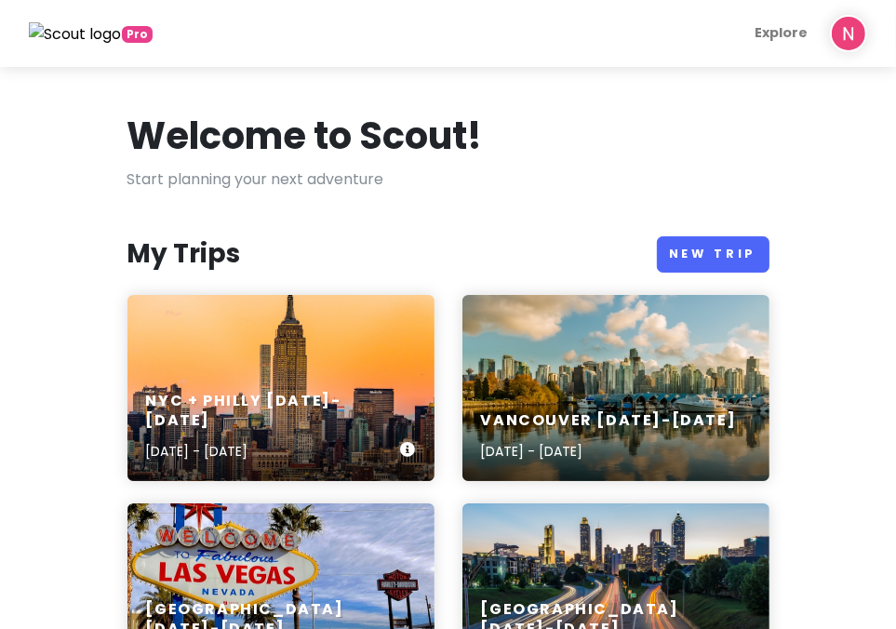
click at [261, 399] on div "NYC + Philly [DATE]-[DATE] [DATE] - [DATE]" at bounding box center [281, 427] width 307 height 108
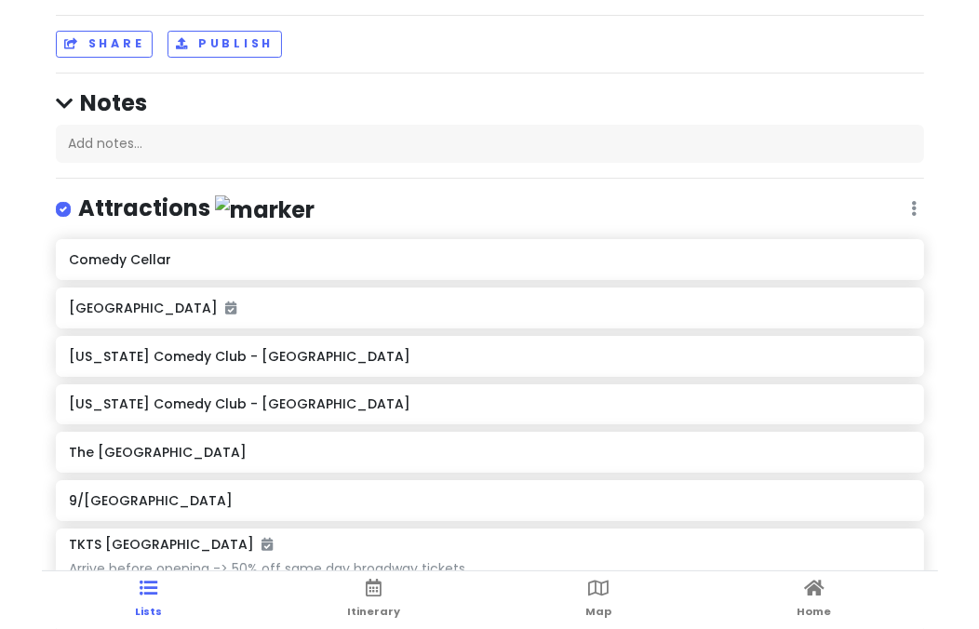
scroll to position [93, 0]
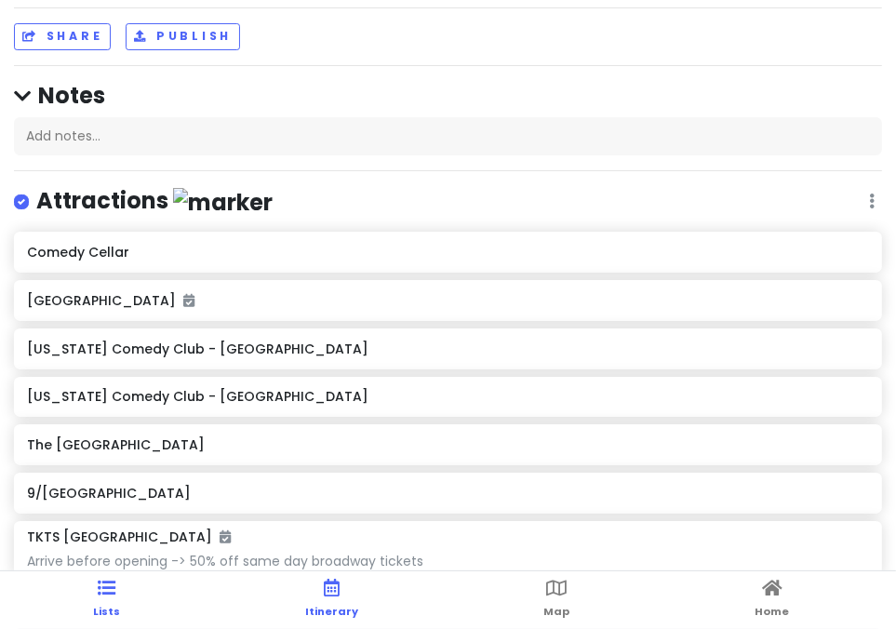
click at [346, 599] on link "Itinerary" at bounding box center [331, 600] width 53 height 58
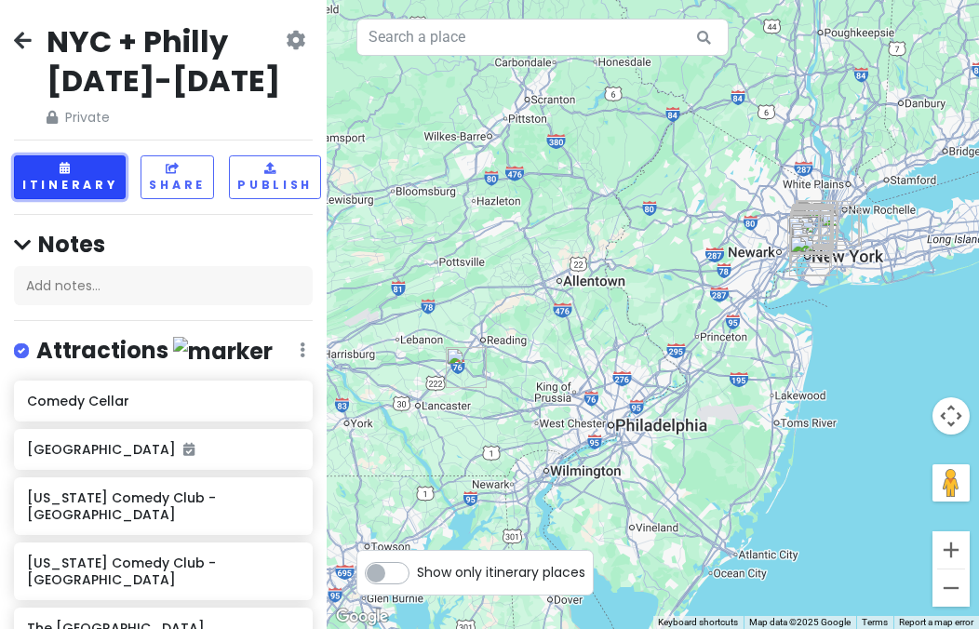
click at [66, 176] on button "Itinerary" at bounding box center [70, 177] width 112 height 44
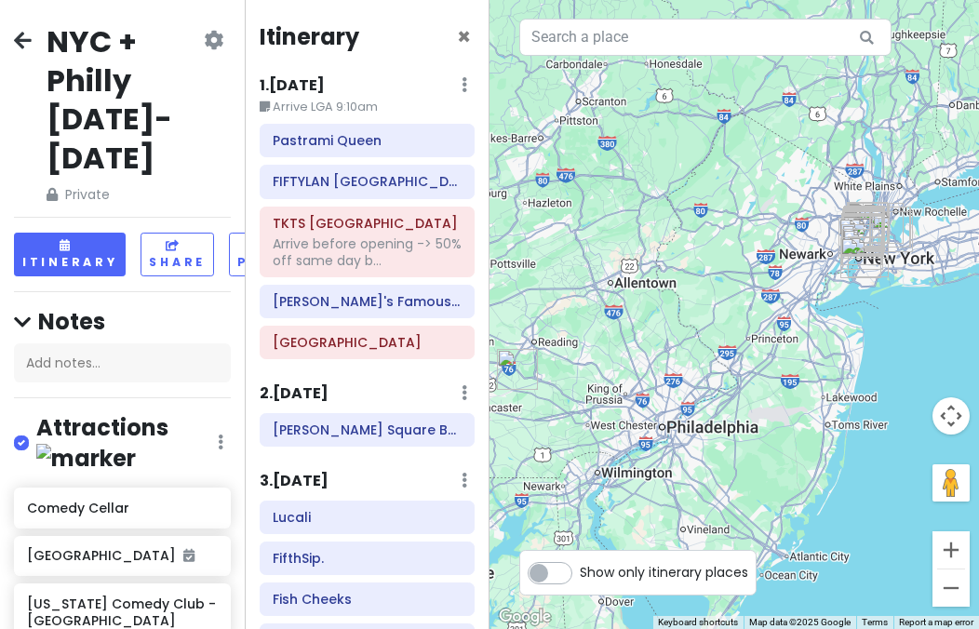
click at [573, 339] on div at bounding box center [735, 314] width 490 height 629
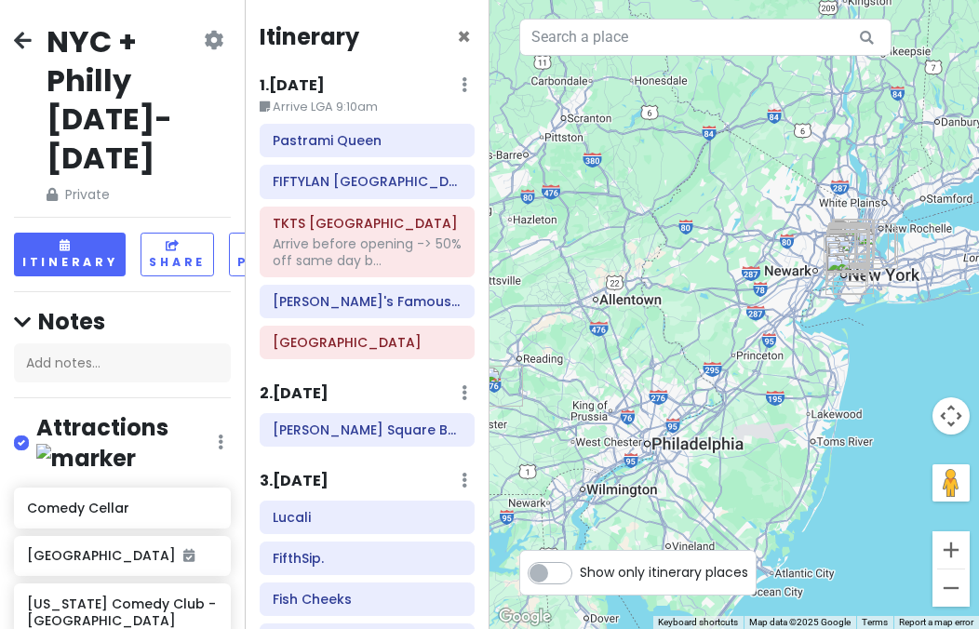
drag, startPoint x: 810, startPoint y: 308, endPoint x: 791, endPoint y: 323, distance: 23.8
click at [791, 323] on div at bounding box center [735, 314] width 490 height 629
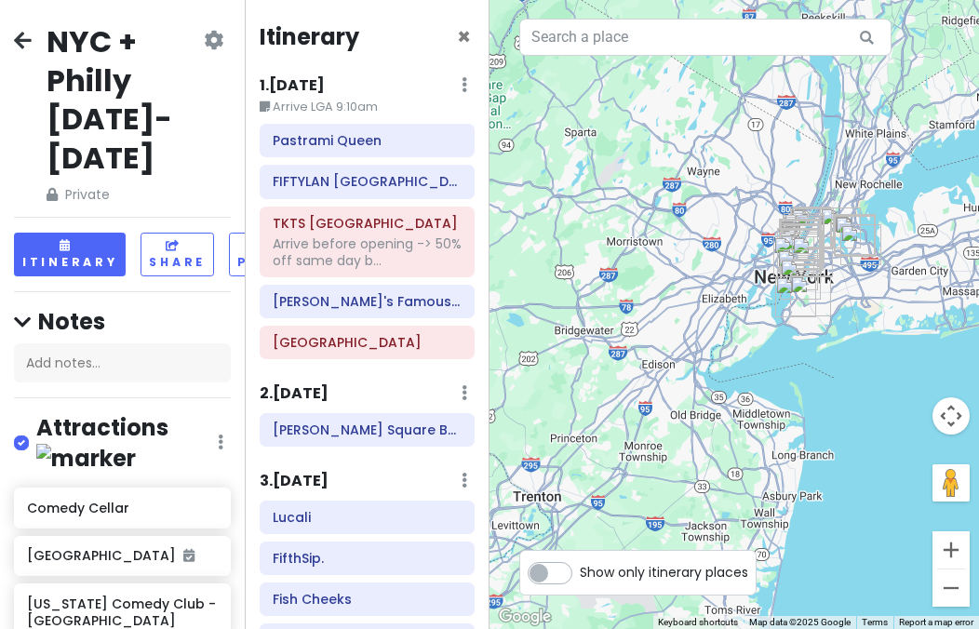
drag, startPoint x: 802, startPoint y: 328, endPoint x: 782, endPoint y: 347, distance: 28.3
click at [782, 347] on div at bounding box center [735, 314] width 490 height 629
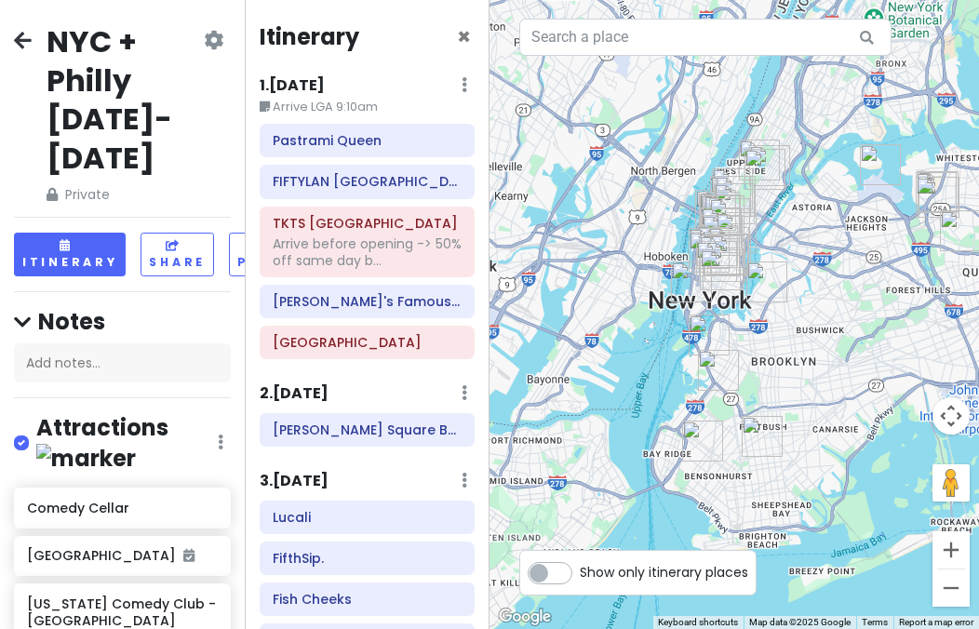
drag, startPoint x: 787, startPoint y: 296, endPoint x: 797, endPoint y: 382, distance: 86.1
click at [797, 381] on div at bounding box center [735, 314] width 490 height 629
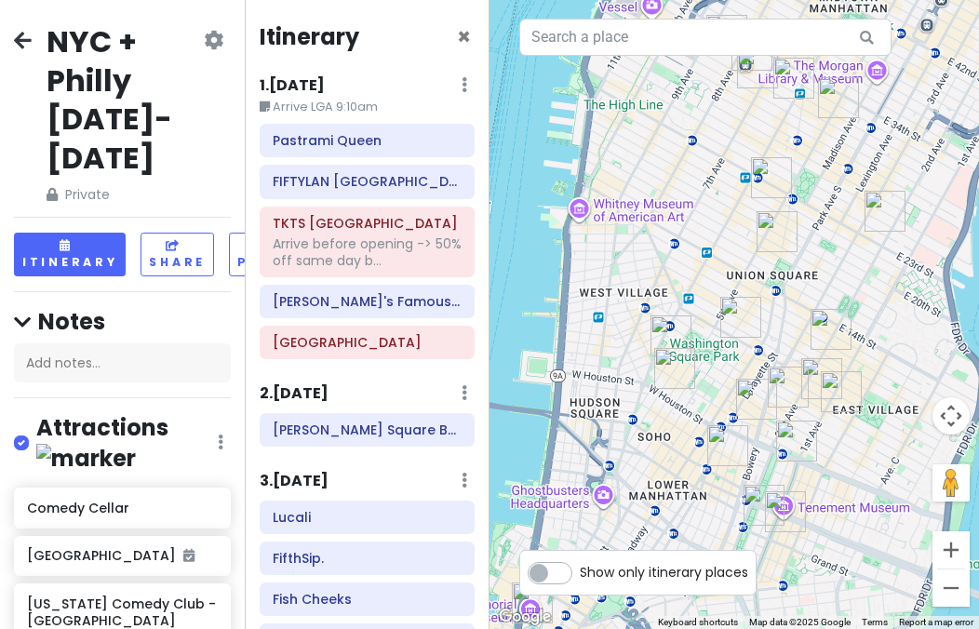
drag, startPoint x: 625, startPoint y: 267, endPoint x: 702, endPoint y: 262, distance: 76.5
click at [702, 267] on div at bounding box center [735, 314] width 490 height 629
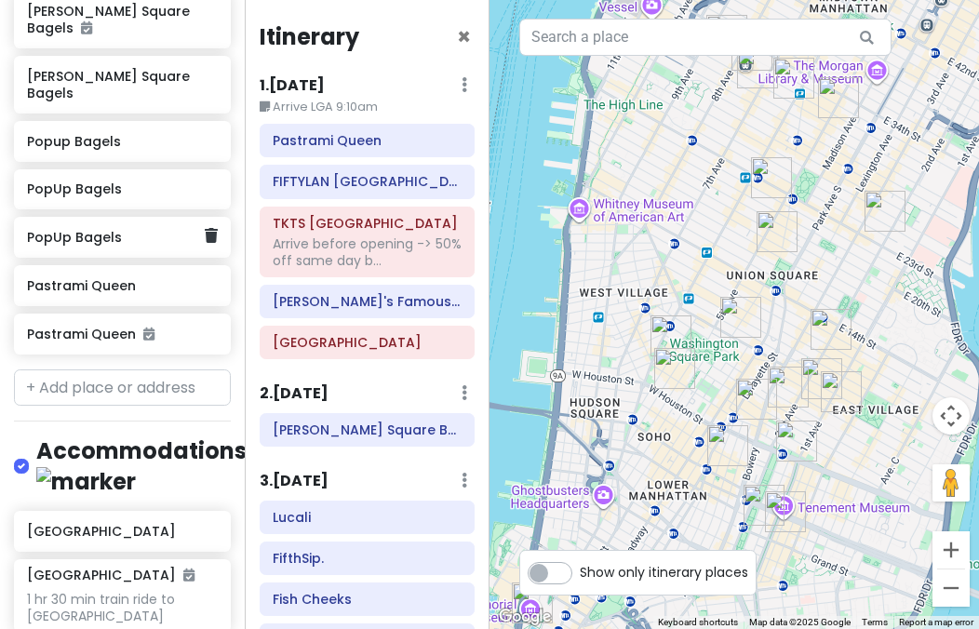
scroll to position [2347, 0]
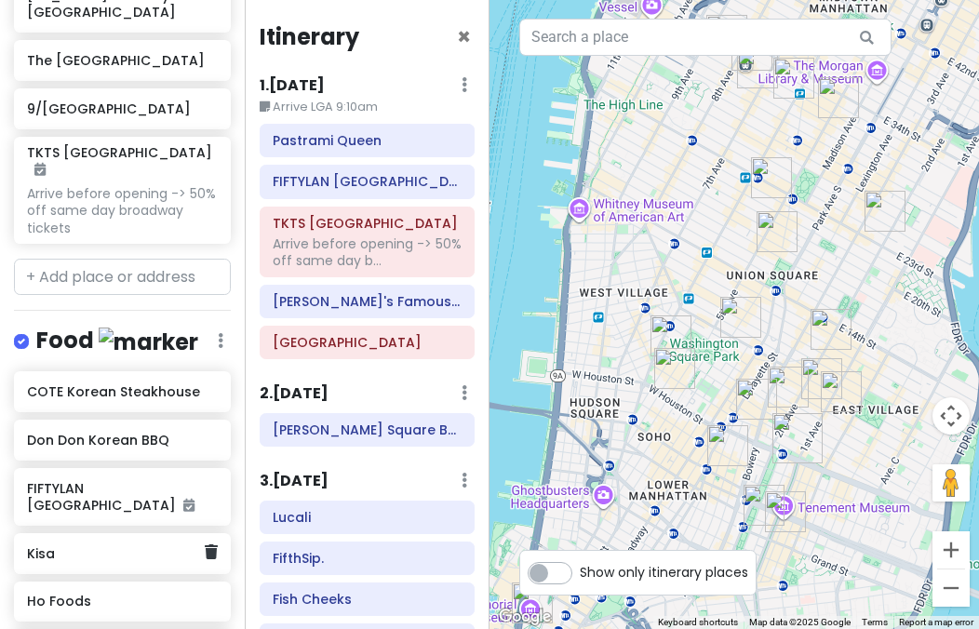
scroll to position [672, 0]
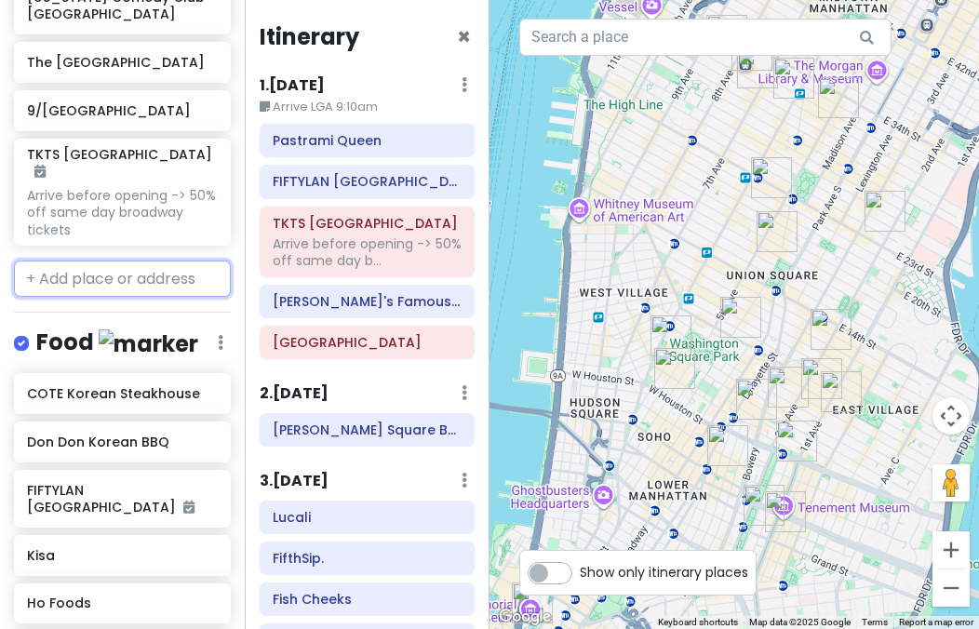
click at [132, 261] on input "text" at bounding box center [122, 279] width 217 height 37
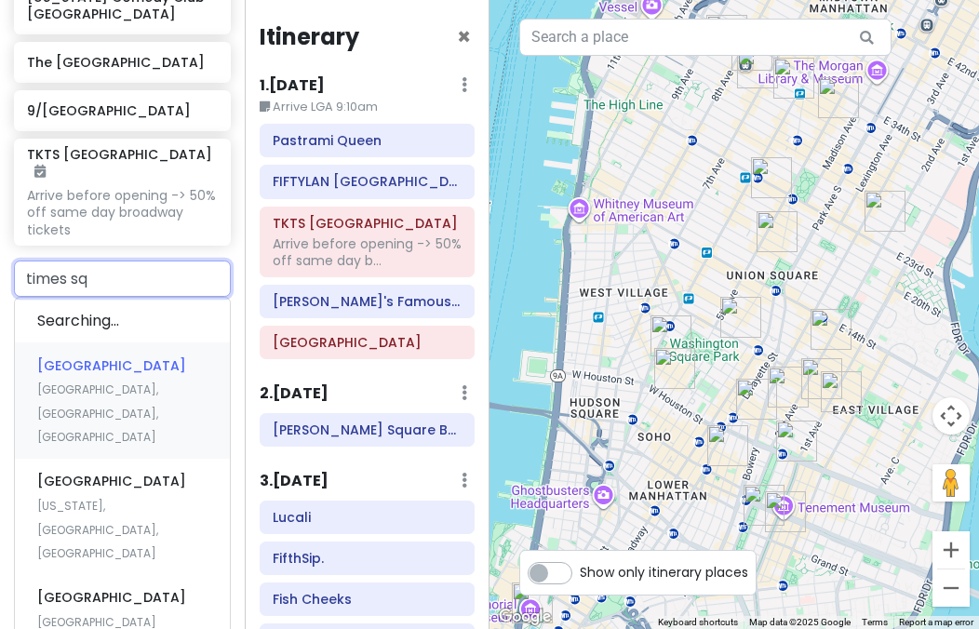
type input "times squ"
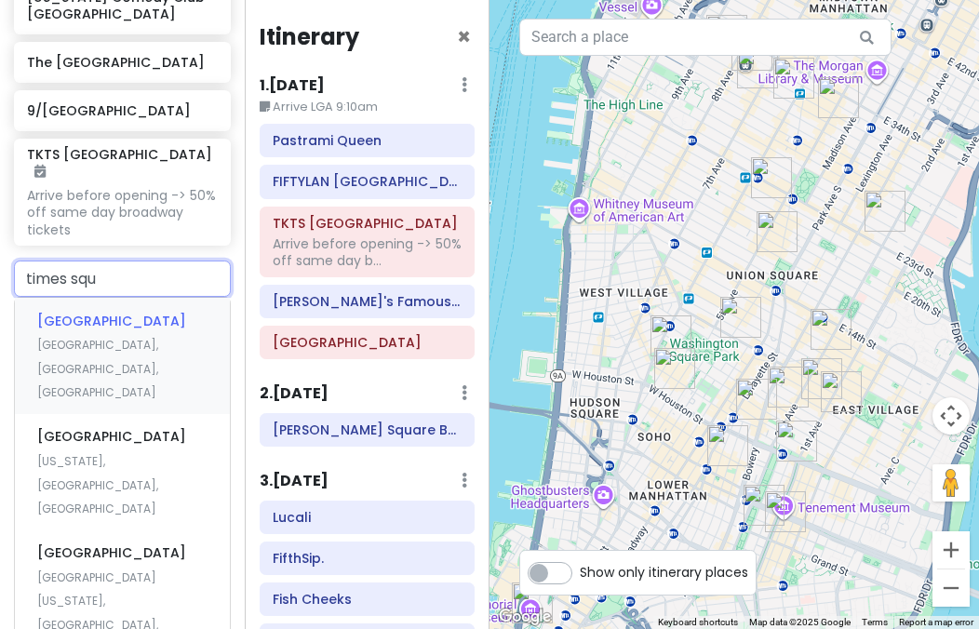
click at [137, 298] on div "Times Square Manhattan, NY, USA" at bounding box center [122, 356] width 215 height 116
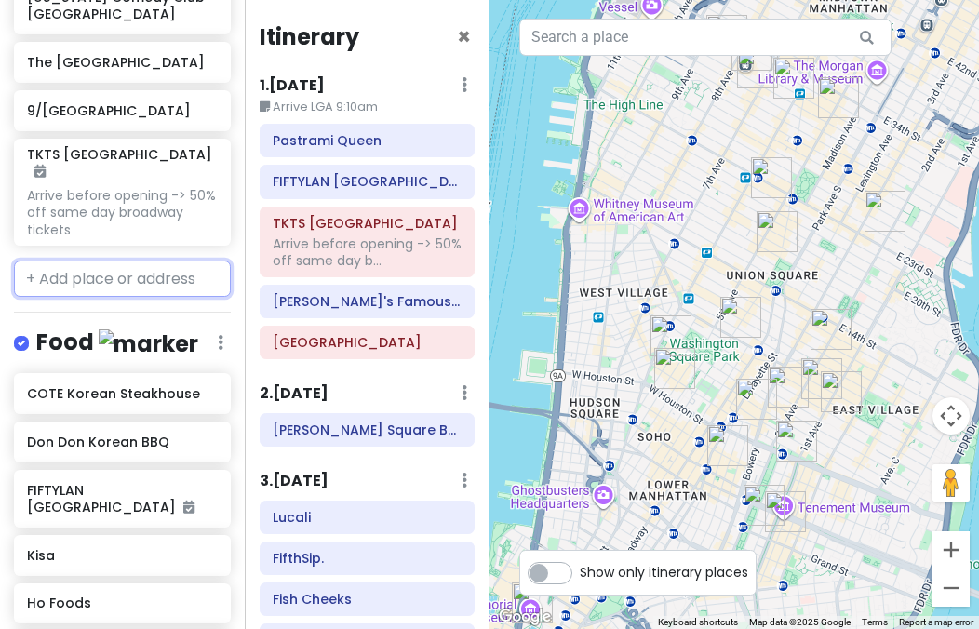
scroll to position [720, 0]
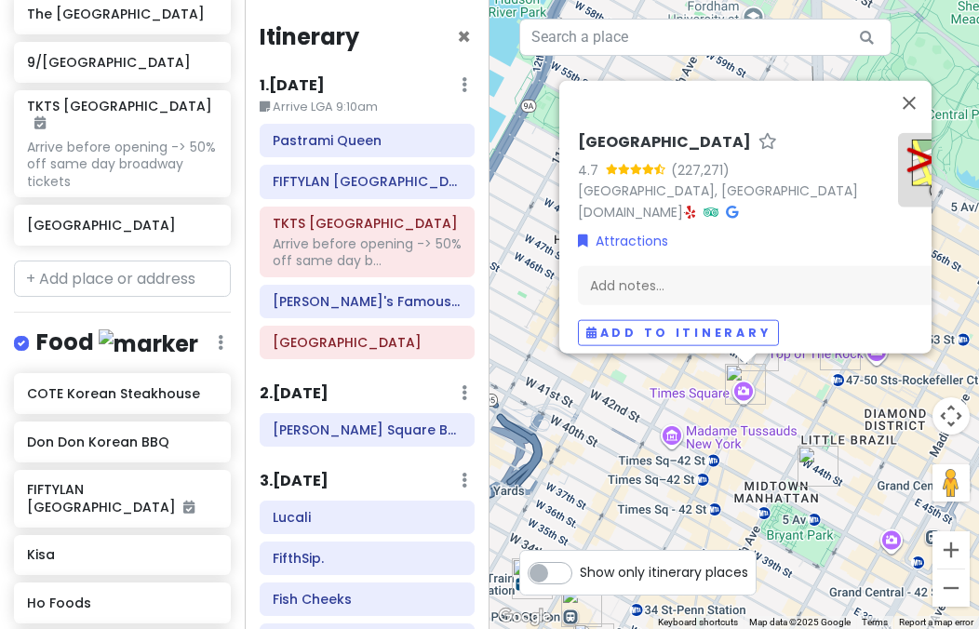
click at [783, 389] on div "Times Square 4.7 (227,271) Manhattan, NY 10036, USA www.timessquarenyc.org · At…" at bounding box center [735, 314] width 490 height 629
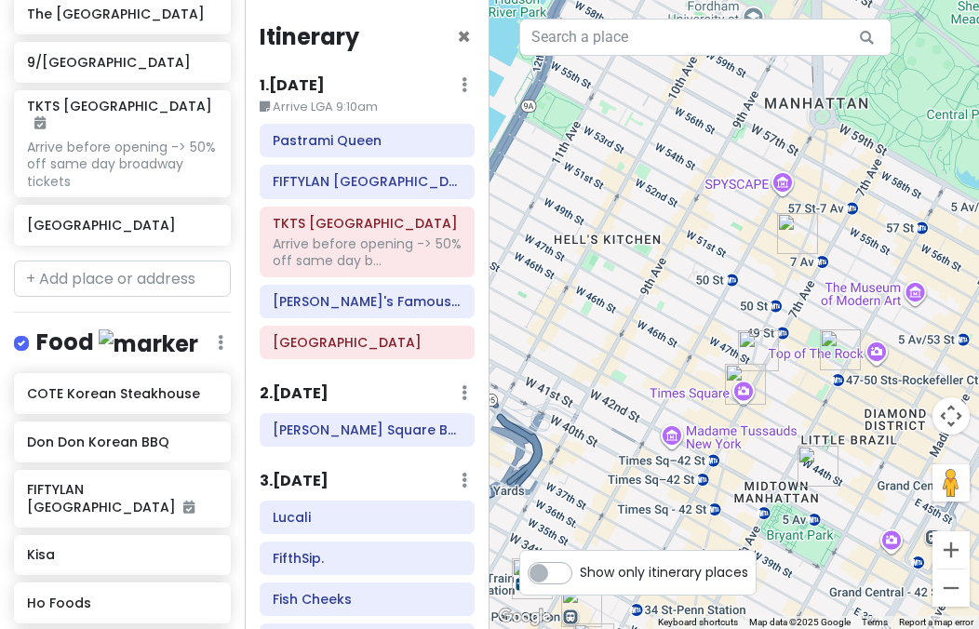
click at [745, 342] on img "TKTS Times Square" at bounding box center [758, 350] width 41 height 41
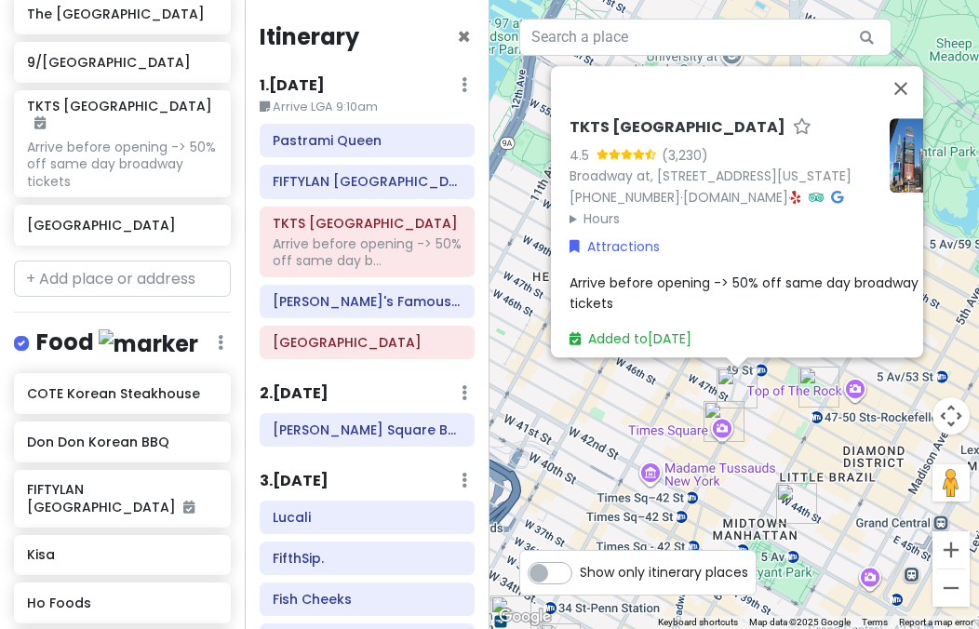
click at [759, 414] on div "TKTS Times Square 4.5 (3,230) Broadway at, W 47th St, New York, NY 10036, USA (…" at bounding box center [735, 314] width 490 height 629
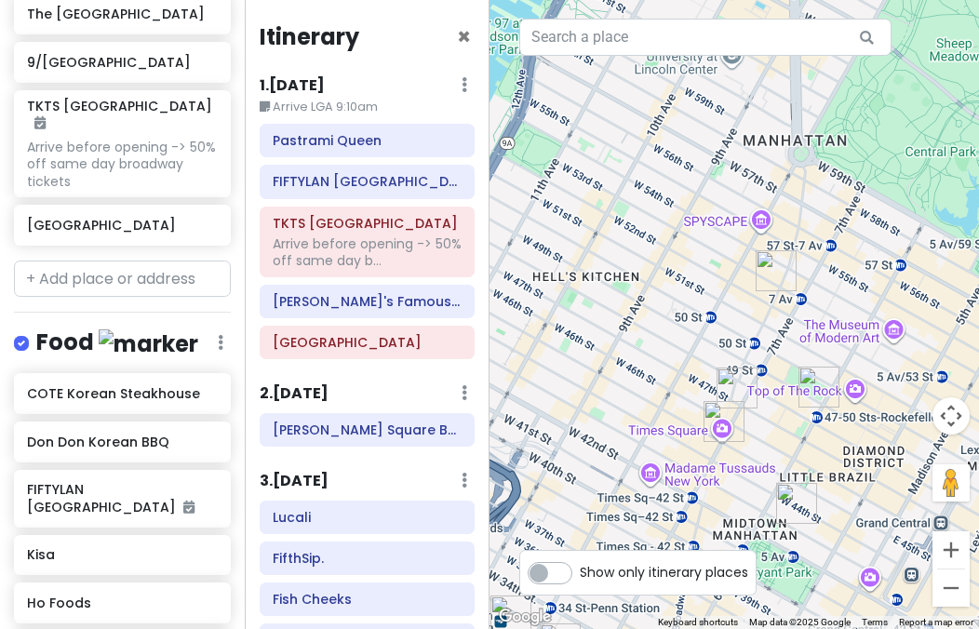
click at [725, 414] on img "Times Square" at bounding box center [724, 421] width 41 height 41
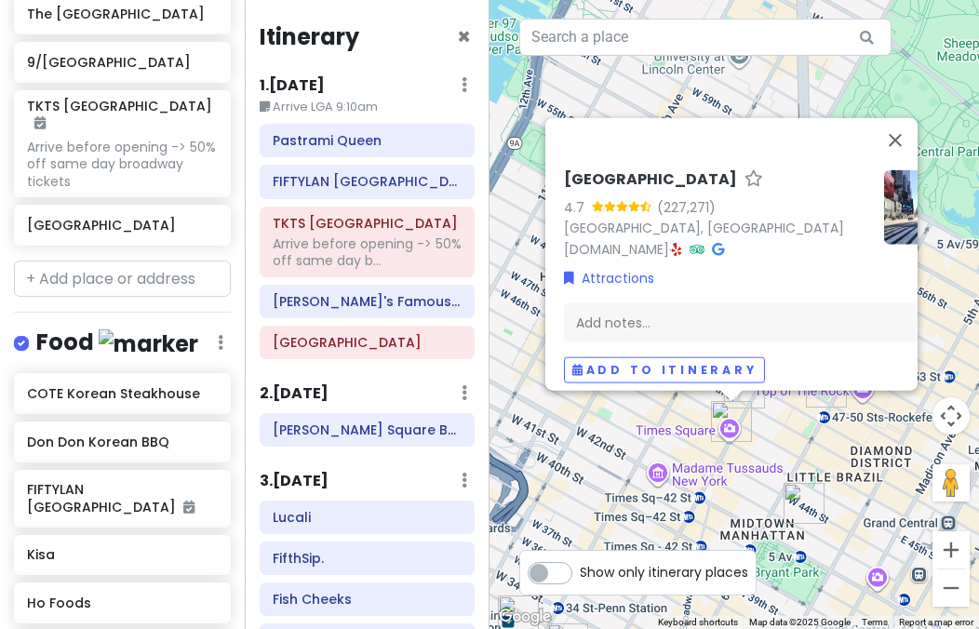
click at [766, 423] on div "Times Square 4.7 (227,271) Manhattan, NY 10036, USA www.timessquarenyc.org · At…" at bounding box center [735, 314] width 490 height 629
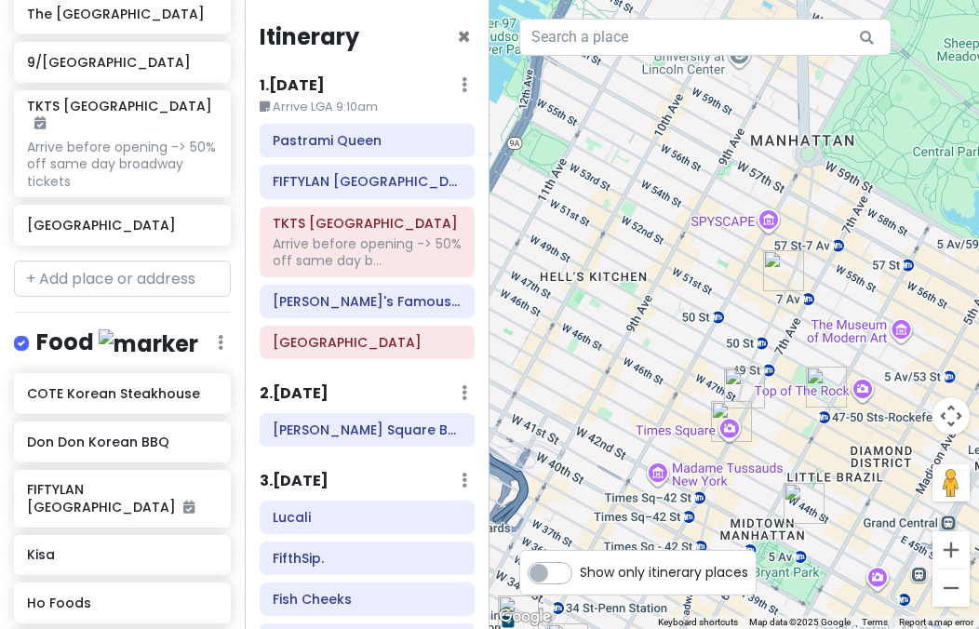
click at [736, 420] on img "Times Square" at bounding box center [731, 421] width 41 height 41
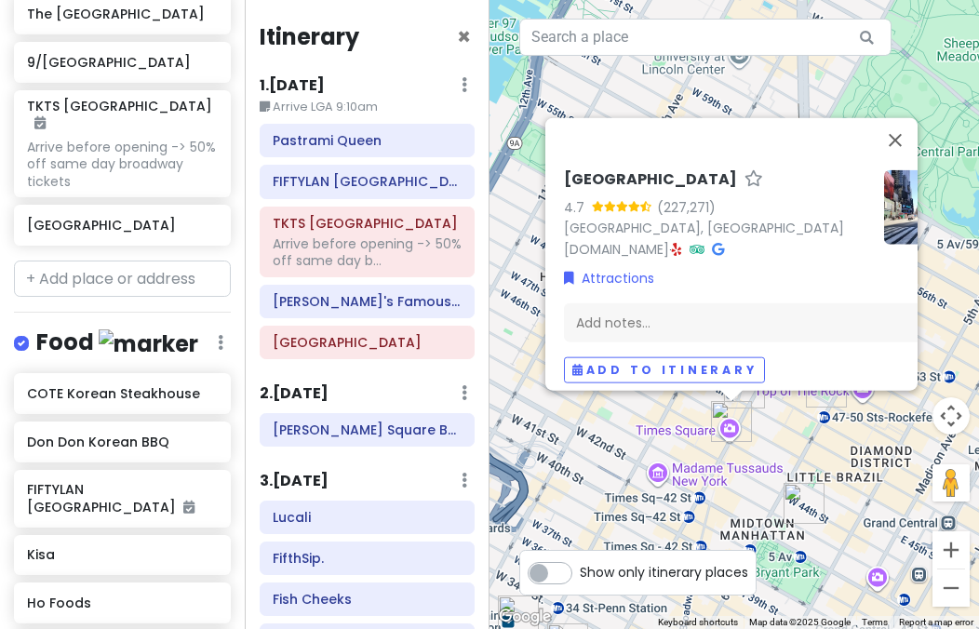
click at [794, 446] on div "Times Square 4.7 (227,271) Manhattan, NY 10036, USA www.timessquarenyc.org · At…" at bounding box center [735, 314] width 490 height 629
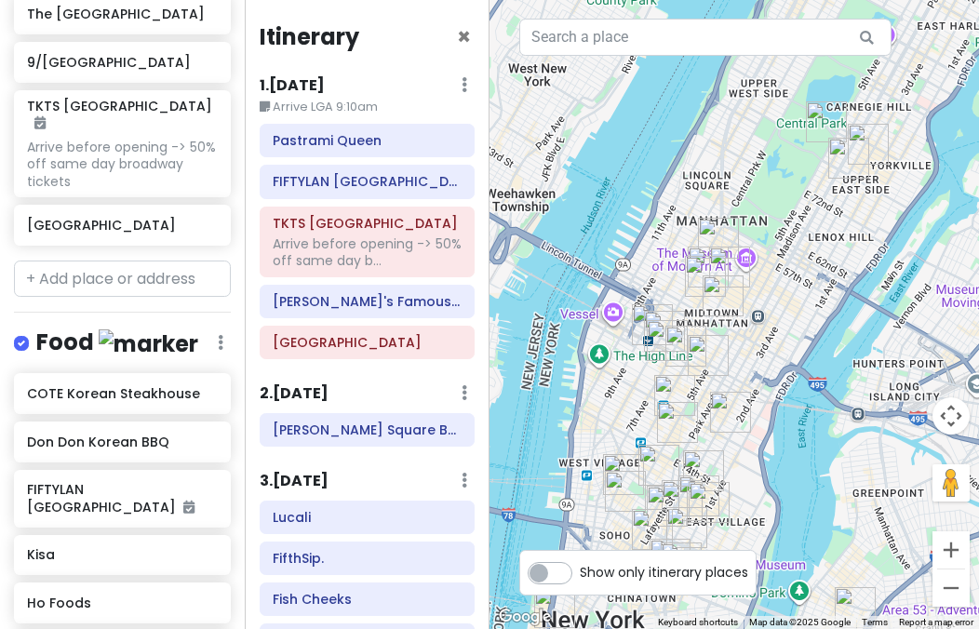
drag, startPoint x: 832, startPoint y: 397, endPoint x: 768, endPoint y: 280, distance: 132.9
click at [768, 280] on div at bounding box center [735, 314] width 490 height 629
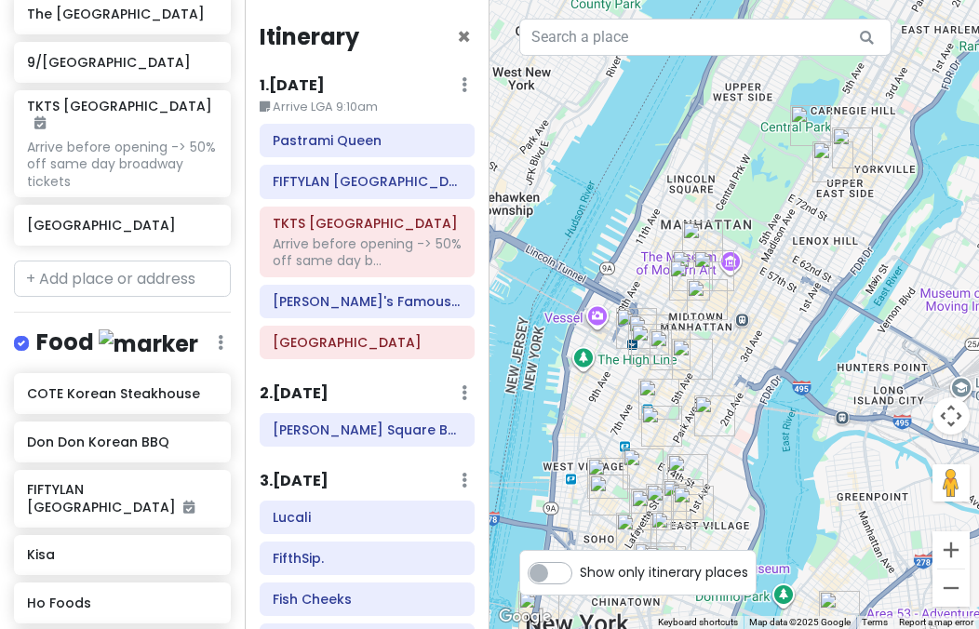
drag, startPoint x: 860, startPoint y: 295, endPoint x: 681, endPoint y: 276, distance: 179.7
click at [681, 276] on div at bounding box center [735, 314] width 490 height 629
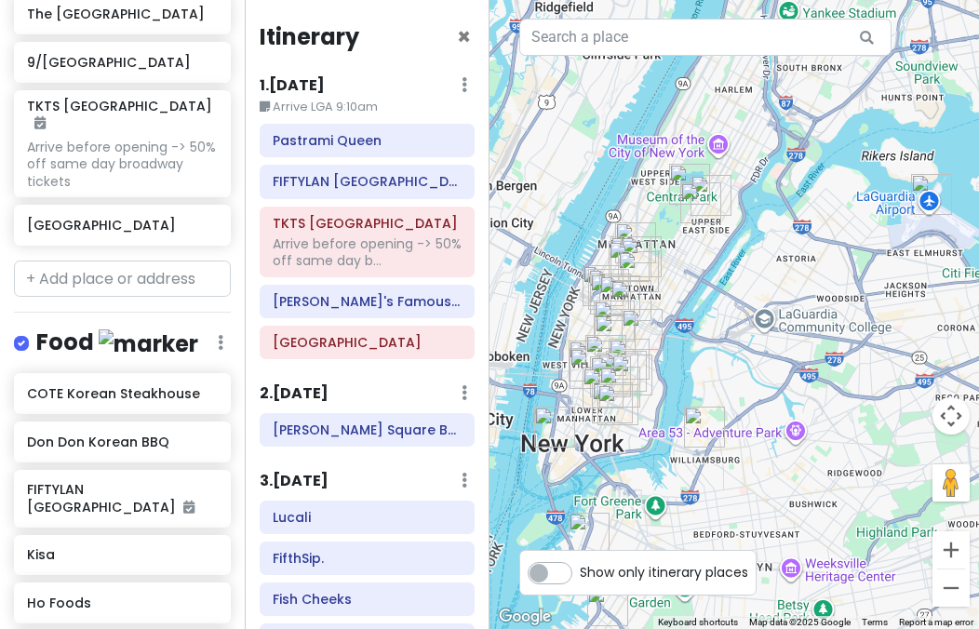
click at [693, 208] on img "Pastrami Queen" at bounding box center [700, 202] width 41 height 41
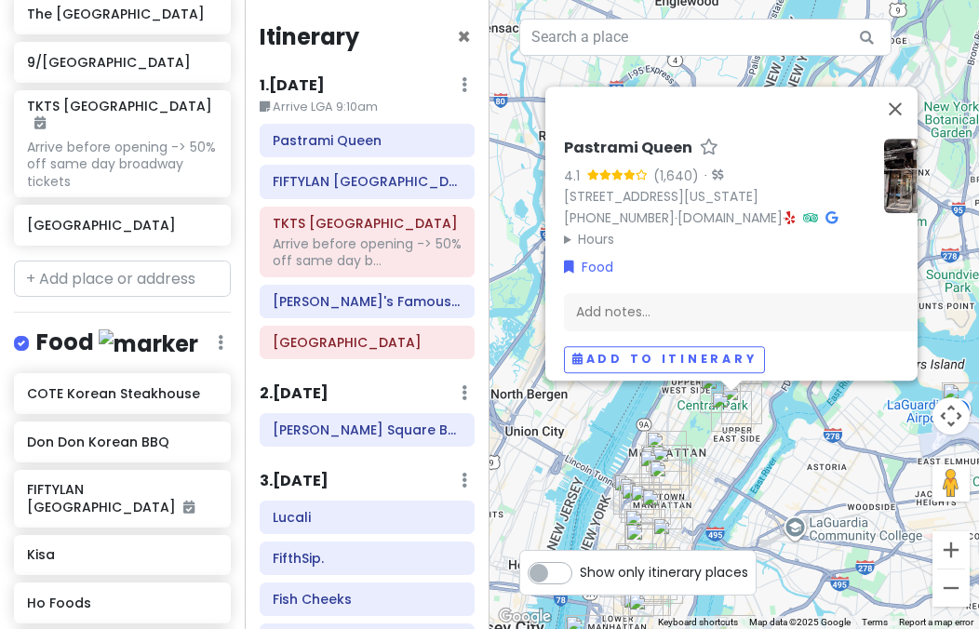
click at [752, 410] on img "PopUp Bagels" at bounding box center [741, 403] width 41 height 41
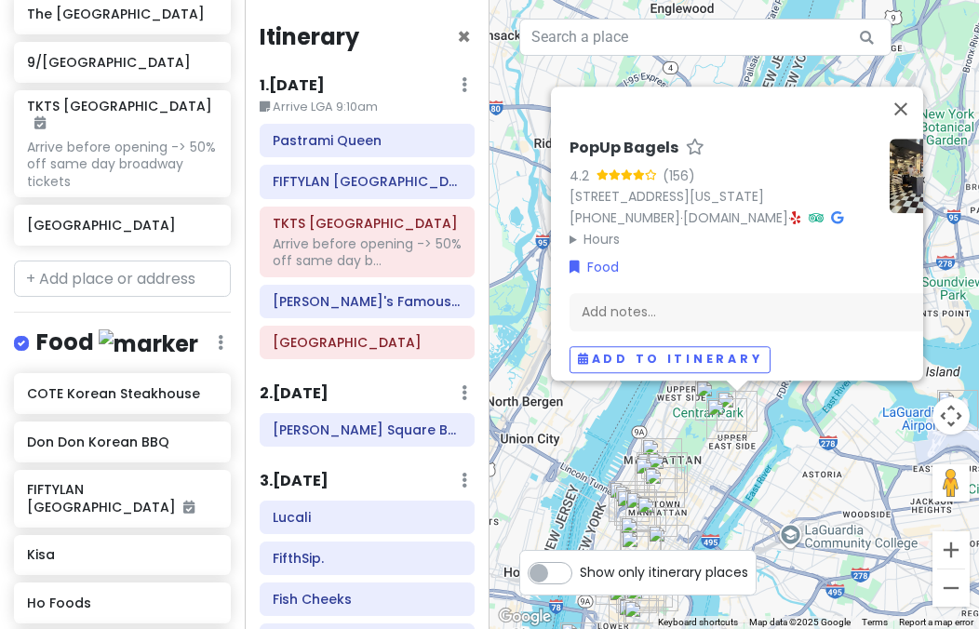
click at [816, 435] on div "PopUp Bagels 4.2 (156) 1457 3rd Ave, New York, NY 10028, USA (203) 297-8819 · w…" at bounding box center [735, 314] width 490 height 629
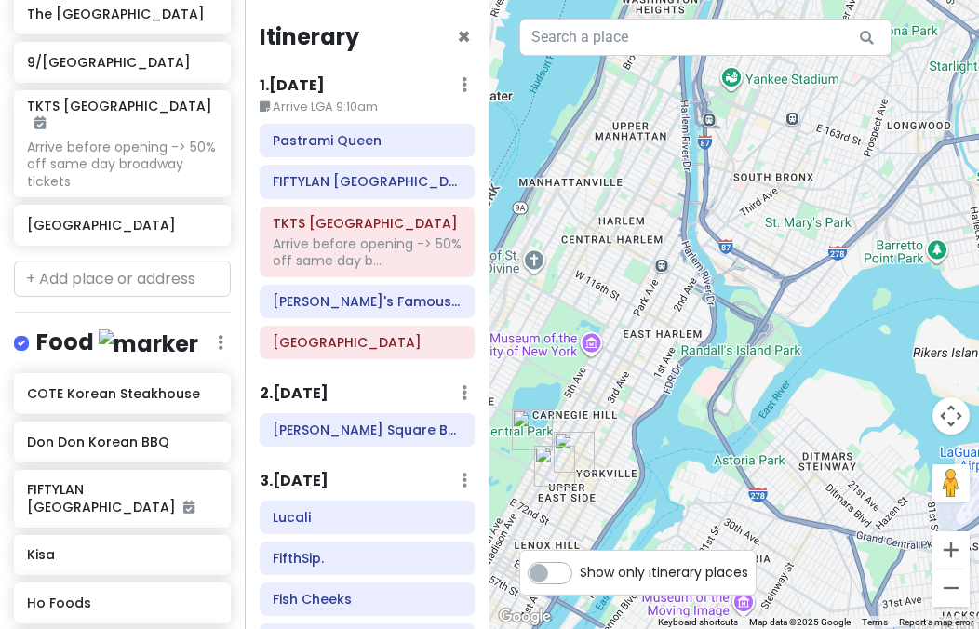
drag, startPoint x: 751, startPoint y: 237, endPoint x: 696, endPoint y: 267, distance: 62.5
click at [696, 267] on div at bounding box center [735, 314] width 490 height 629
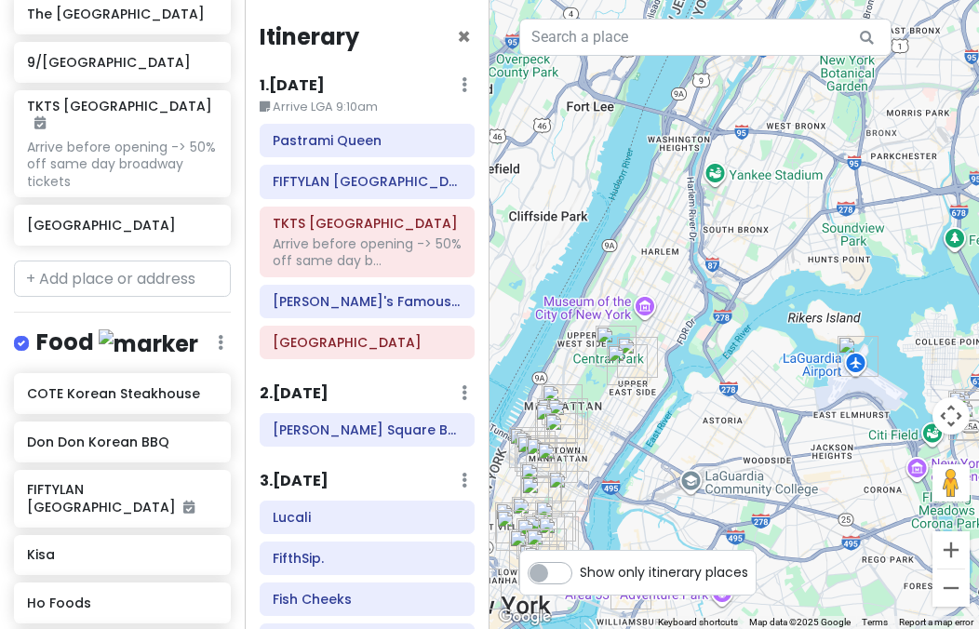
drag, startPoint x: 625, startPoint y: 282, endPoint x: 728, endPoint y: 263, distance: 104.1
click at [688, 256] on div at bounding box center [735, 314] width 490 height 629
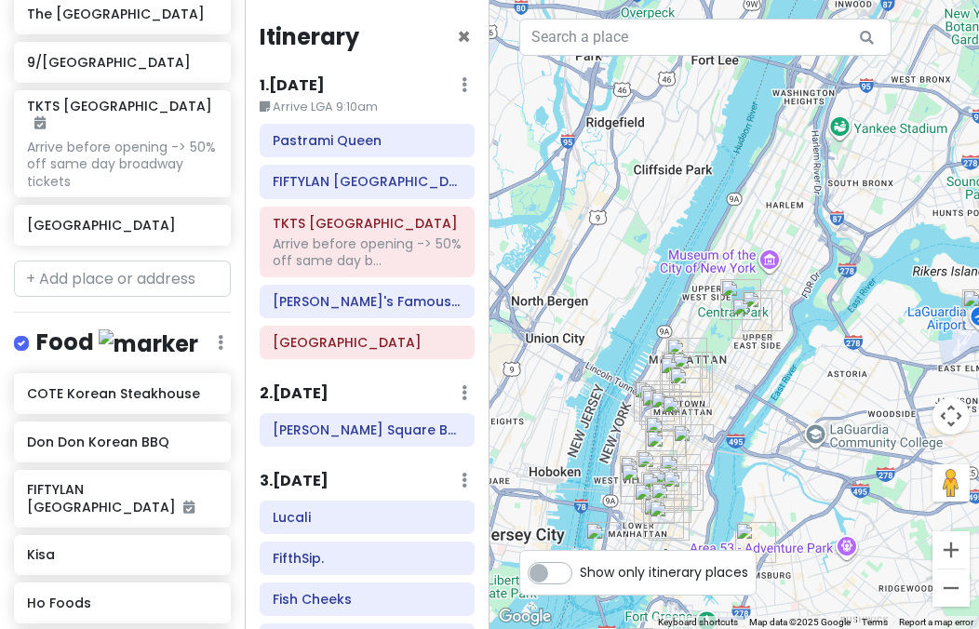
drag, startPoint x: 769, startPoint y: 379, endPoint x: 743, endPoint y: 229, distance: 152.1
click at [744, 234] on div at bounding box center [735, 314] width 490 height 629
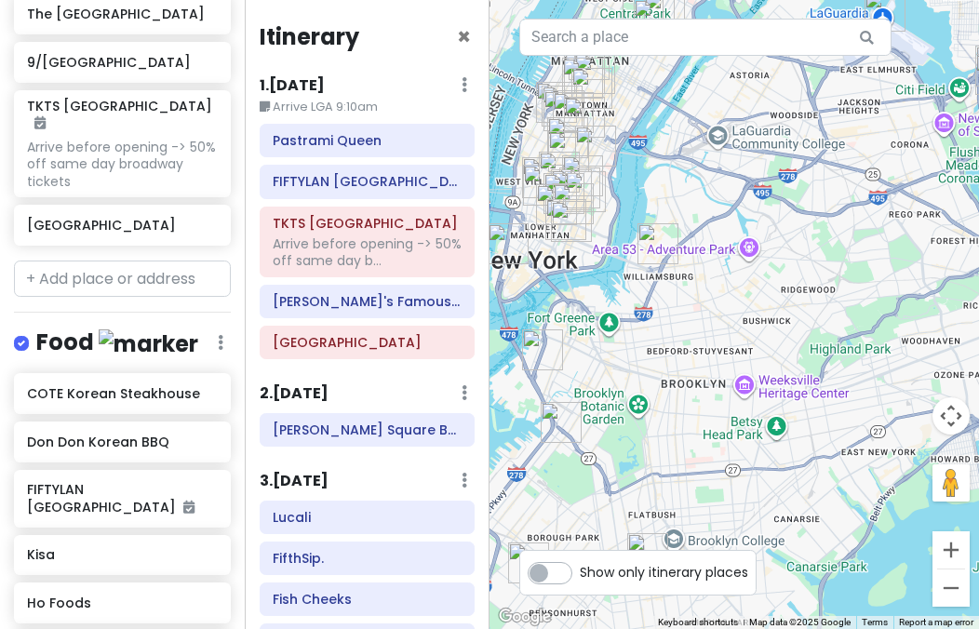
drag, startPoint x: 768, startPoint y: 234, endPoint x: 669, endPoint y: 316, distance: 128.2
click at [652, 320] on div at bounding box center [735, 314] width 490 height 629
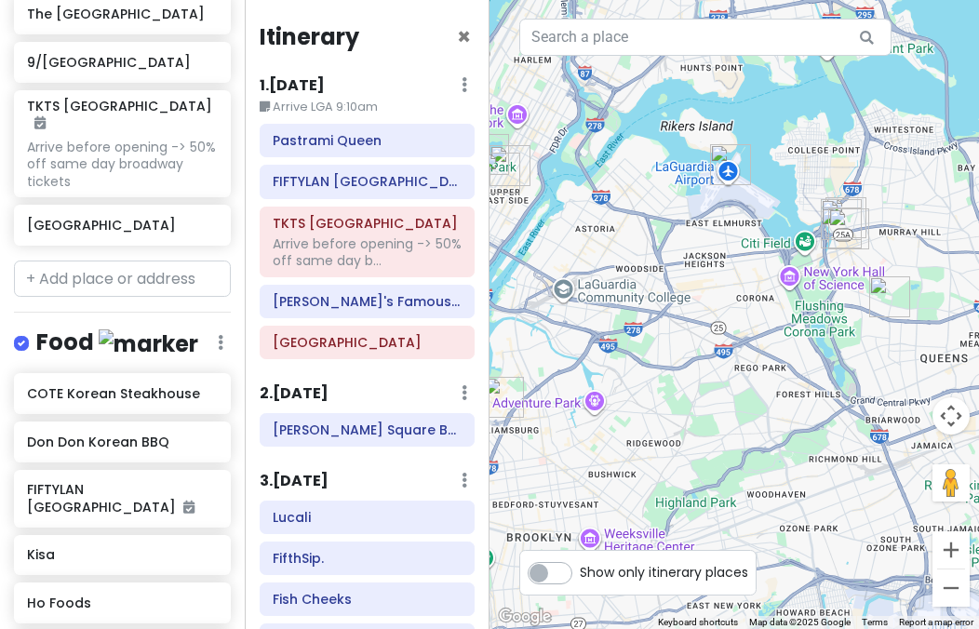
click at [853, 218] on img "Corner 28" at bounding box center [848, 228] width 41 height 41
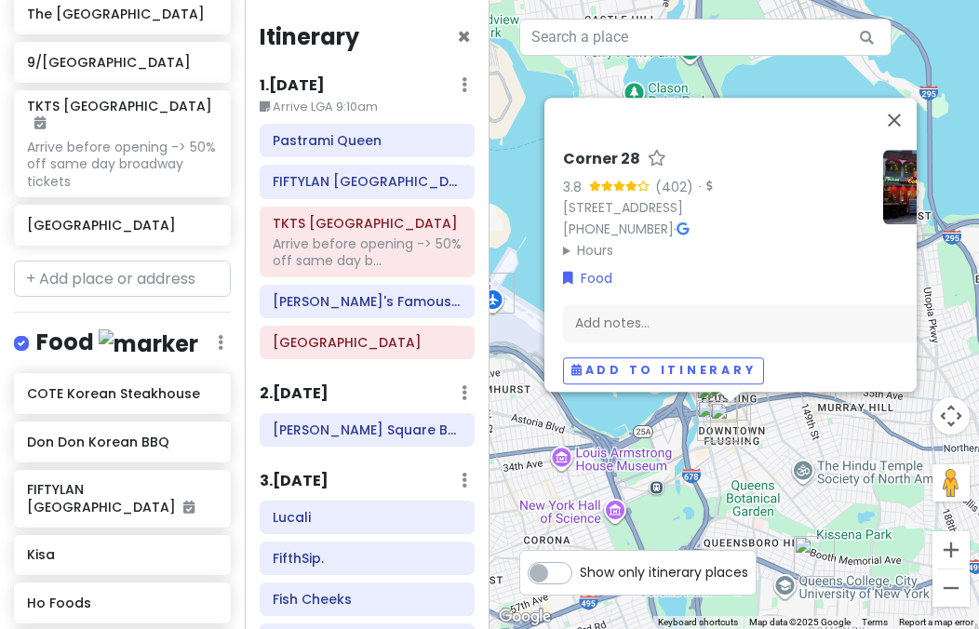
click at [530, 413] on div "Corner 28 3.8 (402) · 135-24 40th Rd, Flushing, NY 11354, USA (718) 886-6628 · …" at bounding box center [735, 314] width 490 height 629
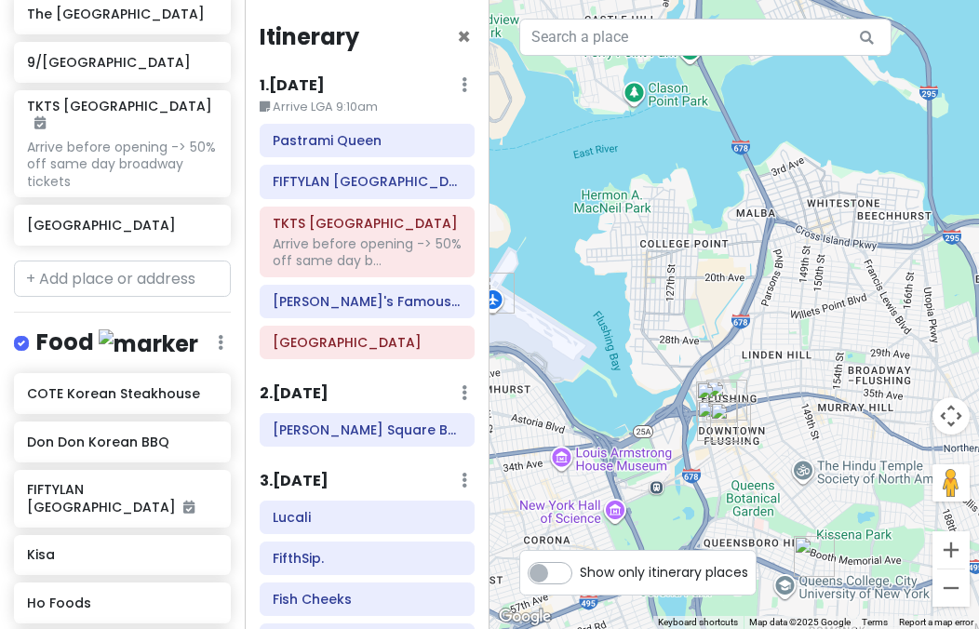
drag, startPoint x: 504, startPoint y: 414, endPoint x: 675, endPoint y: 395, distance: 172.4
click at [652, 397] on div at bounding box center [735, 314] width 490 height 629
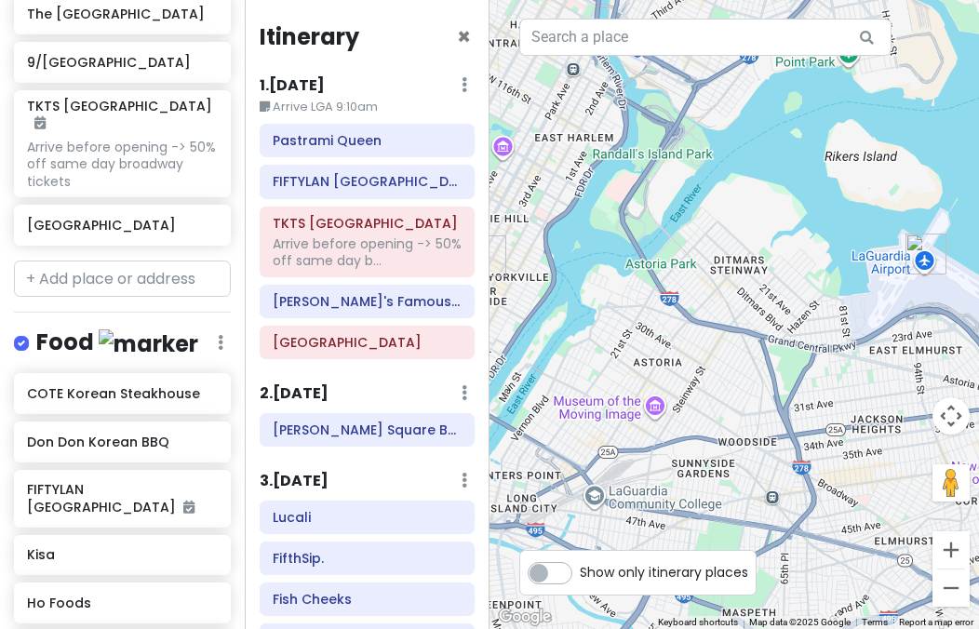
drag, startPoint x: 638, startPoint y: 377, endPoint x: 759, endPoint y: 375, distance: 121.0
click at [755, 376] on div at bounding box center [735, 314] width 490 height 629
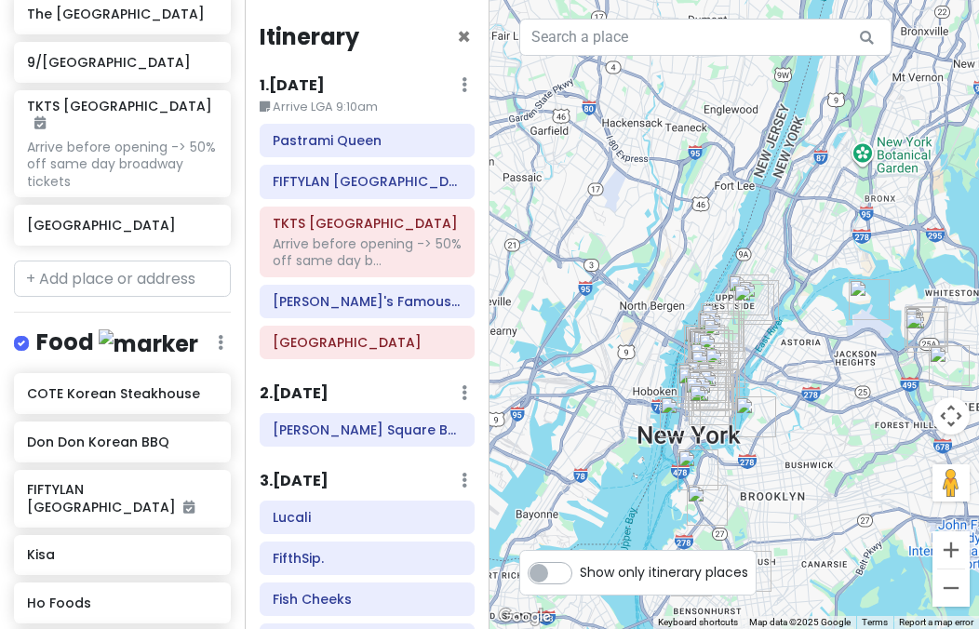
drag, startPoint x: 826, startPoint y: 362, endPoint x: 680, endPoint y: 370, distance: 145.4
click at [680, 370] on div at bounding box center [735, 314] width 490 height 629
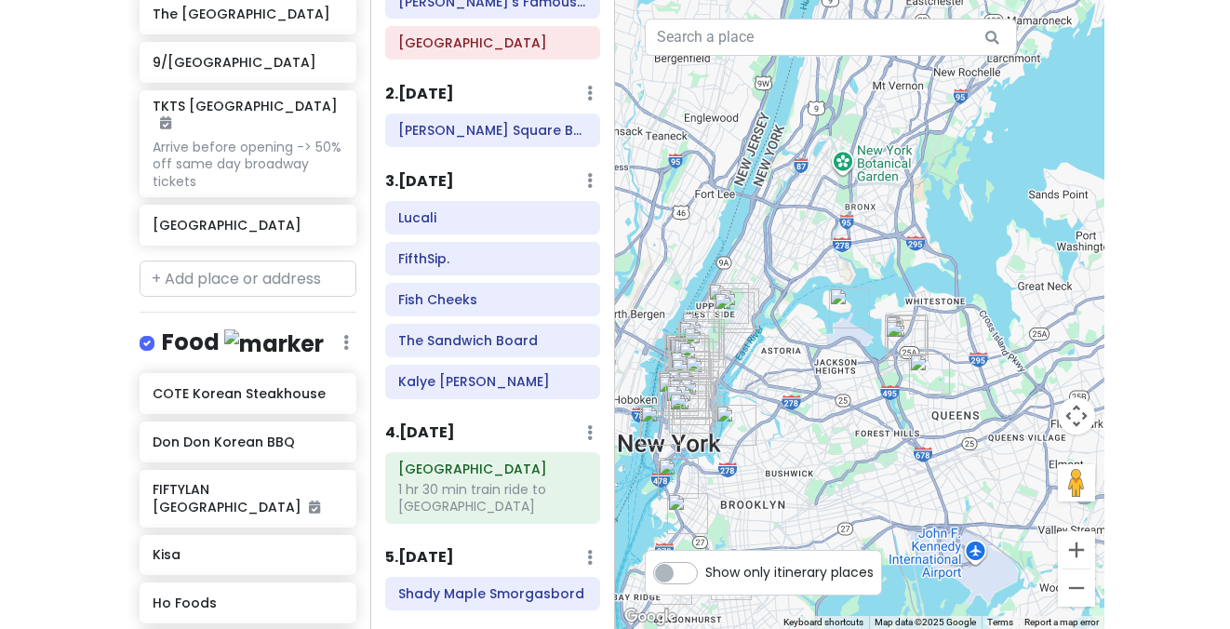
scroll to position [268, 0]
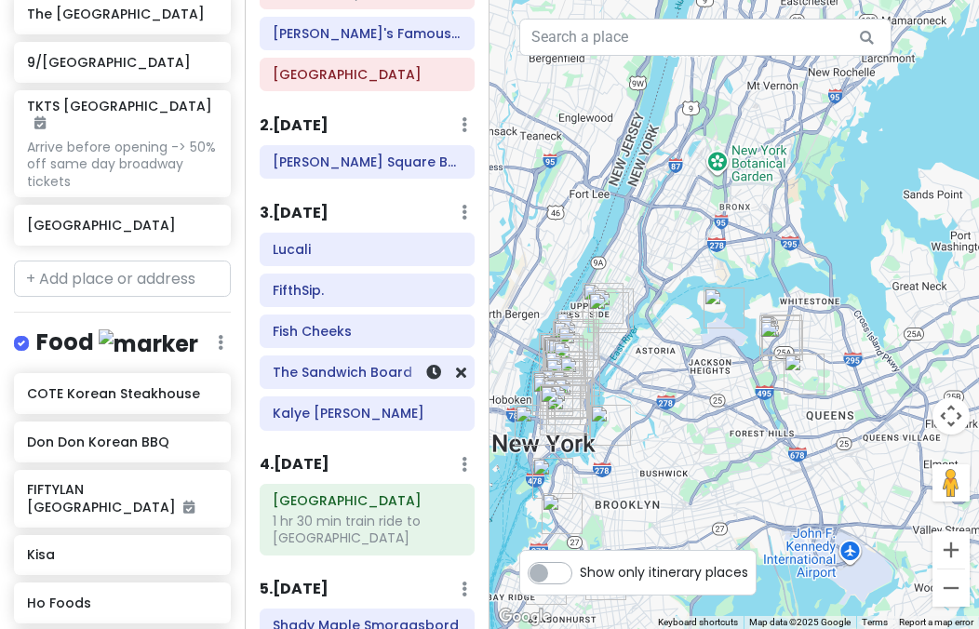
click at [360, 371] on h6 "The Sandwich Board" at bounding box center [367, 372] width 189 height 17
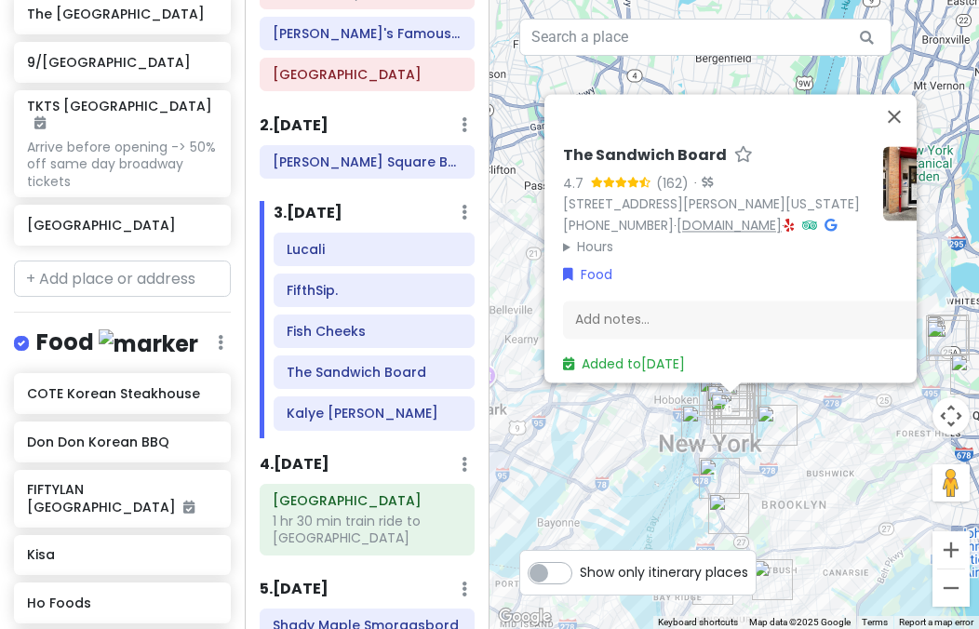
click at [782, 216] on link "www.thesandwichboard.co" at bounding box center [729, 225] width 105 height 19
click at [598, 427] on div "The Sandwich Board 4.7 (162) · 115 Eldridge St FRNT A, New York, NY 10002, USA …" at bounding box center [735, 314] width 490 height 629
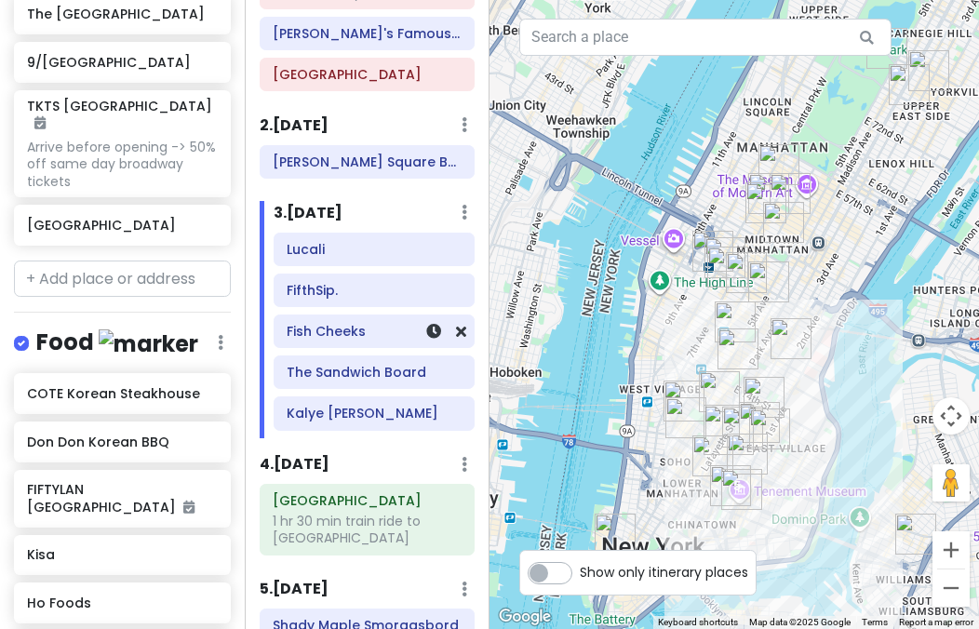
click at [346, 329] on h6 "Fish Cheeks" at bounding box center [374, 331] width 175 height 17
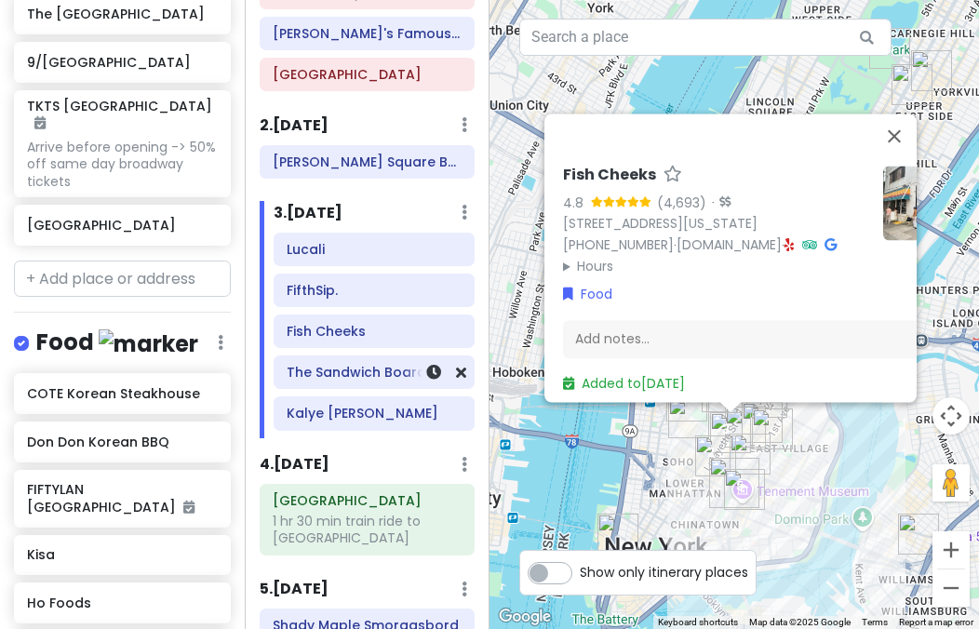
click at [347, 364] on h6 "The Sandwich Board" at bounding box center [374, 372] width 175 height 17
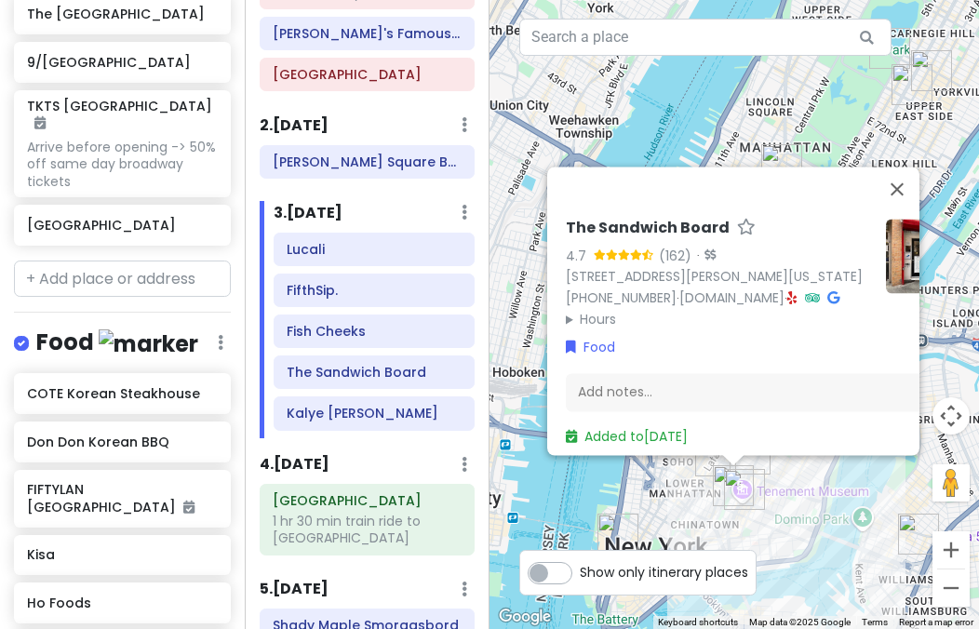
click at [642, 491] on div "The Sandwich Board 4.7 (162) · 115 Eldridge St FRNT A, New York, NY 10002, USA …" at bounding box center [735, 314] width 490 height 629
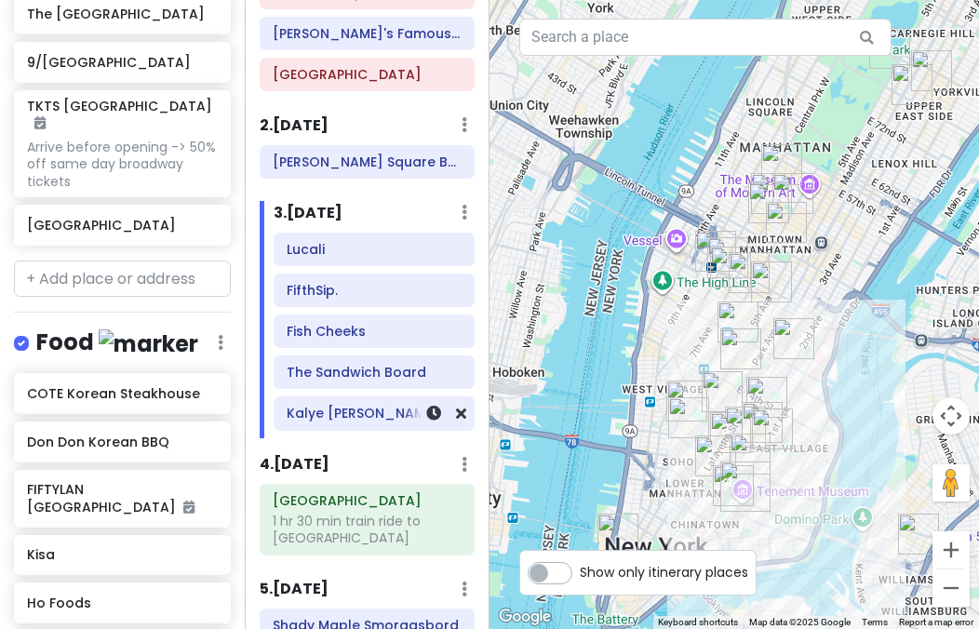
click at [356, 409] on h6 "Kalye Broome" at bounding box center [374, 413] width 175 height 17
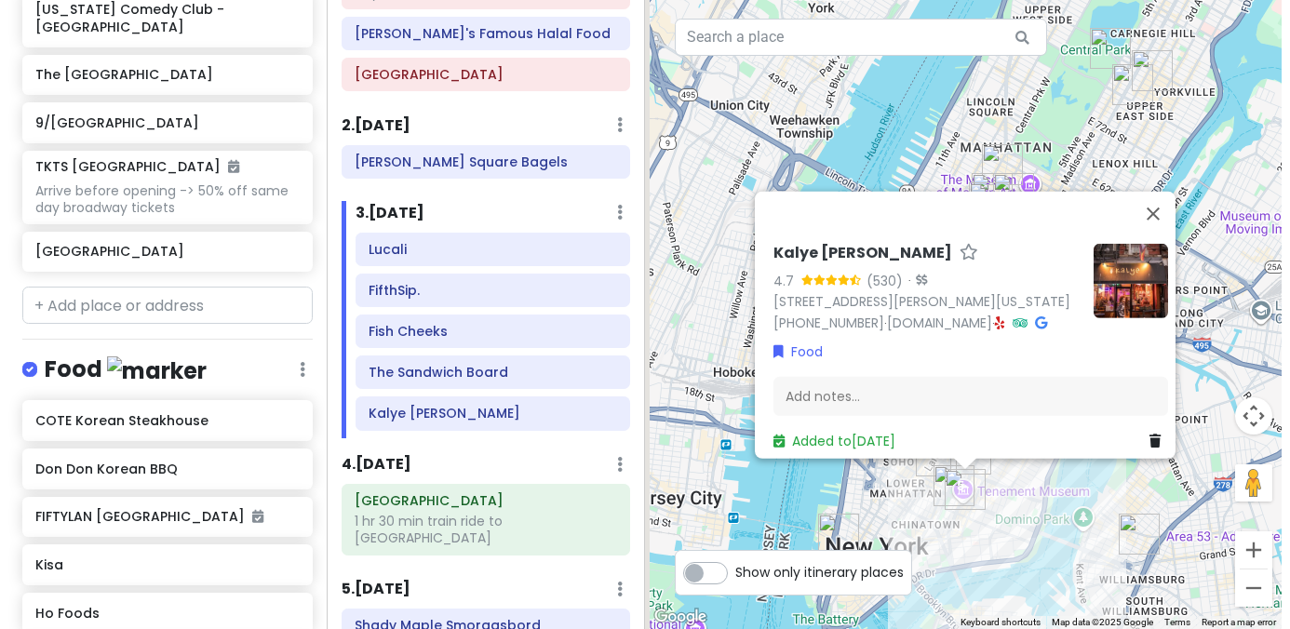
scroll to position [575, 0]
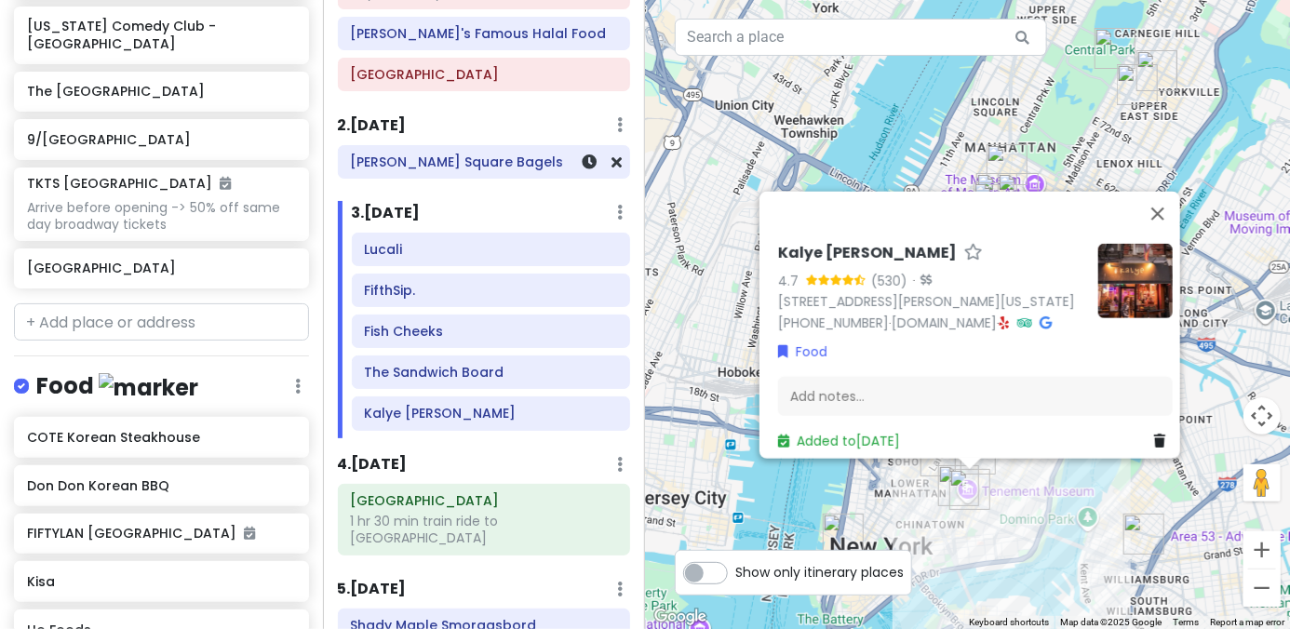
click at [490, 175] on div "Tompkins Square Bagels" at bounding box center [484, 162] width 291 height 32
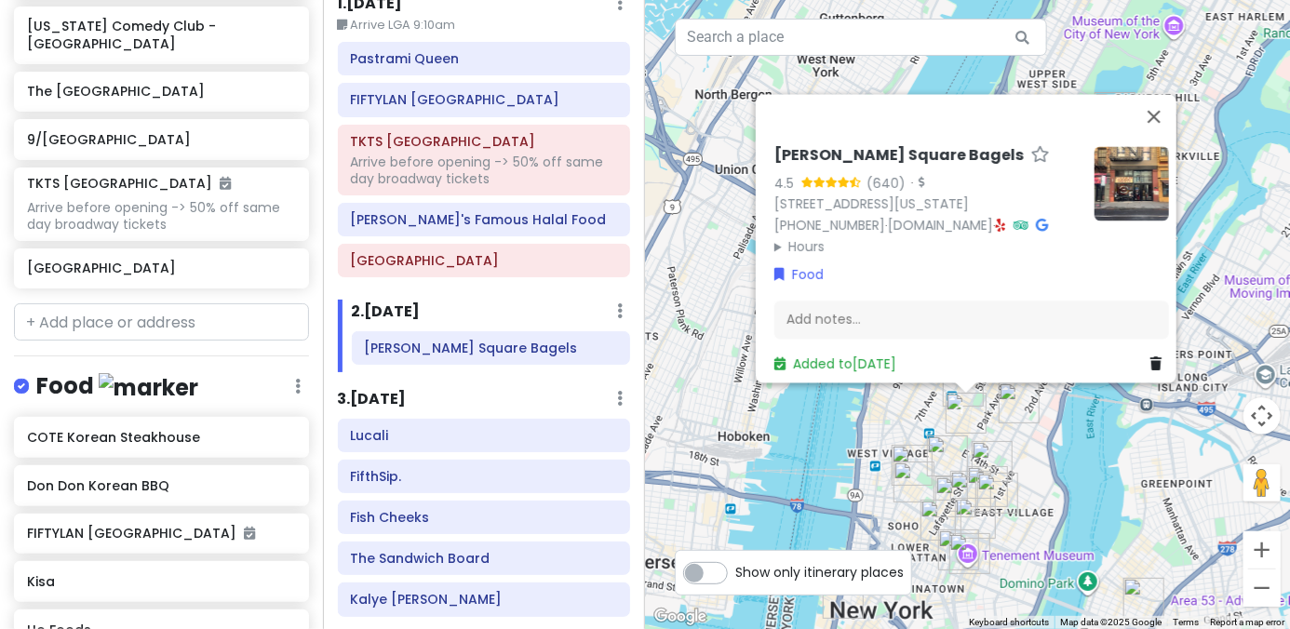
scroll to position [82, 0]
click at [730, 222] on div "Tompkins Square Bagels 4.5 (640) · 23 E 17th St, New York, NY 10003, USA (646) …" at bounding box center [967, 314] width 645 height 629
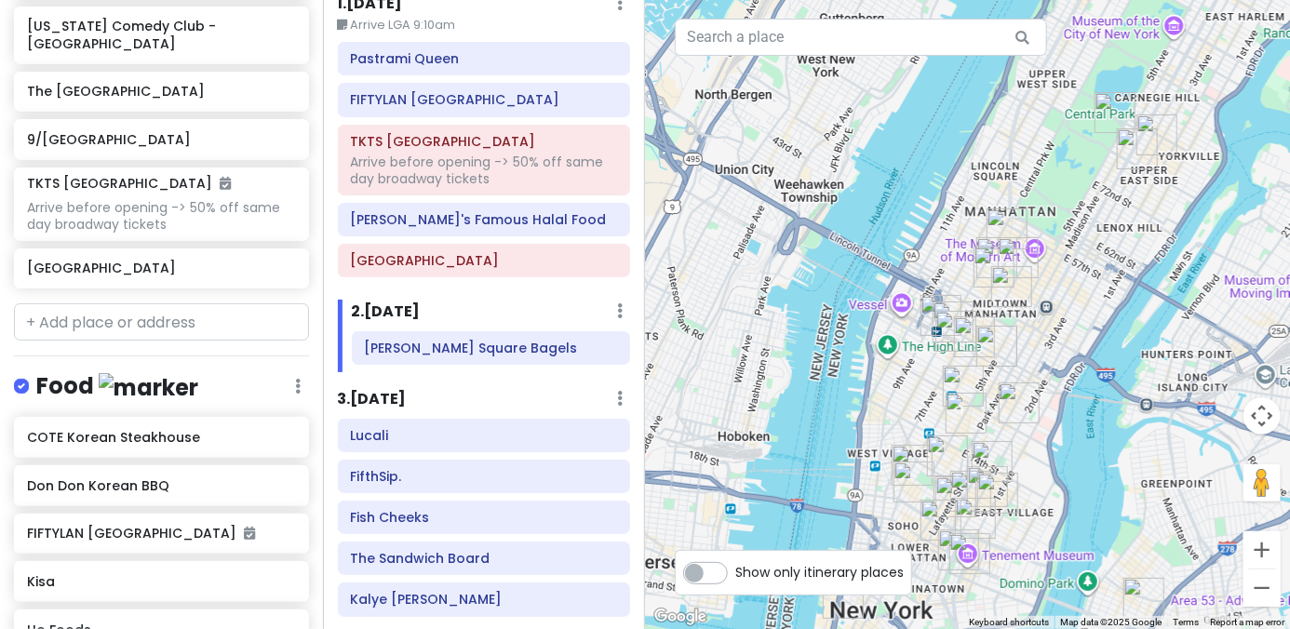
drag, startPoint x: 1169, startPoint y: 368, endPoint x: 1023, endPoint y: 360, distance: 146.3
click at [895, 368] on div at bounding box center [967, 314] width 645 height 629
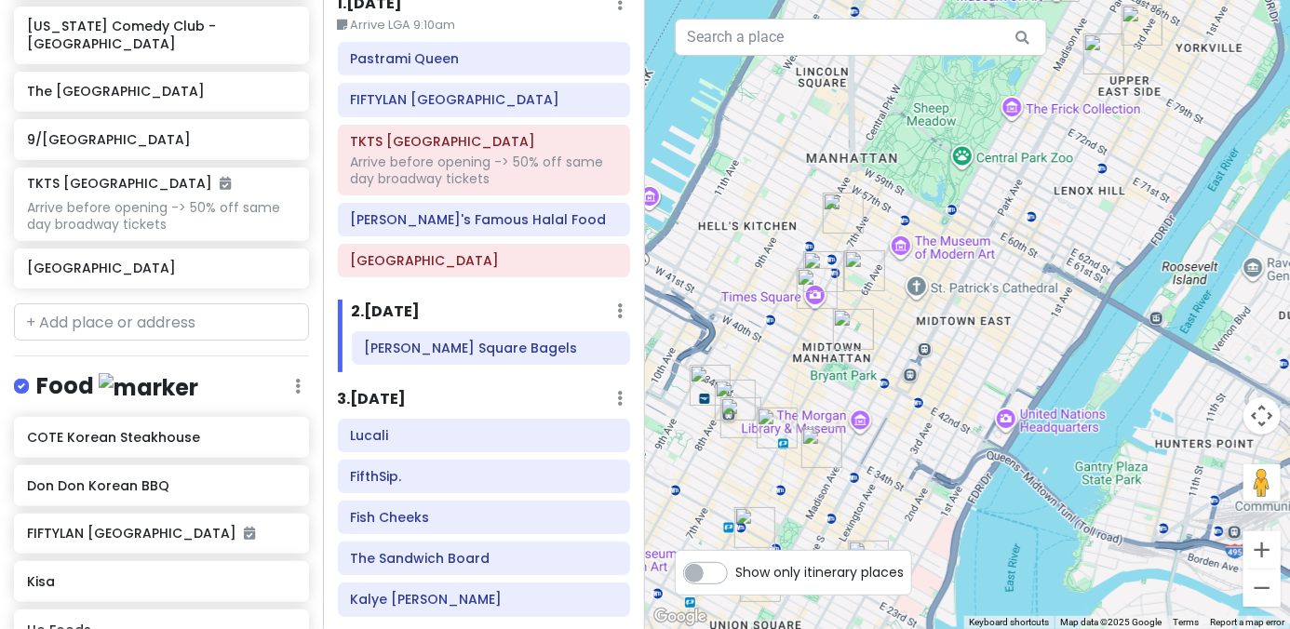
click at [844, 322] on img "Don Don Korean BBQ" at bounding box center [853, 329] width 41 height 41
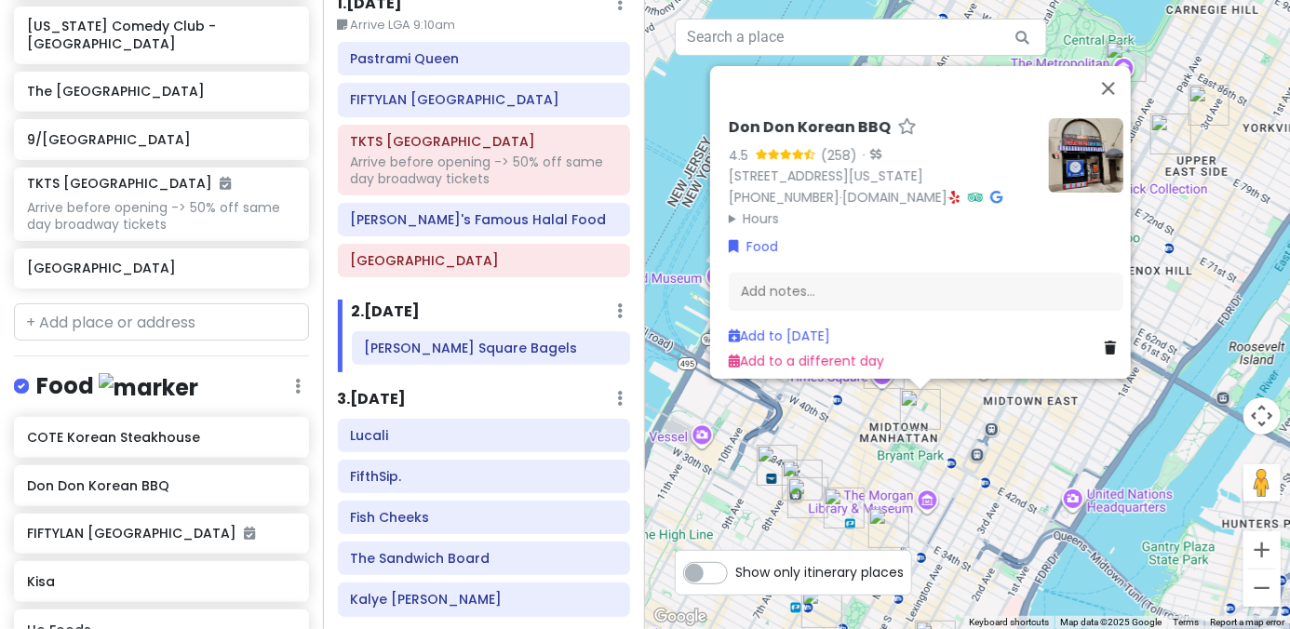
click at [895, 415] on div "Don Don Korean BBQ 4.5 (258) · 37 W 43rd St, New York, NY 10036, USA (646) 864-…" at bounding box center [967, 314] width 645 height 629
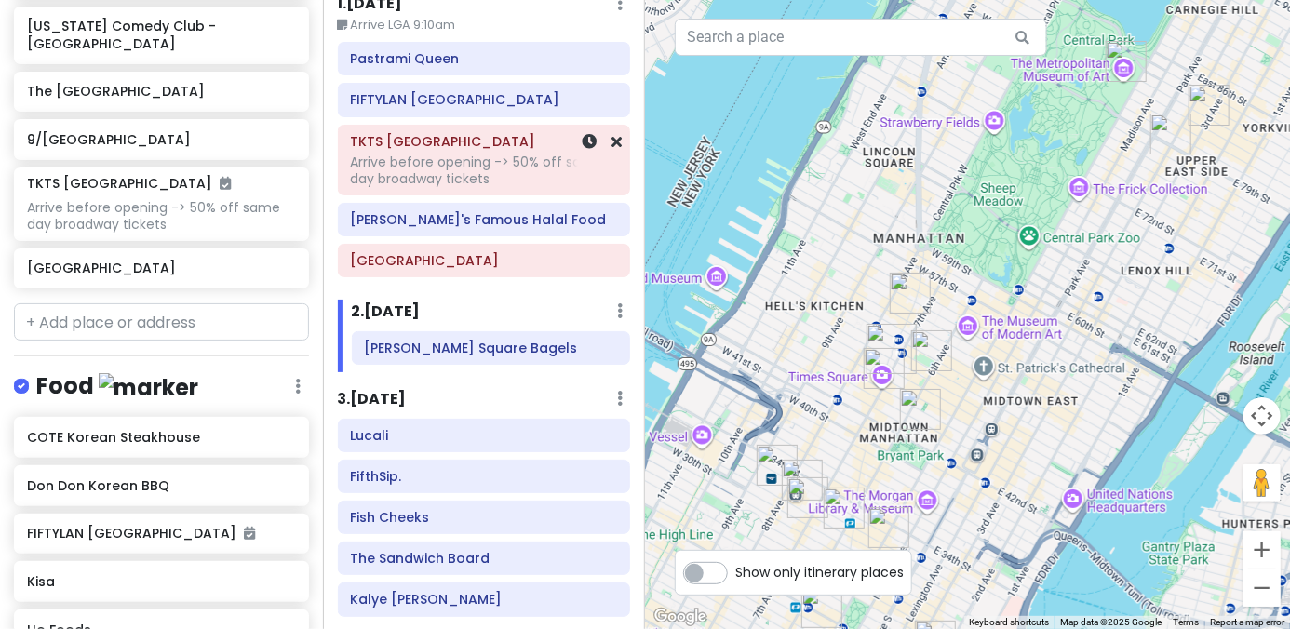
click at [473, 176] on div "Arrive before opening -> 50% off same day broadway tickets" at bounding box center [483, 171] width 267 height 34
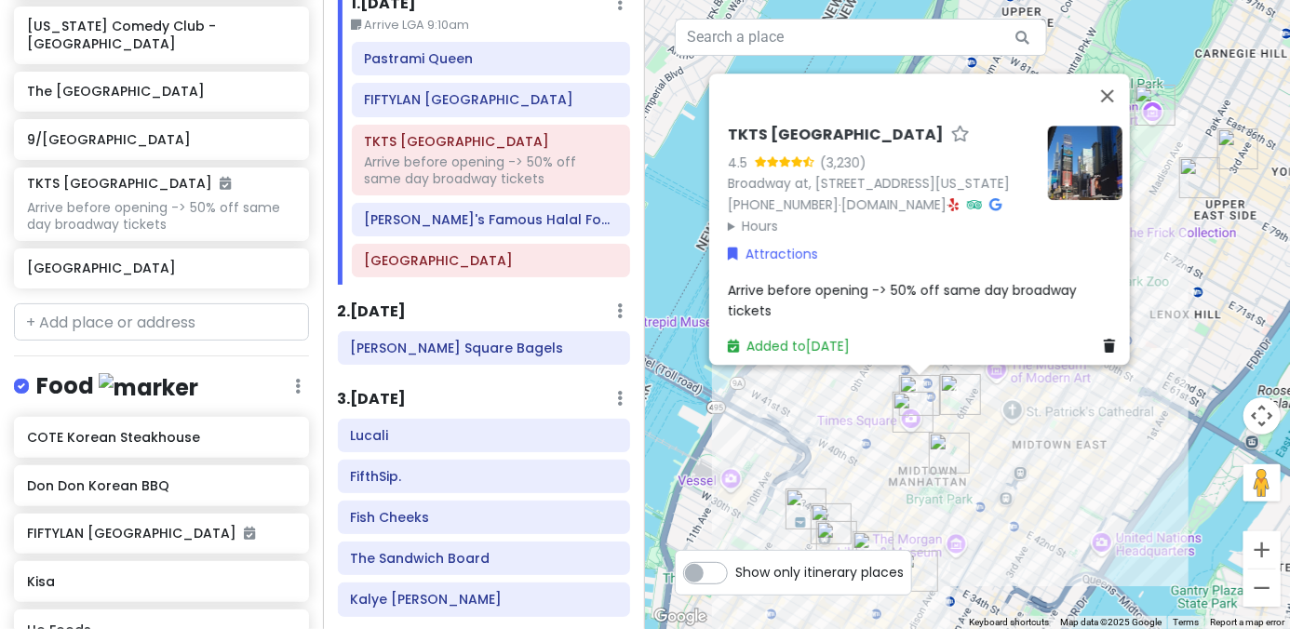
click at [750, 236] on summary "Hours" at bounding box center [880, 226] width 305 height 20
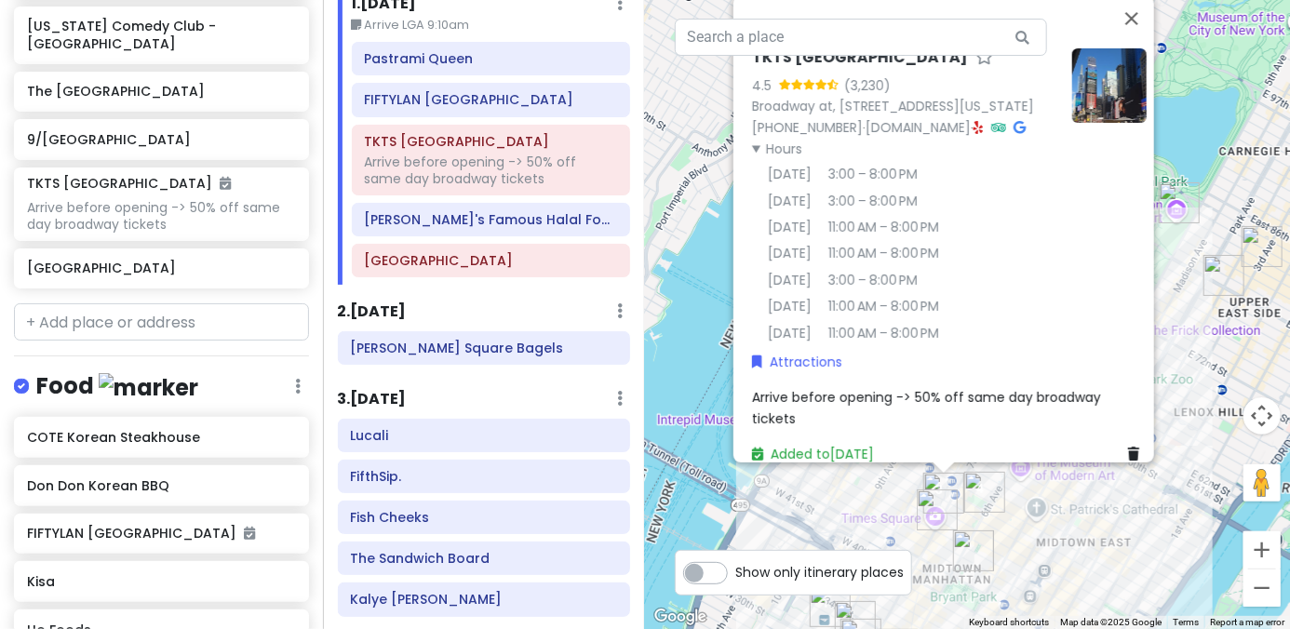
drag, startPoint x: 822, startPoint y: 399, endPoint x: 846, endPoint y: 501, distance: 104.3
click at [846, 501] on div "TKTS Times Square 4.5 (3,230) Broadway at, W 47th St, New York, NY 10036, USA (…" at bounding box center [967, 314] width 645 height 629
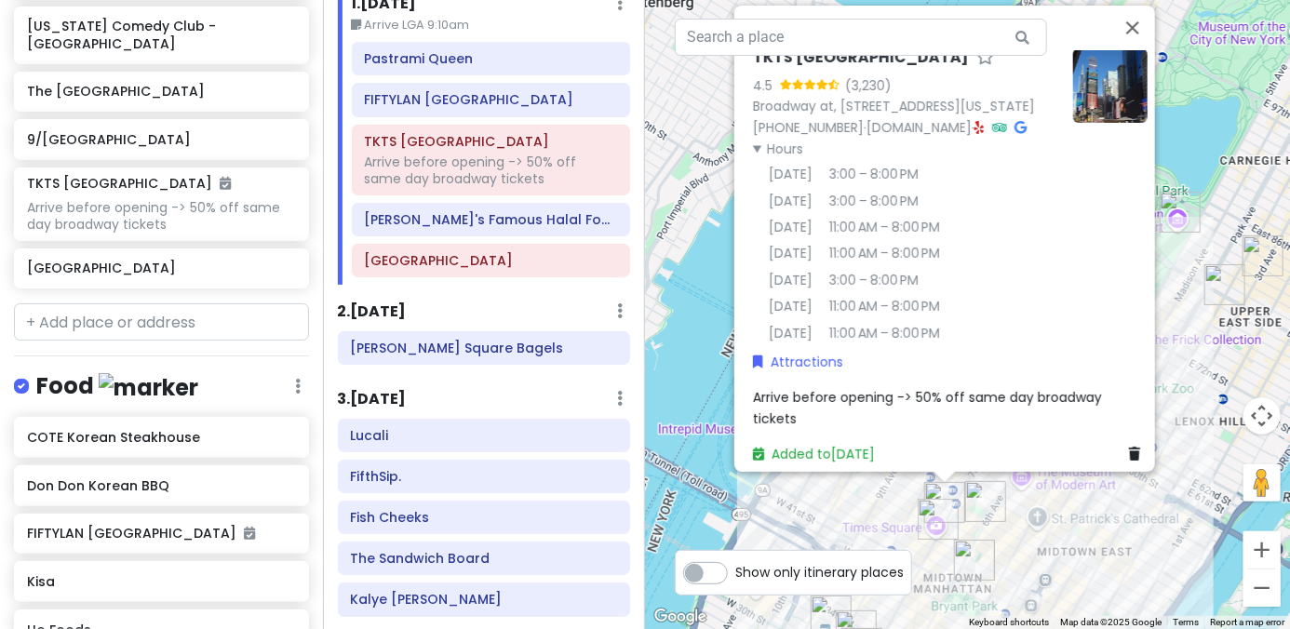
scroll to position [20, 0]
click at [819, 513] on div "TKTS Times Square 4.5 (3,230) Broadway at, W 47th St, New York, NY 10036, USA (…" at bounding box center [967, 314] width 645 height 629
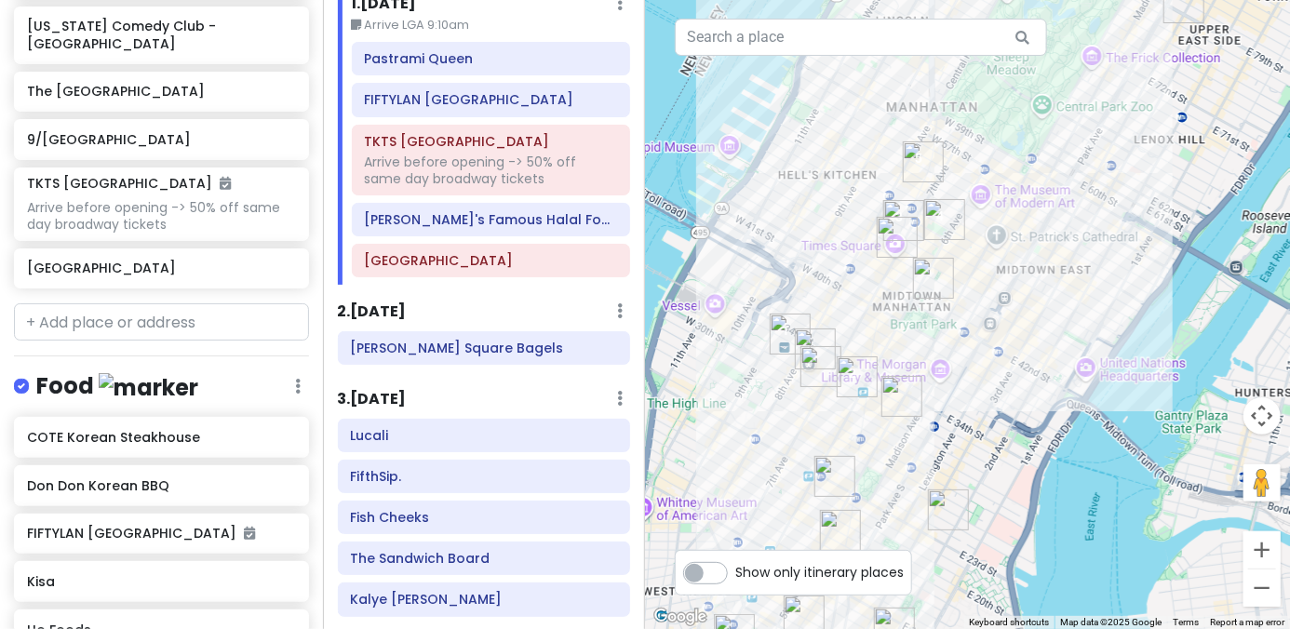
drag, startPoint x: 835, startPoint y: 478, endPoint x: 794, endPoint y: 194, distance: 287.7
click at [794, 194] on div at bounding box center [967, 314] width 645 height 629
click at [895, 364] on div at bounding box center [967, 314] width 645 height 629
click at [895, 402] on div at bounding box center [967, 314] width 645 height 629
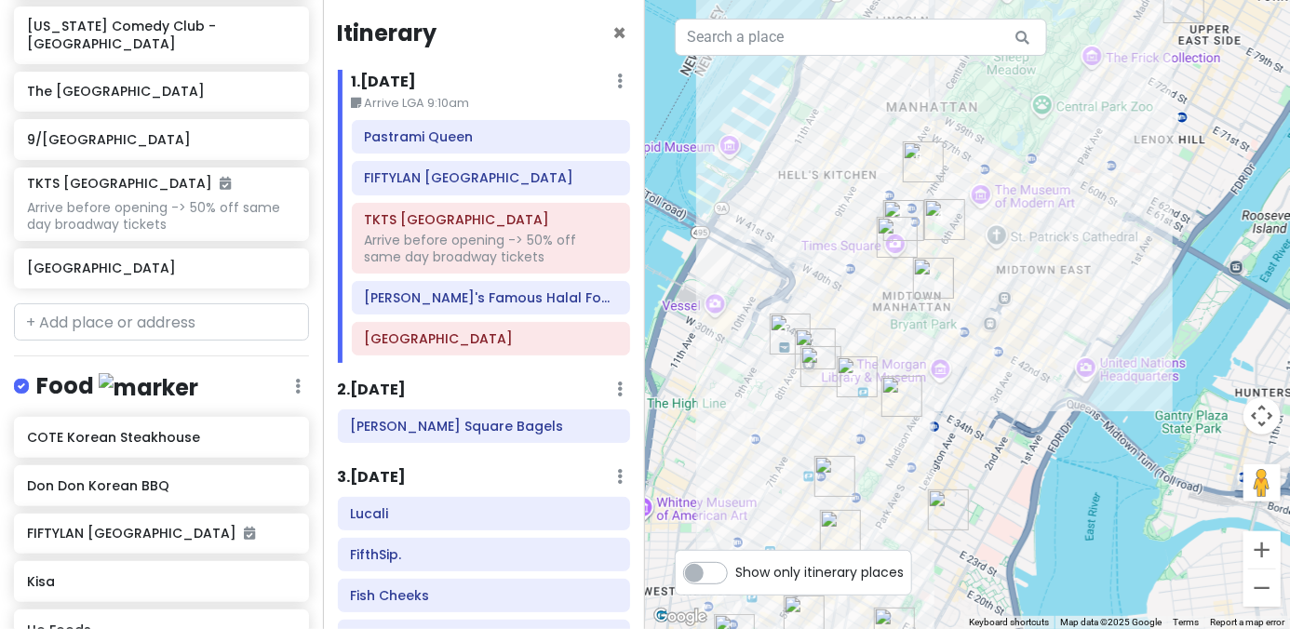
scroll to position [0, 0]
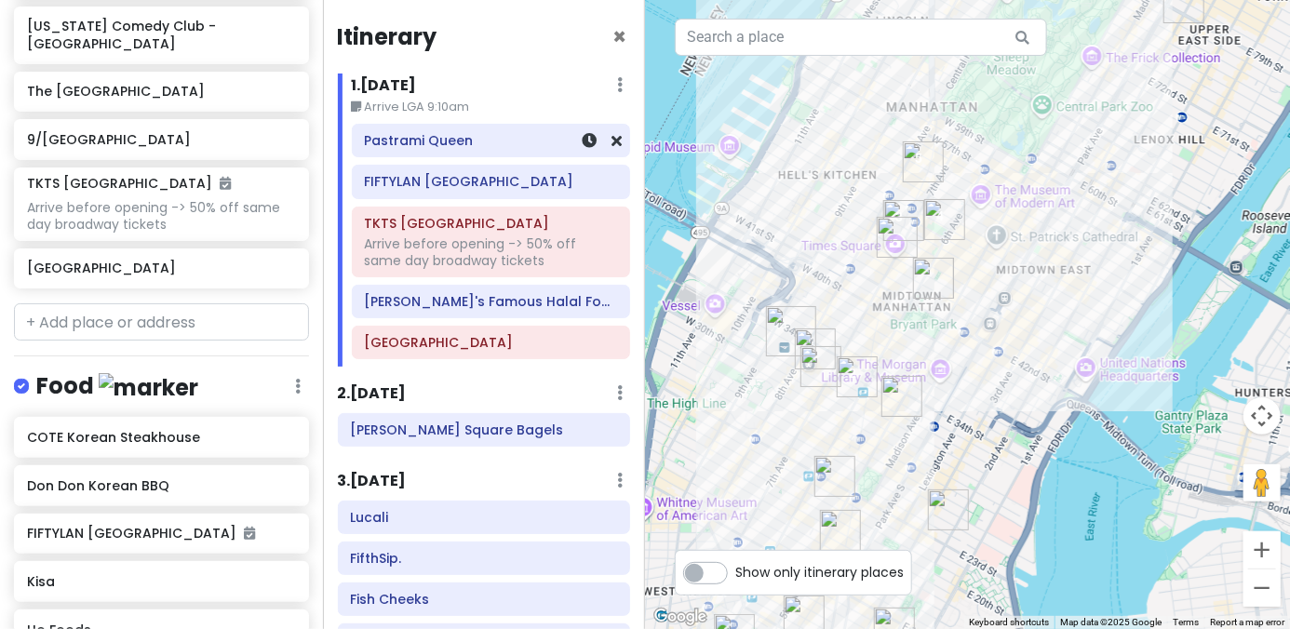
click at [518, 155] on div "Pastrami Queen" at bounding box center [491, 141] width 277 height 32
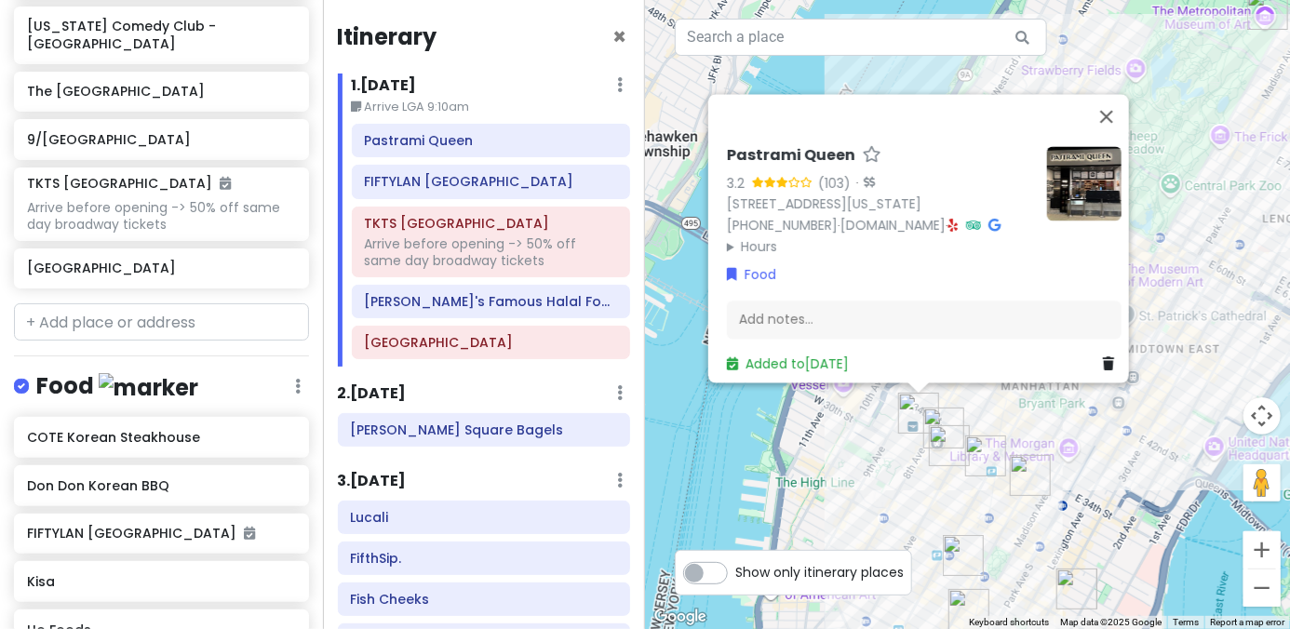
click at [895, 146] on img at bounding box center [1084, 183] width 74 height 74
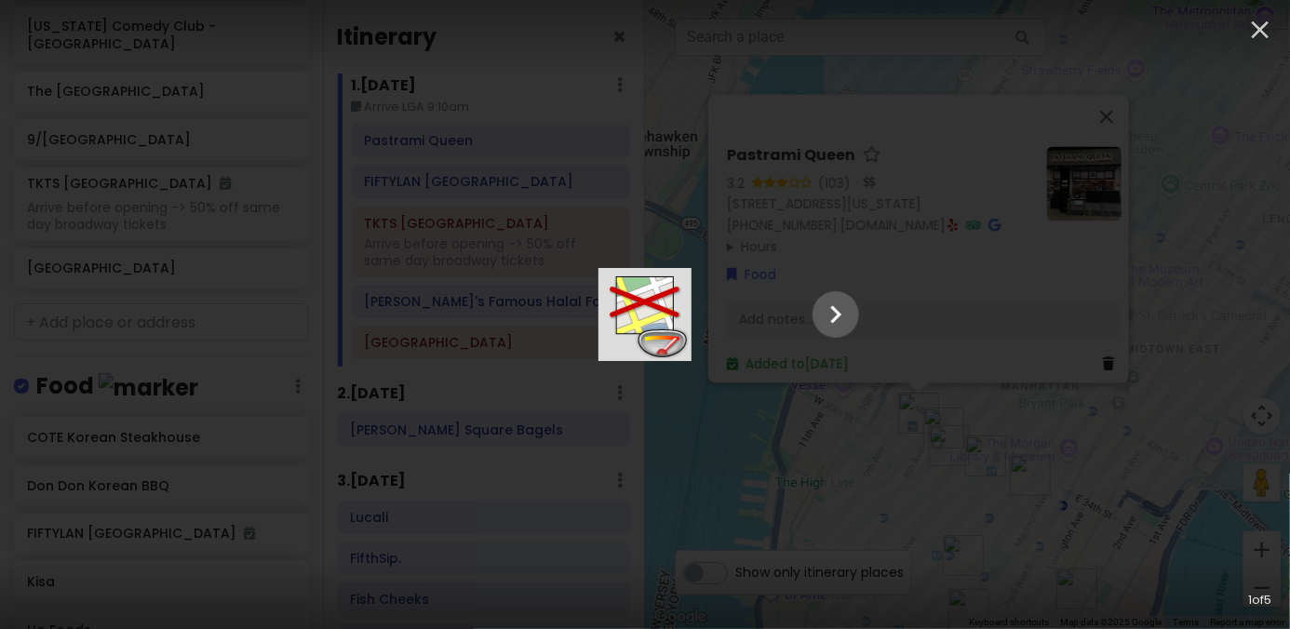
click at [692, 315] on img at bounding box center [644, 314] width 93 height 93
click at [878, 268] on div at bounding box center [644, 314] width 465 height 93
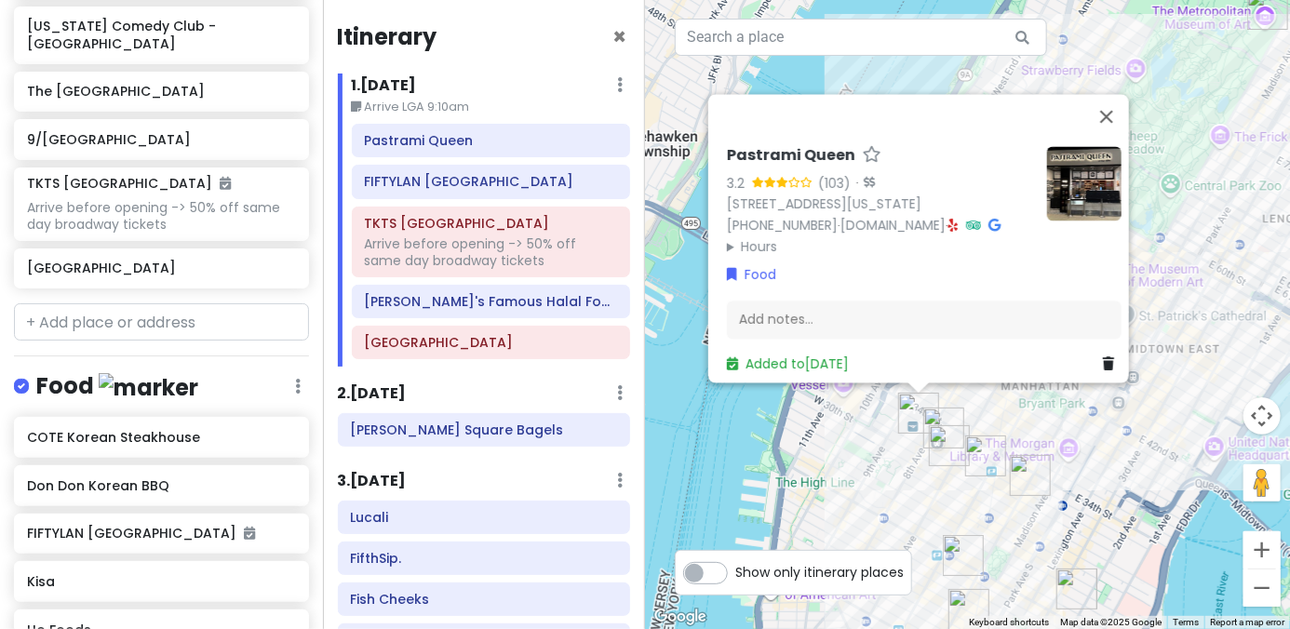
click at [895, 219] on icon at bounding box center [953, 225] width 10 height 13
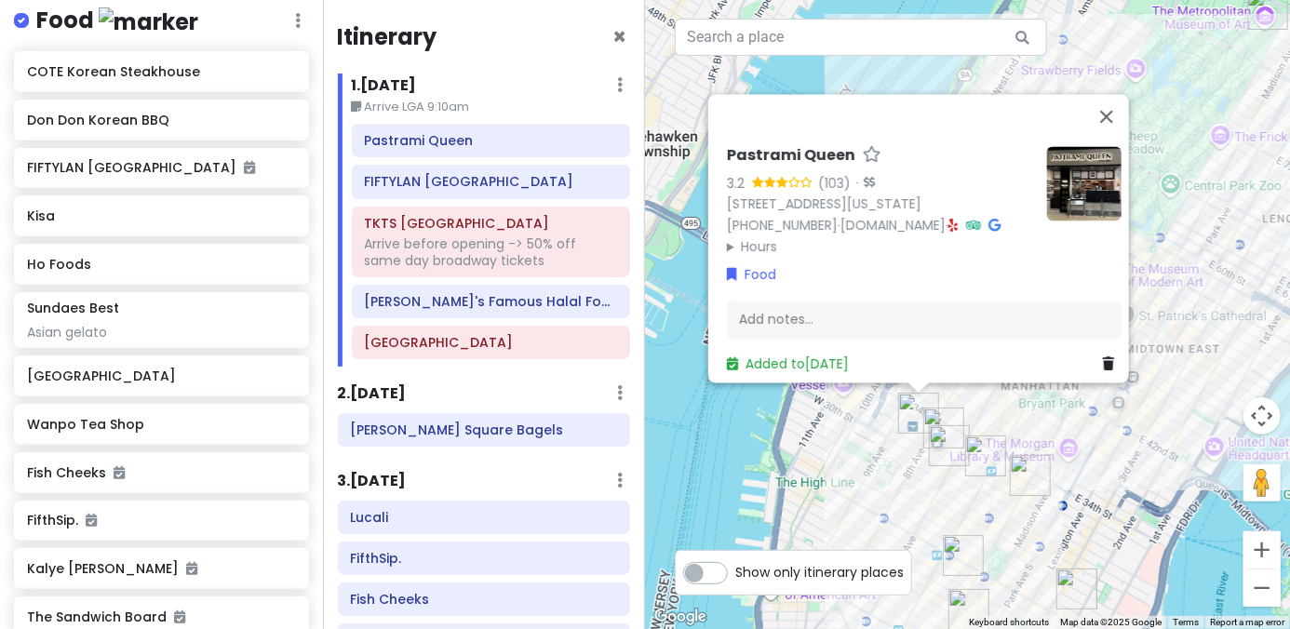
scroll to position [948, 0]
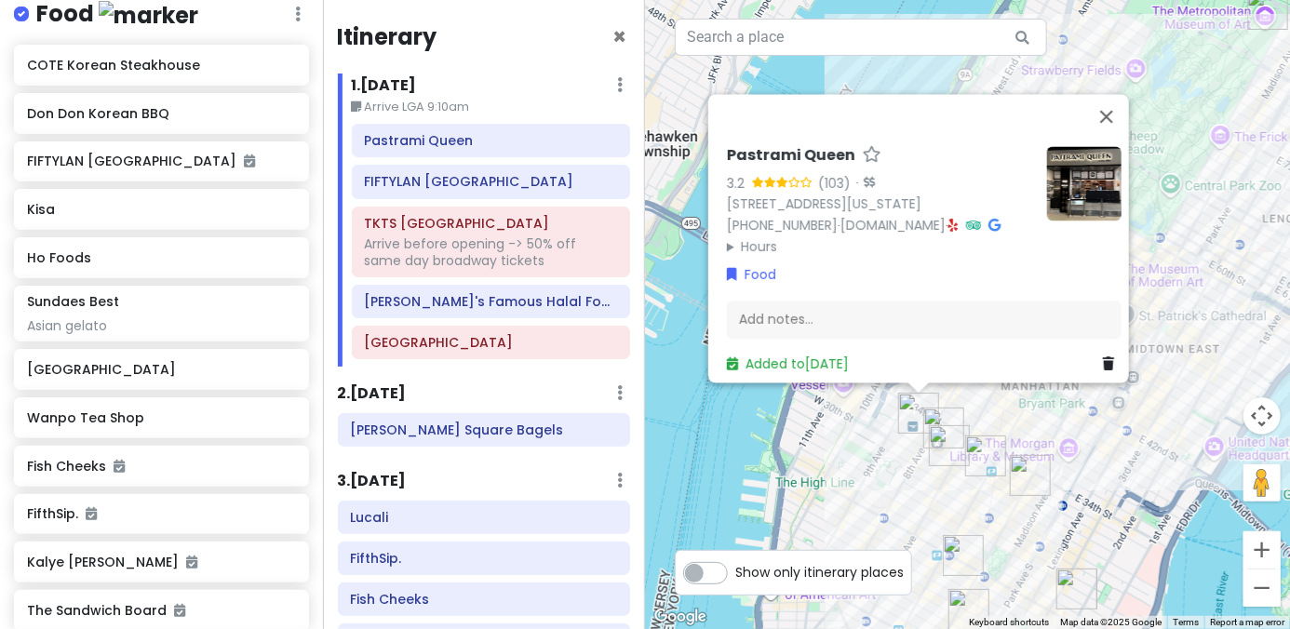
click at [895, 445] on div "Pastrami Queen 3.2 (103) · 421 8th Ave, New York, NY 10001, USA (212) 600-4049 …" at bounding box center [967, 314] width 645 height 629
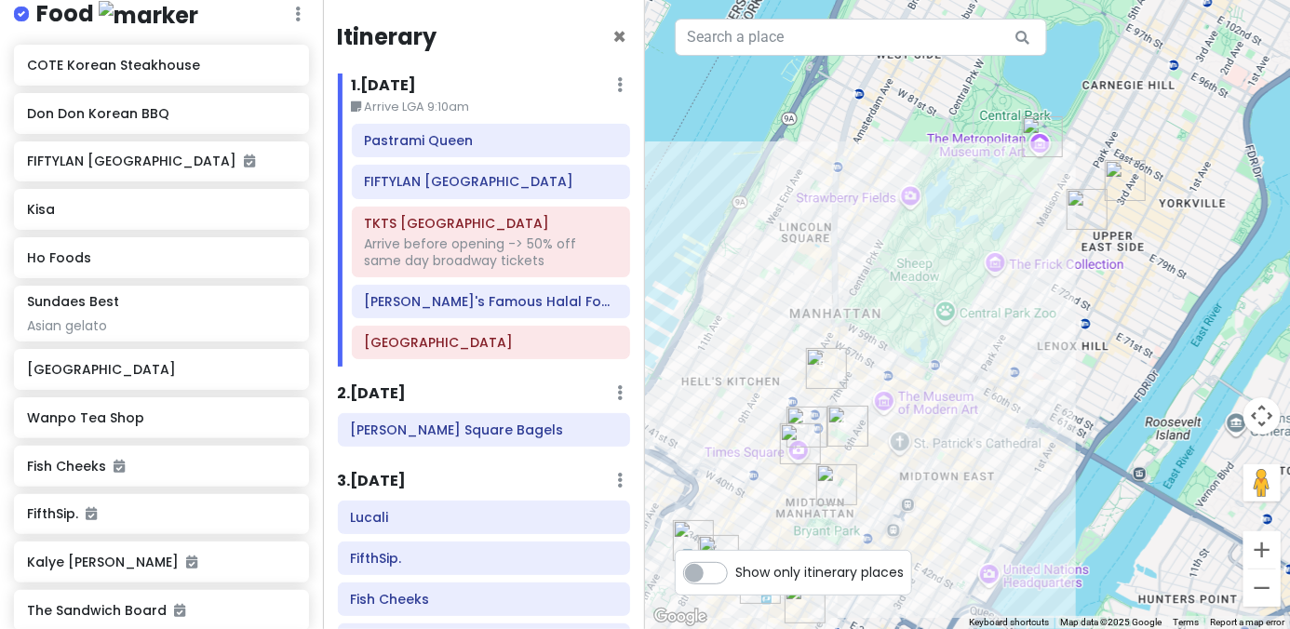
drag, startPoint x: 1117, startPoint y: 357, endPoint x: 964, endPoint y: 490, distance: 201.9
click at [895, 528] on div at bounding box center [967, 314] width 645 height 629
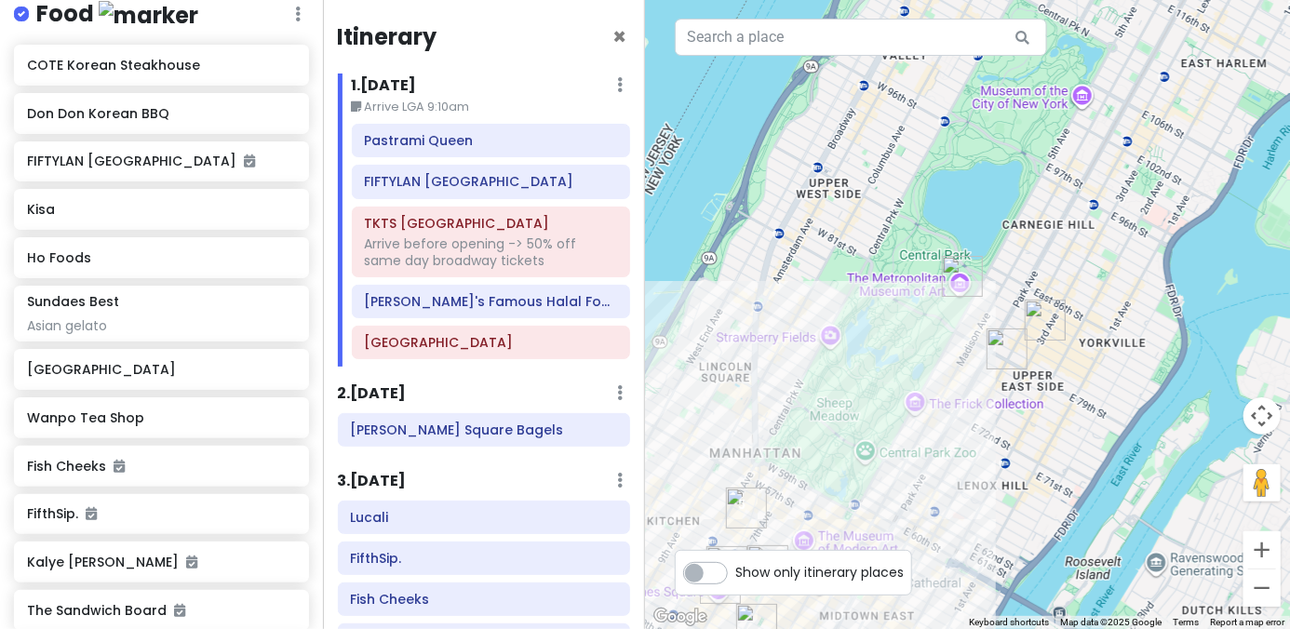
click at [895, 316] on img "PopUp Bagels" at bounding box center [1045, 320] width 41 height 41
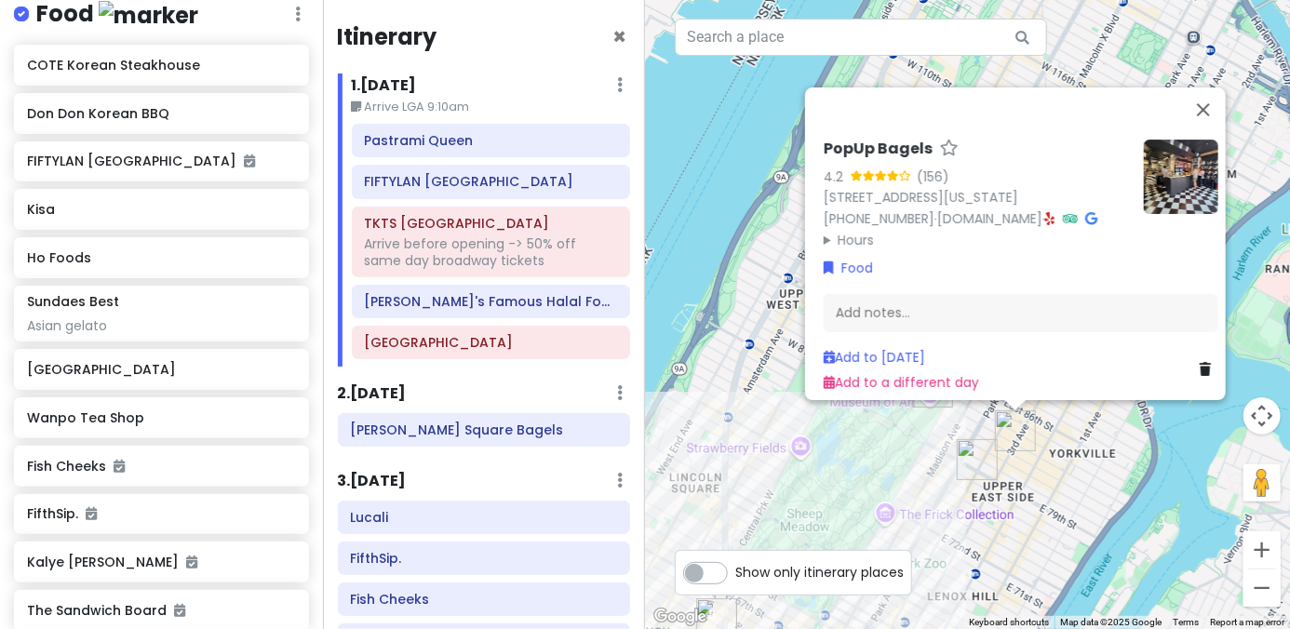
drag, startPoint x: 958, startPoint y: 443, endPoint x: 964, endPoint y: 453, distance: 12.1
click at [895, 452] on img "Pastrami Queen" at bounding box center [977, 459] width 41 height 41
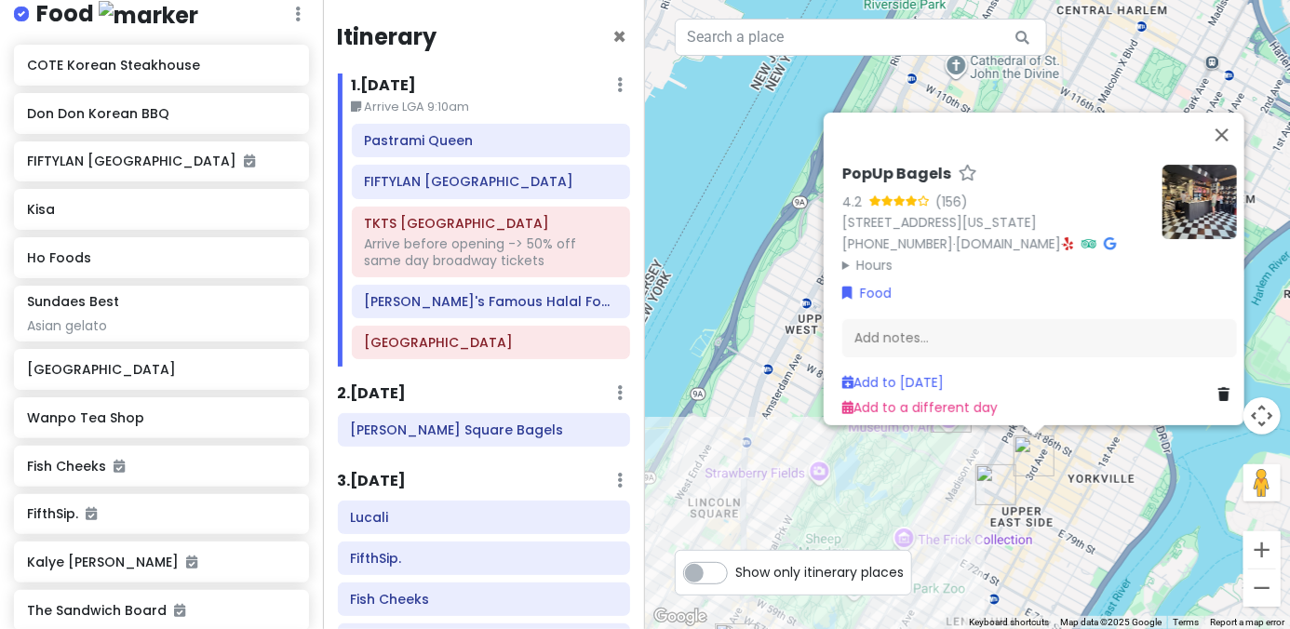
click at [895, 470] on img "Pastrami Queen" at bounding box center [995, 484] width 41 height 41
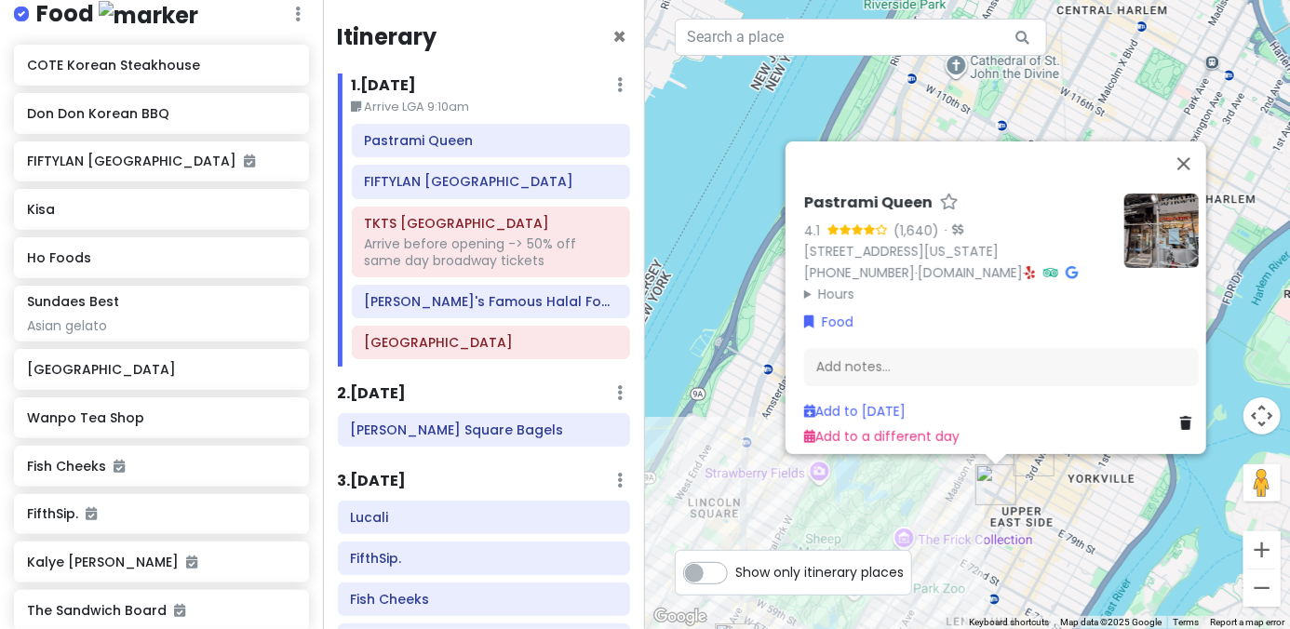
click at [895, 226] on img at bounding box center [1161, 231] width 74 height 74
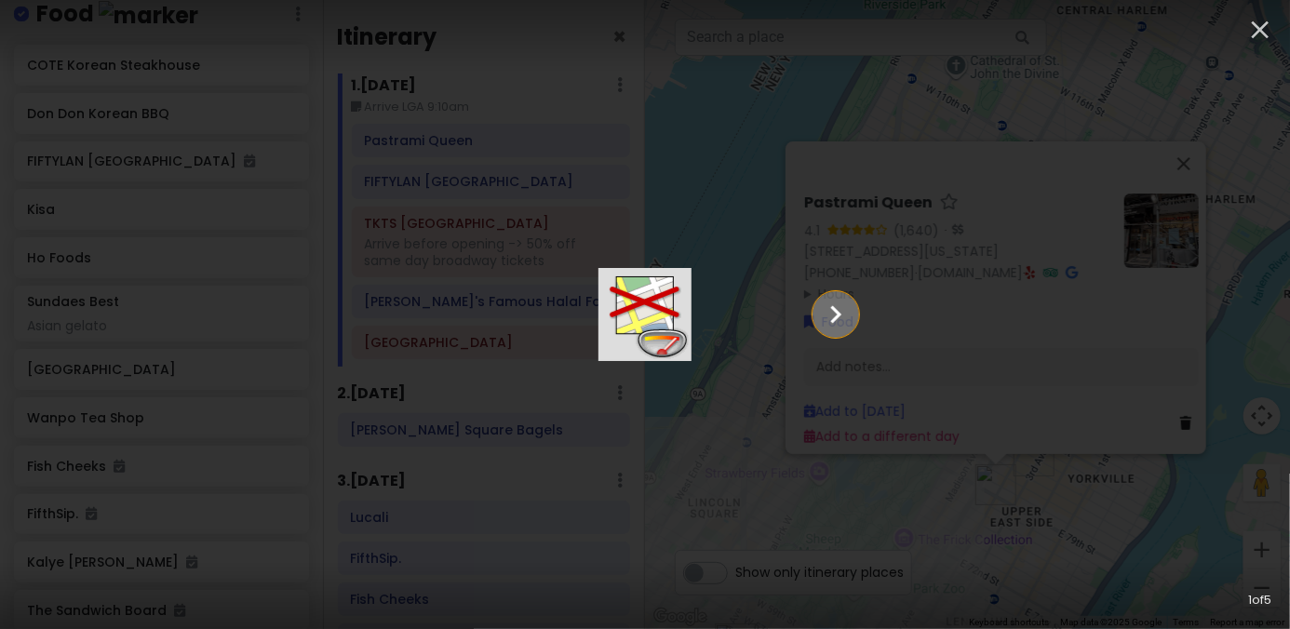
click at [854, 311] on icon "Show slide 2 of 5" at bounding box center [835, 314] width 35 height 45
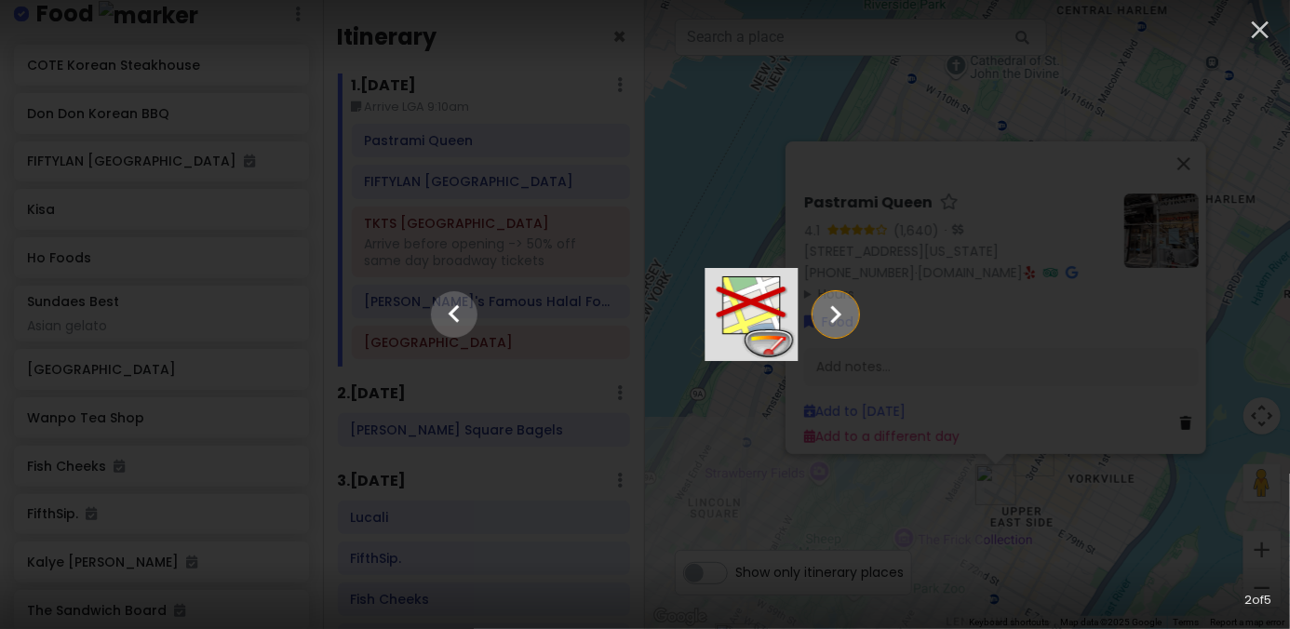
click at [854, 311] on icon "Show slide 3 of 5" at bounding box center [835, 314] width 35 height 45
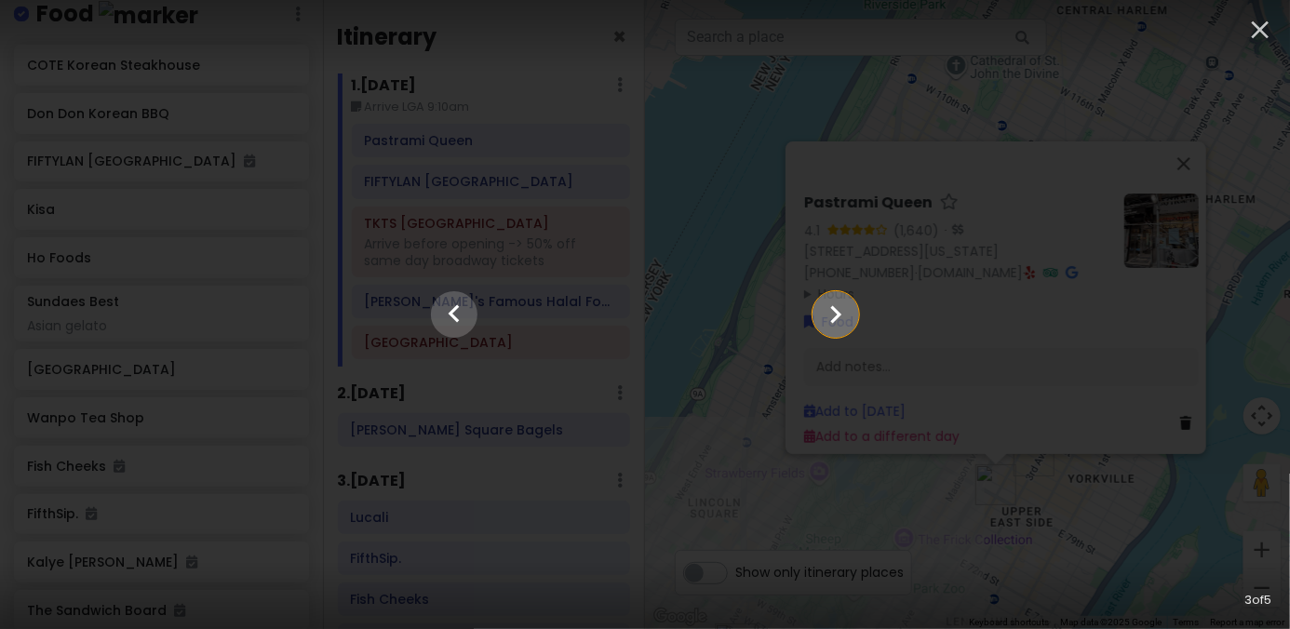
click at [854, 311] on icon "Show slide 4 of 5" at bounding box center [835, 314] width 35 height 45
click at [854, 311] on icon "Show slide 5 of 5" at bounding box center [835, 314] width 35 height 45
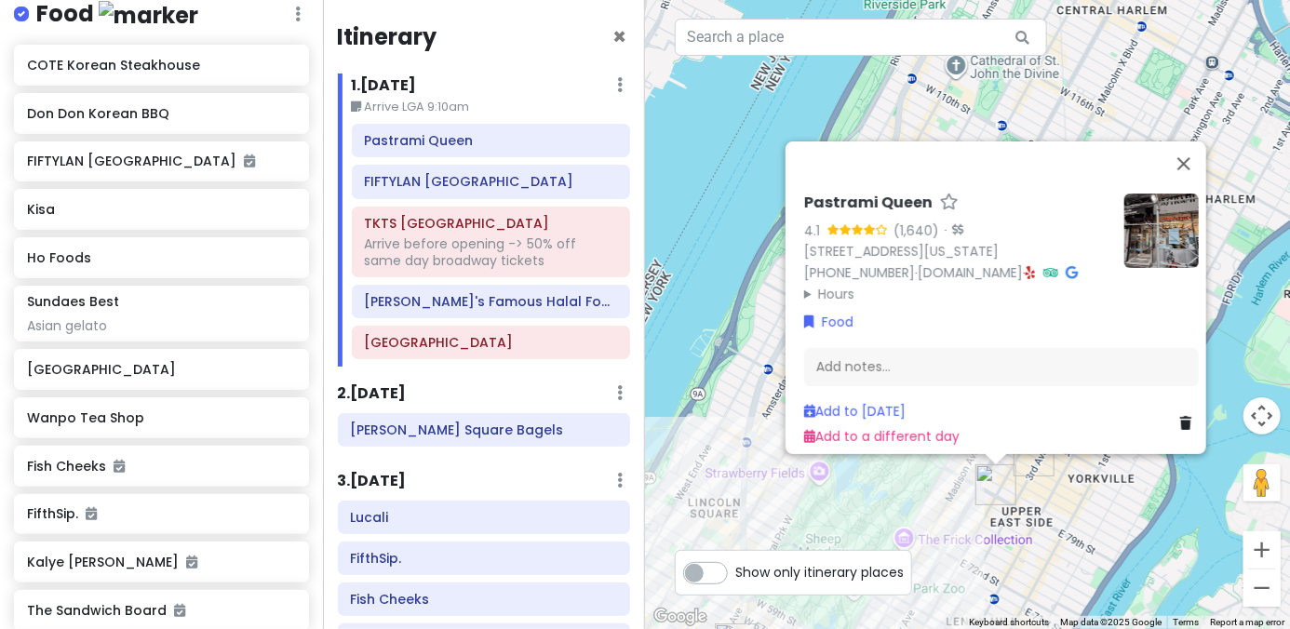
click at [895, 311] on div "Pastrami Queen 4.1 (1,640) · 1125 Lexington Ave # 2, New York, NY 10075, USA (2…" at bounding box center [967, 314] width 645 height 629
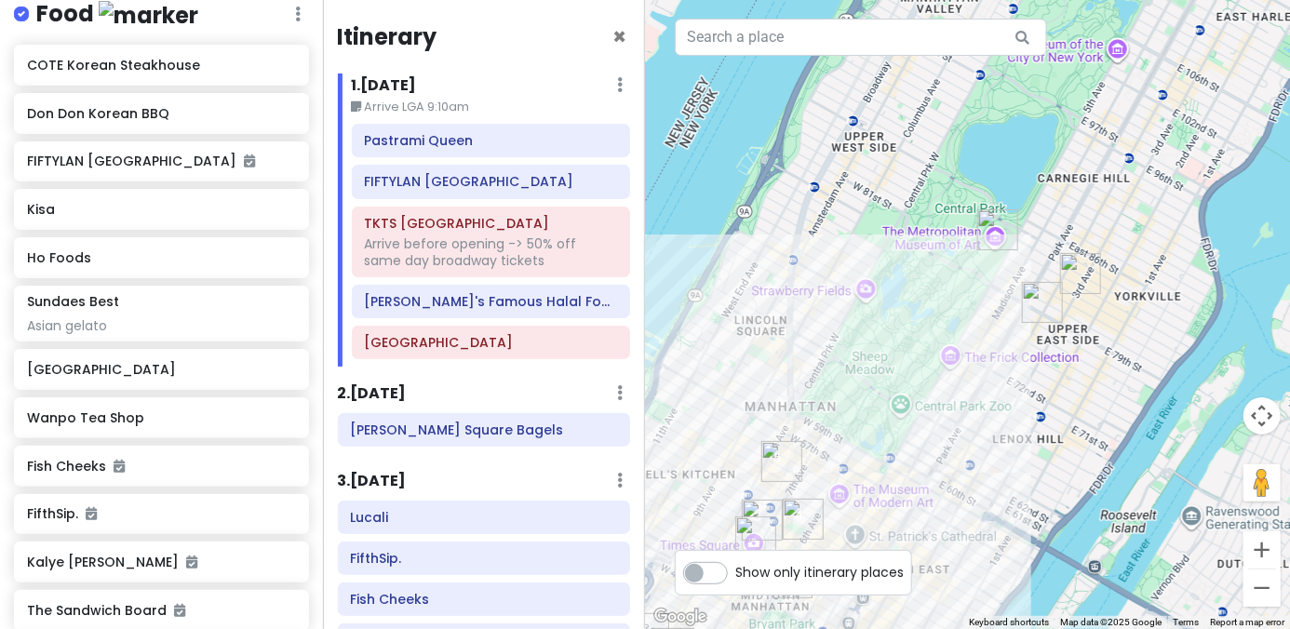
drag, startPoint x: 1025, startPoint y: 416, endPoint x: 1076, endPoint y: 222, distance: 201.2
click at [895, 222] on div at bounding box center [967, 314] width 645 height 629
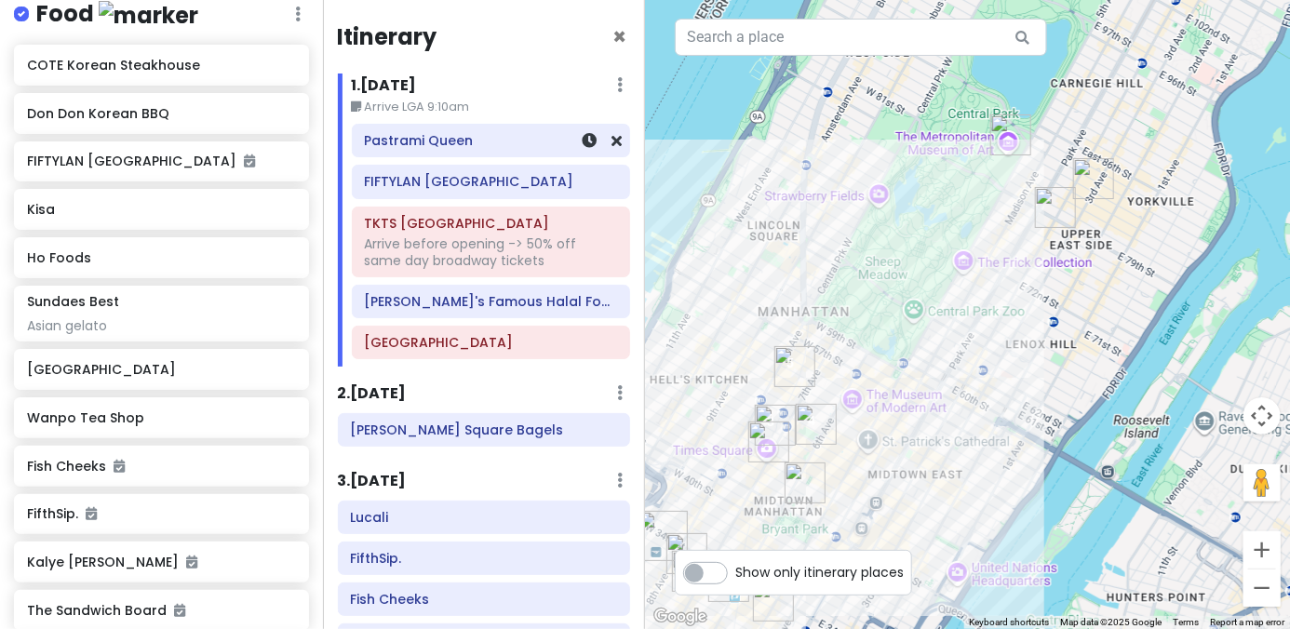
click at [446, 155] on div "Pastrami Queen" at bounding box center [491, 141] width 277 height 32
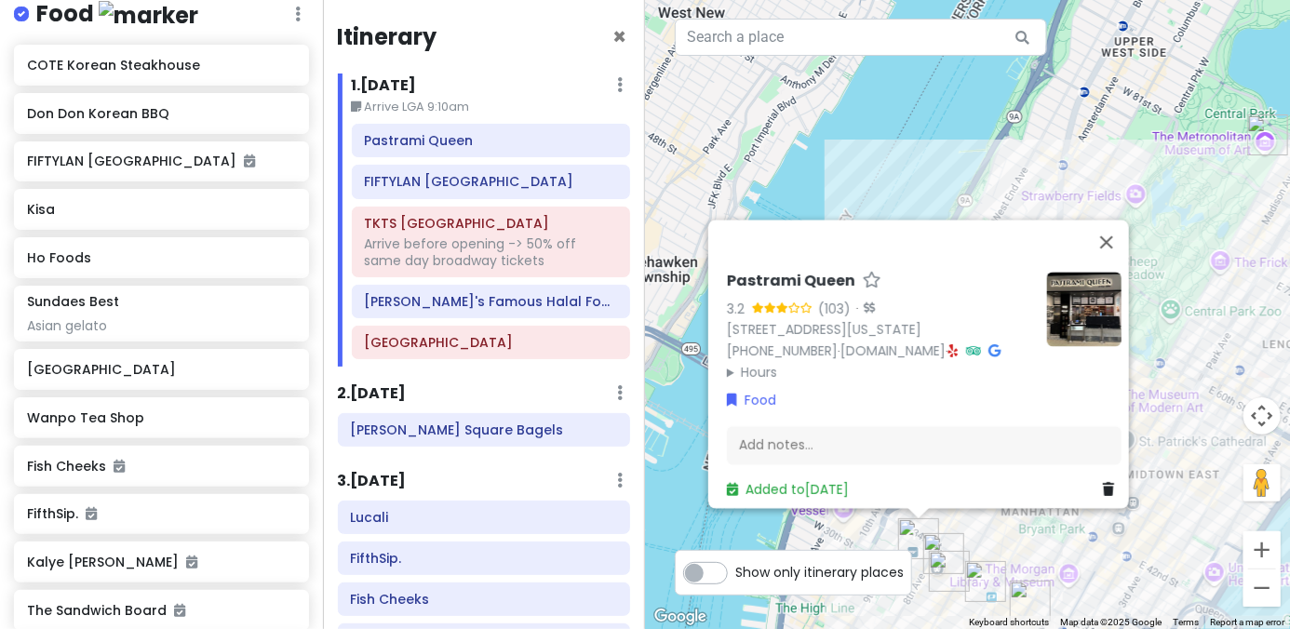
click at [895, 480] on link at bounding box center [1112, 490] width 19 height 20
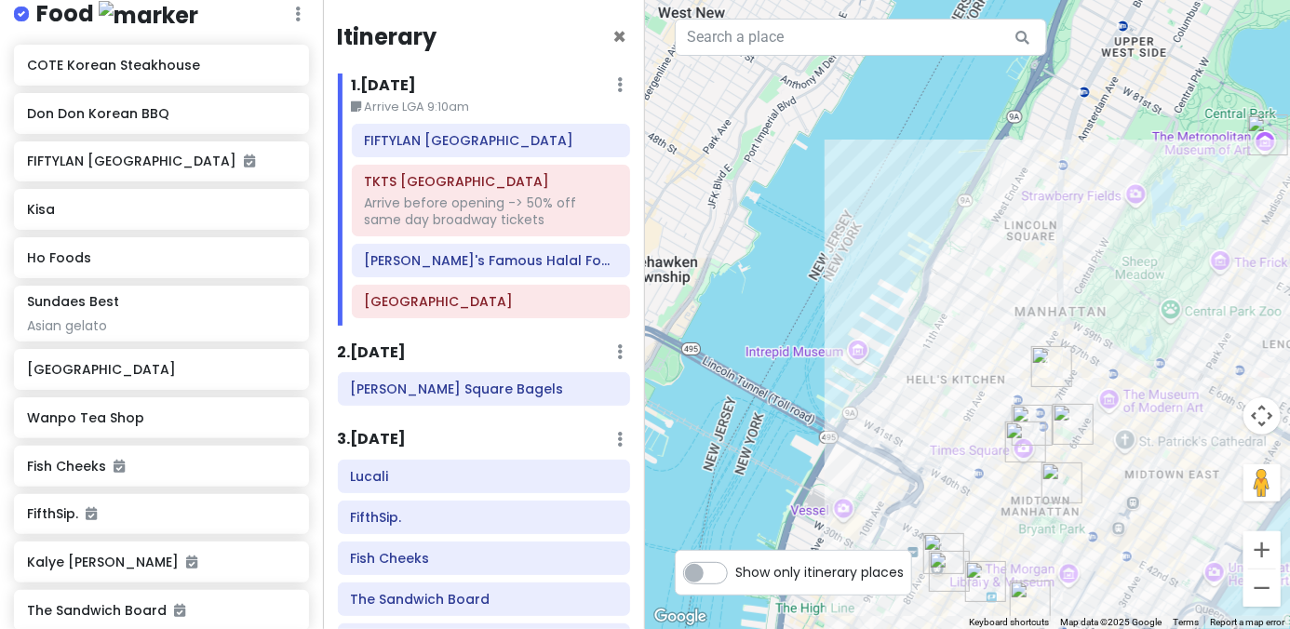
click at [895, 418] on img "TKTS Times Square" at bounding box center [1032, 425] width 41 height 41
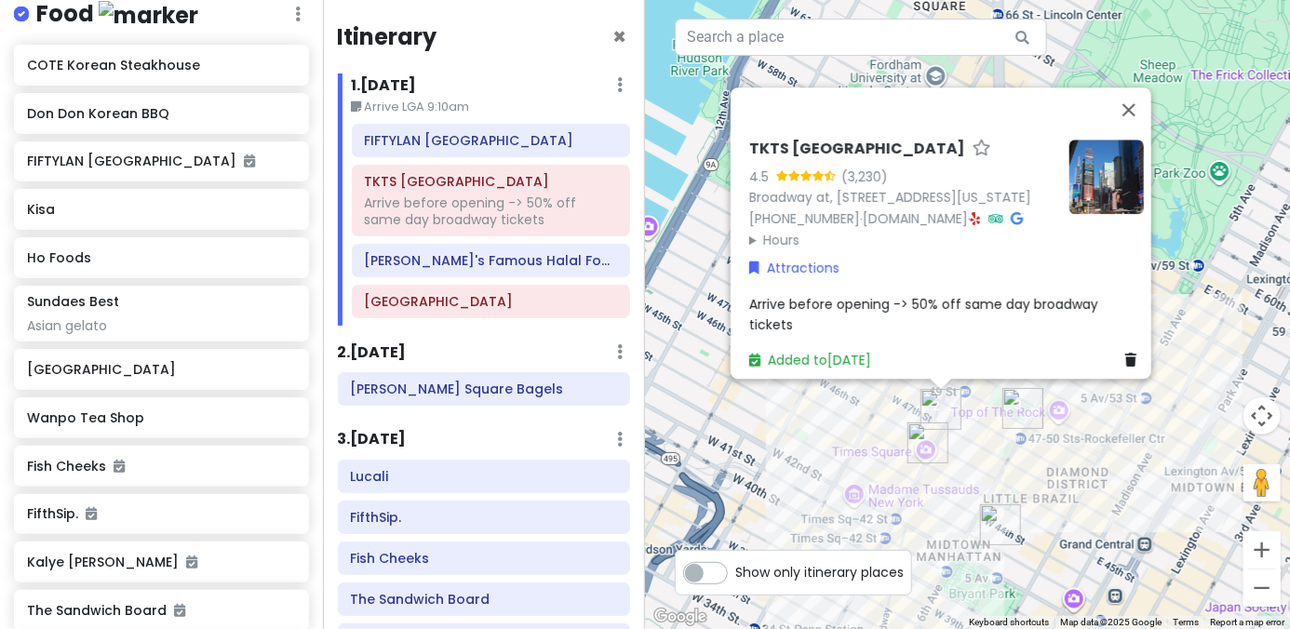
click at [895, 450] on div "TKTS Times Square 4.5 (3,230) Broadway at, W 47th St, New York, NY 10036, USA (…" at bounding box center [967, 314] width 645 height 629
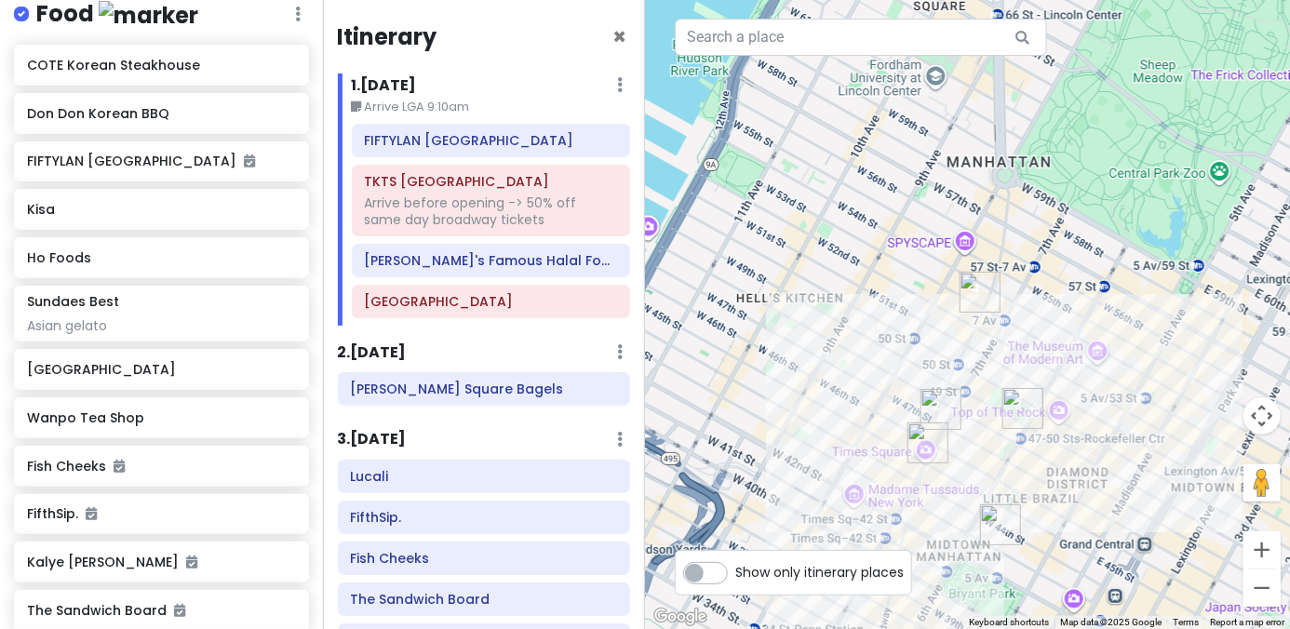
click at [895, 413] on img "Adel's Famous Halal Food" at bounding box center [1022, 408] width 41 height 41
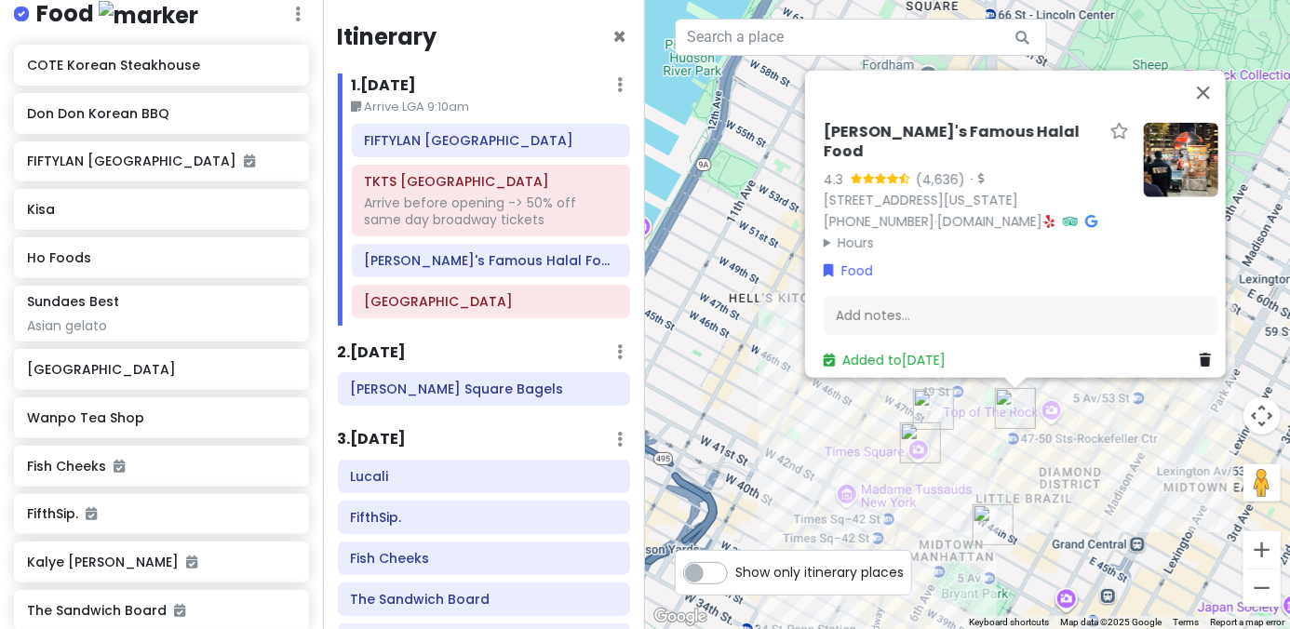
click at [895, 443] on div "Adel's Famous Halal Food 4.3 (4,636) · 1221 6th Ave, New York, NY 10020, USA (8…" at bounding box center [967, 314] width 645 height 629
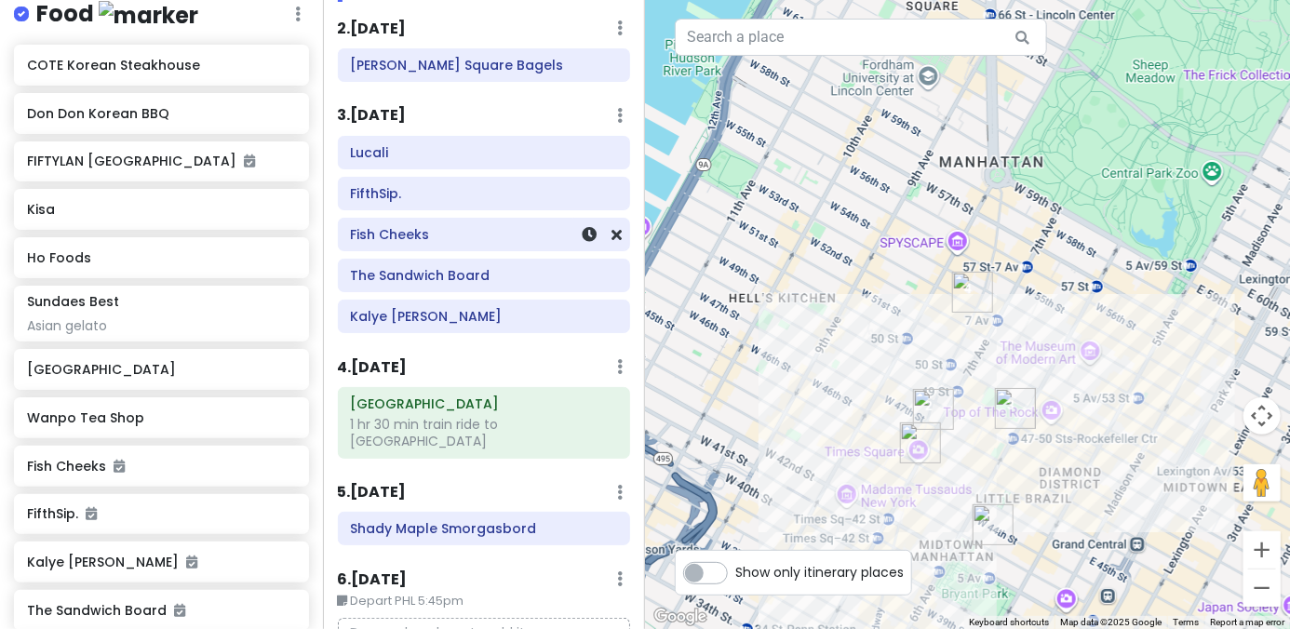
scroll to position [396, 0]
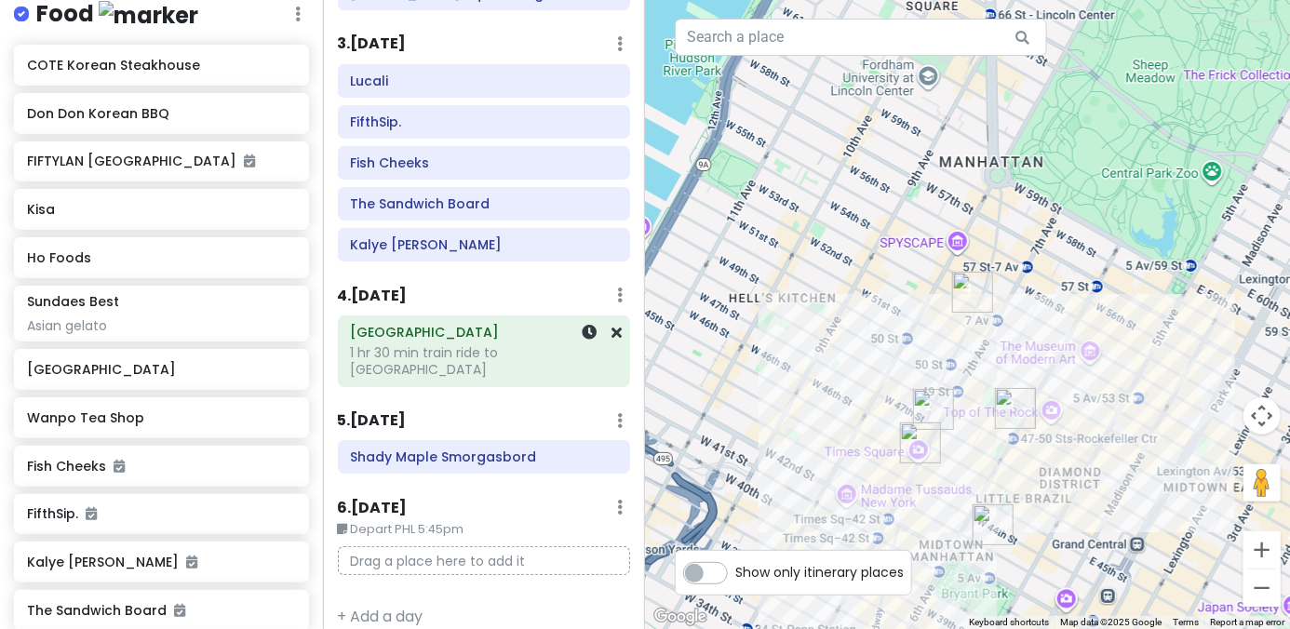
click at [387, 363] on div "Penn Station 1 hr 30 min train ride to Philly" at bounding box center [484, 351] width 291 height 70
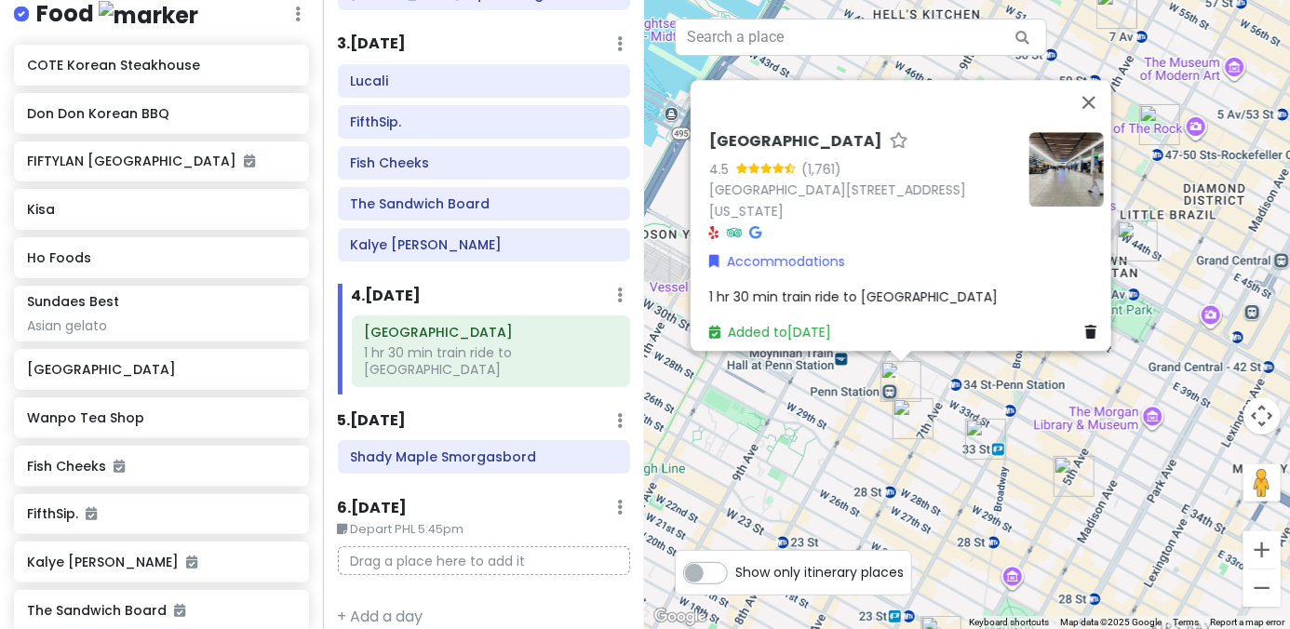
drag, startPoint x: 976, startPoint y: 546, endPoint x: 957, endPoint y: 372, distance: 175.1
click at [895, 372] on div "Penn Station 4.5 (1,761) 7th avenue and, W 31st St, New York, NY 10119, USA Acc…" at bounding box center [967, 314] width 645 height 629
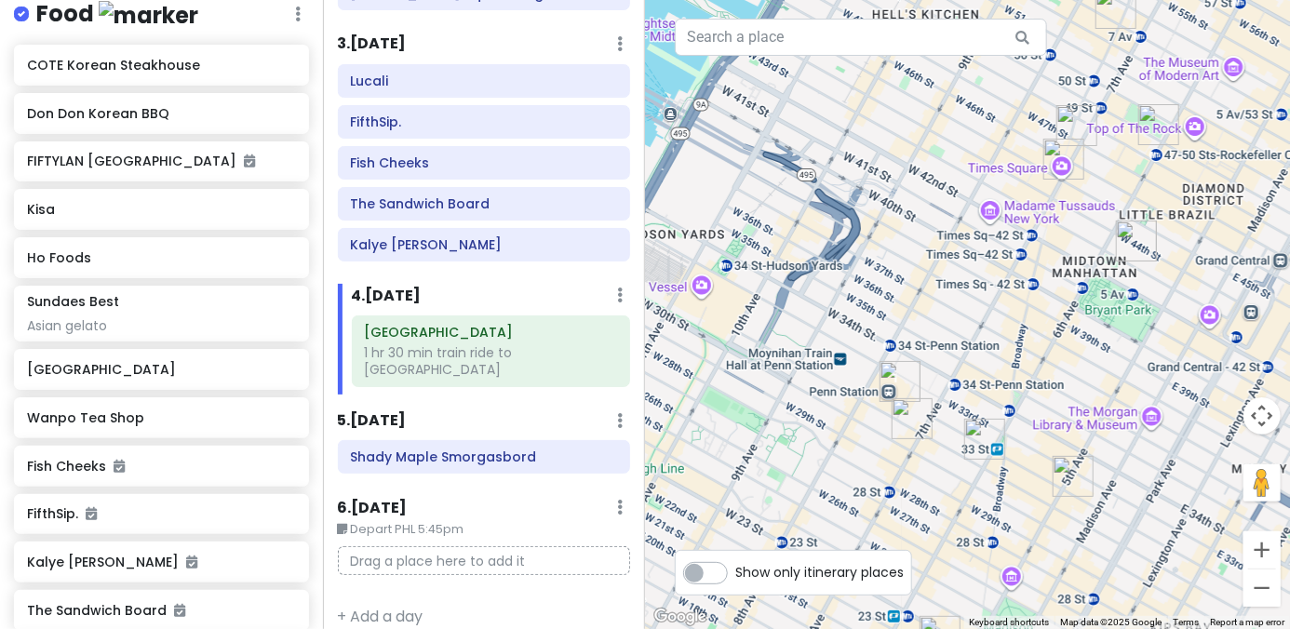
click at [895, 415] on img "PopUp Bagels" at bounding box center [912, 418] width 41 height 41
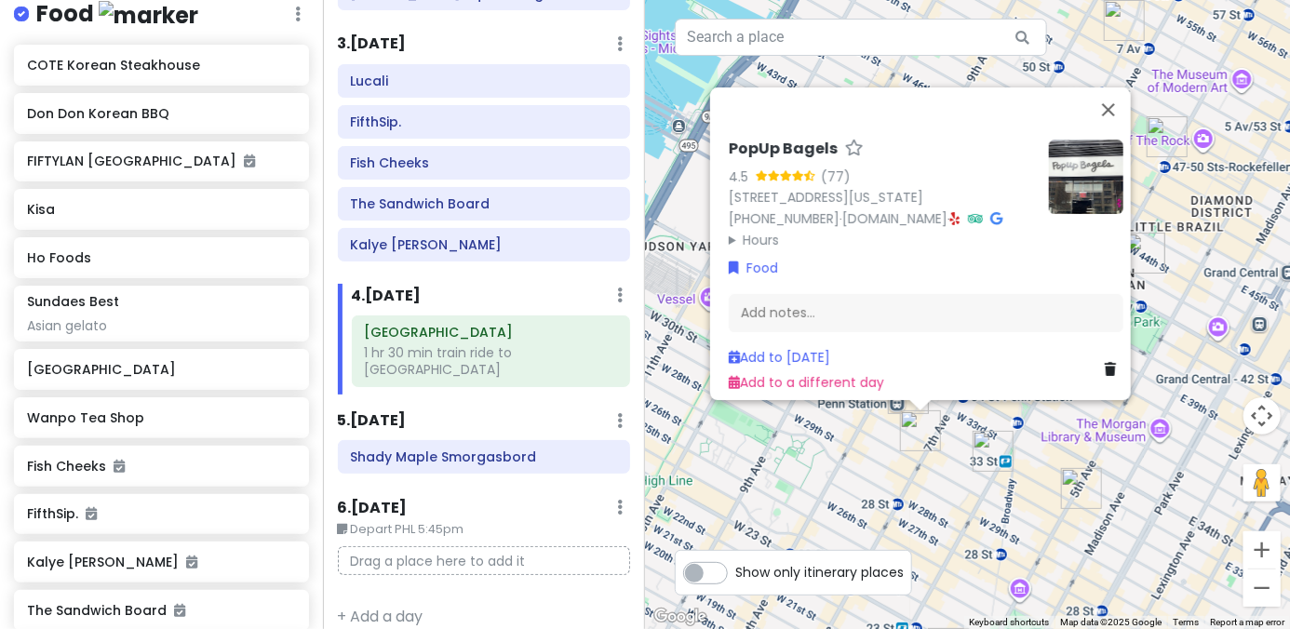
click at [895, 433] on img "FIFTYLAN KOREATOWN" at bounding box center [993, 451] width 41 height 41
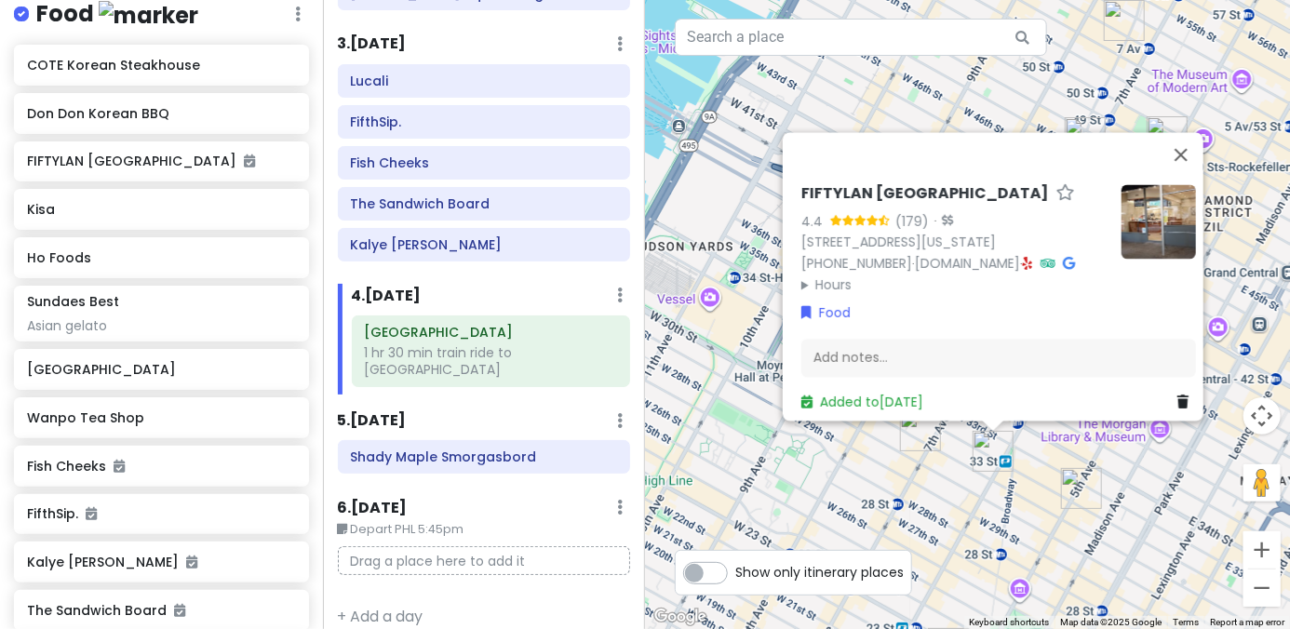
click at [895, 479] on img "Sundaes Best" at bounding box center [1081, 488] width 41 height 41
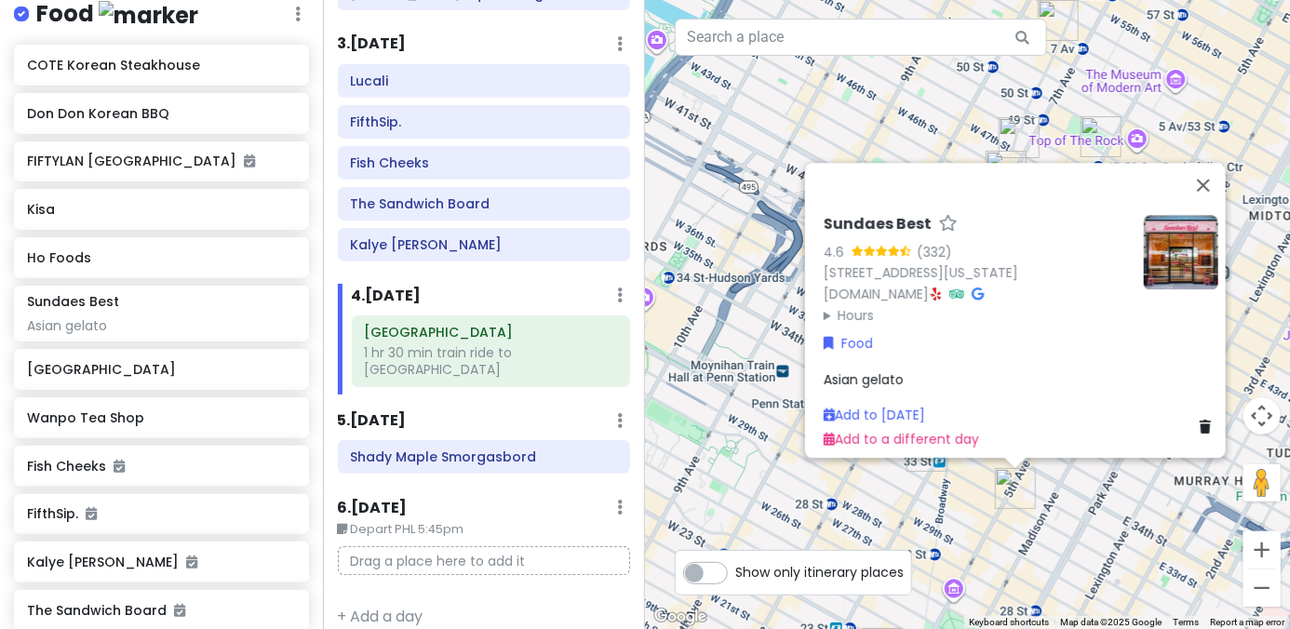
click at [895, 538] on div "Sundaes Best 4.6 (332) 4 E 32nd St Store 5, New York, NY 10016, USA sundaesbest…" at bounding box center [967, 314] width 645 height 629
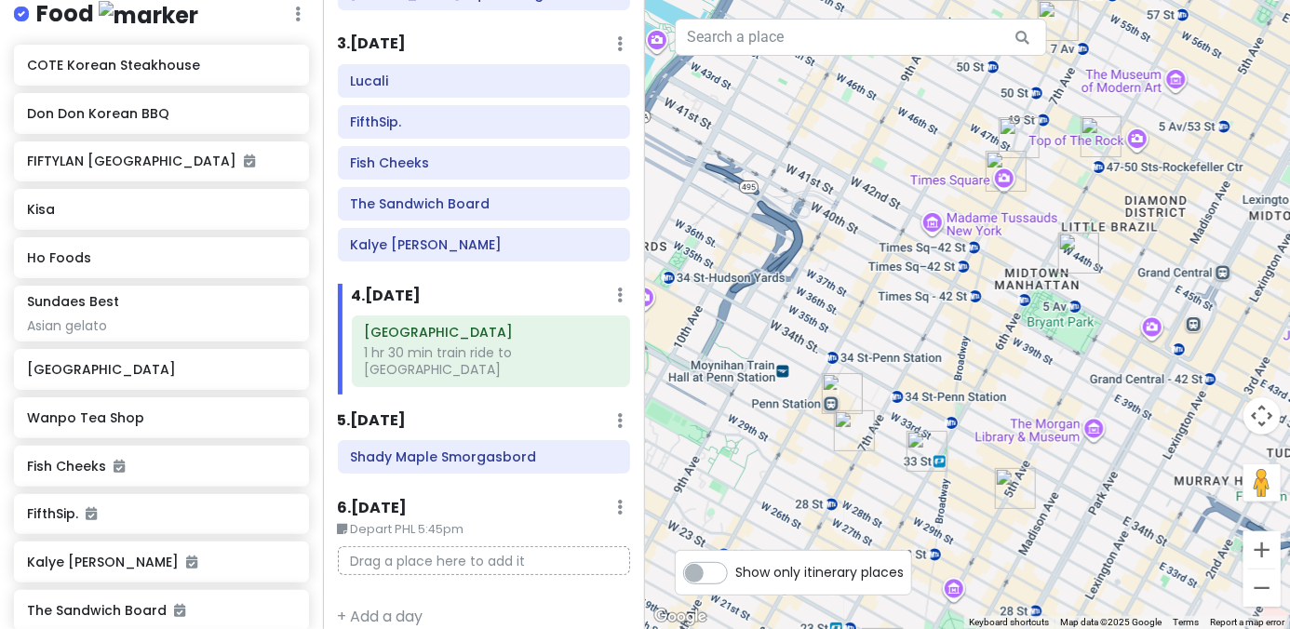
click at [895, 464] on img "FIFTYLAN KOREATOWN" at bounding box center [927, 451] width 41 height 41
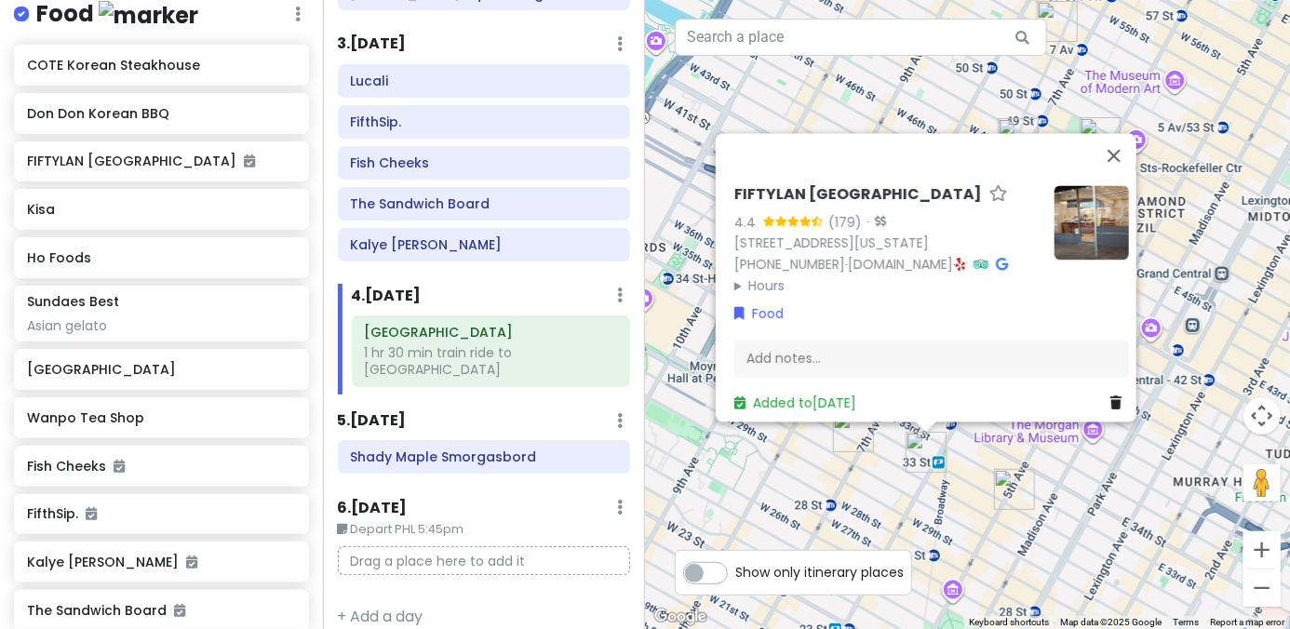
click at [882, 486] on div "FIFTYLAN KOREATOWN 4.4 (179) · 875 6th Ave, New York, NY 10001, USA (646) 861-0…" at bounding box center [967, 314] width 645 height 629
click at [882, 484] on div "FIFTYLAN KOREATOWN 4.4 (179) · 875 6th Ave, New York, NY 10001, USA (646) 861-0…" at bounding box center [967, 314] width 645 height 629
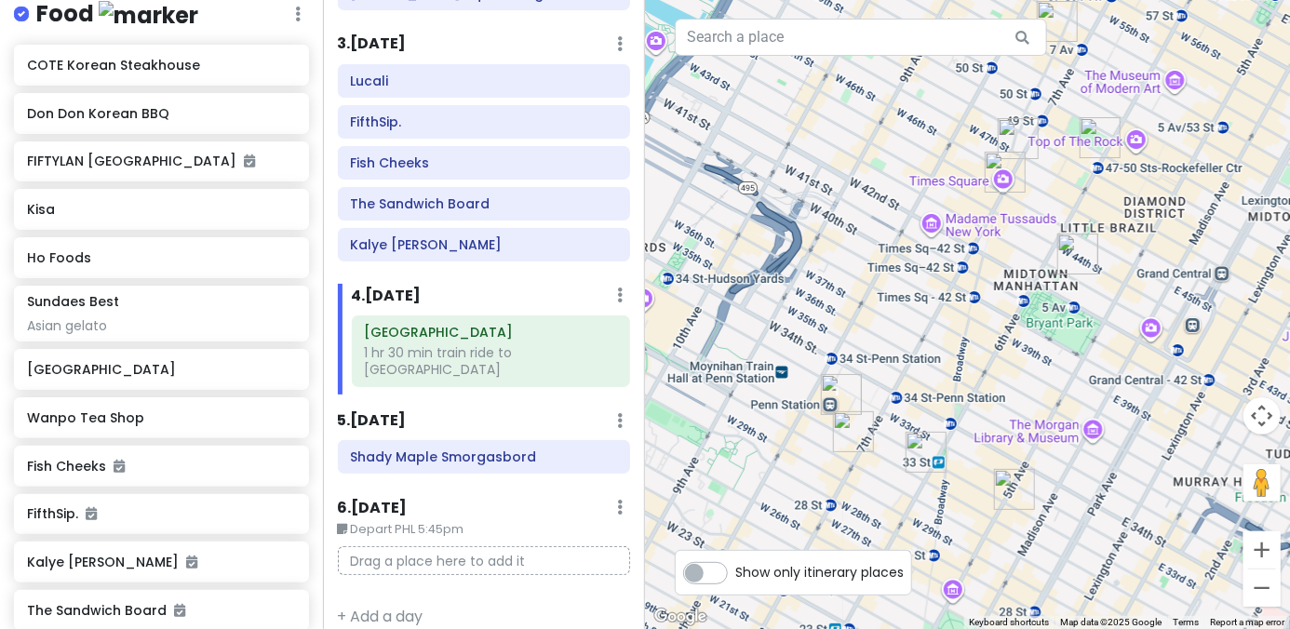
click at [856, 442] on img "PopUp Bagels" at bounding box center [853, 431] width 41 height 41
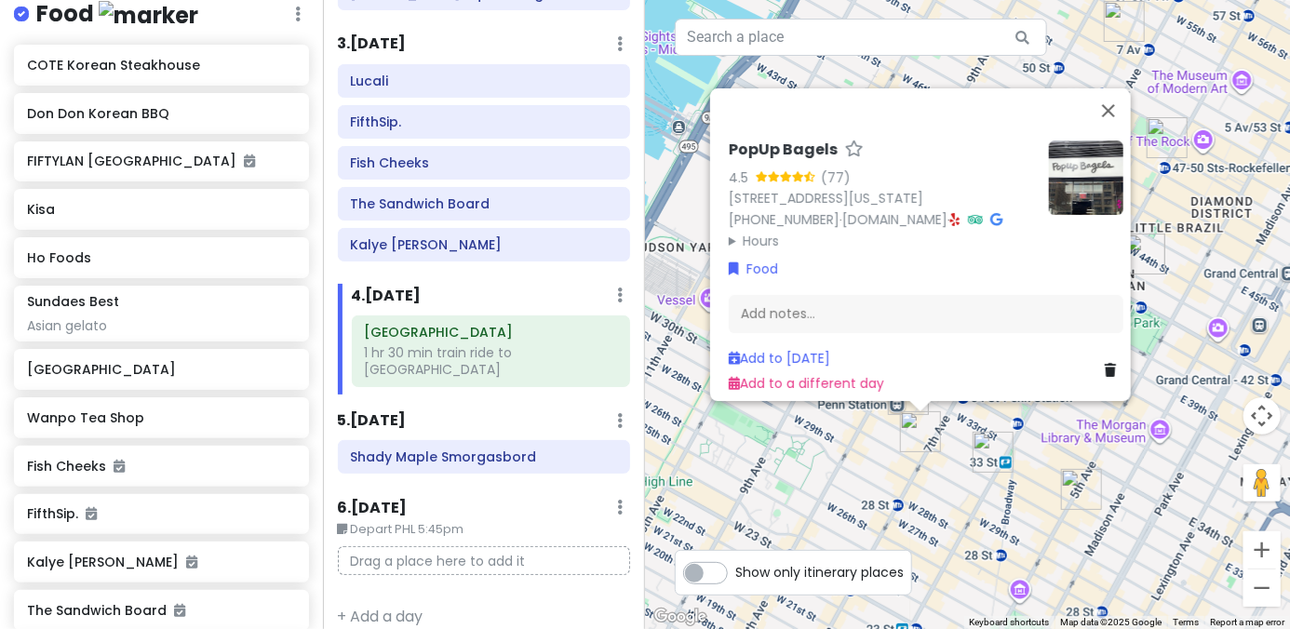
click at [895, 478] on img "Sundaes Best" at bounding box center [1081, 489] width 41 height 41
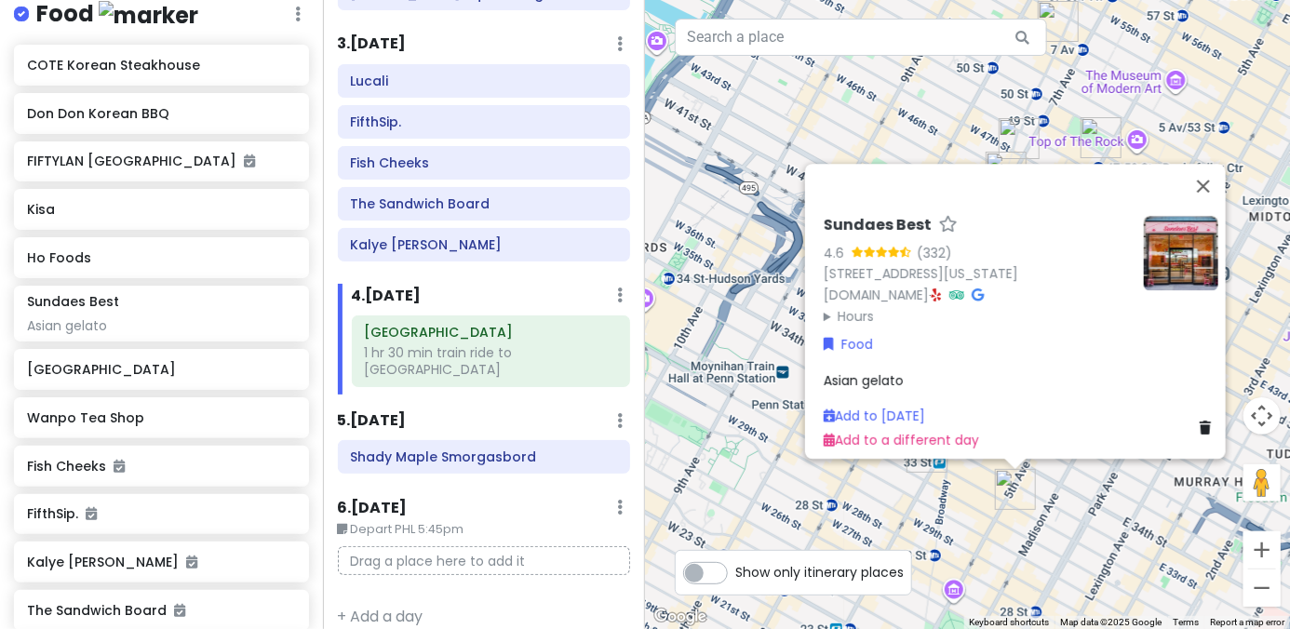
click at [793, 498] on div "Sundaes Best 4.6 (332) 4 E 32nd St Store 5, New York, NY 10016, USA sundaesbest…" at bounding box center [967, 314] width 645 height 629
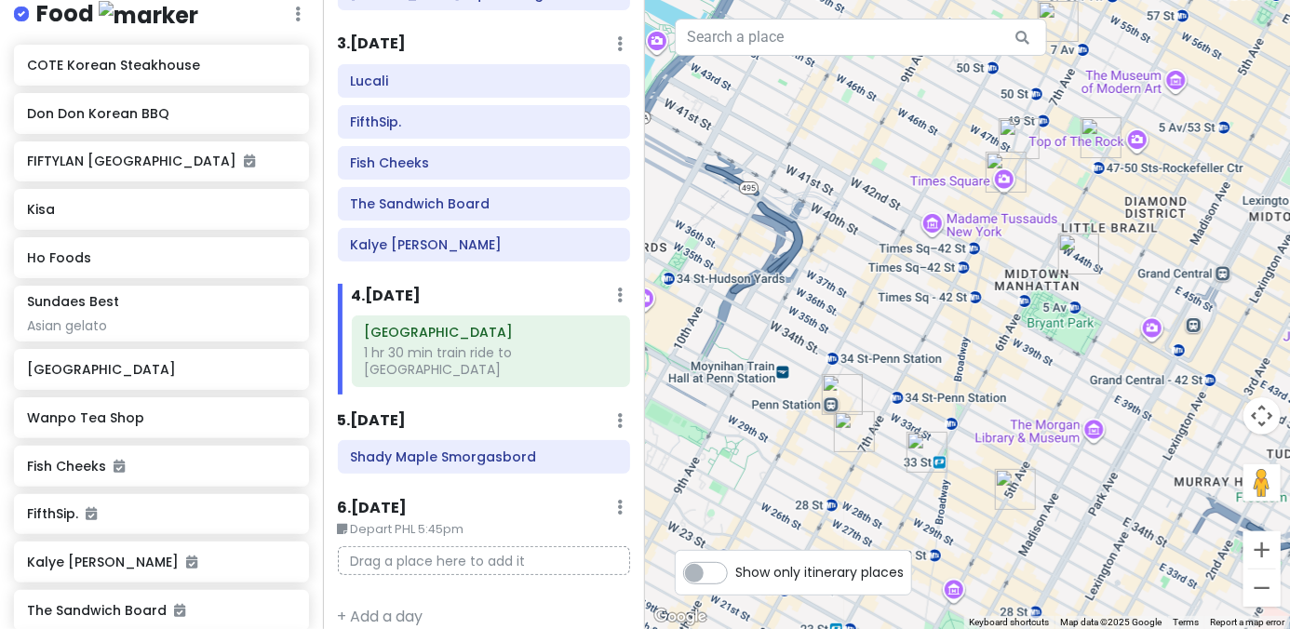
click at [848, 435] on img "PopUp Bagels" at bounding box center [854, 431] width 41 height 41
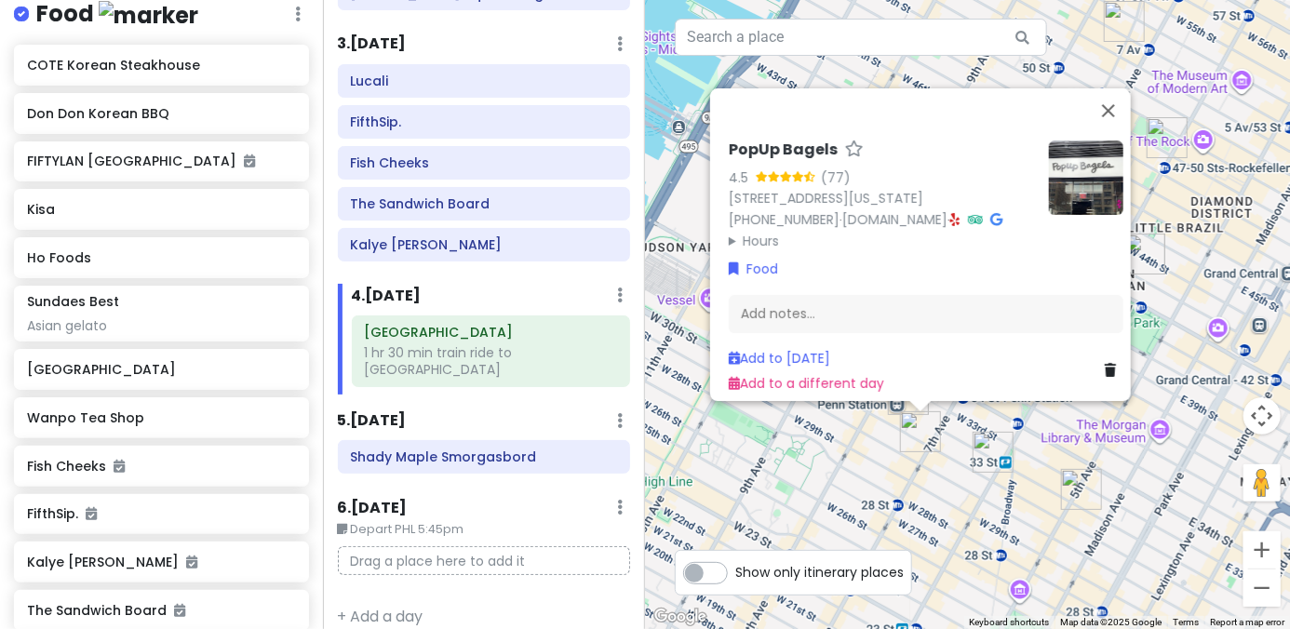
click at [766, 235] on summary "Hours" at bounding box center [881, 241] width 305 height 20
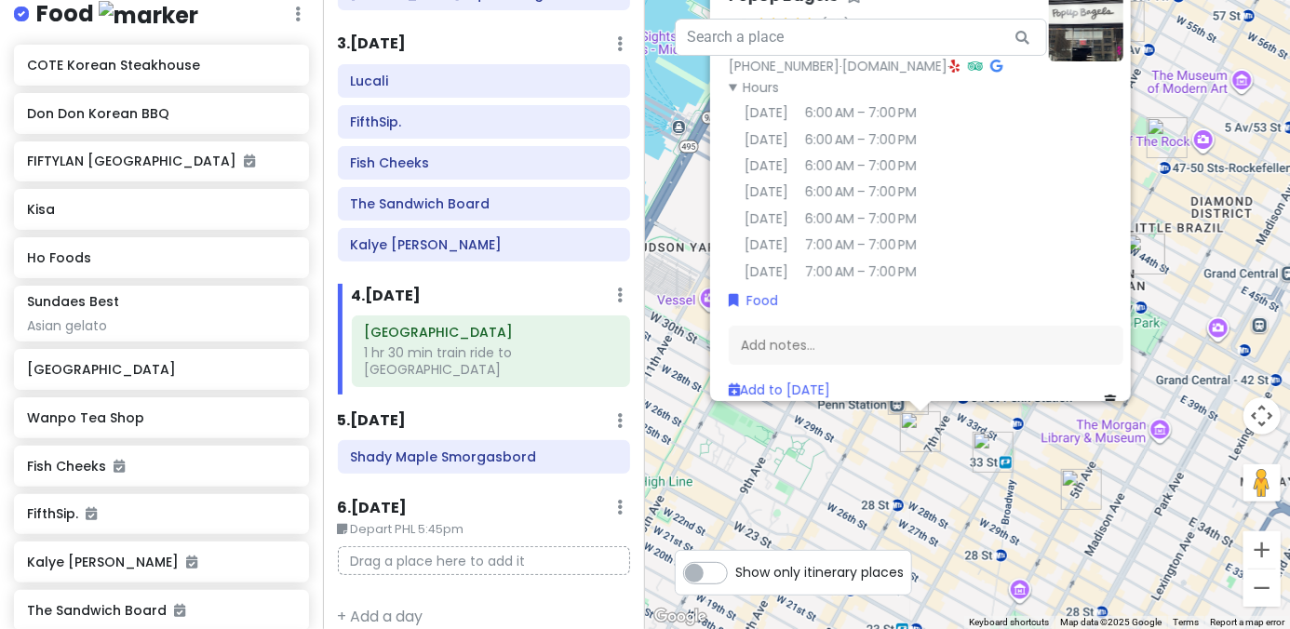
click at [864, 486] on div "PopUp Bagels 4.5 (77) 370 7th Ave, New York, NY 10001, USA (203) 297-8819 · www…" at bounding box center [967, 314] width 645 height 629
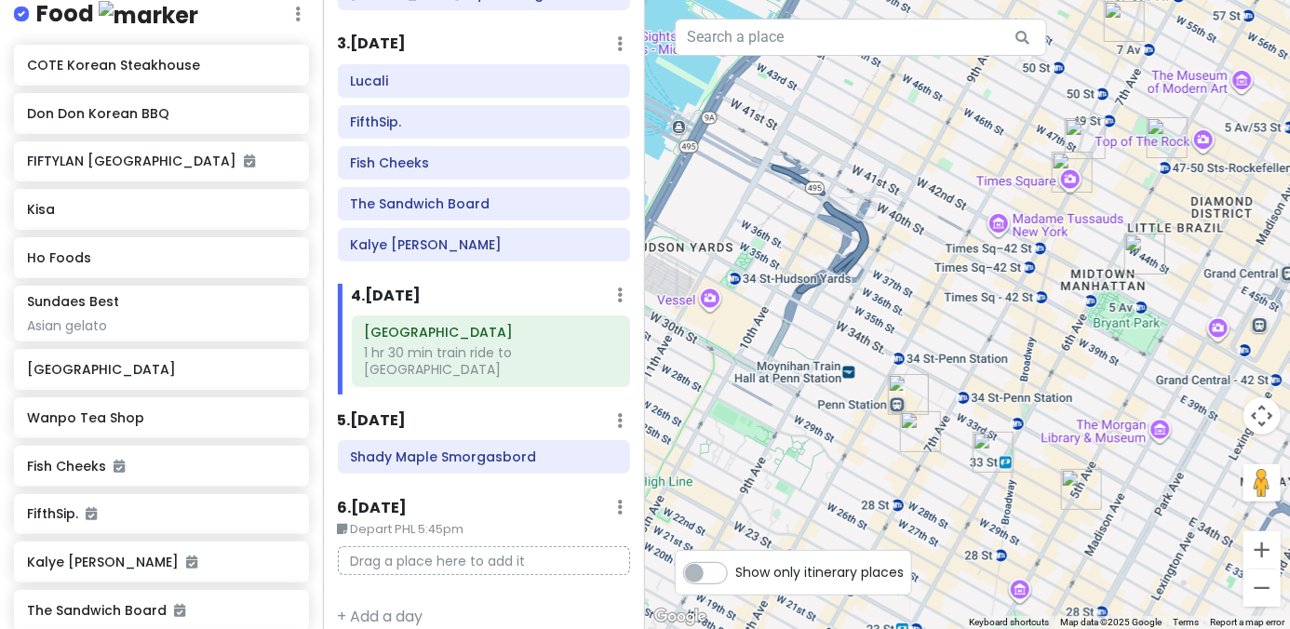
click at [895, 473] on img "Sundaes Best" at bounding box center [1081, 489] width 41 height 41
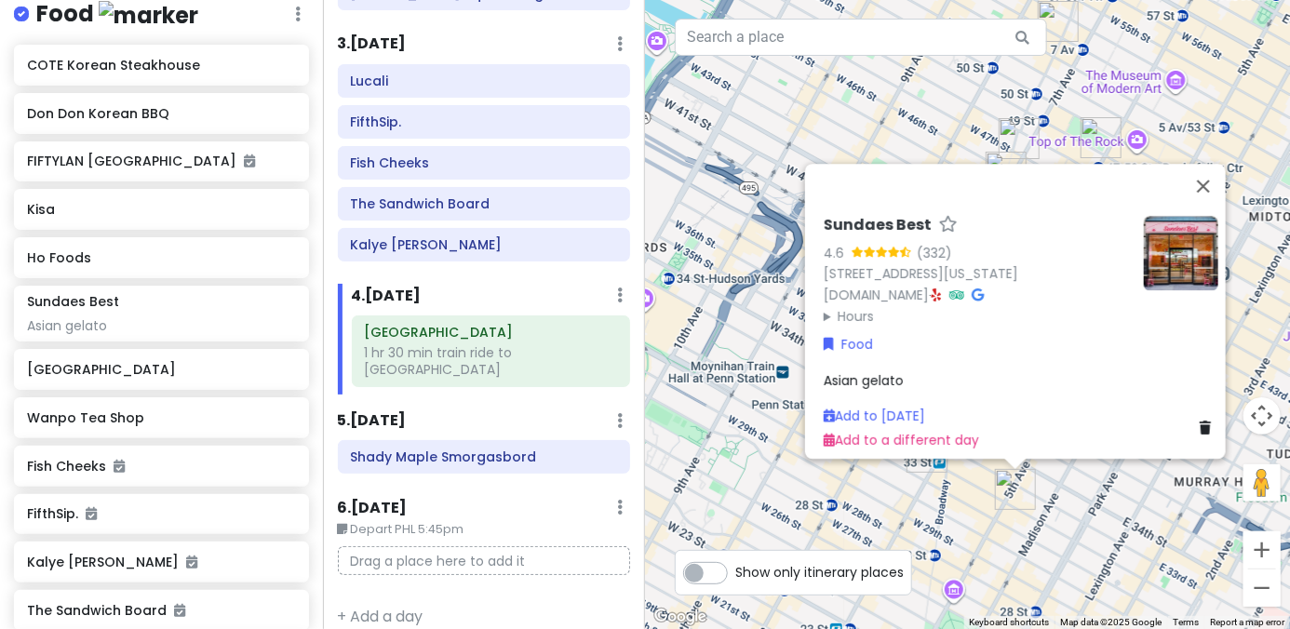
click at [895, 498] on div "Sundaes Best 4.6 (332) 4 E 32nd St Store 5, New York, NY 10016, USA sundaesbest…" at bounding box center [967, 314] width 645 height 629
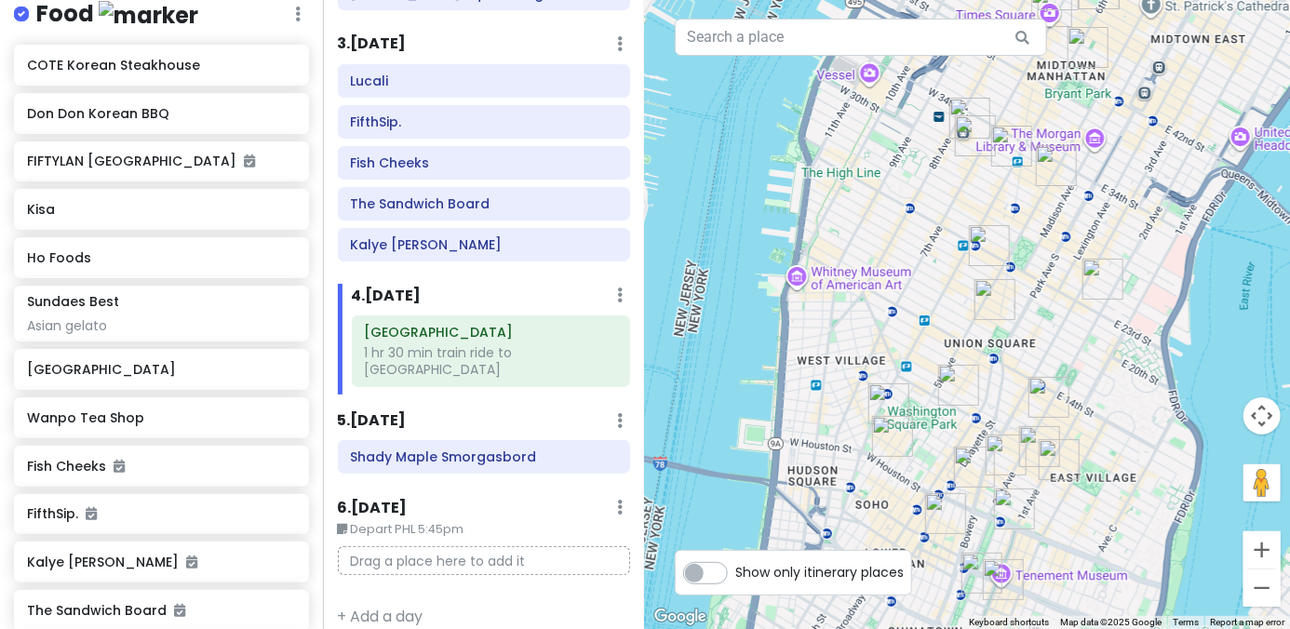
drag, startPoint x: 1002, startPoint y: 535, endPoint x: 1022, endPoint y: 222, distance: 313.4
click at [895, 222] on div at bounding box center [967, 314] width 645 height 629
click at [895, 261] on img "COTE Korean Steakhouse" at bounding box center [989, 245] width 41 height 41
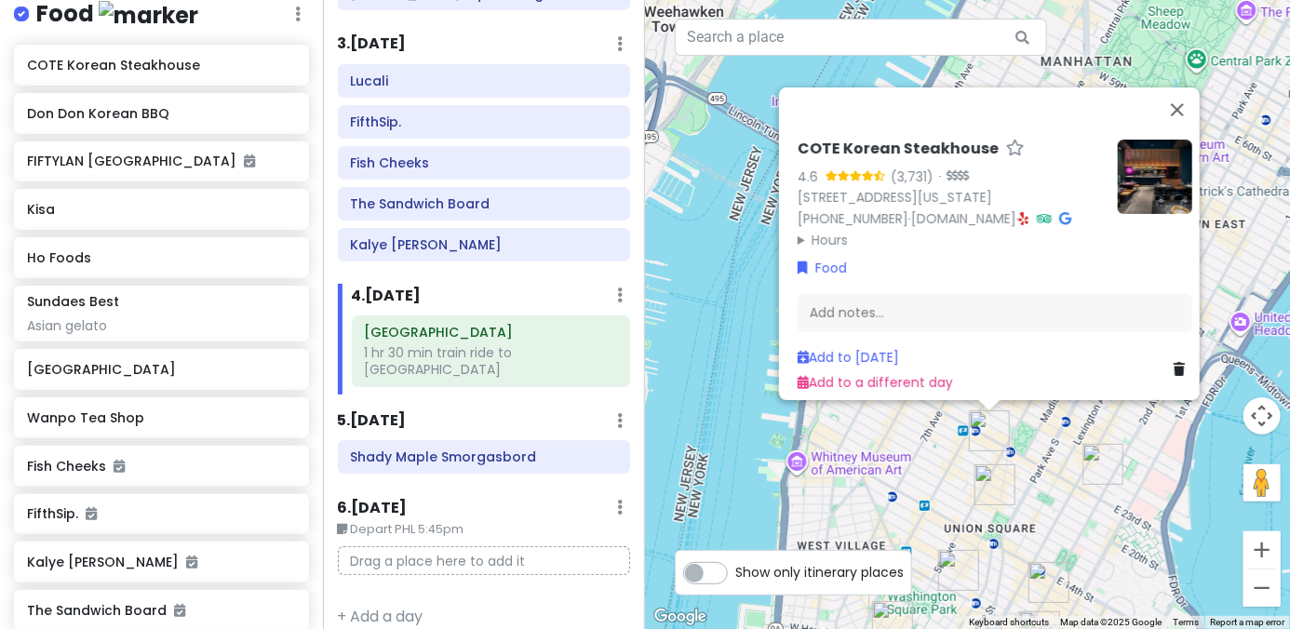
click at [895, 486] on img "Tompkins Square Bagels" at bounding box center [995, 484] width 41 height 41
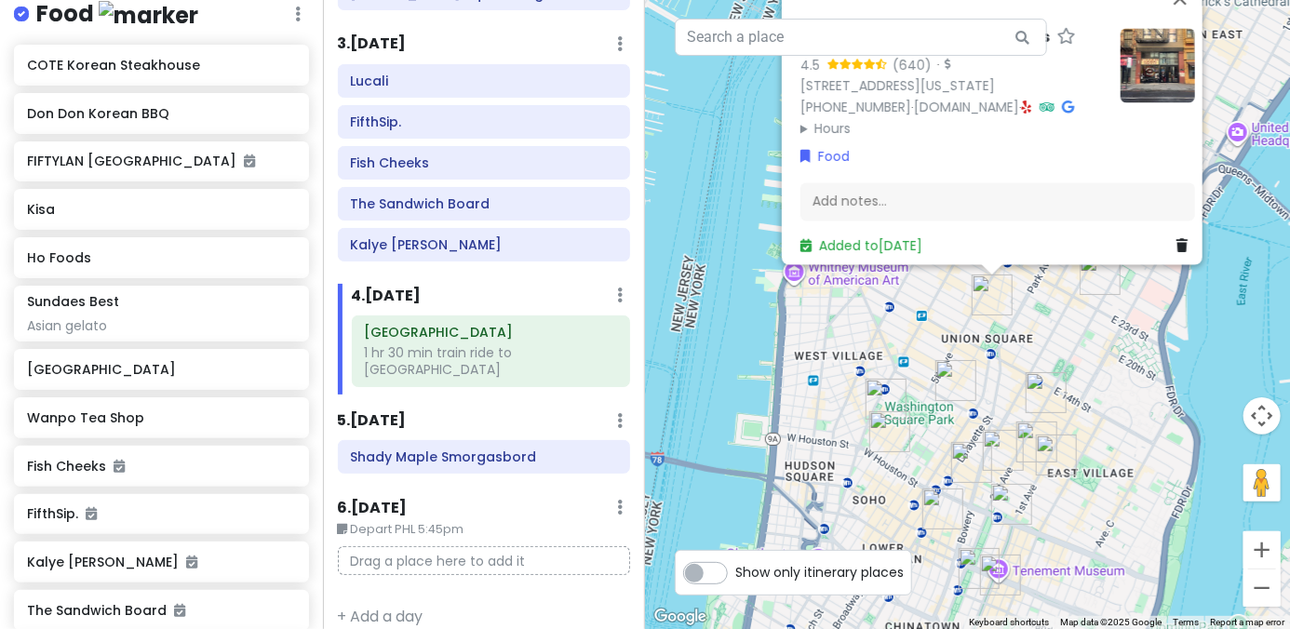
drag, startPoint x: 1031, startPoint y: 409, endPoint x: 1031, endPoint y: 369, distance: 40.0
click at [895, 369] on div "Tompkins Square Bagels 4.5 (640) · 23 E 17th St, New York, NY 10003, USA (646) …" at bounding box center [967, 314] width 645 height 629
click at [895, 386] on img "Tompkins Square Bagels" at bounding box center [1046, 392] width 41 height 41
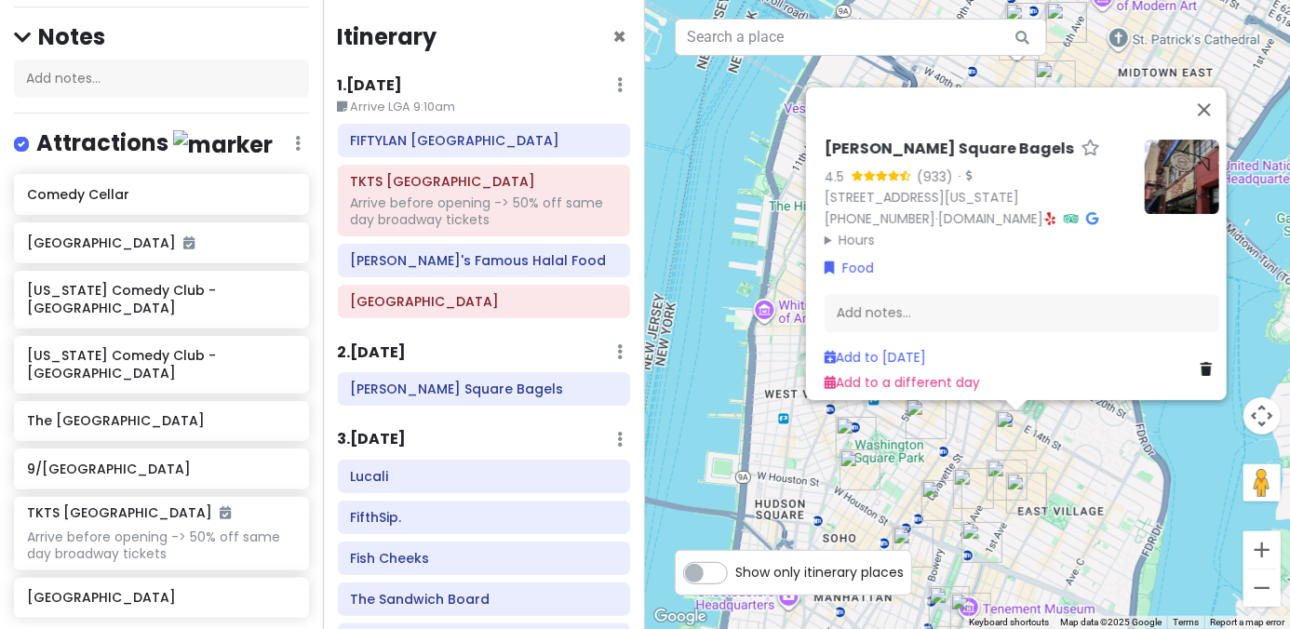
scroll to position [244, 0]
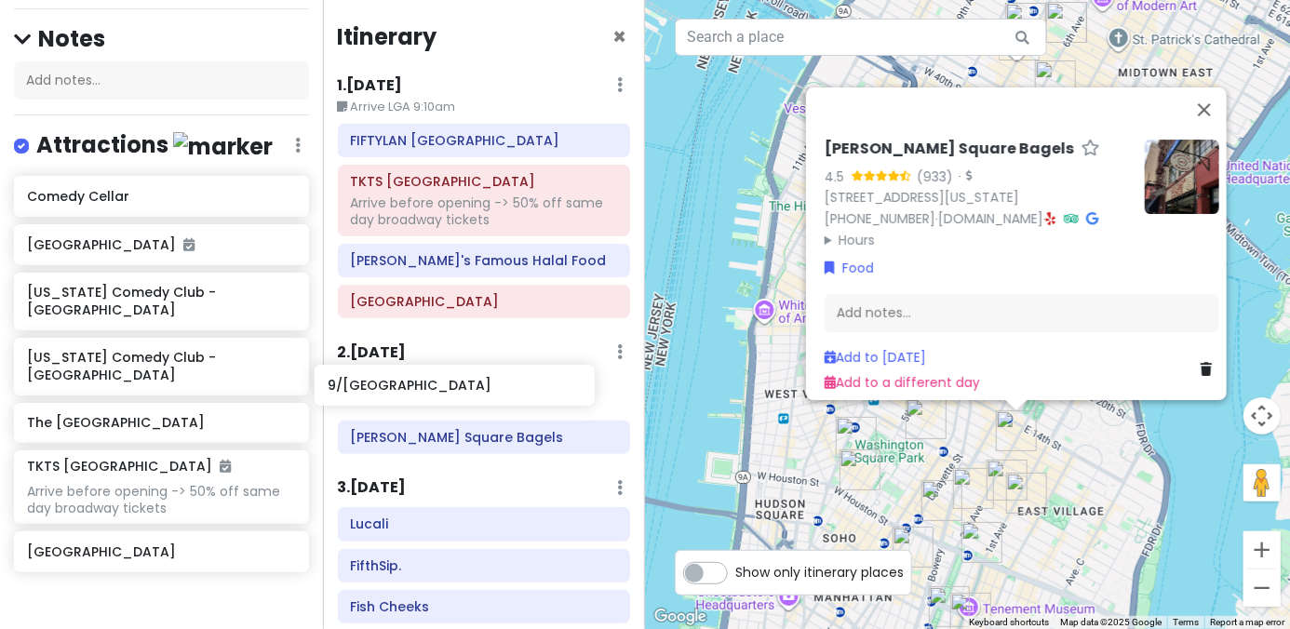
drag, startPoint x: 151, startPoint y: 401, endPoint x: 452, endPoint y: 391, distance: 301.7
click at [452, 391] on div "NYC + Philly 1/15-1/19/26 Private Change Dates Make a Copy Delete Trip Give Fee…" at bounding box center [645, 314] width 1290 height 629
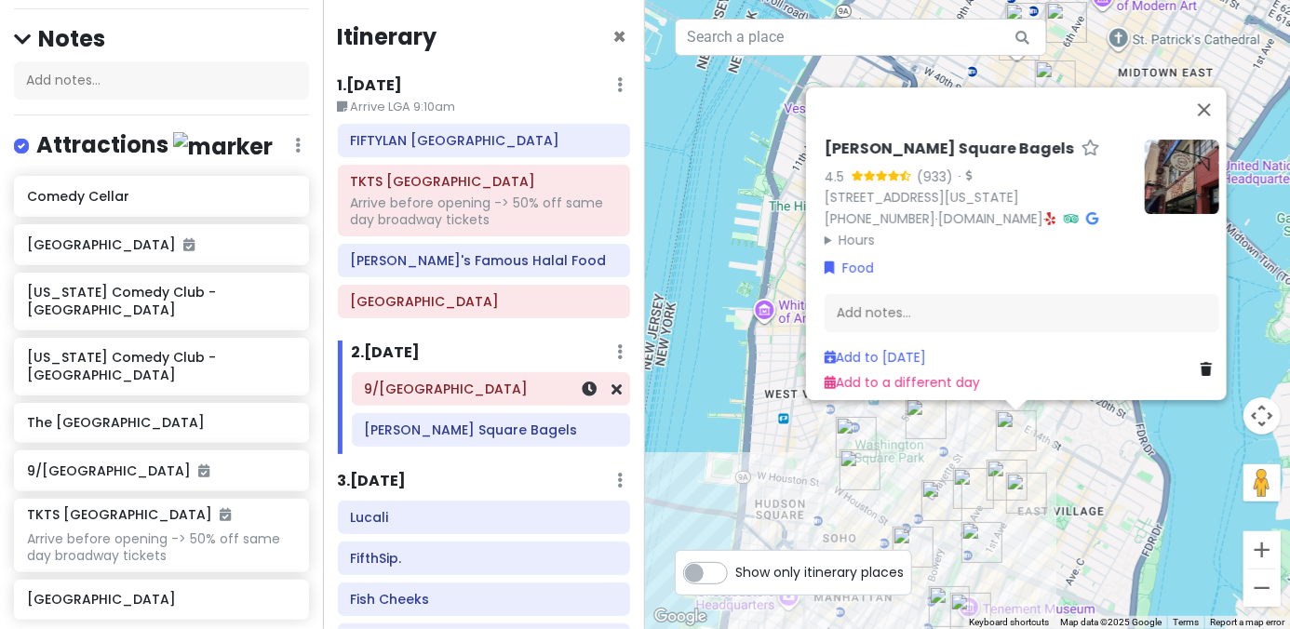
click at [432, 394] on h6 "9/[GEOGRAPHIC_DATA]" at bounding box center [490, 389] width 253 height 17
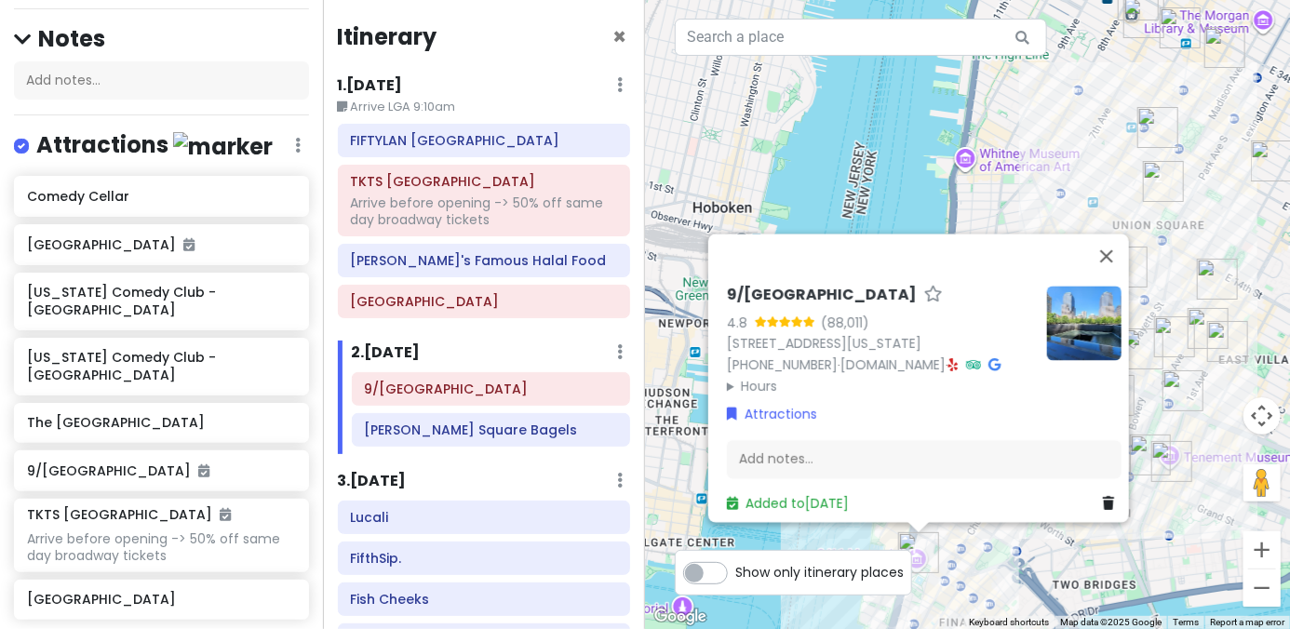
click at [754, 380] on summary "Hours" at bounding box center [879, 386] width 305 height 20
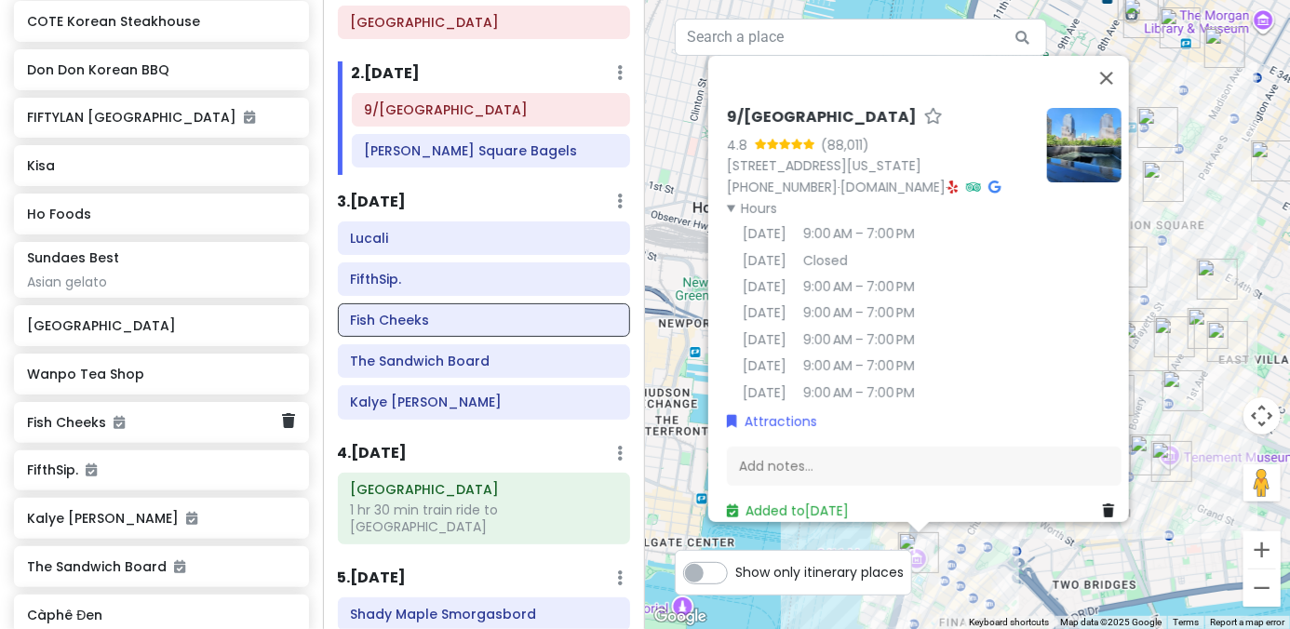
scroll to position [1175, 0]
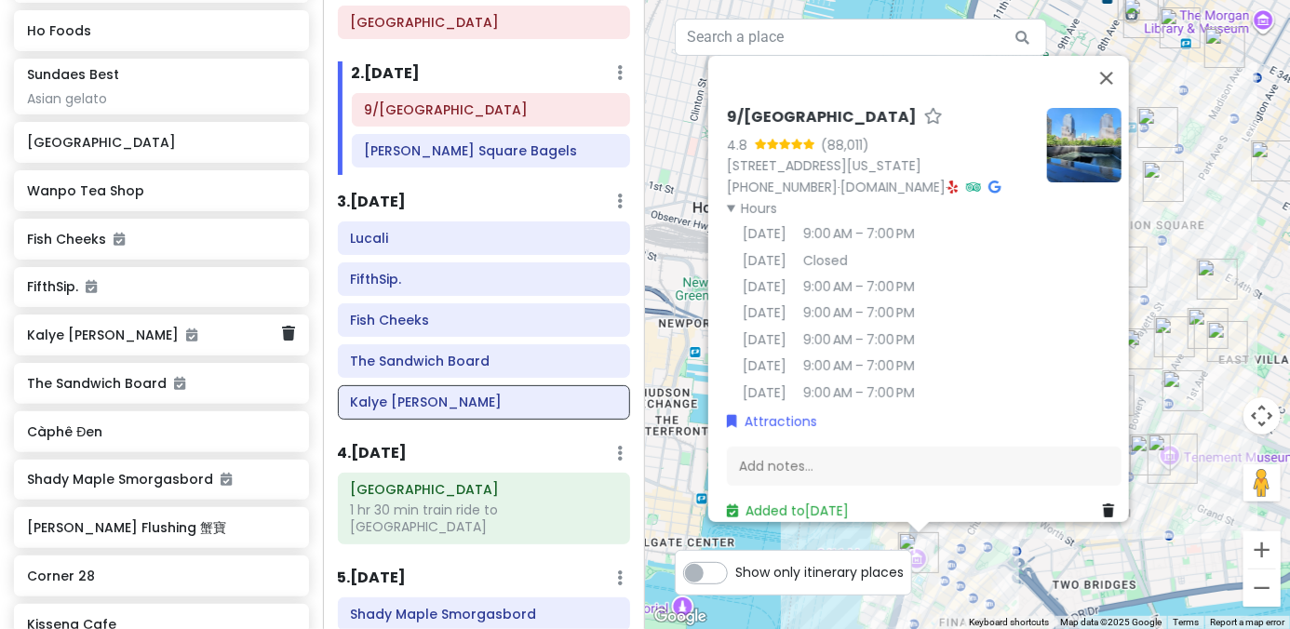
click at [162, 327] on h6 "Kalye Broome" at bounding box center [154, 335] width 255 height 17
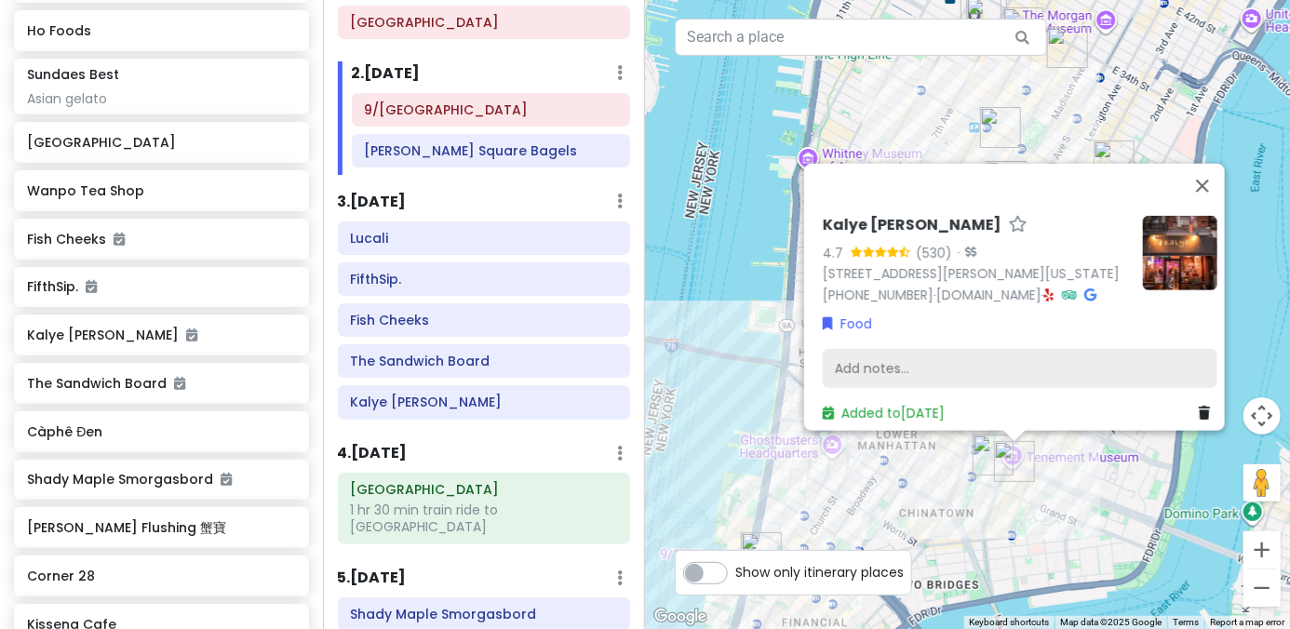
click at [895, 356] on div "Add notes..." at bounding box center [1020, 368] width 395 height 39
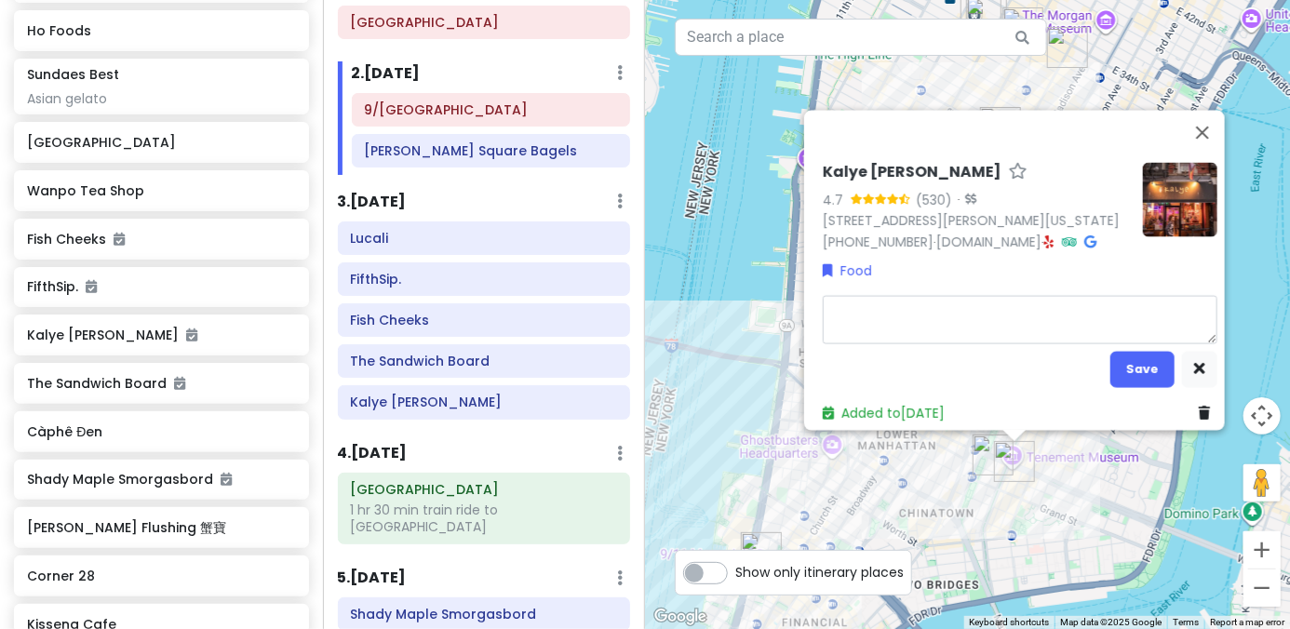
type textarea "x"
type textarea "F"
type textarea "x"
type textarea "Fi"
type textarea "x"
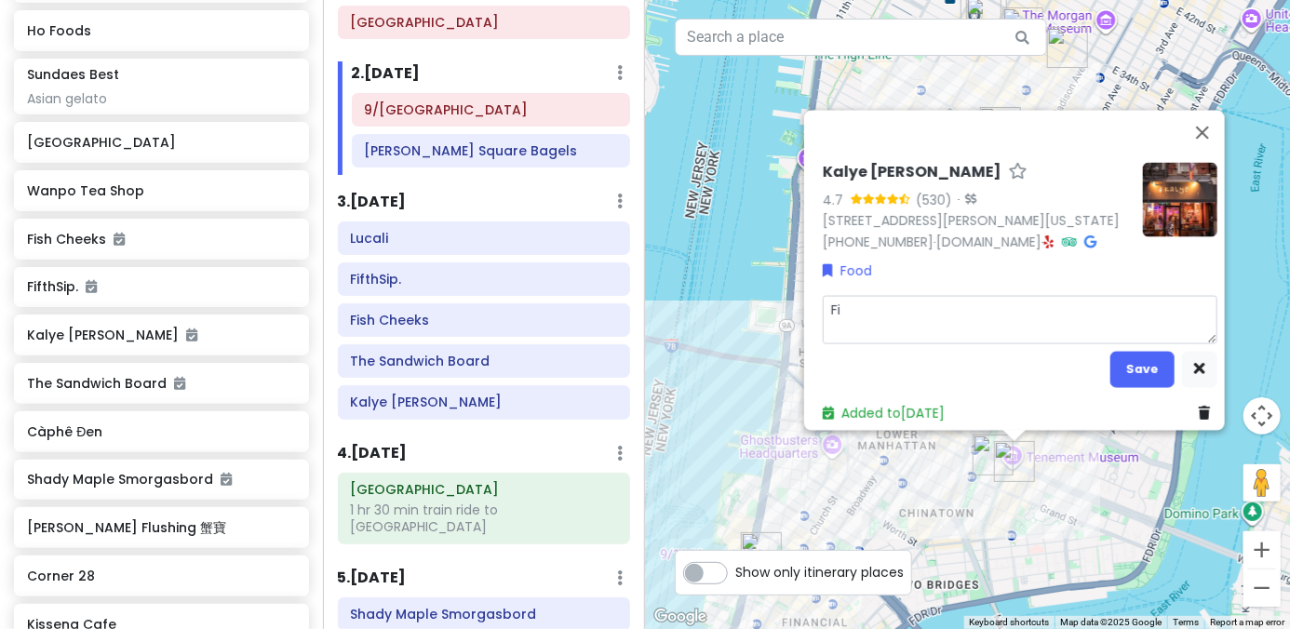
type textarea "Fil"
type textarea "x"
type textarea "Fili"
type textarea "x"
type textarea "Filip"
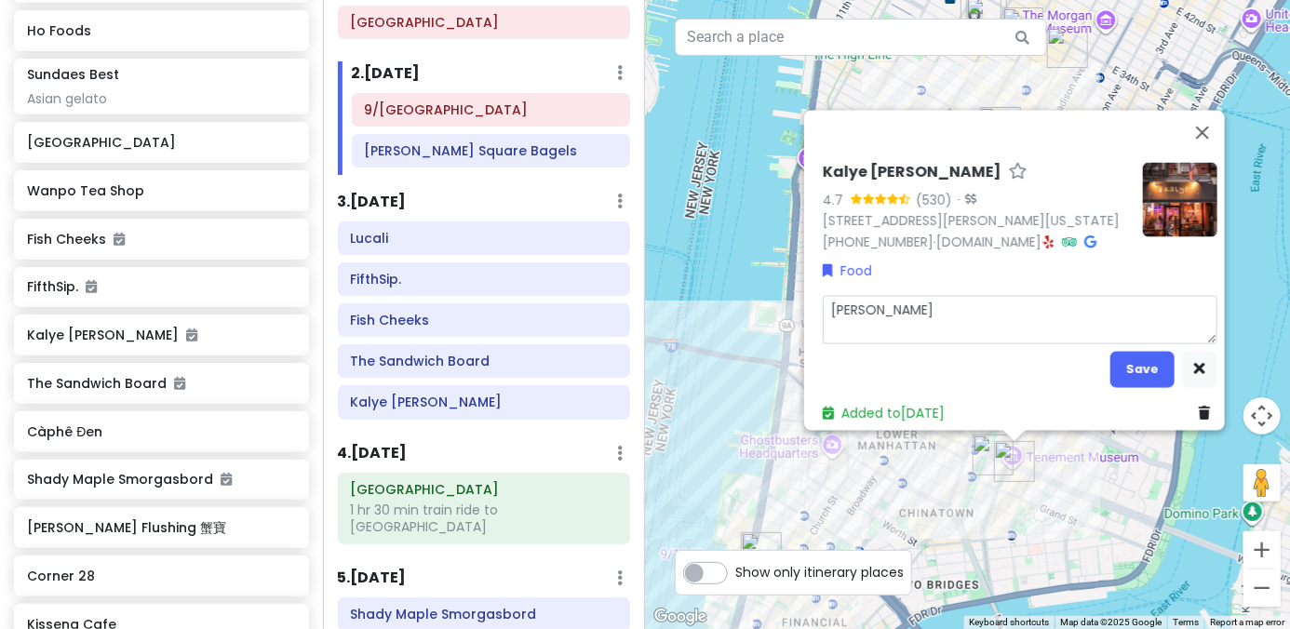
type textarea "x"
type textarea "Filipi"
type textarea "x"
type textarea "Filipin"
type textarea "x"
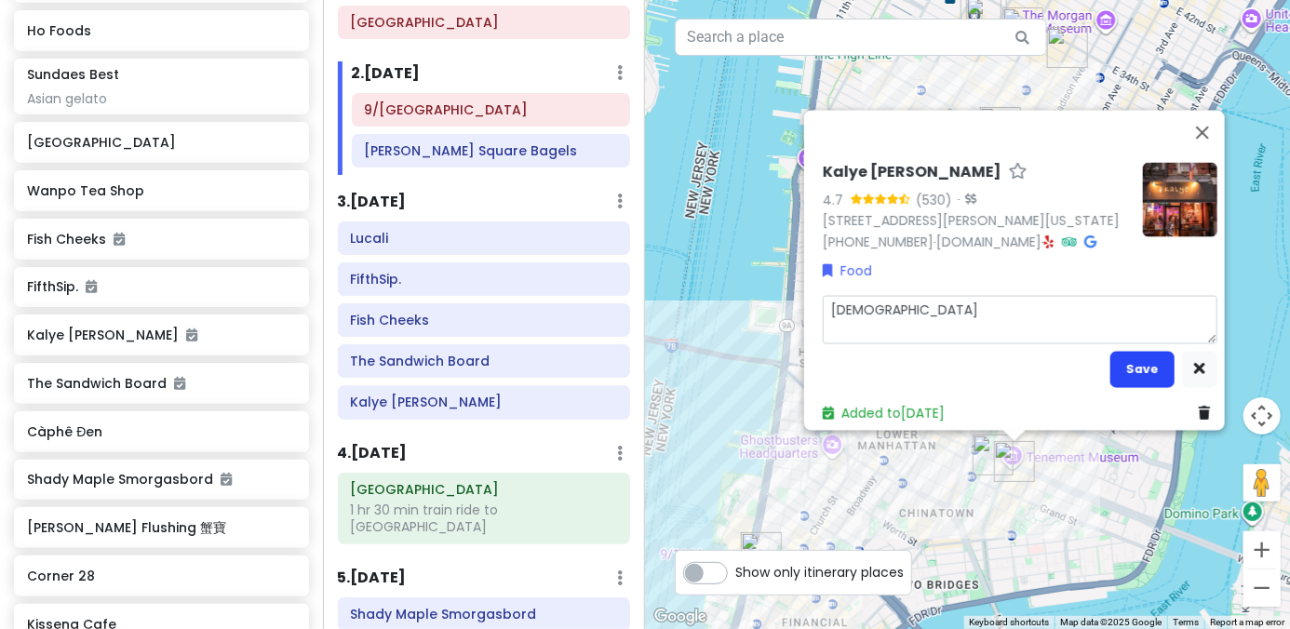
type textarea "[DEMOGRAPHIC_DATA]"
click at [895, 361] on button "Save" at bounding box center [1142, 369] width 64 height 36
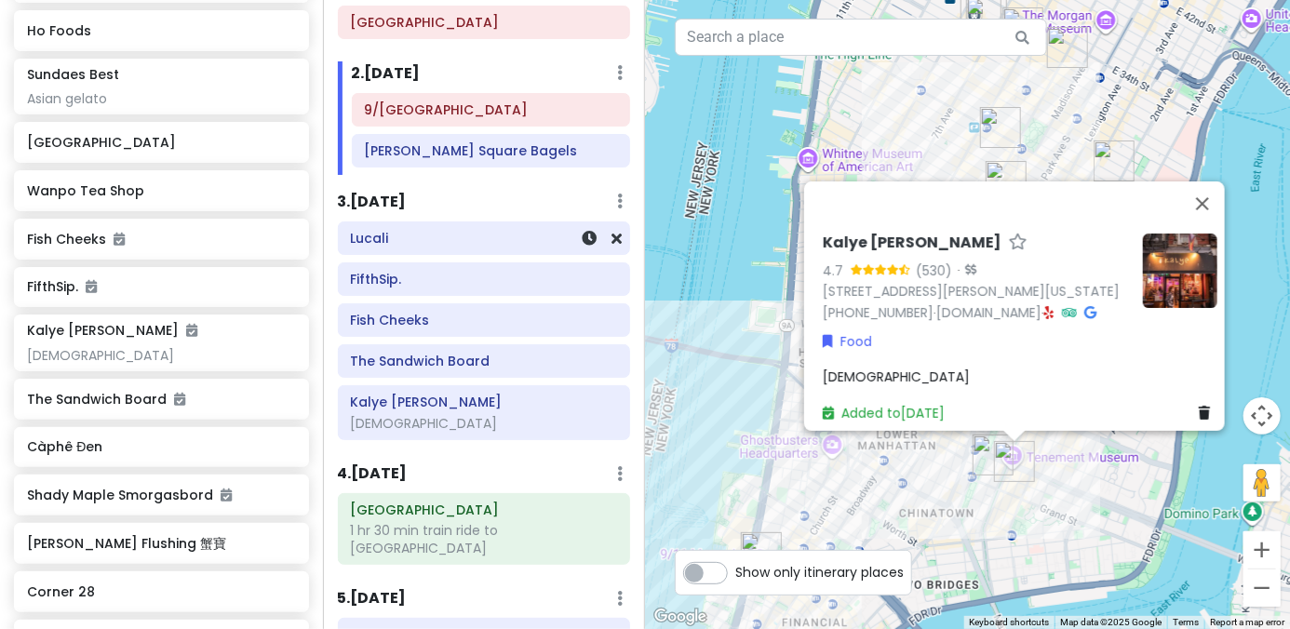
click at [519, 230] on h6 "Lucali" at bounding box center [483, 238] width 267 height 17
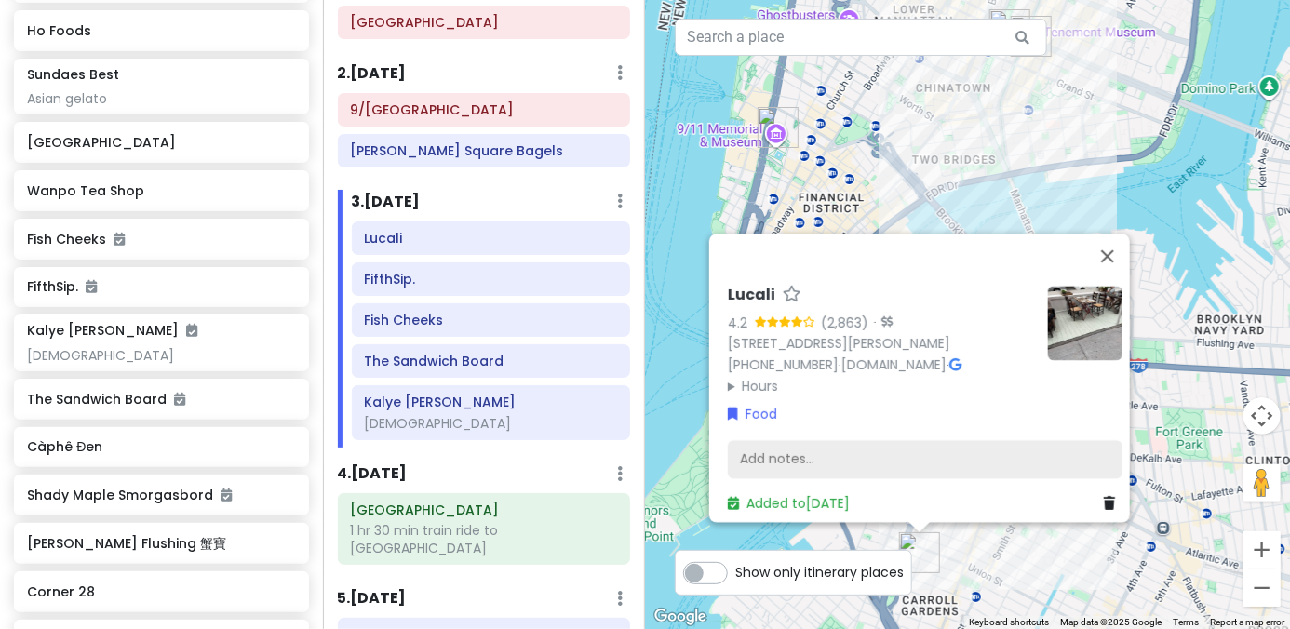
click at [825, 442] on div "Add notes..." at bounding box center [925, 459] width 395 height 39
click at [668, 412] on div "Lucali 4.2 (2,863) · 575 Henry St, Brooklyn, NY 11231, USA (718) 858-4086 · www…" at bounding box center [967, 314] width 645 height 629
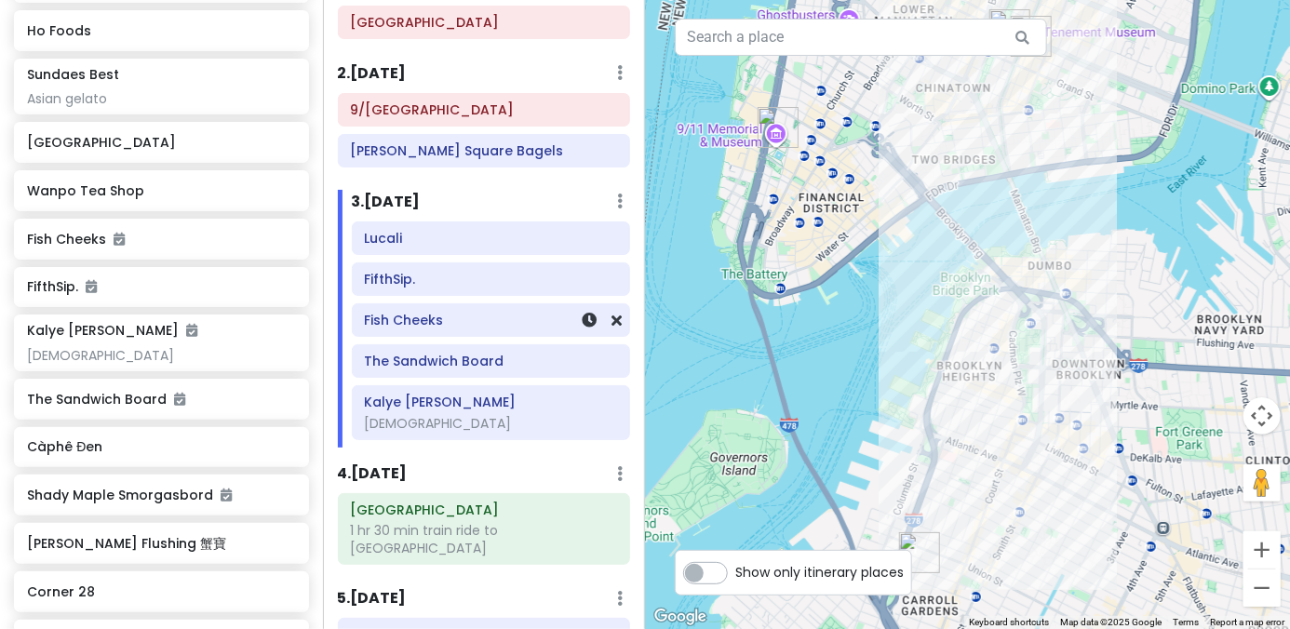
click at [458, 329] on div "Fish Cheeks" at bounding box center [490, 320] width 253 height 26
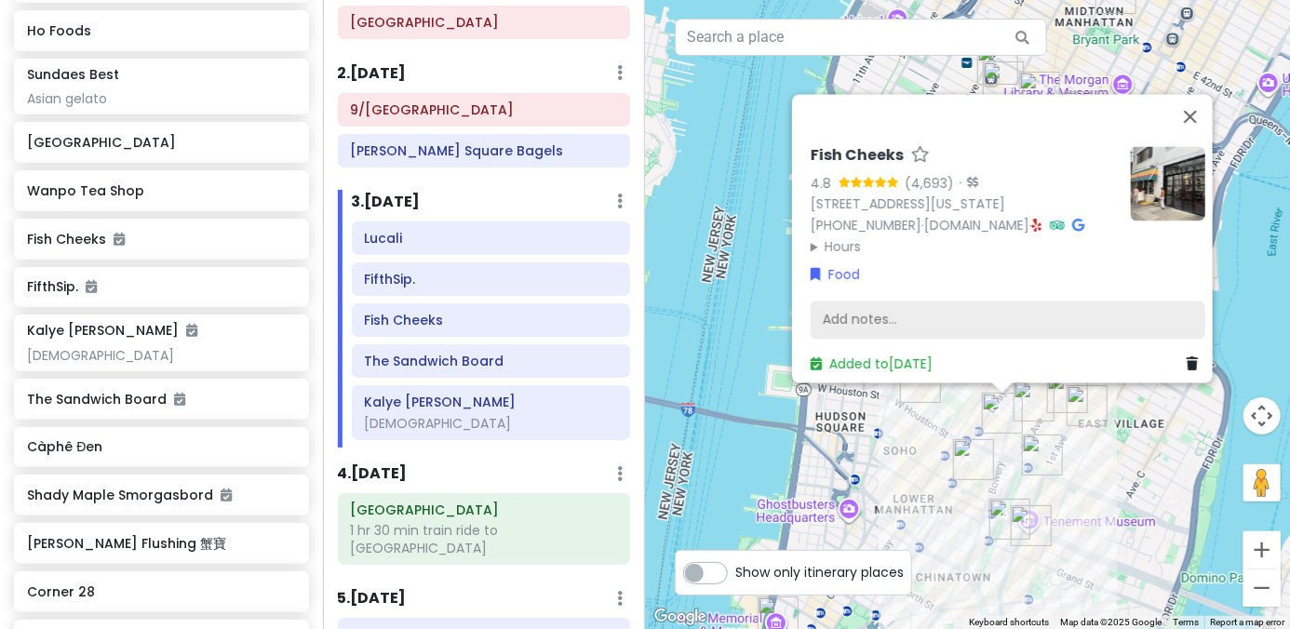
click at [895, 311] on div "Add notes..." at bounding box center [1008, 320] width 395 height 39
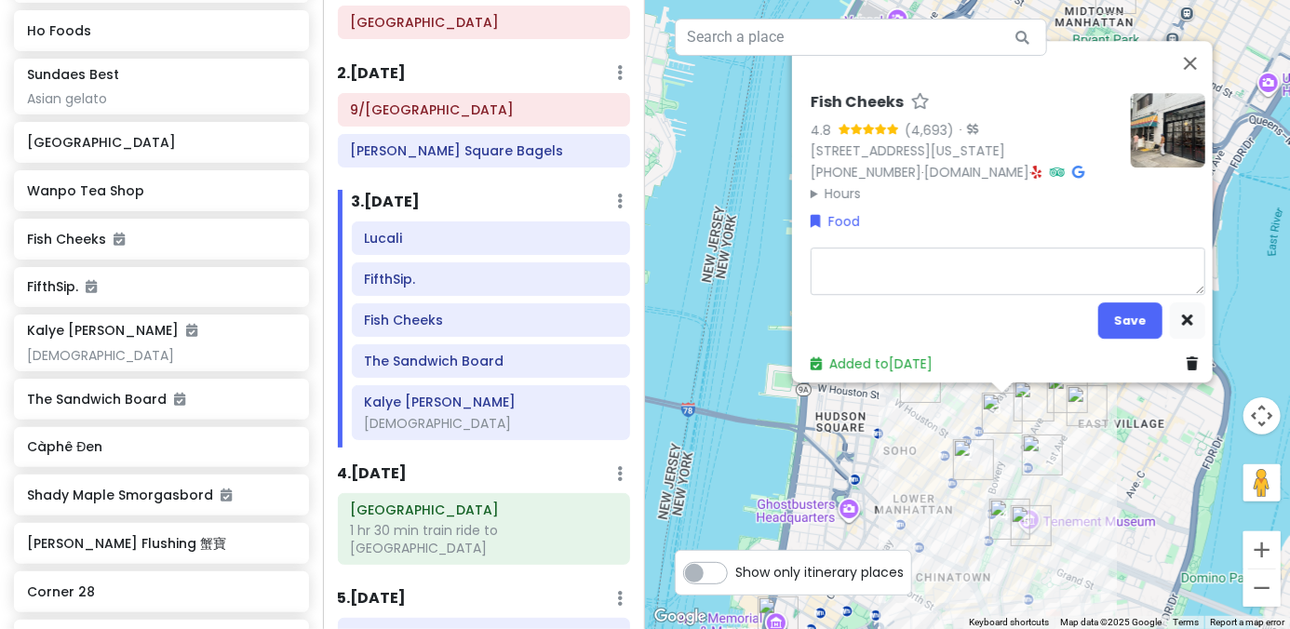
type textarea "x"
type textarea "T"
type textarea "x"
type textarea "Th"
type textarea "x"
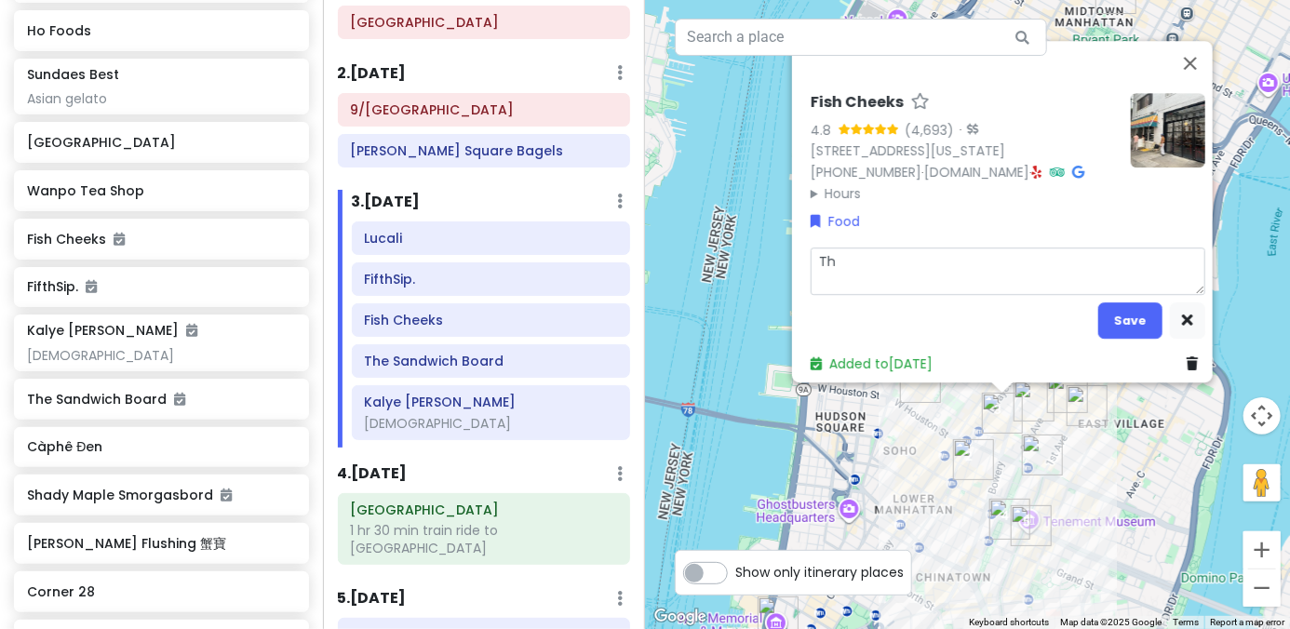
type textarea "Tha"
type textarea "x"
type textarea "Thai"
click at [895, 303] on button "Save" at bounding box center [1130, 321] width 64 height 36
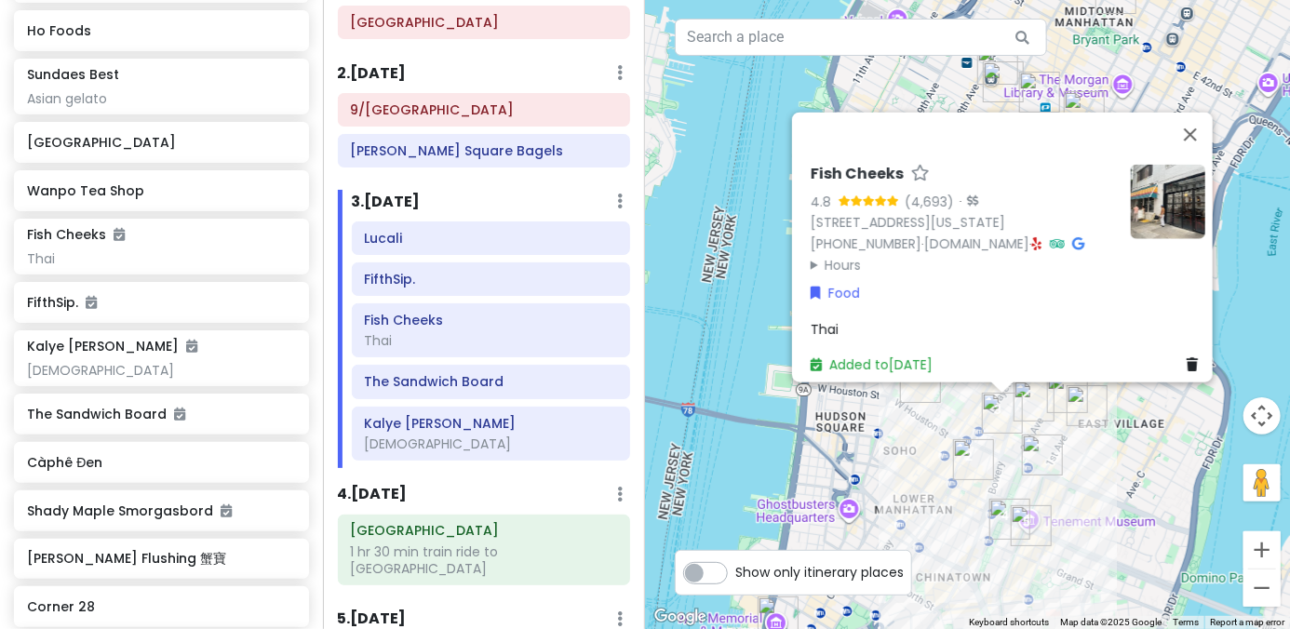
click at [731, 289] on div "Fish Cheeks 4.8 (4,693) · 55 Bond St, New York, NY 10012, USA (212) 677-2223 · …" at bounding box center [967, 314] width 645 height 629
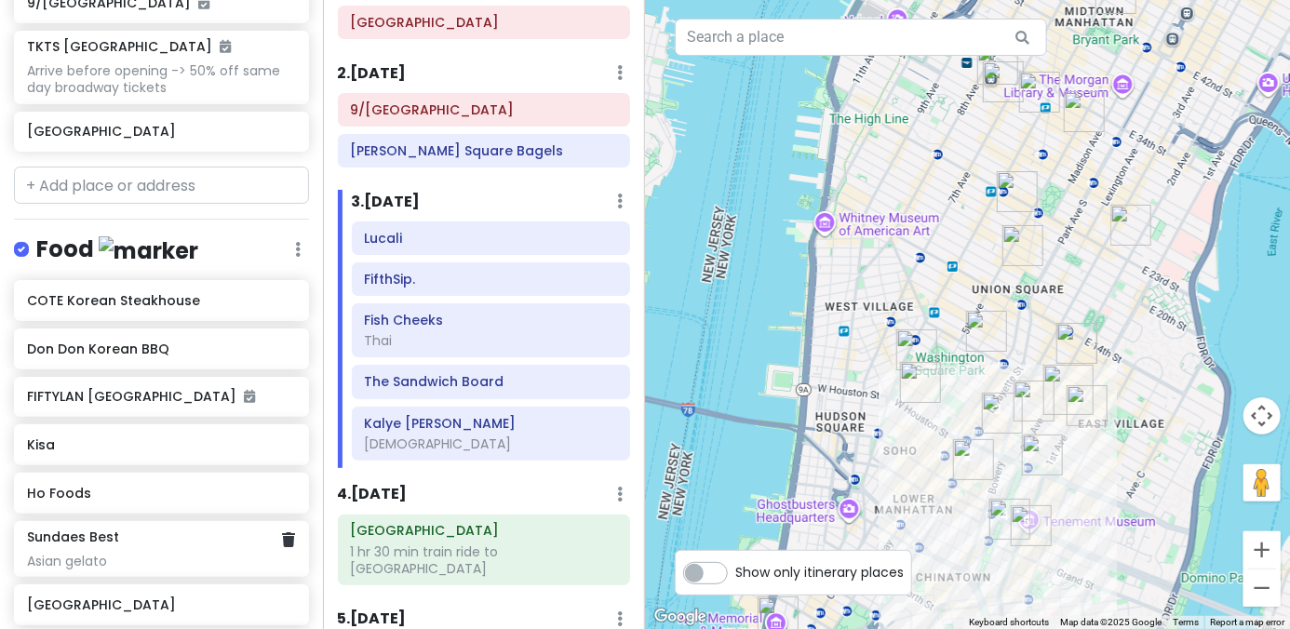
scroll to position [709, 0]
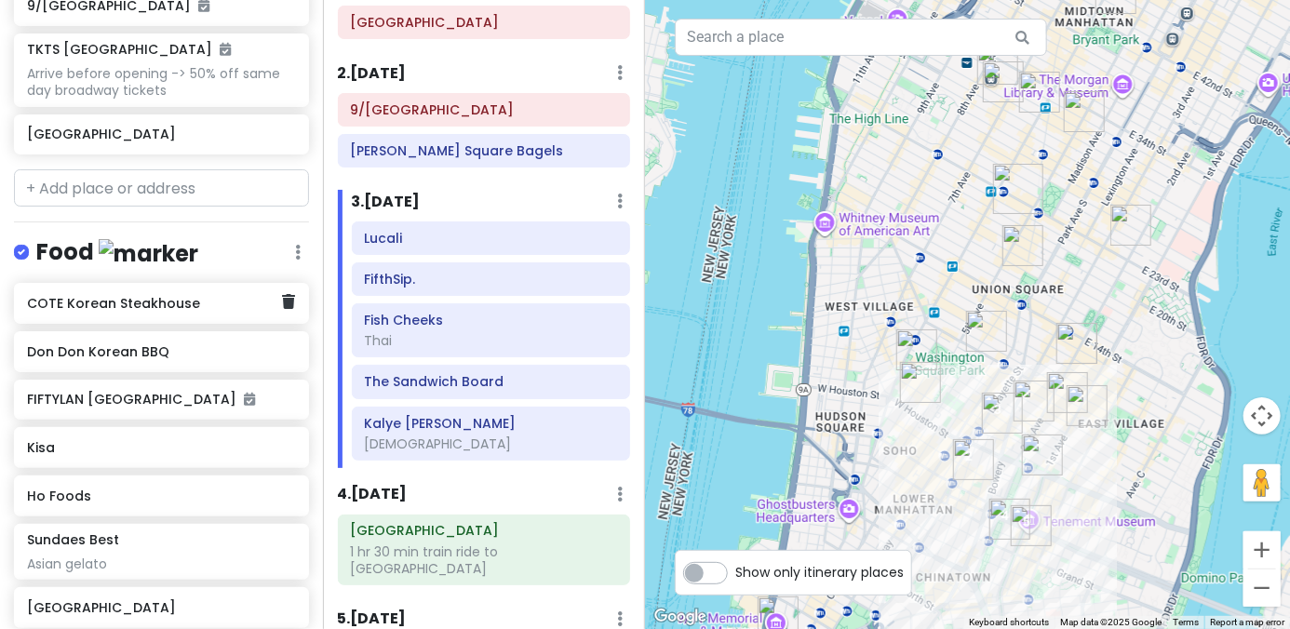
click at [164, 290] on div "COTE Korean Steakhouse" at bounding box center [154, 303] width 255 height 26
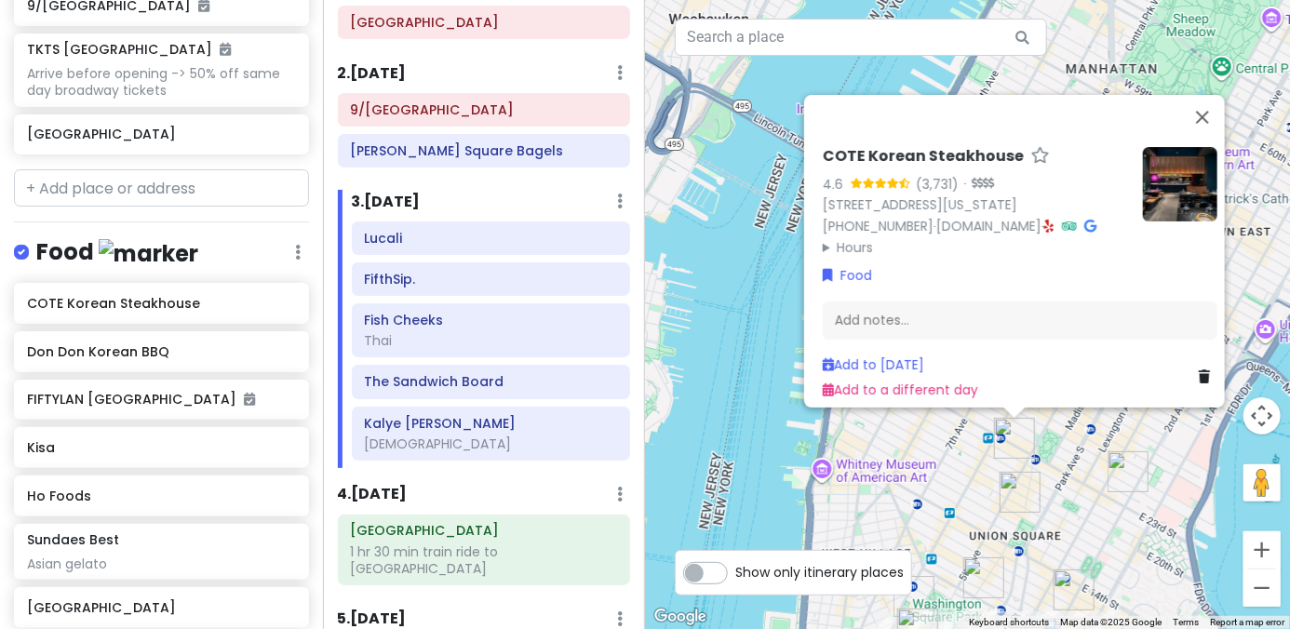
click at [885, 306] on div "Add notes..." at bounding box center [1020, 321] width 395 height 39
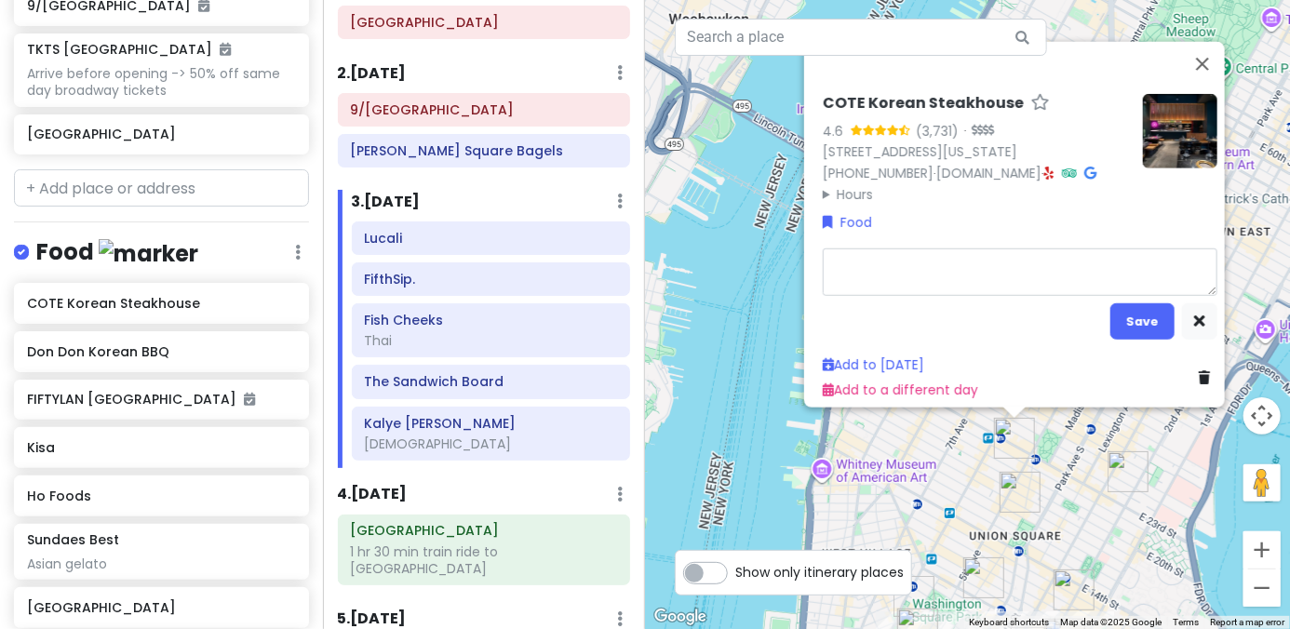
type textarea "x"
type textarea "America's first and only Michelin star kbbq"
type textarea "x"
type textarea "America's first and only Michelin star kbbq"
click at [895, 320] on button "Save" at bounding box center [1142, 321] width 64 height 36
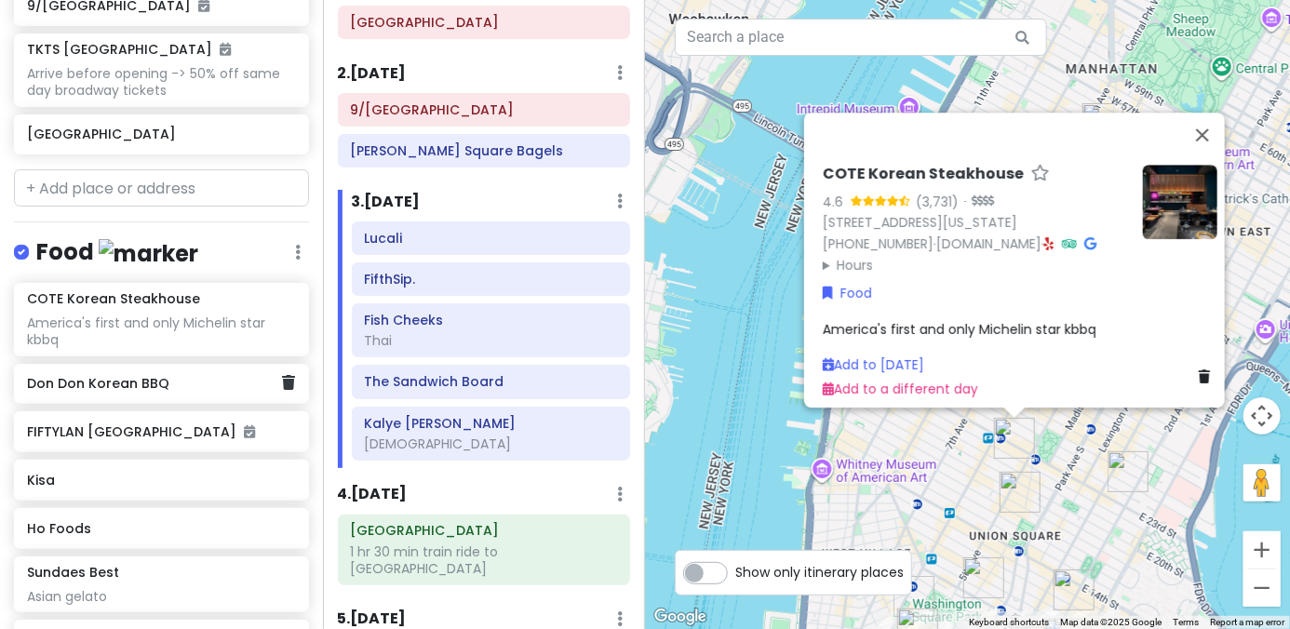
click at [68, 375] on h6 "Don Don Korean BBQ" at bounding box center [154, 383] width 255 height 17
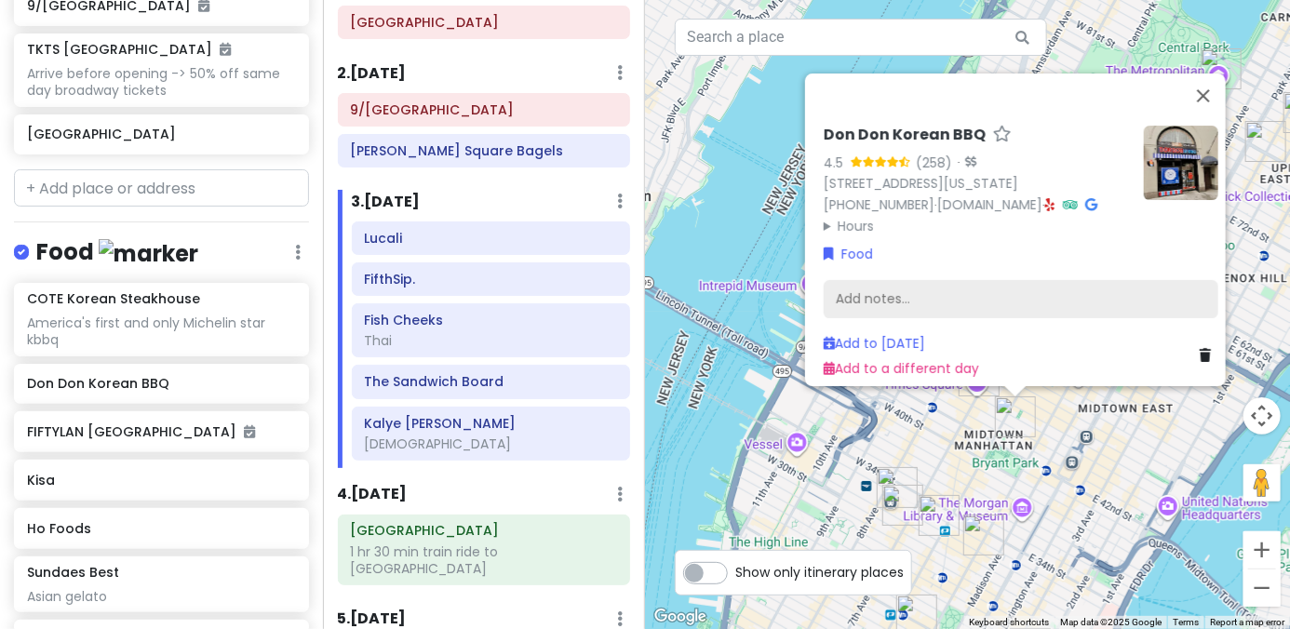
click at [895, 285] on div "Add notes..." at bounding box center [1021, 299] width 395 height 39
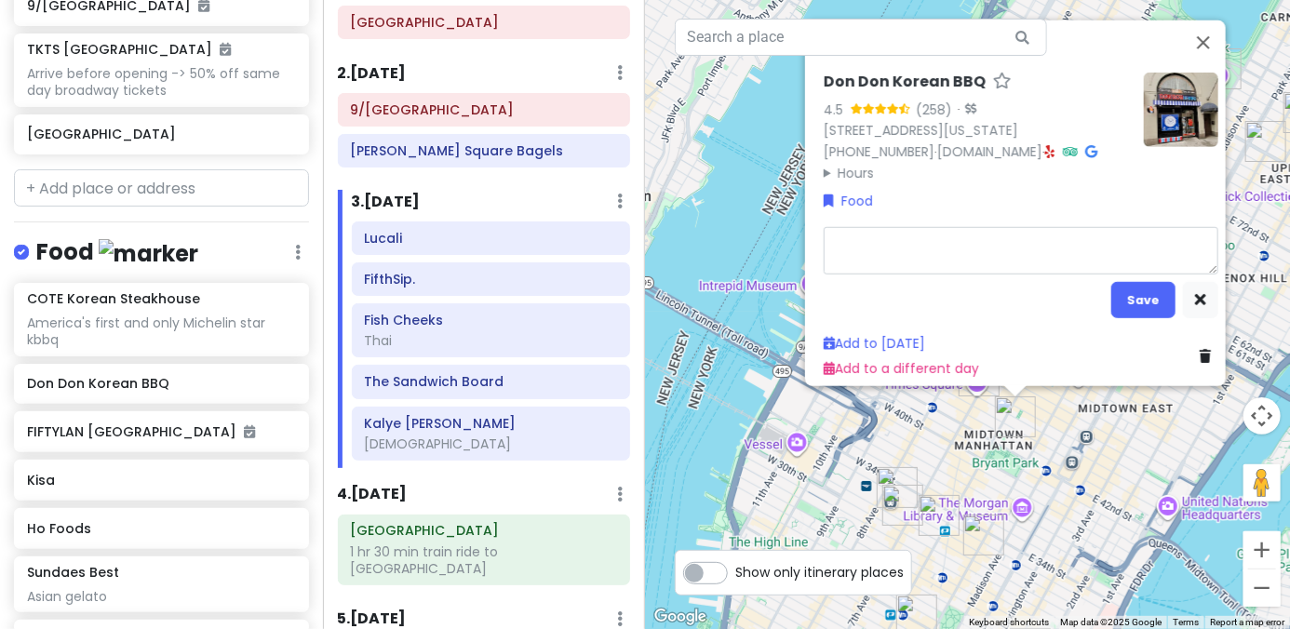
type textarea "x"
type textarea "p"
type textarea "x"
type textarea "po"
type textarea "x"
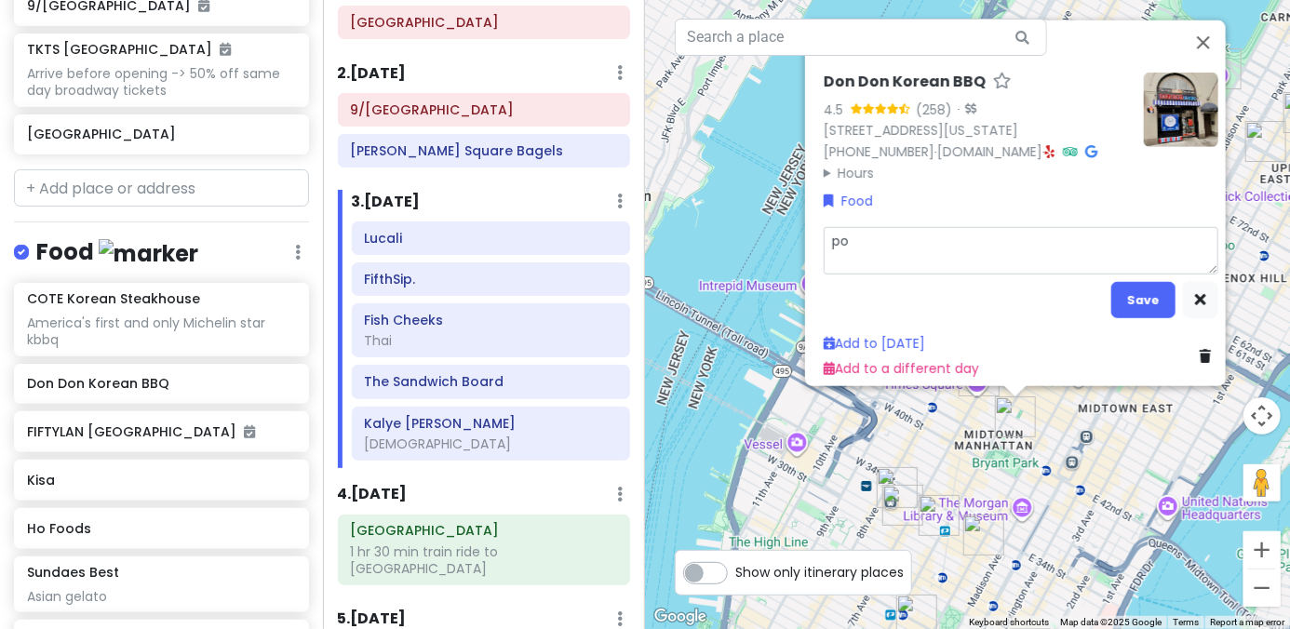
type textarea "por"
type textarea "x"
type textarea "pork"
type textarea "x"
type textarea "pork s"
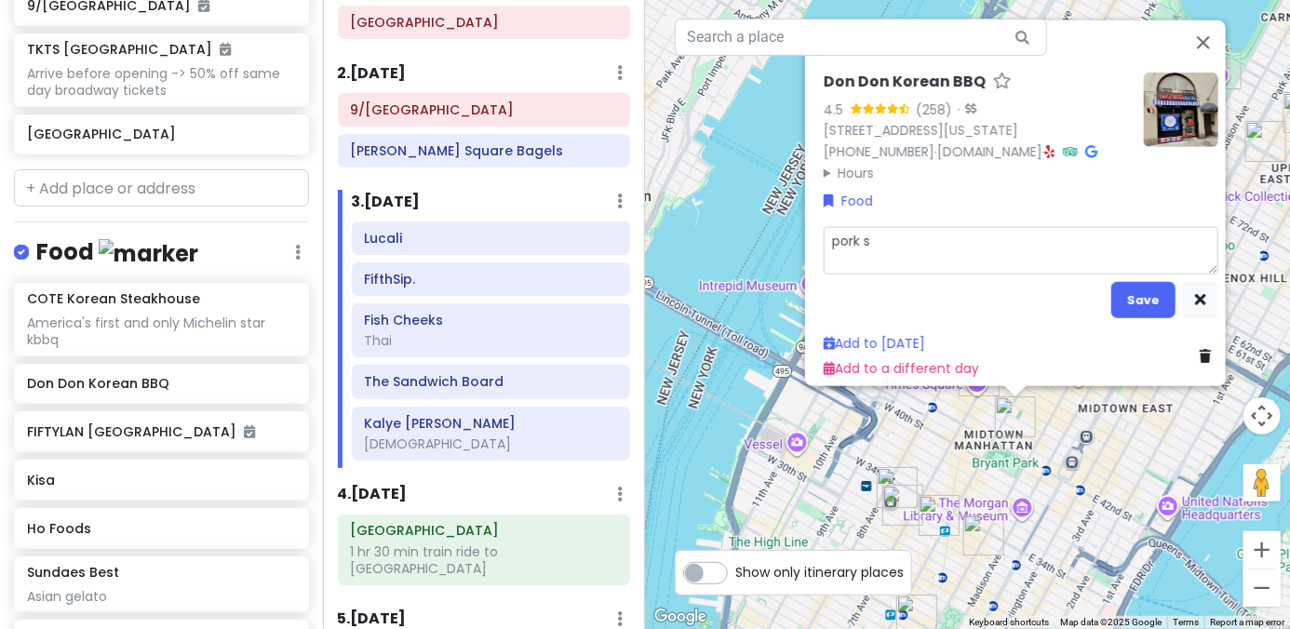
type textarea "x"
type textarea "pork sp"
type textarea "x"
type textarea "pork spe"
type textarea "x"
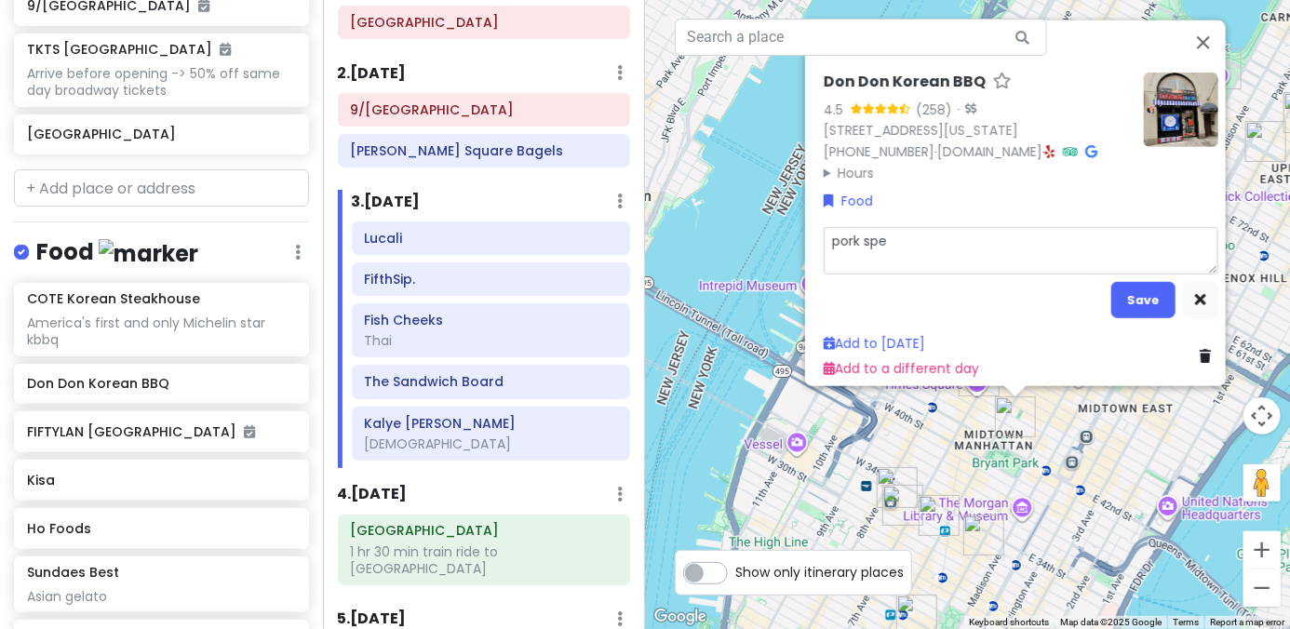
type textarea "pork spec"
type textarea "x"
type textarea "pork speci"
type textarea "x"
type textarea "pork specia"
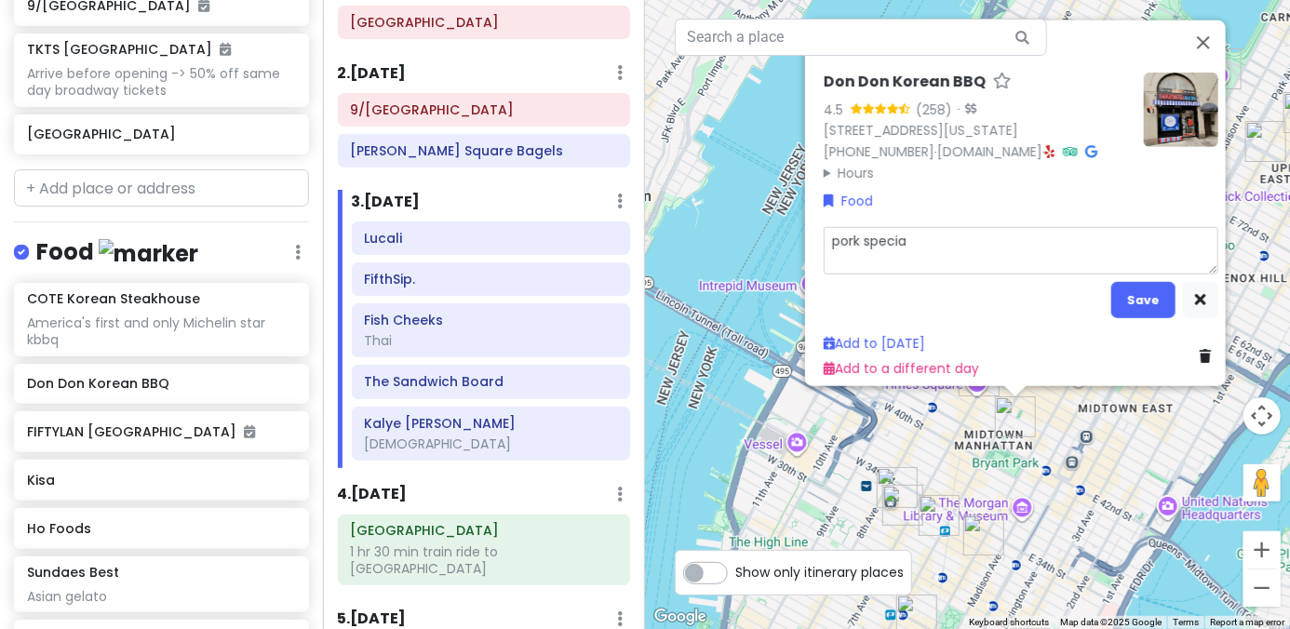
type textarea "x"
type textarea "pork special"
type textarea "x"
type textarea "pork specialt"
type textarea "x"
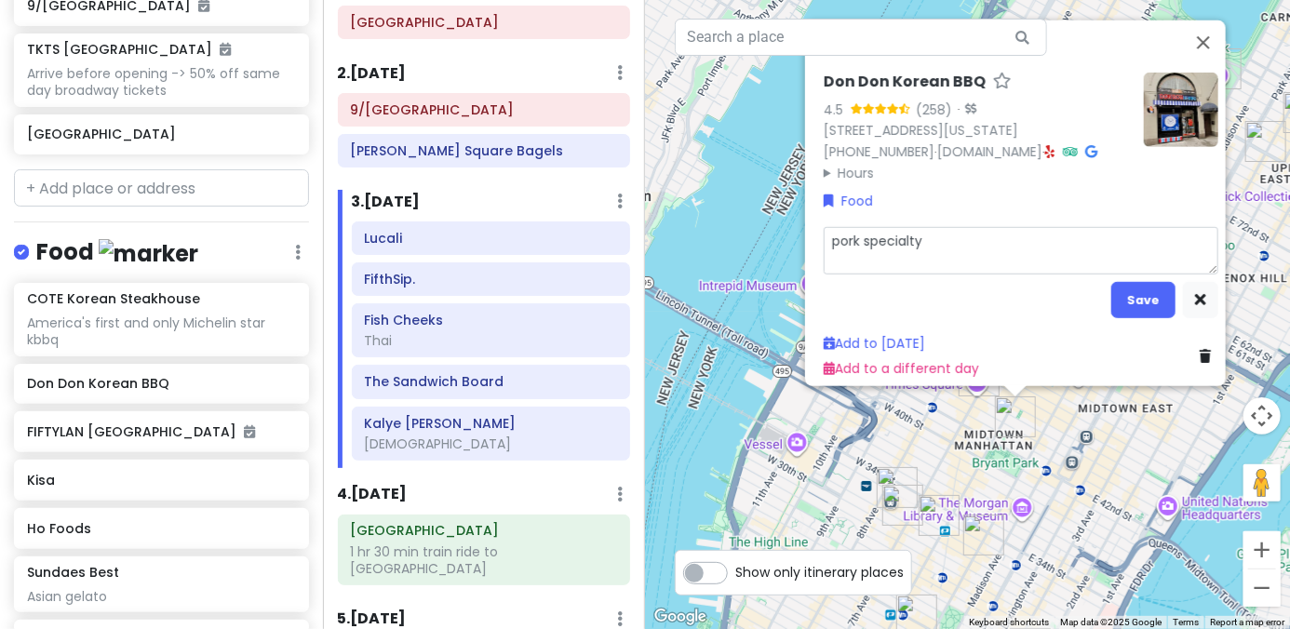
type textarea "pork specialty"
click at [895, 293] on button "Save" at bounding box center [1143, 300] width 64 height 36
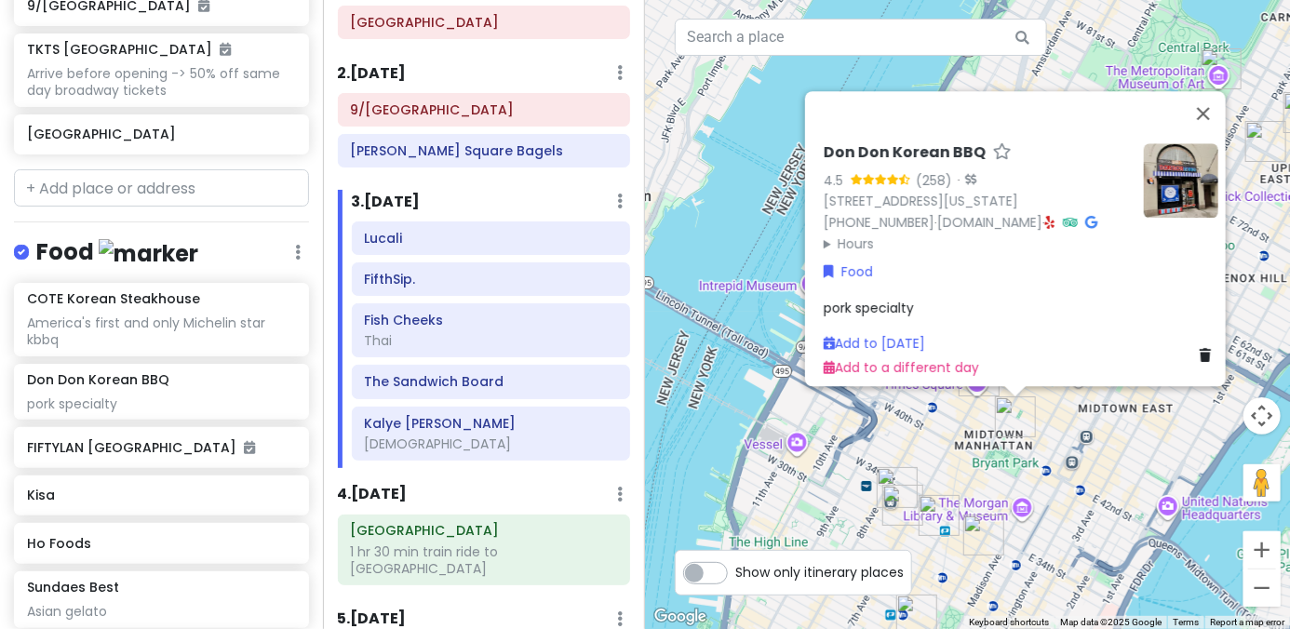
click at [895, 216] on icon at bounding box center [1050, 222] width 10 height 13
click at [119, 487] on h6 "Kisa" at bounding box center [154, 495] width 255 height 17
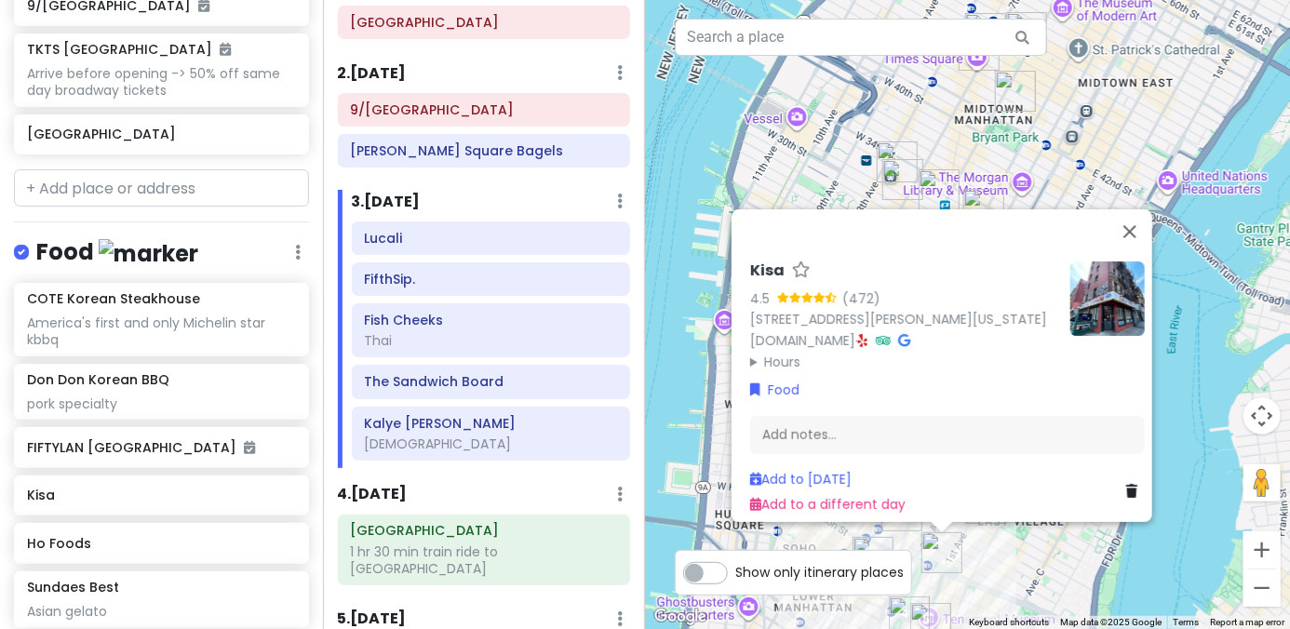
click at [895, 289] on img at bounding box center [1107, 299] width 74 height 74
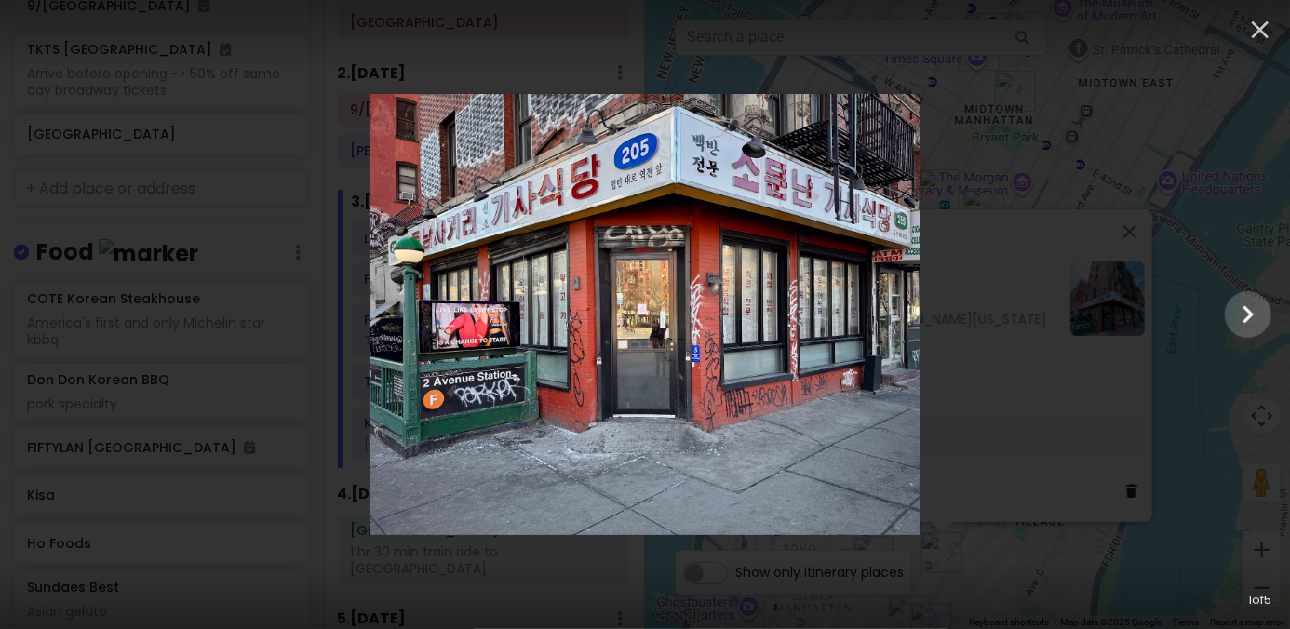
click at [895, 305] on div at bounding box center [645, 314] width 1290 height 440
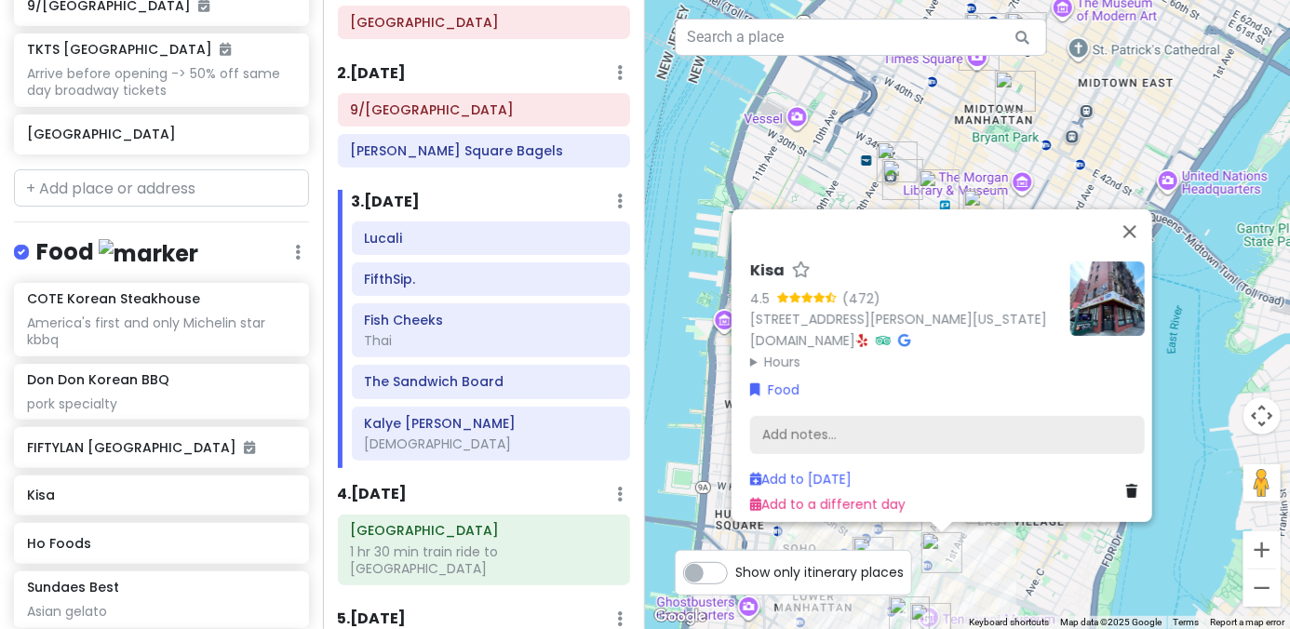
click at [856, 423] on div "Add notes..." at bounding box center [947, 435] width 395 height 39
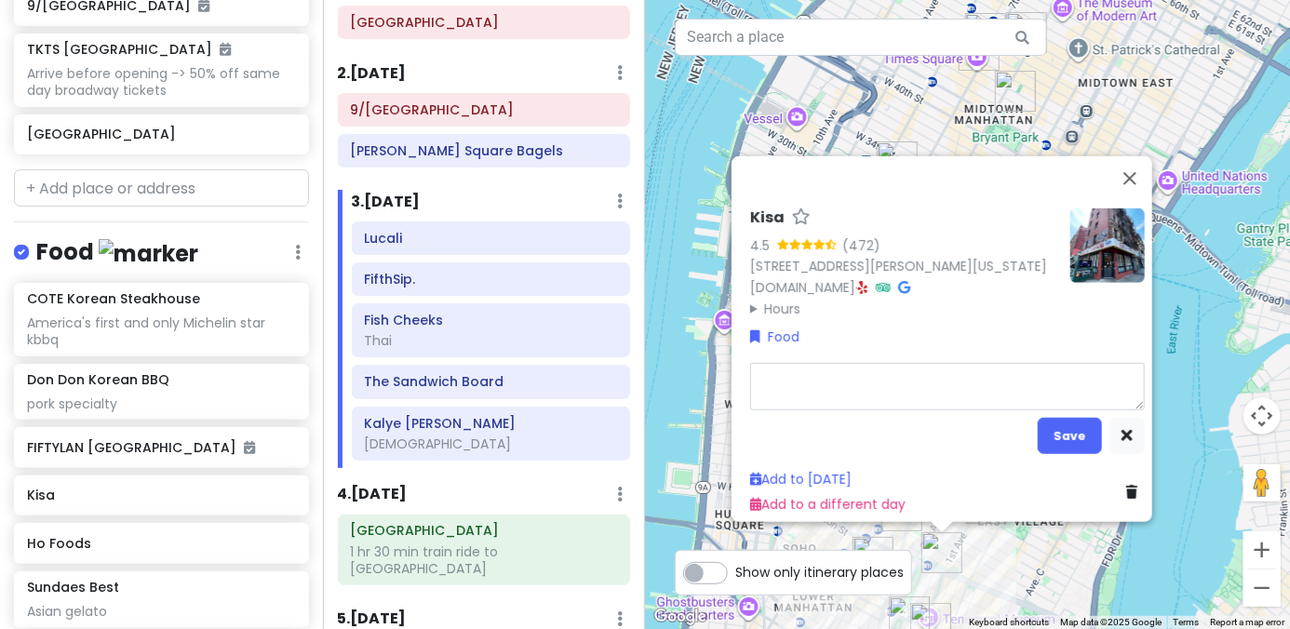
type textarea "x"
type textarea "k"
type textarea "x"
type textarea "ko"
type textarea "x"
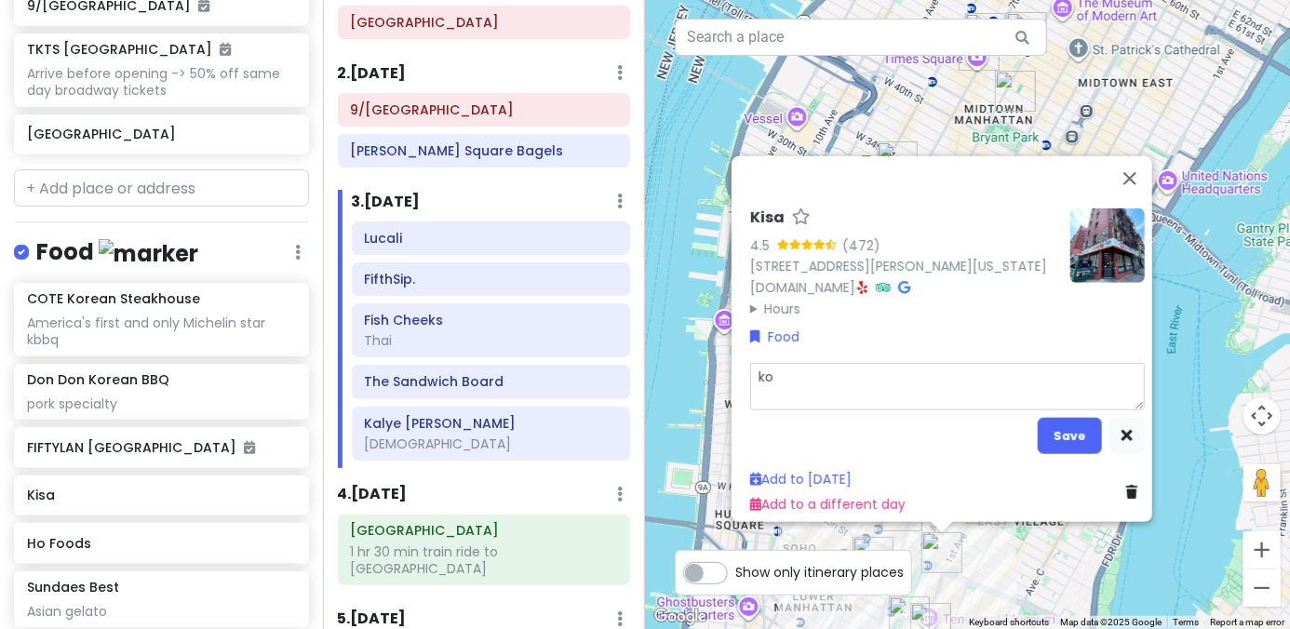
type textarea "kor"
type textarea "x"
type textarea "kore"
type textarea "x"
type textarea "korea"
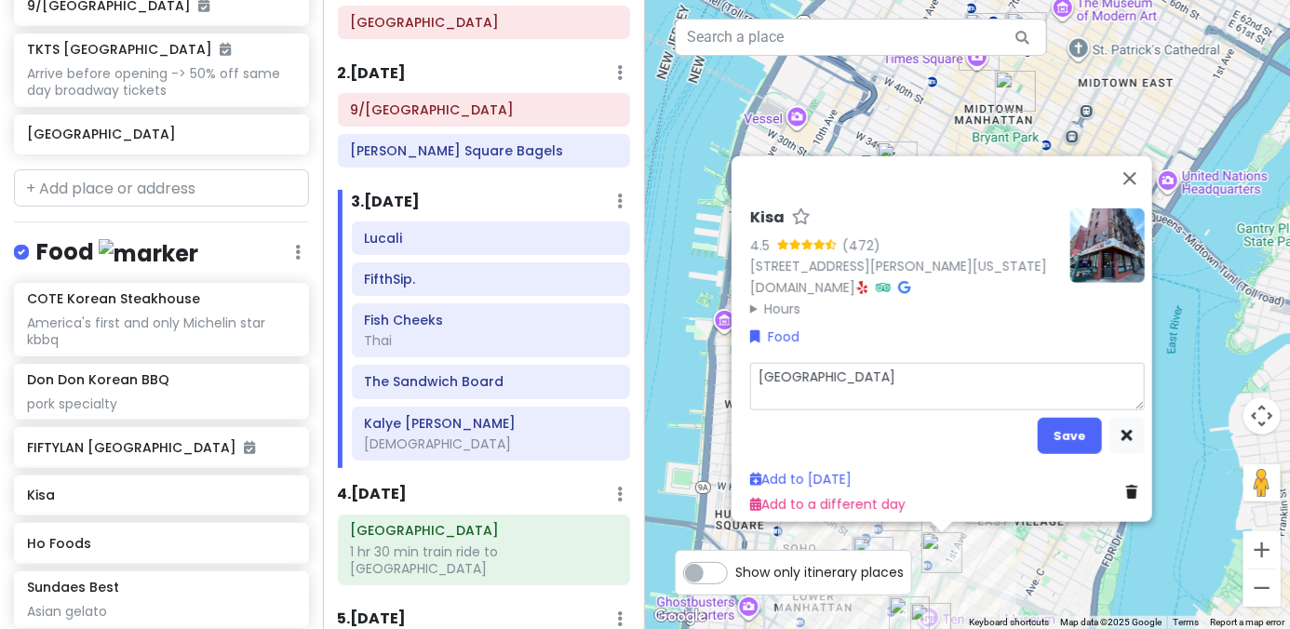
type textarea "x"
type textarea "korean"
type textarea "x"
type textarea "korean"
type textarea "x"
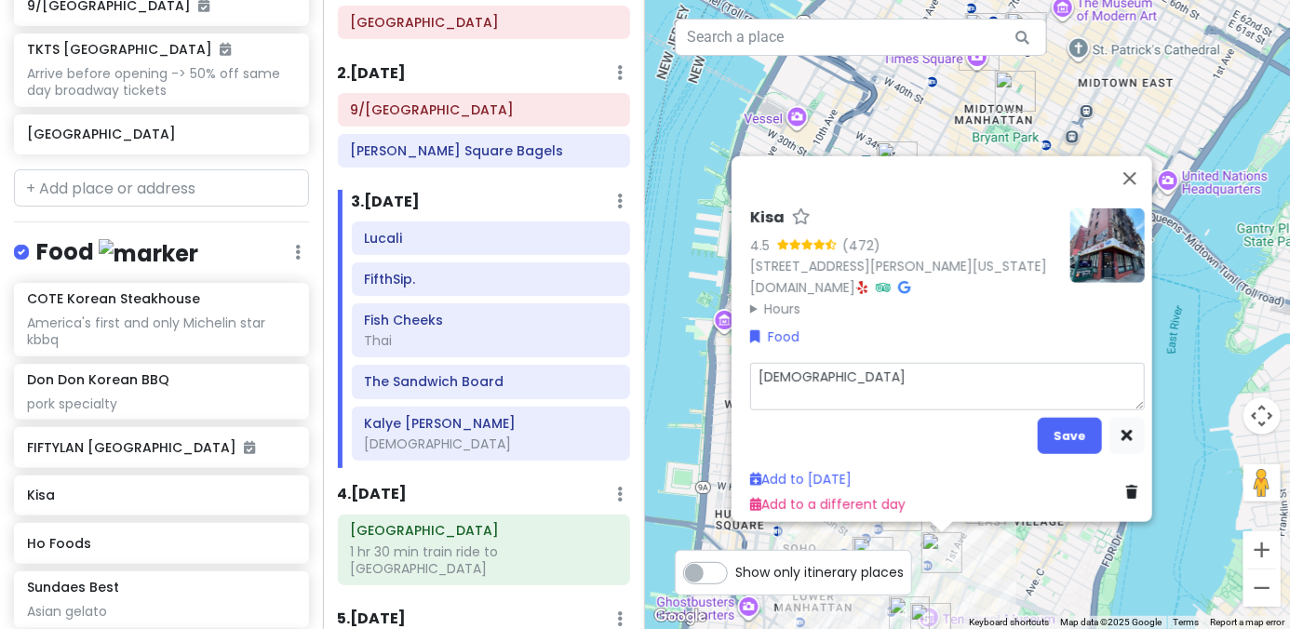
type textarea "korean b"
type textarea "x"
type textarea "korean ba"
type textarea "x"
type textarea "korean ban"
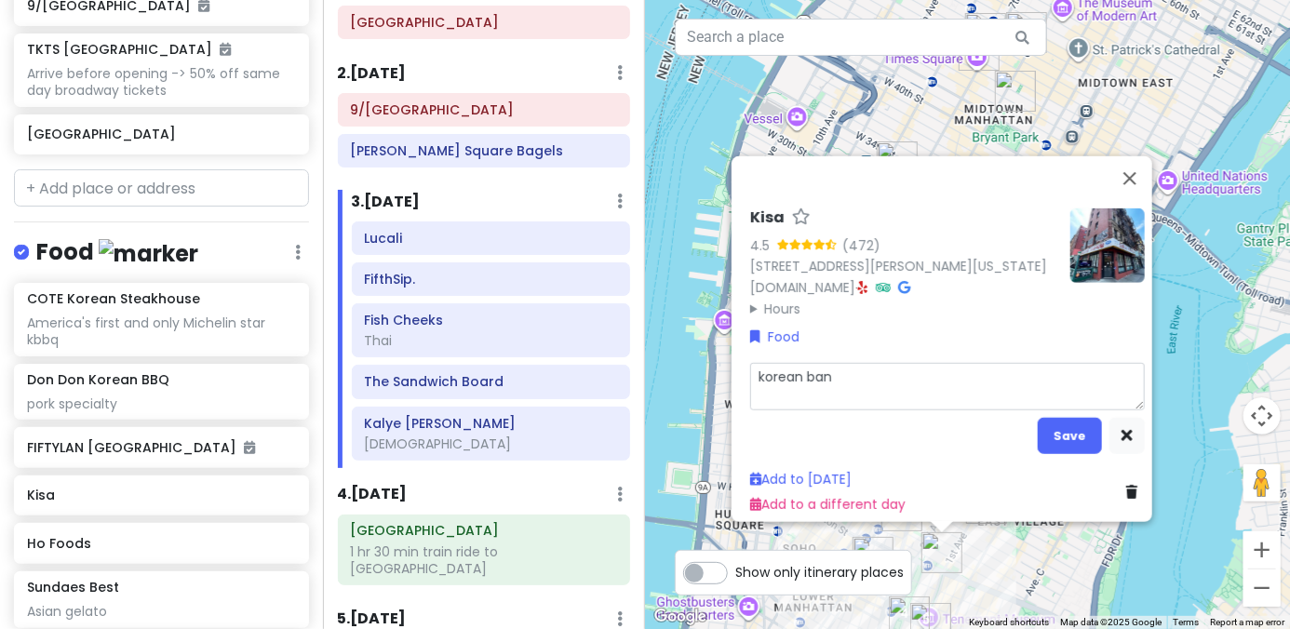
type textarea "x"
type textarea "korean banc"
type textarea "x"
type textarea "korean banch"
type textarea "x"
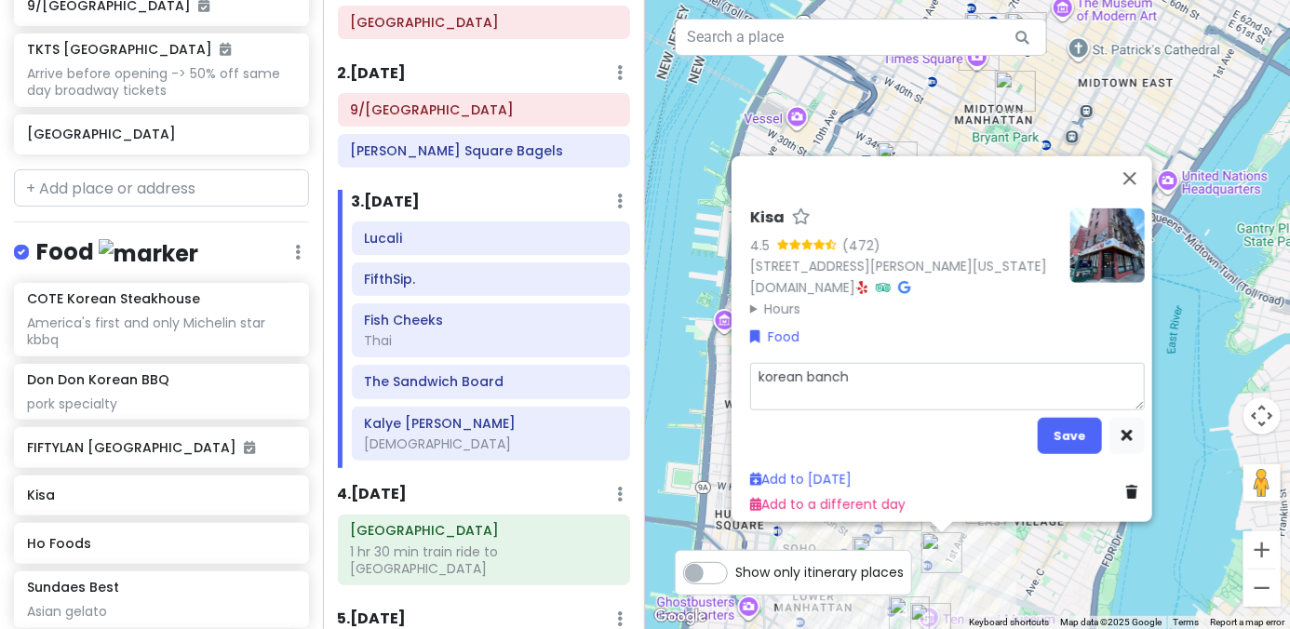
type textarea "korean bancha"
type textarea "x"
type textarea "korean banchan"
click at [895, 438] on button "Save" at bounding box center [1070, 436] width 64 height 36
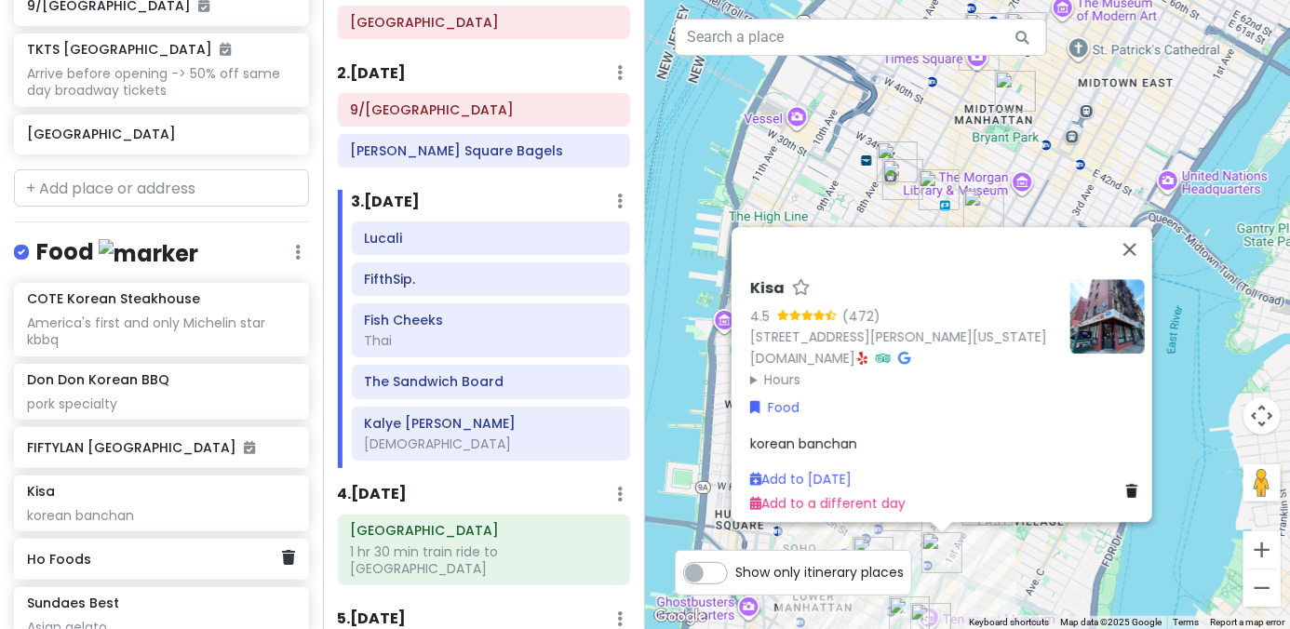
click at [114, 551] on h6 "Ho Foods" at bounding box center [154, 559] width 255 height 17
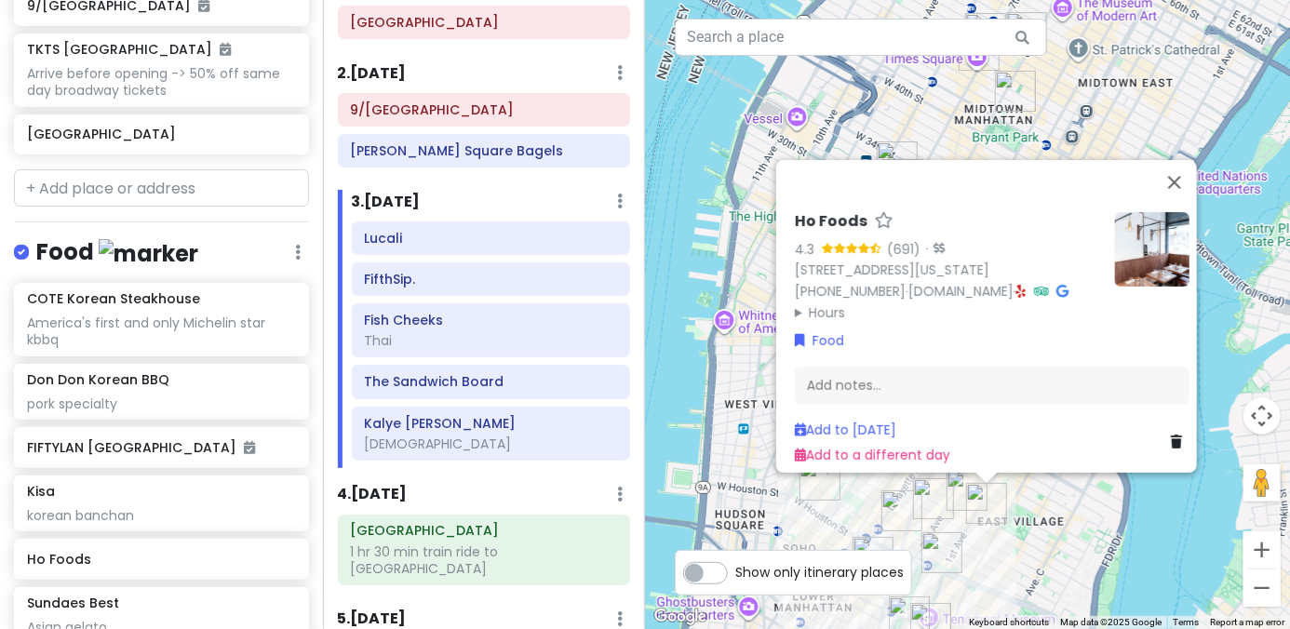
click at [895, 399] on div "Ho Foods 4.3 (691) · 110 E 7th St, New York, NY 10009, USA (347) 788-0682 · www…" at bounding box center [992, 339] width 410 height 268
click at [895, 391] on div "Add notes..." at bounding box center [992, 386] width 395 height 39
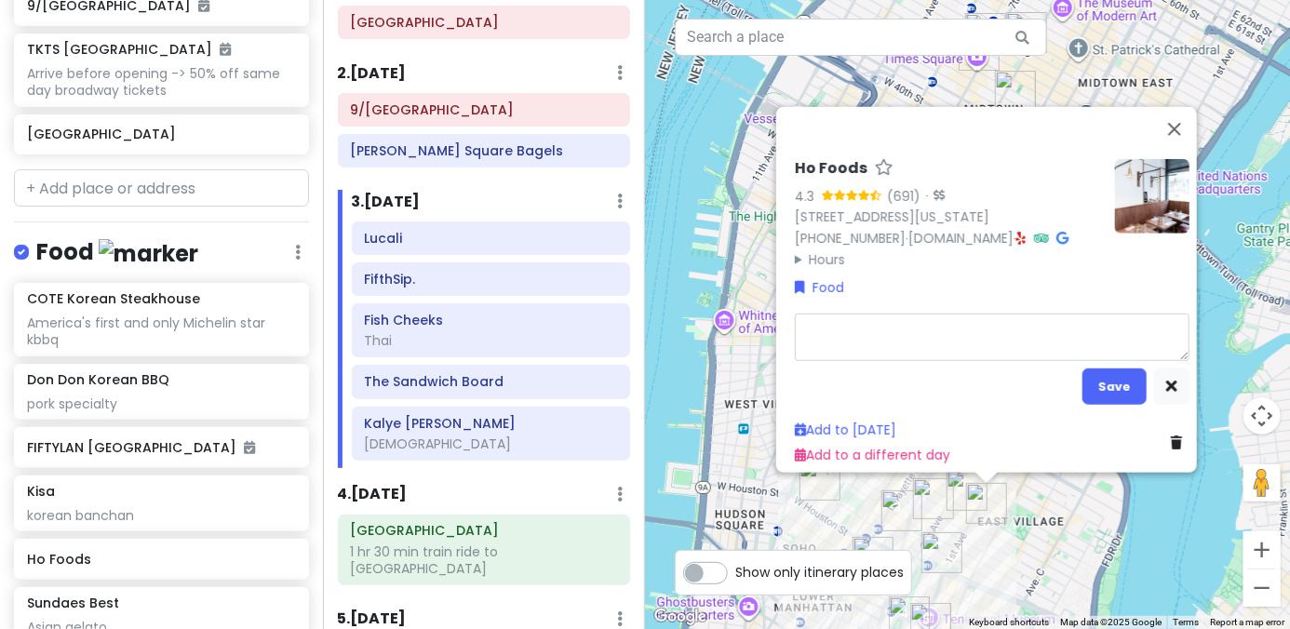
type textarea "x"
type textarea "T"
type textarea "x"
type textarea "Ta"
type textarea "x"
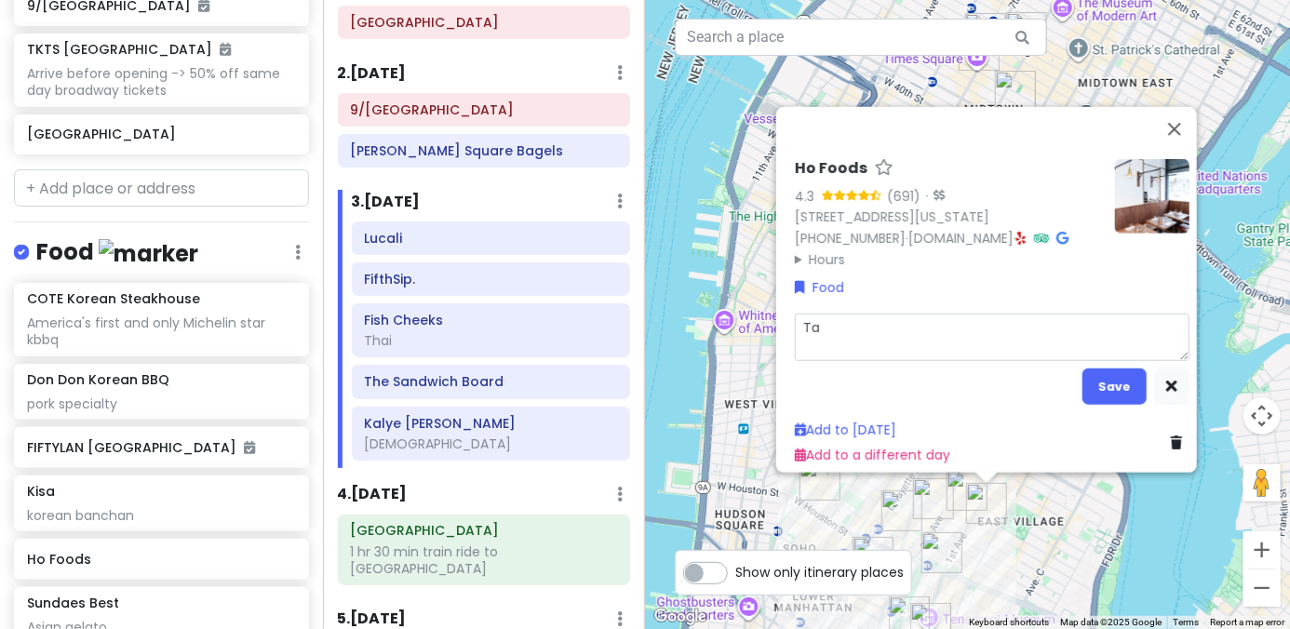
type textarea "Tai"
type textarea "x"
type textarea "Taiw"
type textarea "x"
type textarea "Taiwa"
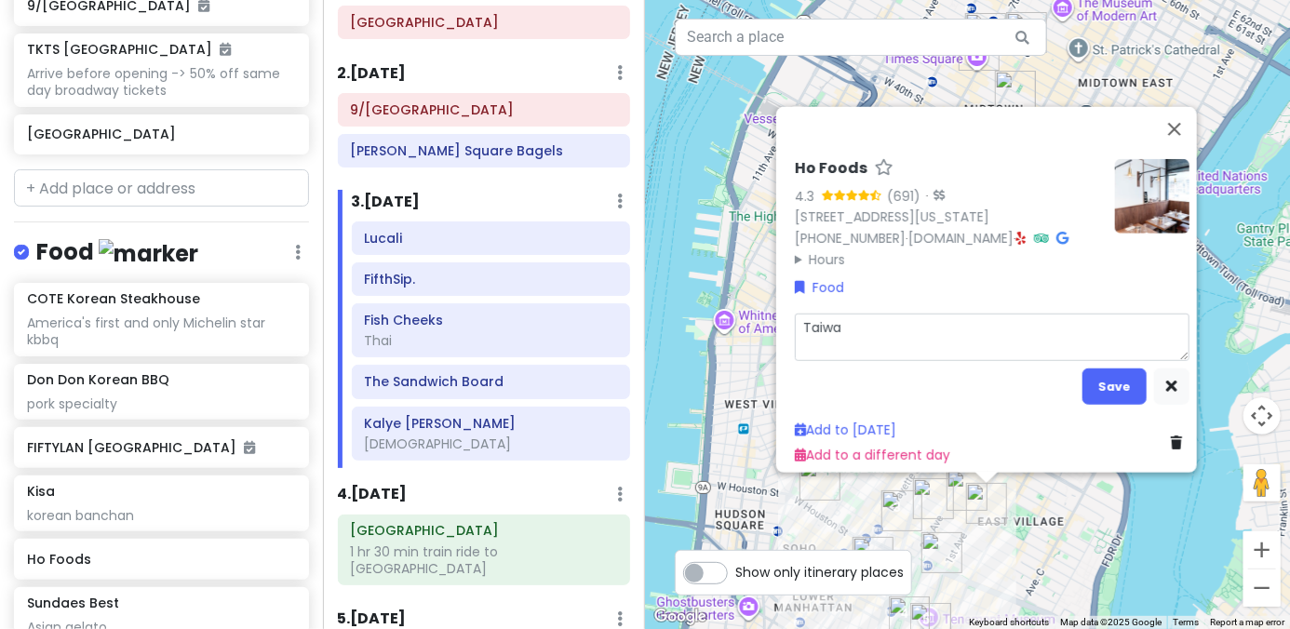
type textarea "x"
type textarea "Taiwan"
type textarea "x"
type textarea "Taiwan"
type textarea "x"
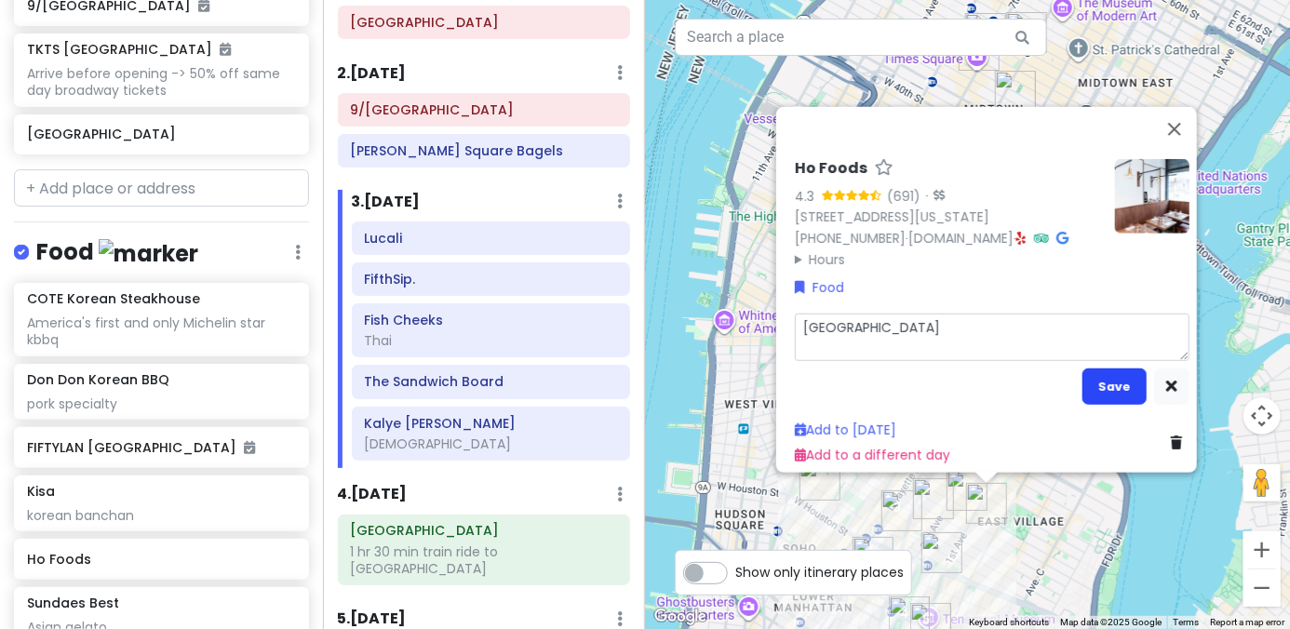
type textarea "Taiwan f"
type textarea "x"
type textarea "Taiwan fo"
type textarea "x"
type textarea "Taiwan foo"
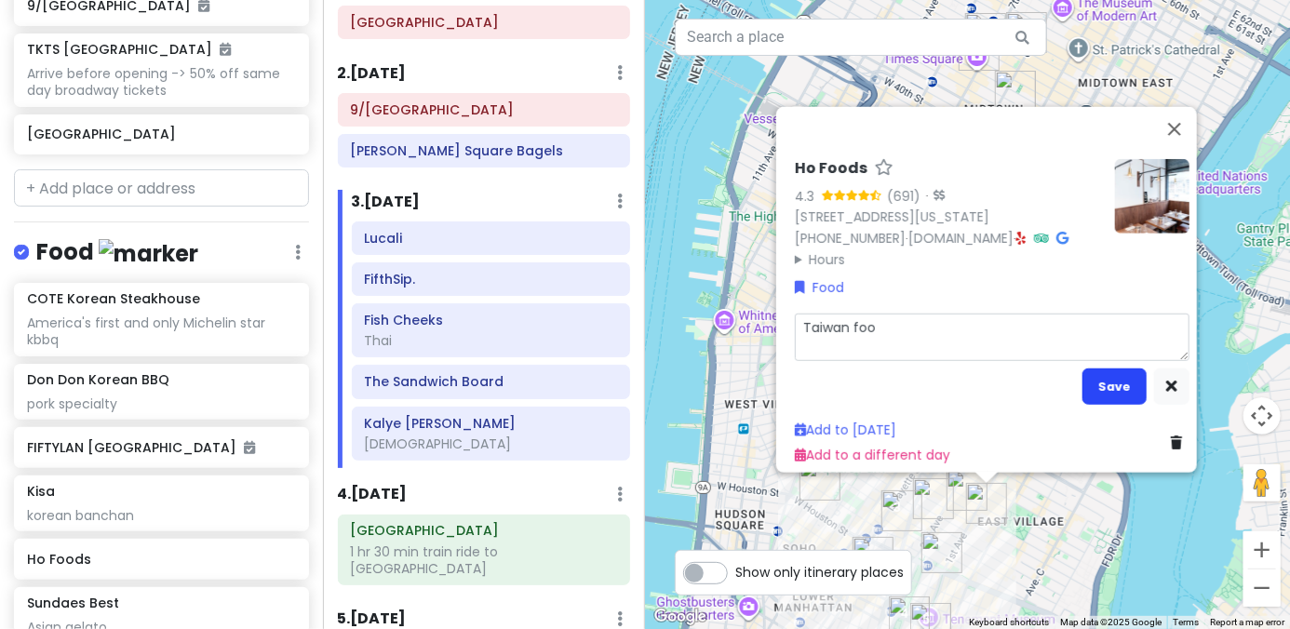
type textarea "x"
type textarea "Taiwan food"
click at [895, 371] on button "Save" at bounding box center [1114, 387] width 64 height 36
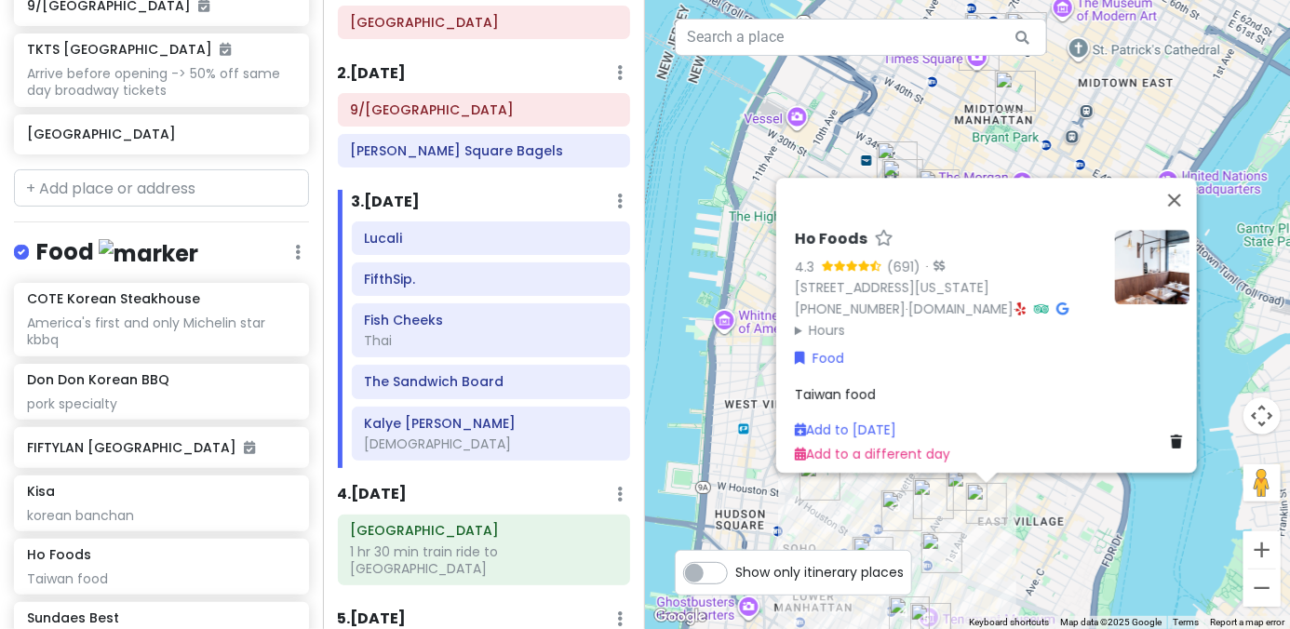
click at [704, 393] on div "Ho Foods 4.3 (691) · 110 E 7th St, New York, NY 10009, USA (347) 788-0682 · www…" at bounding box center [967, 314] width 645 height 629
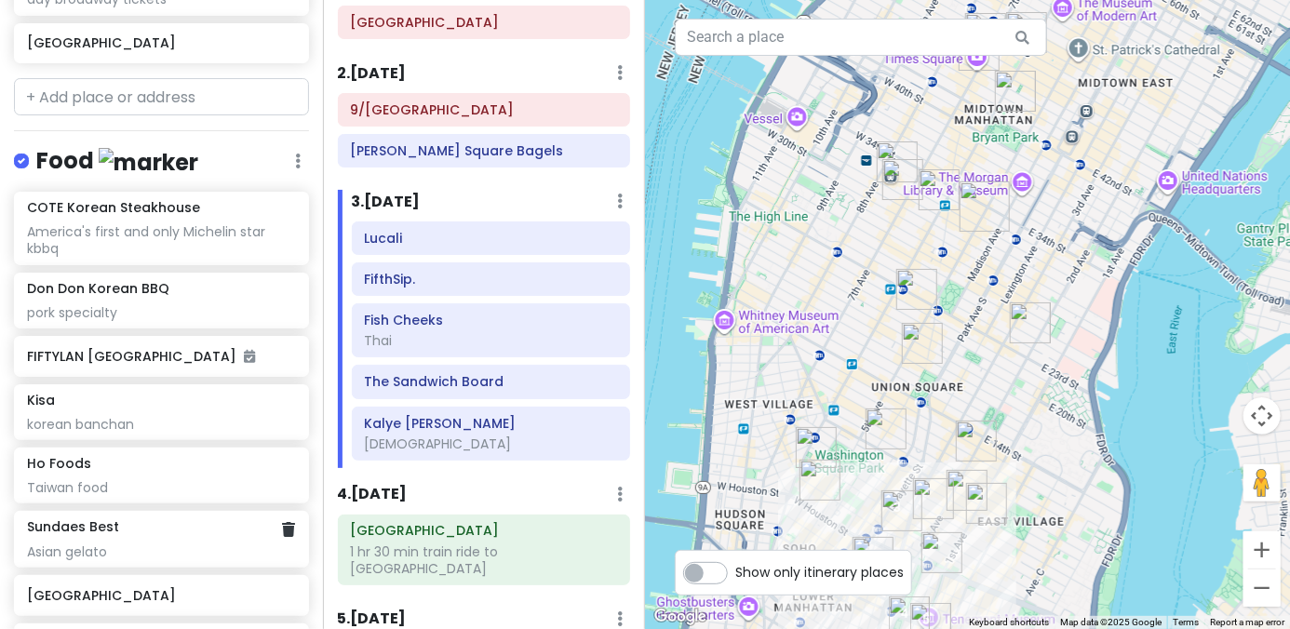
scroll to position [802, 0]
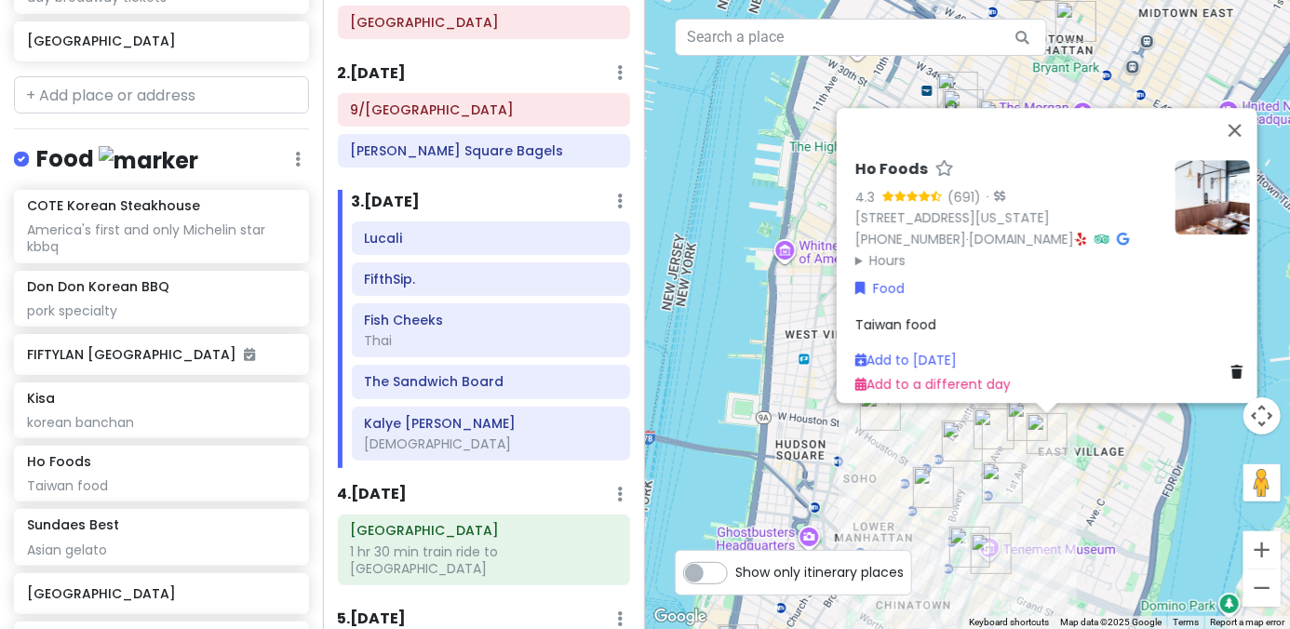
drag, startPoint x: 975, startPoint y: 534, endPoint x: 1054, endPoint y: 436, distance: 126.5
click at [895, 436] on div "Ho Foods 4.3 (691) · 110 E 7th St, New York, NY 10009, USA (347) 788-0682 · www…" at bounding box center [967, 314] width 645 height 629
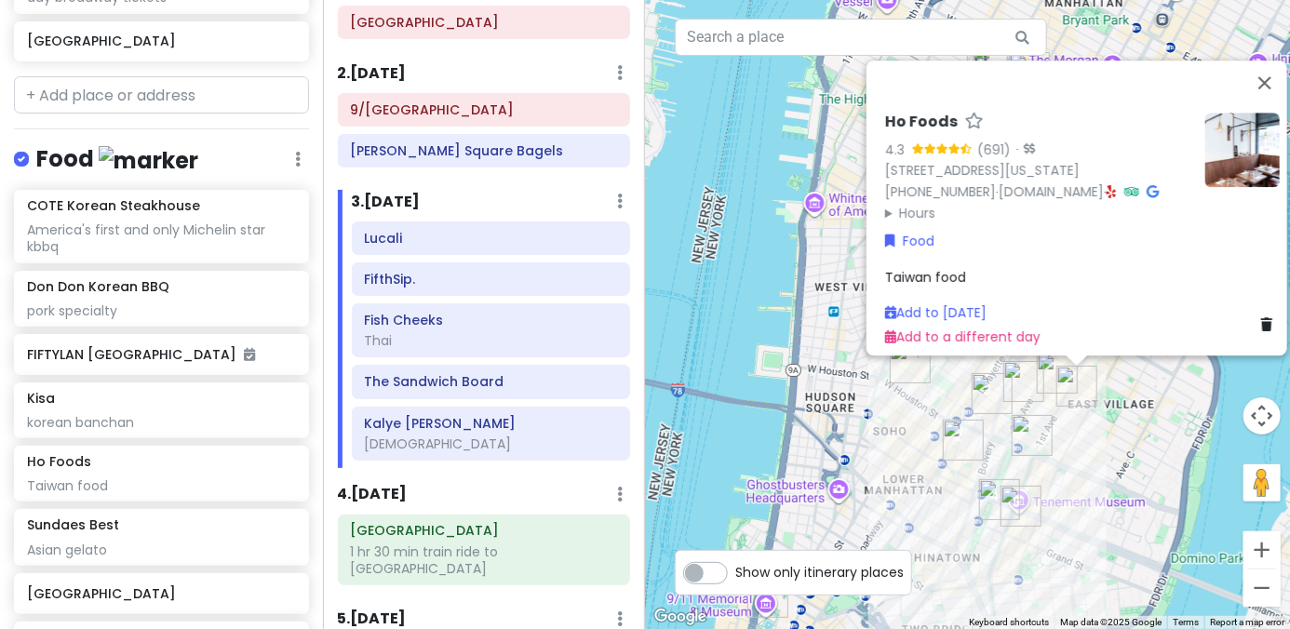
click at [895, 380] on img "New York Comedy Club - East Village" at bounding box center [1023, 381] width 41 height 41
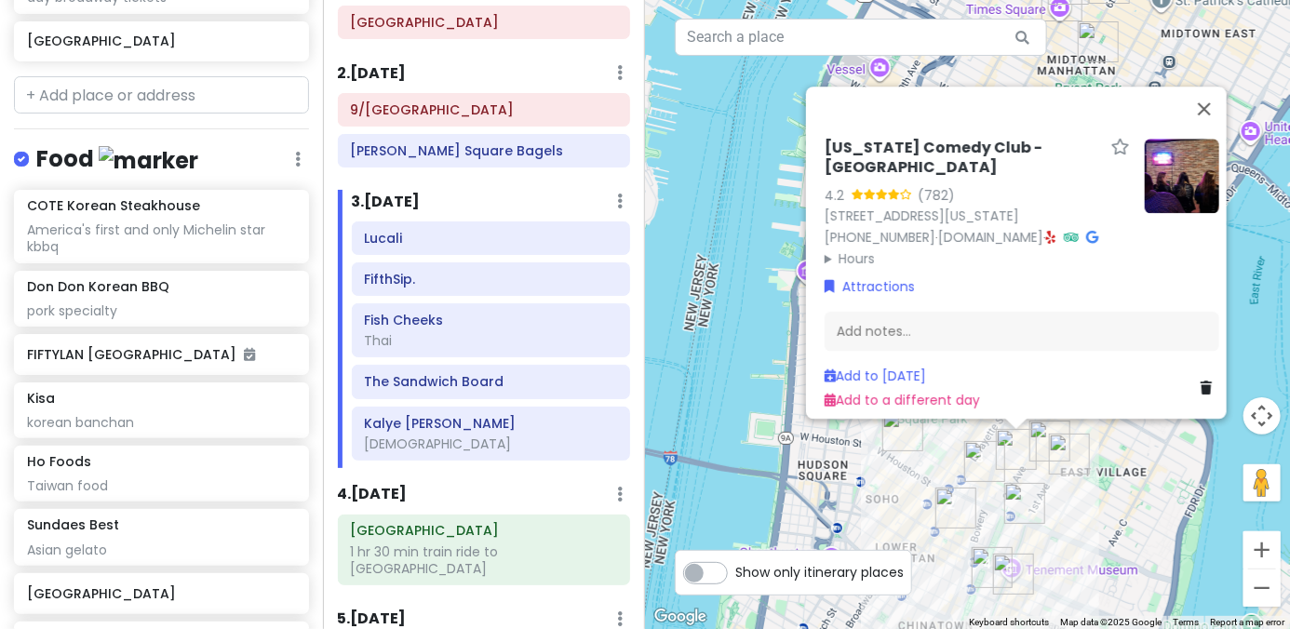
click at [895, 499] on div "New York Comedy Club - East Village 4.2 (782) 85 E 4th St, New York, NY 10003, …" at bounding box center [967, 314] width 645 height 629
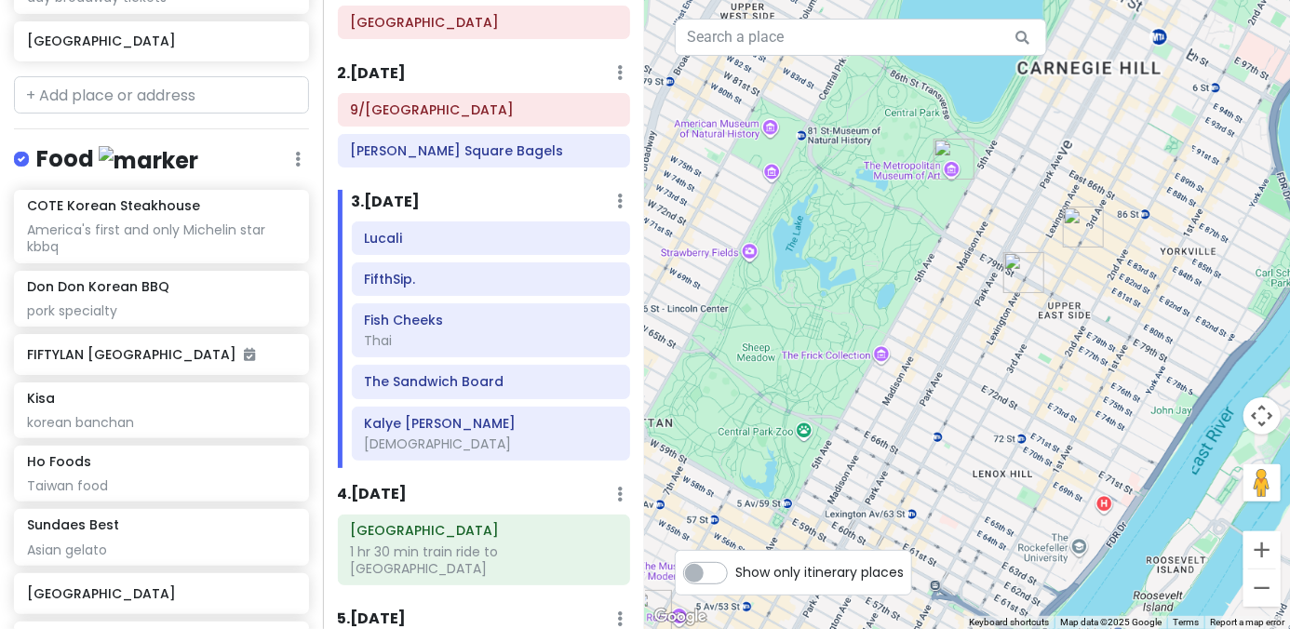
click at [895, 256] on div at bounding box center [967, 314] width 645 height 629
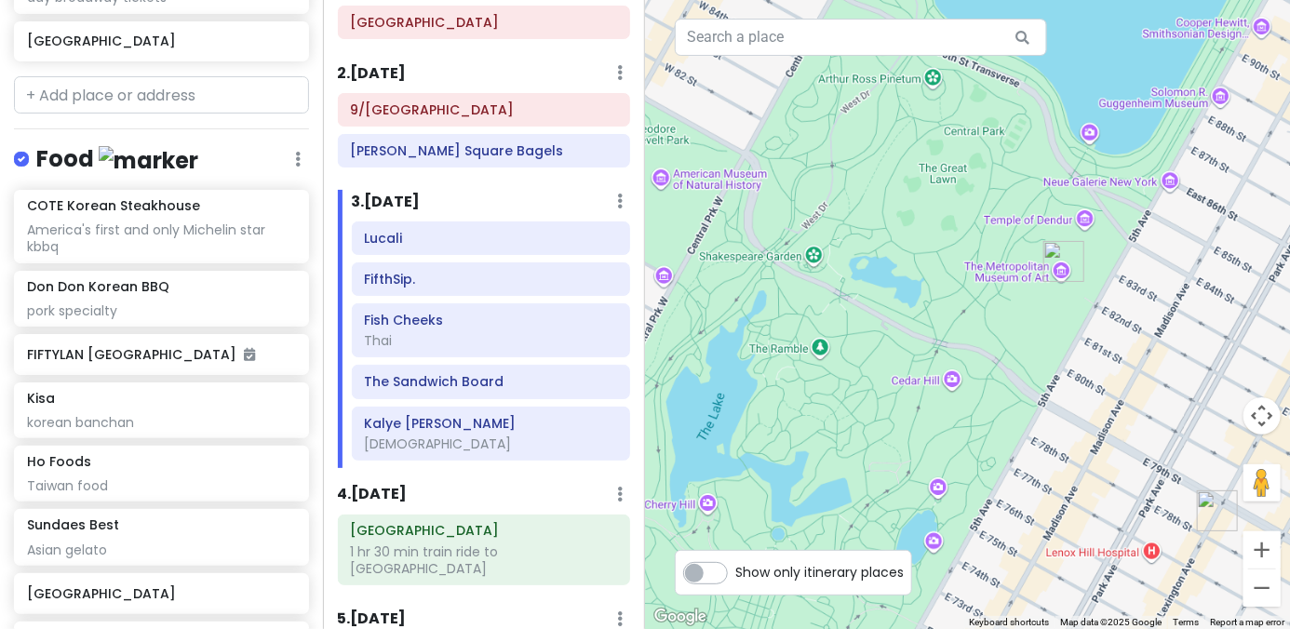
drag, startPoint x: 893, startPoint y: 254, endPoint x: 995, endPoint y: 432, distance: 205.2
click at [895, 432] on div at bounding box center [967, 314] width 645 height 629
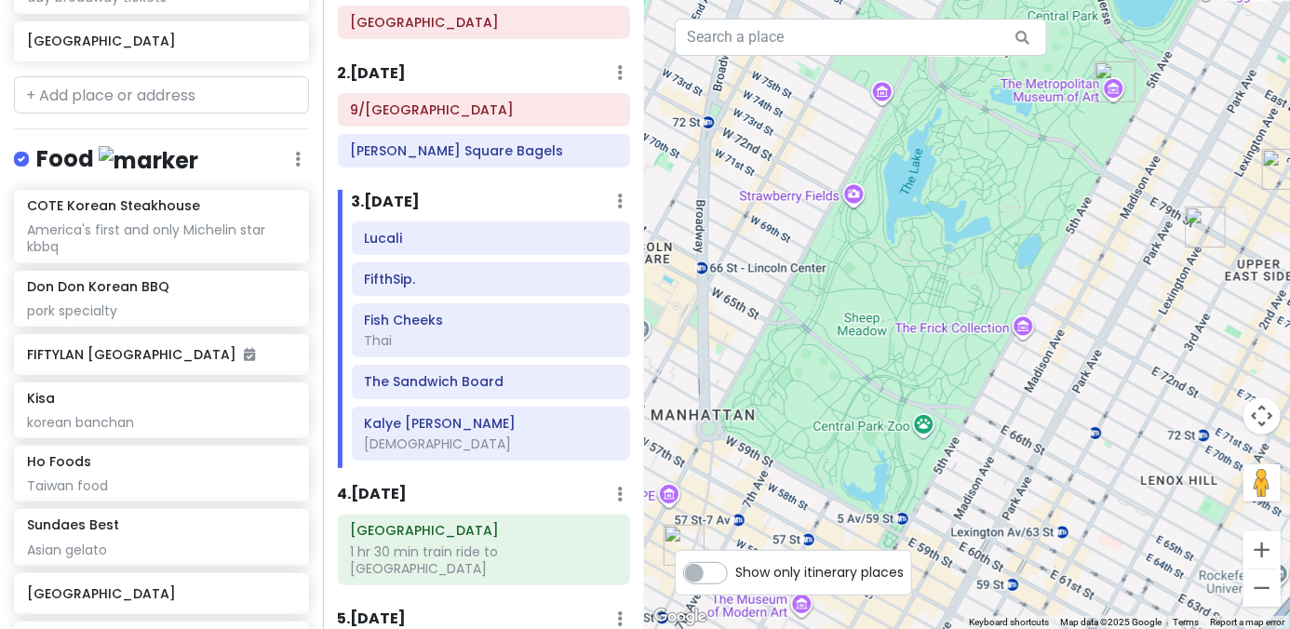
drag, startPoint x: 863, startPoint y: 365, endPoint x: 1025, endPoint y: 204, distance: 228.4
click at [895, 204] on div at bounding box center [967, 314] width 645 height 629
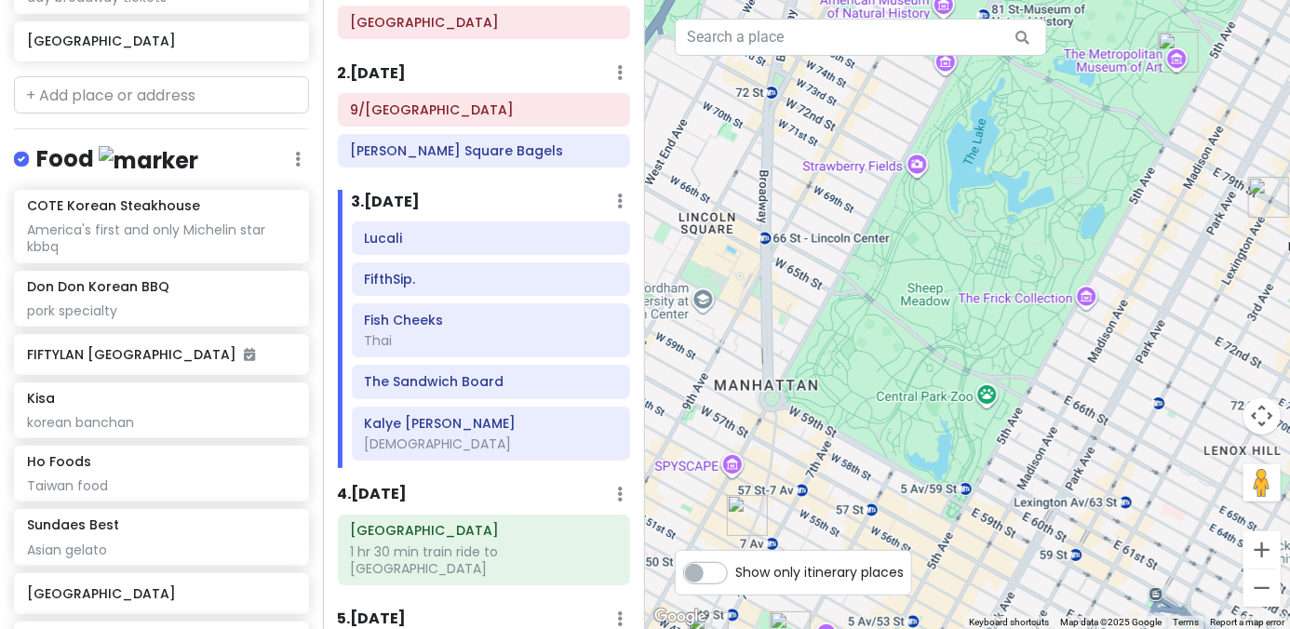
drag, startPoint x: 880, startPoint y: 237, endPoint x: 934, endPoint y: 235, distance: 54.0
click at [895, 233] on div at bounding box center [967, 314] width 645 height 629
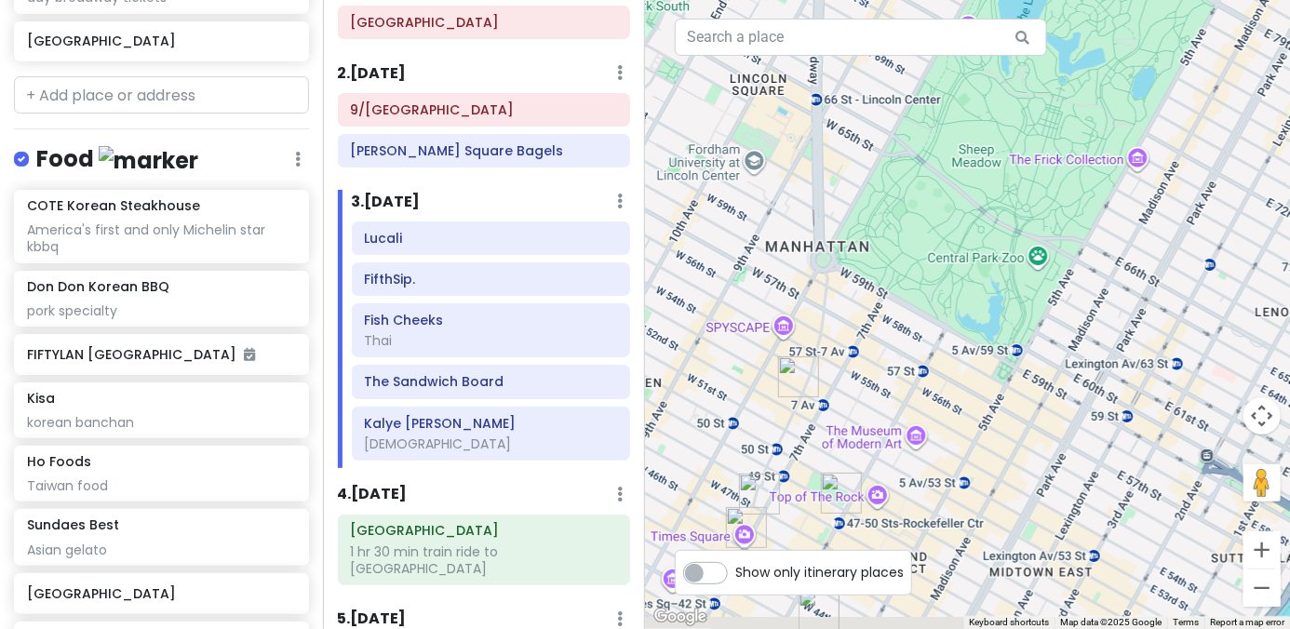
drag, startPoint x: 925, startPoint y: 407, endPoint x: 975, endPoint y: 222, distance: 191.0
click at [895, 235] on div at bounding box center [967, 314] width 645 height 629
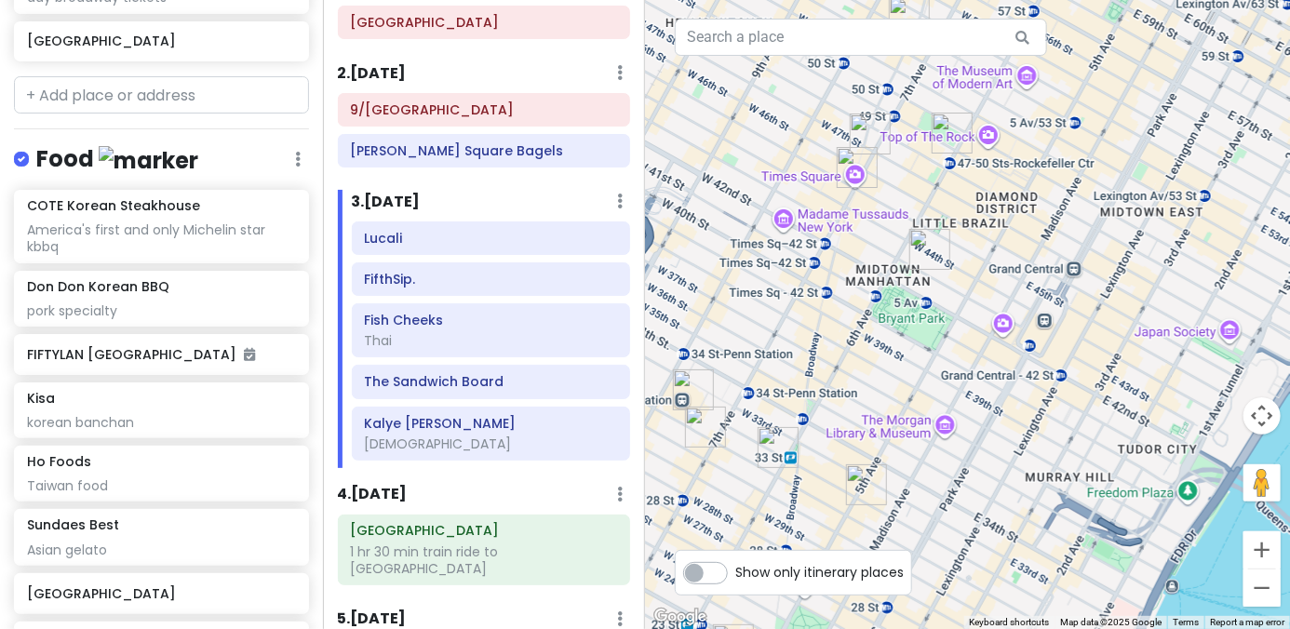
drag, startPoint x: 918, startPoint y: 357, endPoint x: 933, endPoint y: 327, distance: 34.1
click at [895, 335] on div at bounding box center [967, 314] width 645 height 629
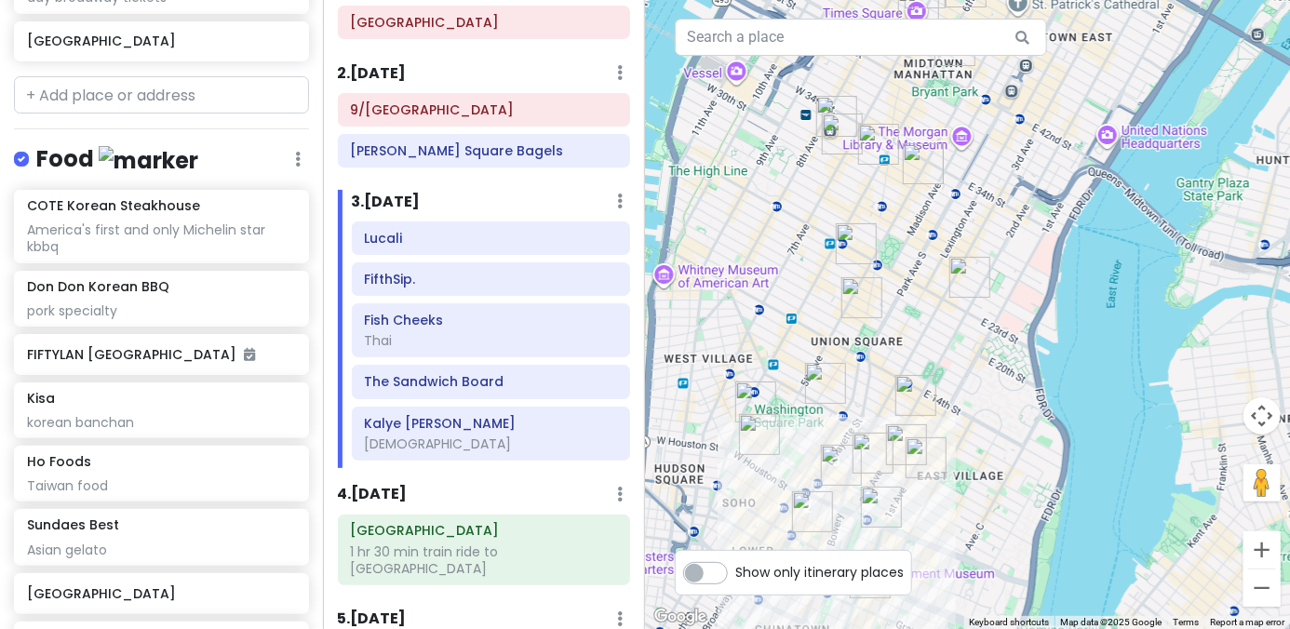
drag, startPoint x: 991, startPoint y: 418, endPoint x: 972, endPoint y: 257, distance: 162.2
click at [895, 256] on div "To navigate, press the arrow keys." at bounding box center [967, 314] width 645 height 629
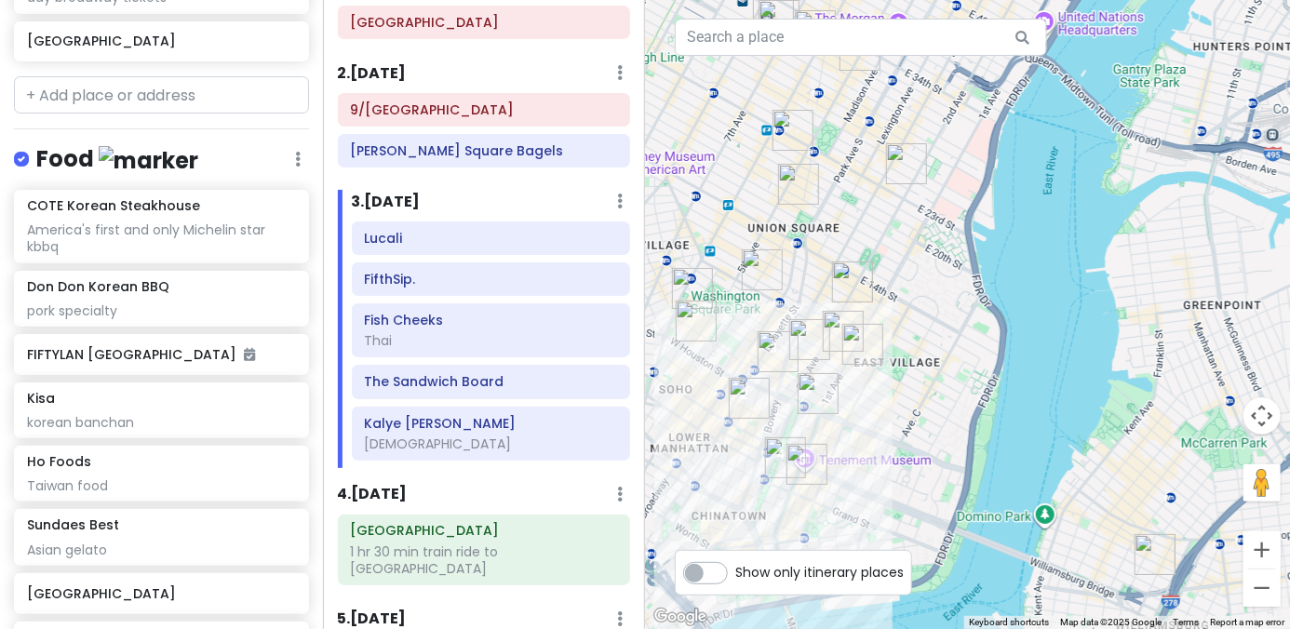
drag, startPoint x: 1121, startPoint y: 309, endPoint x: 786, endPoint y: 245, distance: 341.2
click at [768, 248] on div "To navigate, press the arrow keys." at bounding box center [967, 314] width 645 height 629
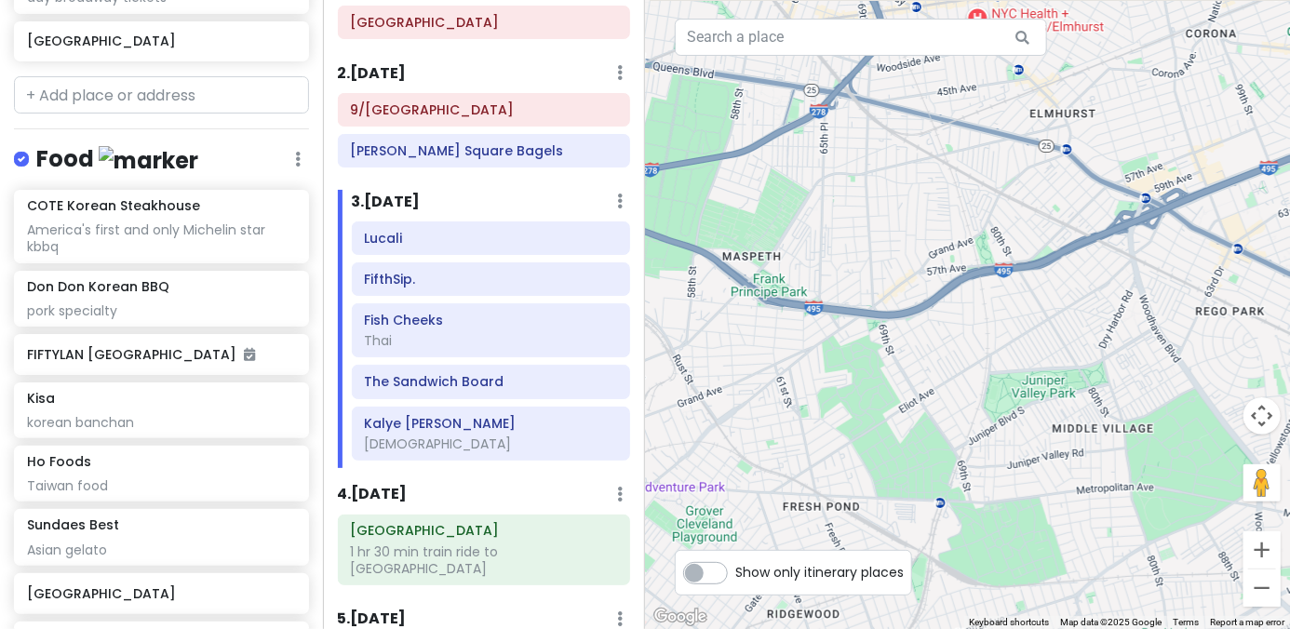
drag, startPoint x: 741, startPoint y: 343, endPoint x: 1029, endPoint y: 296, distance: 292.4
click at [895, 295] on div at bounding box center [967, 314] width 645 height 629
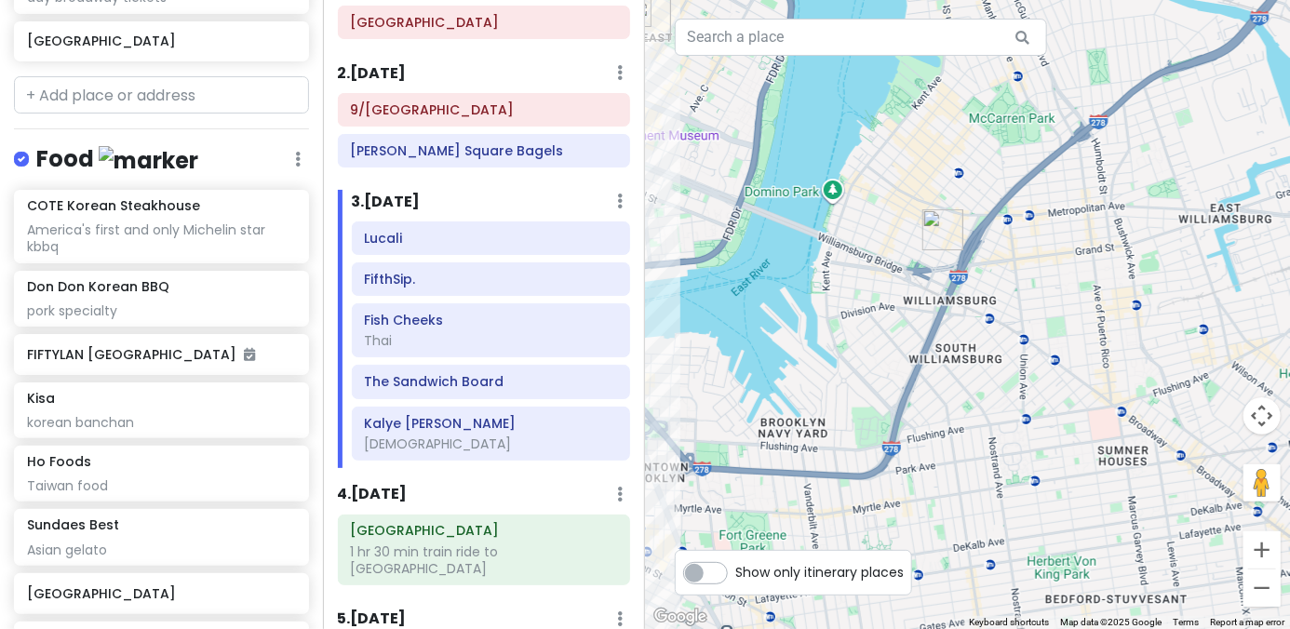
drag, startPoint x: 911, startPoint y: 453, endPoint x: 1013, endPoint y: 443, distance: 102.0
click at [895, 446] on div at bounding box center [967, 314] width 645 height 629
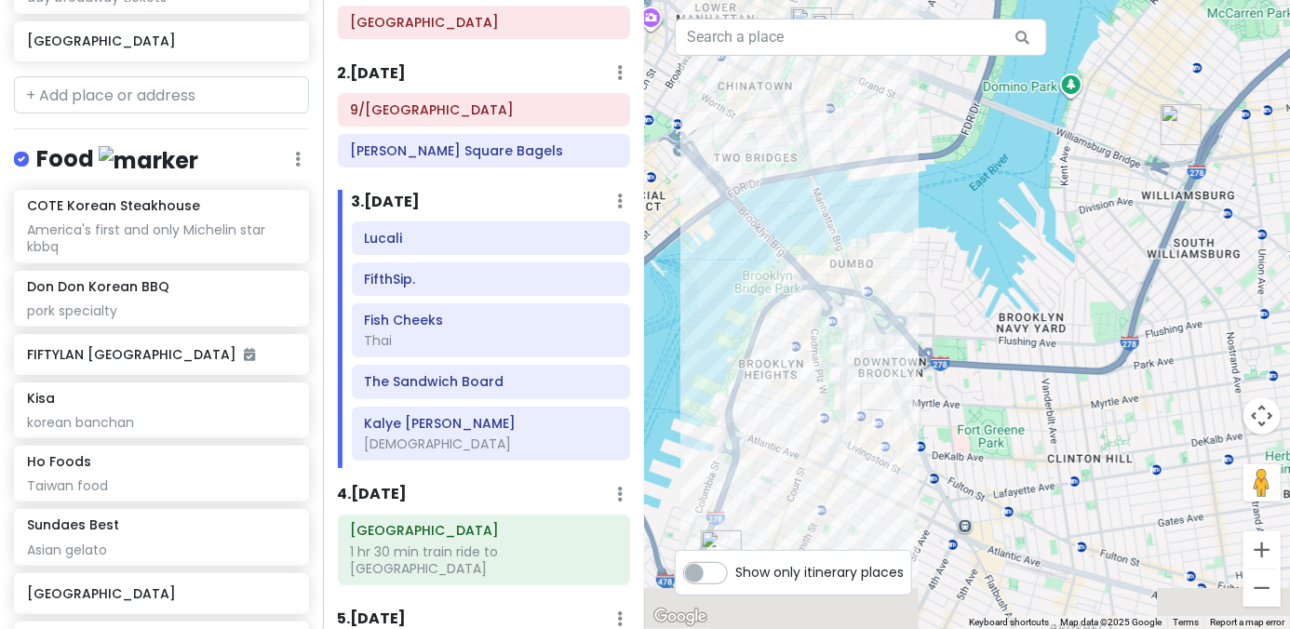
drag, startPoint x: 894, startPoint y: 476, endPoint x: 991, endPoint y: 348, distance: 160.1
click at [895, 361] on div at bounding box center [967, 314] width 645 height 629
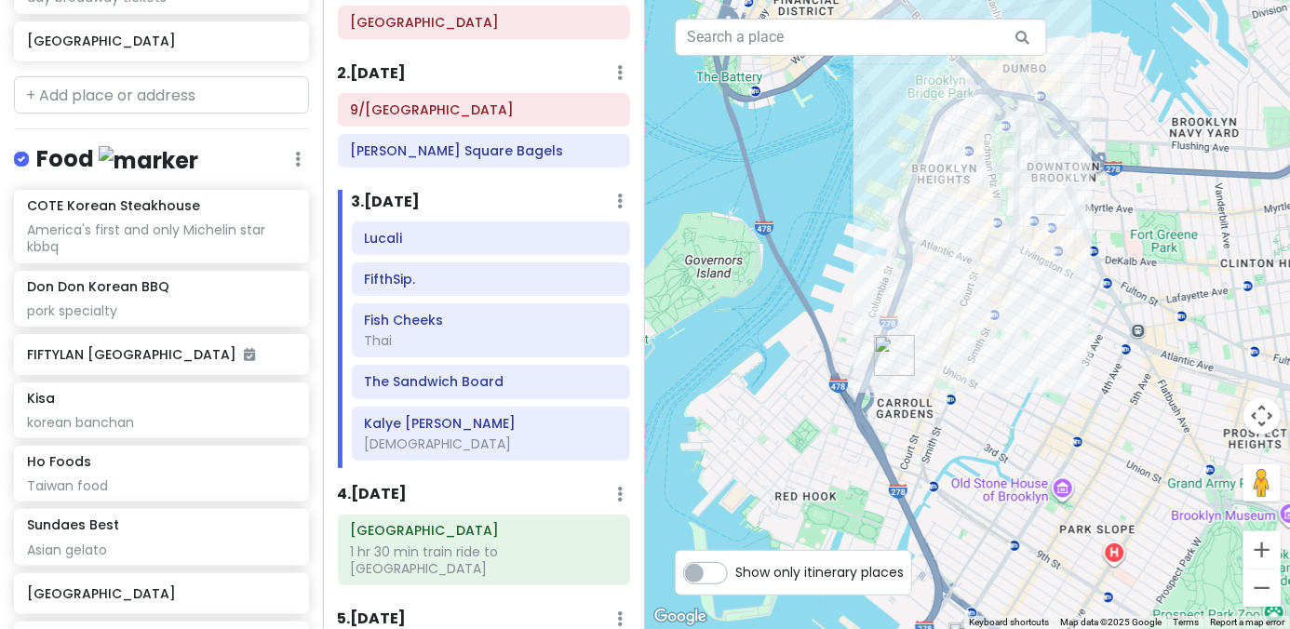
drag, startPoint x: 820, startPoint y: 358, endPoint x: 905, endPoint y: 360, distance: 84.7
click at [870, 358] on div at bounding box center [967, 314] width 645 height 629
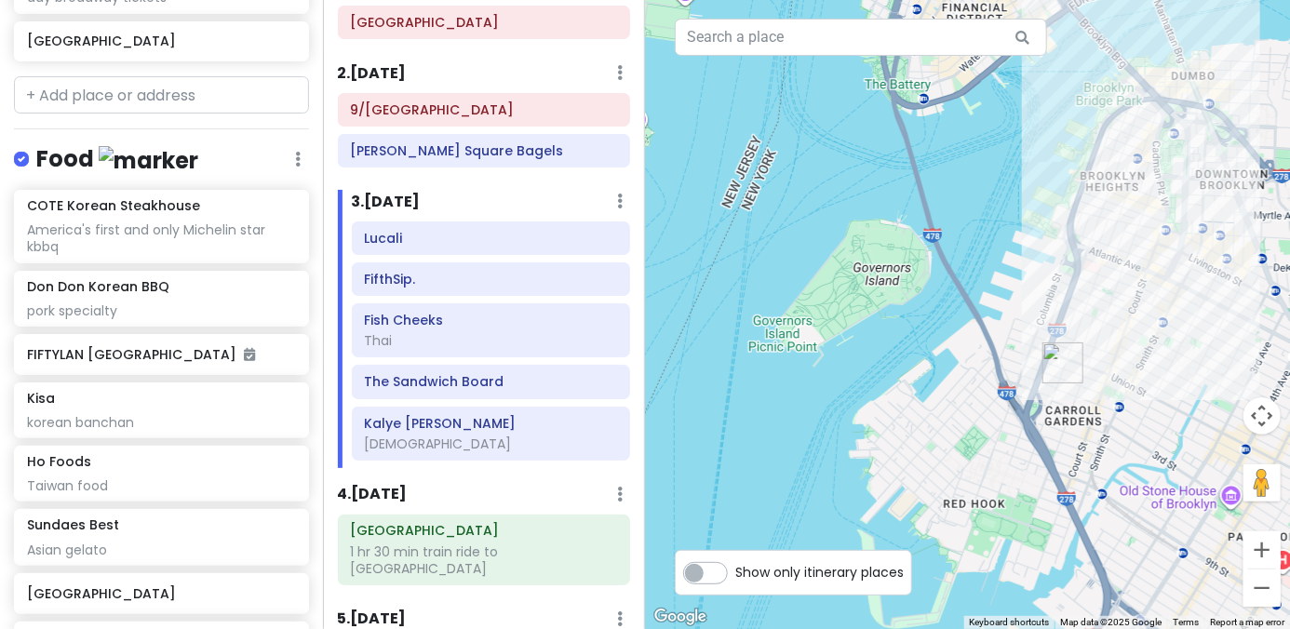
drag, startPoint x: 849, startPoint y: 360, endPoint x: 967, endPoint y: 380, distance: 119.8
click at [895, 379] on div at bounding box center [967, 314] width 645 height 629
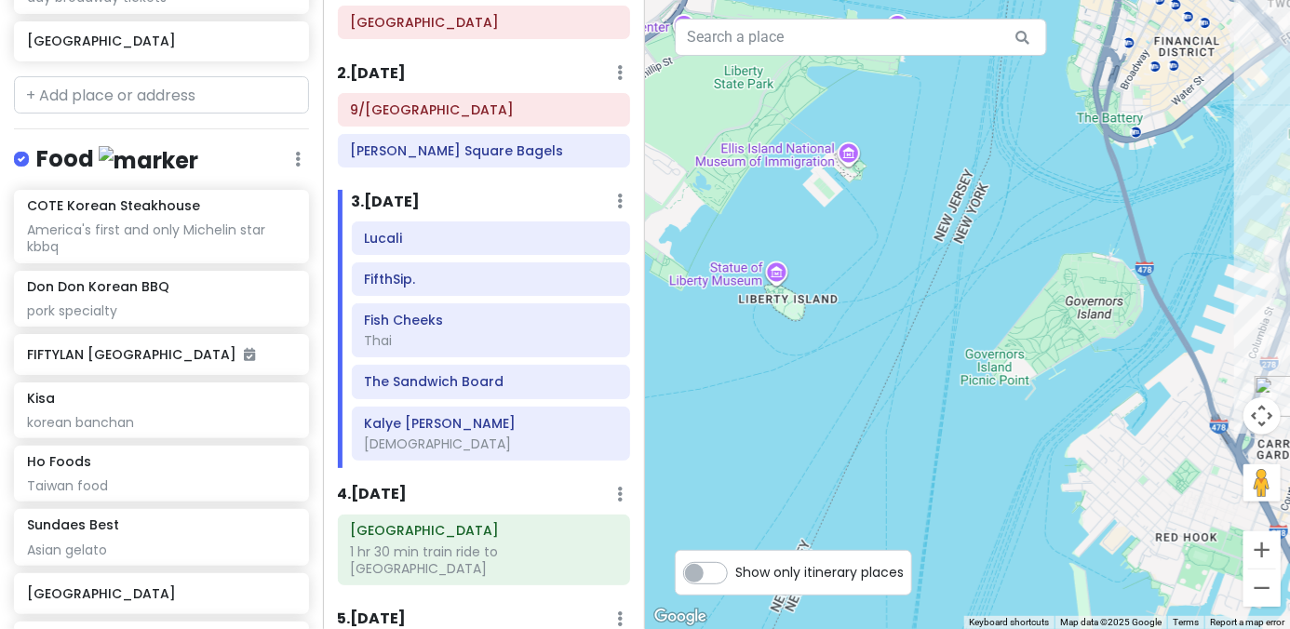
click at [895, 374] on div at bounding box center [967, 314] width 645 height 629
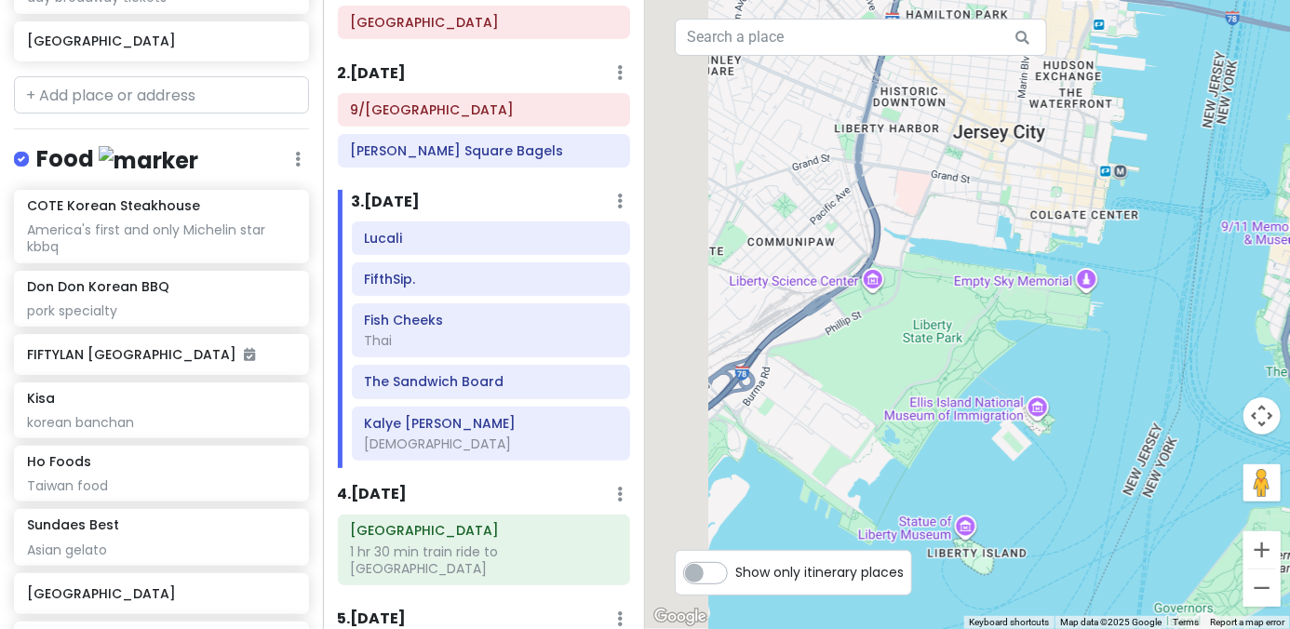
drag, startPoint x: 935, startPoint y: 427, endPoint x: 1066, endPoint y: 363, distance: 146.1
click at [895, 373] on div at bounding box center [967, 314] width 645 height 629
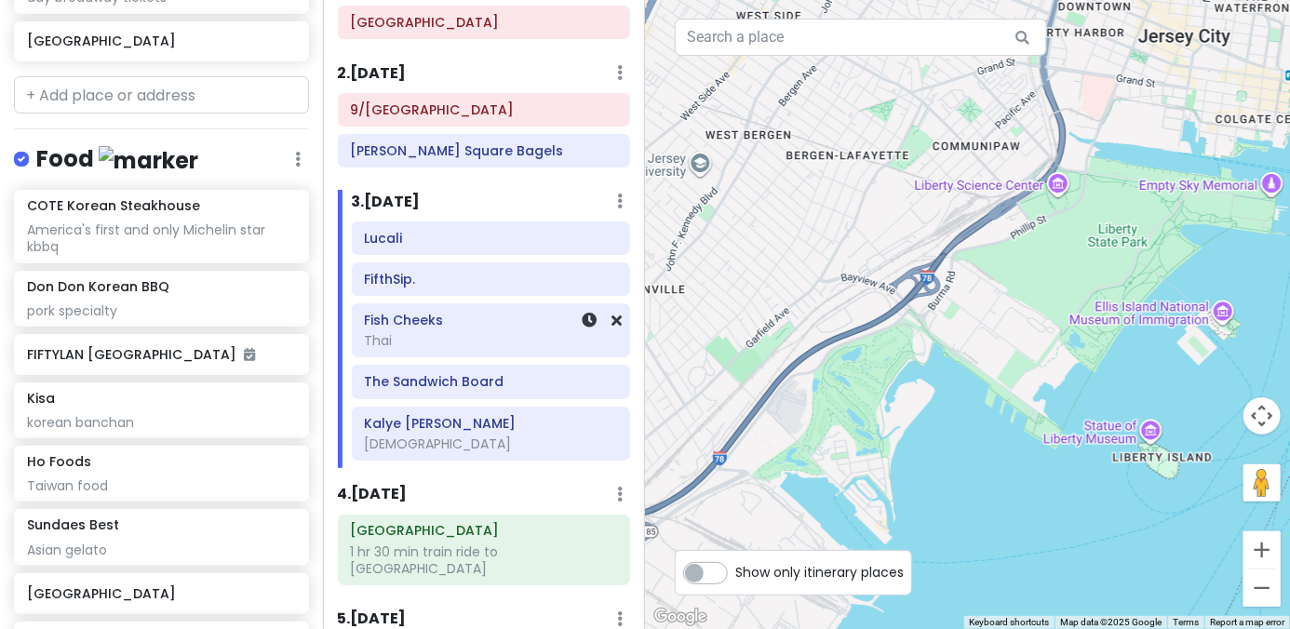
click at [476, 338] on div "Thai" at bounding box center [490, 340] width 253 height 17
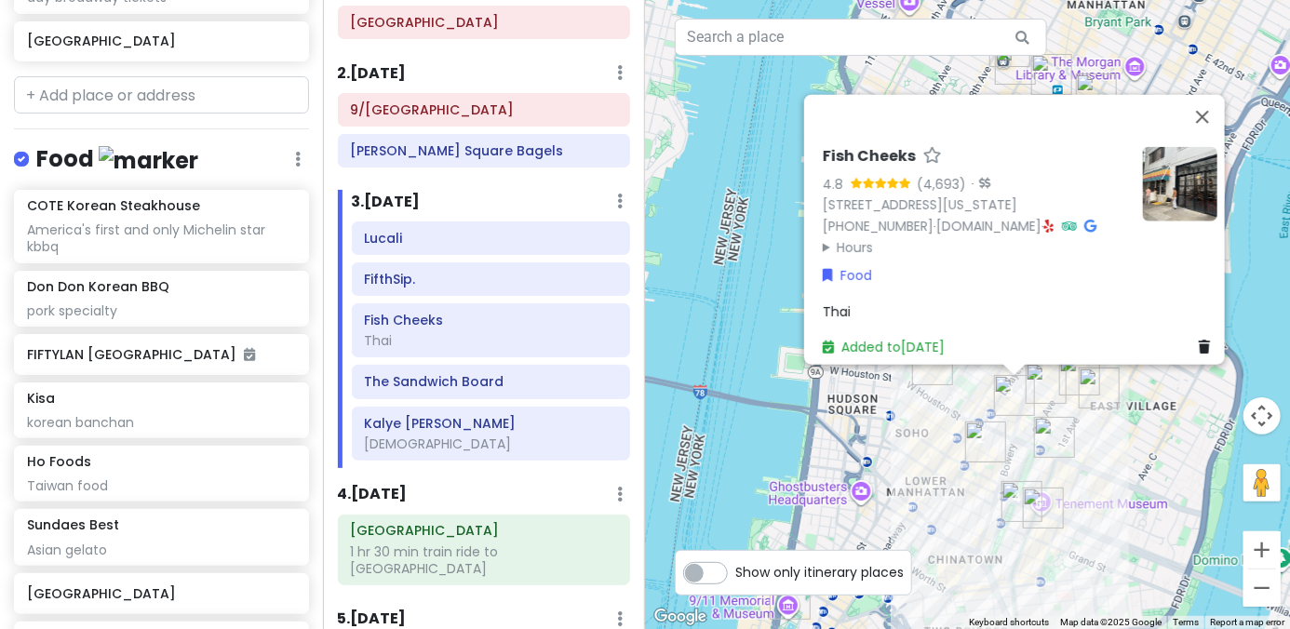
click at [847, 238] on summary "Hours" at bounding box center [975, 246] width 305 height 20
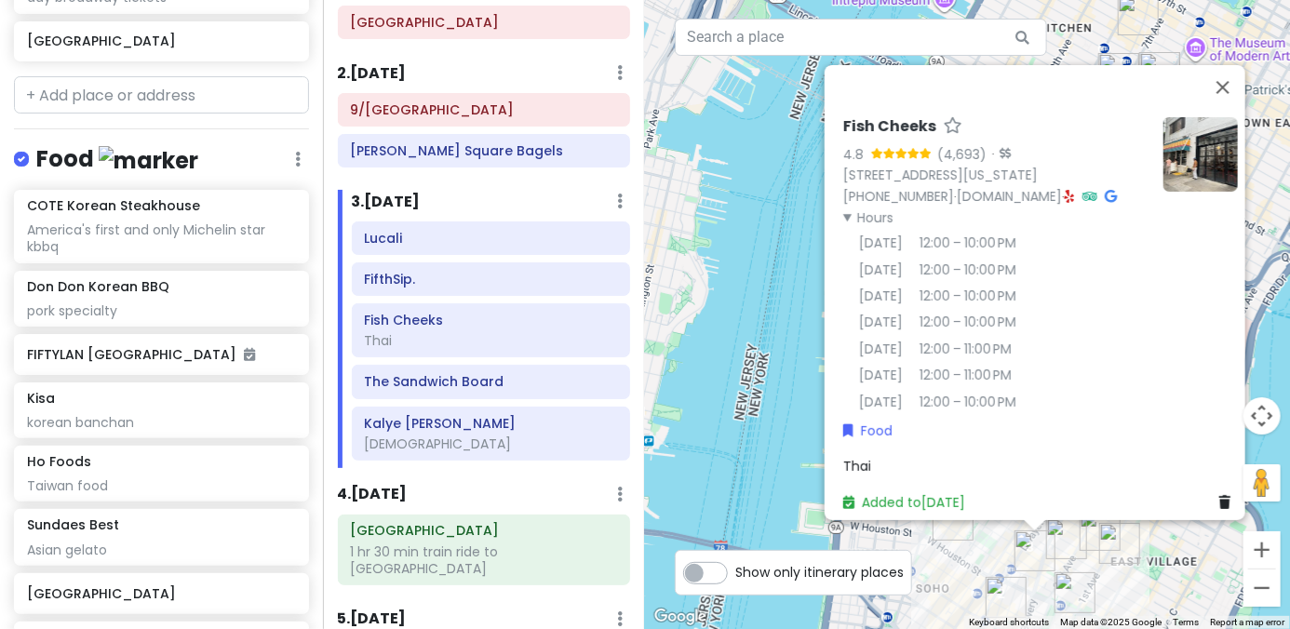
drag, startPoint x: 712, startPoint y: 254, endPoint x: 730, endPoint y: 410, distance: 156.4
click at [732, 411] on div "Fish Cheeks 4.8 (4,693) · 55 Bond St, New York, NY 10012, USA (212) 677-2223 · …" at bounding box center [967, 314] width 645 height 629
click at [421, 423] on h6 "Kalye Broome" at bounding box center [490, 423] width 253 height 17
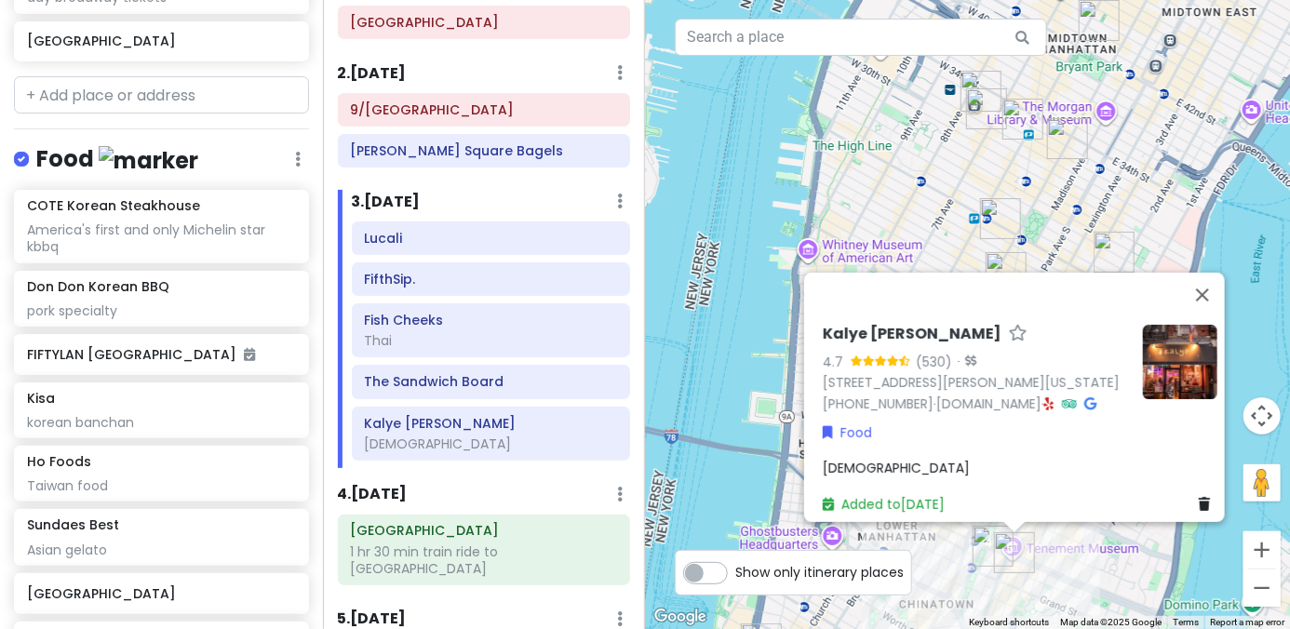
click at [895, 397] on icon at bounding box center [1090, 403] width 12 height 13
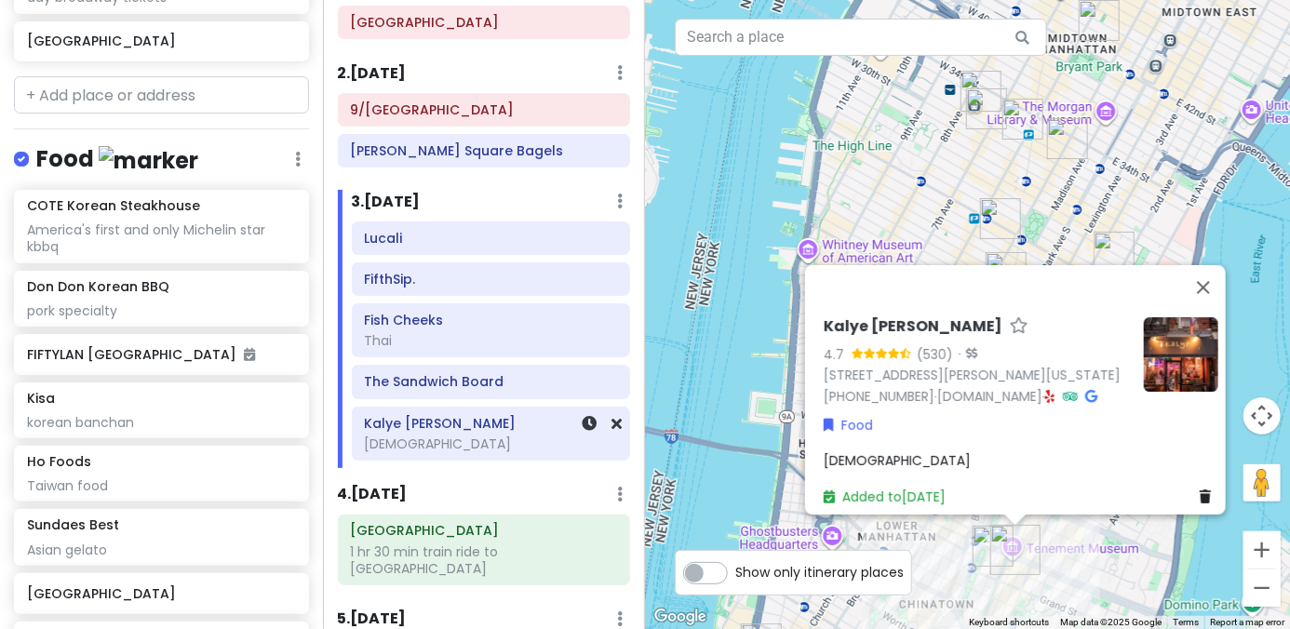
click at [446, 349] on div "[DEMOGRAPHIC_DATA]" at bounding box center [490, 340] width 253 height 17
click at [612, 422] on icon at bounding box center [617, 423] width 10 height 15
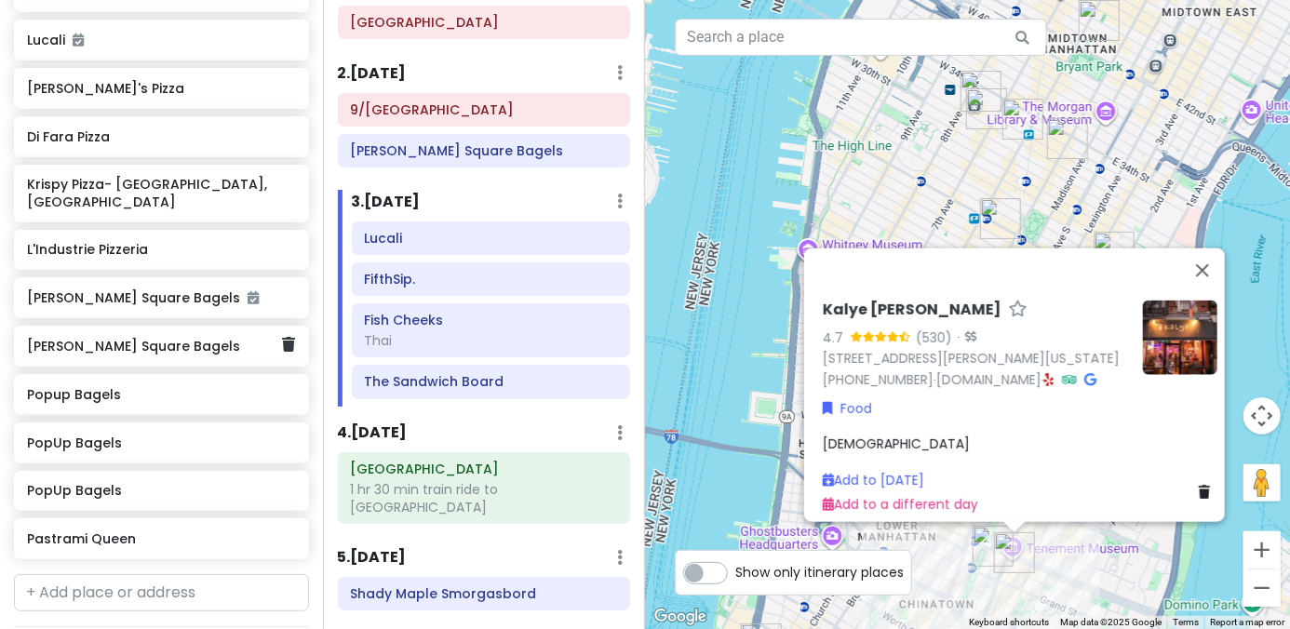
scroll to position [2215, 0]
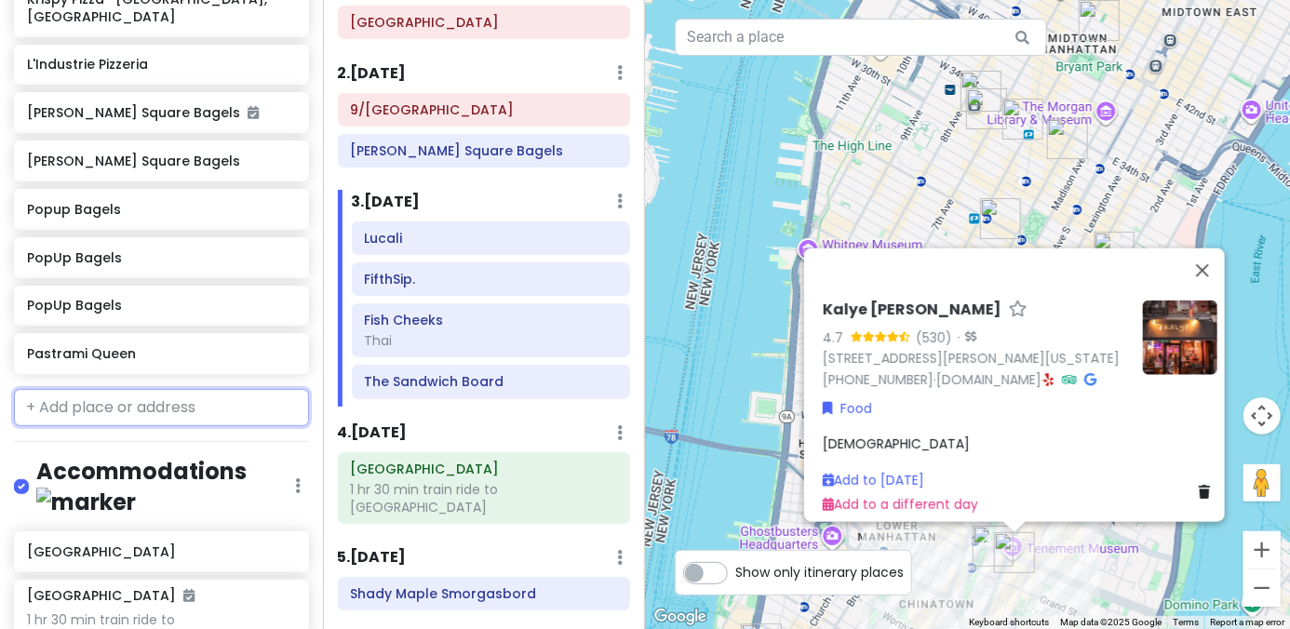
click at [168, 389] on input "text" at bounding box center [161, 407] width 295 height 37
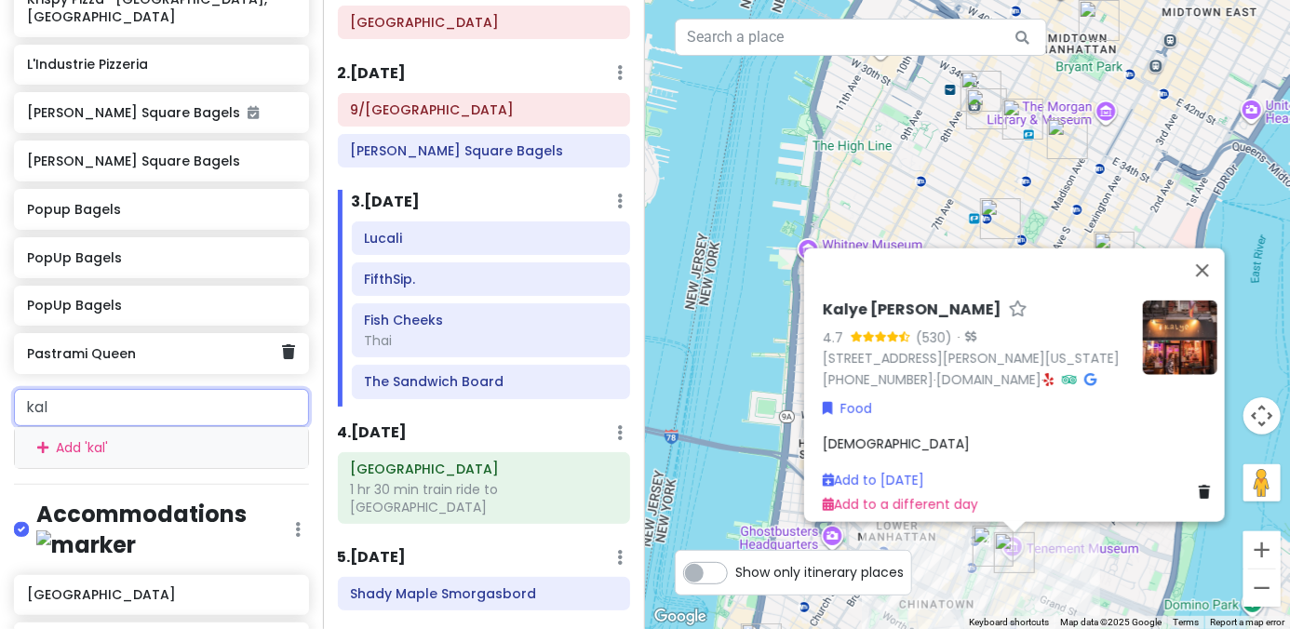
type input "kaly"
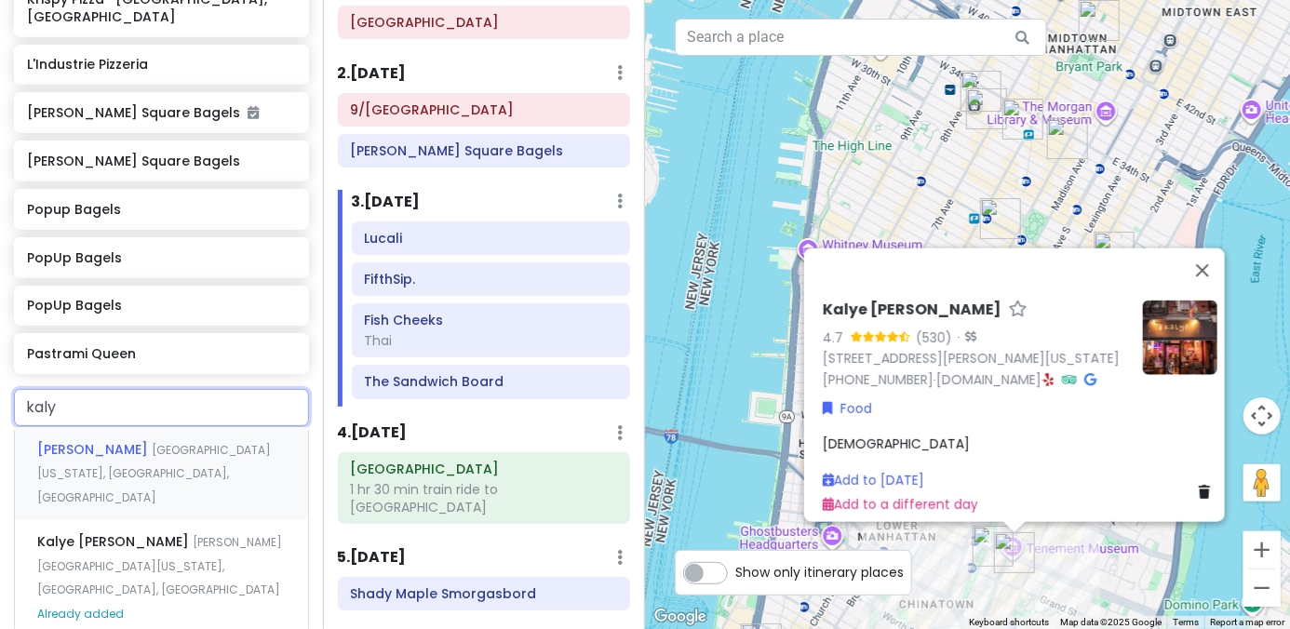
click at [172, 442] on span "Rivington Street, New York, NY, USA" at bounding box center [154, 473] width 234 height 63
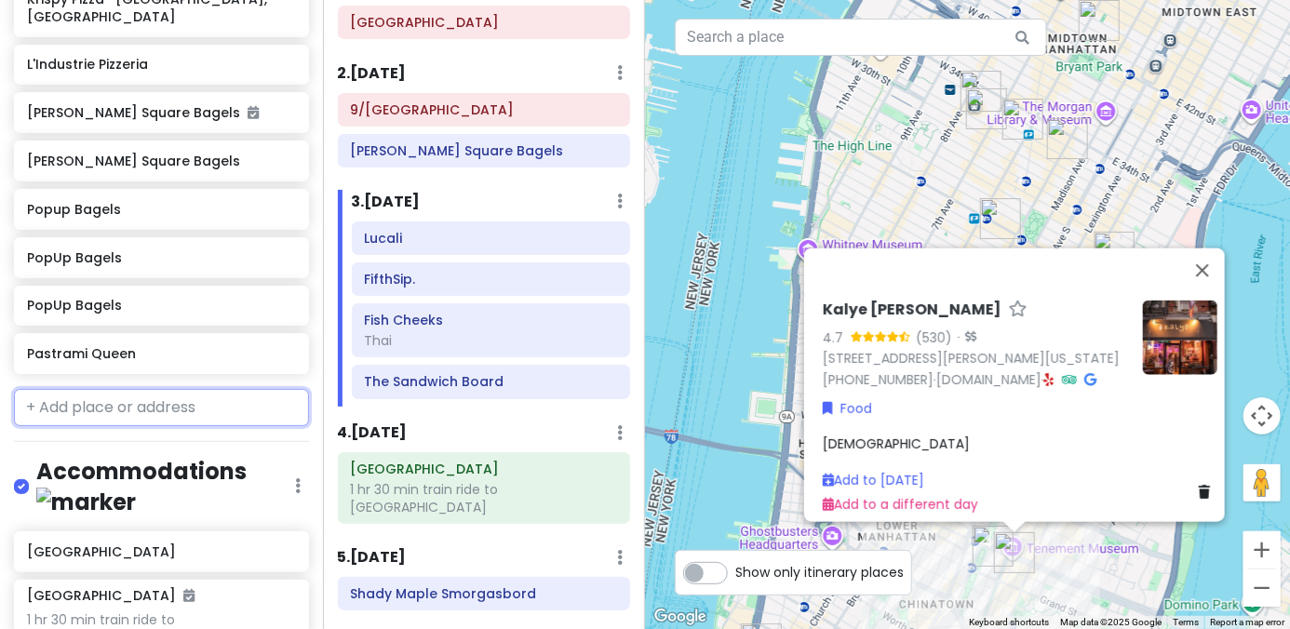
scroll to position [2264, 0]
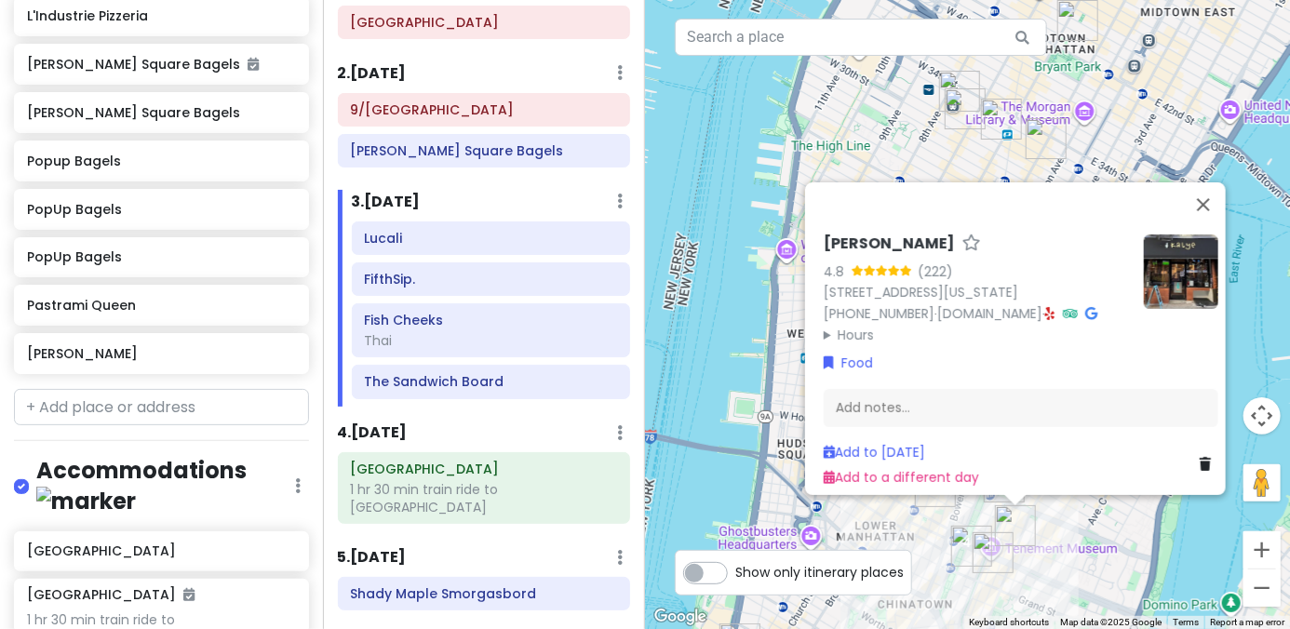
click at [895, 307] on icon at bounding box center [1050, 313] width 10 height 13
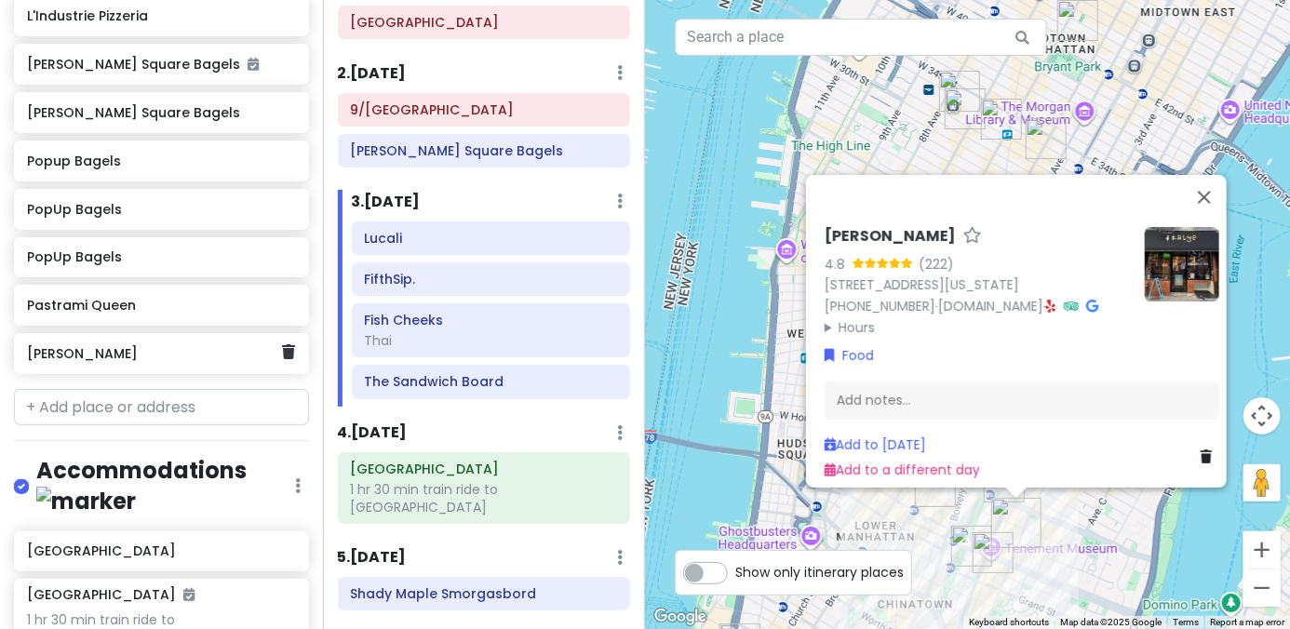
click at [168, 341] on div "[PERSON_NAME]" at bounding box center [154, 354] width 255 height 26
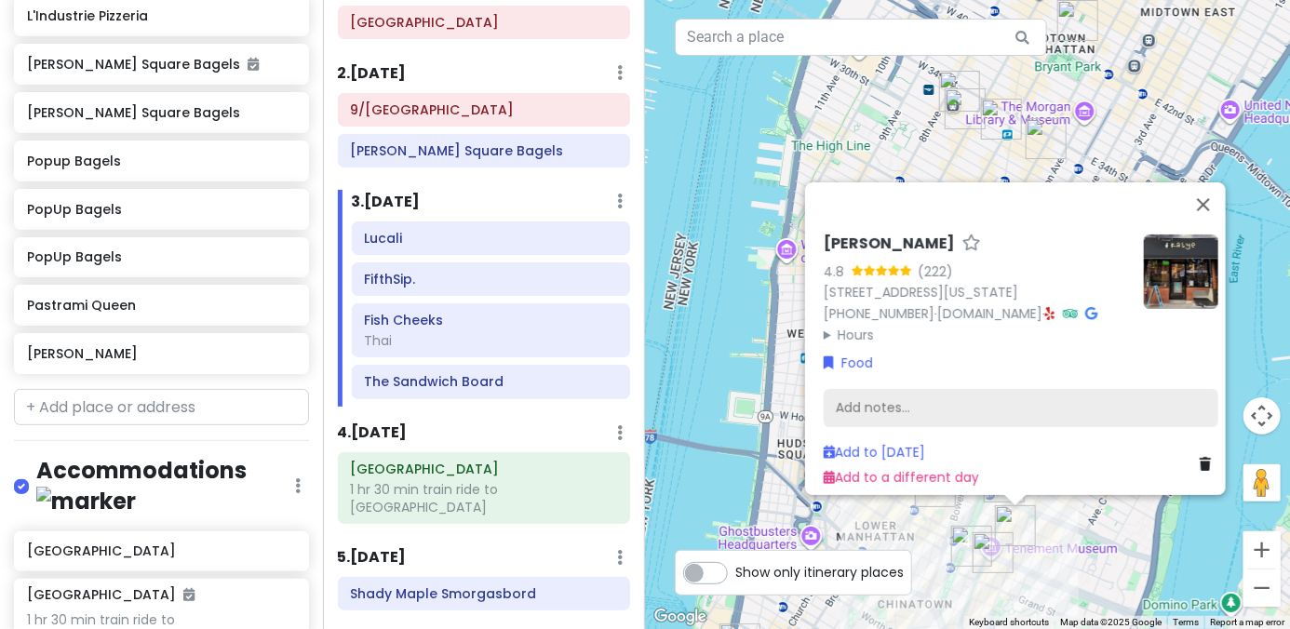
click at [895, 394] on div "Add notes..." at bounding box center [1021, 408] width 395 height 39
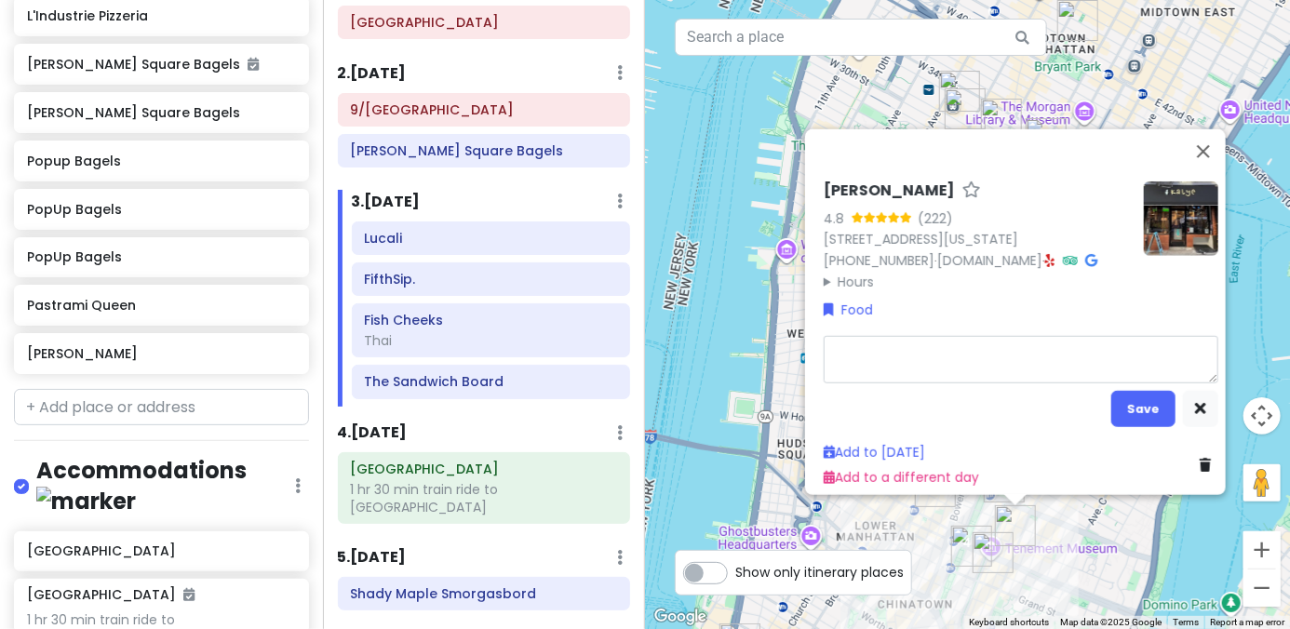
type textarea "x"
type textarea "T"
type textarea "x"
type textarea "Th"
type textarea "x"
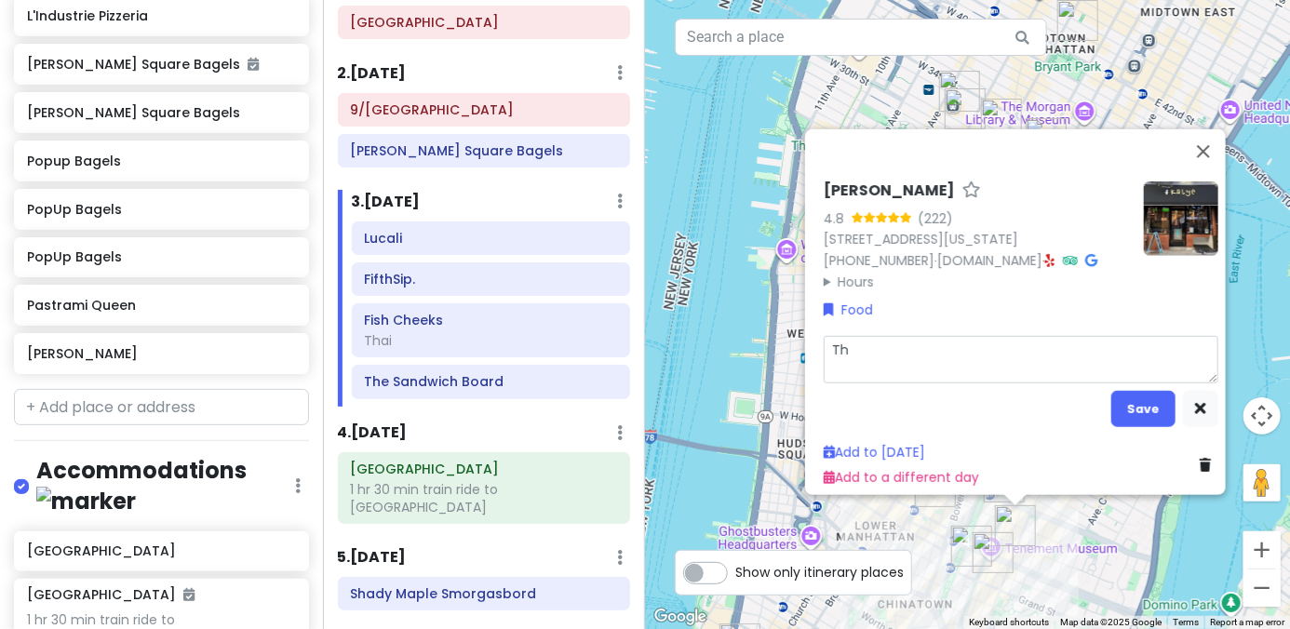
type textarea "Tha"
type textarea "x"
type textarea "Thai"
click at [895, 403] on button "Save" at bounding box center [1143, 409] width 64 height 36
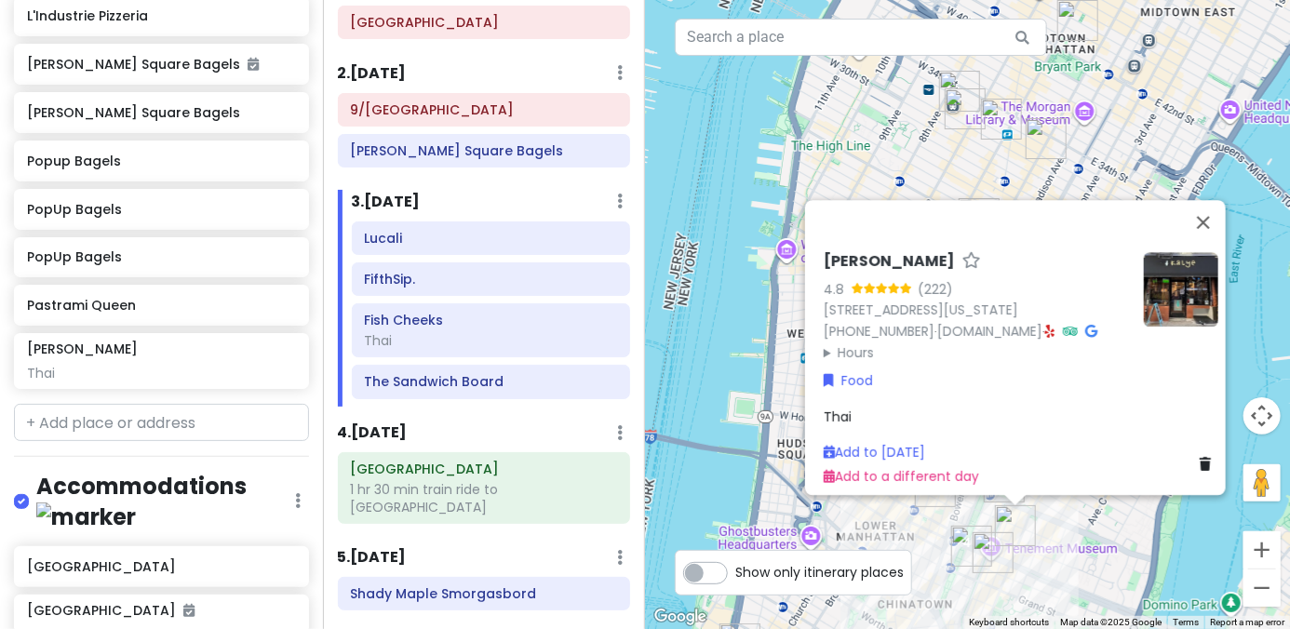
scroll to position [2279, 0]
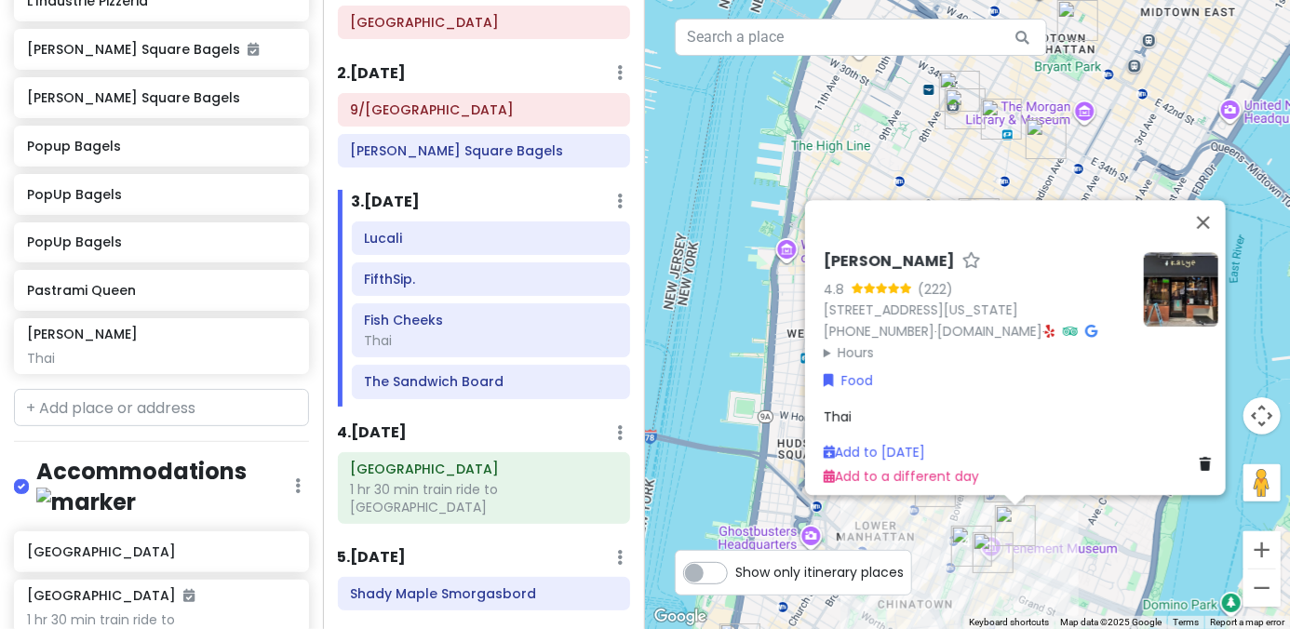
click at [711, 363] on div "Kalye Rivington 4.8 (222) 111 Rivington St, New York, NY 10002, USA (646) 287-9…" at bounding box center [967, 314] width 645 height 629
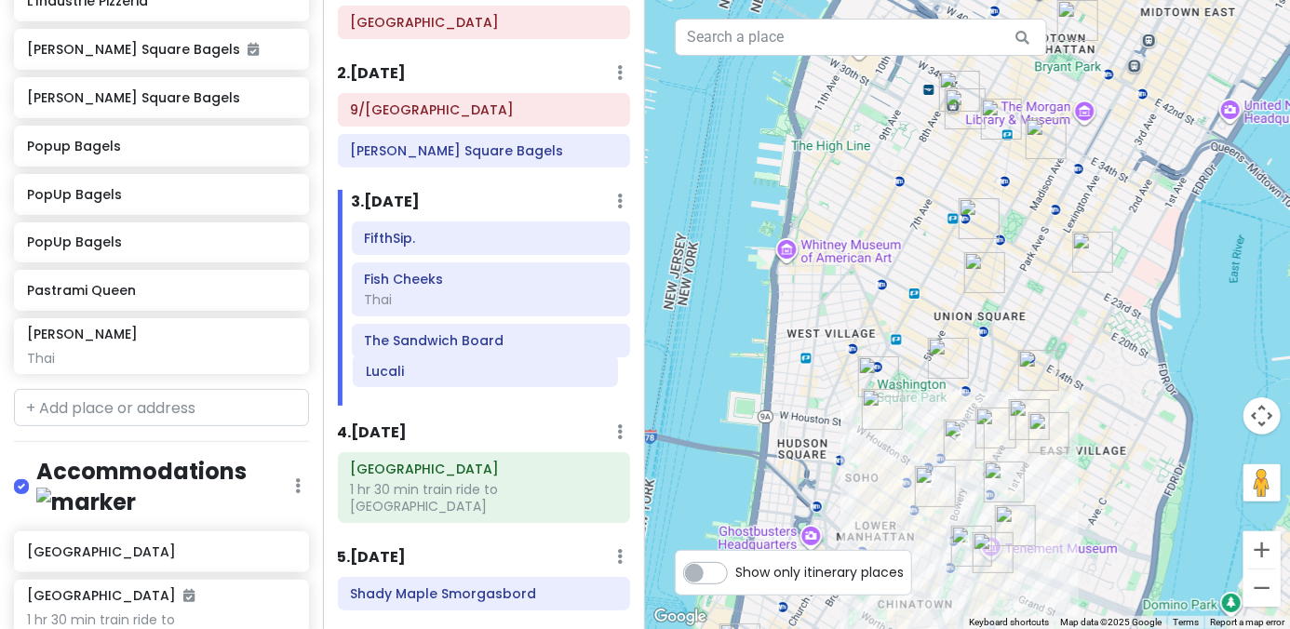
drag, startPoint x: 439, startPoint y: 236, endPoint x: 447, endPoint y: 365, distance: 128.7
click at [442, 369] on div "Lucali FifthSip. Fish Cheeks Thai The Sandwich Board" at bounding box center [491, 314] width 307 height 184
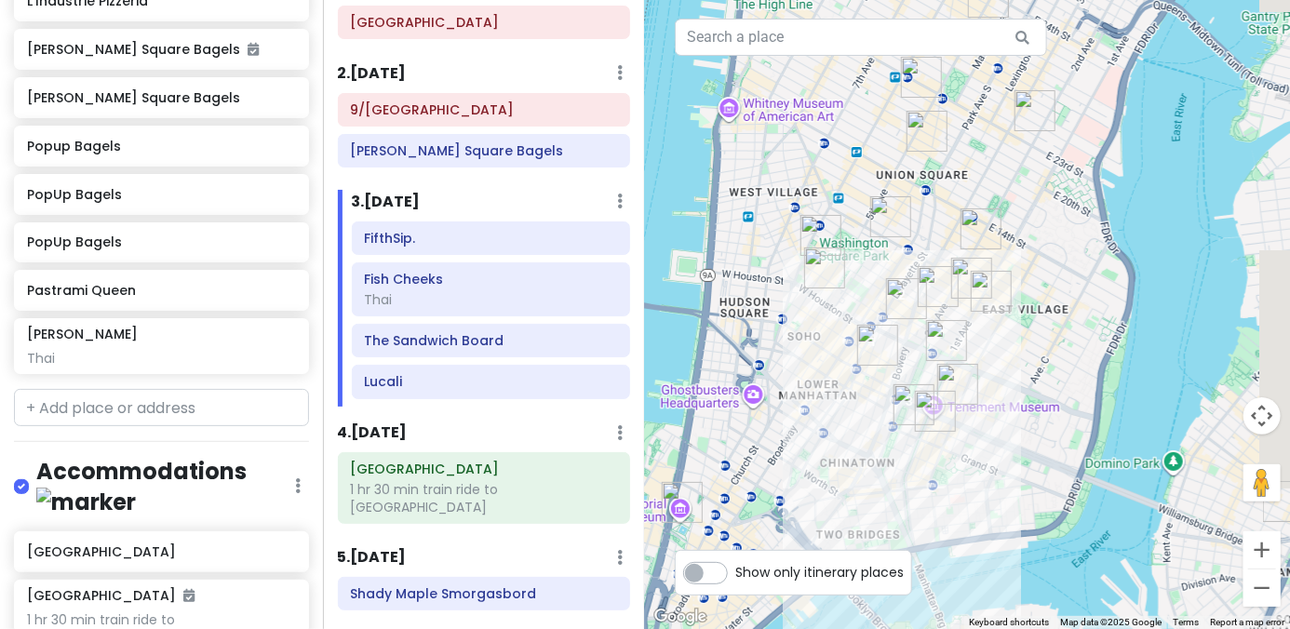
drag, startPoint x: 829, startPoint y: 480, endPoint x: 669, endPoint y: 108, distance: 405.3
click at [666, 98] on div at bounding box center [967, 314] width 645 height 629
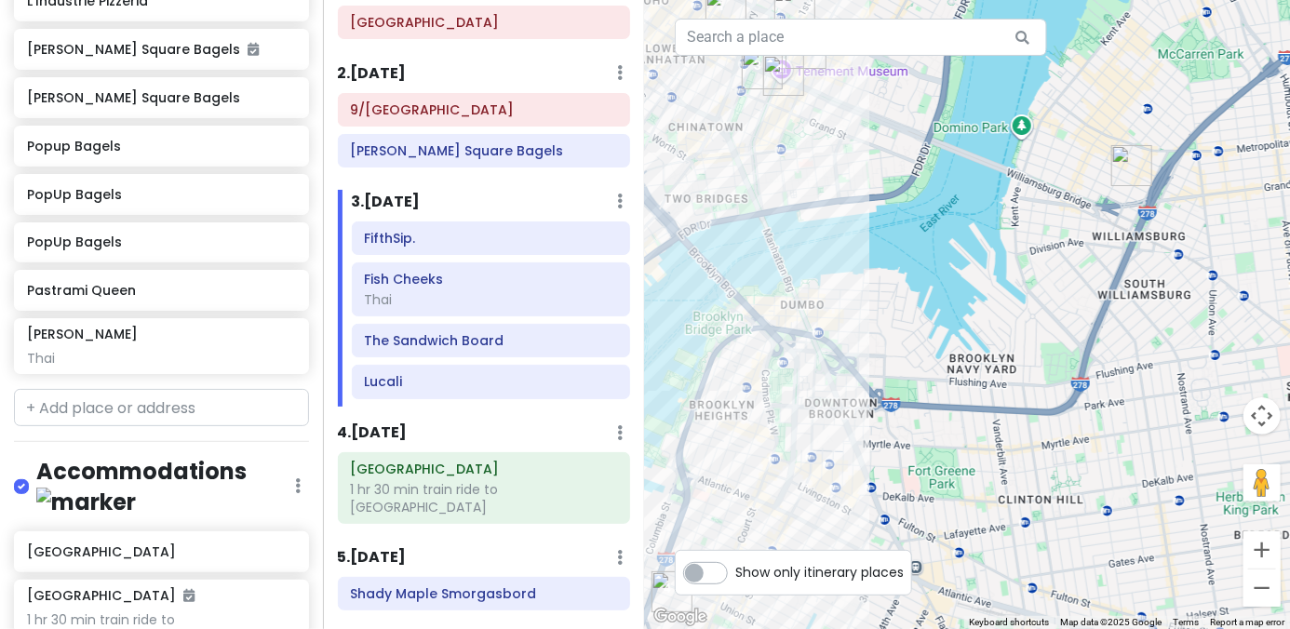
drag, startPoint x: 899, startPoint y: 205, endPoint x: 1051, endPoint y: 556, distance: 382.3
click at [895, 556] on div at bounding box center [967, 314] width 645 height 629
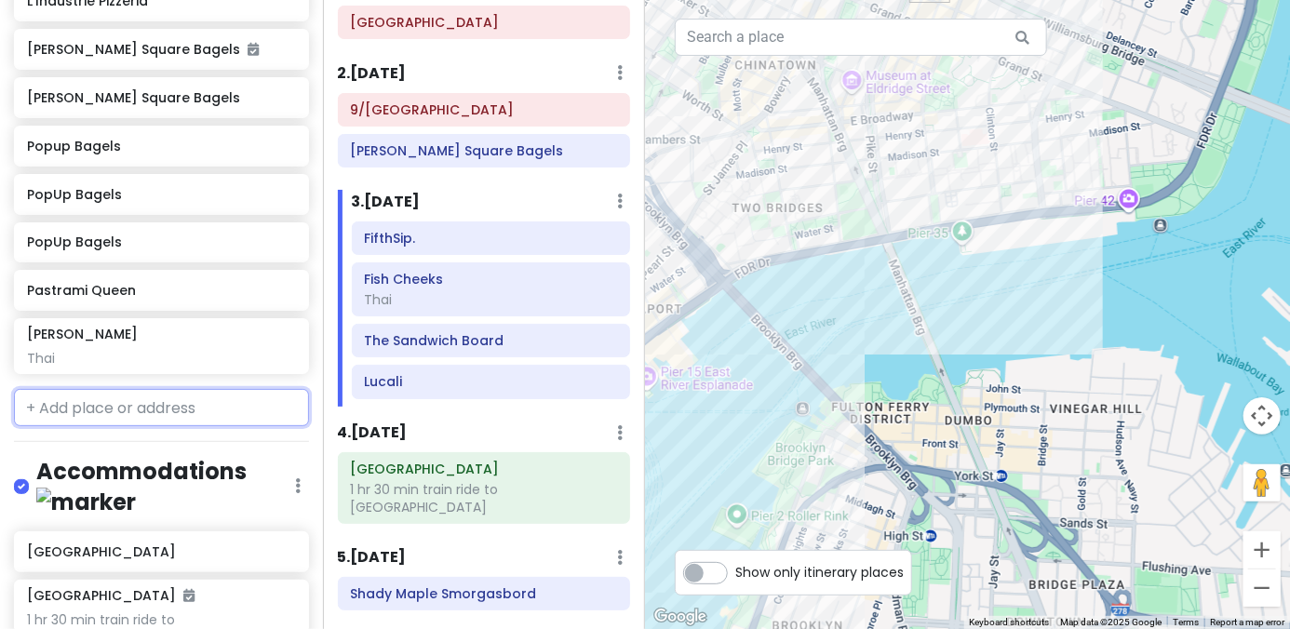
click at [179, 389] on input "text" at bounding box center [161, 407] width 295 height 37
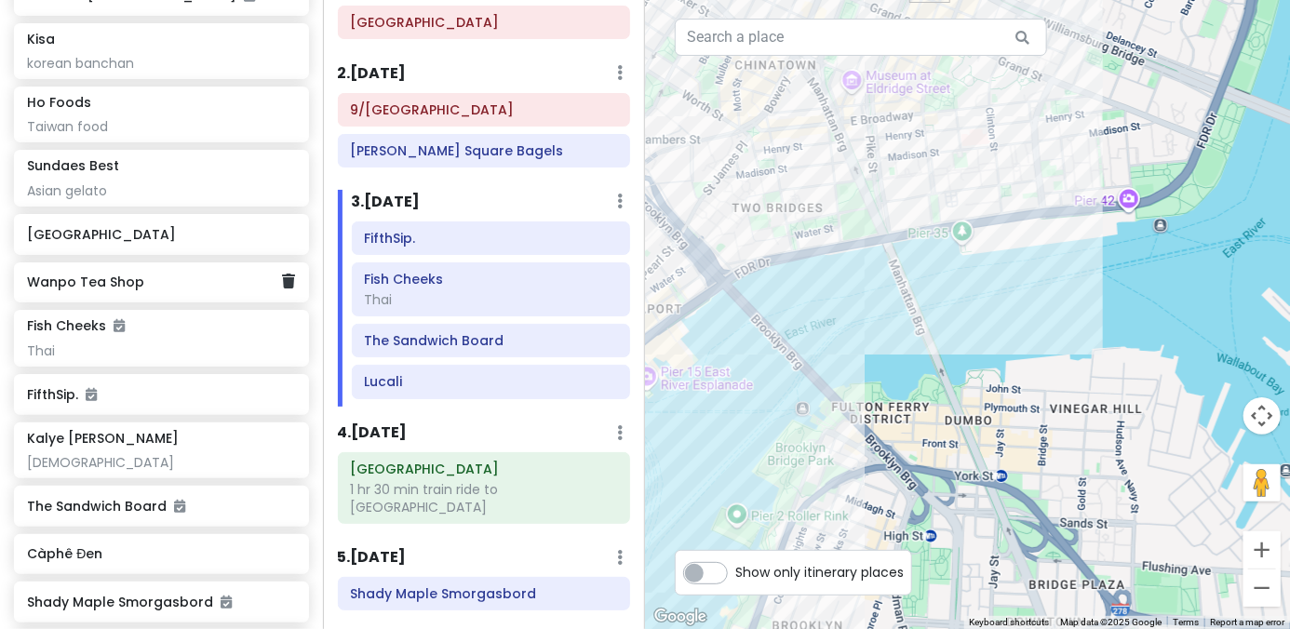
scroll to position [603, 0]
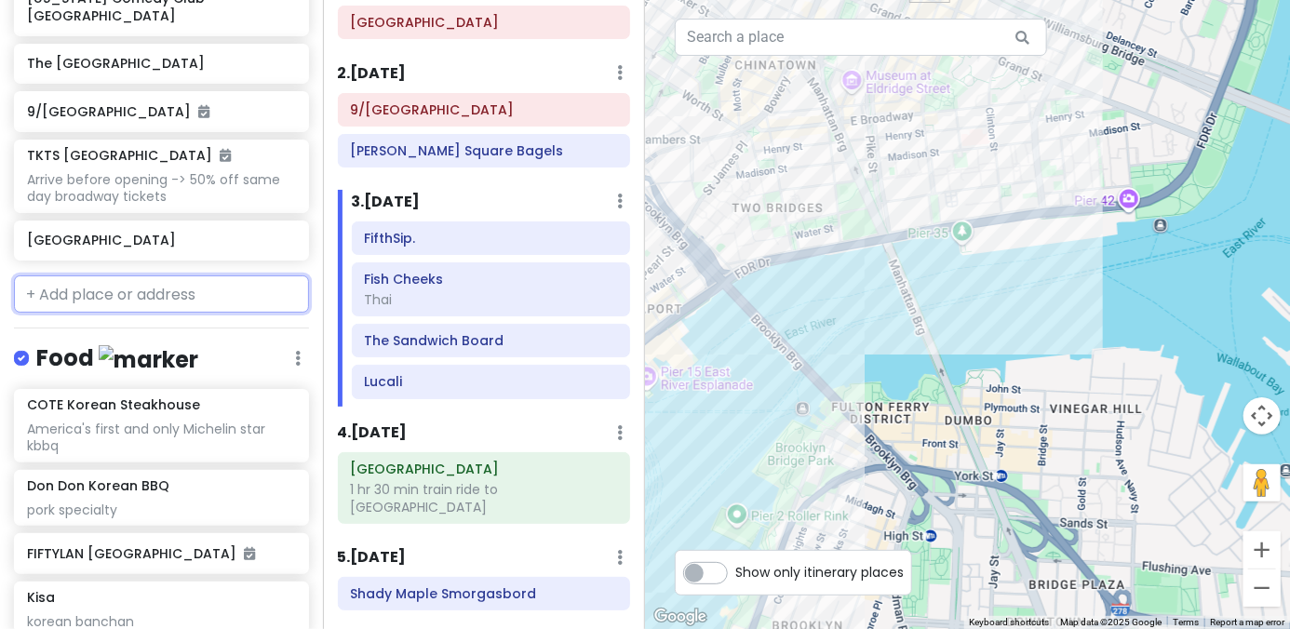
click at [86, 276] on input "text" at bounding box center [161, 294] width 295 height 37
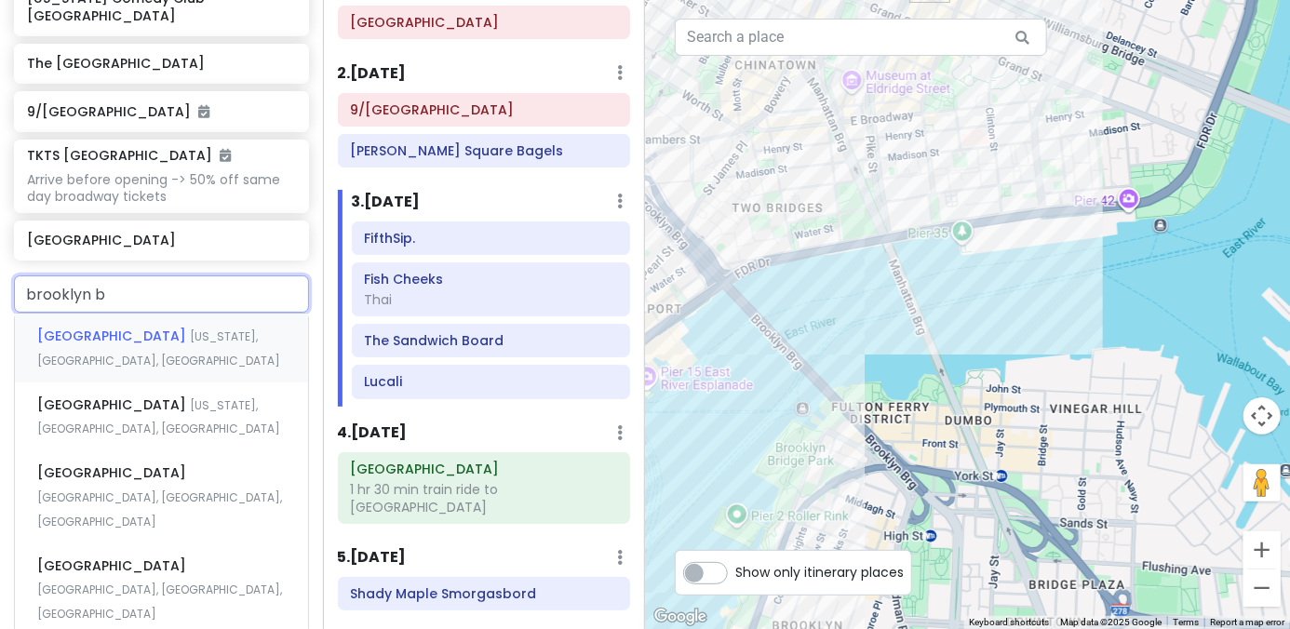
type input "brooklyn br"
click at [113, 327] on span "[GEOGRAPHIC_DATA]" at bounding box center [113, 336] width 153 height 19
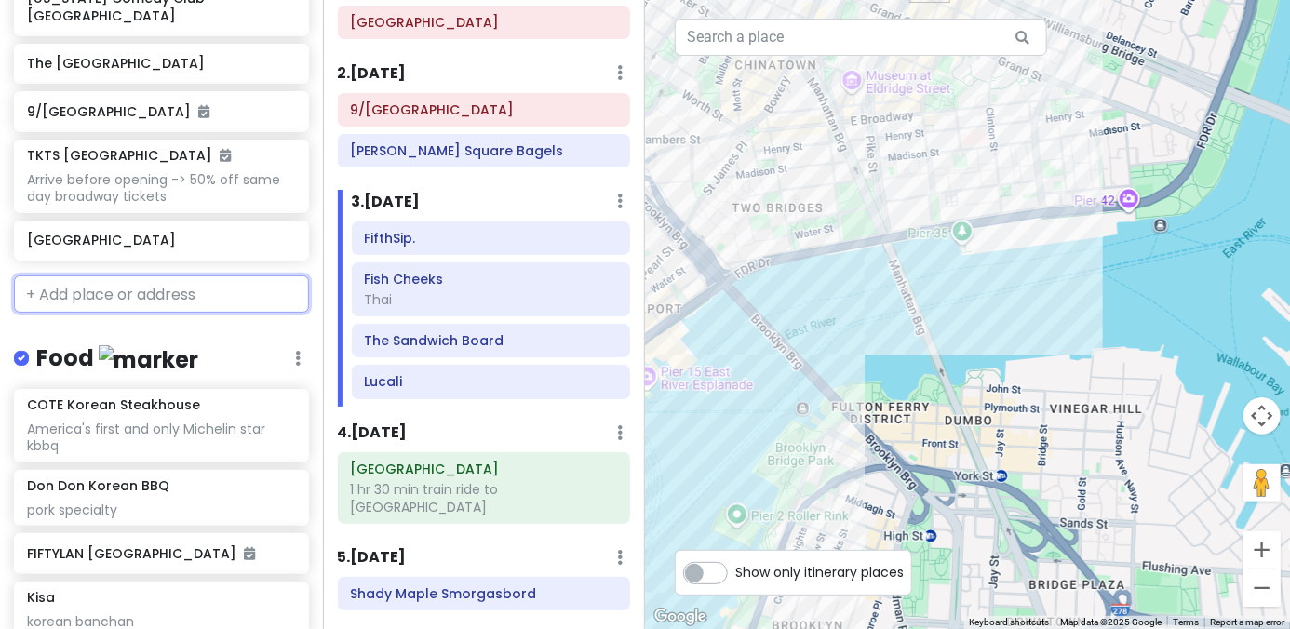
scroll to position [652, 0]
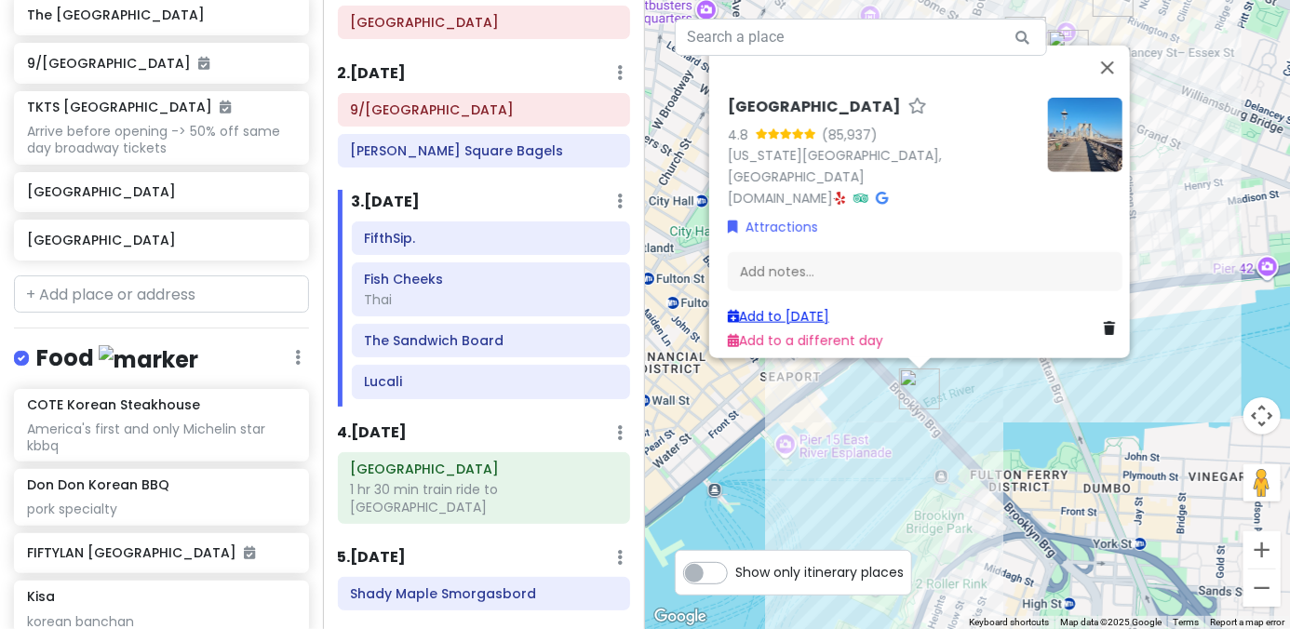
click at [786, 308] on link "Add to Sat 1/17" at bounding box center [778, 315] width 101 height 19
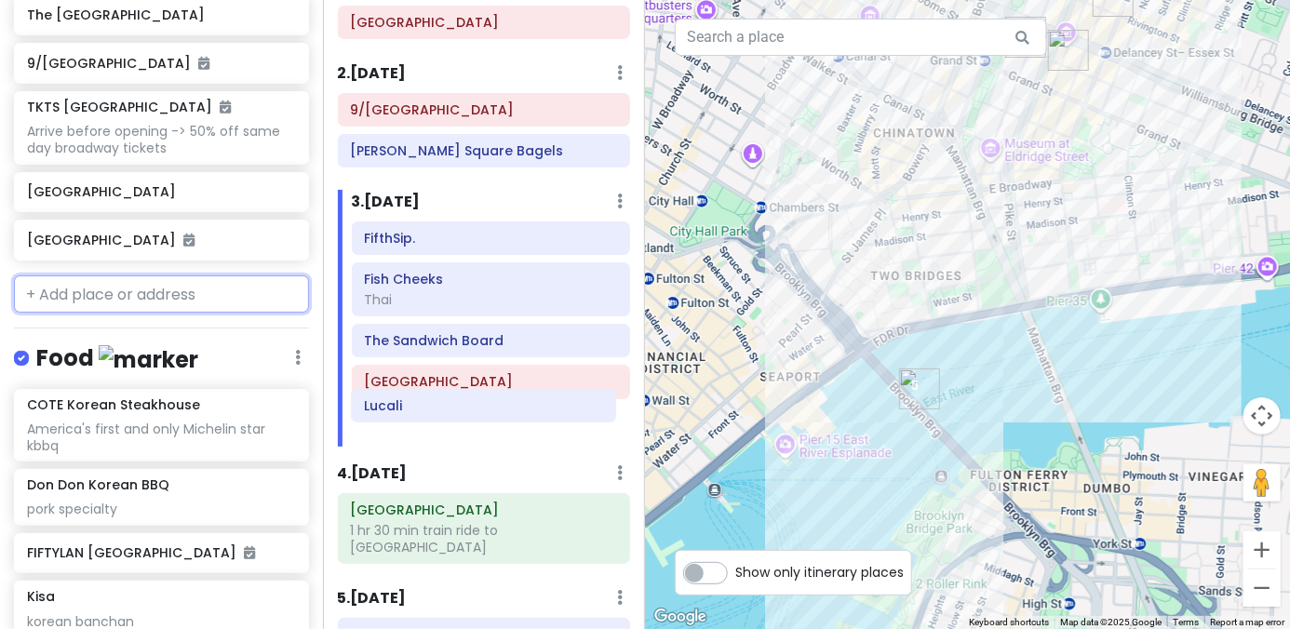
drag, startPoint x: 456, startPoint y: 389, endPoint x: 456, endPoint y: 416, distance: 27.0
click at [456, 416] on div "FifthSip. Fish Cheeks Thai The Sandwich Board Lucali Brooklyn Bridge" at bounding box center [491, 335] width 307 height 226
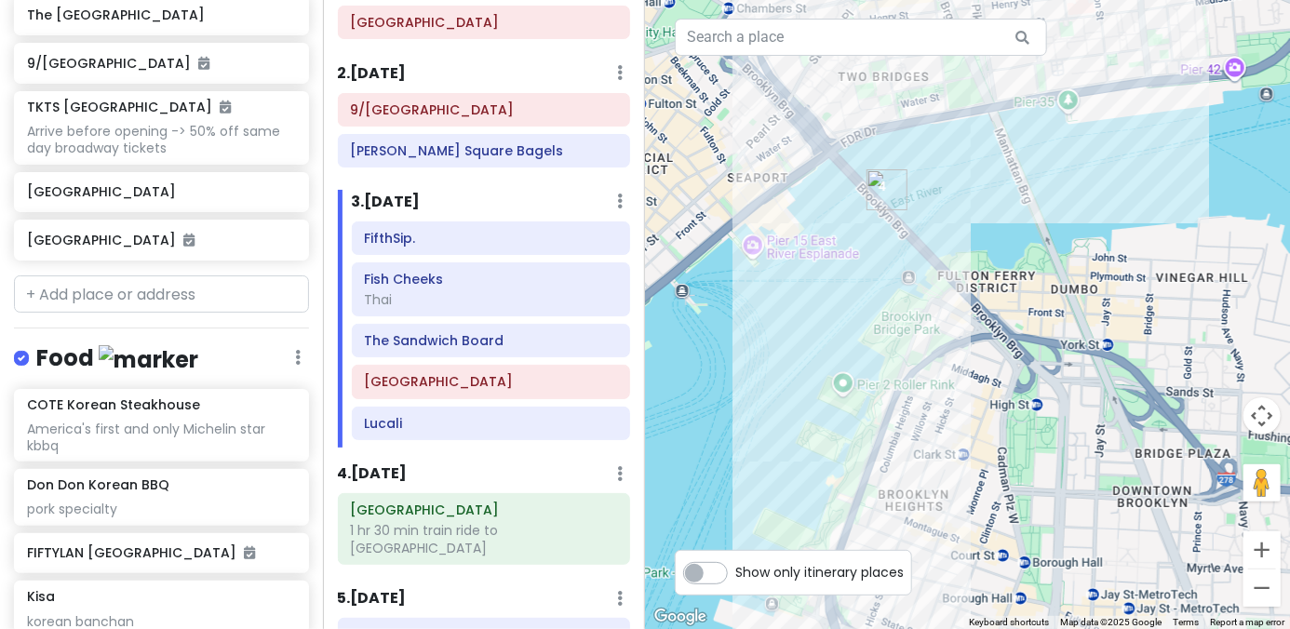
drag, startPoint x: 834, startPoint y: 493, endPoint x: 804, endPoint y: 308, distance: 187.6
click at [804, 308] on div at bounding box center [967, 314] width 645 height 629
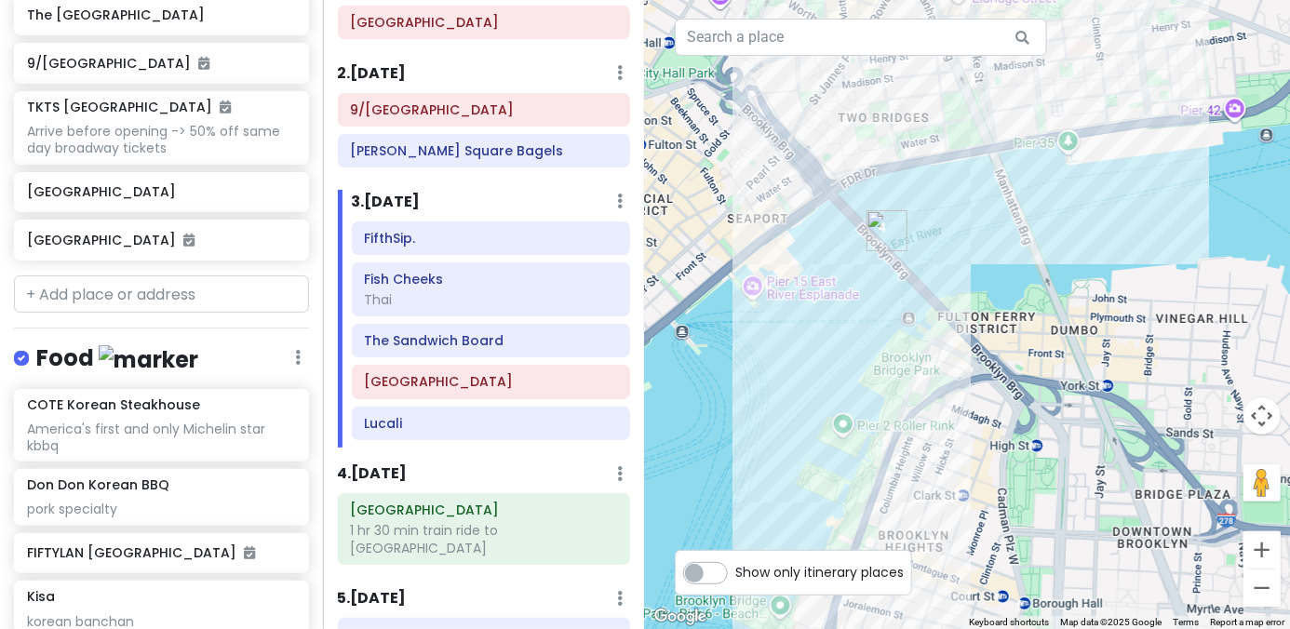
drag, startPoint x: 763, startPoint y: 367, endPoint x: 765, endPoint y: 469, distance: 102.4
click at [758, 480] on div at bounding box center [967, 314] width 645 height 629
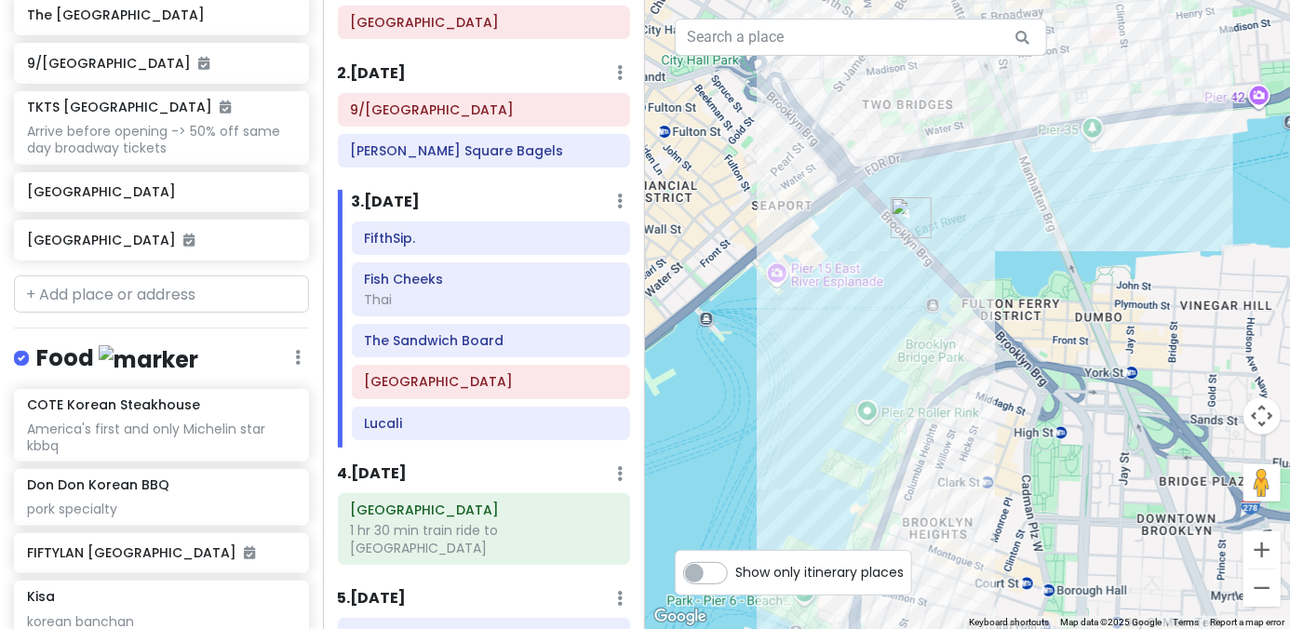
drag, startPoint x: 837, startPoint y: 295, endPoint x: 861, endPoint y: 74, distance: 222.8
click at [863, 78] on div at bounding box center [967, 314] width 645 height 629
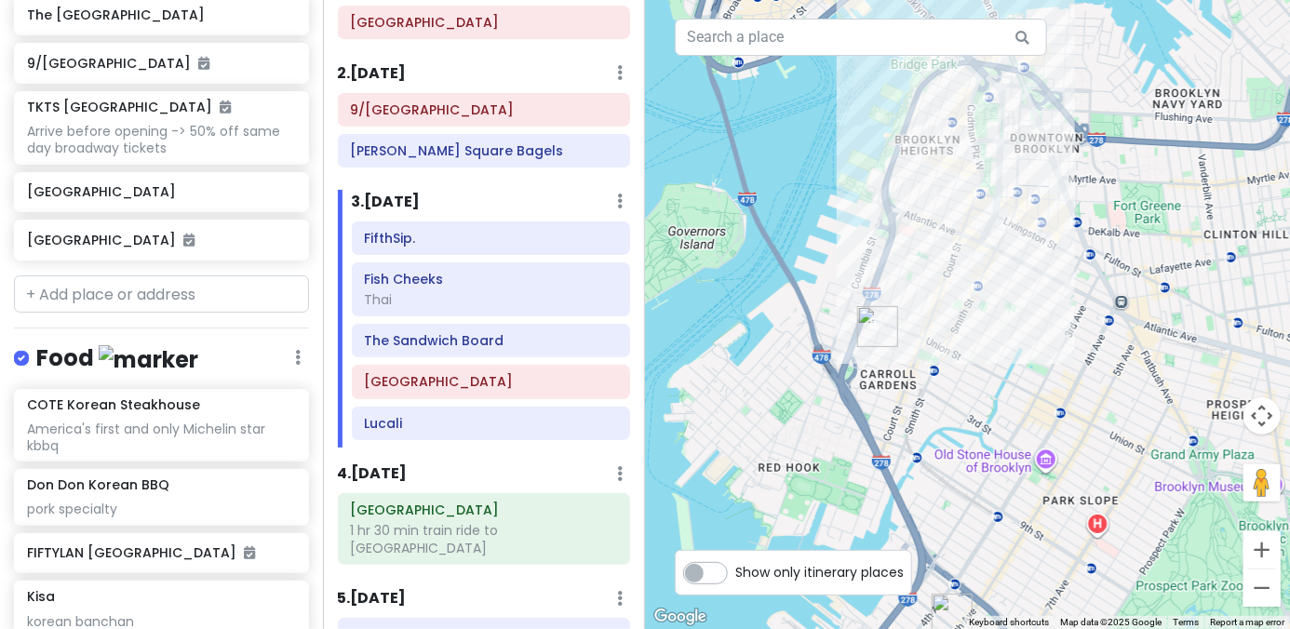
click at [871, 326] on img "Lucali" at bounding box center [877, 326] width 41 height 41
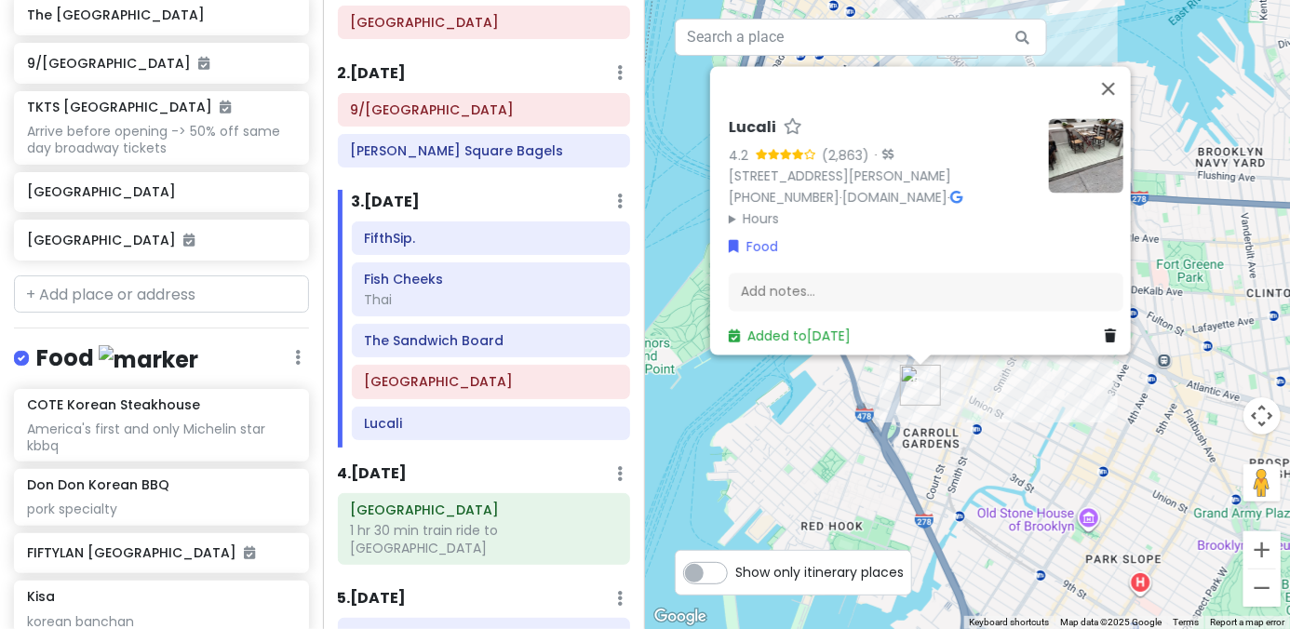
click at [760, 419] on div "Lucali 4.2 (2,863) · 575 Henry St, Brooklyn, NY 11231, USA (718) 858-4086 · www…" at bounding box center [967, 314] width 645 height 629
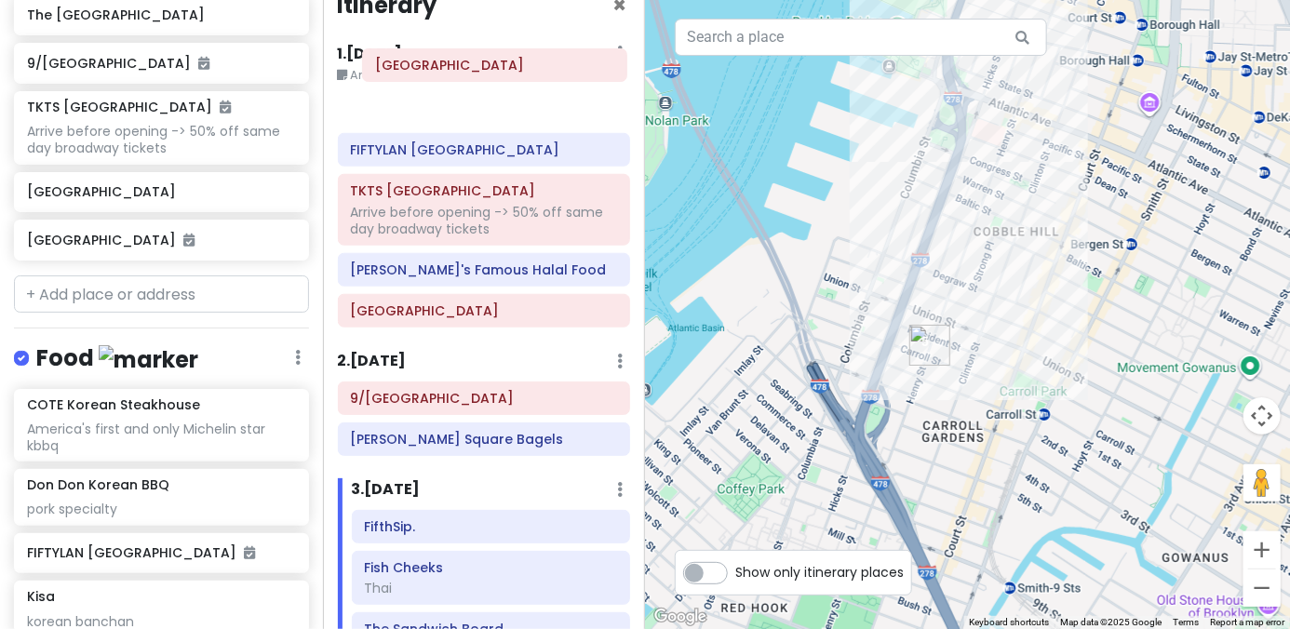
scroll to position [31, 0]
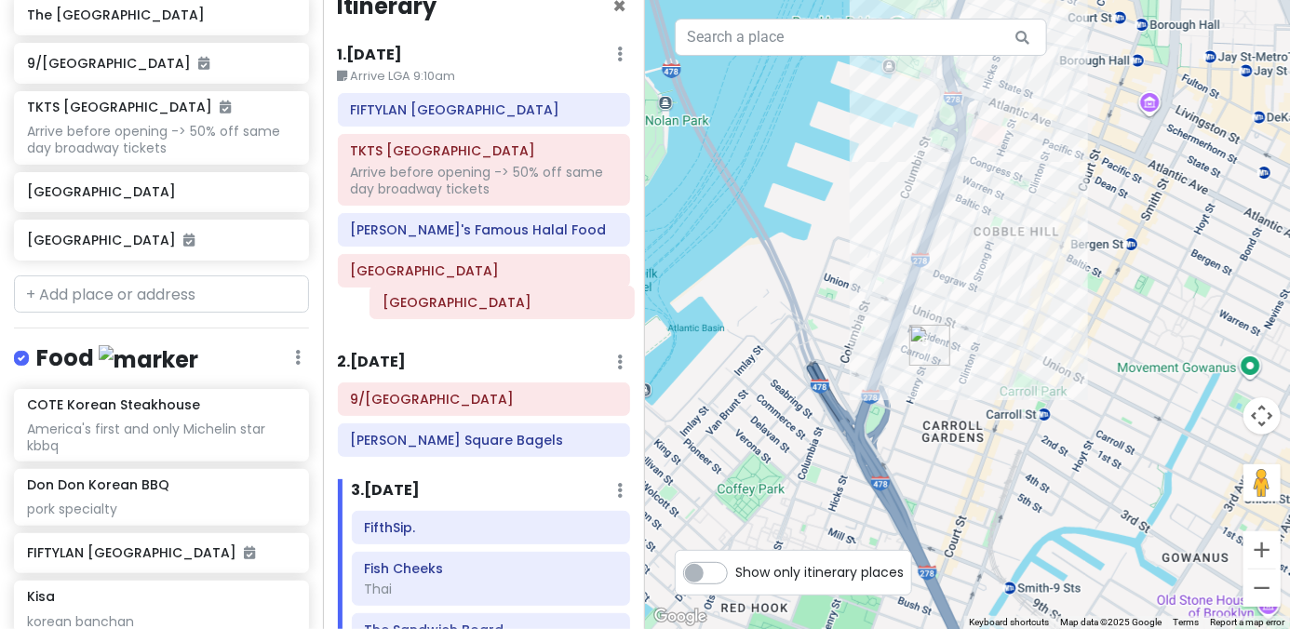
drag, startPoint x: 450, startPoint y: 483, endPoint x: 466, endPoint y: 297, distance: 186.8
click at [466, 301] on div "Itinerary × 1 . Thu 1/15 Edit Day Notes Delete Day Arrive LGA 9:10am FIFTYLAN K…" at bounding box center [484, 314] width 323 height 629
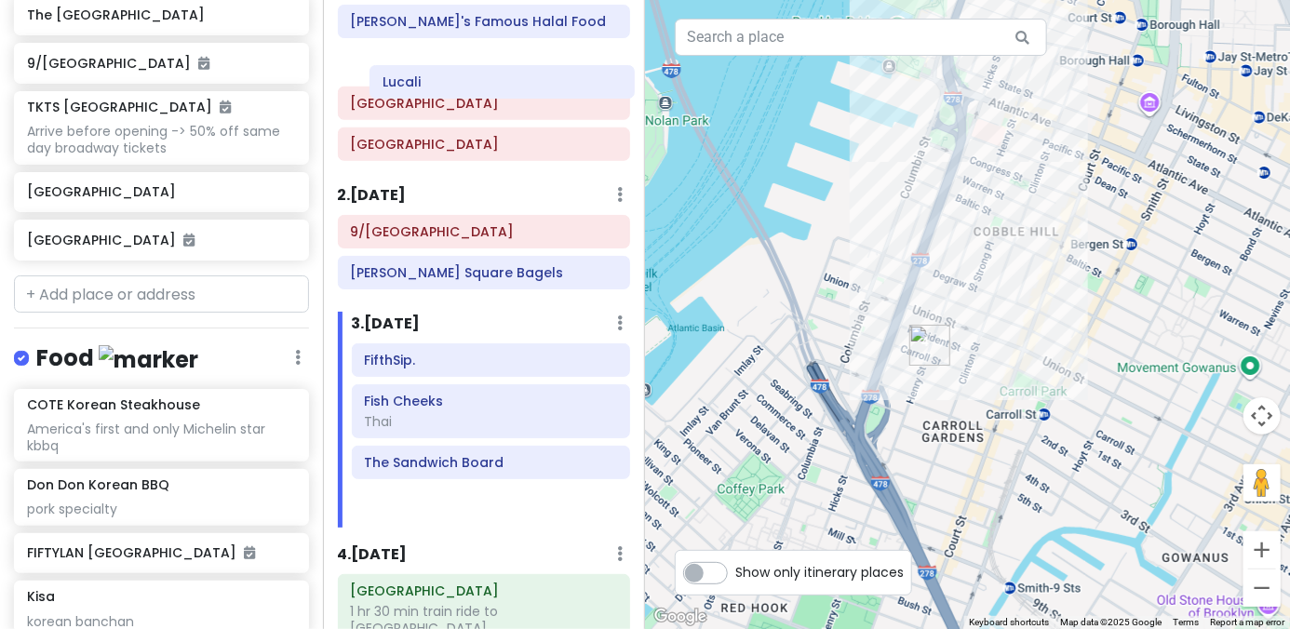
scroll to position [0, 0]
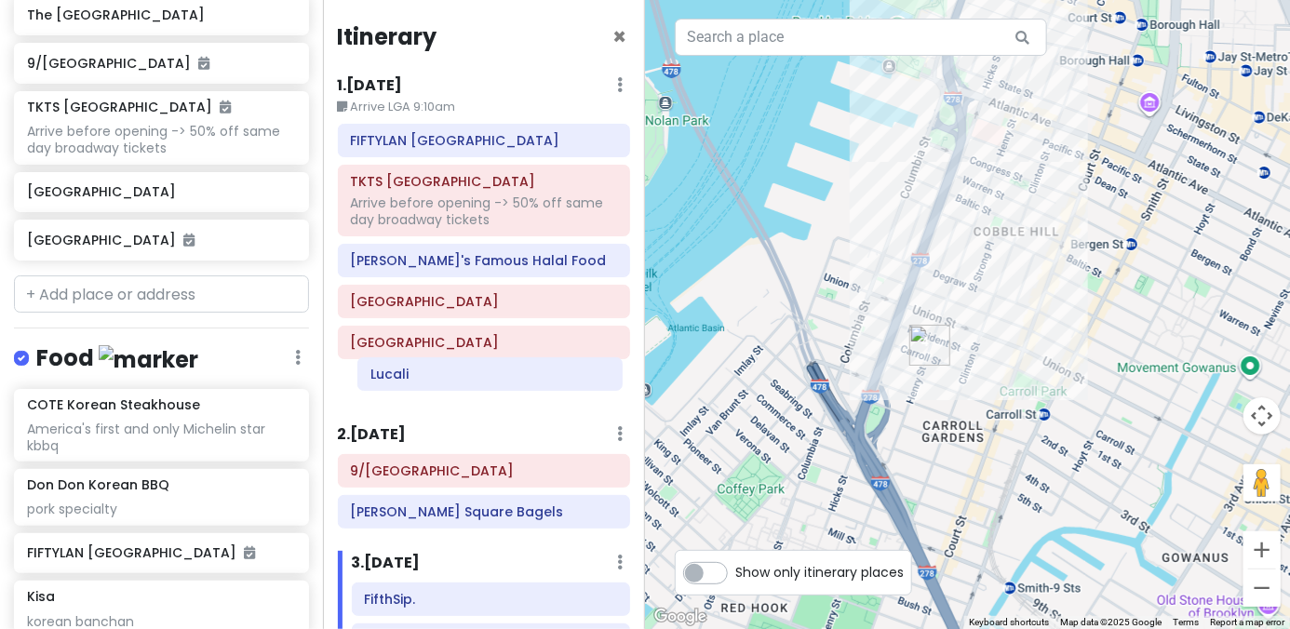
drag, startPoint x: 424, startPoint y: 434, endPoint x: 432, endPoint y: 383, distance: 51.7
click at [432, 383] on div "Itinerary × 1 . Thu 1/15 Edit Day Notes Delete Day Arrive LGA 9:10am FIFTYLAN K…" at bounding box center [484, 314] width 323 height 629
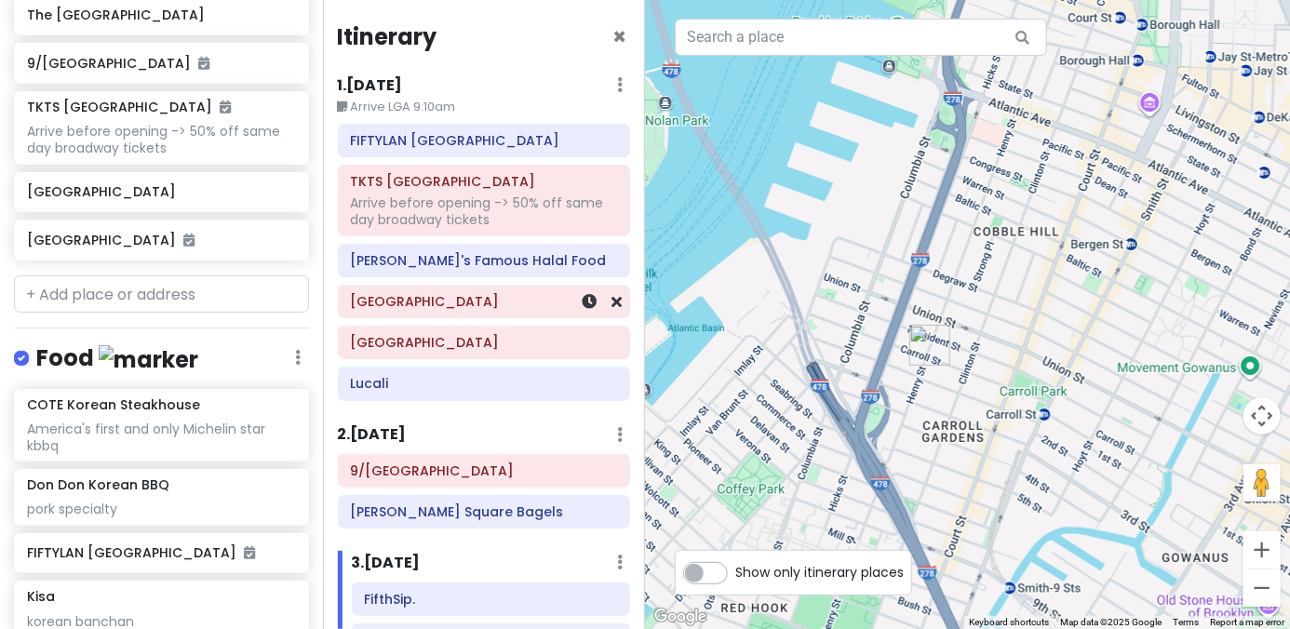
click at [475, 298] on div "FIFTYLAN KOREATOWN TKTS Times Square Arrive before opening -> 50% off same day …" at bounding box center [484, 266] width 321 height 284
click at [438, 319] on div "FIFTYLAN KOREATOWN TKTS Times Square Arrive before opening -> 50% off same day …" at bounding box center [484, 266] width 321 height 284
click at [448, 301] on h6 "[GEOGRAPHIC_DATA]" at bounding box center [483, 301] width 267 height 17
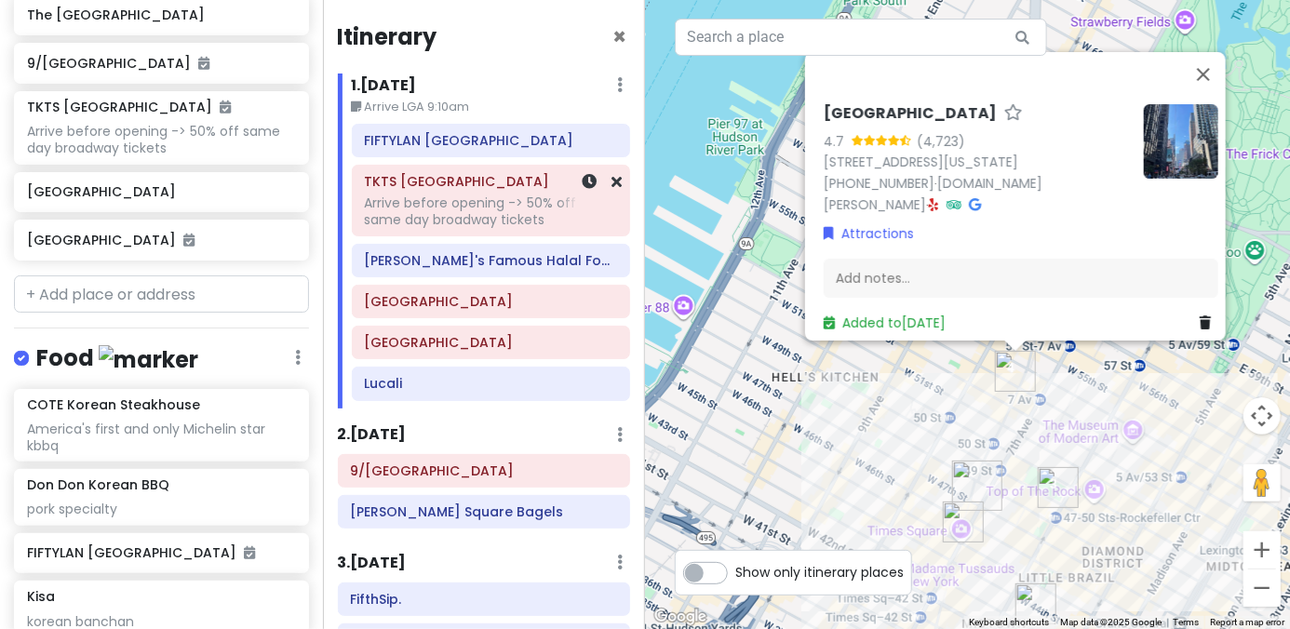
click at [476, 208] on div "Arrive before opening -> 50% off same day broadway tickets" at bounding box center [490, 212] width 253 height 34
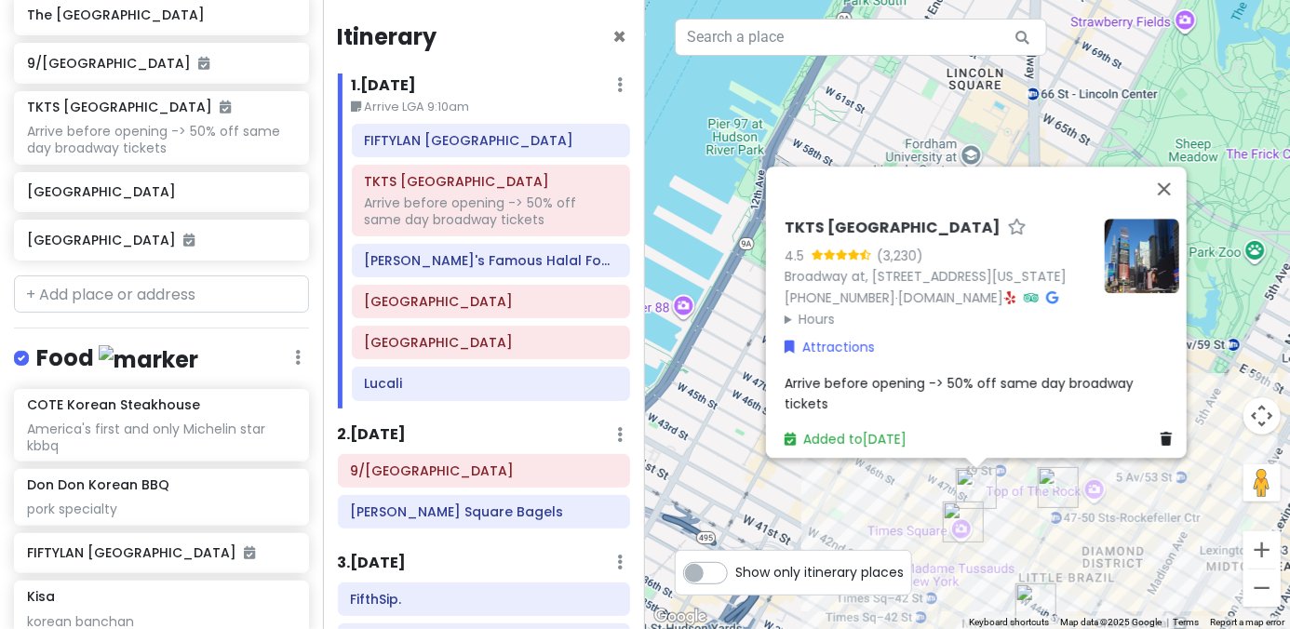
click at [805, 329] on summary "Hours" at bounding box center [937, 319] width 305 height 20
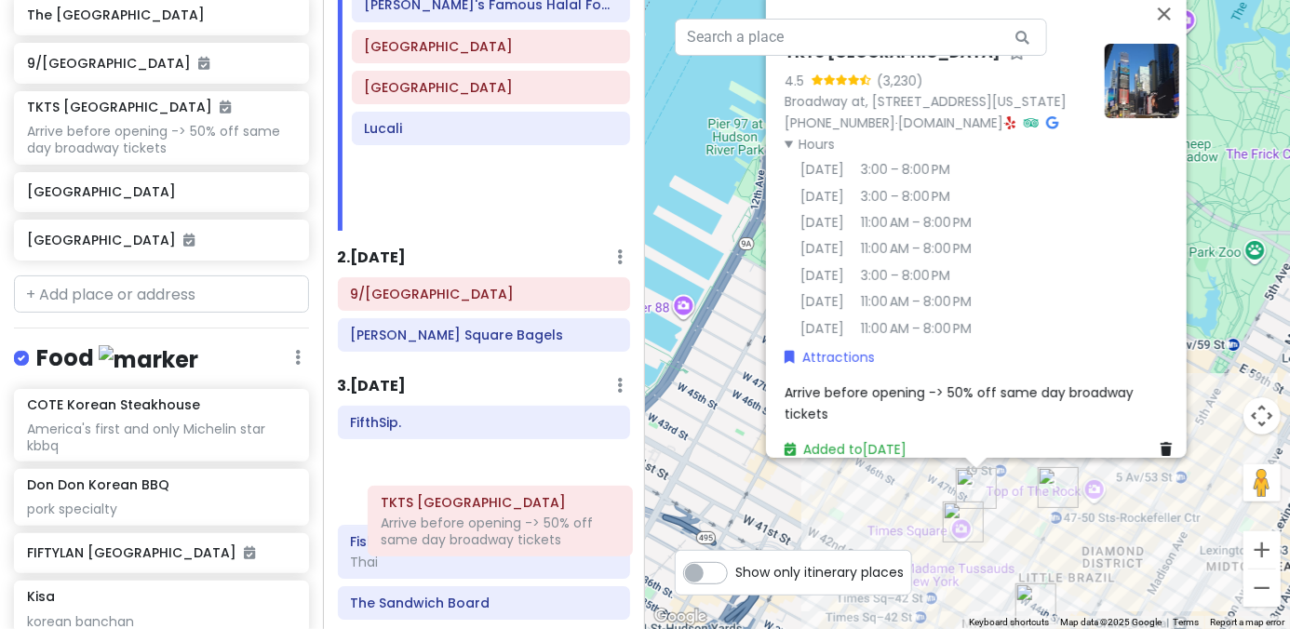
scroll to position [221, 0]
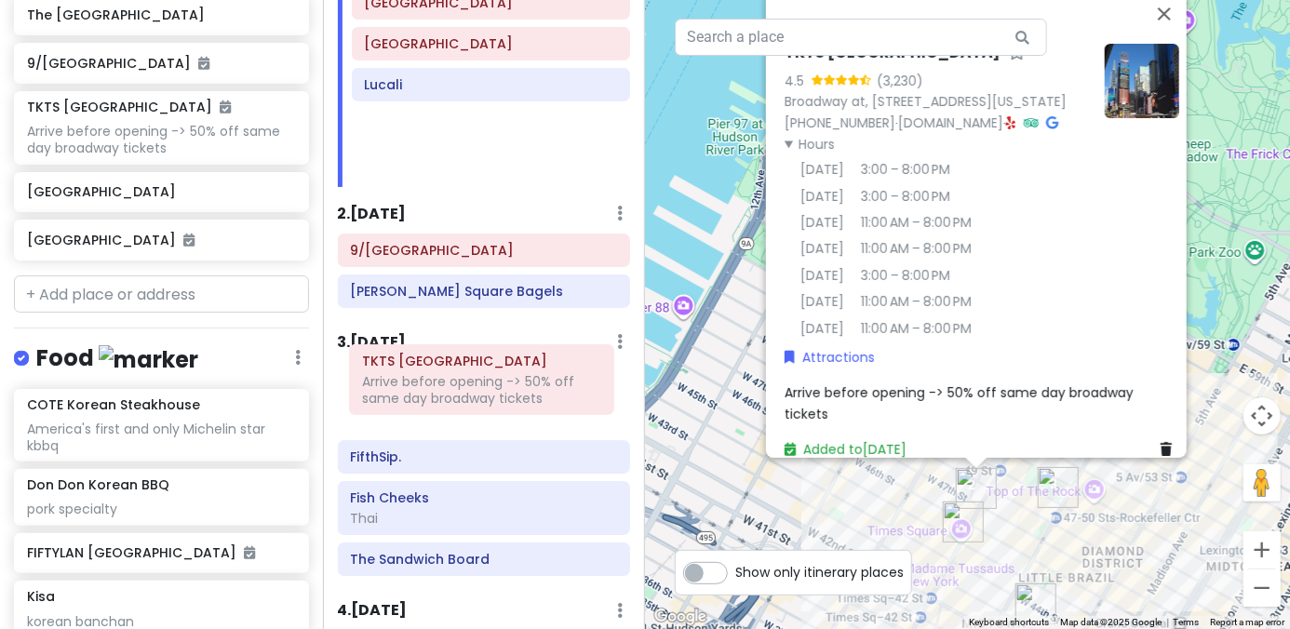
drag, startPoint x: 449, startPoint y: 196, endPoint x: 447, endPoint y: 376, distance: 179.7
click at [447, 376] on div "Itinerary × 1 . Thu 1/15 Edit Day Notes Delete Day Arrive LGA 9:10am FIFTYLAN K…" at bounding box center [484, 314] width 323 height 629
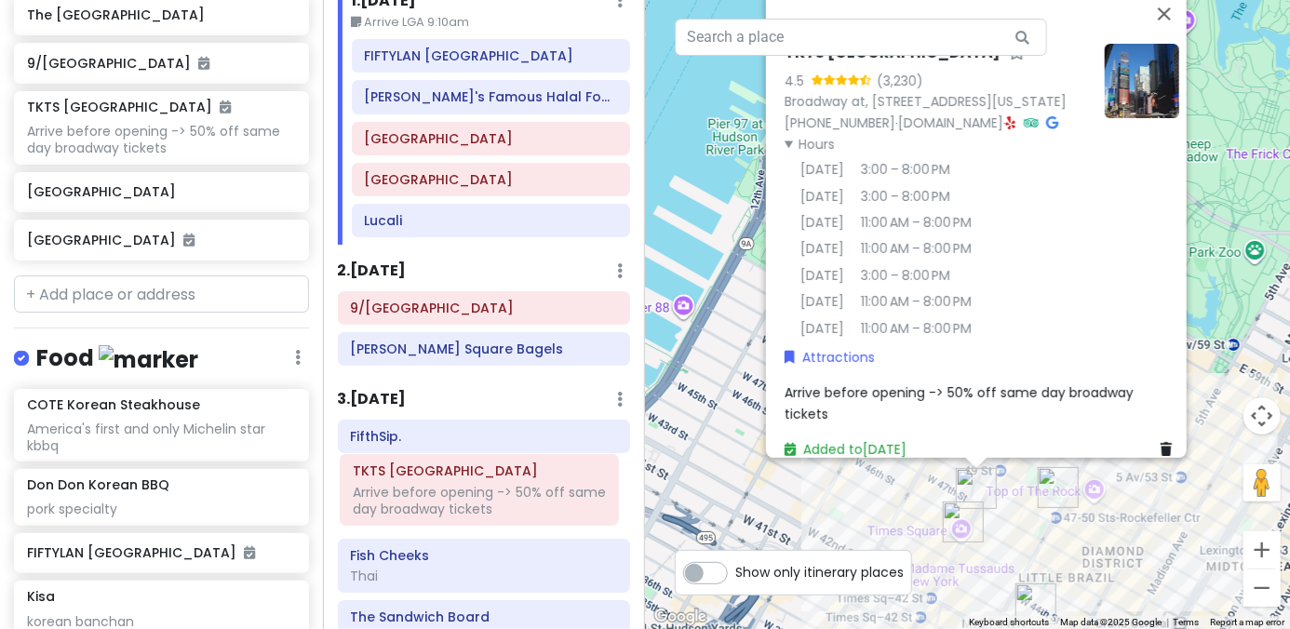
scroll to position [90, 0]
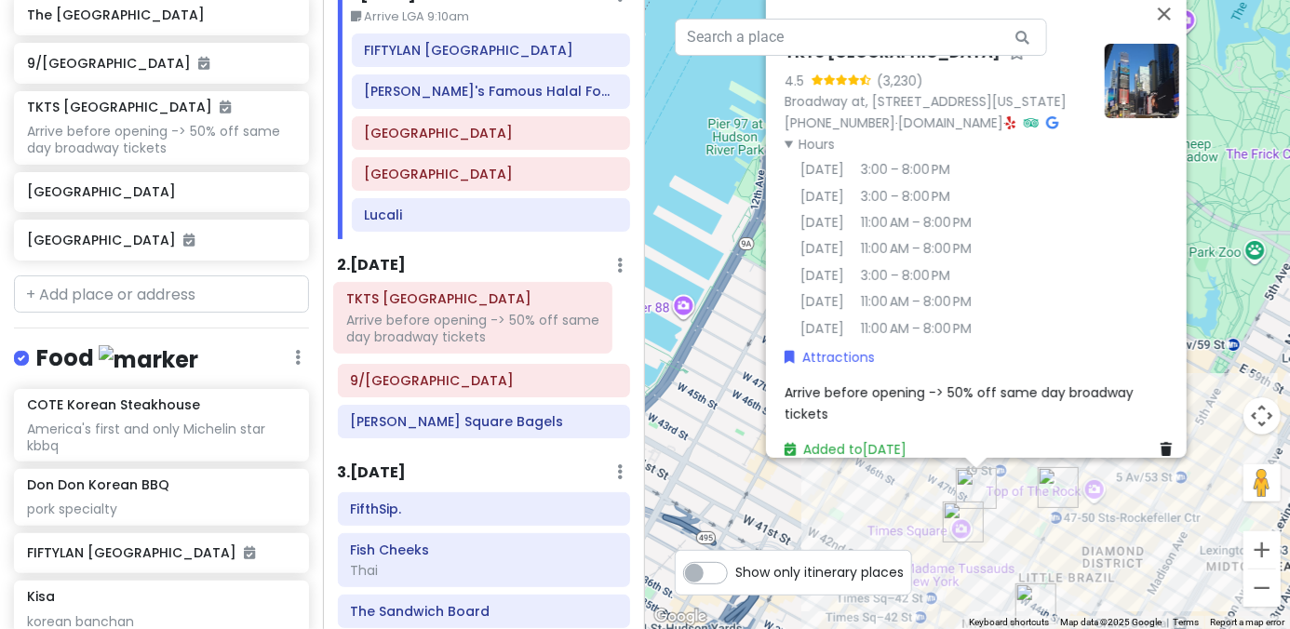
drag, startPoint x: 426, startPoint y: 518, endPoint x: 423, endPoint y: 334, distance: 183.4
click at [423, 334] on div "Itinerary × 1 . Thu 1/15 Edit Day Notes Delete Day Arrive LGA 9:10am FIFTYLAN K…" at bounding box center [484, 314] width 323 height 629
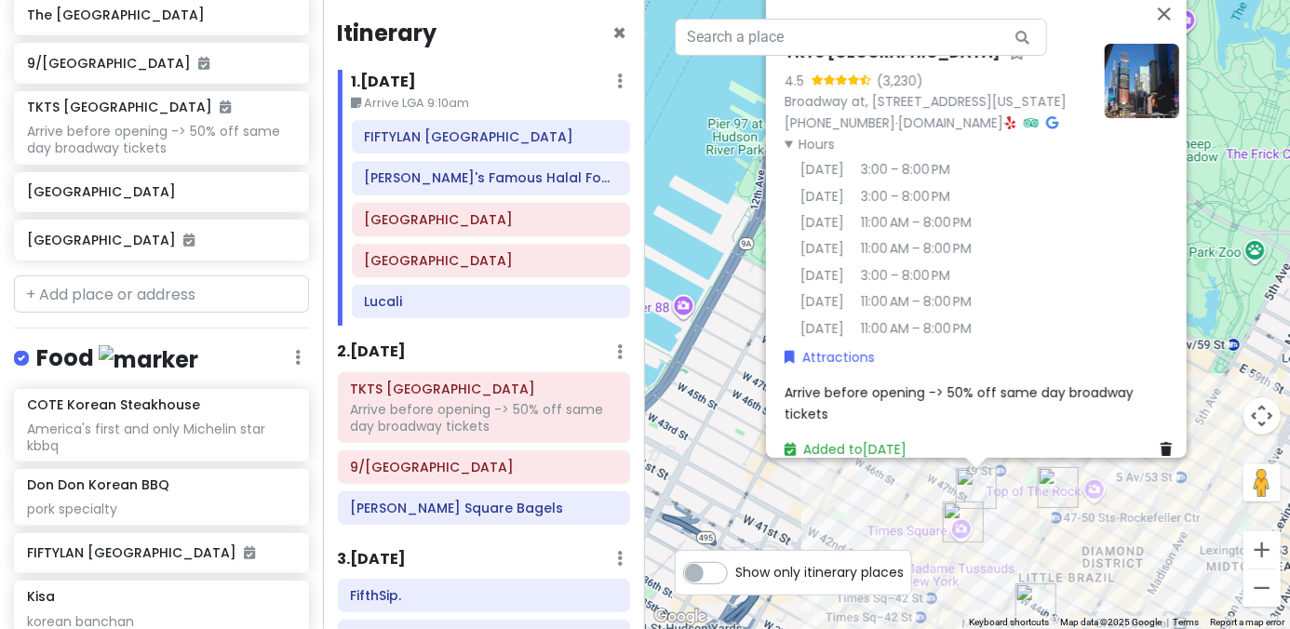
scroll to position [0, 0]
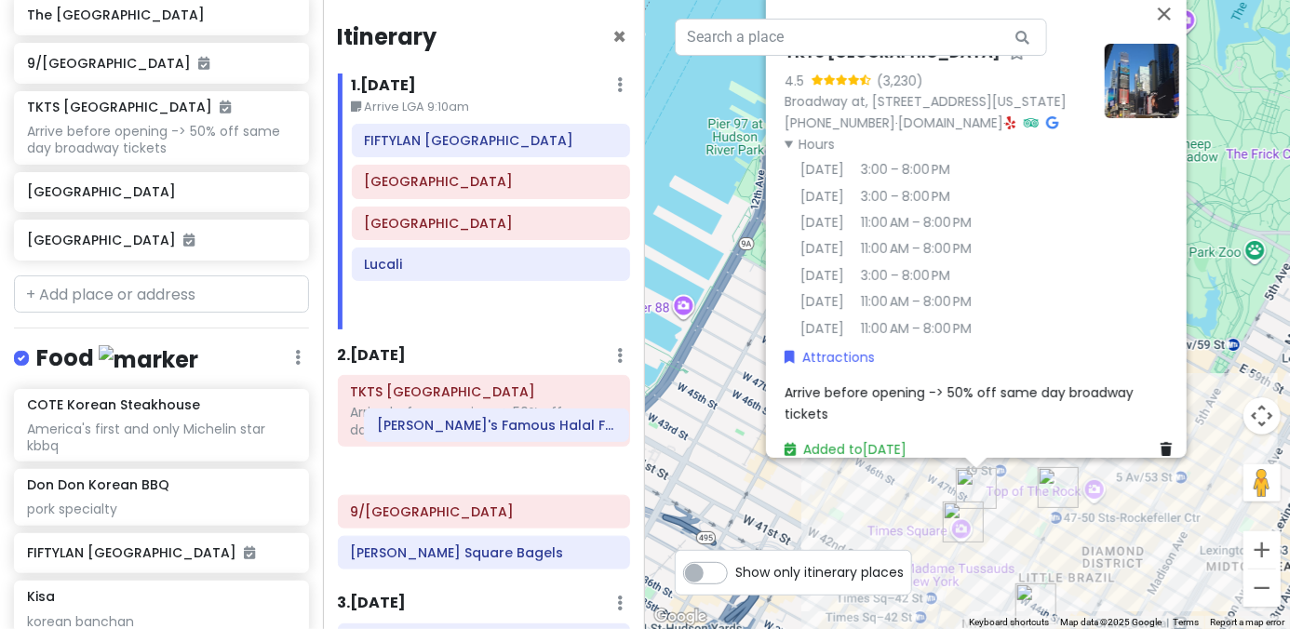
drag, startPoint x: 432, startPoint y: 183, endPoint x: 445, endPoint y: 427, distance: 244.2
click at [445, 427] on div "Itinerary × 1 . Thu 1/15 Edit Day Notes Delete Day Arrive LGA 9:10am FIFTYLAN K…" at bounding box center [484, 314] width 323 height 629
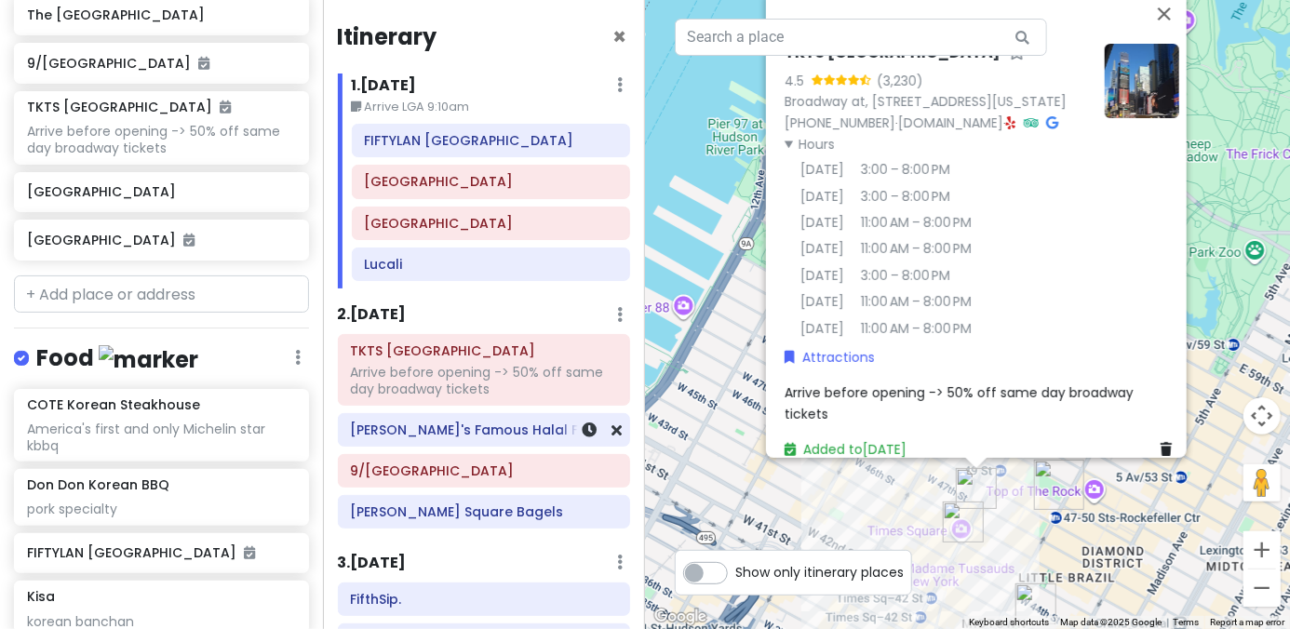
click at [436, 431] on h6 "[PERSON_NAME]'s Famous Halal Food" at bounding box center [483, 430] width 267 height 17
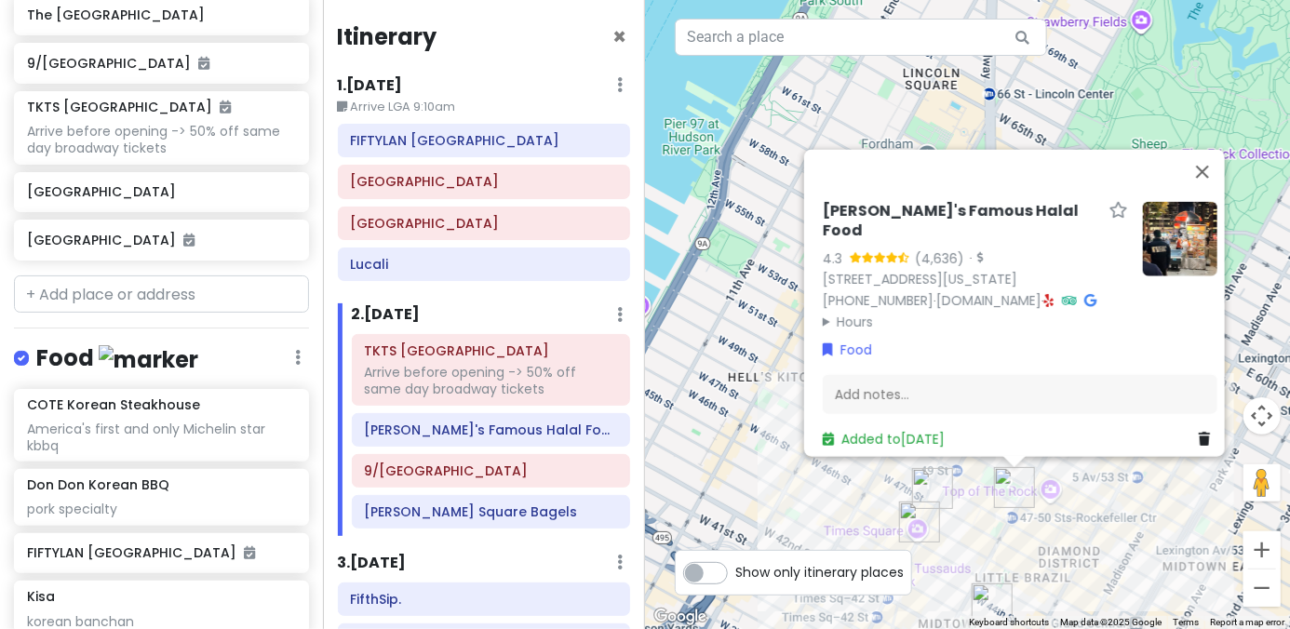
click at [835, 311] on summary "Hours" at bounding box center [975, 321] width 305 height 20
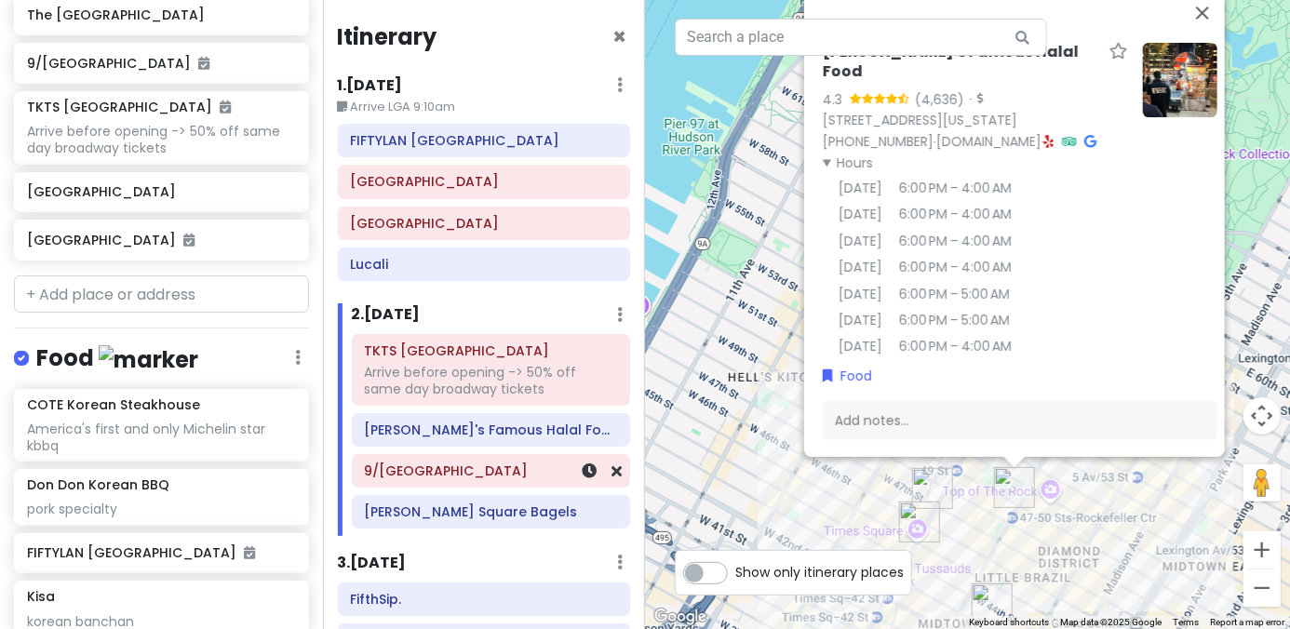
click at [453, 463] on h6 "9/[GEOGRAPHIC_DATA]" at bounding box center [490, 471] width 253 height 17
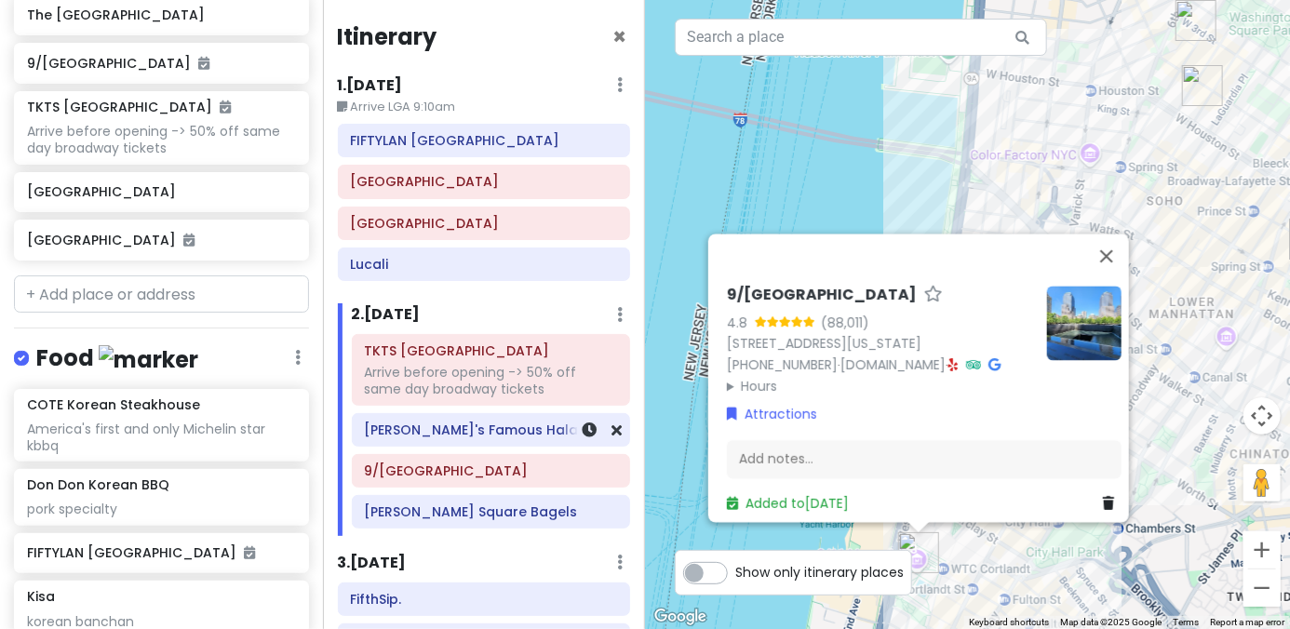
click at [467, 434] on h6 "[PERSON_NAME]'s Famous Halal Food" at bounding box center [490, 430] width 253 height 17
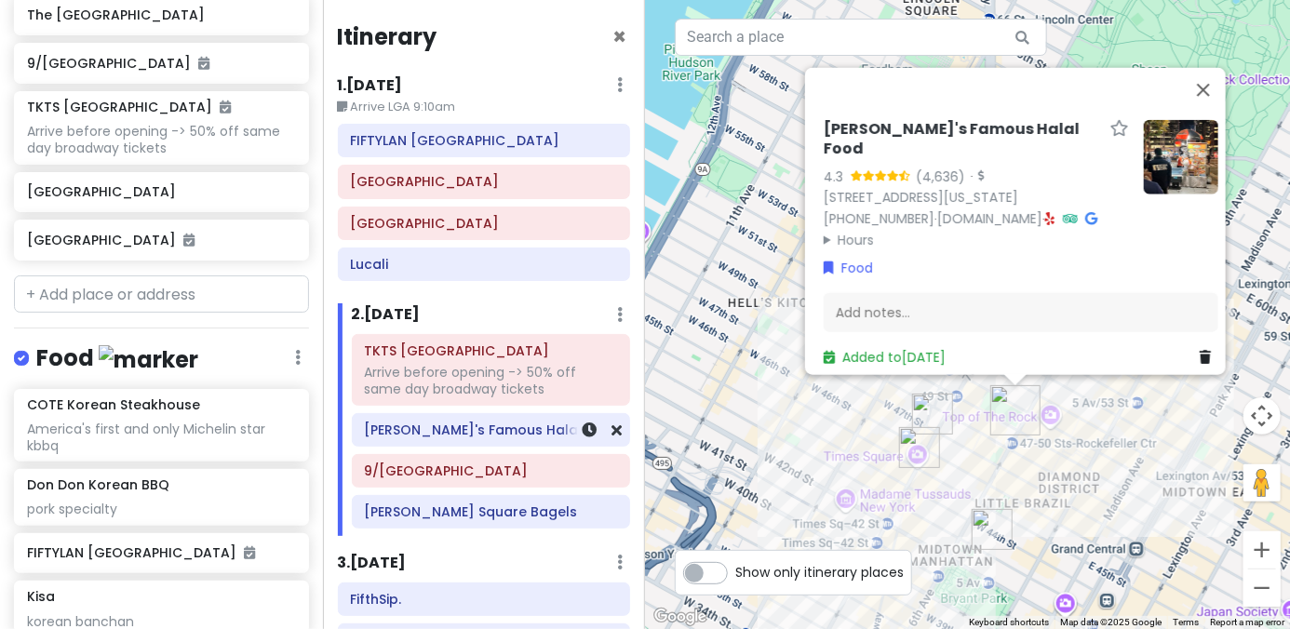
click at [470, 431] on h6 "[PERSON_NAME]'s Famous Halal Food" at bounding box center [490, 430] width 253 height 17
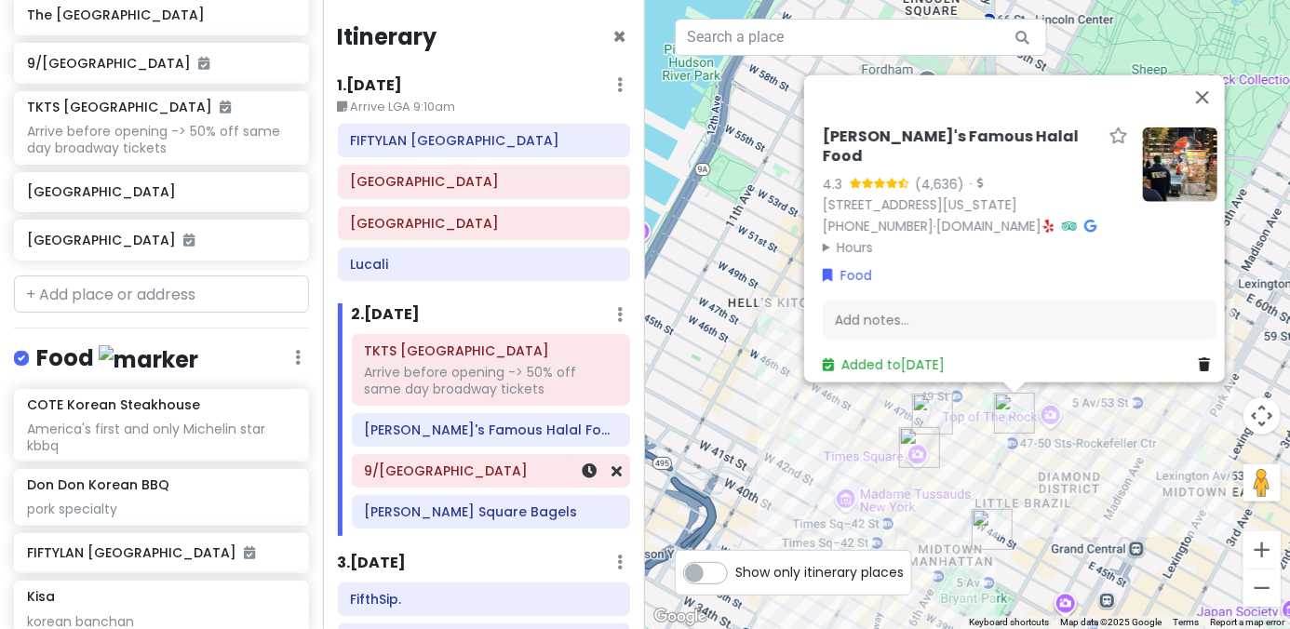
click at [442, 469] on h6 "9/[GEOGRAPHIC_DATA]" at bounding box center [490, 471] width 253 height 17
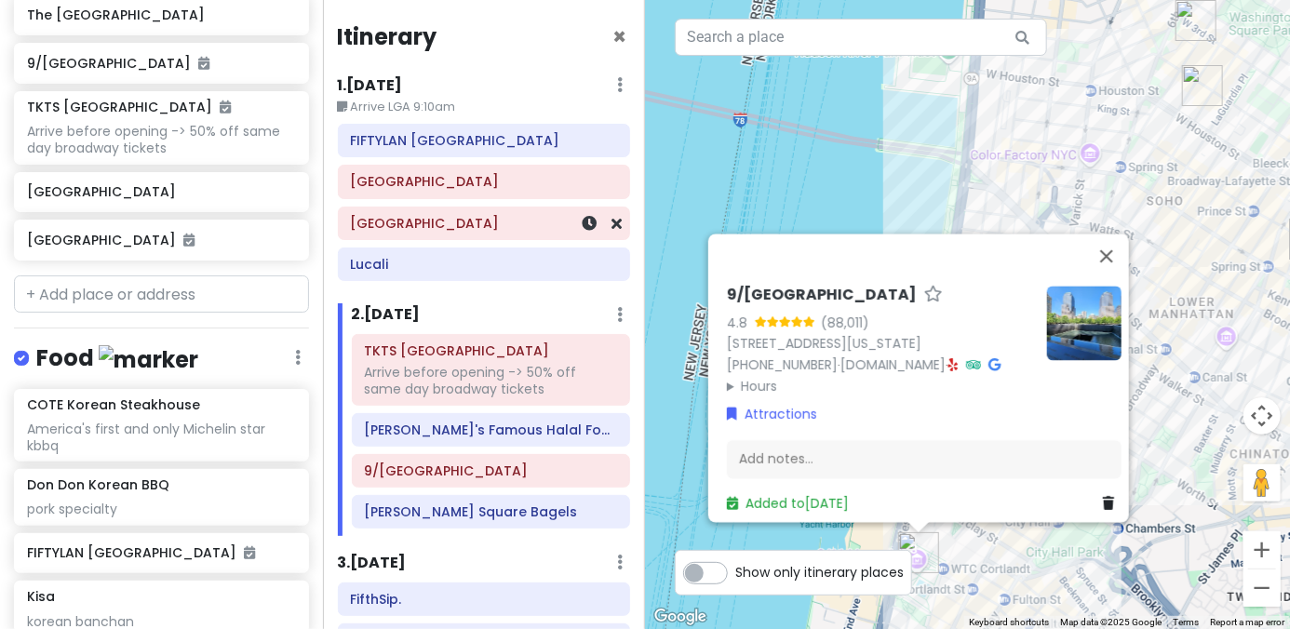
click at [397, 231] on div "[GEOGRAPHIC_DATA]" at bounding box center [483, 223] width 267 height 26
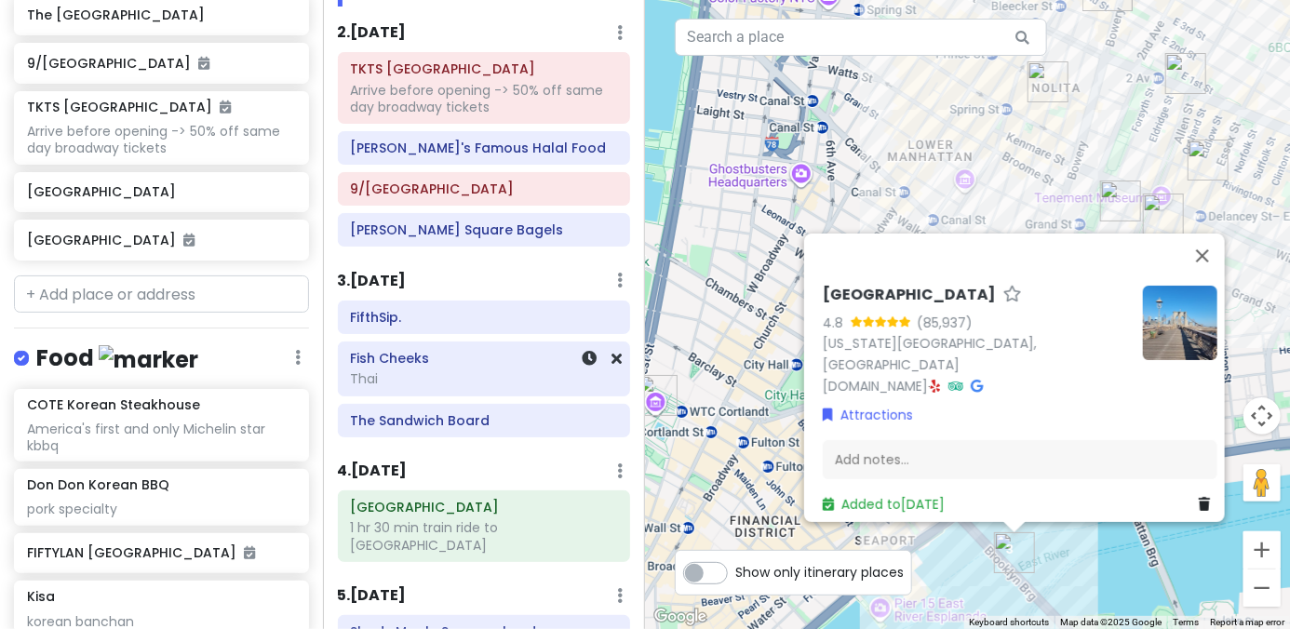
scroll to position [458, 0]
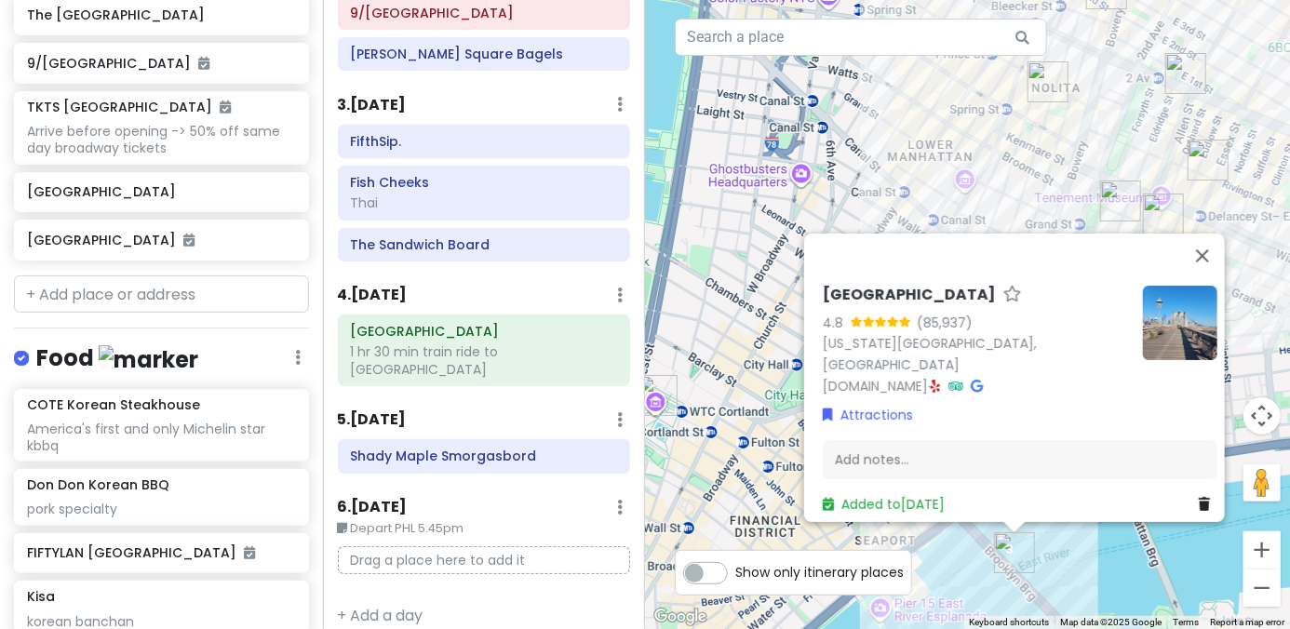
click at [537, 519] on small "Depart PHL 5:45pm" at bounding box center [484, 528] width 293 height 19
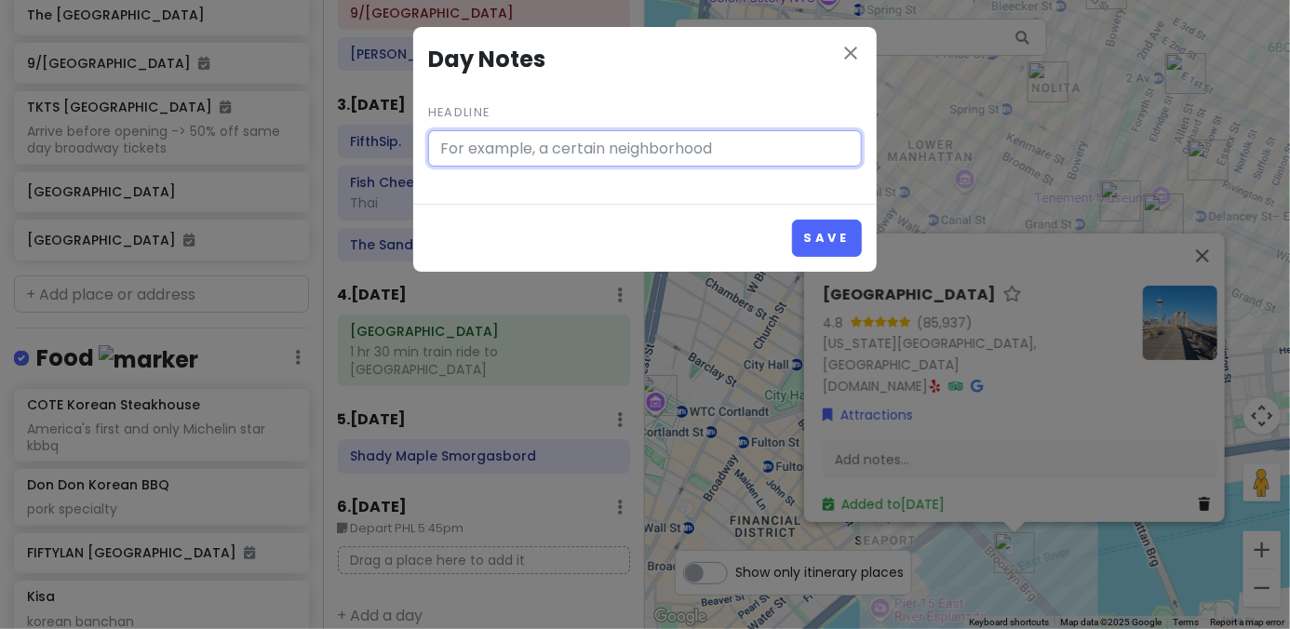
type input "Depart PHL 5:45pm"
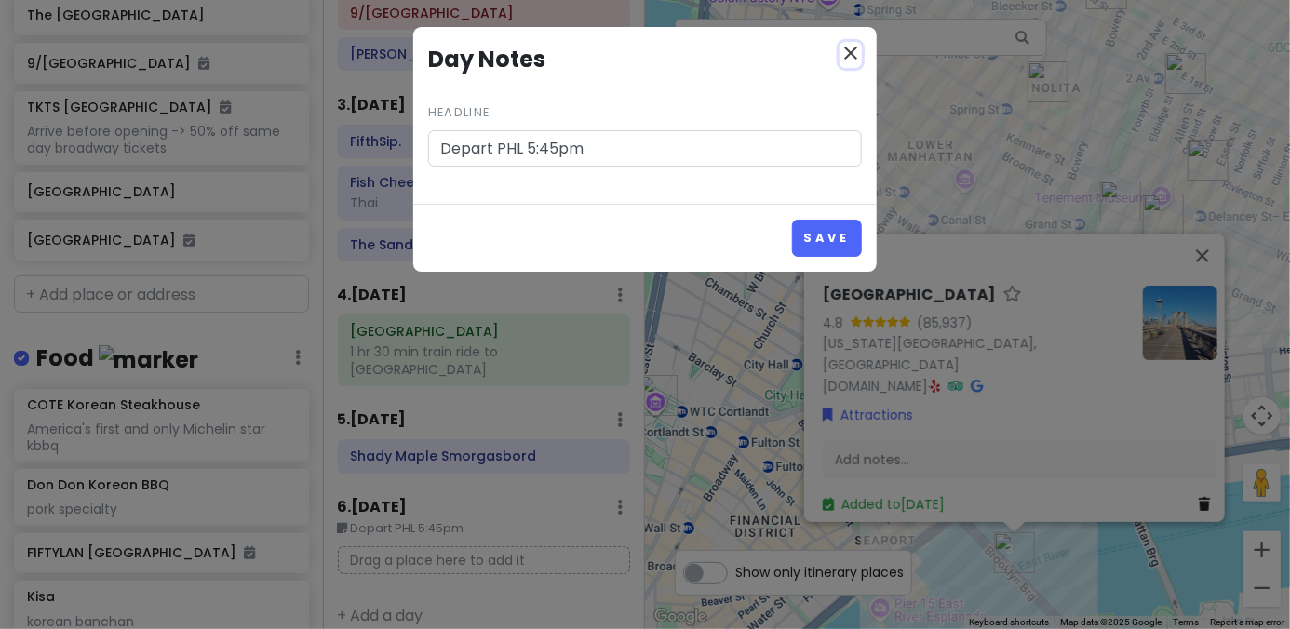
click at [853, 58] on icon "close" at bounding box center [851, 53] width 22 height 22
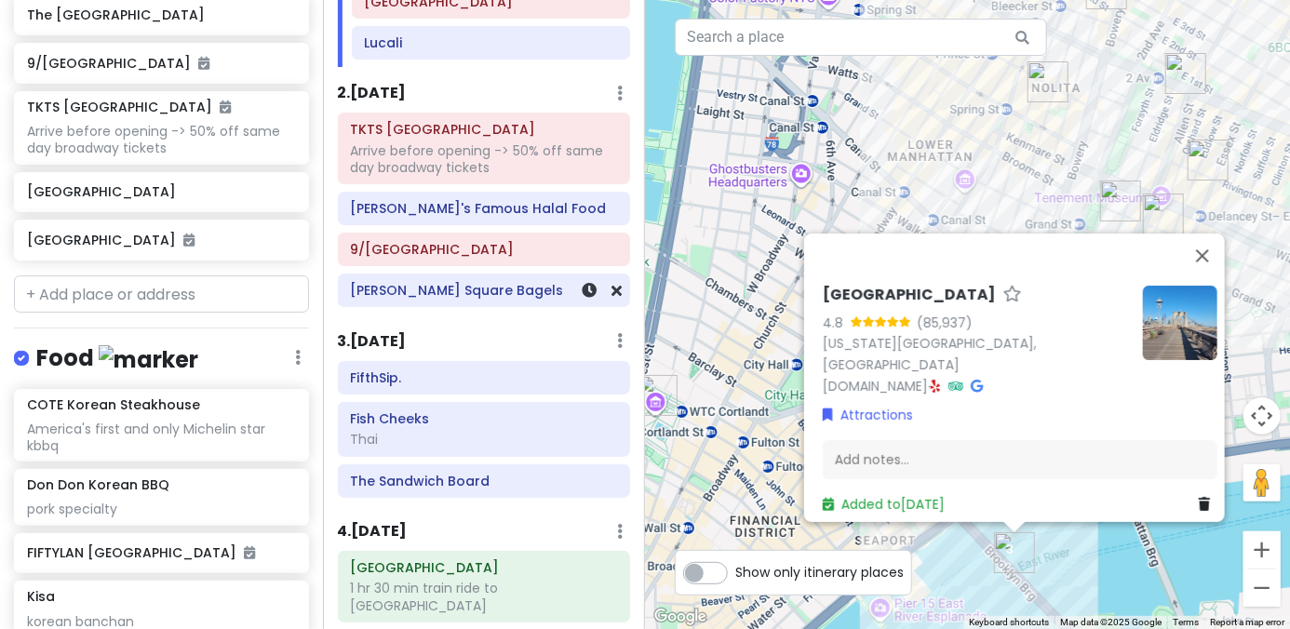
scroll to position [279, 0]
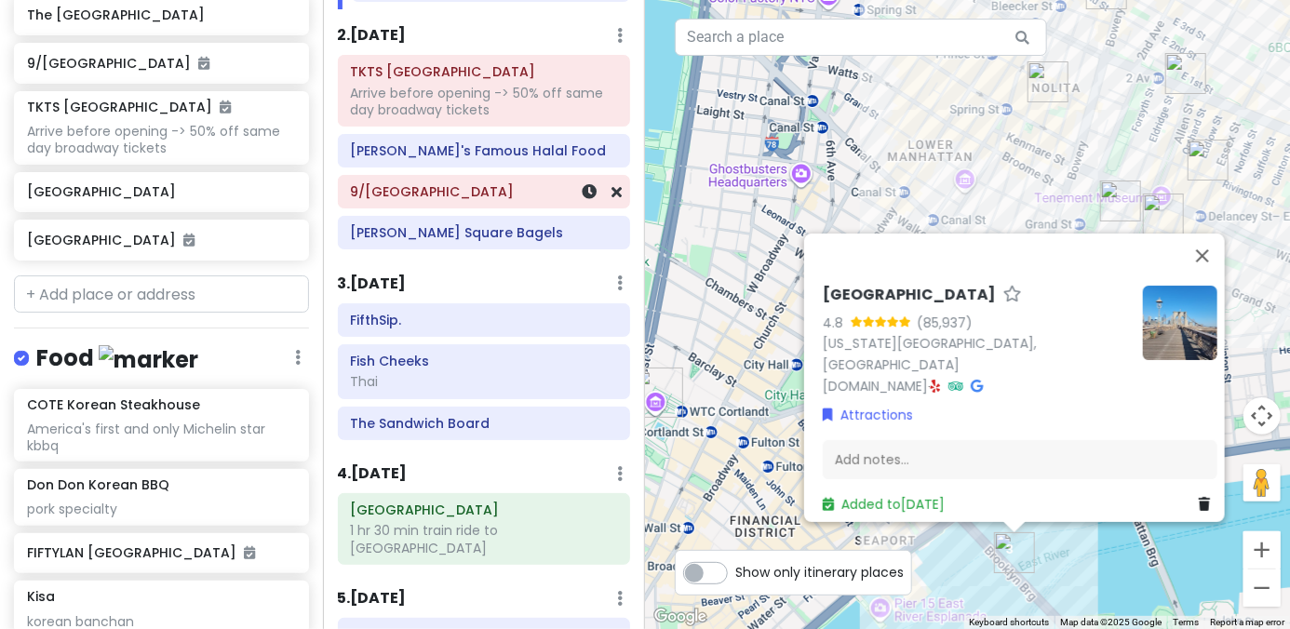
click at [477, 189] on h6 "9/[GEOGRAPHIC_DATA]" at bounding box center [483, 191] width 267 height 17
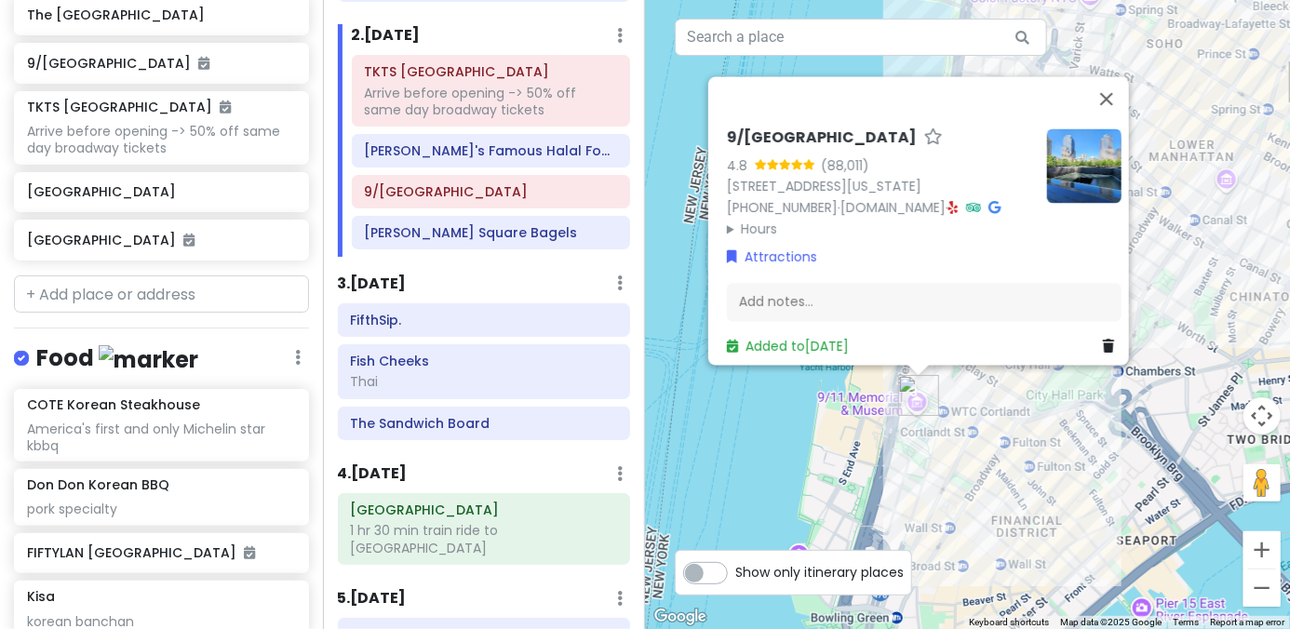
click at [756, 219] on summary "Hours" at bounding box center [879, 229] width 305 height 20
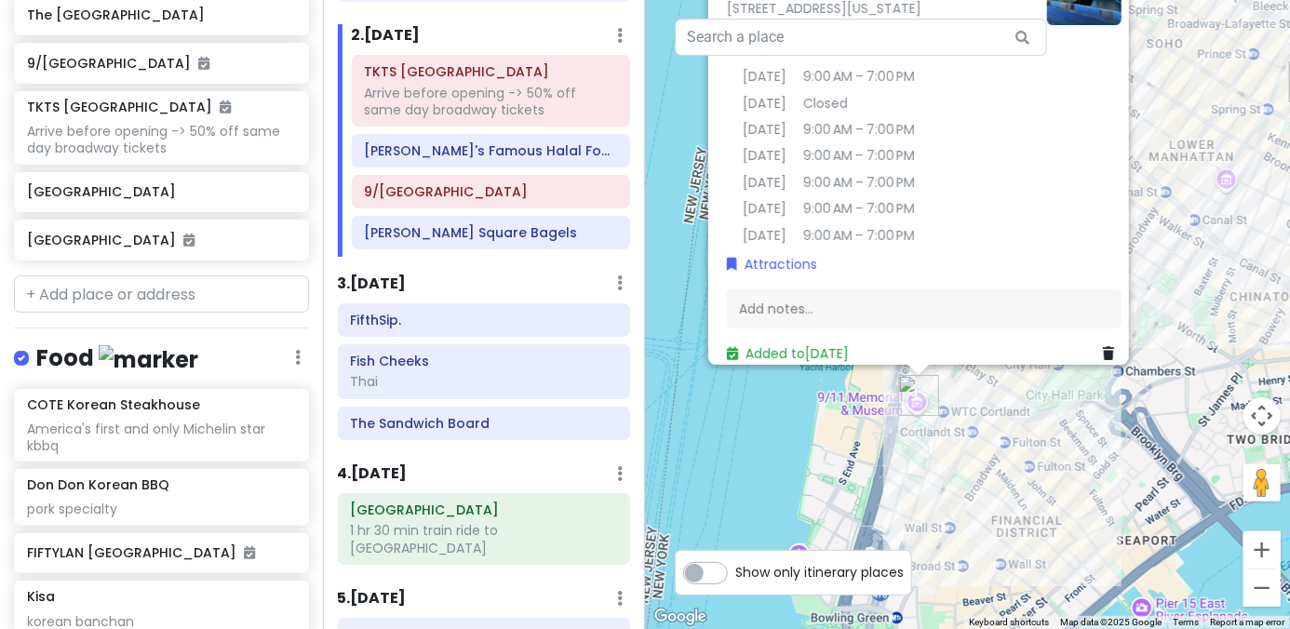
click at [730, 461] on div "9/11 Memorial & Museum 4.8 (88,011) 180 Greenwich St, New York, NY 10007, USA (…" at bounding box center [967, 314] width 645 height 629
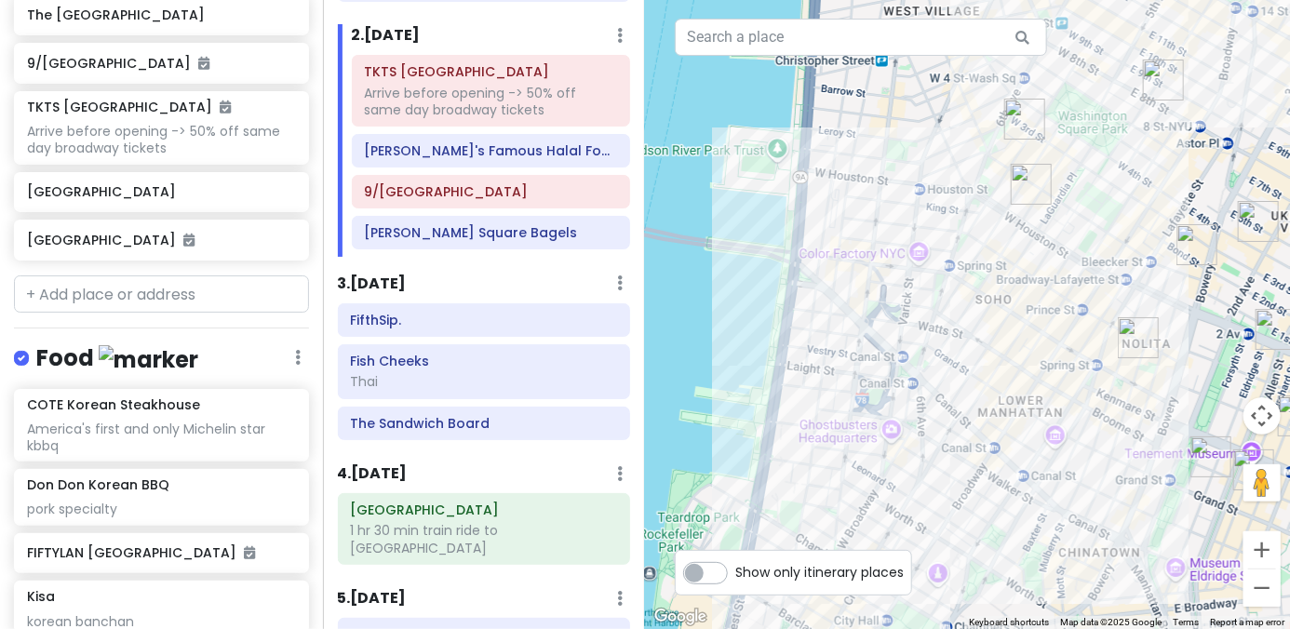
drag, startPoint x: 1055, startPoint y: 358, endPoint x: 888, endPoint y: 606, distance: 298.4
click at [886, 611] on div at bounding box center [967, 314] width 645 height 629
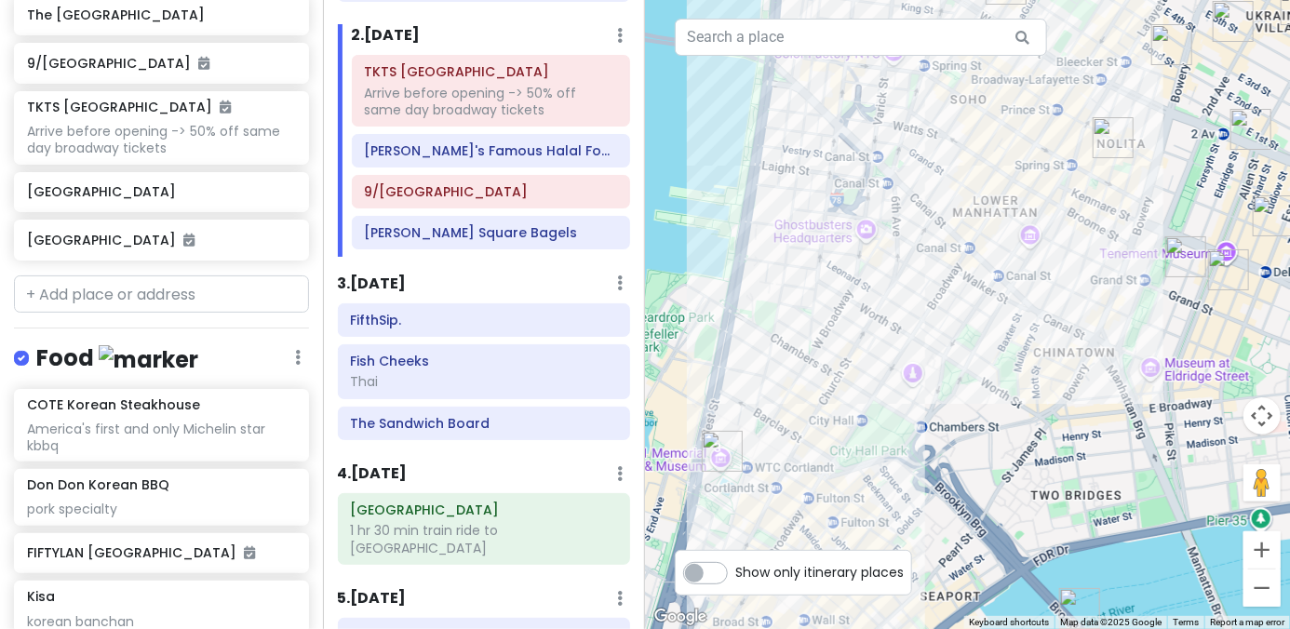
drag, startPoint x: 1024, startPoint y: 473, endPoint x: 1008, endPoint y: 305, distance: 168.3
click at [895, 305] on div at bounding box center [967, 314] width 645 height 629
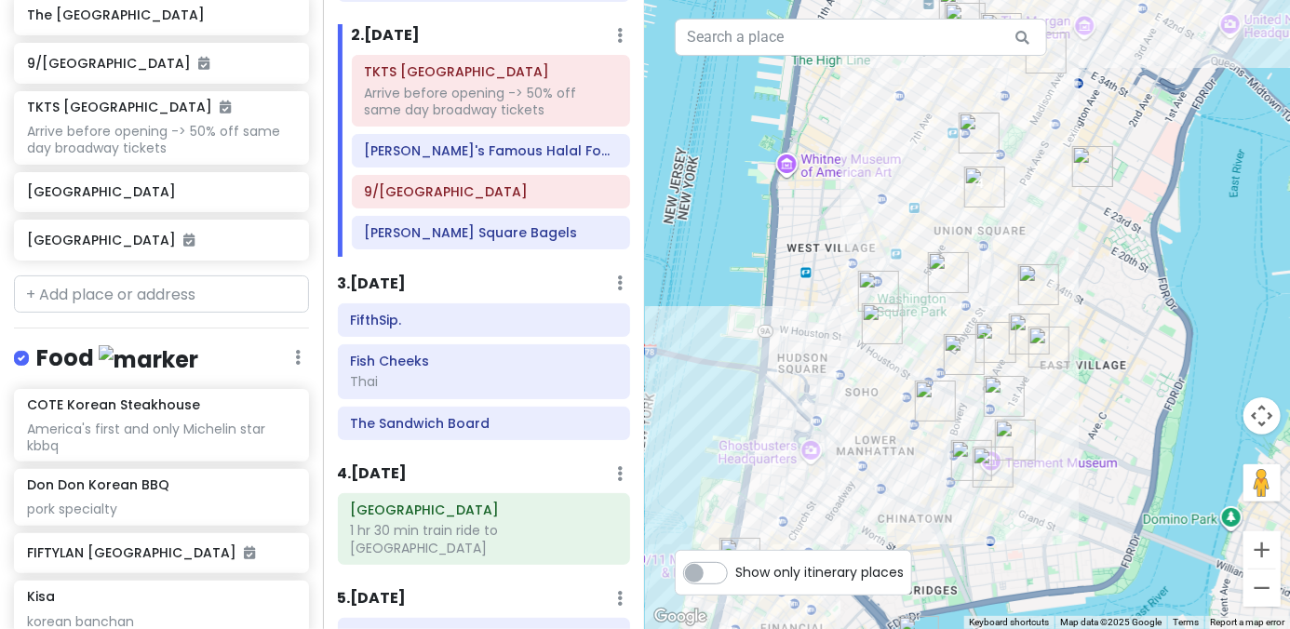
drag, startPoint x: 1037, startPoint y: 265, endPoint x: 905, endPoint y: 456, distance: 232.1
click at [895, 459] on div at bounding box center [967, 314] width 645 height 629
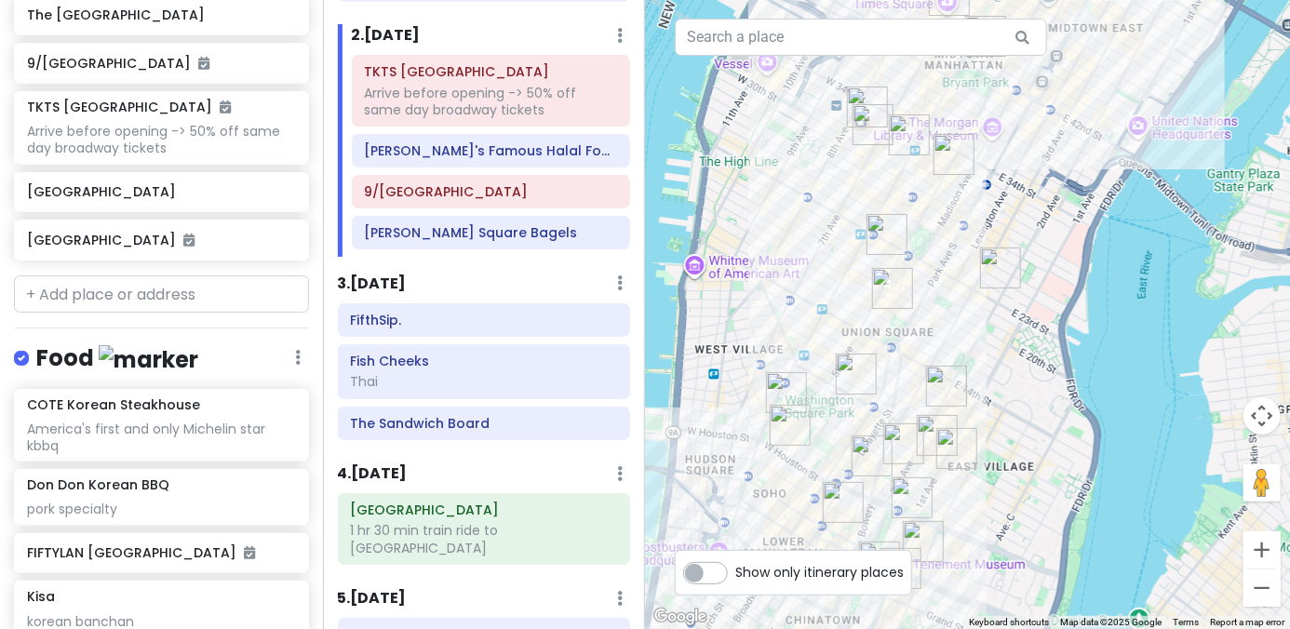
click at [895, 437] on img "New York Comedy Club - East Village" at bounding box center [903, 444] width 41 height 41
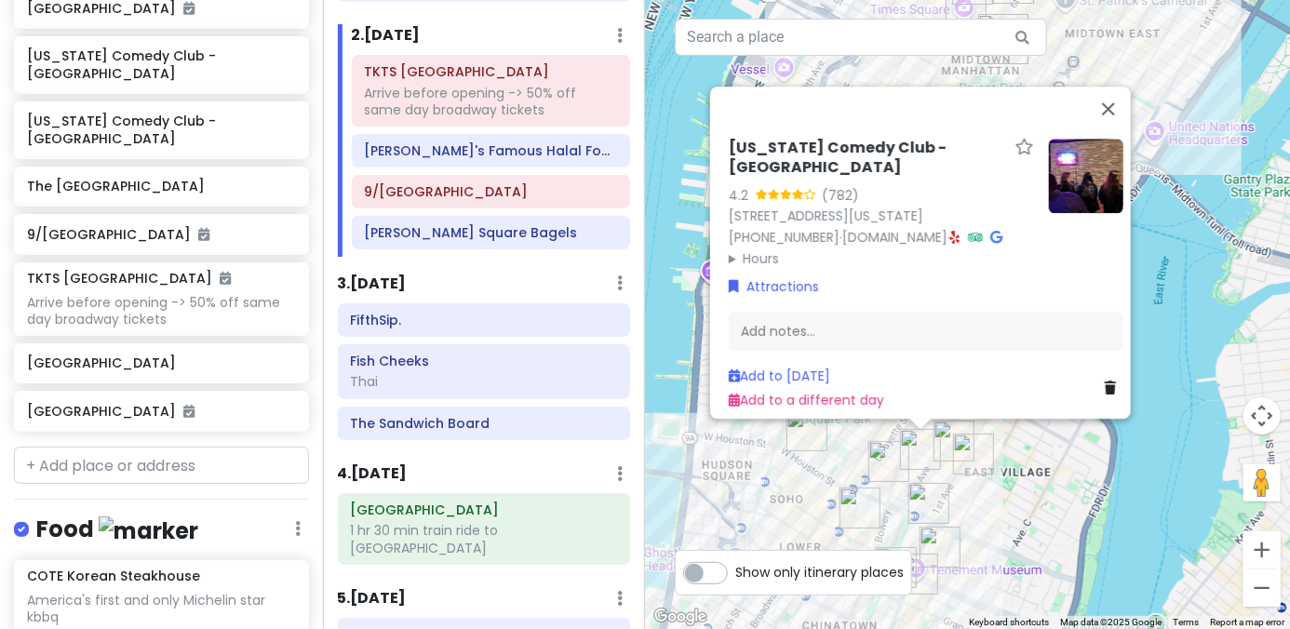
scroll to position [93, 0]
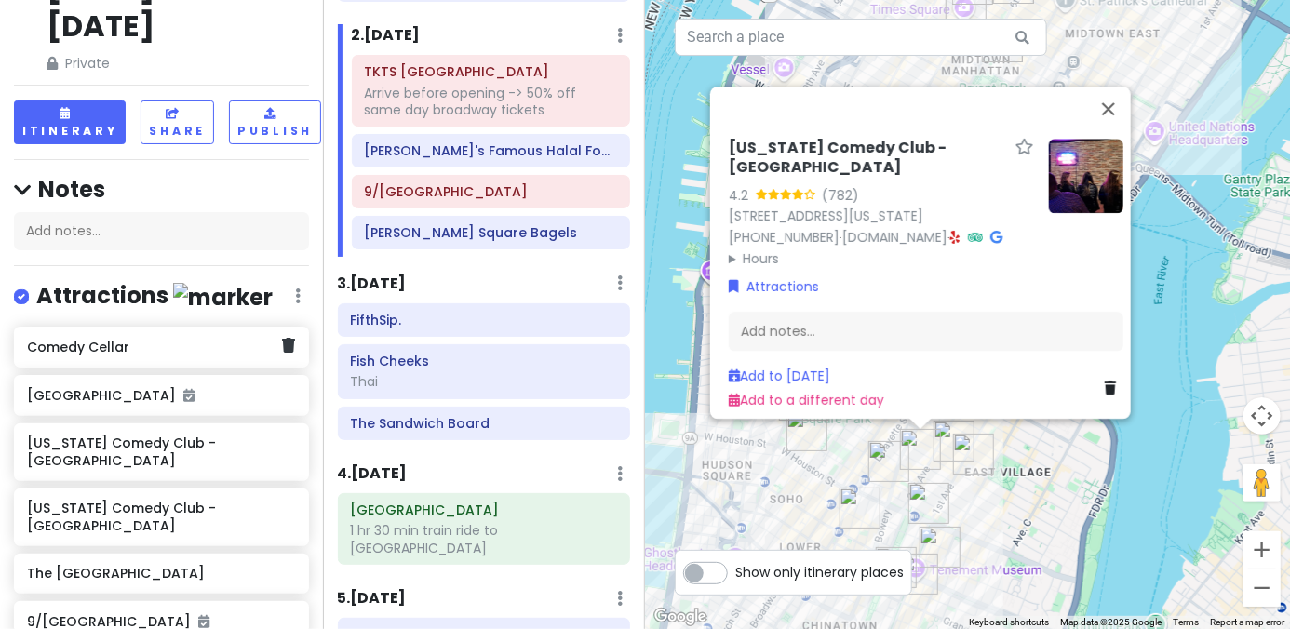
click at [132, 339] on h6 "Comedy Cellar" at bounding box center [154, 347] width 255 height 17
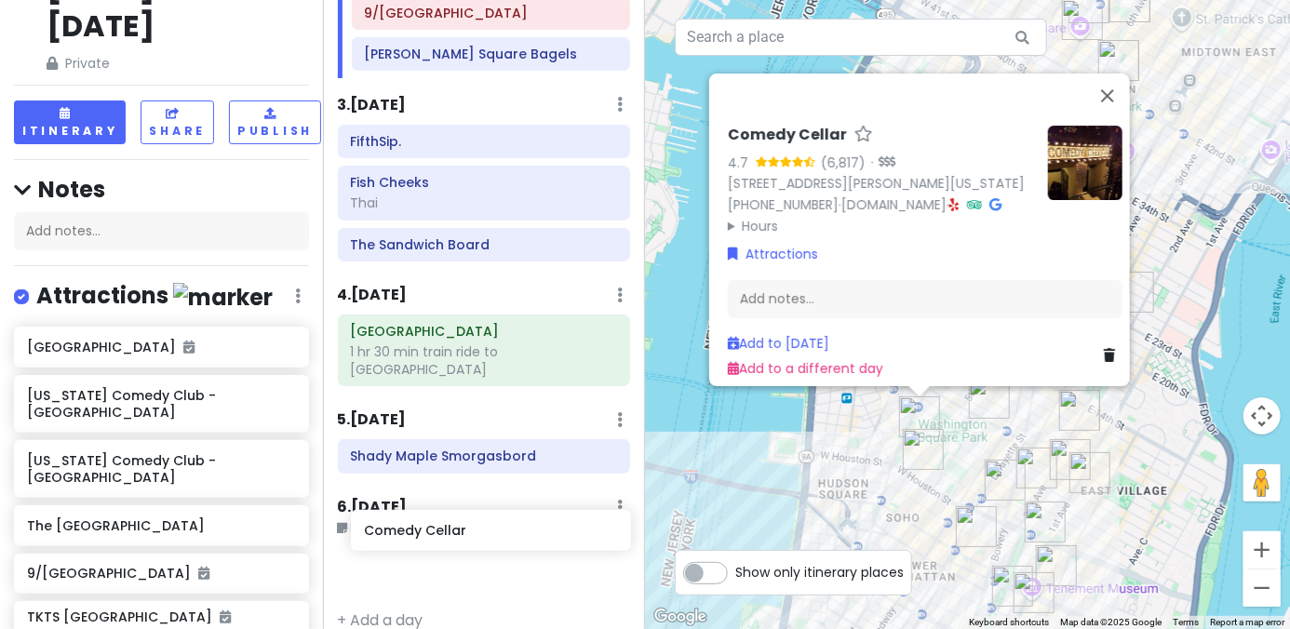
scroll to position [467, 0]
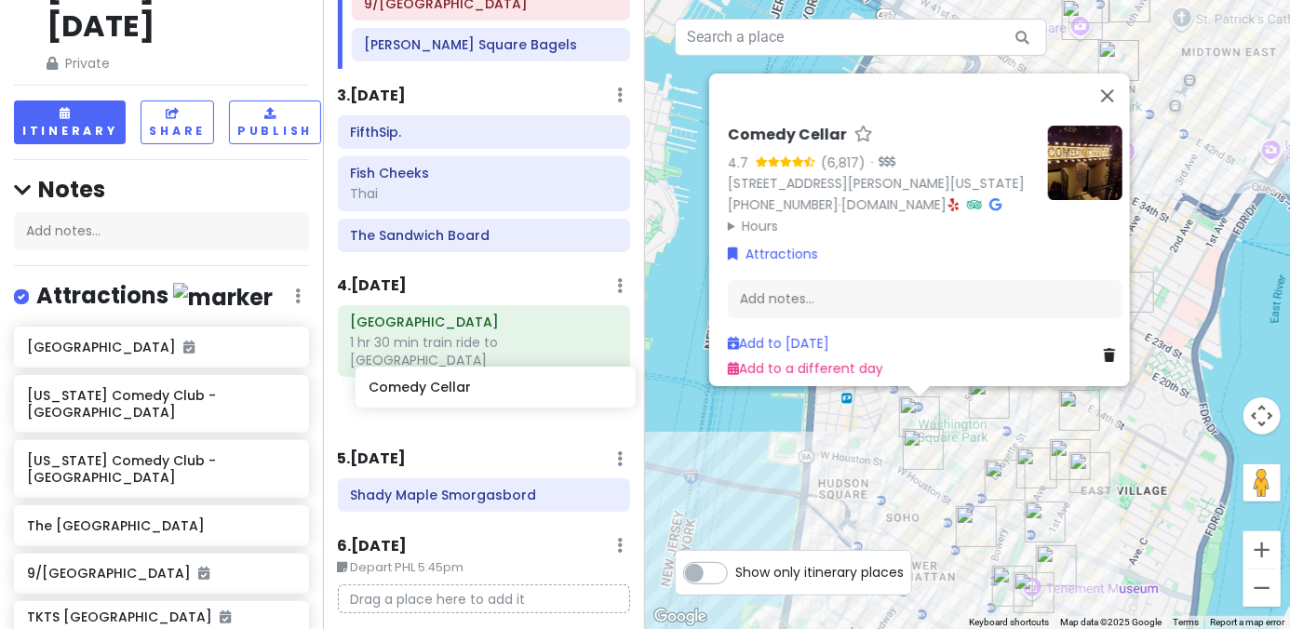
drag, startPoint x: 132, startPoint y: 309, endPoint x: 474, endPoint y: 391, distance: 351.3
click at [474, 391] on div "NYC + Philly 1/15-1/19/26 Private Change Dates Make a Copy Delete Trip Give Fee…" at bounding box center [645, 314] width 1290 height 629
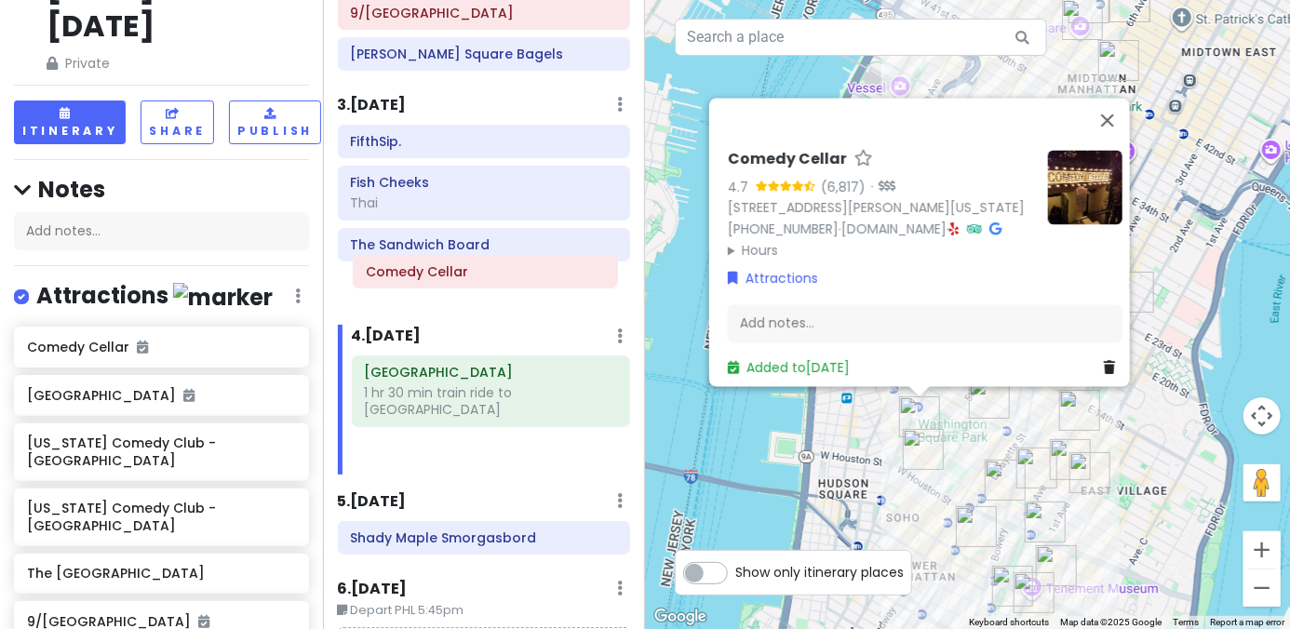
drag, startPoint x: 461, startPoint y: 396, endPoint x: 463, endPoint y: 278, distance: 117.3
click at [463, 278] on div "Itinerary × 1 . Thu 1/15 Edit Day Notes Delete Day Arrive LGA 9:10am FIFTYLAN K…" at bounding box center [484, 314] width 323 height 629
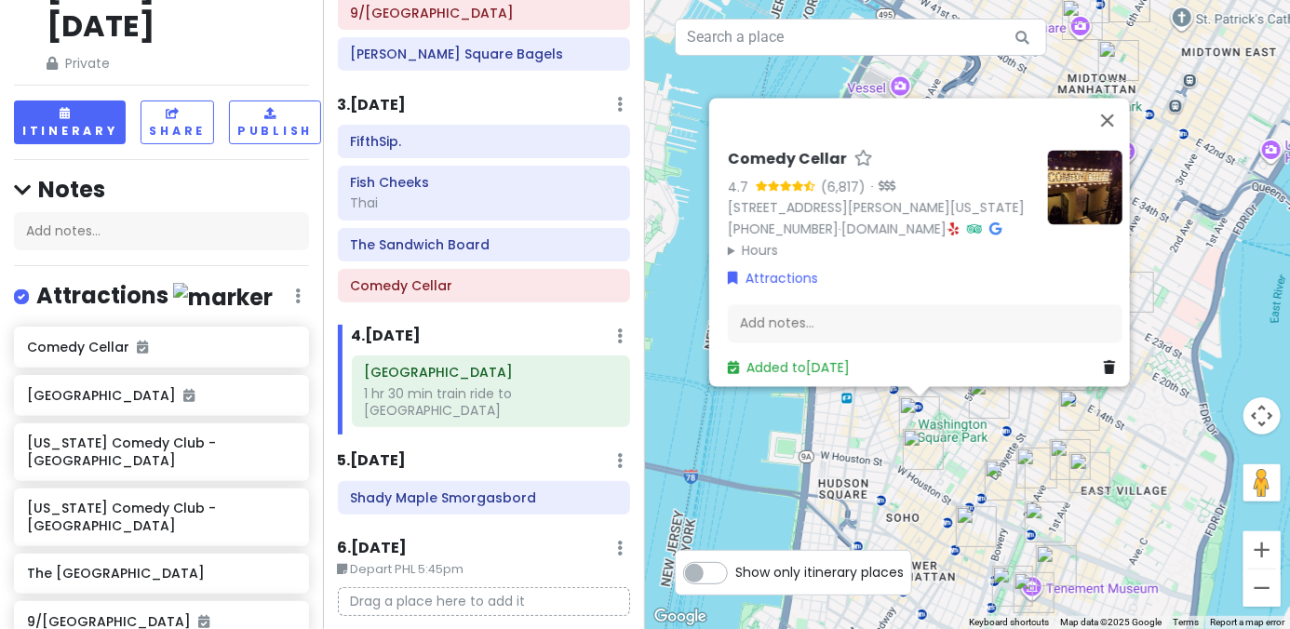
drag, startPoint x: 452, startPoint y: 315, endPoint x: 477, endPoint y: 406, distance: 94.4
click at [477, 408] on div "Itinerary × 1 . Thu 1/15 Edit Day Notes Delete Day Arrive LGA 9:10am FIFTYLAN K…" at bounding box center [484, 314] width 323 height 629
click at [491, 327] on div "4 . Sun 1/18 Add Day Notes Delete Day" at bounding box center [491, 341] width 279 height 32
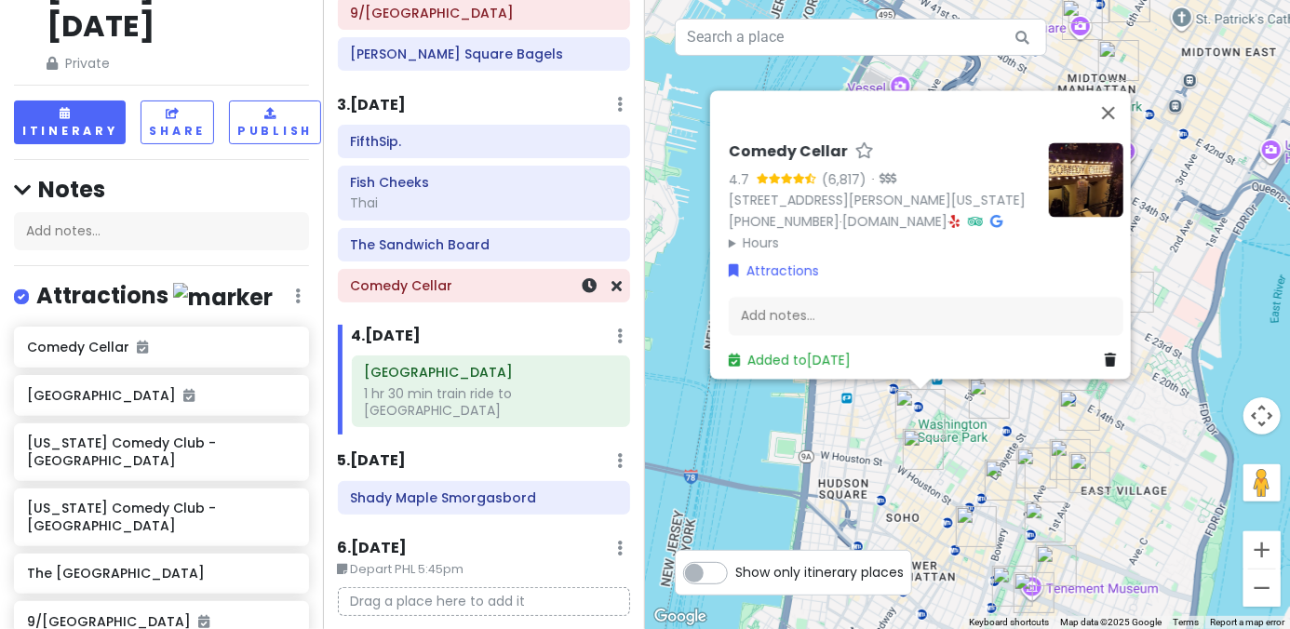
click at [499, 287] on h6 "Comedy Cellar" at bounding box center [483, 285] width 267 height 17
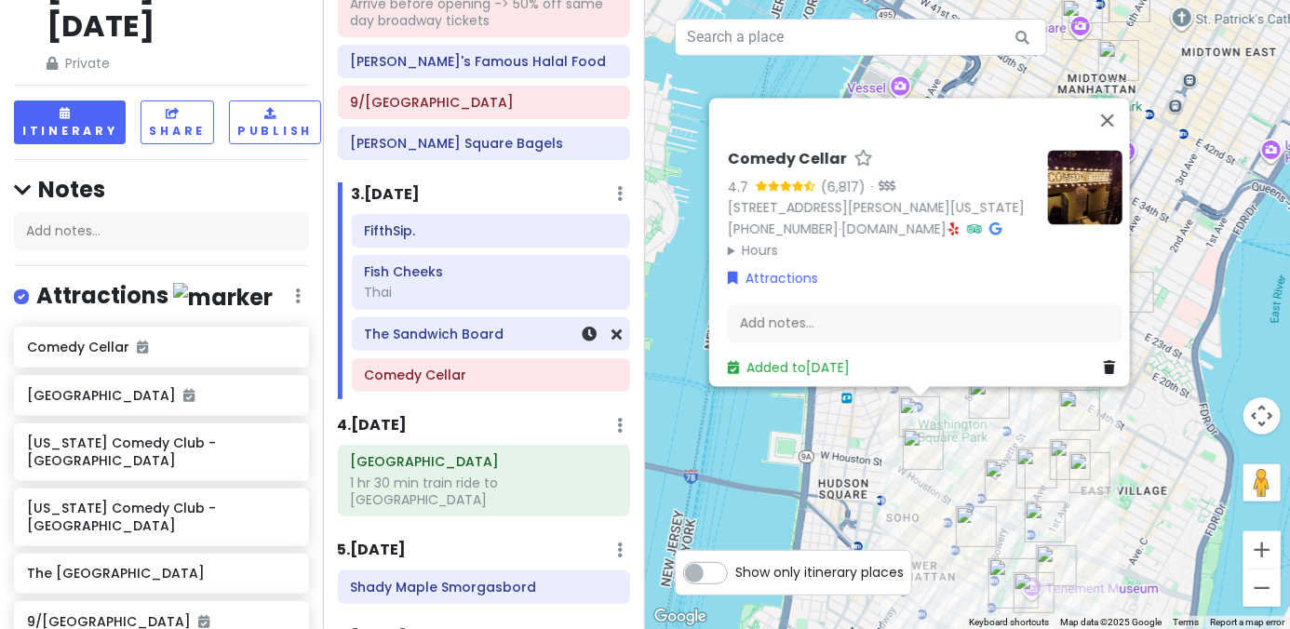
scroll to position [365, 0]
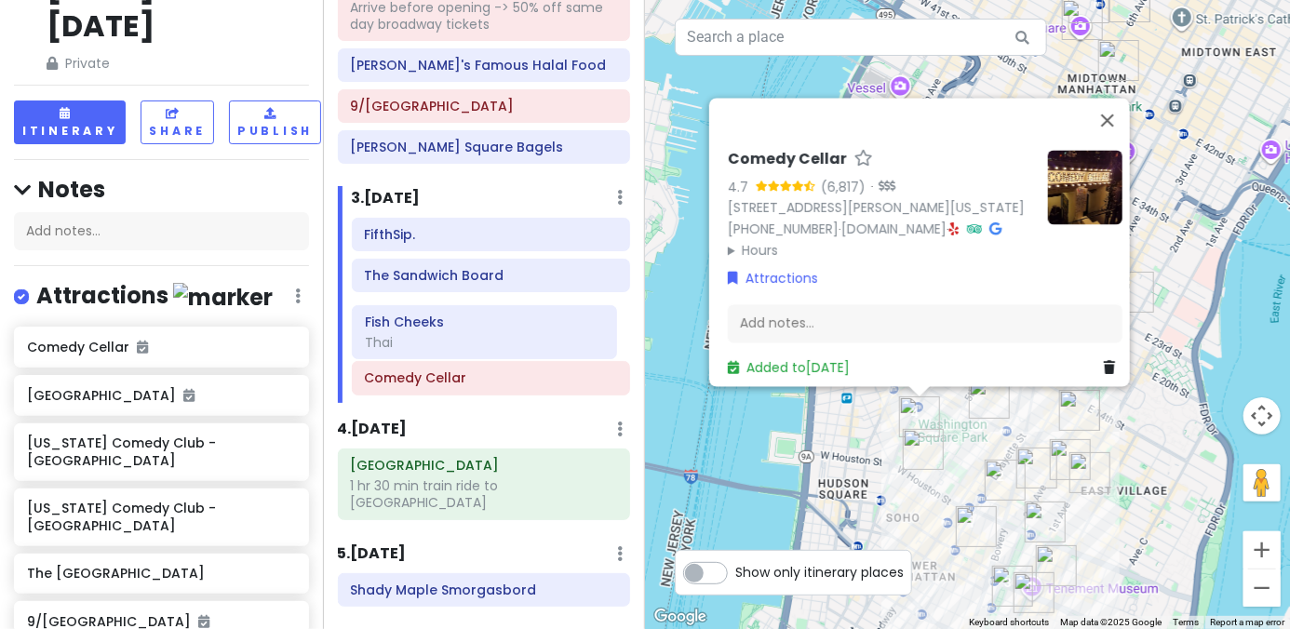
drag, startPoint x: 479, startPoint y: 297, endPoint x: 481, endPoint y: 343, distance: 45.6
click at [480, 347] on div "FifthSip. Fish Cheeks Thai The Sandwich Board Comedy Cellar" at bounding box center [491, 310] width 307 height 184
drag, startPoint x: 466, startPoint y: 363, endPoint x: 469, endPoint y: 316, distance: 47.6
click at [469, 316] on div "FifthSip. The Sandwich Board Comedy Cellar Fish Cheeks Thai" at bounding box center [491, 310] width 307 height 184
click at [469, 316] on h6 "Fish Cheeks" at bounding box center [490, 316] width 253 height 17
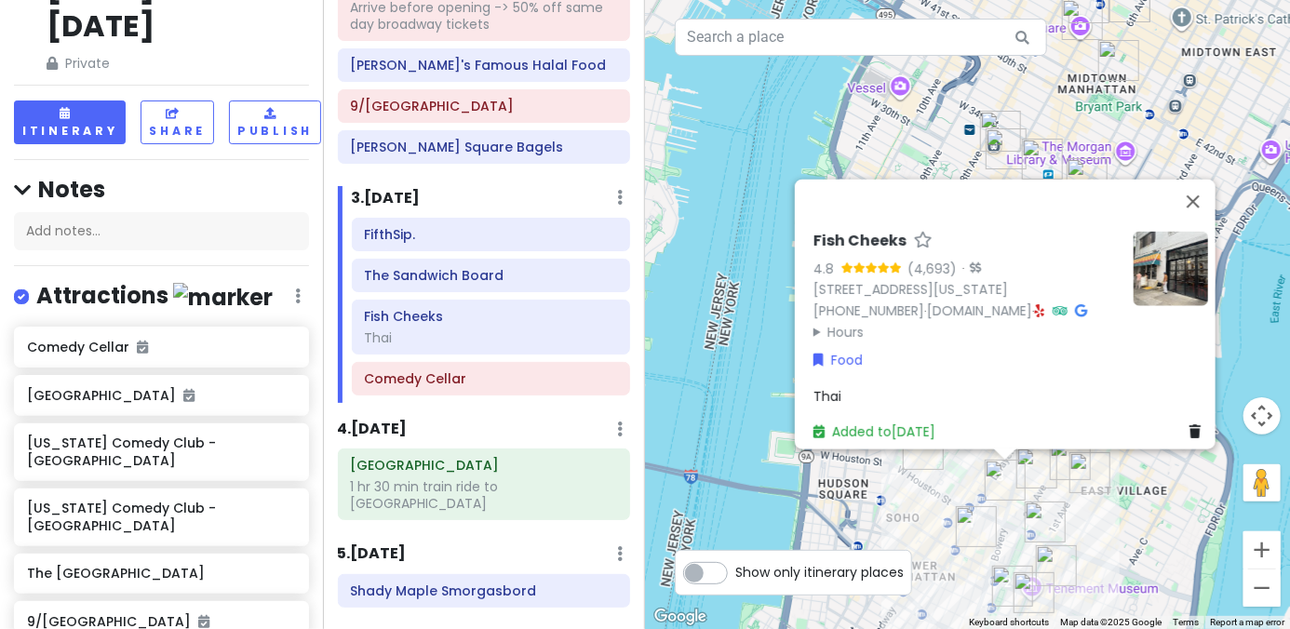
click at [895, 304] on icon at bounding box center [1040, 310] width 10 height 13
click at [475, 418] on div "4 . Sun 1/18 Add Day Notes Delete Day" at bounding box center [484, 434] width 293 height 32
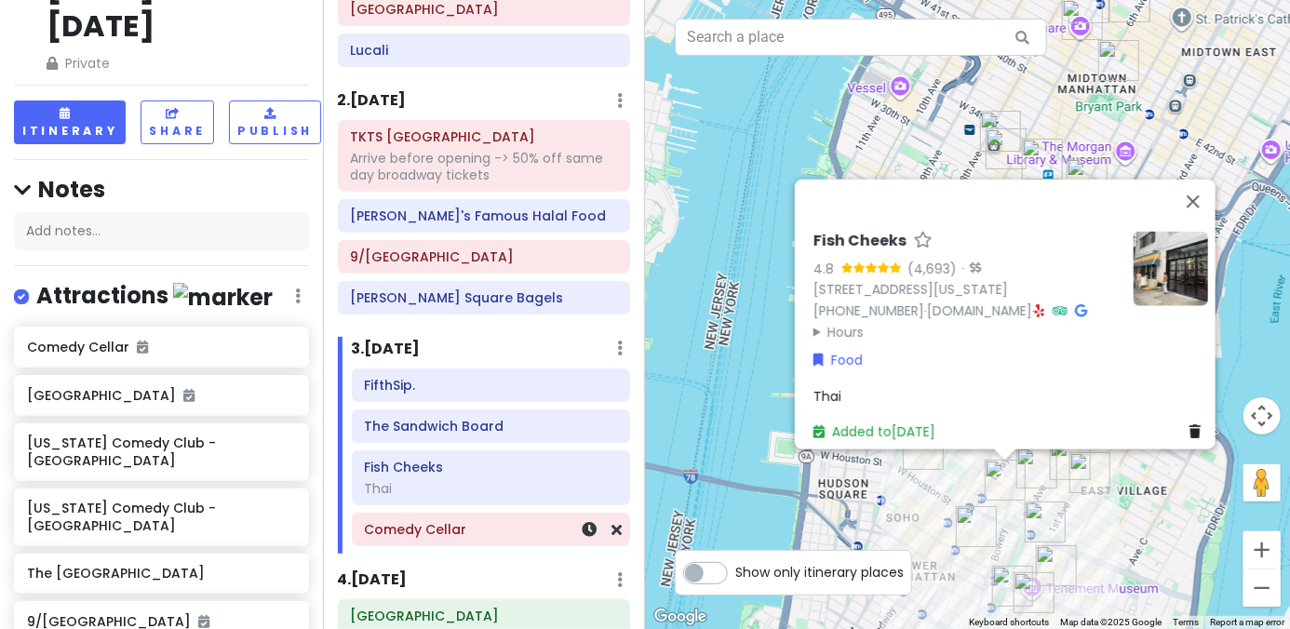
scroll to position [179, 0]
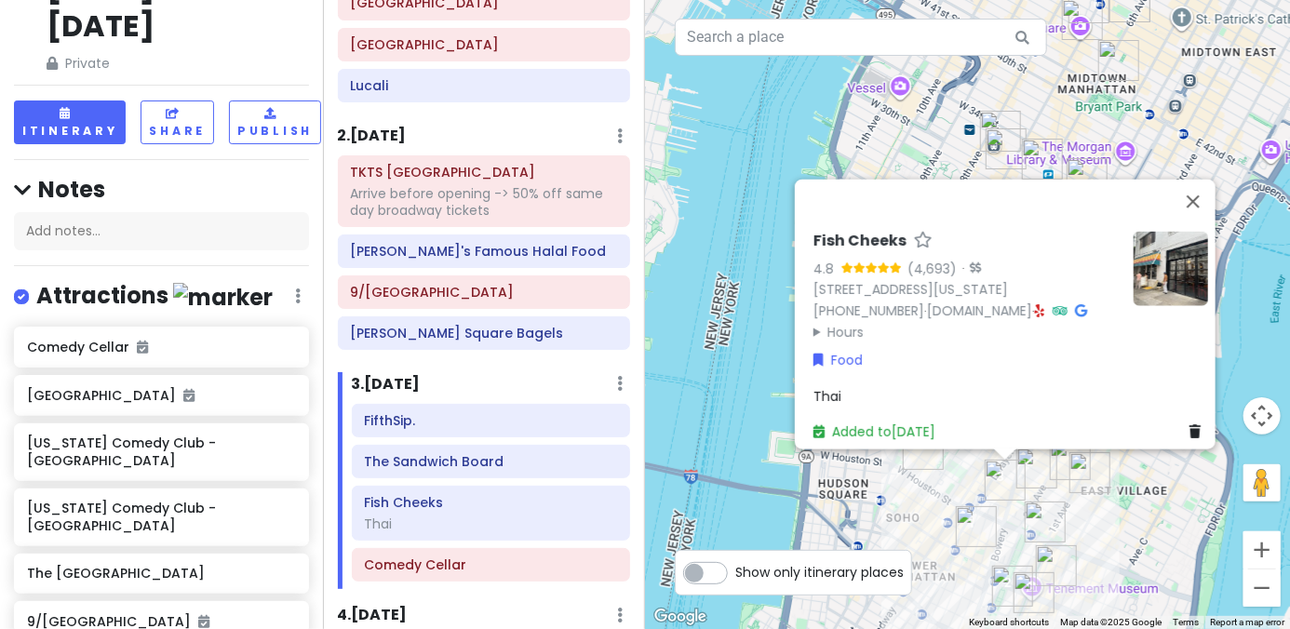
click at [468, 372] on div "3 . Sat 1/17 Add Day Notes Delete Day" at bounding box center [491, 388] width 279 height 32
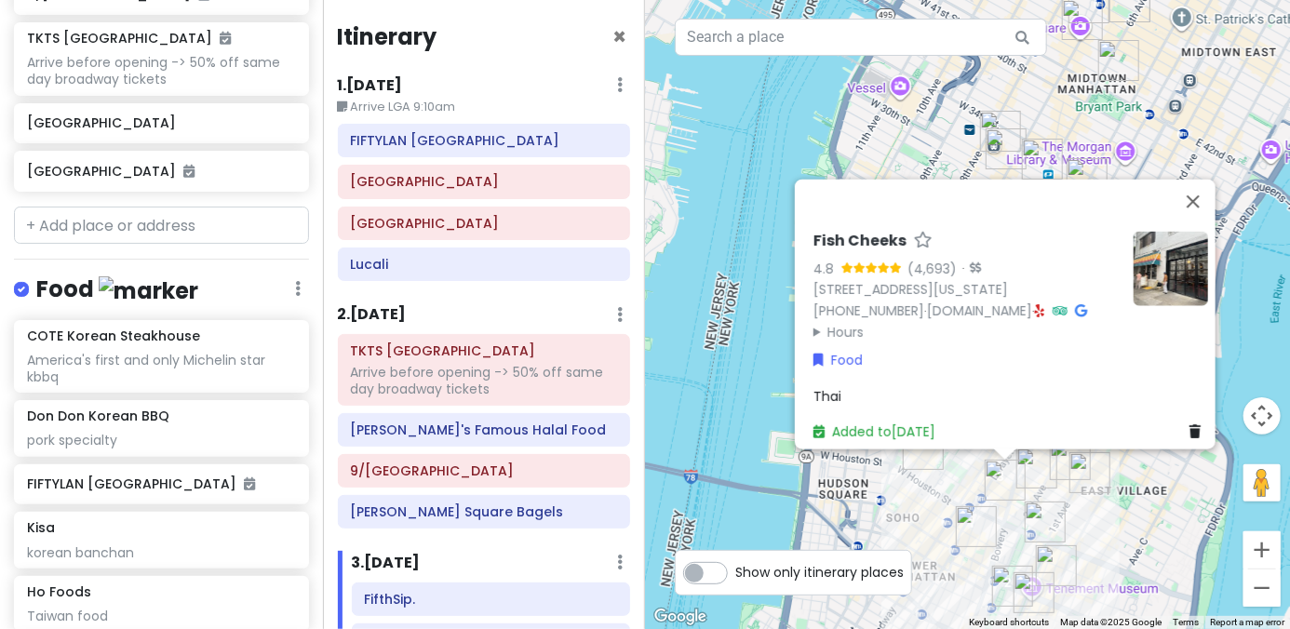
scroll to position [745, 0]
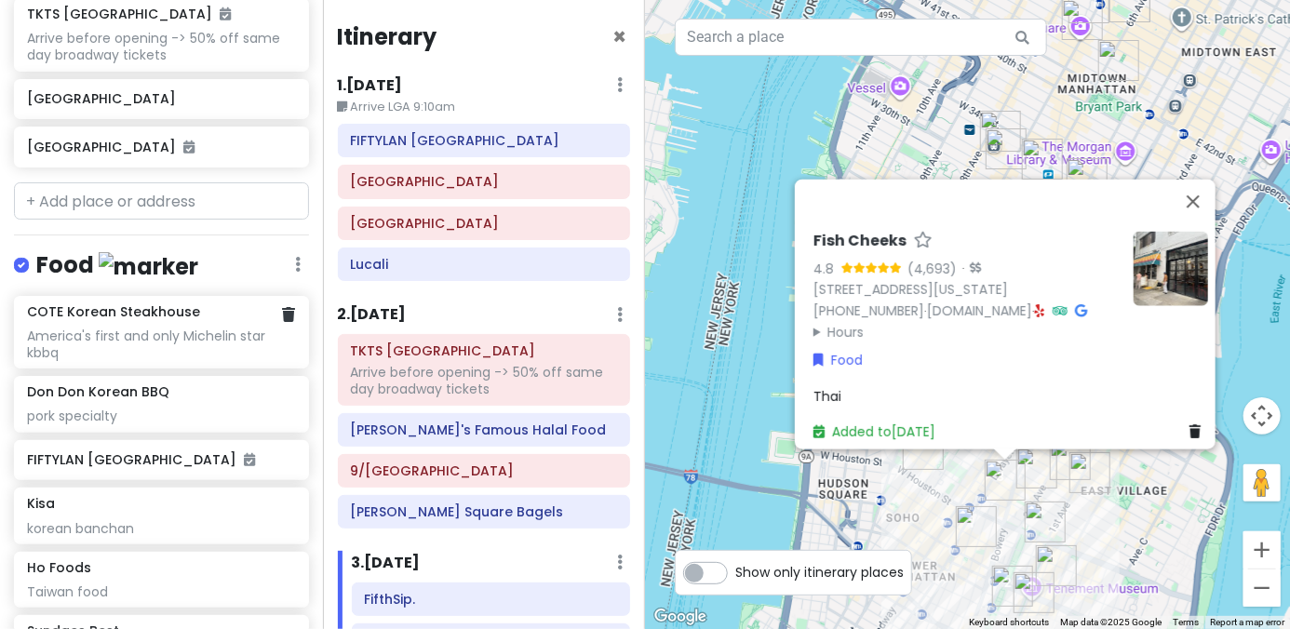
click at [139, 63] on div "America's first and only Michelin star kbbq" at bounding box center [161, 47] width 268 height 34
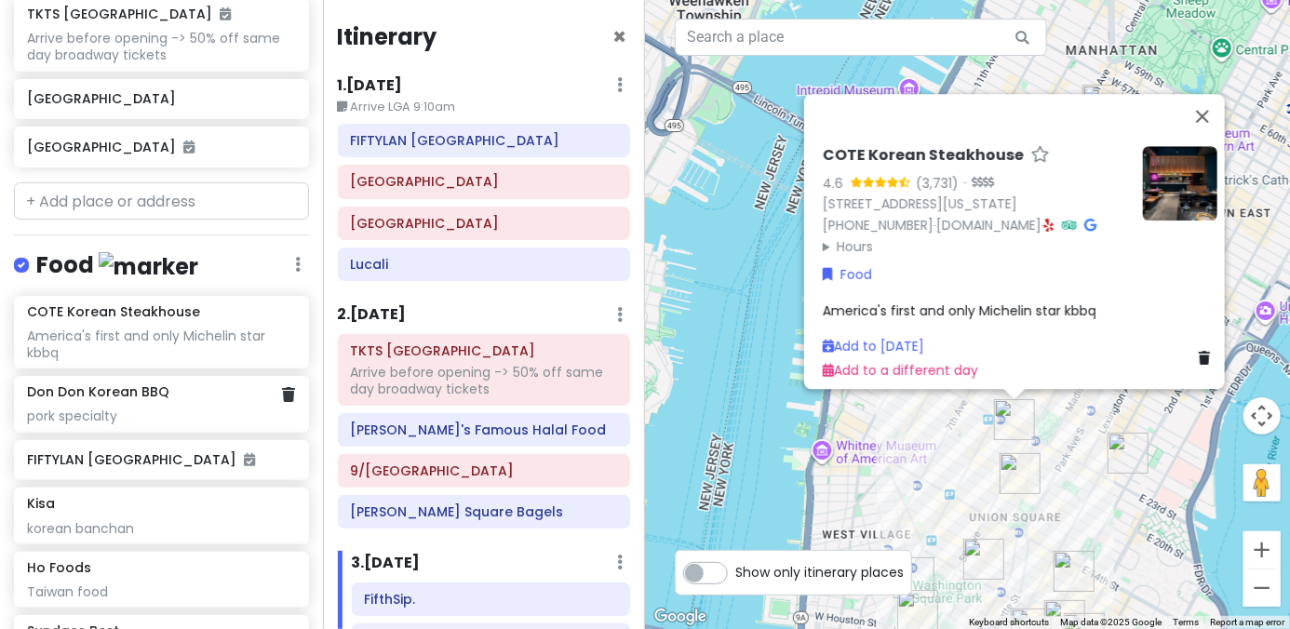
click at [134, 63] on div "pork specialty" at bounding box center [161, 47] width 268 height 34
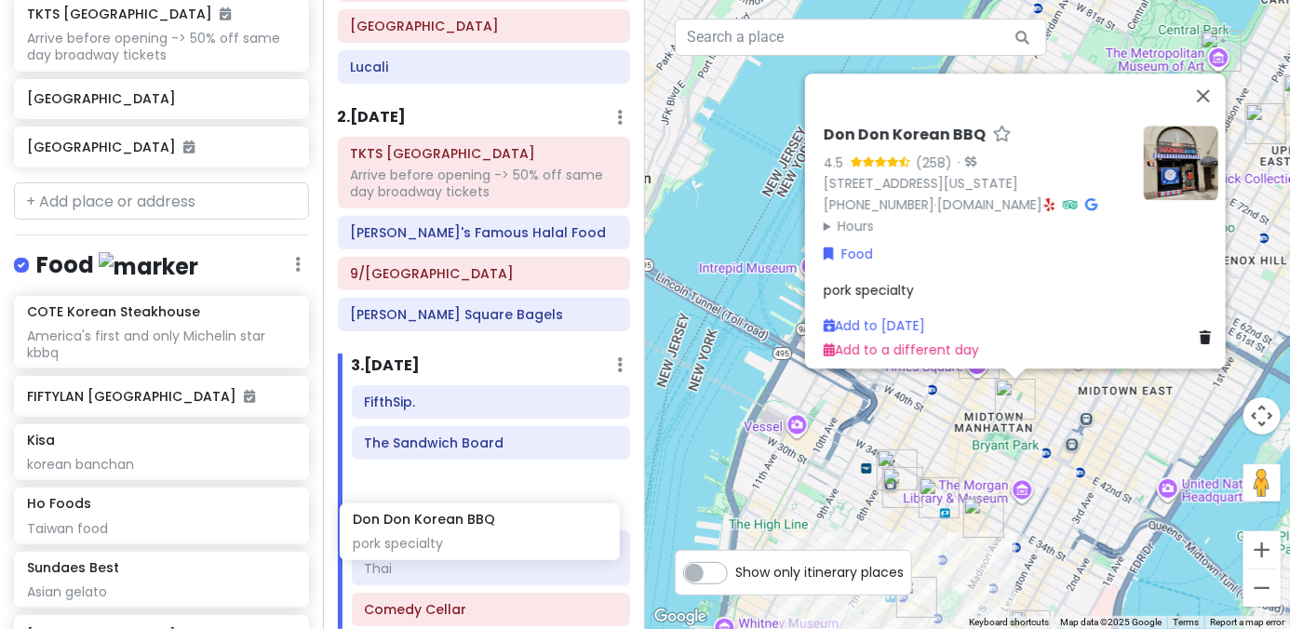
scroll to position [289, 0]
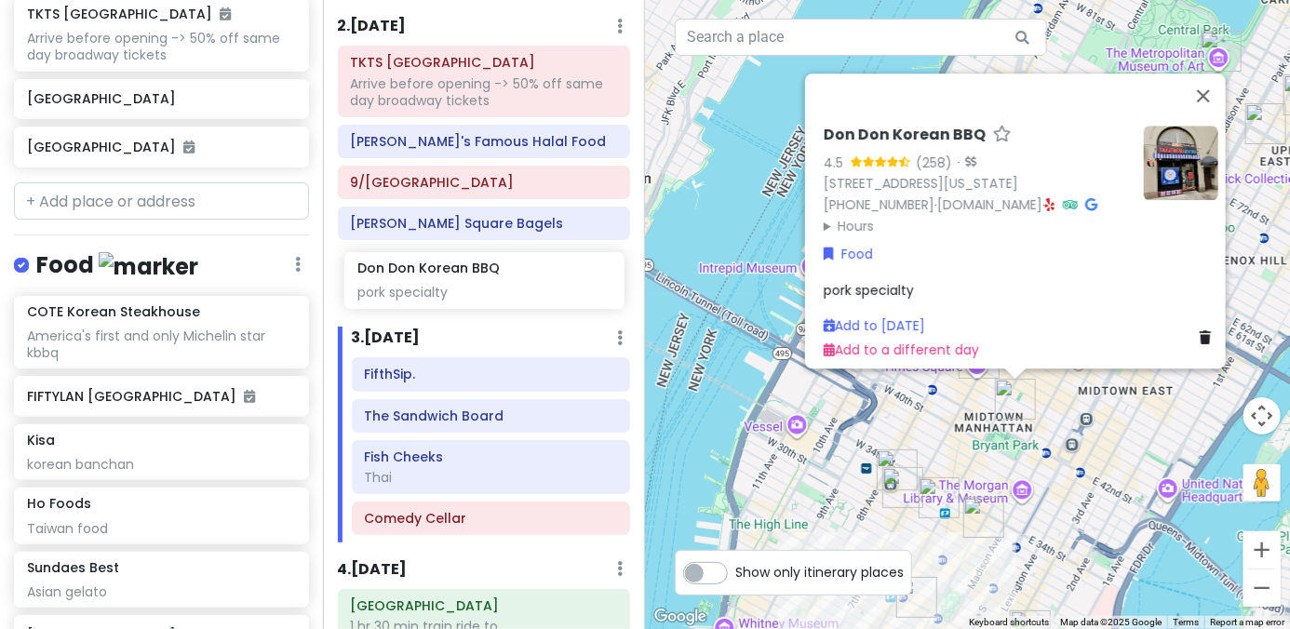
drag, startPoint x: 134, startPoint y: 334, endPoint x: 468, endPoint y: 278, distance: 338.8
click at [466, 283] on div "NYC + Philly 1/15-1/19/26 Private Change Dates Make a Copy Delete Trip Give Fee…" at bounding box center [645, 314] width 1290 height 629
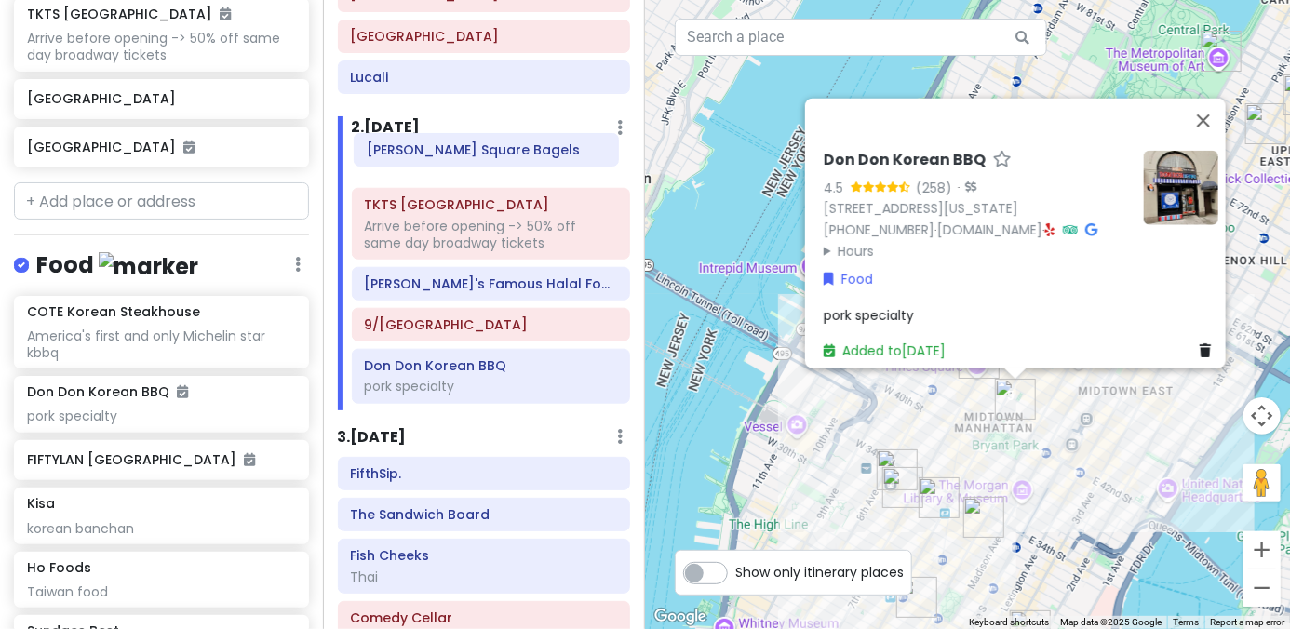
drag, startPoint x: 462, startPoint y: 325, endPoint x: 464, endPoint y: 161, distance: 163.8
click at [464, 161] on div "TKTS Times Square Arrive before opening -> 50% off same day broadway tickets Ad…" at bounding box center [491, 278] width 307 height 263
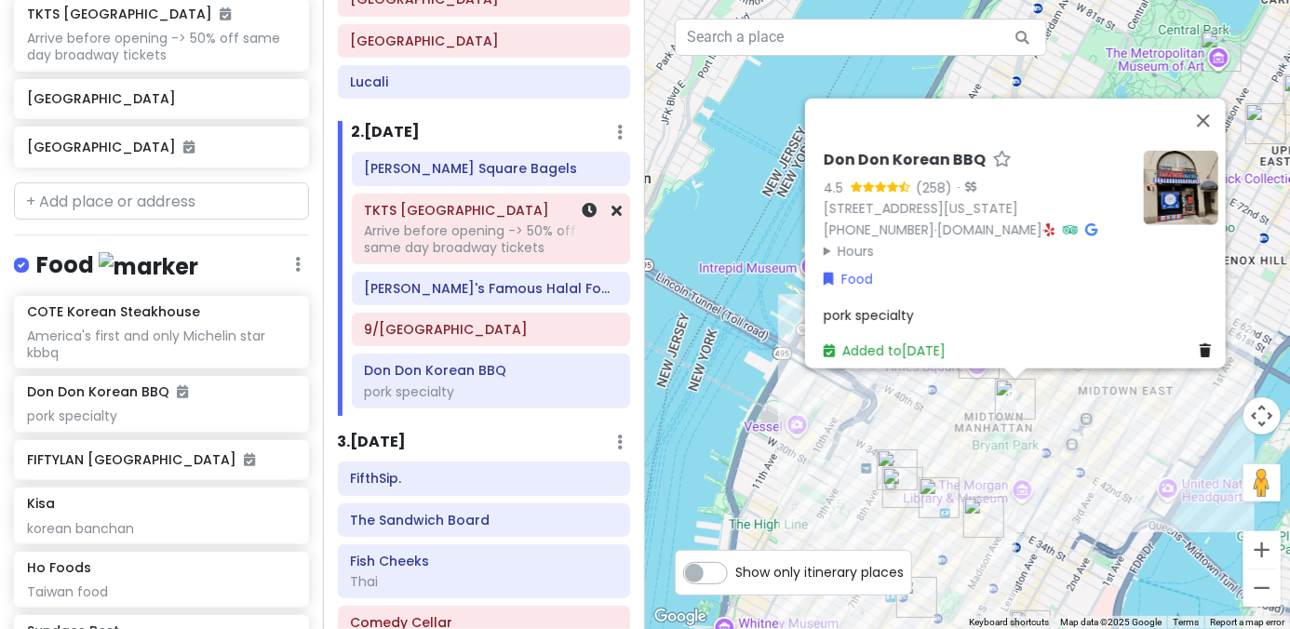
click at [469, 245] on div "Arrive before opening -> 50% off same day broadway tickets" at bounding box center [490, 239] width 253 height 34
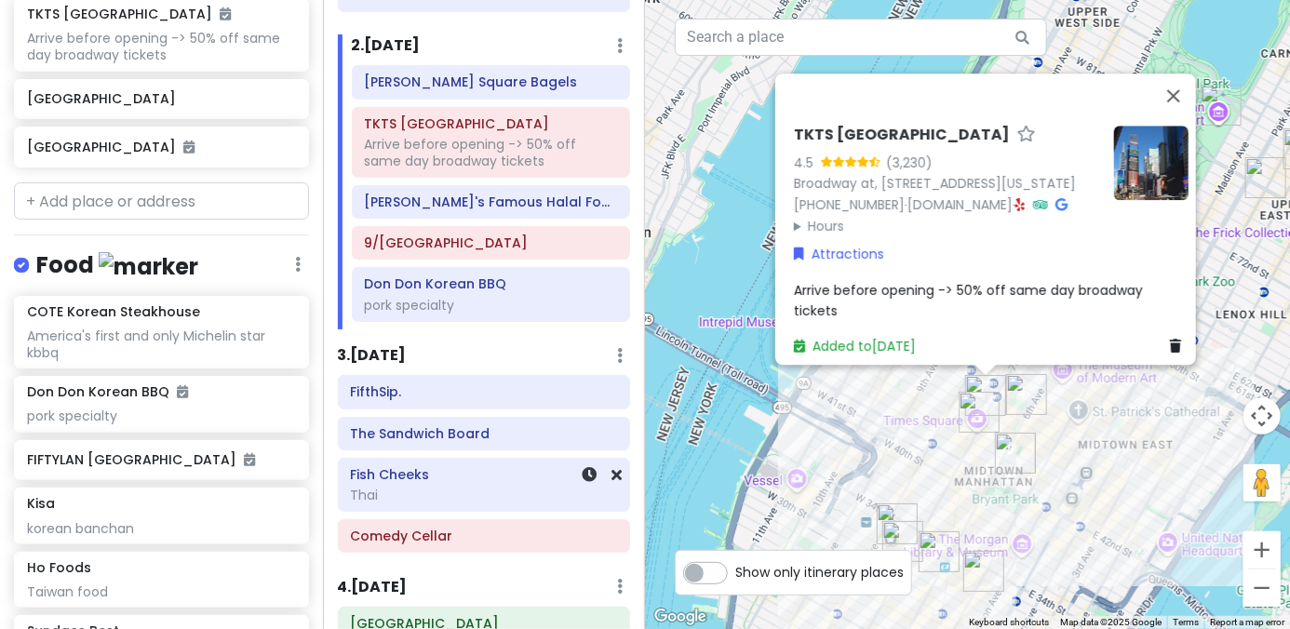
scroll to position [276, 0]
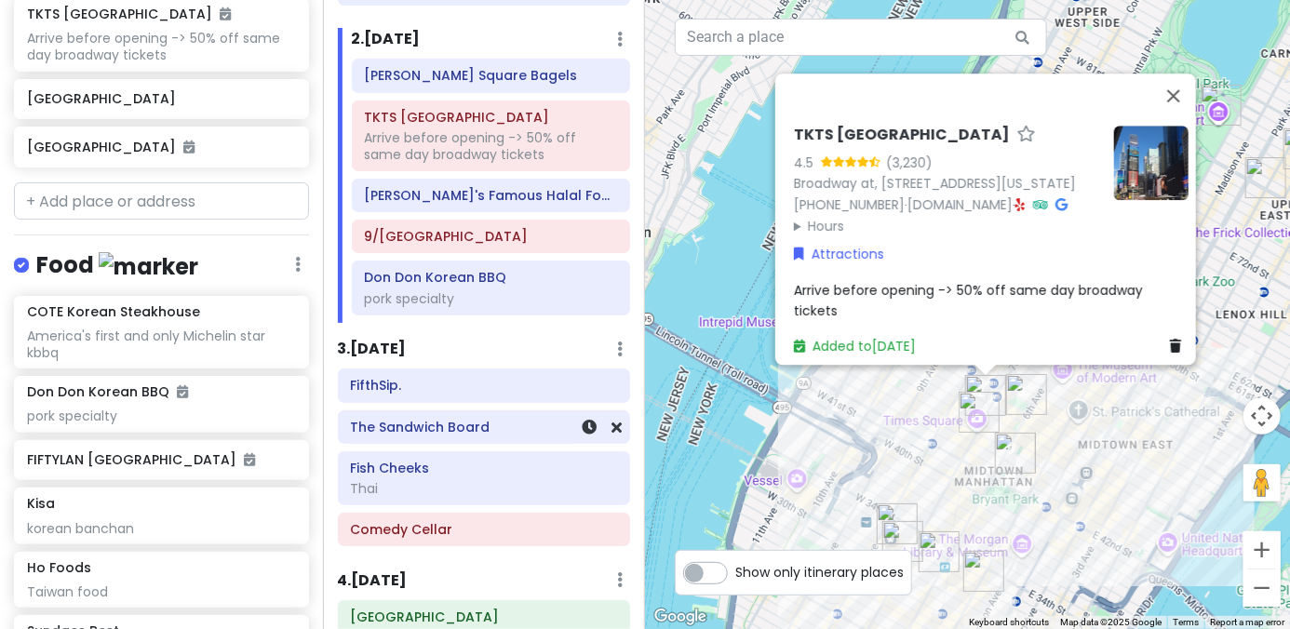
click at [465, 424] on h6 "The Sandwich Board" at bounding box center [483, 427] width 267 height 17
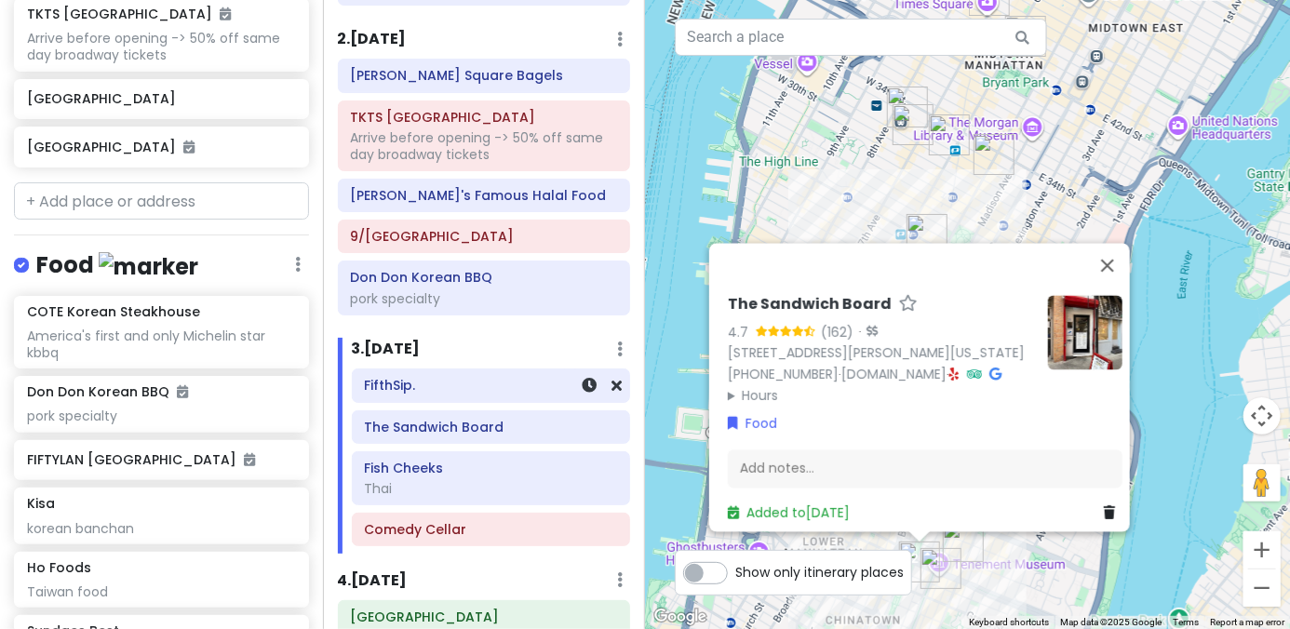
click at [469, 386] on h6 "FifthSip." at bounding box center [490, 385] width 253 height 17
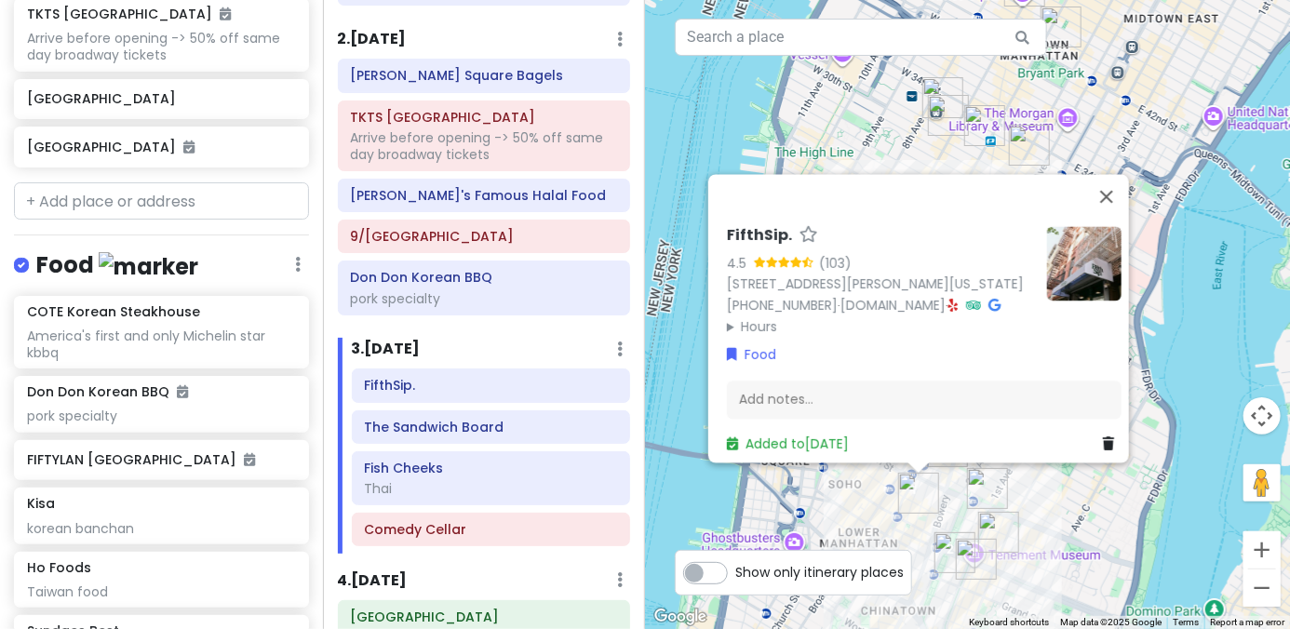
click at [758, 316] on summary "Hours" at bounding box center [879, 326] width 305 height 20
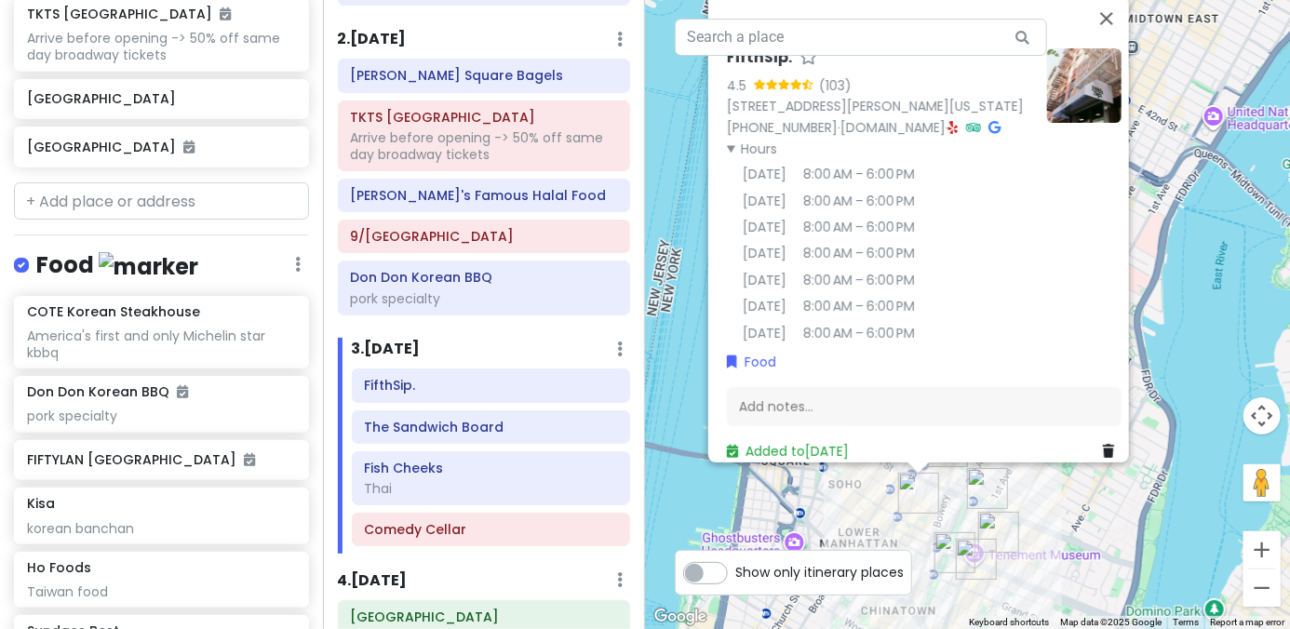
click at [668, 342] on div "FifthSip. 4.5 (103) 229 Mott St, New York, NY 10012, USA (917) 388-2855 · fifth…" at bounding box center [967, 314] width 645 height 629
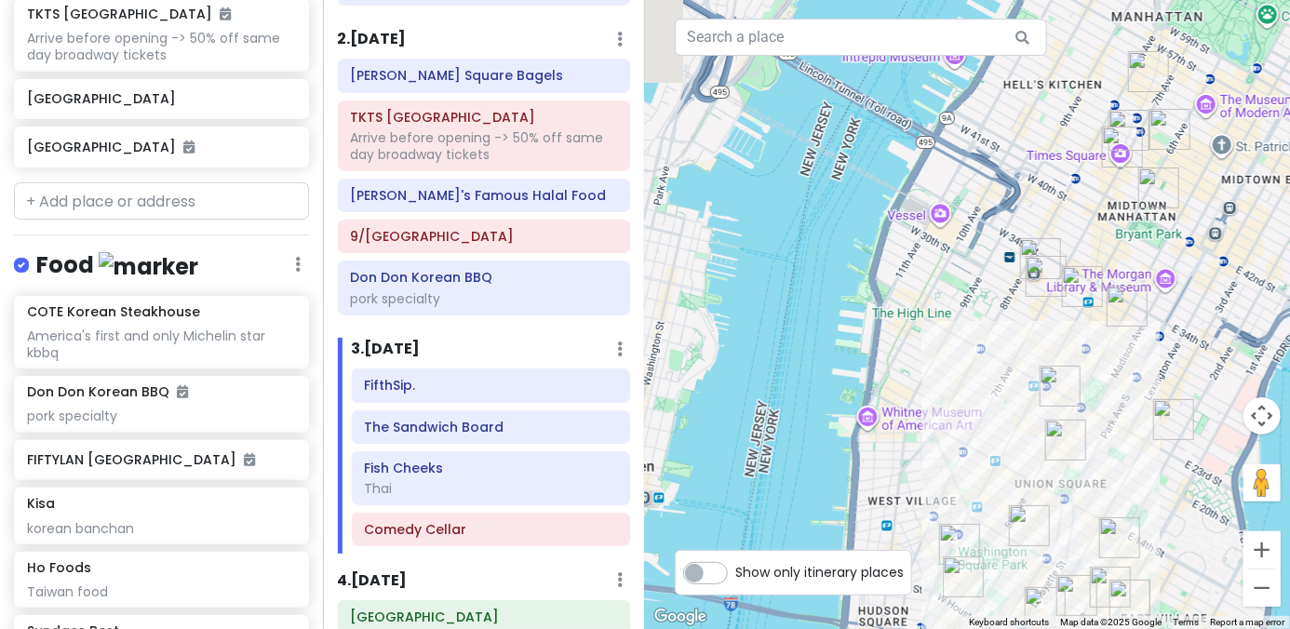
drag, startPoint x: 671, startPoint y: 342, endPoint x: 804, endPoint y: 496, distance: 203.9
click at [802, 497] on div at bounding box center [967, 314] width 645 height 629
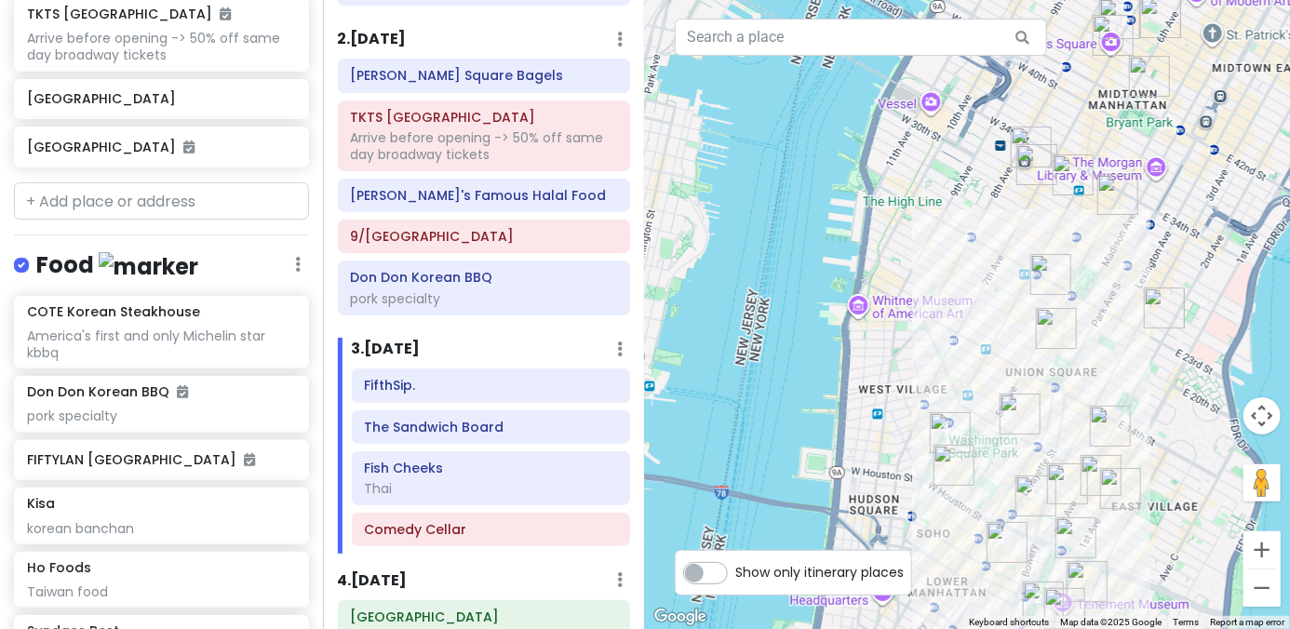
drag, startPoint x: 767, startPoint y: 389, endPoint x: 737, endPoint y: 341, distance: 56.8
click at [737, 341] on div at bounding box center [967, 314] width 645 height 629
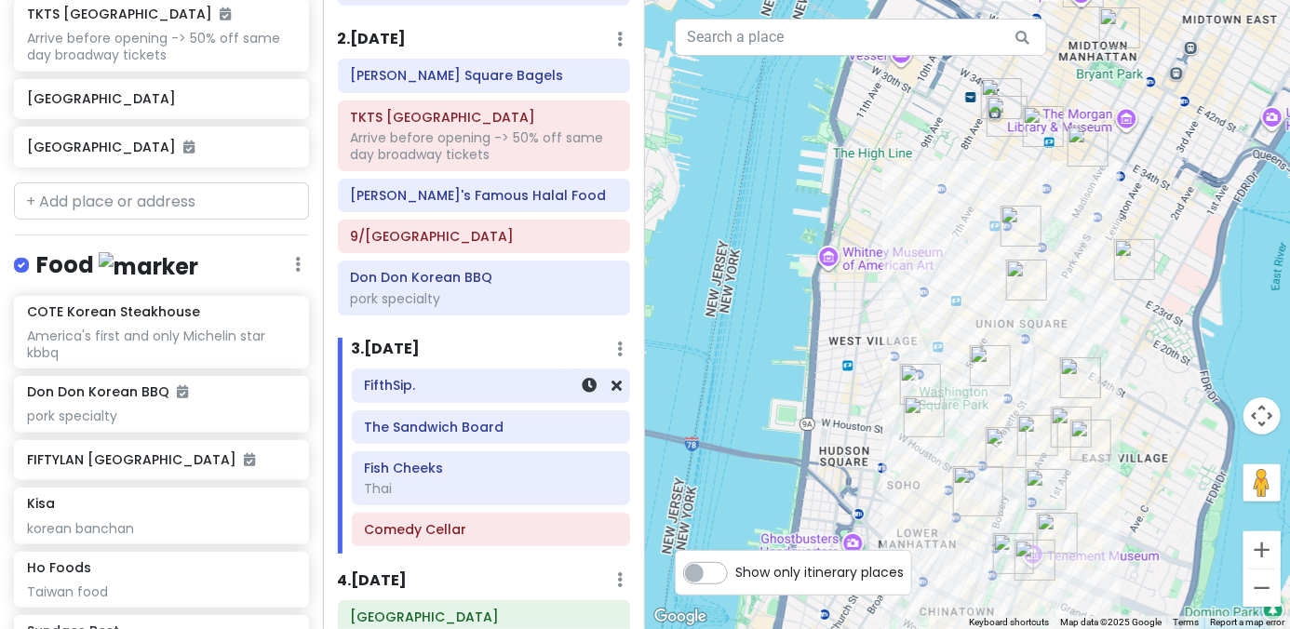
click at [495, 392] on div "FifthSip." at bounding box center [490, 386] width 253 height 26
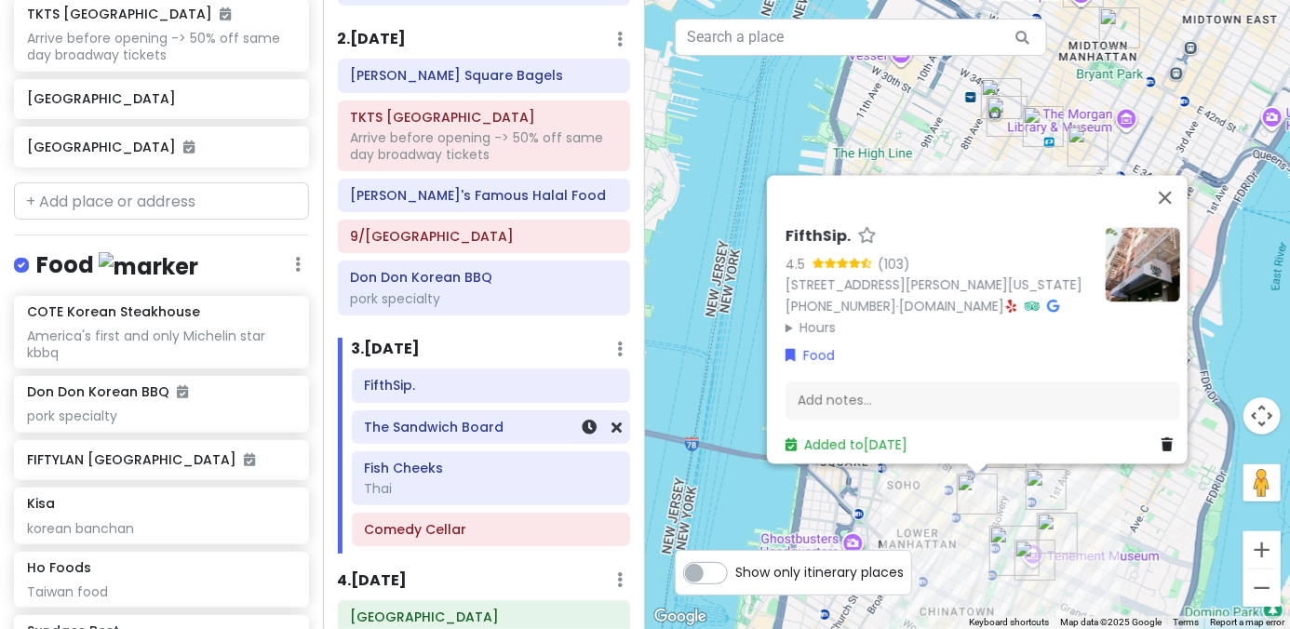
click at [487, 430] on h6 "The Sandwich Board" at bounding box center [490, 427] width 253 height 17
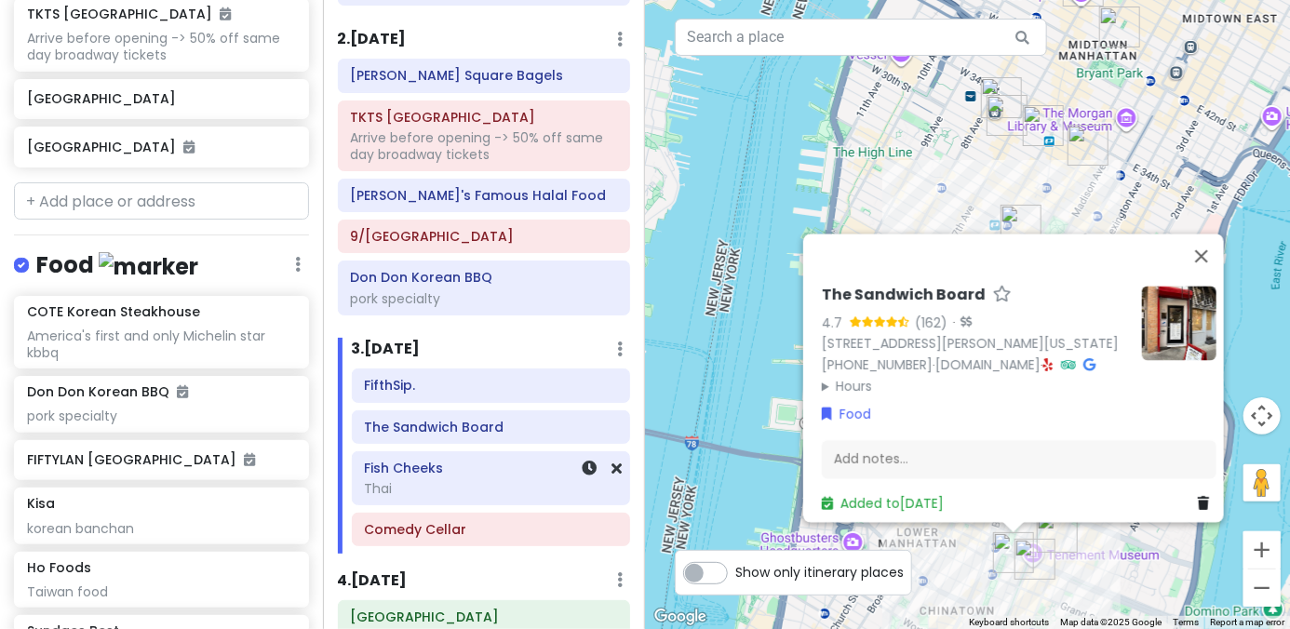
click at [462, 307] on div "Thai" at bounding box center [483, 298] width 267 height 17
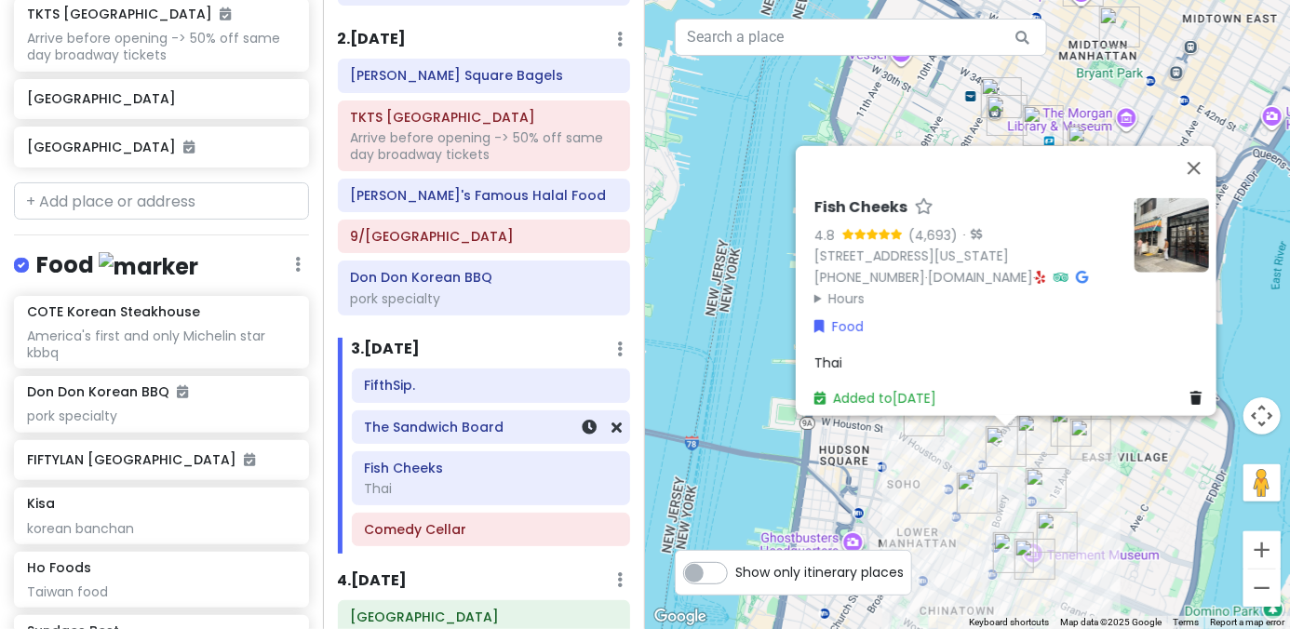
click at [476, 436] on div "The Sandwich Board" at bounding box center [491, 427] width 277 height 32
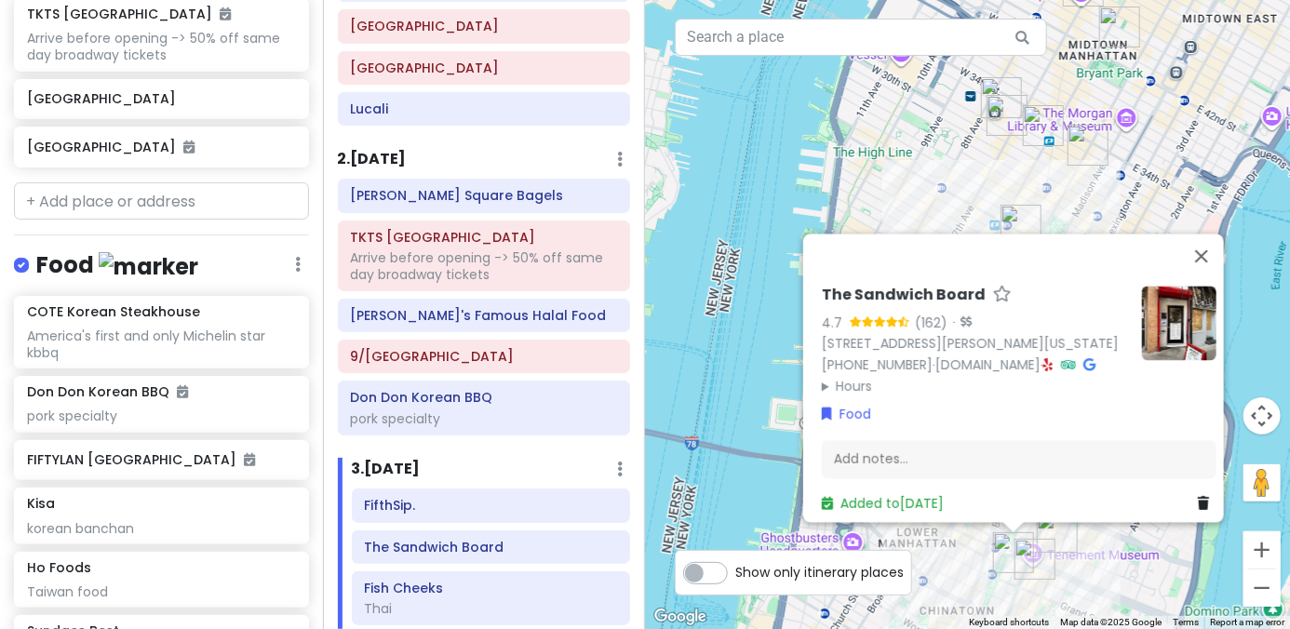
scroll to position [0, 0]
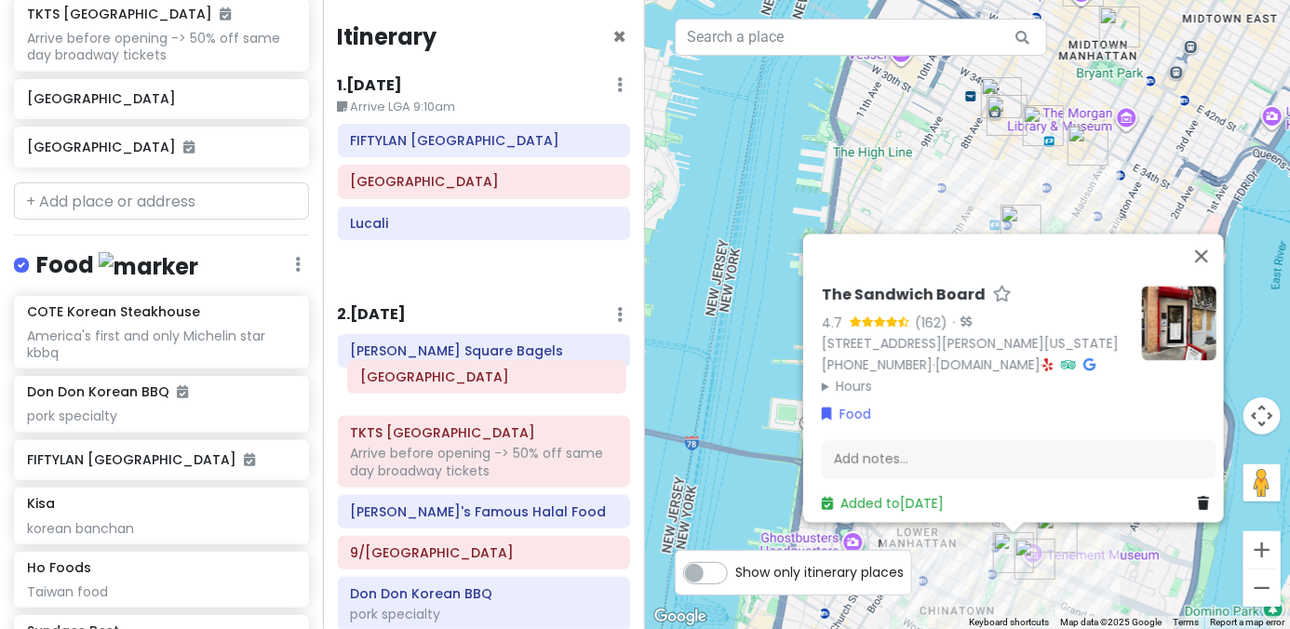
drag, startPoint x: 418, startPoint y: 195, endPoint x: 428, endPoint y: 391, distance: 195.7
click at [428, 391] on div "Itinerary × 1 . Thu 1/15 Edit Day Notes Delete Day Arrive LGA 9:10am FIFTYLAN K…" at bounding box center [484, 314] width 323 height 629
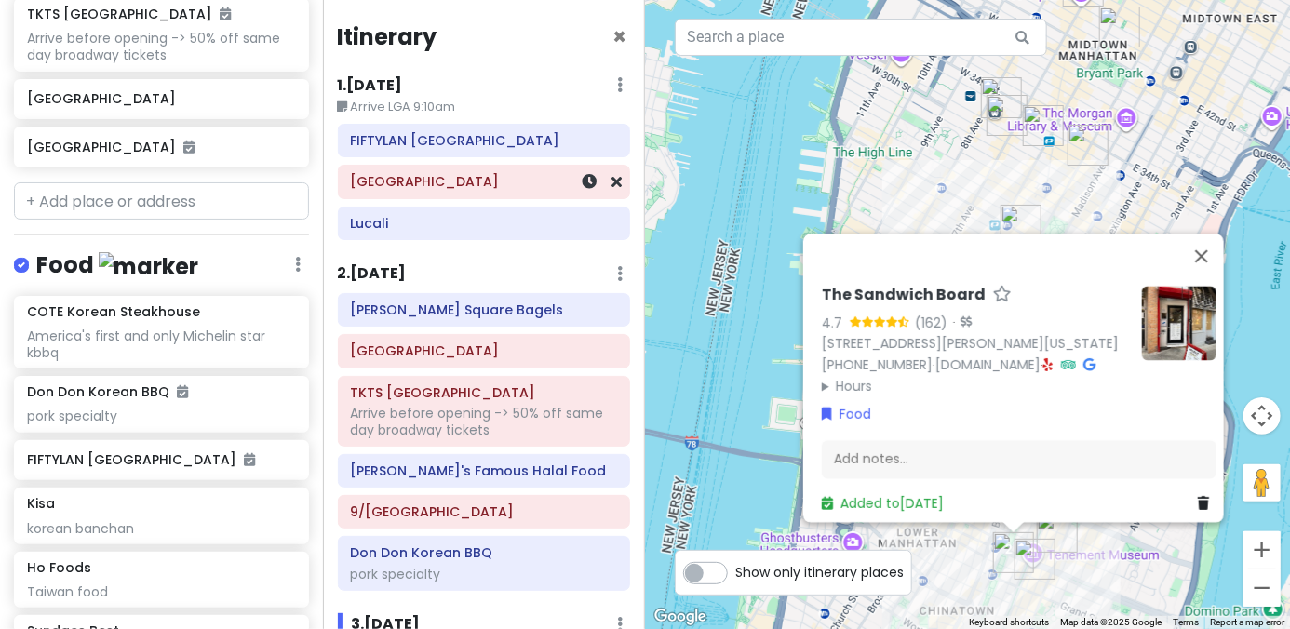
click at [421, 181] on h6 "[GEOGRAPHIC_DATA]" at bounding box center [483, 181] width 267 height 17
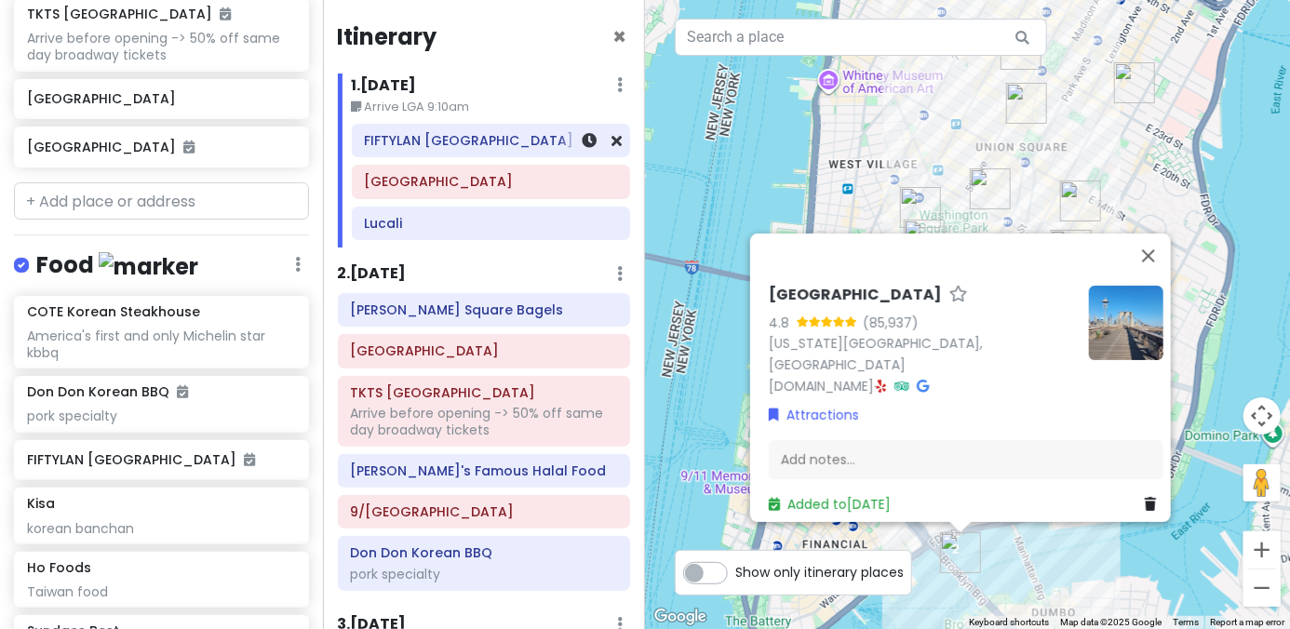
click at [439, 141] on h6 "FIFTYLAN [GEOGRAPHIC_DATA]" at bounding box center [490, 140] width 253 height 17
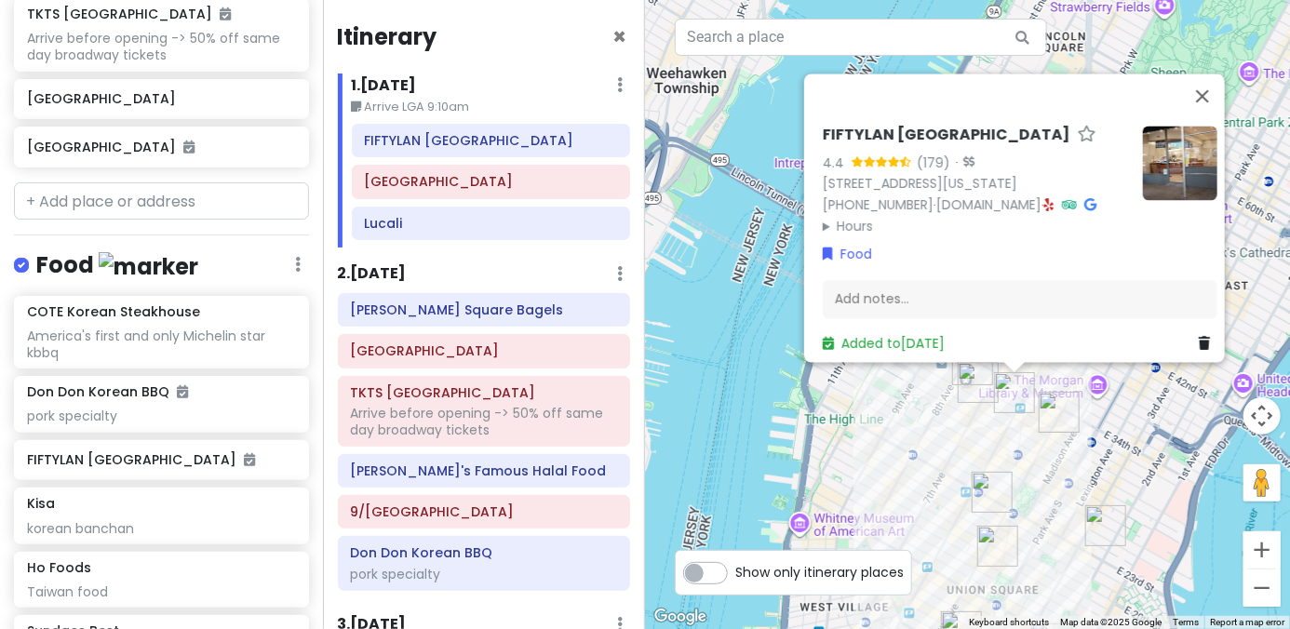
click at [895, 387] on img "PopUp Bagels" at bounding box center [978, 382] width 41 height 41
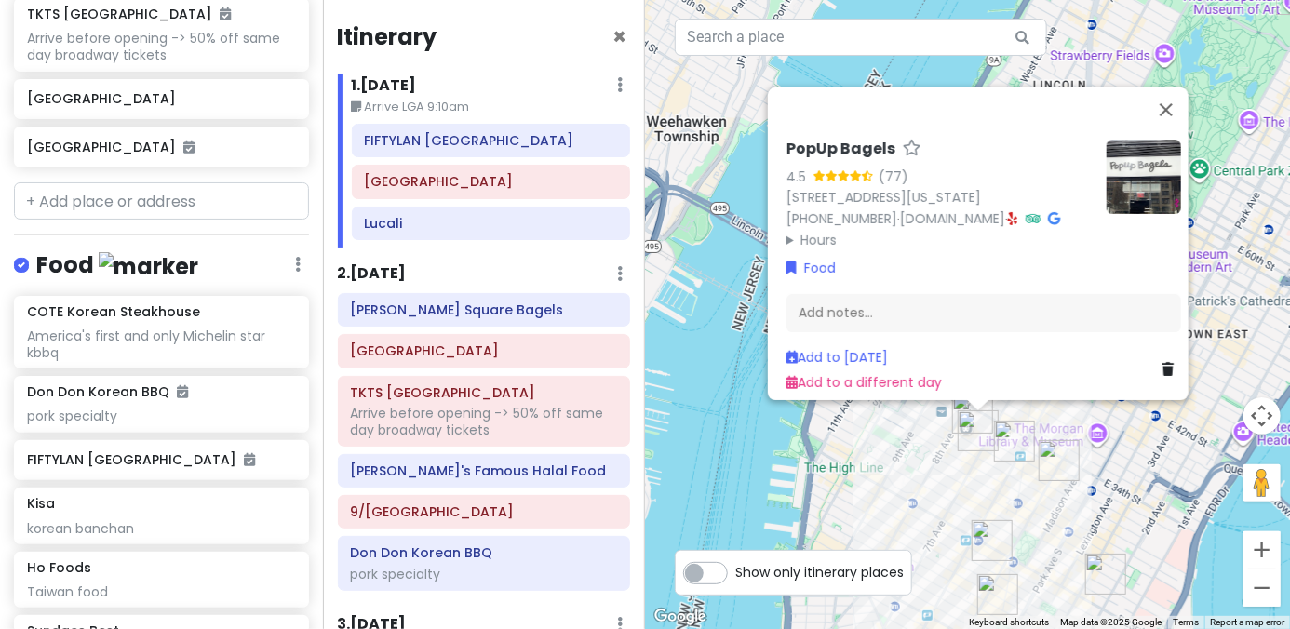
click at [895, 437] on div "PopUp Bagels 4.5 (77) 370 7th Ave, New York, NY 10001, USA (203) 297-8819 · www…" at bounding box center [967, 314] width 645 height 629
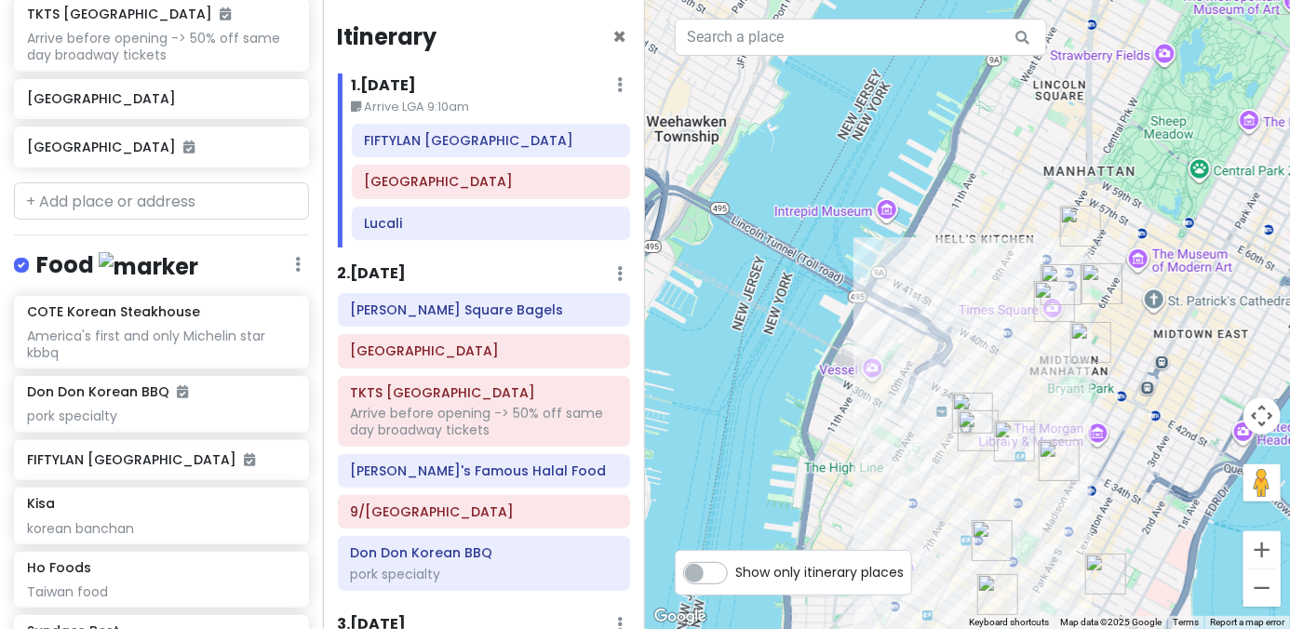
click at [895, 454] on img "Sundaes Best" at bounding box center [1059, 460] width 41 height 41
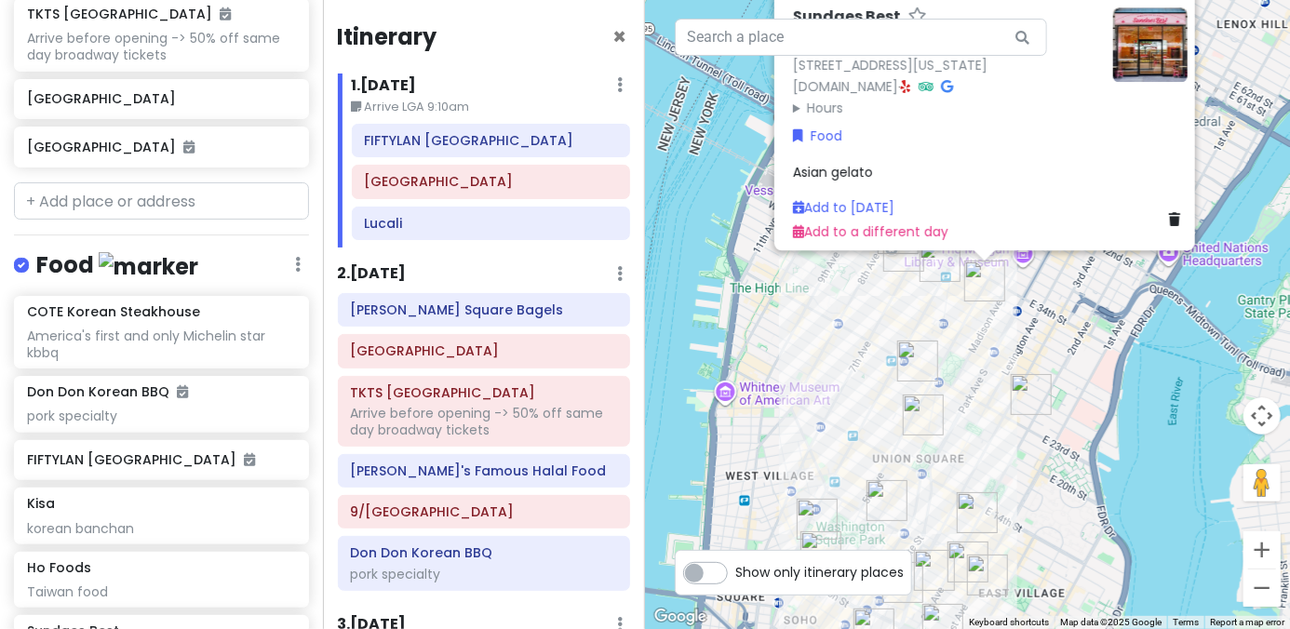
drag, startPoint x: 1057, startPoint y: 491, endPoint x: 1027, endPoint y: 308, distance: 185.0
click at [895, 308] on div "Sundaes Best 4.6 (332) 4 E 32nd St Store 5, New York, NY 10016, USA sundaesbest…" at bounding box center [967, 314] width 645 height 629
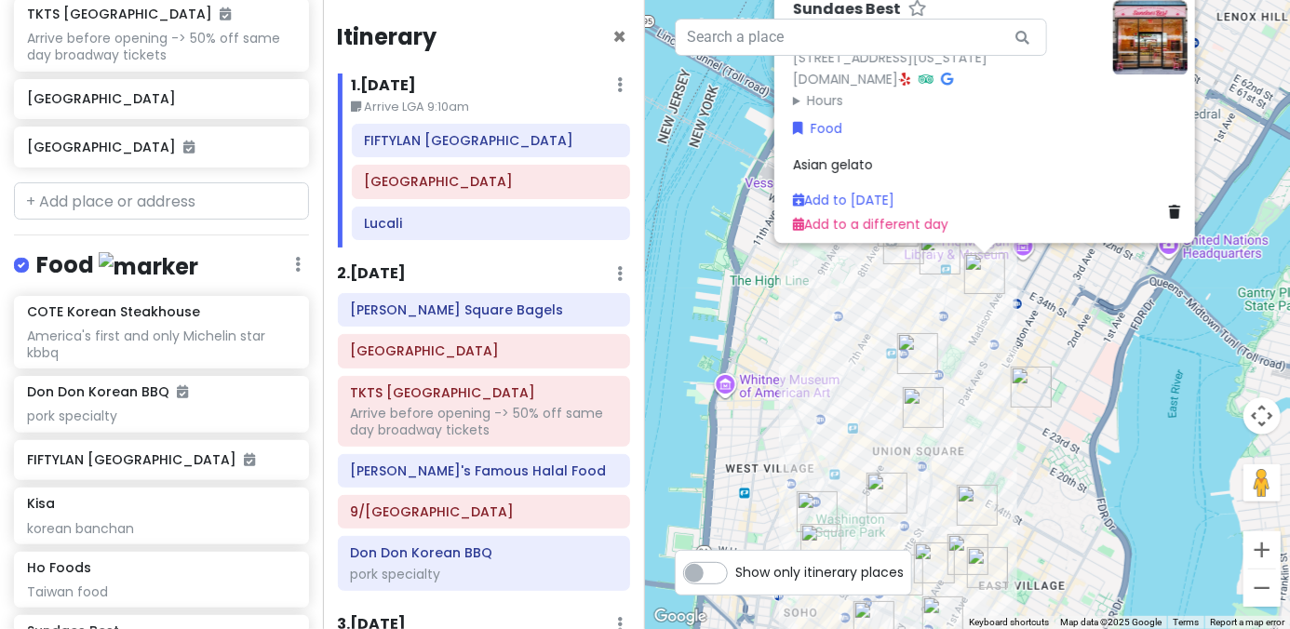
click at [895, 308] on div "Sundaes Best 4.6 (332) 4 E 32nd St Store 5, New York, NY 10016, USA sundaesbest…" at bounding box center [967, 314] width 645 height 629
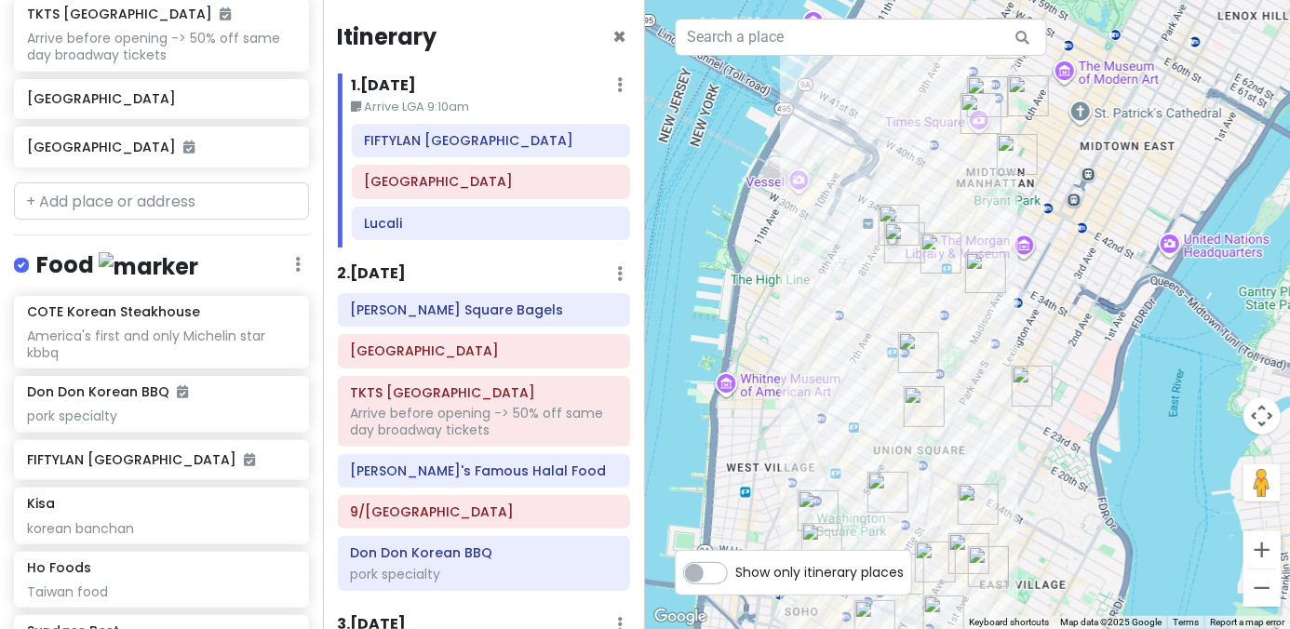
click at [895, 277] on img "Sundaes Best" at bounding box center [985, 272] width 41 height 41
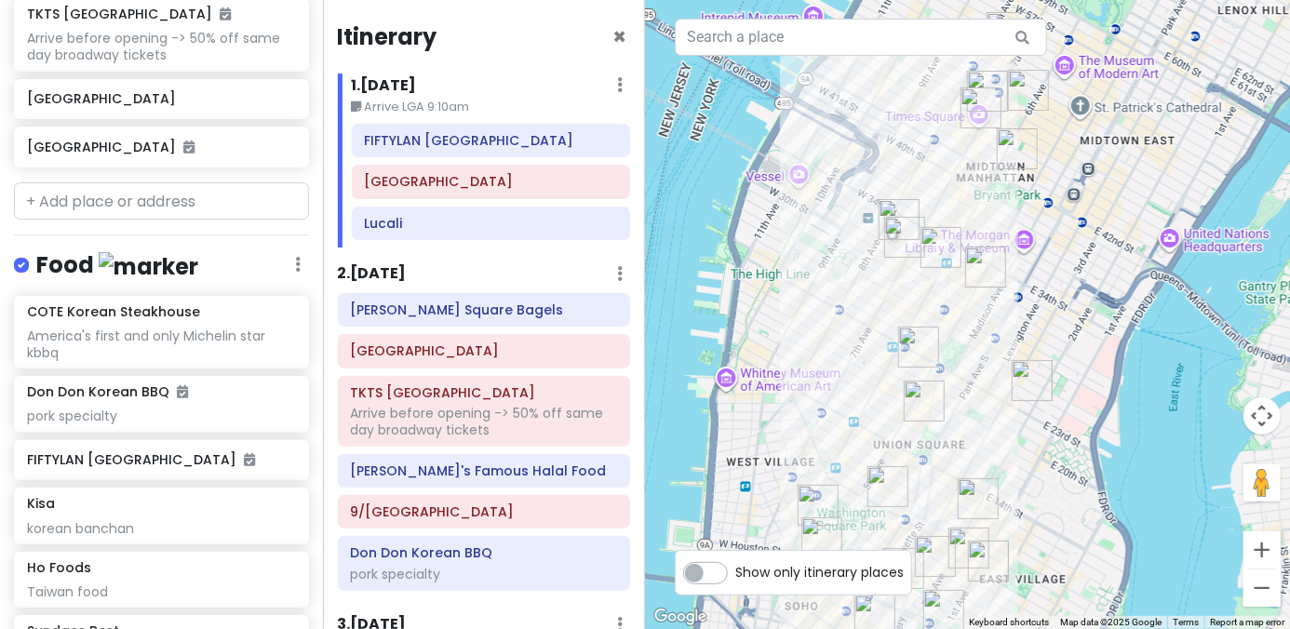
click at [895, 263] on img "Sundaes Best" at bounding box center [985, 267] width 41 height 41
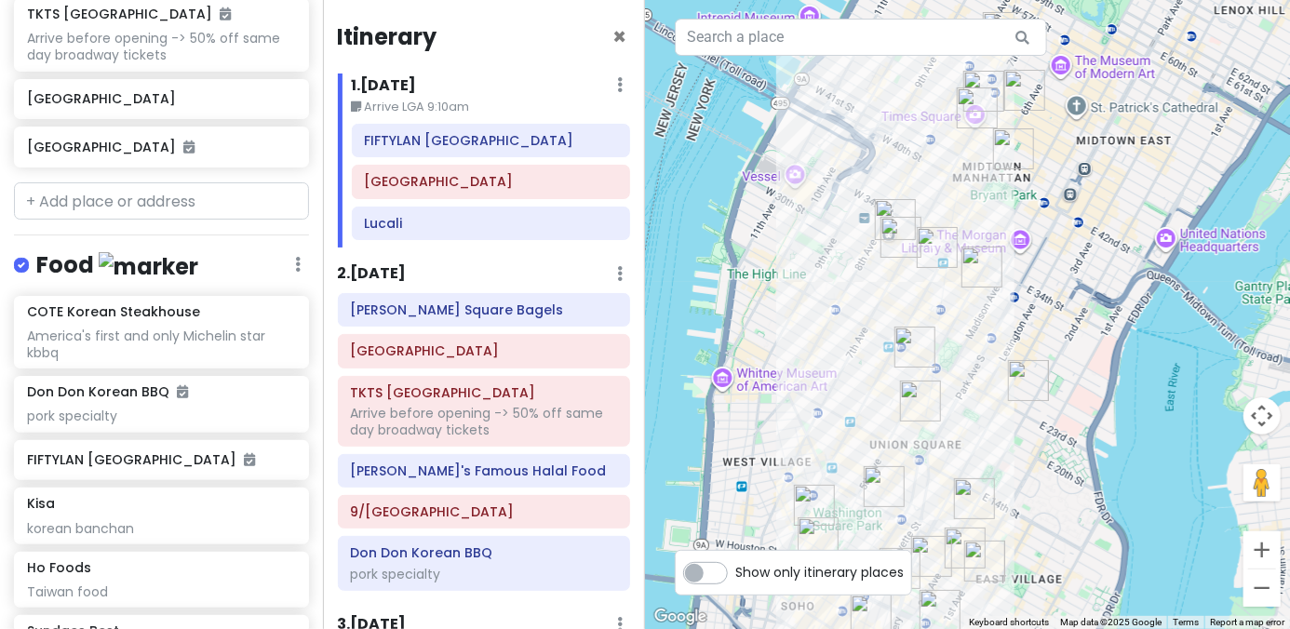
click at [895, 266] on img "Sundaes Best" at bounding box center [981, 267] width 41 height 41
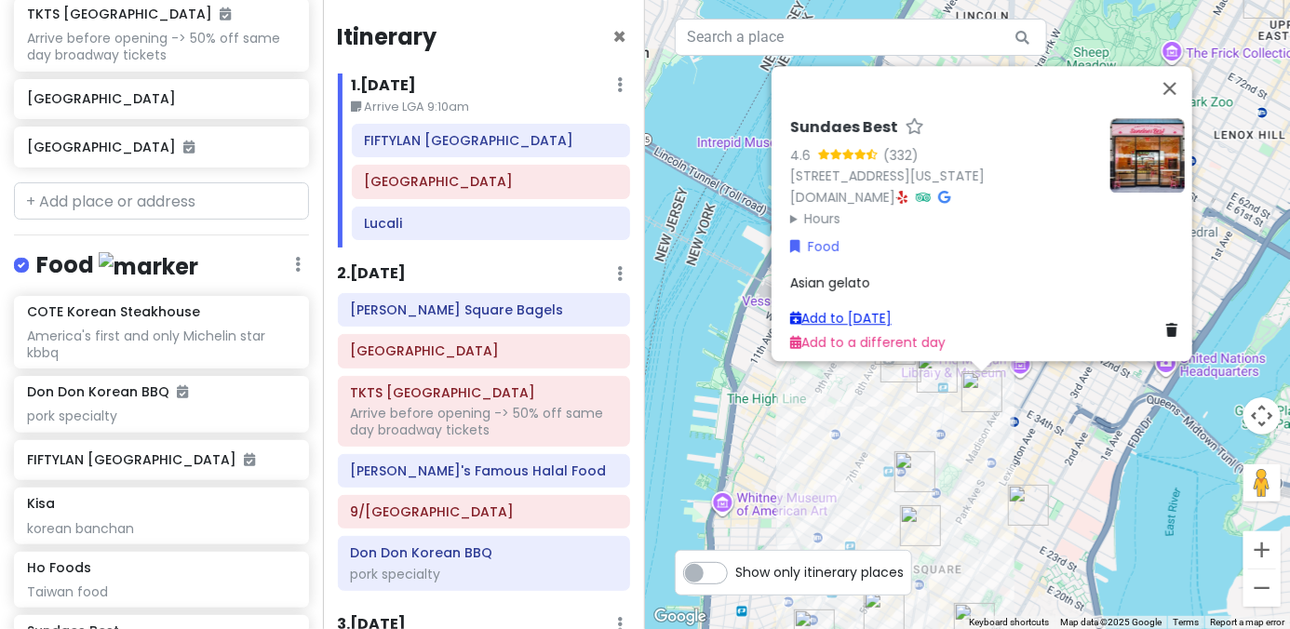
click at [826, 309] on link "Add to Thu 1/15" at bounding box center [840, 318] width 101 height 19
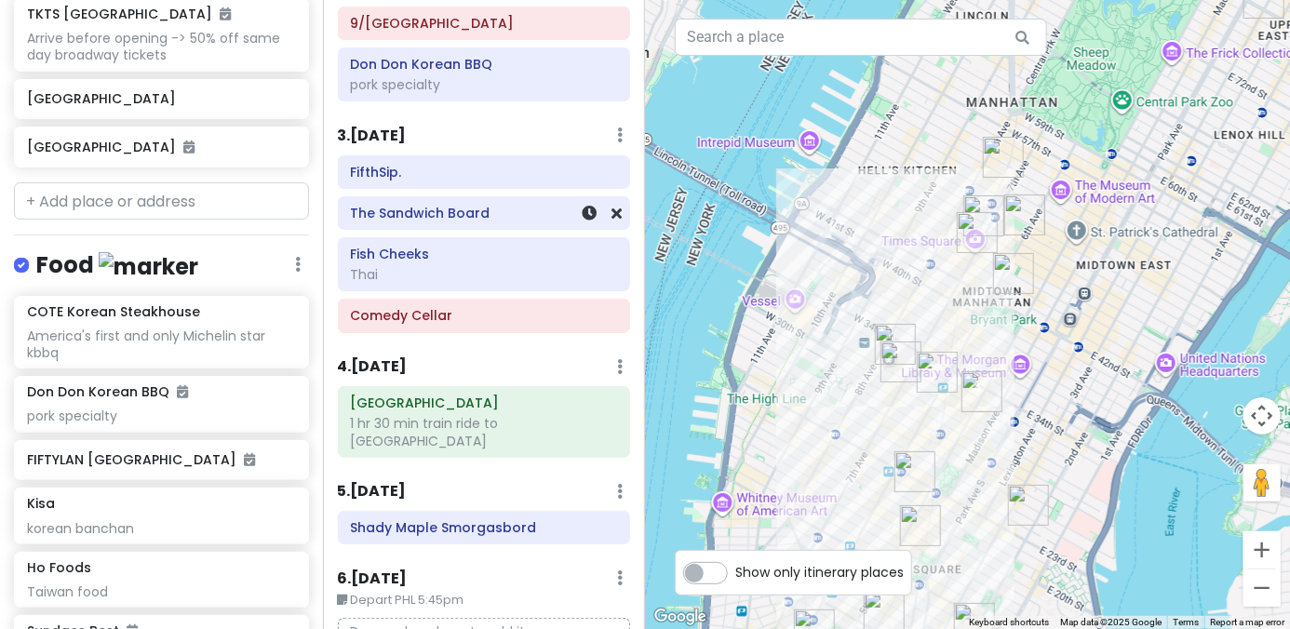
scroll to position [558, 0]
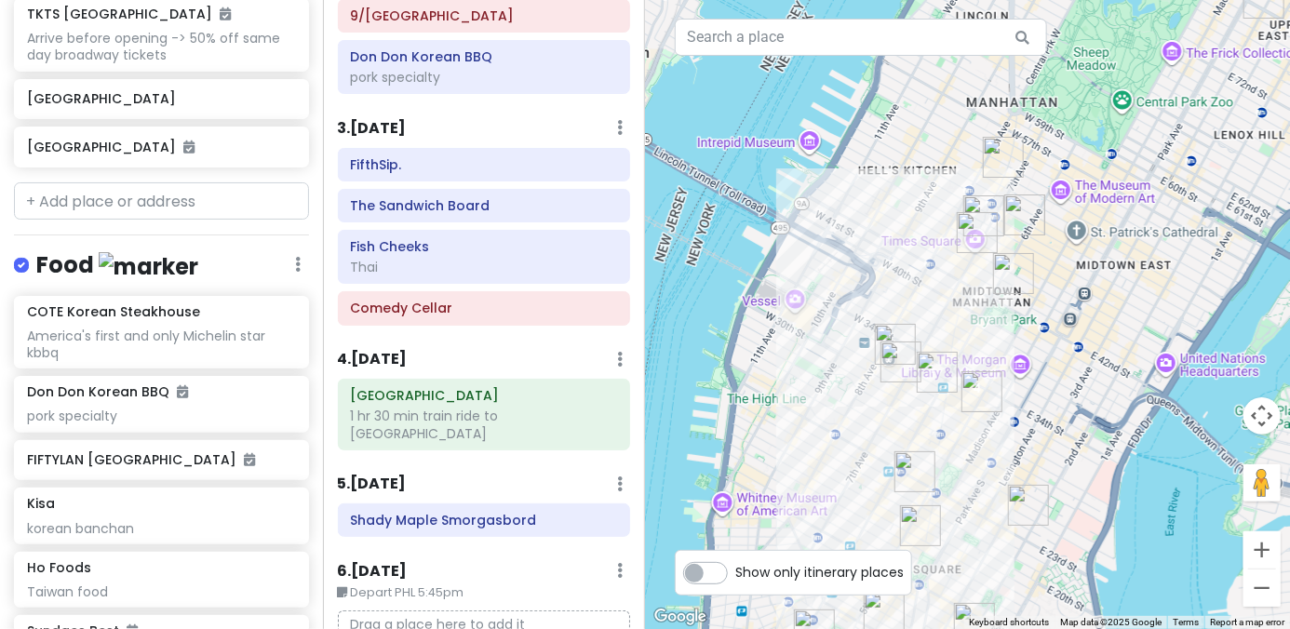
click at [895, 315] on div "To navigate, press the arrow keys." at bounding box center [967, 314] width 645 height 629
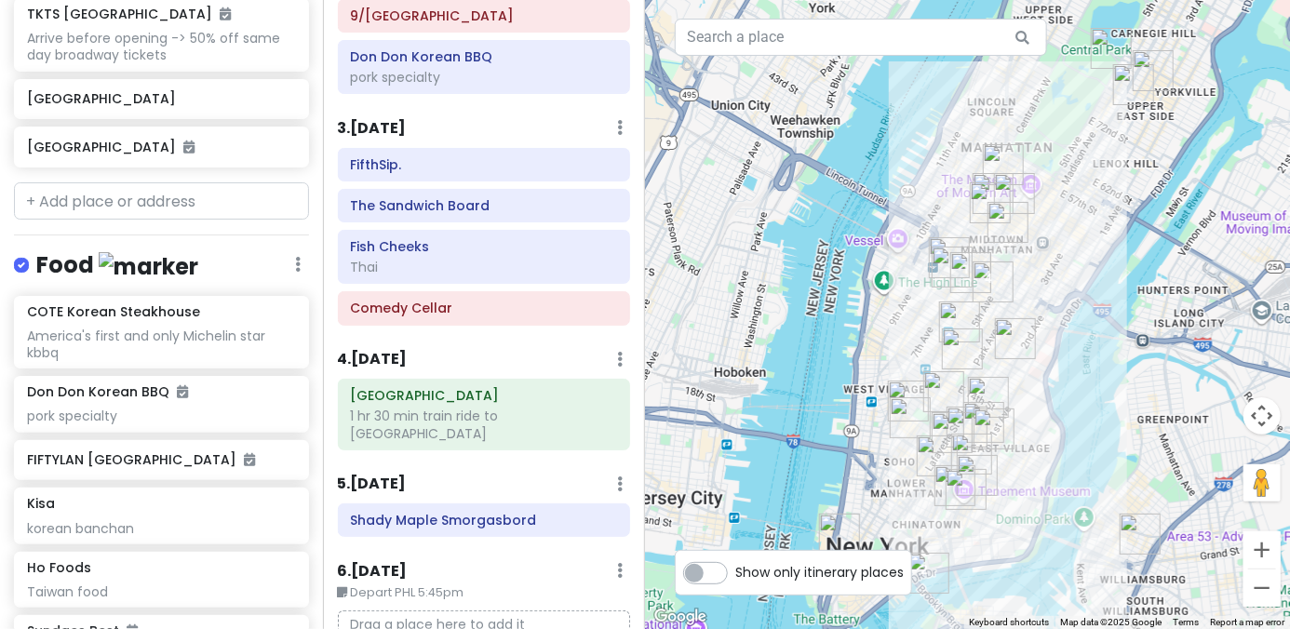
drag, startPoint x: 1142, startPoint y: 300, endPoint x: 1069, endPoint y: 245, distance: 91.8
click at [895, 245] on div at bounding box center [967, 314] width 645 height 629
click at [895, 279] on div at bounding box center [967, 314] width 645 height 629
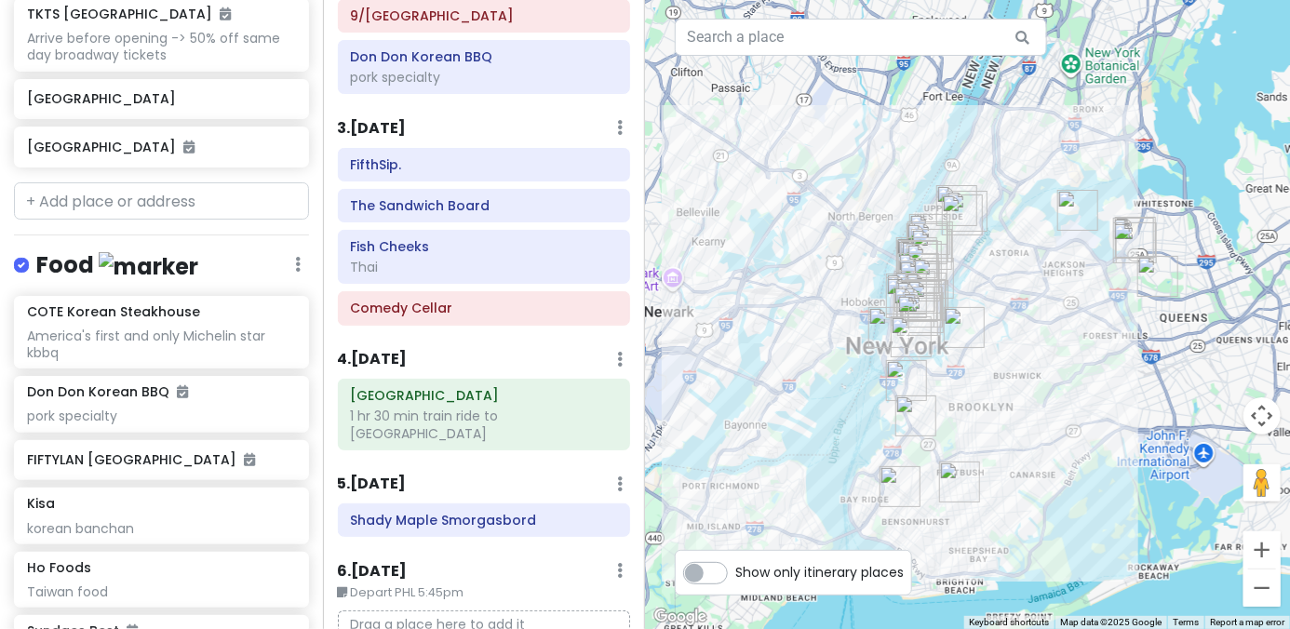
drag, startPoint x: 1124, startPoint y: 290, endPoint x: 949, endPoint y: 289, distance: 175.0
click at [895, 289] on div at bounding box center [967, 314] width 645 height 629
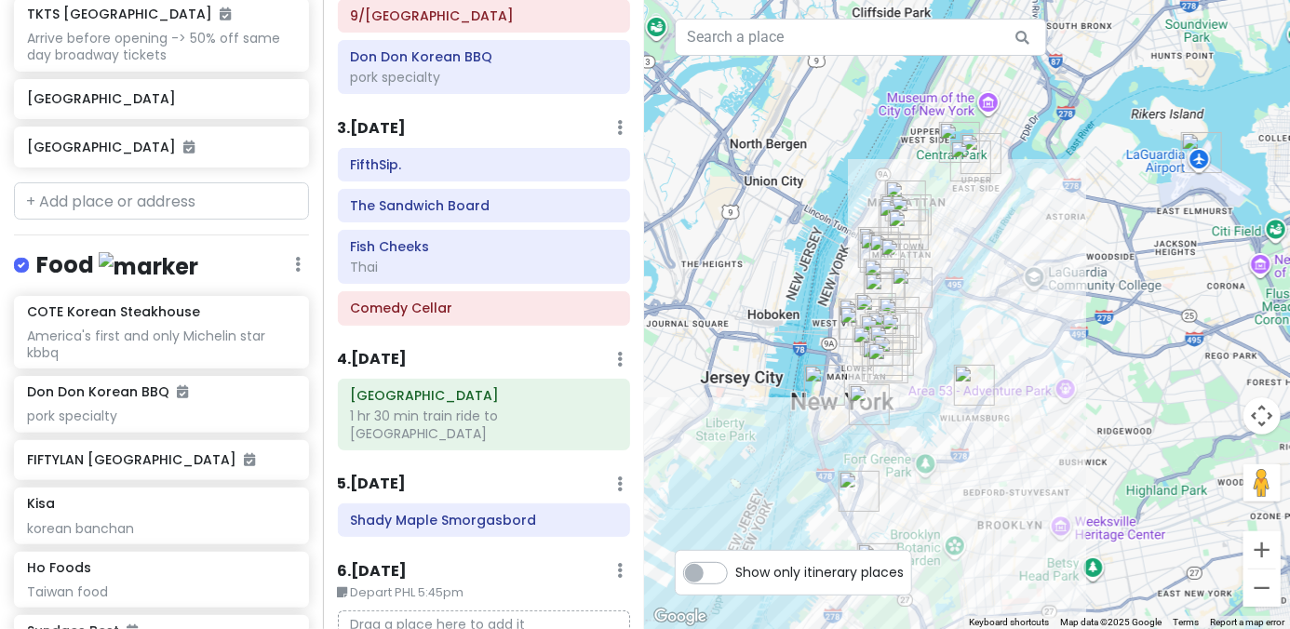
drag, startPoint x: 905, startPoint y: 293, endPoint x: 993, endPoint y: 286, distance: 88.7
click at [895, 286] on div at bounding box center [967, 314] width 645 height 629
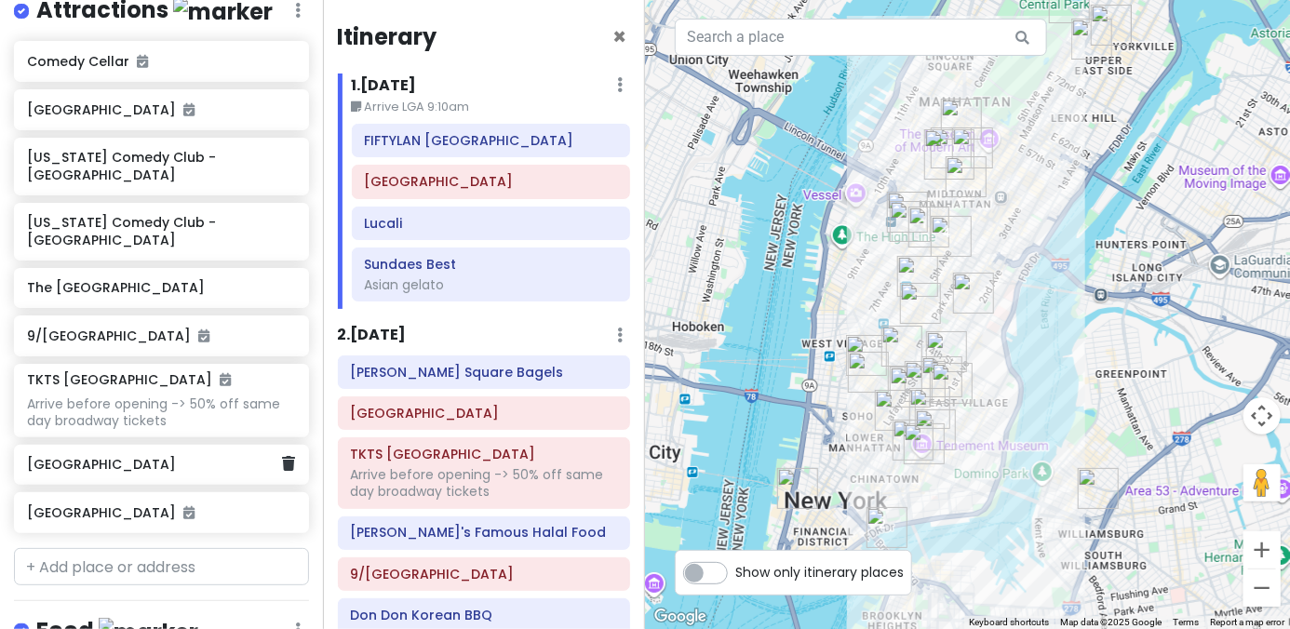
scroll to position [372, 0]
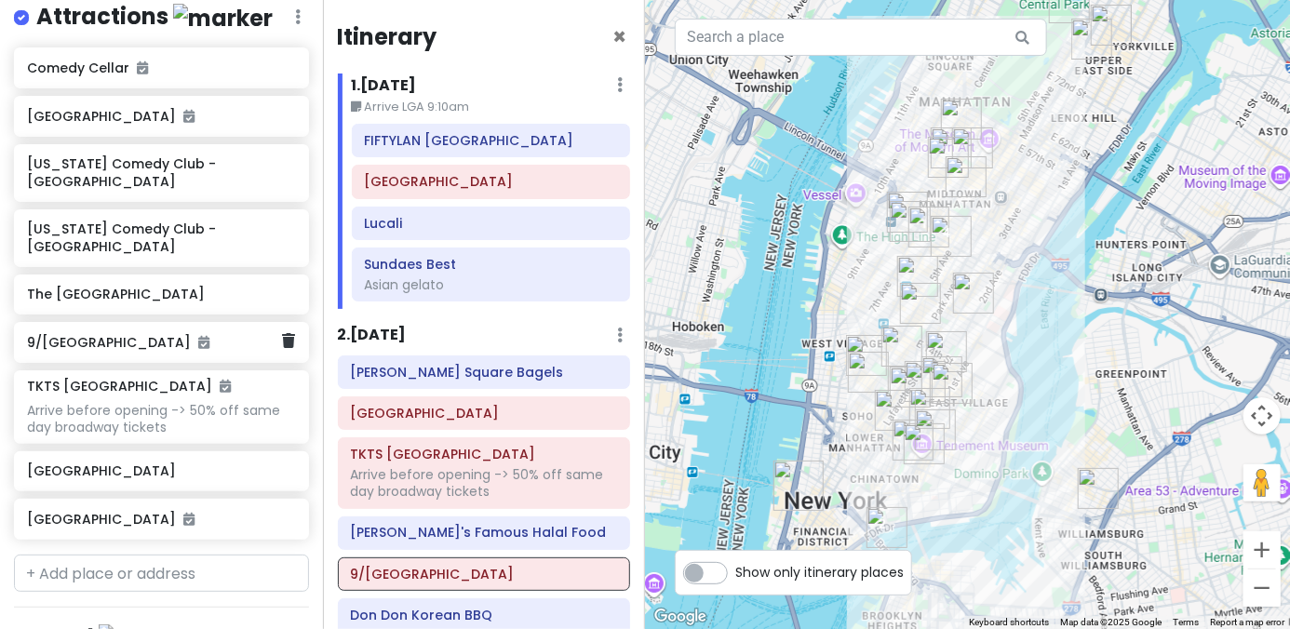
click at [179, 334] on h6 "9/[GEOGRAPHIC_DATA]" at bounding box center [154, 342] width 255 height 17
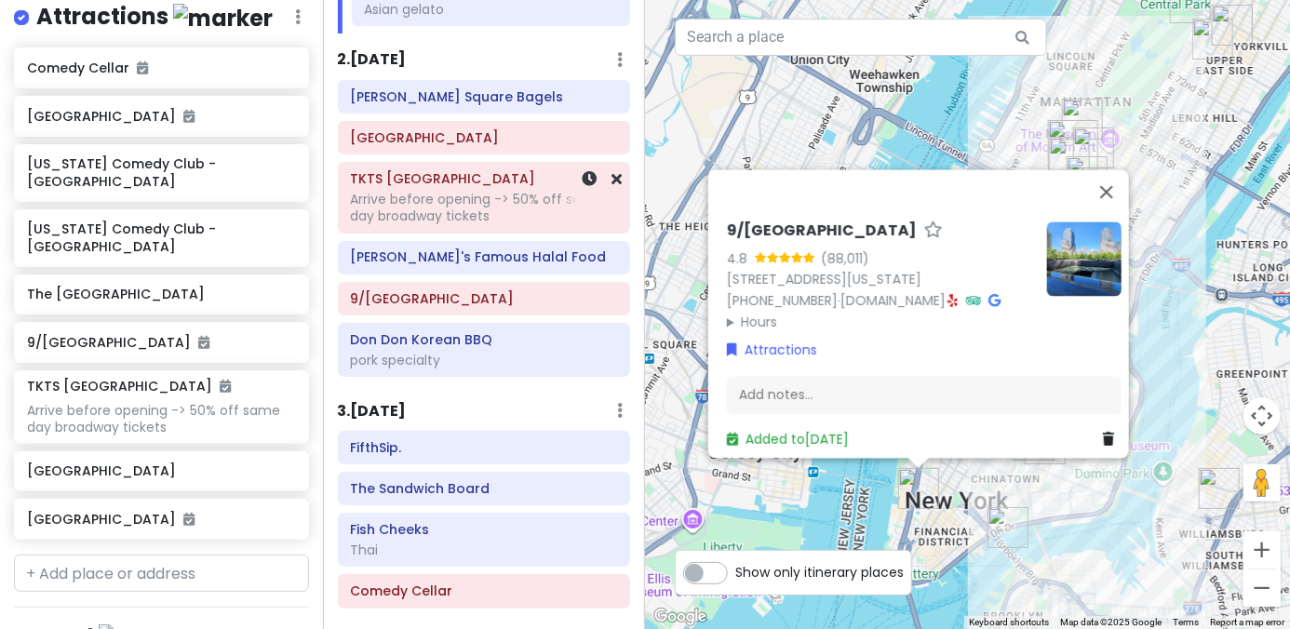
scroll to position [279, 0]
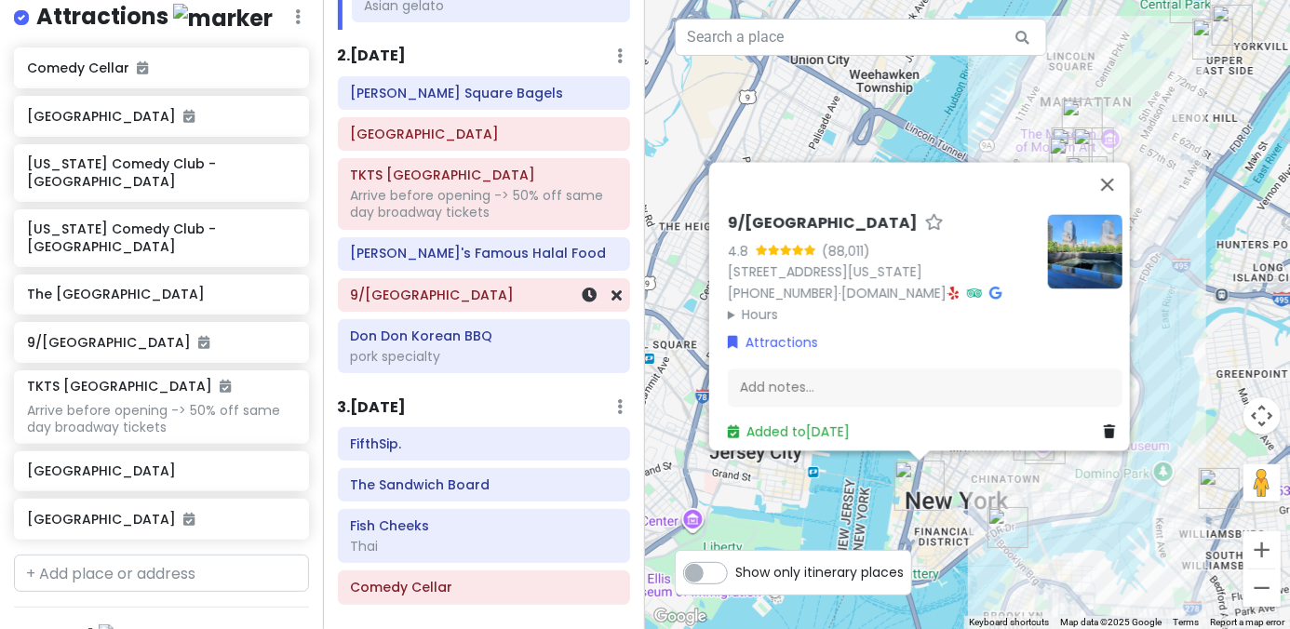
click at [397, 304] on div "9/[GEOGRAPHIC_DATA]" at bounding box center [483, 295] width 267 height 26
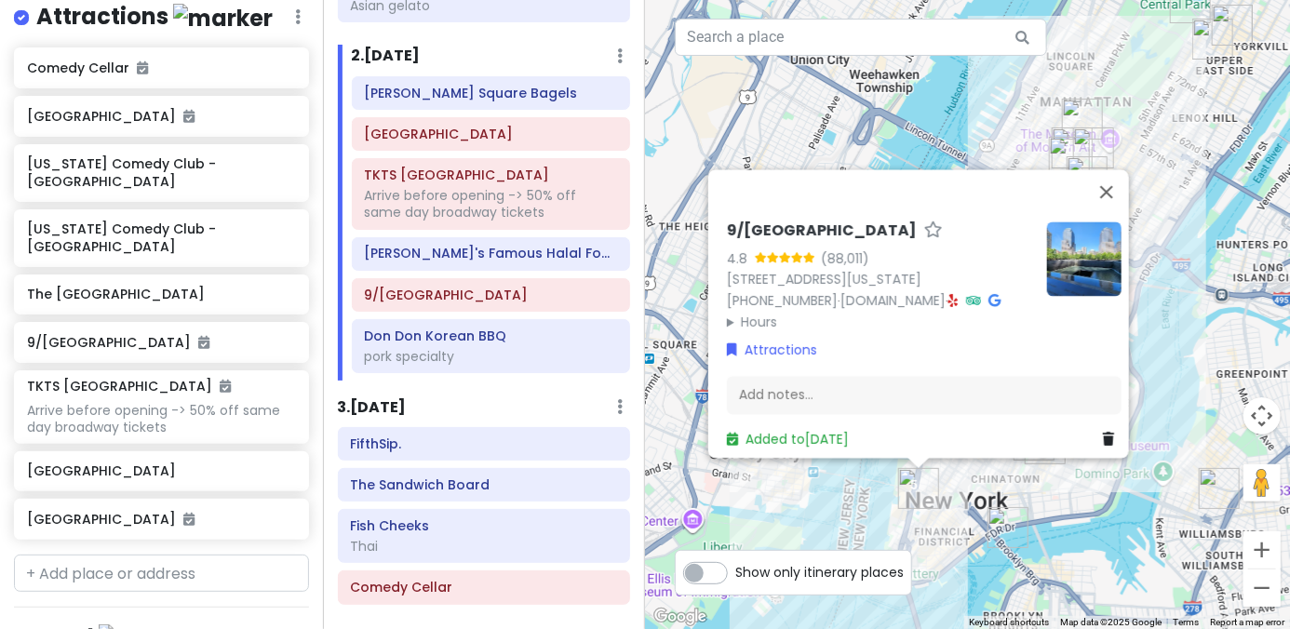
click at [770, 316] on summary "Hours" at bounding box center [879, 322] width 305 height 20
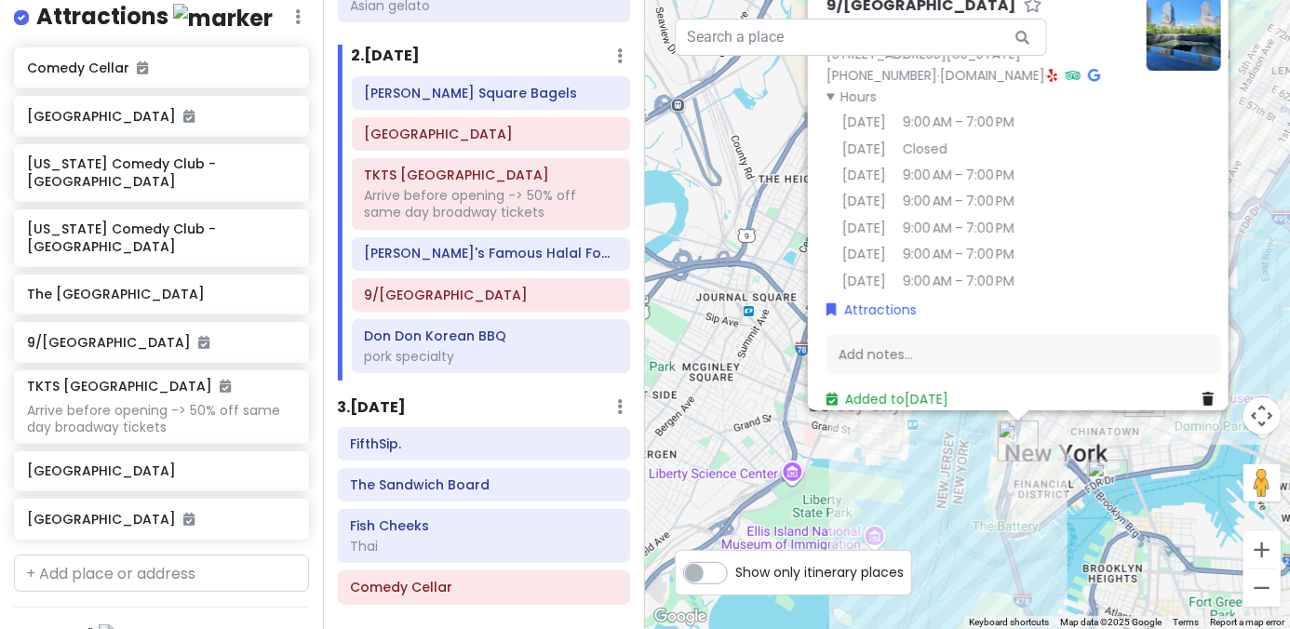
drag, startPoint x: 724, startPoint y: 368, endPoint x: 786, endPoint y: 329, distance: 72.8
click at [783, 329] on div "9/11 Memorial & Museum 4.8 (88,011) 180 Greenwich St, New York, NY 10007, USA (…" at bounding box center [967, 314] width 645 height 629
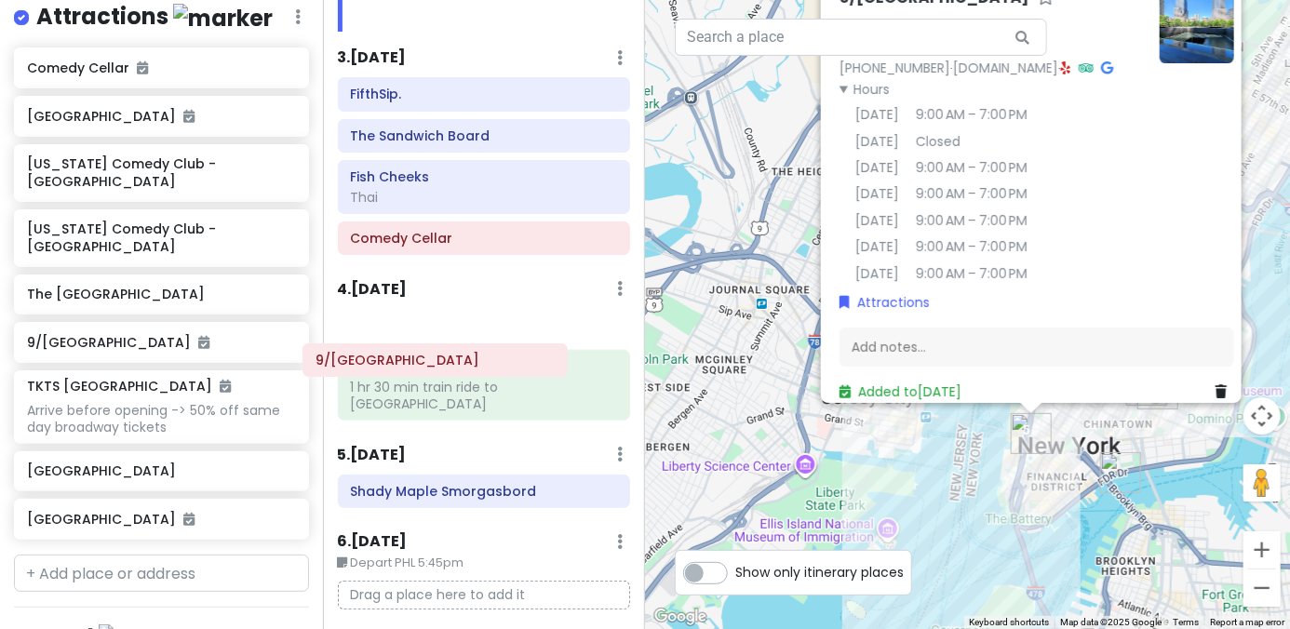
scroll to position [628, 0]
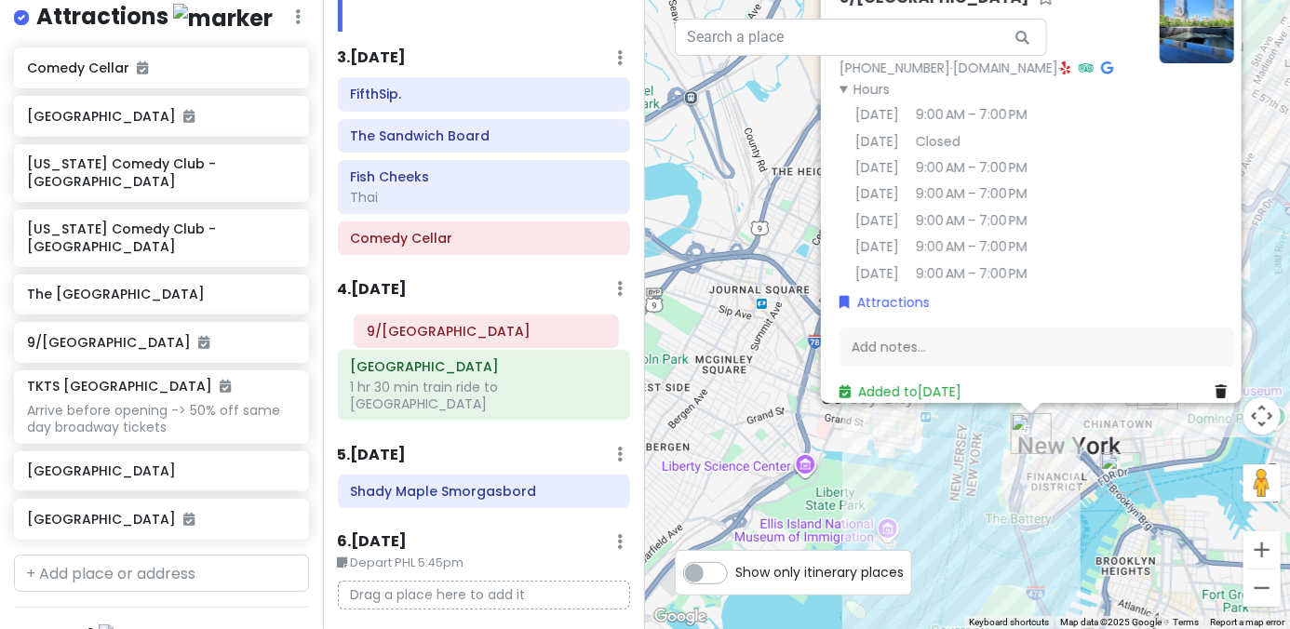
drag, startPoint x: 424, startPoint y: 299, endPoint x: 427, endPoint y: 338, distance: 39.2
click at [427, 338] on div "Itinerary × 1 . Thu 1/15 Edit Day Notes Delete Day Arrive LGA 9:10am FIFTYLAN K…" at bounding box center [484, 314] width 323 height 629
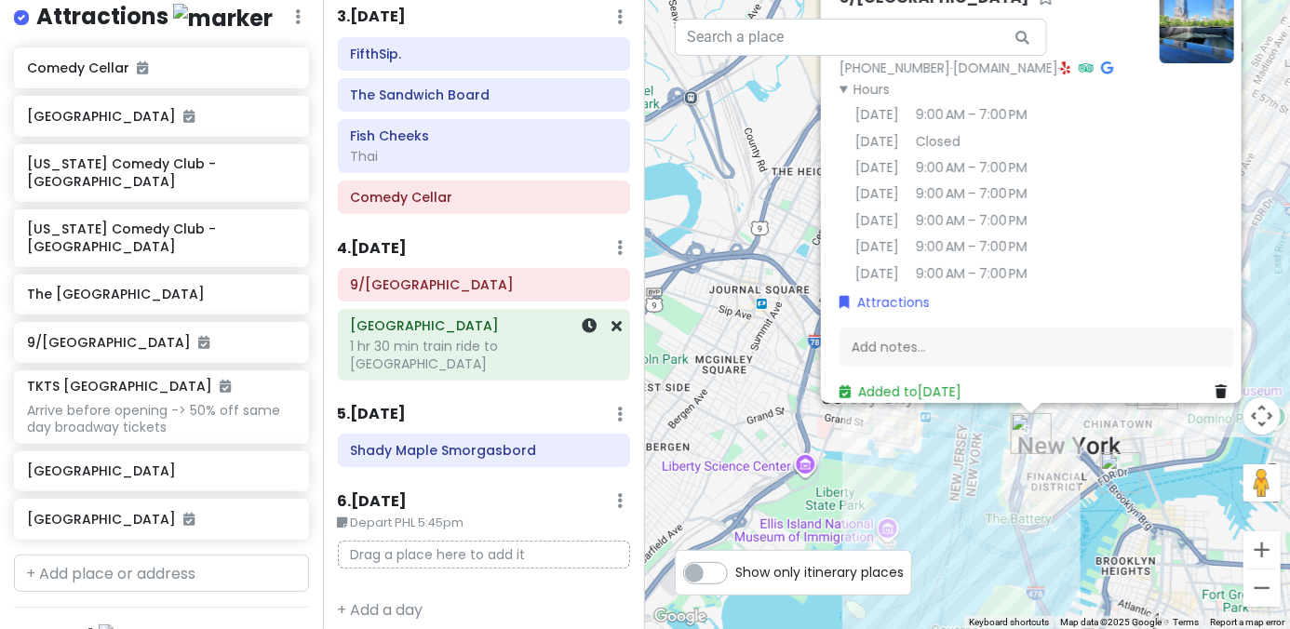
scroll to position [622, 0]
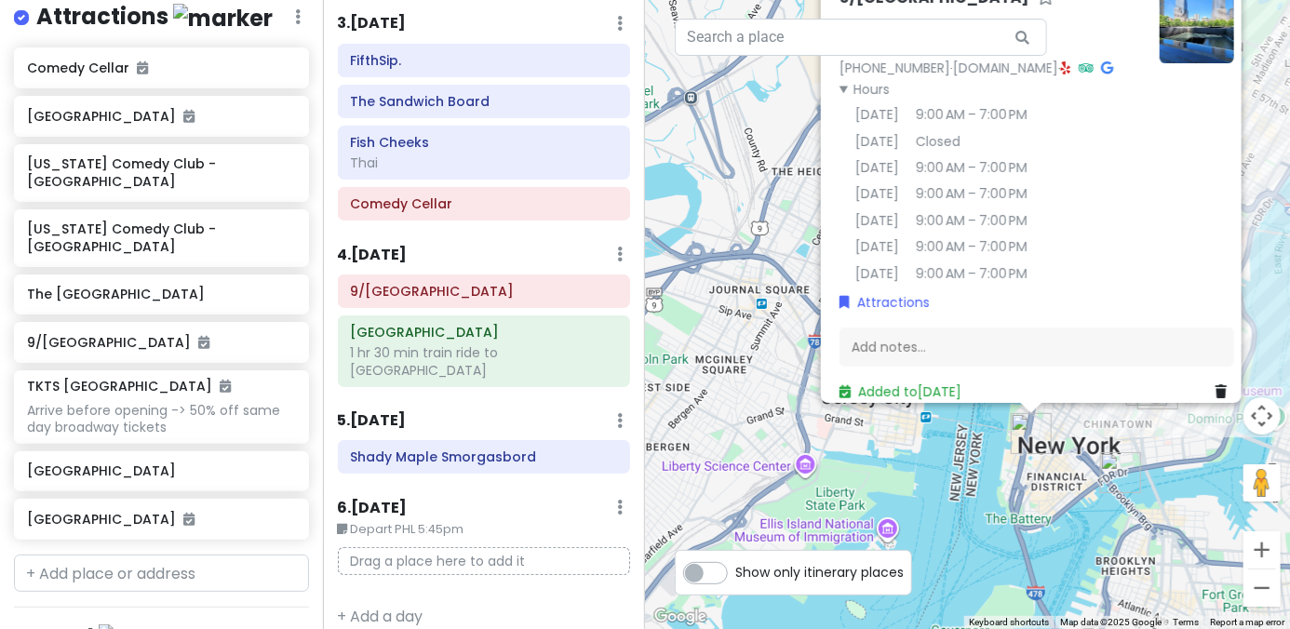
click at [478, 262] on div "4 . Sun 1/18 Add Day Notes Delete Day" at bounding box center [484, 259] width 293 height 32
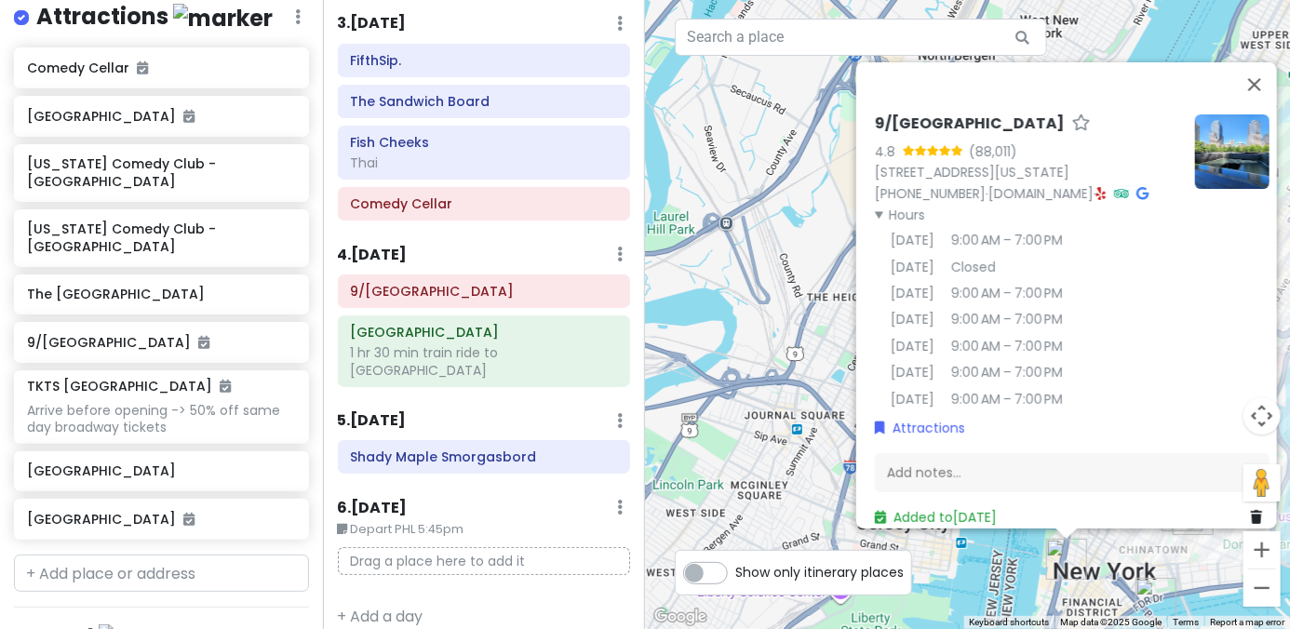
drag, startPoint x: 693, startPoint y: 249, endPoint x: 732, endPoint y: 381, distance: 137.6
click at [732, 381] on div "9/[GEOGRAPHIC_DATA] 4.8 (88,011) [STREET_ADDRESS][US_STATE] [PHONE_NUMBER] · [D…" at bounding box center [967, 314] width 645 height 629
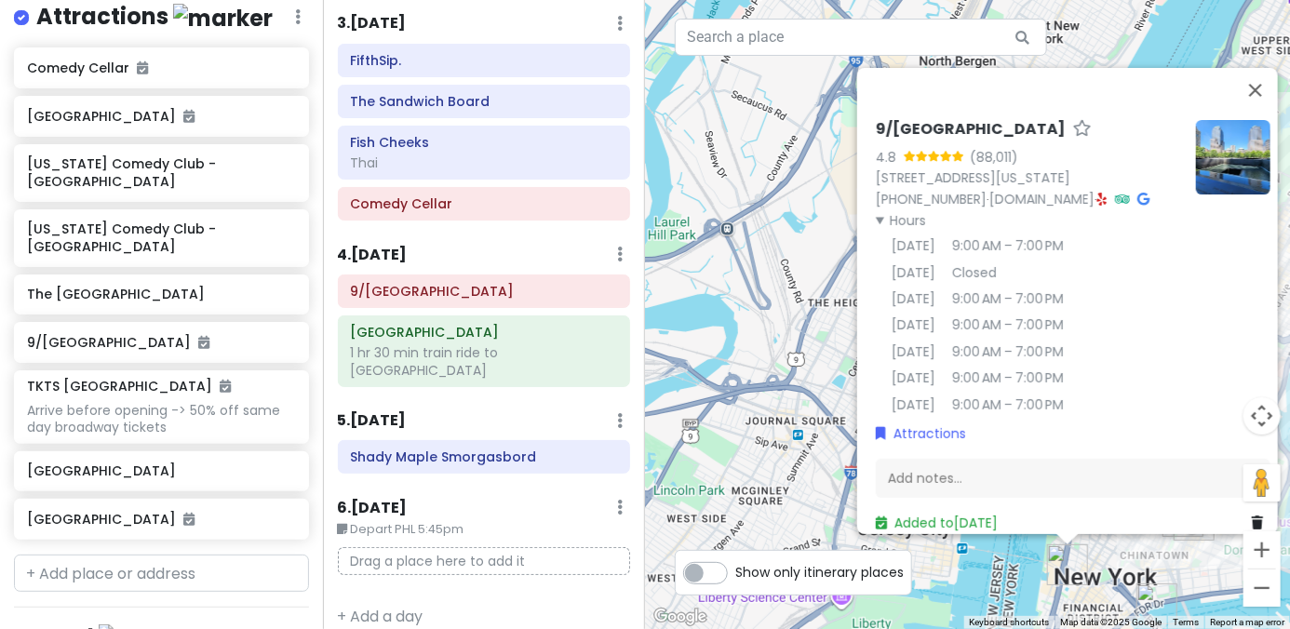
click at [751, 359] on div "9/[GEOGRAPHIC_DATA] 4.8 (88,011) [STREET_ADDRESS][US_STATE] [PHONE_NUMBER] · [D…" at bounding box center [967, 314] width 645 height 629
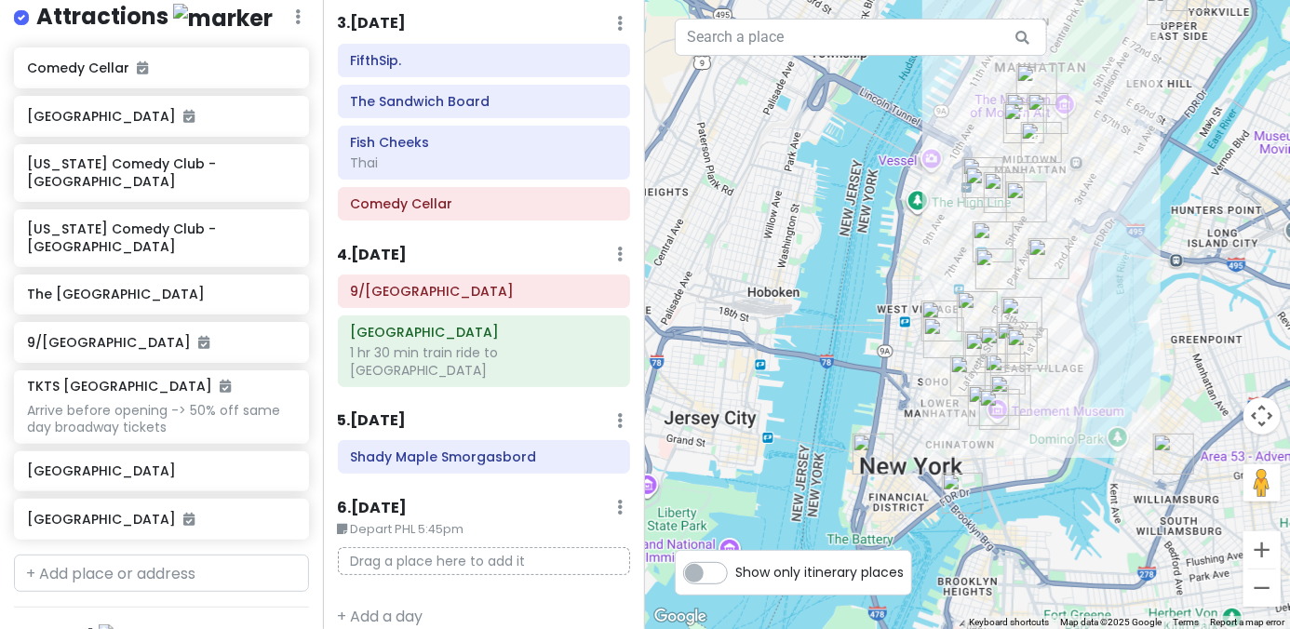
drag, startPoint x: 1062, startPoint y: 349, endPoint x: 867, endPoint y: 235, distance: 225.3
click at [867, 235] on div at bounding box center [967, 314] width 645 height 629
click at [464, 344] on div "1 hr 30 min train ride to [GEOGRAPHIC_DATA]" at bounding box center [483, 361] width 267 height 34
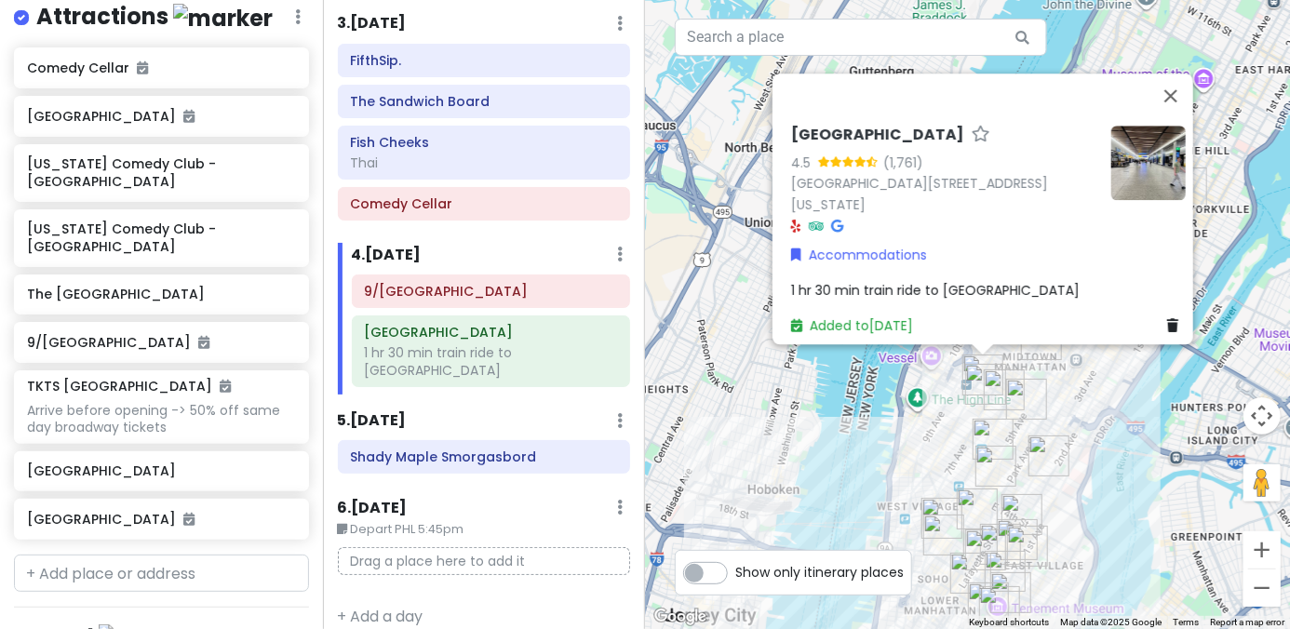
click at [821, 476] on div "[GEOGRAPHIC_DATA] 4.5 (1,761) [STREET_ADDRESS][US_STATE] Accommodations 1 hr 30…" at bounding box center [967, 314] width 645 height 629
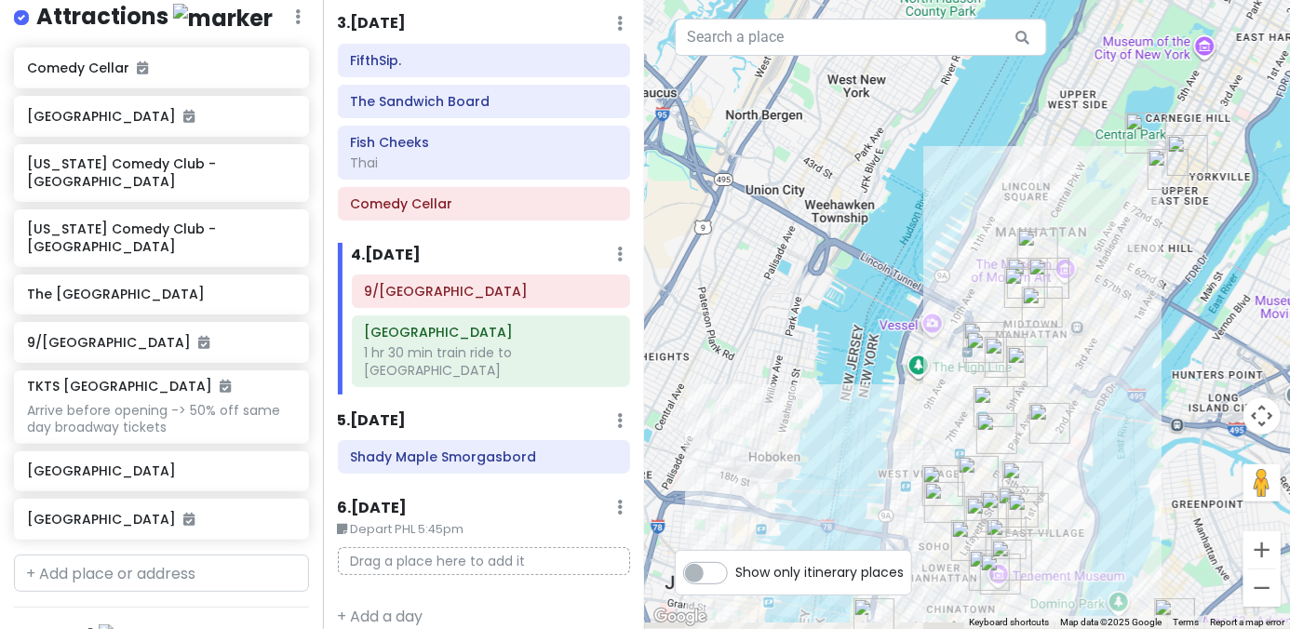
drag, startPoint x: 886, startPoint y: 398, endPoint x: 886, endPoint y: 355, distance: 43.7
click at [886, 355] on div at bounding box center [967, 314] width 645 height 629
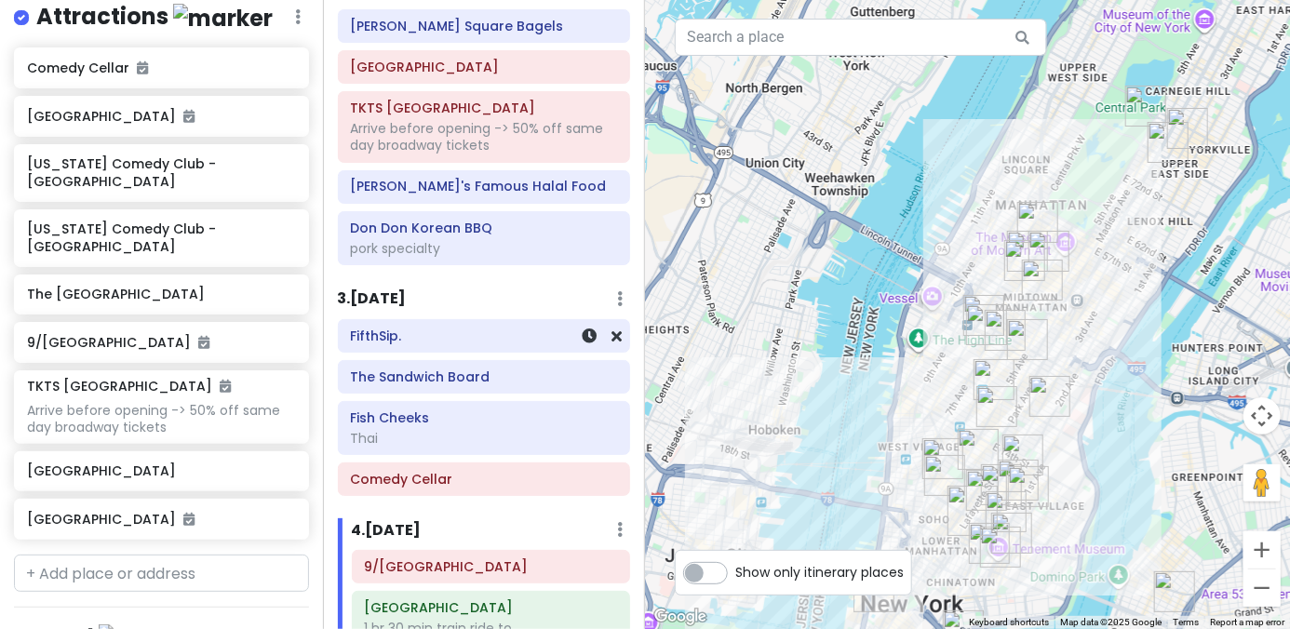
scroll to position [343, 0]
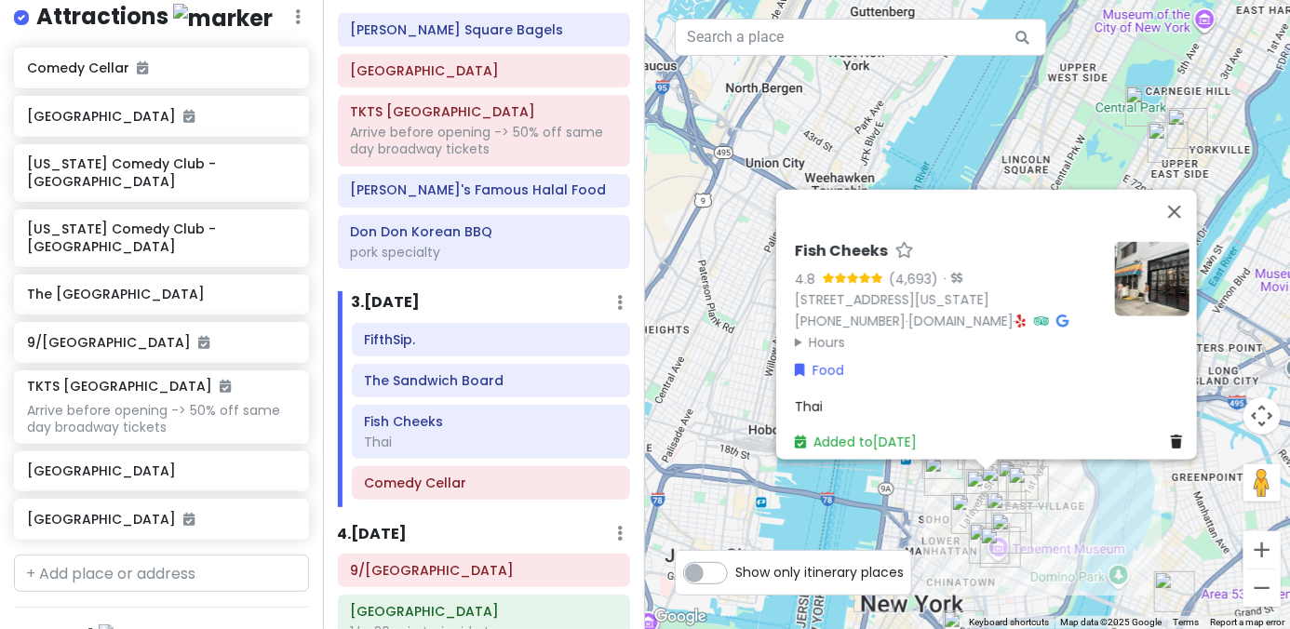
click at [895, 528] on div "Fish Cheeks 4.8 (4,693) · 55 Bond St, New York, NY 10012, USA (212) 677-2223 · …" at bounding box center [967, 314] width 645 height 629
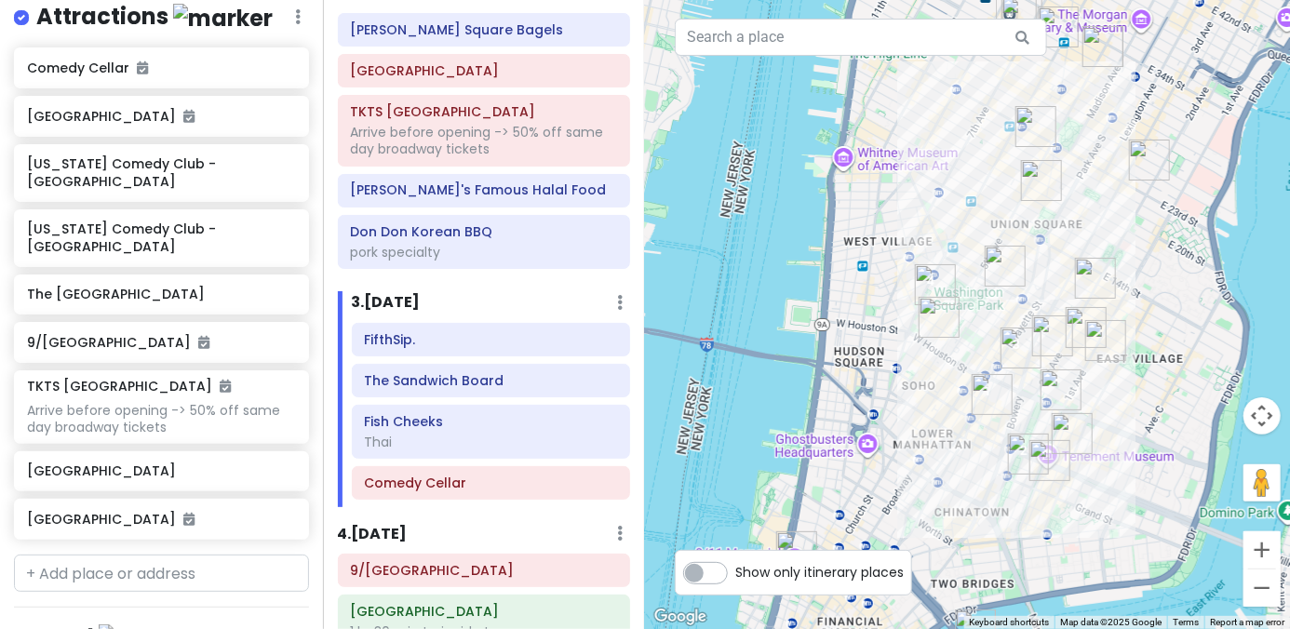
drag, startPoint x: 955, startPoint y: 516, endPoint x: 928, endPoint y: 364, distance: 154.1
click at [895, 367] on div at bounding box center [967, 314] width 645 height 629
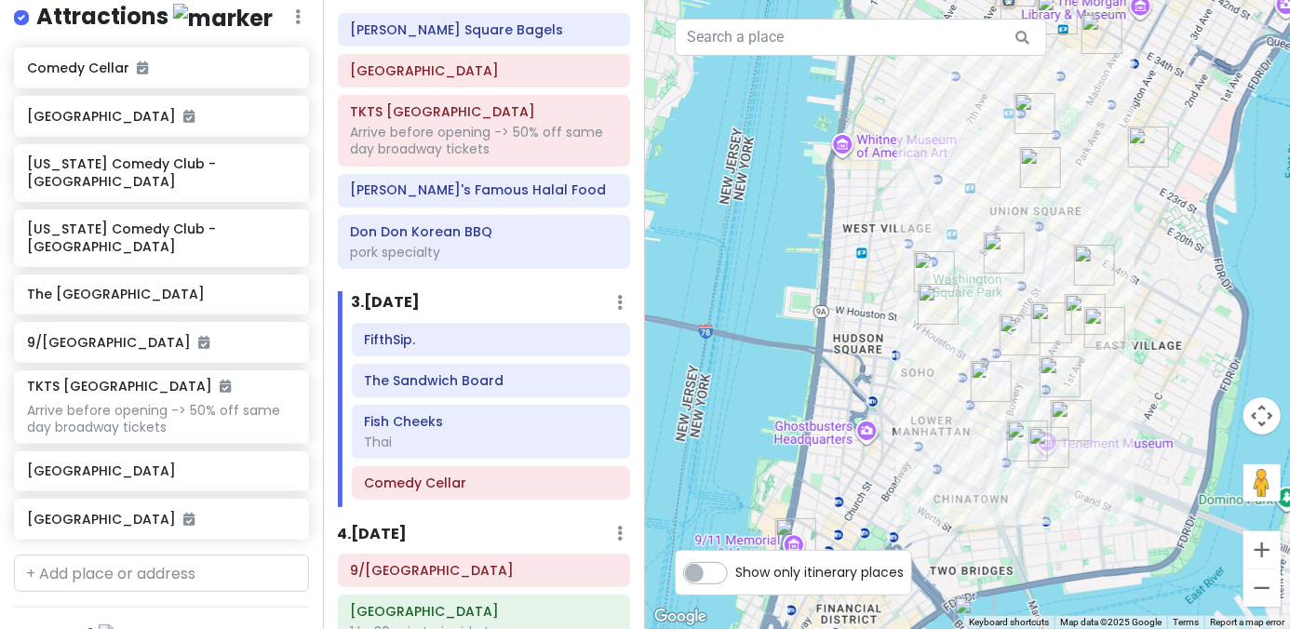
click at [895, 323] on img "New York Comedy Club - East Village" at bounding box center [1051, 323] width 41 height 41
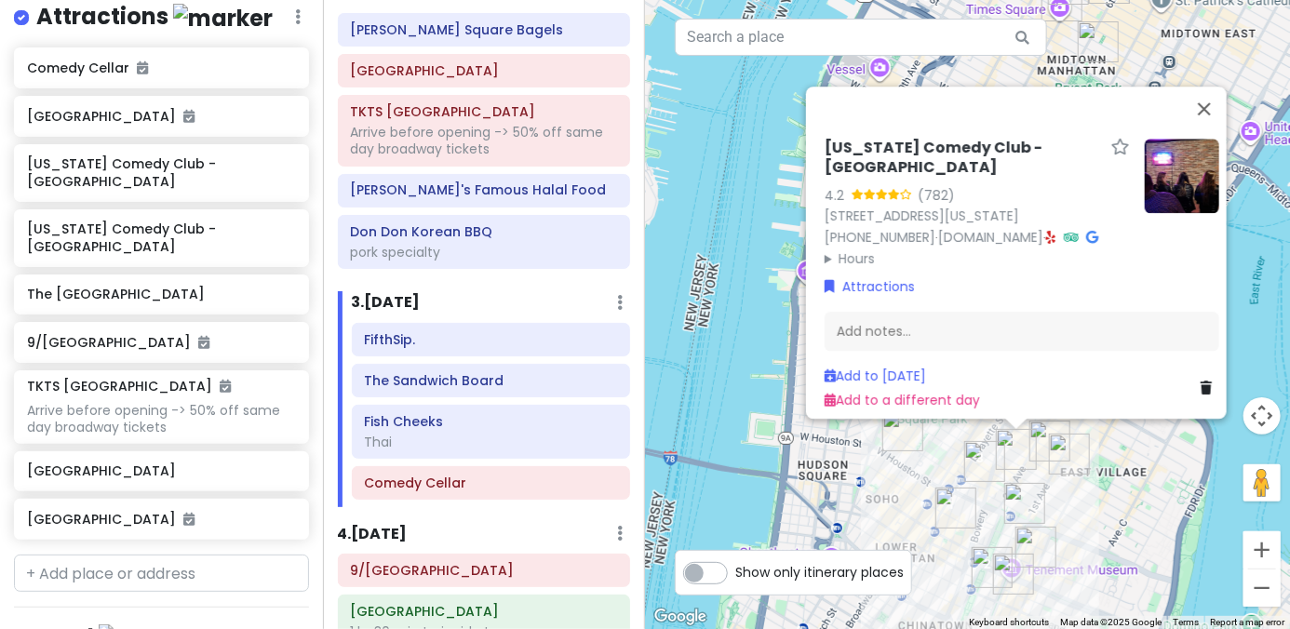
click at [874, 472] on div "New York Comedy Club - East Village 4.2 (782) 85 E 4th St, New York, NY 10003, …" at bounding box center [967, 314] width 645 height 629
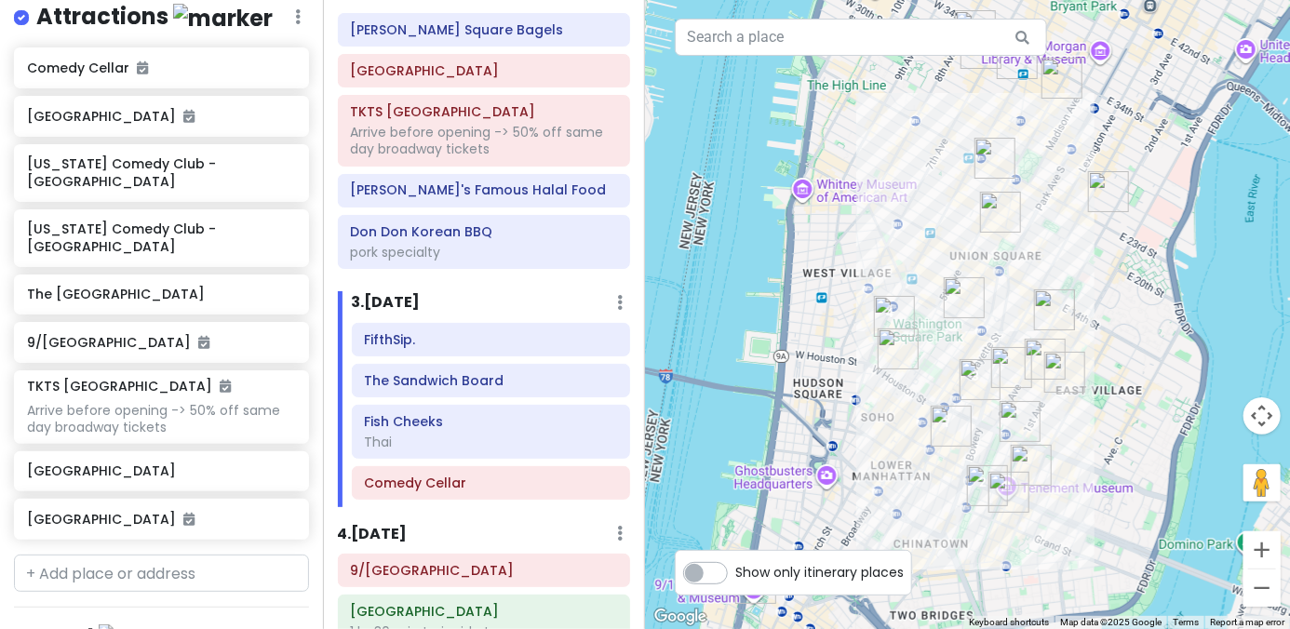
drag, startPoint x: 924, startPoint y: 457, endPoint x: 916, endPoint y: 360, distance: 97.2
click at [895, 360] on div at bounding box center [967, 314] width 645 height 629
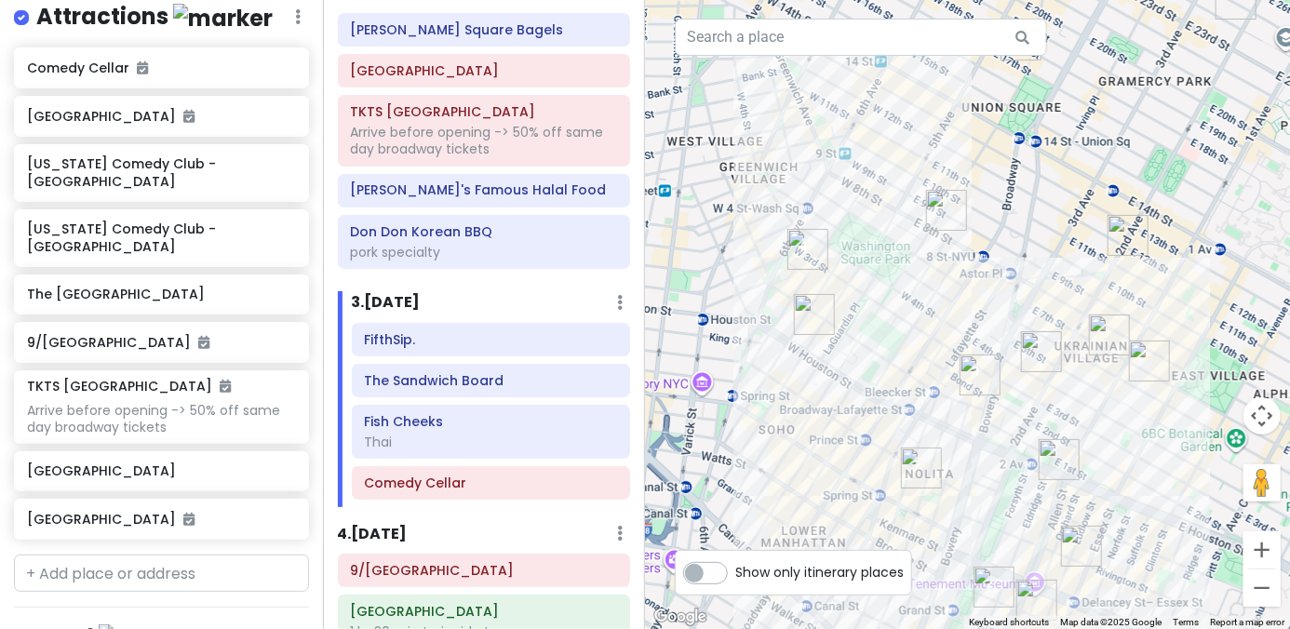
click at [895, 355] on img "New York Comedy Club - East Village" at bounding box center [1041, 351] width 41 height 41
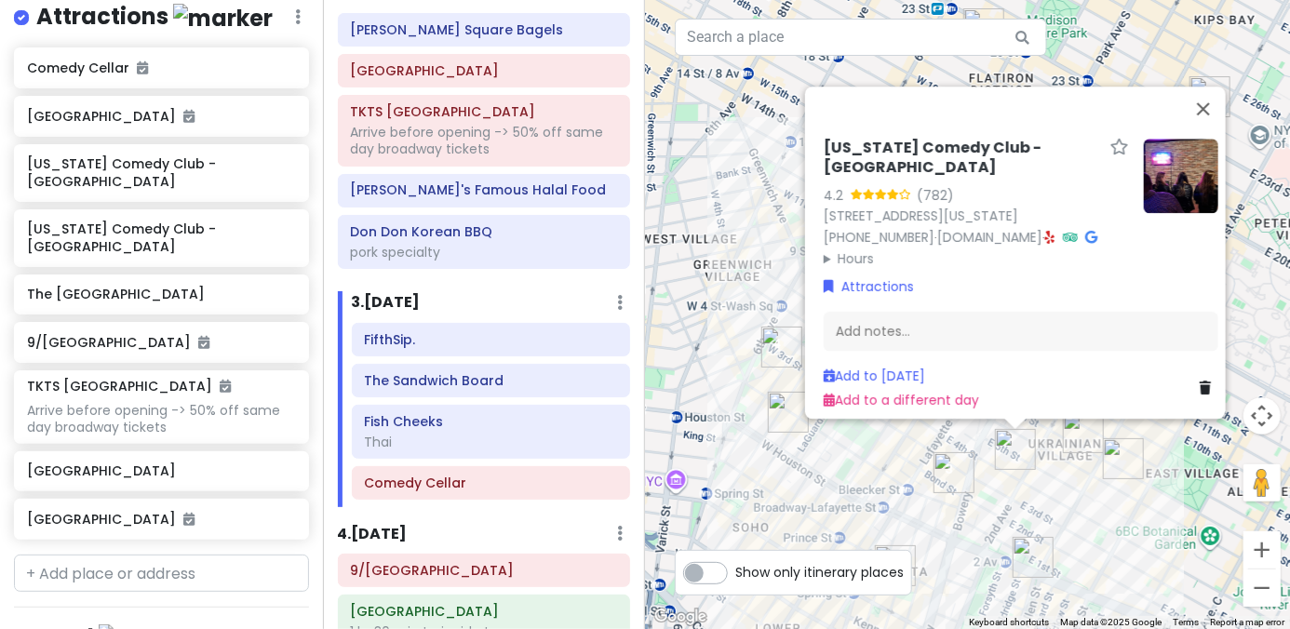
click at [707, 383] on div "New York Comedy Club - East Village 4.2 (782) 85 E 4th St, New York, NY 10003, …" at bounding box center [967, 314] width 645 height 629
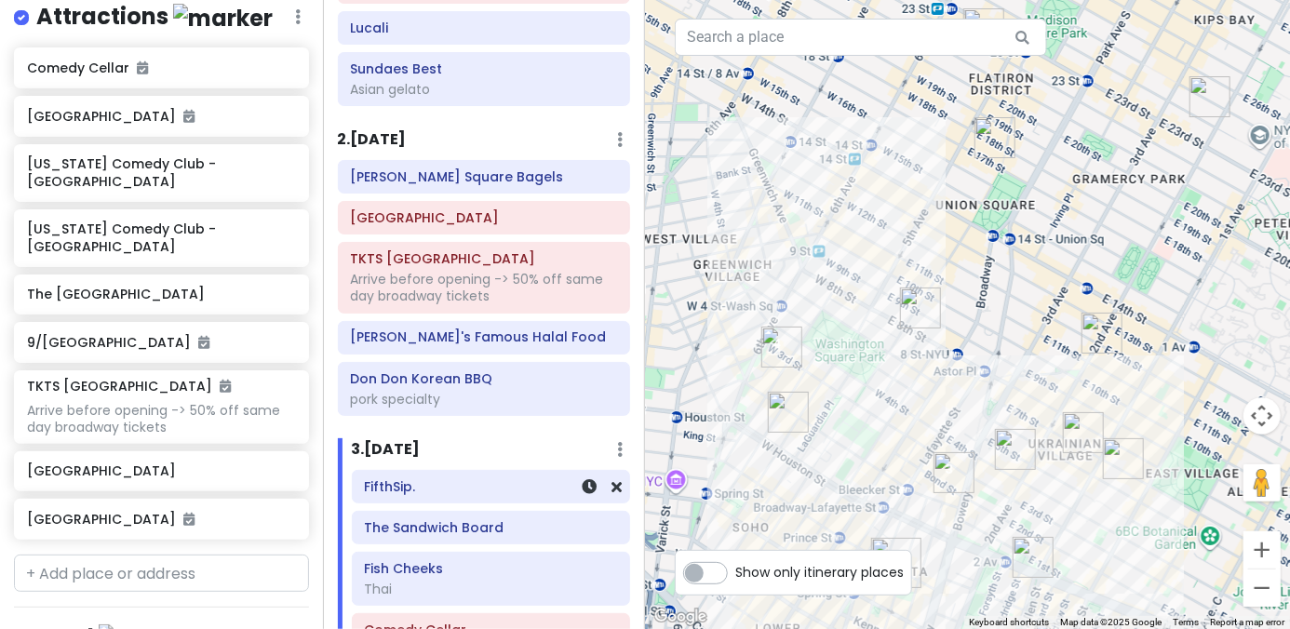
scroll to position [156, 0]
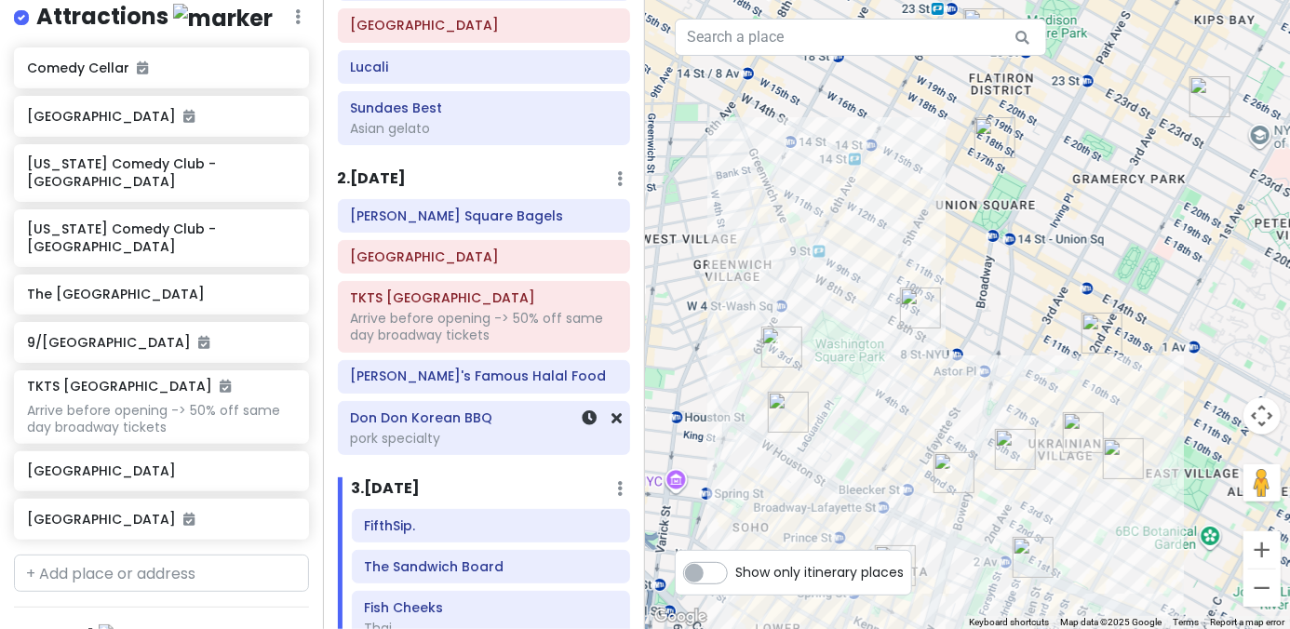
click at [462, 137] on div "pork specialty" at bounding box center [483, 128] width 267 height 17
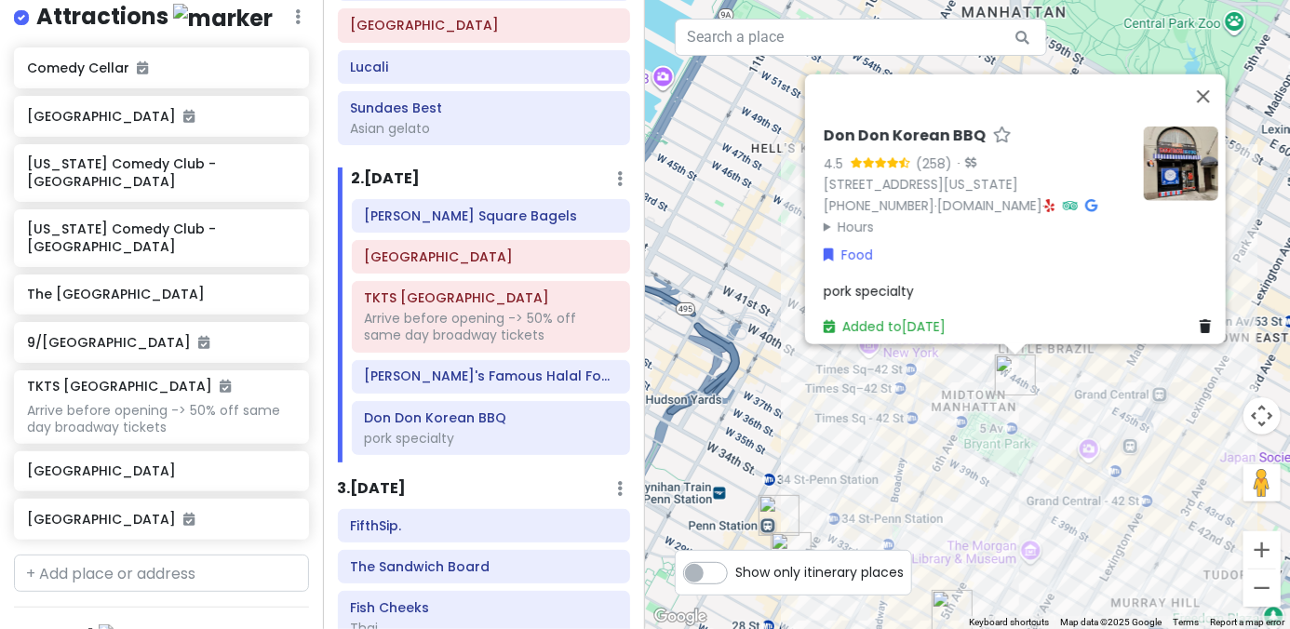
click at [838, 219] on summary "Hours" at bounding box center [976, 226] width 305 height 20
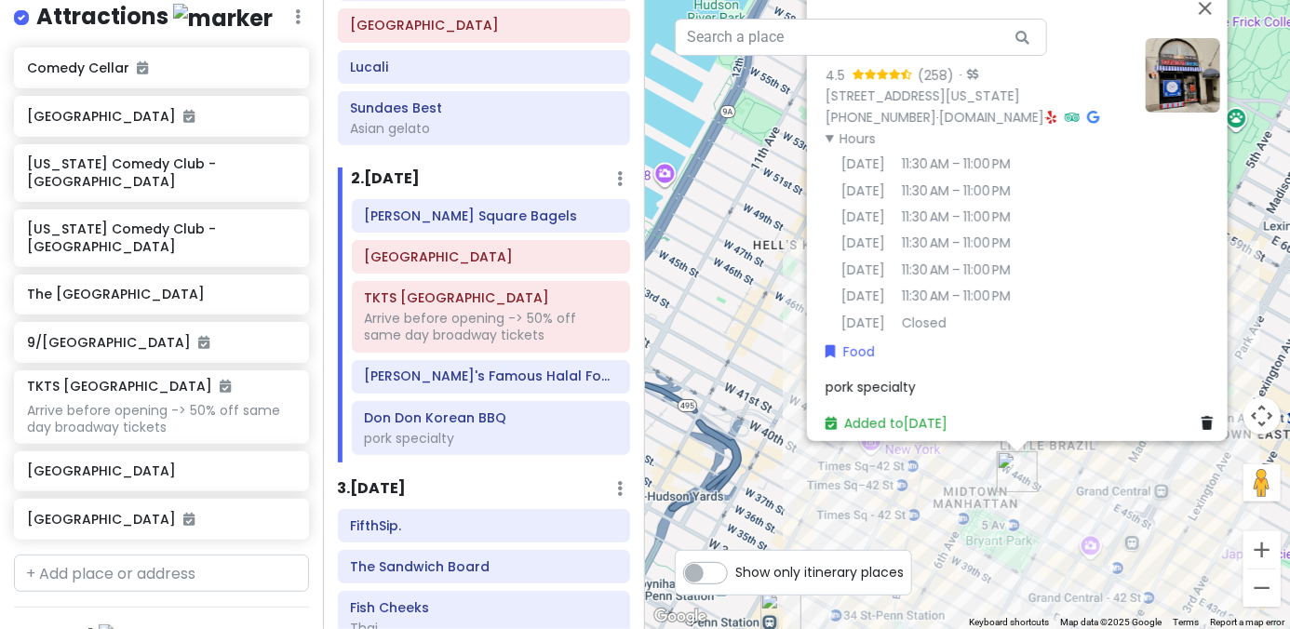
drag, startPoint x: 760, startPoint y: 379, endPoint x: 761, endPoint y: 476, distance: 96.8
click at [761, 476] on div "Don Don Korean BBQ 4.5 (258) · 37 W 43rd St, New York, NY 10036, USA (646) 864-…" at bounding box center [967, 314] width 645 height 629
click at [895, 507] on div "Don Don Korean BBQ 4.5 (258) · 37 W 43rd St, New York, NY 10036, USA (646) 864-…" at bounding box center [967, 314] width 645 height 629
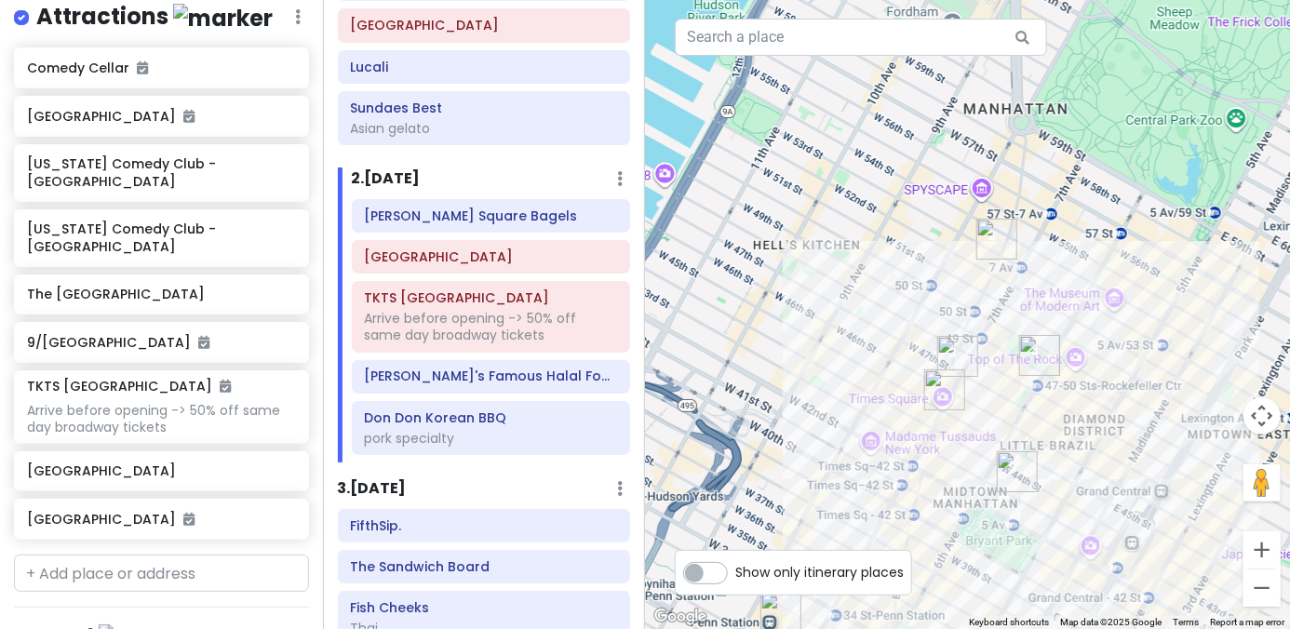
click at [895, 354] on img "TKTS Times Square" at bounding box center [957, 356] width 41 height 41
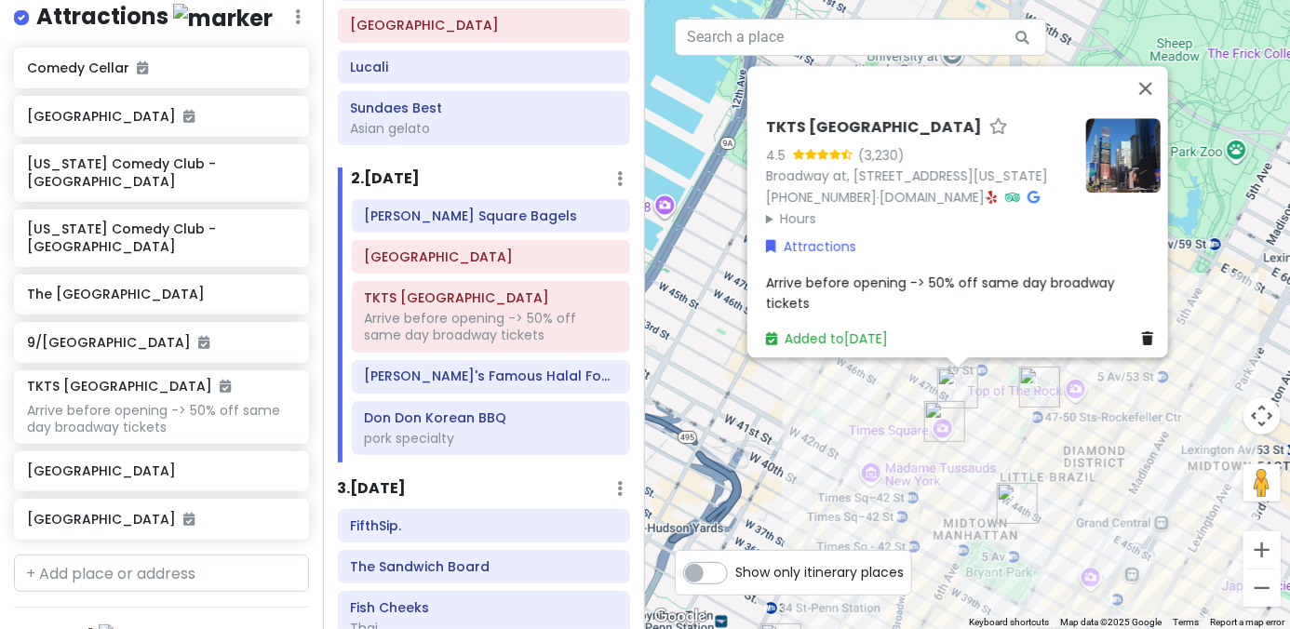
click at [895, 385] on img "Adel's Famous Halal Food" at bounding box center [1039, 387] width 41 height 41
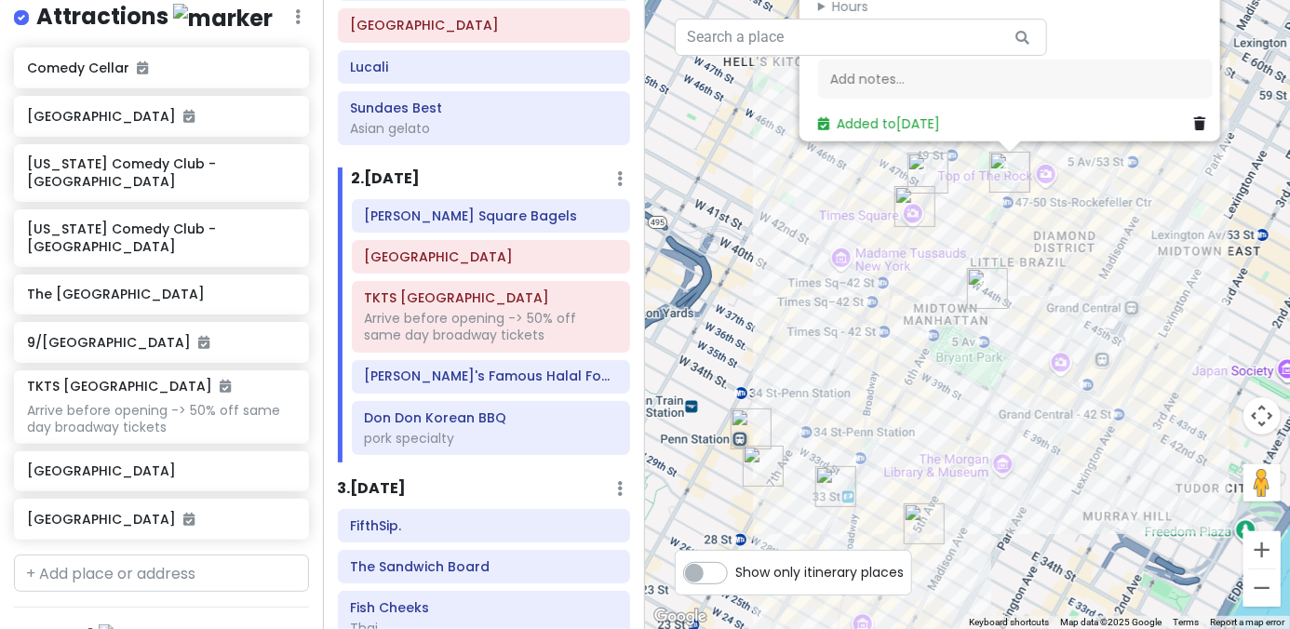
drag, startPoint x: 988, startPoint y: 473, endPoint x: 982, endPoint y: 261, distance: 212.3
click at [895, 261] on div "Adel's Famous Halal Food 4.3 (4,636) · 1221 6th Ave, New York, NY 10020, USA (8…" at bounding box center [967, 314] width 645 height 629
click at [895, 525] on img "Sundaes Best" at bounding box center [924, 524] width 41 height 41
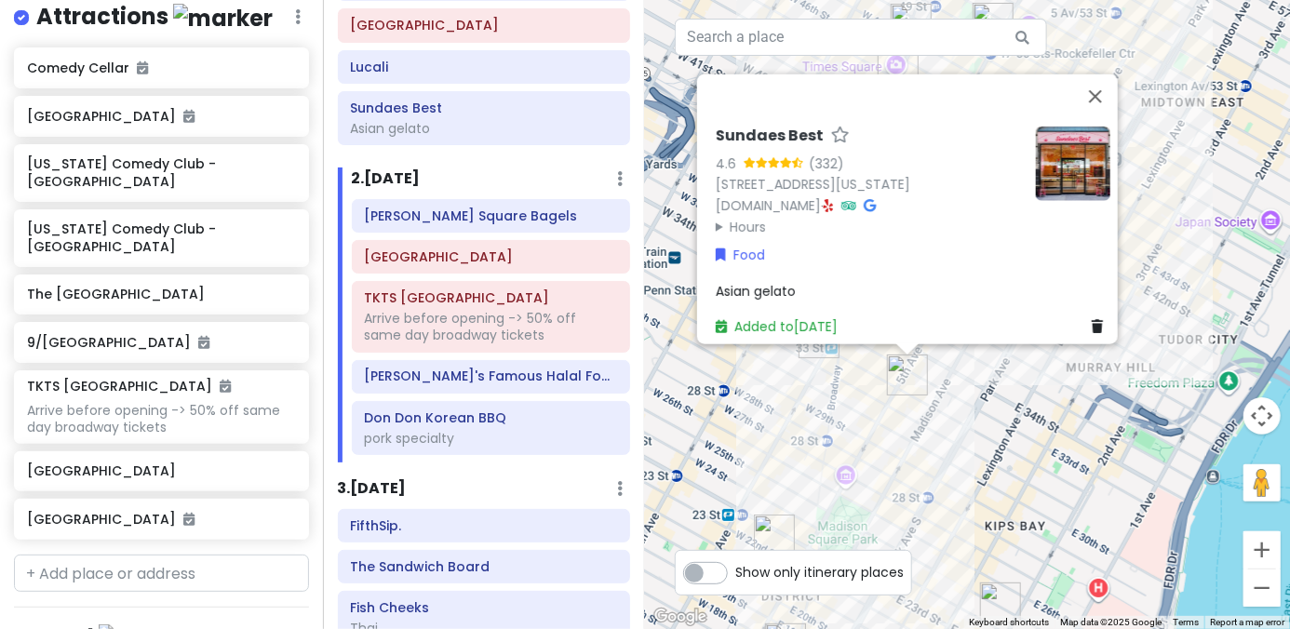
drag, startPoint x: 990, startPoint y: 539, endPoint x: 974, endPoint y: 387, distance: 152.6
click at [895, 387] on div "Sundaes Best 4.6 (332) 4 E 32nd St Store 5, New York, NY 10016, USA sundaesbest…" at bounding box center [967, 314] width 645 height 629
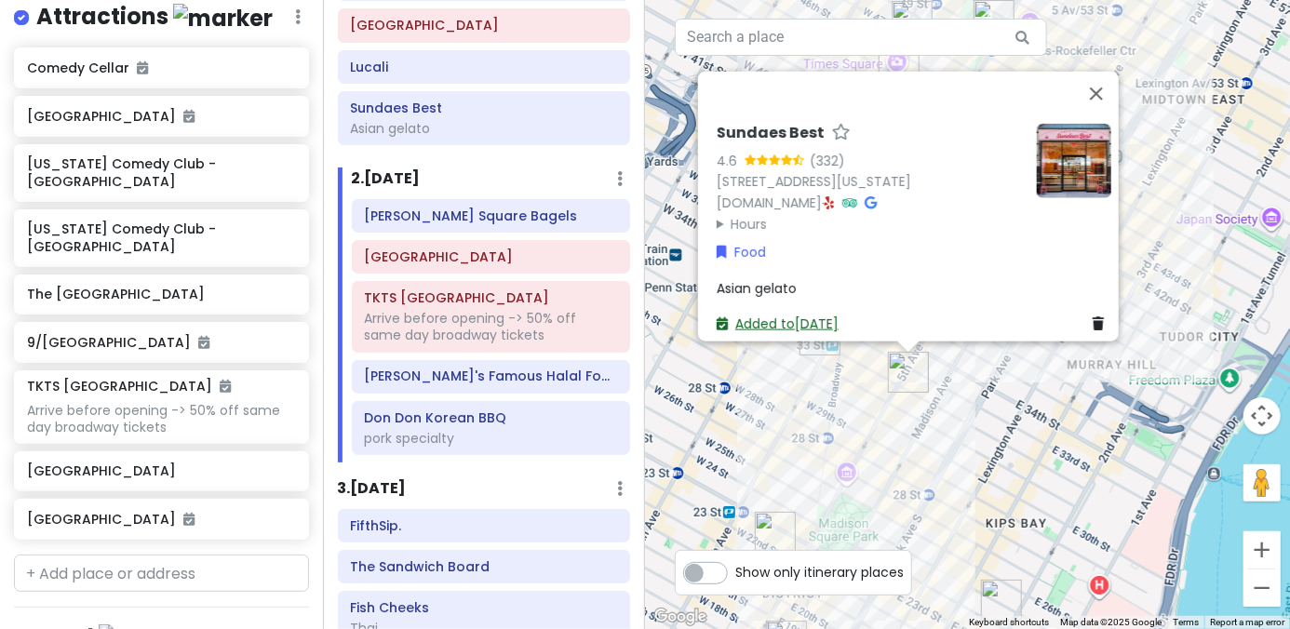
click at [772, 315] on link "Added to Thu 1/15" at bounding box center [778, 324] width 122 height 19
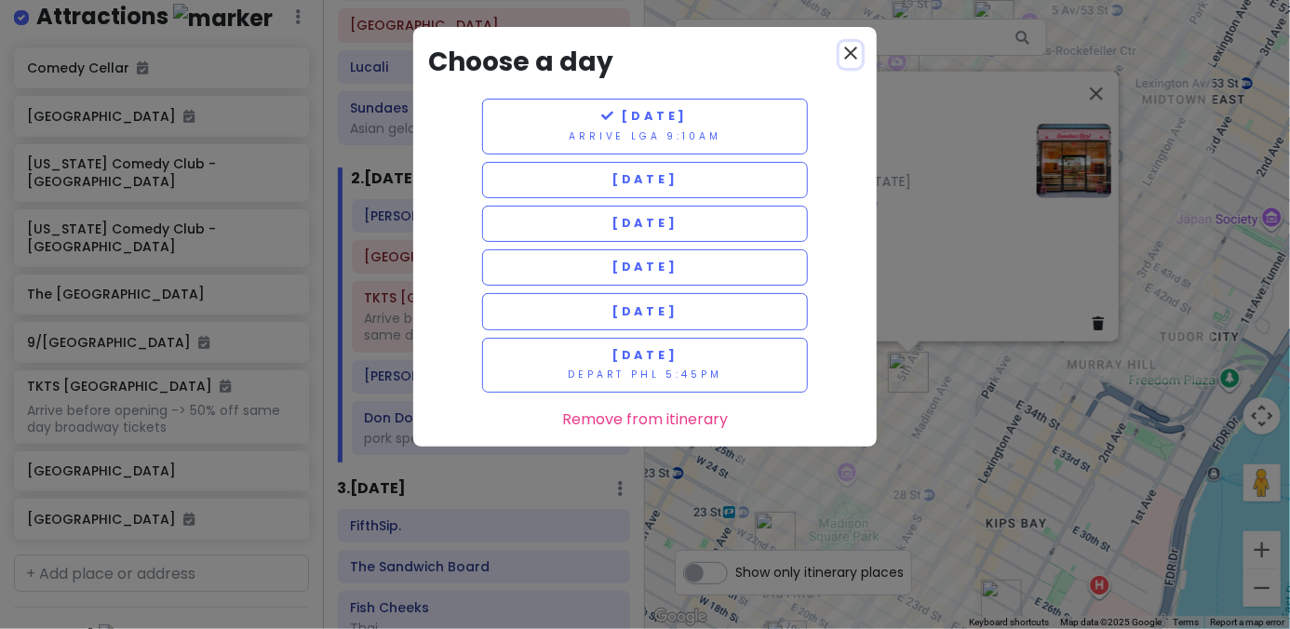
click at [854, 55] on icon "close" at bounding box center [851, 53] width 22 height 22
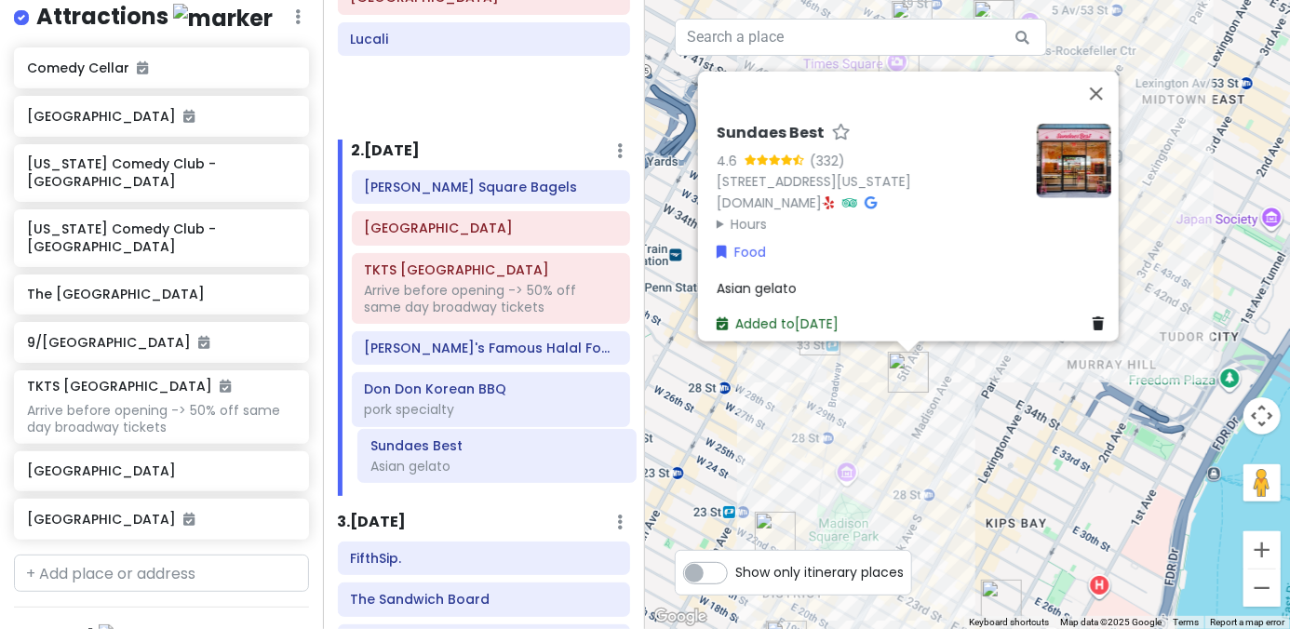
scroll to position [188, 0]
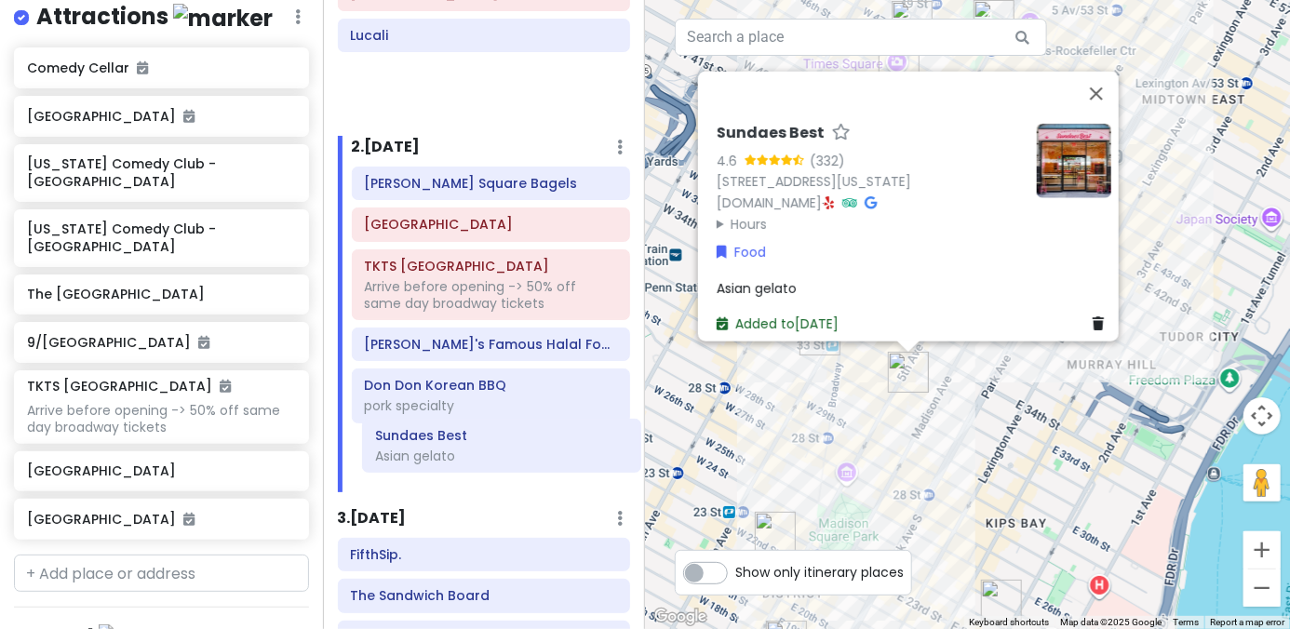
drag, startPoint x: 440, startPoint y: 107, endPoint x: 465, endPoint y: 436, distance: 329.5
click at [465, 436] on div "Itinerary × 1 . Thu 1/15 Edit Day Notes Delete Day Arrive LGA 9:10am FIFTYLAN K…" at bounding box center [484, 314] width 323 height 629
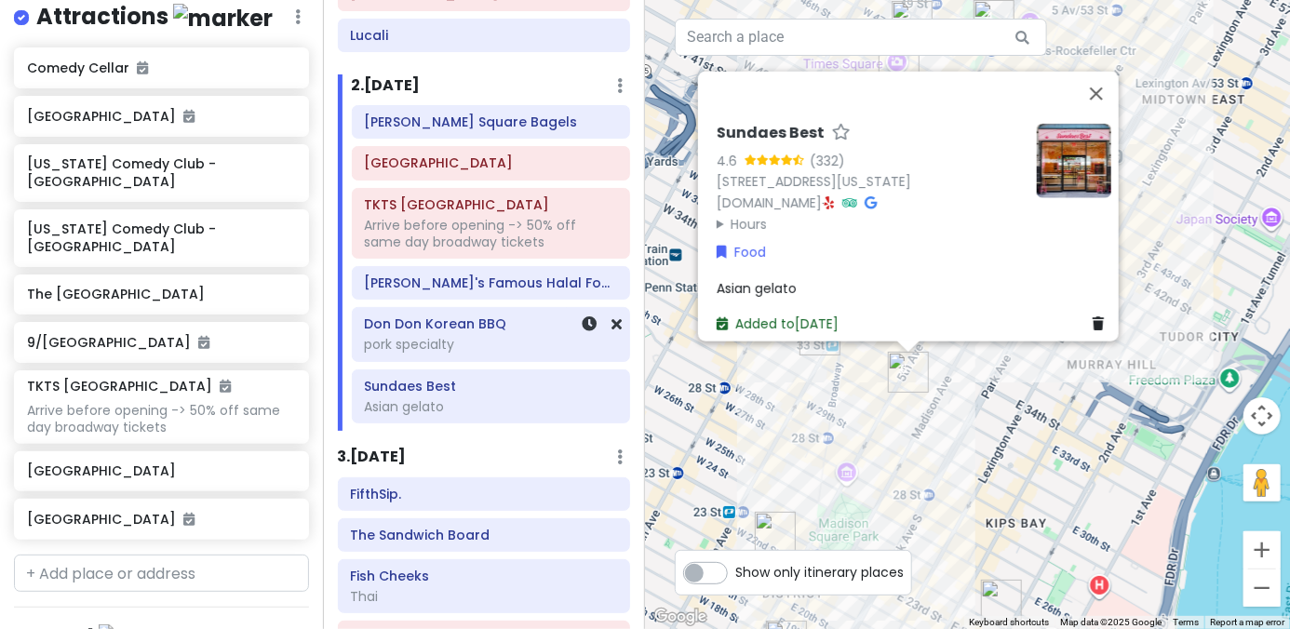
click at [481, 336] on div "pork specialty" at bounding box center [490, 344] width 253 height 17
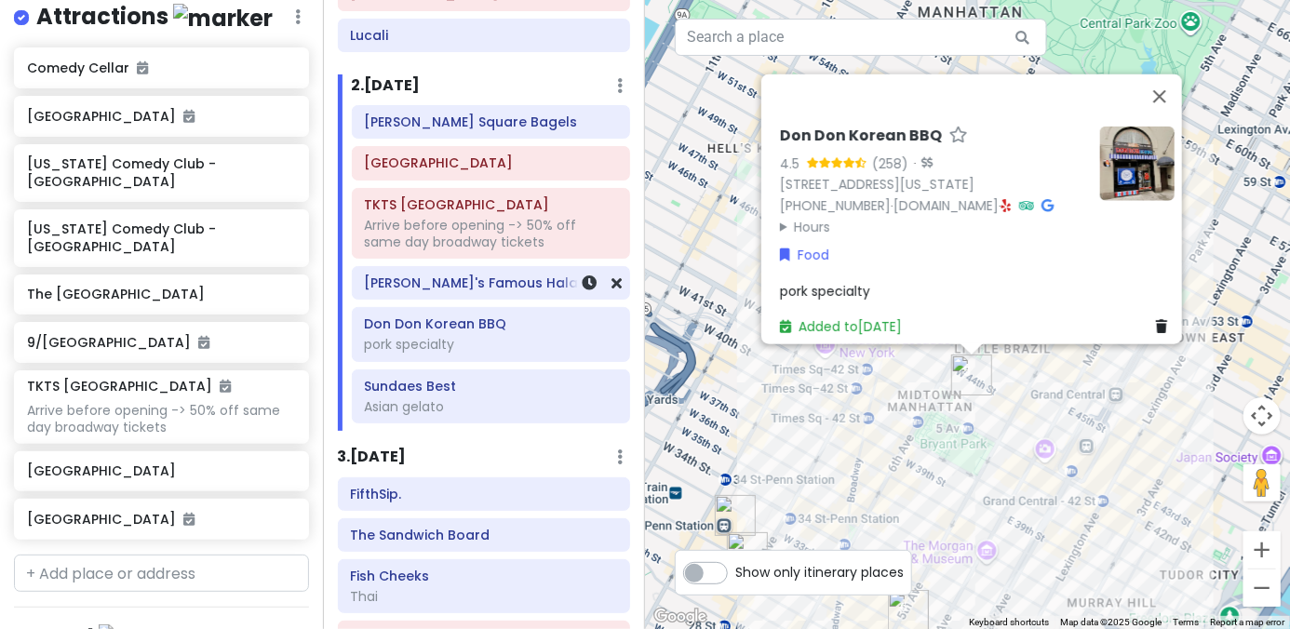
click at [452, 289] on h6 "[PERSON_NAME]'s Famous Halal Food" at bounding box center [490, 283] width 253 height 17
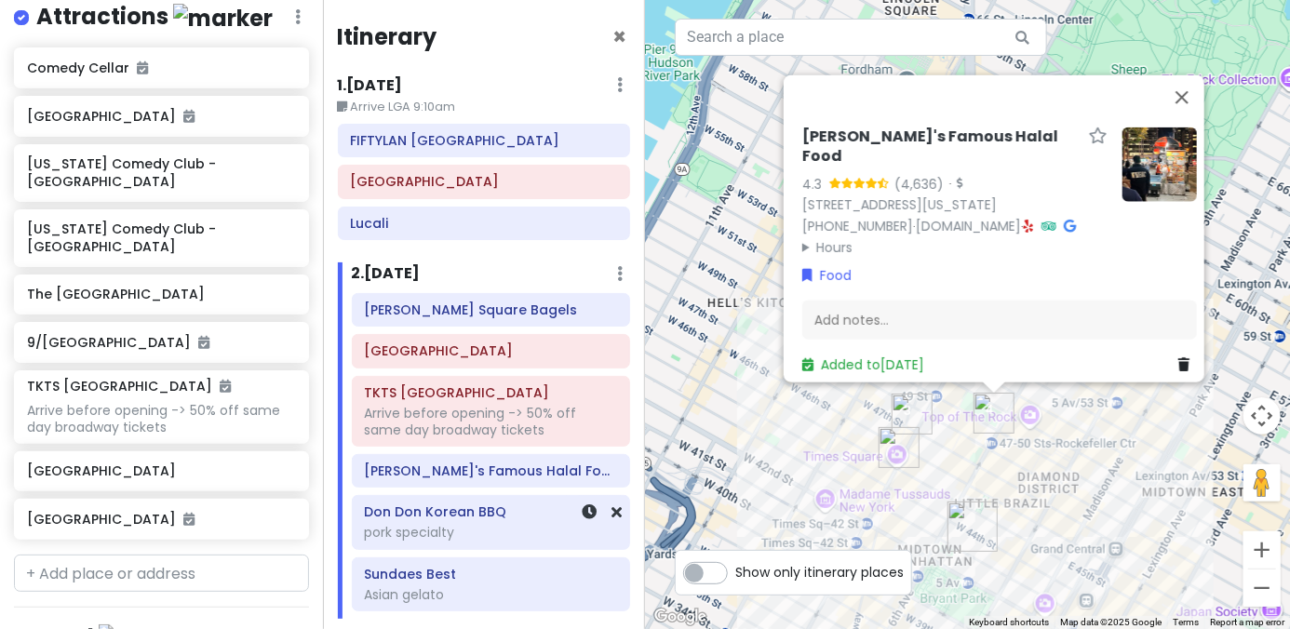
scroll to position [4, 0]
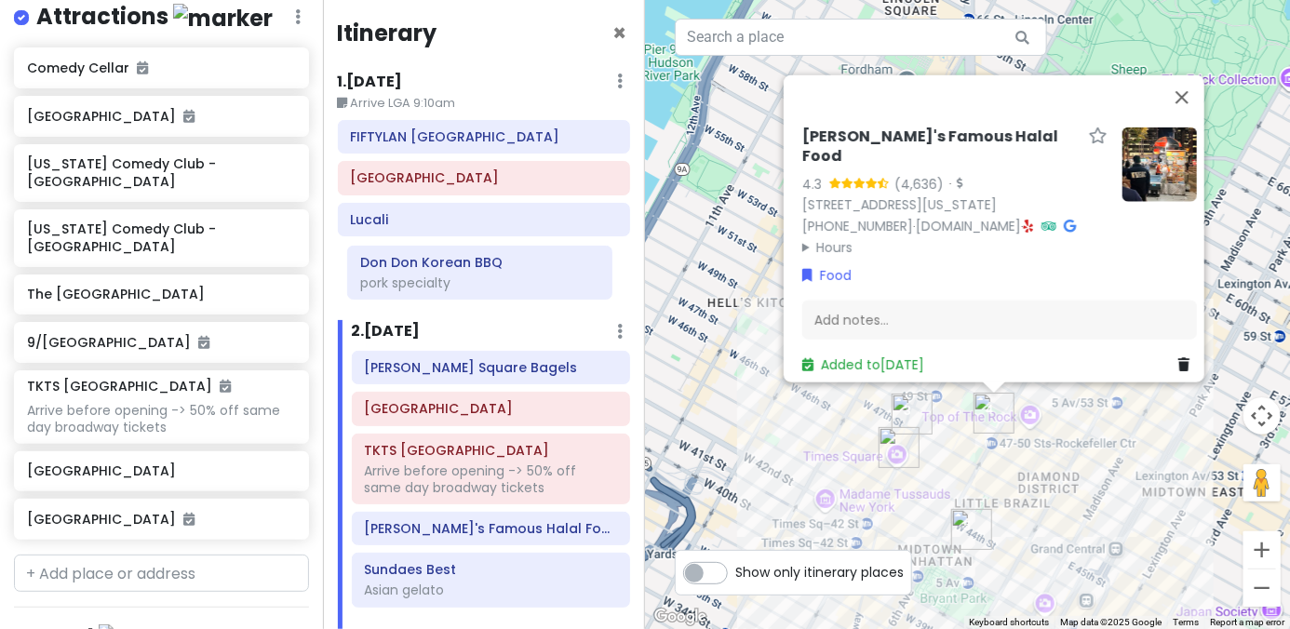
drag, startPoint x: 424, startPoint y: 528, endPoint x: 420, endPoint y: 280, distance: 247.6
click at [420, 280] on div "Itinerary × 1 . Thu 1/15 Edit Day Notes Delete Day Arrive LGA 9:10am FIFTYLAN K…" at bounding box center [484, 314] width 323 height 629
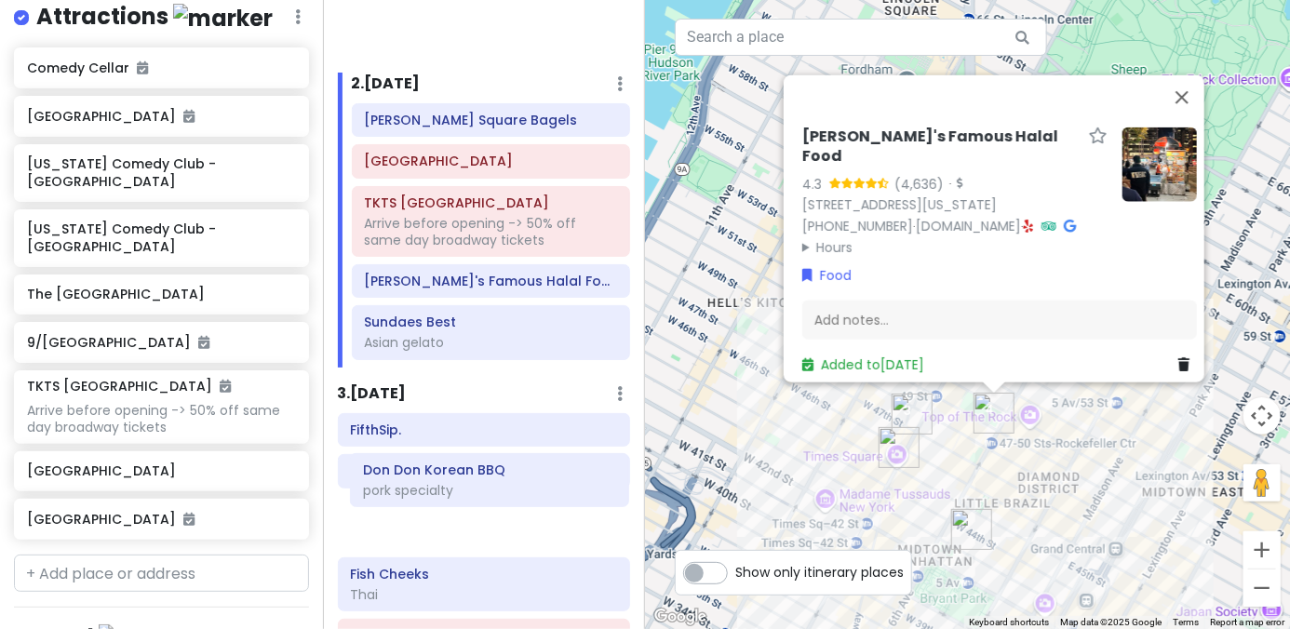
scroll to position [266, 0]
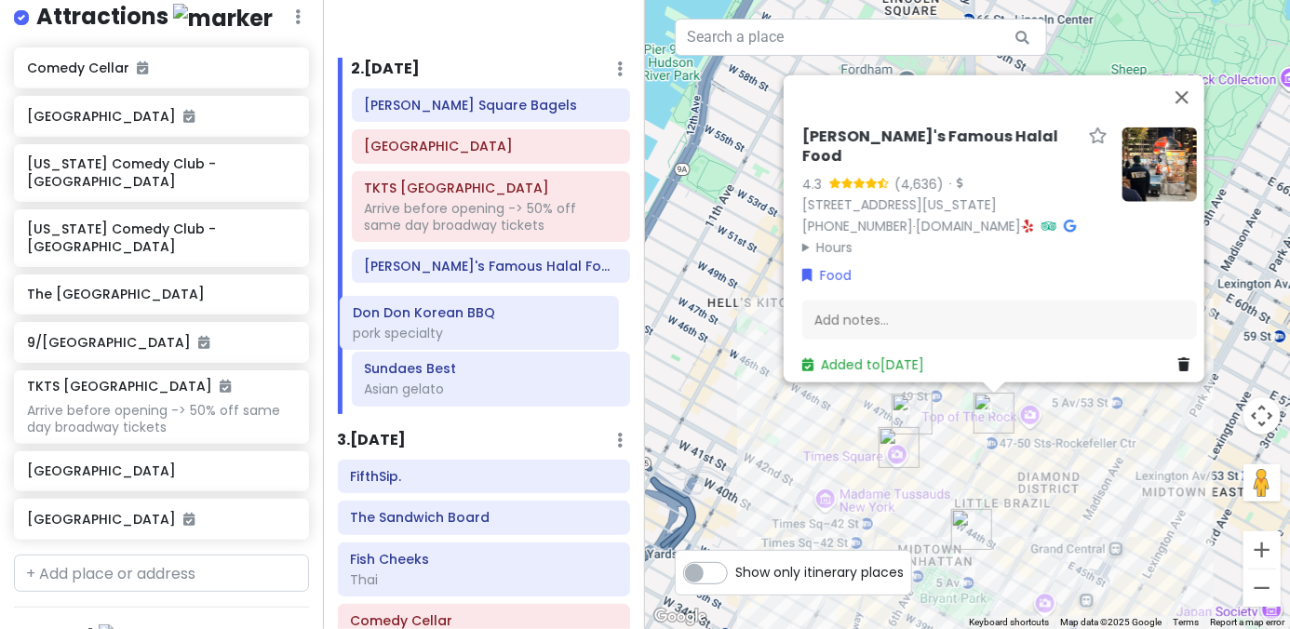
drag, startPoint x: 389, startPoint y: 264, endPoint x: 399, endPoint y: 317, distance: 54.0
click at [394, 318] on div "Itinerary × 1 . Thu 1/15 Edit Day Notes Delete Day Arrive LGA 9:10am FIFTYLAN K…" at bounding box center [484, 314] width 323 height 629
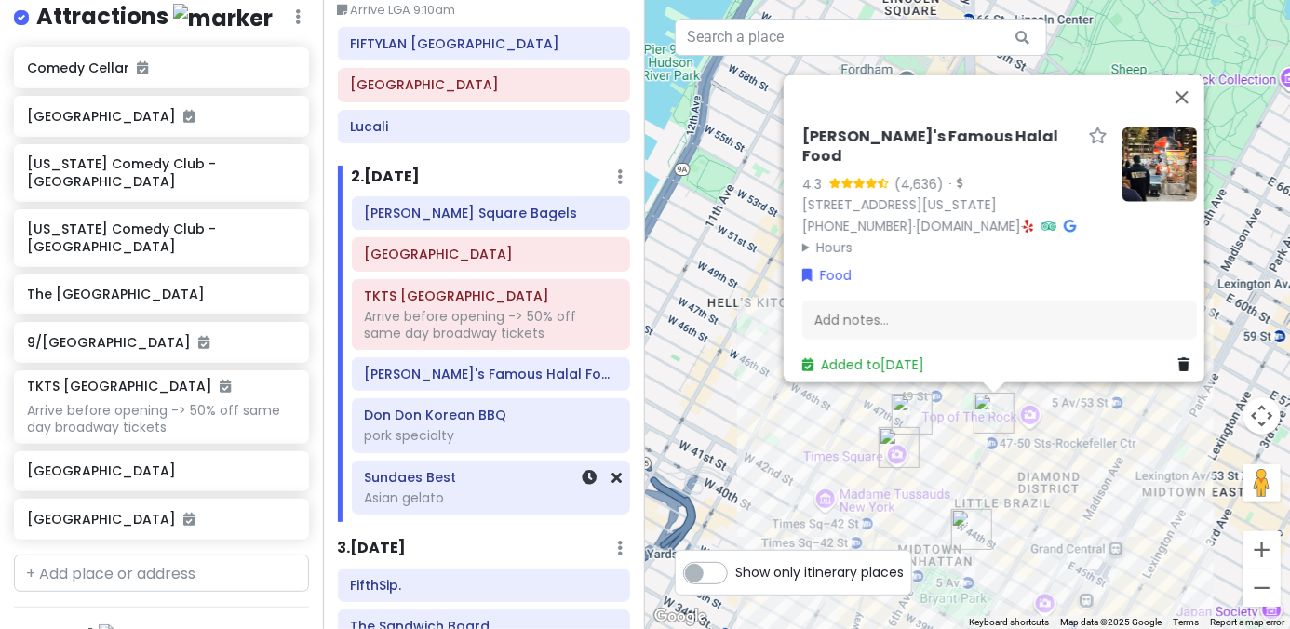
scroll to position [80, 0]
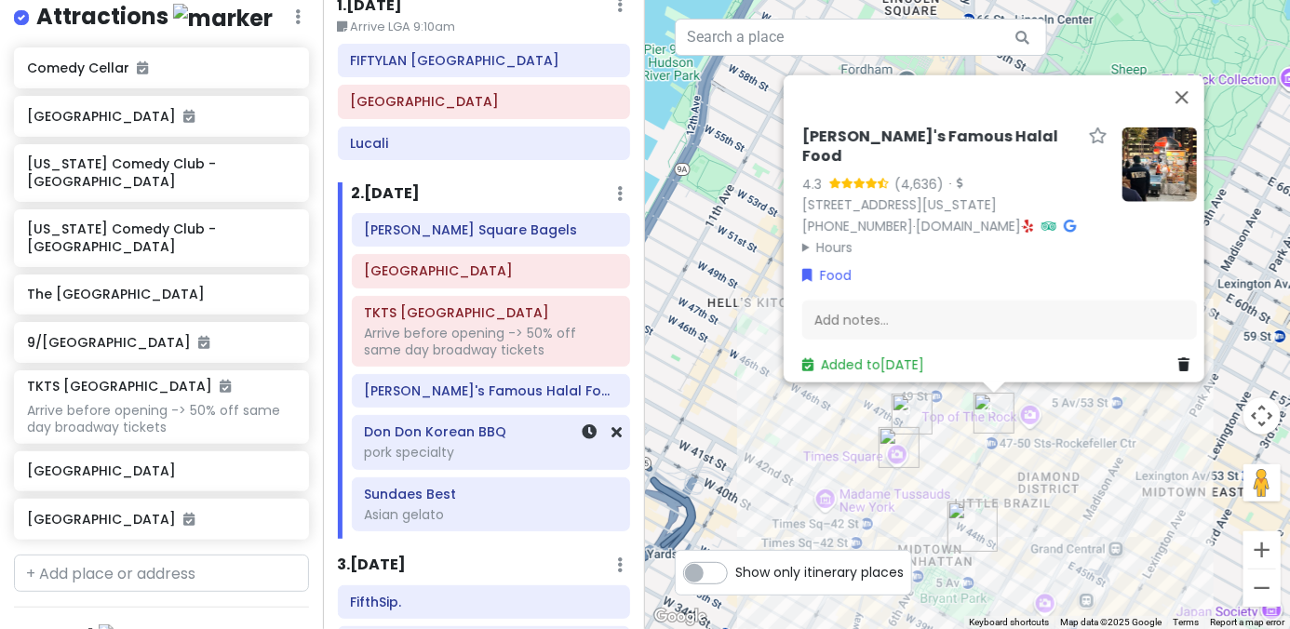
click at [416, 444] on div "pork specialty" at bounding box center [490, 452] width 253 height 17
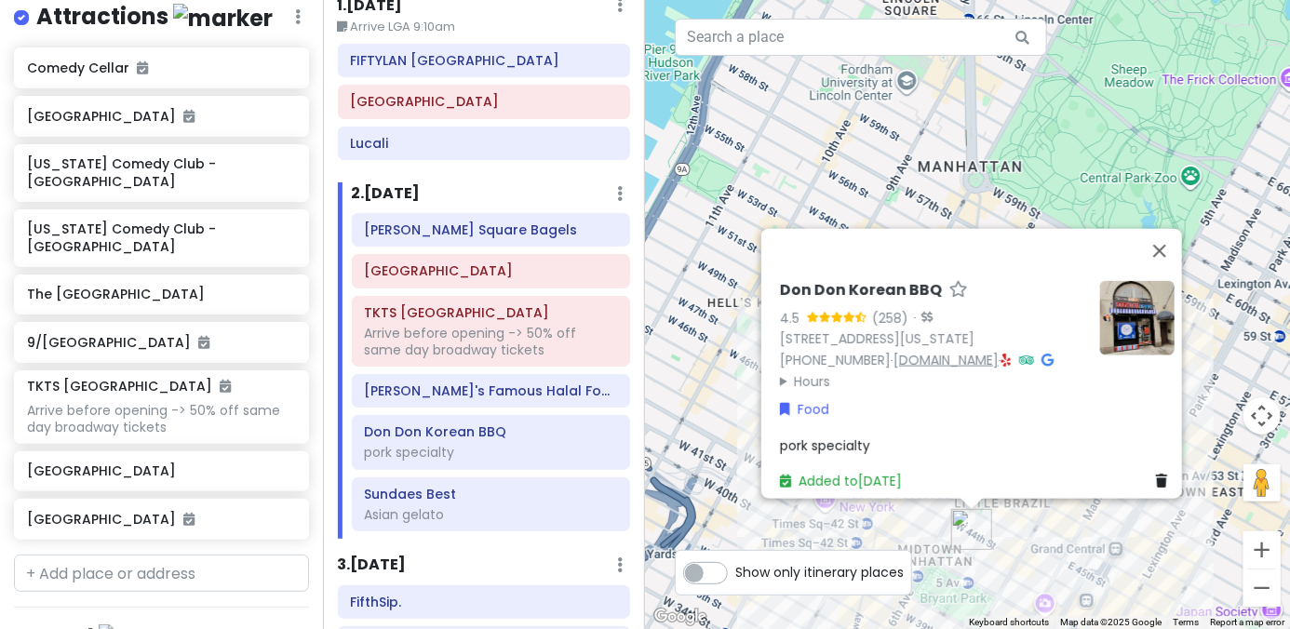
click at [895, 351] on link "dondonnyc.com" at bounding box center [946, 360] width 105 height 19
click at [895, 354] on icon at bounding box center [1007, 360] width 10 height 13
click at [895, 549] on div "Don Don Korean BBQ 4.5 (258) · 37 W 43rd St, New York, NY 10036, USA (646) 864-…" at bounding box center [967, 314] width 645 height 629
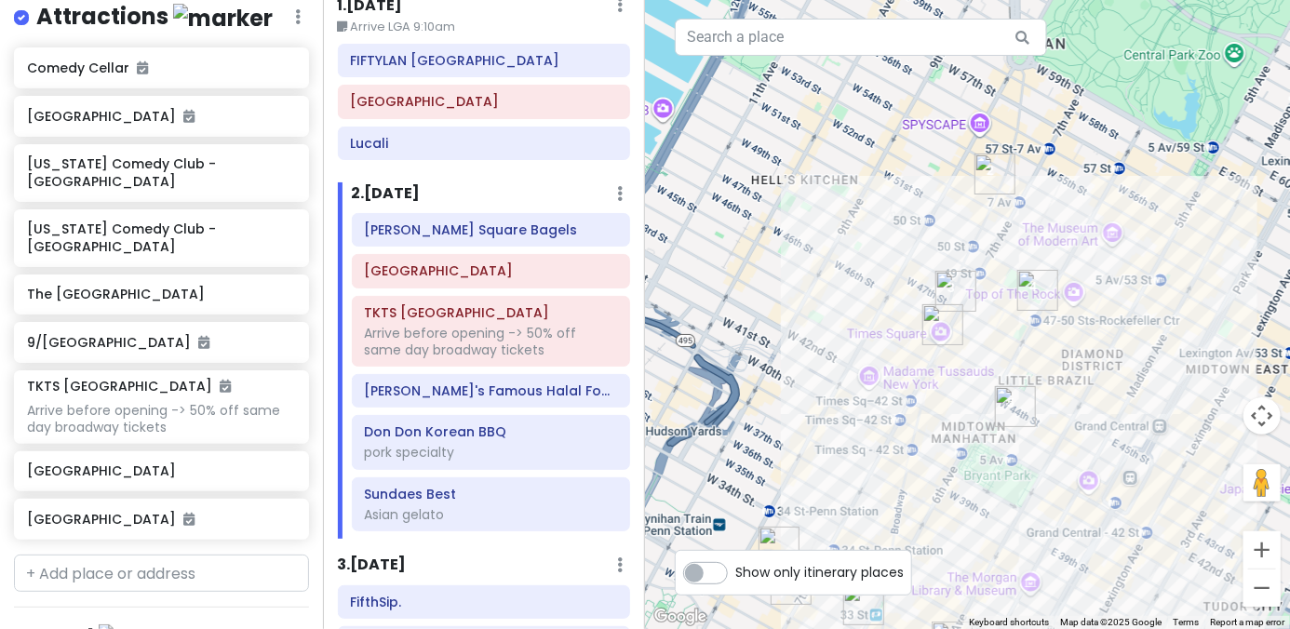
drag, startPoint x: 1005, startPoint y: 509, endPoint x: 1061, endPoint y: 357, distance: 161.7
click at [895, 357] on div at bounding box center [967, 314] width 645 height 629
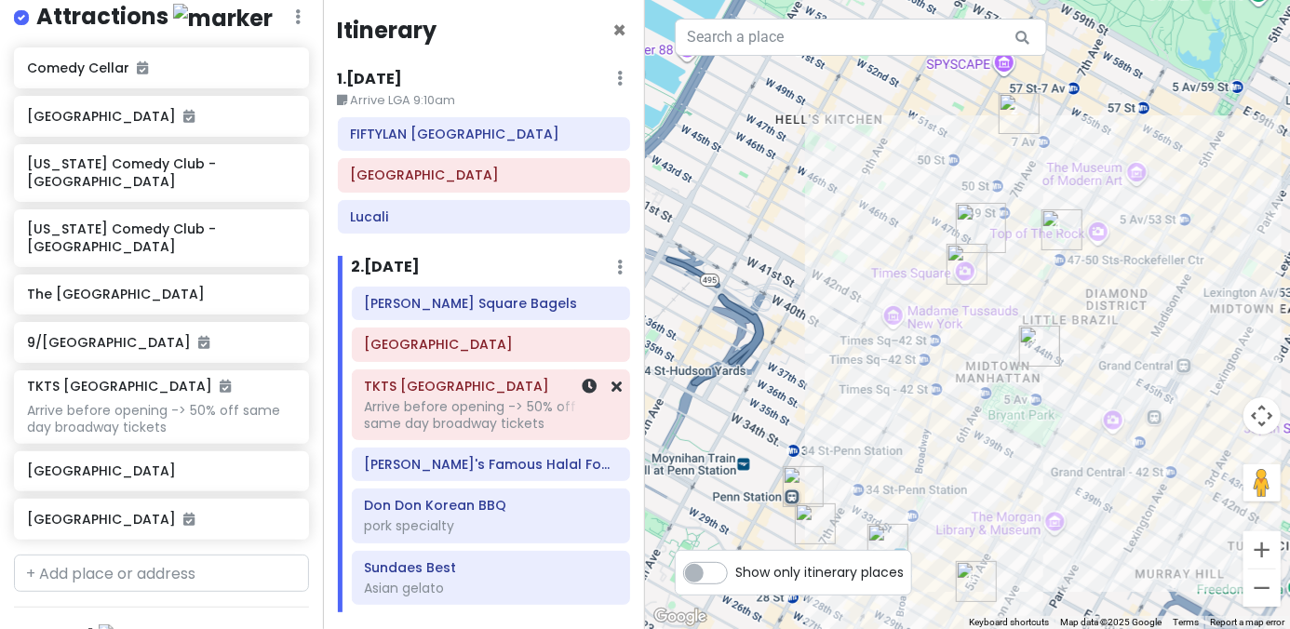
scroll to position [0, 0]
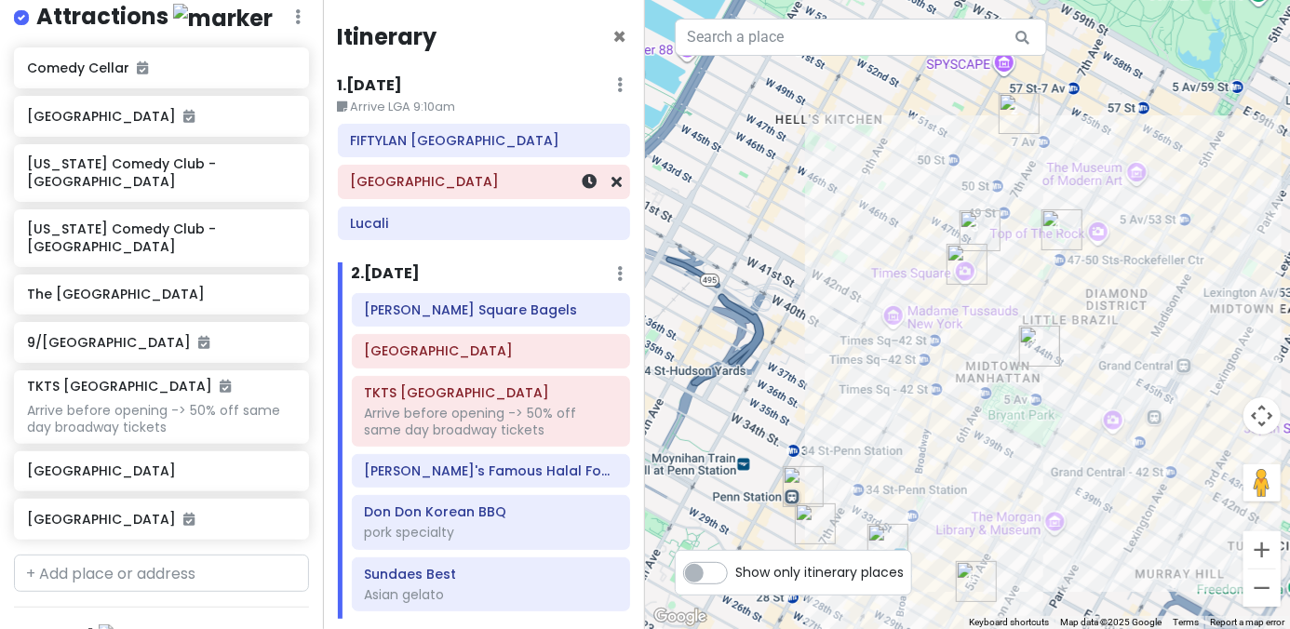
click at [449, 189] on h6 "[GEOGRAPHIC_DATA]" at bounding box center [483, 181] width 267 height 17
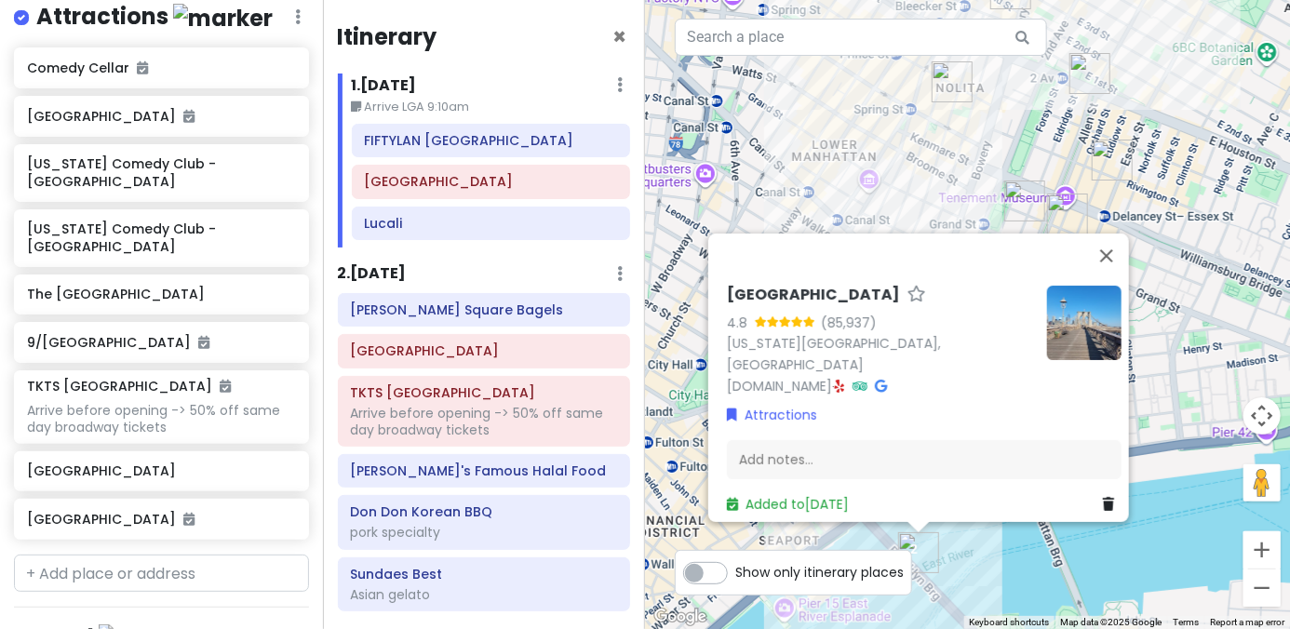
click at [895, 556] on div "Brooklyn Bridge 4.8 (85,937) New York, NY 10038, USA www.nyc.gov · Attractions …" at bounding box center [967, 314] width 645 height 629
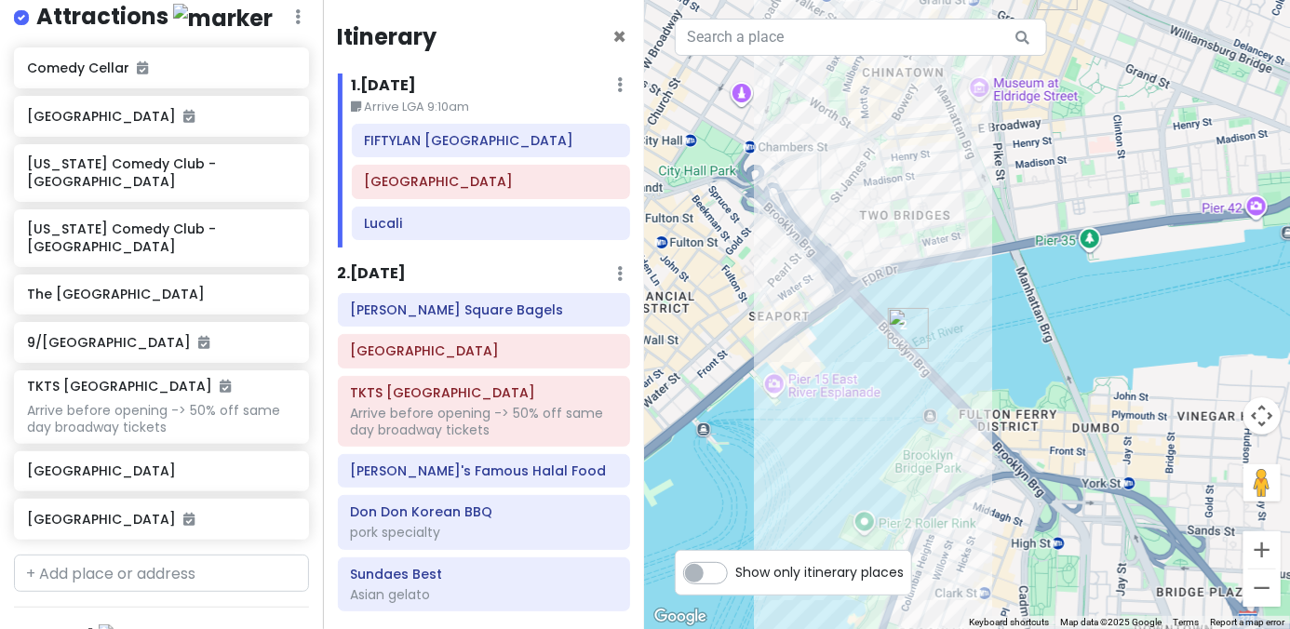
drag, startPoint x: 1014, startPoint y: 545, endPoint x: 1005, endPoint y: 323, distance: 221.7
click at [895, 323] on div at bounding box center [967, 314] width 645 height 629
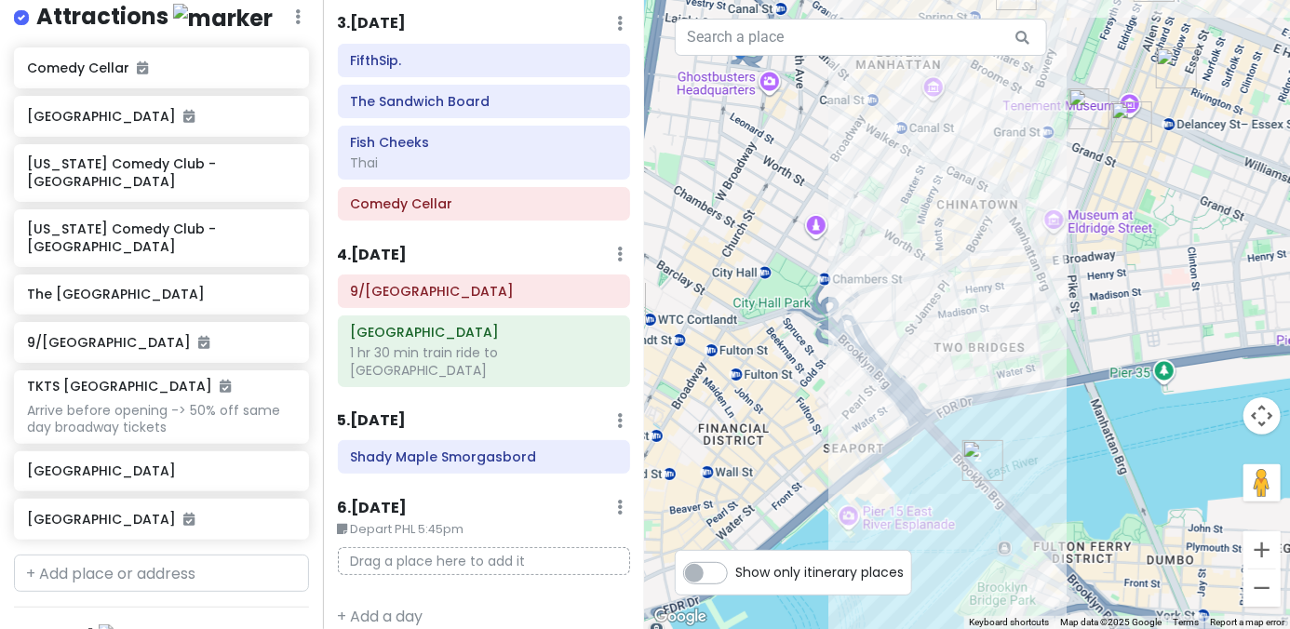
drag, startPoint x: 722, startPoint y: 329, endPoint x: 848, endPoint y: 452, distance: 175.7
click at [848, 452] on div at bounding box center [967, 314] width 645 height 629
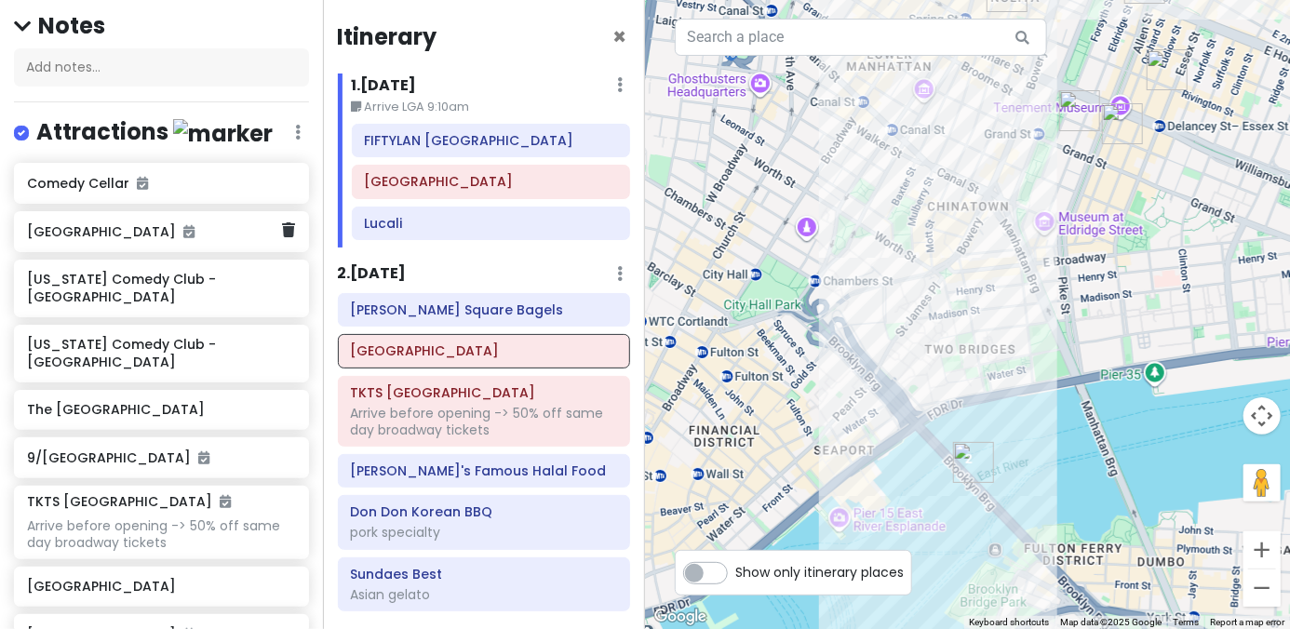
scroll to position [279, 0]
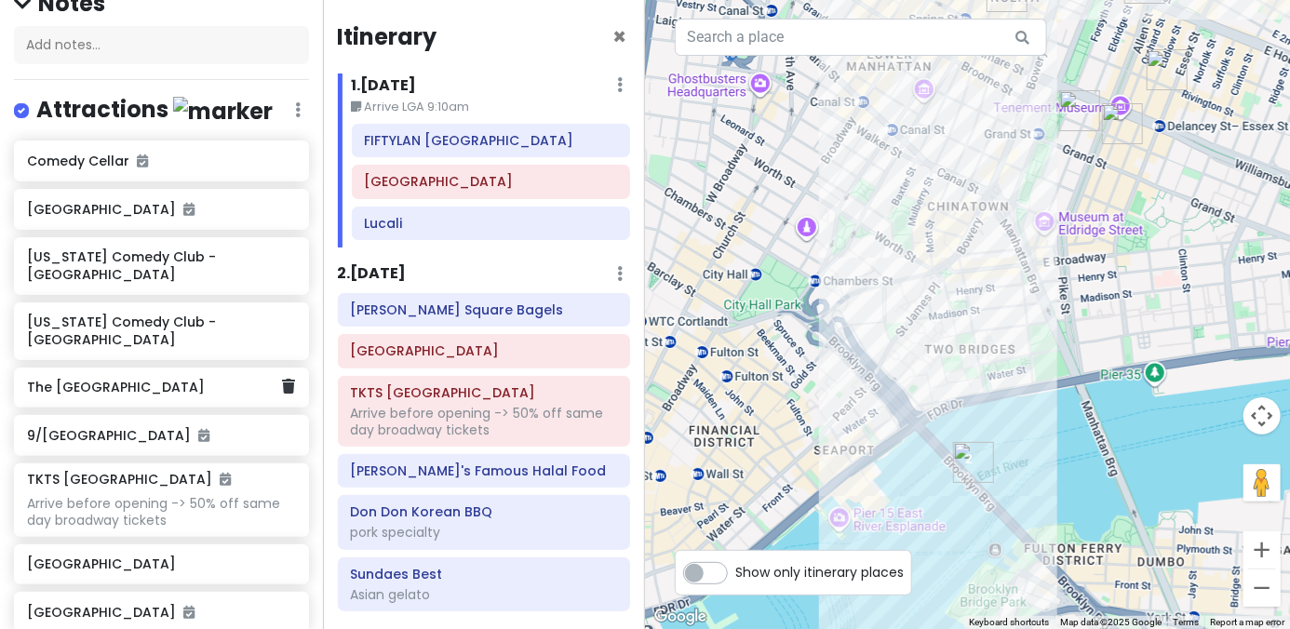
click at [149, 379] on h6 "The [GEOGRAPHIC_DATA]" at bounding box center [154, 387] width 255 height 17
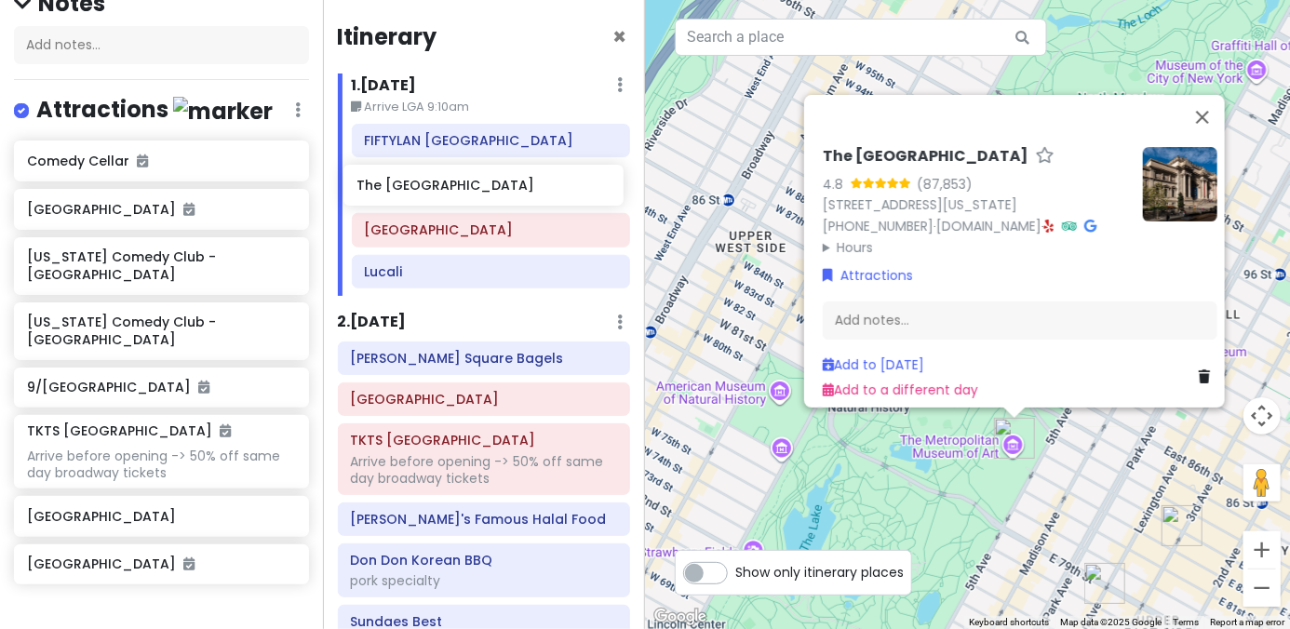
drag, startPoint x: 141, startPoint y: 324, endPoint x: 471, endPoint y: 196, distance: 353.3
click at [471, 196] on div "NYC + Philly 1/15-1/19/26 Private Change Dates Make a Copy Delete Trip Give Fee…" at bounding box center [645, 314] width 1290 height 629
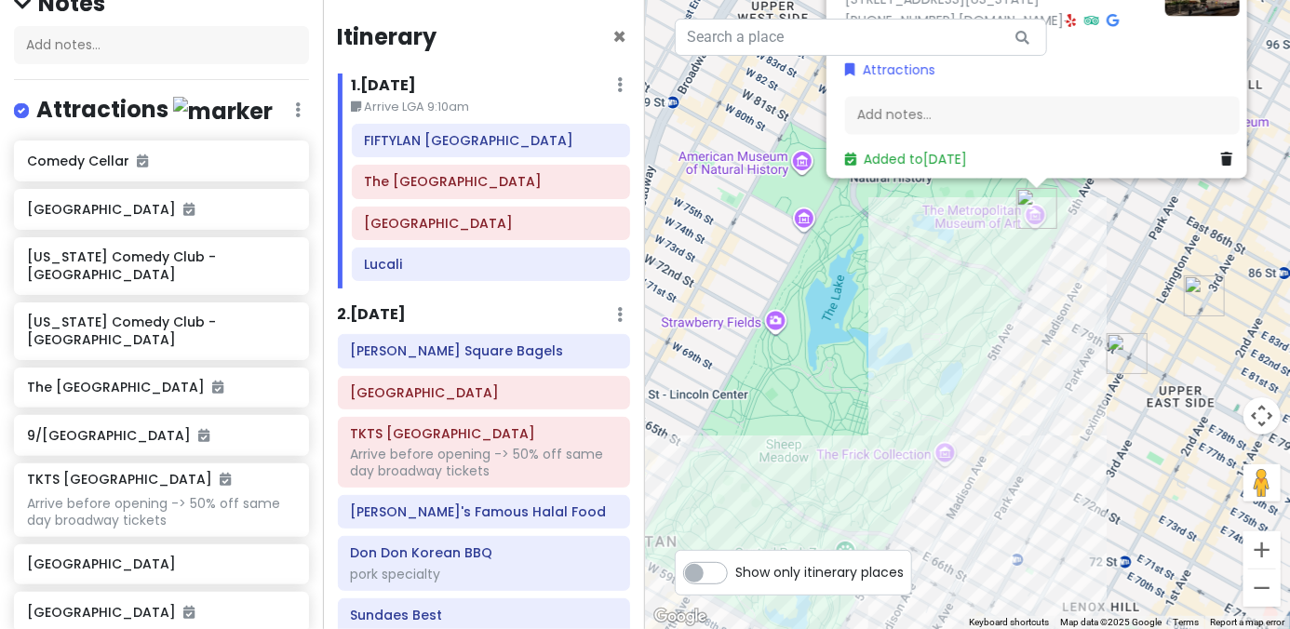
drag, startPoint x: 1081, startPoint y: 538, endPoint x: 1105, endPoint y: 308, distance: 231.2
click at [895, 308] on div "The Metropolitan Museum of Art 4.8 (87,853) 1000 5th Ave, New York, NY 10028, U…" at bounding box center [967, 314] width 645 height 629
click at [895, 311] on div "The Metropolitan Museum of Art 4.8 (87,853) 1000 5th Ave, New York, NY 10028, U…" at bounding box center [967, 314] width 645 height 629
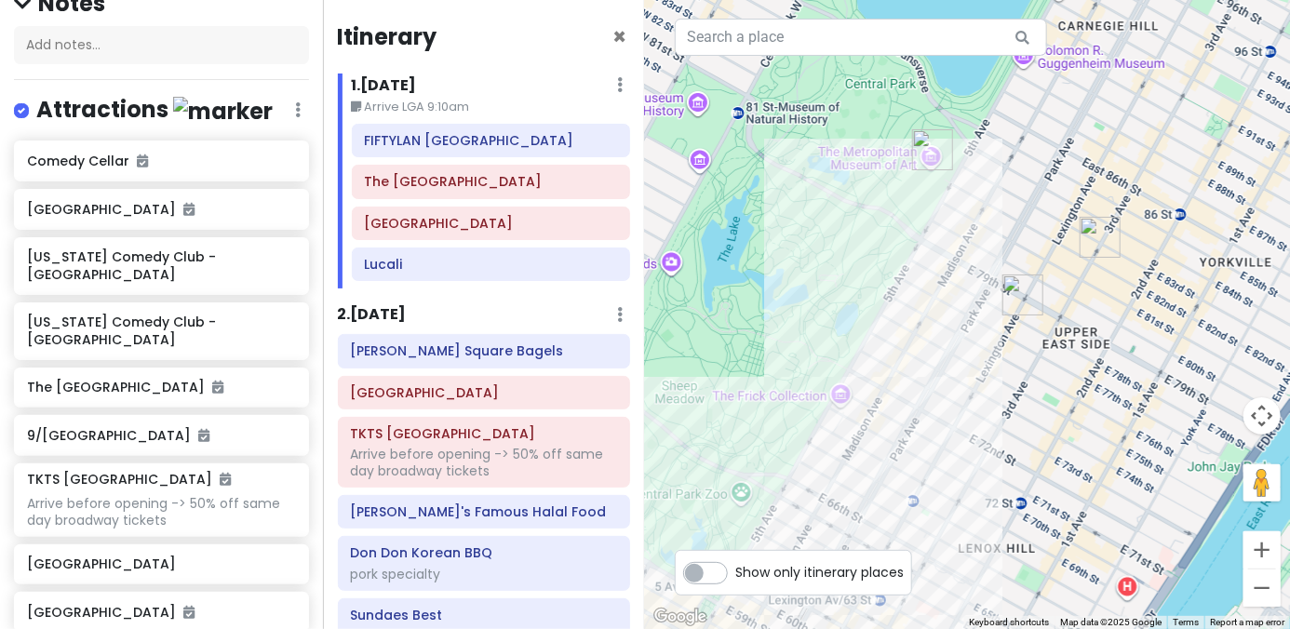
drag, startPoint x: 1040, startPoint y: 312, endPoint x: 877, endPoint y: 439, distance: 206.9
click at [877, 439] on div at bounding box center [967, 314] width 645 height 629
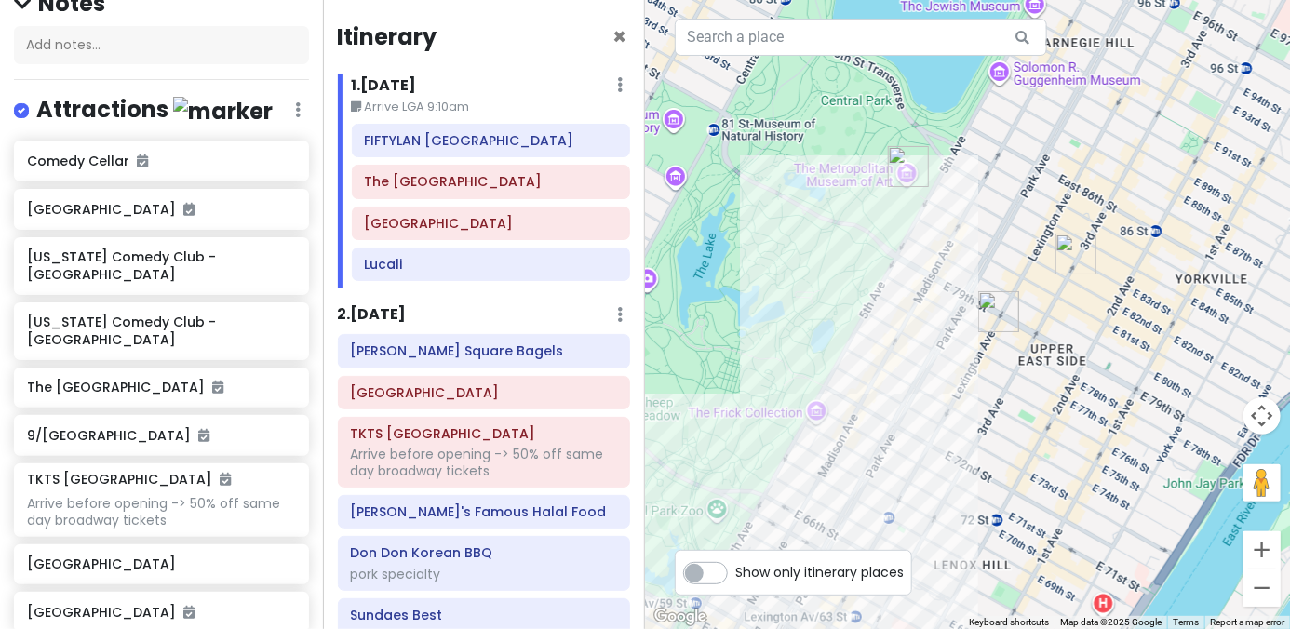
click at [895, 301] on img "Pastrami Queen" at bounding box center [998, 311] width 41 height 41
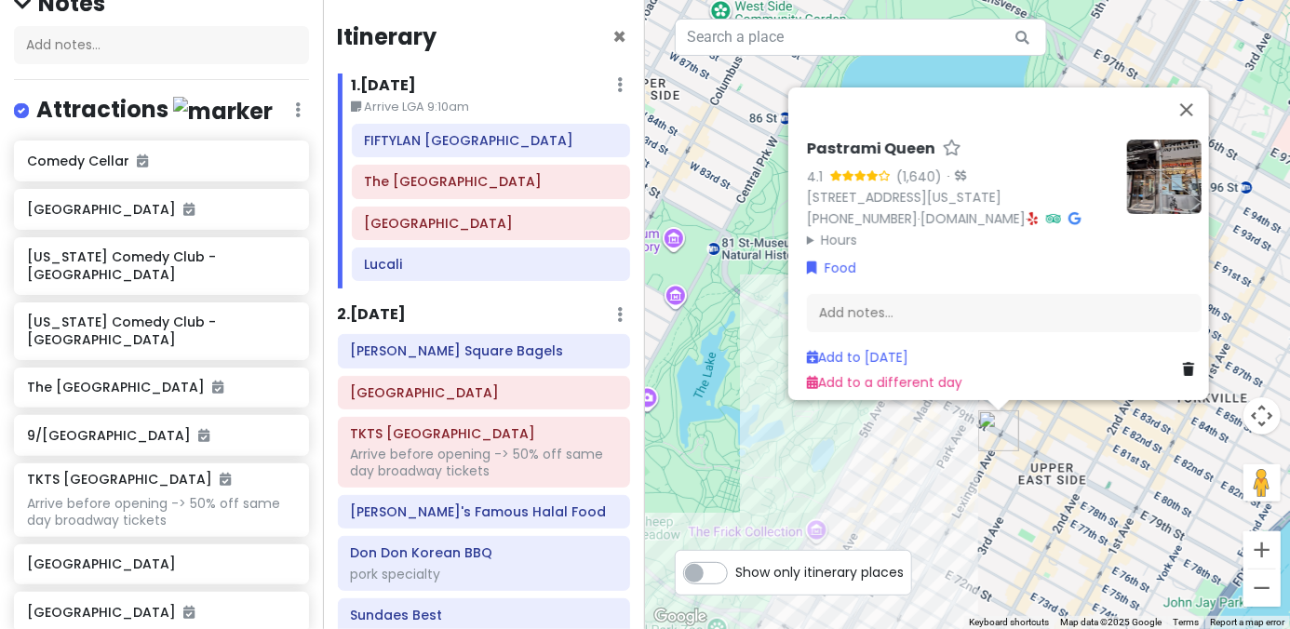
click at [895, 460] on div "Pastrami Queen 4.1 (1,640) · 1125 Lexington Ave # 2, New York, NY 10075, USA (2…" at bounding box center [967, 314] width 645 height 629
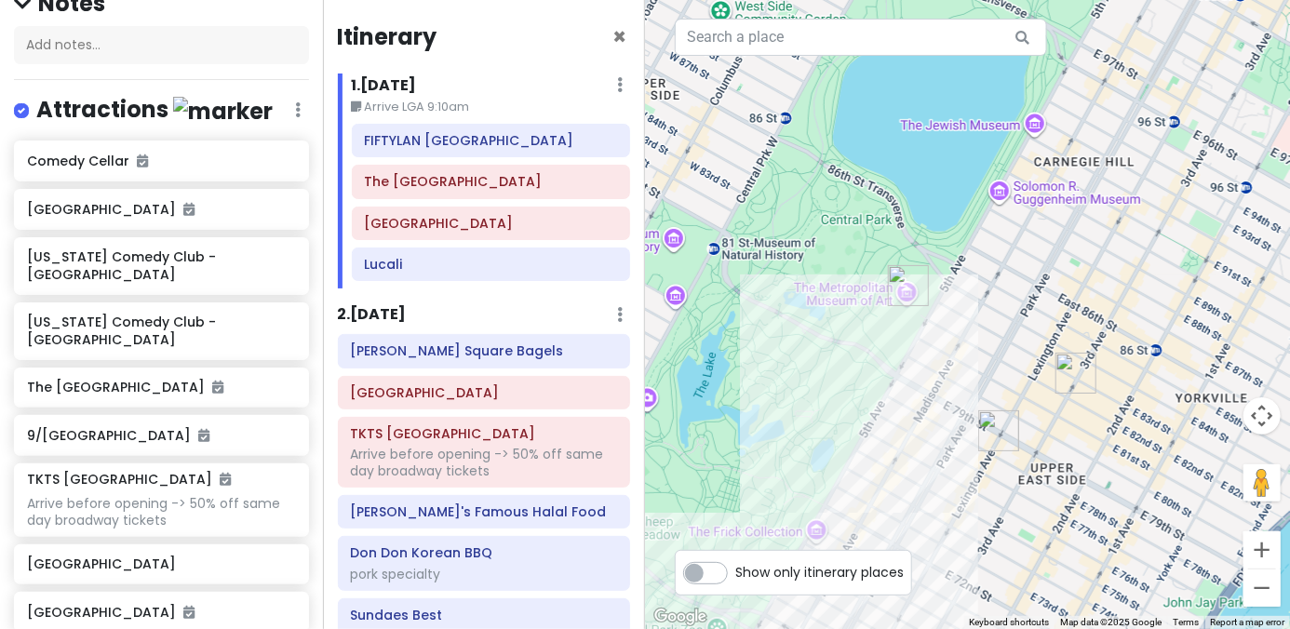
click at [895, 370] on img "PopUp Bagels" at bounding box center [1076, 373] width 41 height 41
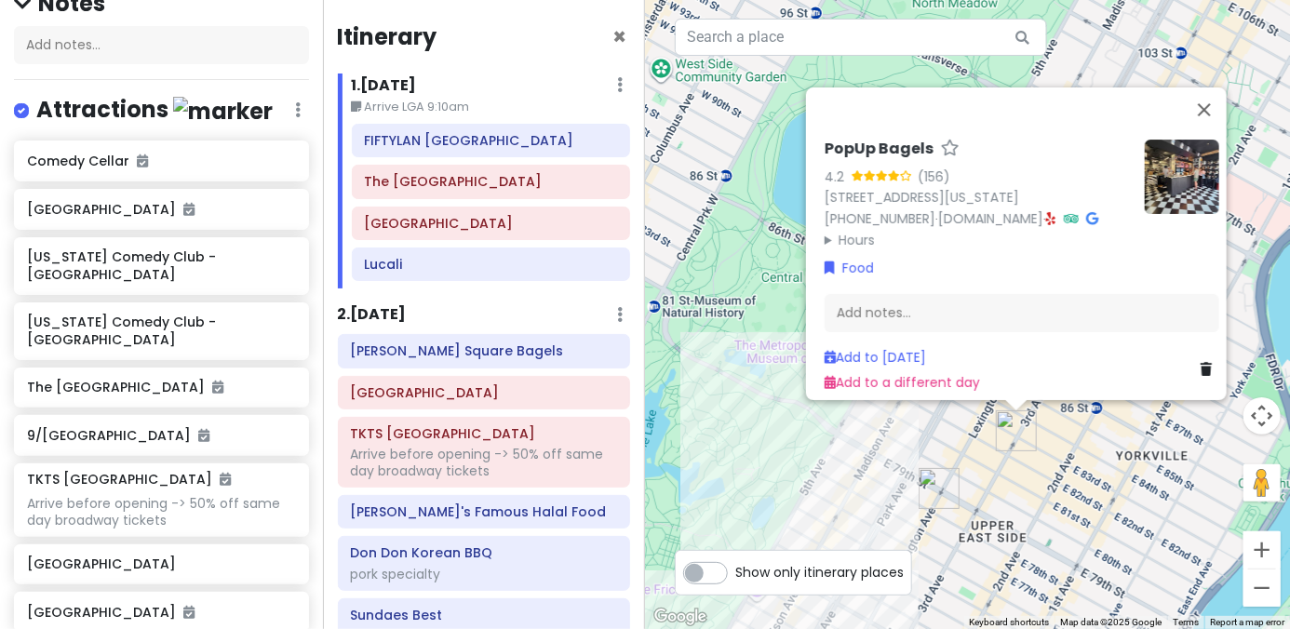
drag, startPoint x: 894, startPoint y: 494, endPoint x: 1002, endPoint y: 295, distance: 226.6
click at [895, 312] on div "PopUp Bagels 4.2 (156) 1457 3rd Ave, New York, NY 10028, USA (203) 297-8819 · w…" at bounding box center [967, 314] width 645 height 629
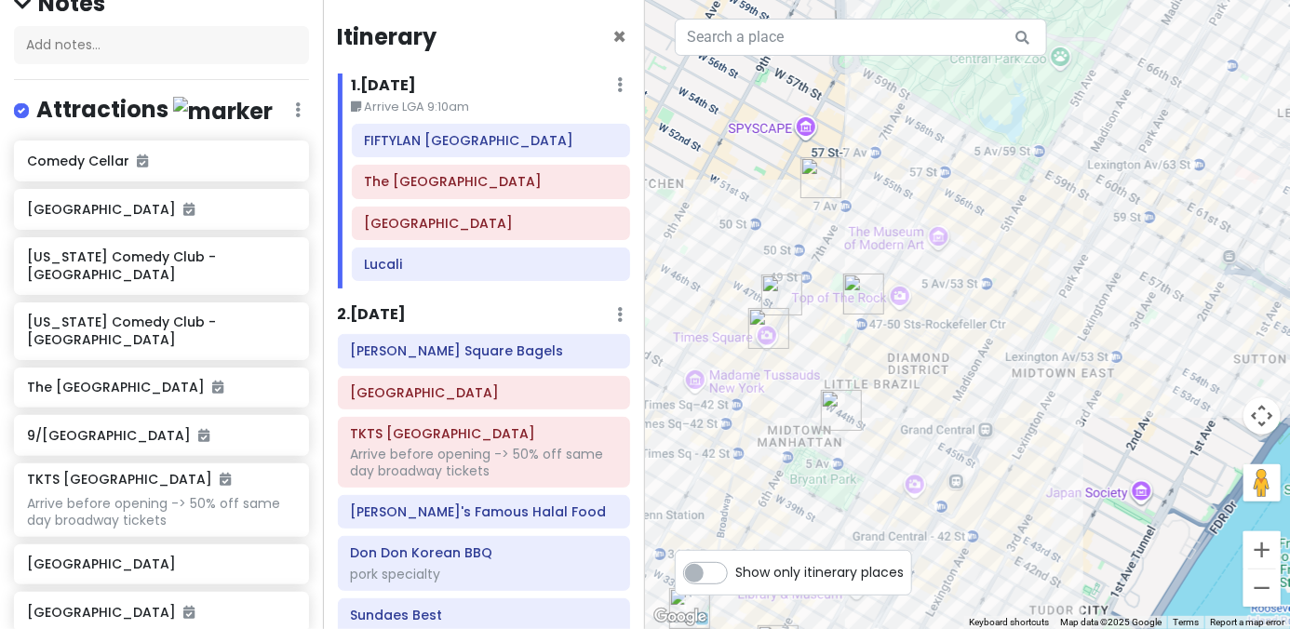
drag, startPoint x: 927, startPoint y: 327, endPoint x: 1016, endPoint y: 242, distance: 123.1
click at [895, 284] on div "PopUp Bagels 4.2 (156) 1457 3rd Ave, New York, NY 10028, USA (203) 297-8819 · w…" at bounding box center [967, 314] width 645 height 629
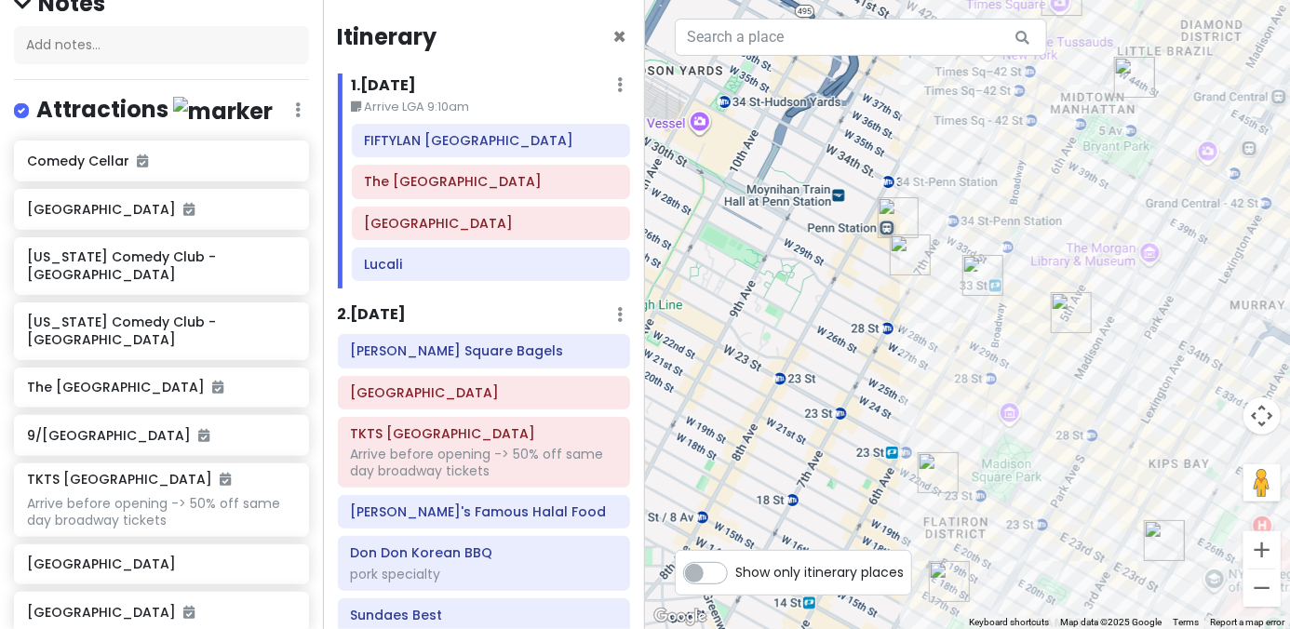
click at [895, 265] on img "PopUp Bagels" at bounding box center [910, 255] width 41 height 41
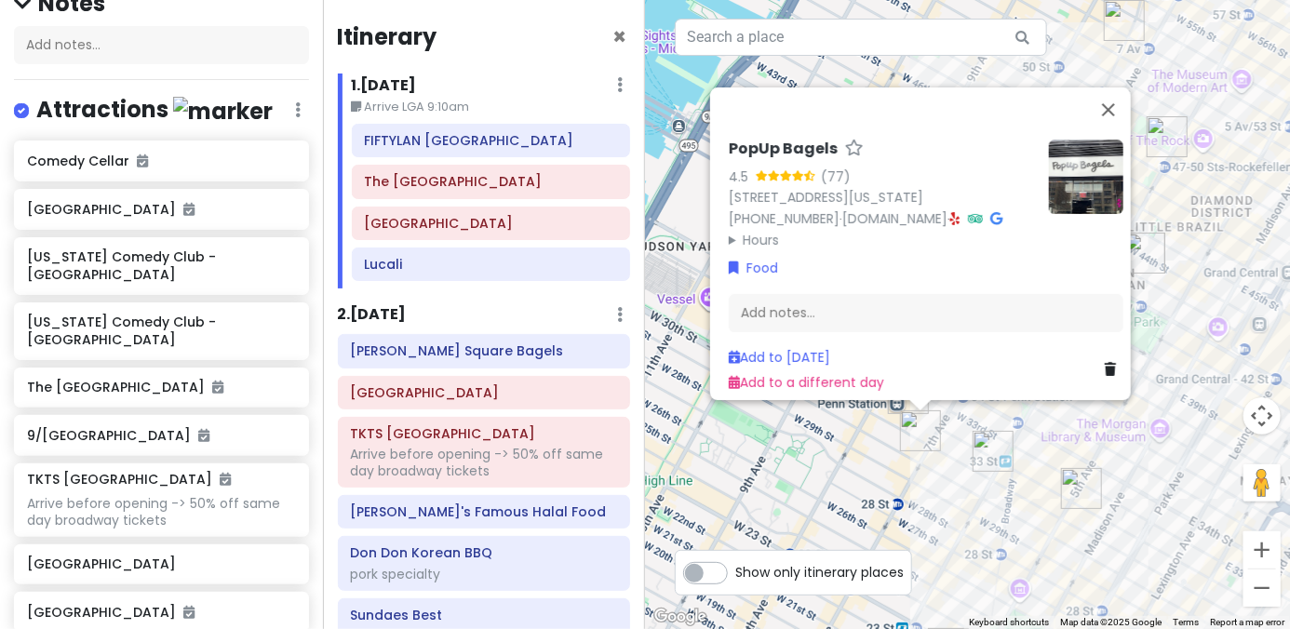
click at [895, 487] on img "Sundaes Best" at bounding box center [1081, 488] width 41 height 41
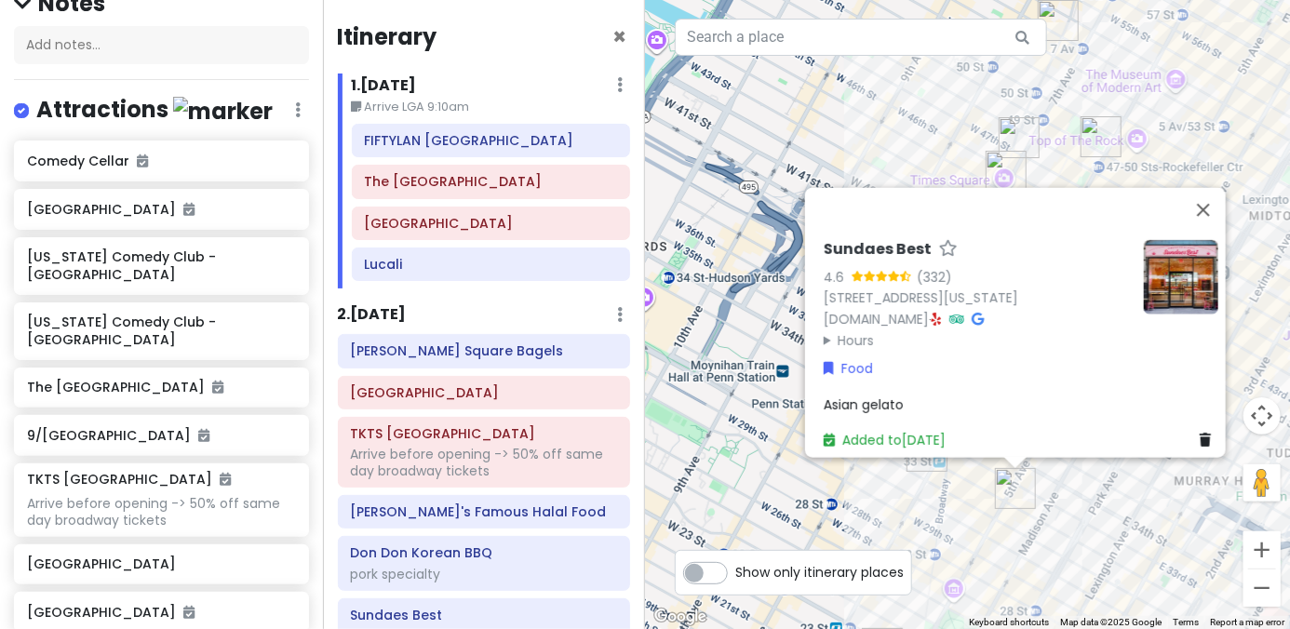
click at [827, 484] on div "Sundaes Best 4.6 (332) 4 E 32nd St Store 5, New York, NY 10016, USA sundaesbest…" at bounding box center [967, 314] width 645 height 629
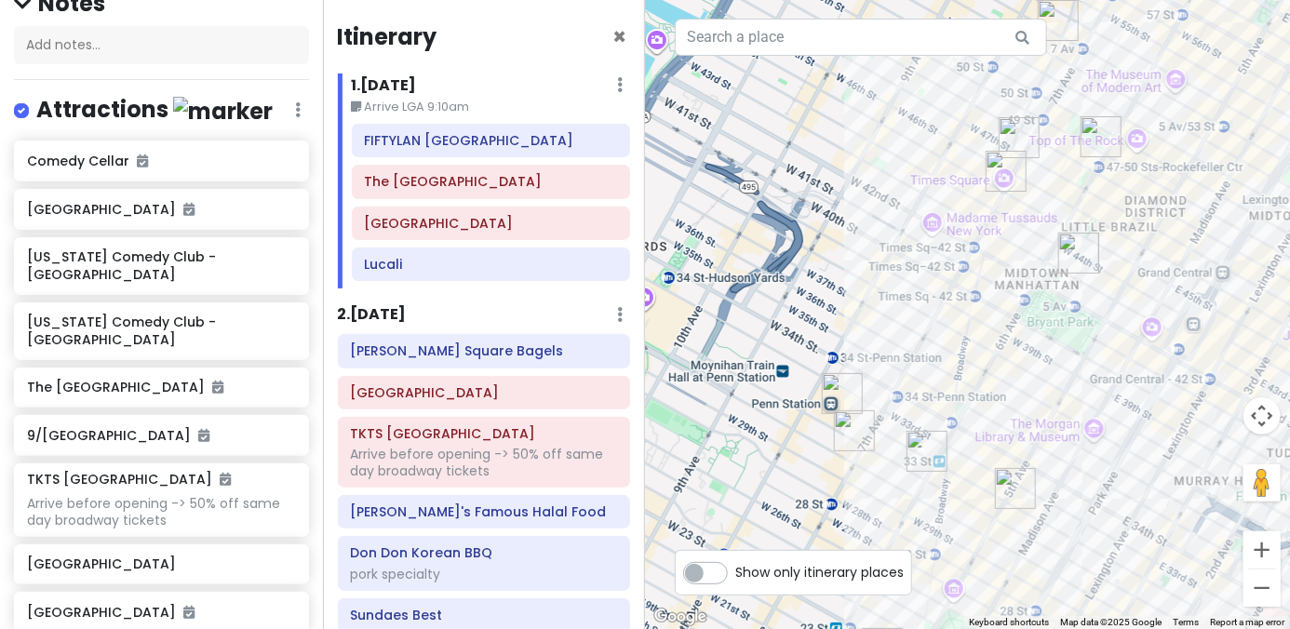
click at [842, 396] on img "Penn Station" at bounding box center [842, 393] width 41 height 41
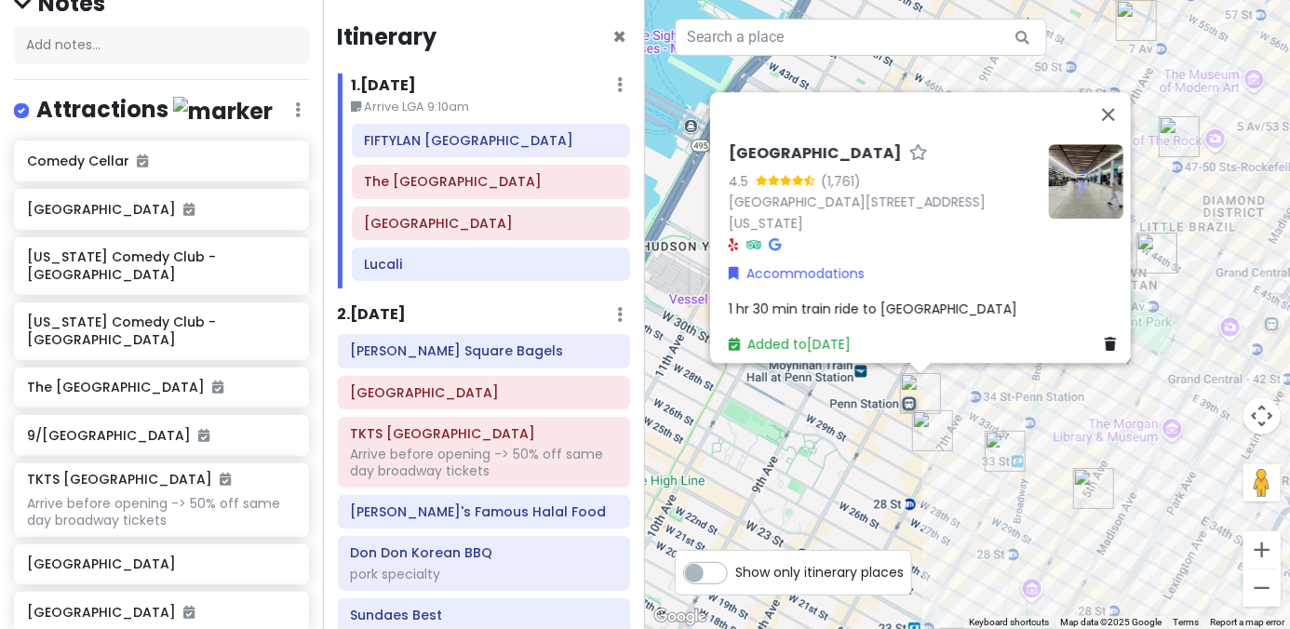
click at [881, 467] on div "[GEOGRAPHIC_DATA] 4.5 (1,761) [STREET_ADDRESS][US_STATE] Accommodations 1 hr 30…" at bounding box center [967, 314] width 645 height 629
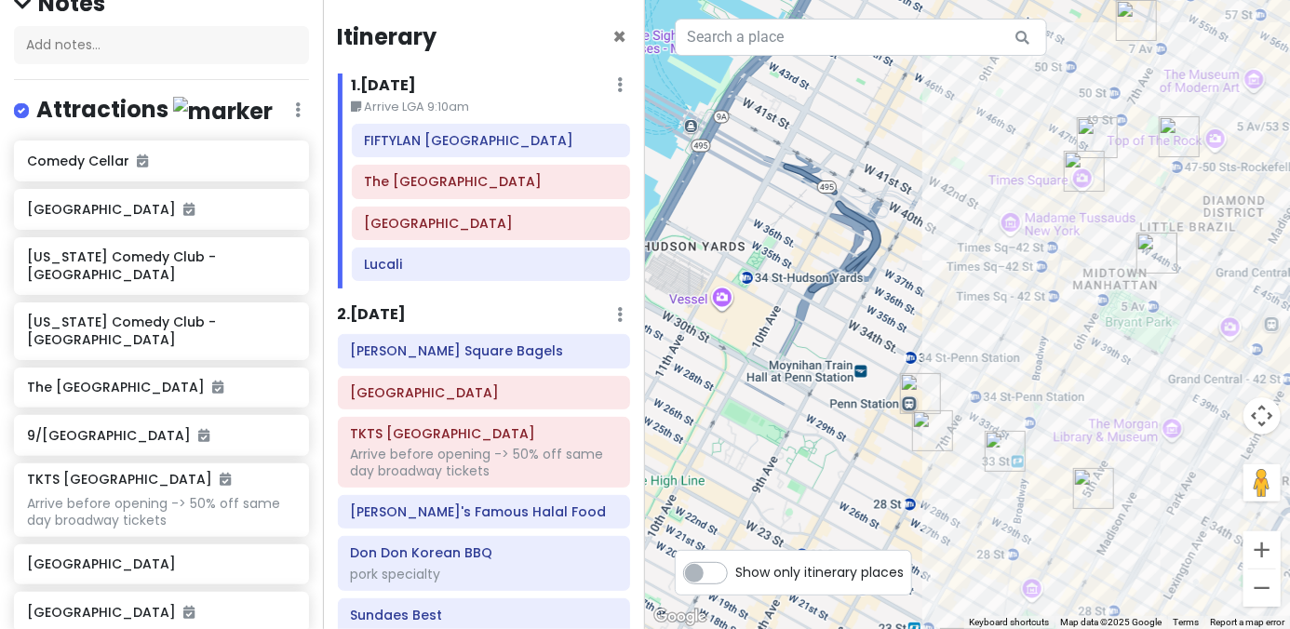
click at [895, 437] on img "PopUp Bagels" at bounding box center [932, 430] width 41 height 41
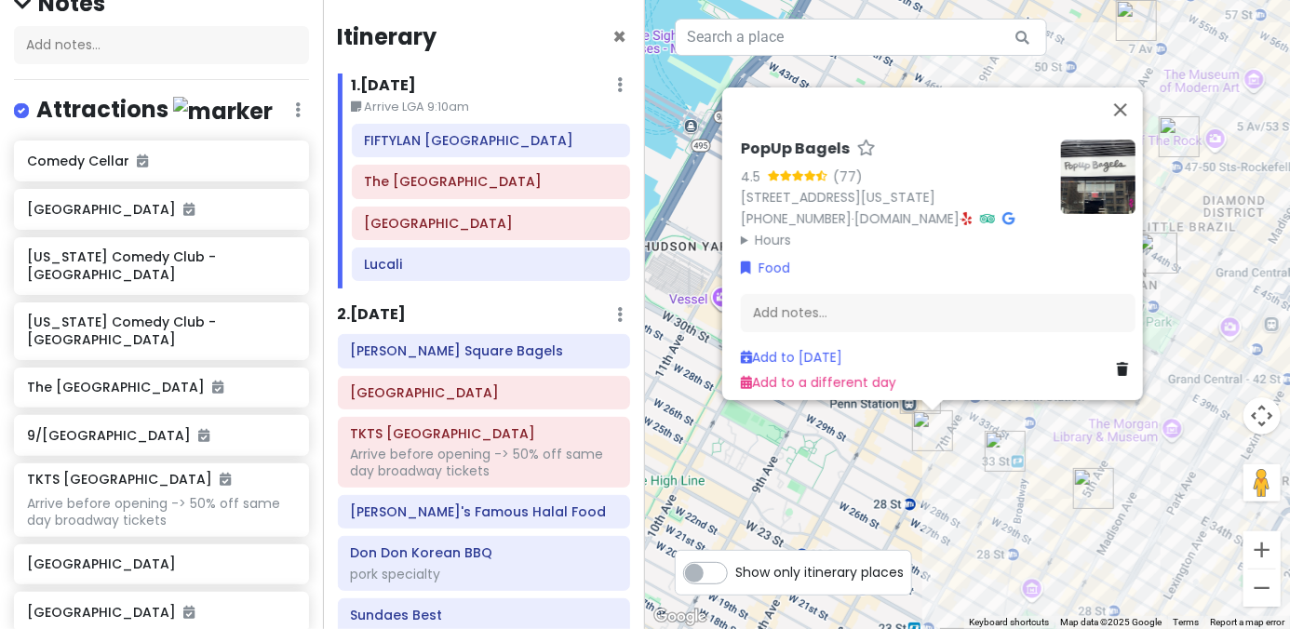
click at [895, 461] on div "PopUp Bagels 4.5 (77) 370 7th Ave, New York, NY 10001, USA (203) 297-8819 · www…" at bounding box center [967, 314] width 645 height 629
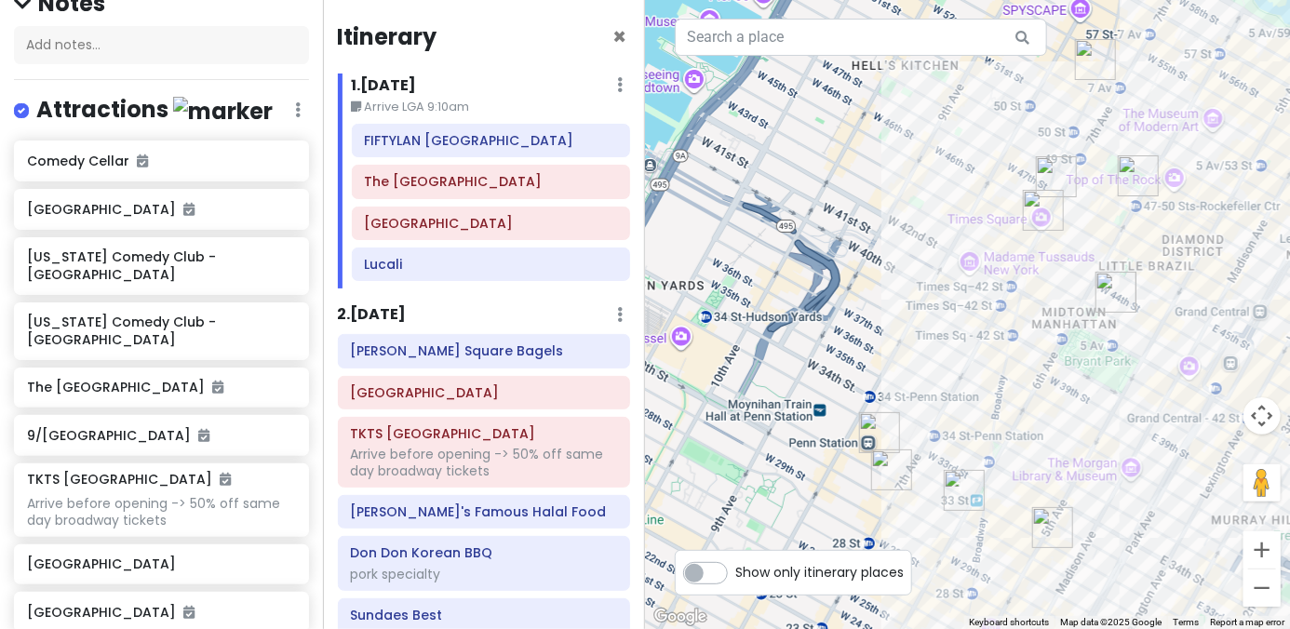
drag, startPoint x: 1147, startPoint y: 200, endPoint x: 1013, endPoint y: 401, distance: 241.6
click at [895, 401] on div at bounding box center [967, 314] width 645 height 629
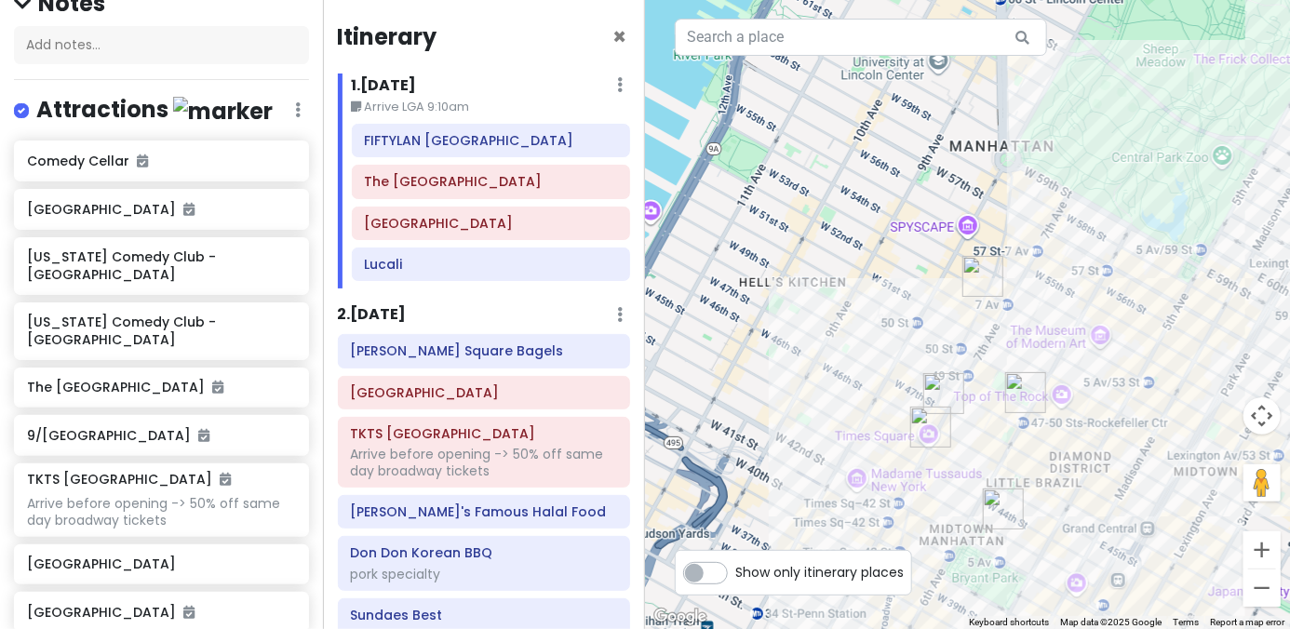
click at [895, 517] on img "Don Don Korean BBQ" at bounding box center [1003, 509] width 41 height 41
click at [895, 505] on img "Don Don Korean BBQ" at bounding box center [1003, 510] width 41 height 41
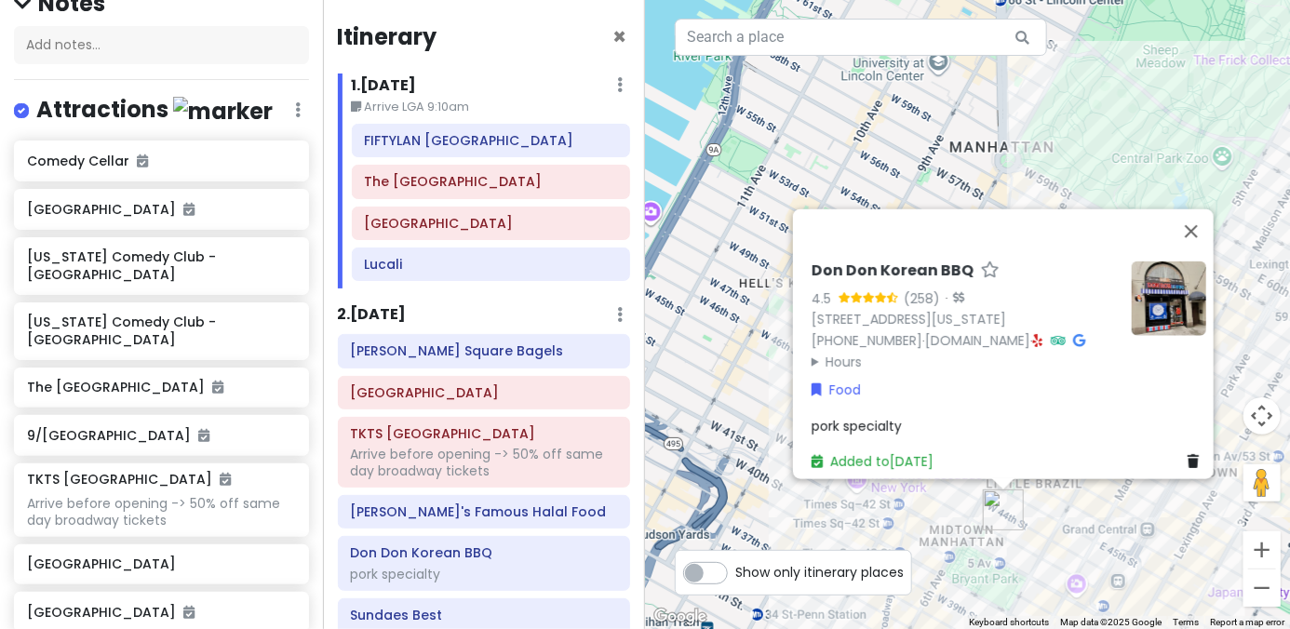
click at [895, 531] on div "Don Don Korean BBQ 4.5 (258) · 37 W 43rd St, New York, NY 10036, USA (646) 864-…" at bounding box center [967, 314] width 645 height 629
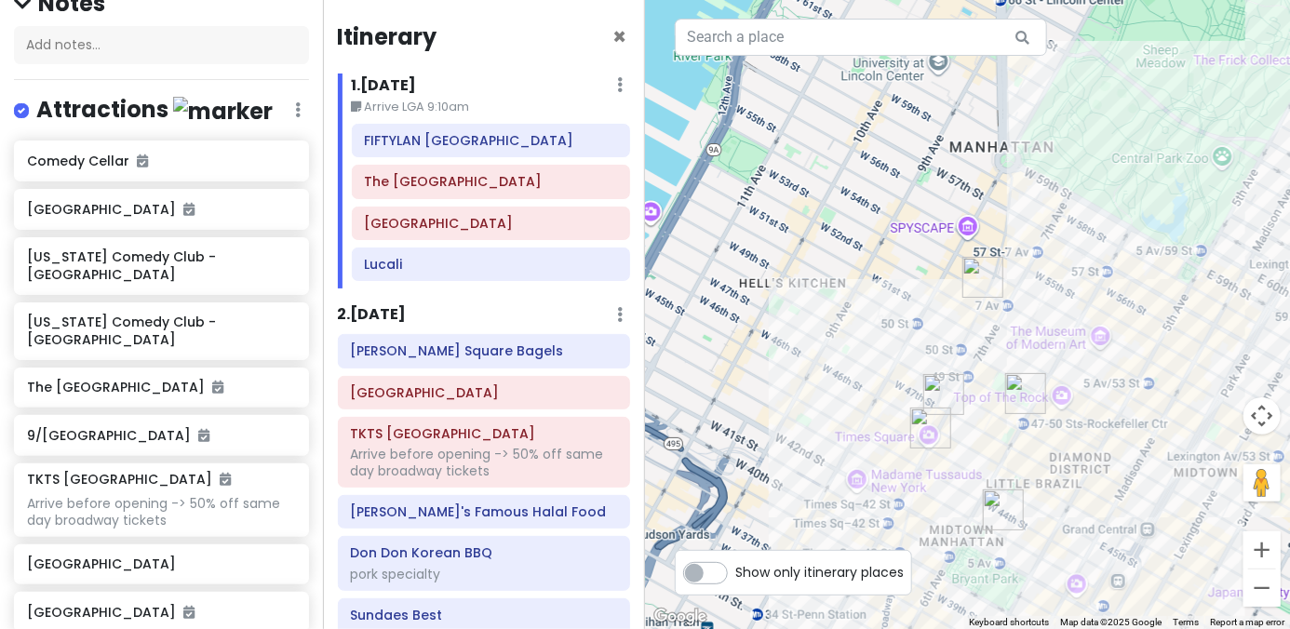
click at [895, 394] on img "Adel's Famous Halal Food" at bounding box center [1025, 393] width 41 height 41
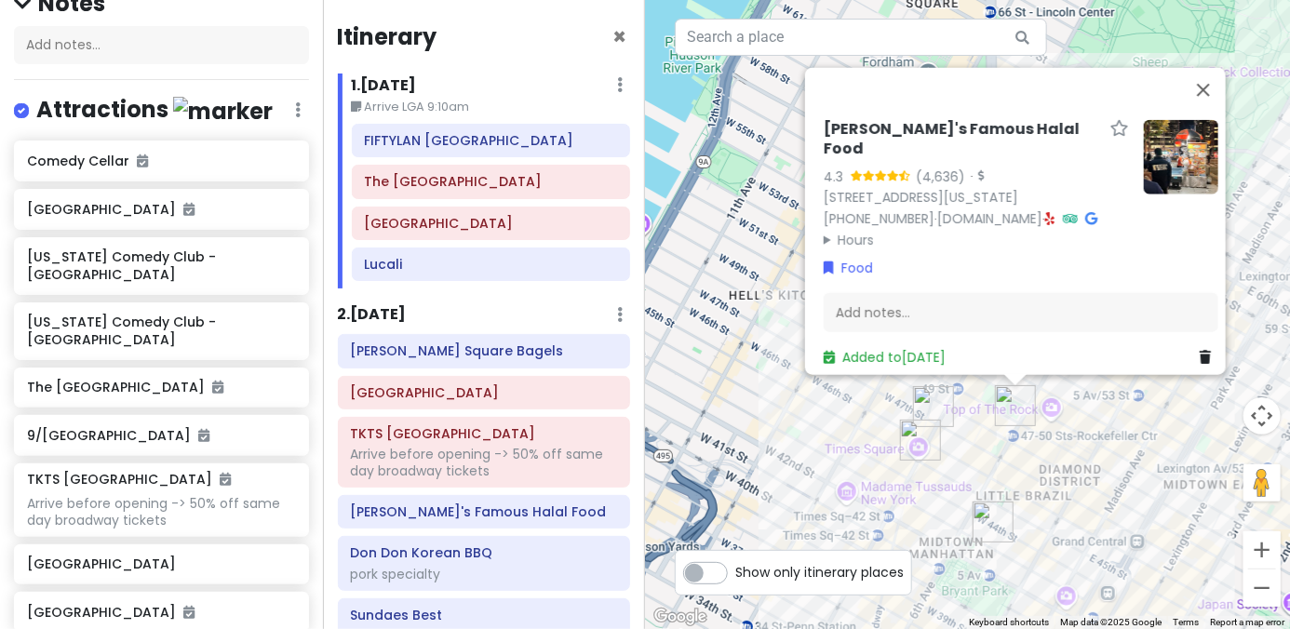
click at [895, 461] on div "Adel's Famous Halal Food 4.3 (4,636) · 1221 6th Ave, New York, NY 10020, USA (8…" at bounding box center [967, 314] width 645 height 629
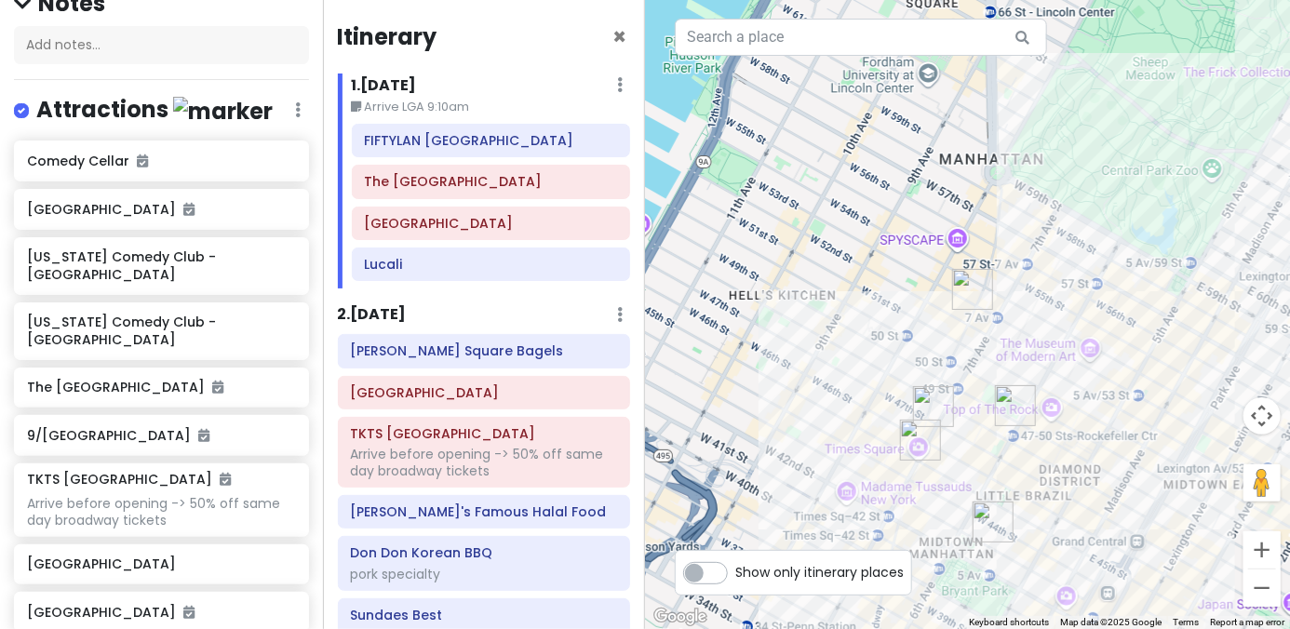
click at [895, 287] on img "Broadway Theatre" at bounding box center [972, 289] width 41 height 41
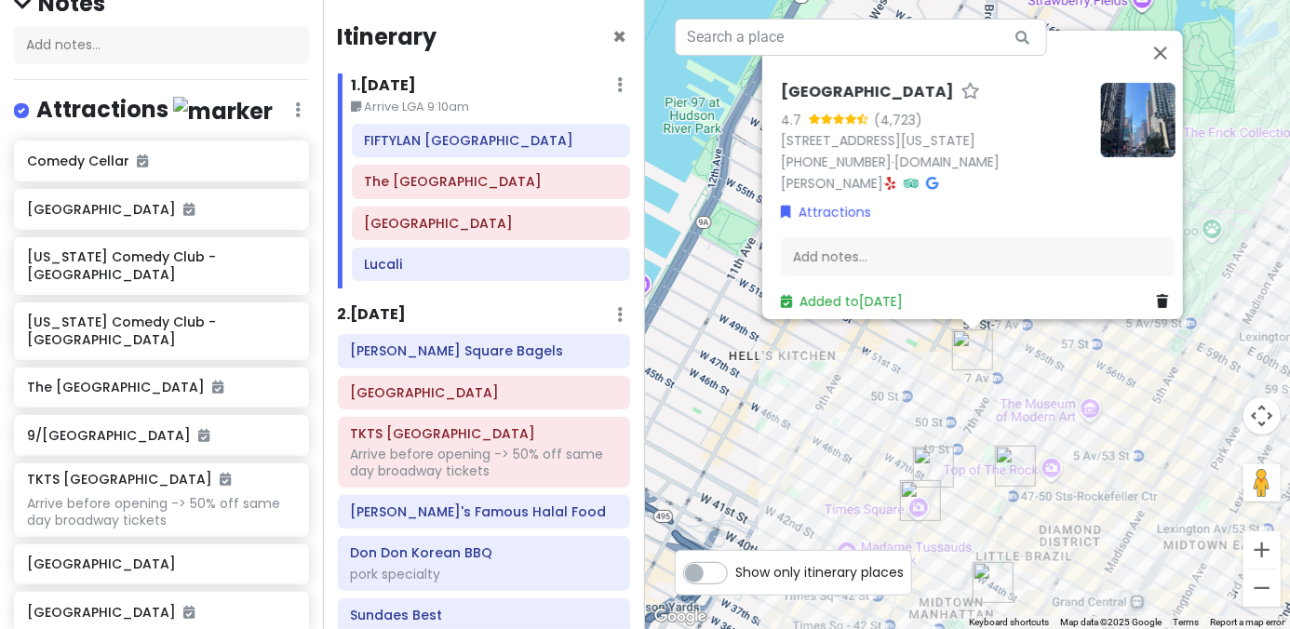
click at [895, 456] on div "Broadway Theatre 4.7 (4,723) 1681 Broadway, New York, NY 10019, USA (212) 239-6…" at bounding box center [967, 314] width 645 height 629
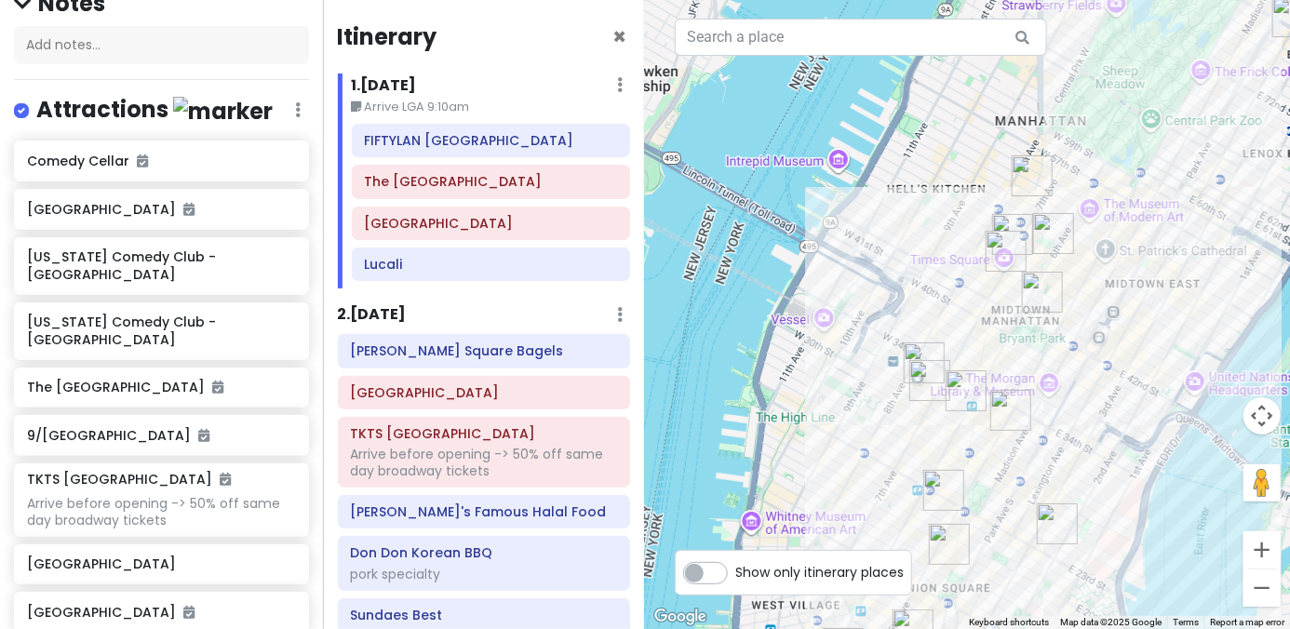
drag, startPoint x: 907, startPoint y: 493, endPoint x: 1013, endPoint y: 316, distance: 207.0
click at [895, 256] on div at bounding box center [967, 314] width 645 height 629
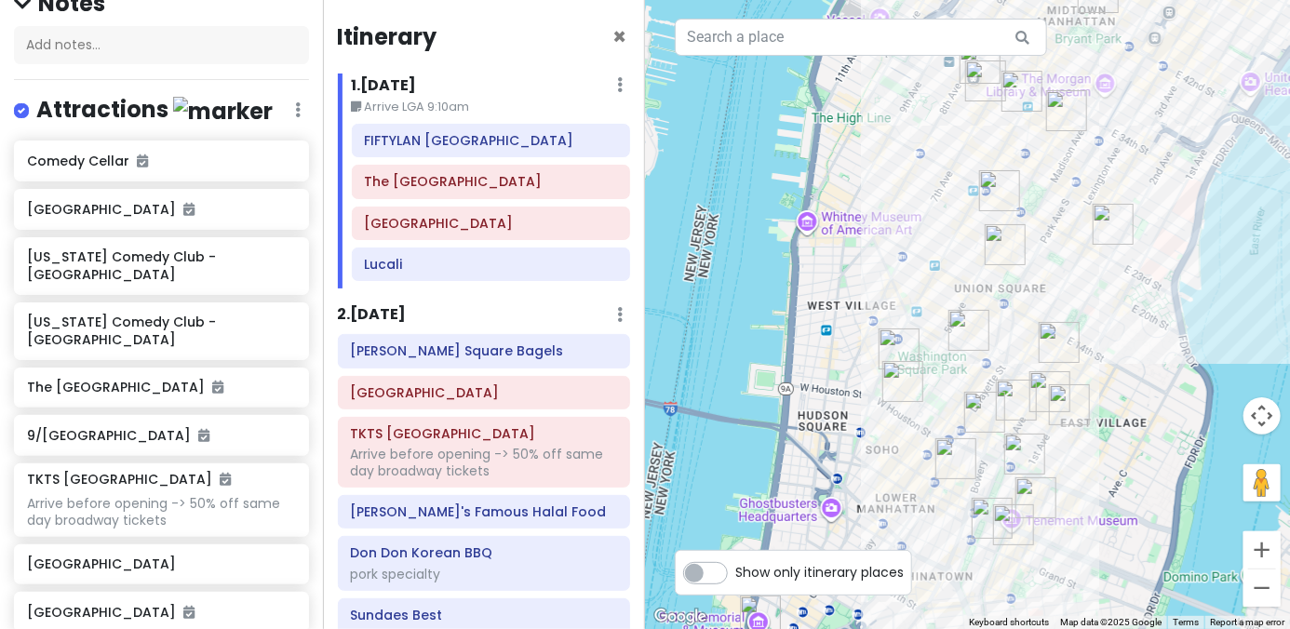
drag, startPoint x: 1022, startPoint y: 437, endPoint x: 1062, endPoint y: 196, distance: 244.4
click at [895, 196] on div at bounding box center [967, 314] width 645 height 629
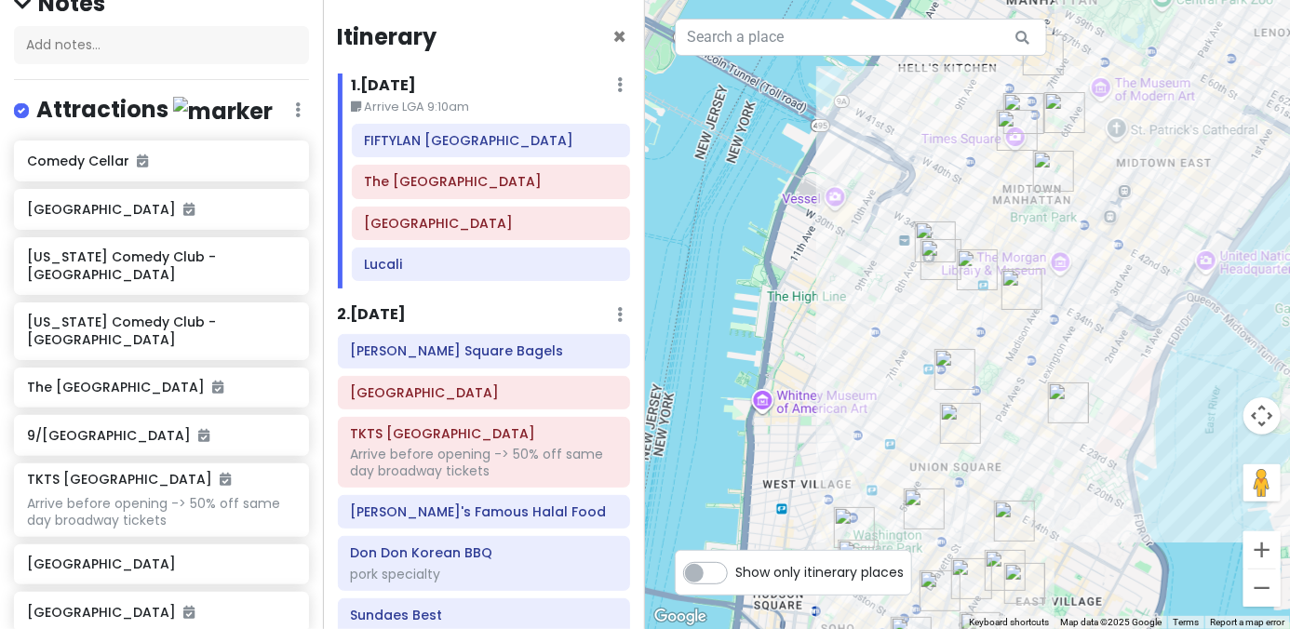
drag, startPoint x: 1028, startPoint y: 213, endPoint x: 983, endPoint y: 394, distance: 186.0
click at [895, 394] on div at bounding box center [967, 314] width 645 height 629
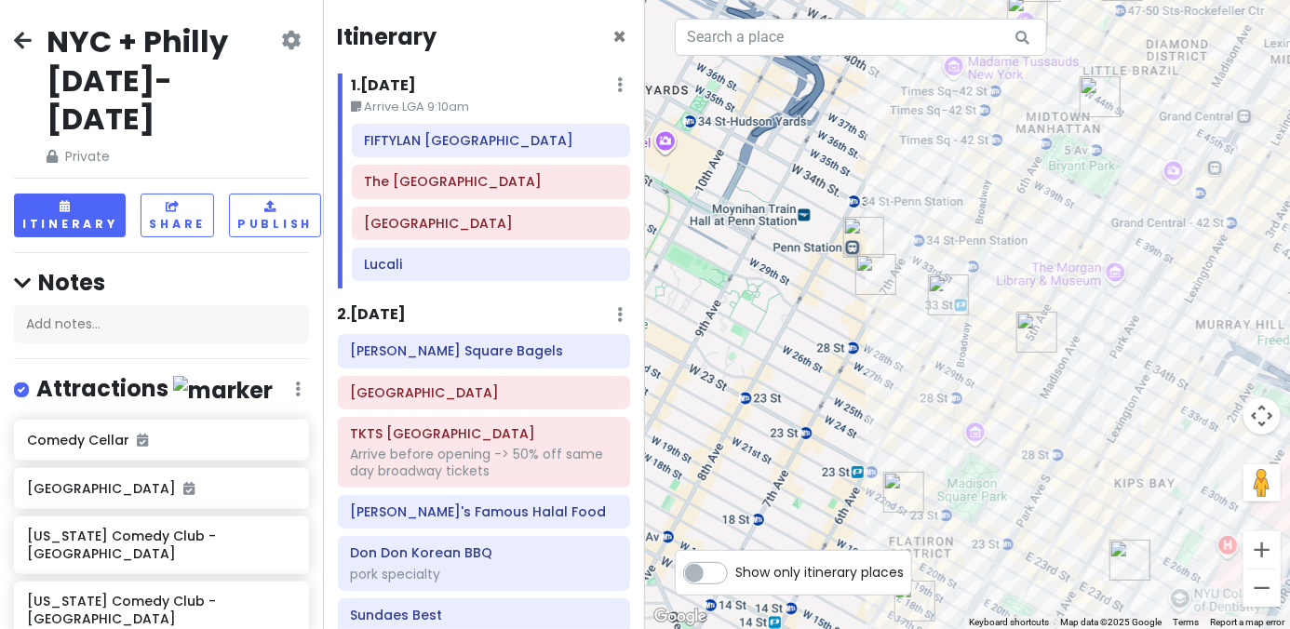
scroll to position [279, 0]
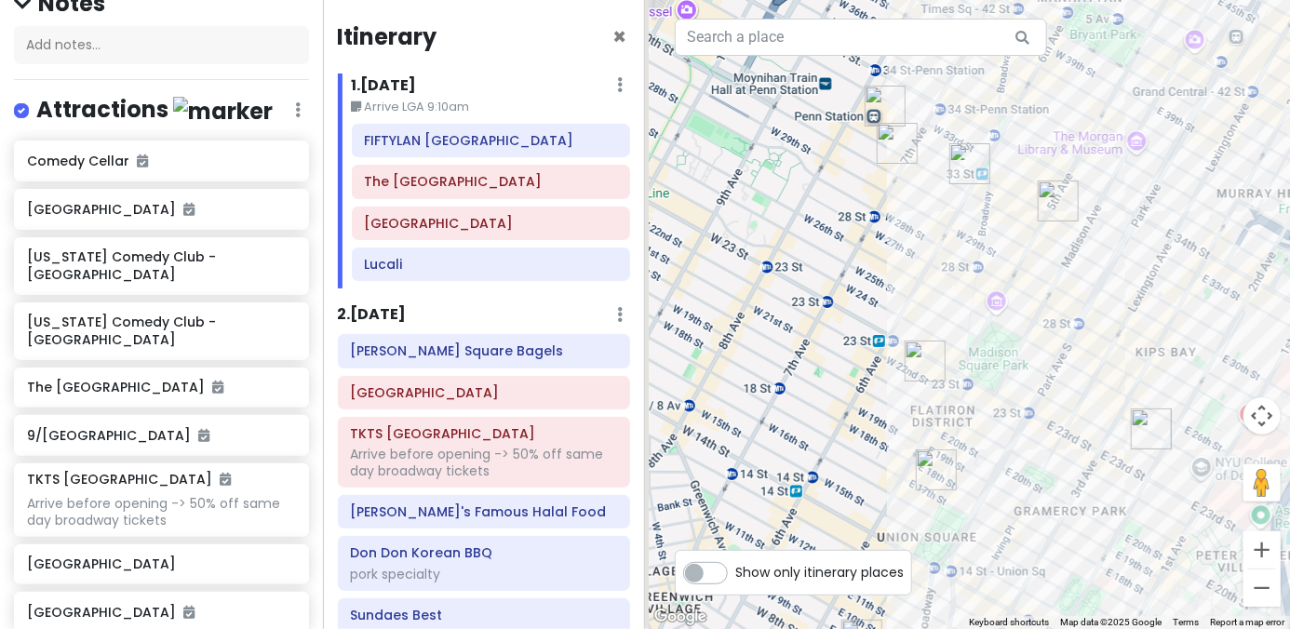
drag, startPoint x: 1006, startPoint y: 334, endPoint x: 1031, endPoint y: 219, distance: 118.1
click at [1026, 252] on div at bounding box center [967, 314] width 645 height 629
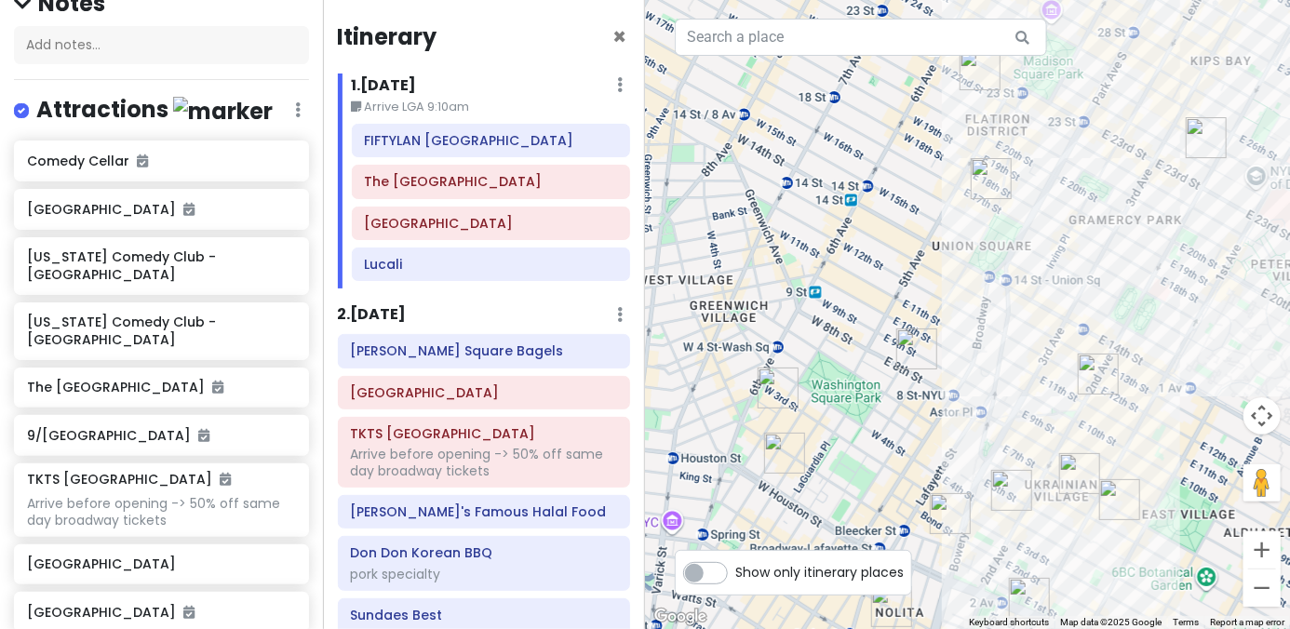
drag, startPoint x: 1031, startPoint y: 314, endPoint x: 1054, endPoint y: 177, distance: 138.6
click at [1050, 216] on div at bounding box center [967, 314] width 645 height 629
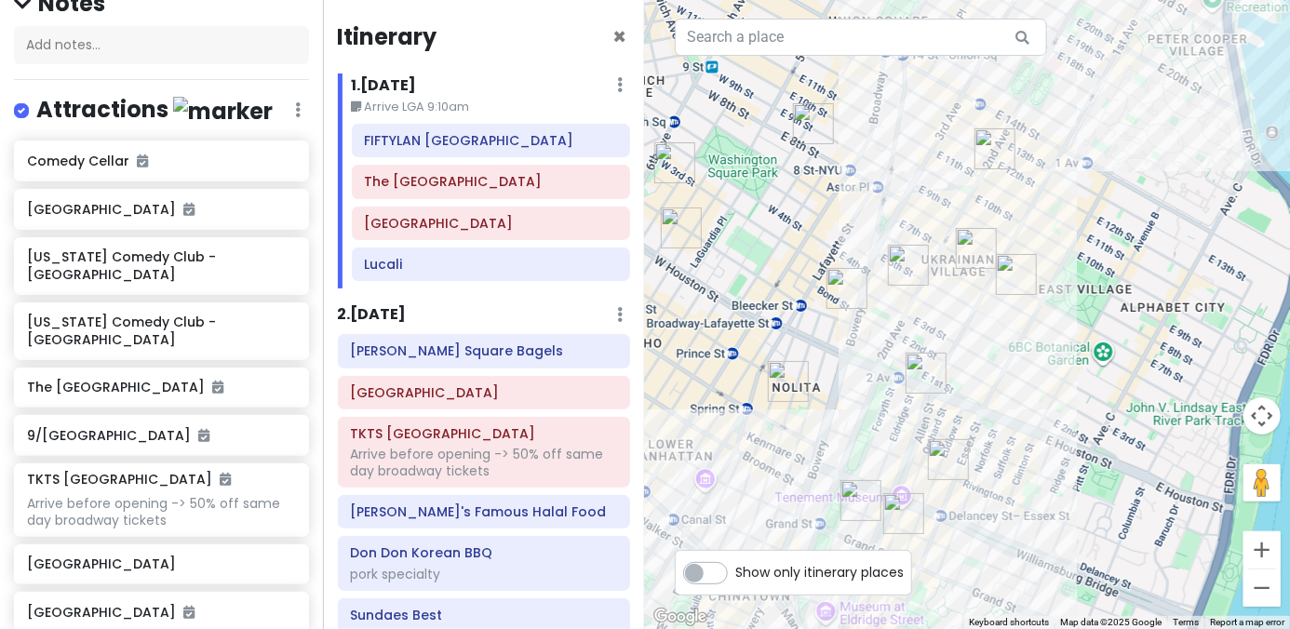
drag, startPoint x: 1050, startPoint y: 233, endPoint x: 840, endPoint y: 494, distance: 335.1
click at [840, 521] on img "The Sandwich Board" at bounding box center [860, 500] width 41 height 41
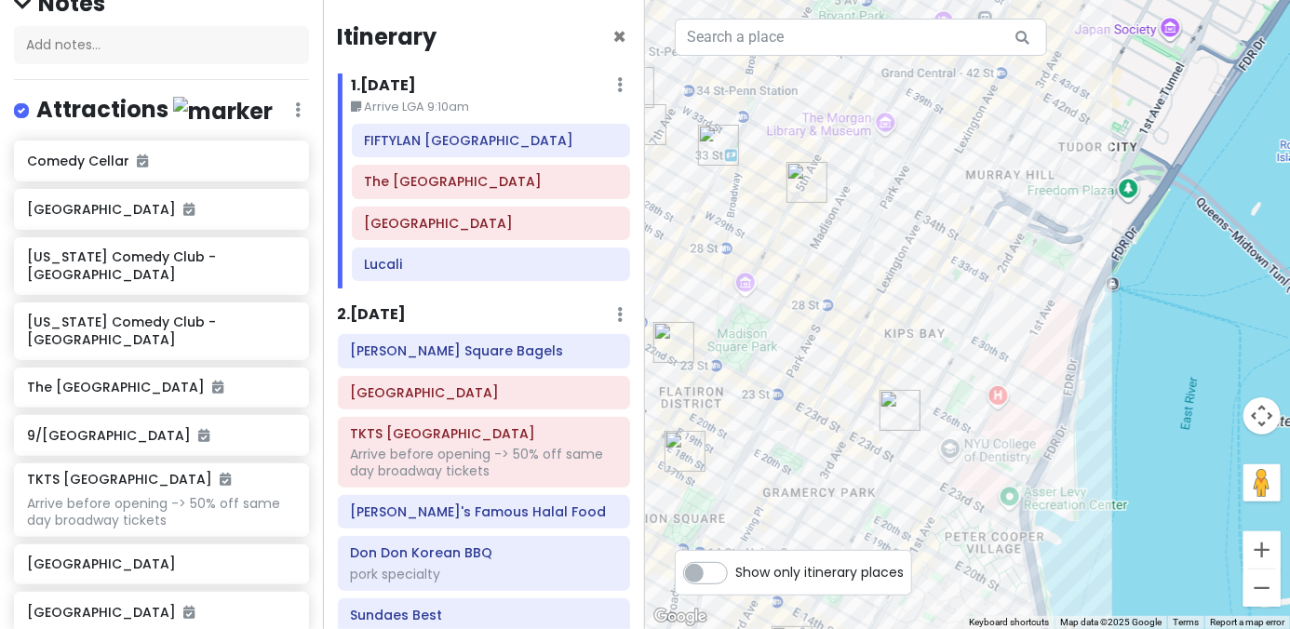
drag, startPoint x: 922, startPoint y: 444, endPoint x: 1065, endPoint y: 503, distance: 154.0
click at [989, 479] on div at bounding box center [967, 314] width 645 height 629
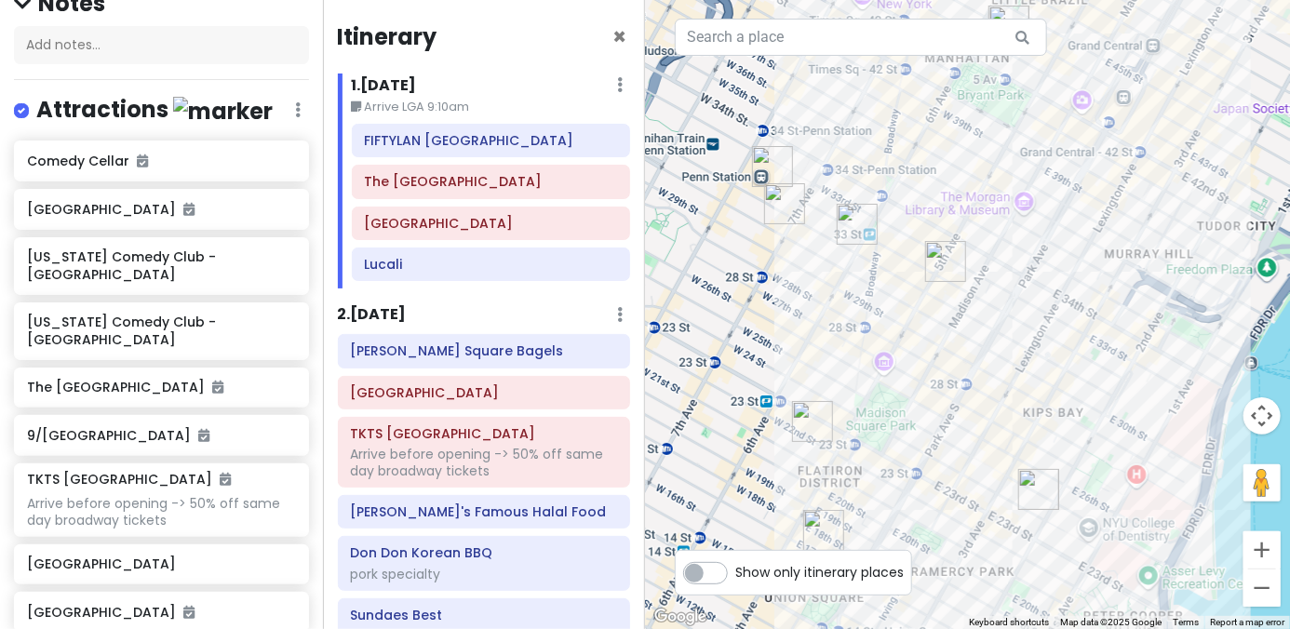
drag, startPoint x: 844, startPoint y: 460, endPoint x: 867, endPoint y: 527, distance: 70.9
click at [833, 442] on img "COTE Korean Steakhouse" at bounding box center [812, 421] width 41 height 41
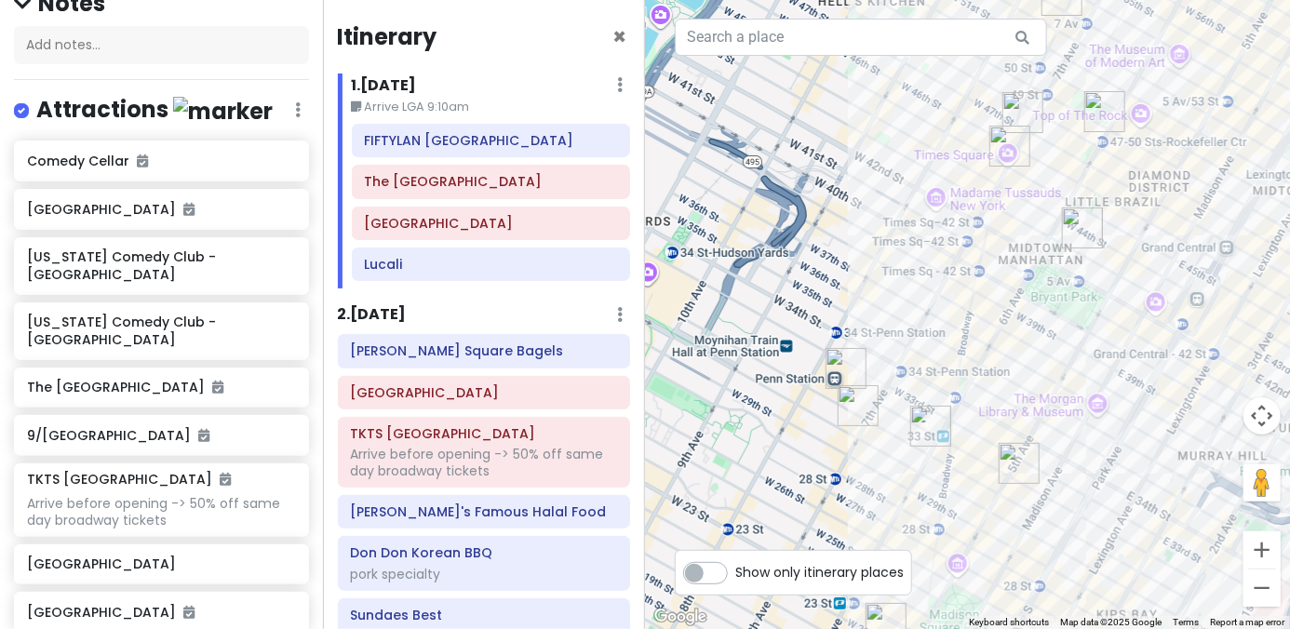
drag, startPoint x: 876, startPoint y: 438, endPoint x: 844, endPoint y: 483, distance: 54.8
click at [844, 483] on div at bounding box center [967, 314] width 645 height 629
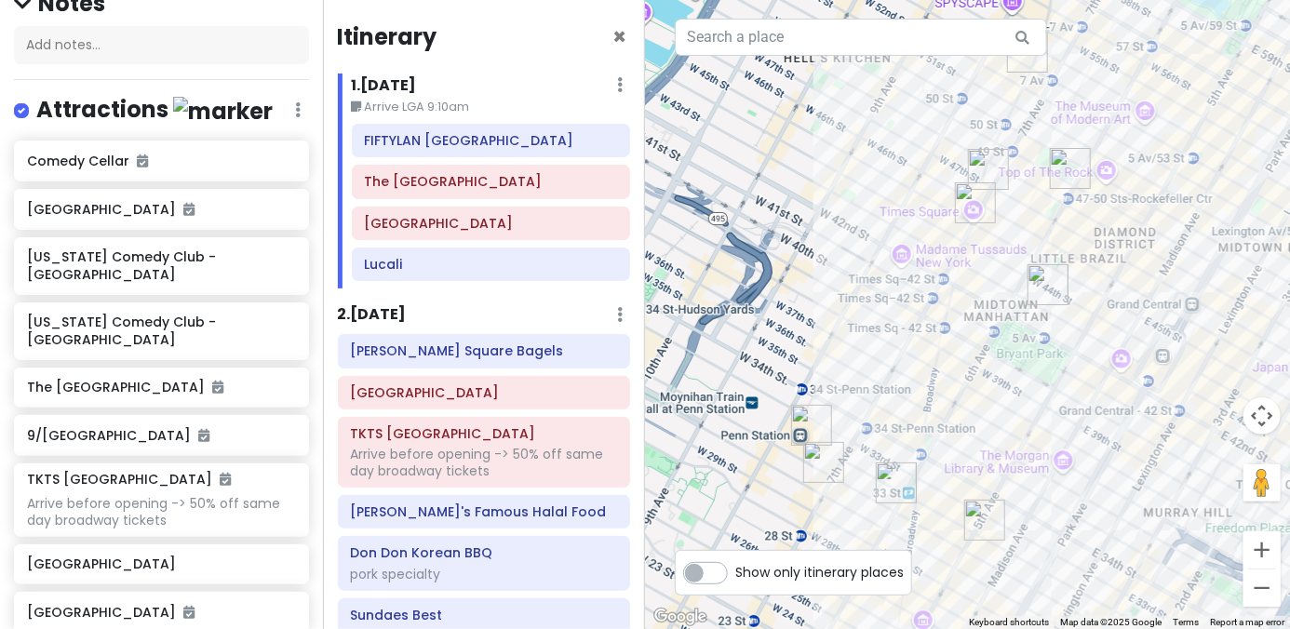
click at [1049, 271] on img "Don Don Korean BBQ" at bounding box center [1048, 284] width 41 height 41
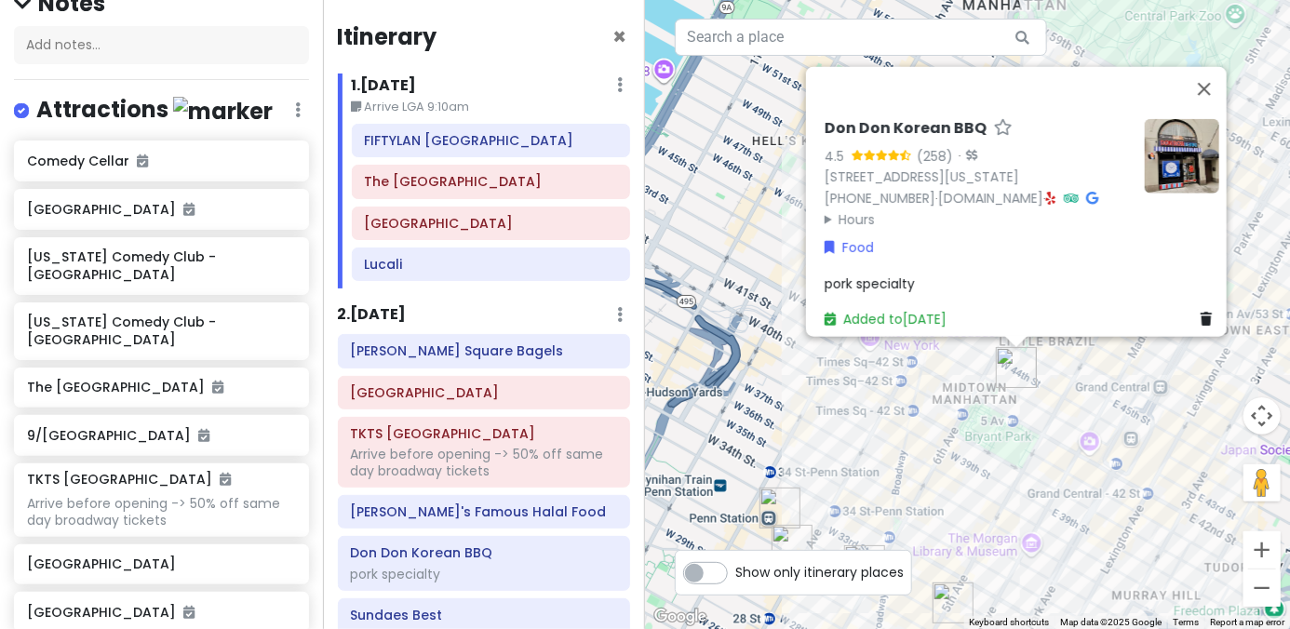
click at [1061, 406] on div "Don Don Korean BBQ 4.5 (258) · 37 W 43rd St, New York, NY 10036, USA (646) 864-…" at bounding box center [967, 314] width 645 height 629
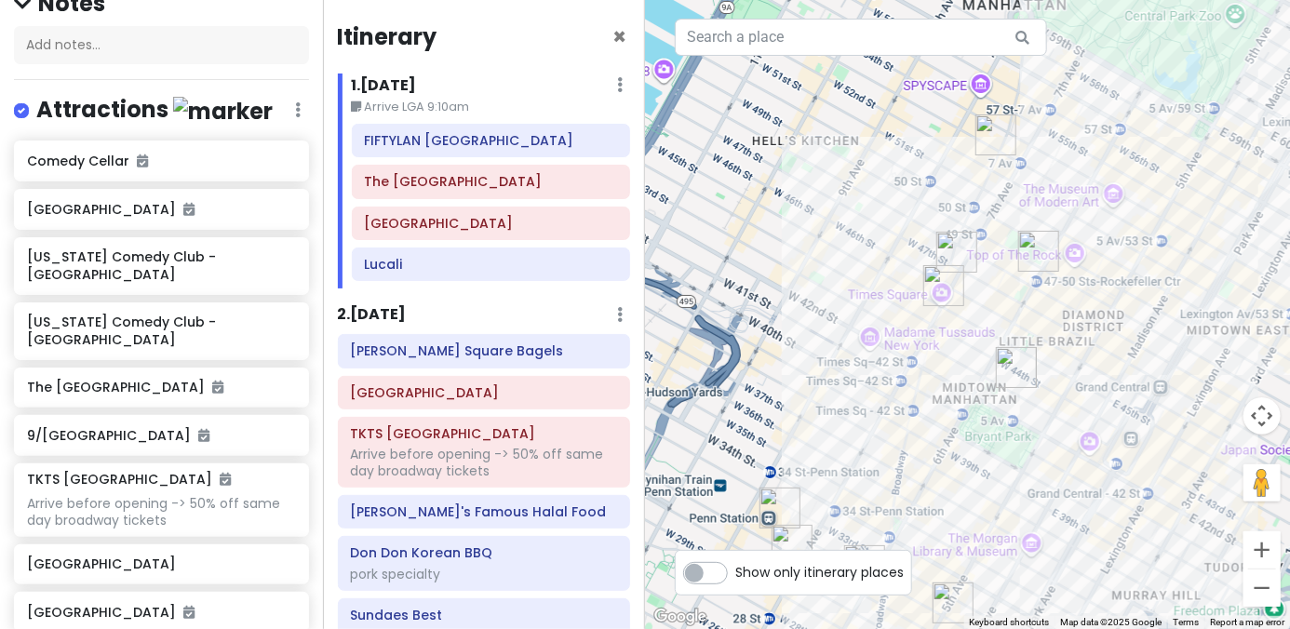
click at [1031, 246] on img "Adel's Famous Halal Food" at bounding box center [1038, 251] width 41 height 41
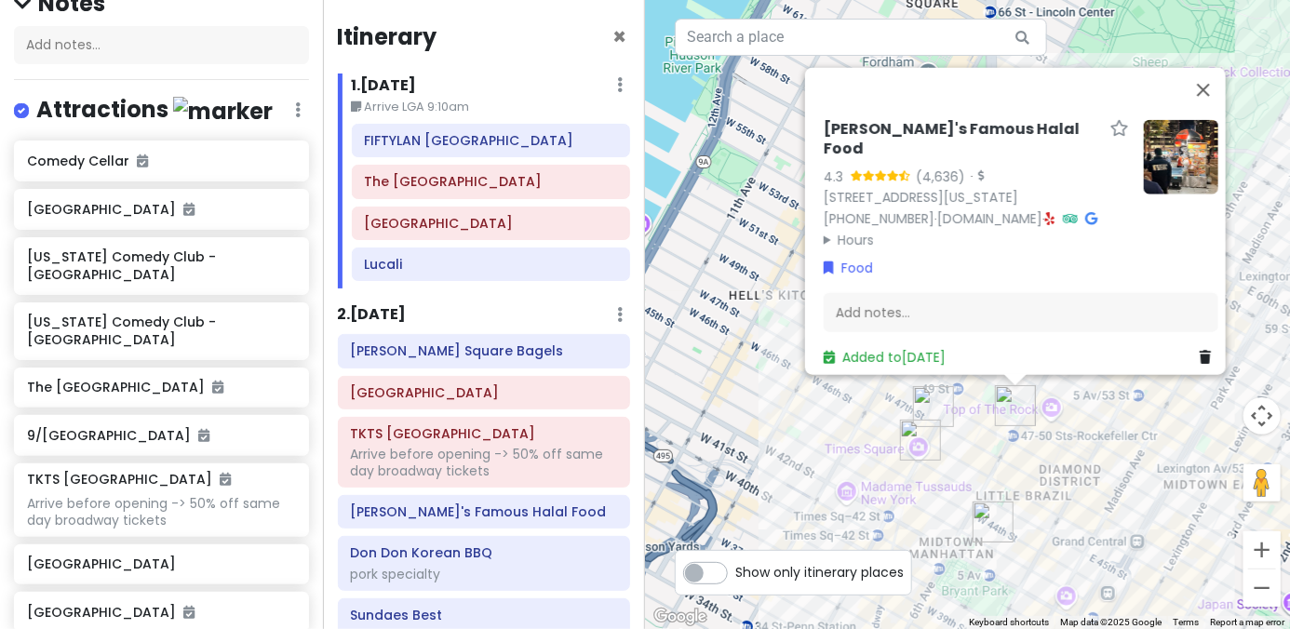
click at [929, 505] on div "Adel's Famous Halal Food 4.3 (4,636) · 1221 6th Ave, New York, NY 10020, USA (8…" at bounding box center [967, 314] width 645 height 629
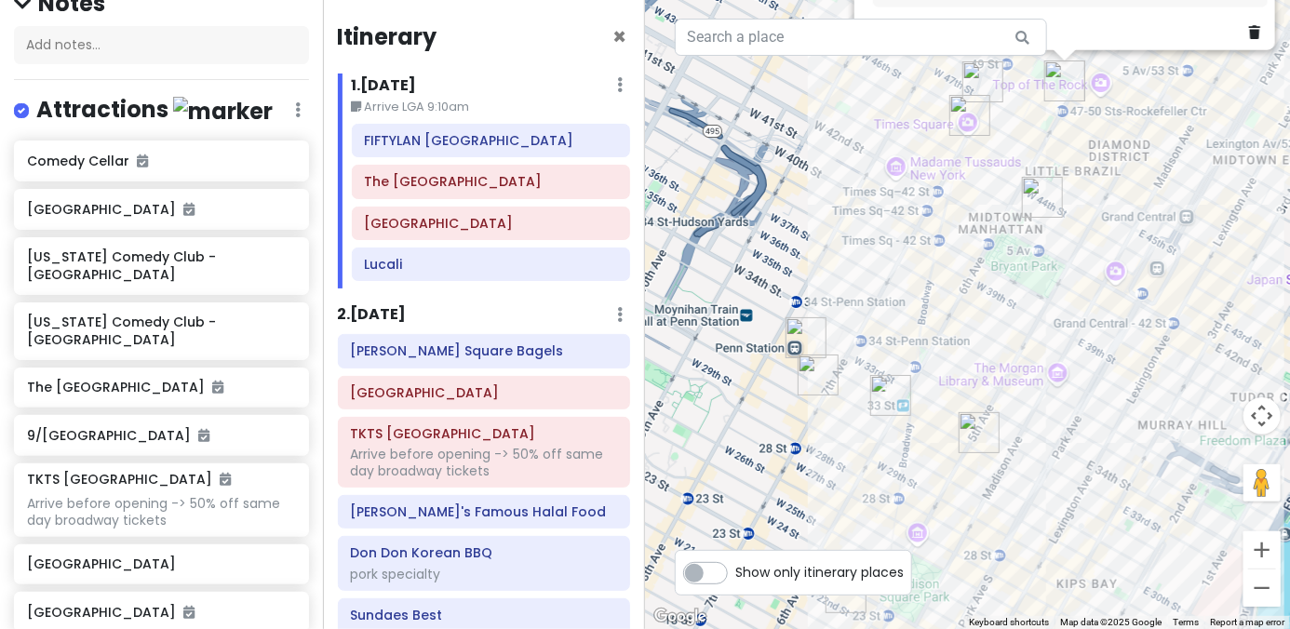
drag, startPoint x: 940, startPoint y: 481, endPoint x: 983, endPoint y: 239, distance: 245.8
click at [982, 163] on div "Adel's Famous Halal Food 4.3 (4,636) · 1221 6th Ave, New York, NY 10020, USA (8…" at bounding box center [967, 314] width 645 height 629
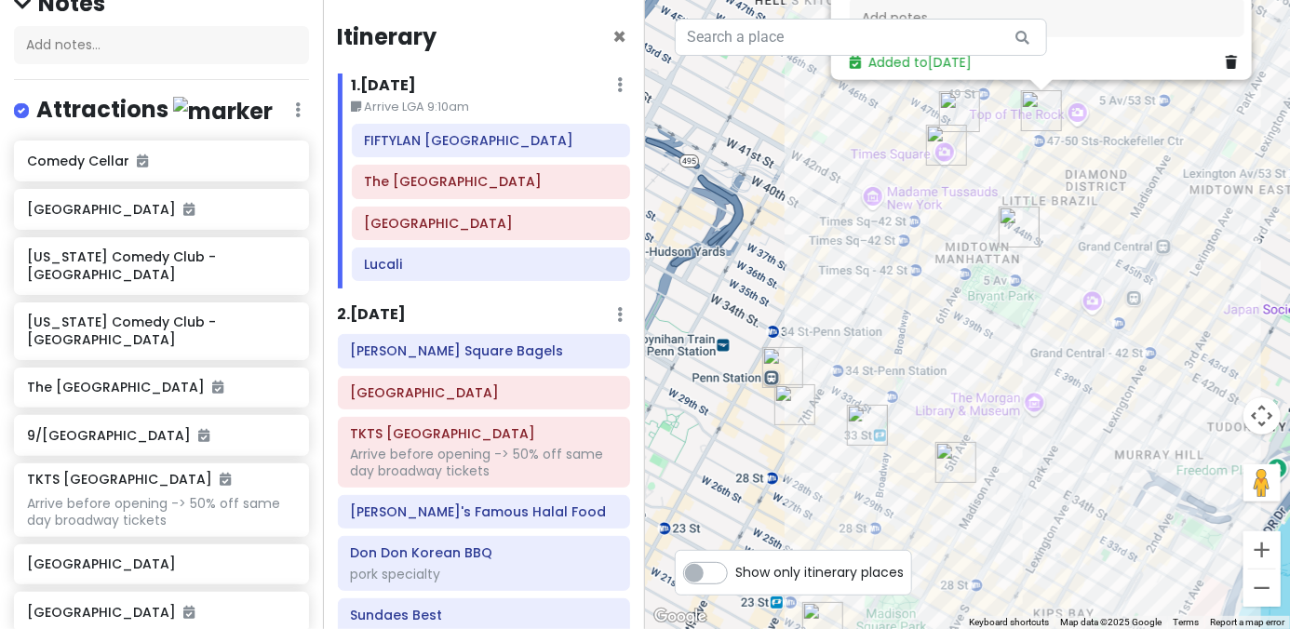
click at [957, 464] on img "Sundaes Best" at bounding box center [955, 462] width 41 height 41
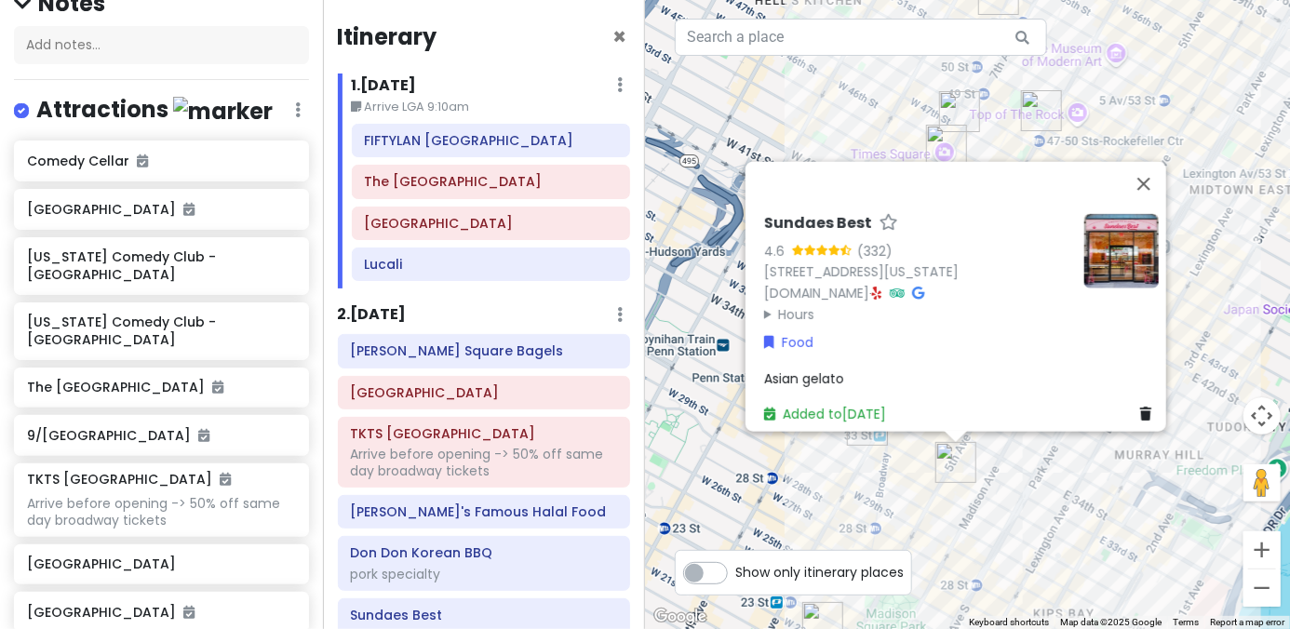
click at [891, 491] on div "Sundaes Best 4.6 (332) 4 E 32nd St Store 5, New York, NY 10016, USA sundaesbest…" at bounding box center [967, 314] width 645 height 629
click at [895, 468] on div "Sundaes Best 4.6 (332) 4 E 32nd St Store 5, New York, NY 10016, USA sundaesbest…" at bounding box center [967, 314] width 645 height 629
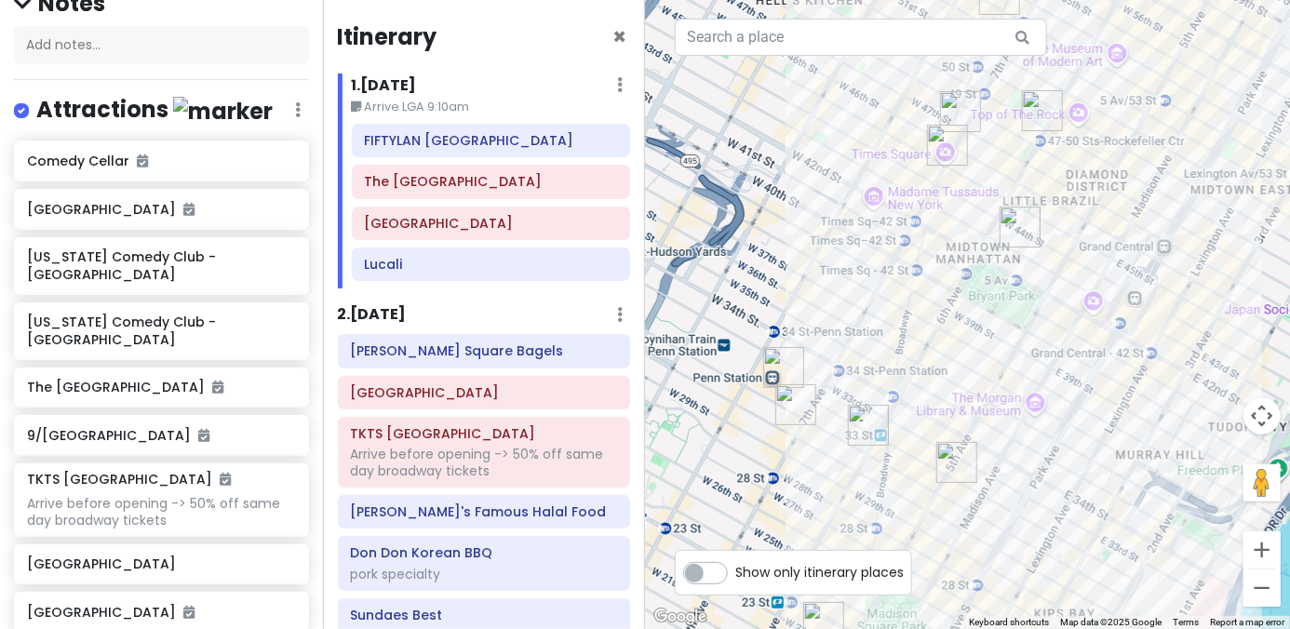
click at [873, 423] on img "FIFTYLAN KOREATOWN" at bounding box center [868, 425] width 41 height 41
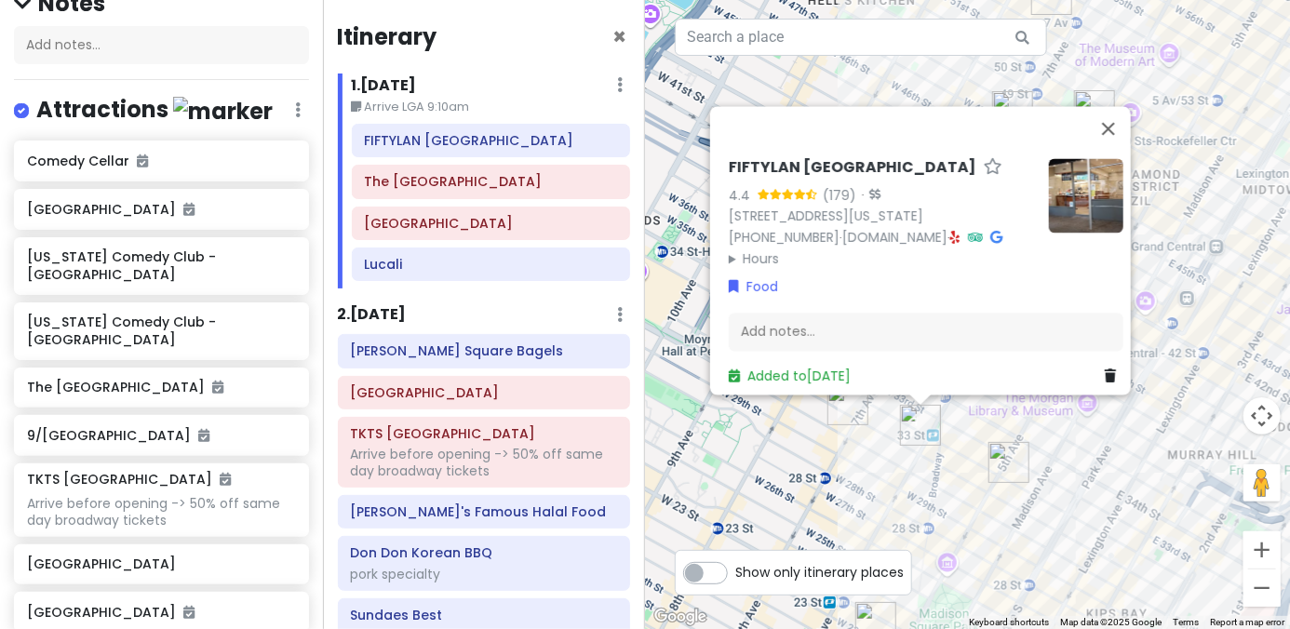
click at [806, 472] on div "FIFTYLAN KOREATOWN 4.4 (179) · 875 6th Ave, New York, NY 10001, USA (646) 861-0…" at bounding box center [967, 314] width 645 height 629
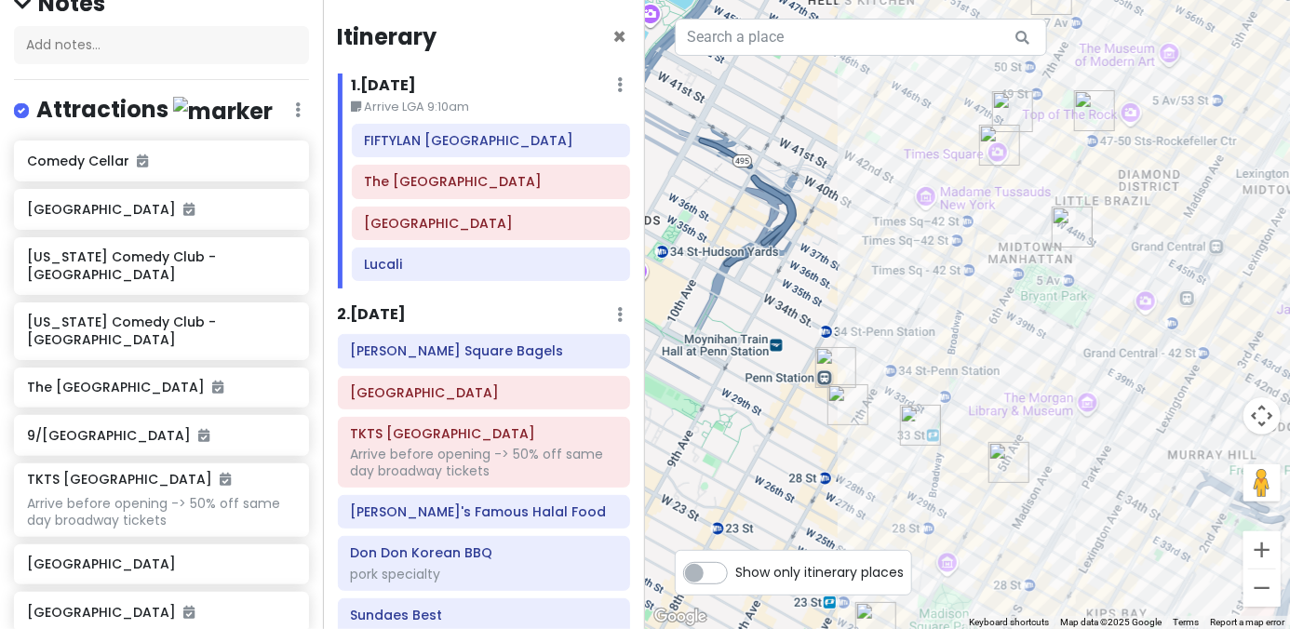
click at [840, 403] on img "PopUp Bagels" at bounding box center [847, 404] width 41 height 41
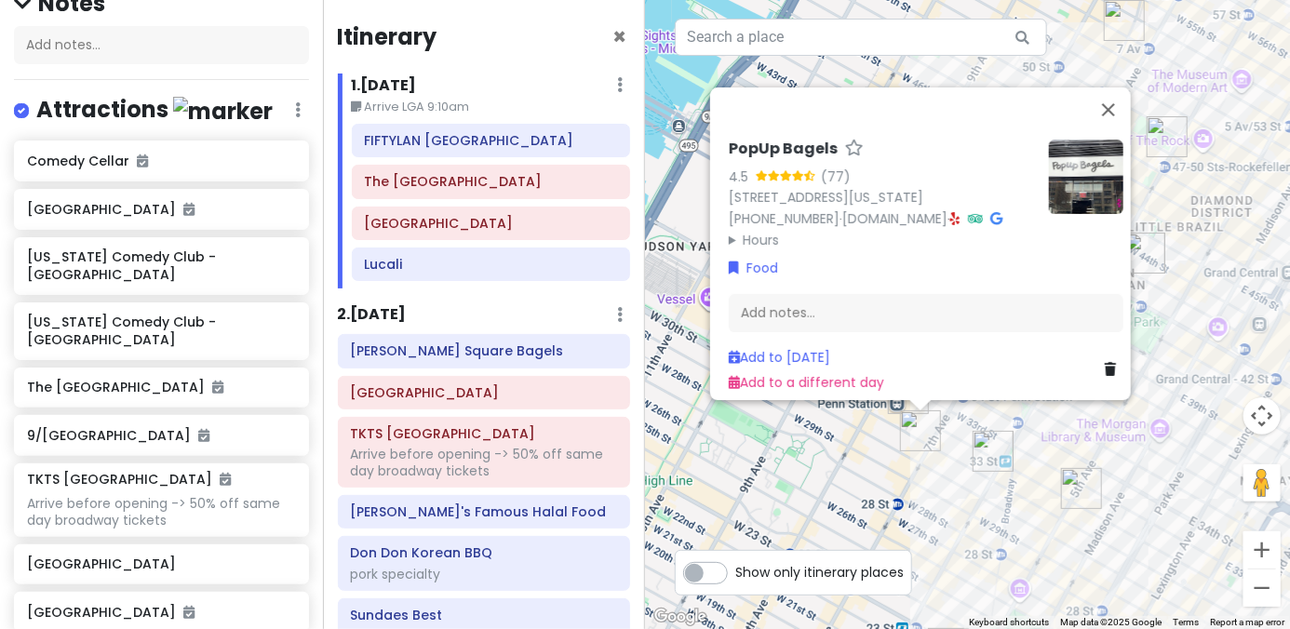
click at [841, 464] on div "PopUp Bagels 4.5 (77) 370 7th Ave, New York, NY 10001, USA (203) 297-8819 · www…" at bounding box center [967, 314] width 645 height 629
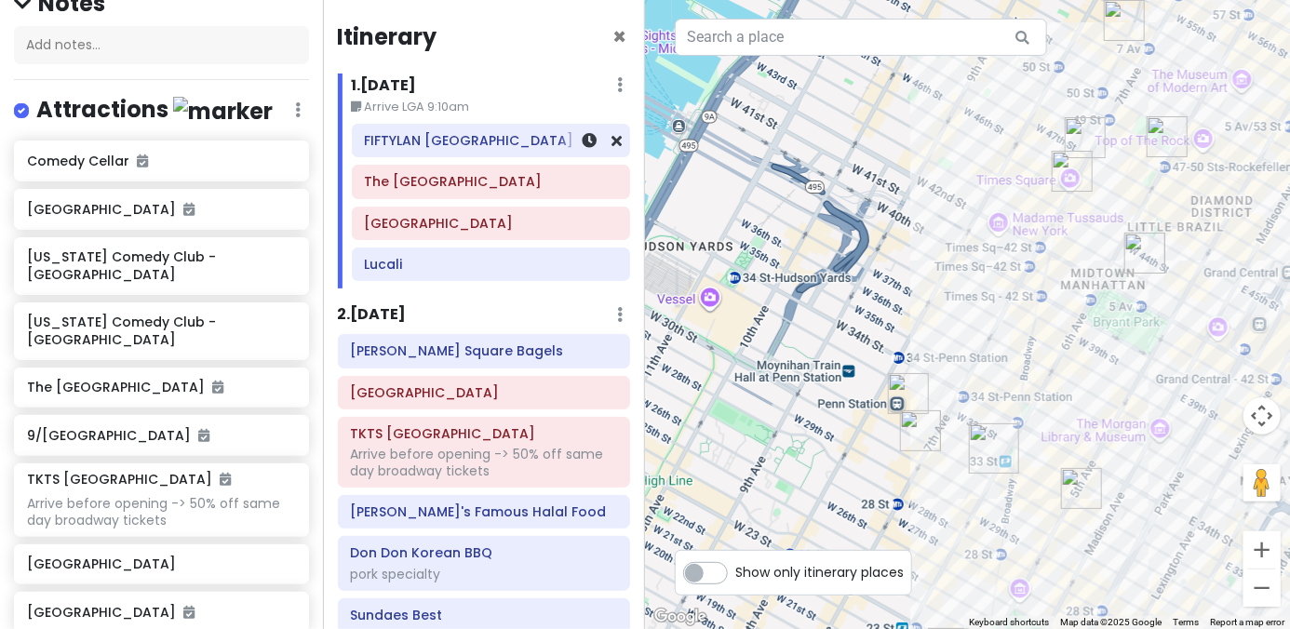
click at [437, 151] on div "FIFTYLAN KOREATOWN" at bounding box center [490, 141] width 253 height 26
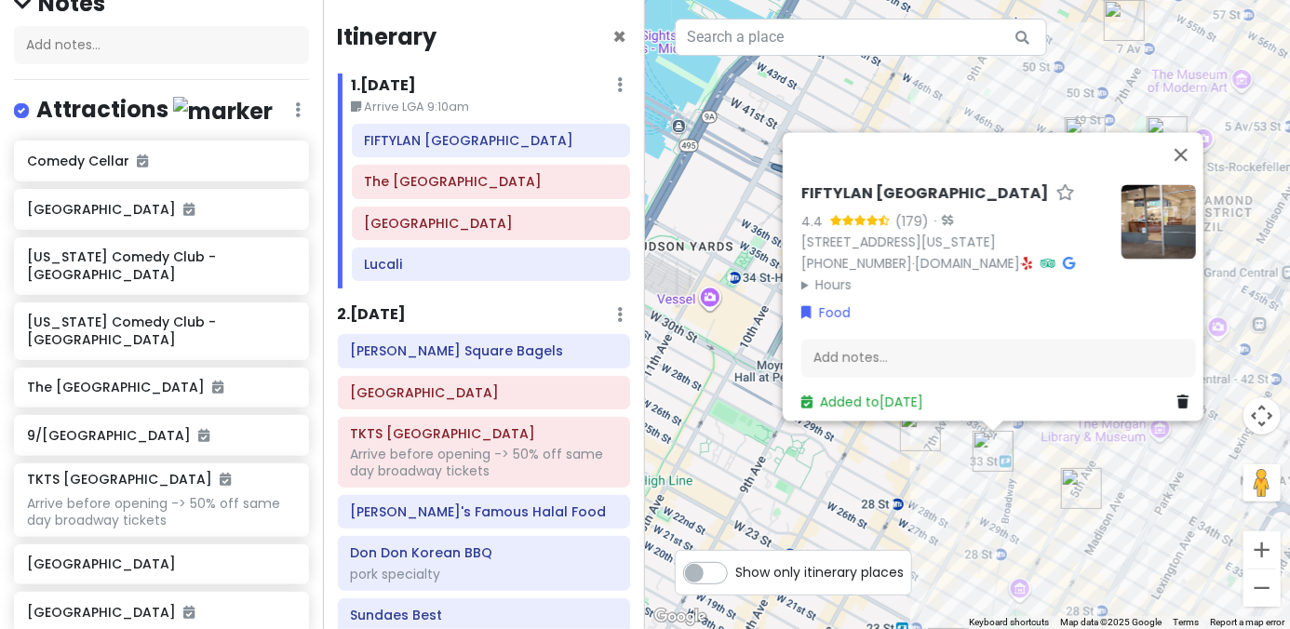
click at [927, 479] on div "FIFTYLAN KOREATOWN 4.4 (179) · 875 6th Ave, New York, NY 10001, USA (646) 861-0…" at bounding box center [967, 314] width 645 height 629
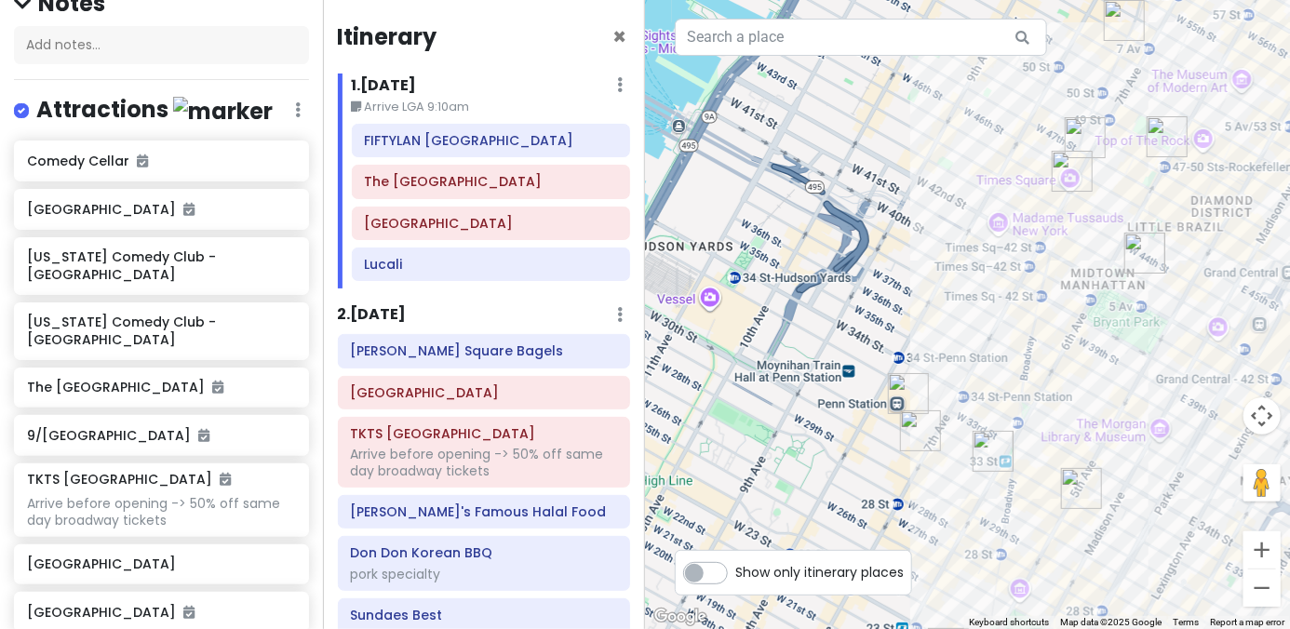
drag, startPoint x: 1155, startPoint y: 320, endPoint x: 946, endPoint y: 409, distance: 227.3
click at [952, 399] on div at bounding box center [967, 314] width 645 height 629
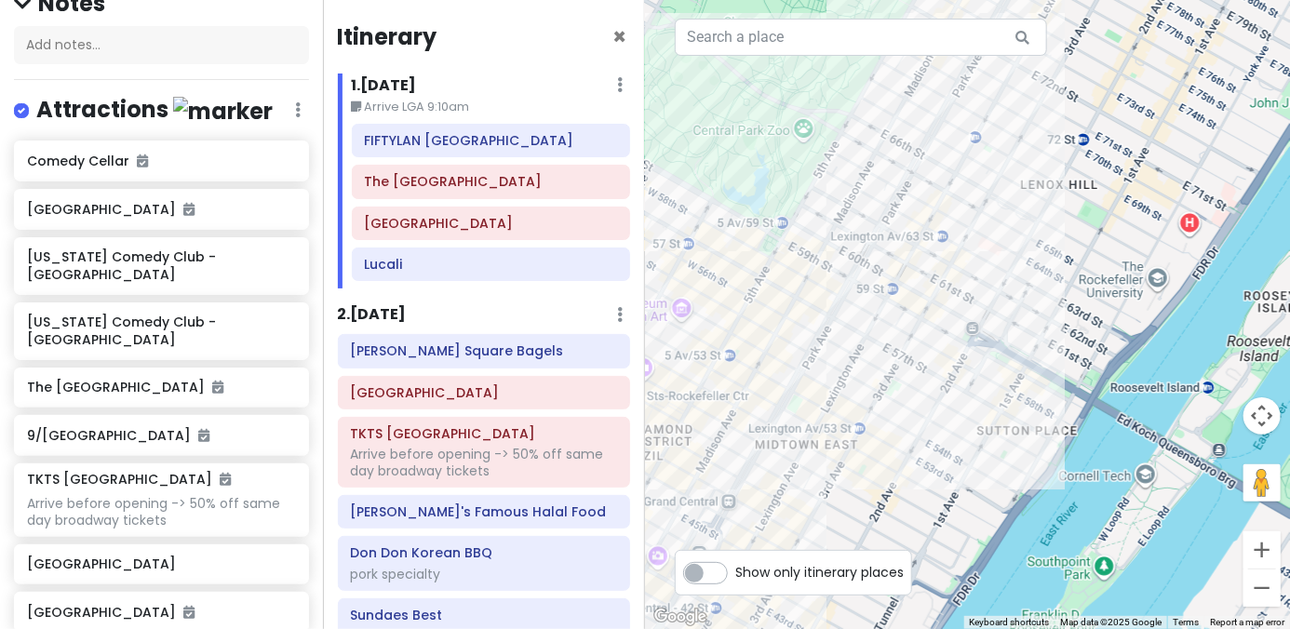
drag, startPoint x: 1002, startPoint y: 272, endPoint x: 894, endPoint y: 443, distance: 202.0
click at [905, 424] on div at bounding box center [967, 314] width 645 height 629
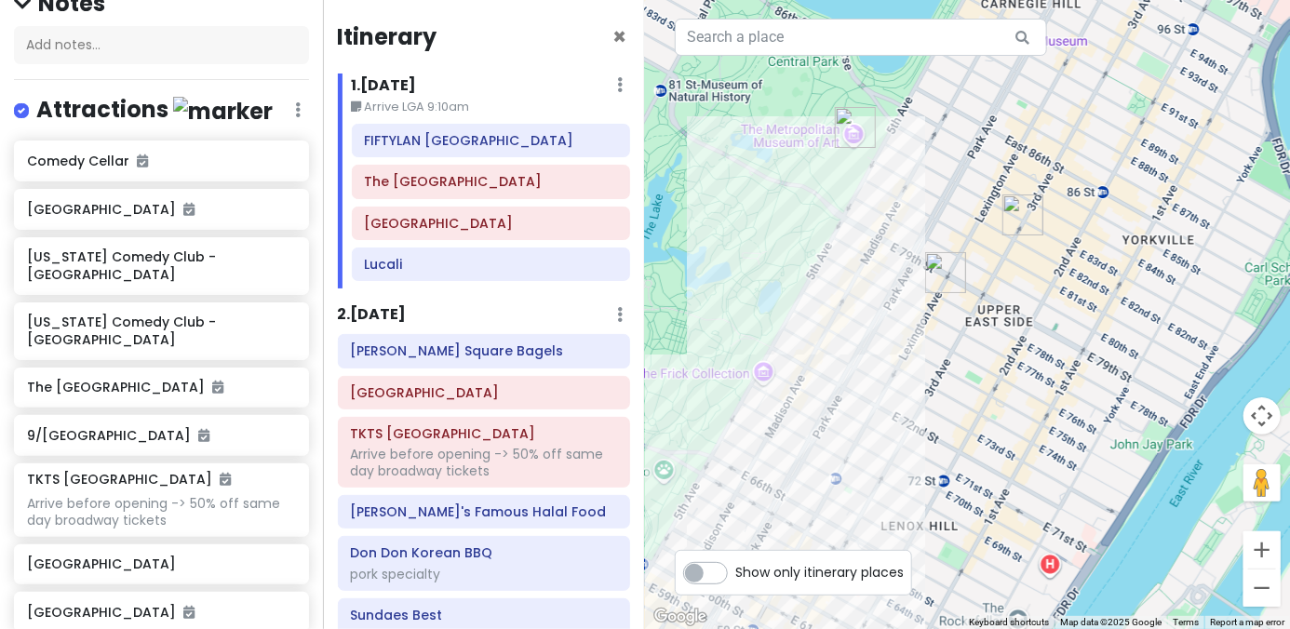
drag, startPoint x: 863, startPoint y: 410, endPoint x: 989, endPoint y: 342, distance: 143.7
click at [989, 342] on div at bounding box center [967, 314] width 645 height 629
click at [988, 352] on div at bounding box center [967, 314] width 645 height 629
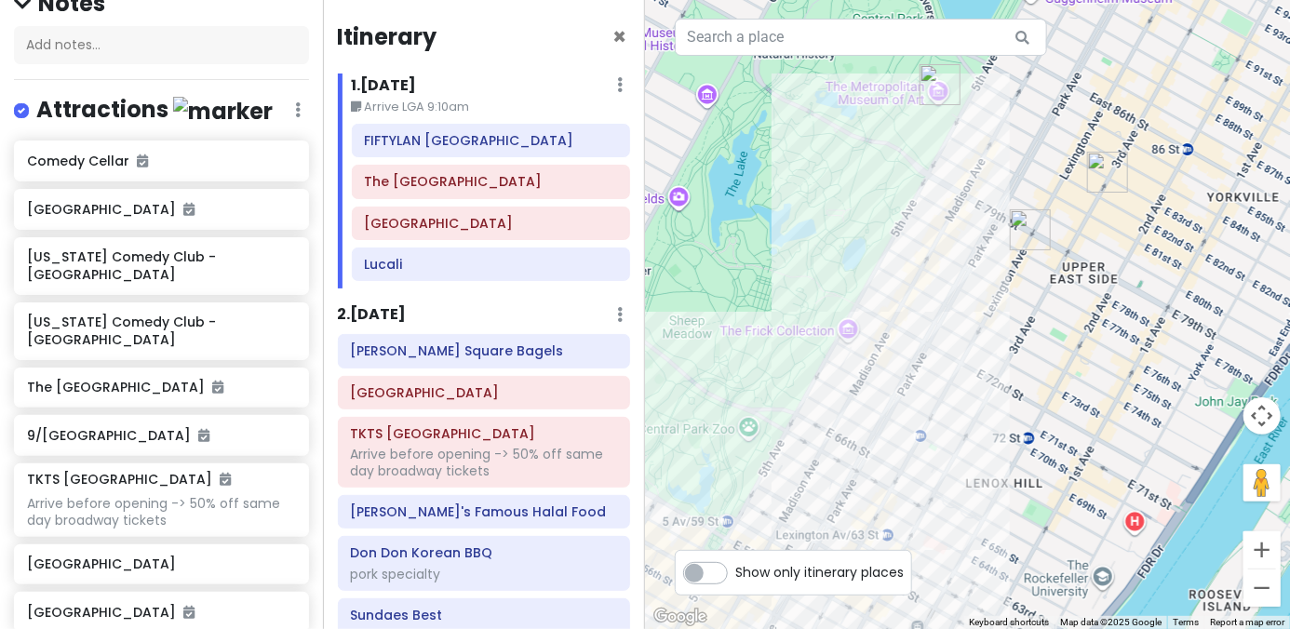
drag, startPoint x: 854, startPoint y: 480, endPoint x: 1055, endPoint y: 242, distance: 311.8
click at [961, 329] on div at bounding box center [967, 314] width 645 height 629
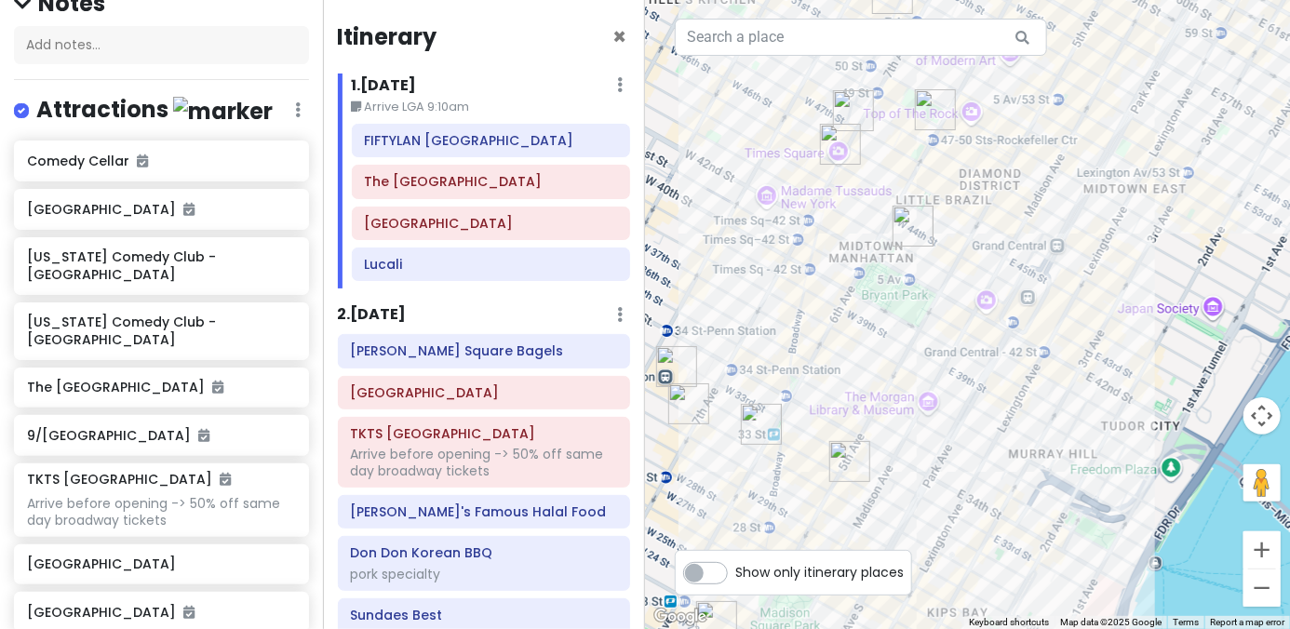
drag, startPoint x: 884, startPoint y: 402, endPoint x: 974, endPoint y: 292, distance: 141.6
click at [964, 301] on div at bounding box center [967, 314] width 645 height 629
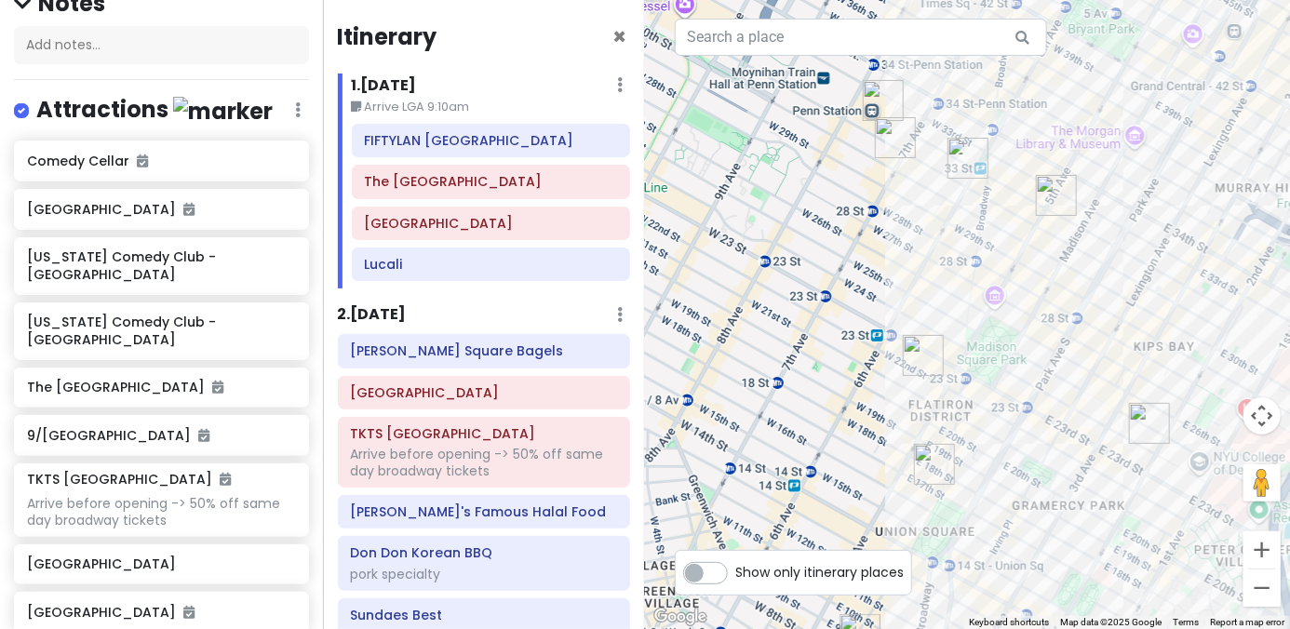
drag, startPoint x: 960, startPoint y: 289, endPoint x: 867, endPoint y: 443, distance: 179.1
click at [867, 443] on div at bounding box center [967, 314] width 645 height 629
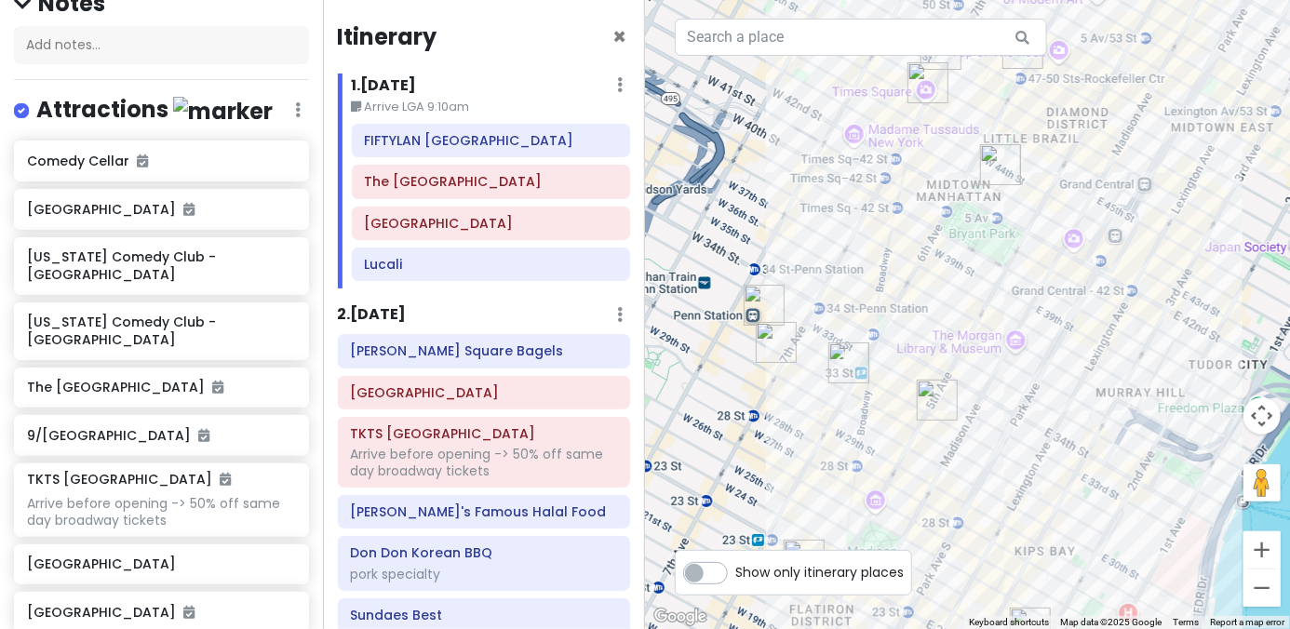
click at [762, 342] on img "PopUp Bagels" at bounding box center [776, 342] width 41 height 41
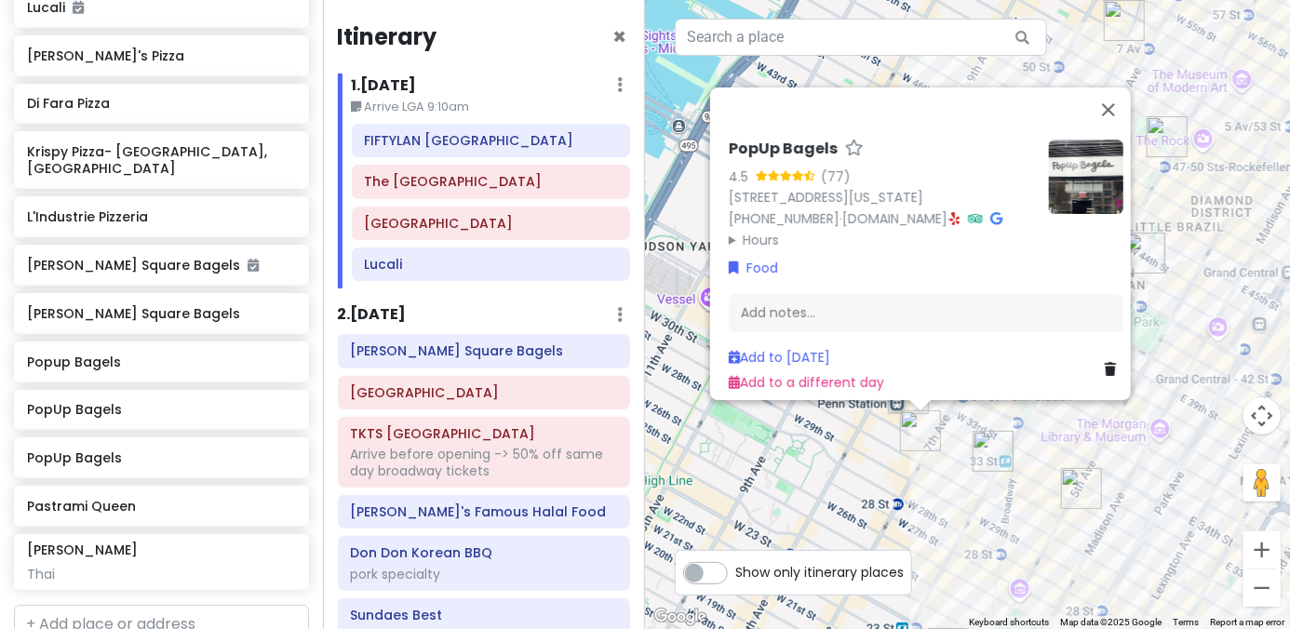
scroll to position [2327, 0]
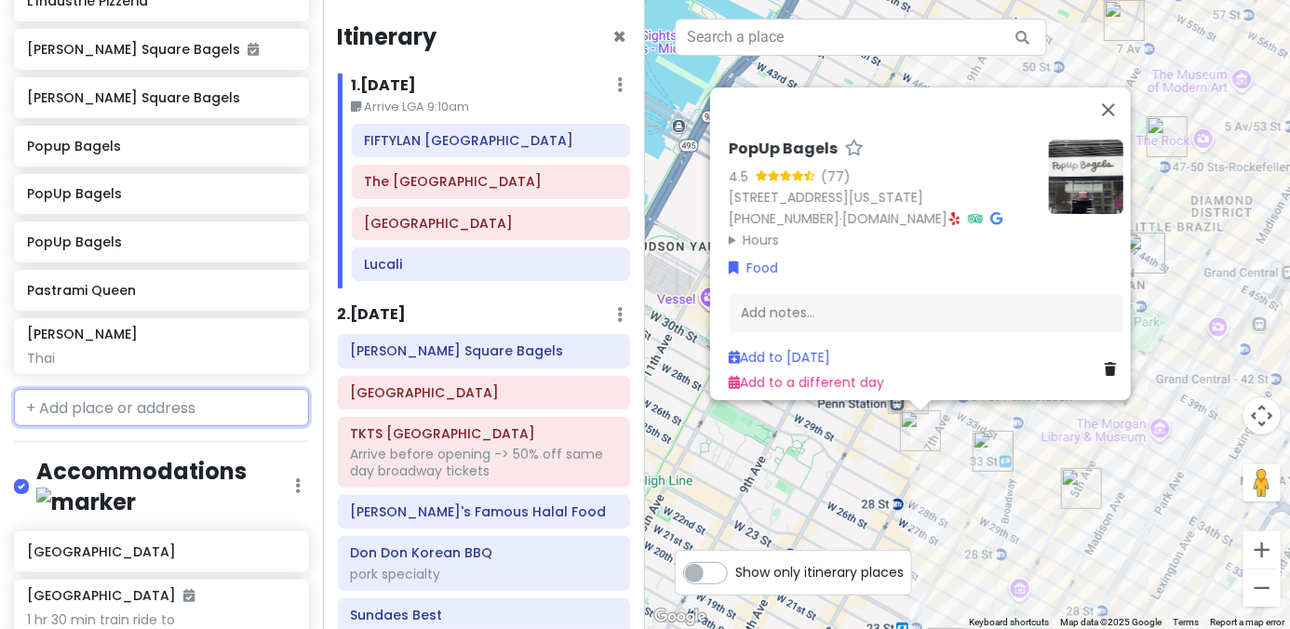
click at [159, 389] on input "text" at bounding box center [161, 407] width 295 height 37
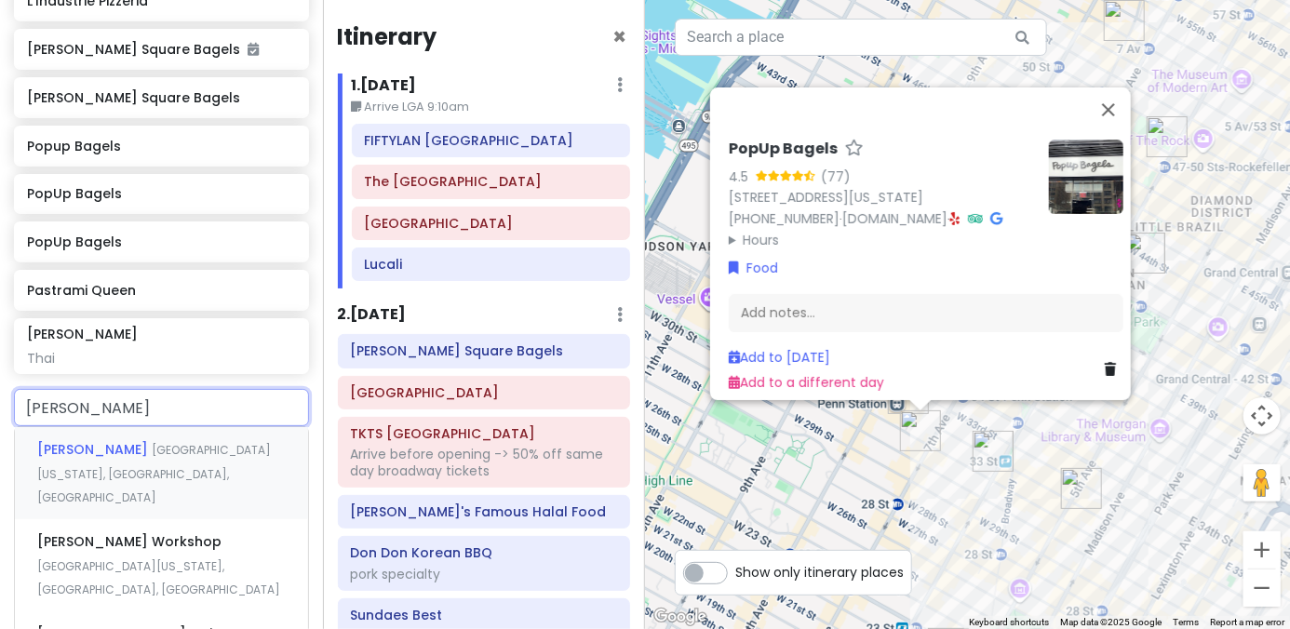
type input "dominique"
click at [82, 427] on div "Dominique Ansel Bakery Spring Street, New York, NY, USA" at bounding box center [161, 473] width 293 height 92
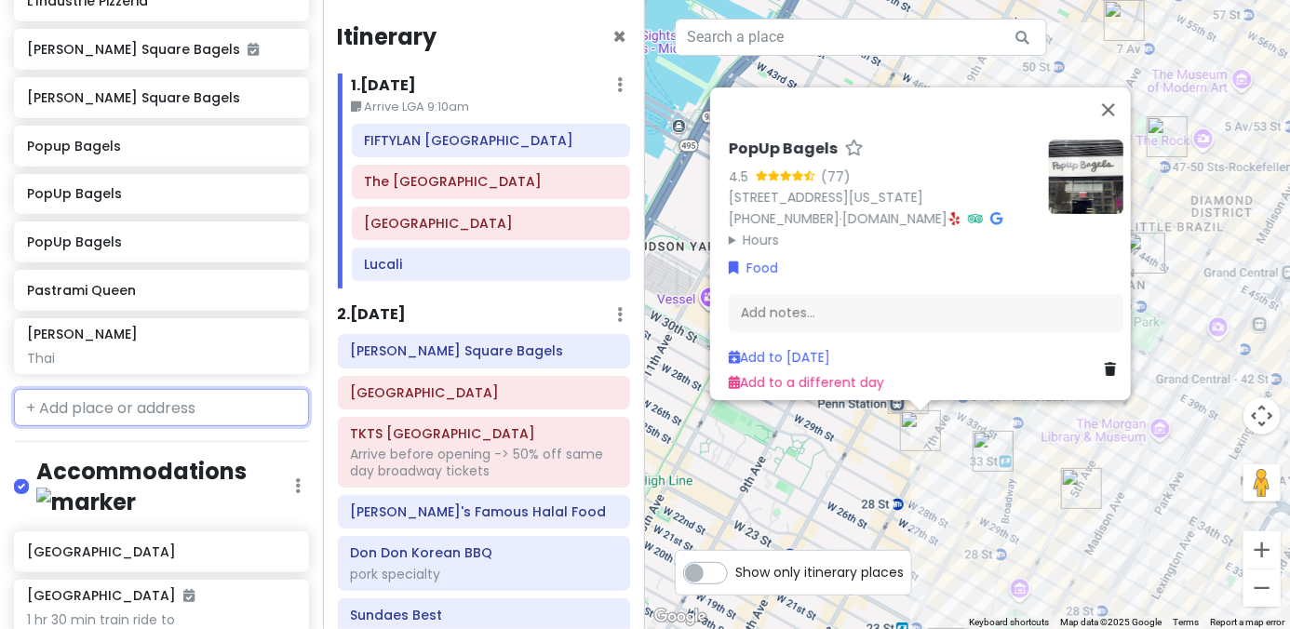
scroll to position [2375, 0]
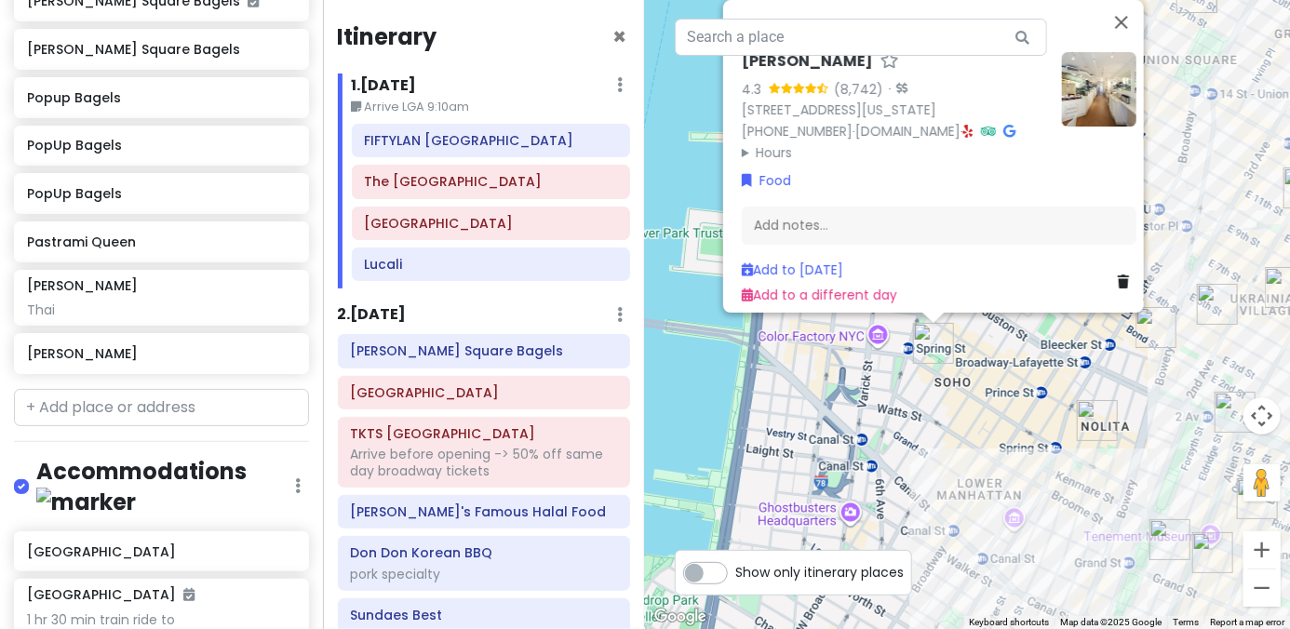
drag, startPoint x: 1011, startPoint y: 438, endPoint x: 1022, endPoint y: 310, distance: 128.9
click at [1022, 310] on div "Dominique Ansel Bakery 4.3 (8,742) · 189 Spring St, New York, NY 10012, USA (21…" at bounding box center [967, 314] width 645 height 629
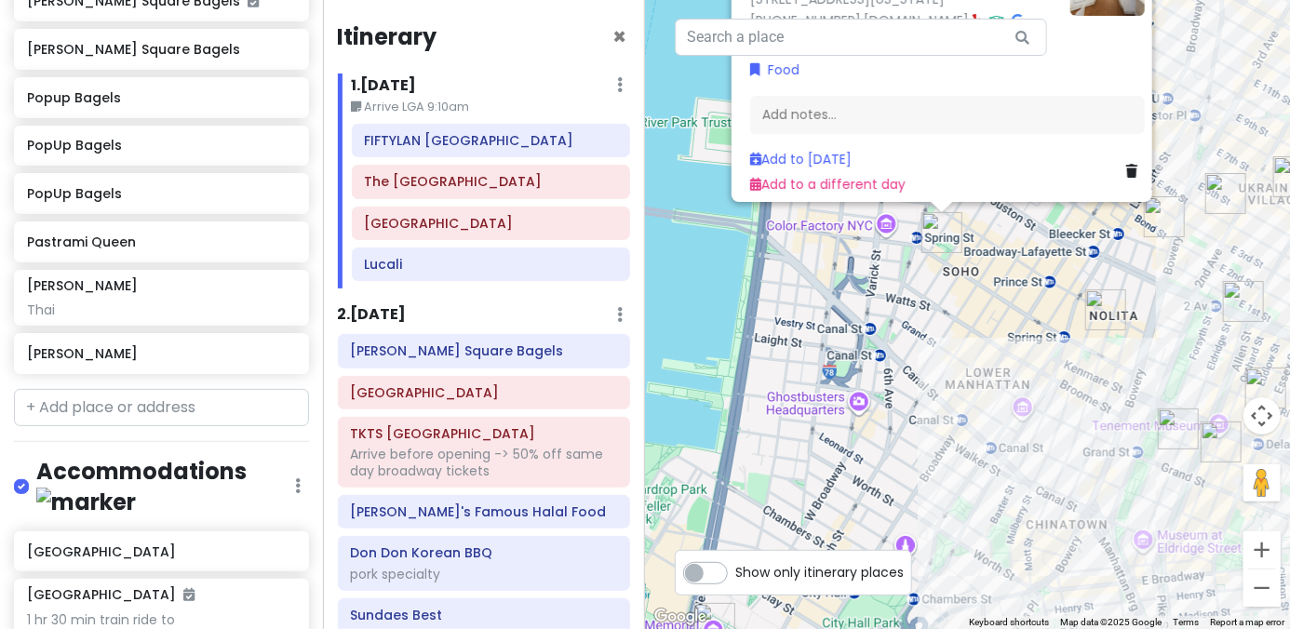
click at [972, 322] on div "Dominique Ansel Bakery 4.3 (8,742) · 189 Spring St, New York, NY 10012, USA (21…" at bounding box center [967, 314] width 645 height 629
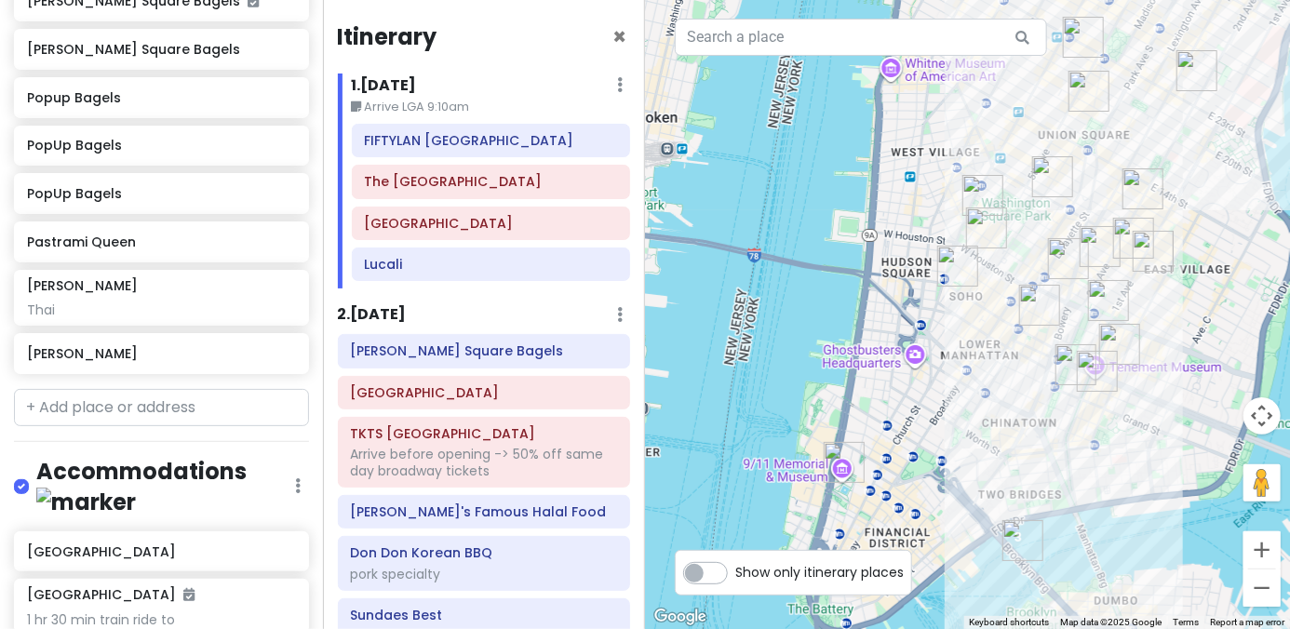
click at [949, 271] on img "Dominique Ansel Bakery" at bounding box center [957, 266] width 41 height 41
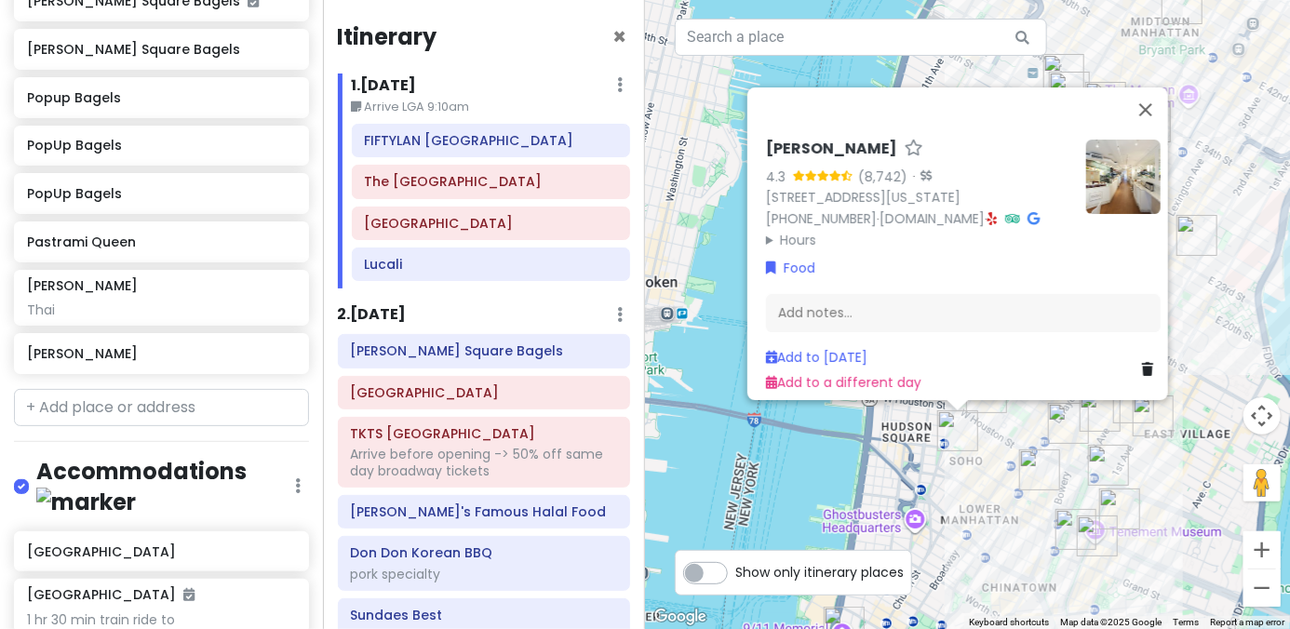
click at [1124, 155] on img at bounding box center [1123, 177] width 74 height 74
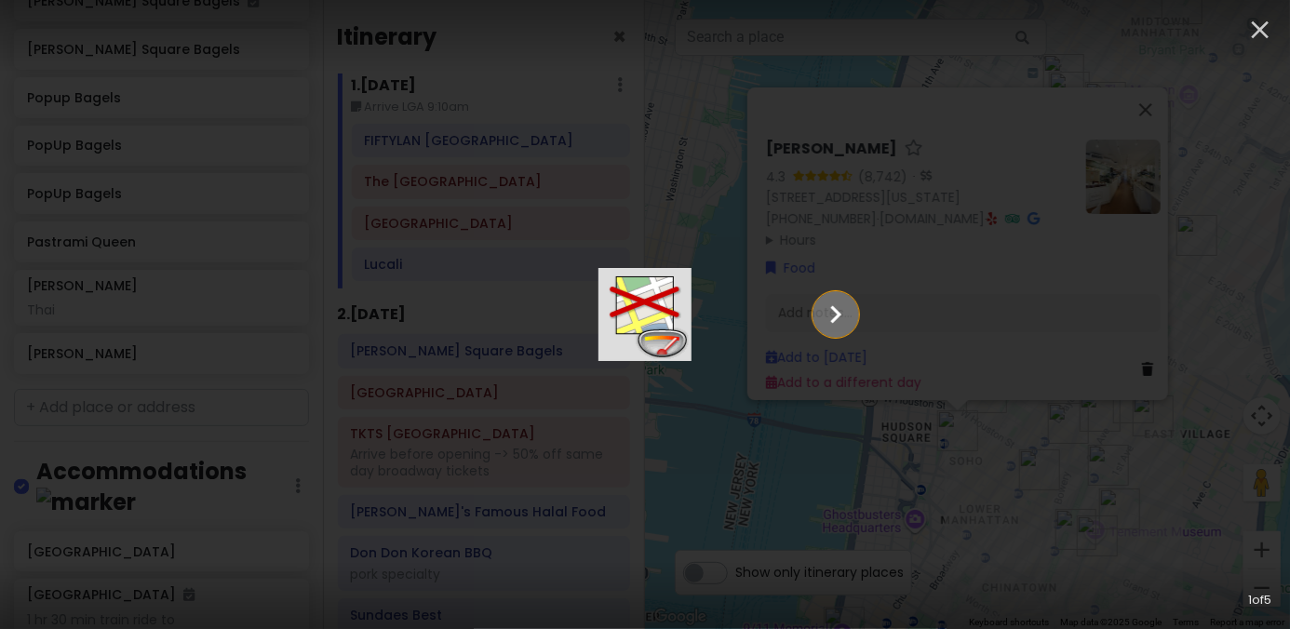
click at [854, 316] on icon "Show slide 2 of 5" at bounding box center [835, 314] width 35 height 45
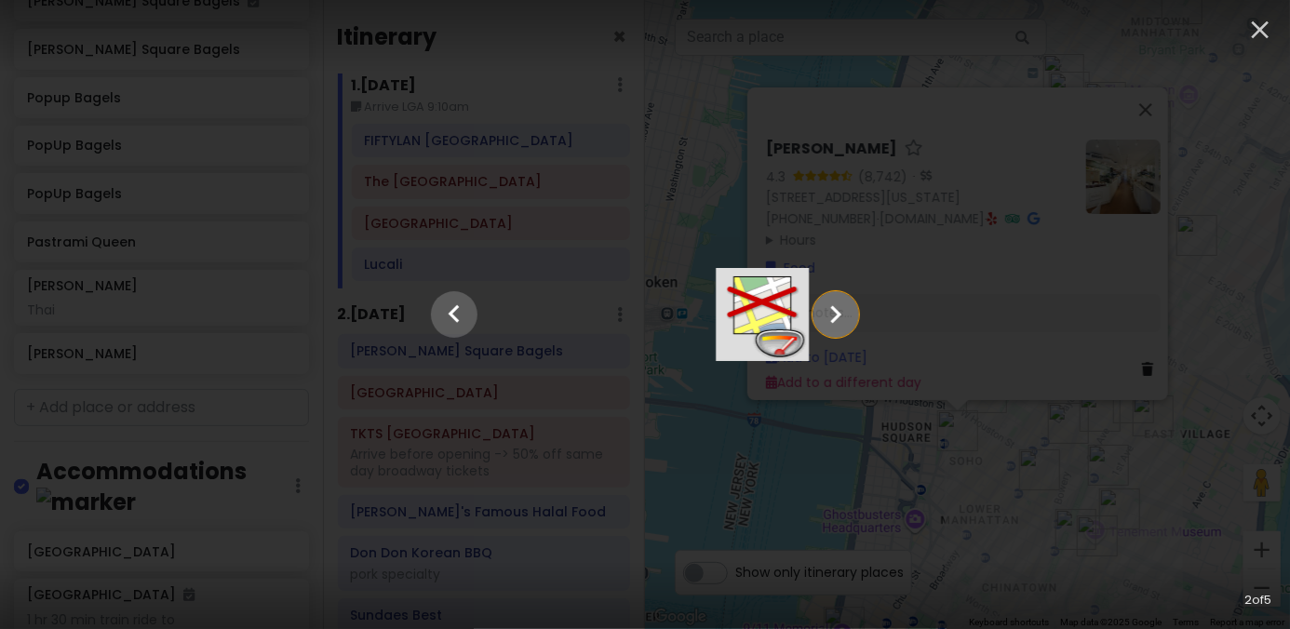
click at [854, 316] on icon "Show slide 3 of 5" at bounding box center [835, 314] width 35 height 45
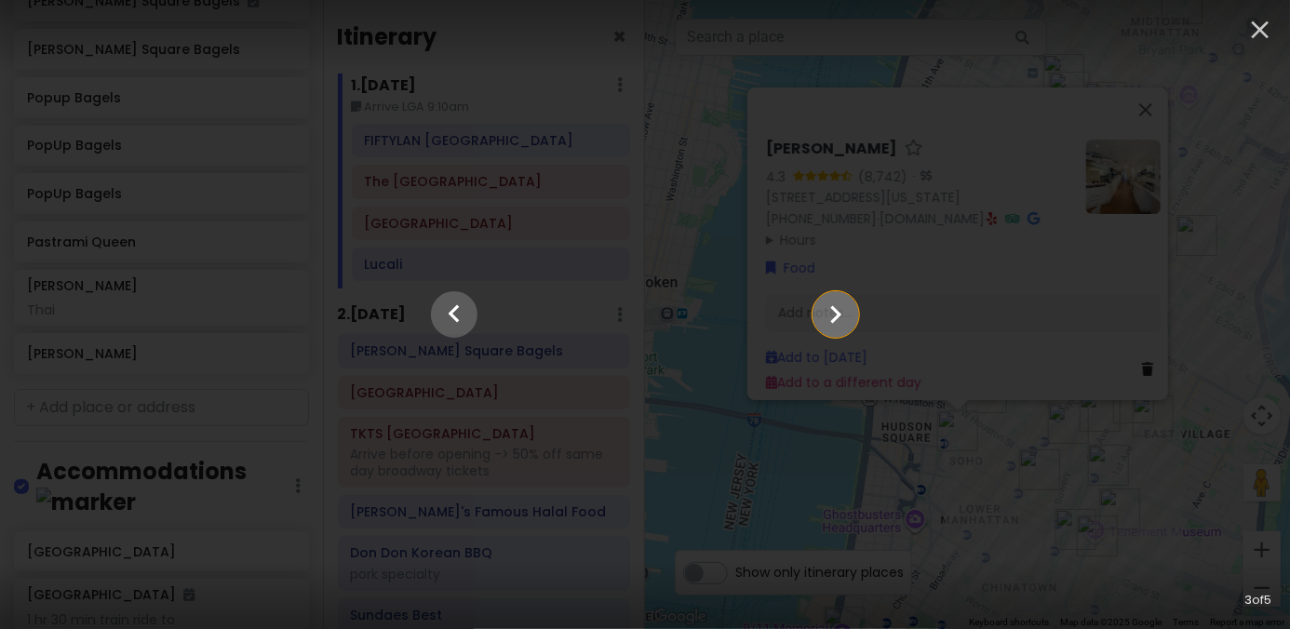
click at [854, 316] on icon "Show slide 4 of 5" at bounding box center [835, 314] width 35 height 45
click at [854, 316] on icon "Show slide 5 of 5" at bounding box center [835, 314] width 35 height 45
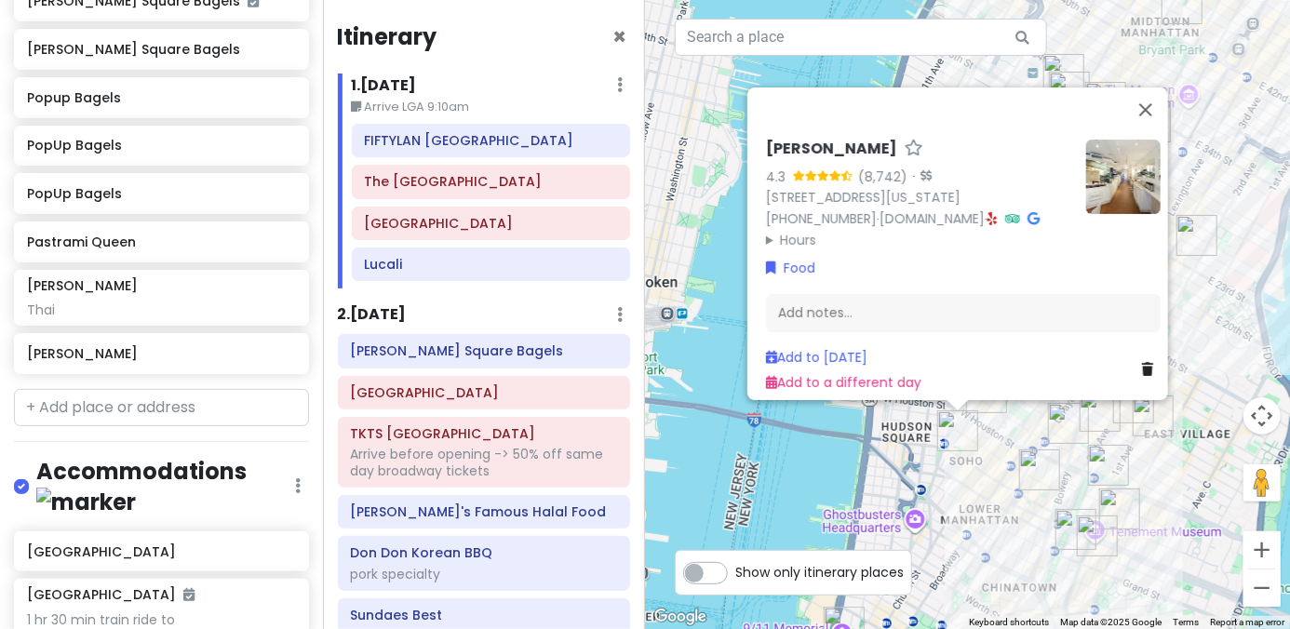
click at [1142, 359] on link at bounding box center [1151, 369] width 19 height 20
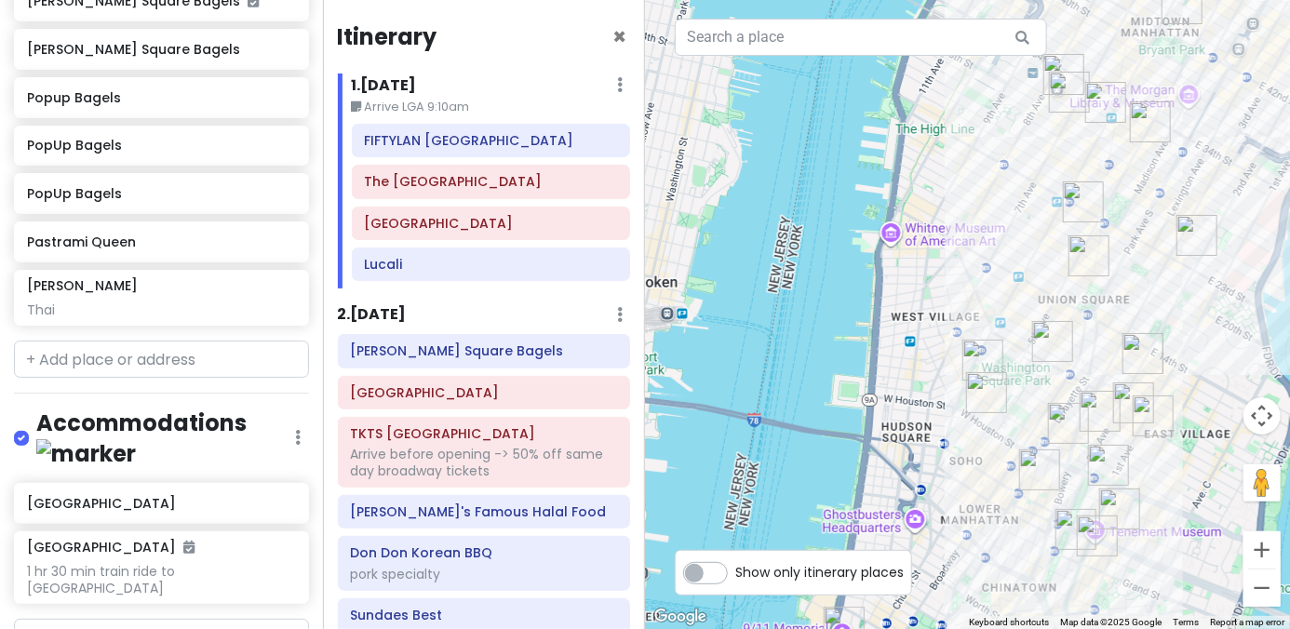
scroll to position [2327, 0]
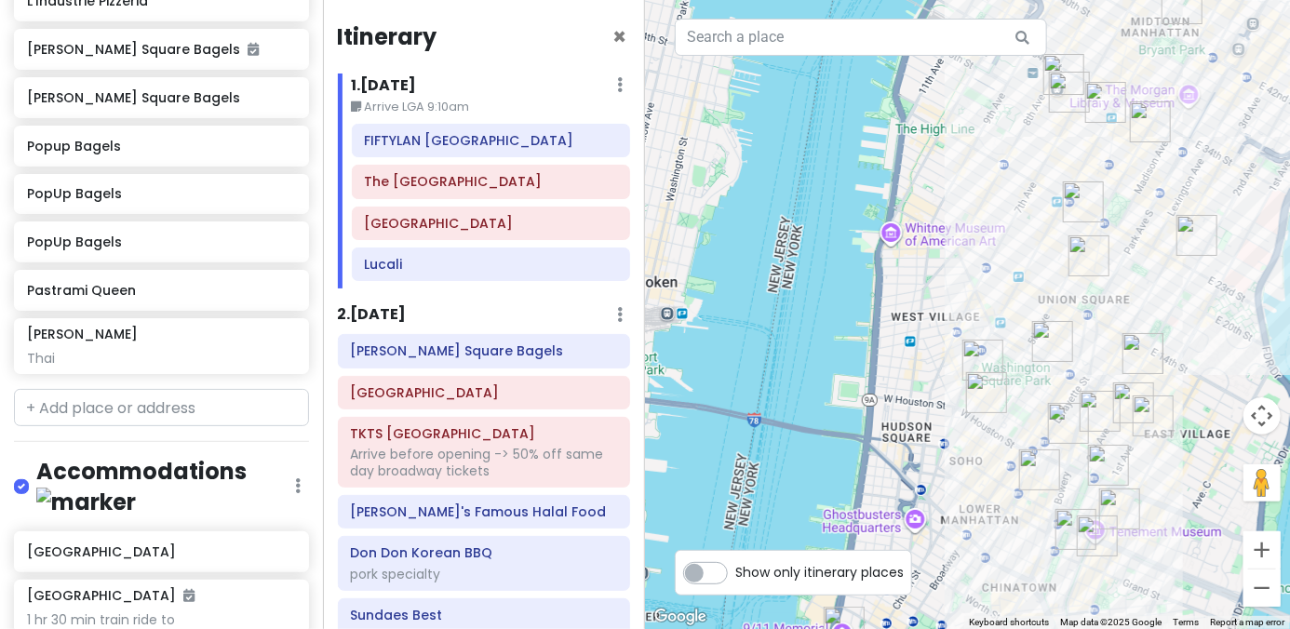
drag, startPoint x: 1102, startPoint y: 263, endPoint x: 1035, endPoint y: 364, distance: 120.8
click at [1069, 276] on img "Tompkins Square Bagels" at bounding box center [1089, 255] width 41 height 41
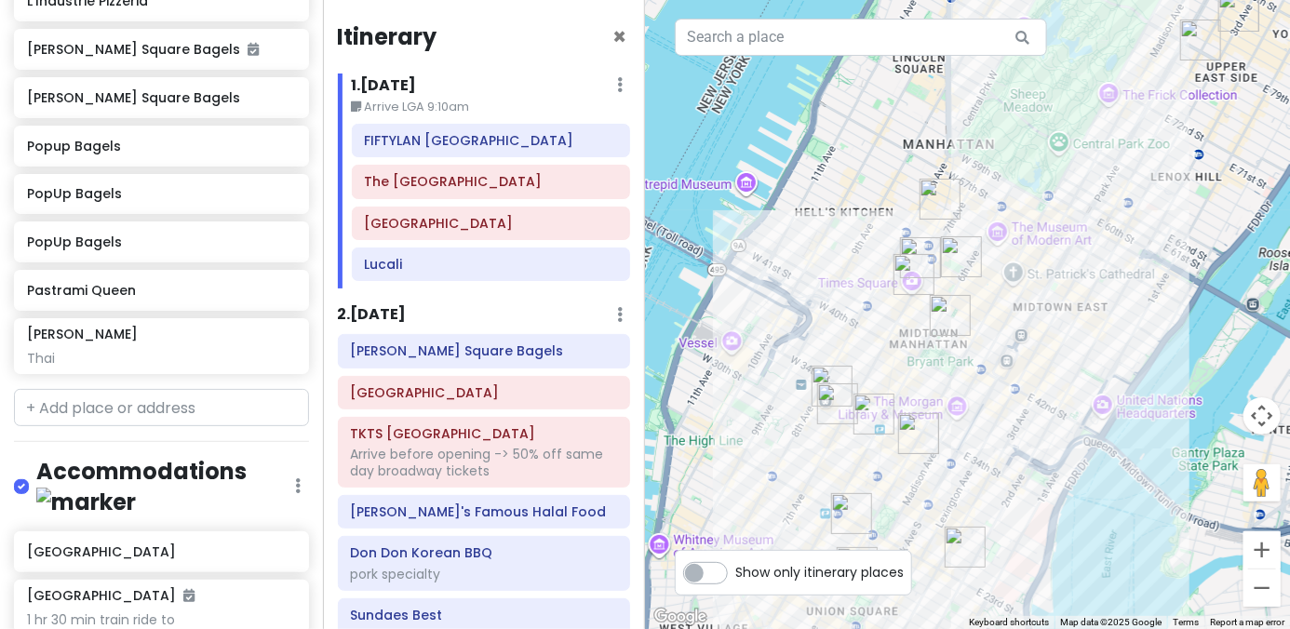
drag, startPoint x: 1065, startPoint y: 267, endPoint x: 933, endPoint y: 405, distance: 190.9
click at [949, 391] on div "To navigate, press the arrow keys." at bounding box center [967, 314] width 645 height 629
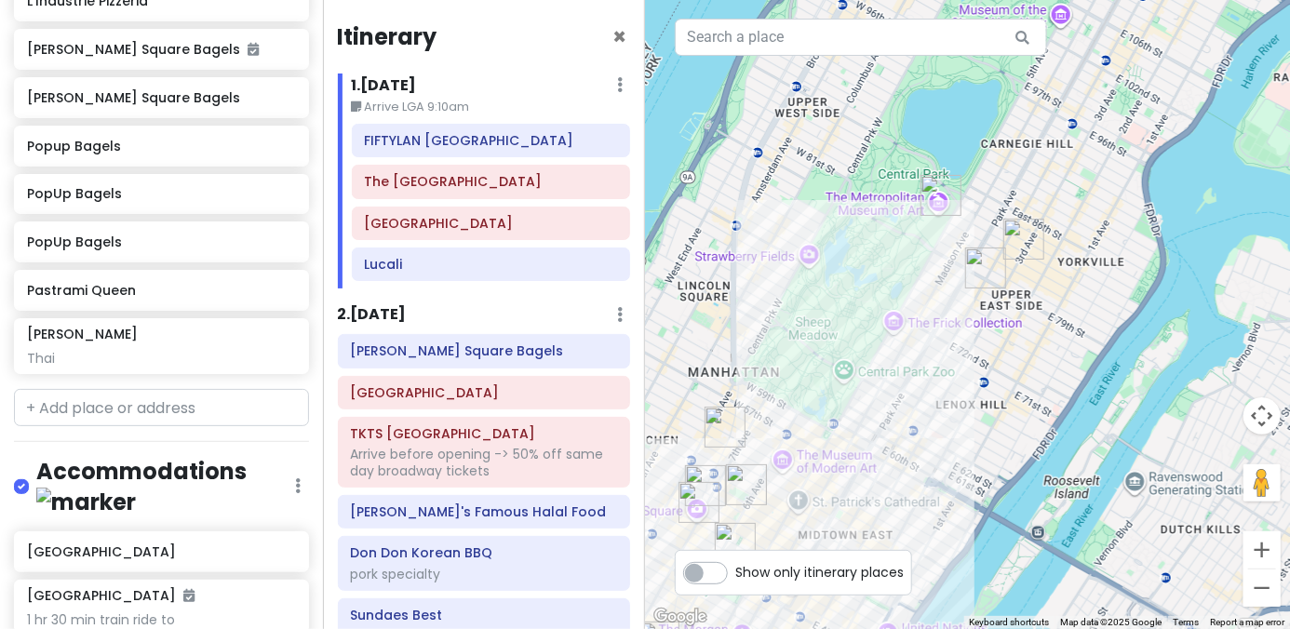
click at [1027, 226] on img "PopUp Bagels" at bounding box center [1023, 239] width 41 height 41
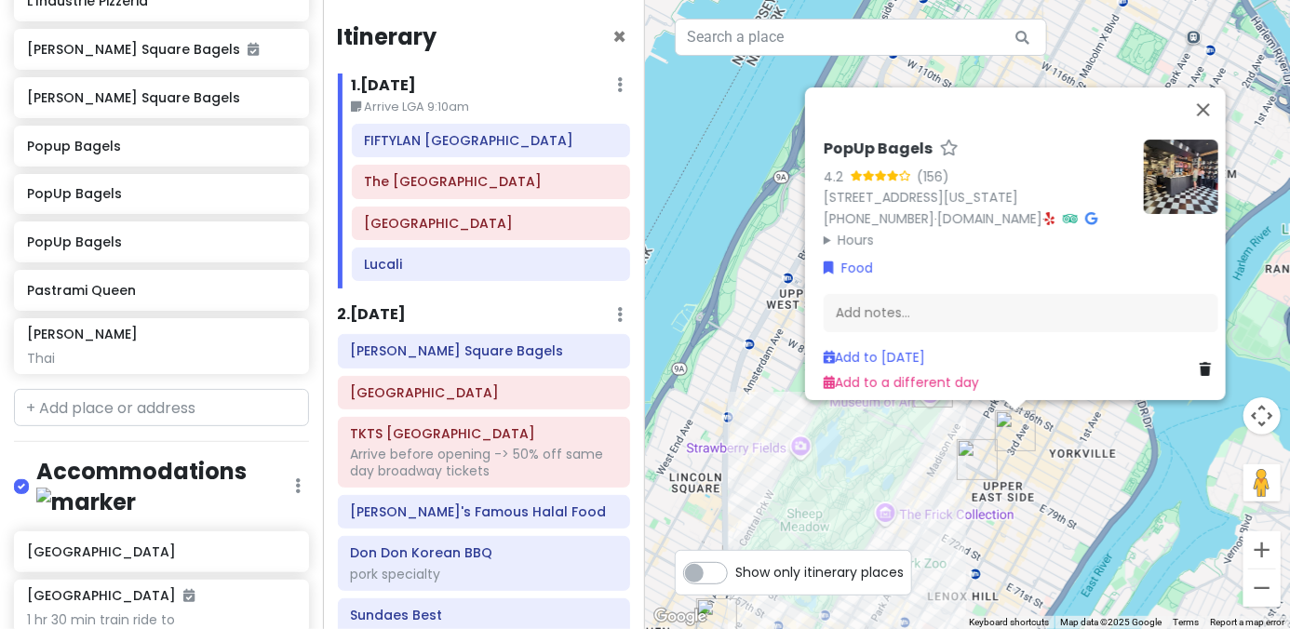
click at [970, 458] on img "Pastrami Queen" at bounding box center [977, 459] width 41 height 41
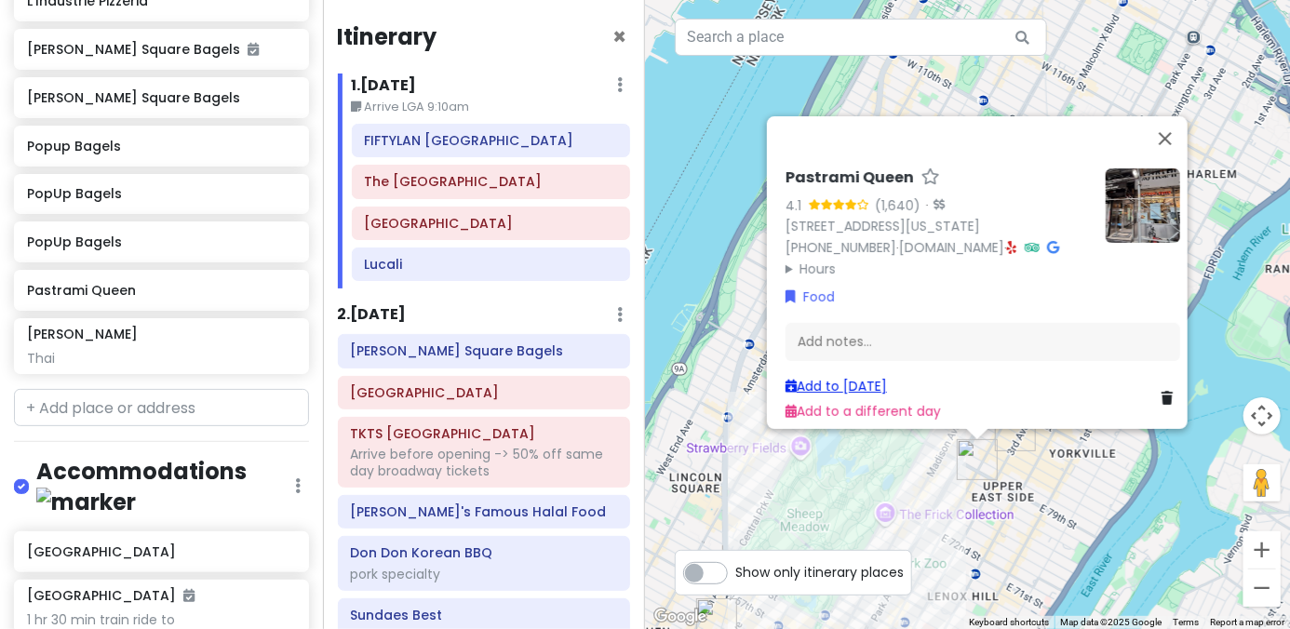
click at [826, 377] on link "Add to Thu 1/15" at bounding box center [836, 386] width 101 height 19
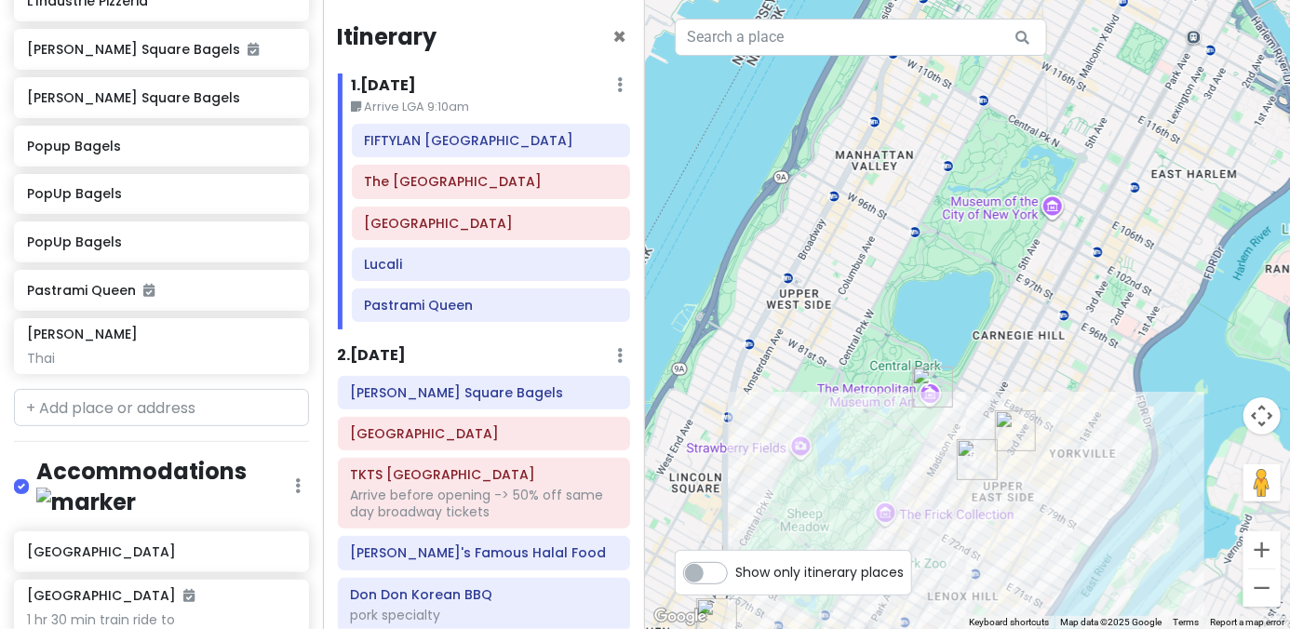
click at [1007, 431] on img "PopUp Bagels" at bounding box center [1015, 430] width 41 height 41
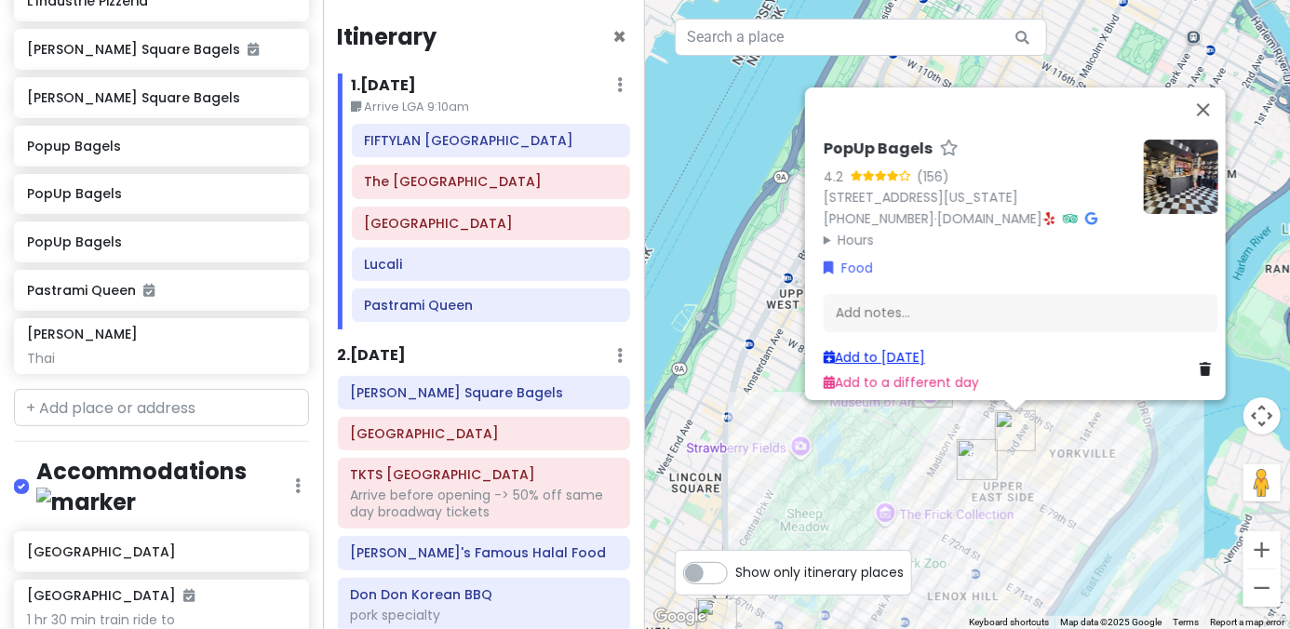
click at [878, 348] on link "Add to Thu 1/15" at bounding box center [874, 357] width 101 height 19
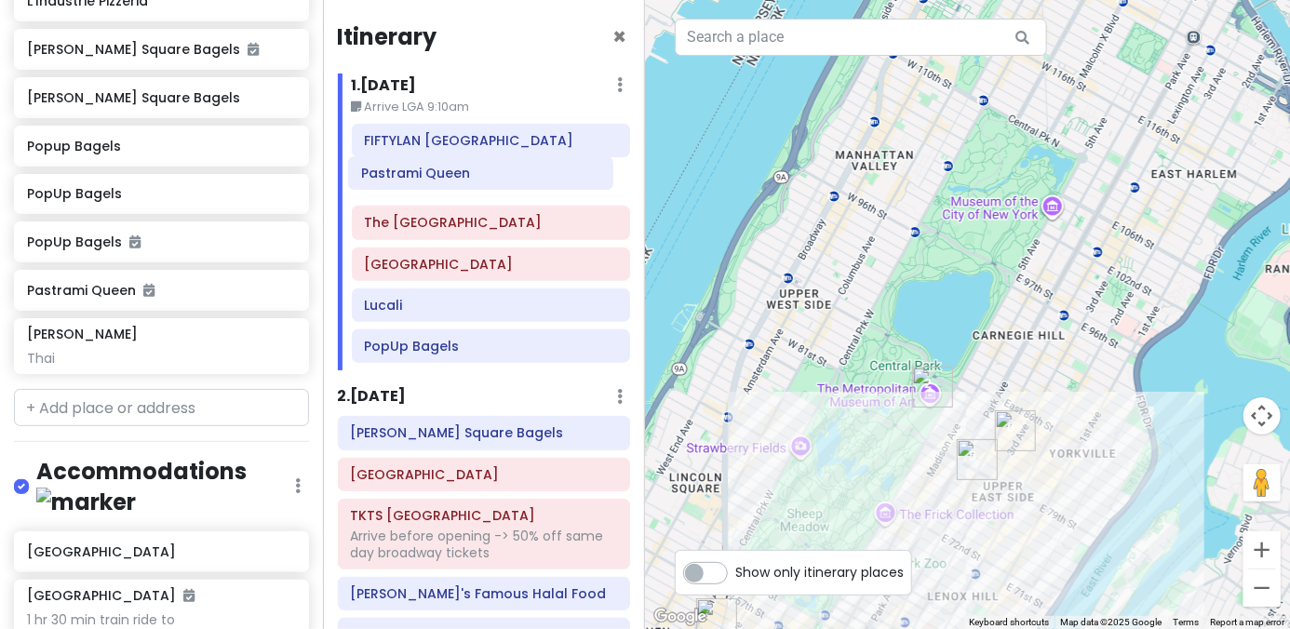
drag, startPoint x: 454, startPoint y: 315, endPoint x: 451, endPoint y: 184, distance: 130.3
click at [451, 184] on div "FIFTYLAN KOREATOWN The Metropolitan Museum of Art Brooklyn Bridge Lucali Pastra…" at bounding box center [491, 247] width 307 height 247
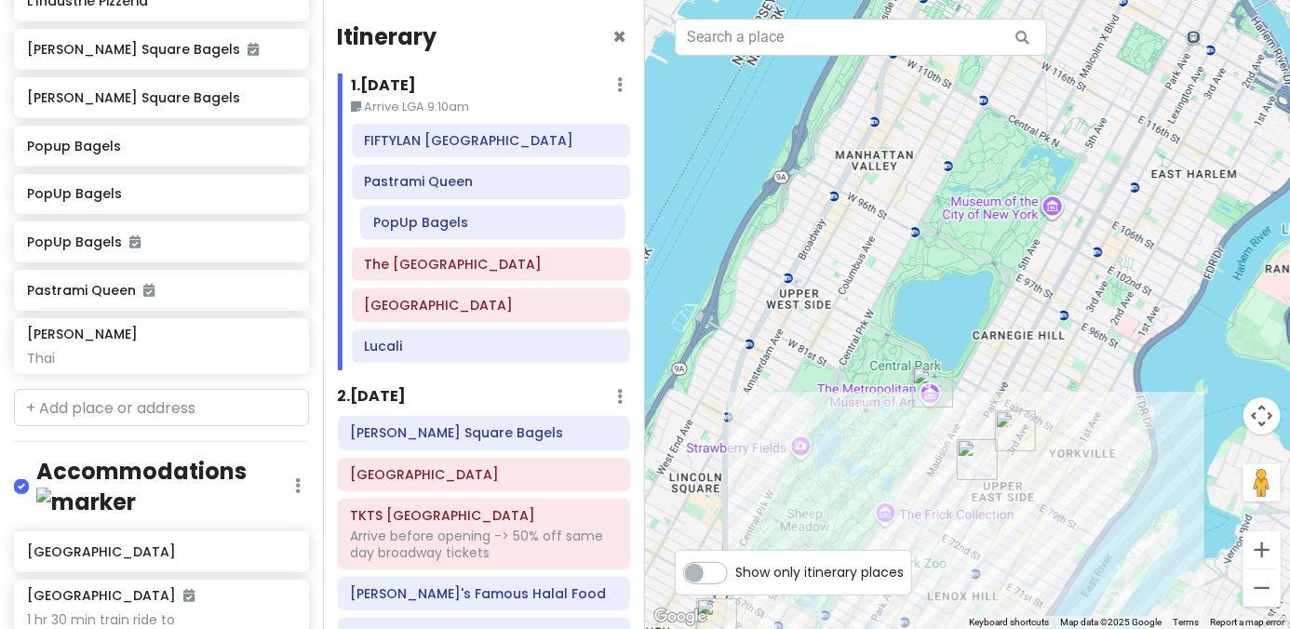
drag, startPoint x: 431, startPoint y: 343, endPoint x: 438, endPoint y: 221, distance: 122.2
click at [438, 221] on div "FIFTYLAN KOREATOWN Pastrami Queen The Metropolitan Museum of Art Brooklyn Bridg…" at bounding box center [491, 247] width 307 height 247
click at [977, 452] on img "Pastrami Queen" at bounding box center [977, 459] width 41 height 41
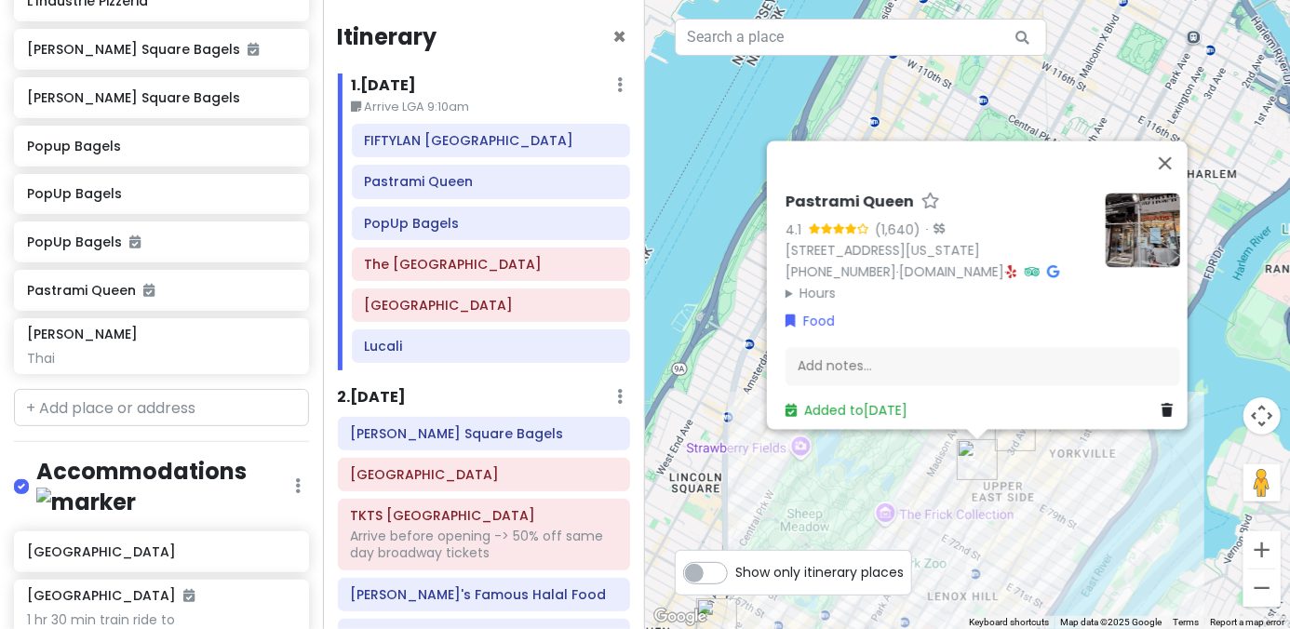
click at [1016, 438] on img "PopUp Bagels" at bounding box center [1015, 430] width 41 height 41
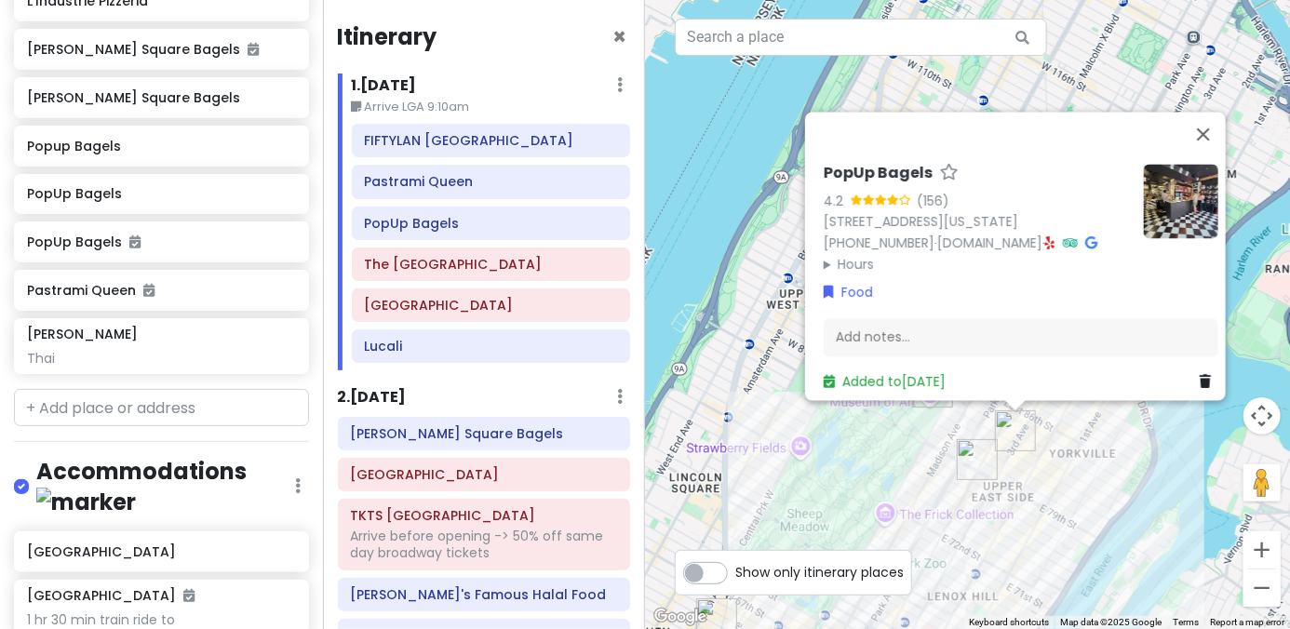
click at [907, 426] on div "PopUp Bagels 4.2 (156) 1457 3rd Ave, New York, NY 10028, USA (203) 297-8819 · w…" at bounding box center [967, 314] width 645 height 629
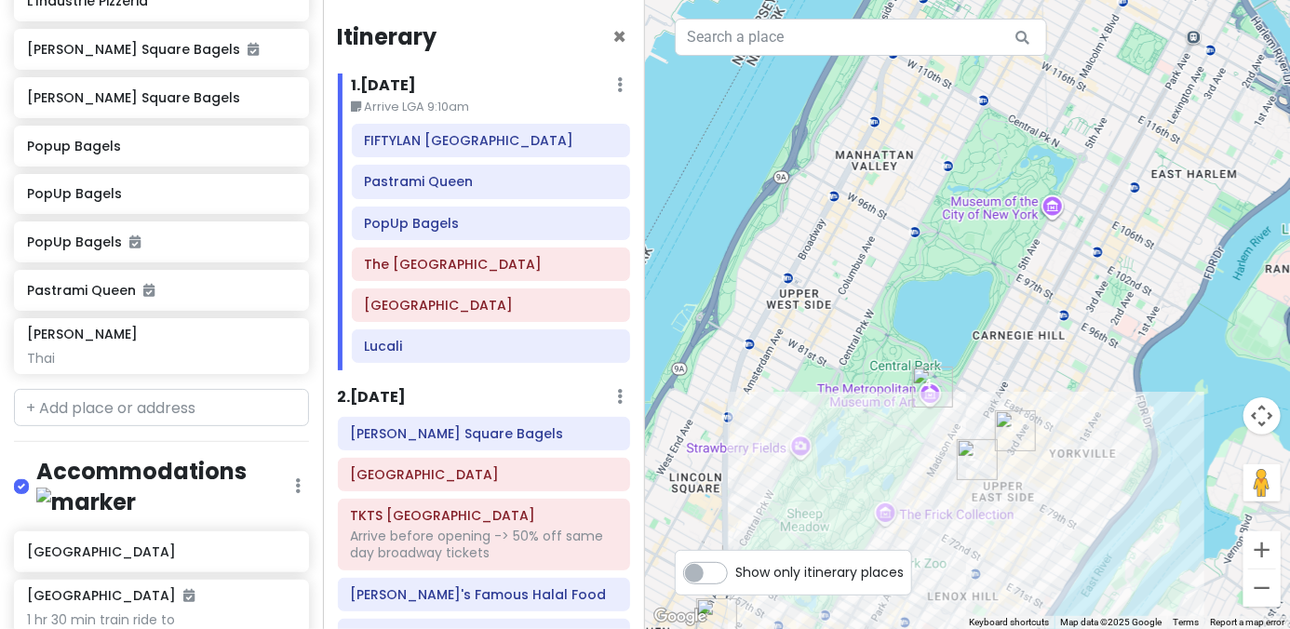
click at [919, 393] on img "The Metropolitan Museum of Art" at bounding box center [932, 387] width 41 height 41
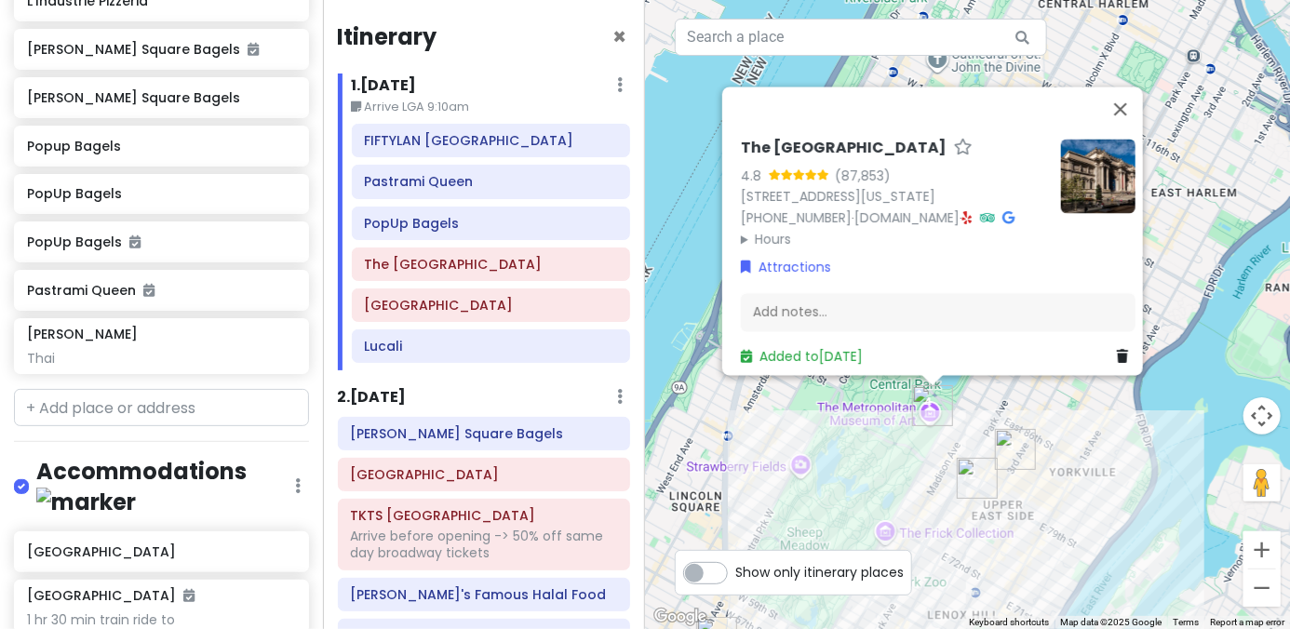
click at [975, 474] on img "Pastrami Queen" at bounding box center [977, 478] width 41 height 41
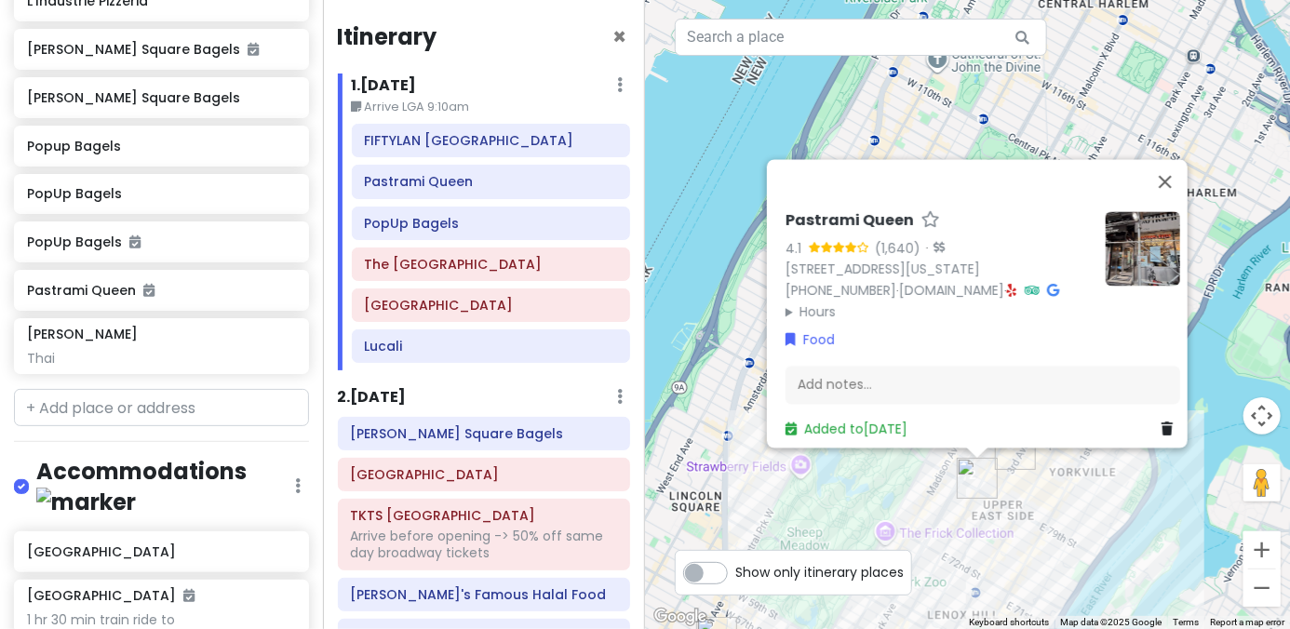
click at [807, 302] on summary "Hours" at bounding box center [938, 312] width 305 height 20
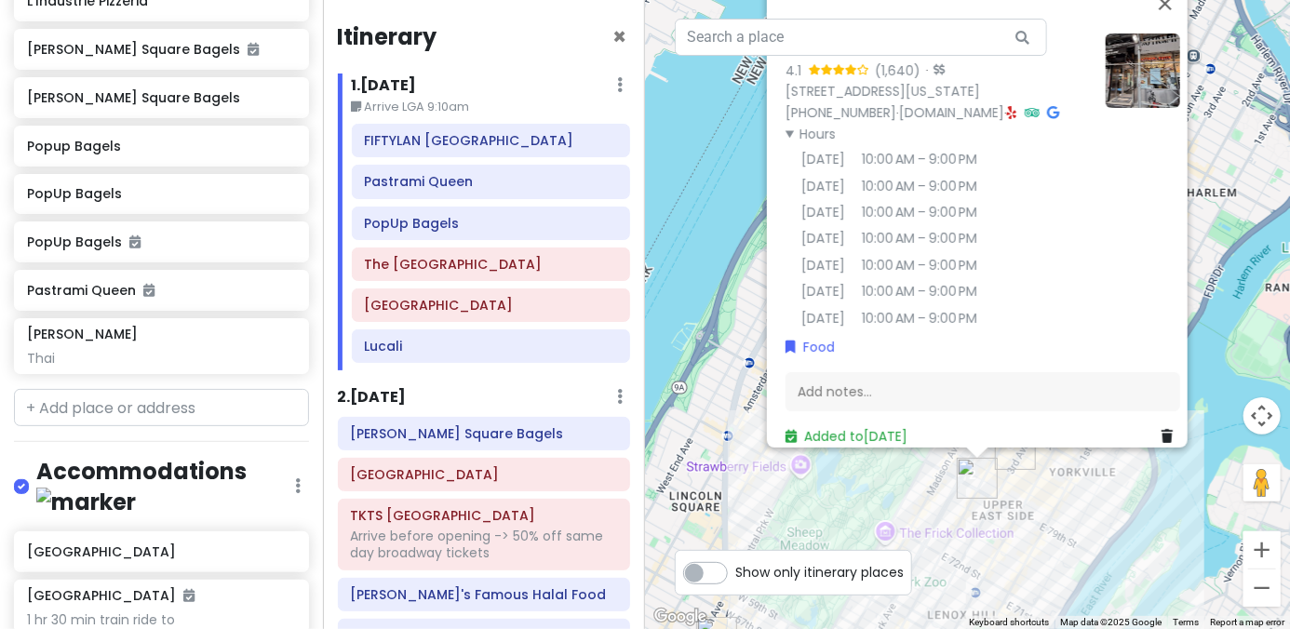
click at [1005, 460] on img "PopUp Bagels" at bounding box center [1015, 449] width 41 height 41
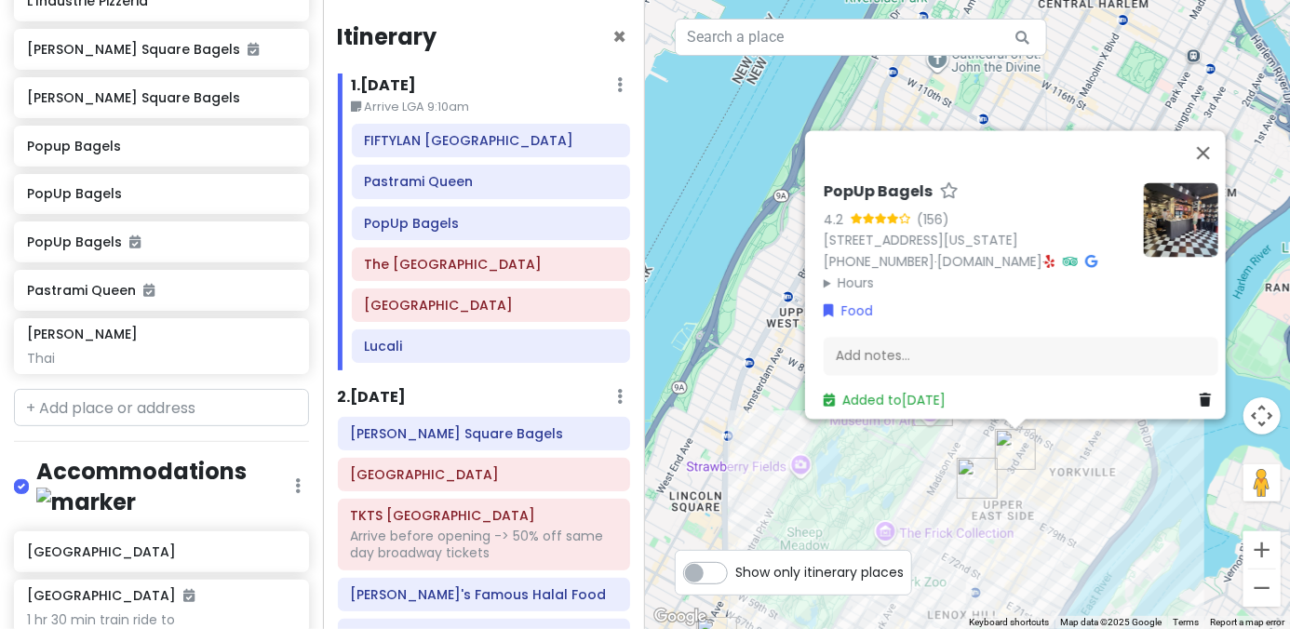
click at [835, 273] on summary "Hours" at bounding box center [976, 283] width 305 height 20
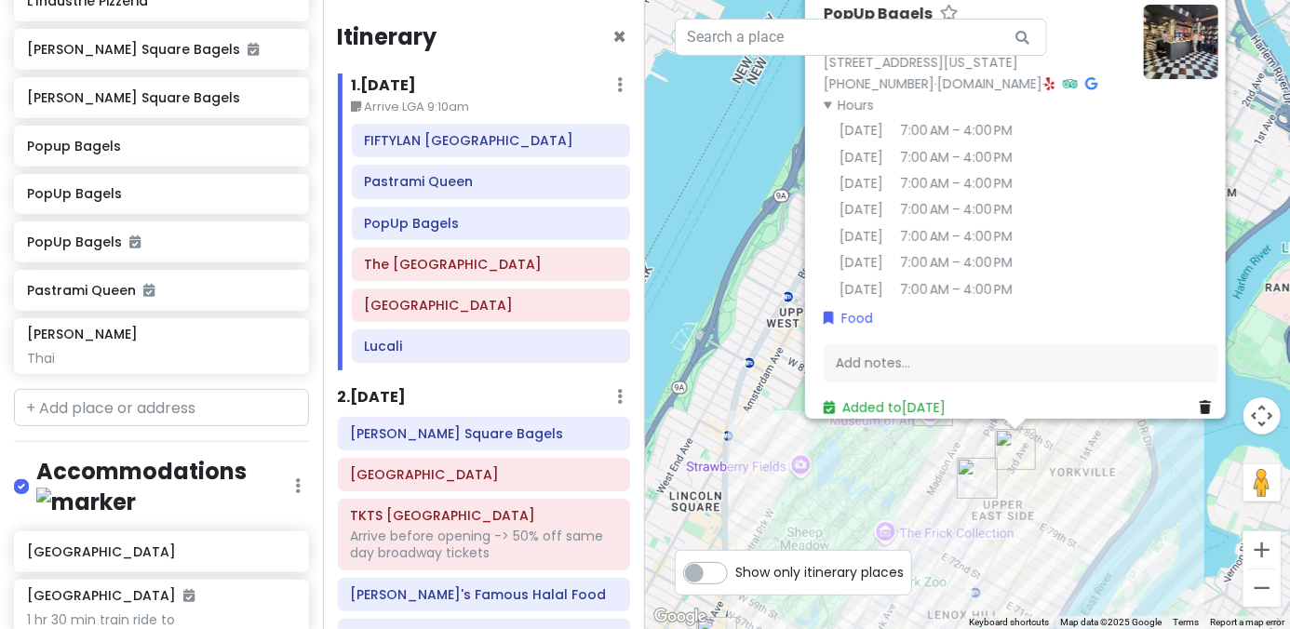
click at [853, 463] on div "PopUp Bagels 4.2 (156) 1457 3rd Ave, New York, NY 10028, USA (203) 297-8819 · w…" at bounding box center [967, 314] width 645 height 629
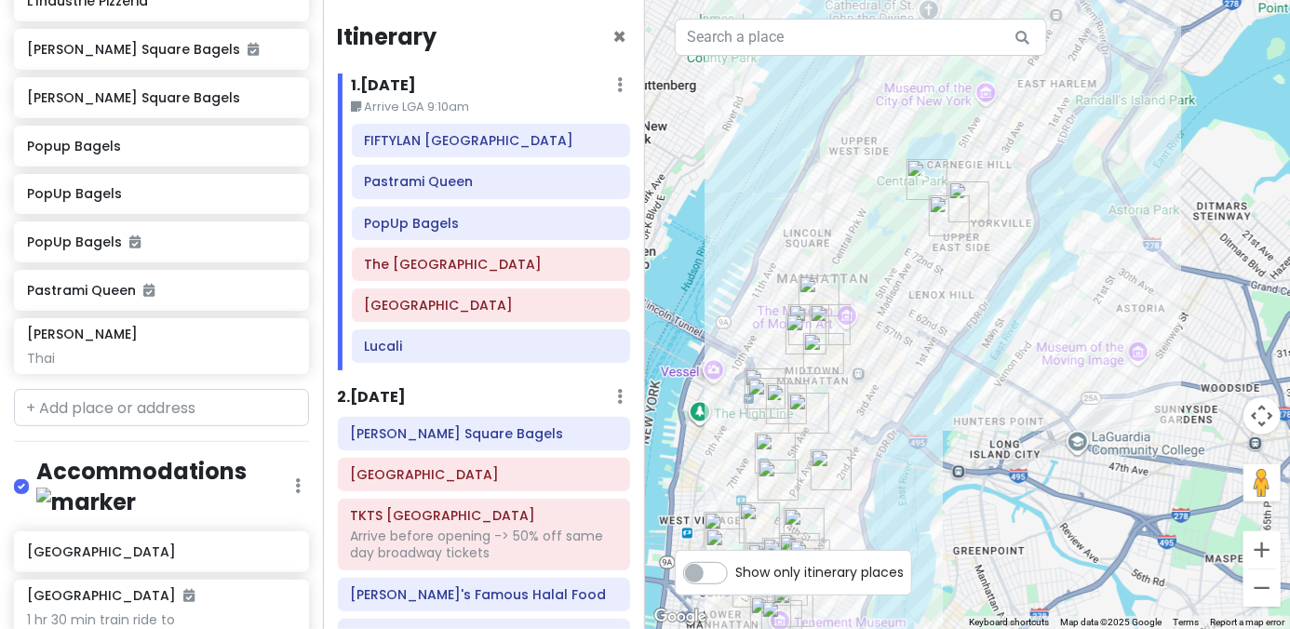
drag, startPoint x: 1016, startPoint y: 505, endPoint x: 983, endPoint y: 263, distance: 244.3
click at [984, 263] on div at bounding box center [967, 314] width 645 height 629
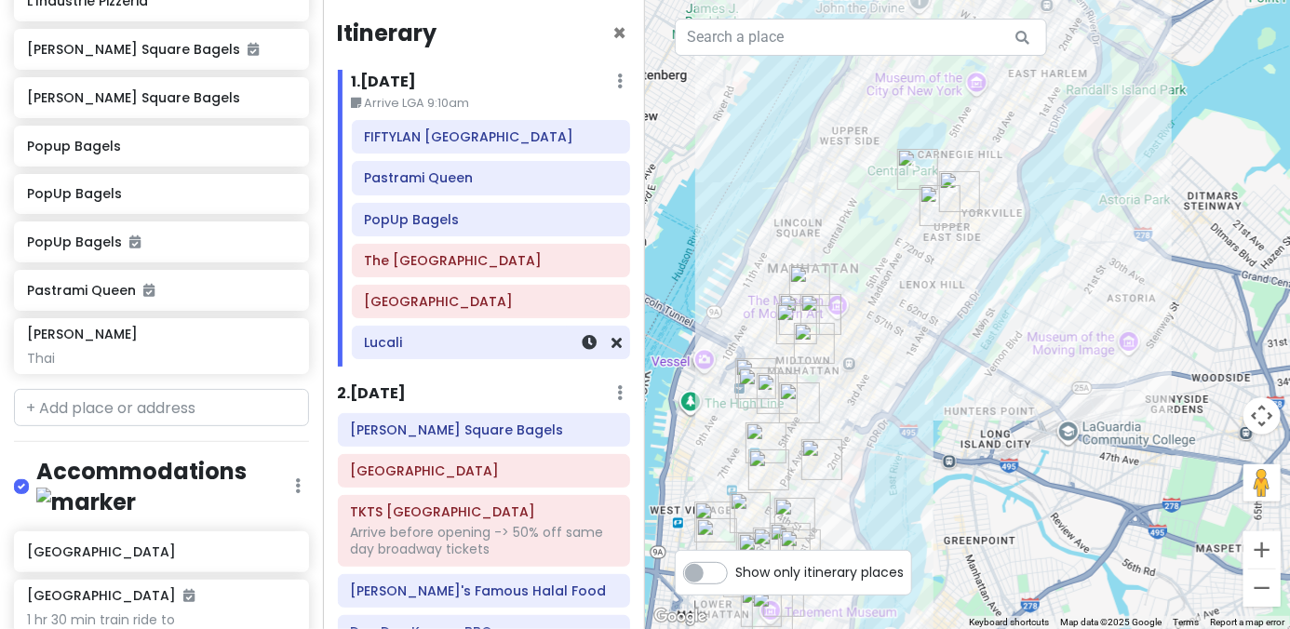
scroll to position [0, 0]
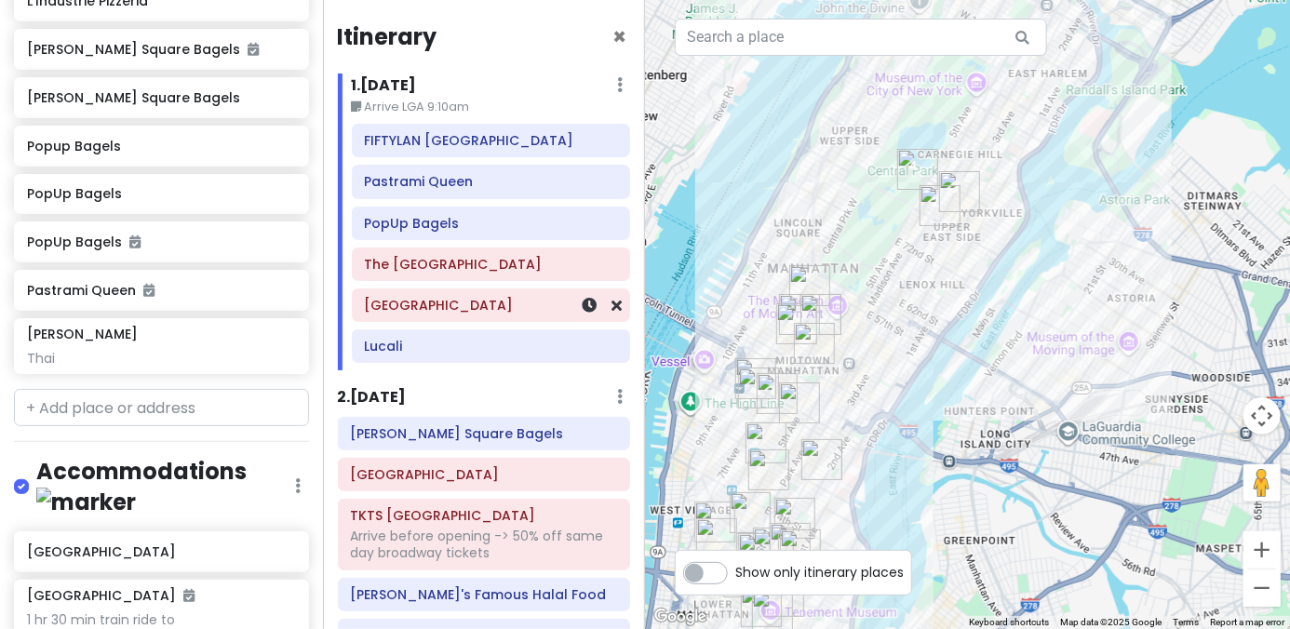
click at [491, 311] on h6 "[GEOGRAPHIC_DATA]" at bounding box center [490, 305] width 253 height 17
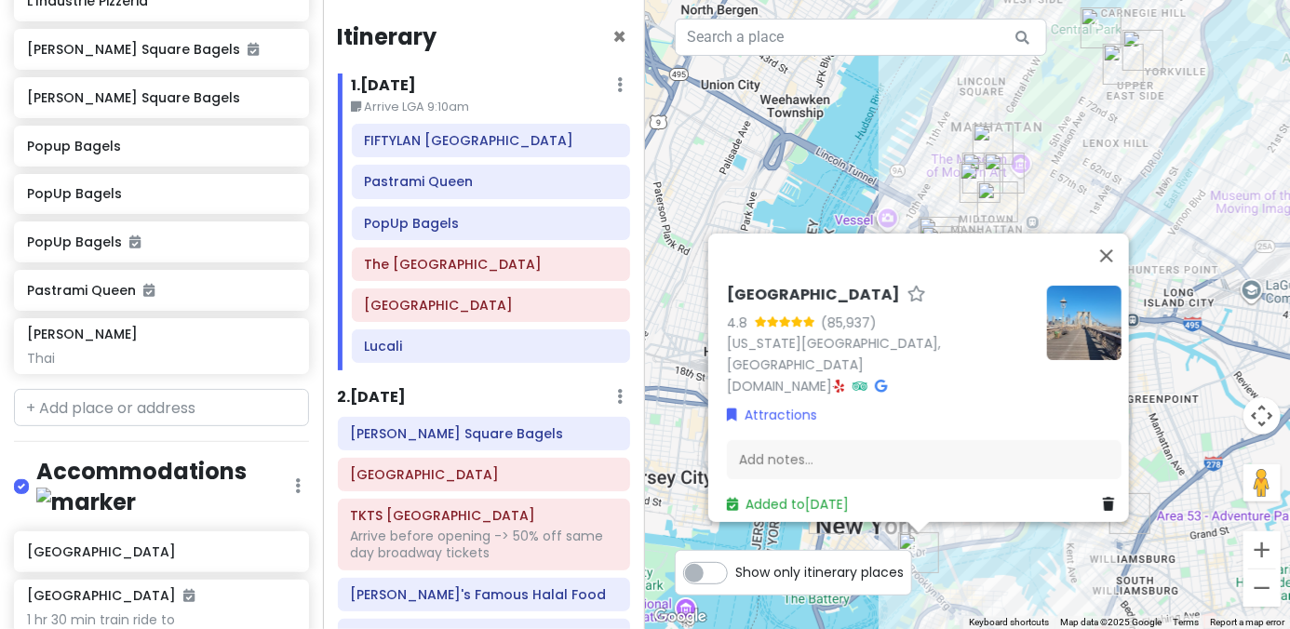
click at [703, 193] on div "Brooklyn Bridge 4.8 (85,937) New York, NY 10038, USA www.nyc.gov · Attractions …" at bounding box center [967, 314] width 645 height 629
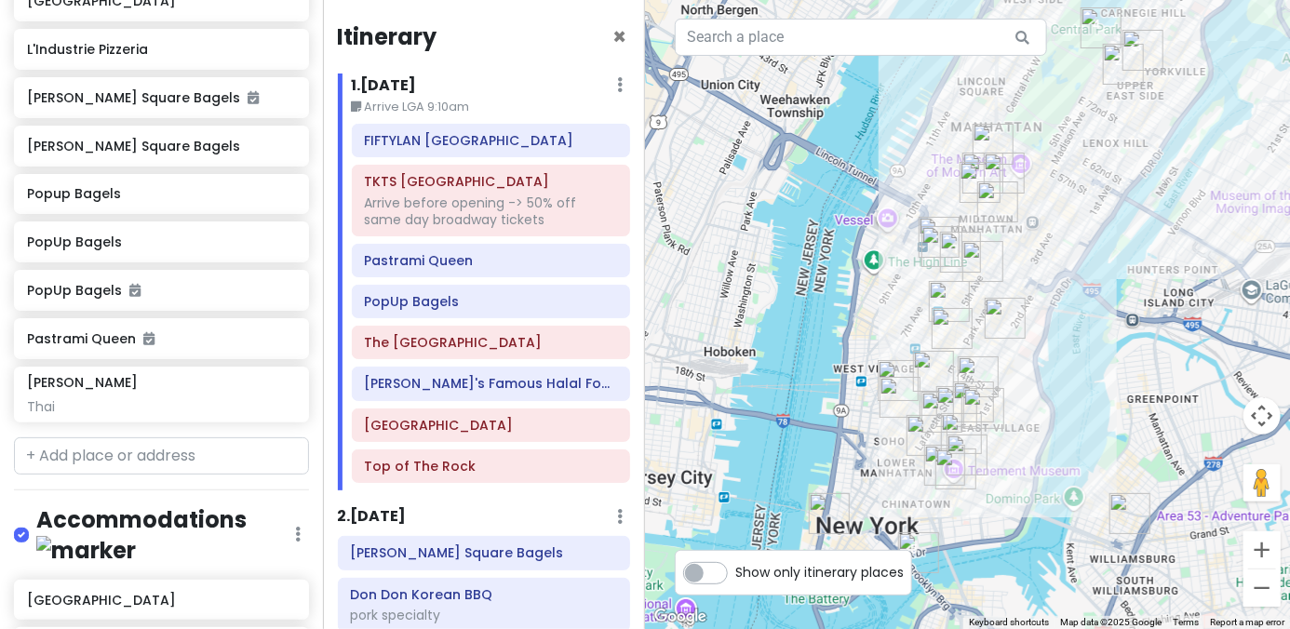
scroll to position [2375, 0]
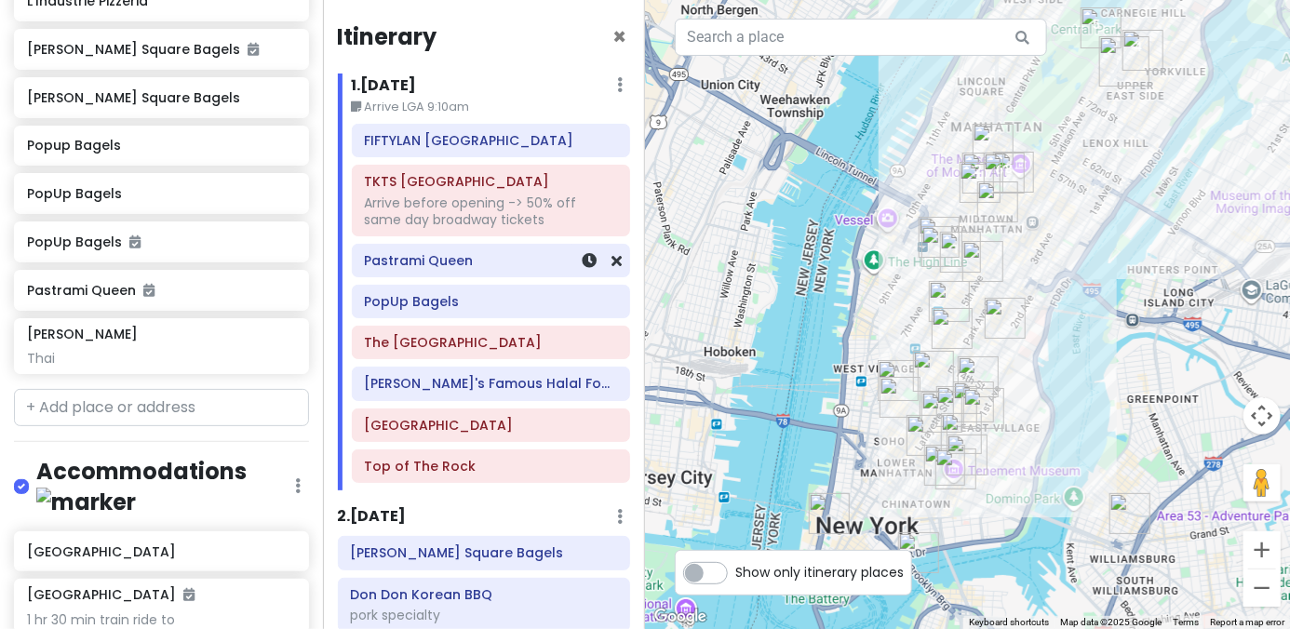
click at [465, 267] on h6 "Pastrami Queen" at bounding box center [490, 260] width 253 height 17
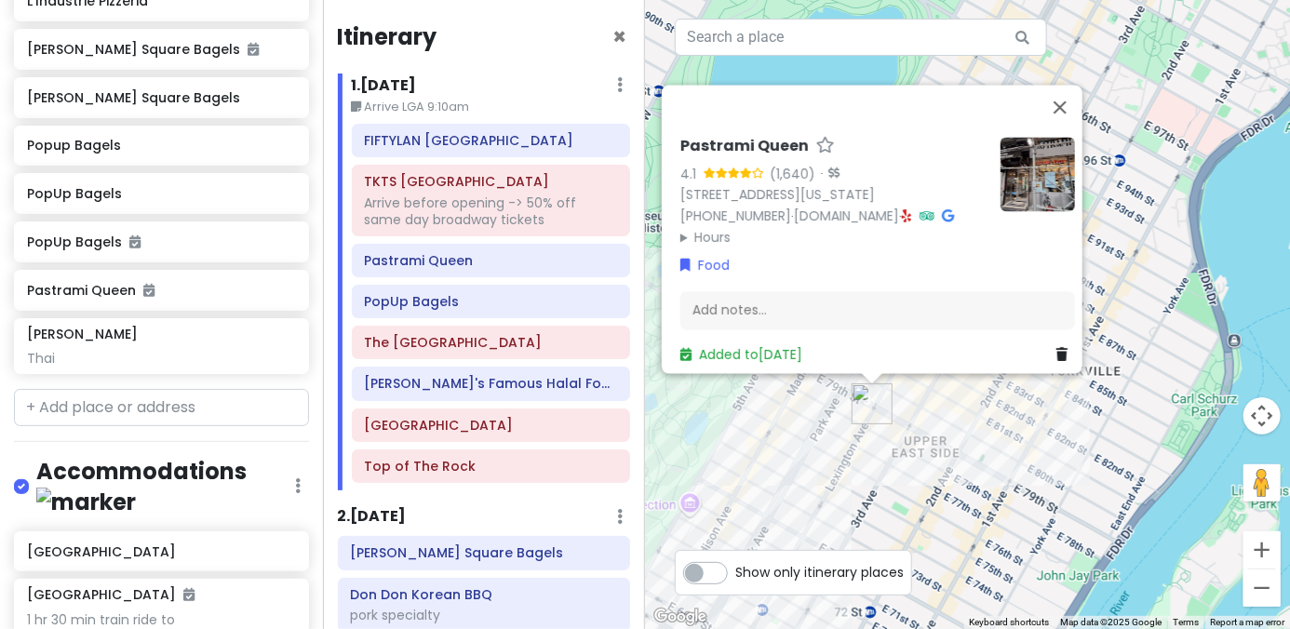
click at [959, 430] on div "Pastrami Queen 4.1 (1,640) · 1125 Lexington Ave # 2, New York, NY 10075, USA (2…" at bounding box center [967, 314] width 645 height 629
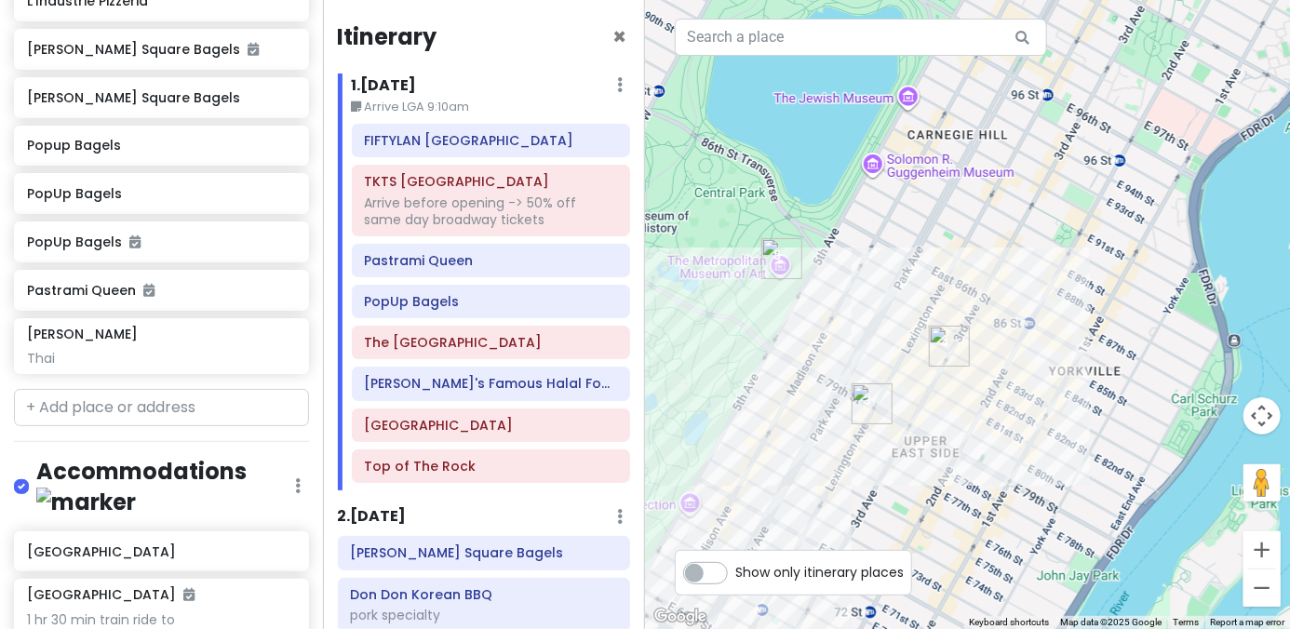
click at [868, 405] on img "Pastrami Queen" at bounding box center [872, 403] width 41 height 41
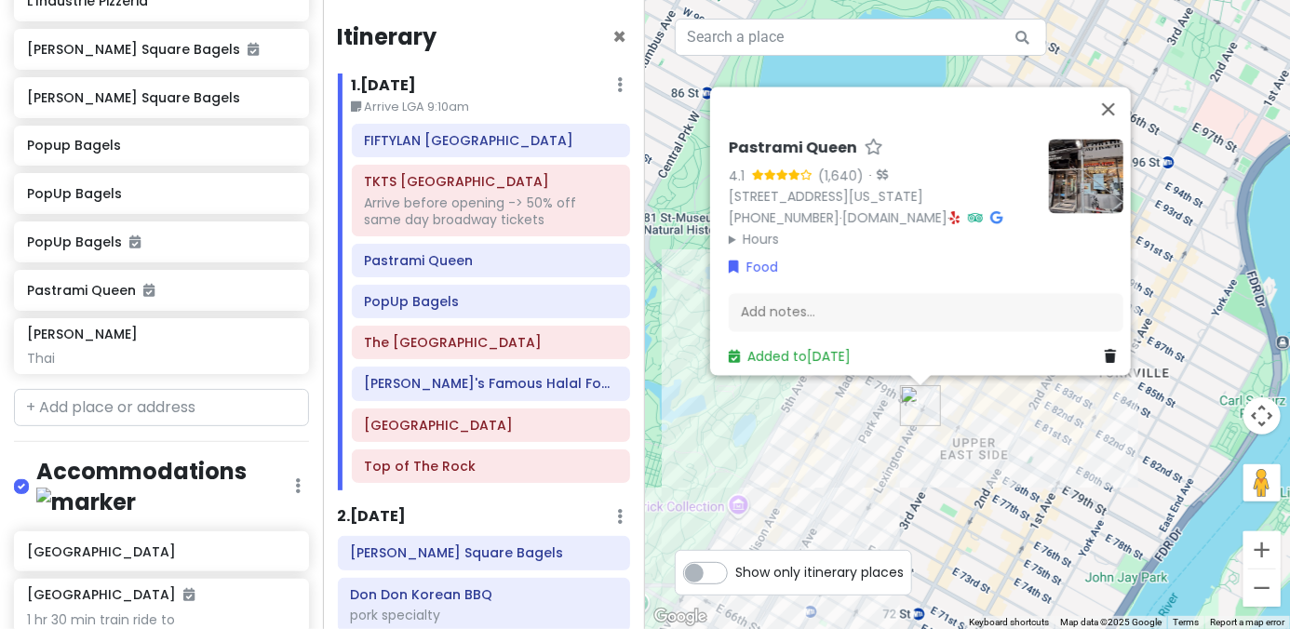
click at [1078, 156] on img at bounding box center [1086, 176] width 74 height 74
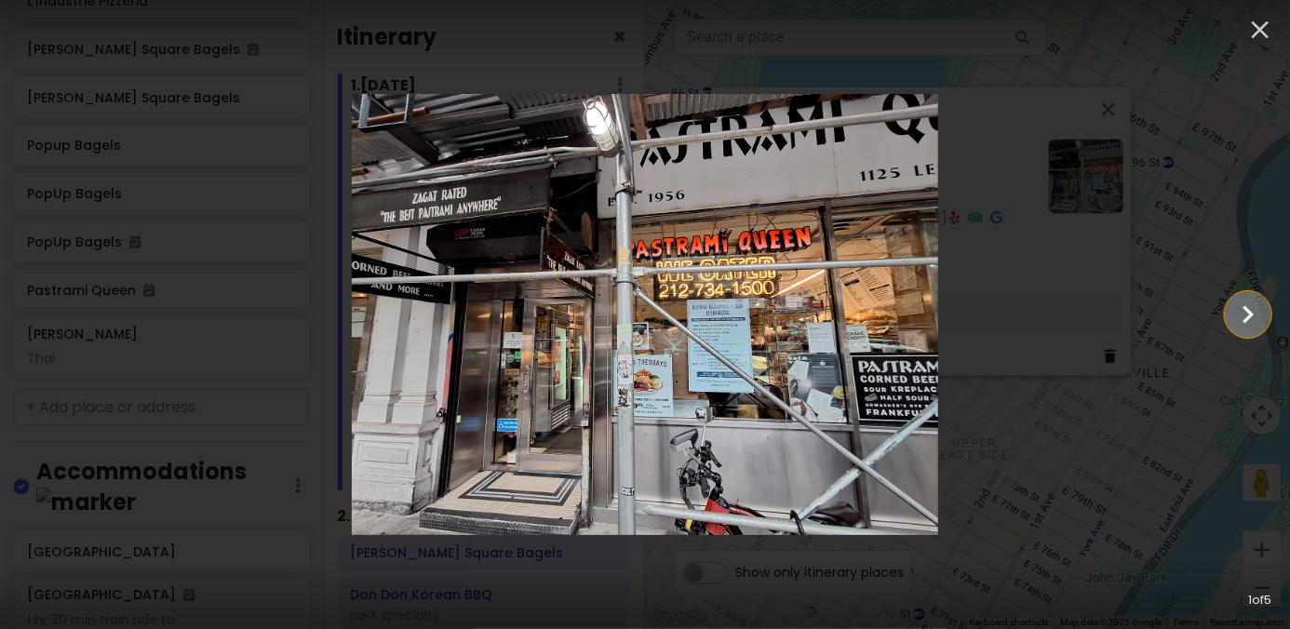
click at [1263, 323] on icon "Show slide 2 of 5" at bounding box center [1247, 314] width 35 height 45
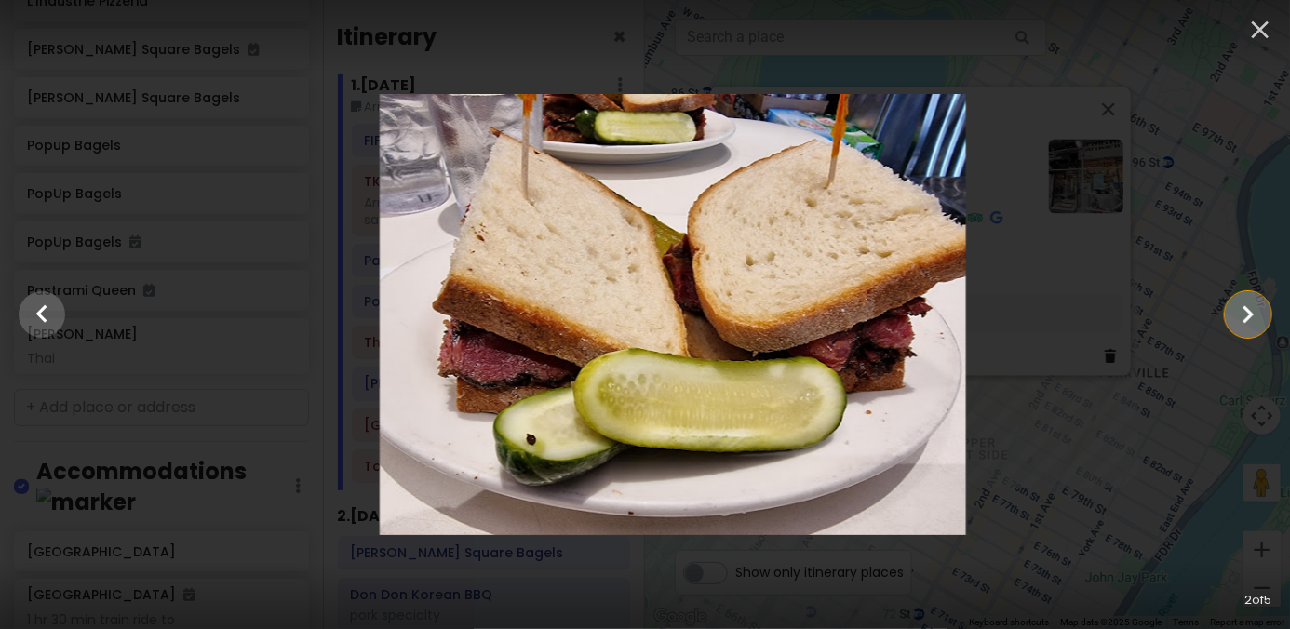
click at [1263, 323] on icon "Show slide 3 of 5" at bounding box center [1247, 314] width 35 height 45
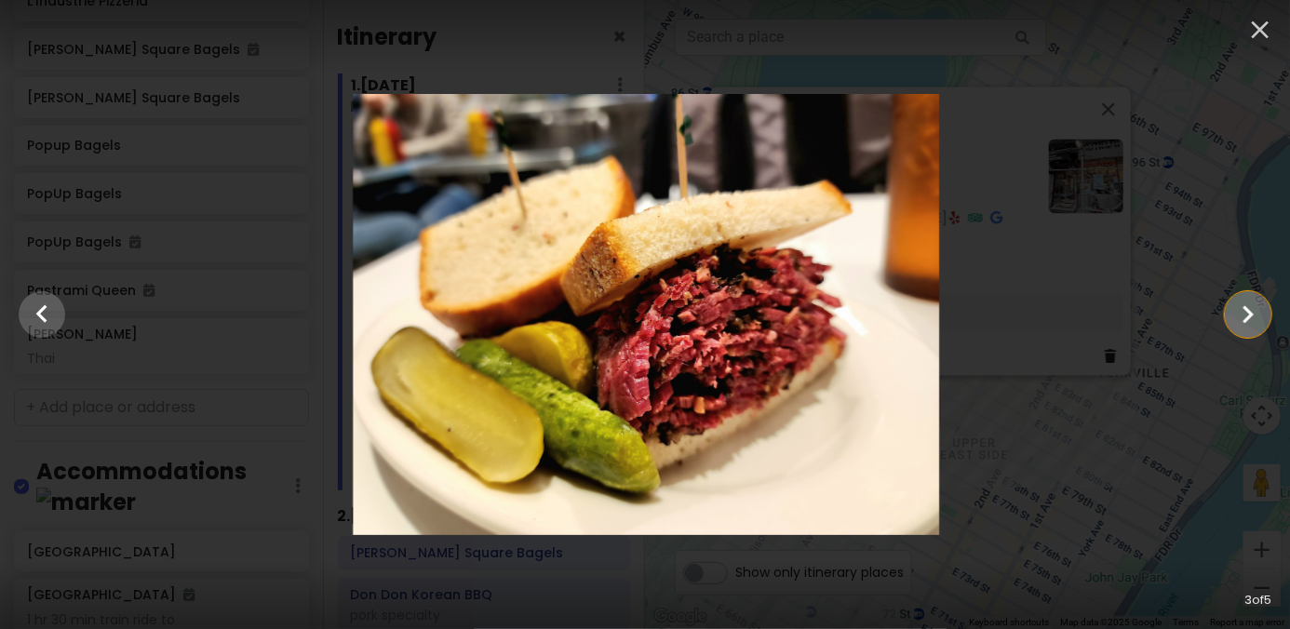
click at [1263, 323] on icon "Show slide 4 of 5" at bounding box center [1247, 314] width 35 height 45
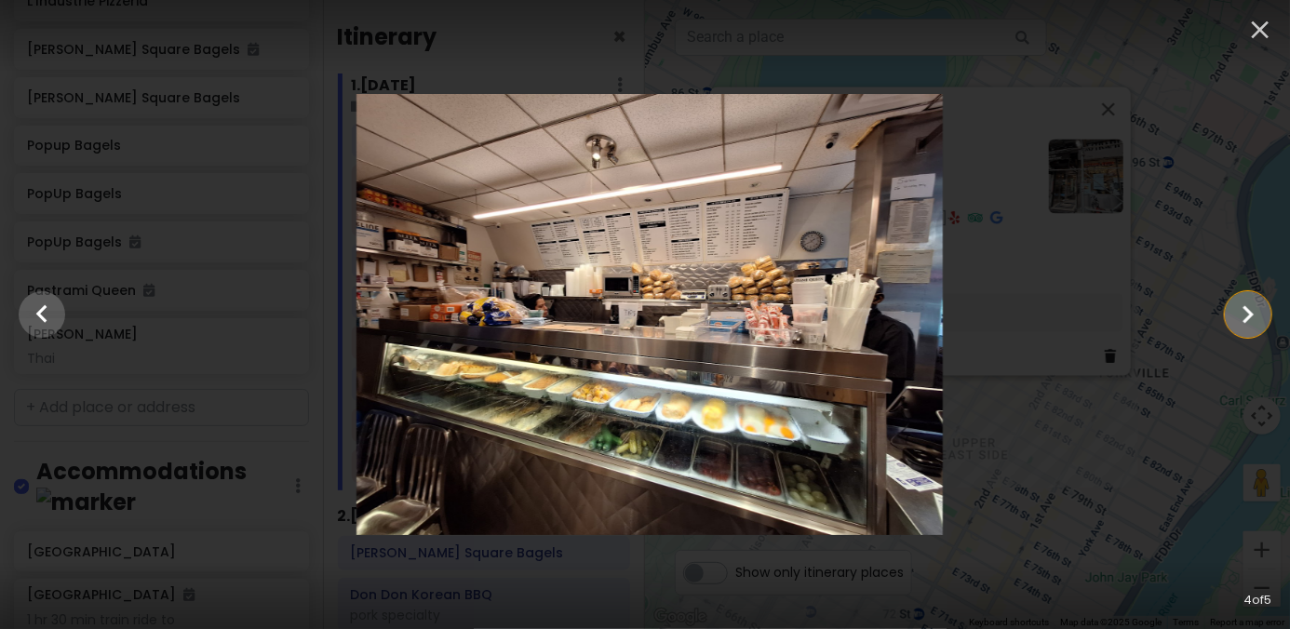
click at [1263, 323] on icon "Show slide 5 of 5" at bounding box center [1247, 314] width 35 height 45
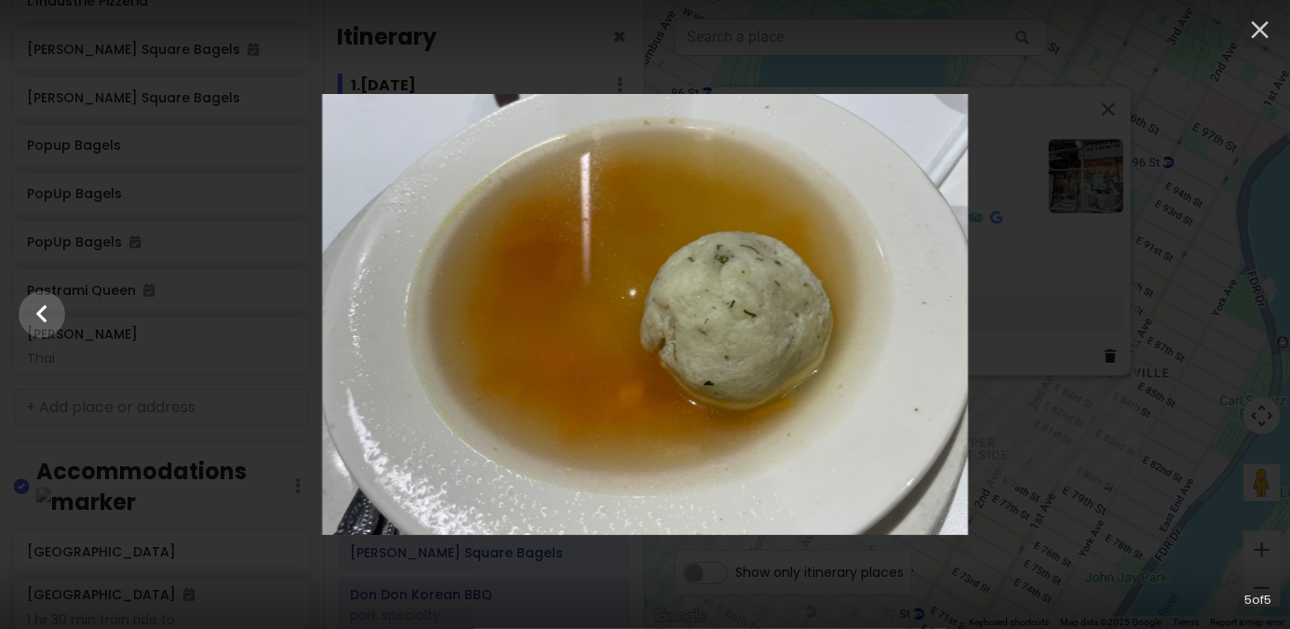
click at [1207, 327] on div at bounding box center [645, 314] width 1290 height 440
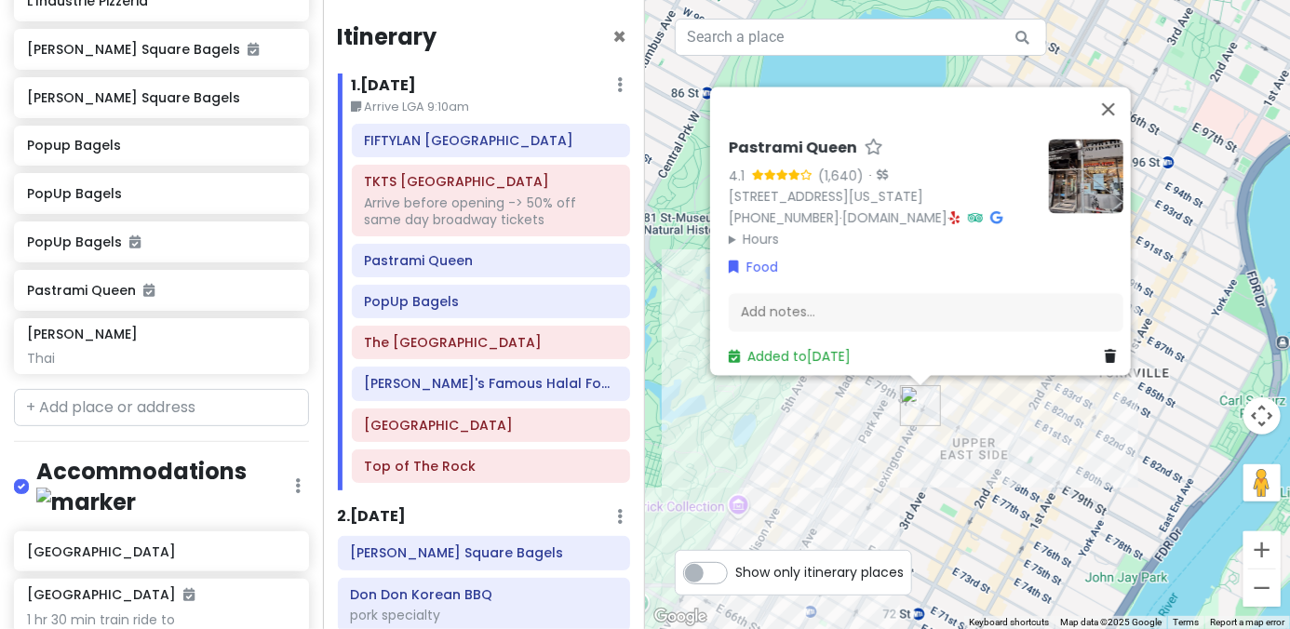
click at [900, 507] on div "Pastrami Queen 4.1 (1,640) · 1125 Lexington Ave # 2, New York, NY 10075, USA (2…" at bounding box center [967, 314] width 645 height 629
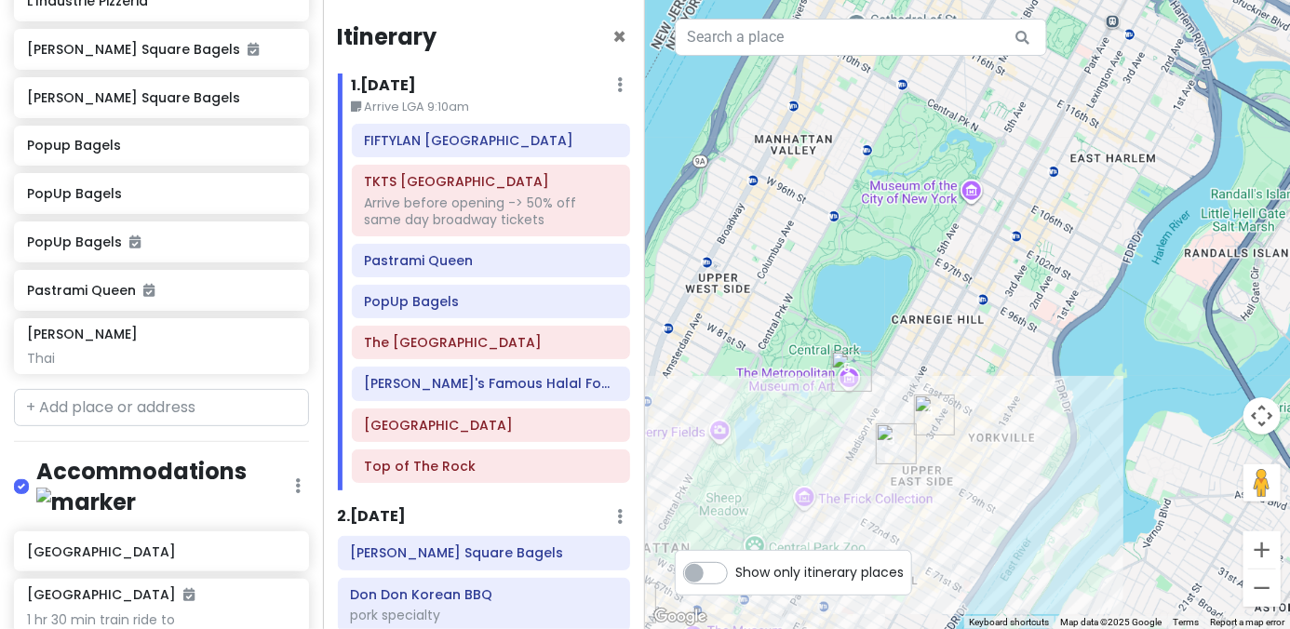
drag, startPoint x: 894, startPoint y: 510, endPoint x: 1045, endPoint y: 277, distance: 277.8
click at [992, 361] on div at bounding box center [967, 314] width 645 height 629
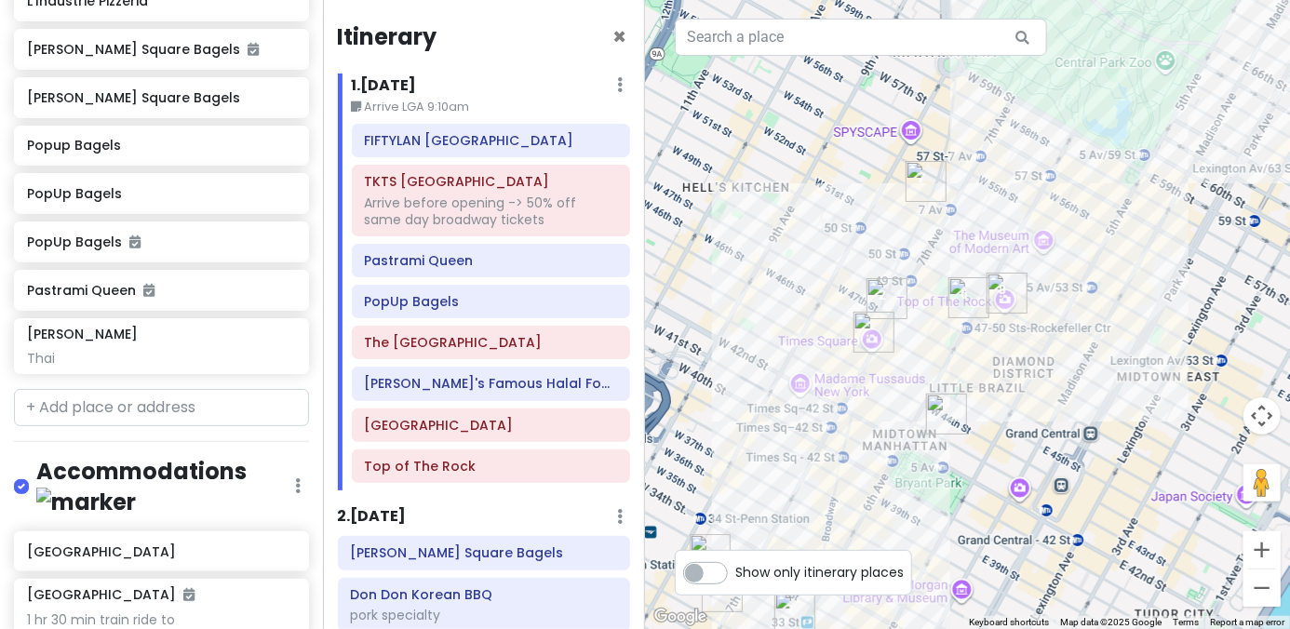
drag, startPoint x: 894, startPoint y: 196, endPoint x: 927, endPoint y: 325, distance: 132.7
click at [927, 325] on div at bounding box center [967, 314] width 645 height 629
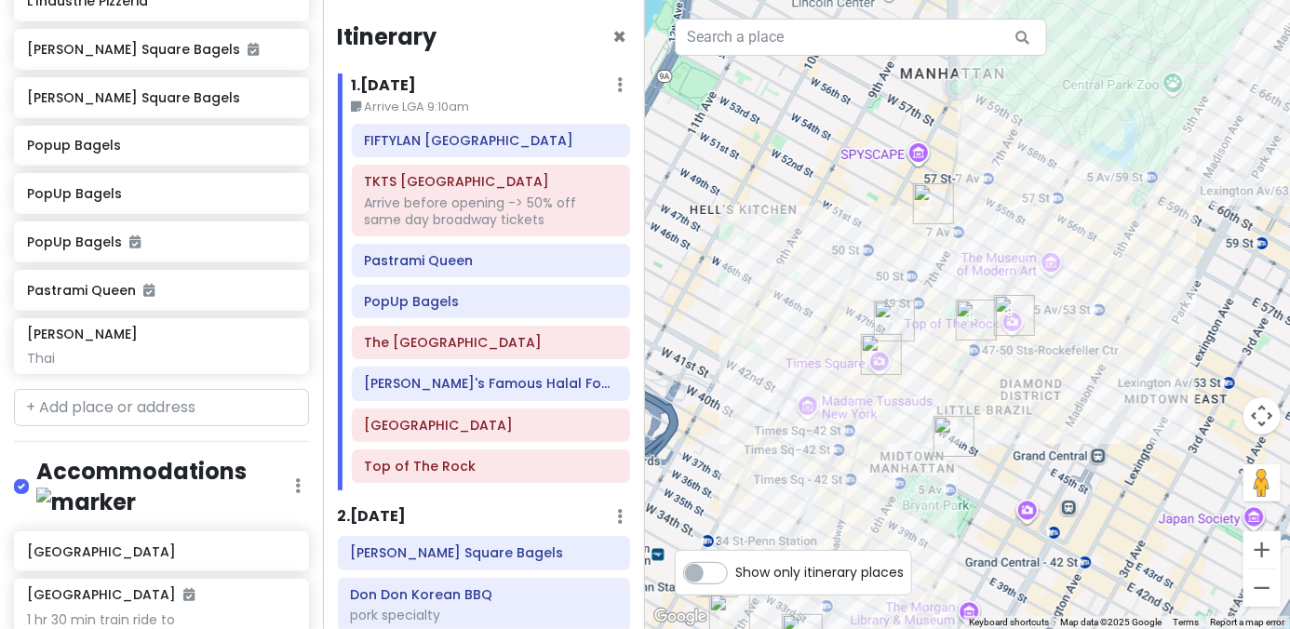
click at [924, 197] on img "Broadway Theatre" at bounding box center [933, 203] width 41 height 41
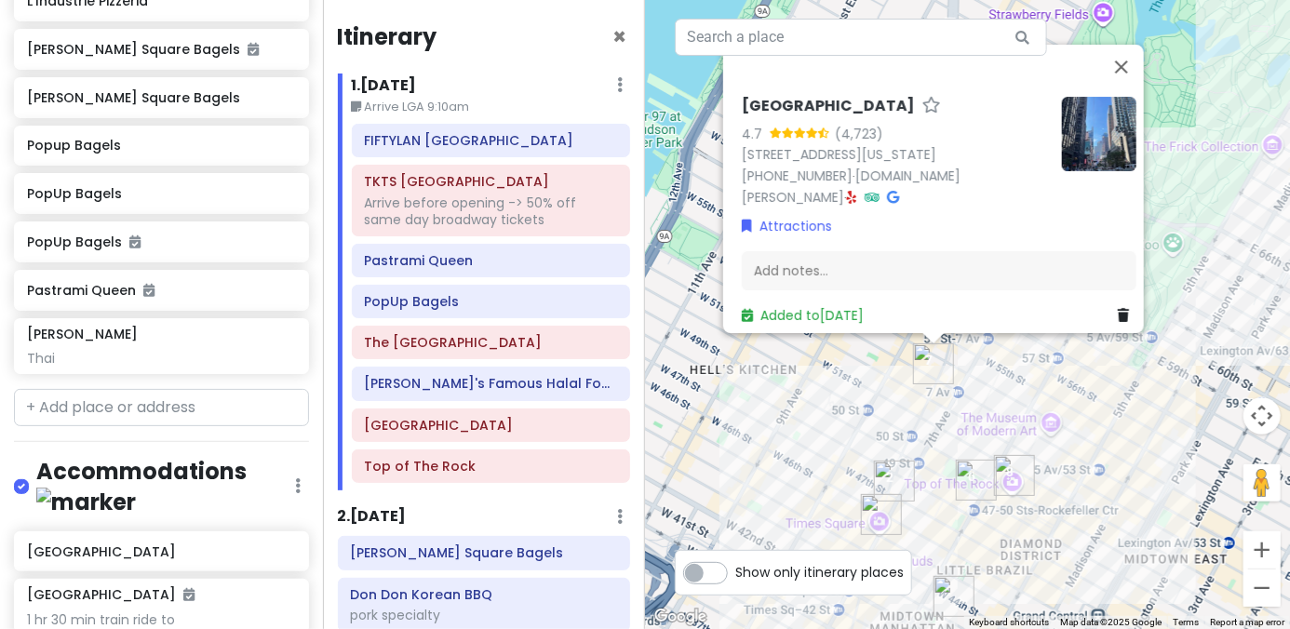
click at [1010, 469] on img "Top of The Rock" at bounding box center [1014, 475] width 41 height 41
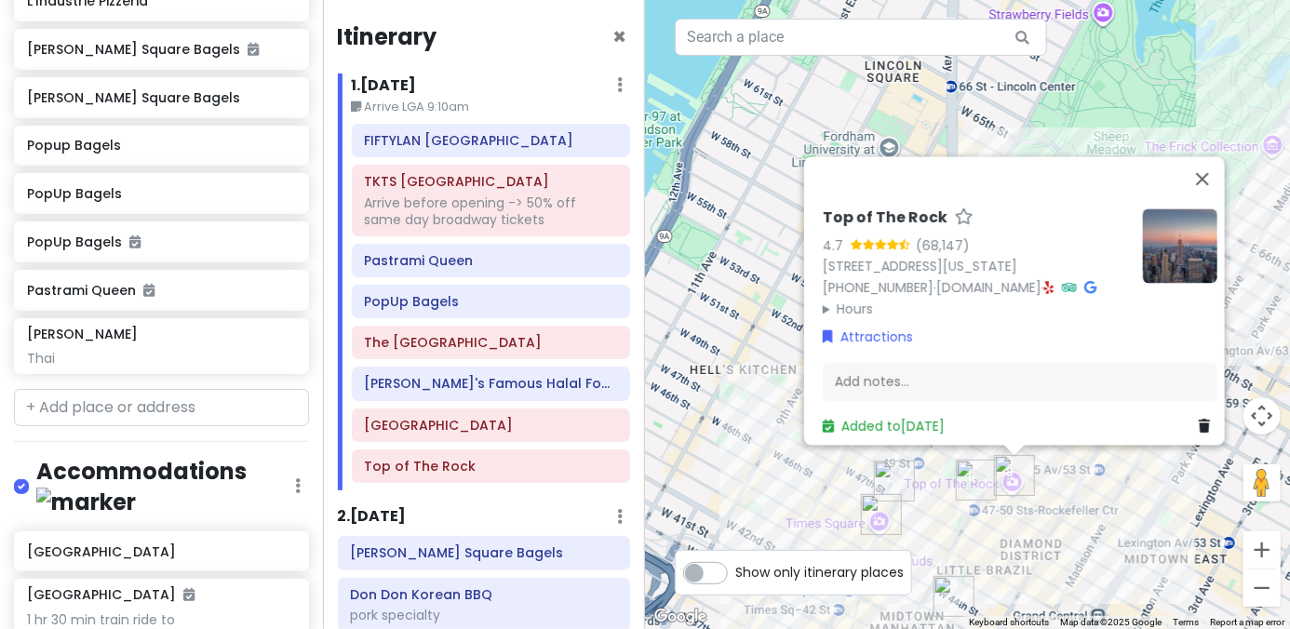
click at [1046, 516] on div "Top of The Rock 4.7 (68,147) 30 Rockefeller Plaza, New York, NY 10112, USA (212…" at bounding box center [967, 314] width 645 height 629
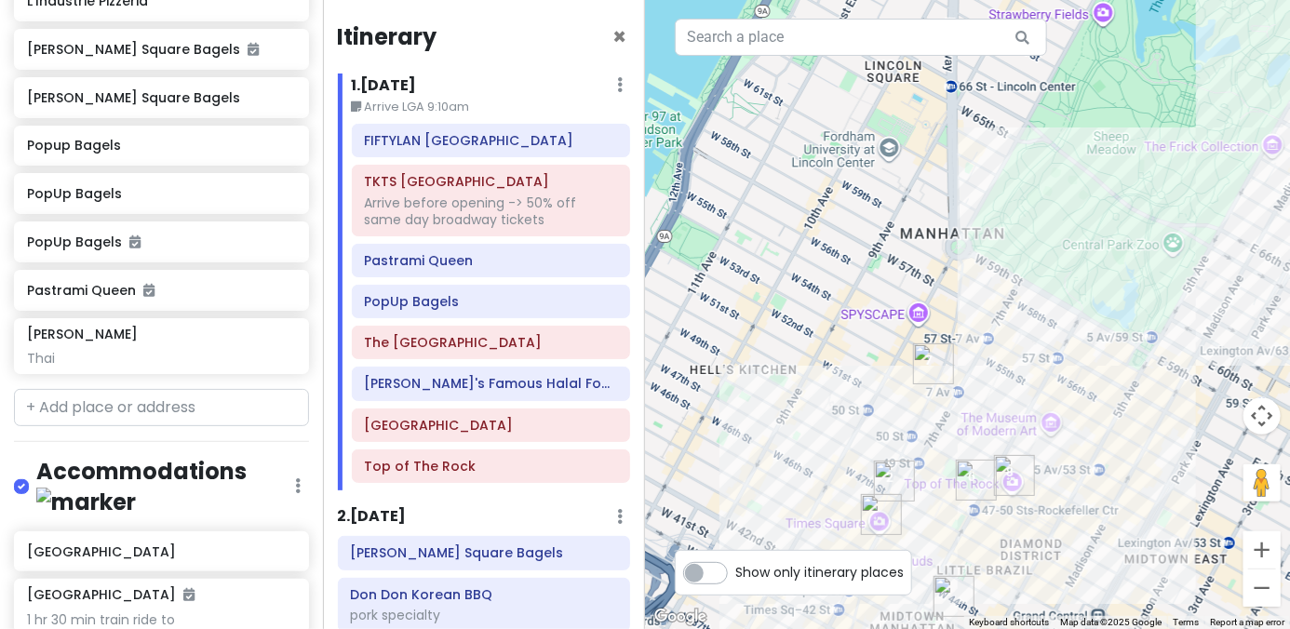
click at [974, 480] on img "Adel's Famous Halal Food" at bounding box center [976, 480] width 41 height 41
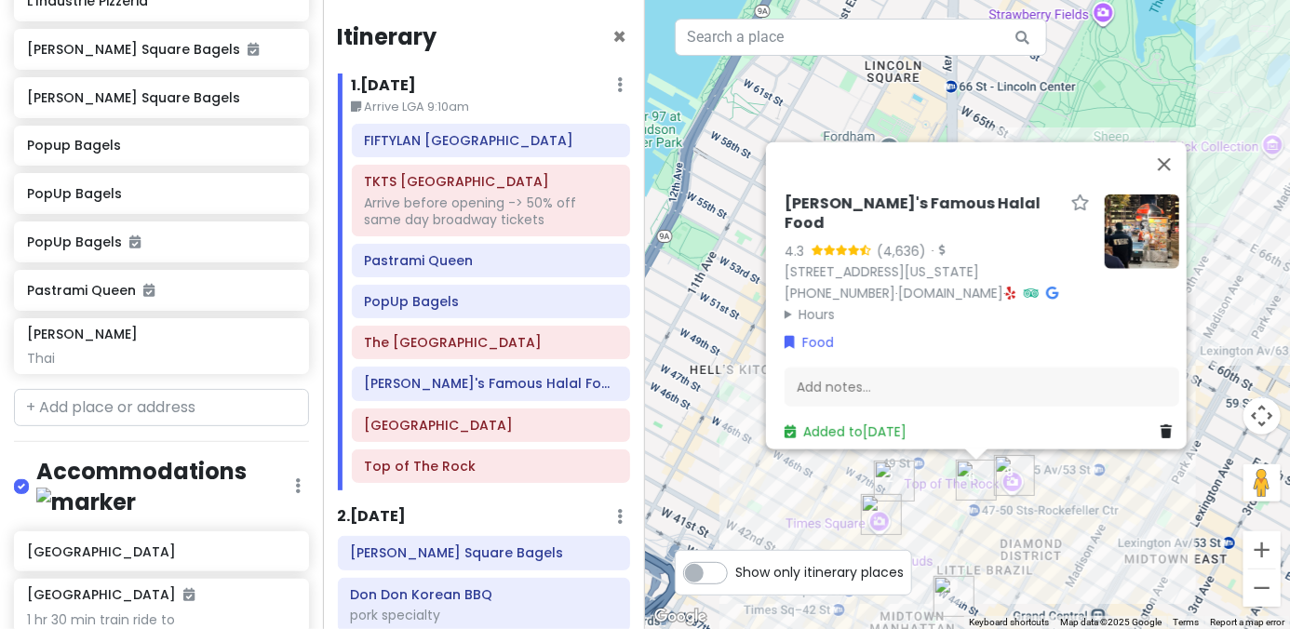
click at [934, 514] on div "Adel's Famous Halal Food 4.3 (4,636) · 1221 6th Ave, New York, NY 10020, USA (8…" at bounding box center [967, 314] width 645 height 629
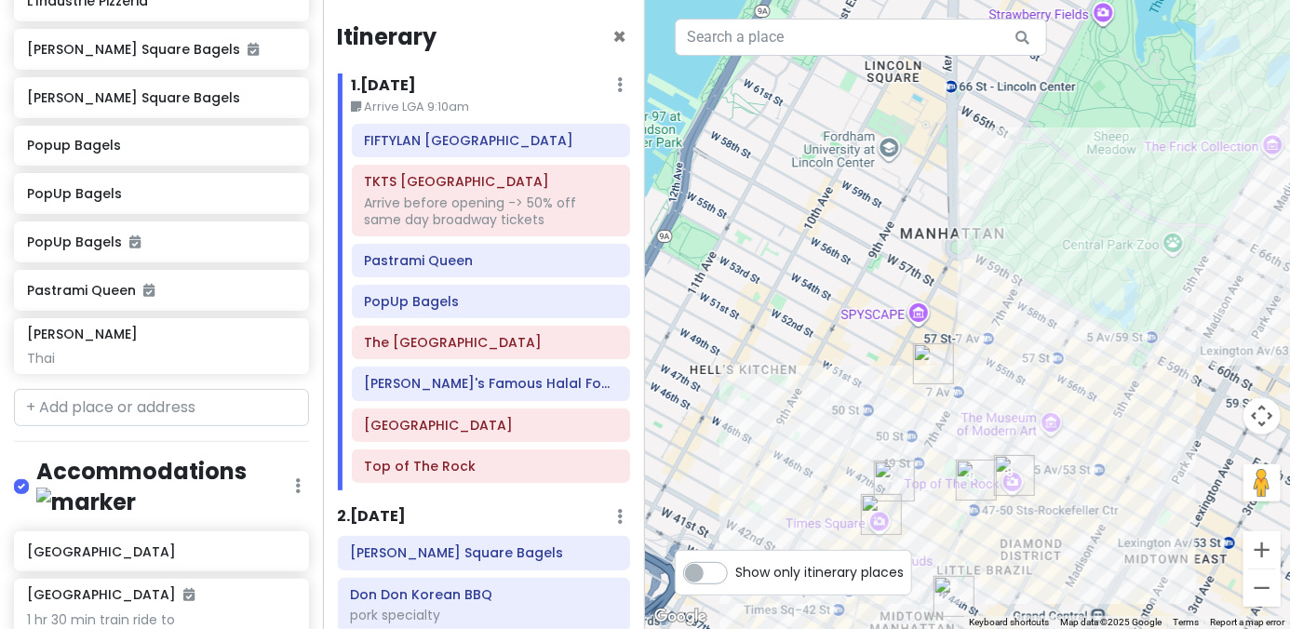
click at [966, 479] on img "Adel's Famous Halal Food" at bounding box center [976, 480] width 41 height 41
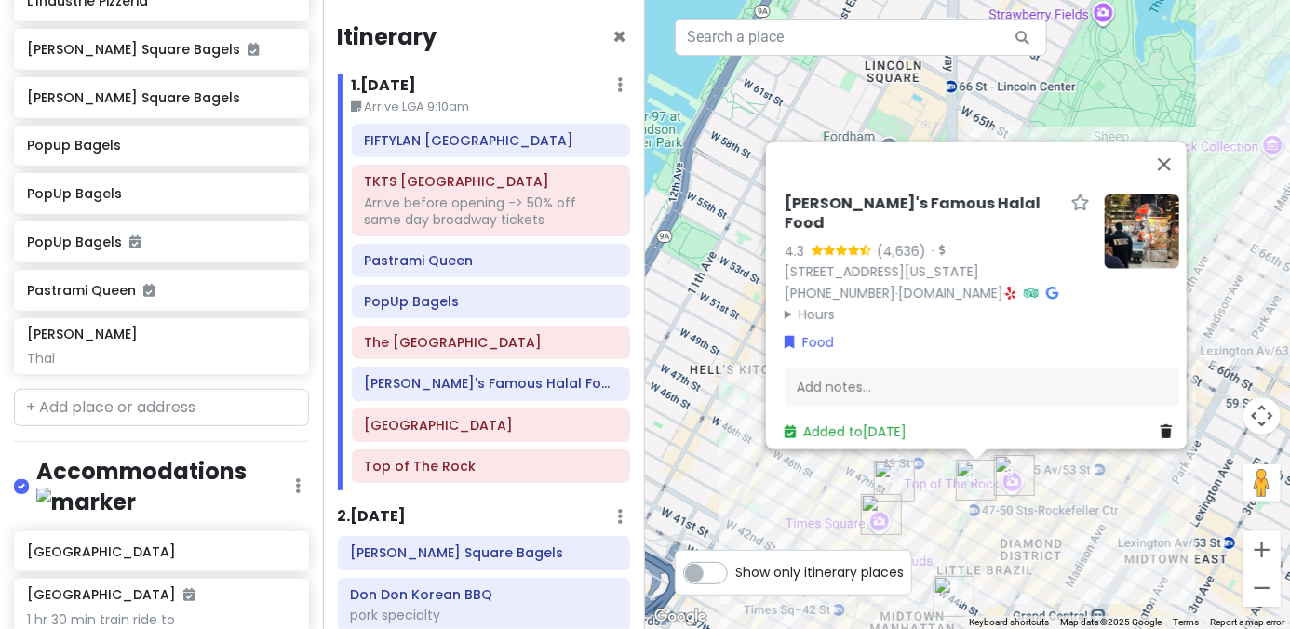
click at [1011, 477] on img "Top of The Rock" at bounding box center [1014, 475] width 41 height 41
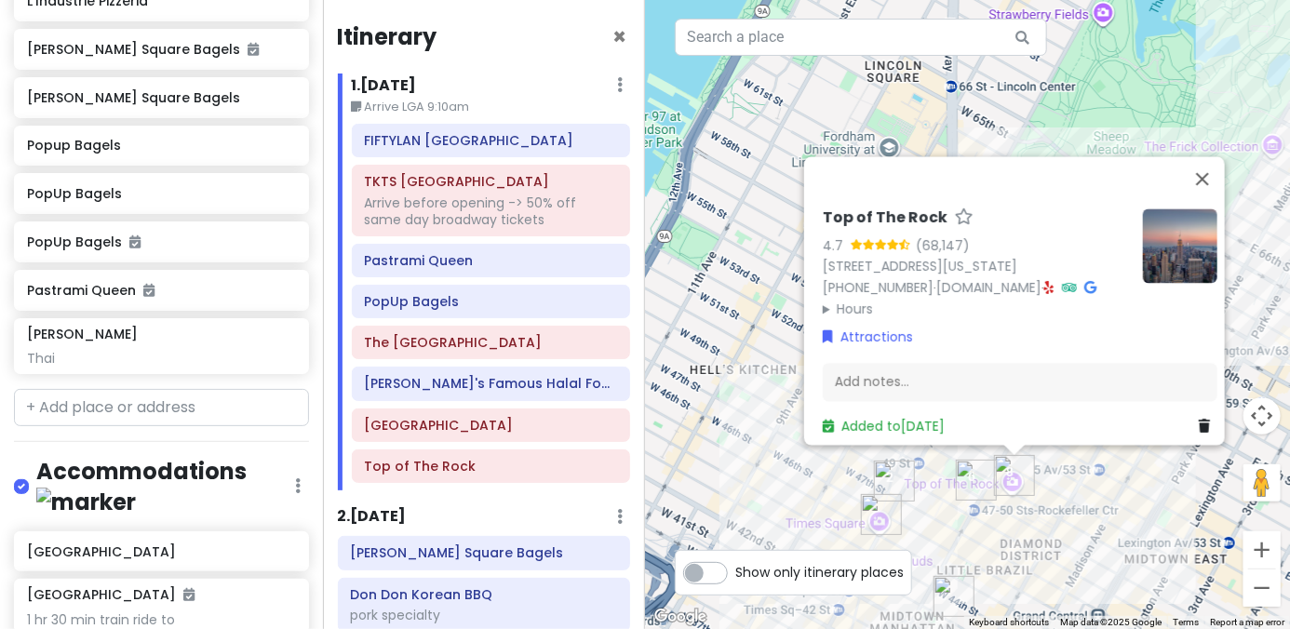
click at [963, 486] on img "Adel's Famous Halal Food" at bounding box center [976, 480] width 41 height 41
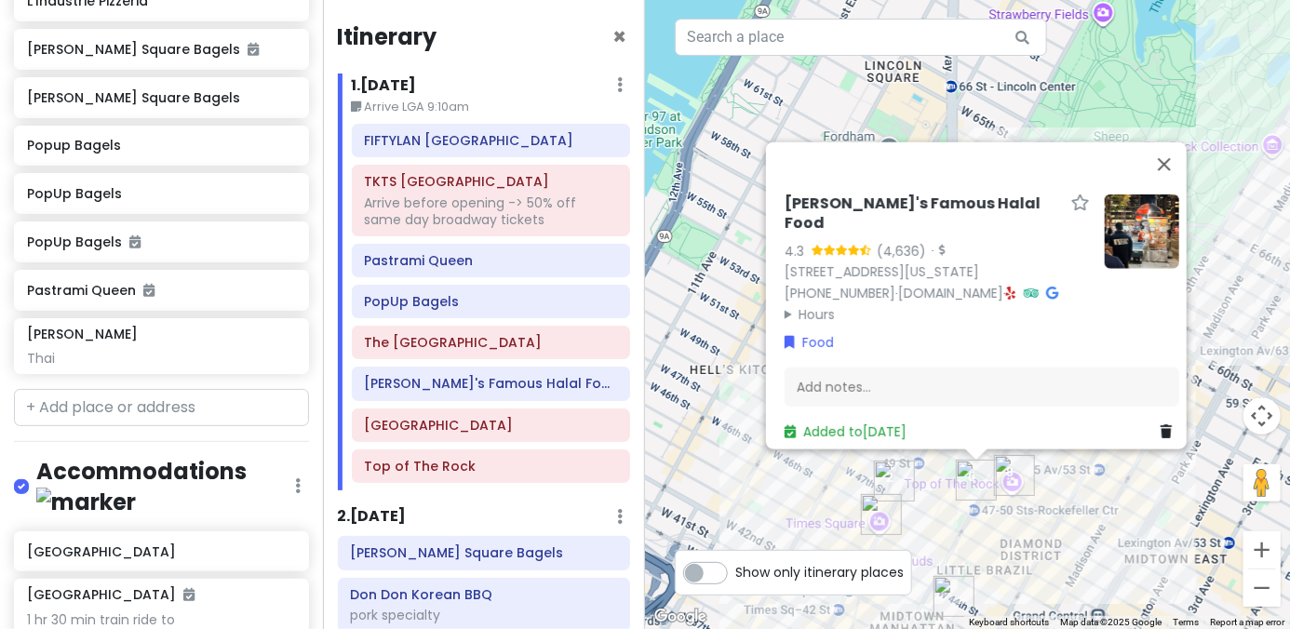
click at [930, 502] on div "Adel's Famous Halal Food 4.3 (4,636) · 1221 6th Ave, New York, NY 10020, USA (8…" at bounding box center [967, 314] width 645 height 629
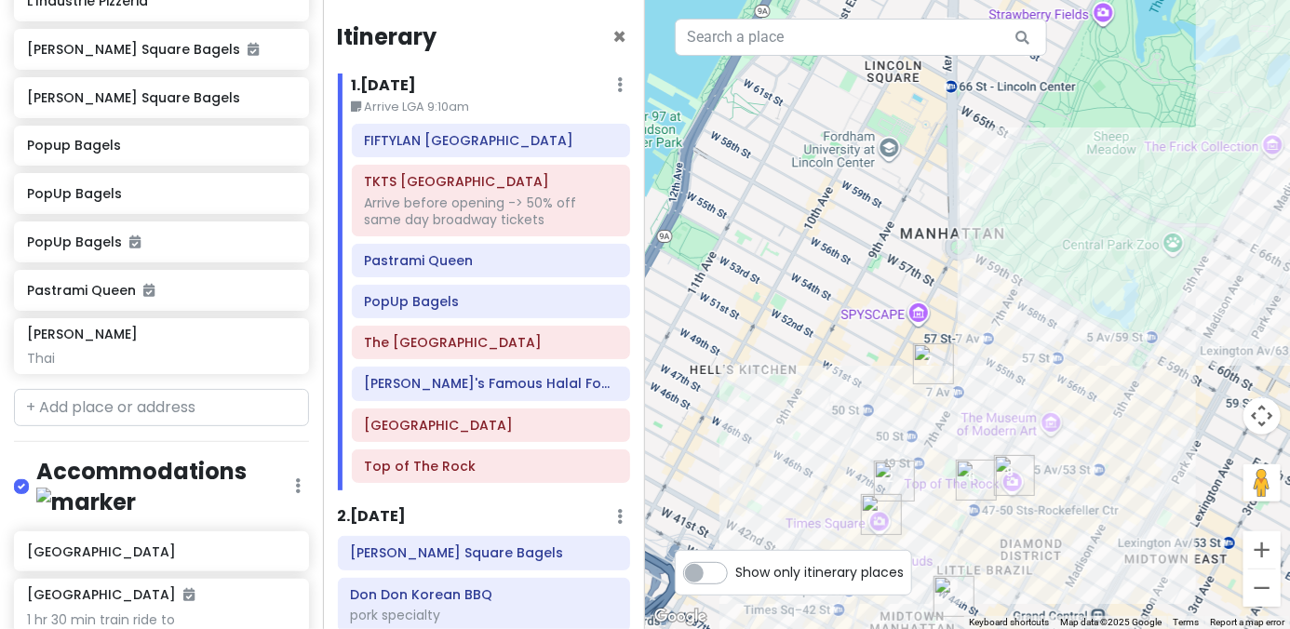
click at [938, 360] on img "Broadway Theatre" at bounding box center [933, 363] width 41 height 41
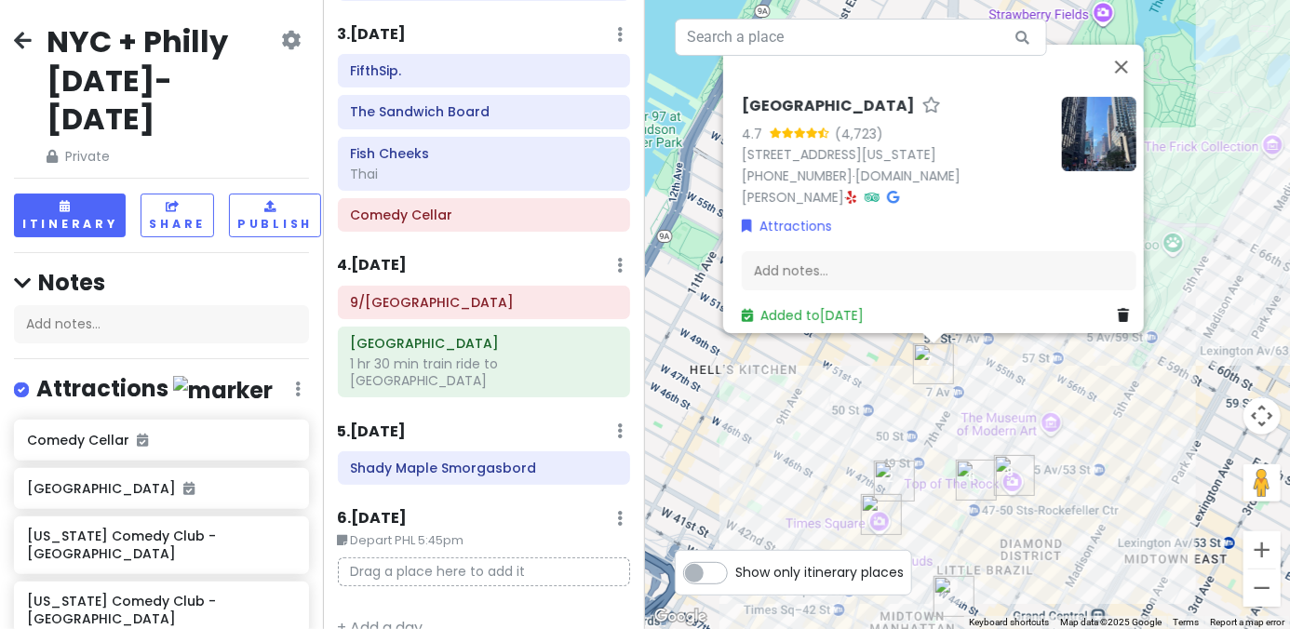
scroll to position [785, 0]
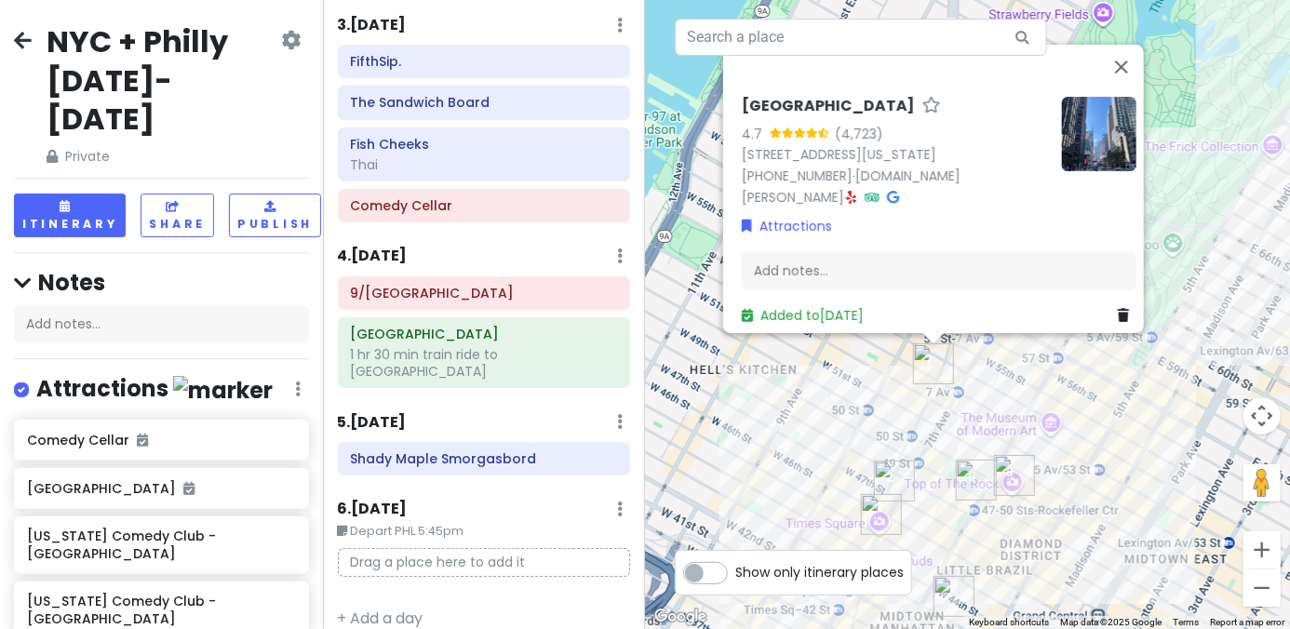
click at [1113, 471] on div "Broadway Theatre 4.7 (4,723) 1681 Broadway, New York, NY 10019, USA (212) 239-6…" at bounding box center [967, 314] width 645 height 629
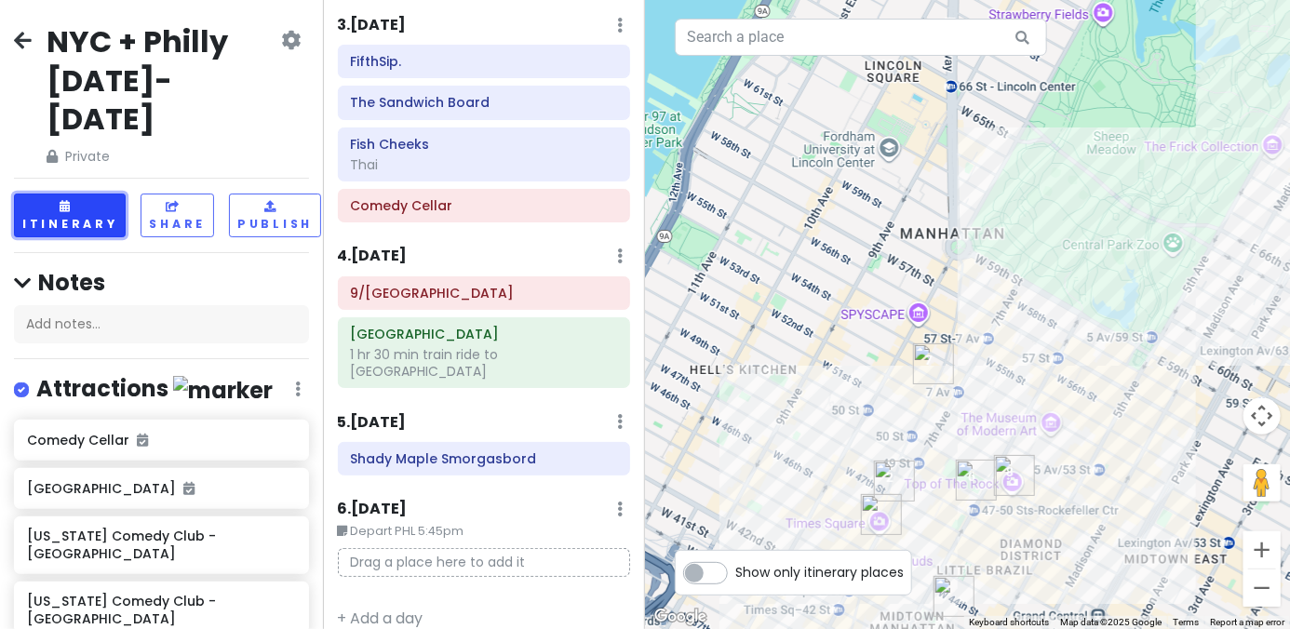
click at [79, 194] on button "Itinerary" at bounding box center [70, 216] width 112 height 44
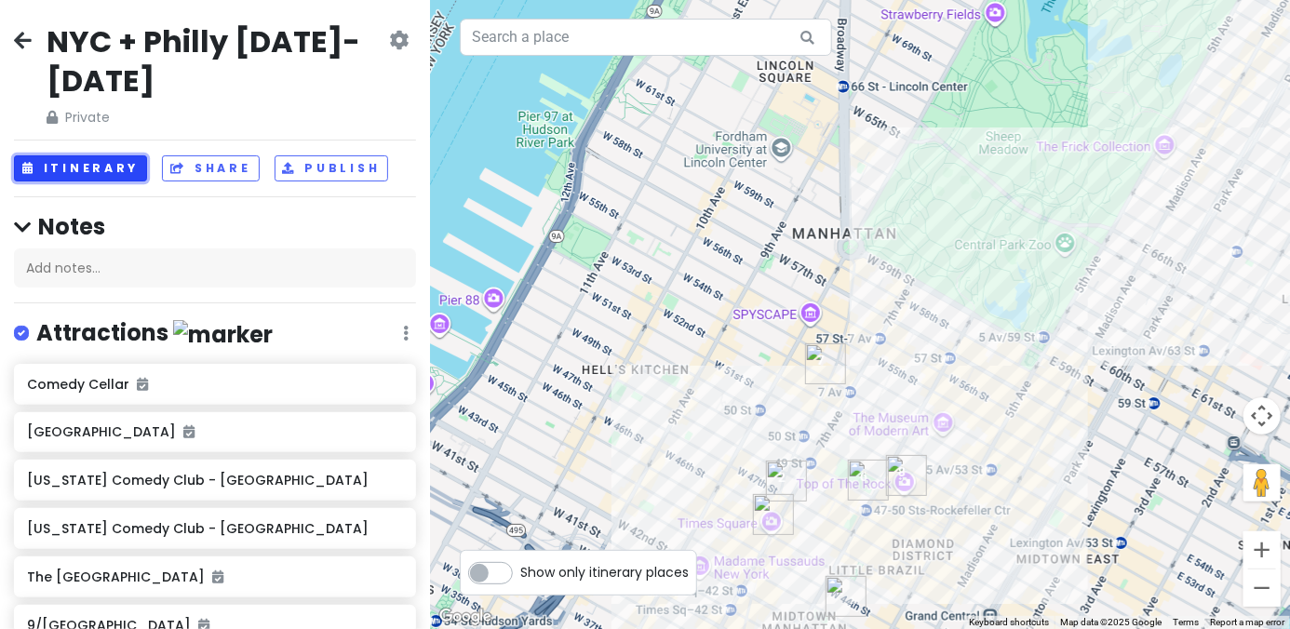
click at [79, 176] on button "Itinerary" at bounding box center [80, 168] width 133 height 27
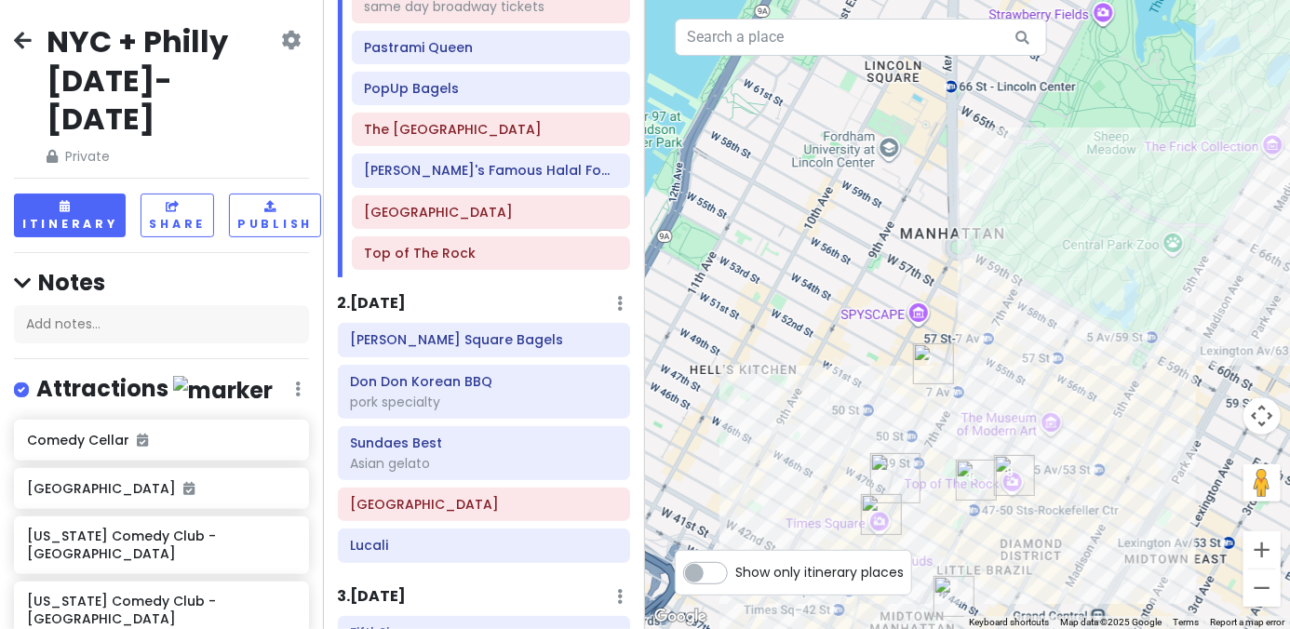
scroll to position [279, 0]
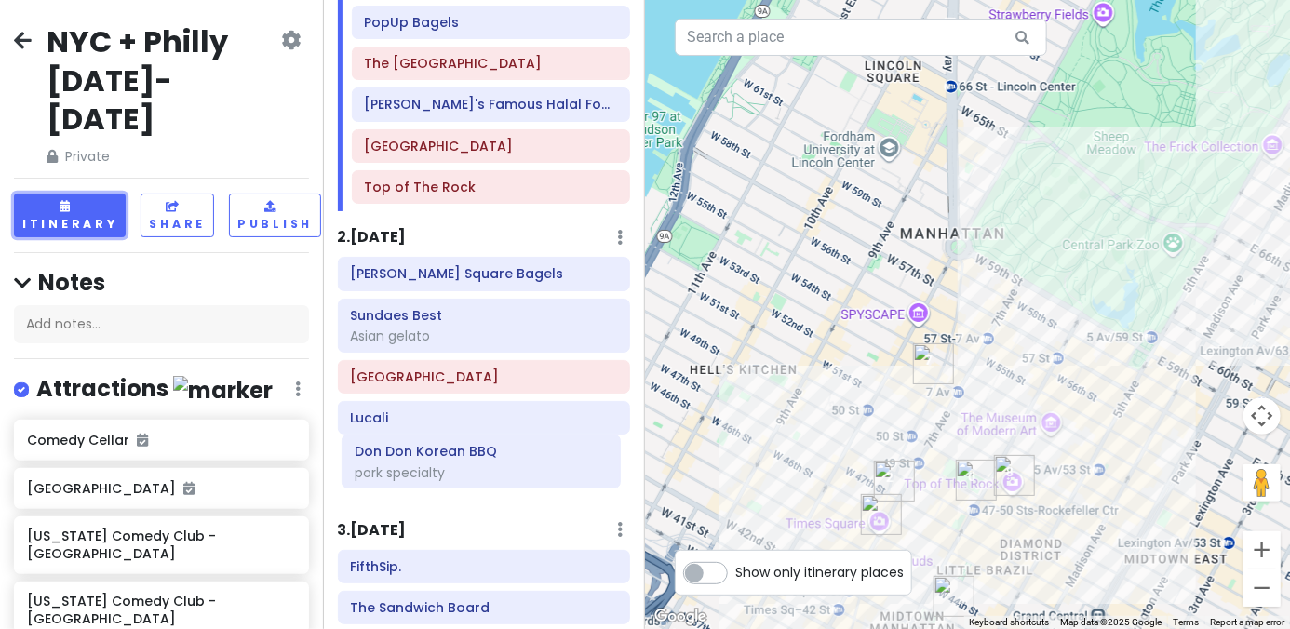
drag, startPoint x: 450, startPoint y: 326, endPoint x: 454, endPoint y: 465, distance: 139.7
click at [454, 465] on div "Tompkins Square Bagels Don Don Korean BBQ pork specialty Sundaes Best Asian gel…" at bounding box center [484, 380] width 321 height 247
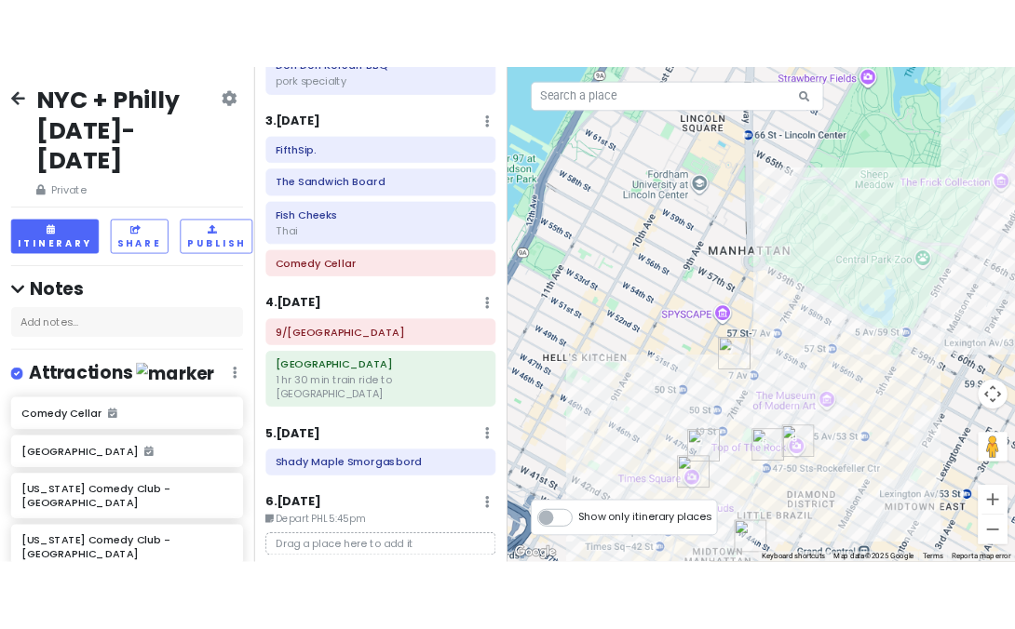
scroll to position [745, 0]
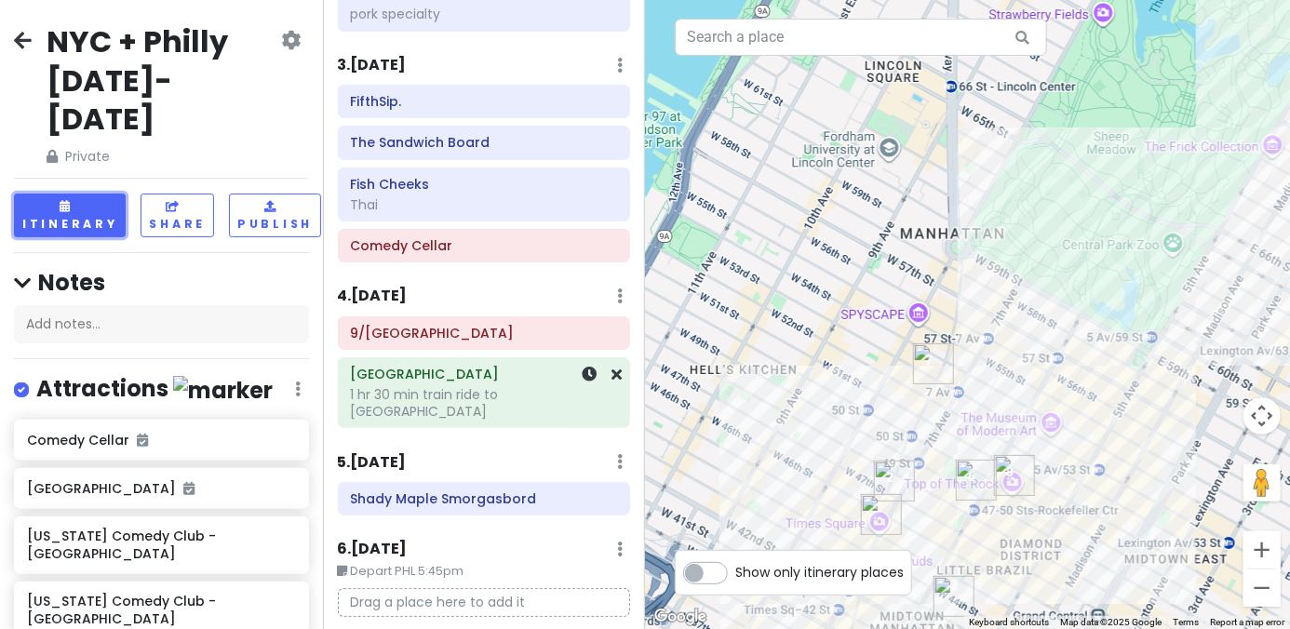
click at [464, 374] on h6 "[GEOGRAPHIC_DATA]" at bounding box center [483, 374] width 267 height 17
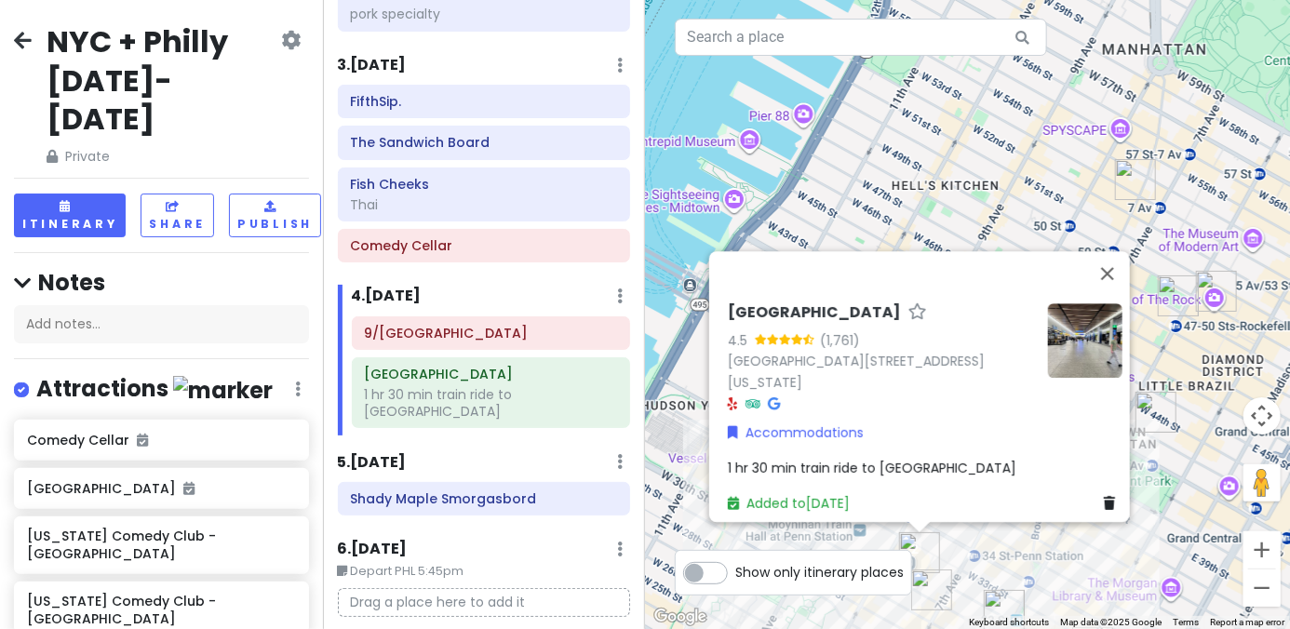
click at [1078, 349] on img at bounding box center [1085, 340] width 74 height 74
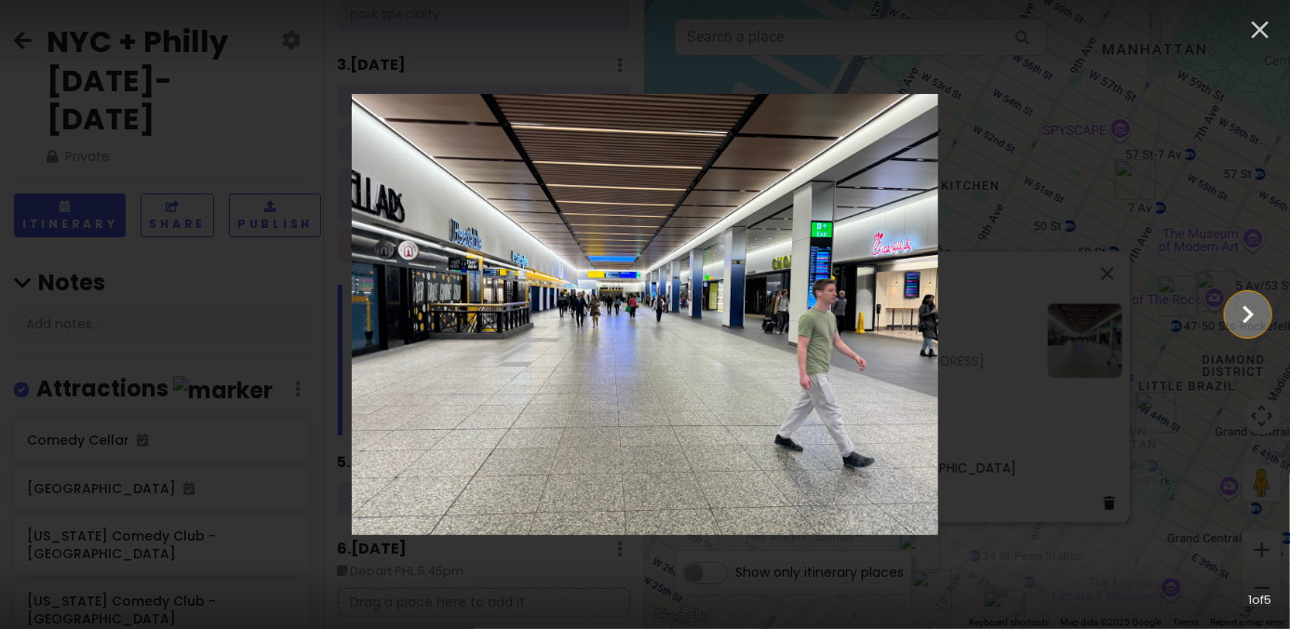
click at [1240, 308] on icon "Show slide 2 of 5" at bounding box center [1247, 314] width 35 height 45
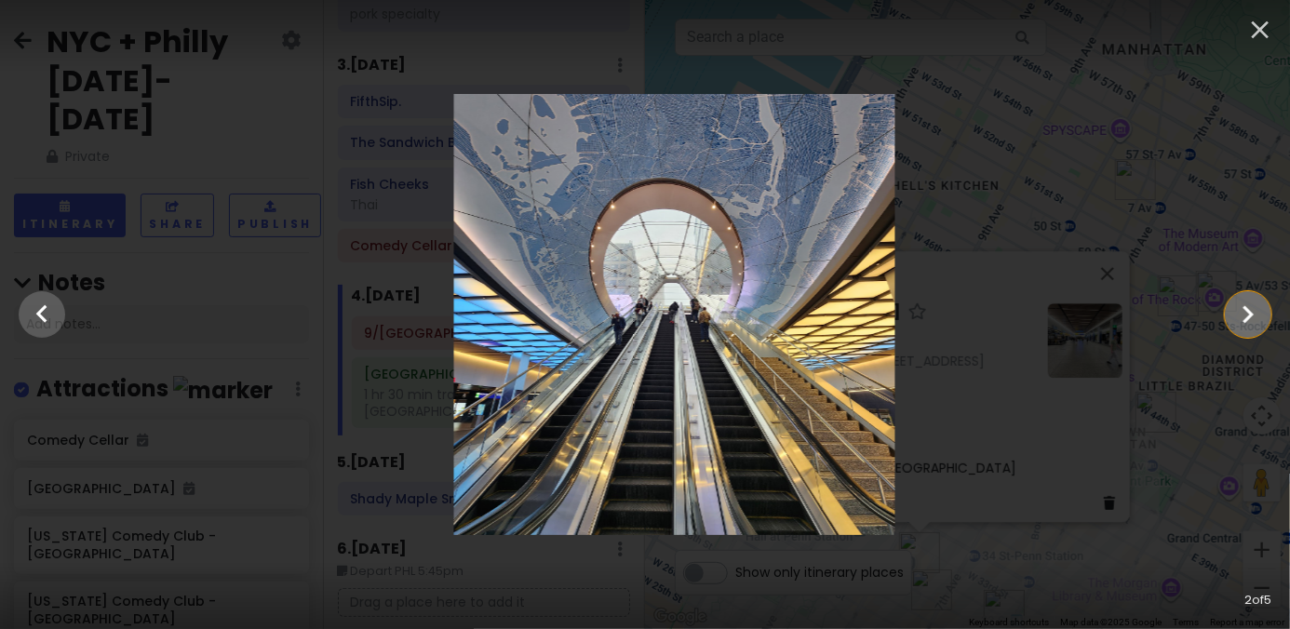
click at [1240, 308] on icon "Show slide 3 of 5" at bounding box center [1247, 314] width 35 height 45
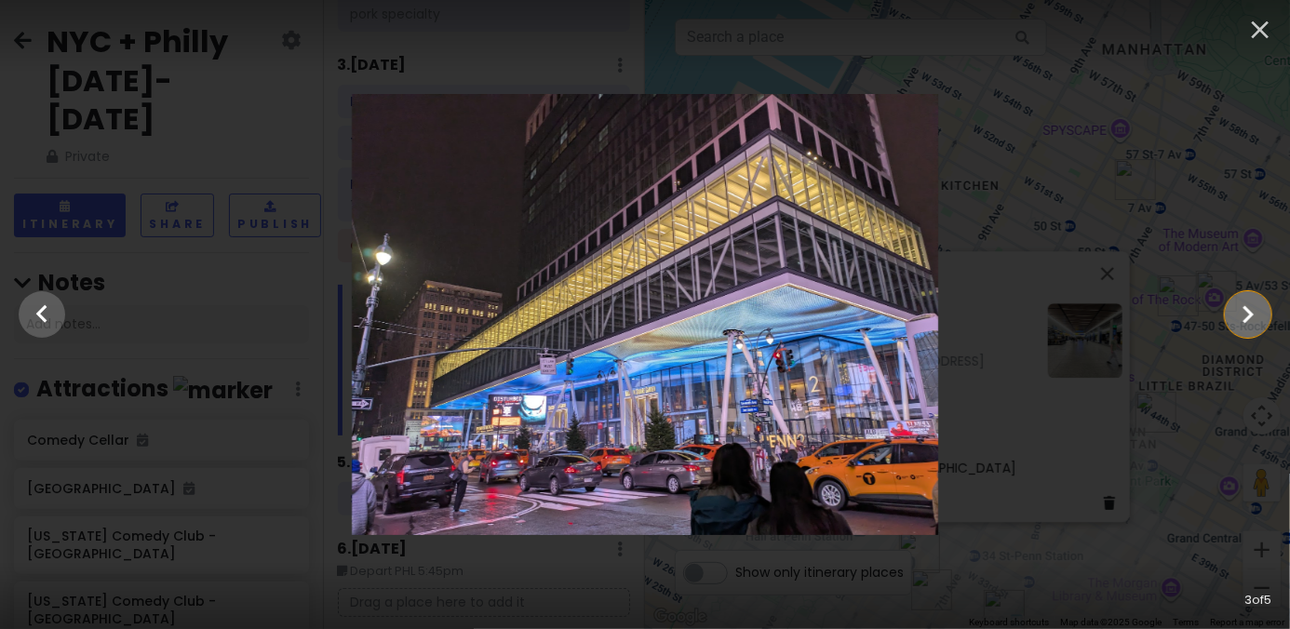
click at [1240, 308] on icon "Show slide 4 of 5" at bounding box center [1247, 314] width 35 height 45
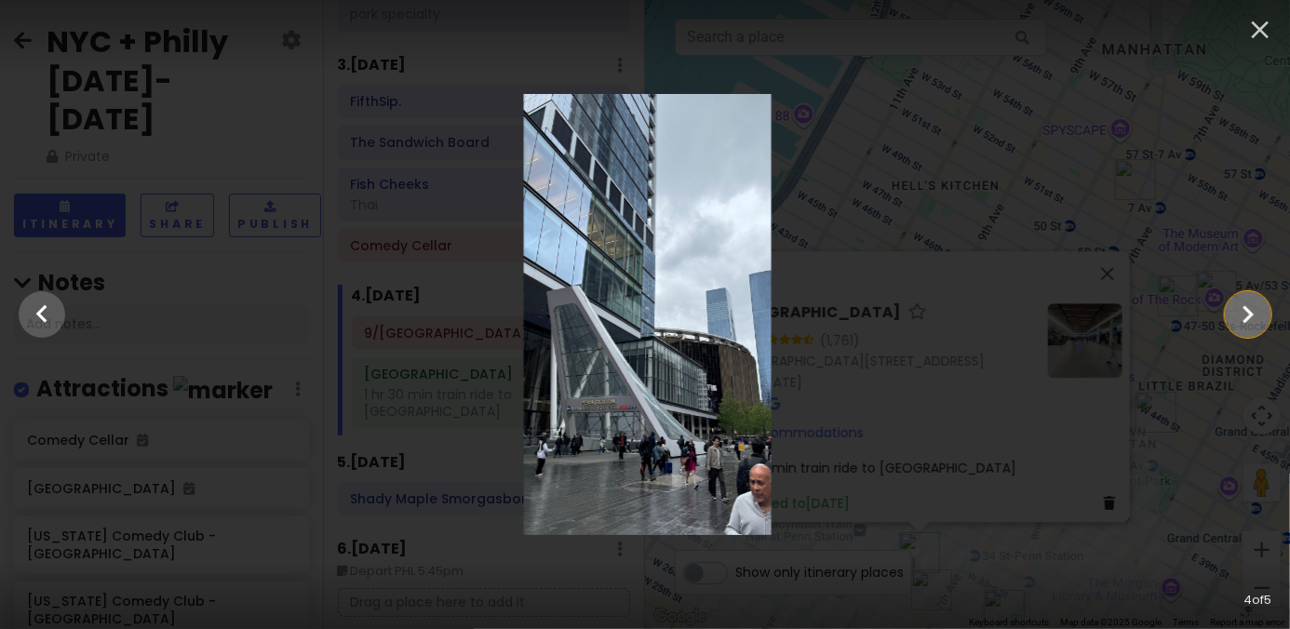
click at [1240, 308] on icon "Show slide 5 of 5" at bounding box center [1247, 314] width 35 height 45
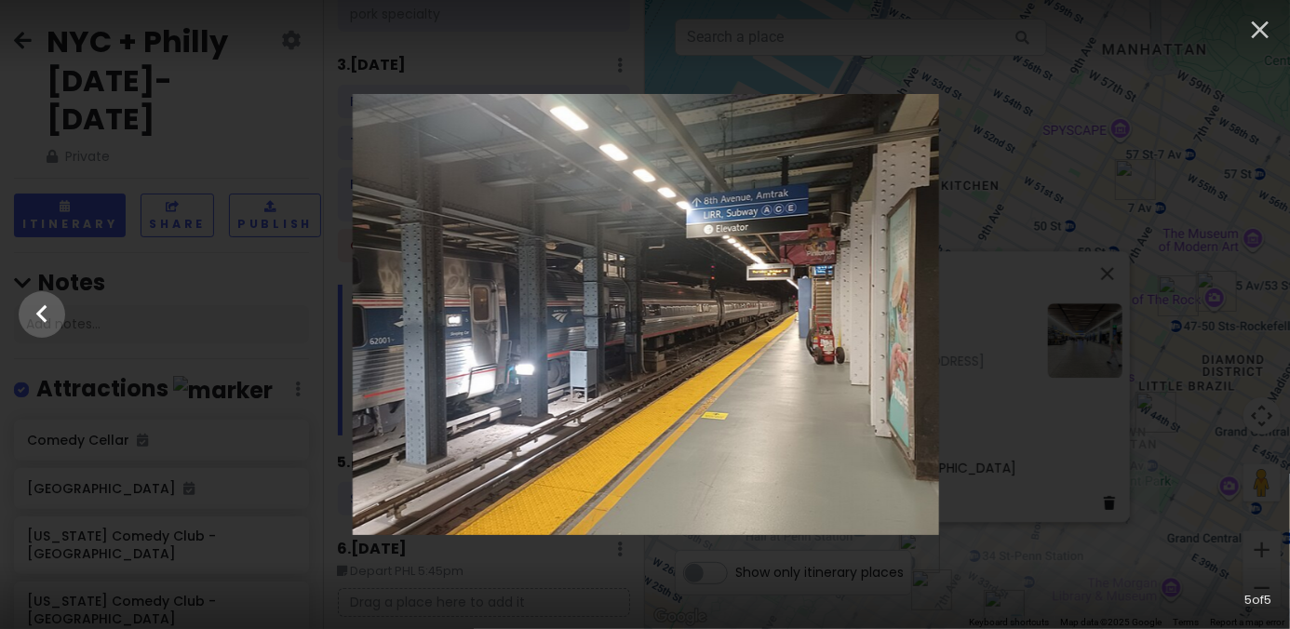
click at [1179, 320] on div at bounding box center [646, 314] width 1290 height 440
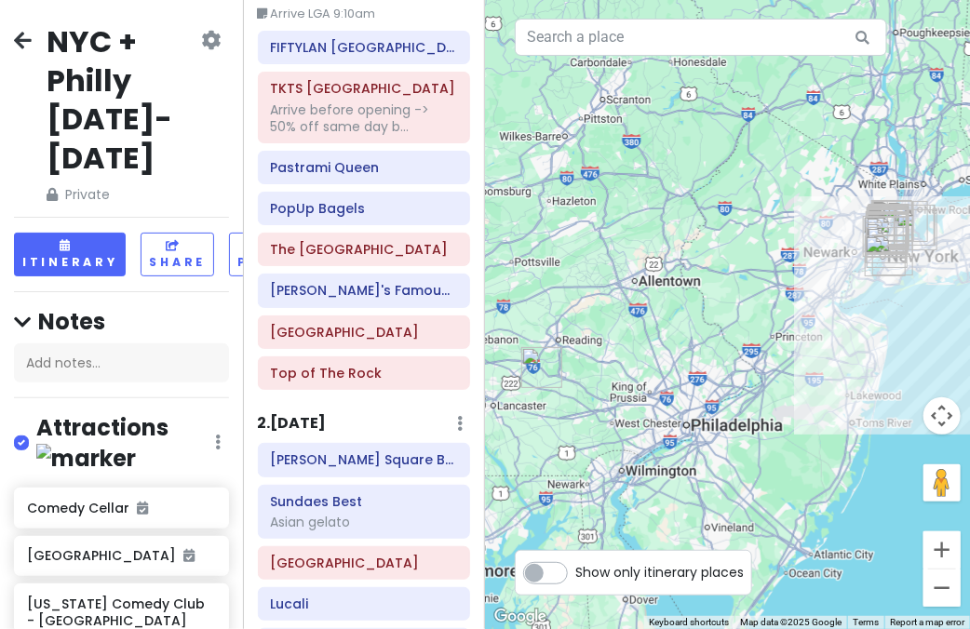
scroll to position [465, 0]
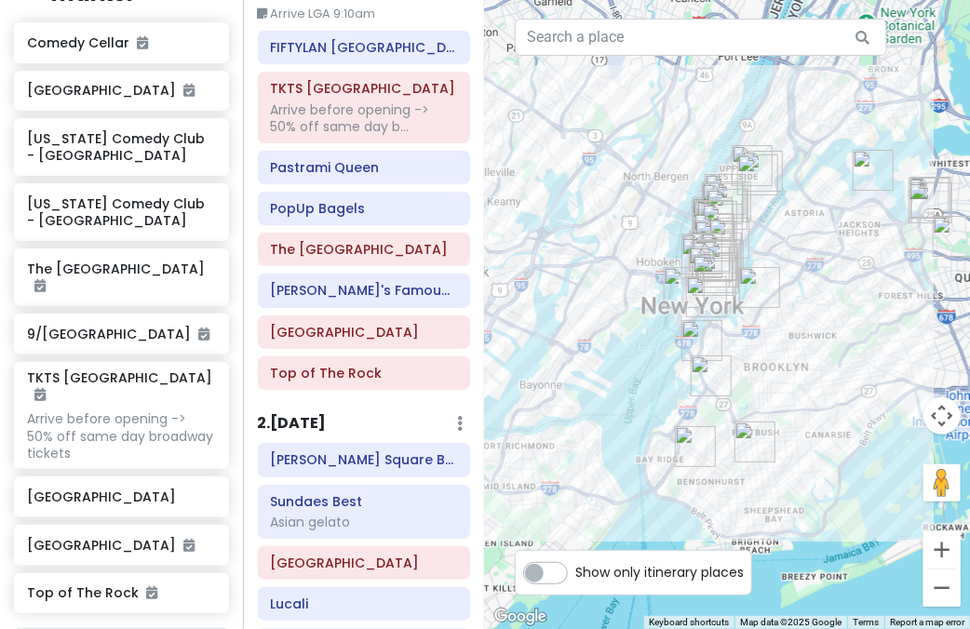
drag, startPoint x: 739, startPoint y: 247, endPoint x: 718, endPoint y: 250, distance: 21.7
click at [718, 250] on img "FifthSip." at bounding box center [709, 267] width 41 height 41
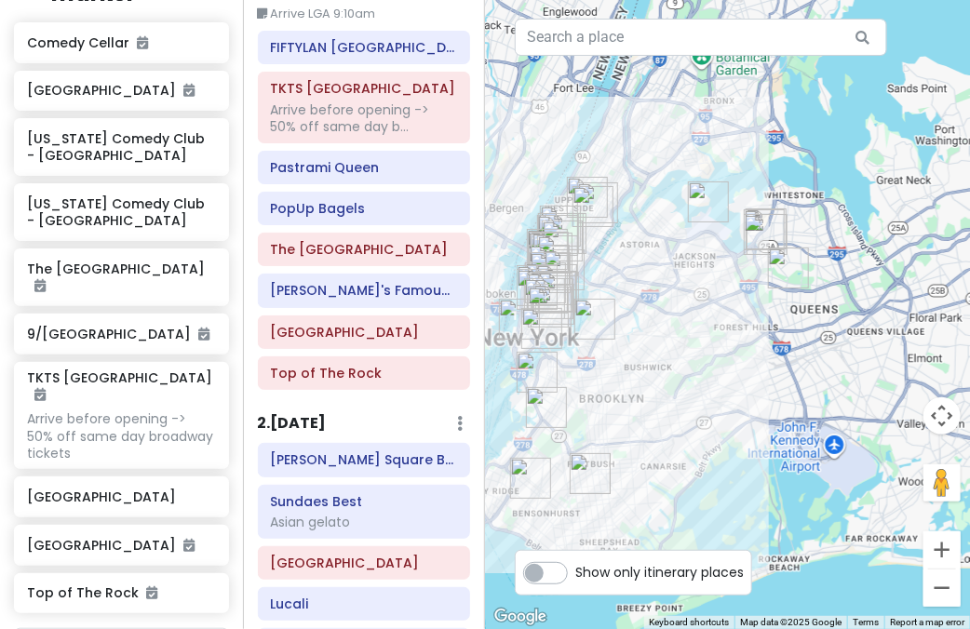
drag, startPoint x: 804, startPoint y: 222, endPoint x: 723, endPoint y: 223, distance: 81.0
click at [730, 232] on div "To navigate, press the arrow keys." at bounding box center [727, 314] width 485 height 629
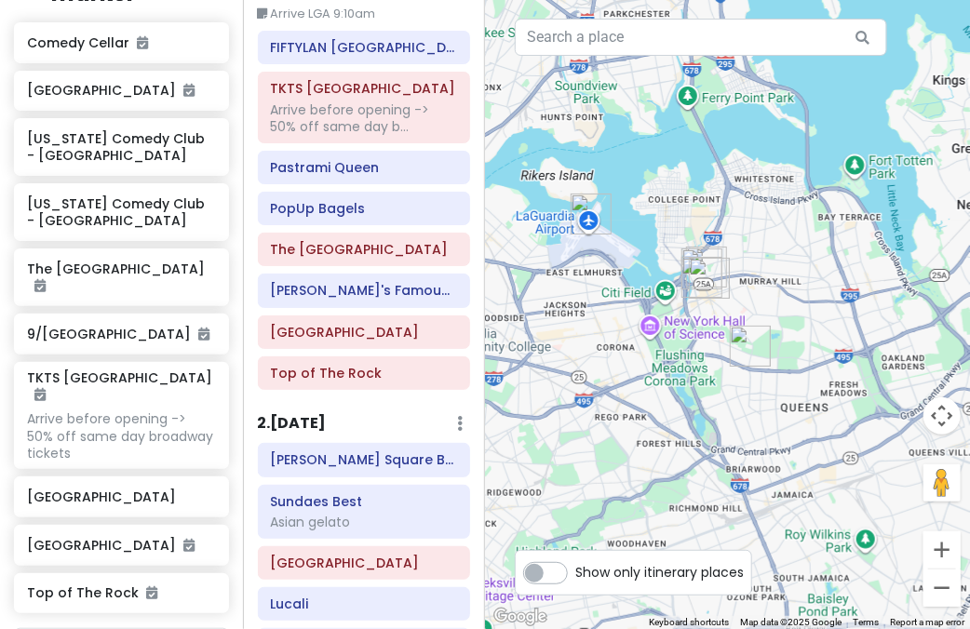
drag, startPoint x: 636, startPoint y: 262, endPoint x: 748, endPoint y: 246, distance: 113.9
click at [748, 246] on div at bounding box center [727, 314] width 485 height 629
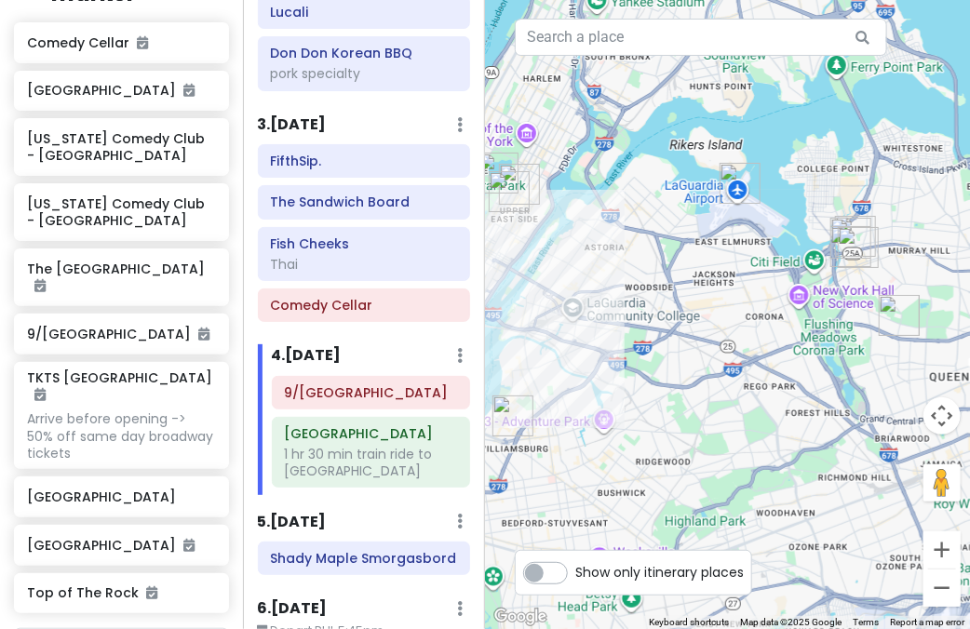
scroll to position [822, 0]
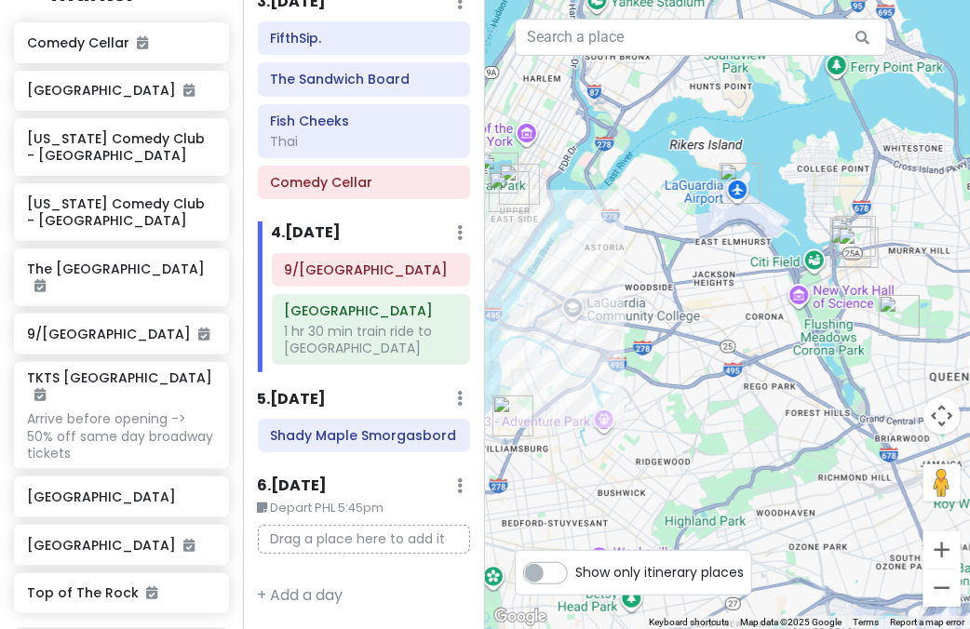
click at [659, 404] on div at bounding box center [727, 314] width 485 height 629
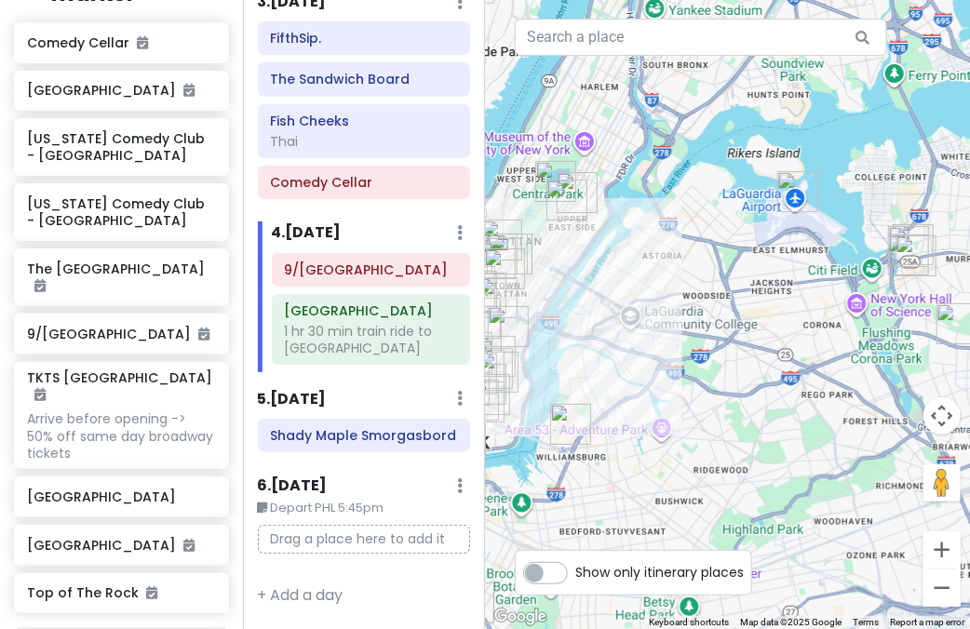
drag, startPoint x: 659, startPoint y: 404, endPoint x: 757, endPoint y: 396, distance: 98.1
click at [724, 412] on div at bounding box center [727, 314] width 485 height 629
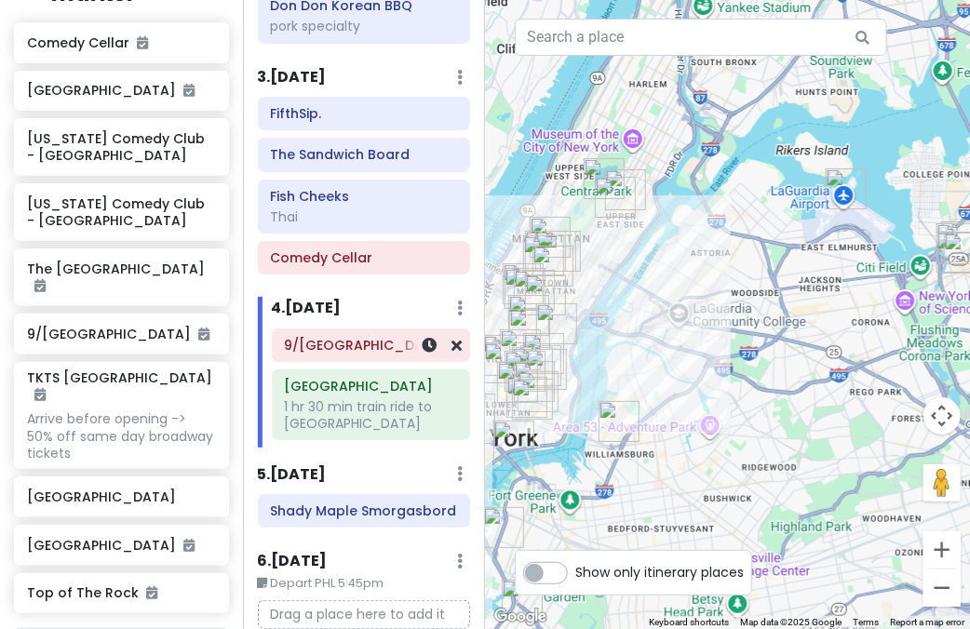
scroll to position [729, 0]
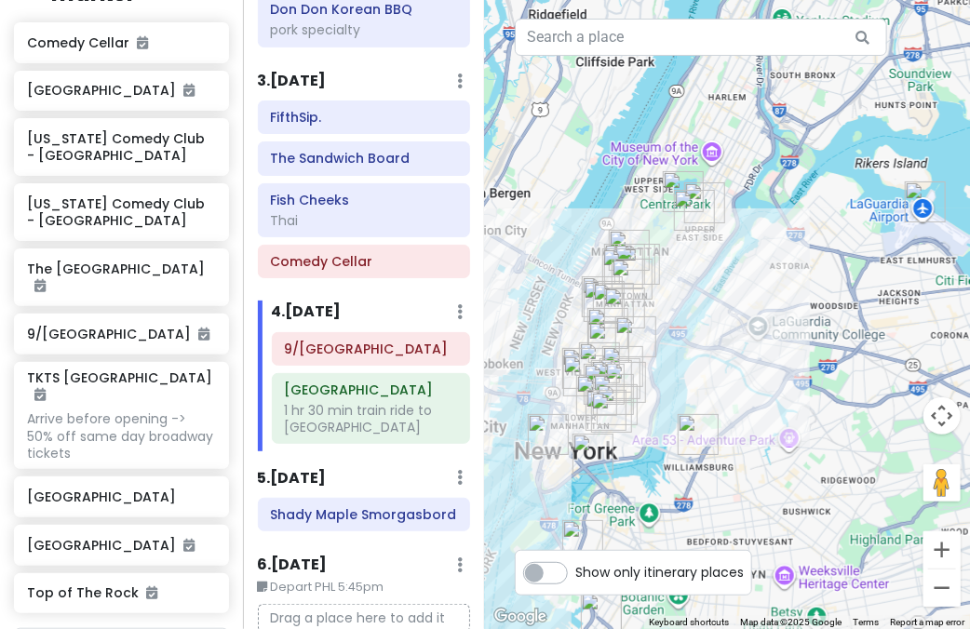
drag, startPoint x: 611, startPoint y: 405, endPoint x: 698, endPoint y: 409, distance: 87.6
click at [696, 414] on img "L'Industrie Pizzeria" at bounding box center [698, 434] width 41 height 41
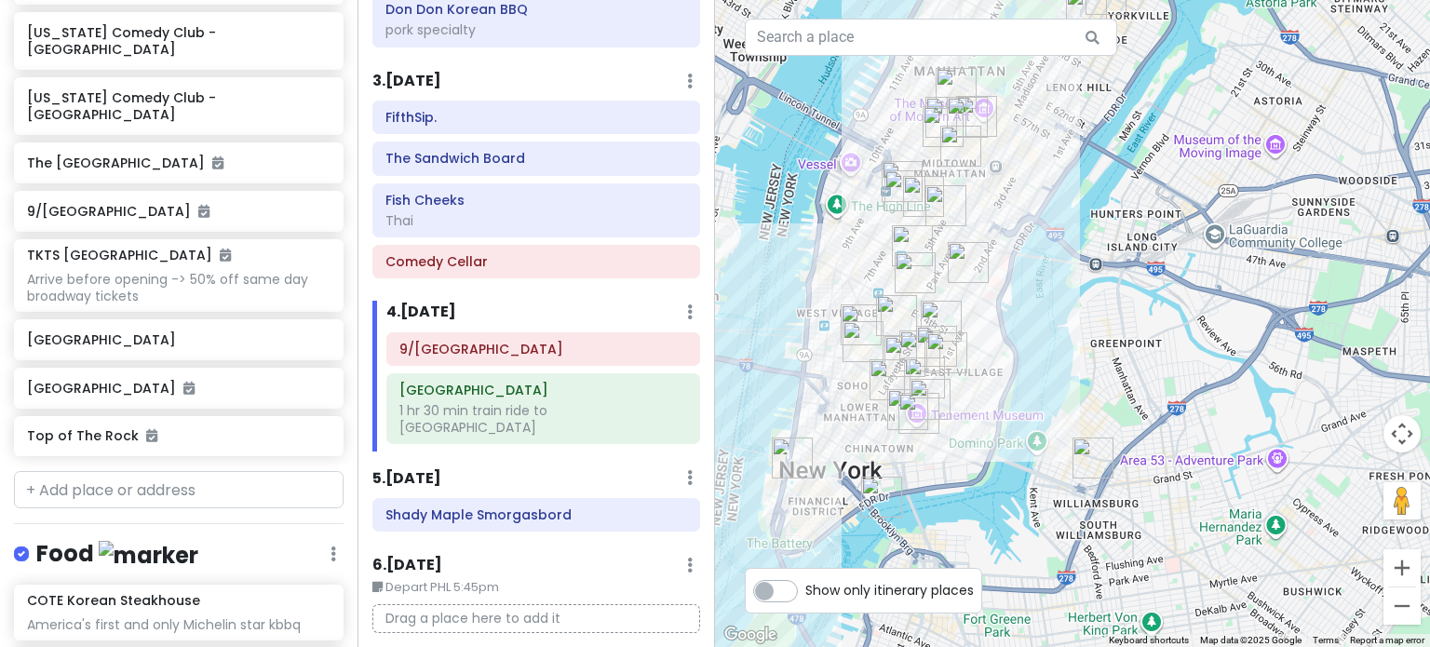
drag, startPoint x: 1217, startPoint y: 386, endPoint x: 1181, endPoint y: 379, distance: 36.1
click at [1181, 379] on div at bounding box center [1072, 323] width 715 height 647
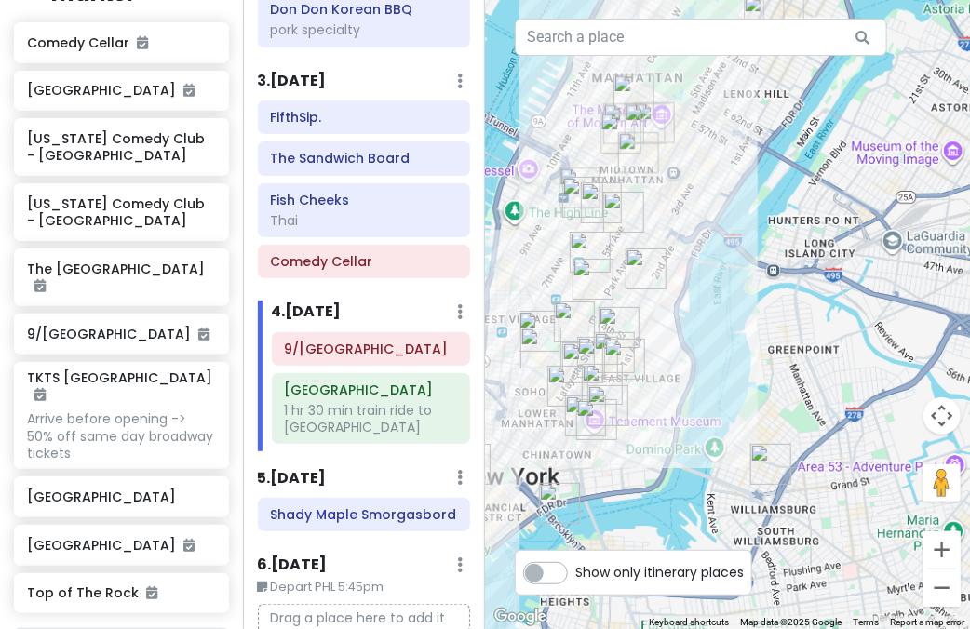
scroll to position [711, 0]
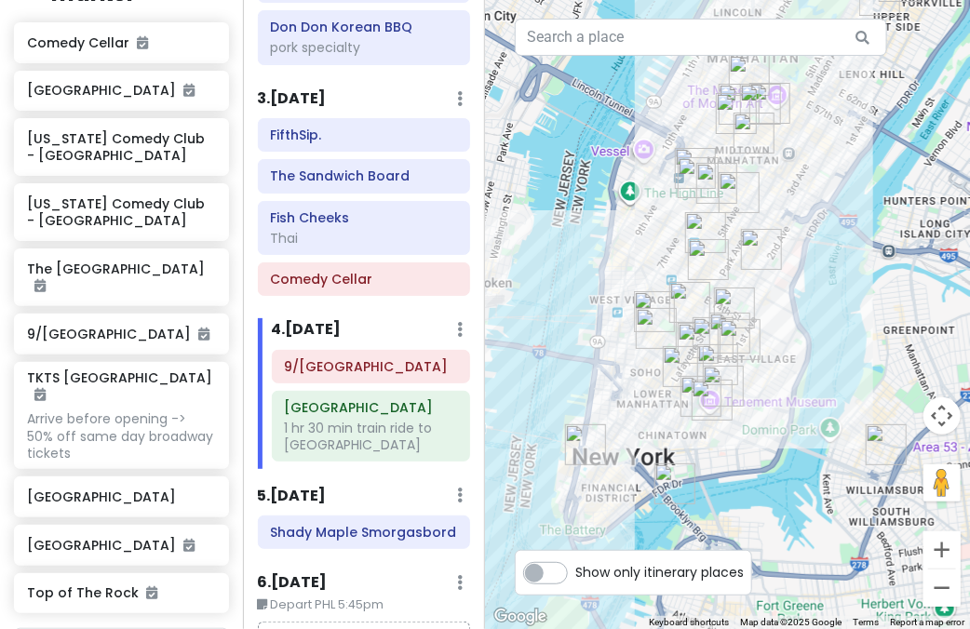
drag, startPoint x: 741, startPoint y: 358, endPoint x: 834, endPoint y: 341, distance: 94.7
click at [834, 341] on div at bounding box center [727, 314] width 485 height 629
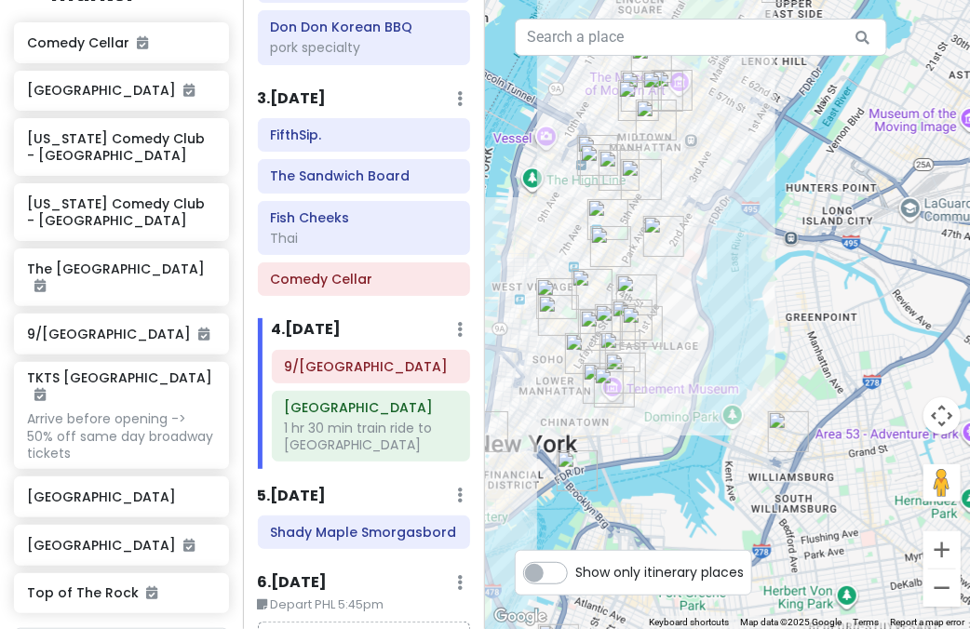
drag, startPoint x: 881, startPoint y: 271, endPoint x: 678, endPoint y: 237, distance: 206.6
click at [680, 237] on div at bounding box center [727, 314] width 485 height 629
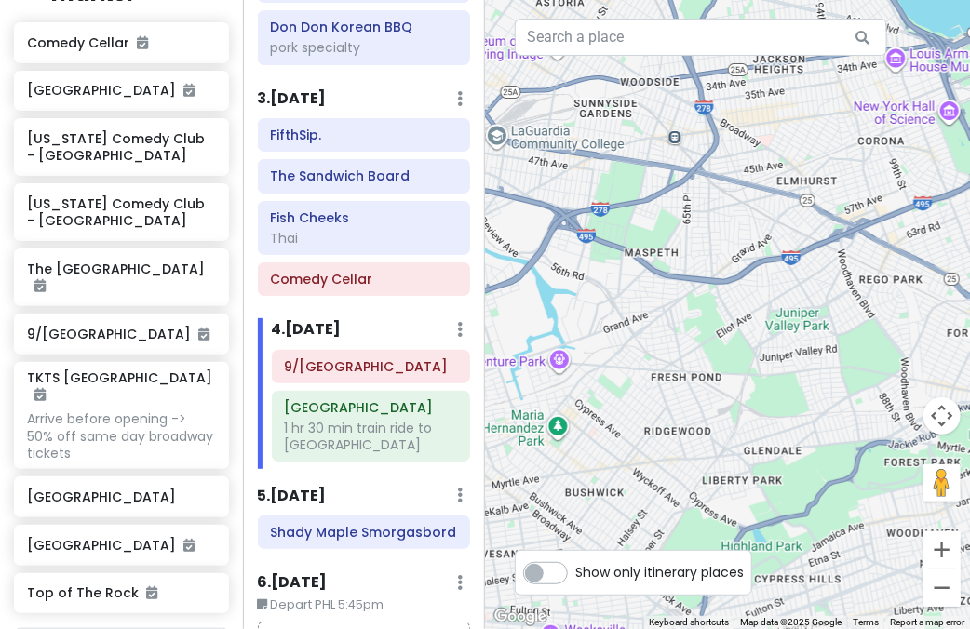
drag, startPoint x: 671, startPoint y: 189, endPoint x: 741, endPoint y: 364, distance: 188.4
click at [741, 364] on div at bounding box center [727, 314] width 485 height 629
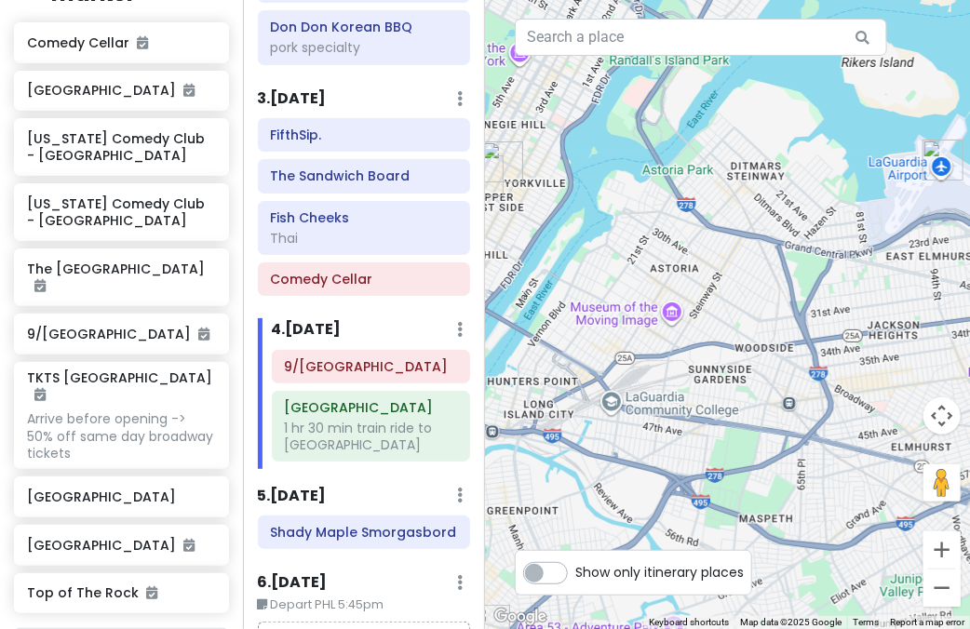
drag, startPoint x: 805, startPoint y: 234, endPoint x: 763, endPoint y: 303, distance: 81.4
click at [763, 303] on div at bounding box center [727, 314] width 485 height 629
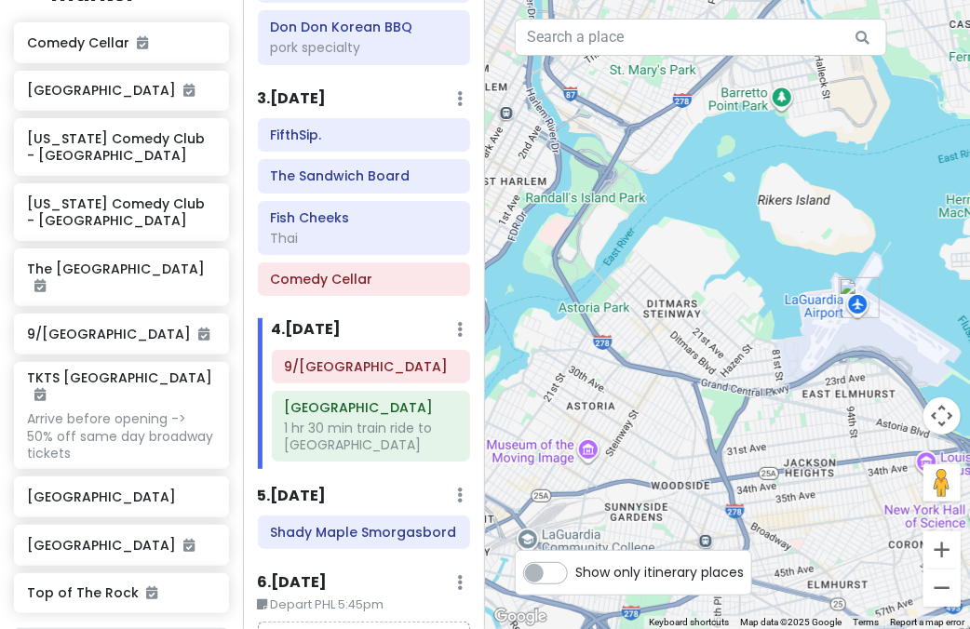
drag, startPoint x: 842, startPoint y: 313, endPoint x: 661, endPoint y: 241, distance: 195.1
click at [839, 277] on img "LaGuardia Airport" at bounding box center [859, 297] width 41 height 41
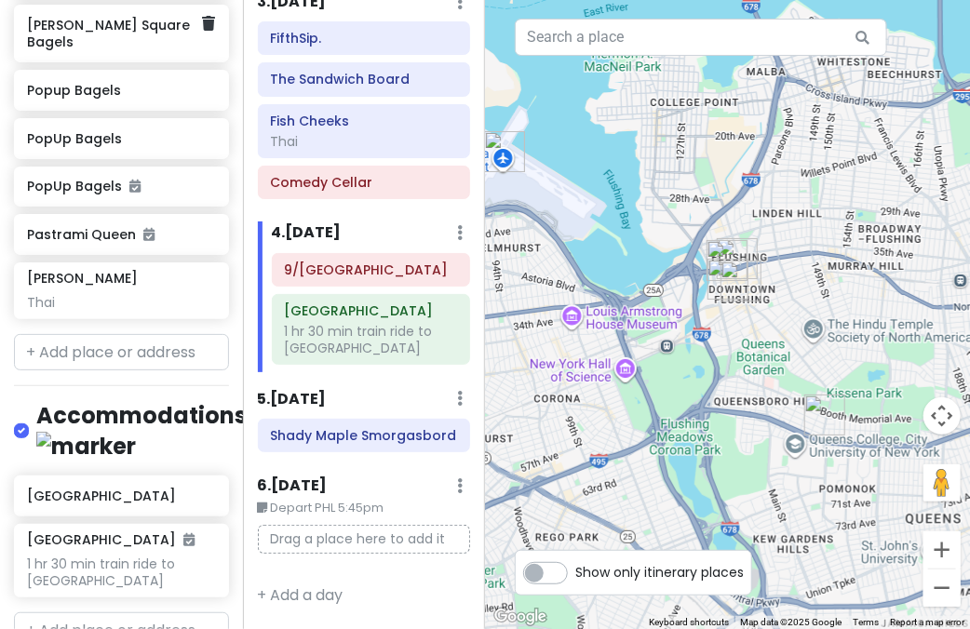
scroll to position [2634, 0]
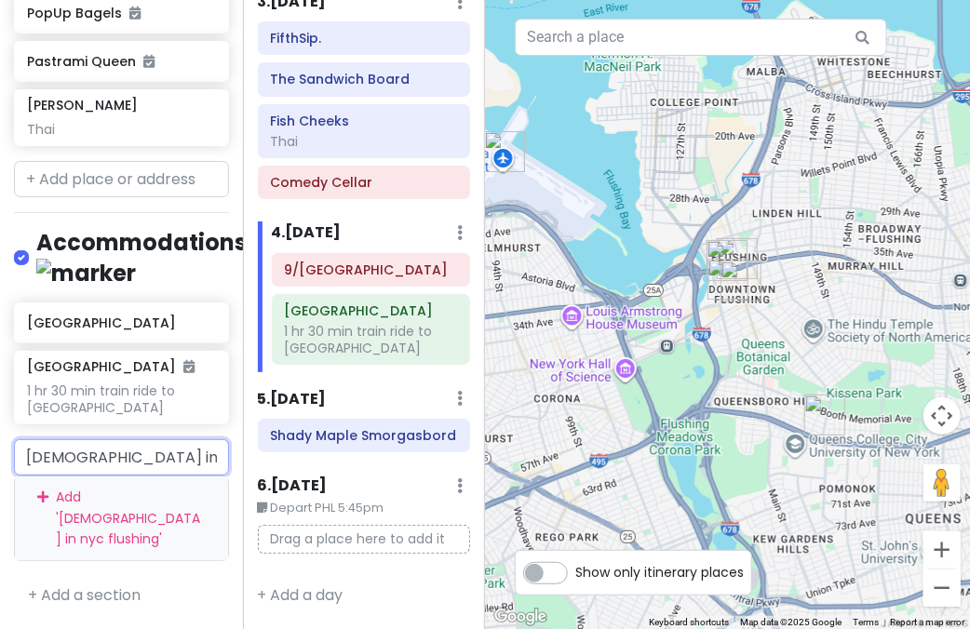
scroll to position [2698, 0]
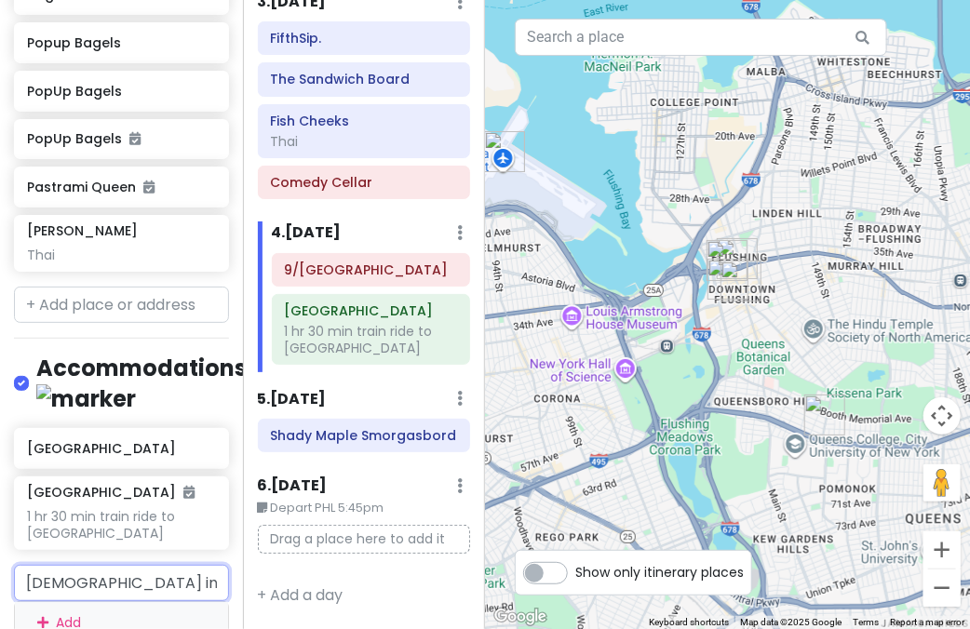
drag, startPoint x: 0, startPoint y: 444, endPoint x: 0, endPoint y: 422, distance: 22.3
click at [0, 431] on div "NYC + Philly 1/15-1/19/26 Private Change Dates Make a Copy Delete Trip Give Fee…" at bounding box center [121, 314] width 243 height 629
paste input "157-17 Rose Avenue Flushing, NY 11355"
type input "157-17 Rose Avenue Flushing, NY 11355"
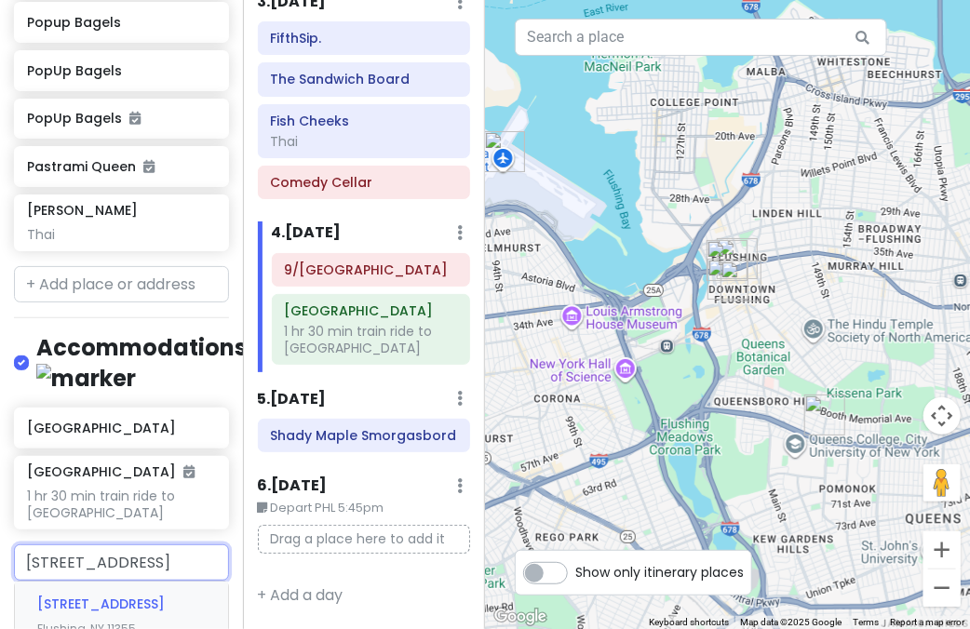
click at [153, 595] on span "157-17 Rose Avenue" at bounding box center [101, 604] width 128 height 19
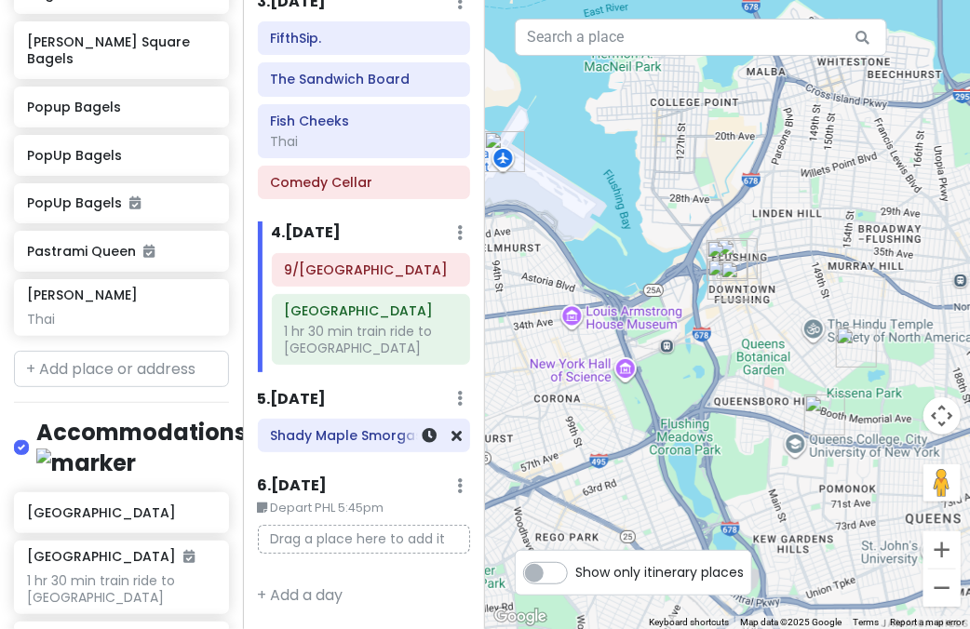
scroll to position [2683, 0]
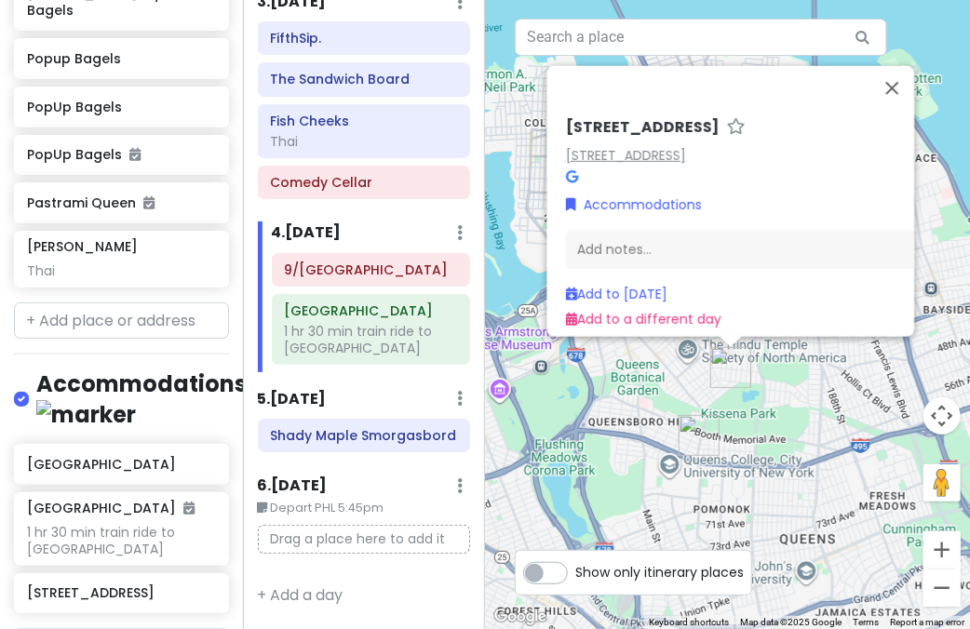
click at [685, 149] on link "157-17 Rose Ave, Flushing, NY 11355, USA" at bounding box center [625, 155] width 120 height 19
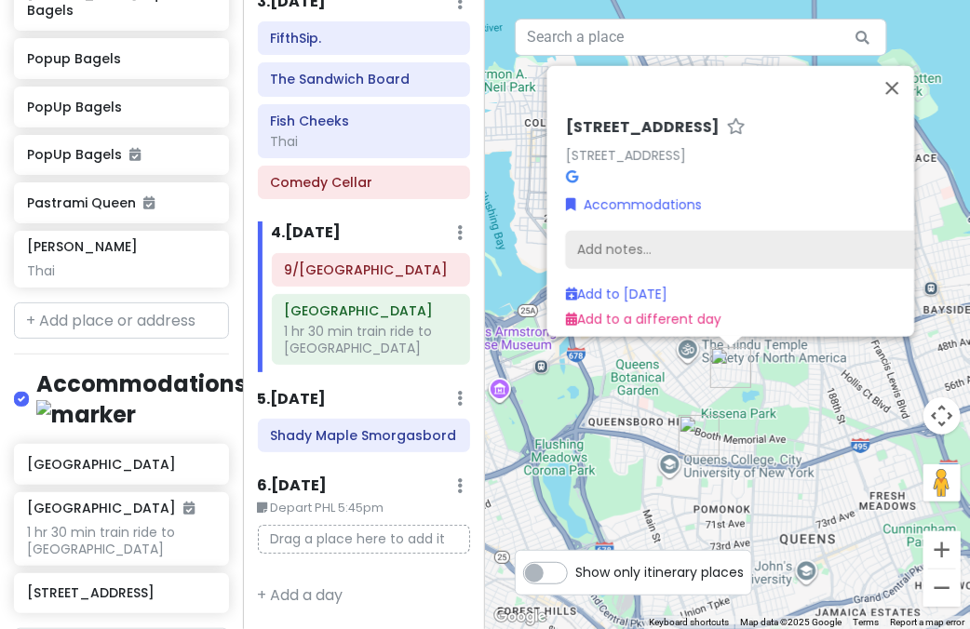
click at [689, 231] on div "Add notes..." at bounding box center [762, 250] width 395 height 39
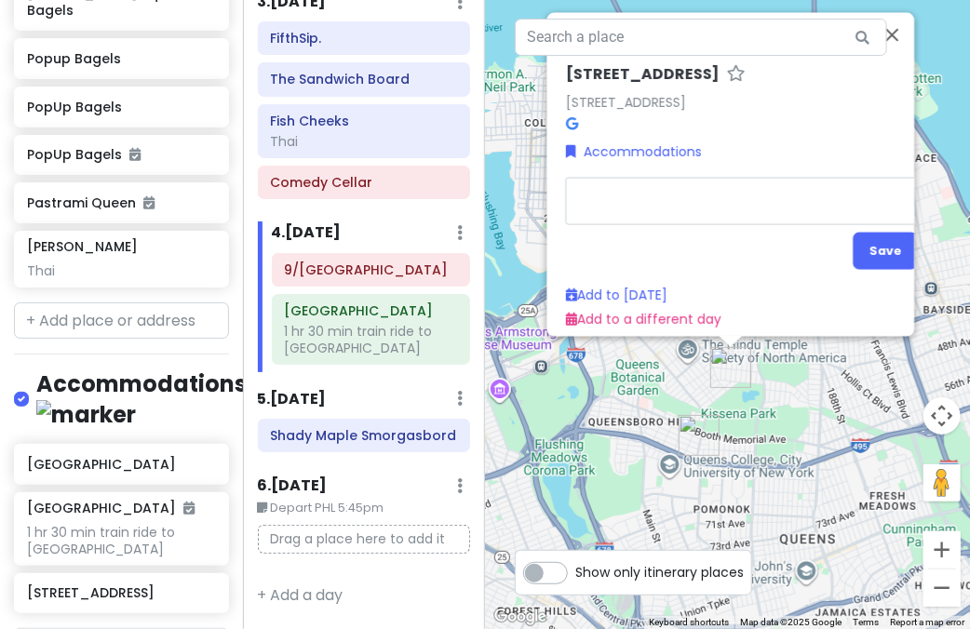
type textarea "x"
type textarea "c"
type textarea "x"
type textarea "ch"
type textarea "x"
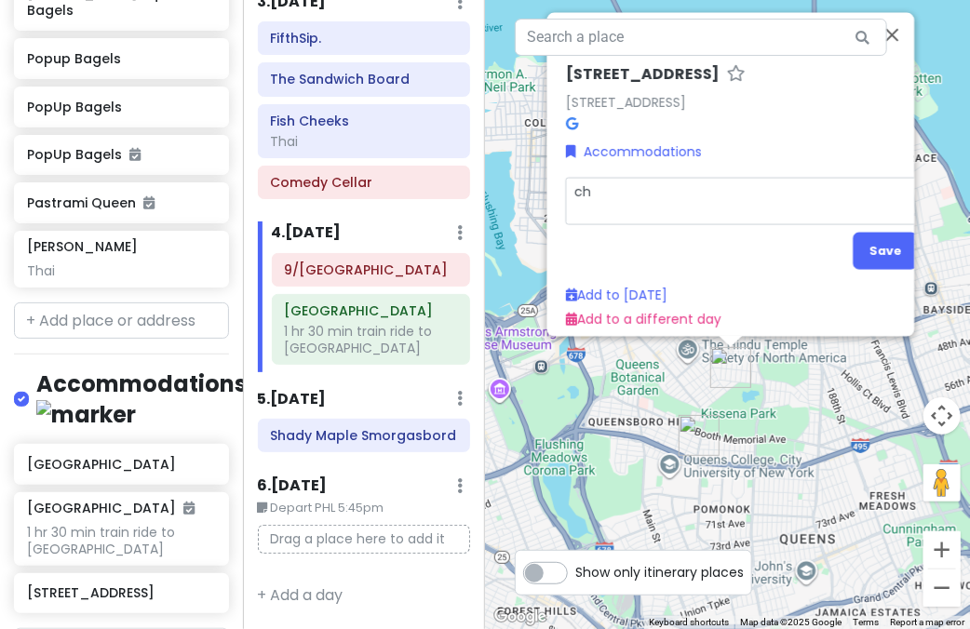
type textarea "chu"
type textarea "x"
type textarea "chur"
type textarea "x"
type textarea "churc"
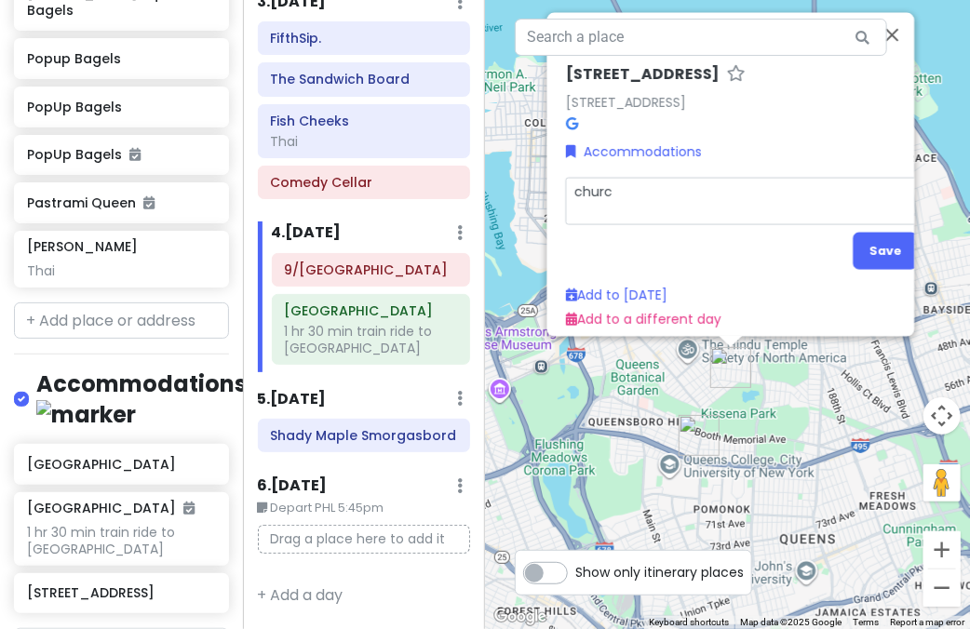
type textarea "x"
type textarea "church"
type textarea "x"
type textarea "church"
type textarea "x"
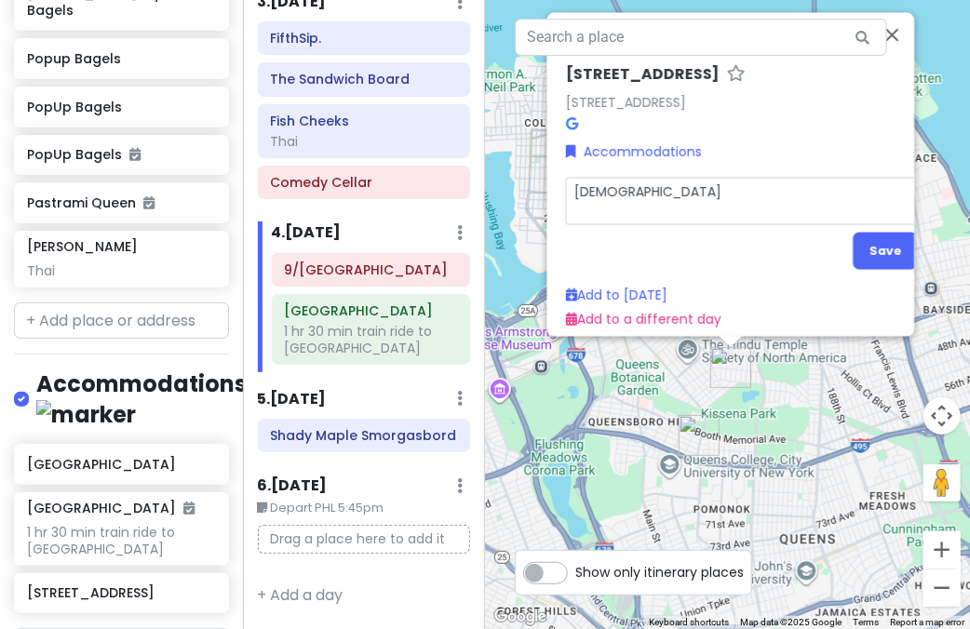
type textarea "church i"
type textarea "x"
type textarea "church in"
type textarea "x"
type textarea "church in ny"
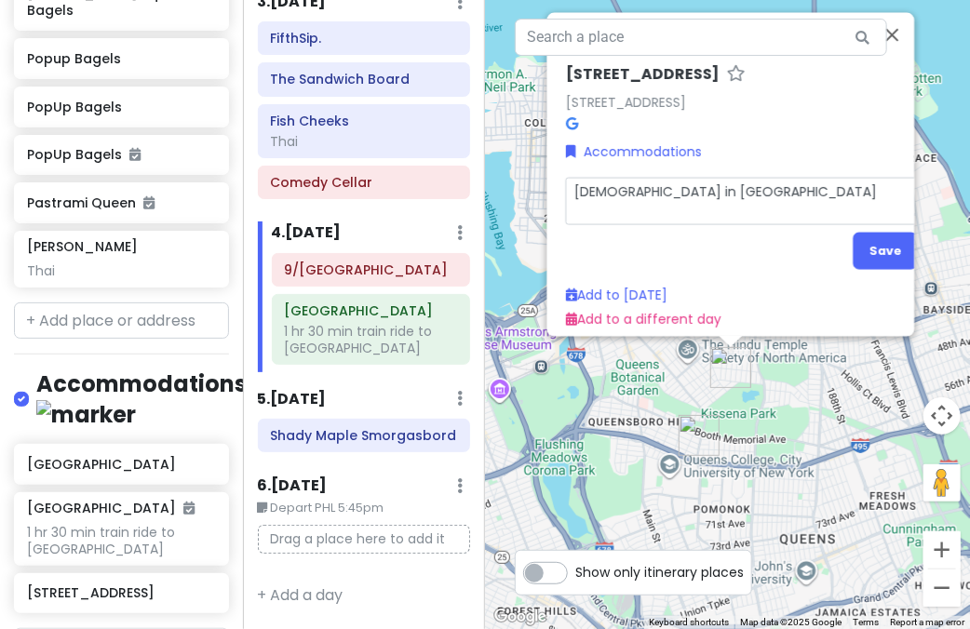
type textarea "x"
type textarea "[DEMOGRAPHIC_DATA] in [GEOGRAPHIC_DATA]"
click at [864, 237] on button "Save" at bounding box center [885, 251] width 64 height 36
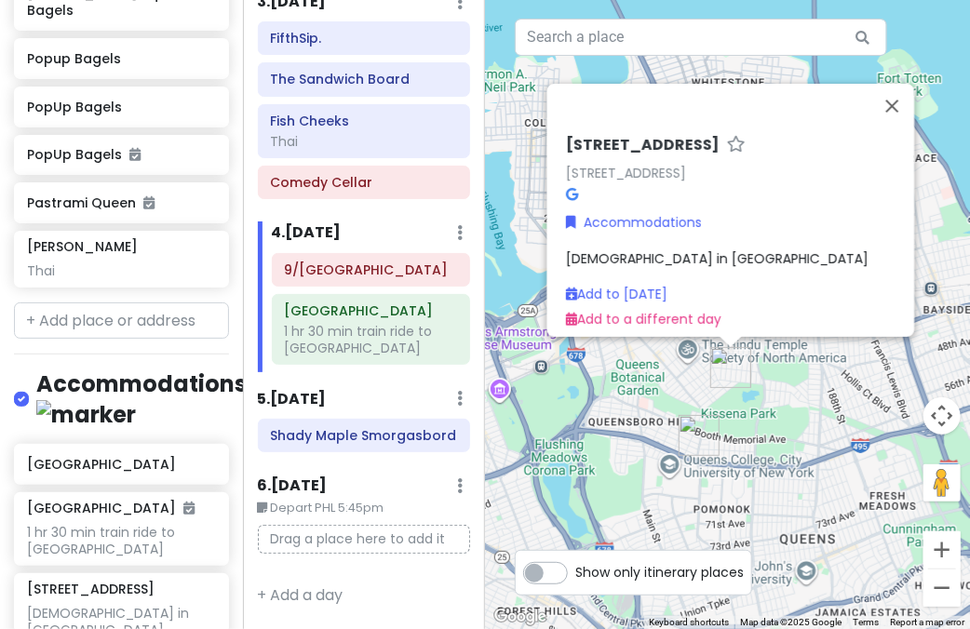
click at [787, 455] on div "157-17 Rose Ave 157-17 Rose Ave, Flushing, NY 11355, USA Accommodations church …" at bounding box center [727, 314] width 485 height 629
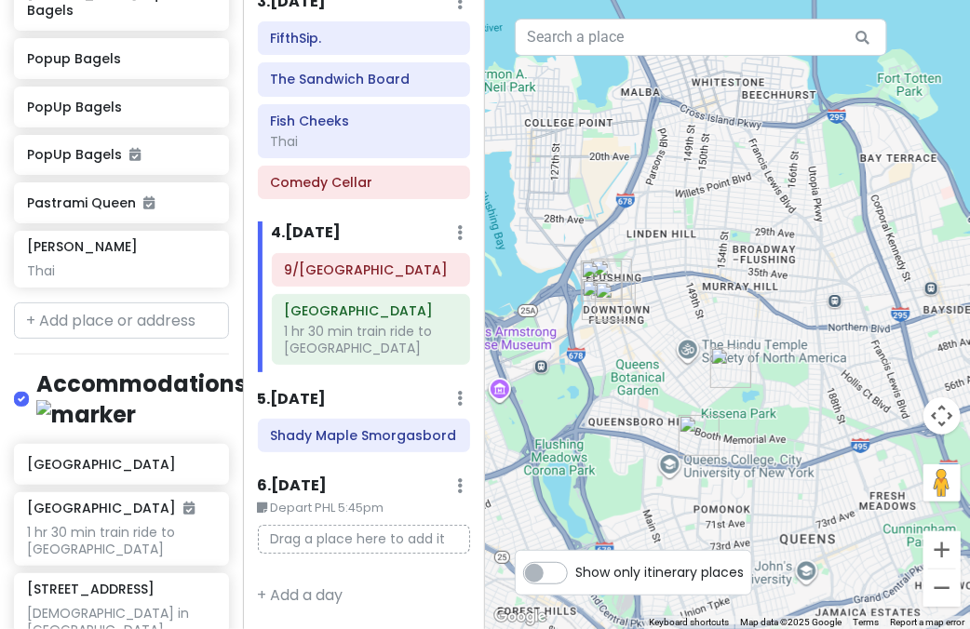
click at [726, 370] on img "157-17 Rose Ave" at bounding box center [730, 367] width 41 height 41
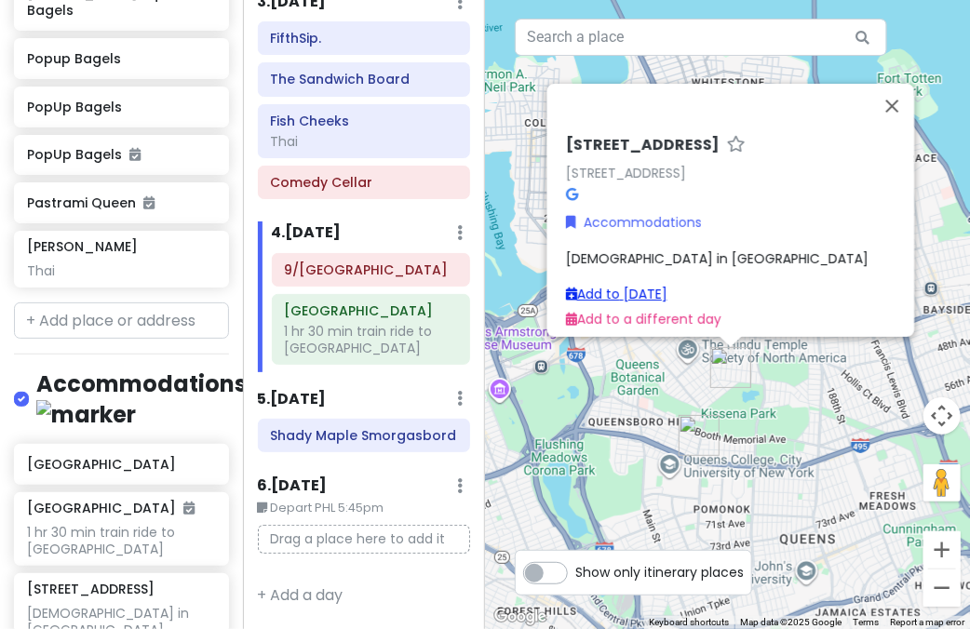
click at [652, 285] on link "Add to Sun 1/18" at bounding box center [615, 294] width 101 height 19
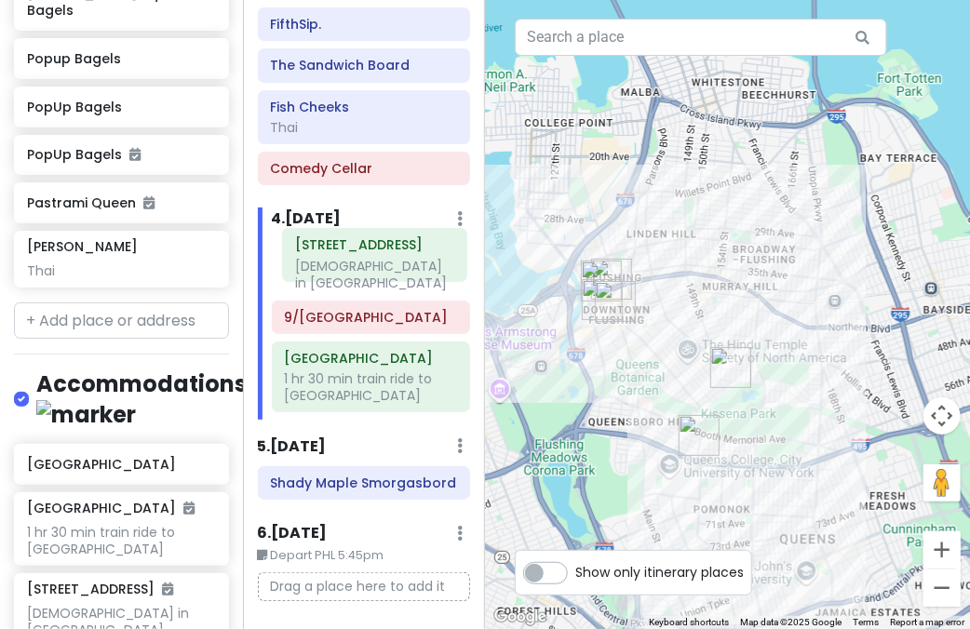
drag, startPoint x: 320, startPoint y: 401, endPoint x: 325, endPoint y: 265, distance: 136.0
click at [325, 265] on div "9/11 Memorial & Museum Penn Station 1 hr 30 min train ride to Philly 157-17 Ros…" at bounding box center [371, 330] width 227 height 182
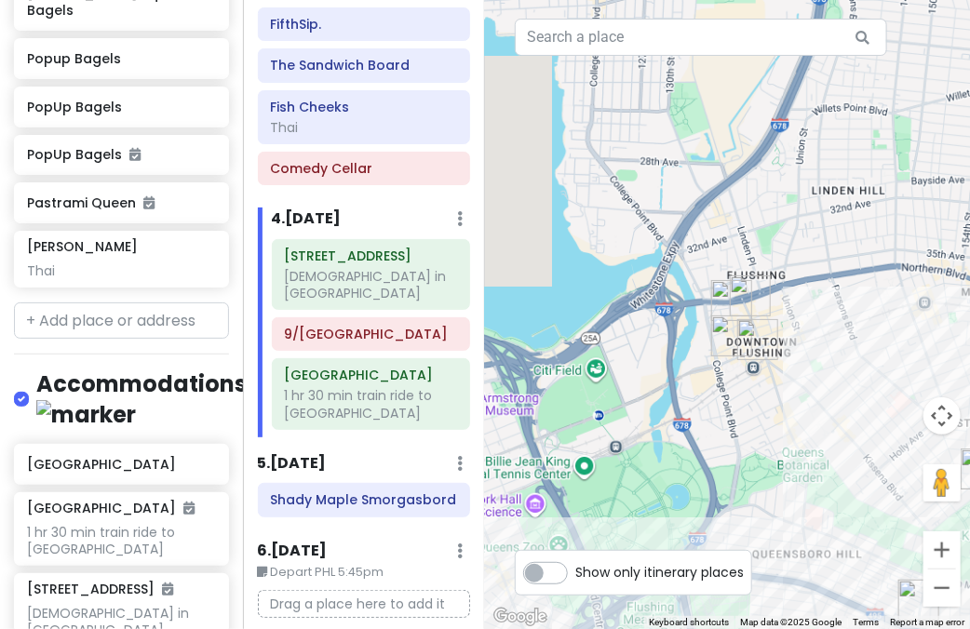
click at [791, 341] on div at bounding box center [727, 314] width 485 height 629
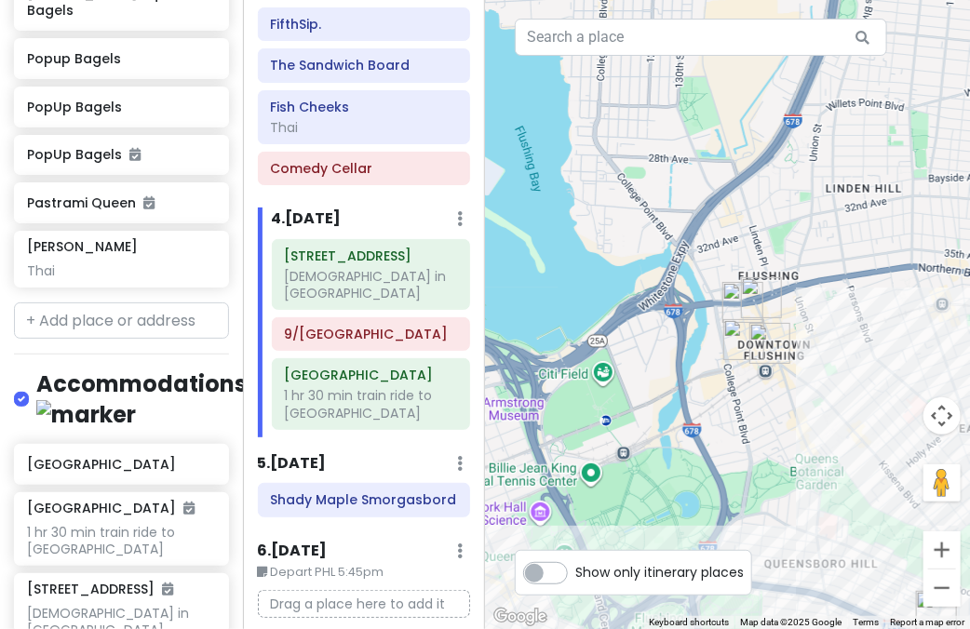
click at [774, 341] on img "Corner 28" at bounding box center [769, 343] width 41 height 41
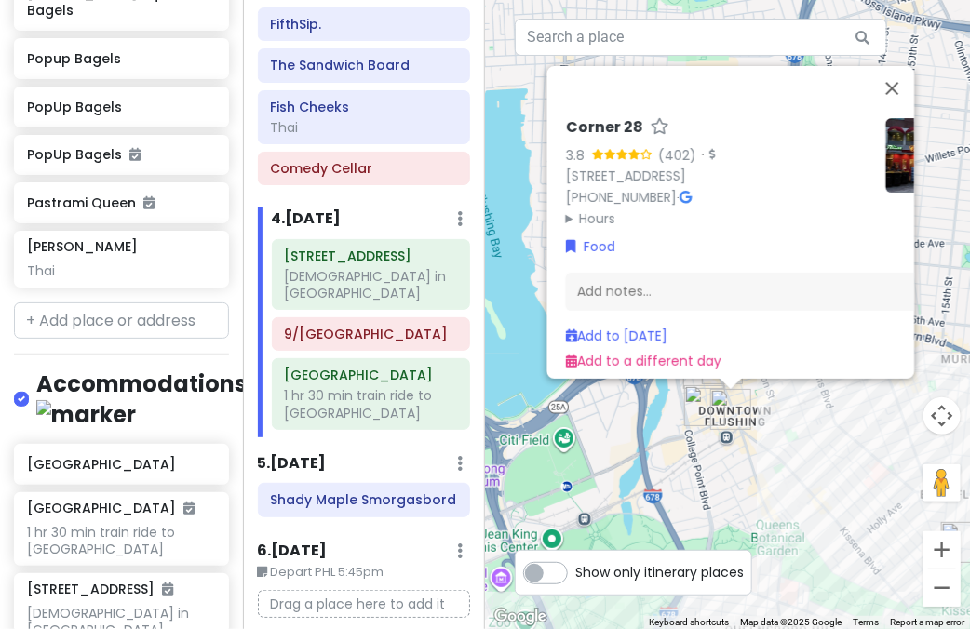
click at [695, 405] on img "Xie Bao Flushing 蟹寶" at bounding box center [704, 405] width 41 height 41
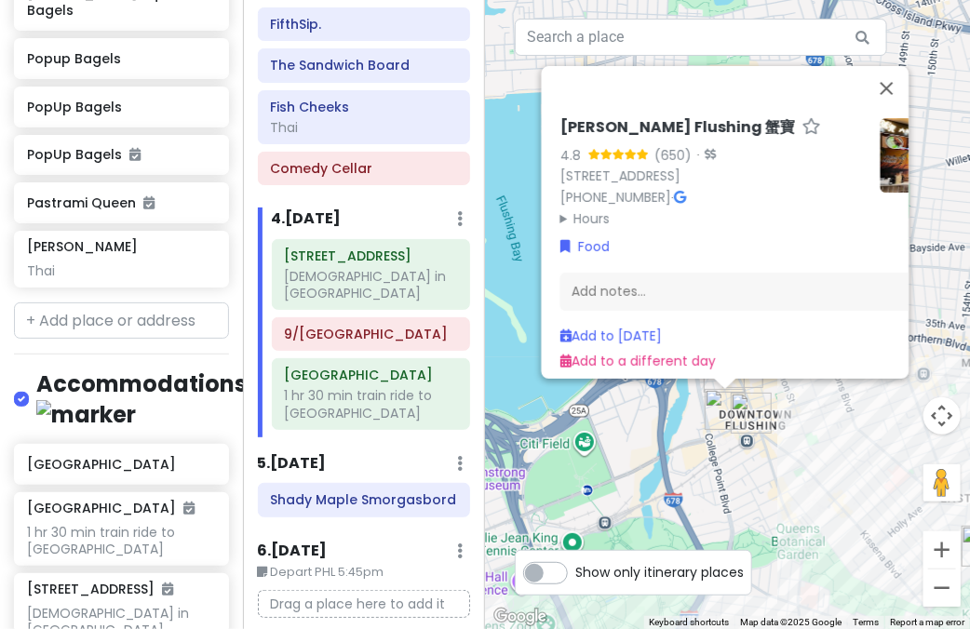
click at [653, 424] on div "Xie Bao Flushing 蟹寶 4.8 (650) · 133-35 Roosevelt Ave, Flushing, NY 11354, USA (…" at bounding box center [727, 314] width 485 height 629
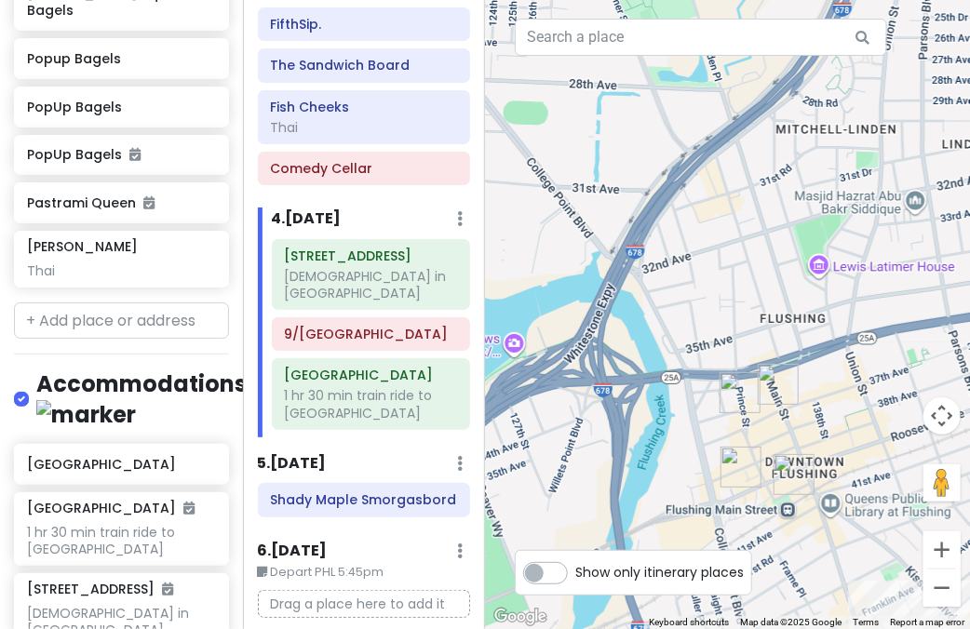
click at [719, 388] on img "Càphê Đen" at bounding box center [739, 392] width 41 height 41
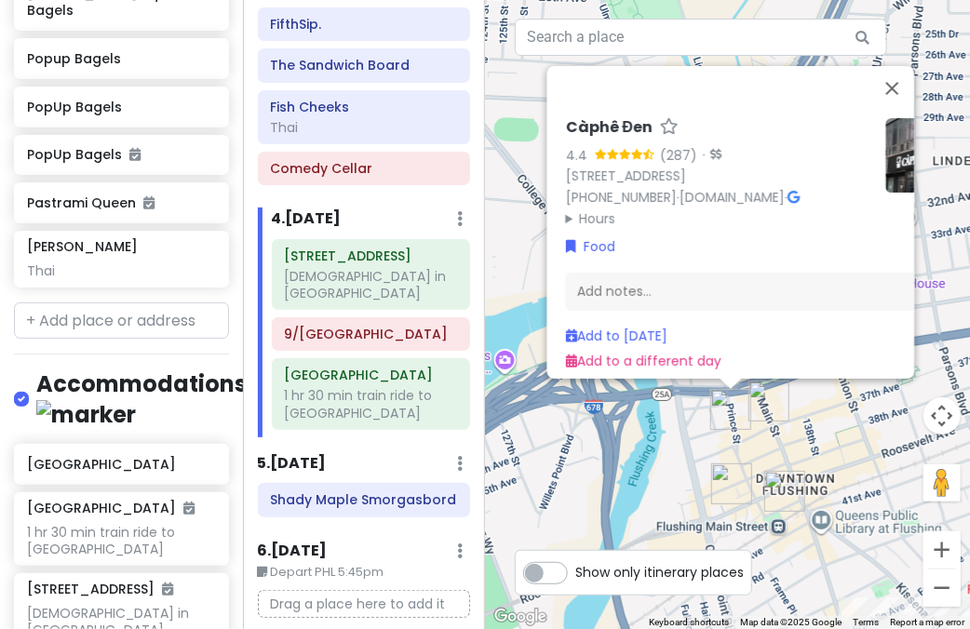
click at [773, 399] on img "HEYTEA (Flushing main st)" at bounding box center [768, 401] width 41 height 41
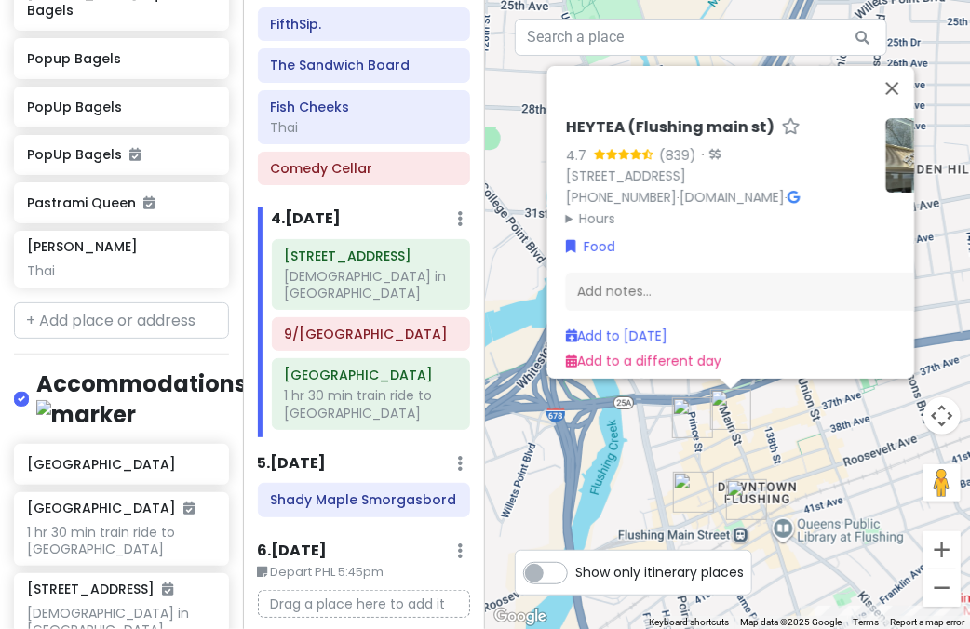
click at [681, 415] on img "Càphê Đen" at bounding box center [692, 417] width 41 height 41
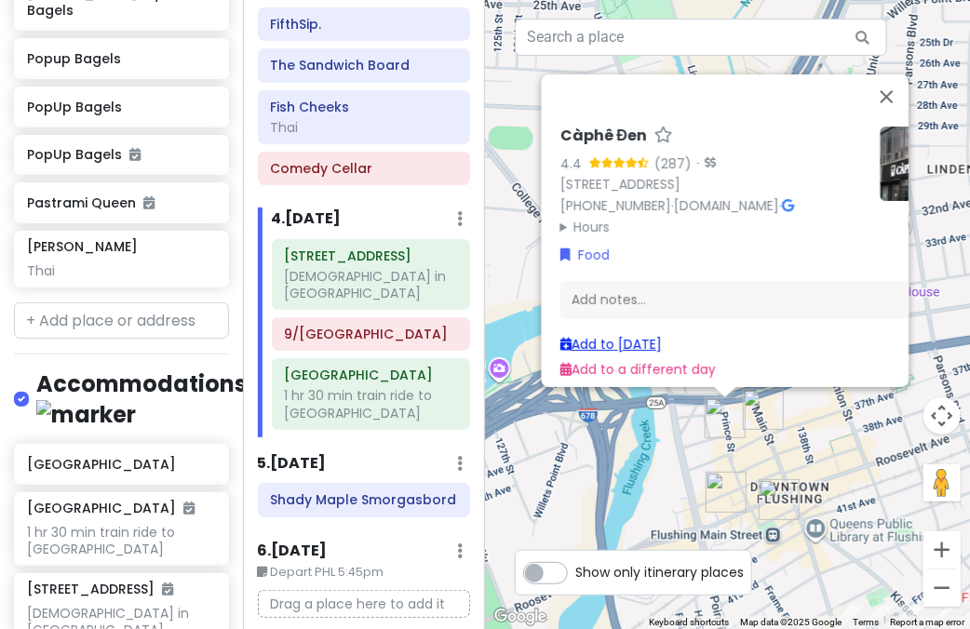
click at [643, 337] on link "Add to Sun 1/18" at bounding box center [609, 344] width 101 height 19
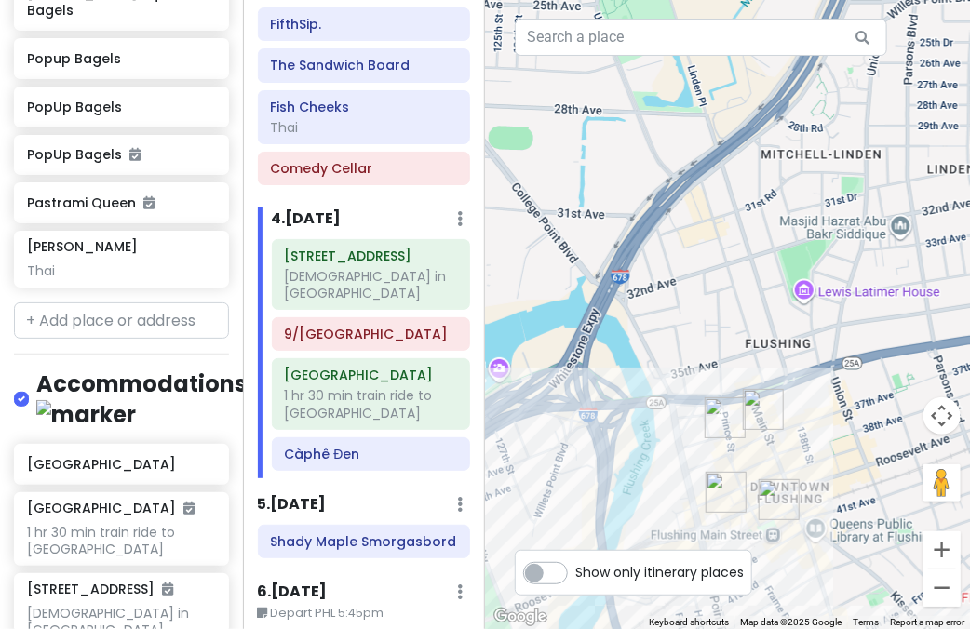
click at [756, 415] on img "HEYTEA (Flushing main st)" at bounding box center [763, 409] width 41 height 41
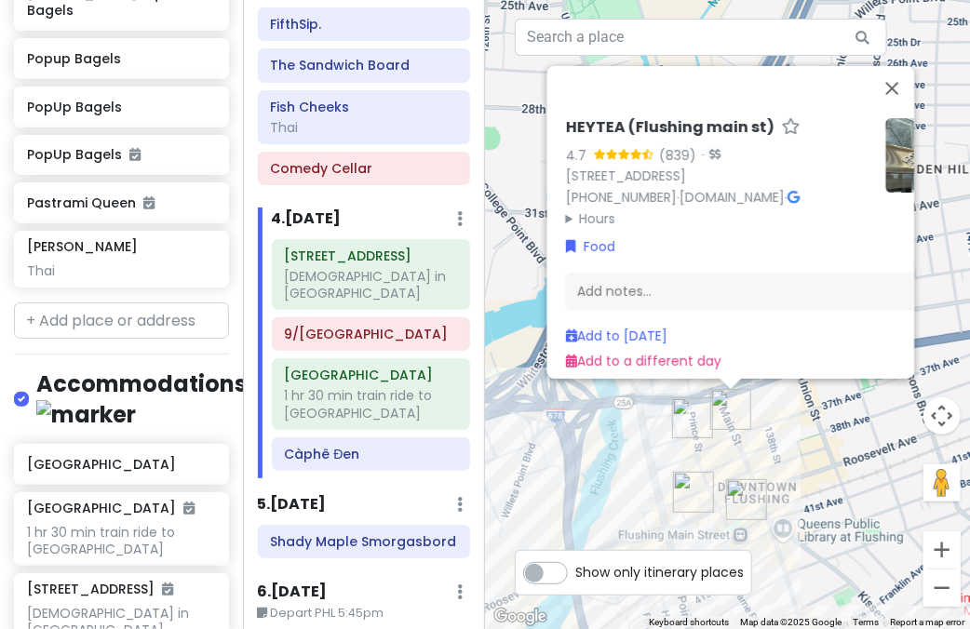
click at [695, 491] on img "Xie Bao Flushing 蟹寶" at bounding box center [693, 492] width 41 height 41
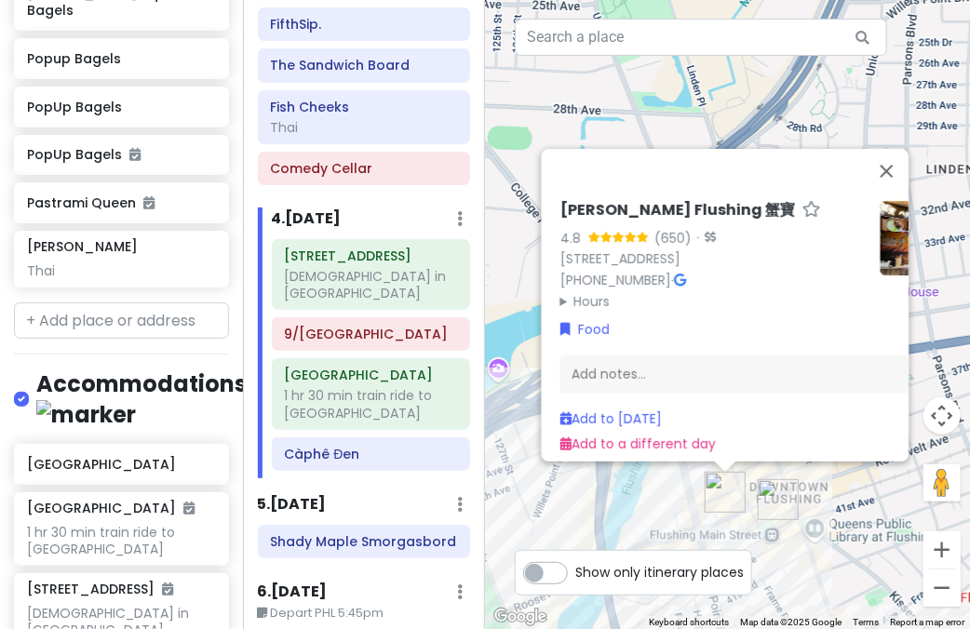
click at [882, 239] on img at bounding box center [917, 238] width 74 height 74
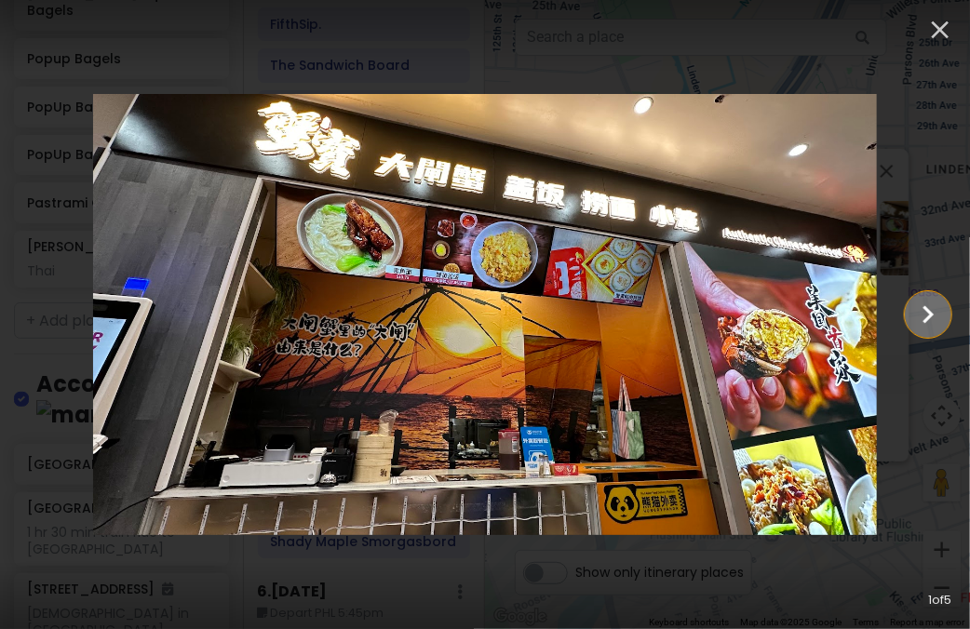
click at [938, 316] on icon "Show slide 2 of 5" at bounding box center [927, 314] width 35 height 45
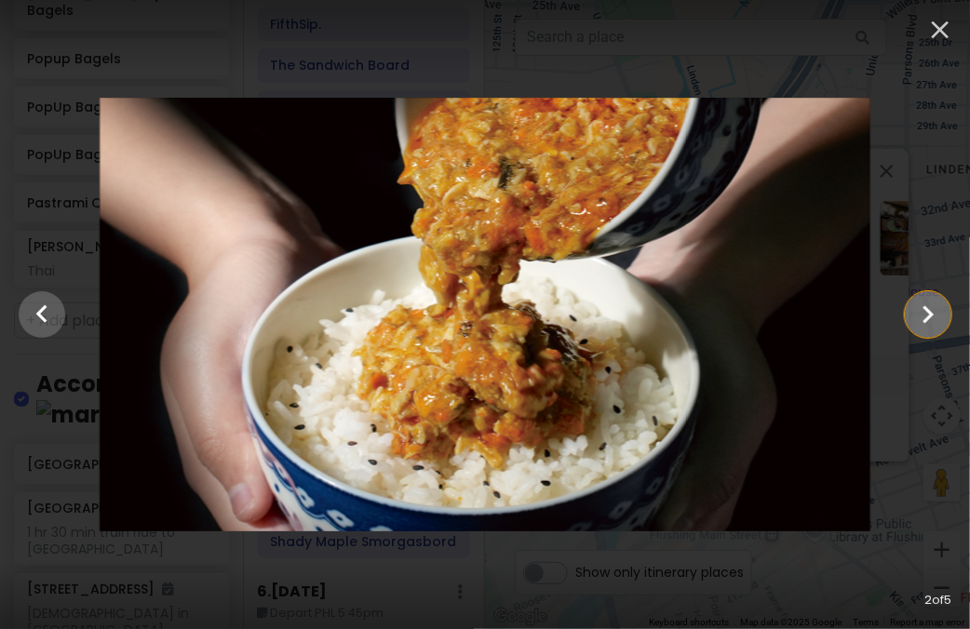
click at [938, 316] on icon "Show slide 3 of 5" at bounding box center [927, 314] width 35 height 45
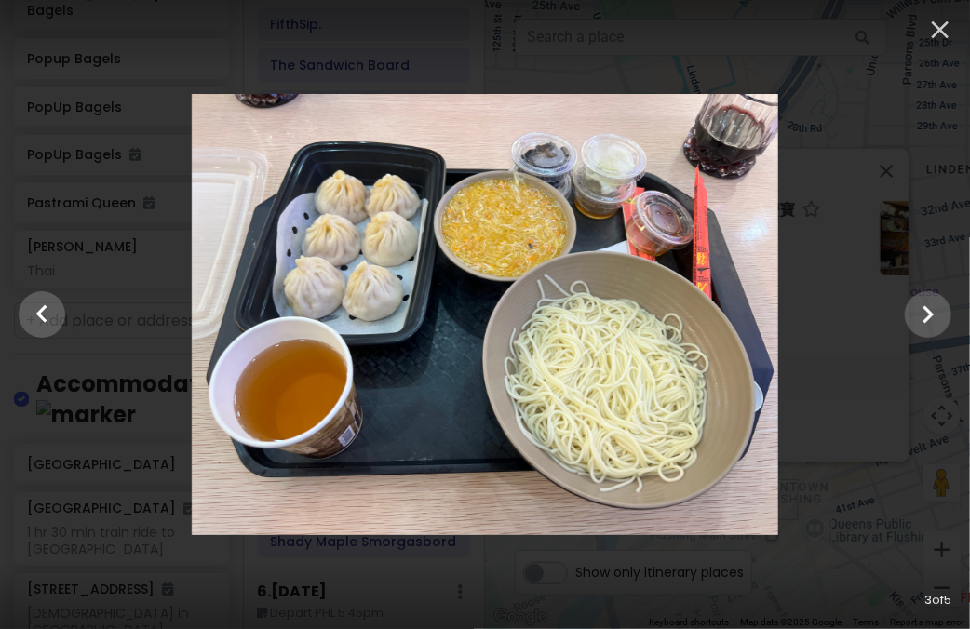
click at [889, 254] on div at bounding box center [485, 314] width 970 height 440
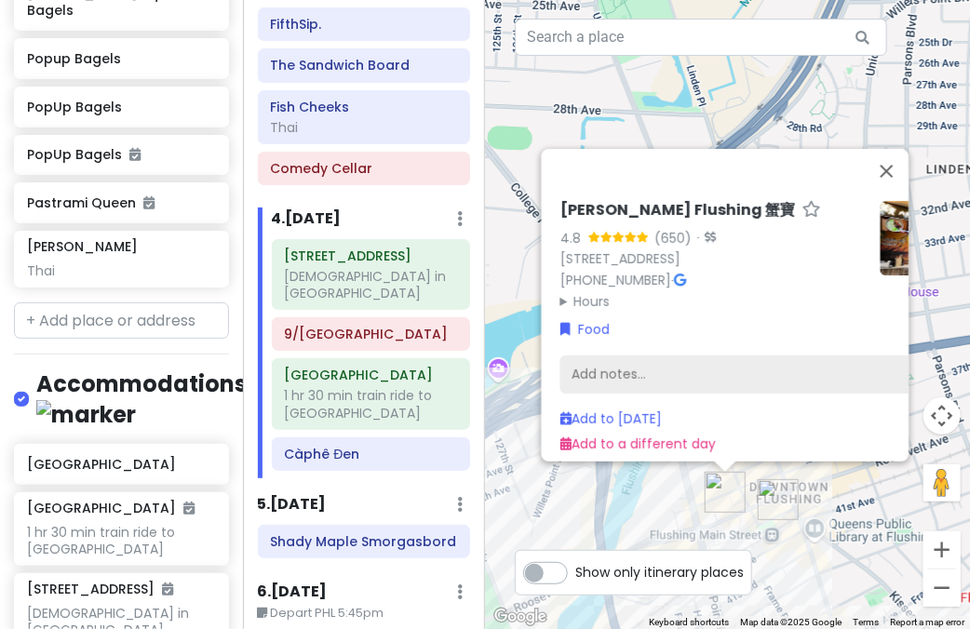
click at [701, 364] on div "Add notes..." at bounding box center [756, 375] width 395 height 39
click at [666, 264] on div "Xie Bao Flushing 蟹寶 4.8 (650) · 133-35 Roosevelt Ave, Flushing, NY 11354, USA (…" at bounding box center [757, 328] width 410 height 268
click at [633, 410] on link "Add to Sun 1/18" at bounding box center [609, 419] width 101 height 19
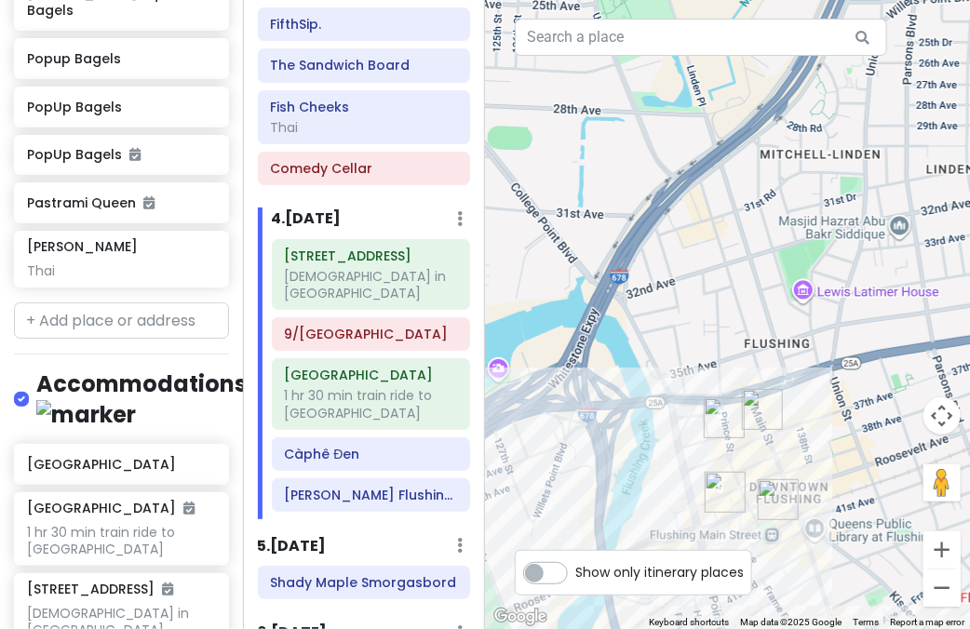
click at [762, 409] on img "HEYTEA (Flushing main st)" at bounding box center [762, 409] width 41 height 41
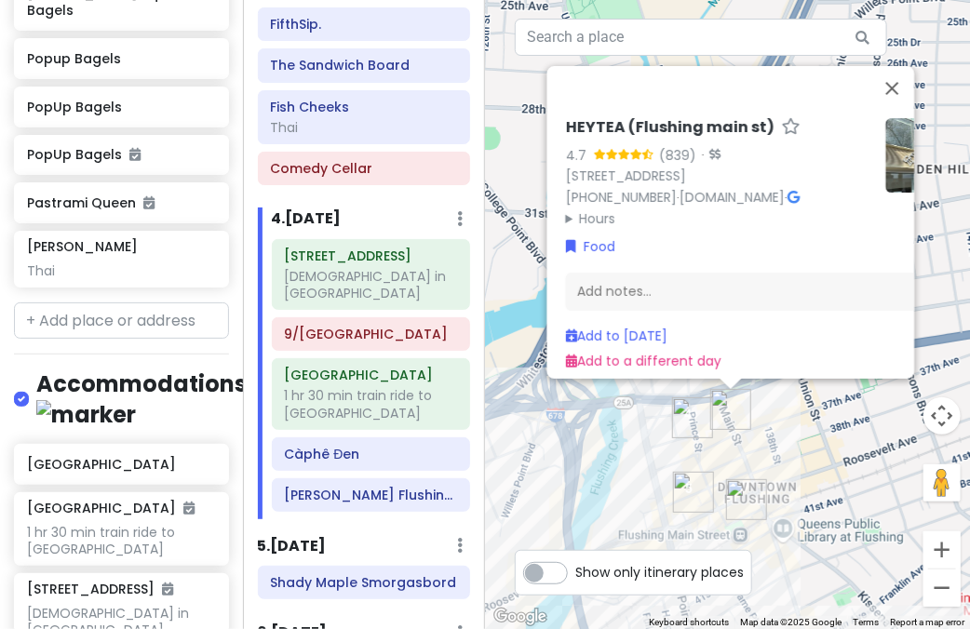
click at [746, 498] on img "Corner 28" at bounding box center [746, 499] width 41 height 41
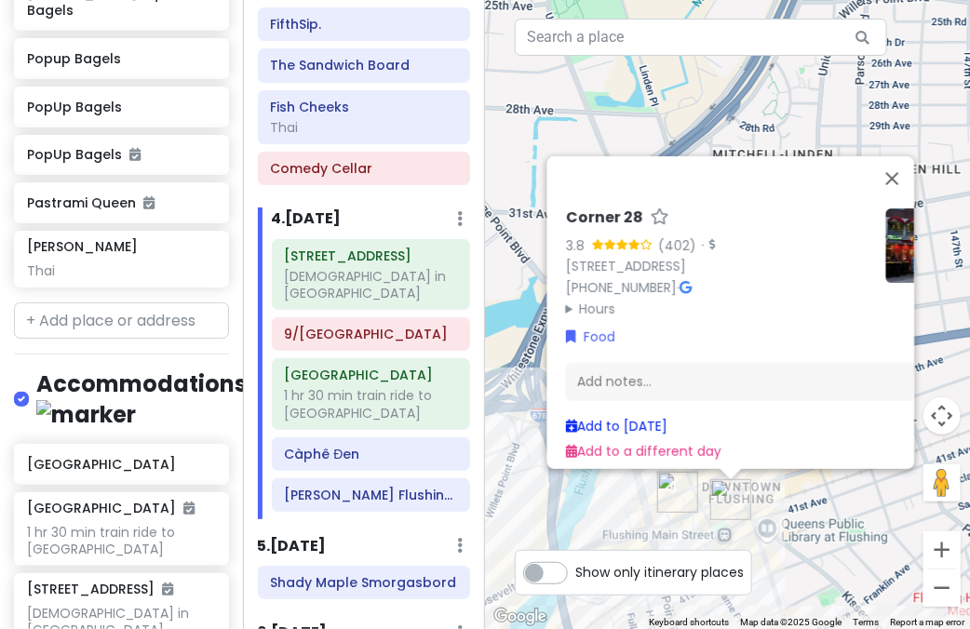
click at [629, 417] on link "Add to Sun 1/18" at bounding box center [615, 426] width 101 height 19
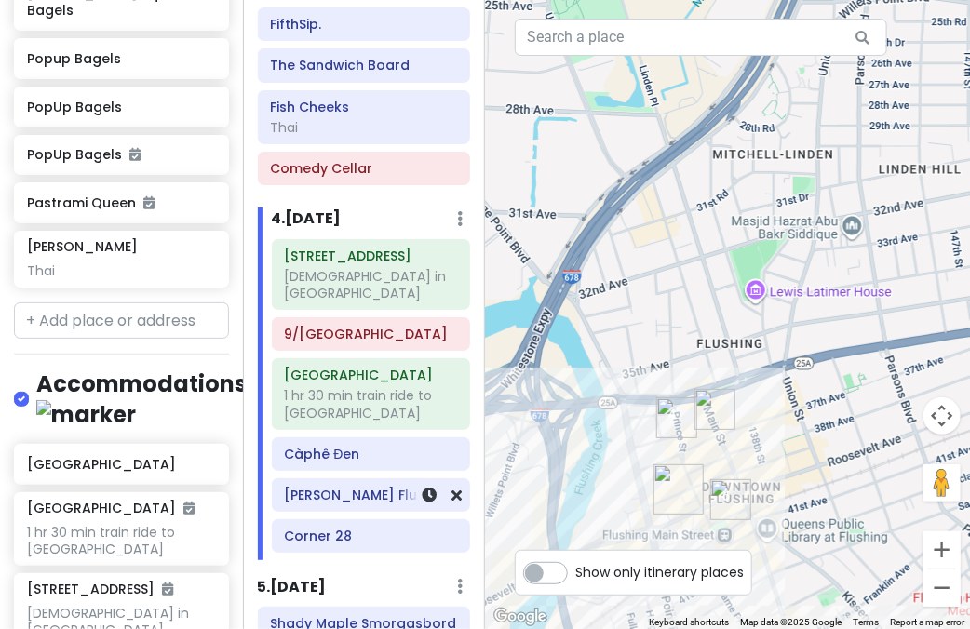
scroll to position [823, 0]
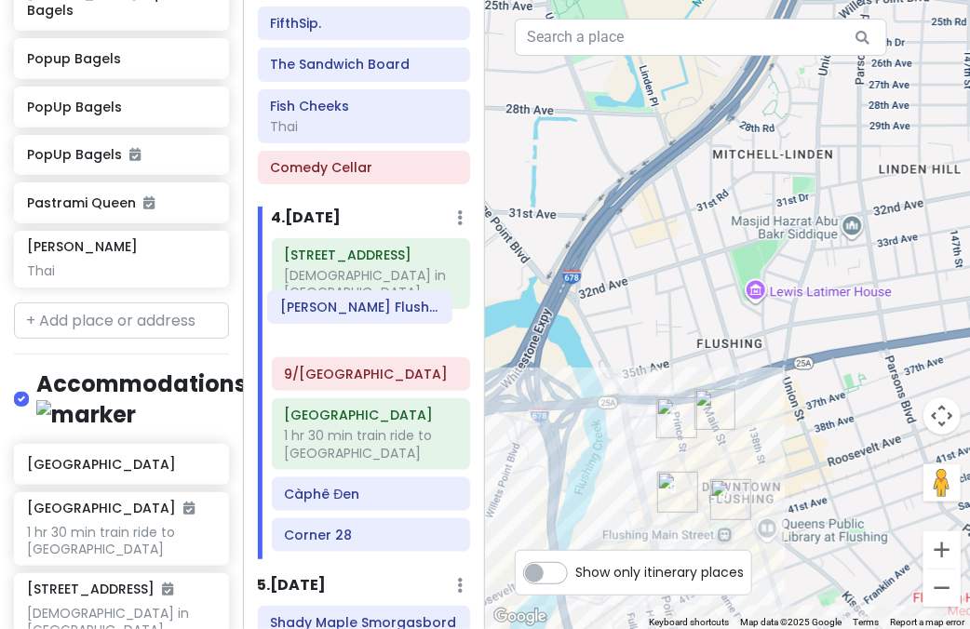
drag, startPoint x: 343, startPoint y: 481, endPoint x: 339, endPoint y: 317, distance: 163.9
click at [339, 317] on div "157-17 Rose Ave church in nyc 9/11 Memorial & Museum Penn Station 1 hr 30 min t…" at bounding box center [371, 398] width 227 height 321
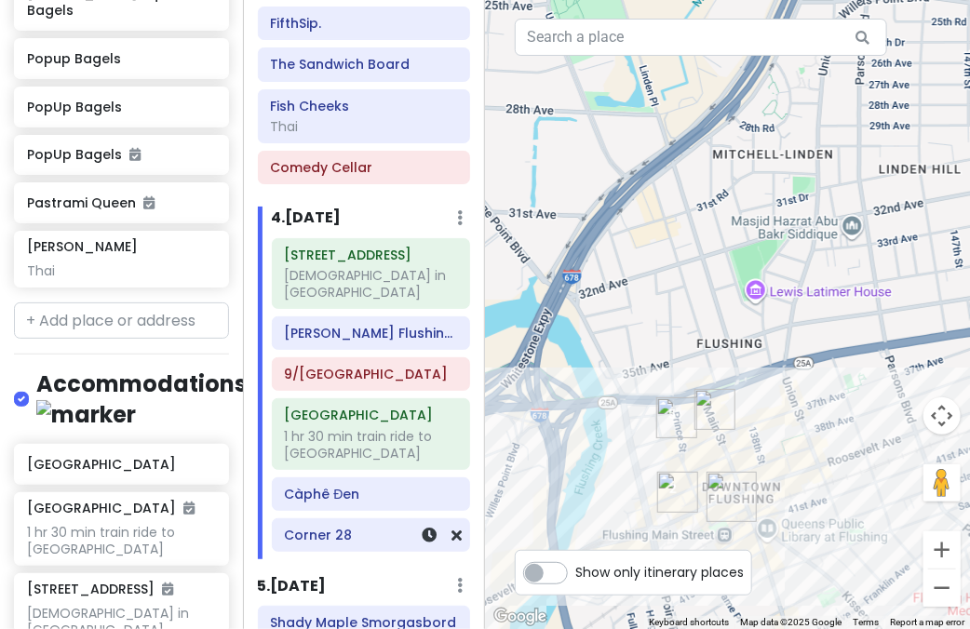
scroll to position [827, 0]
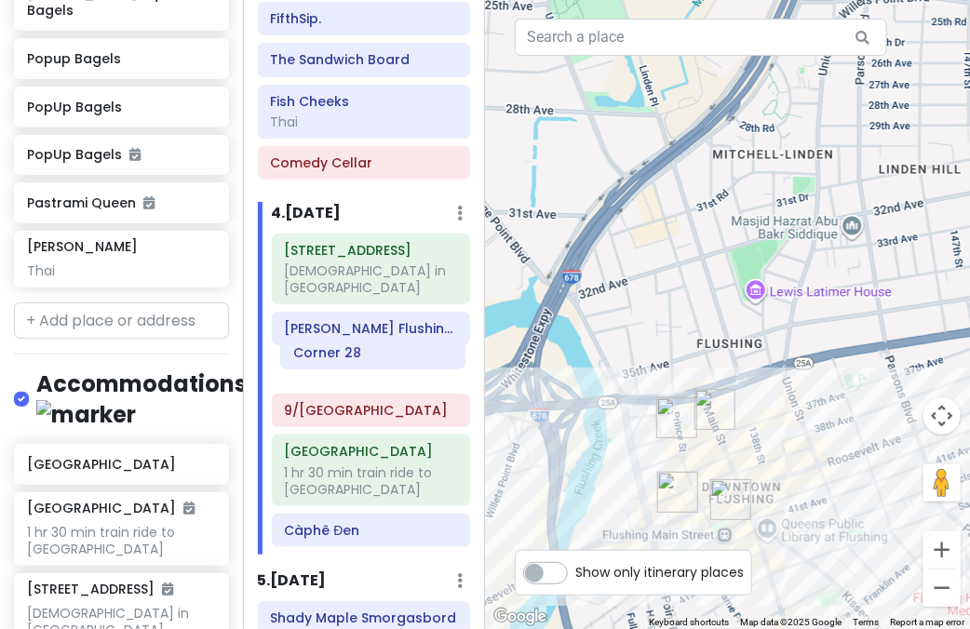
drag, startPoint x: 335, startPoint y: 513, endPoint x: 345, endPoint y: 346, distance: 166.9
click at [345, 346] on div "157-17 Rose Ave church in nyc Xie Bao Flushing 蟹寶 9/11 Memorial & Museum Penn S…" at bounding box center [371, 394] width 227 height 321
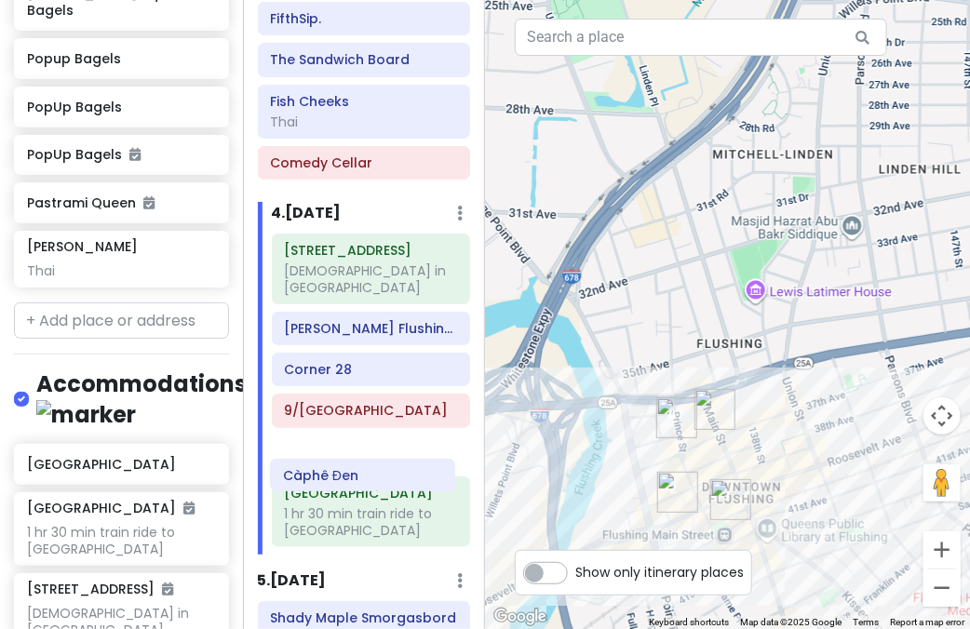
scroll to position [832, 0]
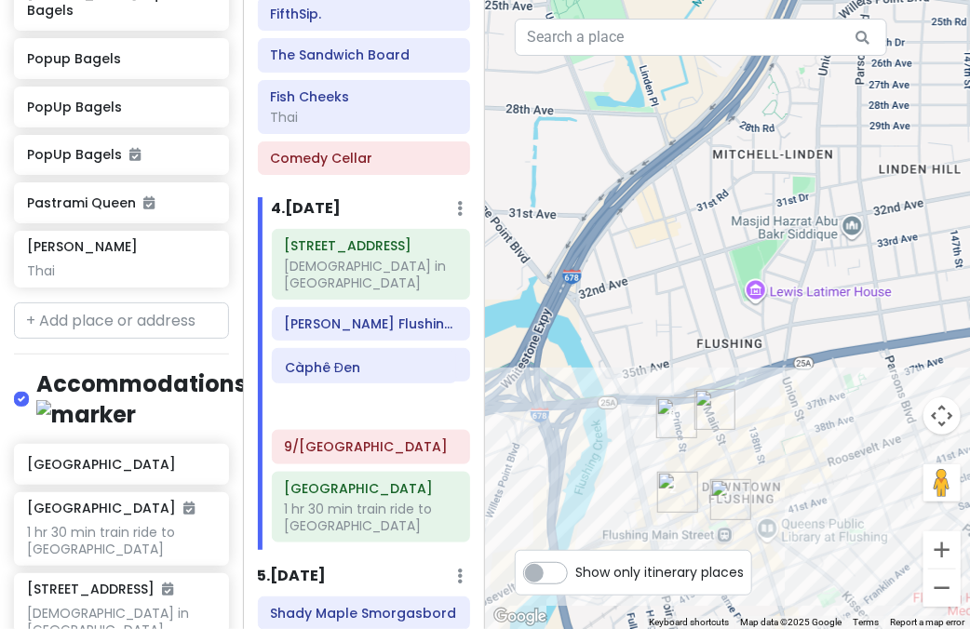
drag, startPoint x: 319, startPoint y: 514, endPoint x: 320, endPoint y: 375, distance: 138.7
click at [320, 375] on div "157-17 Rose Ave church in nyc Xie Bao Flushing 蟹寶 Corner 28 9/11 Memorial & Mus…" at bounding box center [371, 389] width 227 height 321
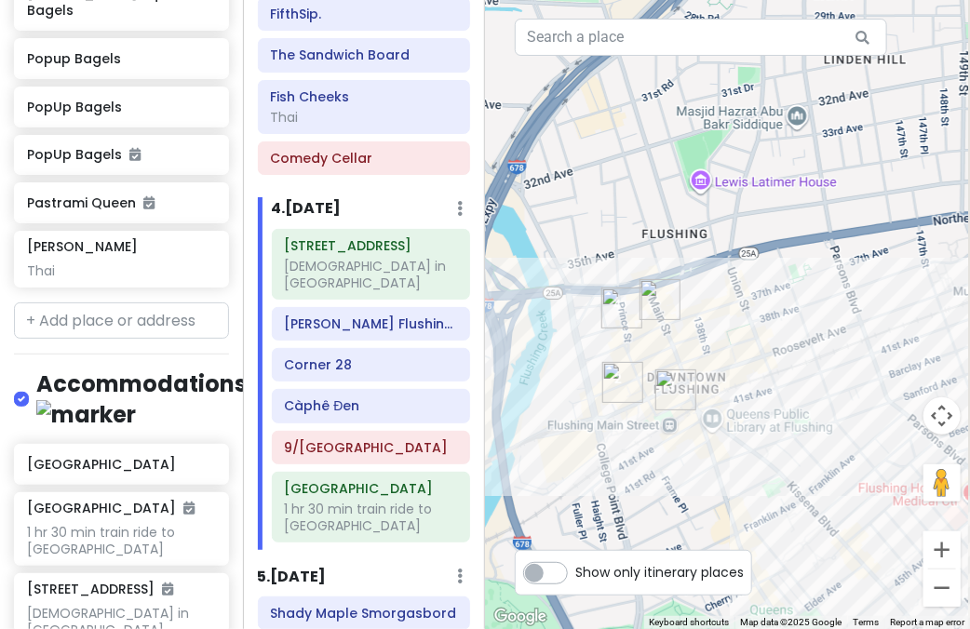
drag, startPoint x: 843, startPoint y: 458, endPoint x: 778, endPoint y: 351, distance: 125.3
click at [781, 353] on div at bounding box center [727, 314] width 485 height 629
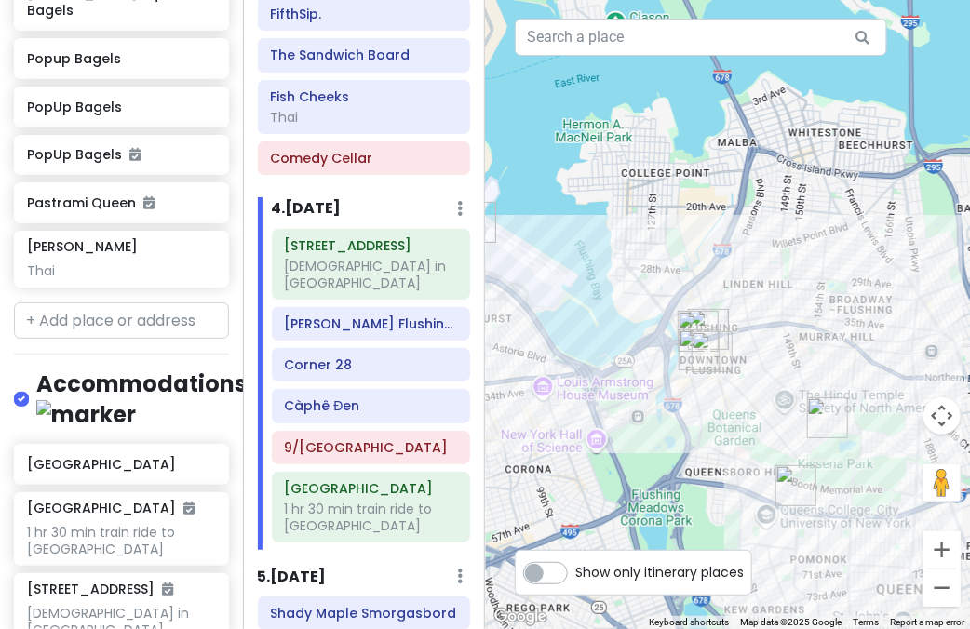
click at [722, 409] on div at bounding box center [727, 314] width 485 height 629
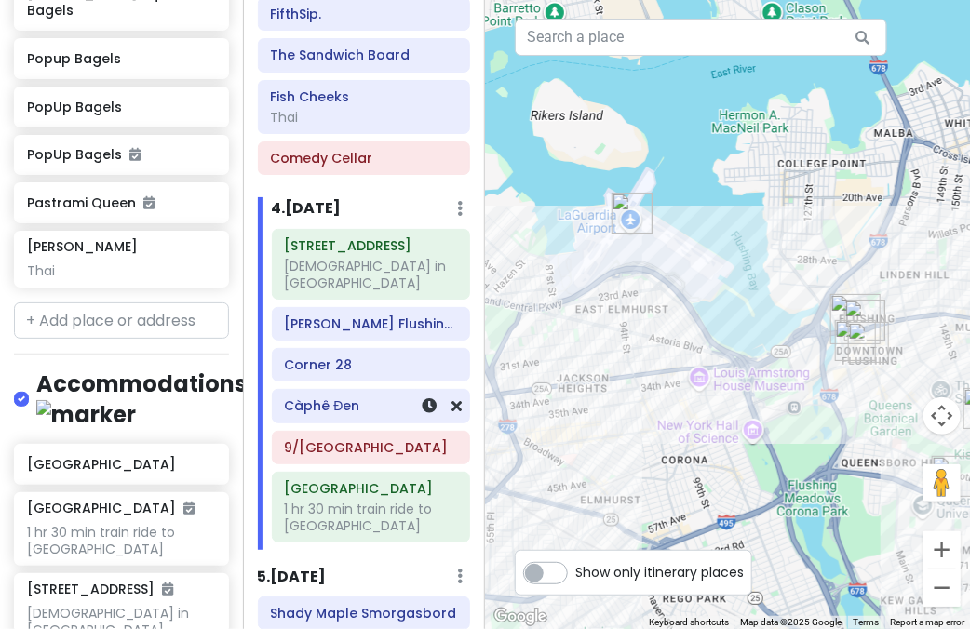
click at [343, 397] on h6 "Càphê Đen" at bounding box center [370, 405] width 173 height 17
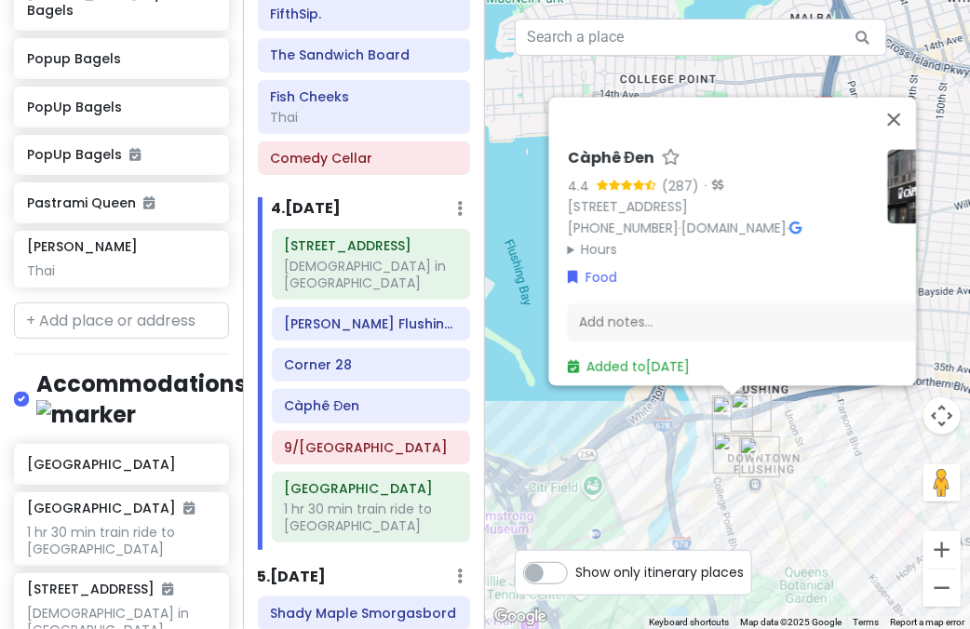
click at [756, 452] on img "Corner 28" at bounding box center [759, 457] width 41 height 41
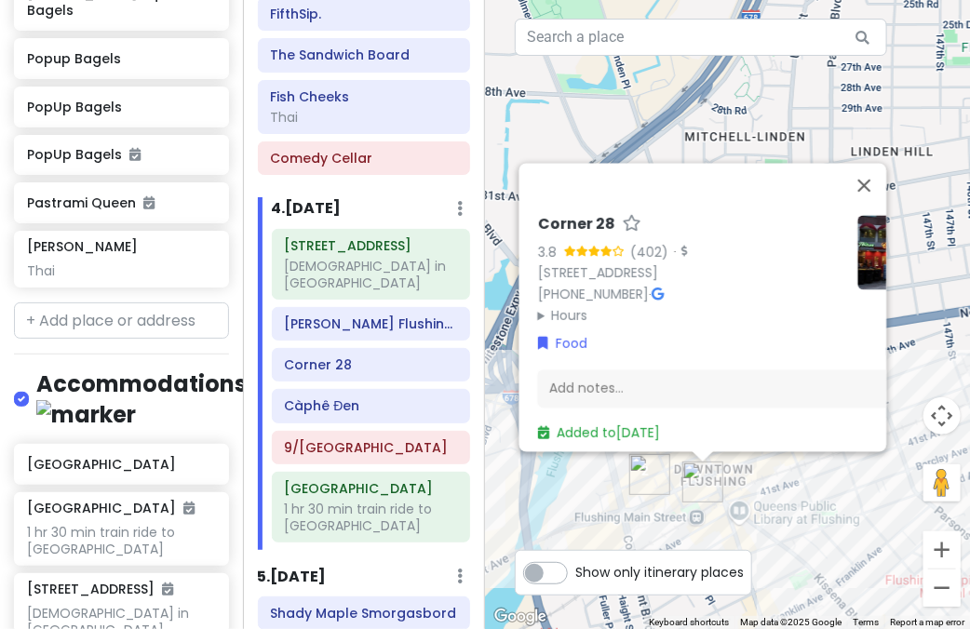
click at [783, 487] on div "Corner 28 3.8 (402) · 135-24 40th Rd, Flushing, NY 11354, USA (718) 886-6628 · …" at bounding box center [727, 314] width 485 height 629
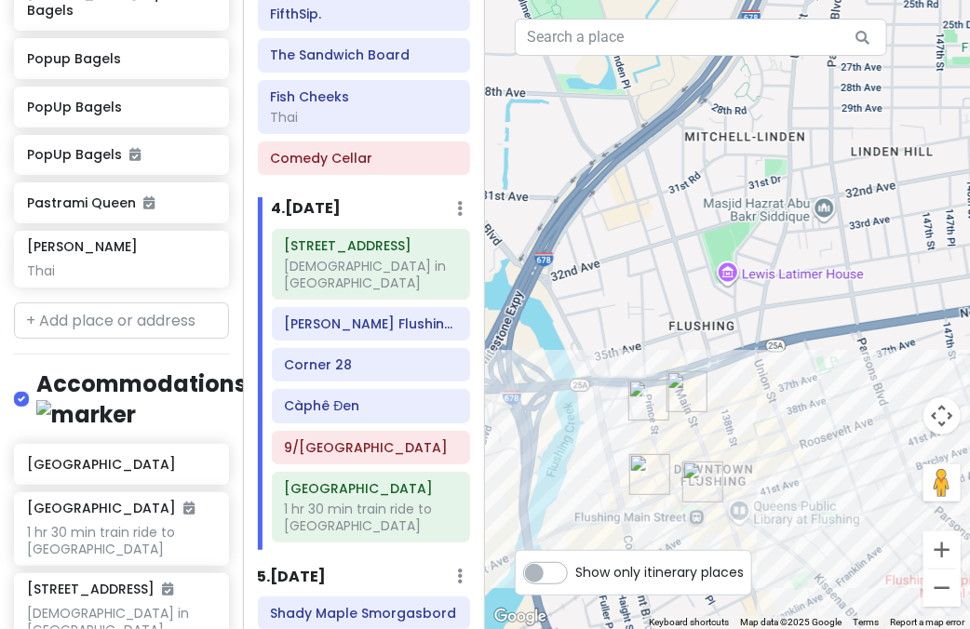
click at [681, 405] on img "HEYTEA (Flushing main st)" at bounding box center [686, 391] width 41 height 41
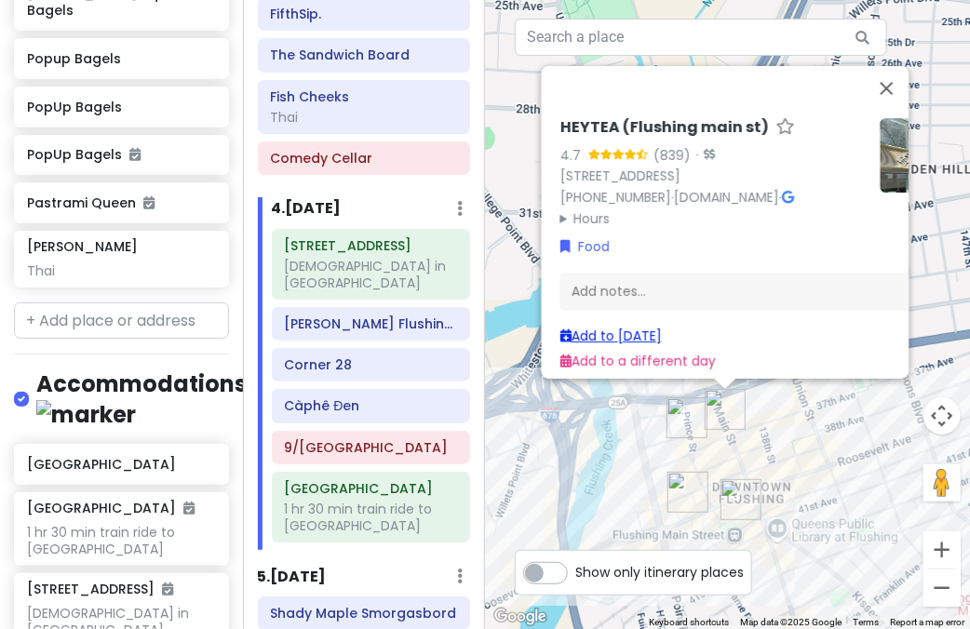
click at [622, 327] on link "Add to Sun 1/18" at bounding box center [609, 336] width 101 height 19
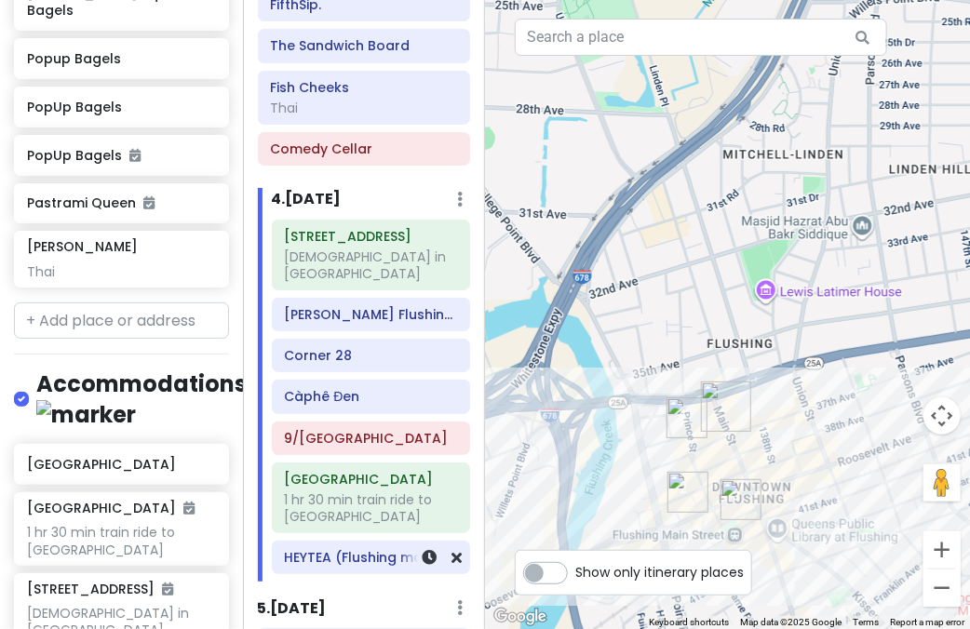
scroll to position [841, 0]
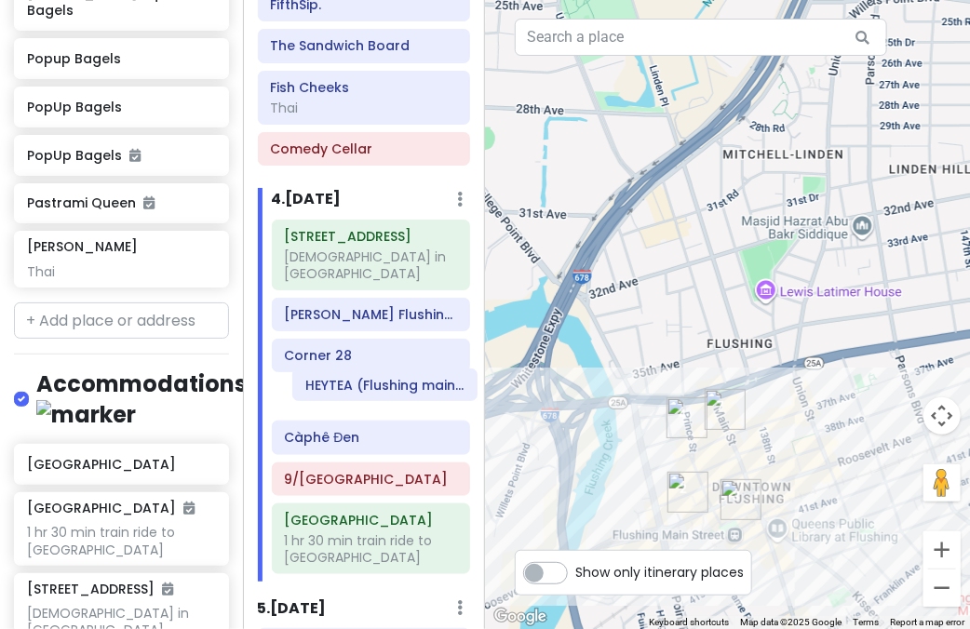
drag, startPoint x: 336, startPoint y: 550, endPoint x: 357, endPoint y: 393, distance: 158.8
click at [357, 393] on div "157-17 Rose Ave church in nyc Xie Bao Flushing 蟹寶 Corner 28 Càphê Đen 9/11 Memo…" at bounding box center [371, 401] width 227 height 362
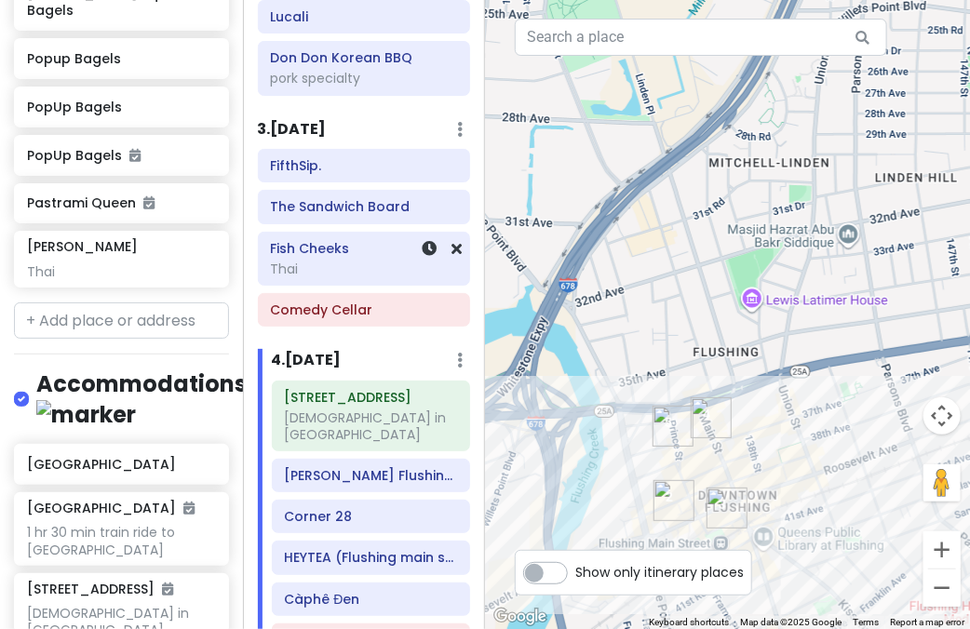
scroll to position [655, 0]
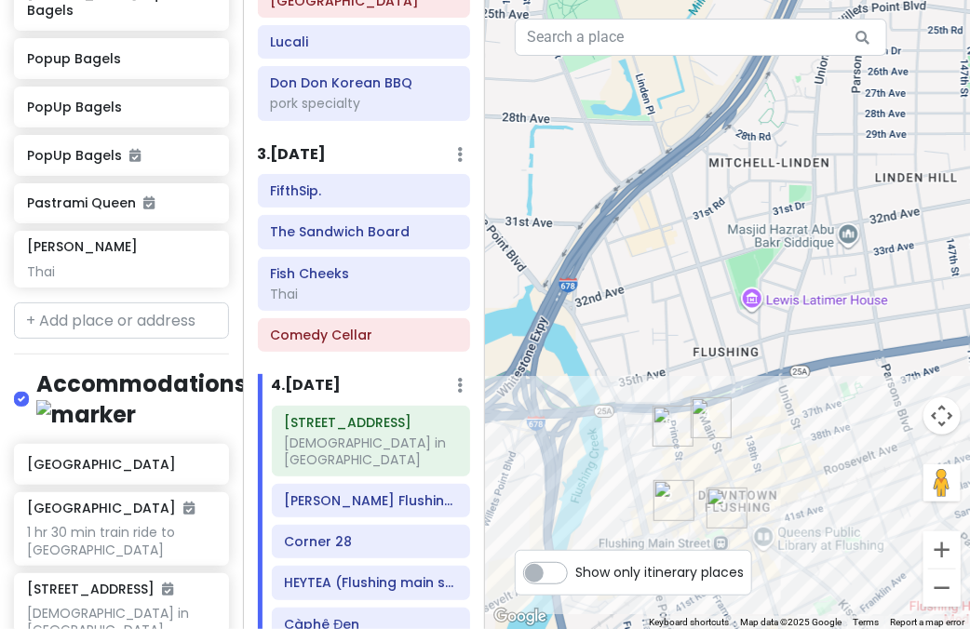
click at [333, 352] on div "FifthSip. The Sandwich Board Fish Cheeks Thai Comedy Cellar" at bounding box center [364, 266] width 241 height 185
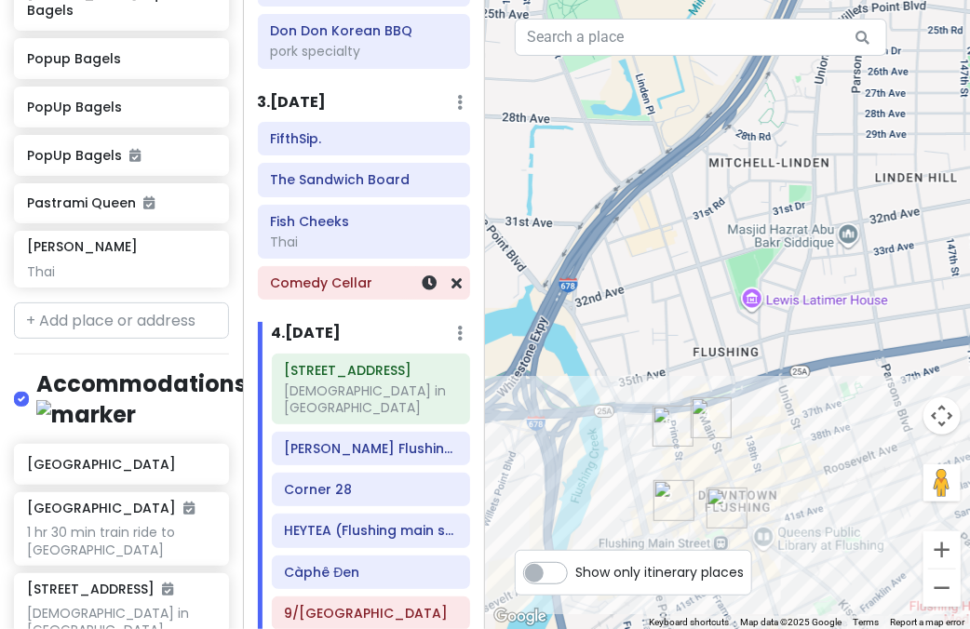
scroll to position [935, 0]
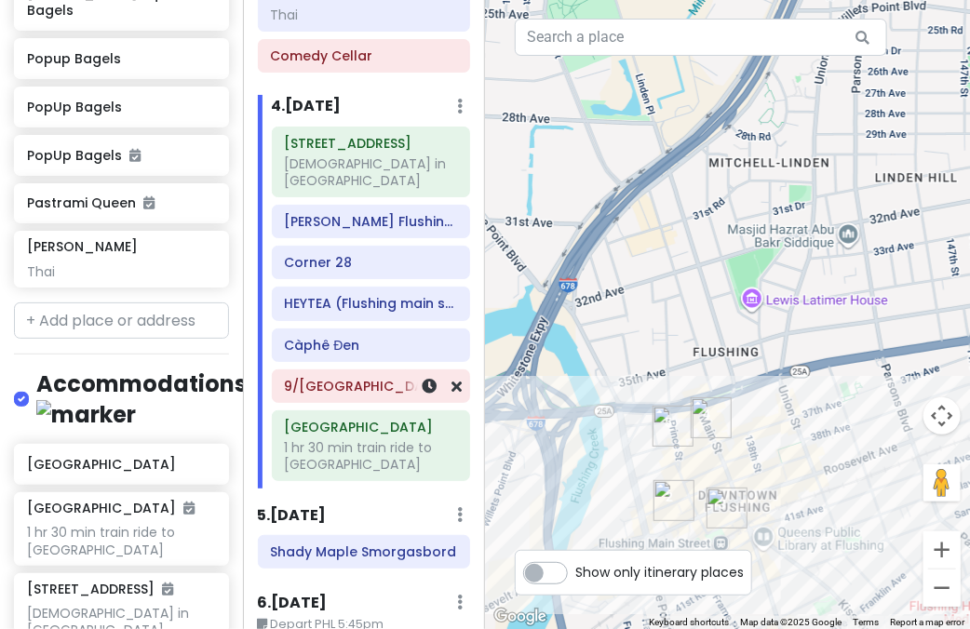
click at [357, 378] on h6 "9/[GEOGRAPHIC_DATA]" at bounding box center [370, 386] width 173 height 17
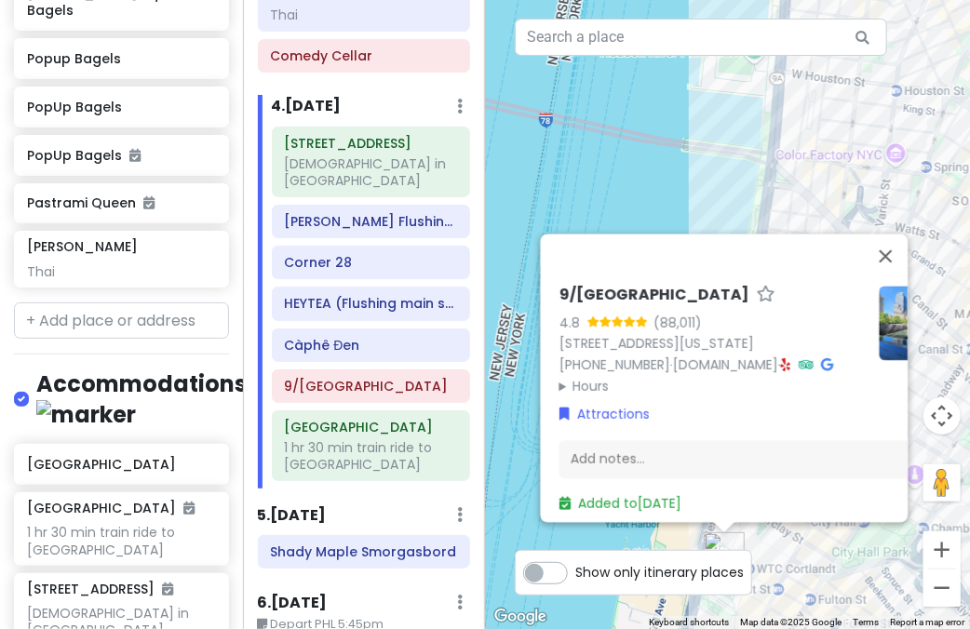
click at [589, 376] on summary "Hours" at bounding box center [710, 386] width 305 height 20
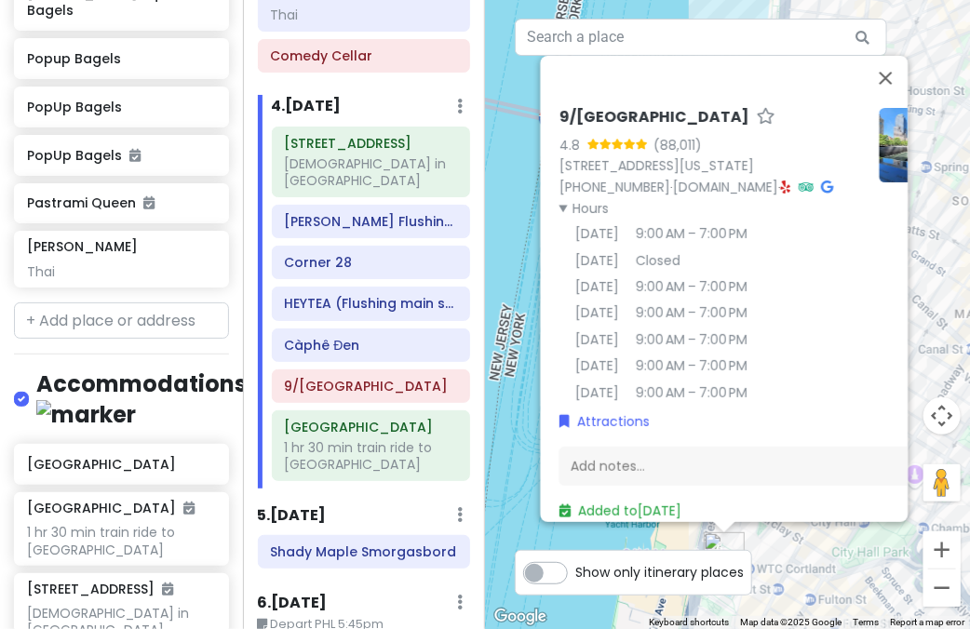
click at [518, 363] on div "9/[GEOGRAPHIC_DATA] 4.8 (88,011) [STREET_ADDRESS][US_STATE] [PHONE_NUMBER] · [D…" at bounding box center [727, 314] width 485 height 629
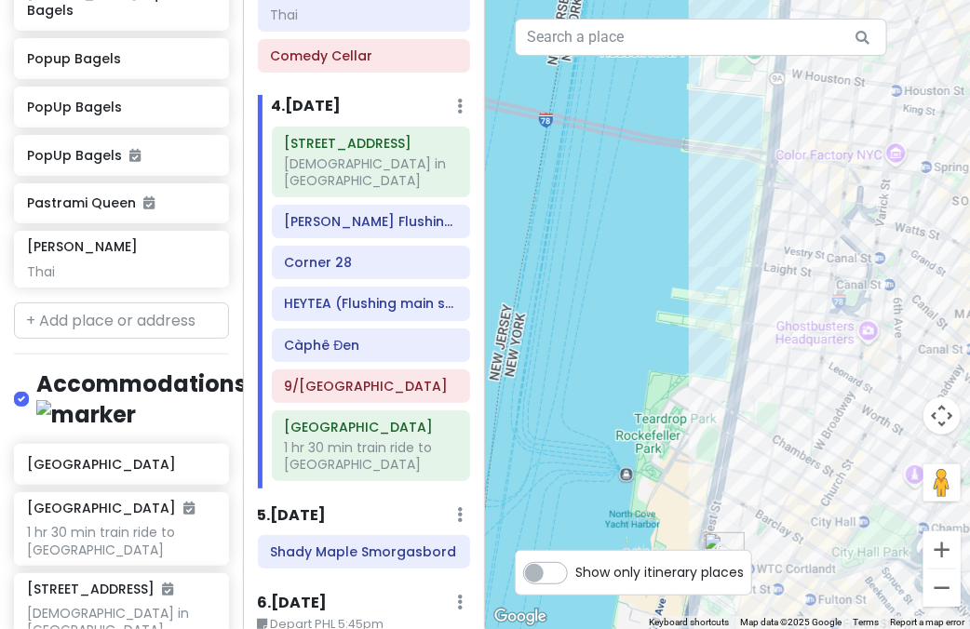
drag, startPoint x: 848, startPoint y: 456, endPoint x: 782, endPoint y: 297, distance: 172.3
click at [799, 301] on div at bounding box center [727, 314] width 485 height 629
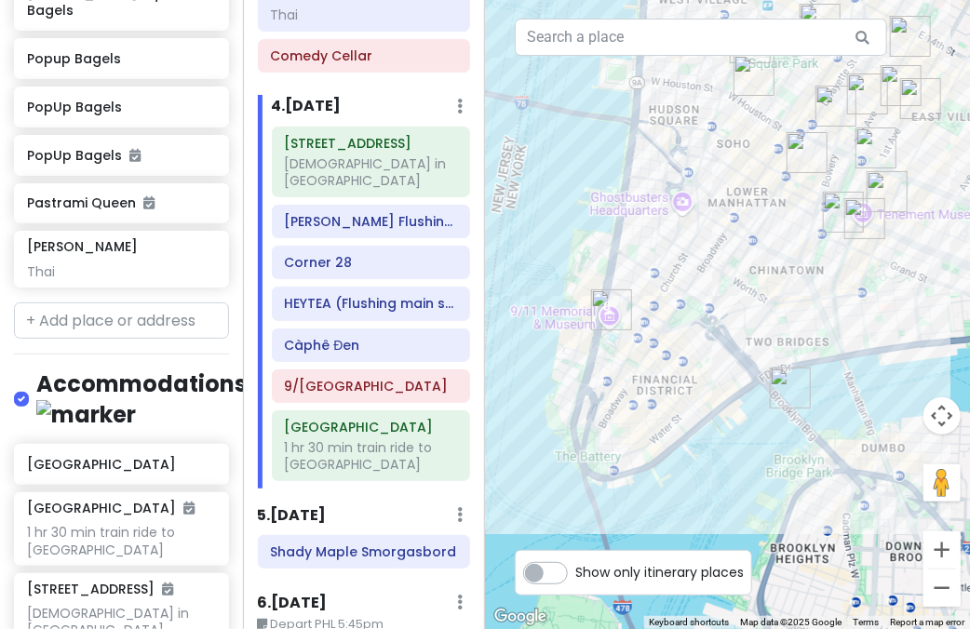
drag, startPoint x: 809, startPoint y: 303, endPoint x: 740, endPoint y: 338, distance: 77.4
click at [741, 336] on div at bounding box center [727, 314] width 485 height 629
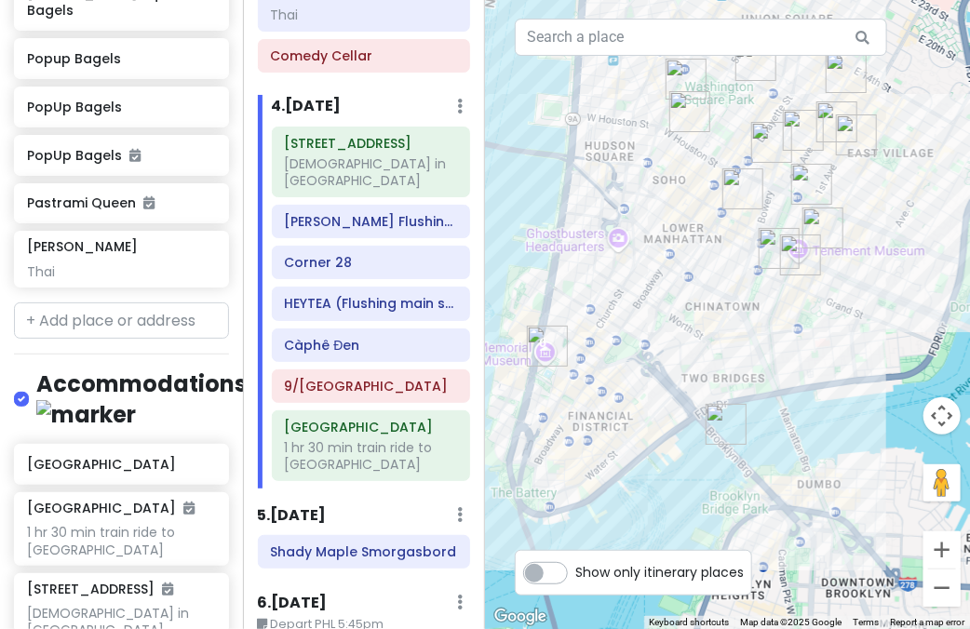
click at [770, 254] on img "The Sandwich Board" at bounding box center [779, 248] width 41 height 41
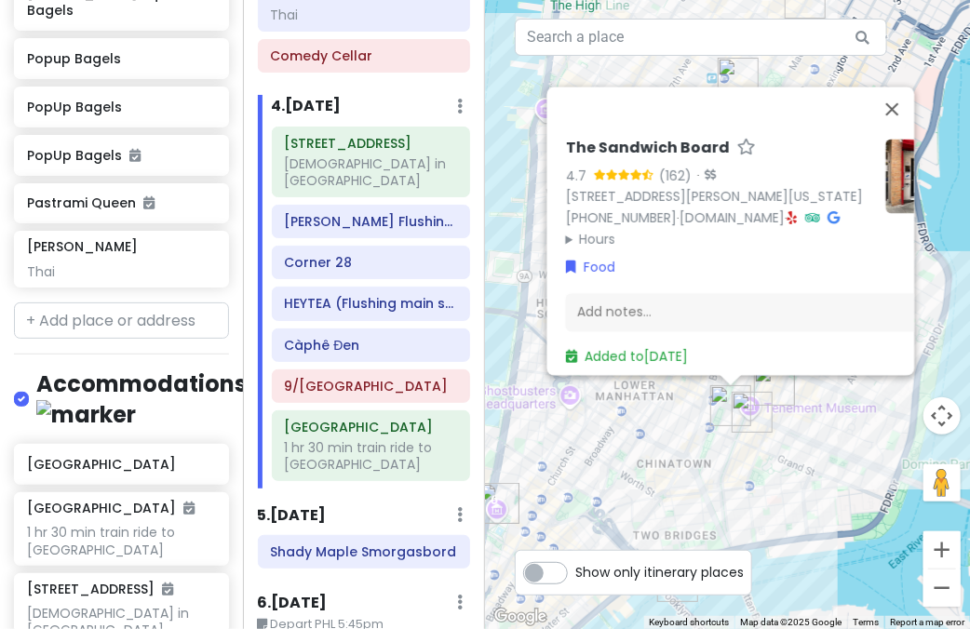
click at [611, 239] on div "The Sandwich Board 4.7 (162) · 115 Eldridge St FRNT A, New York, NY 10002, USA …" at bounding box center [763, 253] width 410 height 244
click at [611, 229] on summary "Hours" at bounding box center [717, 239] width 305 height 20
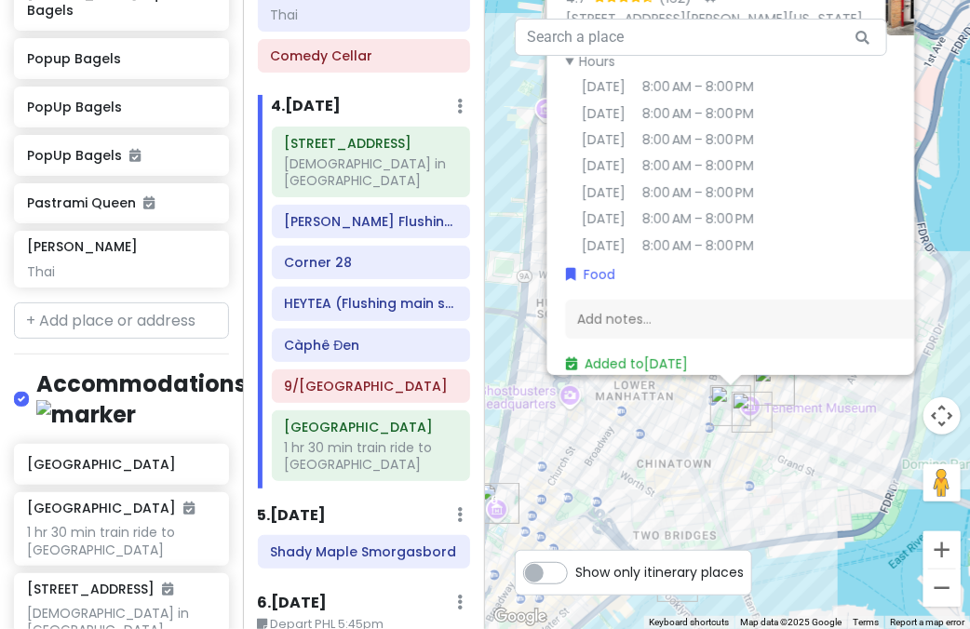
click at [631, 416] on div "The Sandwich Board 4.7 (162) · 115 Eldridge St FRNT A, New York, NY 10002, USA …" at bounding box center [727, 314] width 485 height 629
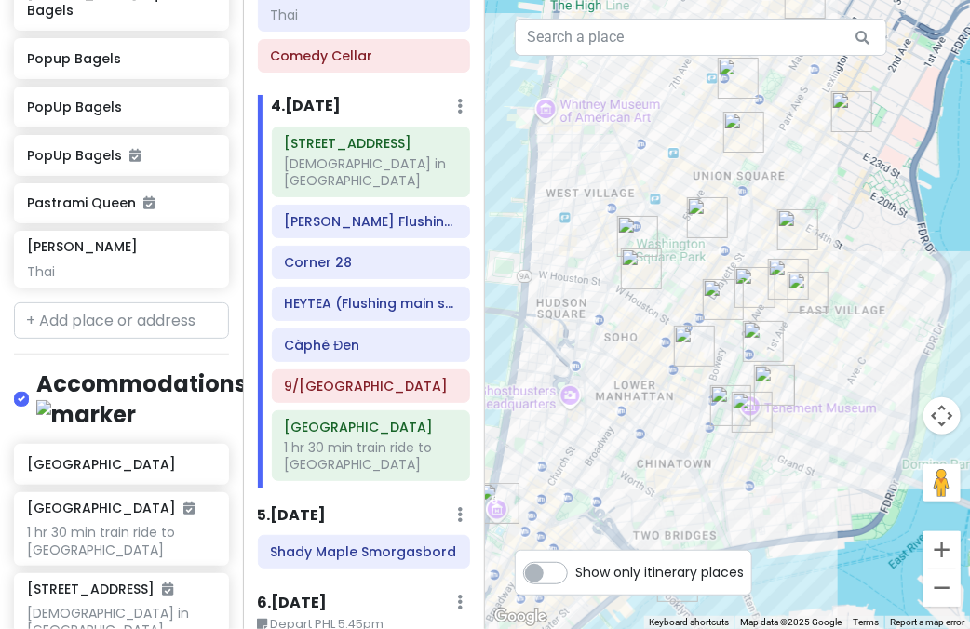
click at [762, 410] on img "Kalye Broome" at bounding box center [752, 412] width 41 height 41
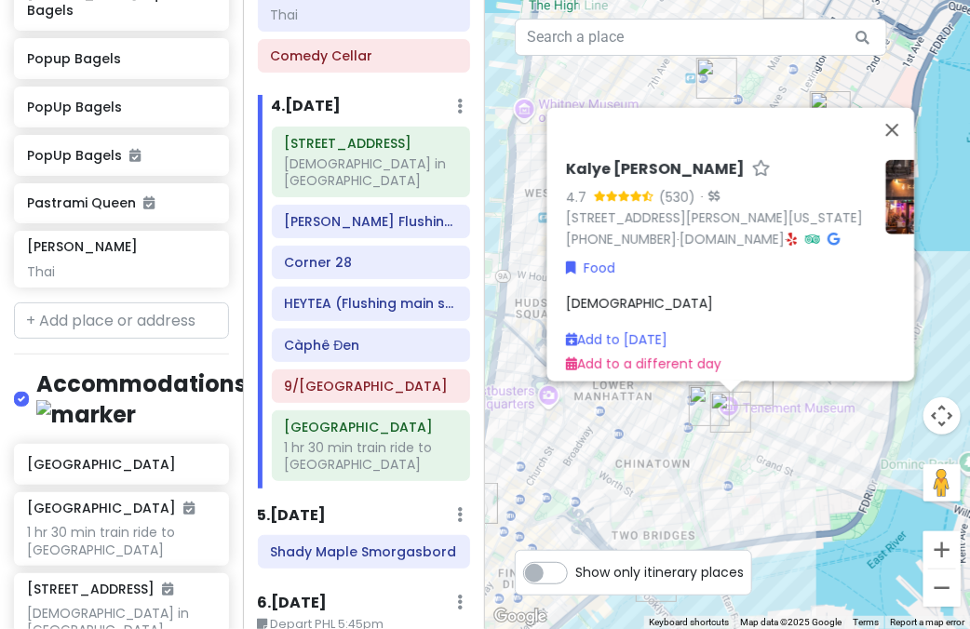
drag, startPoint x: 756, startPoint y: 494, endPoint x: 749, endPoint y: 461, distance: 34.1
click at [756, 494] on div "Kalye Broome 4.7 (530) · 251 Broome St, New York, NY 10002, USA (646) 422-7267 …" at bounding box center [727, 314] width 485 height 629
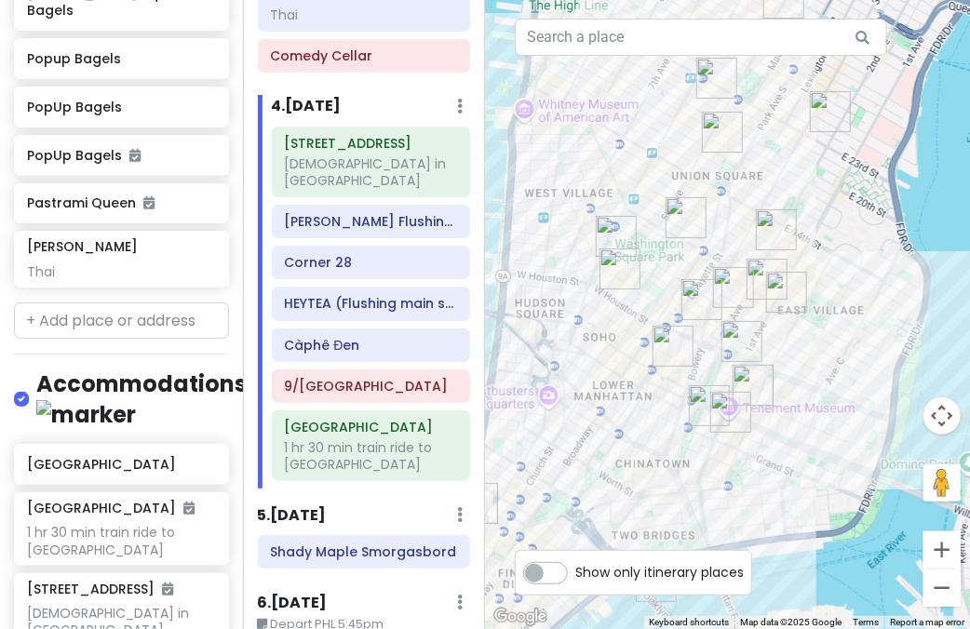
click at [751, 379] on img "Kalye Rivington" at bounding box center [753, 385] width 41 height 41
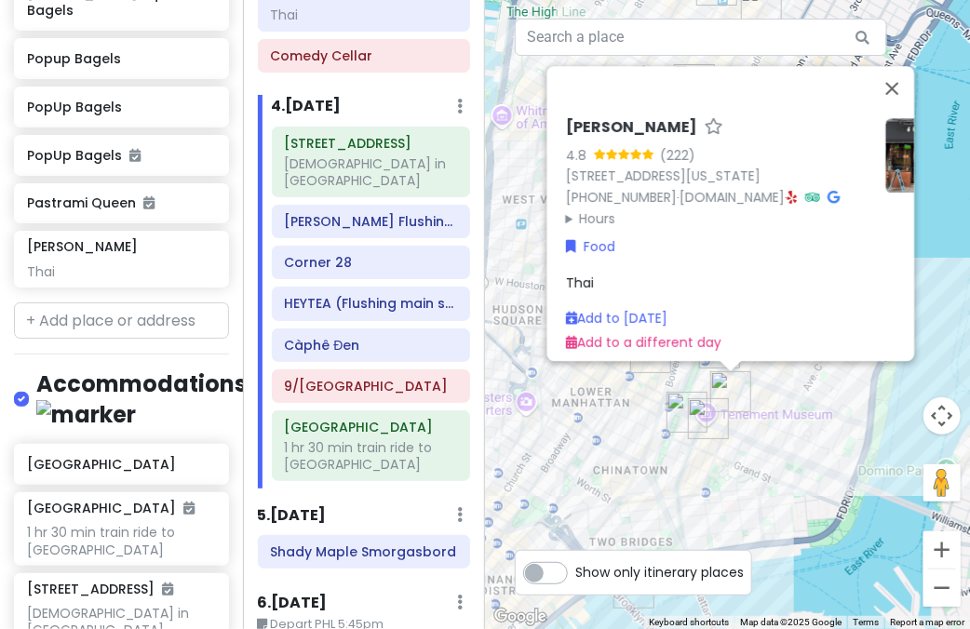
click at [704, 411] on img "Kalye Broome" at bounding box center [708, 418] width 41 height 41
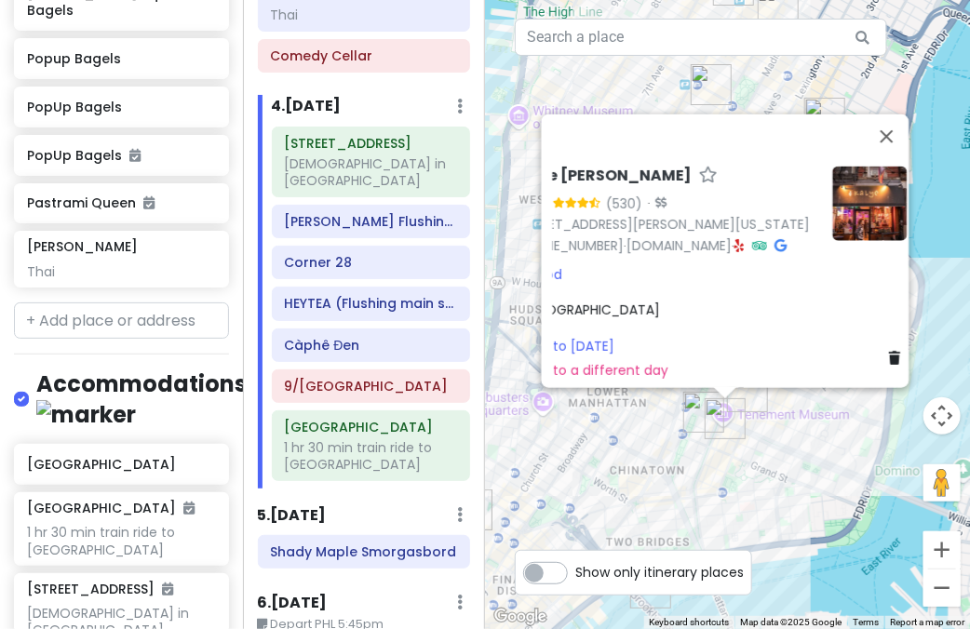
scroll to position [0, 69]
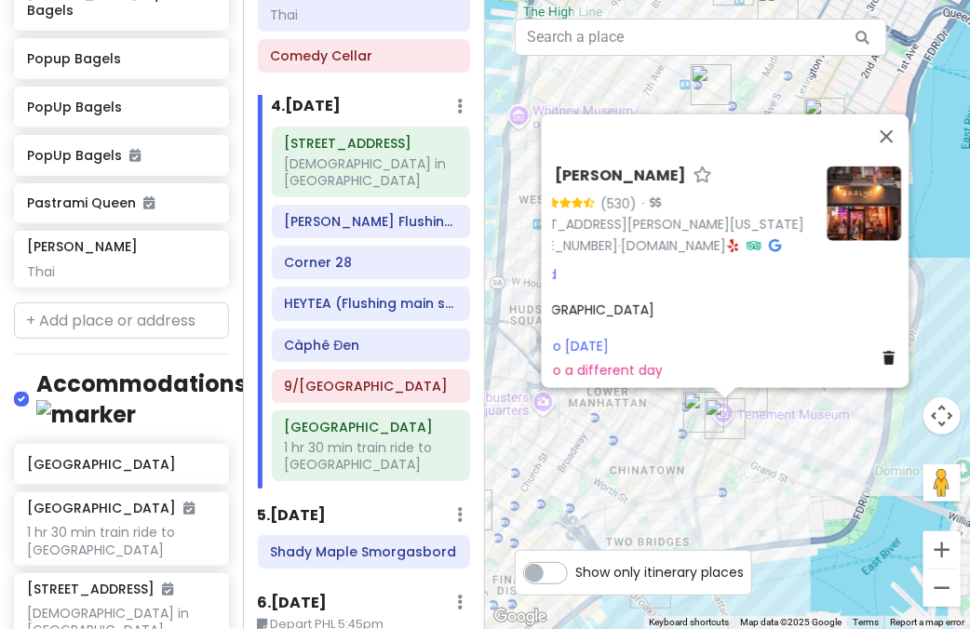
click at [882, 349] on link at bounding box center [891, 357] width 19 height 20
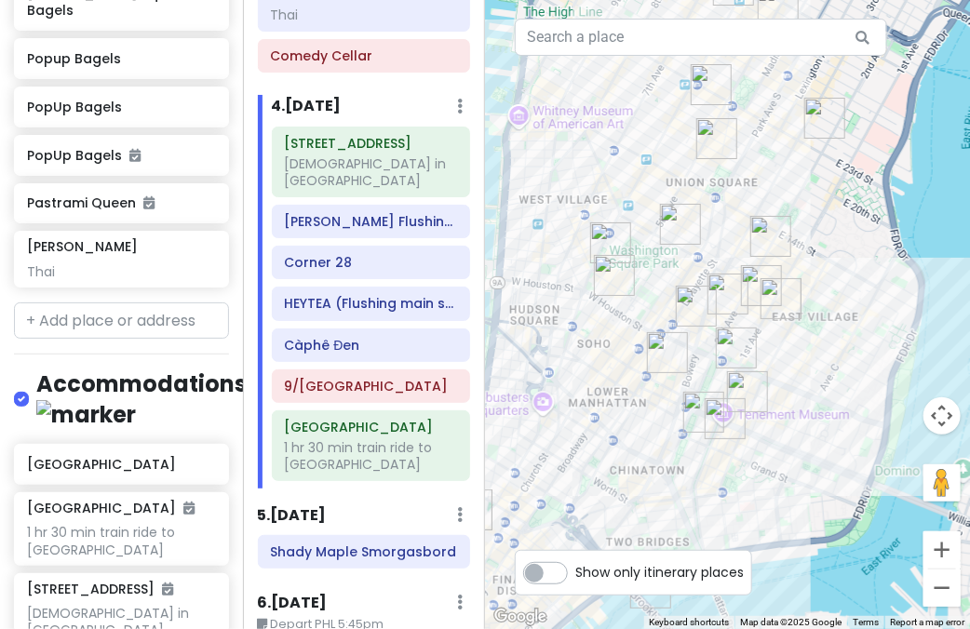
scroll to position [2636, 0]
click at [740, 388] on img "Kalye Rivington" at bounding box center [747, 391] width 41 height 41
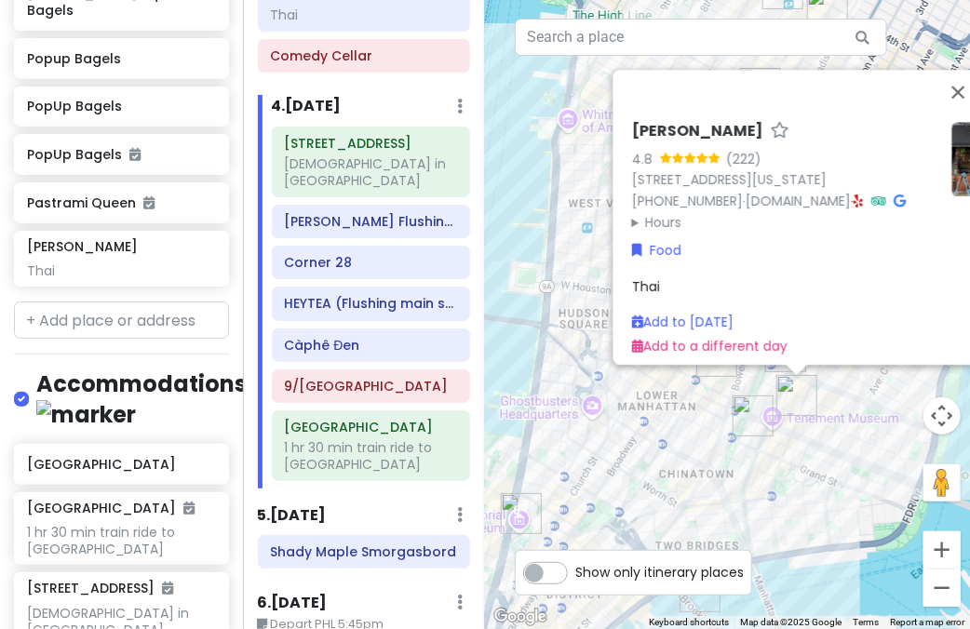
drag, startPoint x: 686, startPoint y: 461, endPoint x: 819, endPoint y: 447, distance: 133.8
click at [785, 464] on div "Kalye Rivington 4.8 (222) 111 Rivington St, New York, NY 10002, USA (646) 287-9…" at bounding box center [727, 314] width 485 height 629
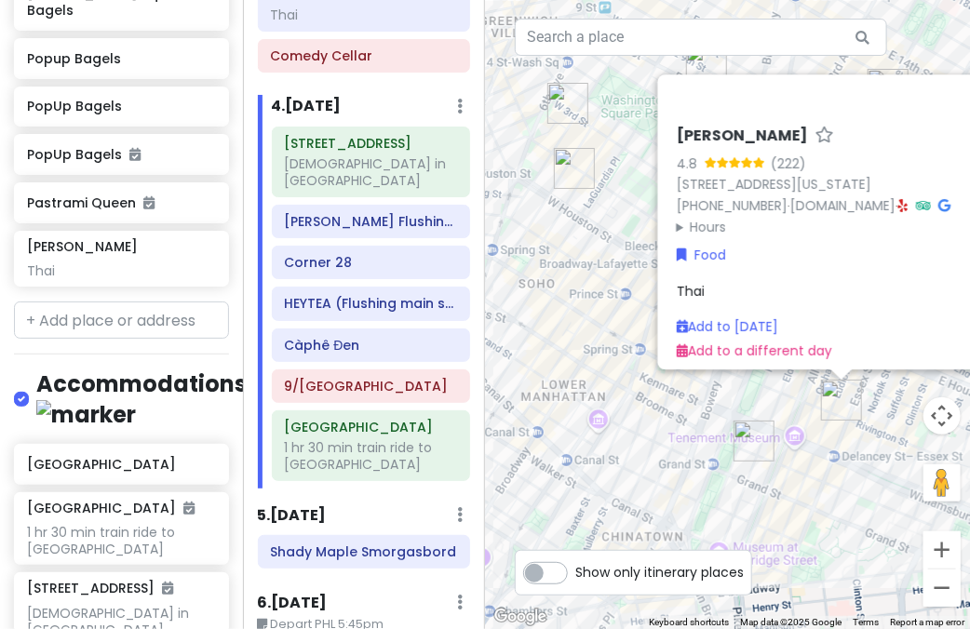
click at [662, 400] on div "Kalye Rivington 4.8 (222) 111 Rivington St, New York, NY 10002, USA (646) 287-9…" at bounding box center [727, 314] width 485 height 629
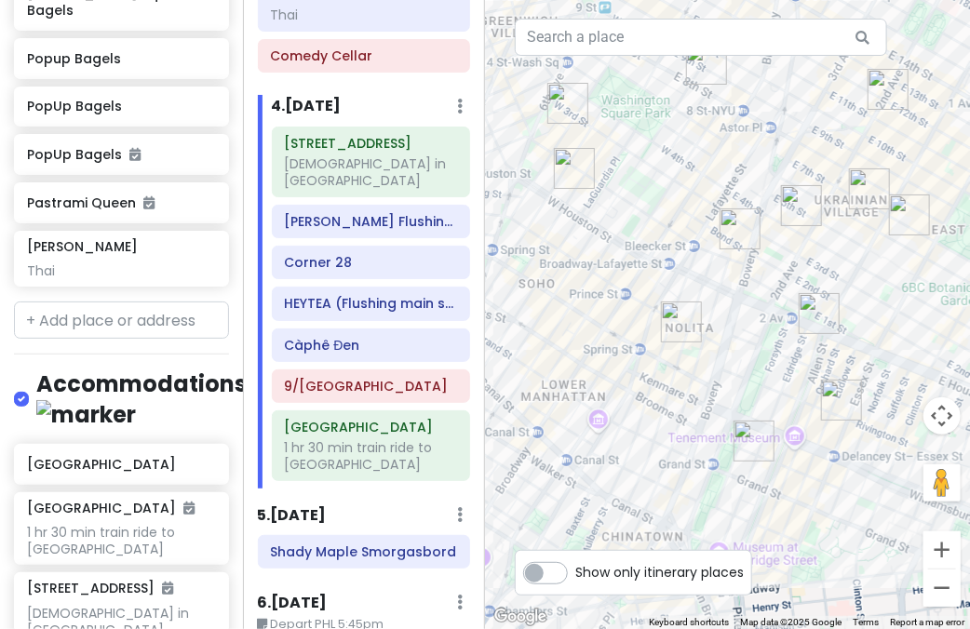
click at [806, 318] on img "Kisa" at bounding box center [819, 313] width 41 height 41
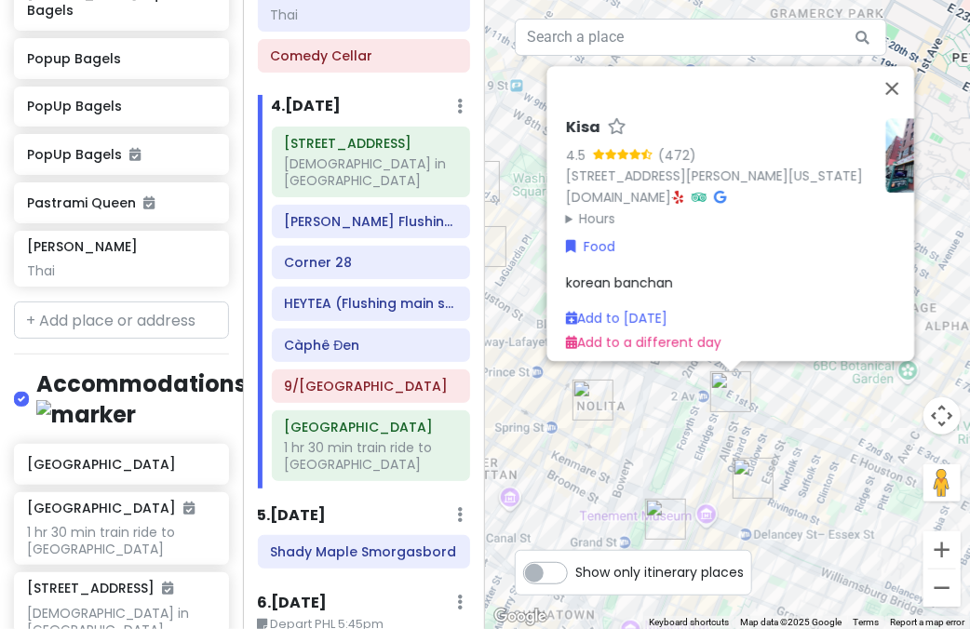
click at [752, 471] on img "Kalye Rivington" at bounding box center [753, 478] width 41 height 41
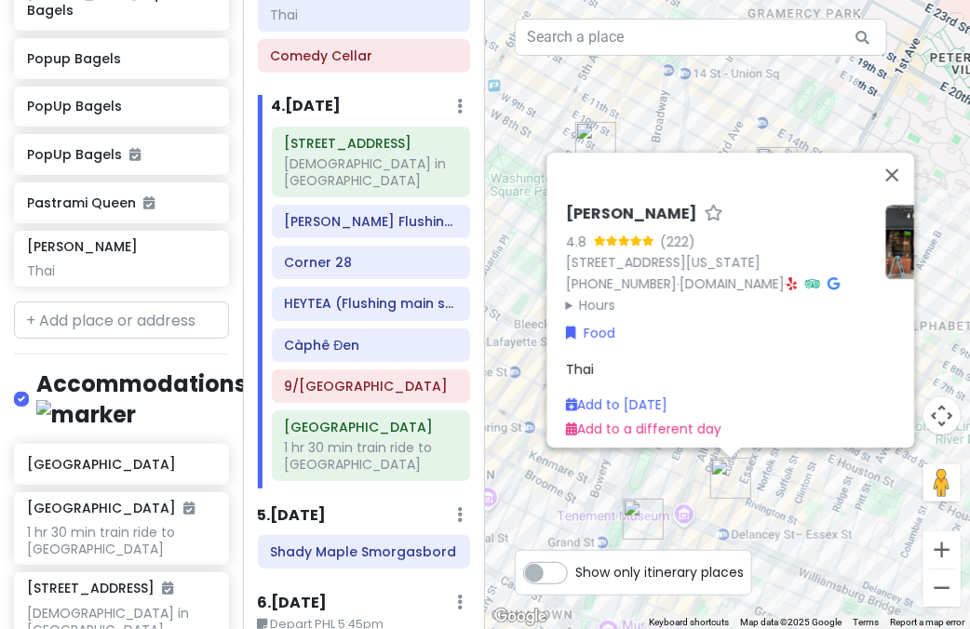
click at [559, 460] on div "Kalye Rivington 4.8 (222) 111 Rivington St, New York, NY 10002, USA (646) 287-9…" at bounding box center [727, 314] width 485 height 629
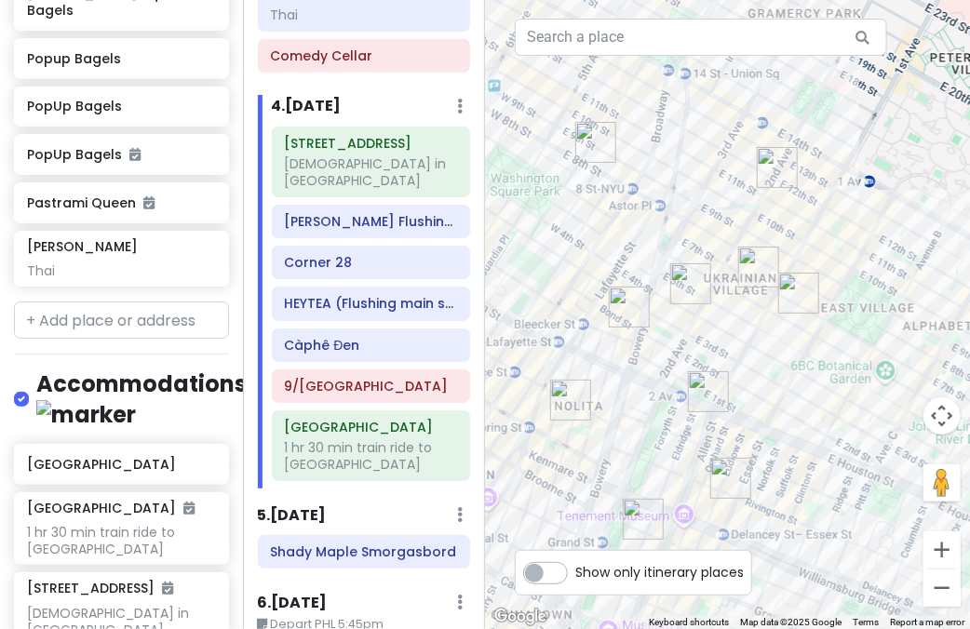
click at [684, 286] on img "New York Comedy Club - East Village" at bounding box center [690, 283] width 41 height 41
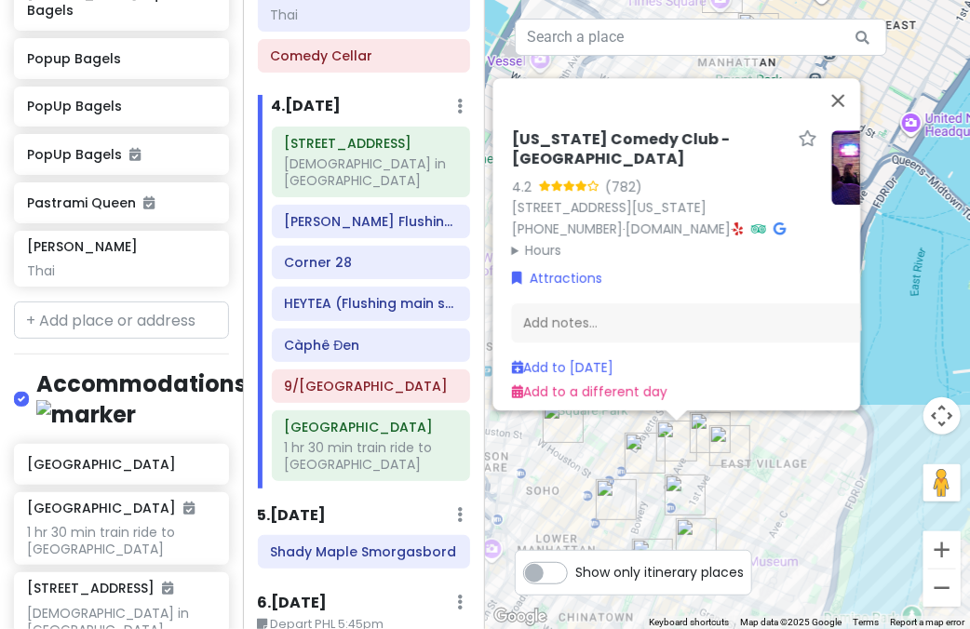
click at [740, 479] on div "New York Comedy Club - East Village 4.2 (782) 85 E 4th St, New York, NY 10003, …" at bounding box center [727, 314] width 485 height 629
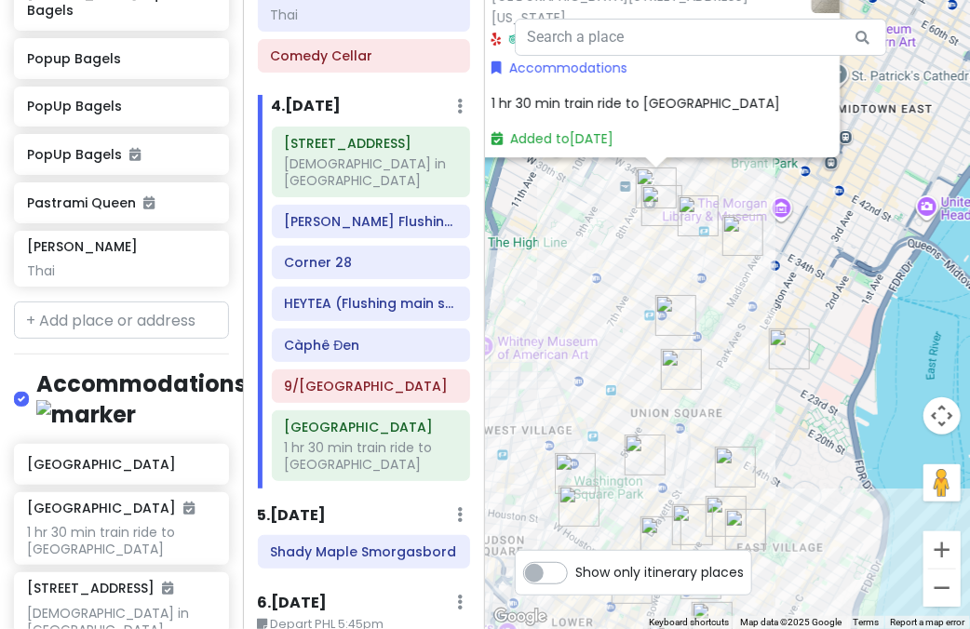
drag, startPoint x: 632, startPoint y: 391, endPoint x: 597, endPoint y: 291, distance: 105.7
click at [579, 293] on div "[GEOGRAPHIC_DATA] 4.5 (1,761) [STREET_ADDRESS][US_STATE] Accommodations 1 hr 30…" at bounding box center [727, 314] width 485 height 629
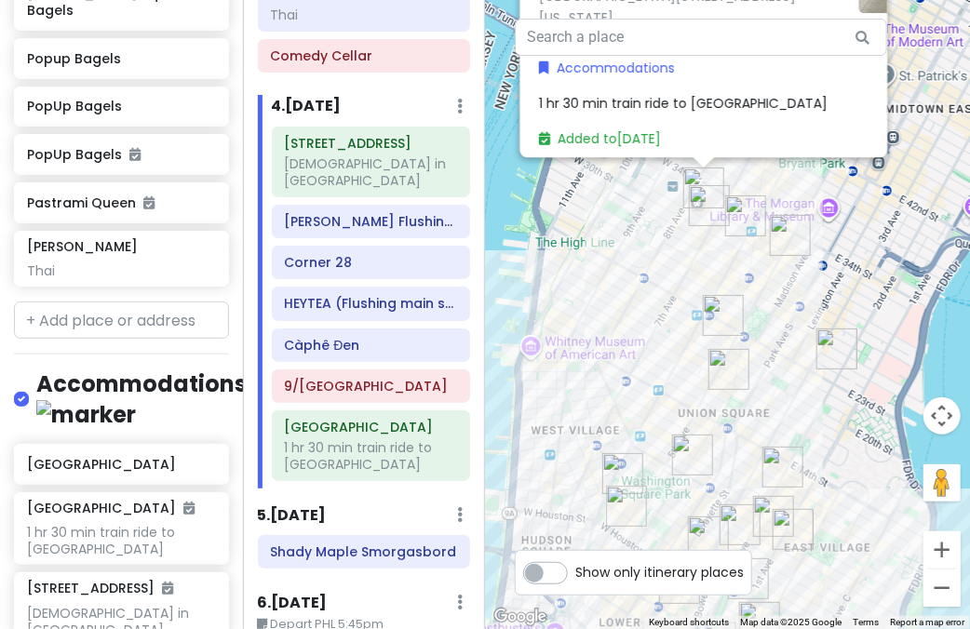
click at [711, 210] on img "PopUp Bagels" at bounding box center [709, 205] width 41 height 41
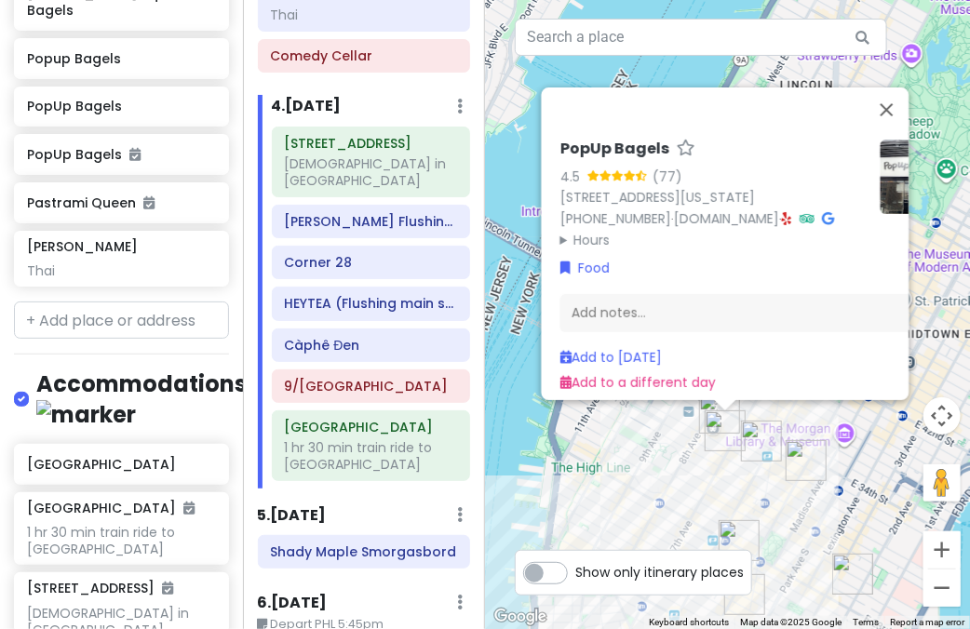
click at [748, 430] on img "FIFTYLAN KOREATOWN" at bounding box center [761, 441] width 41 height 41
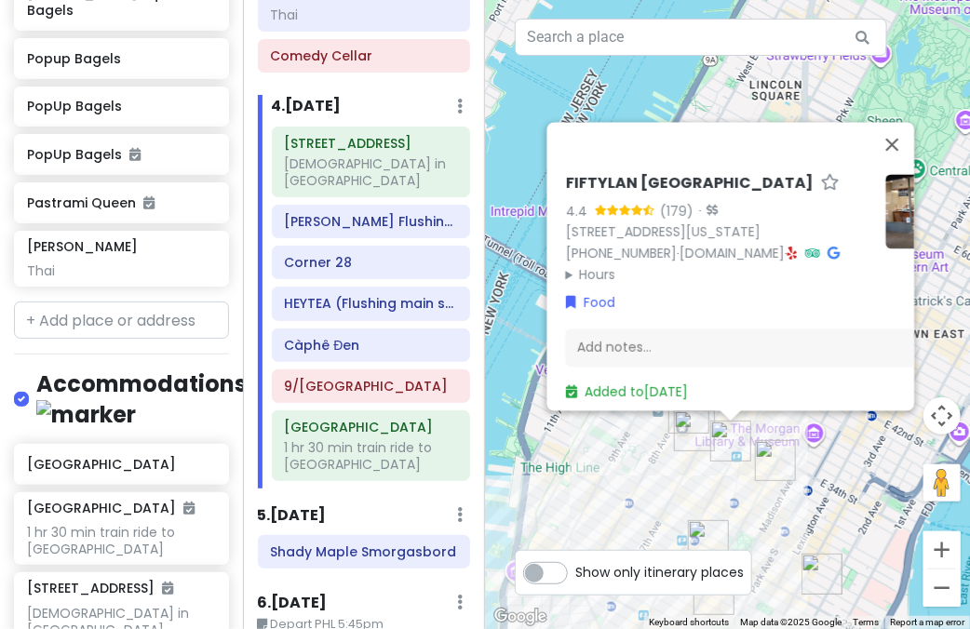
click at [797, 475] on div "FIFTYLAN KOREATOWN 4.4 (179) · [STREET_ADDRESS][US_STATE] [PHONE_NUMBER] · [DOM…" at bounding box center [727, 314] width 485 height 629
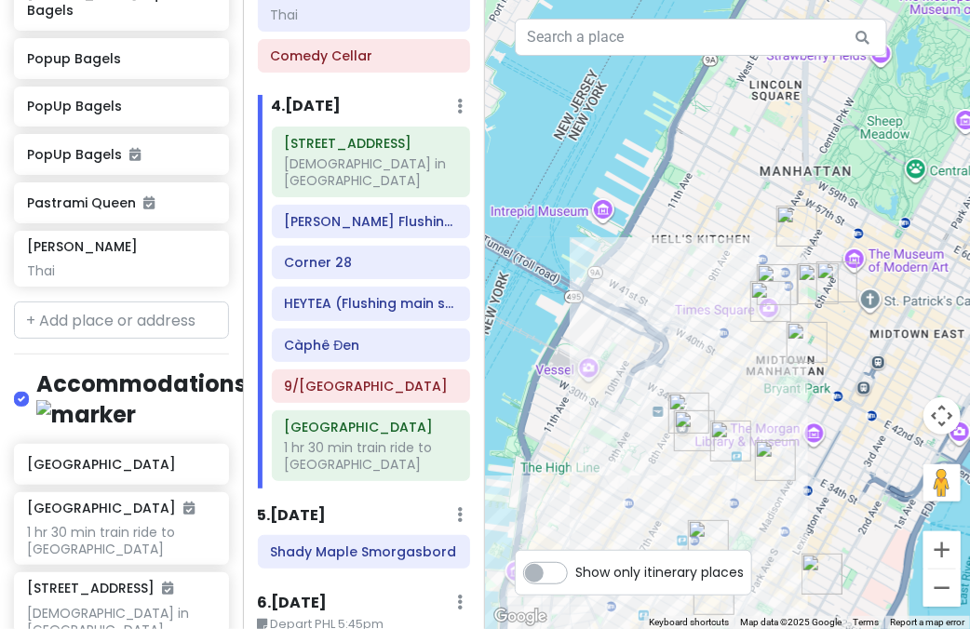
click at [774, 464] on img "Sundaes Best" at bounding box center [775, 460] width 41 height 41
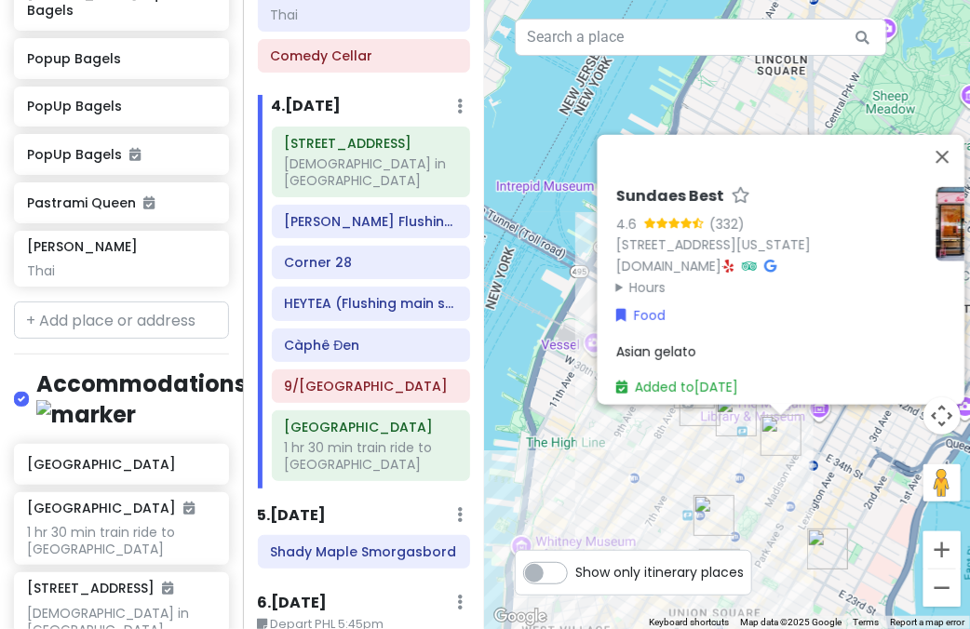
drag, startPoint x: 702, startPoint y: 488, endPoint x: 755, endPoint y: 459, distance: 60.4
click at [755, 459] on div "Sundaes Best 4.6 (332) 4 E 32nd St Store 5, New York, NY 10016, USA sundaesbest…" at bounding box center [727, 314] width 485 height 629
click at [724, 416] on img "FIFTYLAN KOREATOWN" at bounding box center [736, 416] width 41 height 41
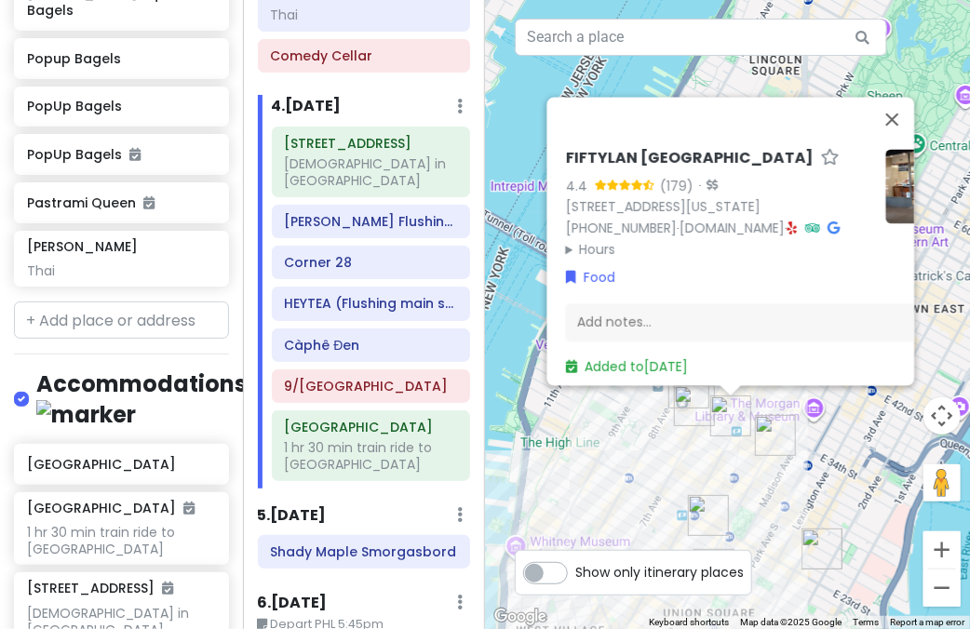
click at [723, 438] on div "FIFTYLAN KOREATOWN 4.4 (179) · [STREET_ADDRESS][US_STATE] [PHONE_NUMBER] · [DOM…" at bounding box center [727, 314] width 485 height 629
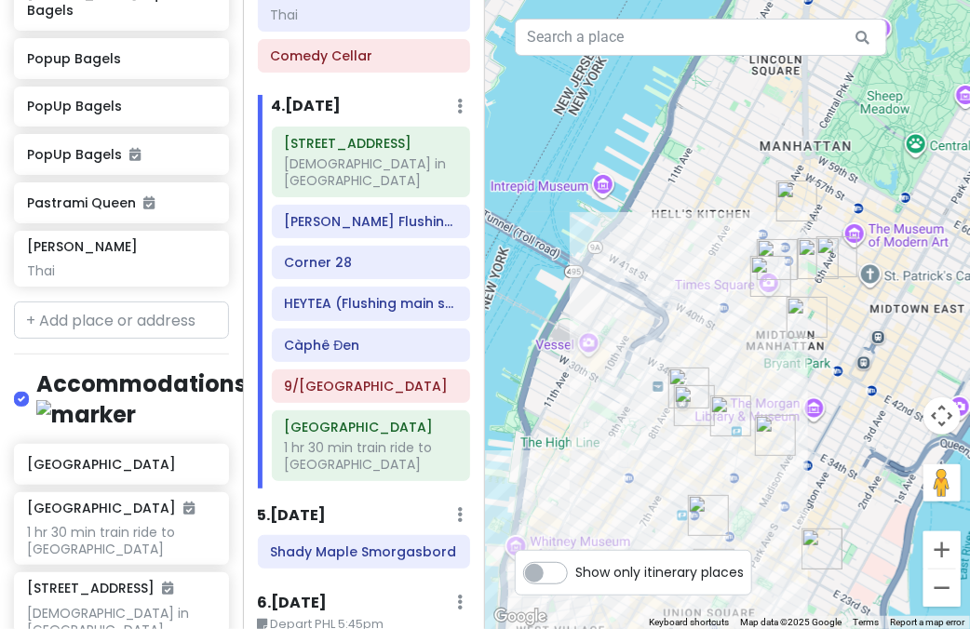
click at [719, 423] on img "FIFTYLAN KOREATOWN" at bounding box center [730, 416] width 41 height 41
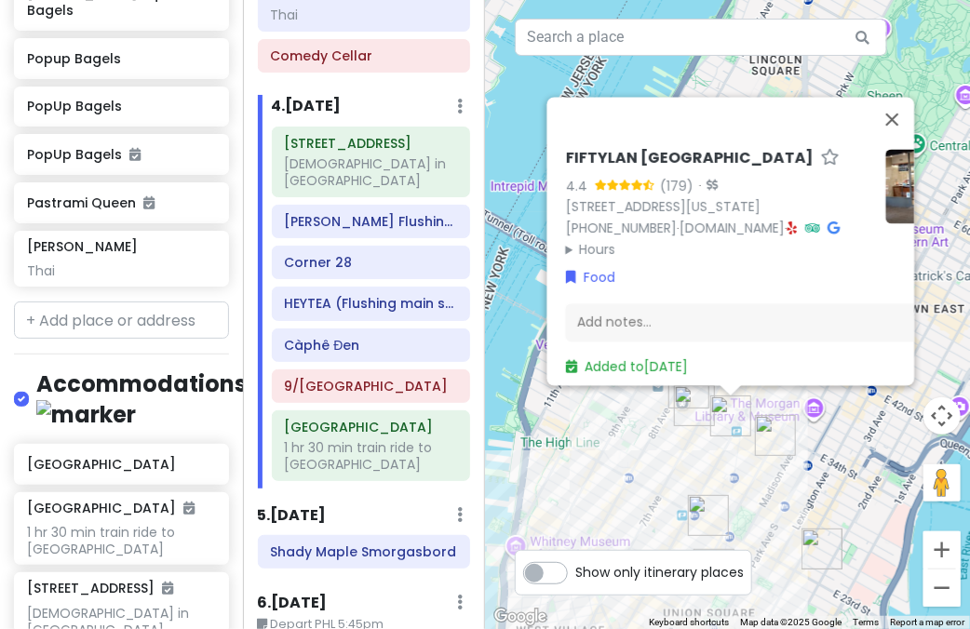
click at [693, 401] on img "PopUp Bagels" at bounding box center [694, 405] width 41 height 41
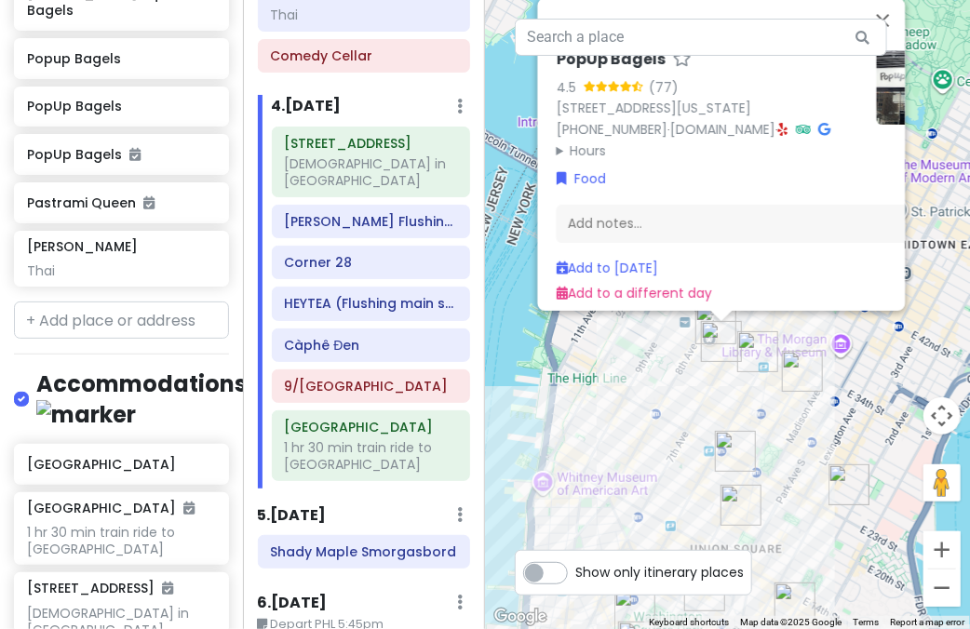
drag, startPoint x: 767, startPoint y: 509, endPoint x: 762, endPoint y: 412, distance: 96.9
click at [762, 412] on div "PopUp Bagels 4.5 (77) 370 7th Ave, New York, NY 10001, USA (203) 297-8819 · www…" at bounding box center [727, 314] width 485 height 629
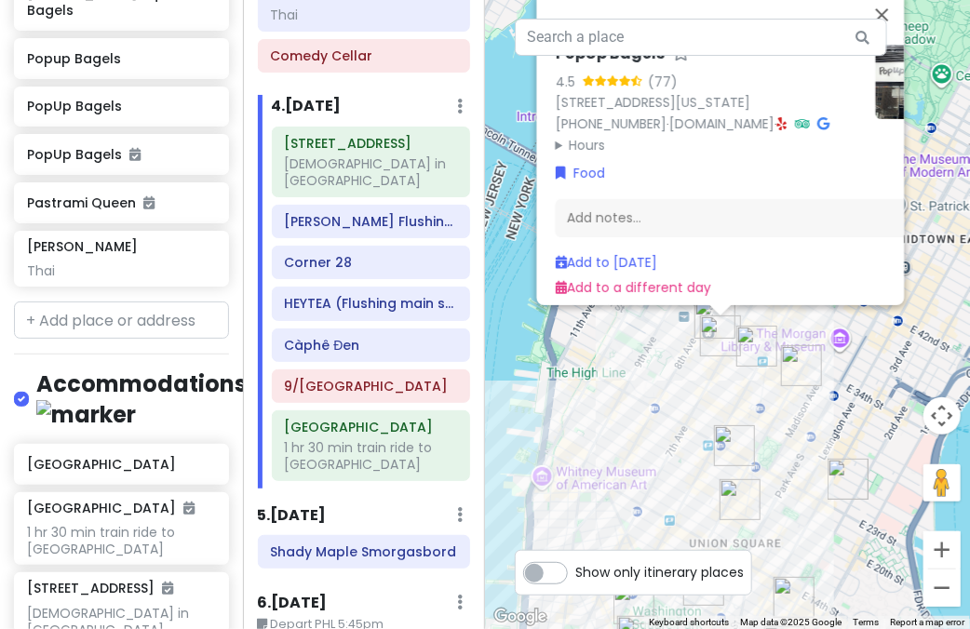
click at [734, 442] on img "COTE Korean Steakhouse" at bounding box center [734, 445] width 41 height 41
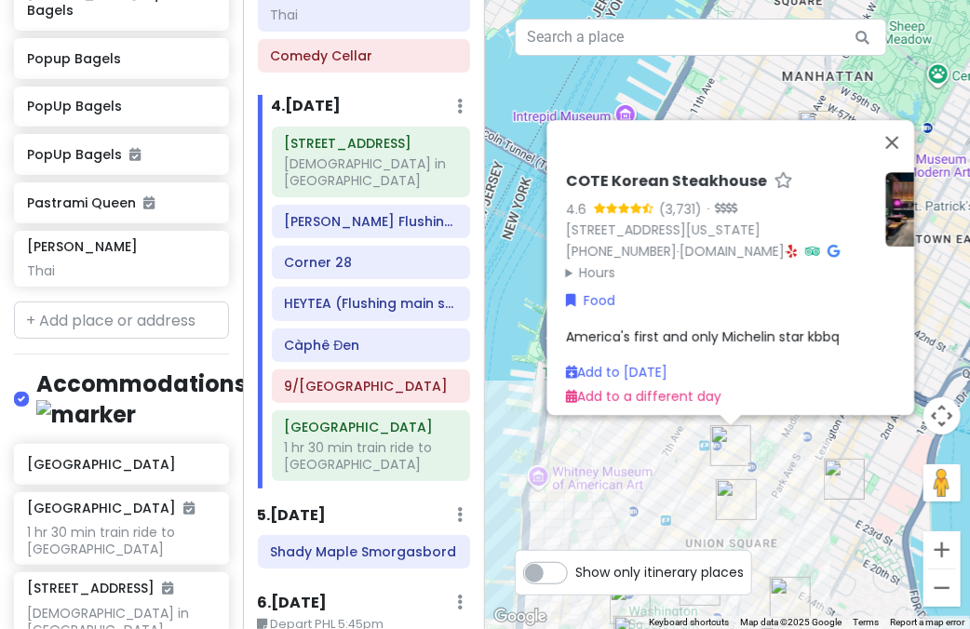
click at [726, 498] on img "Tompkins Square Bagels" at bounding box center [736, 499] width 41 height 41
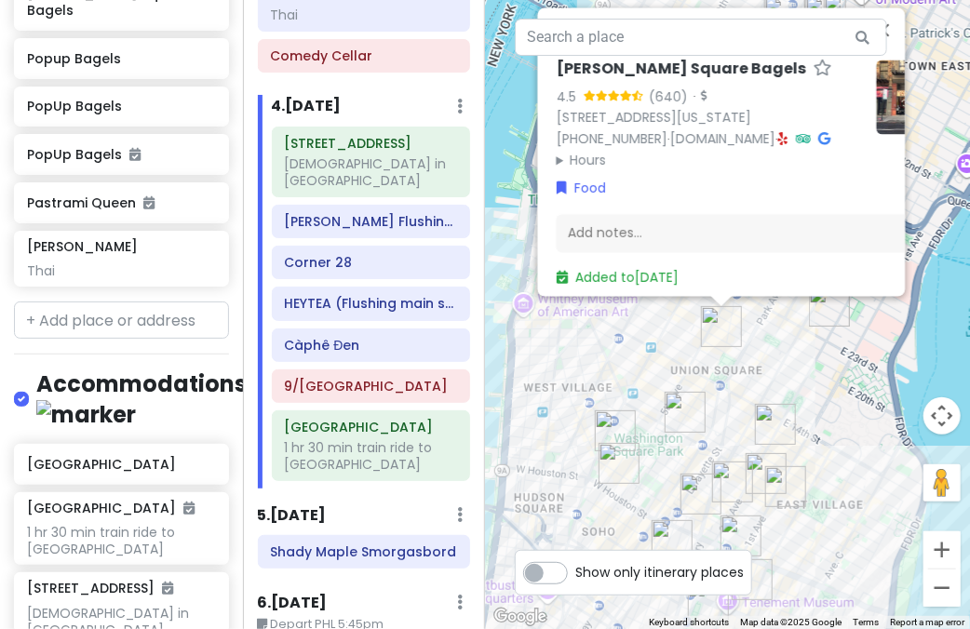
drag, startPoint x: 734, startPoint y: 530, endPoint x: 725, endPoint y: 356, distance: 173.4
click at [725, 356] on div "Tompkins Square Bagels 4.5 (640) · 23 E 17th St, New York, NY 10003, USA (646) …" at bounding box center [727, 314] width 485 height 629
click at [772, 434] on img "Tompkins Square Bagels" at bounding box center [775, 424] width 41 height 41
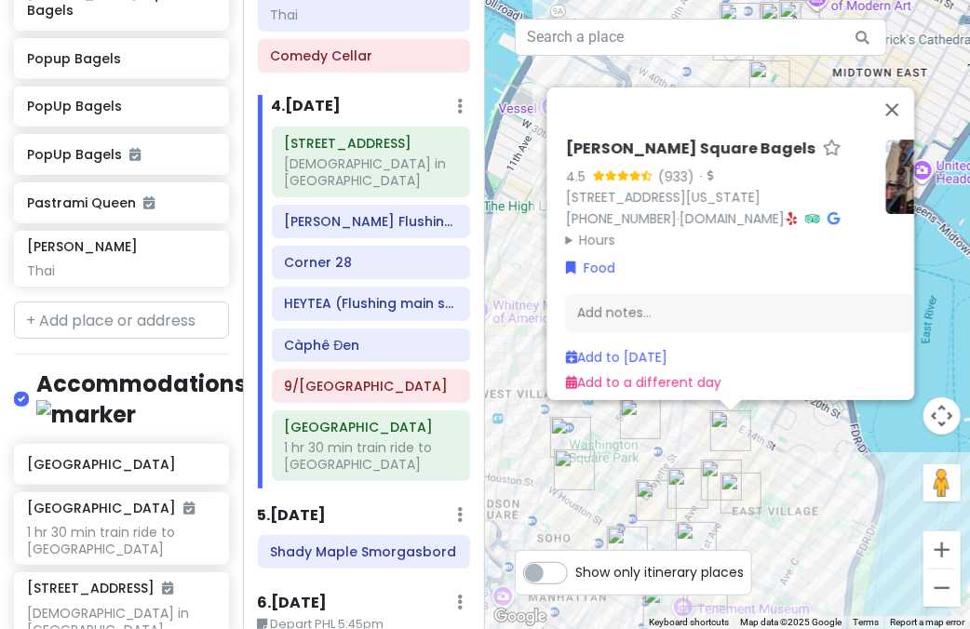
click at [649, 430] on img "Wanpo Tea Shop" at bounding box center [640, 418] width 41 height 41
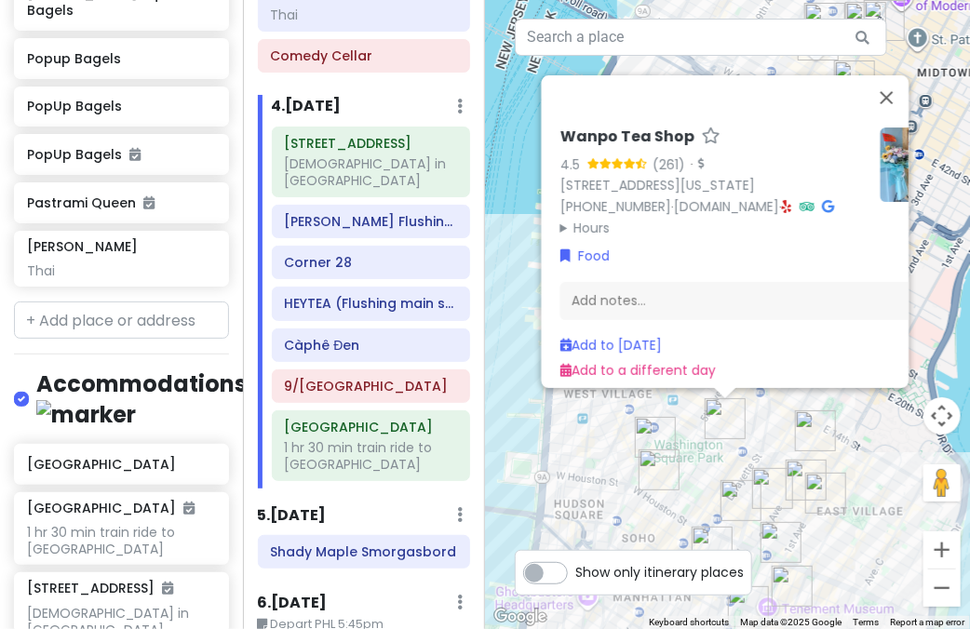
click at [730, 438] on img "Wanpo Tea Shop" at bounding box center [725, 418] width 41 height 41
click at [775, 426] on div "To navigate, press the arrow keys. Wanpo Tea Shop 4.5 (261) · 37 E 8th St, New …" at bounding box center [727, 314] width 485 height 629
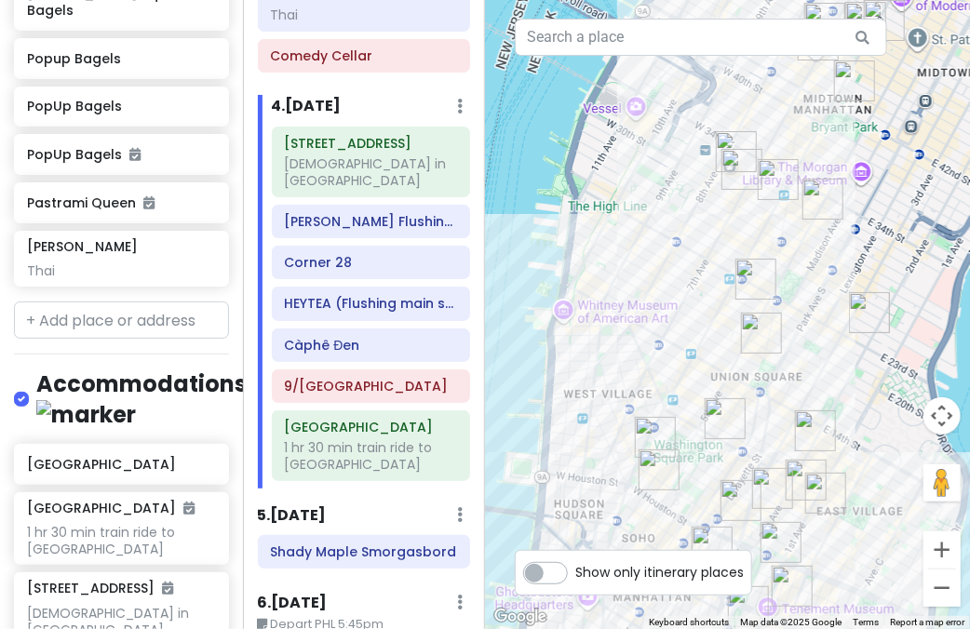
click at [750, 340] on img "Tompkins Square Bagels" at bounding box center [761, 333] width 41 height 41
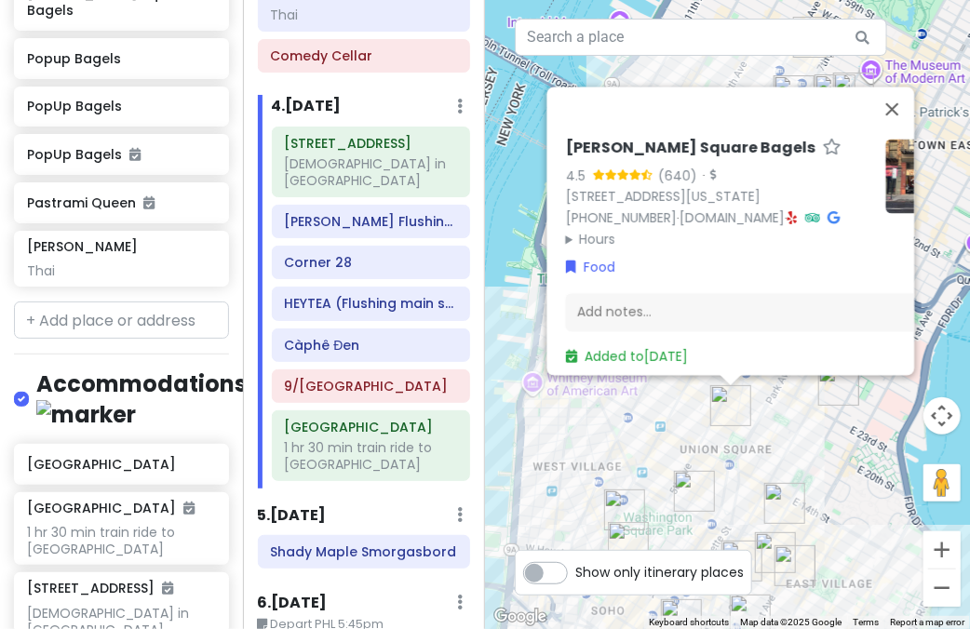
click at [697, 489] on img "Wanpo Tea Shop" at bounding box center [694, 491] width 41 height 41
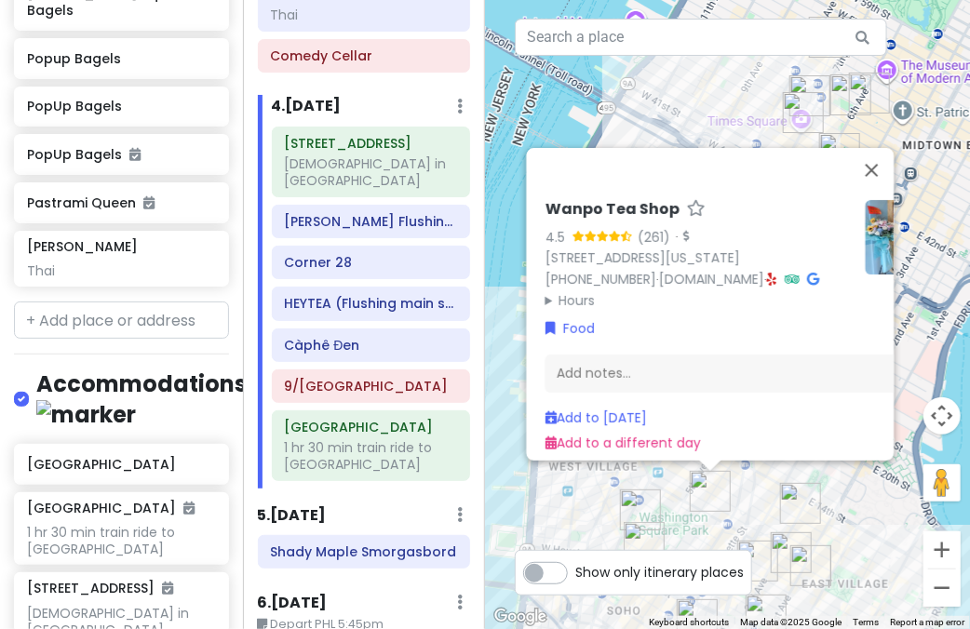
click at [787, 481] on div "Wanpo Tea Shop 4.5 (261) · 37 E 8th St, New York, NY 10003, USA (212) 995-8349 …" at bounding box center [727, 314] width 485 height 629
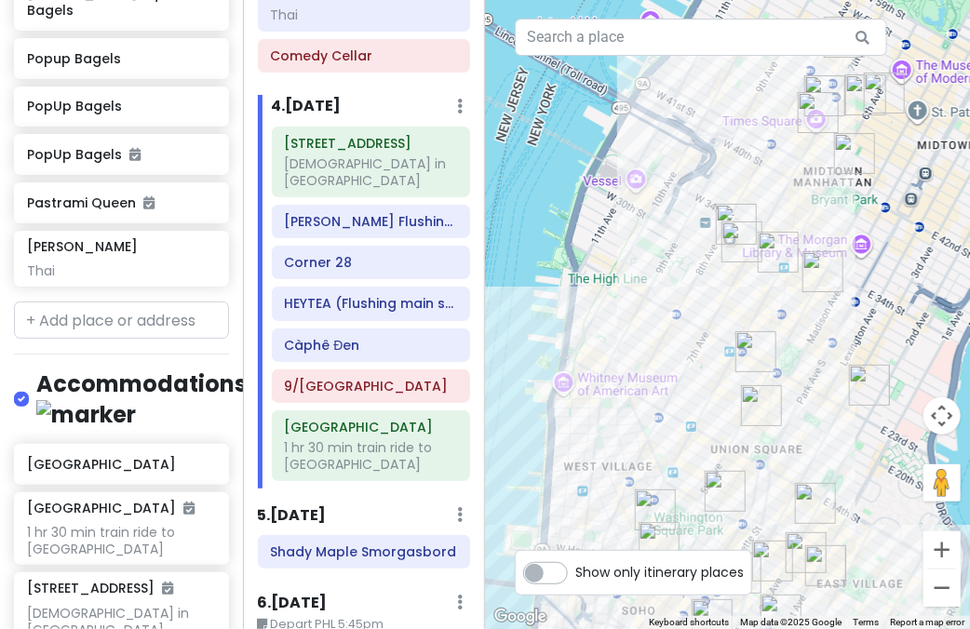
click at [809, 500] on img "Tompkins Square Bagels" at bounding box center [815, 503] width 41 height 41
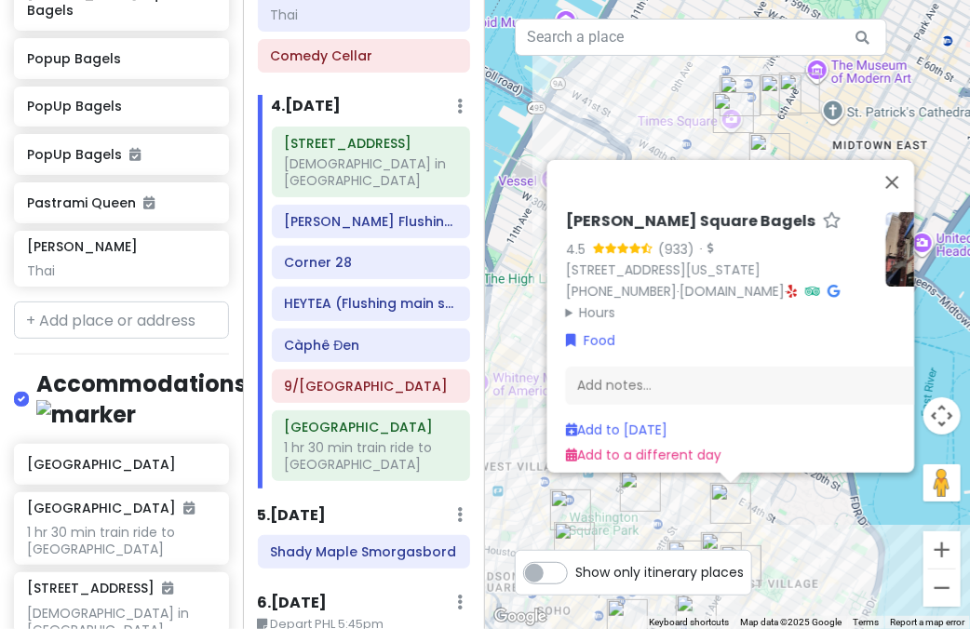
click at [657, 493] on img "Wanpo Tea Shop" at bounding box center [640, 491] width 41 height 41
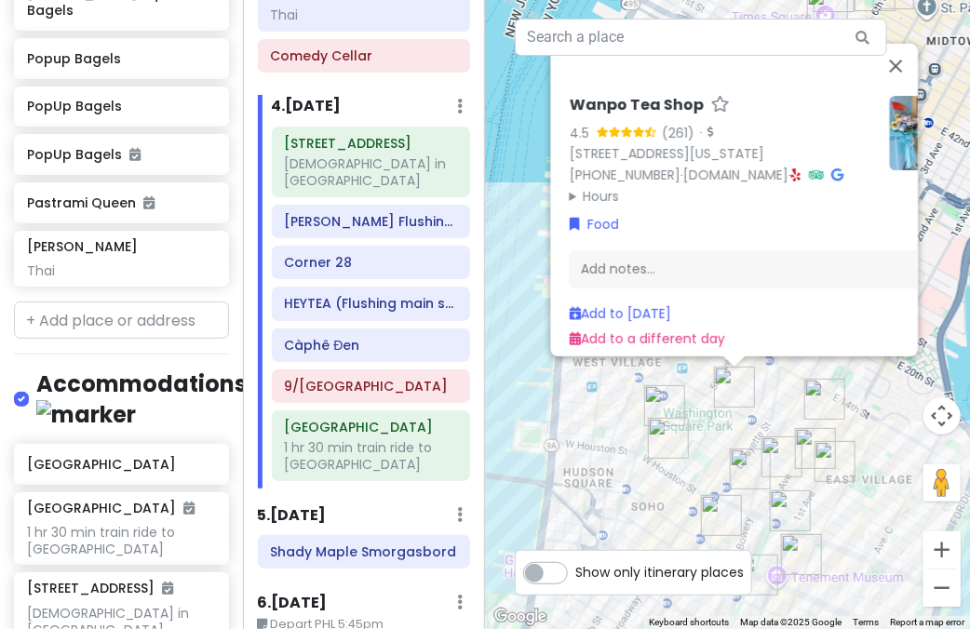
drag, startPoint x: 654, startPoint y: 481, endPoint x: 666, endPoint y: 386, distance: 95.6
click at [663, 386] on img "Comedy Cellar" at bounding box center [664, 405] width 41 height 41
click at [655, 304] on link "Add to Sun 1/18" at bounding box center [619, 313] width 101 height 19
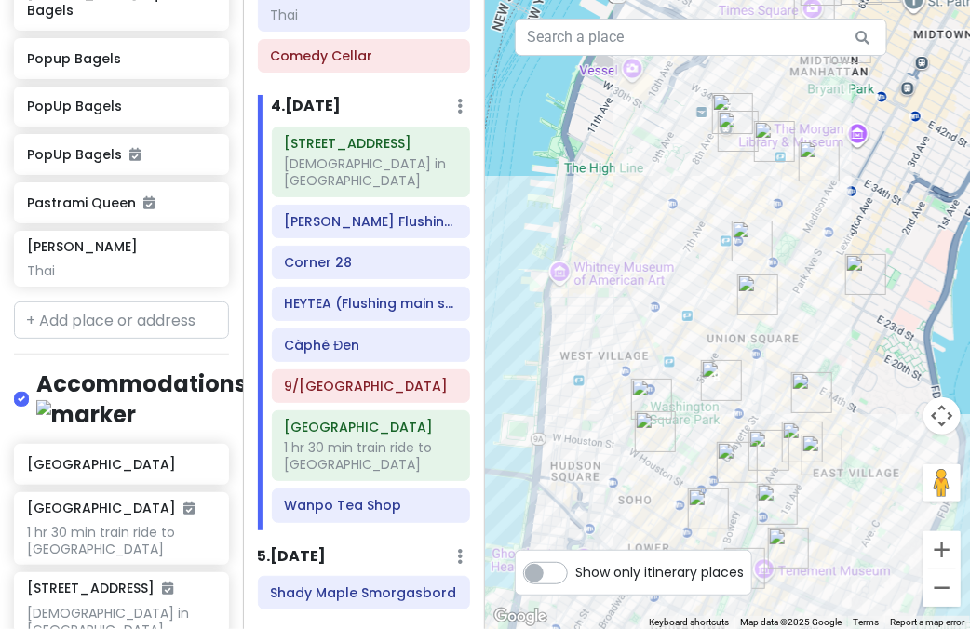
drag, startPoint x: 716, startPoint y: 431, endPoint x: 703, endPoint y: 423, distance: 15.5
click at [703, 423] on div at bounding box center [727, 314] width 485 height 629
click at [645, 435] on img "Popup Bagels" at bounding box center [655, 431] width 41 height 41
click at [655, 434] on img "Popup Bagels" at bounding box center [655, 431] width 41 height 41
click at [652, 424] on img "Popup Bagels" at bounding box center [655, 431] width 41 height 41
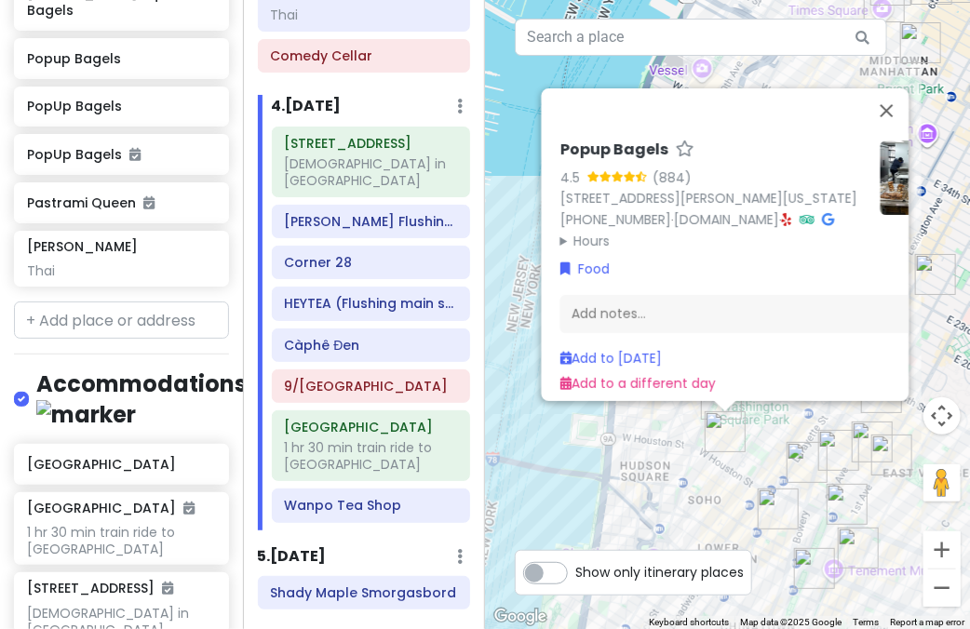
click at [778, 451] on div "Popup Bagels 4.5 (884) 177 Thompson St, New York, NY 10012, USA (203) 297-8819 …" at bounding box center [727, 314] width 485 height 629
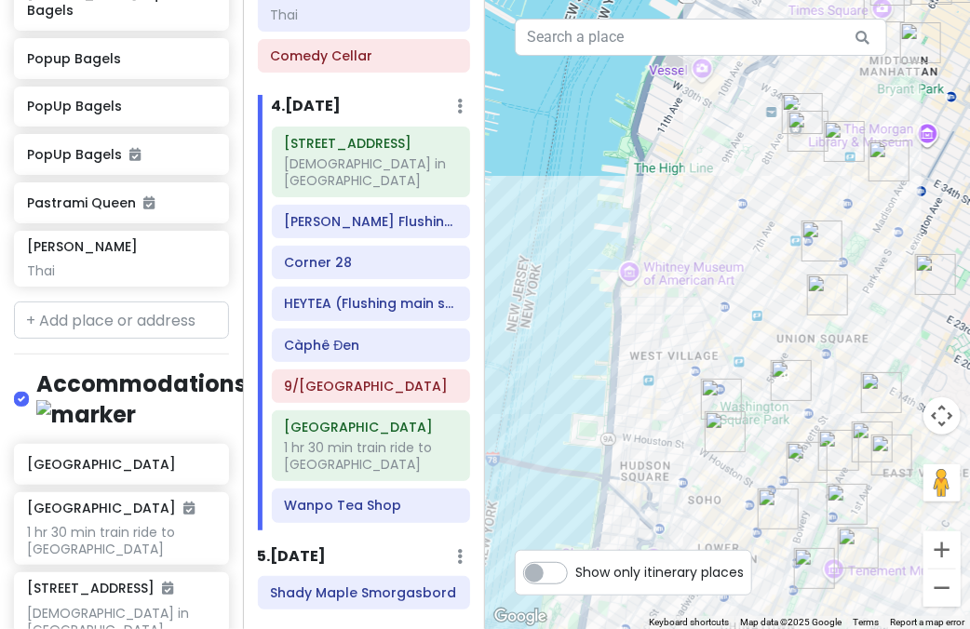
click at [800, 453] on img "Fish Cheeks" at bounding box center [807, 462] width 41 height 41
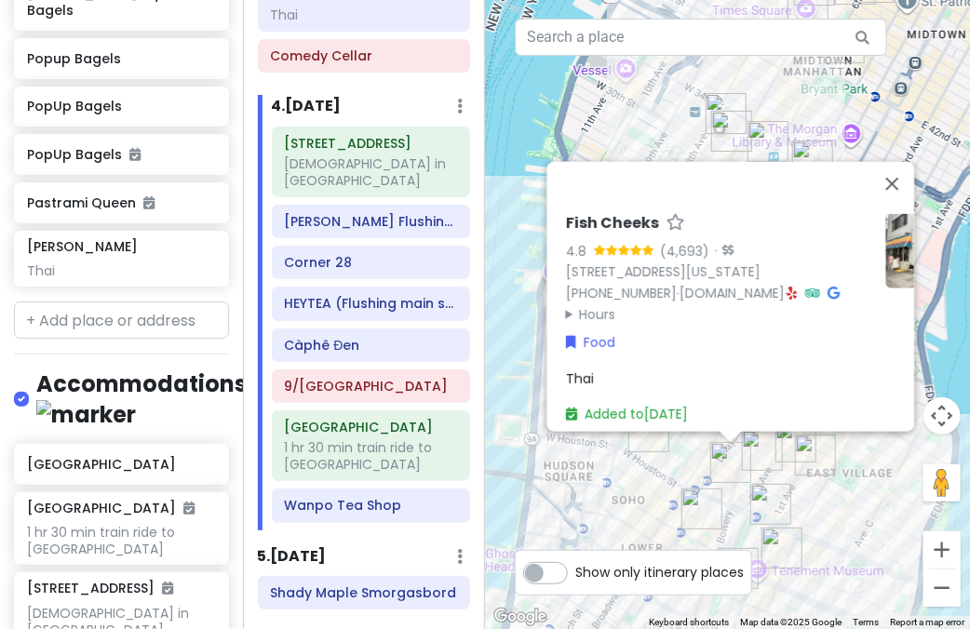
click at [701, 497] on img "FifthSip." at bounding box center [701, 509] width 41 height 41
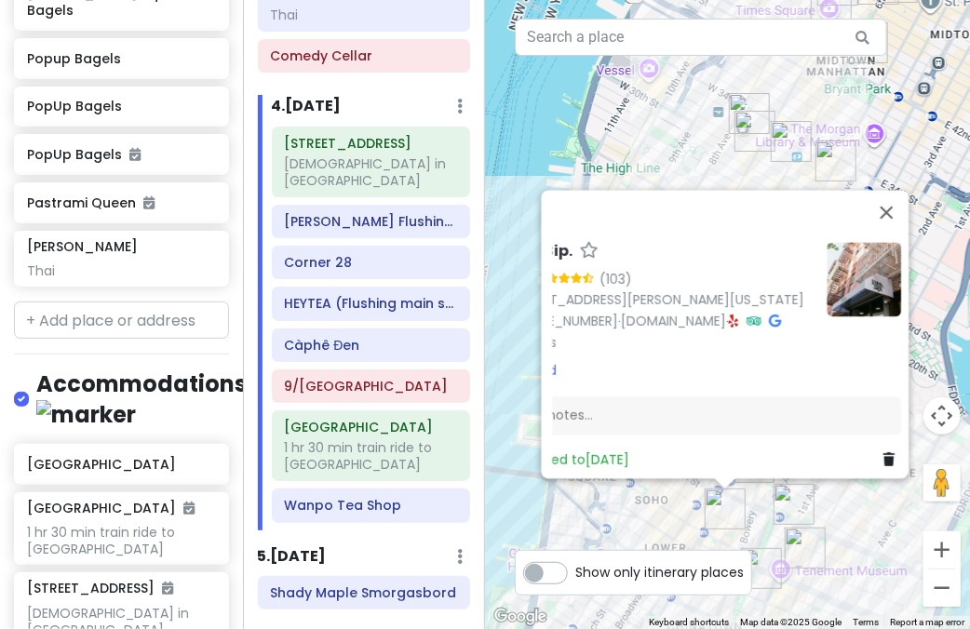
scroll to position [0, 0]
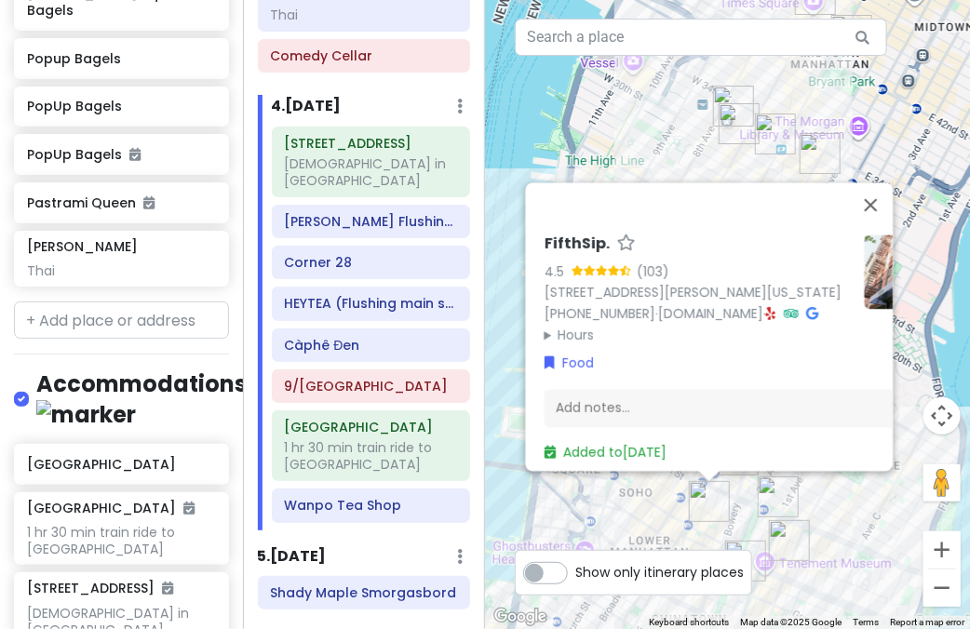
drag, startPoint x: 691, startPoint y: 481, endPoint x: 710, endPoint y: 409, distance: 75.2
click at [662, 471] on div "FifthSip. 4.5 (103) 229 Mott St, New York, NY 10012, USA (917) 388-2855 · fifth…" at bounding box center [727, 314] width 485 height 629
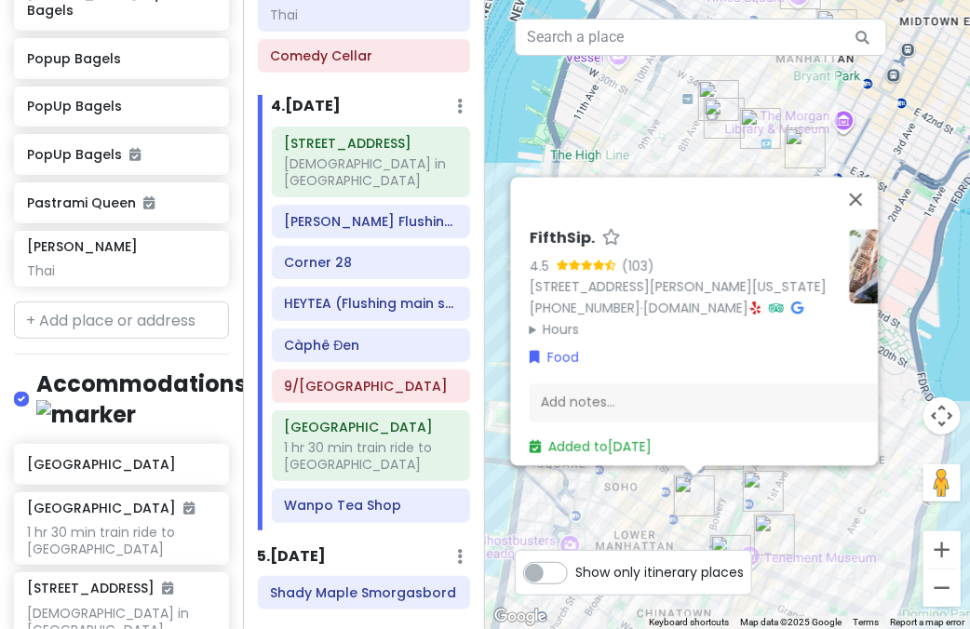
click at [853, 275] on img at bounding box center [886, 266] width 74 height 74
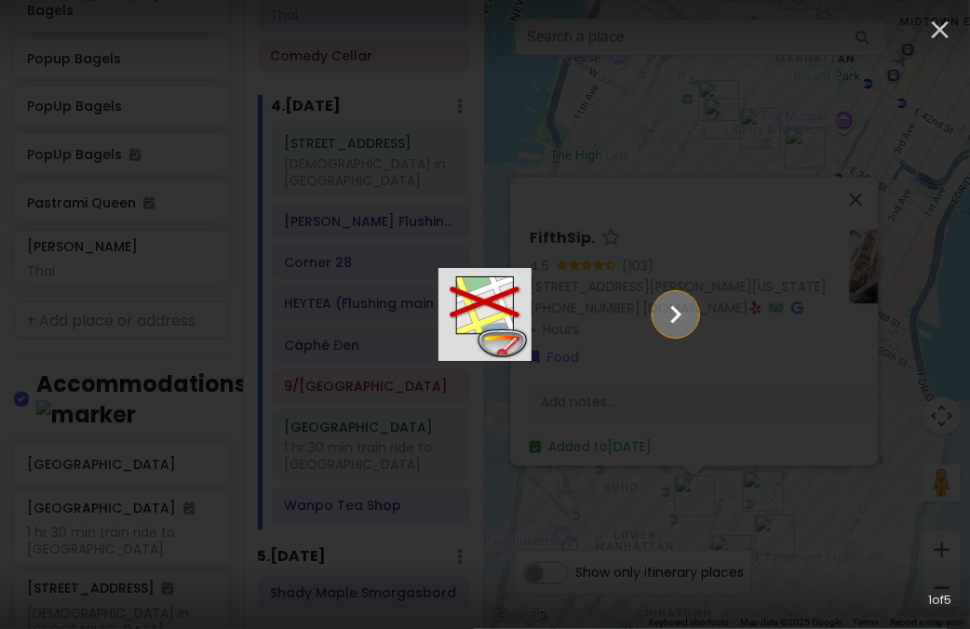
click at [693, 320] on icon "Show slide 2 of 5" at bounding box center [675, 314] width 35 height 45
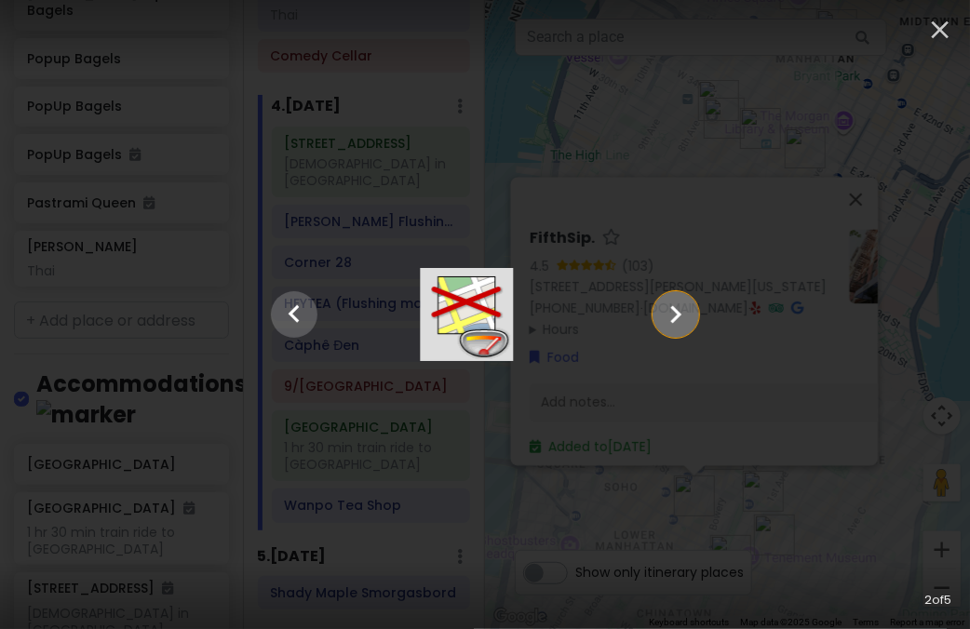
click at [693, 320] on icon "Show slide 3 of 5" at bounding box center [675, 314] width 35 height 45
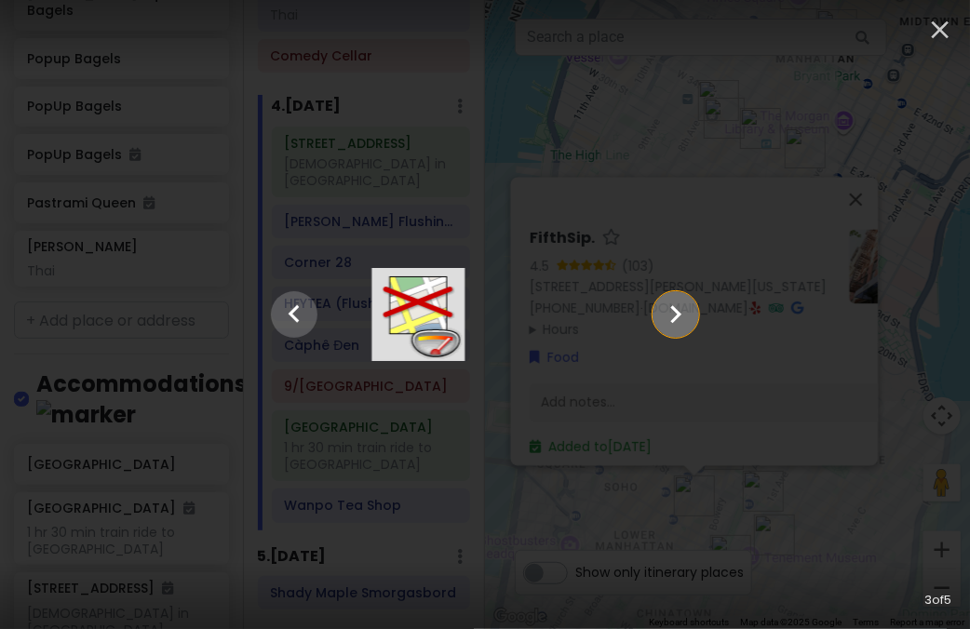
click at [693, 320] on icon "Show slide 4 of 5" at bounding box center [675, 314] width 35 height 45
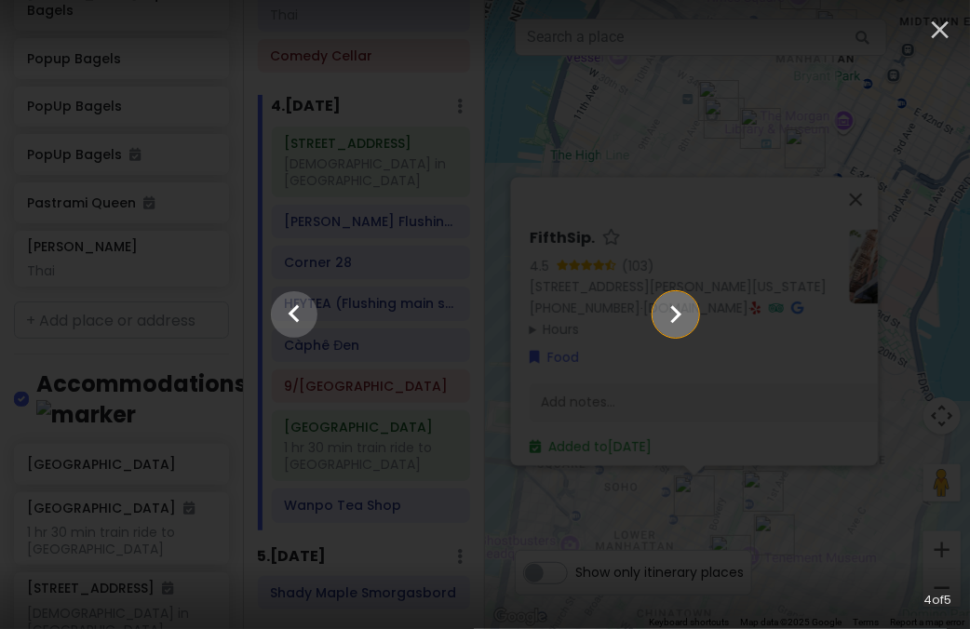
click at [693, 320] on icon "Show slide 5 of 5" at bounding box center [675, 314] width 35 height 45
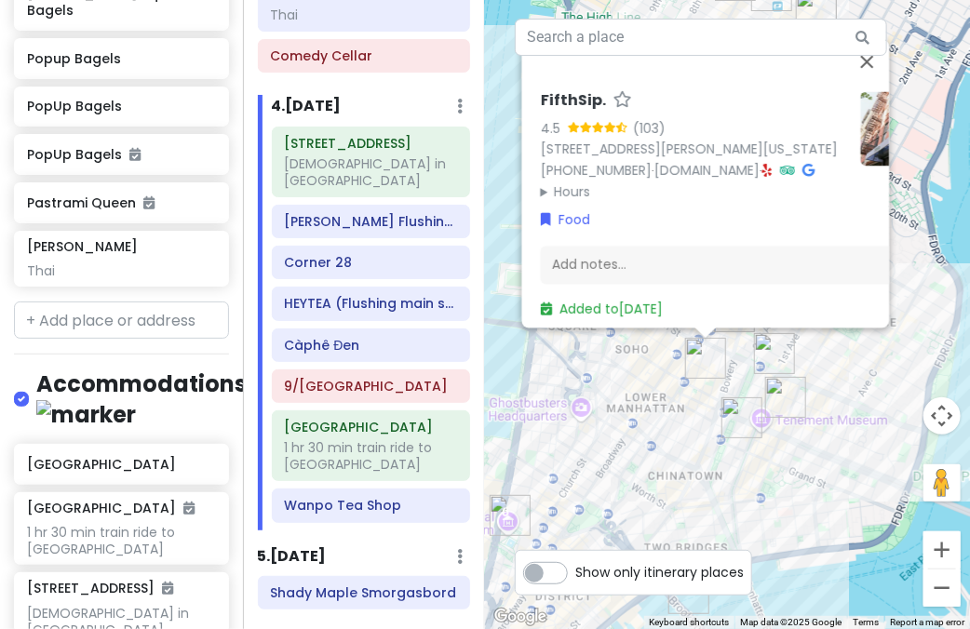
drag, startPoint x: 715, startPoint y: 489, endPoint x: 727, endPoint y: 358, distance: 130.9
click at [727, 358] on div "FifthSip. 4.5 (103) 229 Mott St, New York, NY 10012, USA (917) 388-2855 · fifth…" at bounding box center [727, 314] width 485 height 629
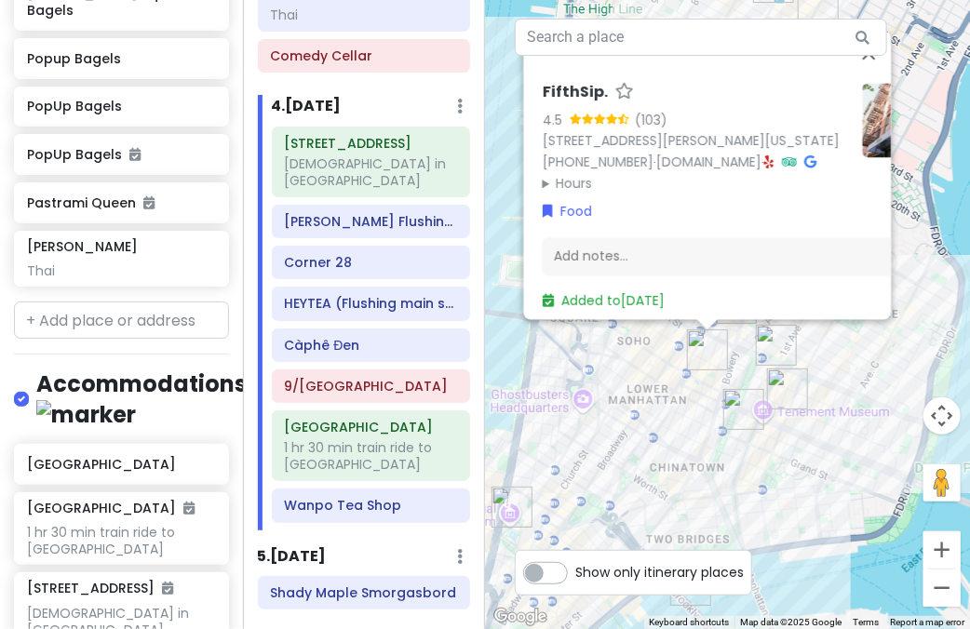
click at [744, 412] on img "The Sandwich Board" at bounding box center [743, 409] width 41 height 41
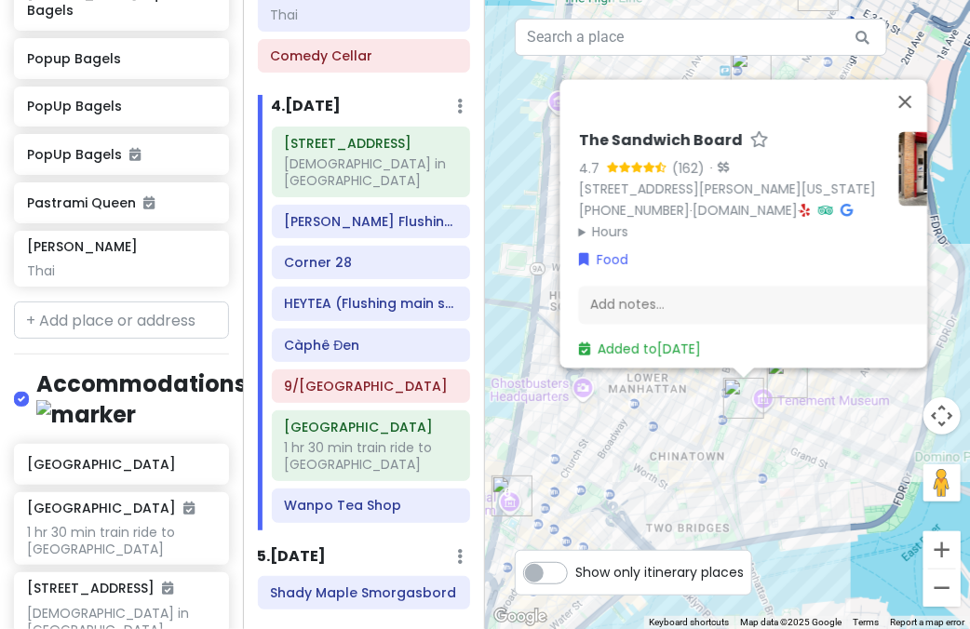
drag, startPoint x: 625, startPoint y: 416, endPoint x: 663, endPoint y: 383, distance: 50.1
click at [676, 373] on div "The Sandwich Board 4.7 (162) · 115 Eldridge St FRNT A, New York, NY 10002, USA …" at bounding box center [727, 314] width 485 height 629
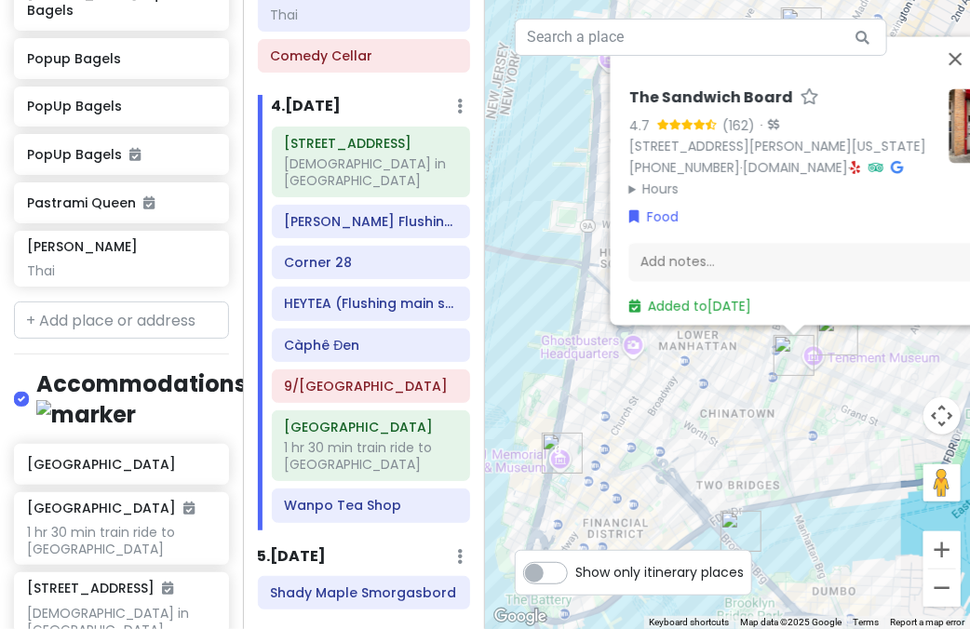
click at [553, 446] on img "9/11 Memorial & Museum" at bounding box center [562, 453] width 41 height 41
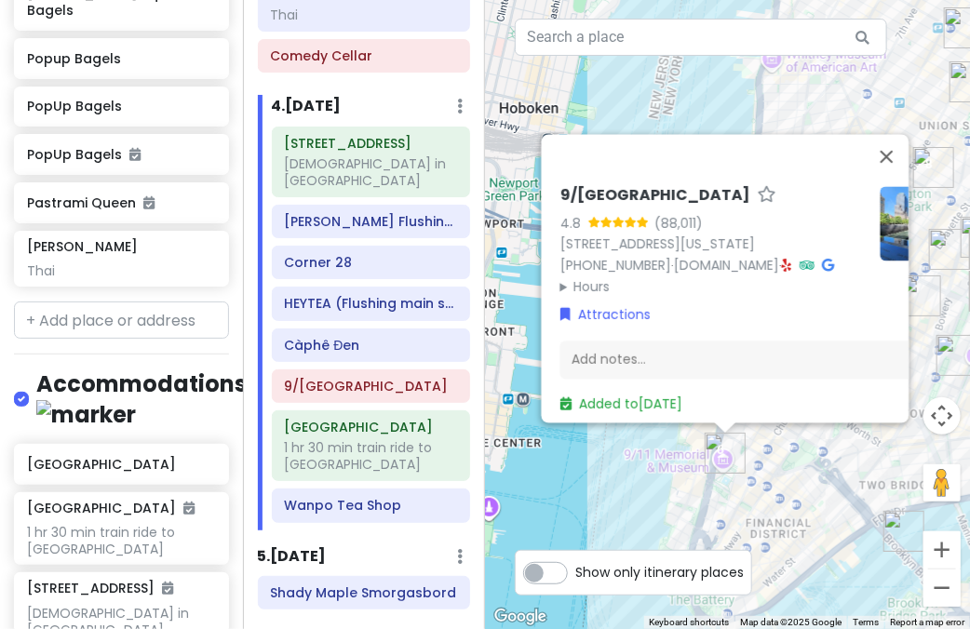
click at [598, 278] on summary "Hours" at bounding box center [711, 286] width 305 height 20
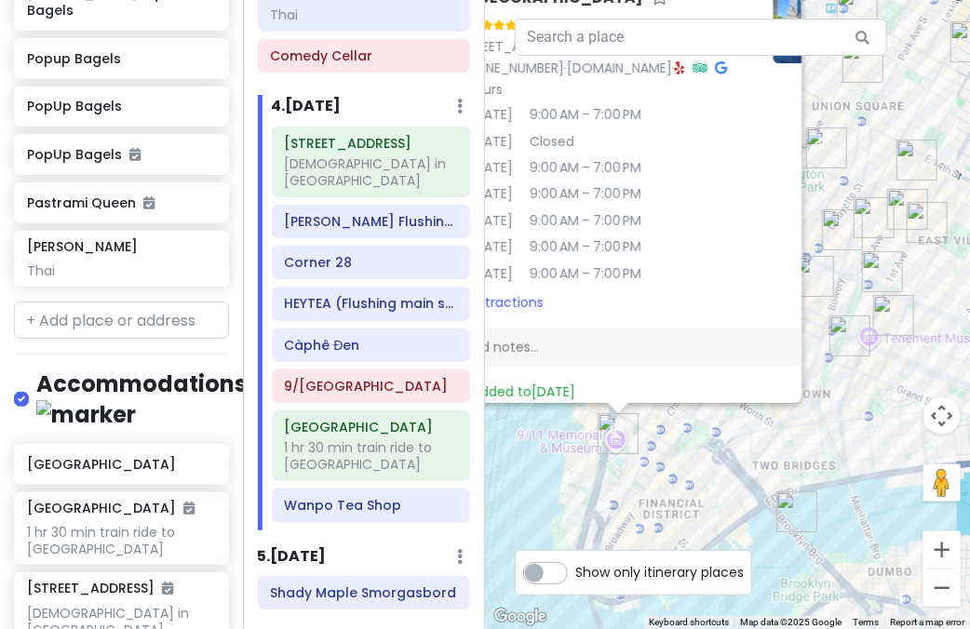
drag, startPoint x: 850, startPoint y: 464, endPoint x: 768, endPoint y: 444, distance: 84.4
click at [738, 445] on div "9/[GEOGRAPHIC_DATA] 4.8 (88,011) [STREET_ADDRESS][US_STATE] [PHONE_NUMBER] · [D…" at bounding box center [727, 314] width 485 height 629
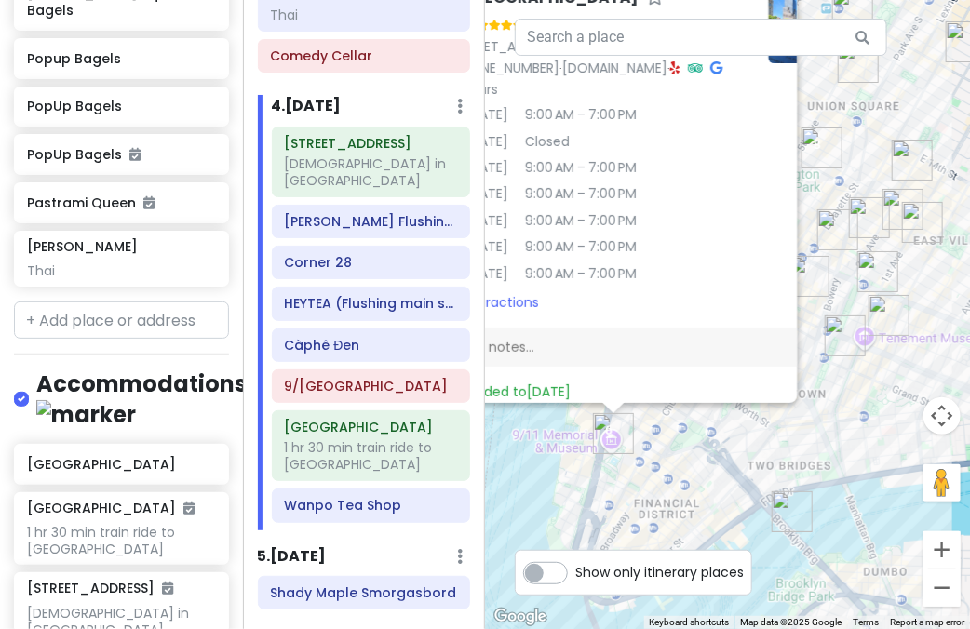
click at [820, 447] on div "9/[GEOGRAPHIC_DATA] 4.8 (88,011) [STREET_ADDRESS][US_STATE] [PHONE_NUMBER] · [D…" at bounding box center [727, 314] width 485 height 629
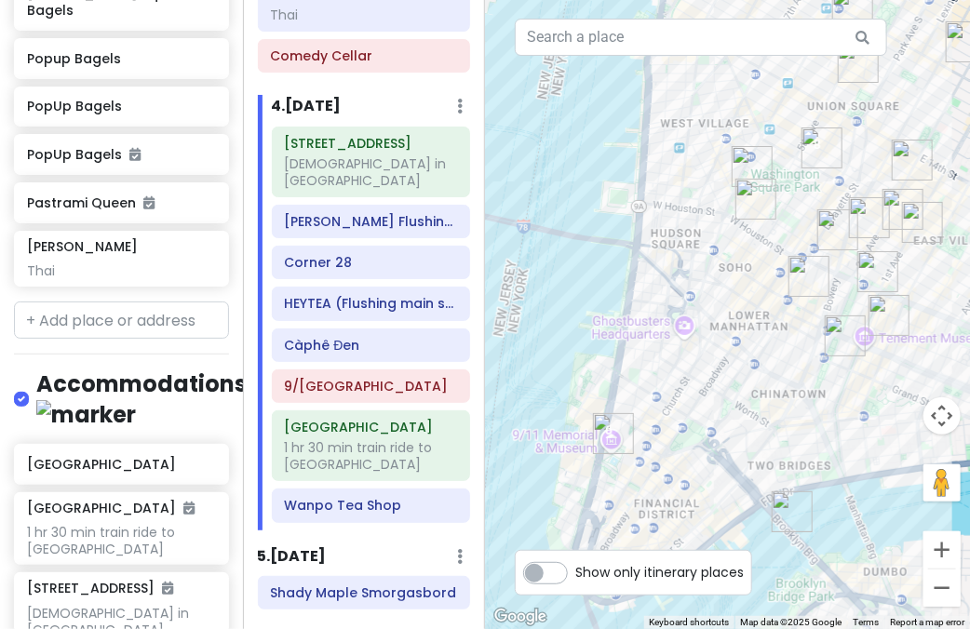
click at [842, 338] on img "The Sandwich Board" at bounding box center [845, 336] width 41 height 41
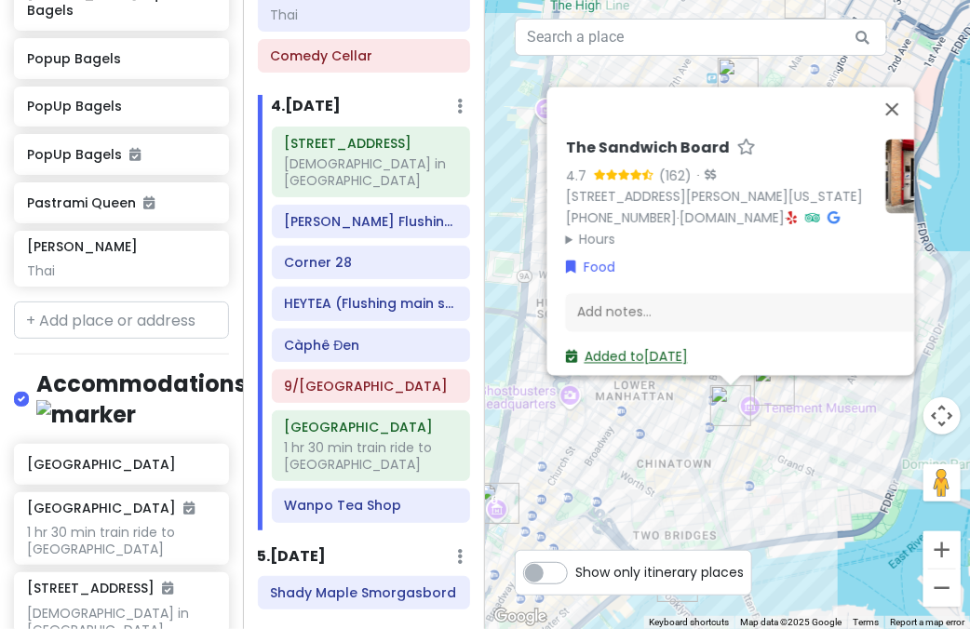
click at [618, 348] on link "Added to Sat 1/17" at bounding box center [626, 357] width 122 height 19
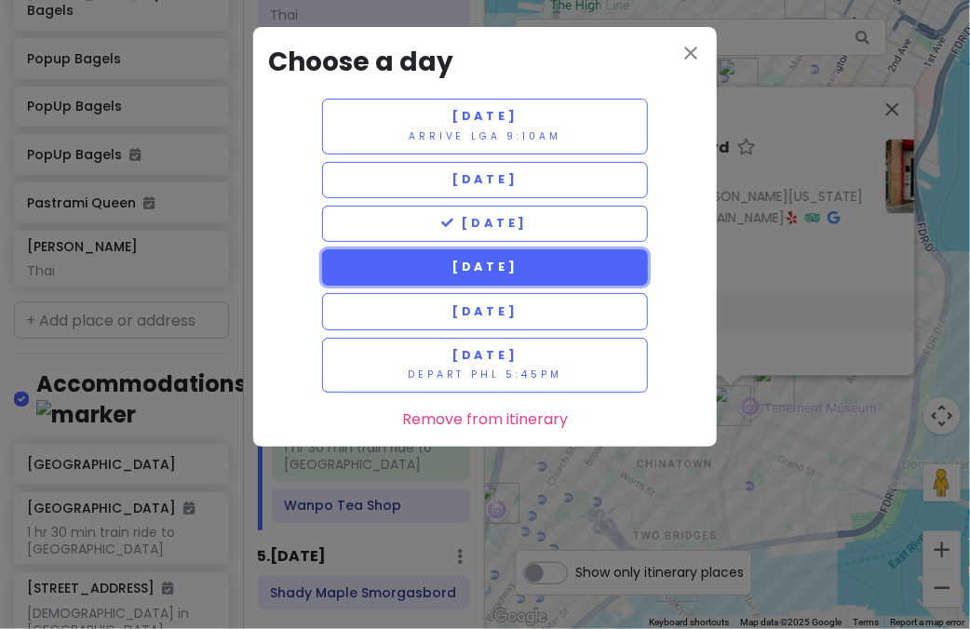
click at [469, 268] on span "Sunday 1/18" at bounding box center [484, 267] width 67 height 16
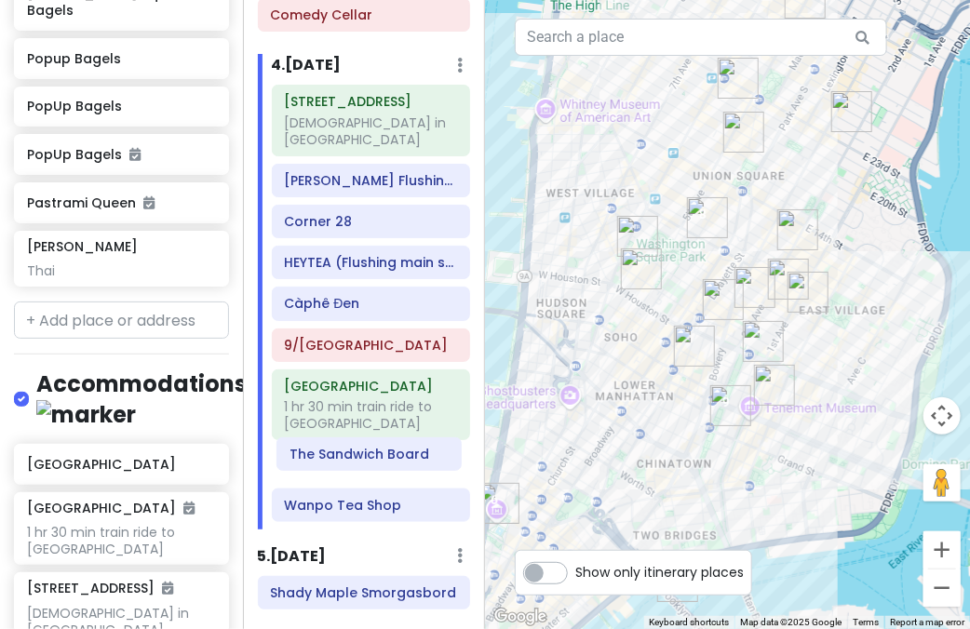
scroll to position [936, 0]
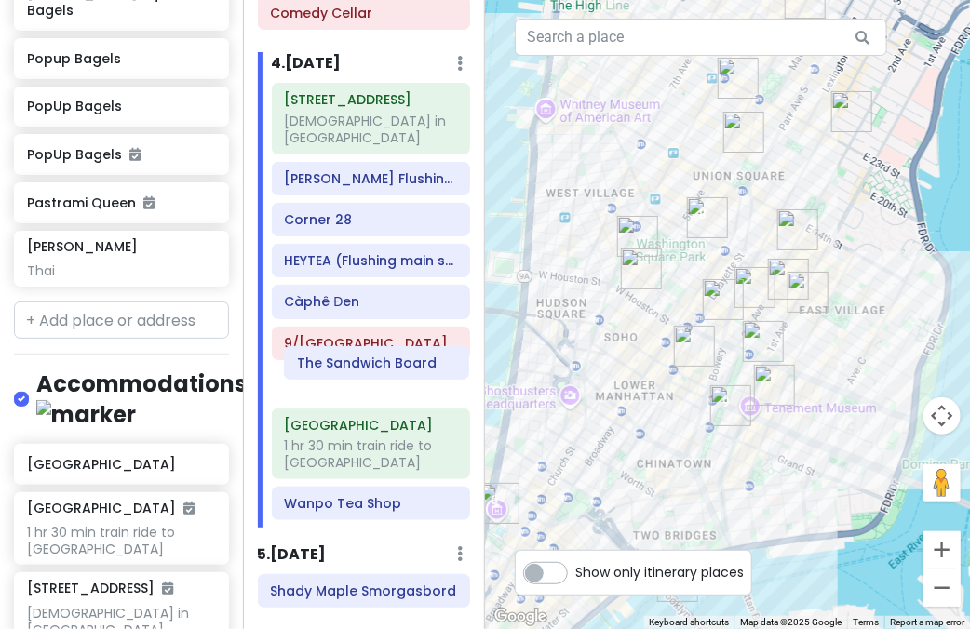
drag, startPoint x: 333, startPoint y: 483, endPoint x: 346, endPoint y: 366, distance: 118.0
click at [346, 366] on div "157-17 Rose Ave church in nyc Xie Bao Flushing 蟹寶 Corner 28 HEYTEA (Flushing ma…" at bounding box center [371, 305] width 227 height 445
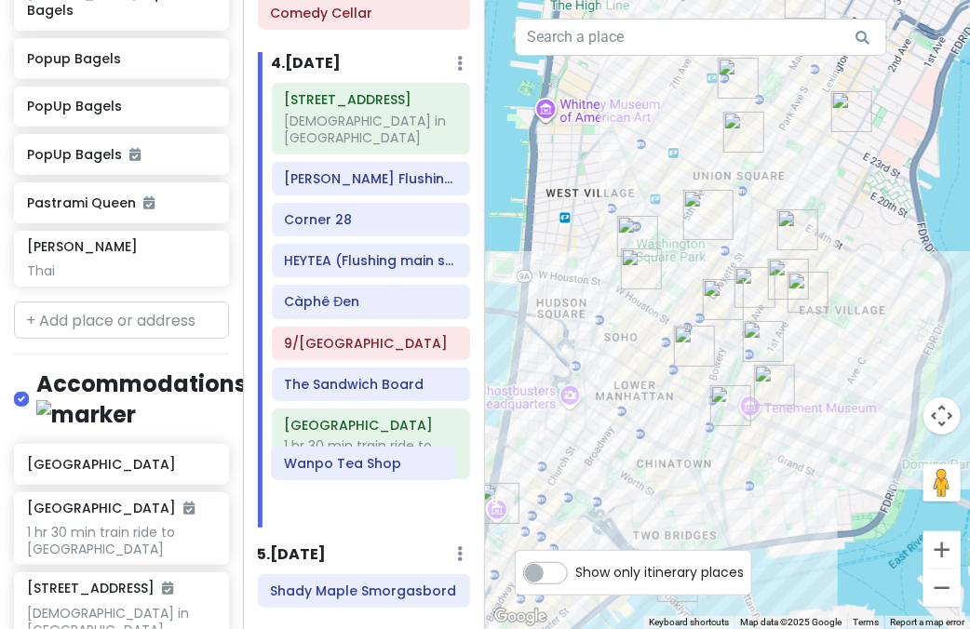
scroll to position [937, 0]
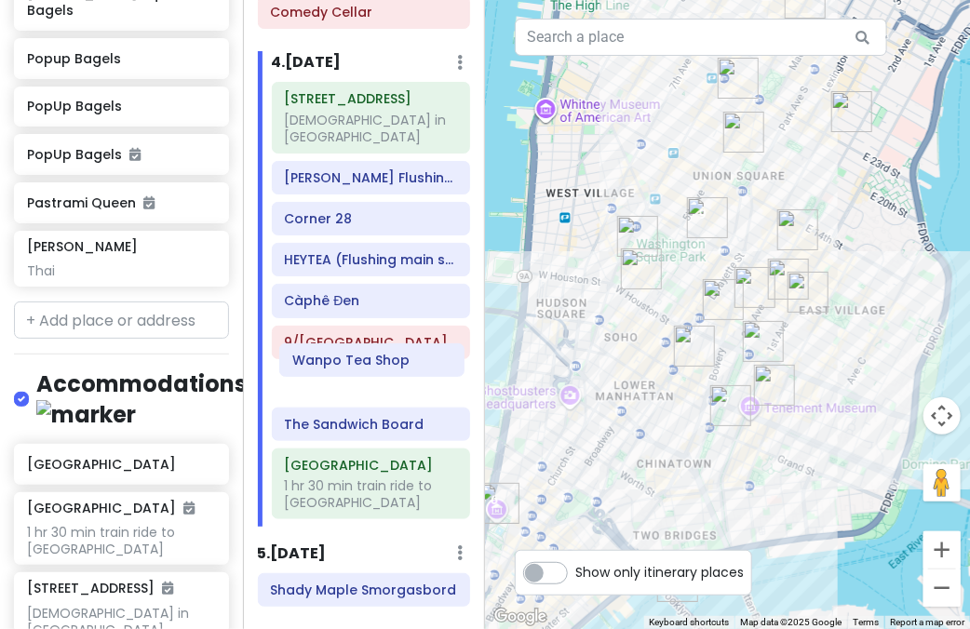
drag, startPoint x: 323, startPoint y: 486, endPoint x: 331, endPoint y: 368, distance: 118.5
click at [331, 368] on div "157-17 Rose Ave church in nyc Xie Bao Flushing 蟹寶 Corner 28 HEYTEA (Flushing ma…" at bounding box center [371, 304] width 227 height 445
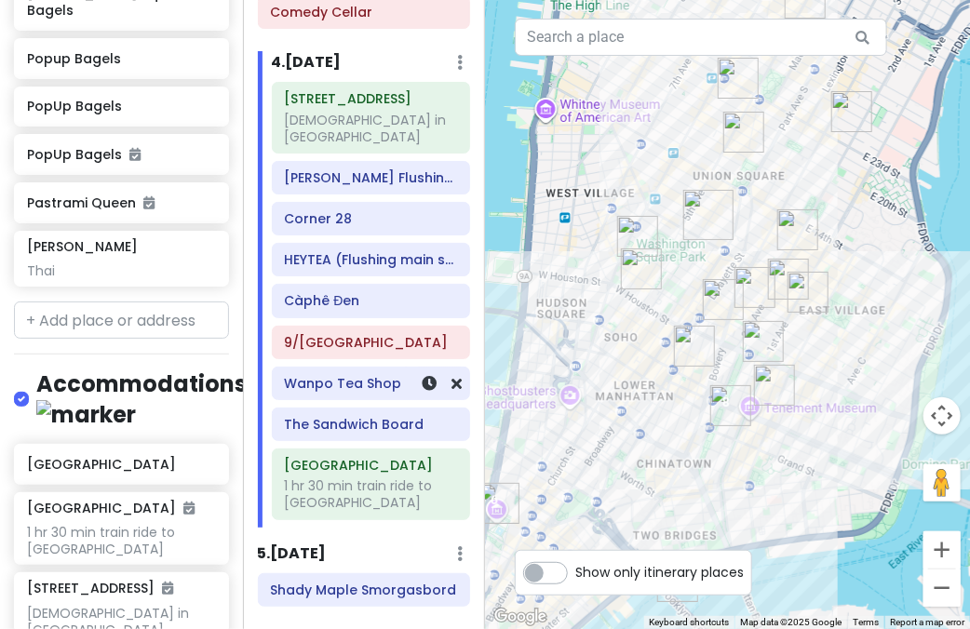
click at [334, 375] on h6 "Wanpo Tea Shop" at bounding box center [370, 383] width 173 height 17
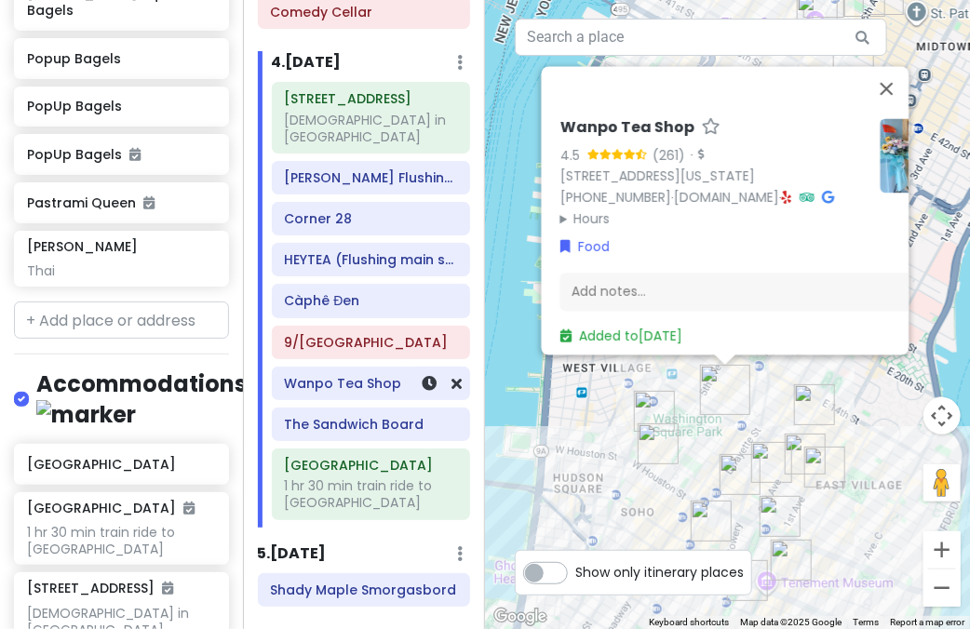
click at [343, 370] on div "Wanpo Tea Shop" at bounding box center [370, 383] width 173 height 26
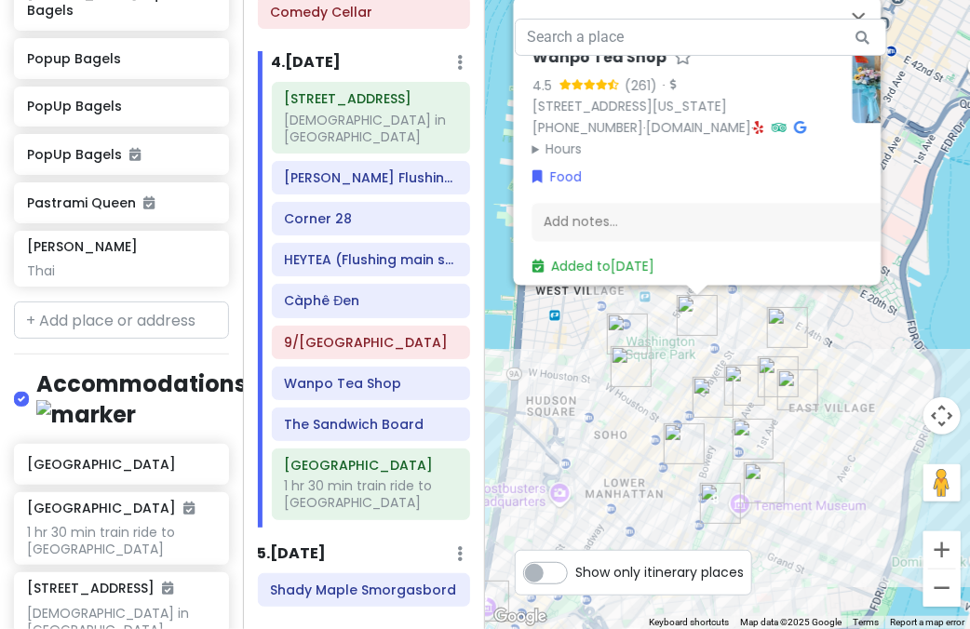
drag, startPoint x: 711, startPoint y: 431, endPoint x: 697, endPoint y: 397, distance: 36.3
click at [697, 397] on div "Wanpo Tea Shop 4.5 (261) · 37 E 8th St, New York, NY 10003, USA (212) 995-8349 …" at bounding box center [727, 314] width 485 height 629
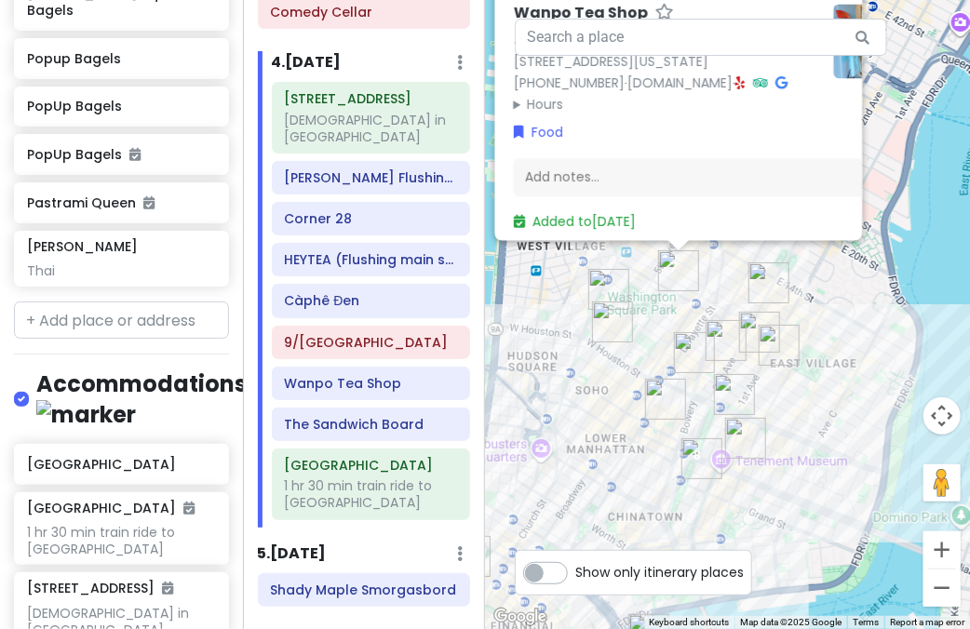
click at [692, 451] on img "The Sandwich Board" at bounding box center [701, 458] width 41 height 41
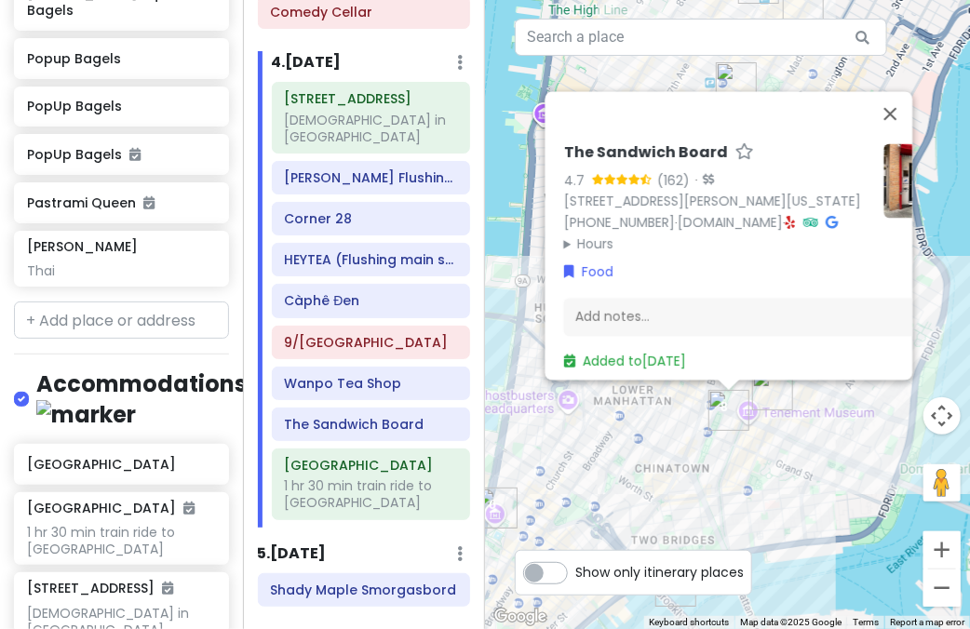
click at [652, 439] on div "The Sandwich Board 4.7 (162) · 115 Eldridge St FRNT A, New York, NY 10002, USA …" at bounding box center [727, 314] width 485 height 629
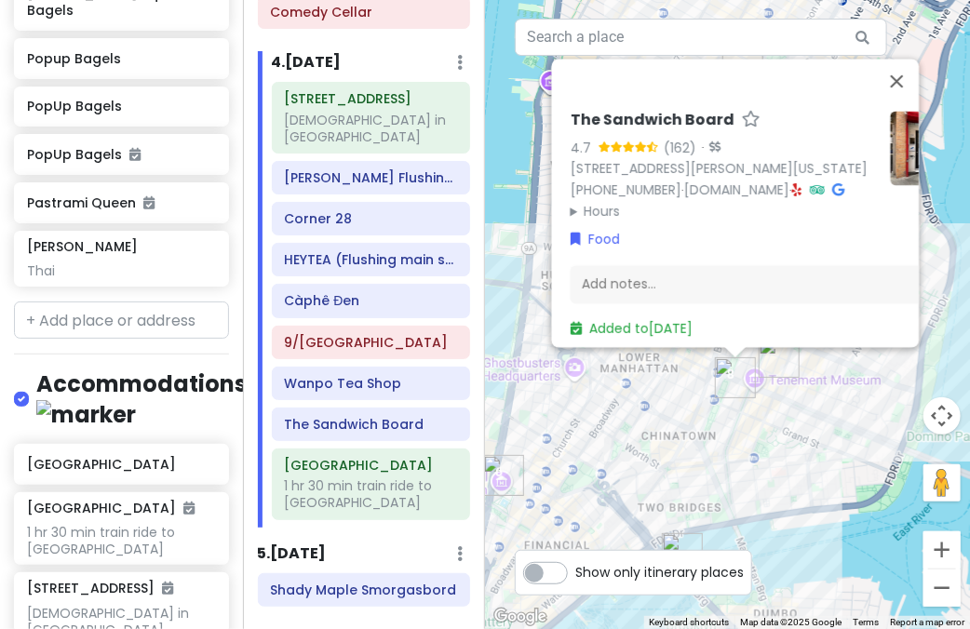
click at [652, 439] on div "The Sandwich Board 4.7 (162) · 115 Eldridge St FRNT A, New York, NY 10002, USA …" at bounding box center [727, 314] width 485 height 629
click at [624, 429] on div "The Sandwich Board 4.7 (162) · 115 Eldridge St FRNT A, New York, NY 10002, USA …" at bounding box center [727, 314] width 485 height 629
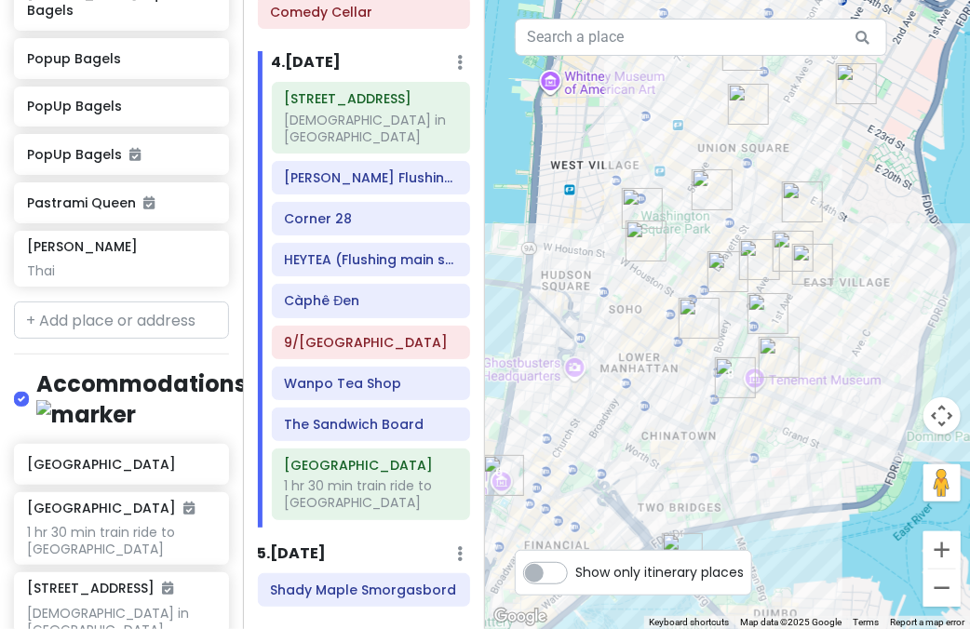
click at [497, 468] on img "9/11 Memorial & Museum" at bounding box center [503, 475] width 41 height 41
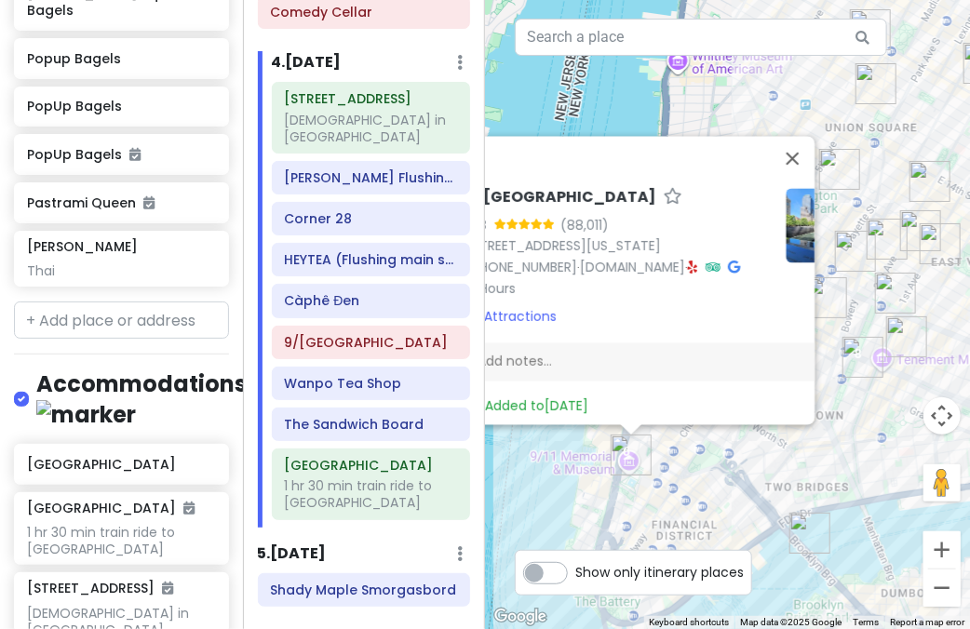
drag, startPoint x: 782, startPoint y: 479, endPoint x: 686, endPoint y: 458, distance: 98.2
click at [686, 458] on div "9/[GEOGRAPHIC_DATA] 4.8 (88,011) [STREET_ADDRESS][US_STATE] [PHONE_NUMBER] · [D…" at bounding box center [727, 314] width 485 height 629
drag, startPoint x: 339, startPoint y: 364, endPoint x: 340, endPoint y: 404, distance: 40.0
click at [339, 405] on div "157-17 Rose Ave church in nyc Xie Bao Flushing 蟹寶 Corner 28 HEYTEA (Flushing ma…" at bounding box center [371, 304] width 227 height 445
click at [810, 471] on div "9/[GEOGRAPHIC_DATA] 4.8 (88,011) [STREET_ADDRESS][US_STATE] [PHONE_NUMBER] · [D…" at bounding box center [727, 314] width 485 height 629
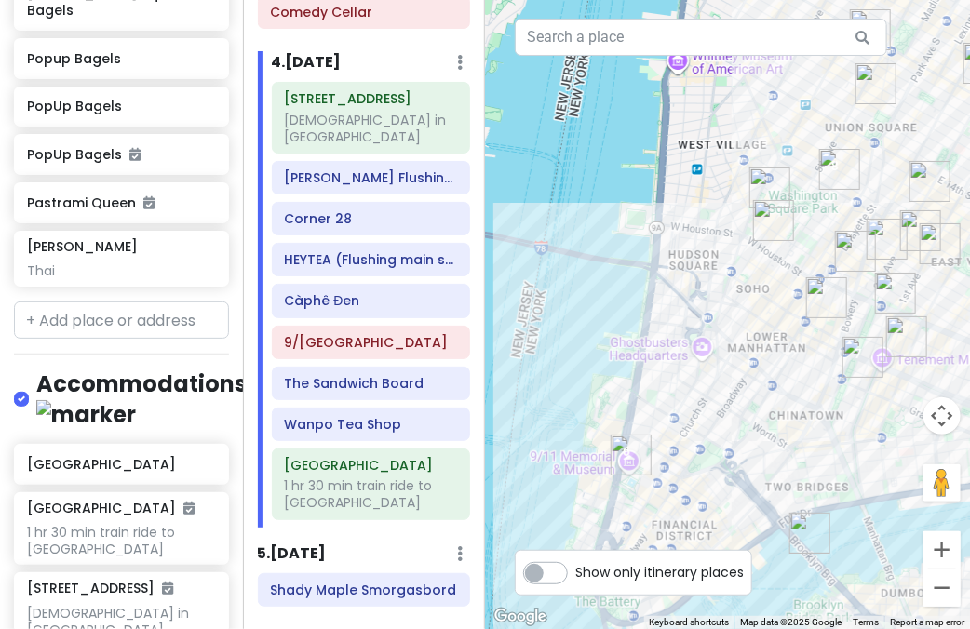
click at [839, 464] on div at bounding box center [727, 314] width 485 height 629
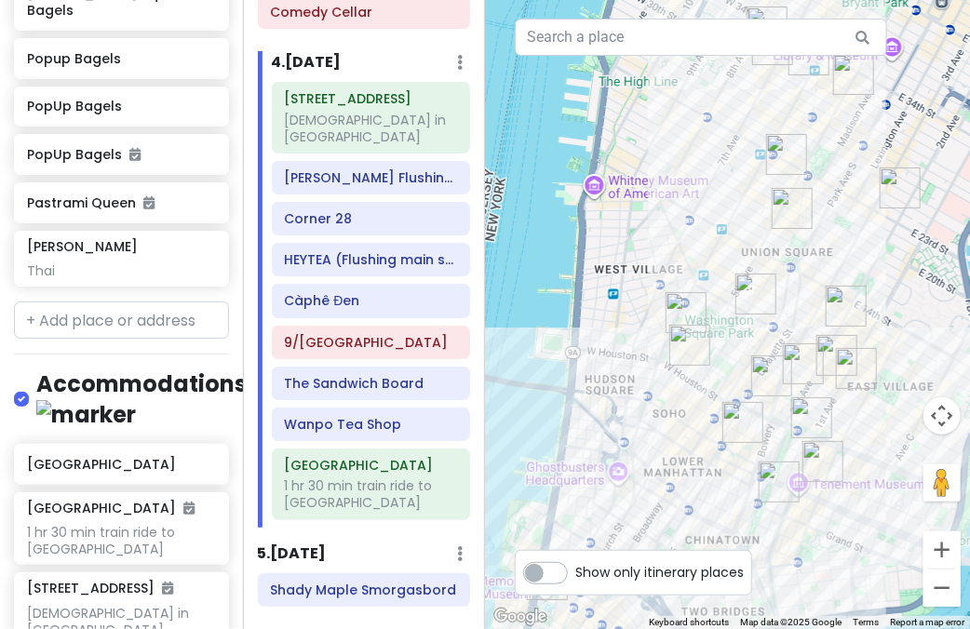
drag, startPoint x: 759, startPoint y: 244, endPoint x: 730, endPoint y: 296, distance: 59.6
click at [730, 296] on div "To navigate, press the arrow keys." at bounding box center [727, 314] width 485 height 629
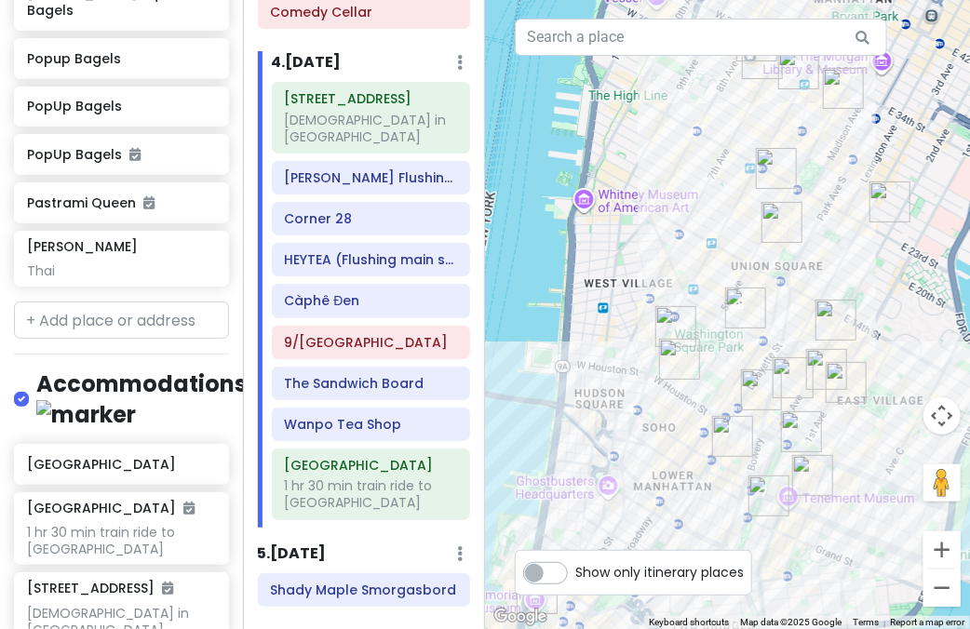
click at [663, 324] on img "Comedy Cellar" at bounding box center [675, 326] width 41 height 41
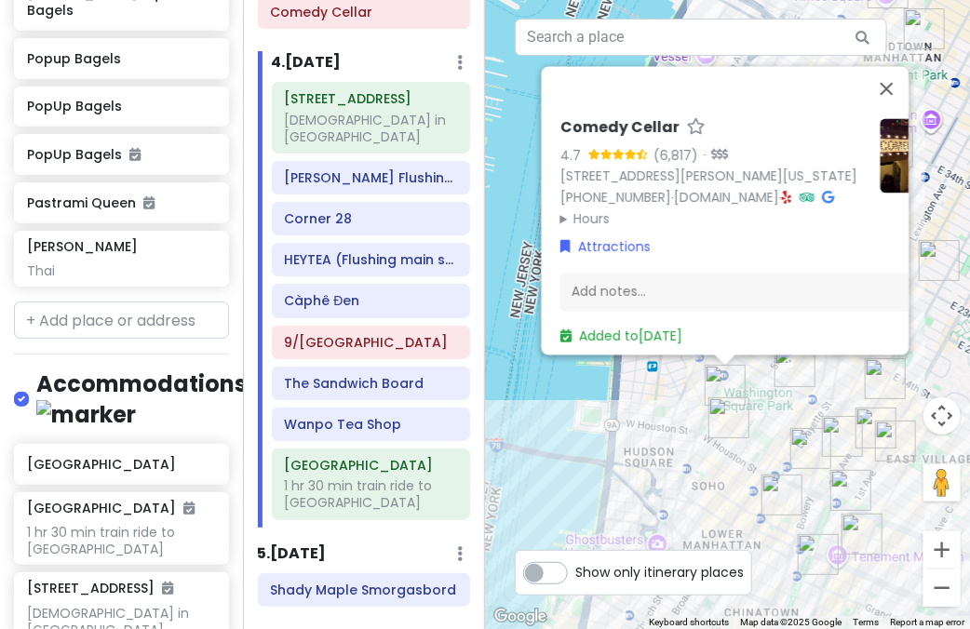
click at [786, 370] on img "Wanpo Tea Shop" at bounding box center [794, 366] width 41 height 41
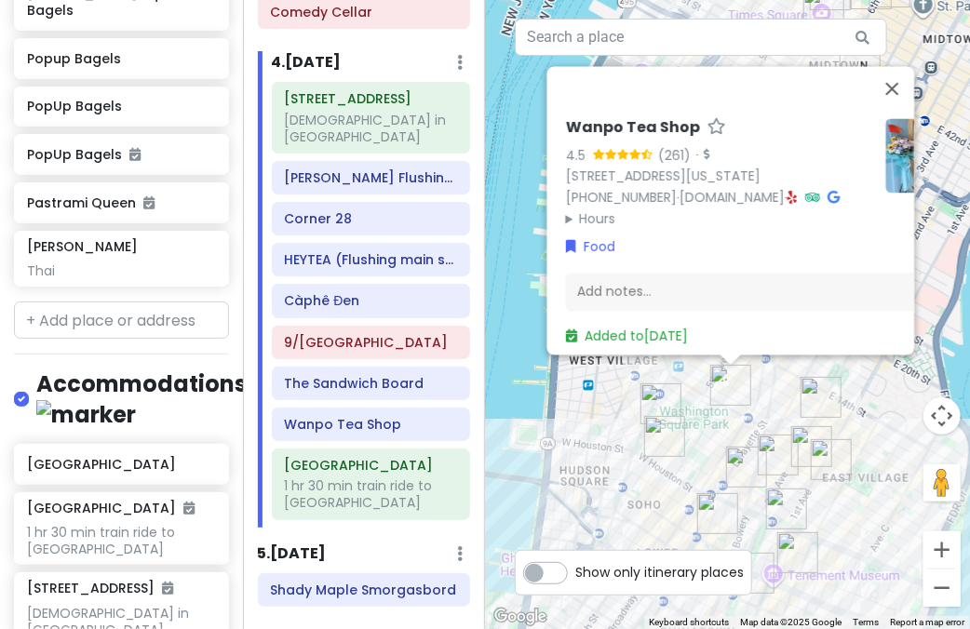
click at [782, 461] on img "New York Comedy Club - East Village" at bounding box center [778, 455] width 41 height 41
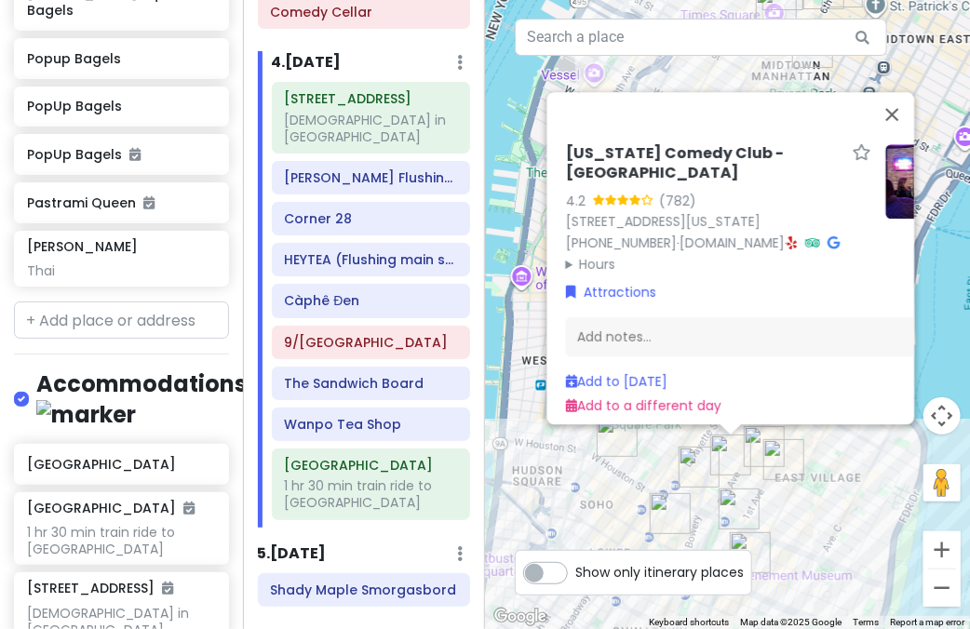
click at [789, 450] on img "Ho Foods" at bounding box center [783, 459] width 41 height 41
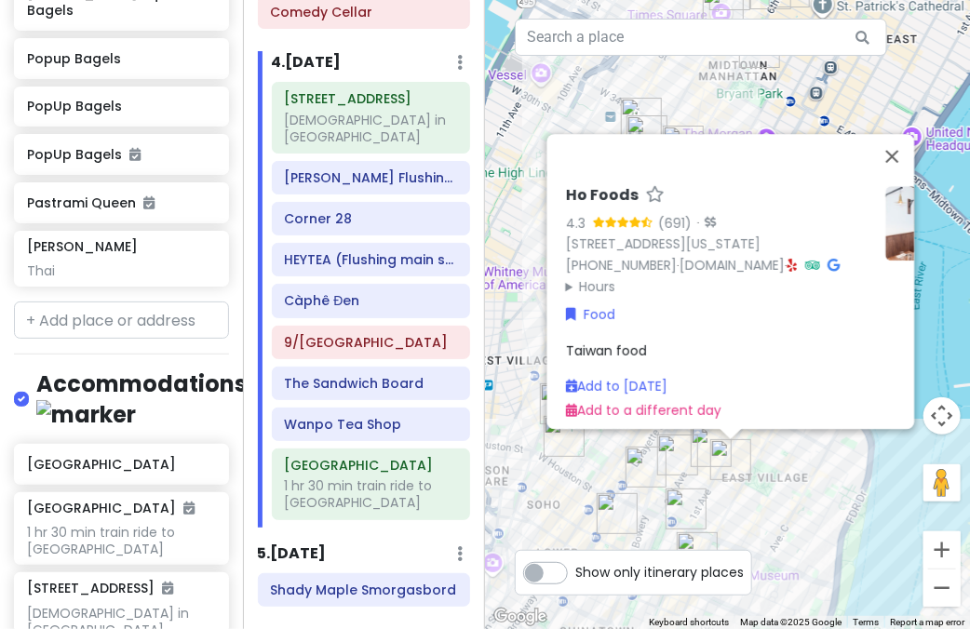
click at [707, 448] on img "Setsugekka East Village" at bounding box center [711, 446] width 41 height 41
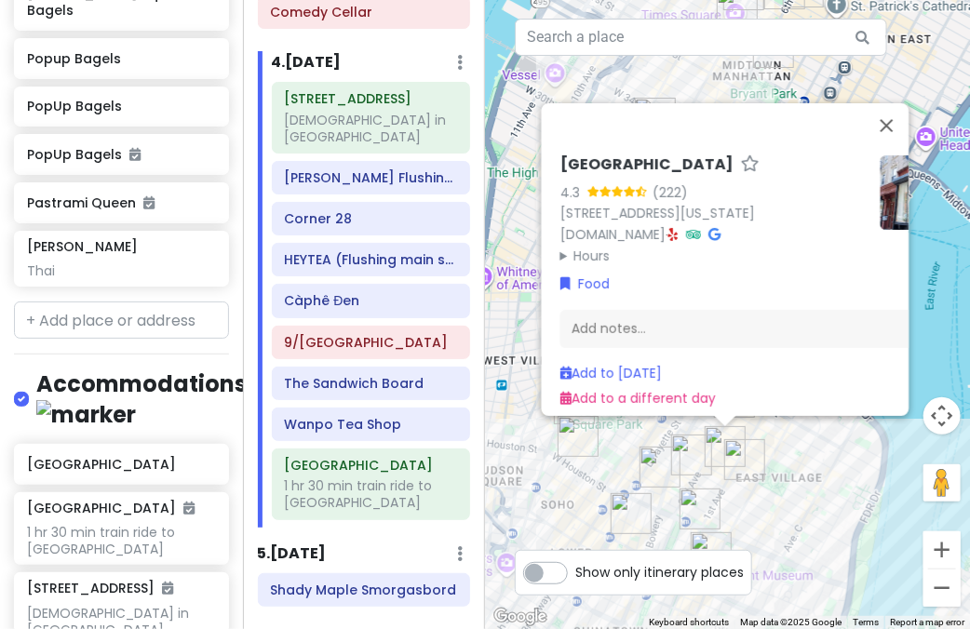
click at [738, 453] on img "Ho Foods" at bounding box center [744, 459] width 41 height 41
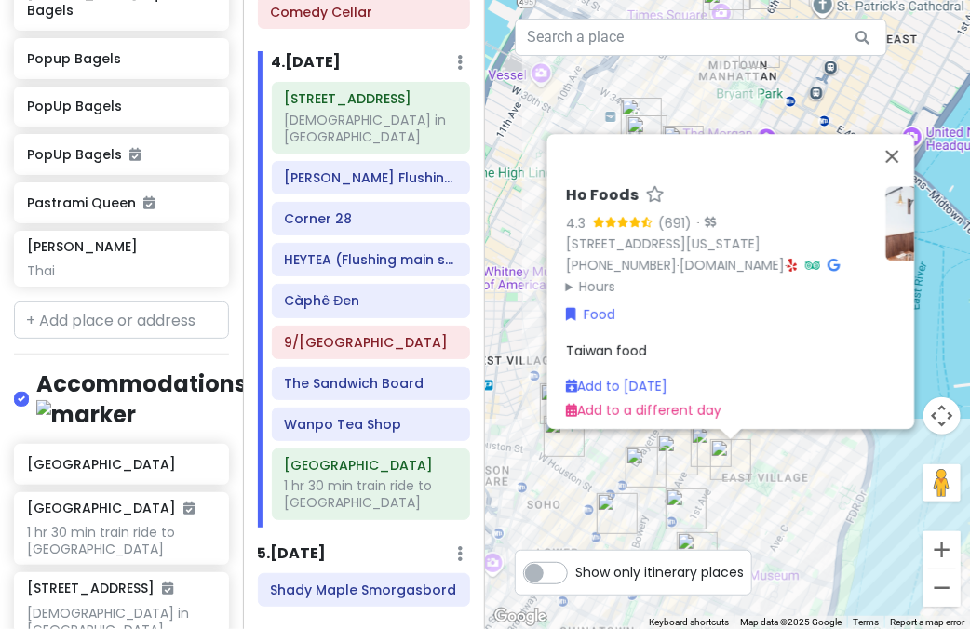
click at [574, 280] on summary "Hours" at bounding box center [717, 286] width 305 height 20
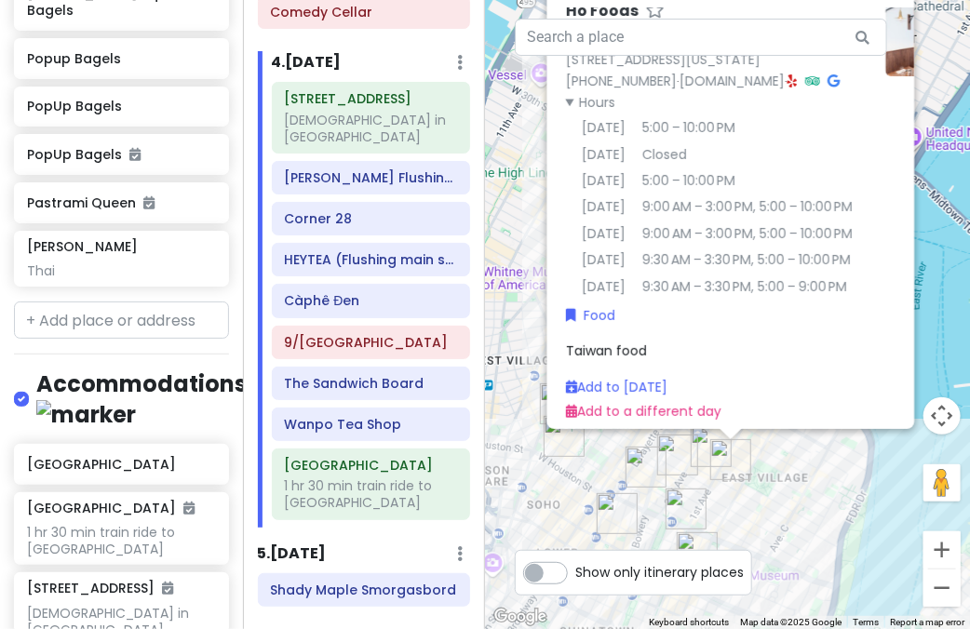
scroll to position [120, 0]
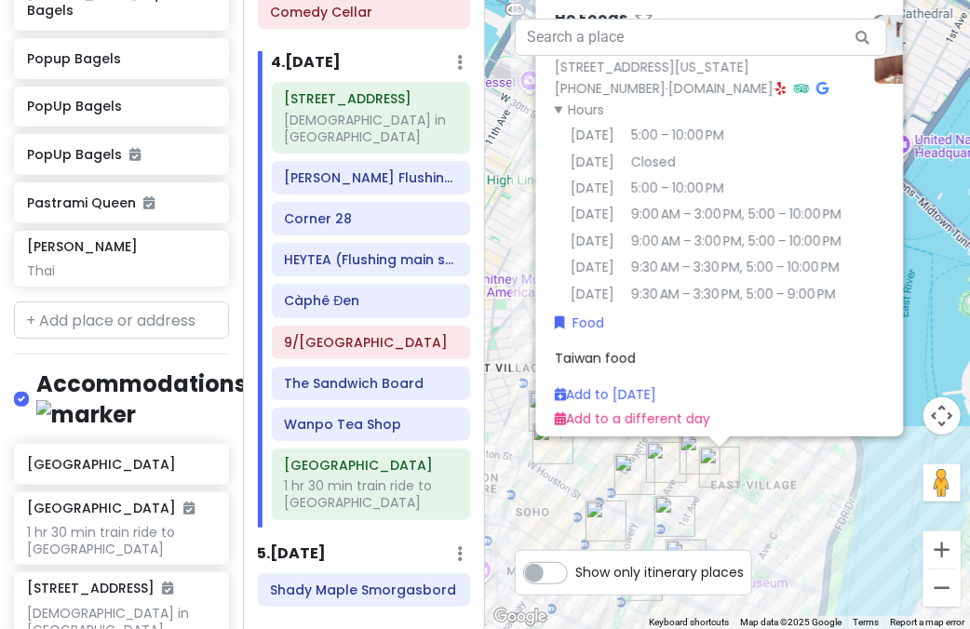
drag, startPoint x: 835, startPoint y: 474, endPoint x: 823, endPoint y: 483, distance: 15.3
click at [823, 483] on div "Ho Foods 4.3 (691) · 110 E 7th St, New York, NY 10009, USA (347) 788-0682 · www…" at bounding box center [727, 314] width 485 height 629
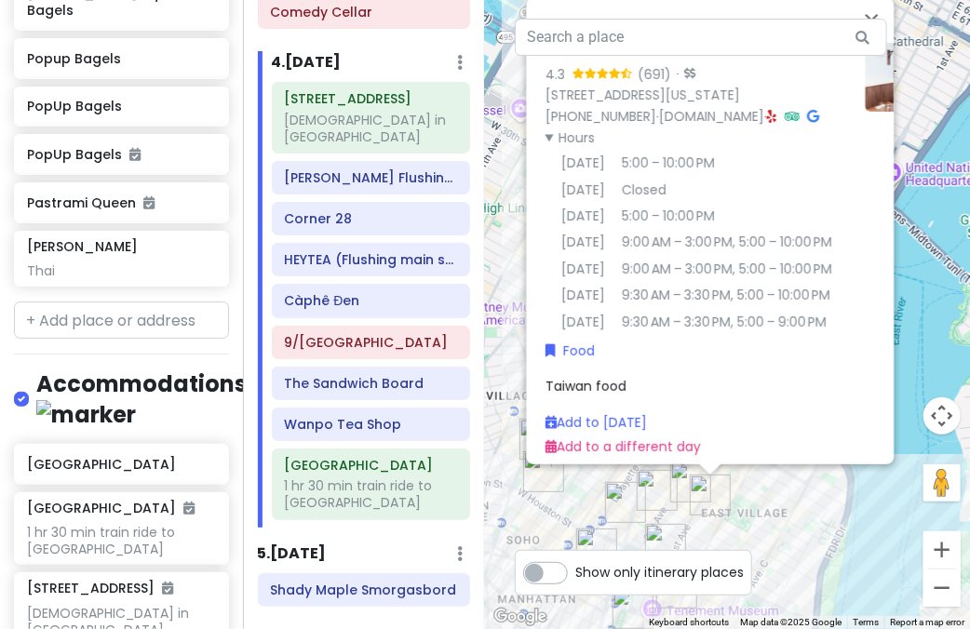
drag, startPoint x: 777, startPoint y: 505, endPoint x: 769, endPoint y: 535, distance: 30.9
click at [769, 535] on div "Ho Foods 4.3 (691) · 110 E 7th St, New York, NY 10009, USA (347) 788-0682 · www…" at bounding box center [727, 314] width 485 height 629
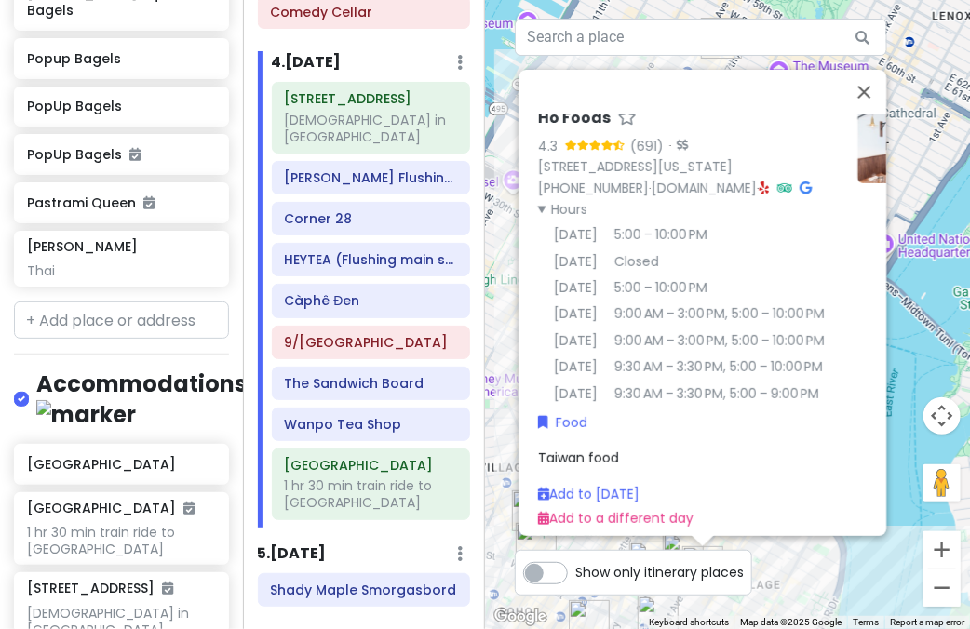
drag, startPoint x: 777, startPoint y: 504, endPoint x: 769, endPoint y: 580, distance: 75.9
click at [769, 580] on div "Ho Foods 4.3 (691) · 110 E 7th St, New York, NY 10009, USA (347) 788-0682 · www…" at bounding box center [727, 314] width 485 height 629
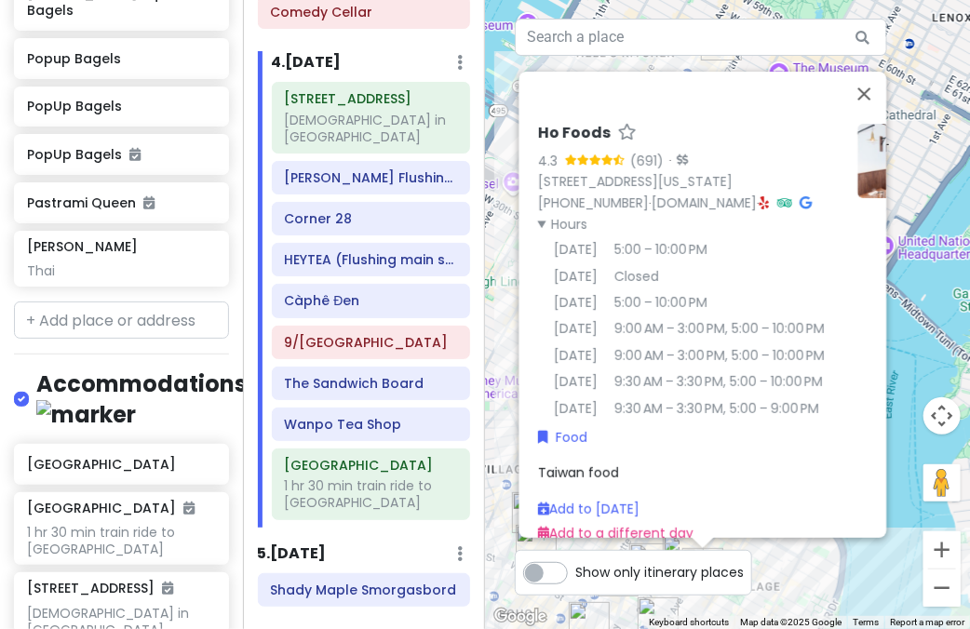
click at [864, 177] on img at bounding box center [894, 161] width 74 height 74
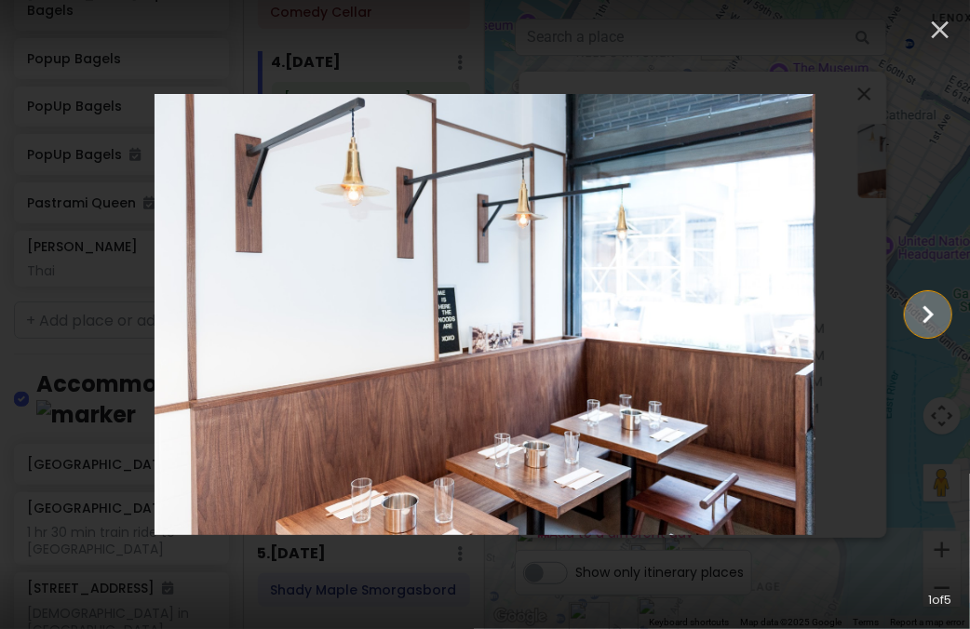
click at [934, 324] on icon "Show slide 2 of 5" at bounding box center [927, 314] width 35 height 45
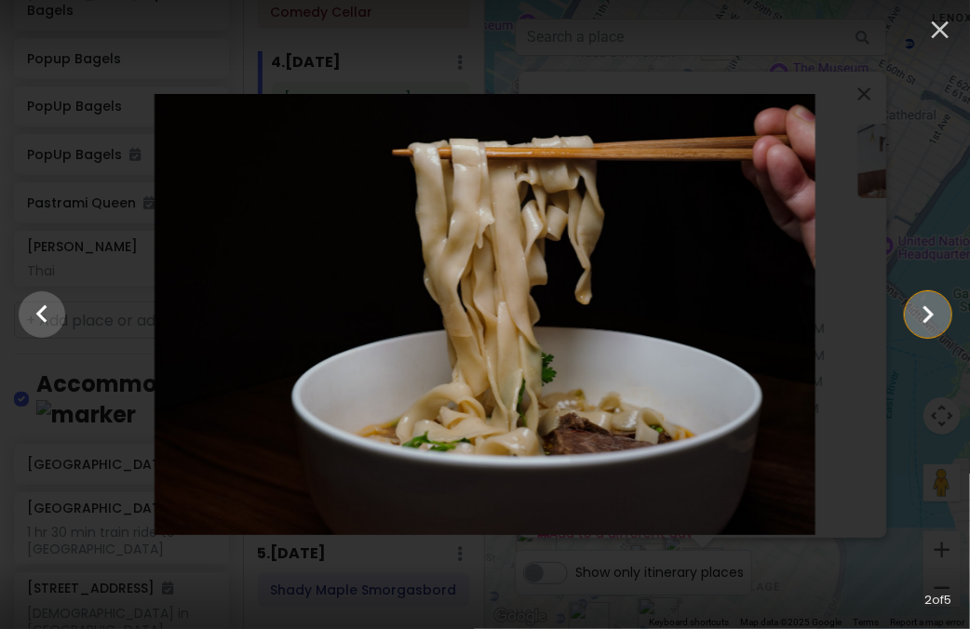
click at [934, 324] on icon "Show slide 3 of 5" at bounding box center [927, 314] width 35 height 45
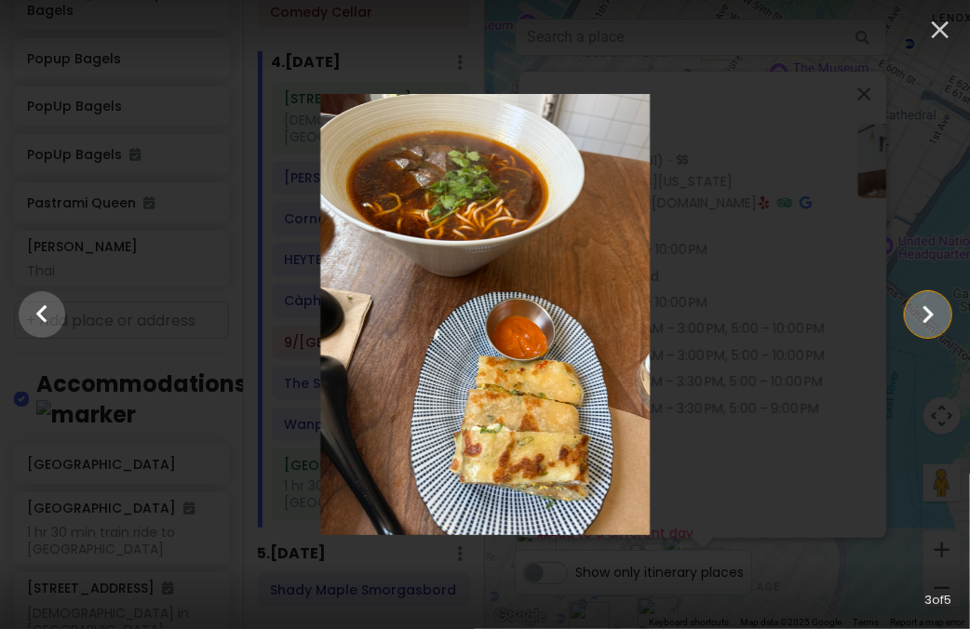
click at [934, 324] on icon "Show slide 4 of 5" at bounding box center [927, 314] width 35 height 45
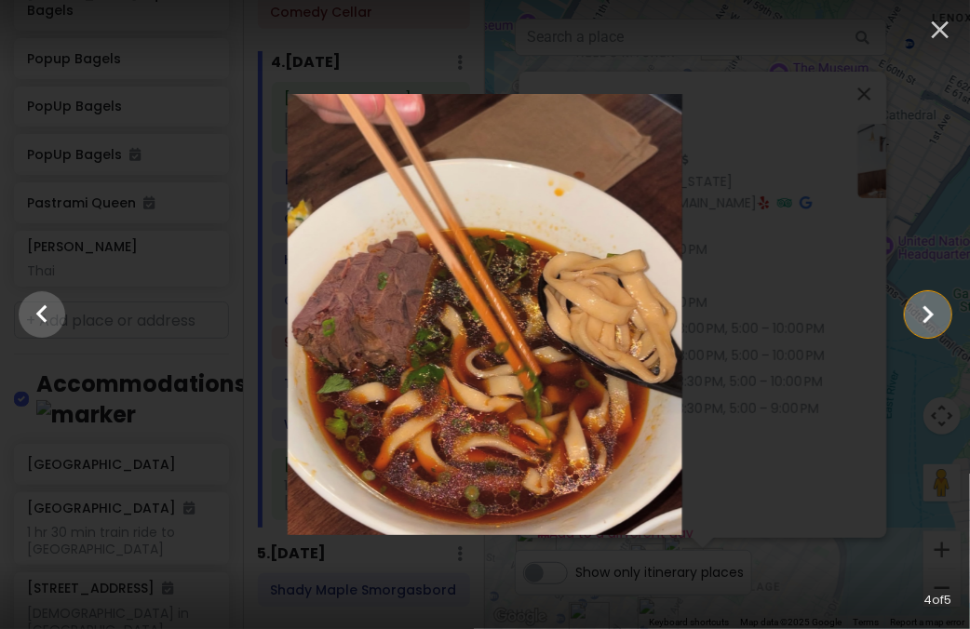
click at [934, 325] on icon "Show slide 5 of 5" at bounding box center [927, 314] width 35 height 45
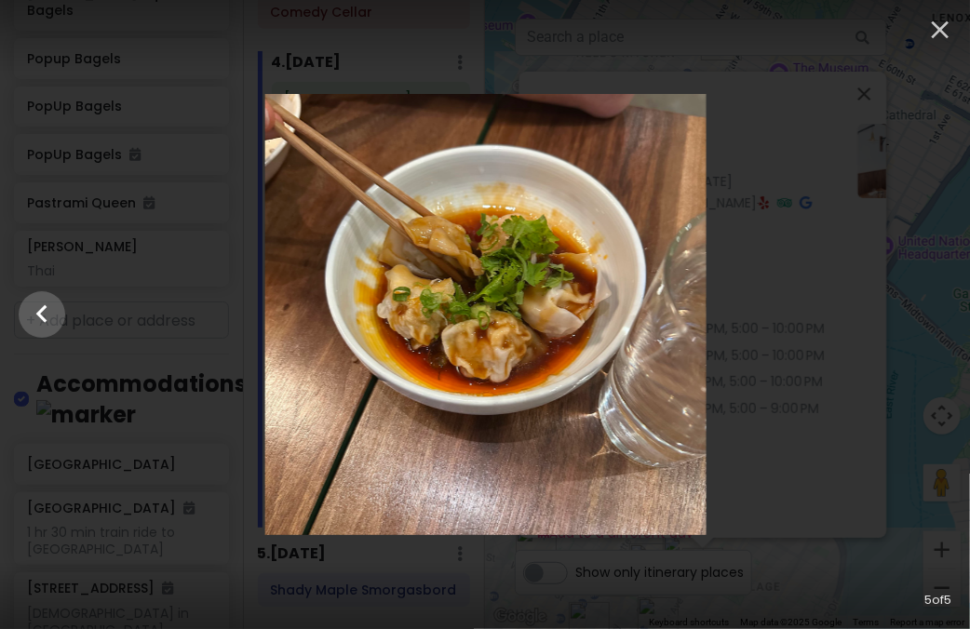
click at [934, 325] on div at bounding box center [486, 314] width 970 height 440
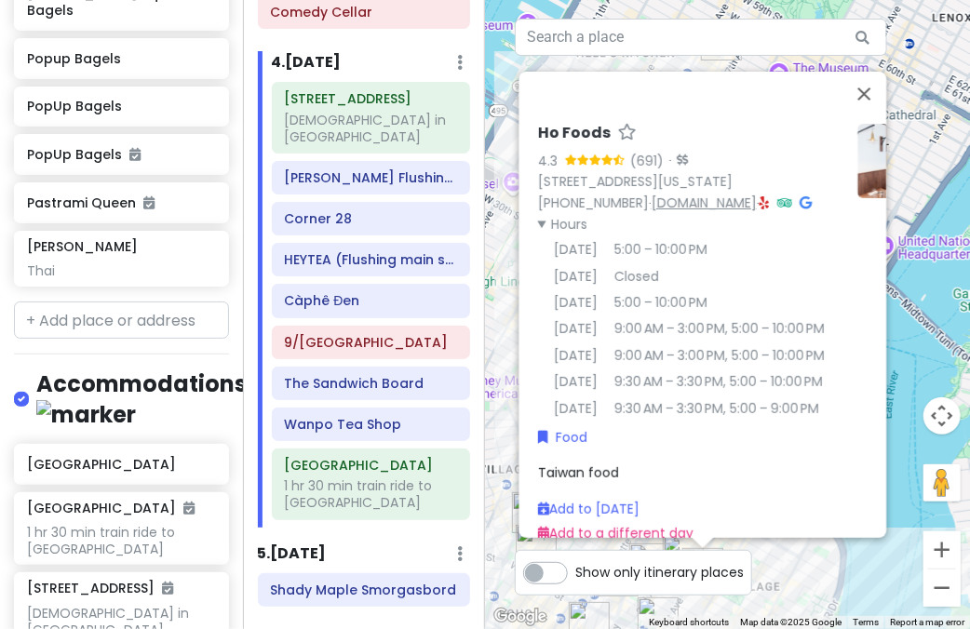
click at [746, 207] on link "www.hofoodsnyc.com" at bounding box center [703, 203] width 105 height 19
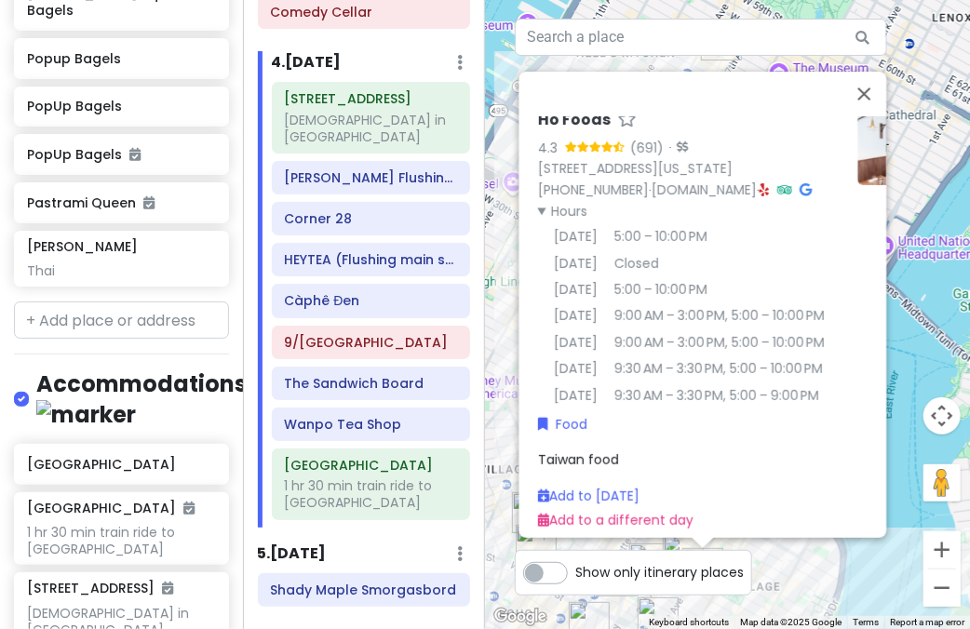
scroll to position [121, 0]
click at [931, 374] on div "Ho Foods 4.3 (691) · 110 E 7th St, New York, NY 10009, USA (347) 788-0682 · www…" at bounding box center [727, 314] width 485 height 629
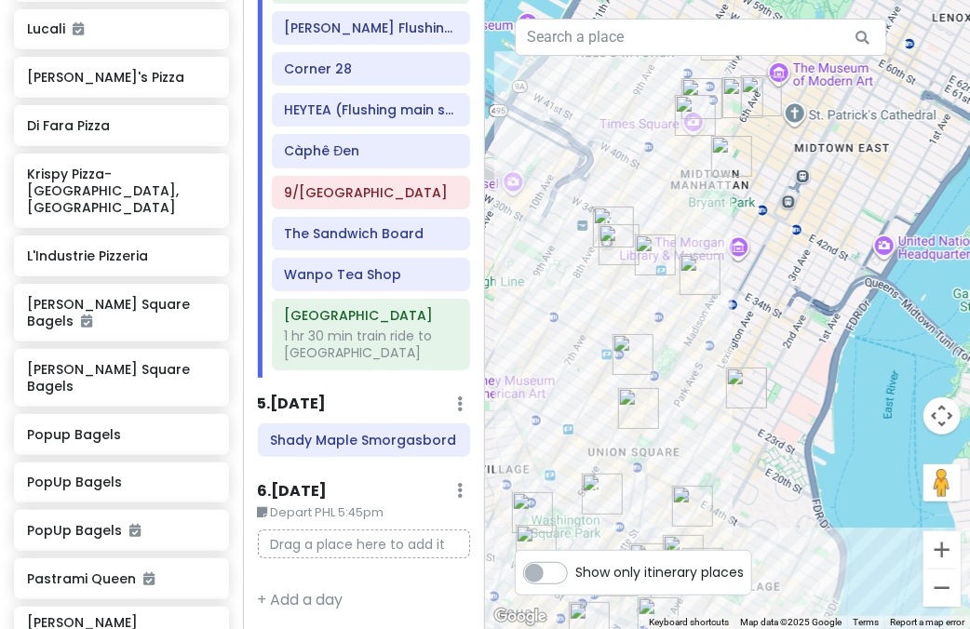
scroll to position [2651, 0]
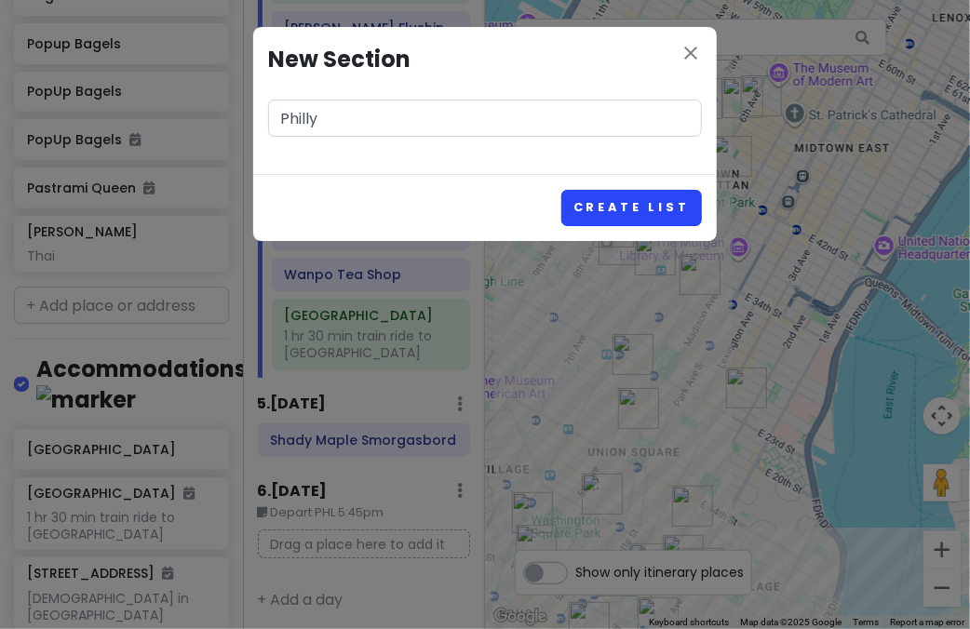
type input "Philly"
click at [596, 205] on button "Create List" at bounding box center [631, 208] width 141 height 36
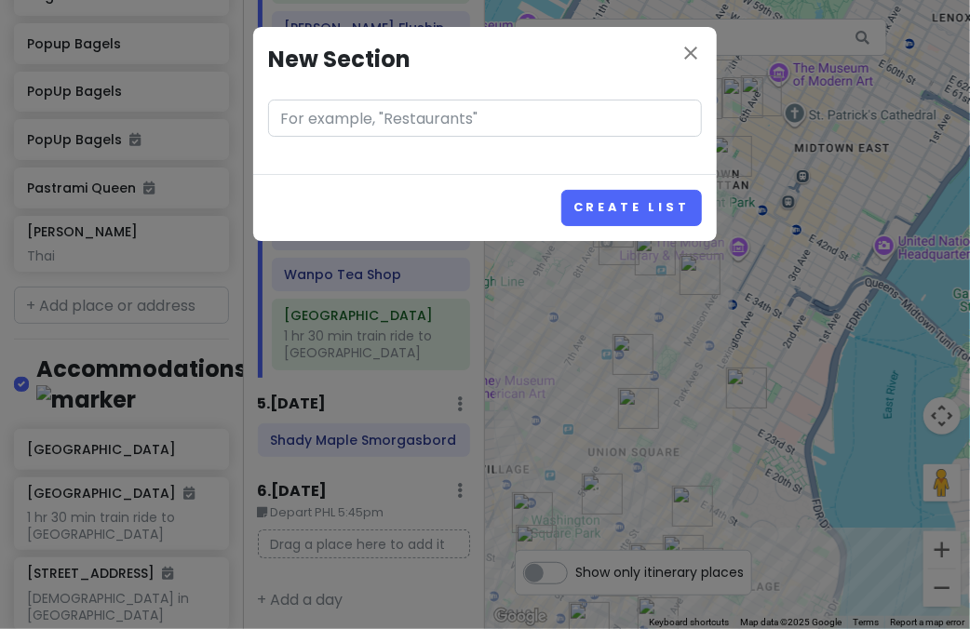
scroll to position [2770, 0]
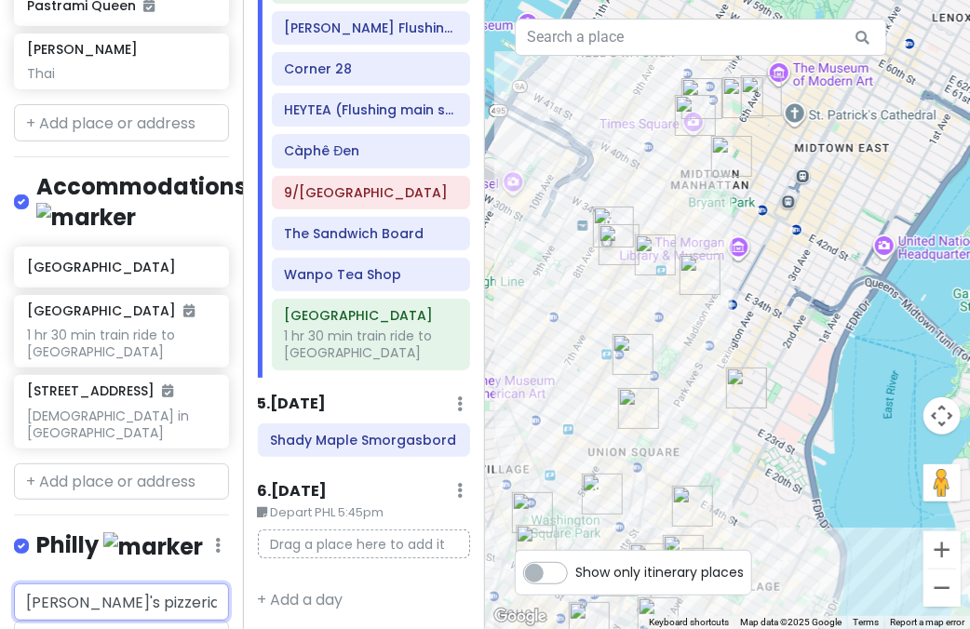
scroll to position [3049, 0]
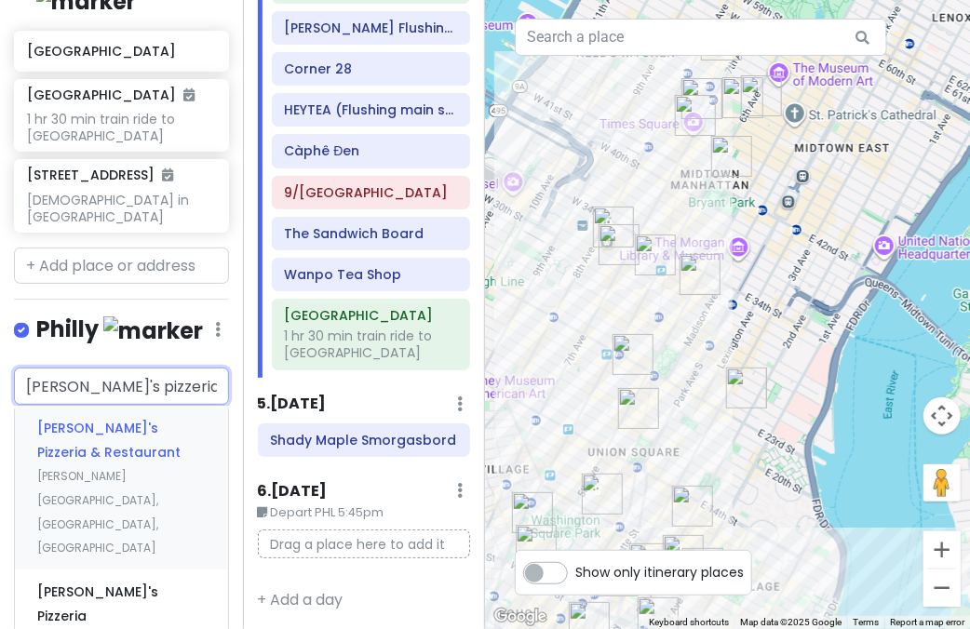
type input "angelo's pizzeria phil"
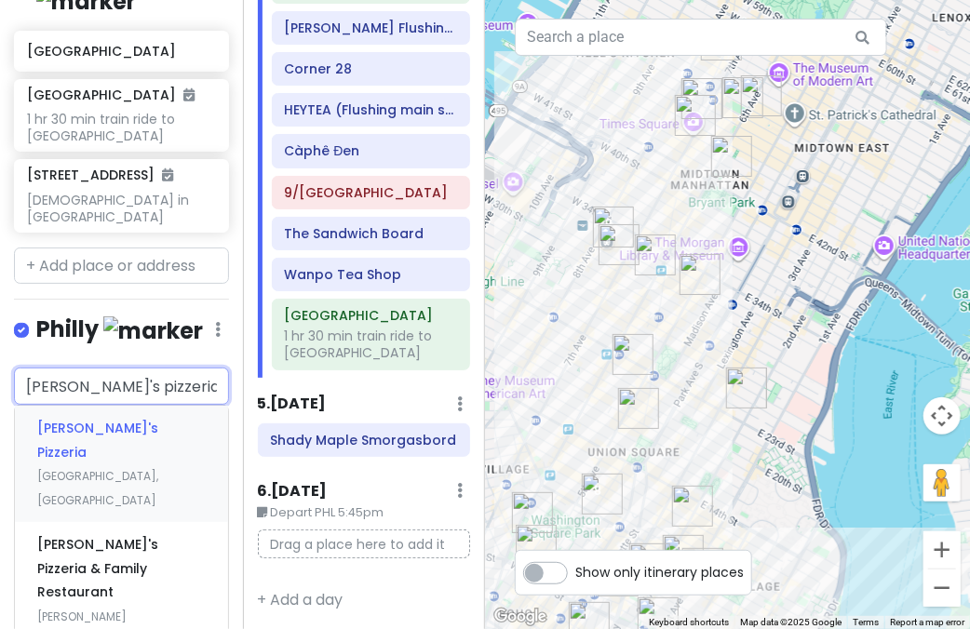
click at [110, 406] on div "Angelo's Pizzeria South 9th Street, Philadelphia, PA, USA" at bounding box center [121, 464] width 213 height 116
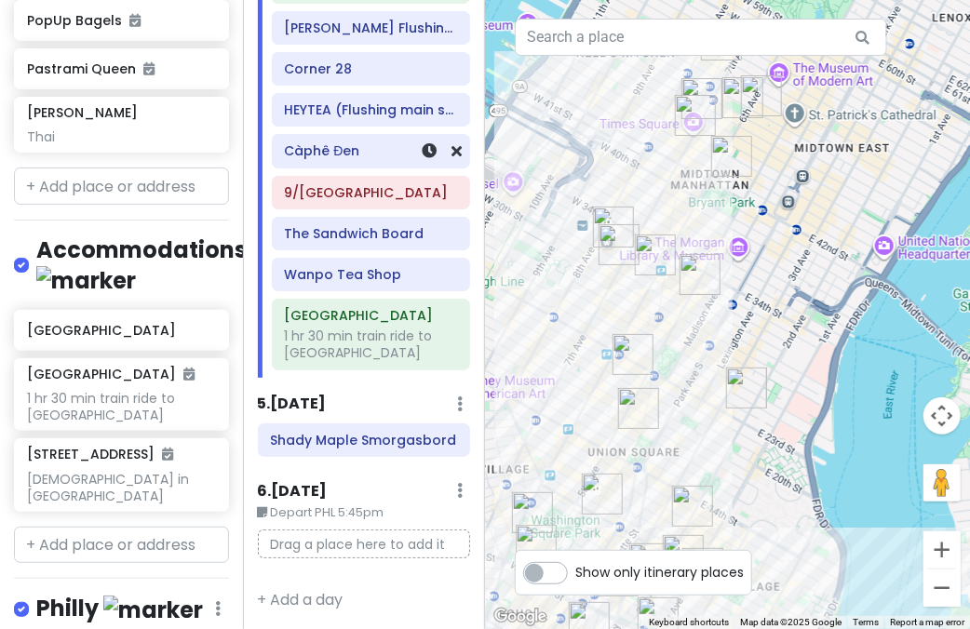
scroll to position [2818, 0]
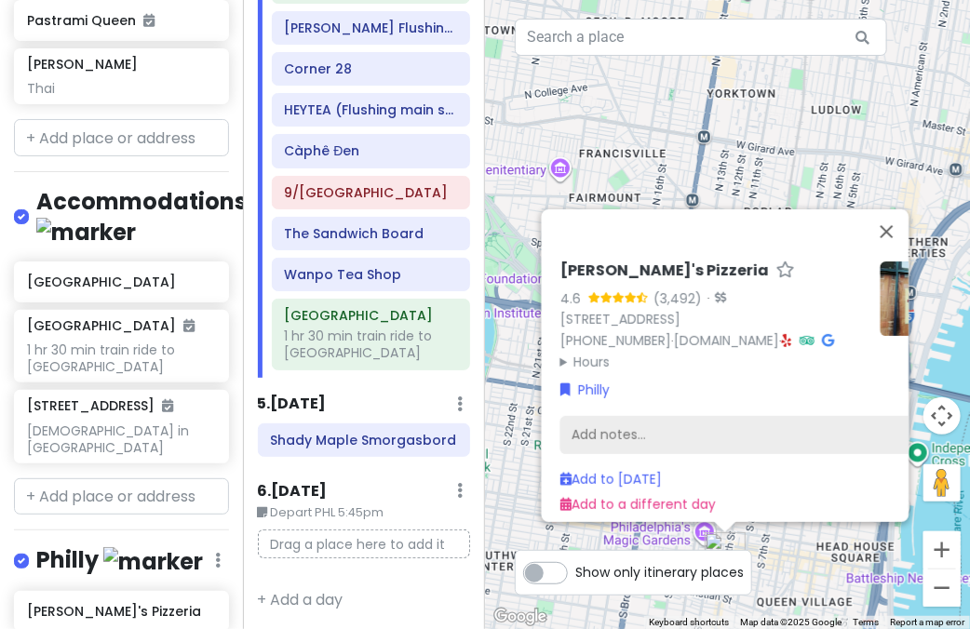
click at [648, 429] on div "Add notes..." at bounding box center [756, 435] width 395 height 39
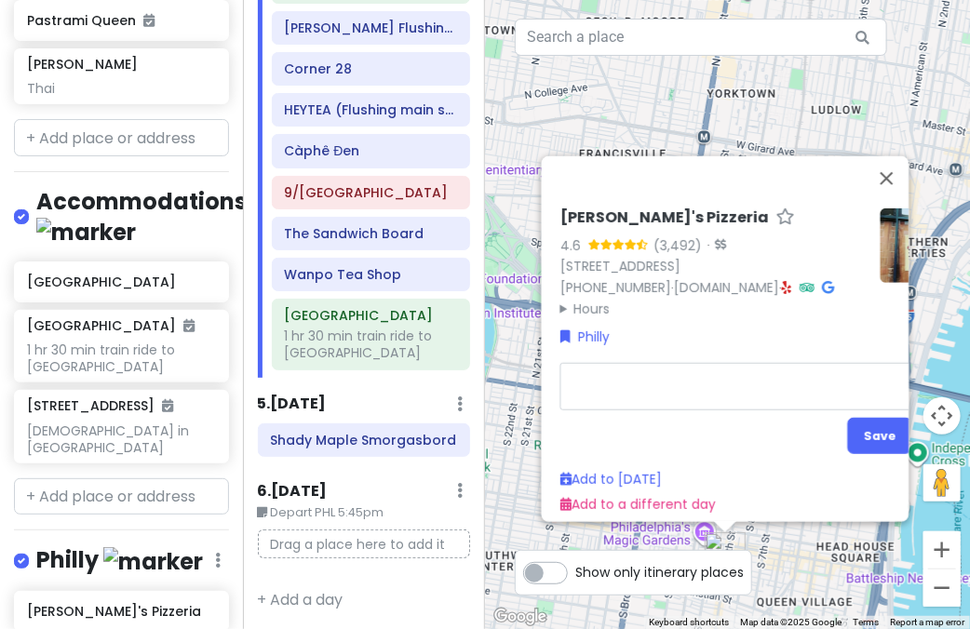
type textarea "x"
type textarea "P"
type textarea "x"
type textarea "Ph"
type textarea "x"
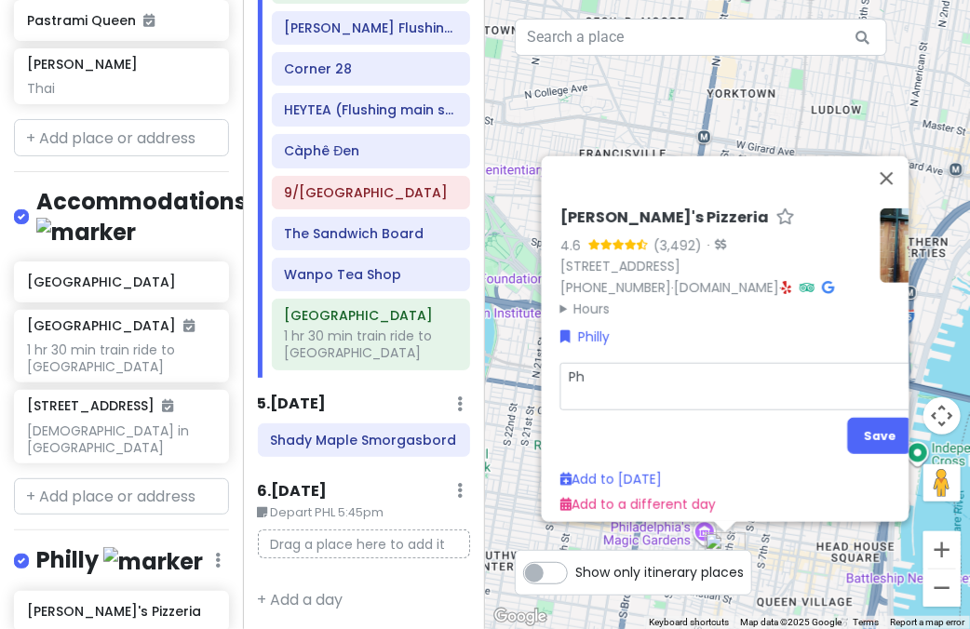
type textarea "Phi"
type textarea "x"
type textarea "Phil"
type textarea "x"
type textarea "Phill"
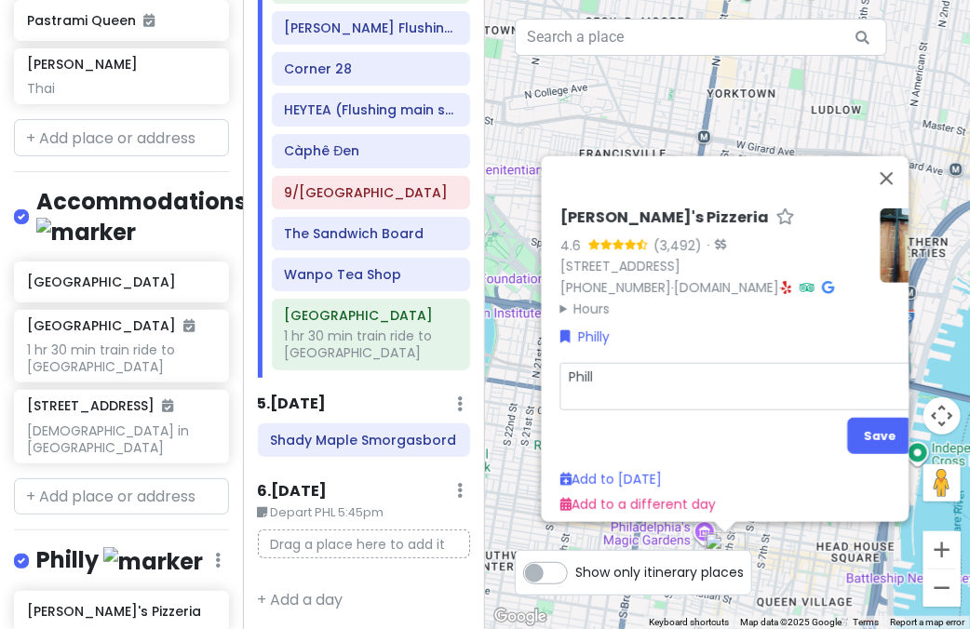
type textarea "x"
type textarea "Philly"
type textarea "x"
type textarea "Philly"
type textarea "x"
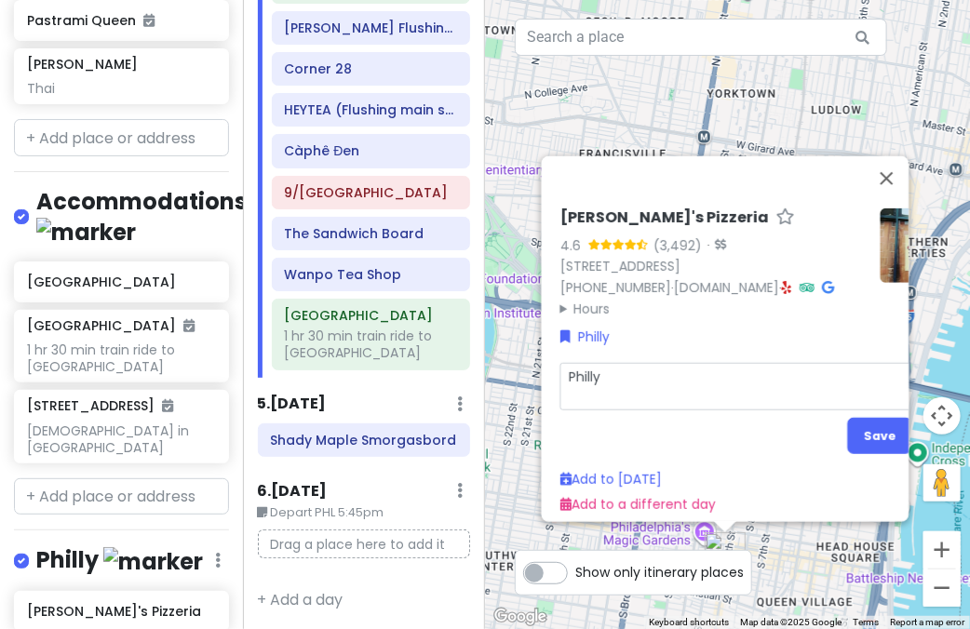
type textarea "Philly c"
type textarea "x"
type textarea "Philly ch"
type textarea "x"
type textarea "Philly che"
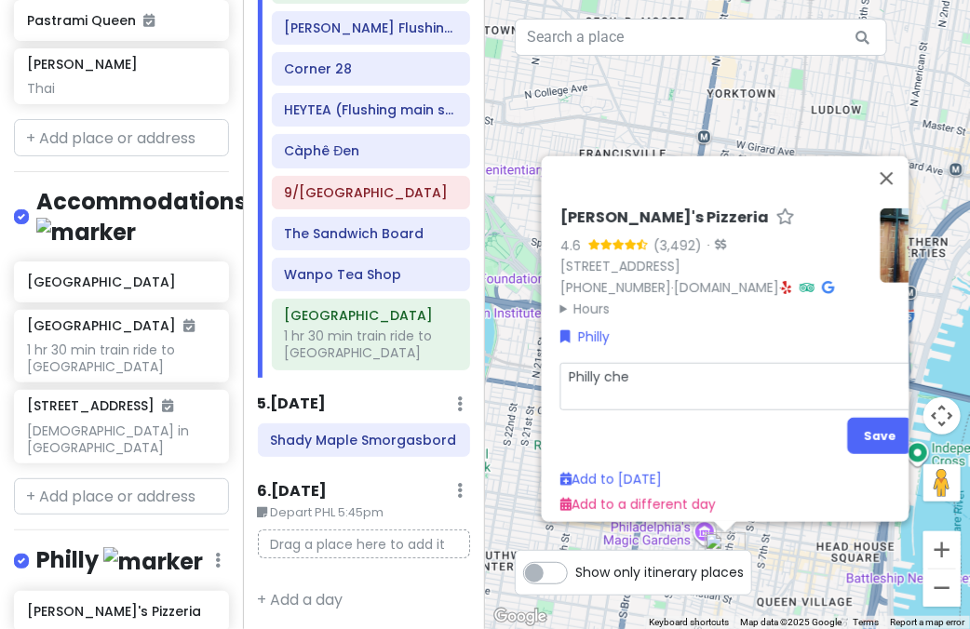
type textarea "x"
type textarea "Philly chee"
type textarea "x"
type textarea "Philly chees"
type textarea "x"
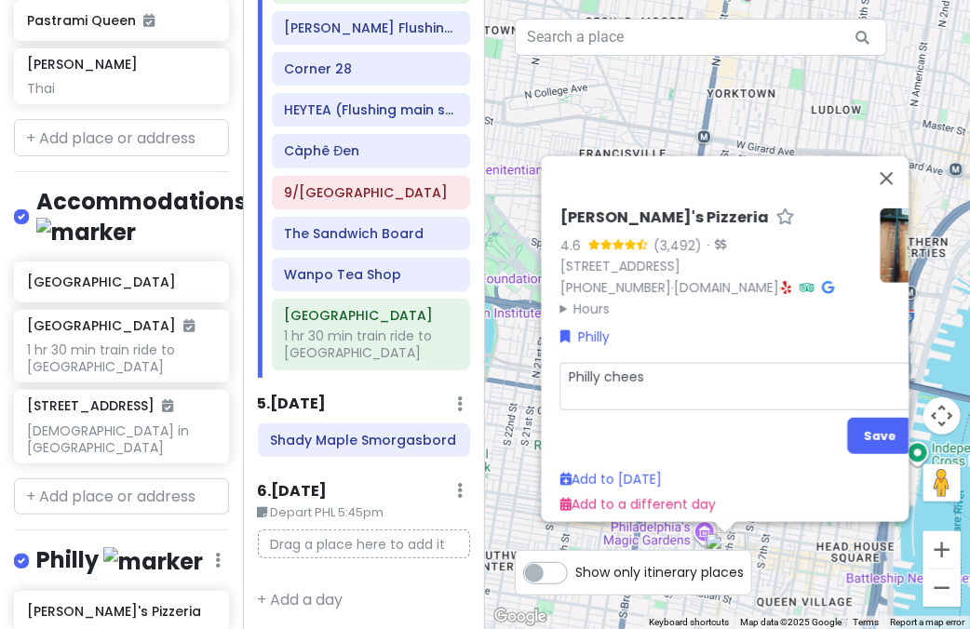
type textarea "Philly cheese"
type textarea "x"
type textarea "Philly cheeset"
type textarea "x"
type textarea "Philly cheese"
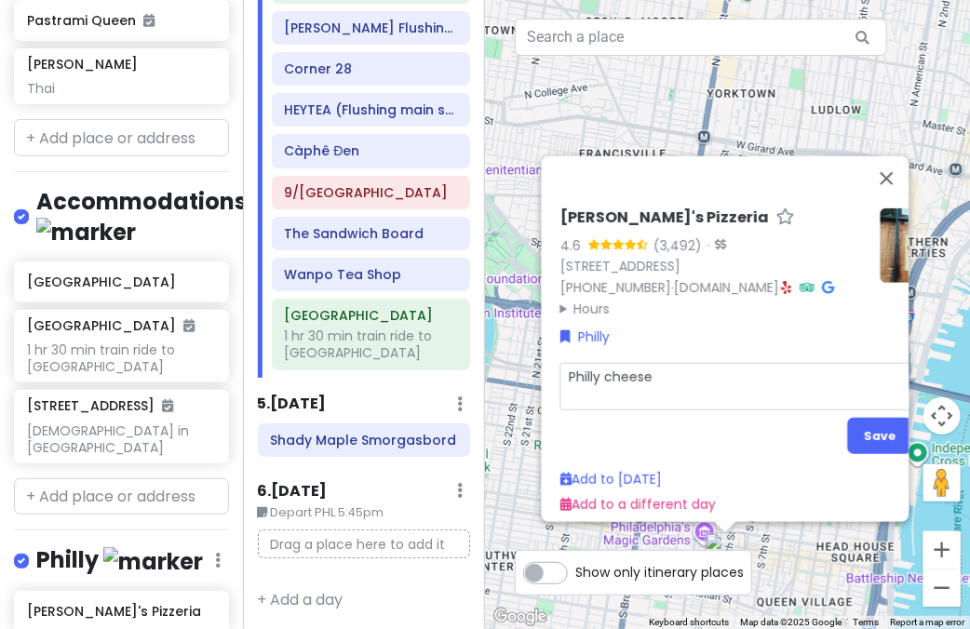
type textarea "x"
type textarea "Philly cheeses"
type textarea "x"
type textarea "Philly cheesest"
type textarea "x"
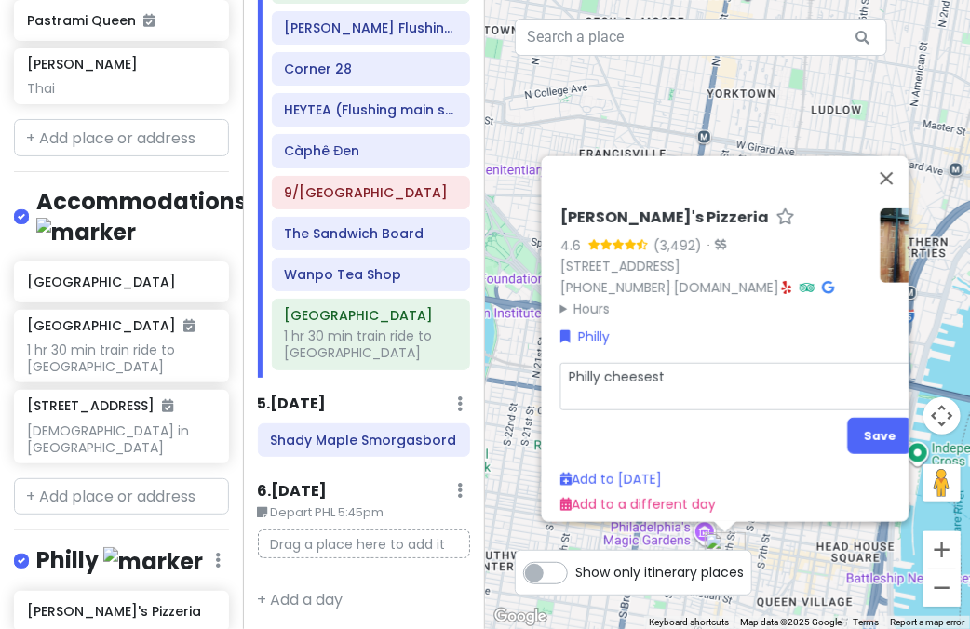
type textarea "Philly cheeseste"
type textarea "x"
type textarea "Philly cheesestea"
type textarea "x"
type textarea "Philly cheesesteak"
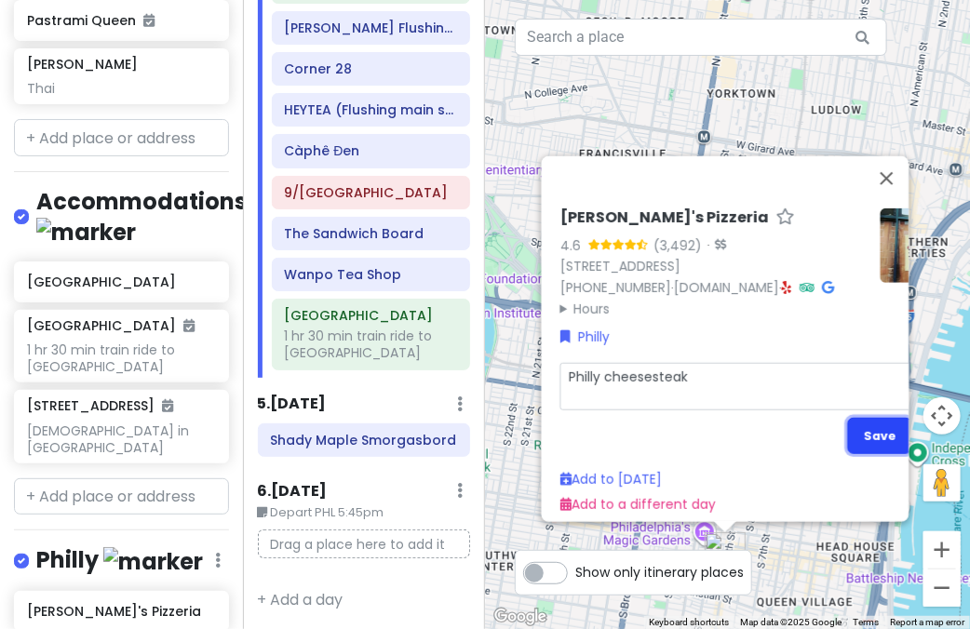
click at [864, 420] on button "Save" at bounding box center [879, 436] width 64 height 36
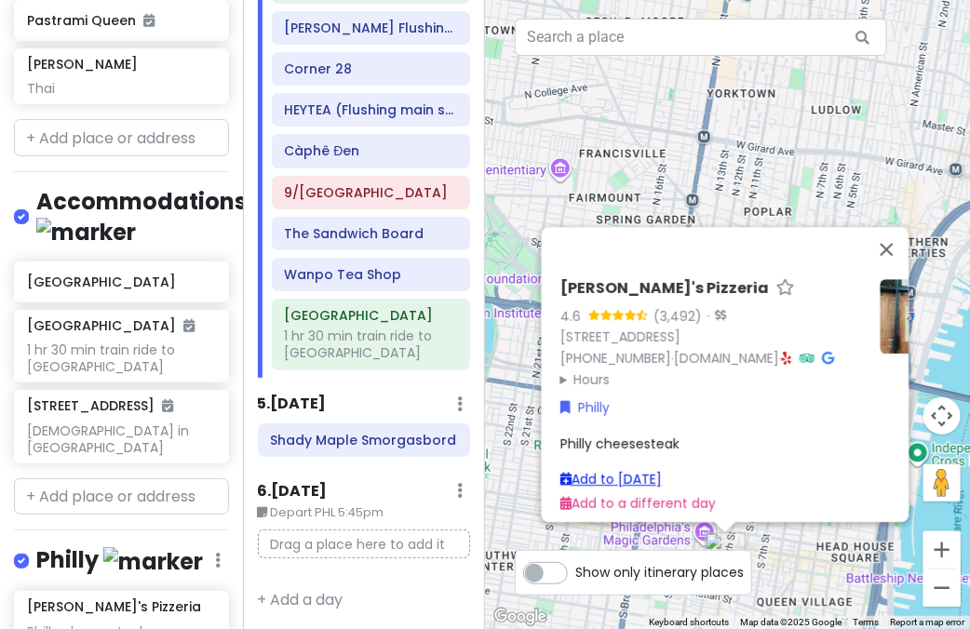
click at [623, 472] on link "Add to Sun 1/18" at bounding box center [609, 479] width 101 height 19
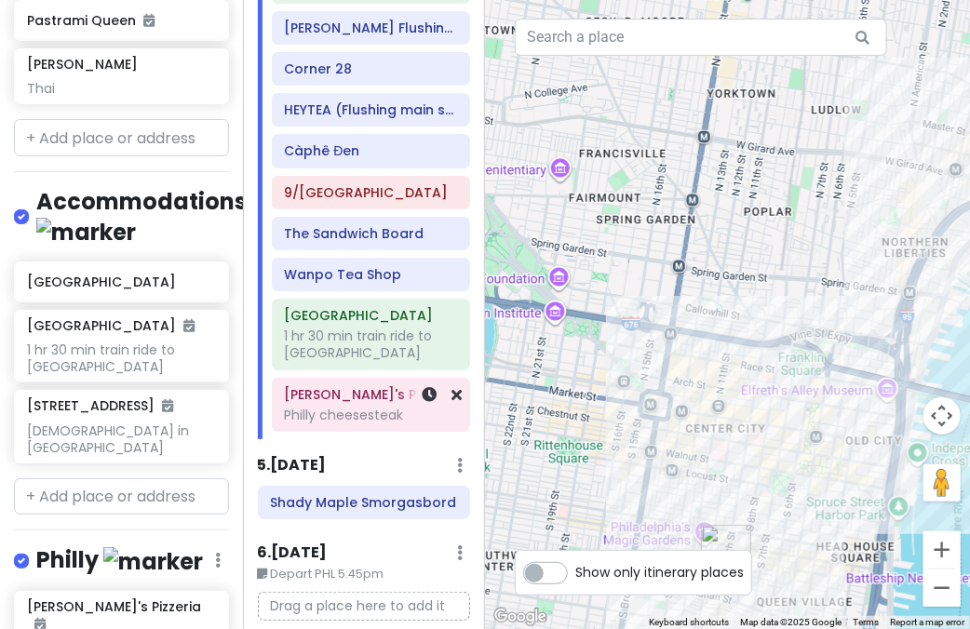
click at [347, 407] on div "Philly cheesesteak" at bounding box center [370, 415] width 173 height 17
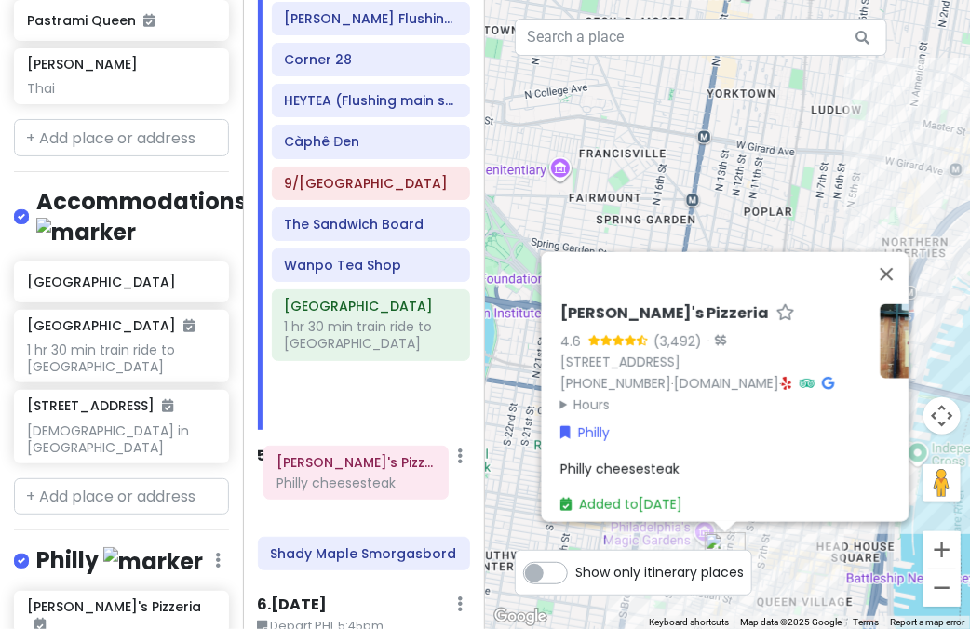
scroll to position [1098, 0]
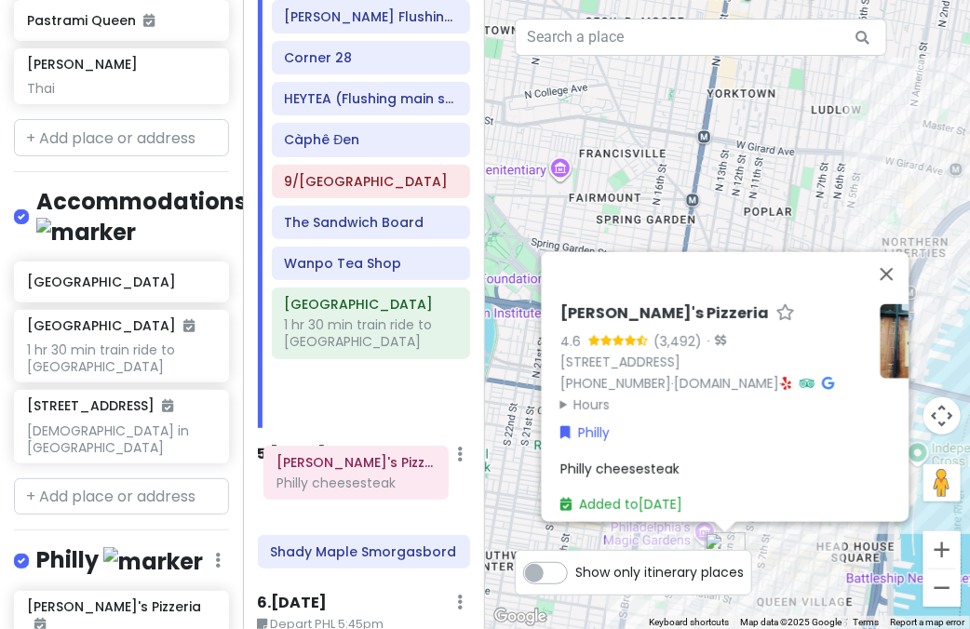
drag, startPoint x: 366, startPoint y: 412, endPoint x: 356, endPoint y: 473, distance: 61.2
click at [356, 476] on div "Itinerary × 1 . Thu 1/15 Edit Day Notes Delete Day Arrive LGA 9:10am FIFTYLAN K…" at bounding box center [364, 314] width 243 height 629
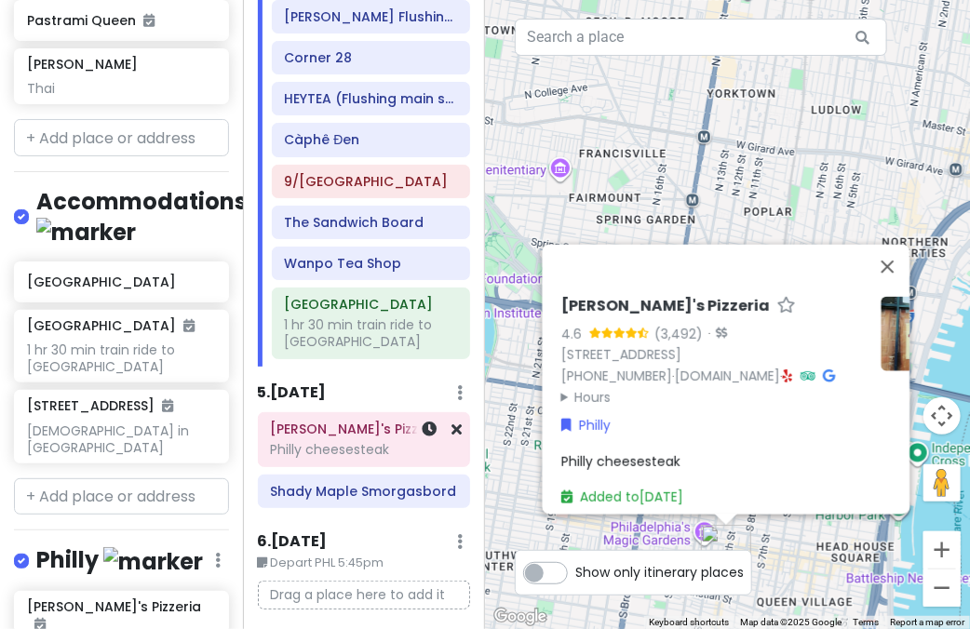
click at [339, 441] on div "Philly cheesesteak" at bounding box center [363, 449] width 187 height 17
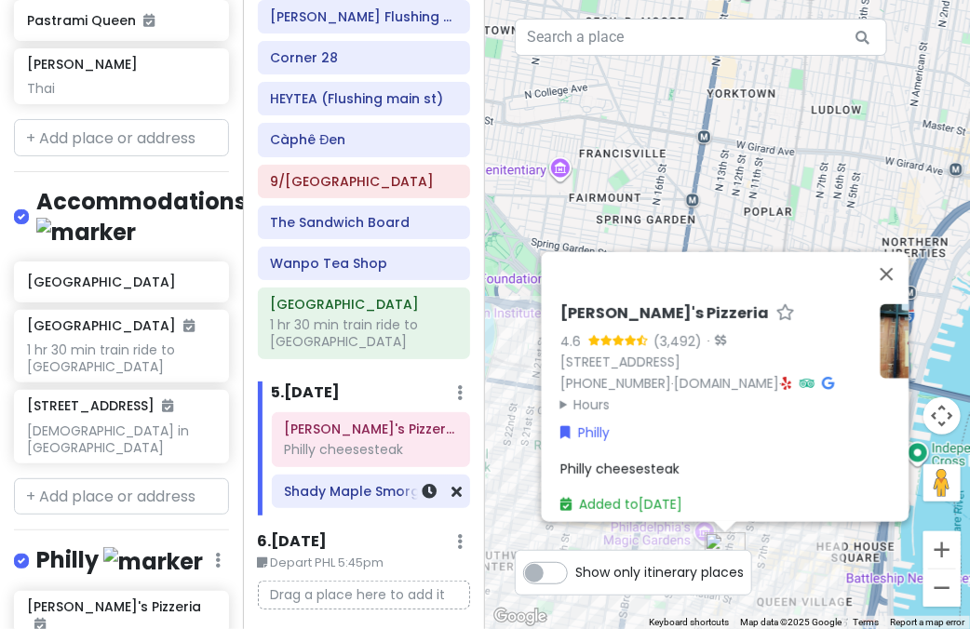
click at [346, 478] on div "Shady Maple Smorgasbord" at bounding box center [370, 491] width 173 height 26
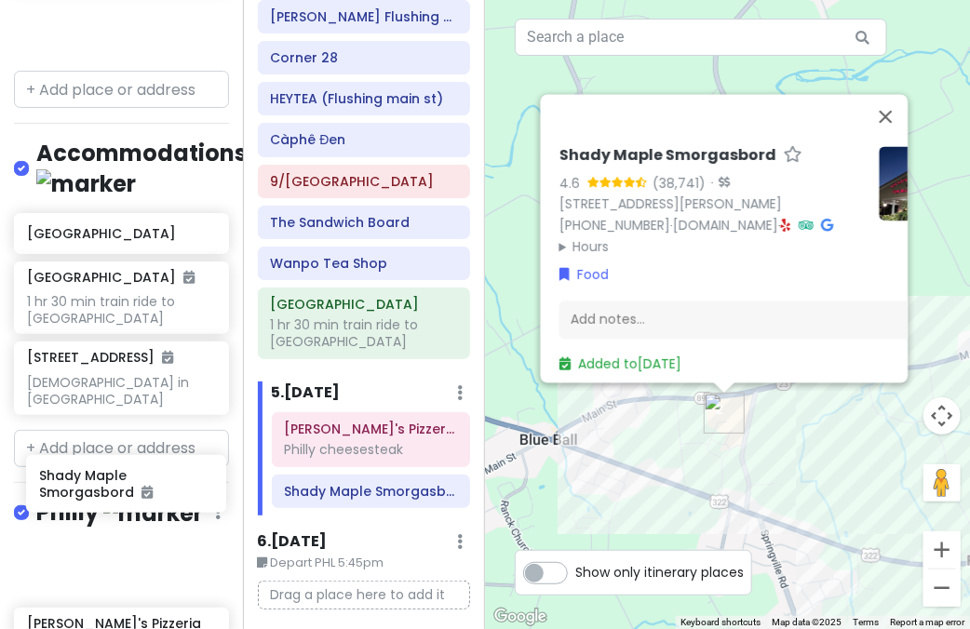
scroll to position [2887, 0]
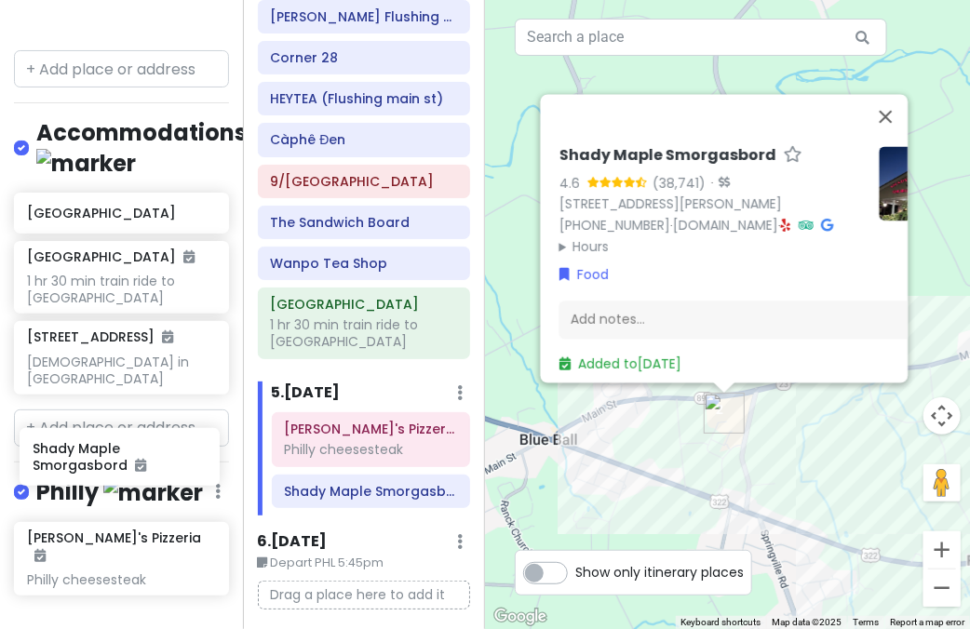
drag, startPoint x: 75, startPoint y: 124, endPoint x: 81, endPoint y: 456, distance: 332.3
click at [81, 456] on div "NYC + Philly 1/15-1/19/26 Private Change Dates Make a Copy Delete Trip Give Fee…" at bounding box center [121, 314] width 243 height 629
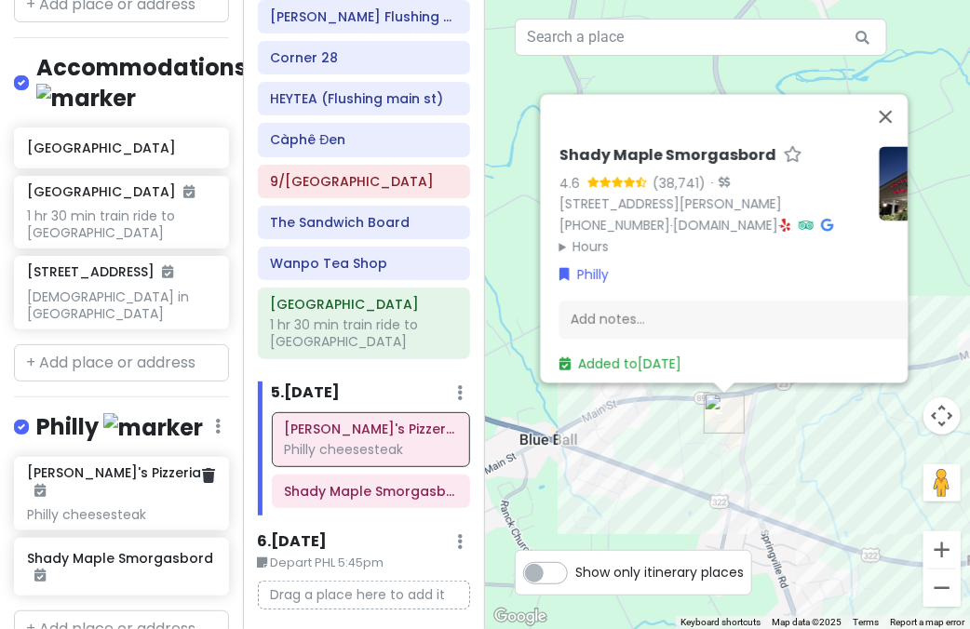
scroll to position [2757, 0]
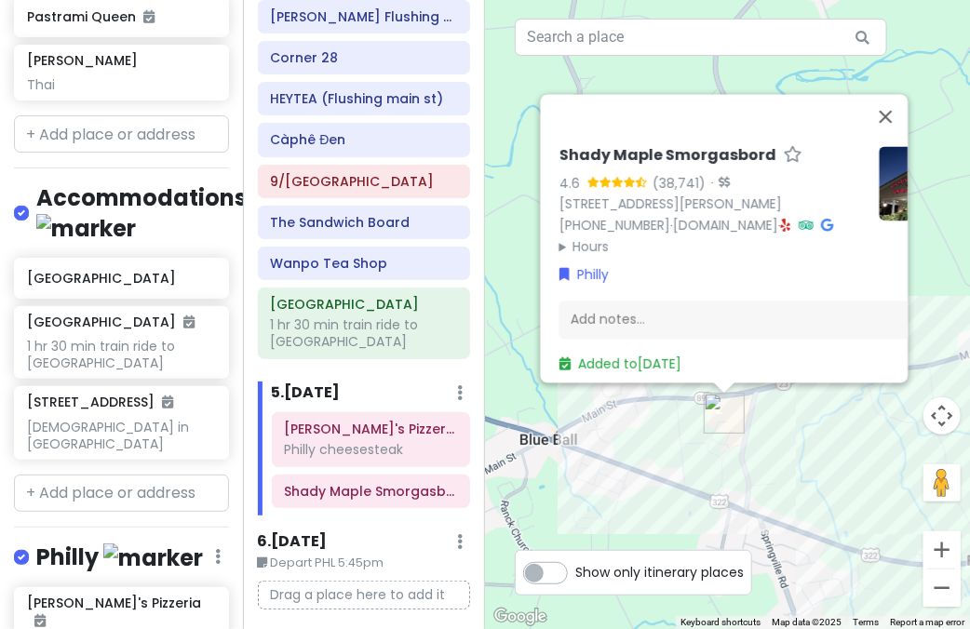
click at [582, 238] on summary "Hours" at bounding box center [710, 246] width 305 height 20
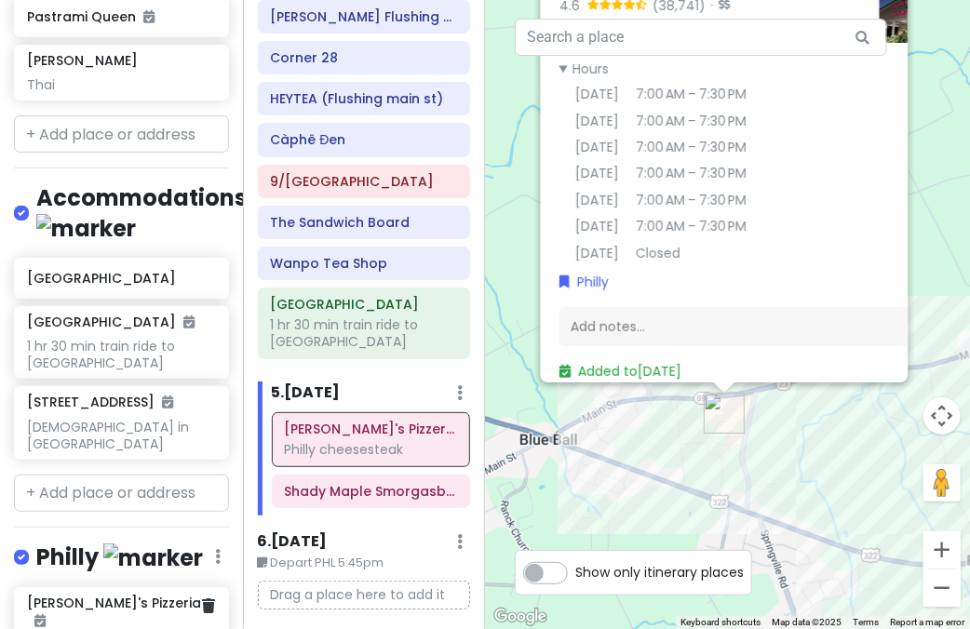
click at [87, 595] on div "Angelo's Pizzeria Philly cheesesteak" at bounding box center [121, 624] width 188 height 59
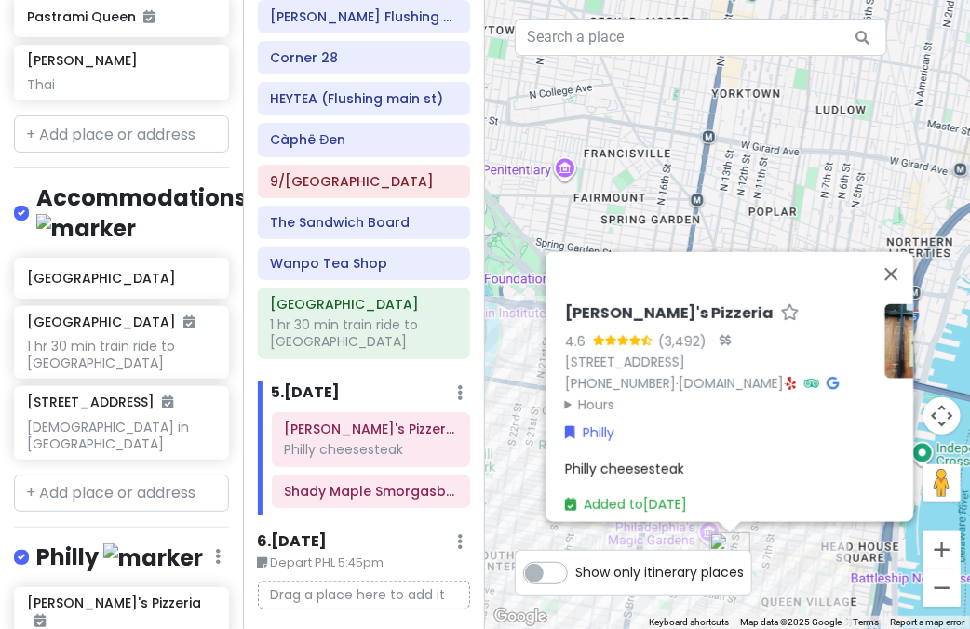
click at [597, 394] on summary "Hours" at bounding box center [716, 404] width 305 height 20
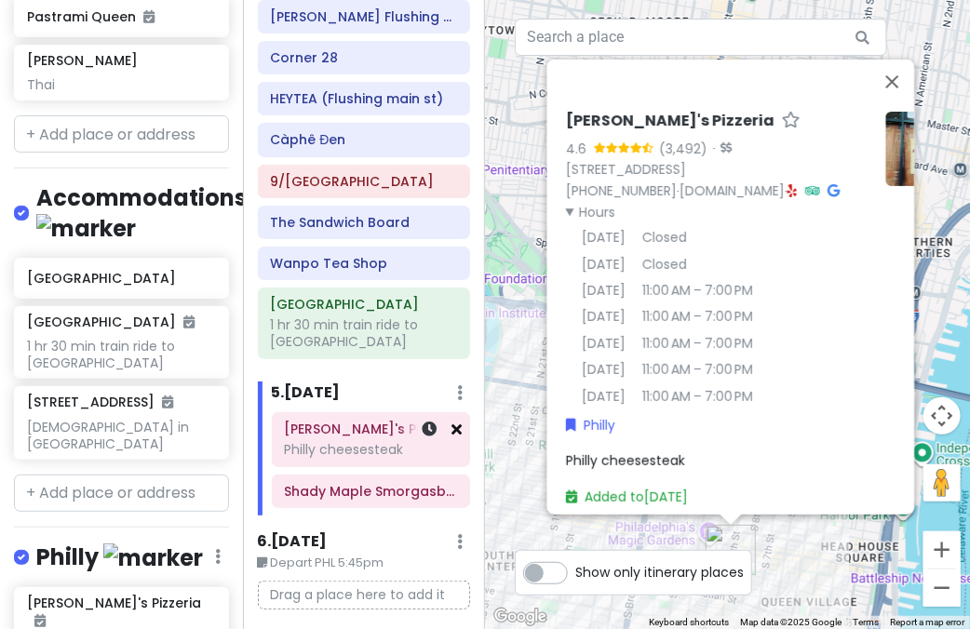
click at [451, 422] on icon at bounding box center [456, 429] width 10 height 15
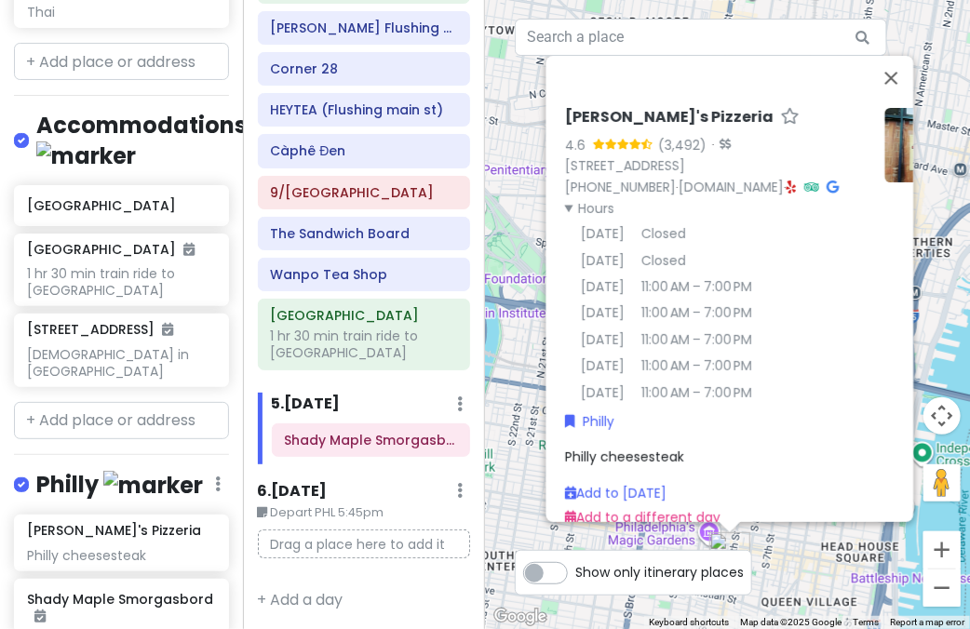
scroll to position [2833, 0]
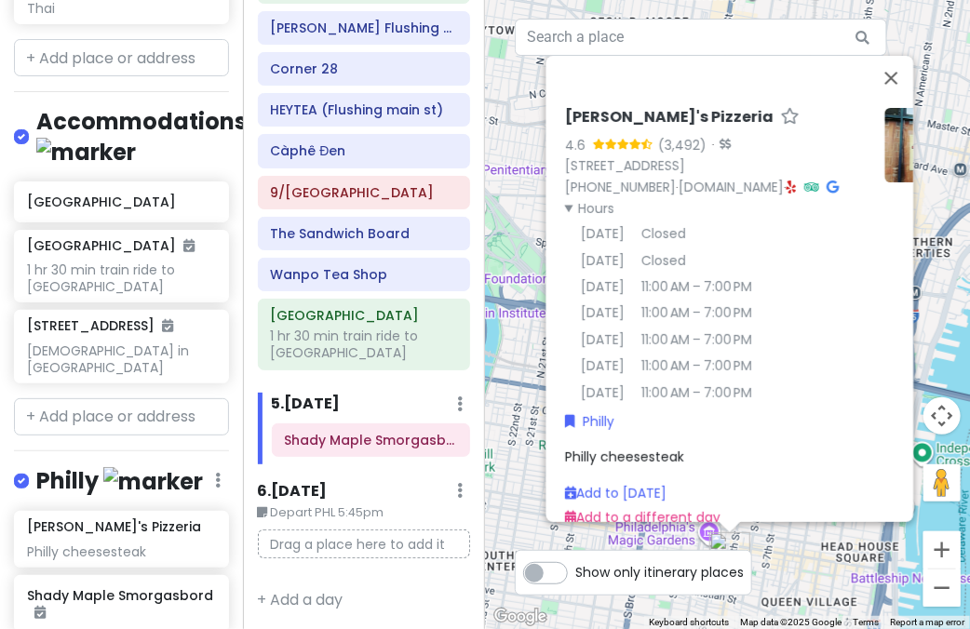
type input "coffee zeit"
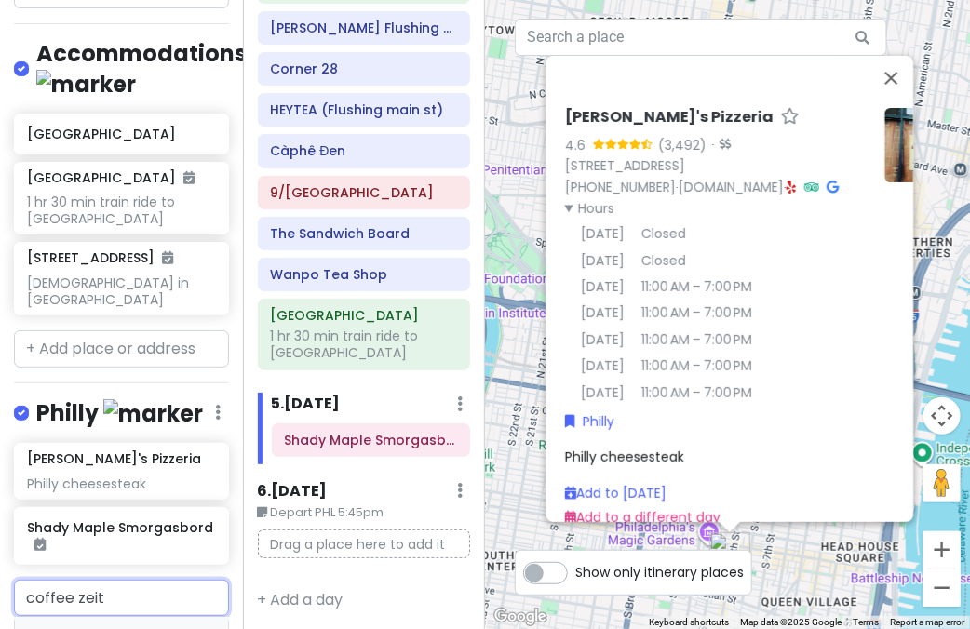
scroll to position [3019, 0]
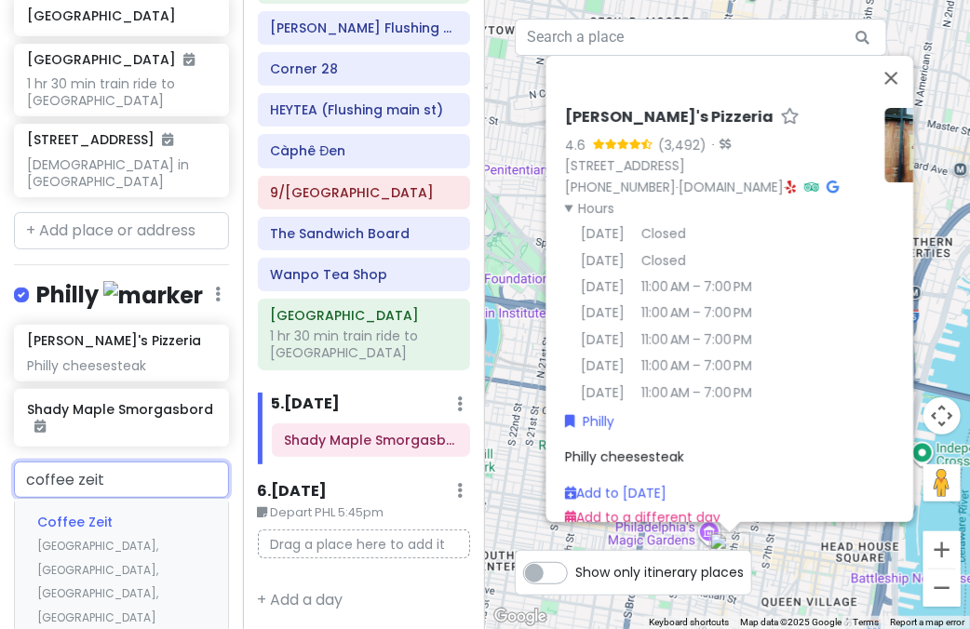
click at [132, 499] on div "Coffee Zeit Race Street, Philadelphia, PA, USA" at bounding box center [121, 569] width 213 height 140
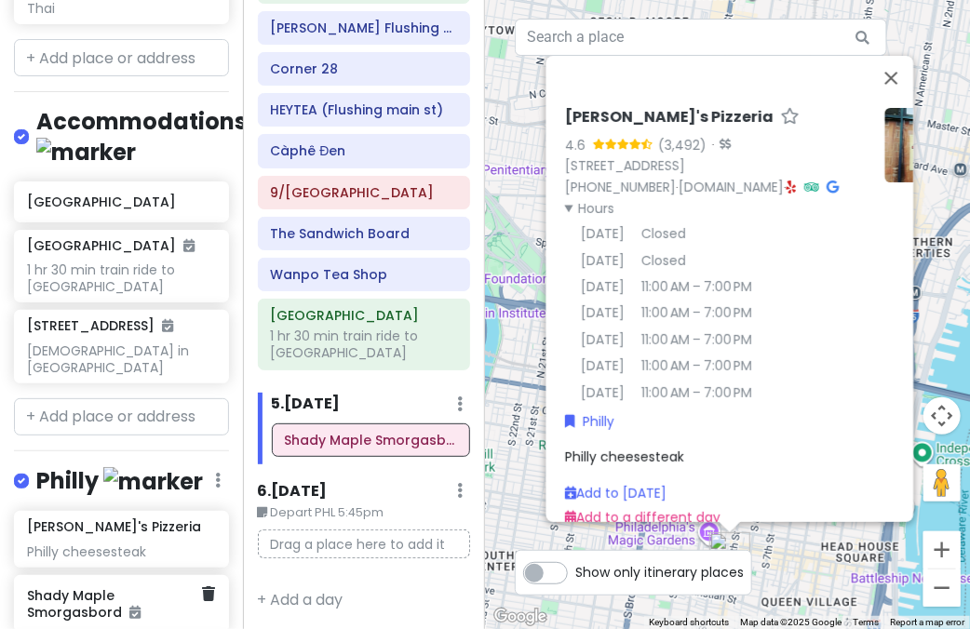
scroll to position [2882, 0]
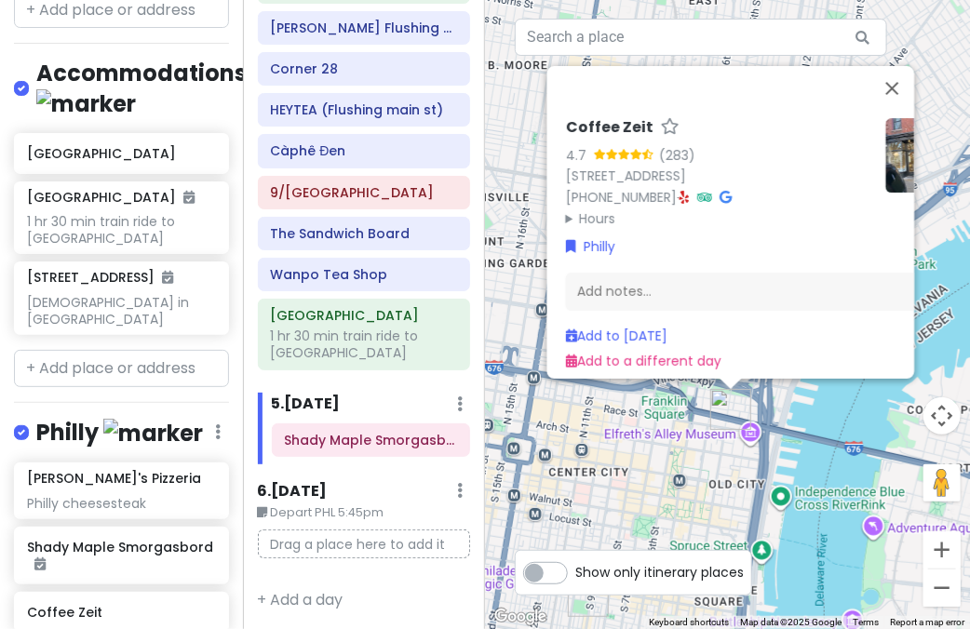
click at [585, 208] on summary "Hours" at bounding box center [717, 218] width 305 height 20
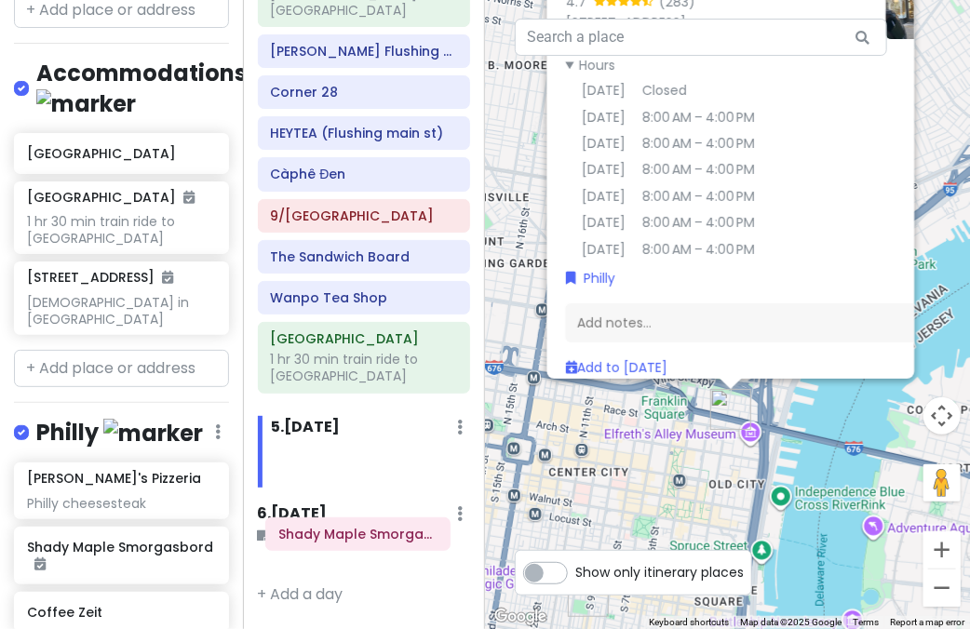
drag, startPoint x: 341, startPoint y: 419, endPoint x: 335, endPoint y: 539, distance: 120.2
click at [335, 539] on div "Itinerary × 1 . Thu 1/15 Edit Day Notes Delete Day Arrive LGA 9:10am FIFTYLAN K…" at bounding box center [364, 314] width 243 height 629
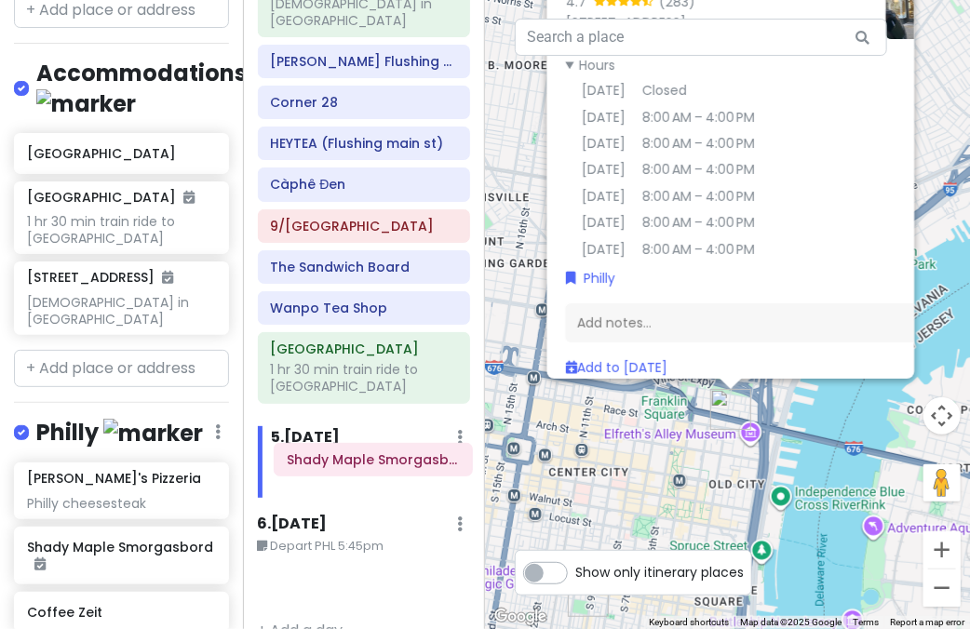
scroll to position [1078, 0]
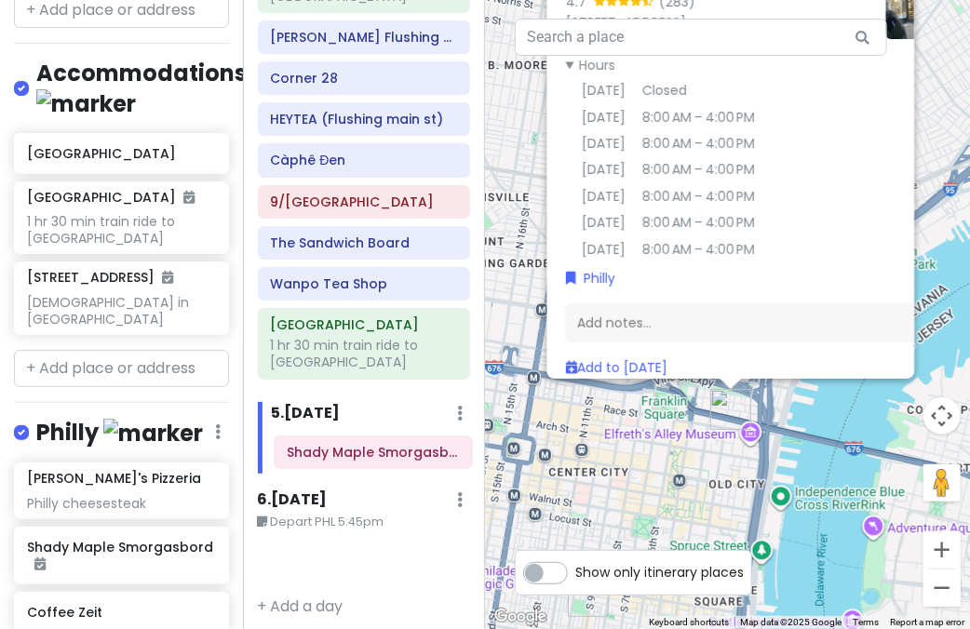
drag, startPoint x: 313, startPoint y: 569, endPoint x: 329, endPoint y: 453, distance: 116.6
click at [329, 453] on div "Itinerary × 1 . Thu 1/15 Edit Day Notes Delete Day Arrive LGA 9:10am FIFTYLAN K…" at bounding box center [364, 314] width 243 height 629
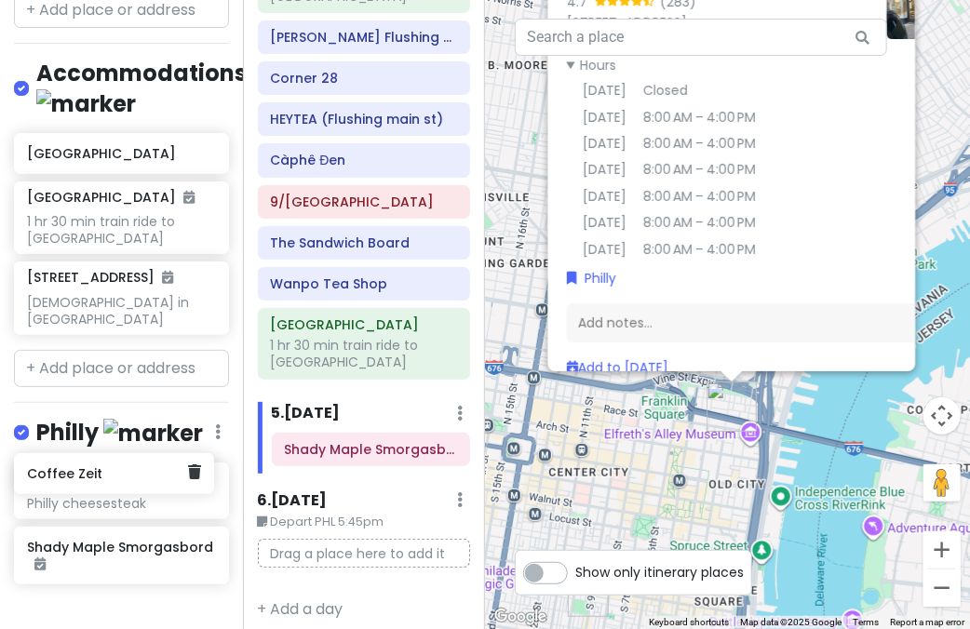
scroll to position [2882, 68]
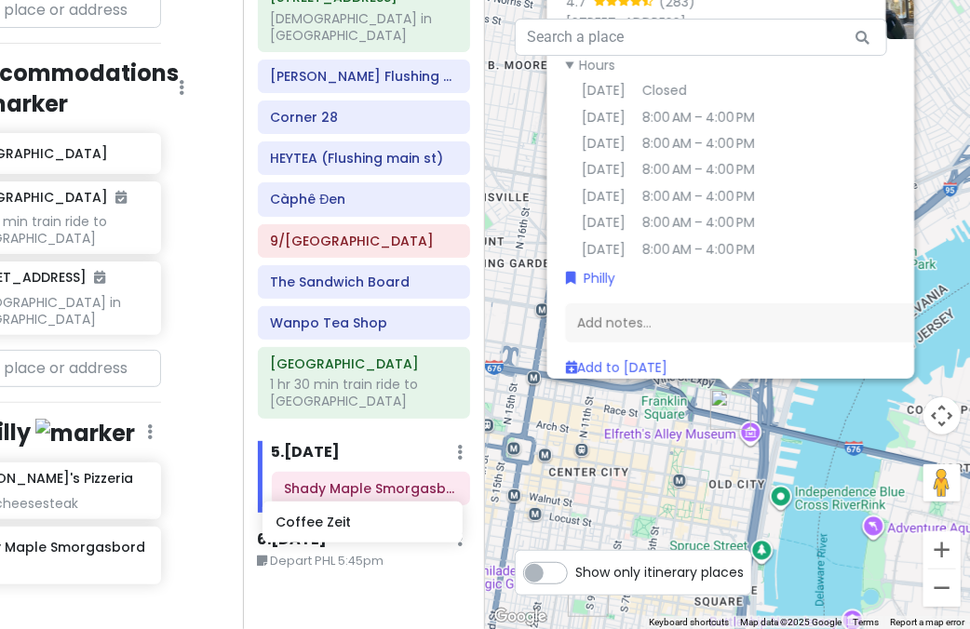
click at [351, 541] on div "NYC + Philly 1/15-1/19/26 Private Change Dates Make a Copy Delete Trip Give Fee…" at bounding box center [485, 314] width 970 height 629
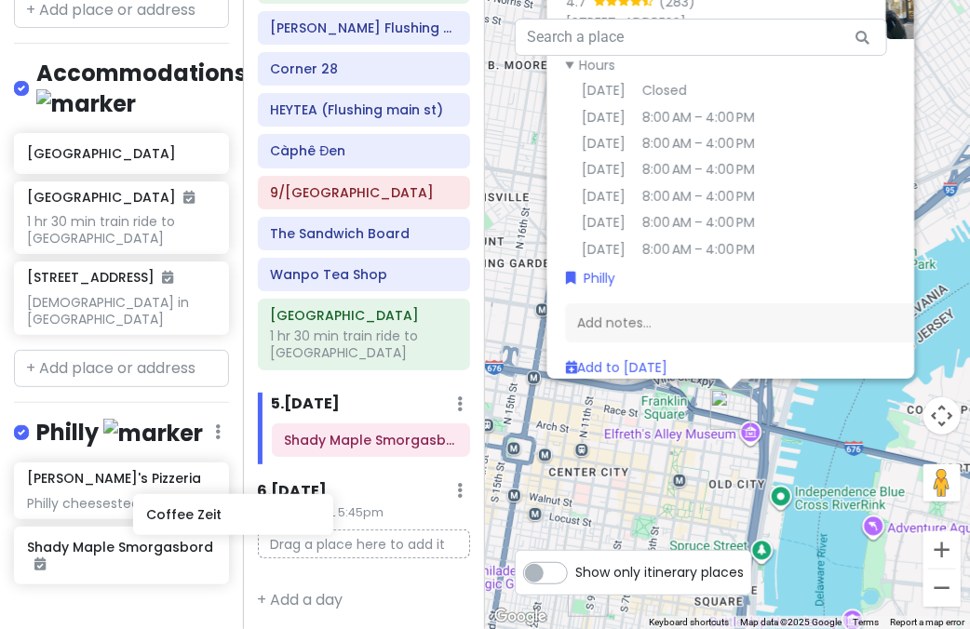
scroll to position [2882, 82]
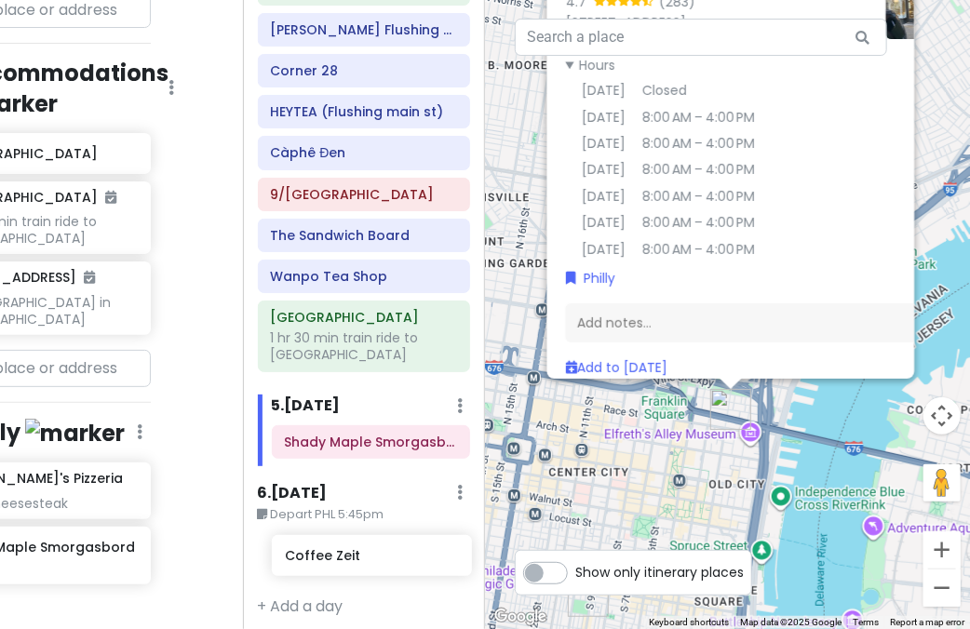
drag, startPoint x: 99, startPoint y: 472, endPoint x: 357, endPoint y: 543, distance: 268.3
click at [357, 543] on div "NYC + Philly 1/15-1/19/26 Private Change Dates Make a Copy Delete Trip Give Fee…" at bounding box center [485, 314] width 970 height 629
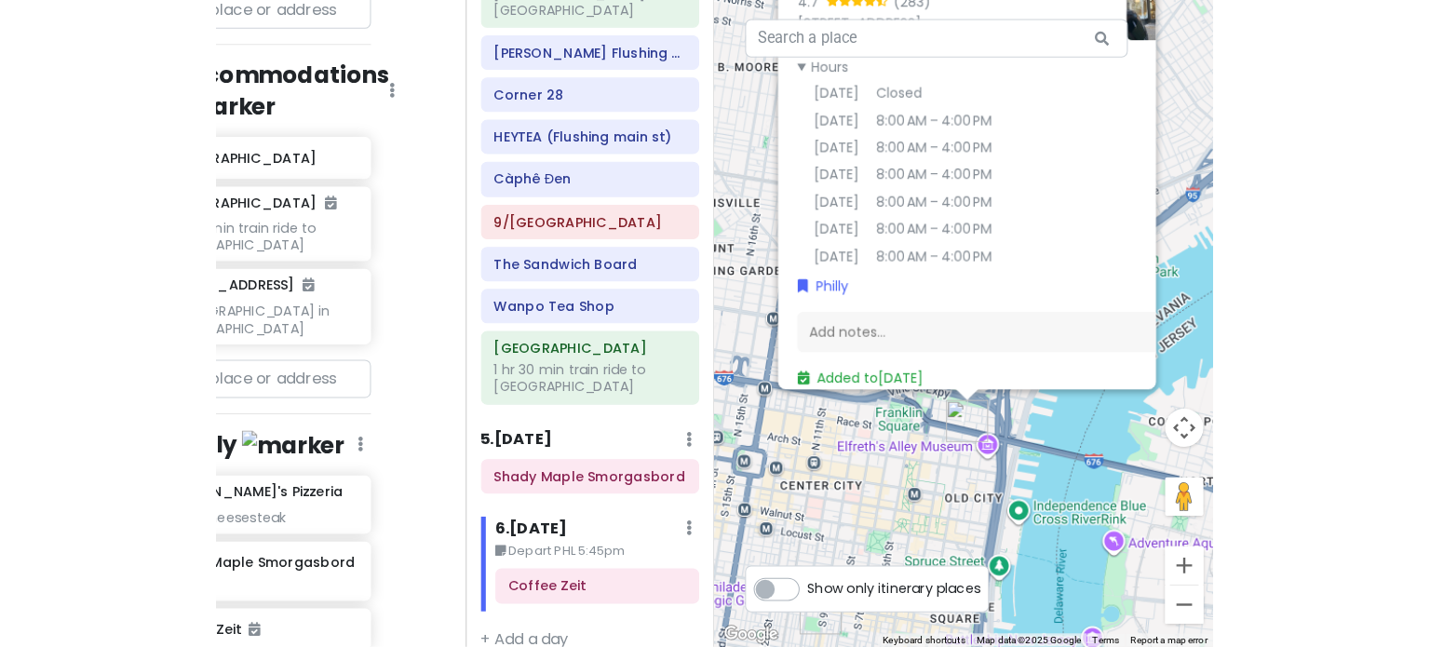
scroll to position [2882, 0]
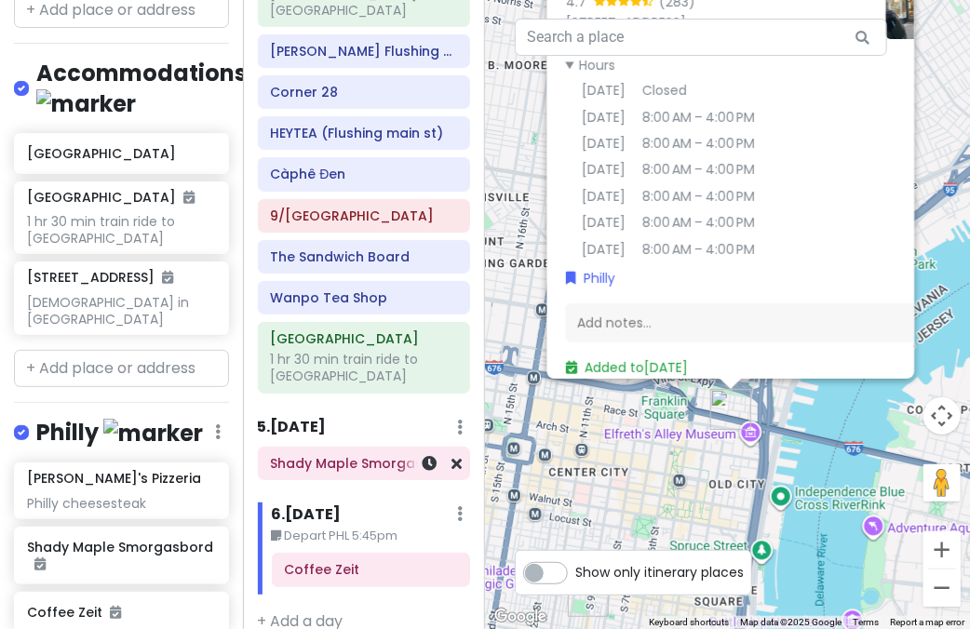
click at [351, 455] on h6 "Shady Maple Smorgasbord" at bounding box center [363, 463] width 187 height 17
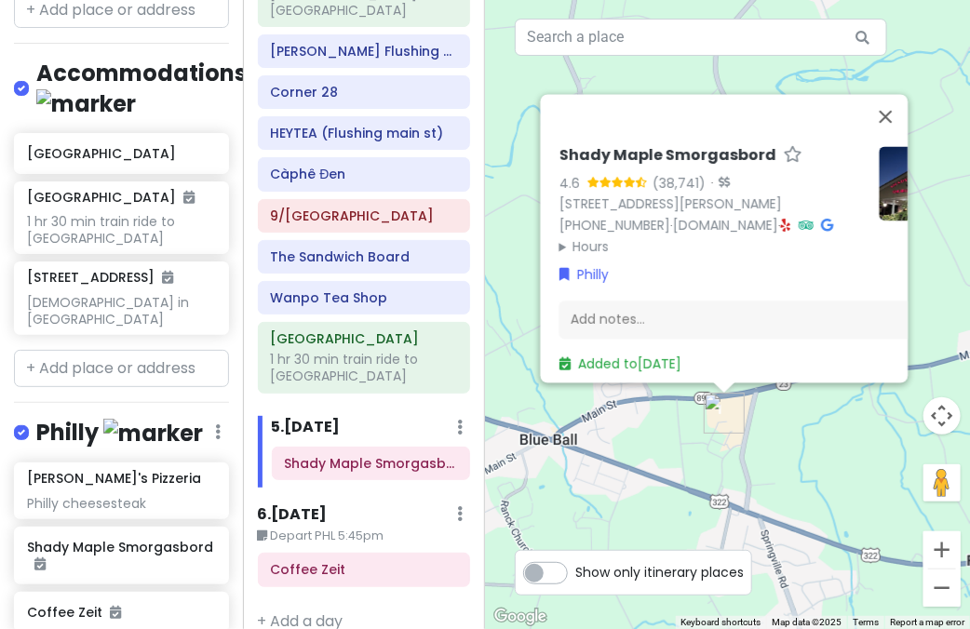
click at [611, 146] on h6 "Shady Maple Smorgasbord" at bounding box center [666, 156] width 217 height 20
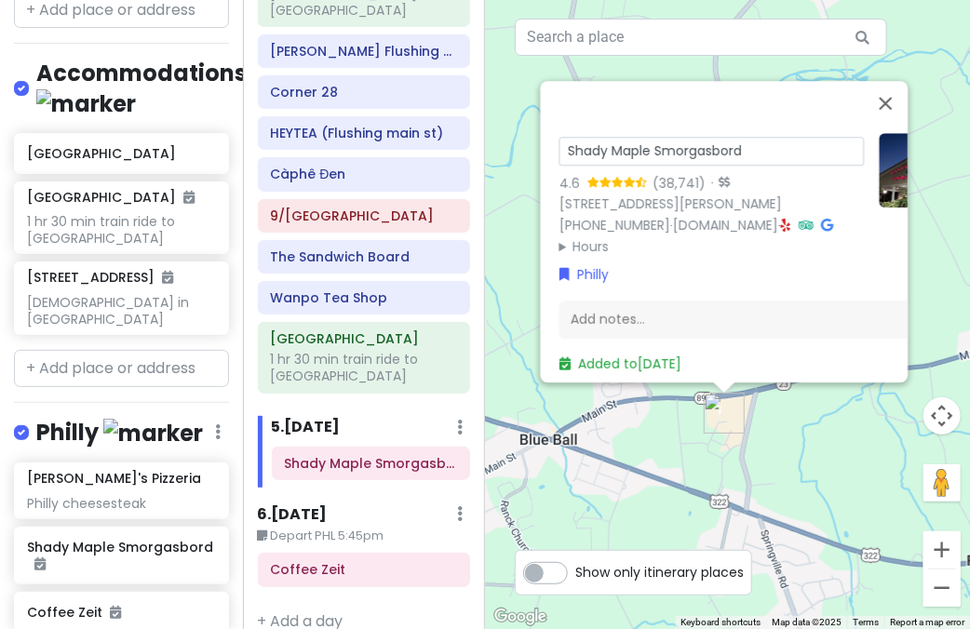
click at [615, 137] on input "Shady Maple Smorgasbord" at bounding box center [710, 151] width 305 height 29
click at [699, 81] on div at bounding box center [707, 103] width 312 height 45
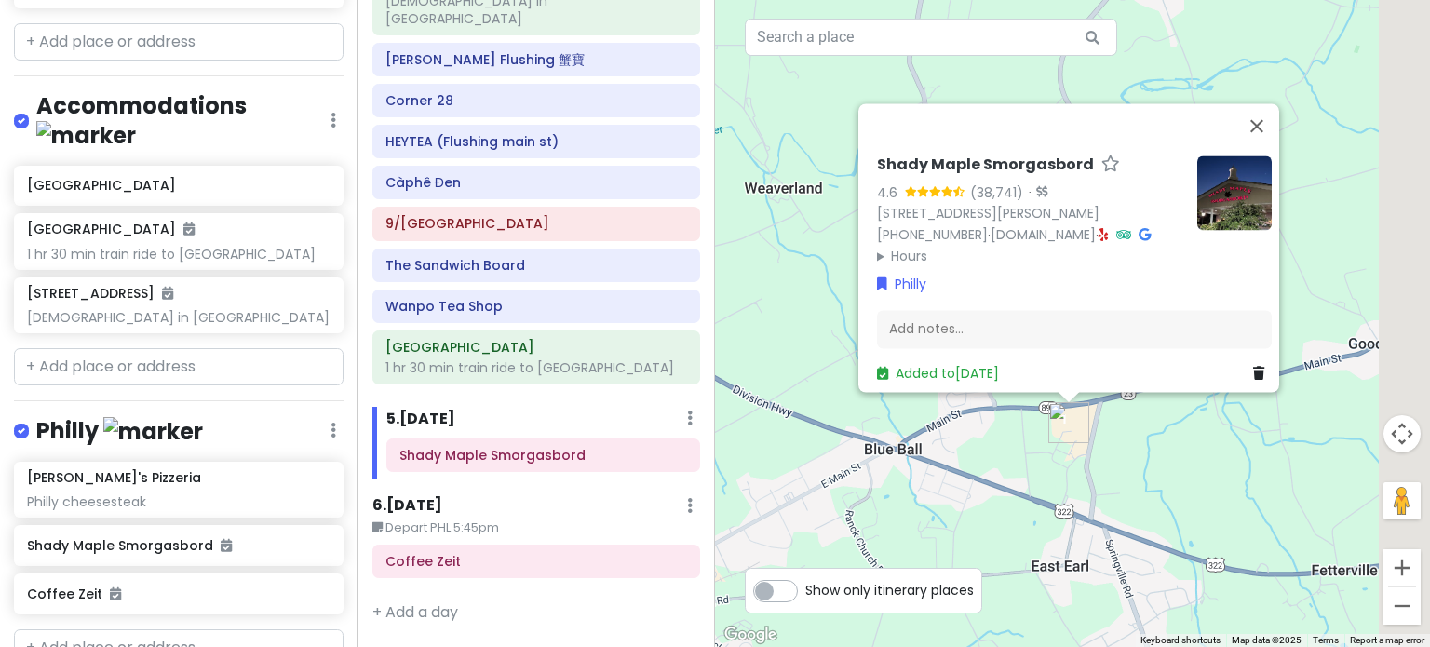
scroll to position [1029, 0]
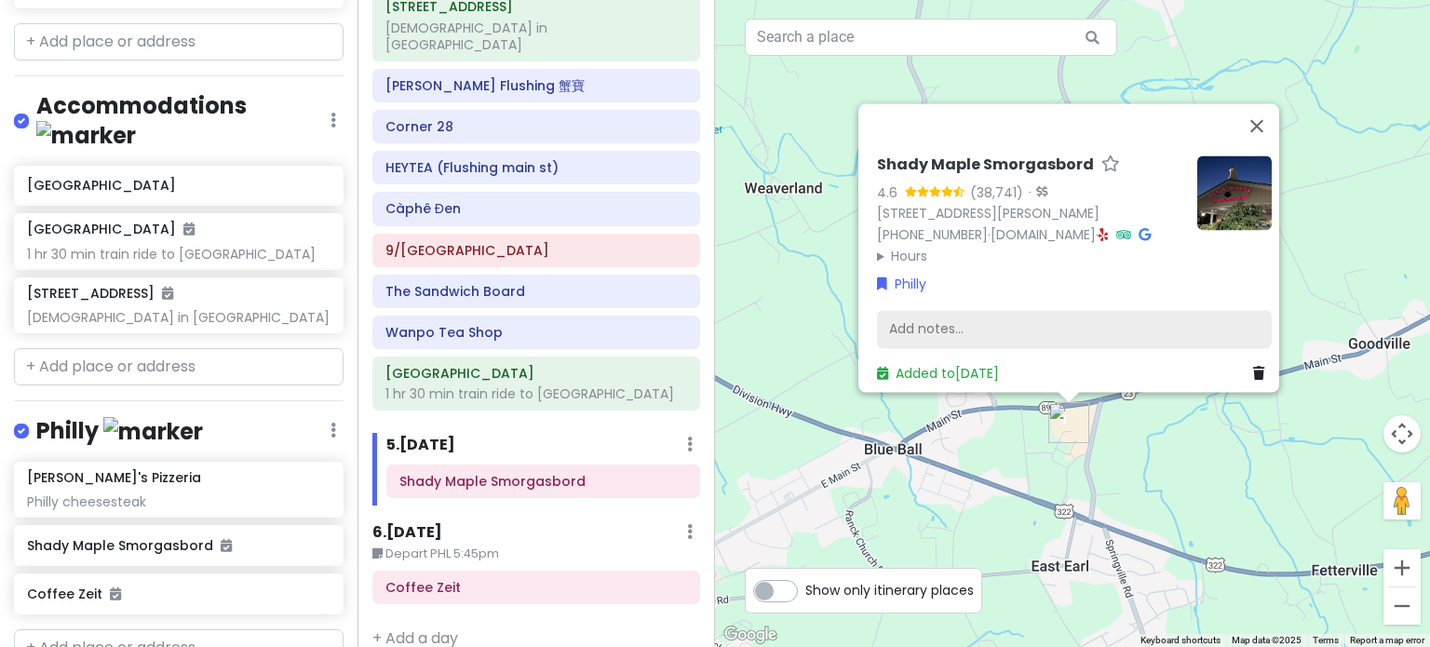
click at [935, 314] on div "Add notes..." at bounding box center [1074, 329] width 395 height 39
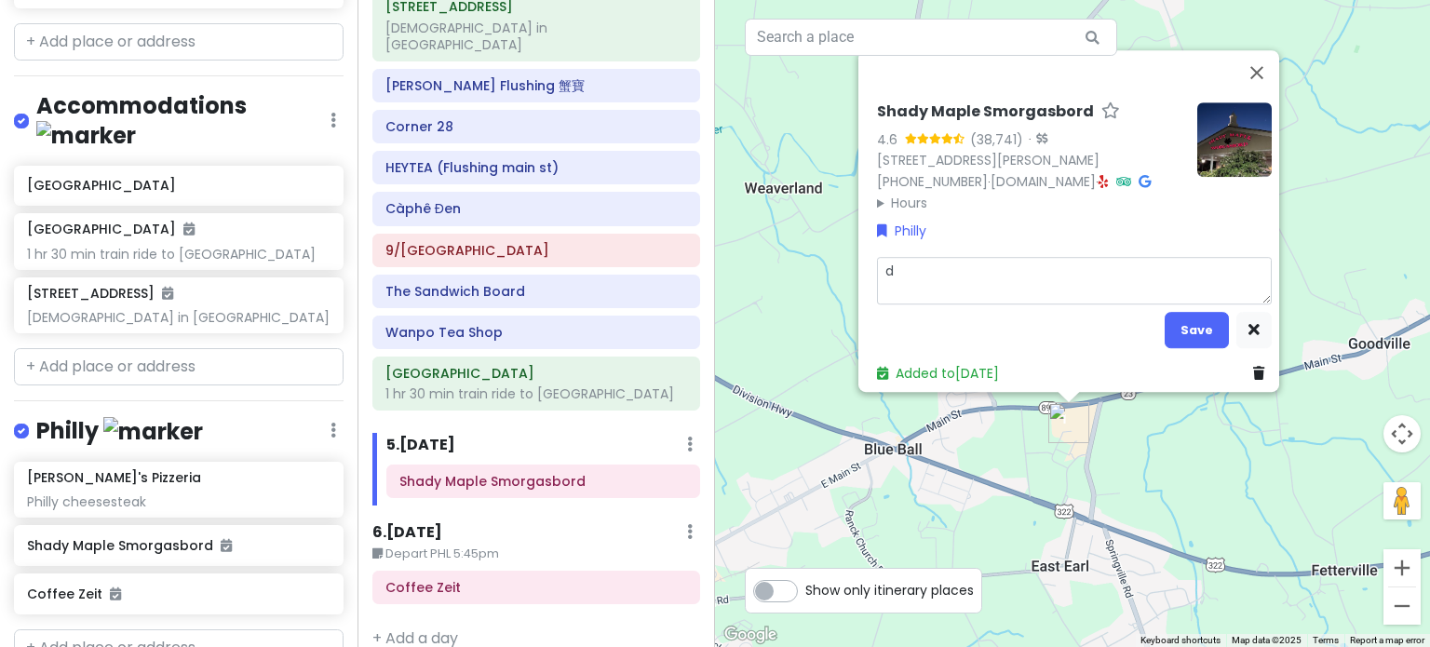
type textarea "x"
type textarea "d"
type textarea "x"
type textarea "di"
type textarea "x"
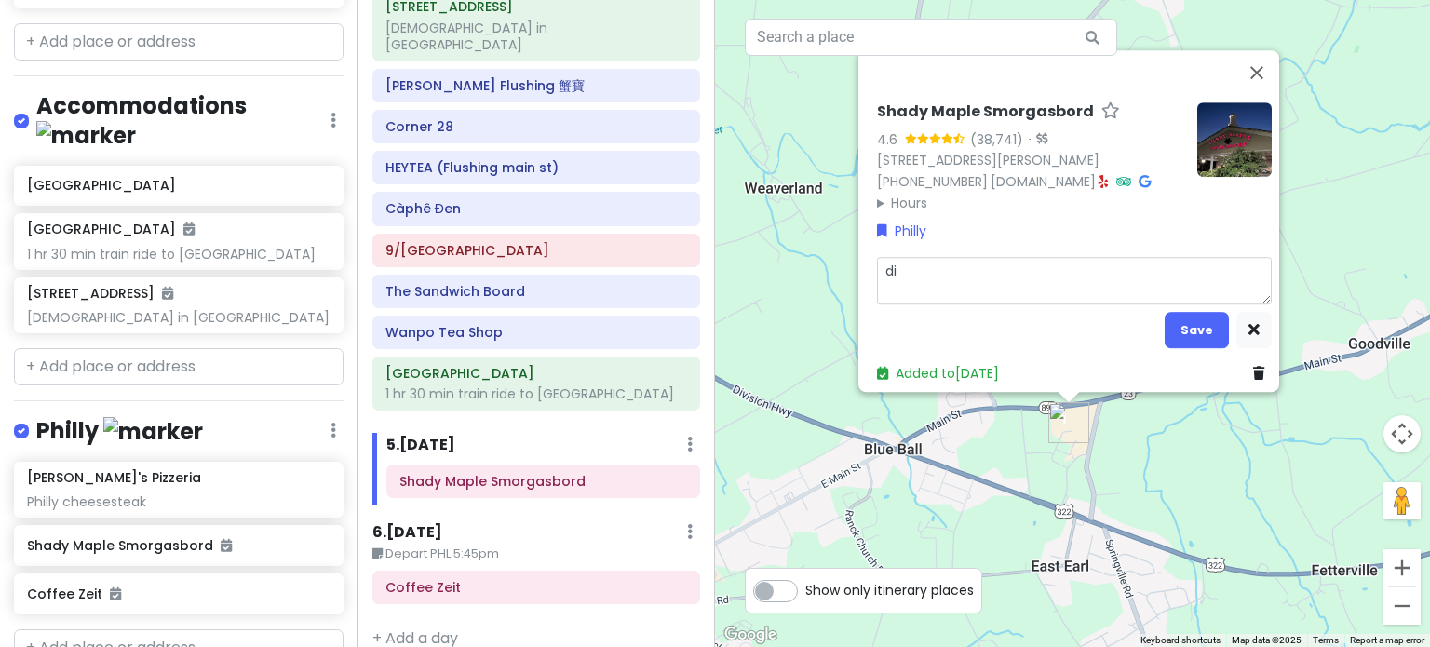
type textarea "din"
type textarea "x"
type textarea "dinn"
type textarea "x"
type textarea "dinne"
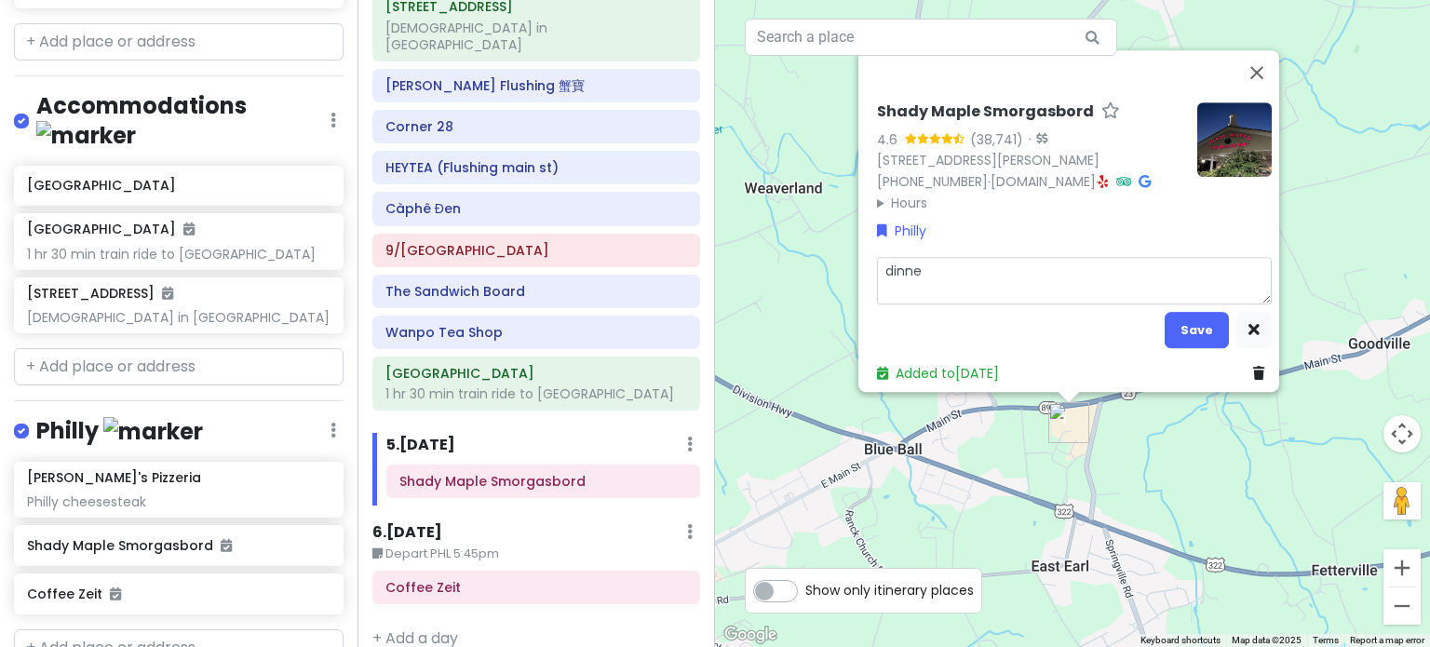
type textarea "x"
type textarea "dinner"
type textarea "x"
type textarea "dinner"
type textarea "x"
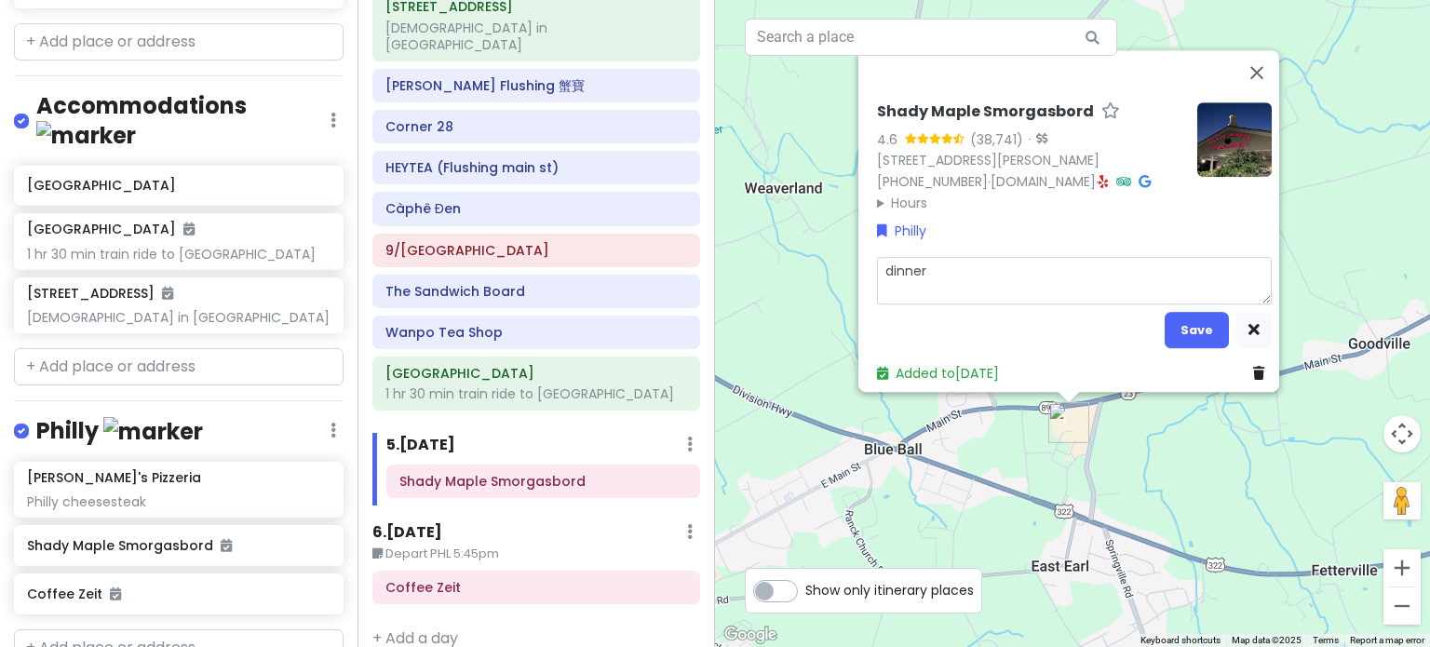
type textarea "dinner s"
type textarea "x"
type textarea "dinner st"
type textarea "x"
type textarea "dinner sta"
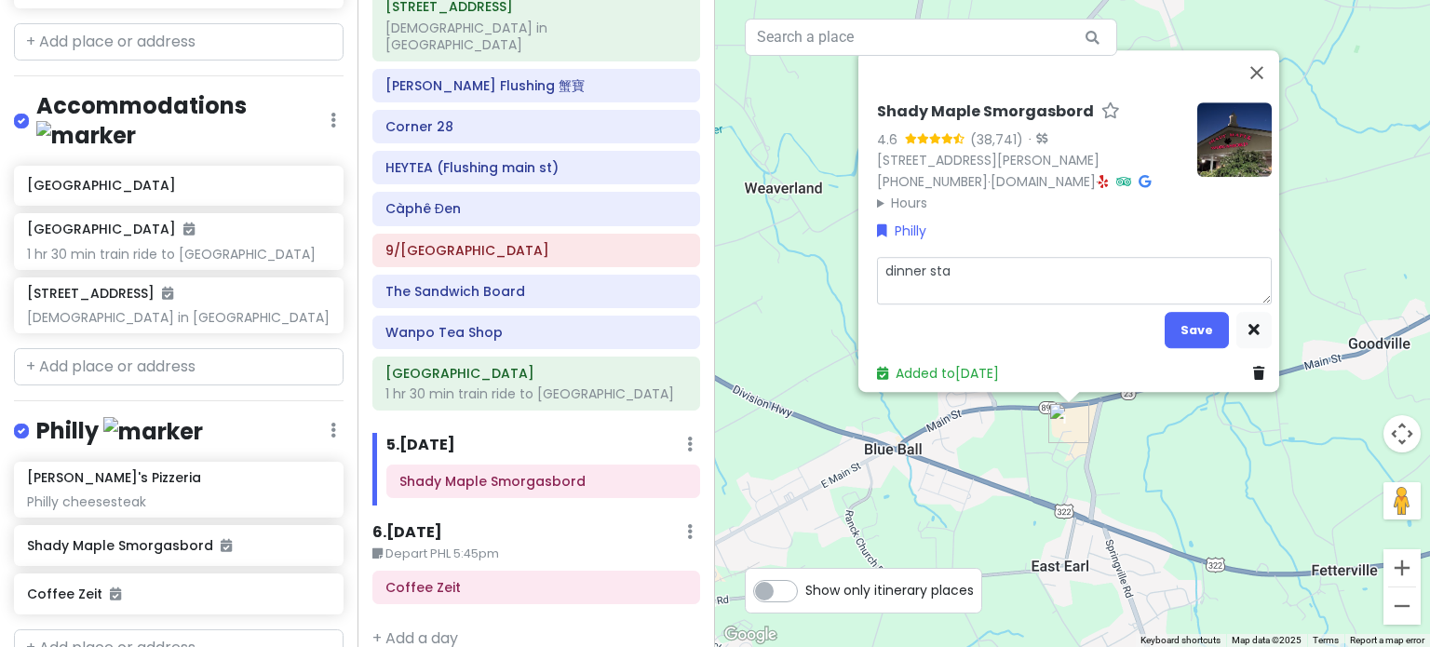
type textarea "x"
type textarea "dinner star"
type textarea "x"
type textarea "dinner start"
type textarea "x"
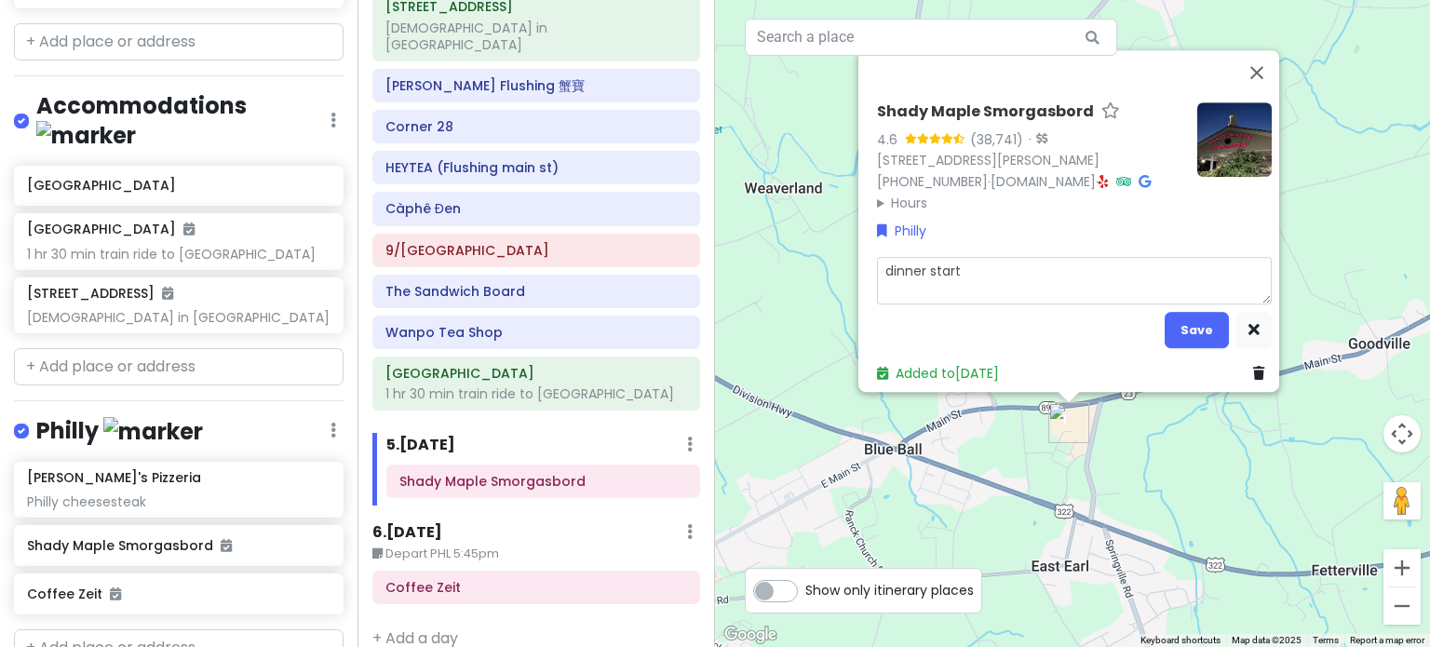
type textarea "dinner starts"
type textarea "x"
type textarea "dinner starts"
type textarea "x"
type textarea "dinner starts a"
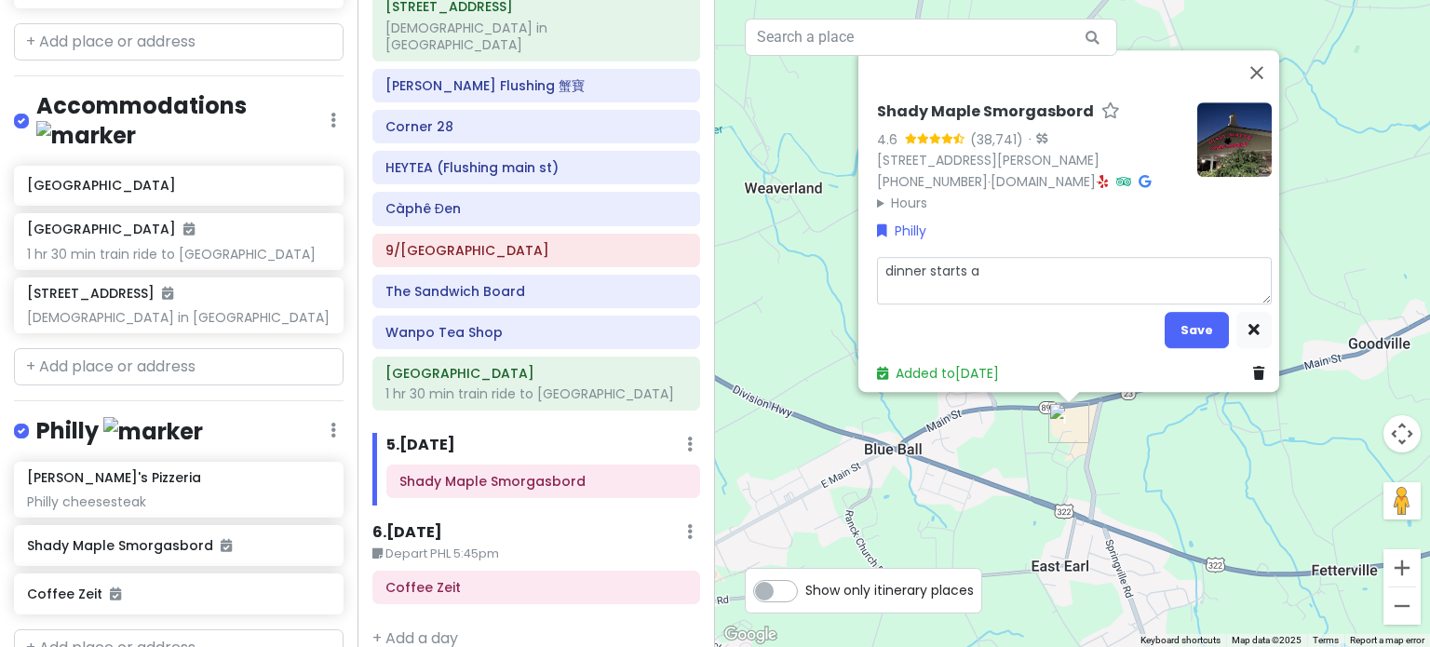
type textarea "x"
type textarea "dinner starts at"
type textarea "x"
type textarea "dinner starts at"
type textarea "x"
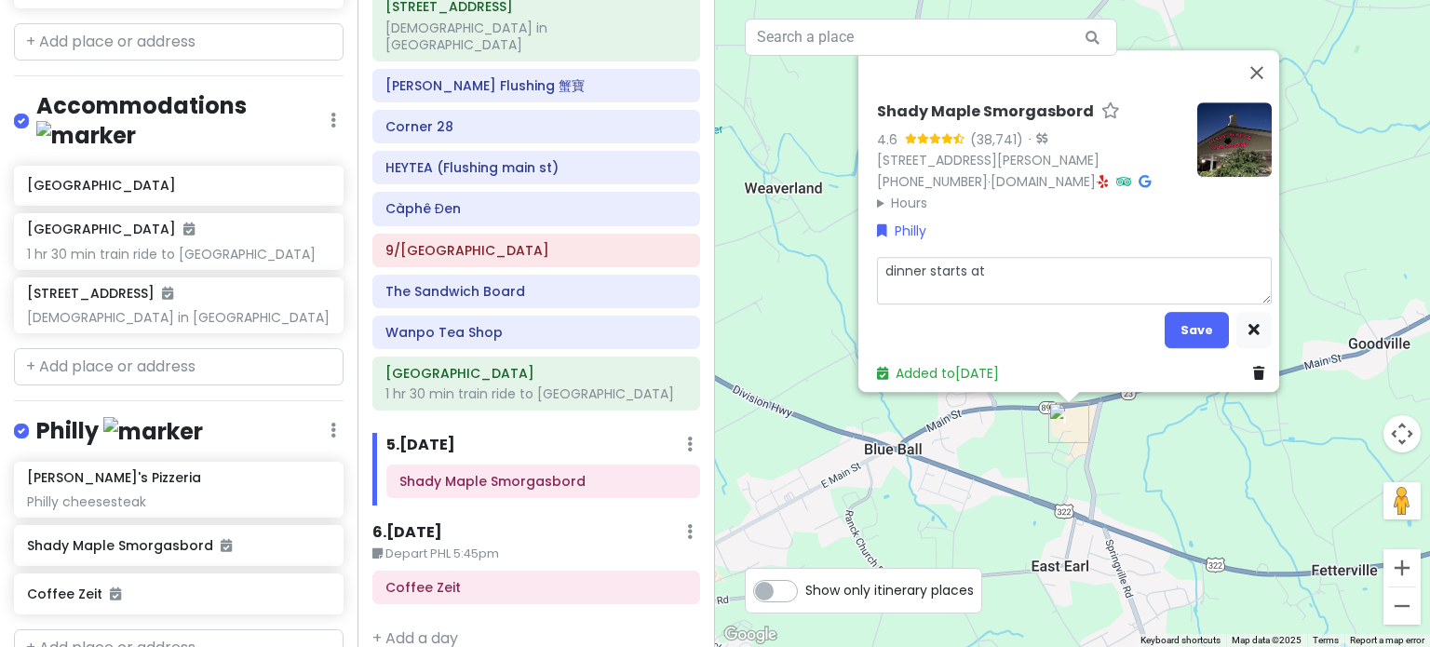
type textarea "dinner starts at 4"
type textarea "x"
type textarea "dinner starts at 4p"
type textarea "x"
type textarea "dinner starts at 4pm"
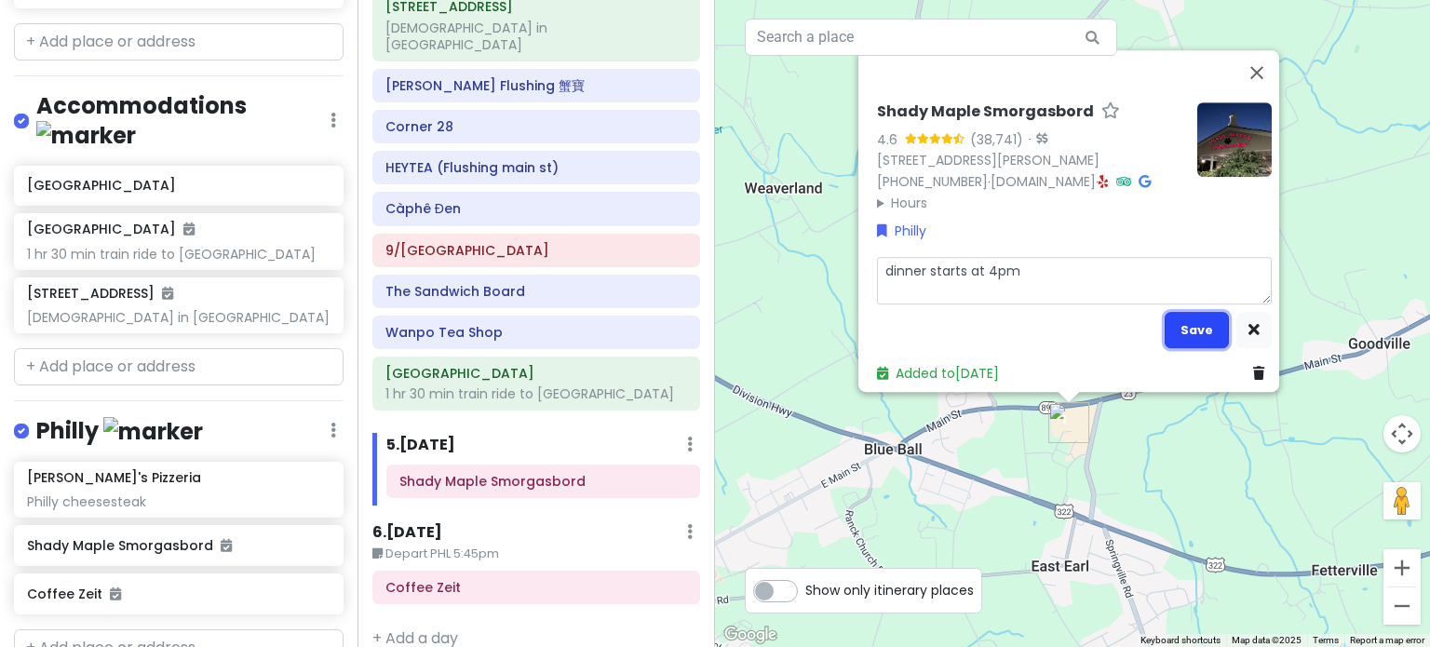
click at [1188, 313] on button "Save" at bounding box center [1196, 330] width 64 height 36
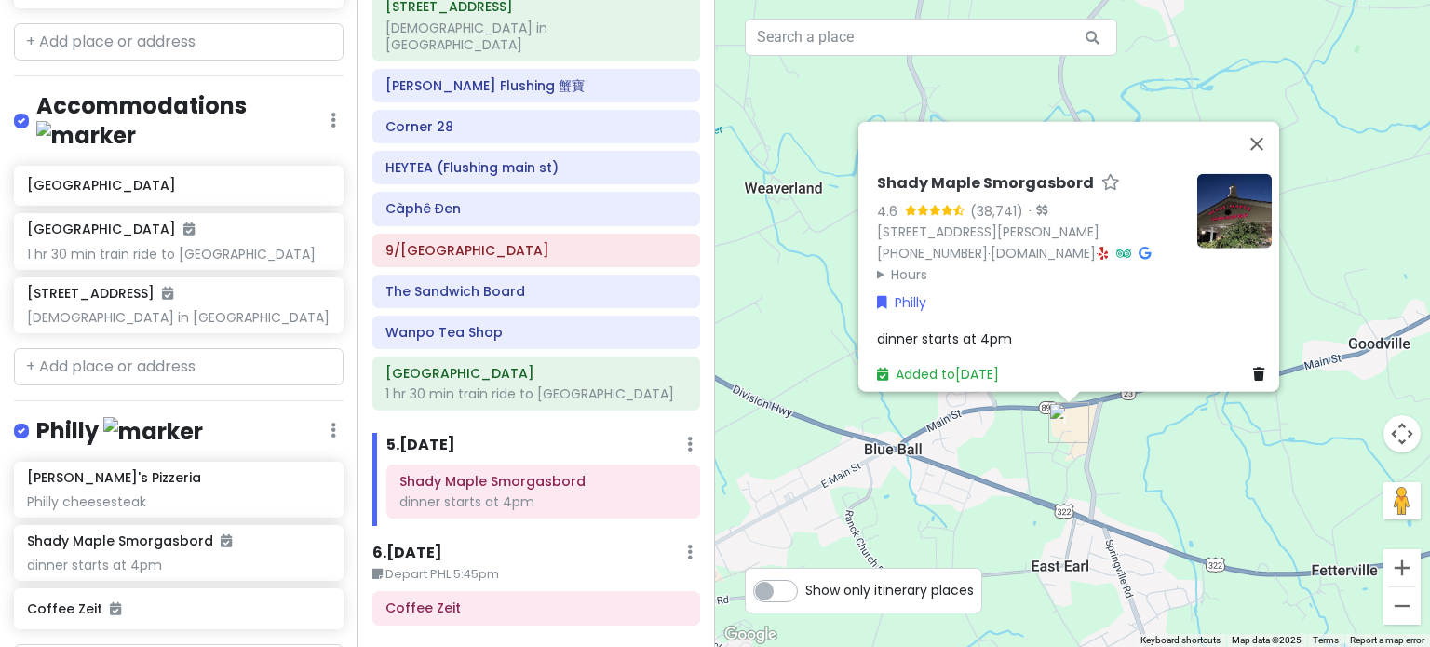
click at [1081, 521] on div "Shady Maple Smorgasbord 4.6 (38,741) · 129 Toddy Dr, East Earl, PA 17519, USA (…" at bounding box center [1072, 323] width 715 height 647
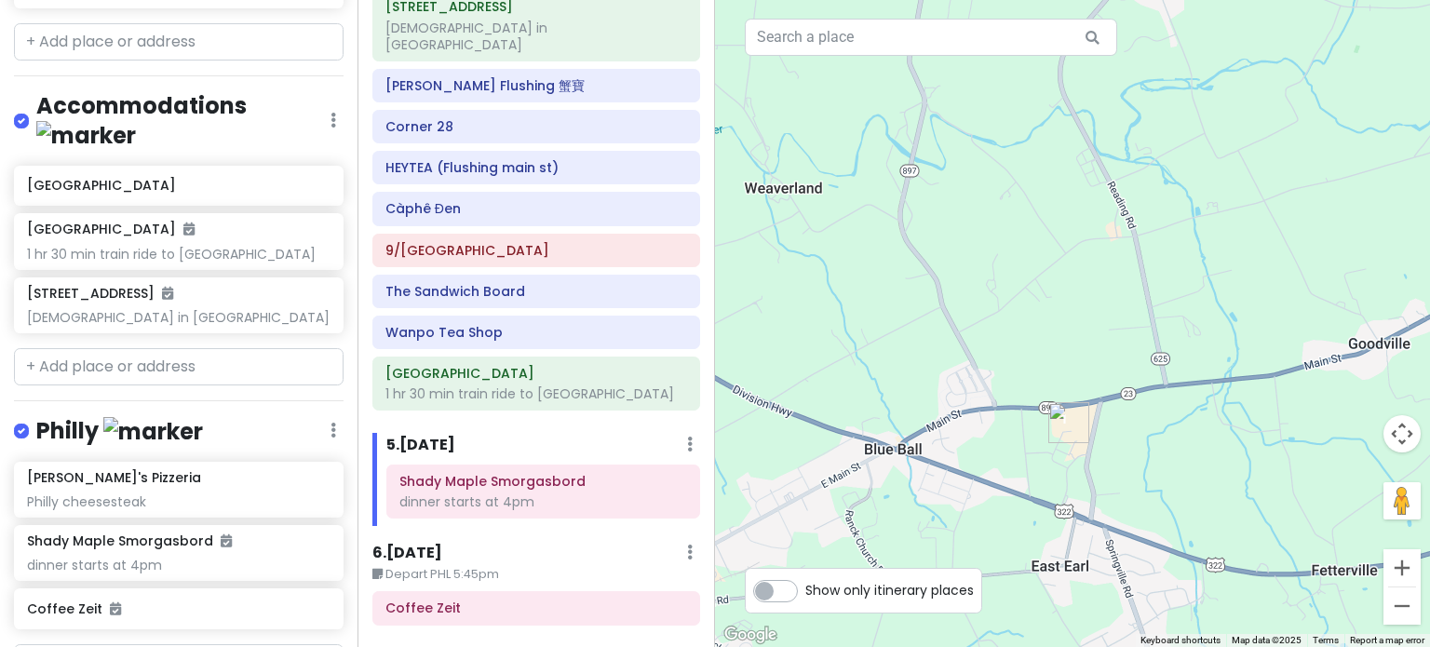
click at [1052, 408] on img "Shady Maple Smorgasbord" at bounding box center [1068, 422] width 41 height 41
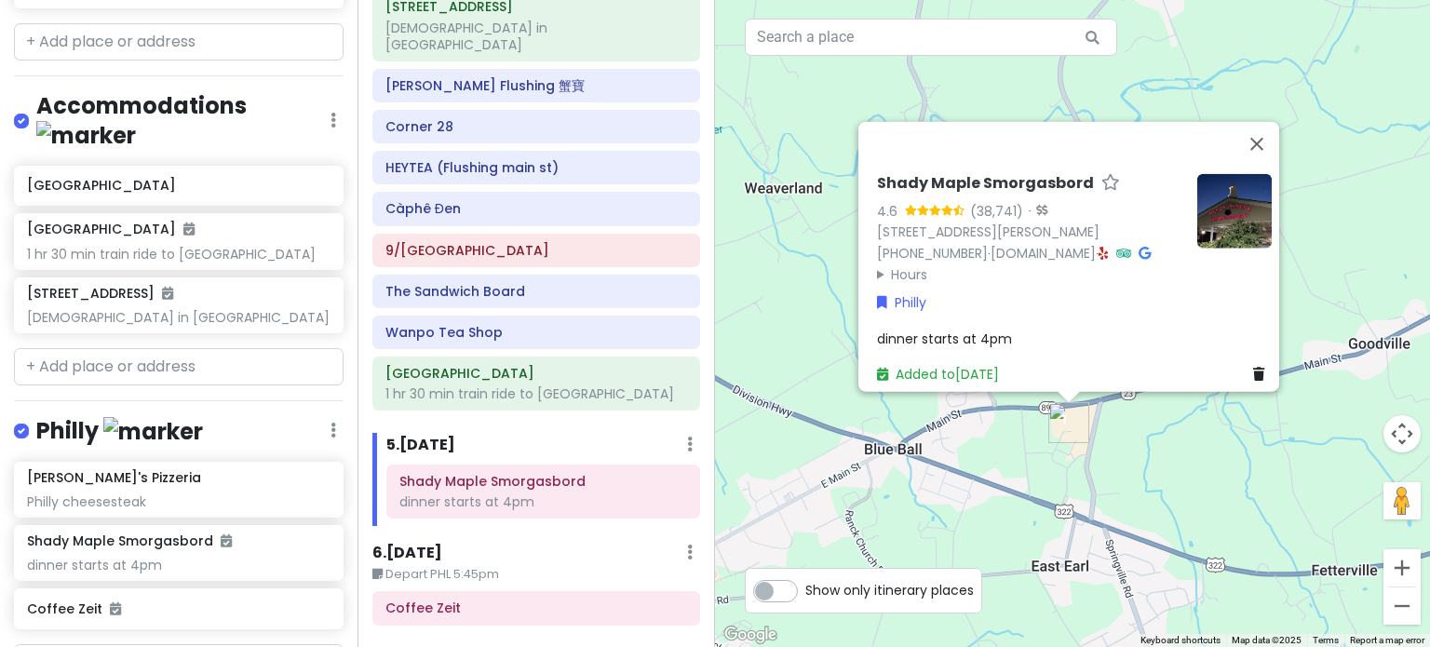
click at [1072, 452] on div "Shady Maple Smorgasbord 4.6 (38,741) · 129 Toddy Dr, East Earl, PA 17519, USA (…" at bounding box center [1072, 323] width 715 height 647
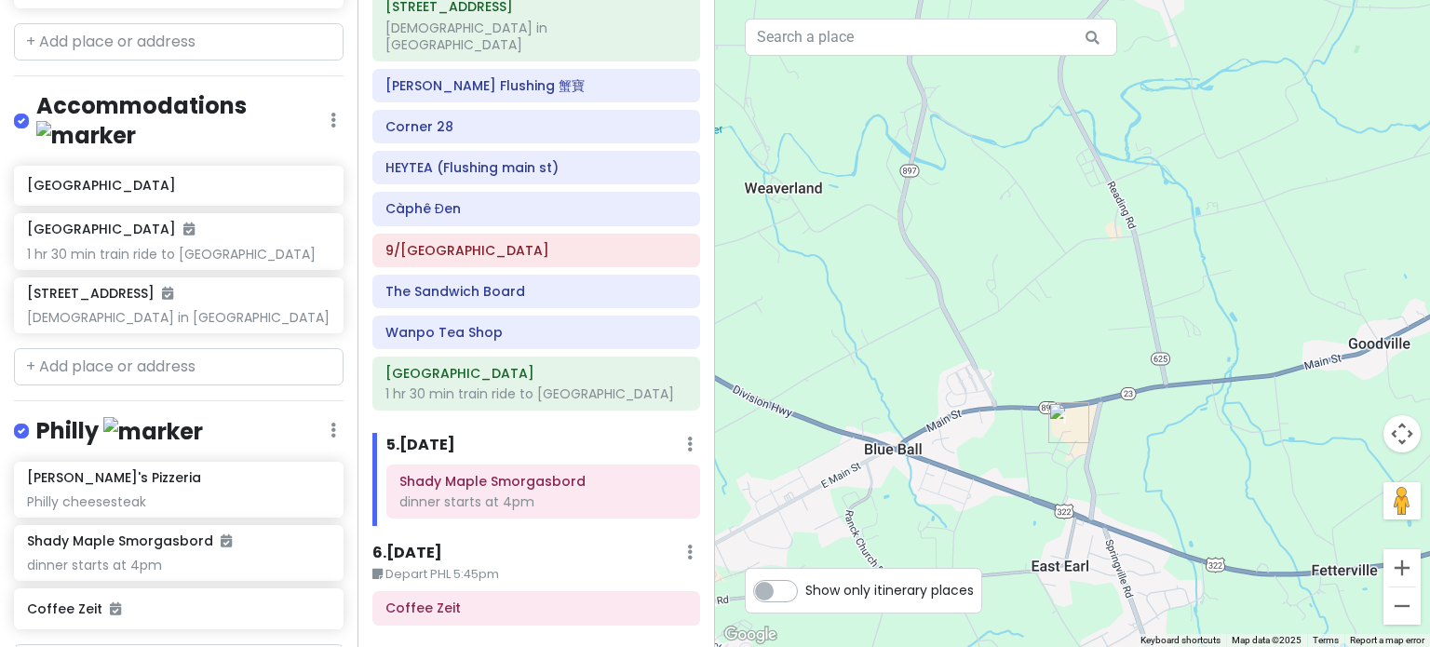
click at [1066, 416] on img "Shady Maple Smorgasbord" at bounding box center [1068, 422] width 41 height 41
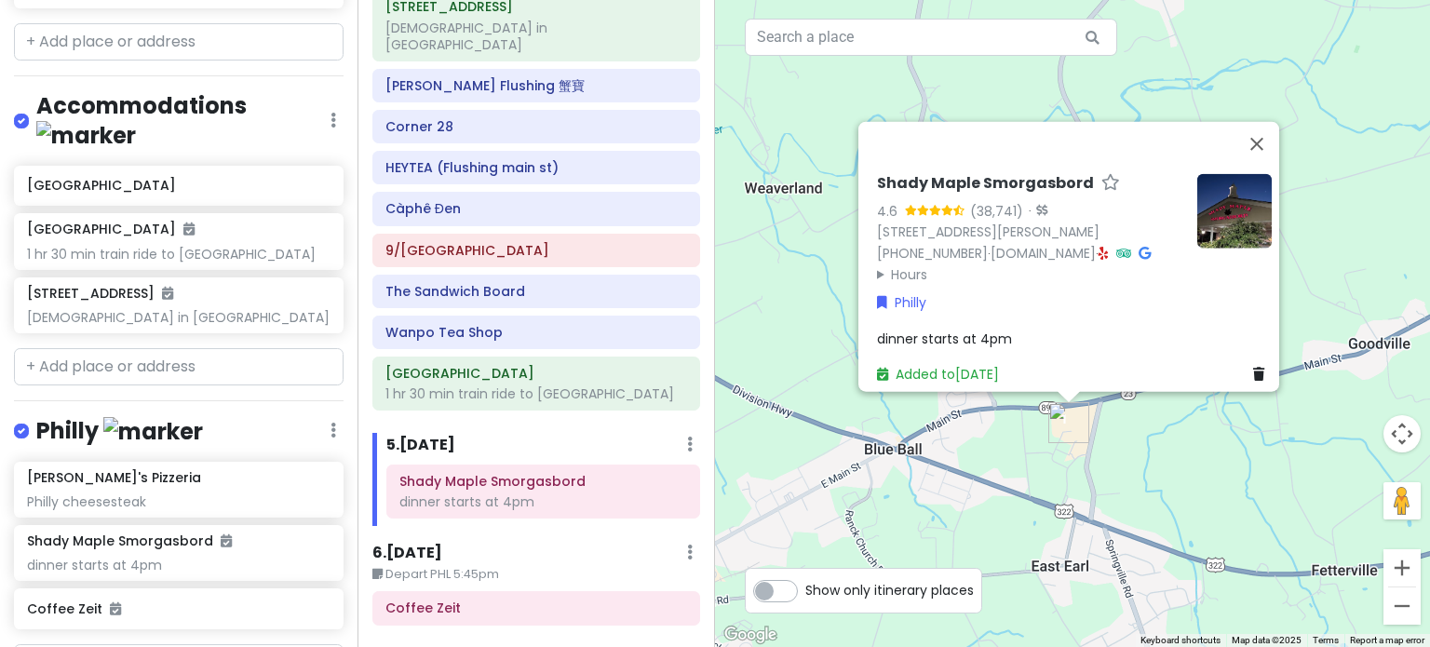
click at [1224, 173] on img at bounding box center [1234, 210] width 74 height 74
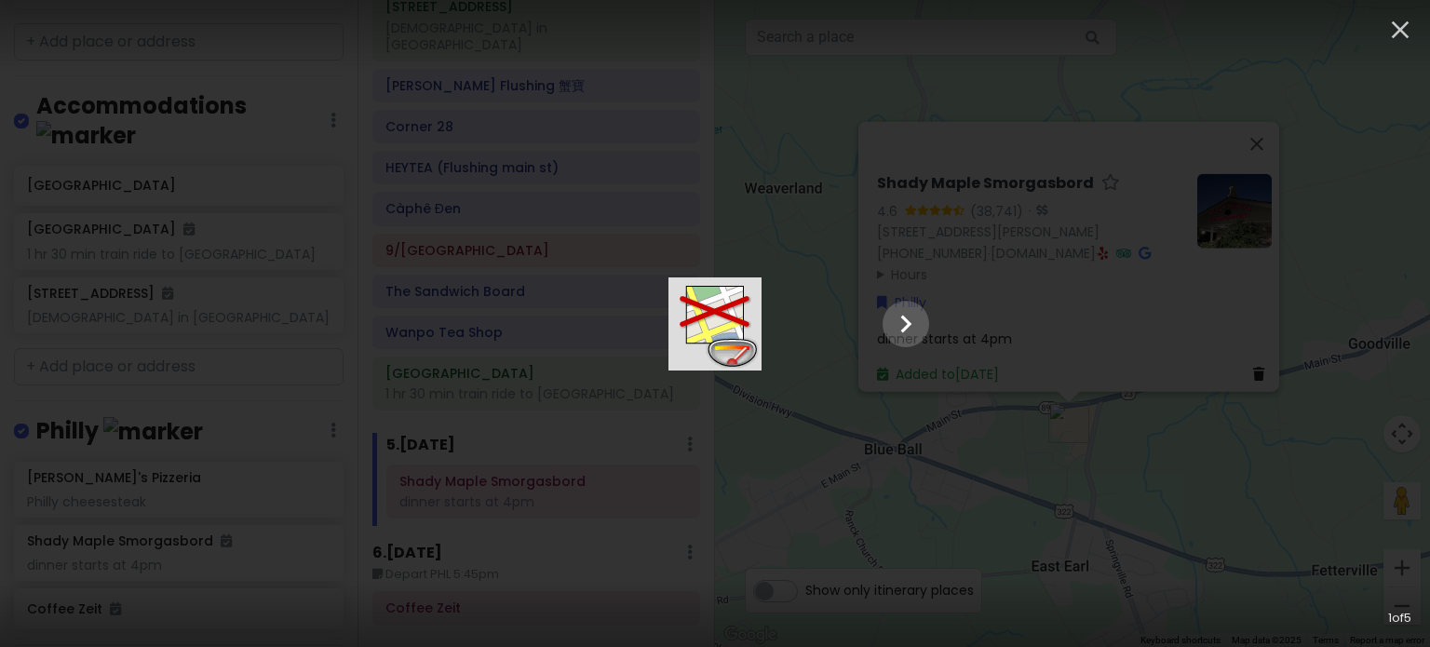
click at [948, 370] on div at bounding box center [714, 323] width 465 height 93
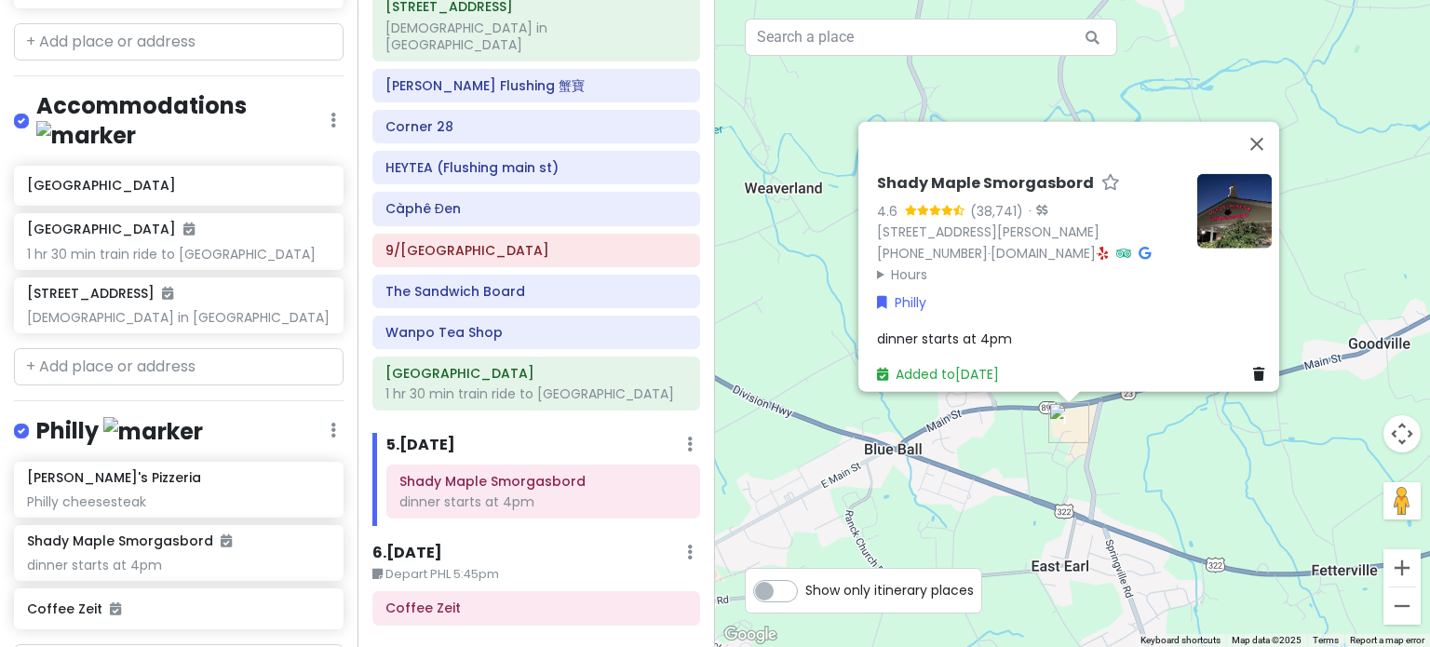
click at [1004, 448] on div "Shady Maple Smorgasbord 4.6 (38,741) · 129 Toddy Dr, East Earl, PA 17519, USA (…" at bounding box center [1072, 323] width 715 height 647
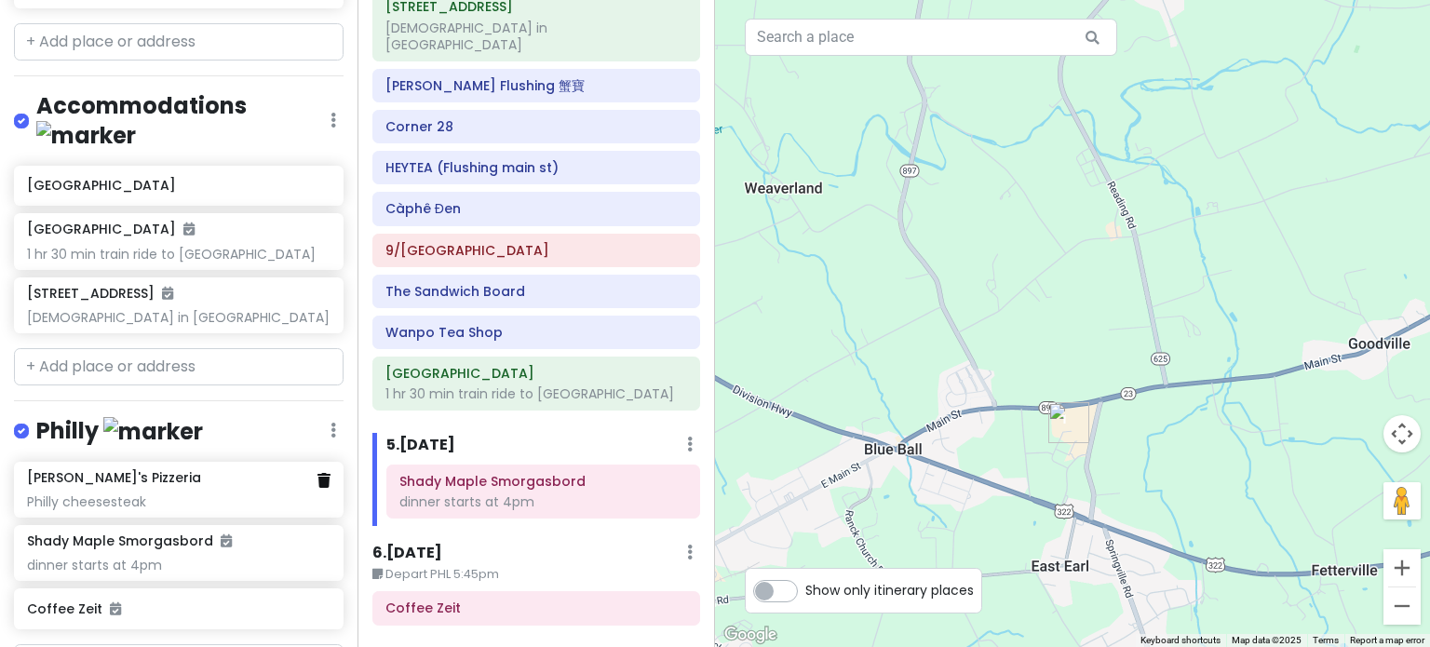
click at [317, 473] on icon at bounding box center [323, 480] width 13 height 15
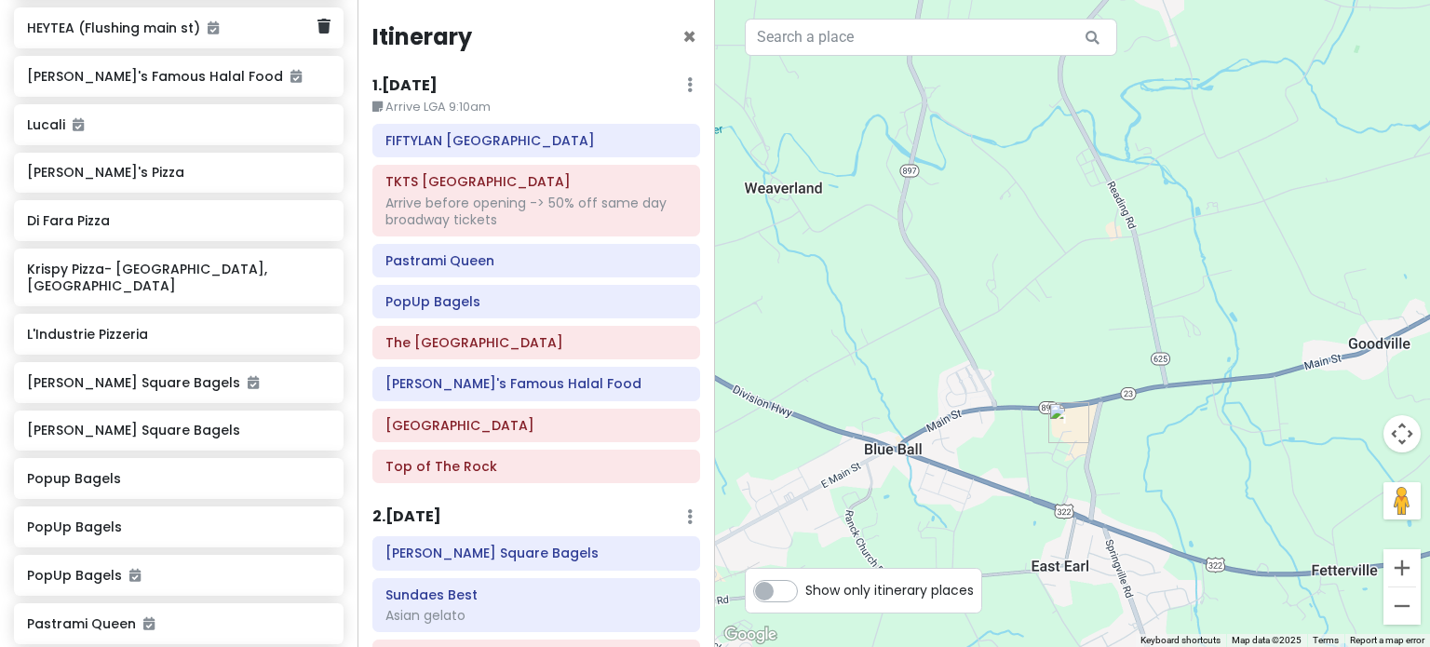
scroll to position [1299, 0]
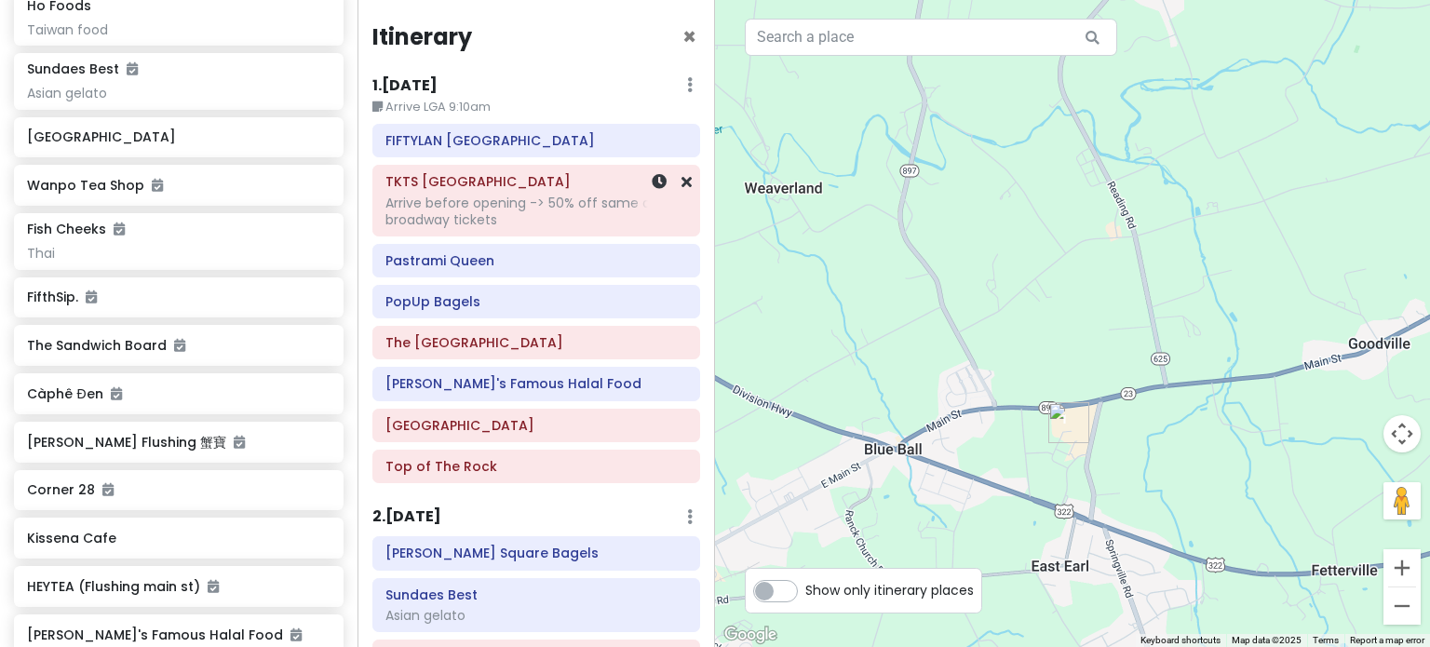
click at [473, 211] on div "Arrive before opening -> 50% off same day broadway tickets" at bounding box center [536, 212] width 302 height 34
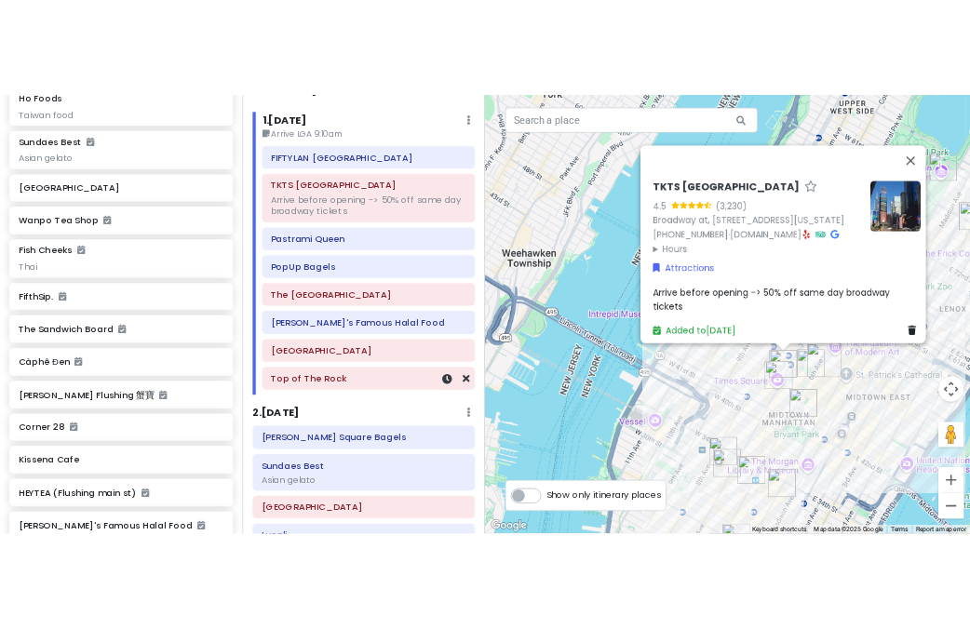
scroll to position [186, 0]
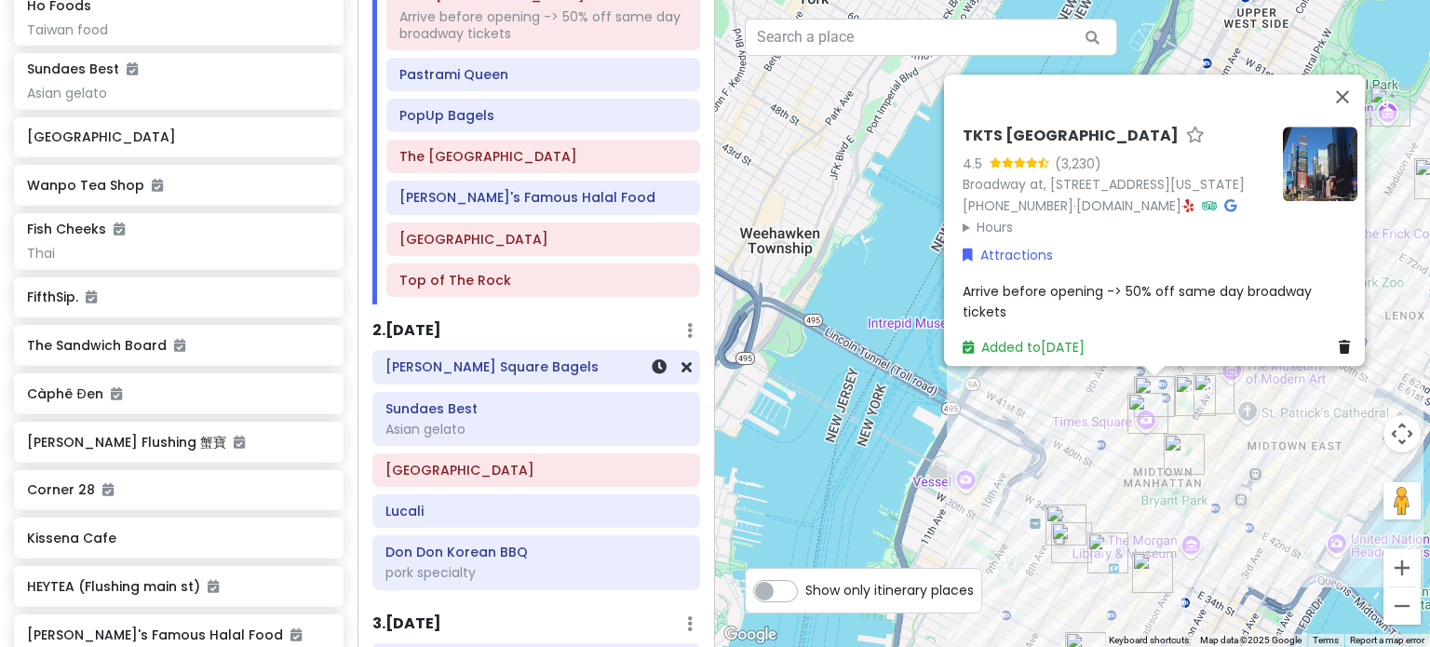
click at [520, 368] on h6 "[PERSON_NAME] Square Bagels" at bounding box center [536, 366] width 302 height 17
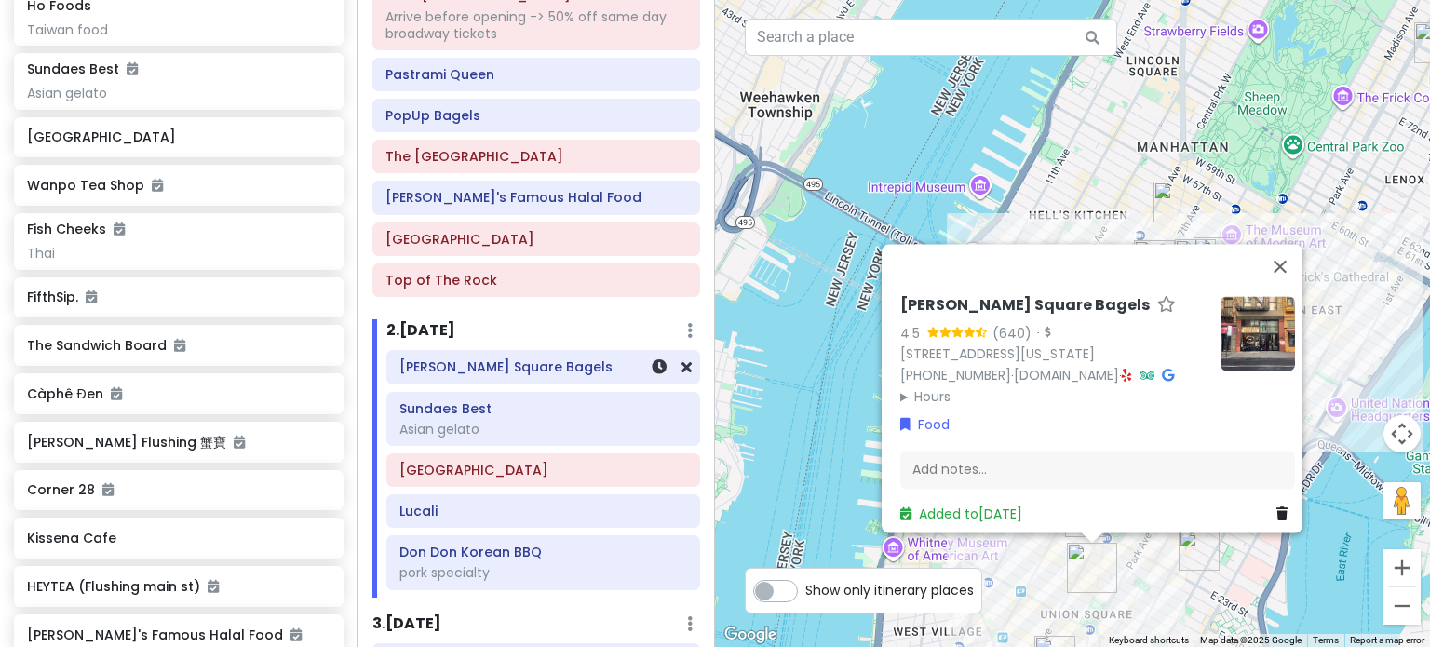
click at [520, 368] on h6 "[PERSON_NAME] Square Bagels" at bounding box center [543, 366] width 288 height 17
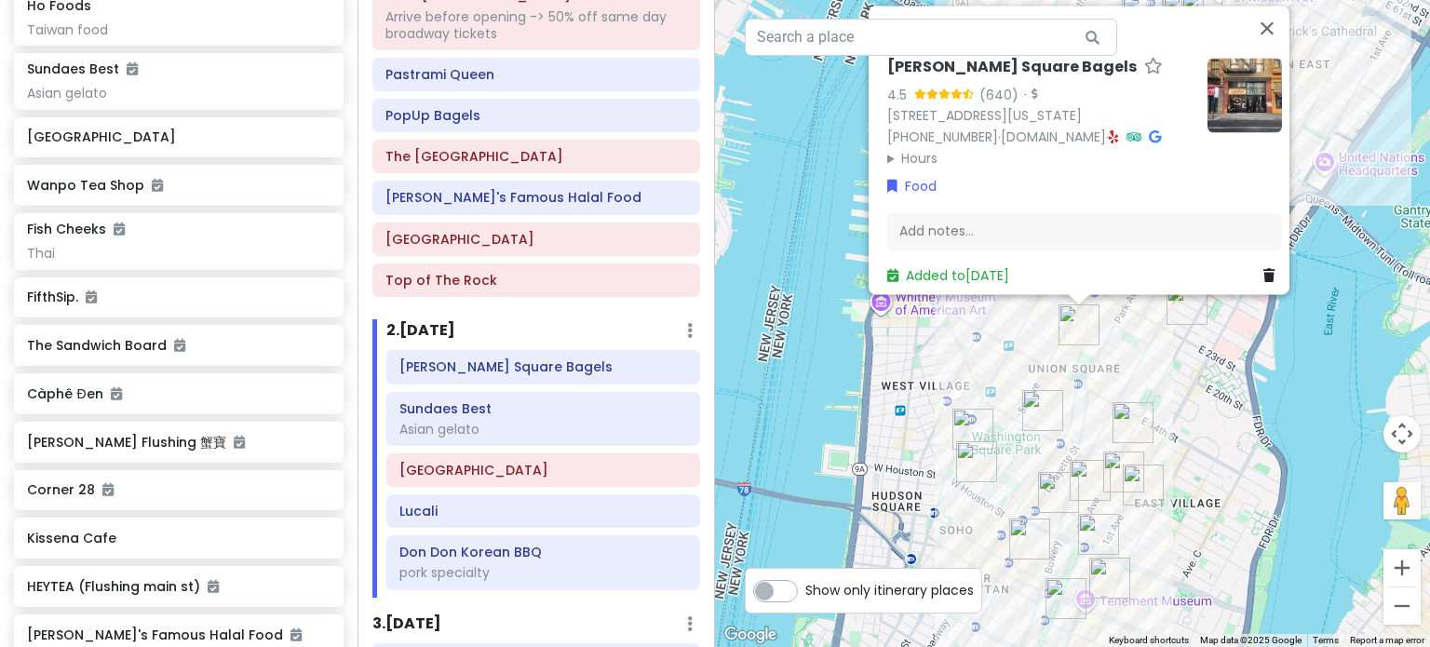
drag, startPoint x: 1044, startPoint y: 589, endPoint x: 1028, endPoint y: 340, distance: 250.0
click at [1026, 340] on div "Tompkins Square Bagels 4.5 (640) · 23 E 17th St, New York, NY 10003, USA (646) …" at bounding box center [1072, 323] width 715 height 647
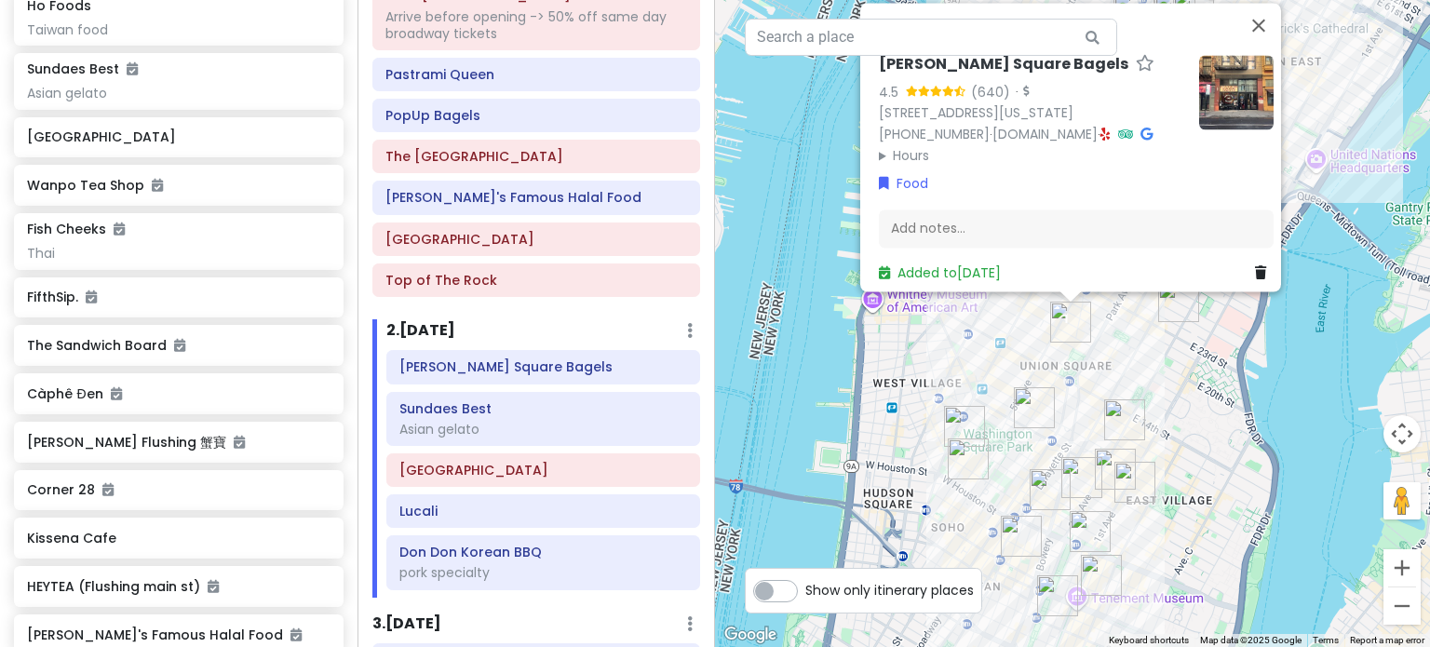
click at [1180, 386] on div "Tompkins Square Bagels 4.5 (640) · 23 E 17th St, New York, NY 10003, USA (646) …" at bounding box center [1072, 323] width 715 height 647
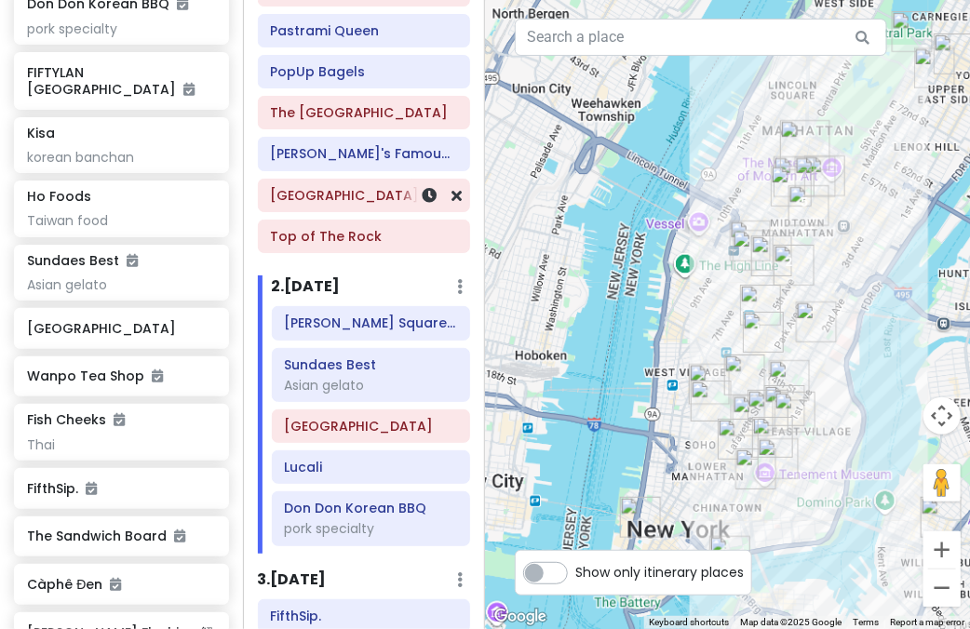
scroll to position [279, 0]
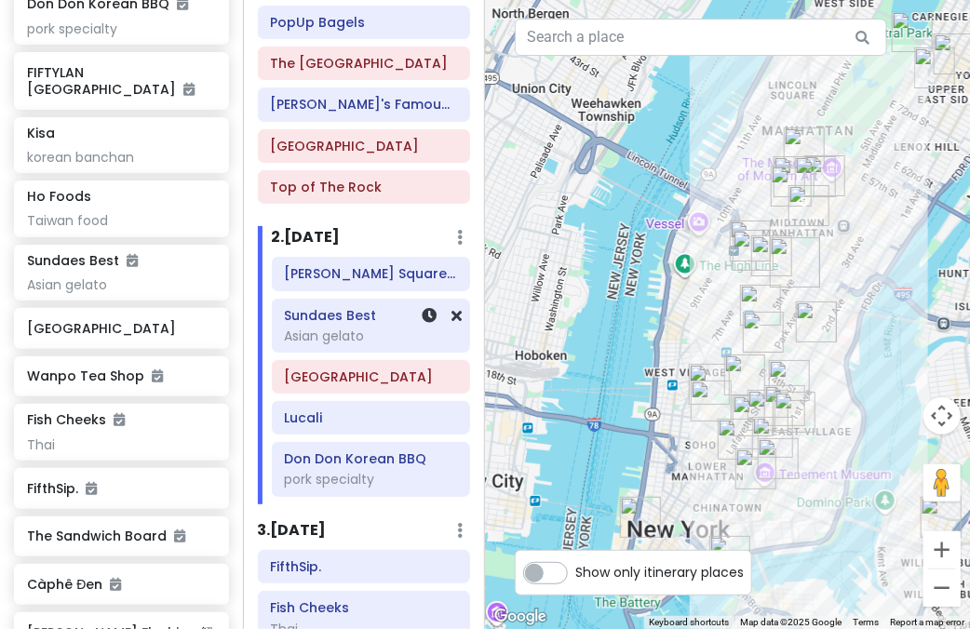
click at [326, 328] on div "Asian gelato" at bounding box center [370, 336] width 173 height 17
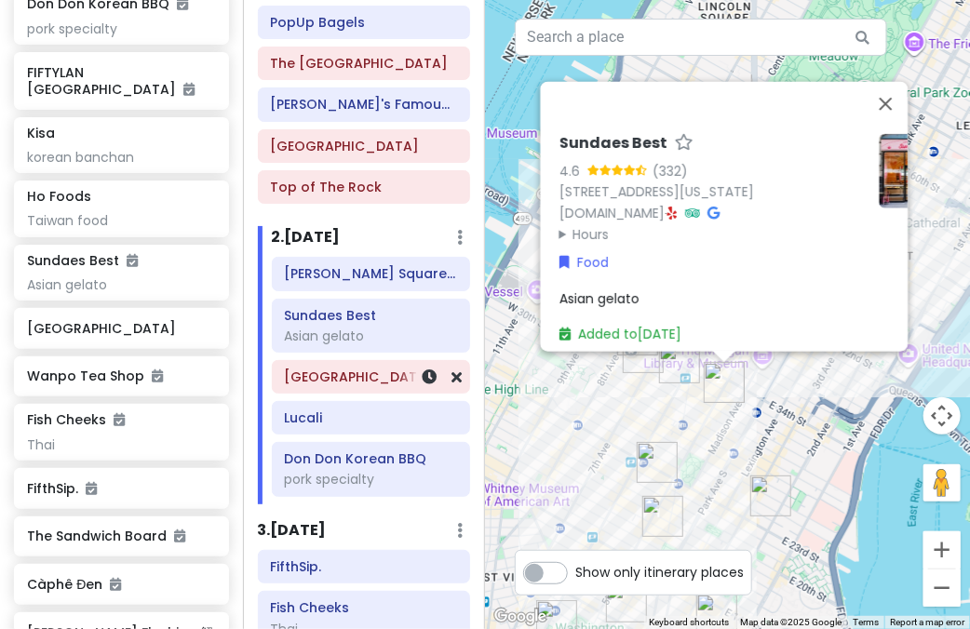
click at [316, 393] on div "Tompkins Square Bagels Sundaes Best Asian gelato Brooklyn Bridge Lucali Don Don…" at bounding box center [371, 380] width 227 height 247
click at [321, 387] on div "[GEOGRAPHIC_DATA]" at bounding box center [371, 377] width 197 height 32
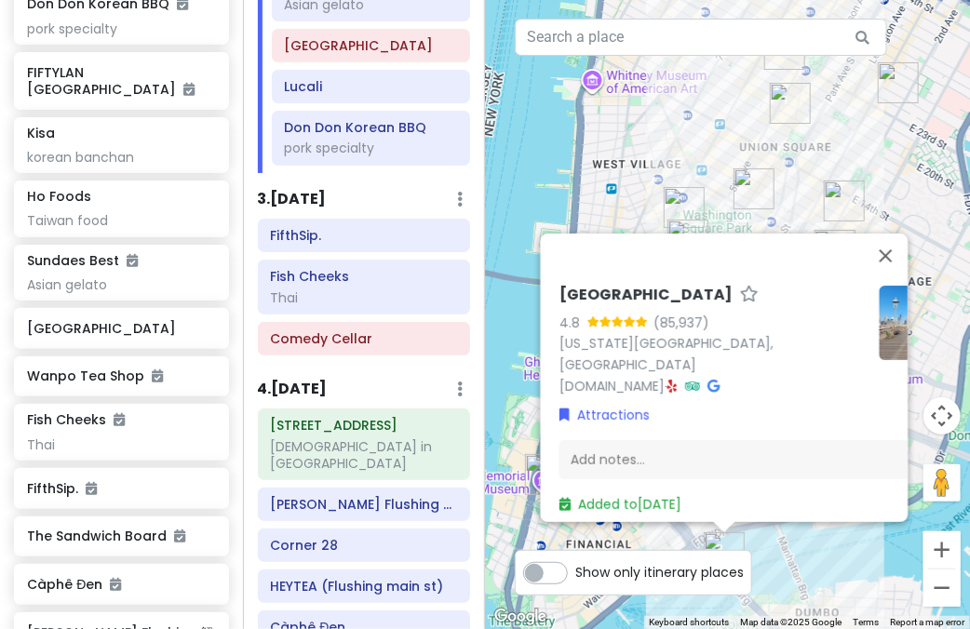
scroll to position [652, 0]
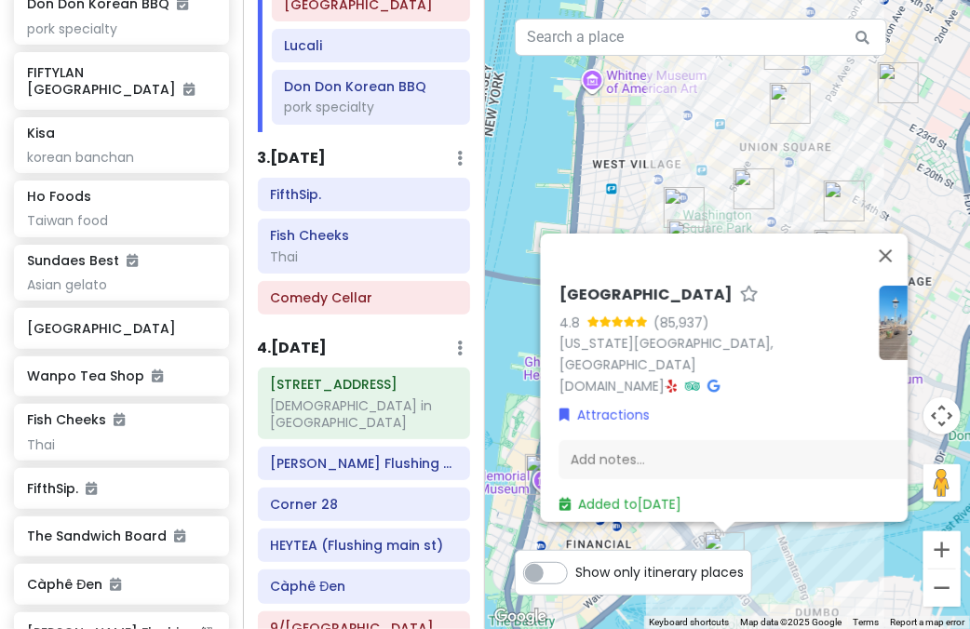
click at [582, 164] on div "Brooklyn Bridge 4.8 (85,937) New York, NY 10038, USA www.nyc.gov · Attractions …" at bounding box center [727, 314] width 485 height 629
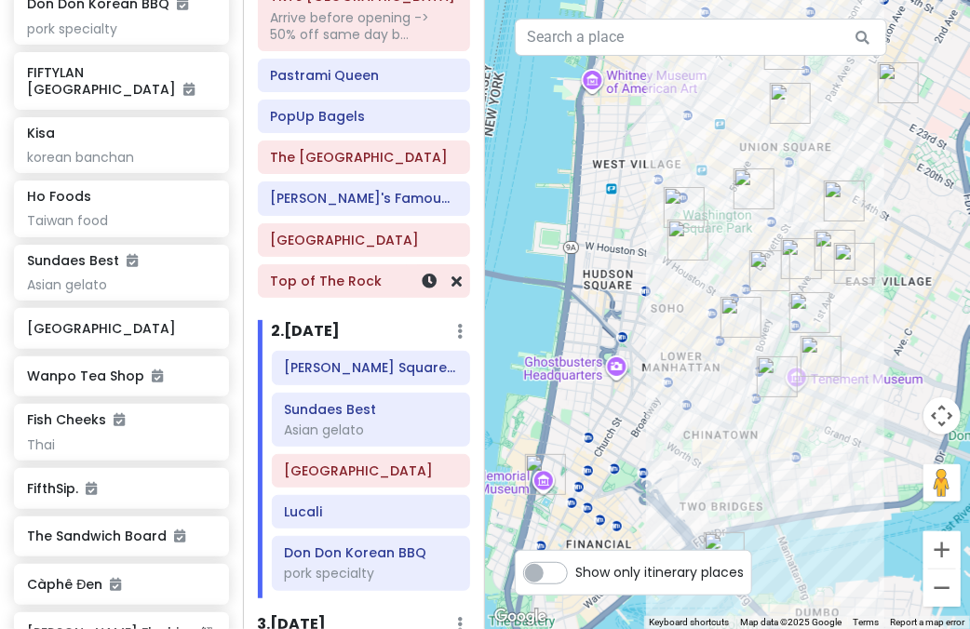
scroll to position [279, 0]
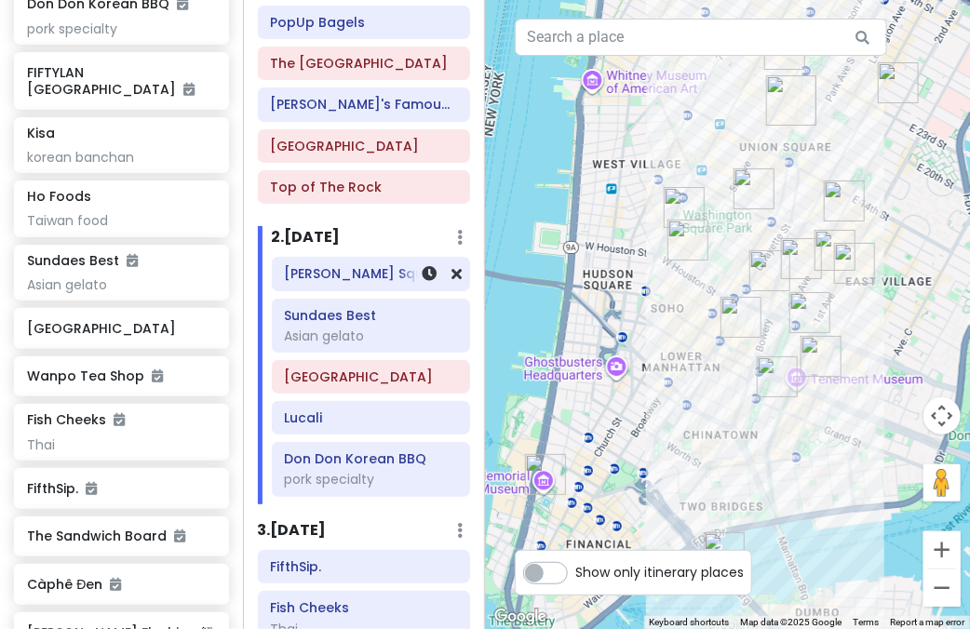
click at [303, 285] on div "[PERSON_NAME] Square Bagels" at bounding box center [371, 274] width 197 height 32
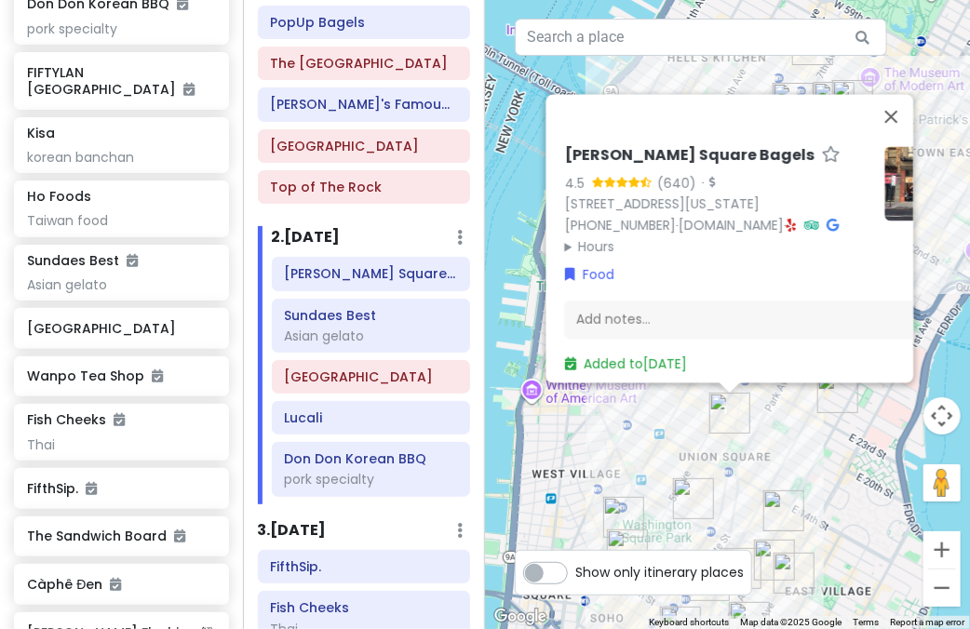
click at [839, 453] on div "Tompkins Square Bagels 4.5 (640) · 23 E 17th St, New York, NY 10003, USA (646) …" at bounding box center [727, 314] width 485 height 629
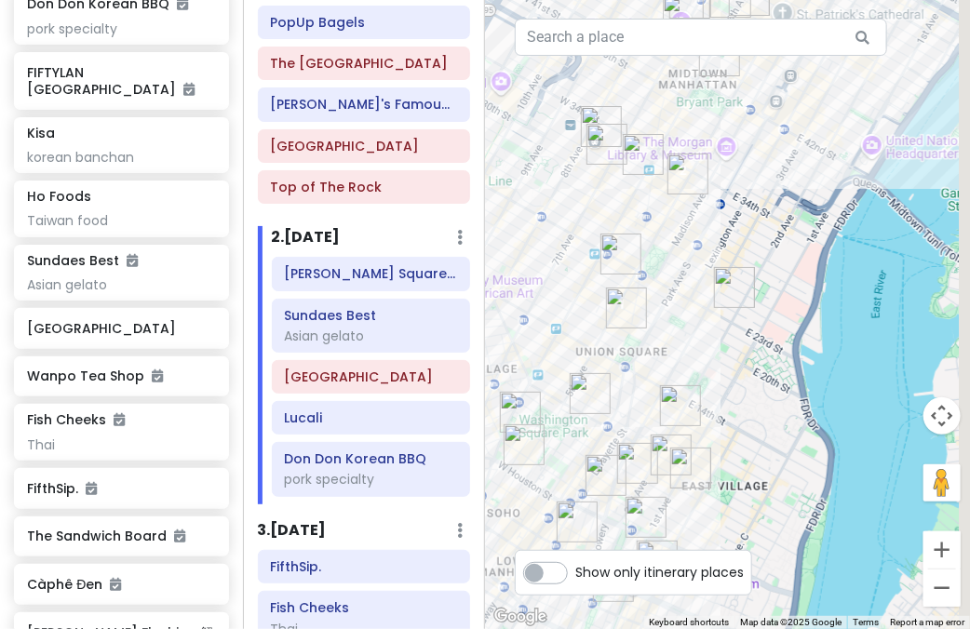
drag, startPoint x: 783, startPoint y: 394, endPoint x: 711, endPoint y: 308, distance: 111.7
click at [717, 317] on div at bounding box center [727, 314] width 485 height 629
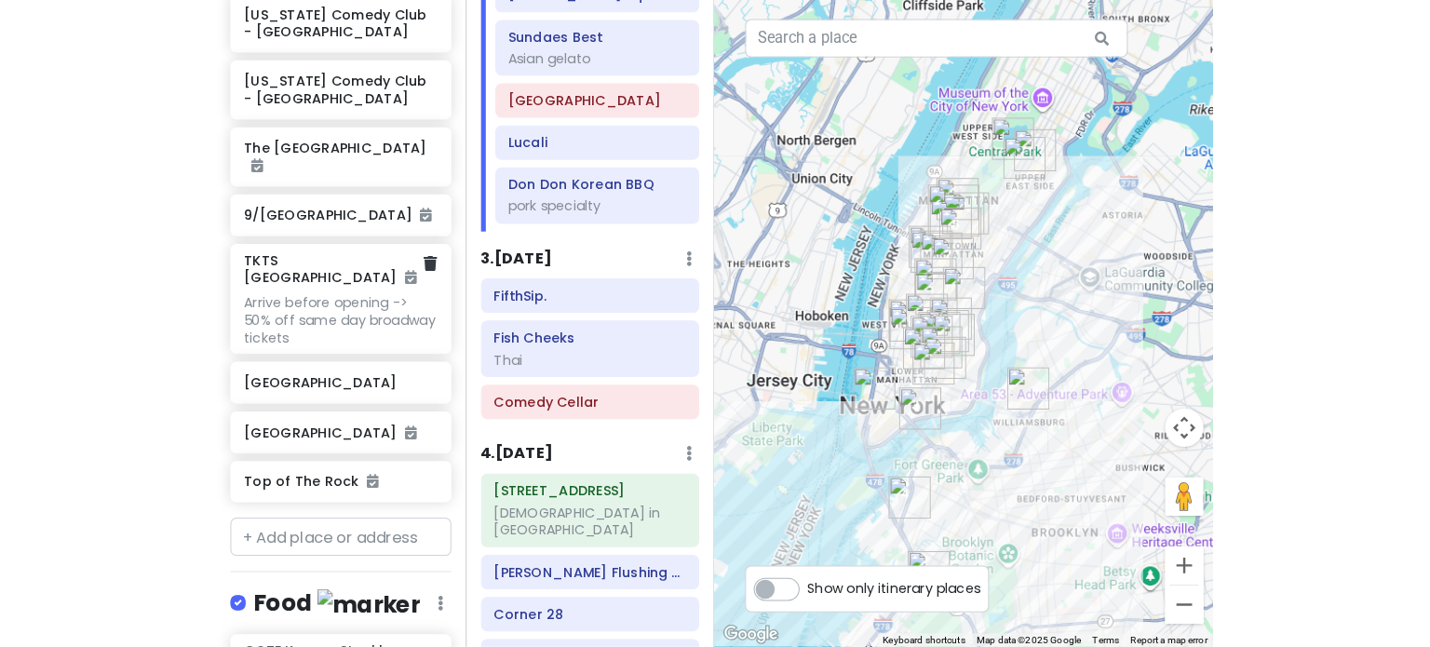
scroll to position [369, 0]
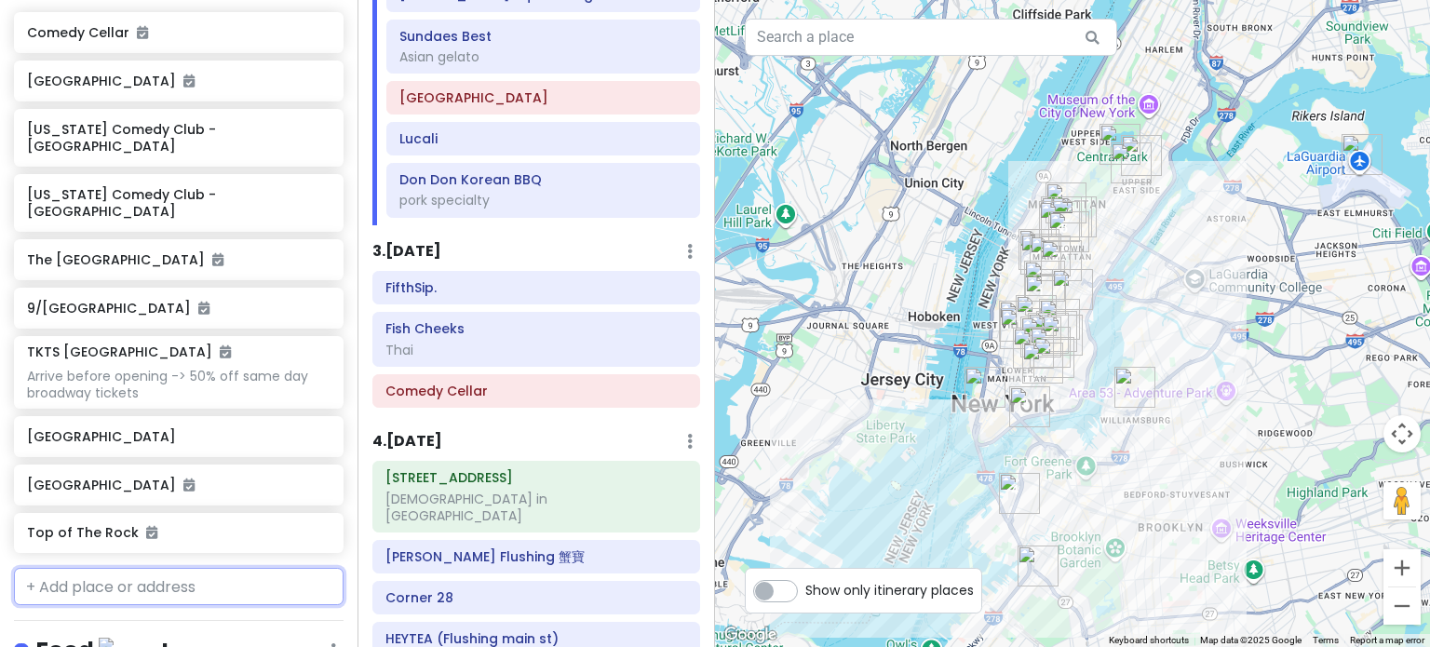
click at [123, 568] on input "text" at bounding box center [178, 586] width 329 height 37
type input "dumbo"
click at [126, 621] on span "Brooklyn, NY, USA" at bounding box center [158, 641] width 243 height 40
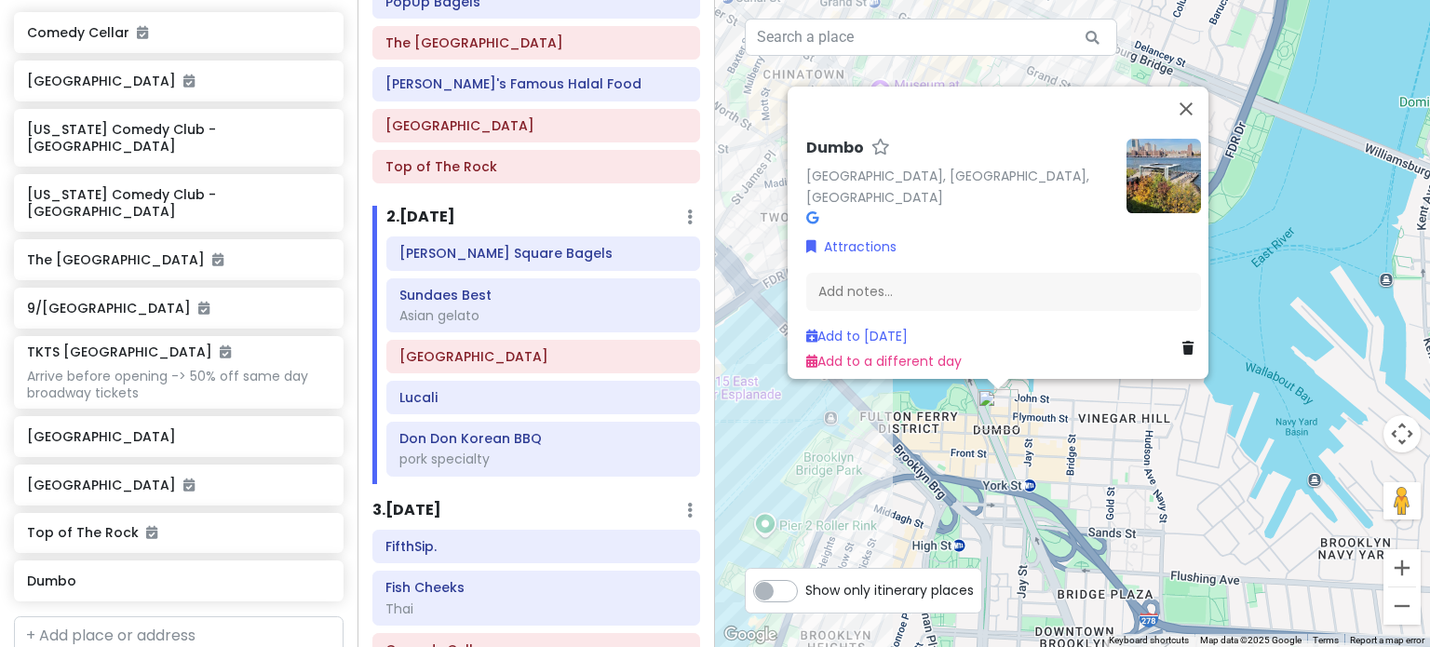
scroll to position [279, 0]
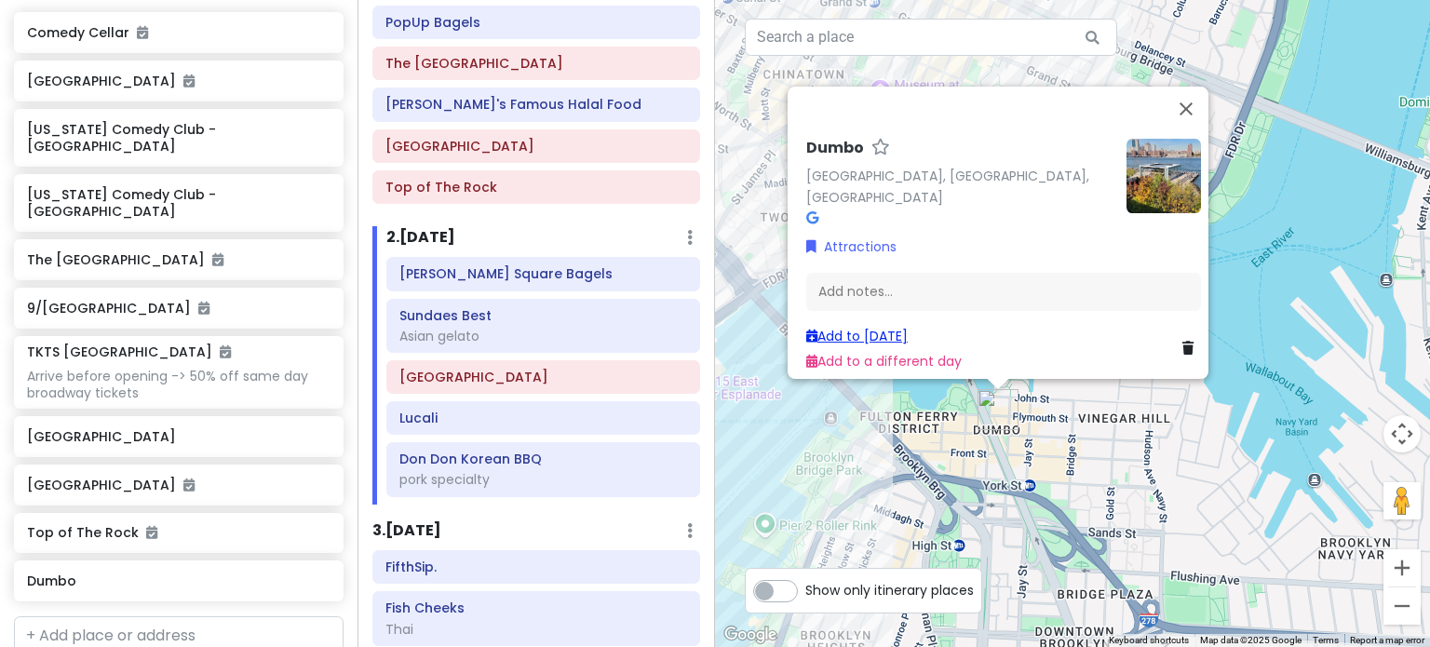
click at [878, 329] on link "Add to Fri 1/16" at bounding box center [856, 336] width 101 height 19
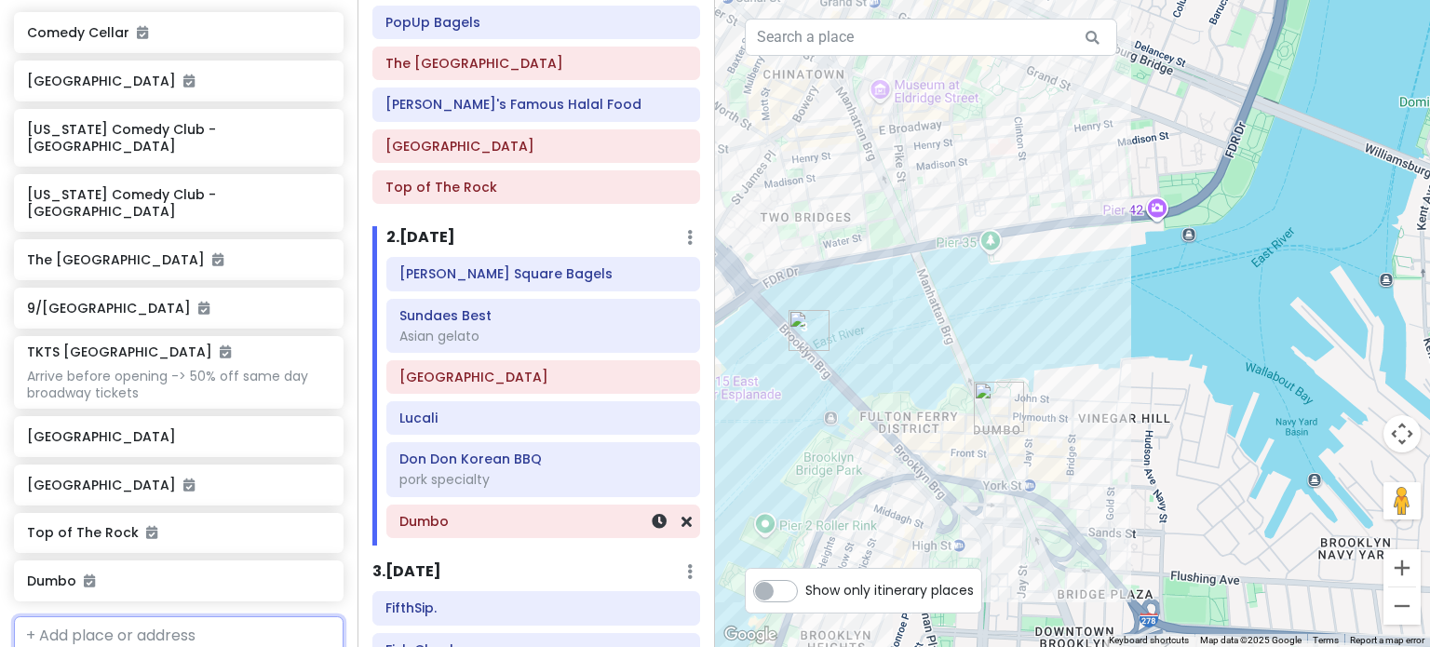
scroll to position [285, 0]
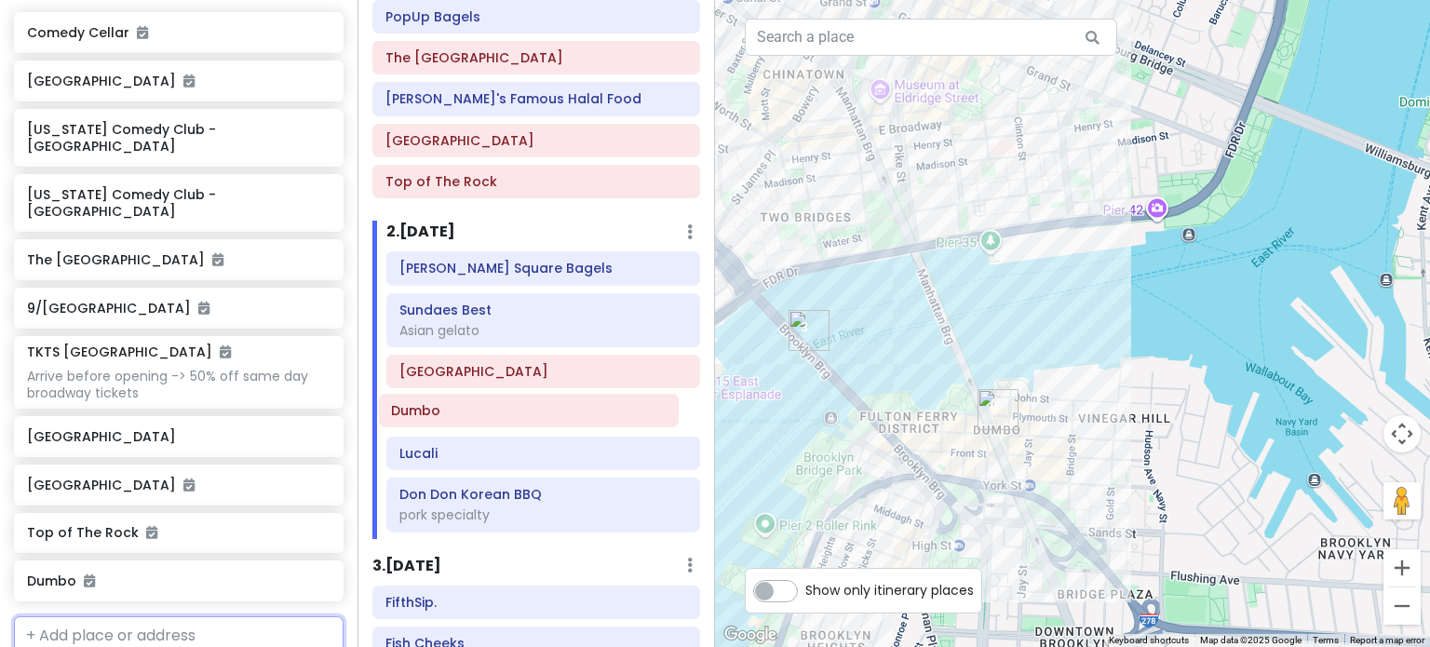
drag, startPoint x: 544, startPoint y: 531, endPoint x: 536, endPoint y: 424, distance: 106.4
click at [536, 424] on div "Tompkins Square Bagels Sundaes Best Asian gelato Brooklyn Bridge Lucali Don Don…" at bounding box center [543, 395] width 342 height 288
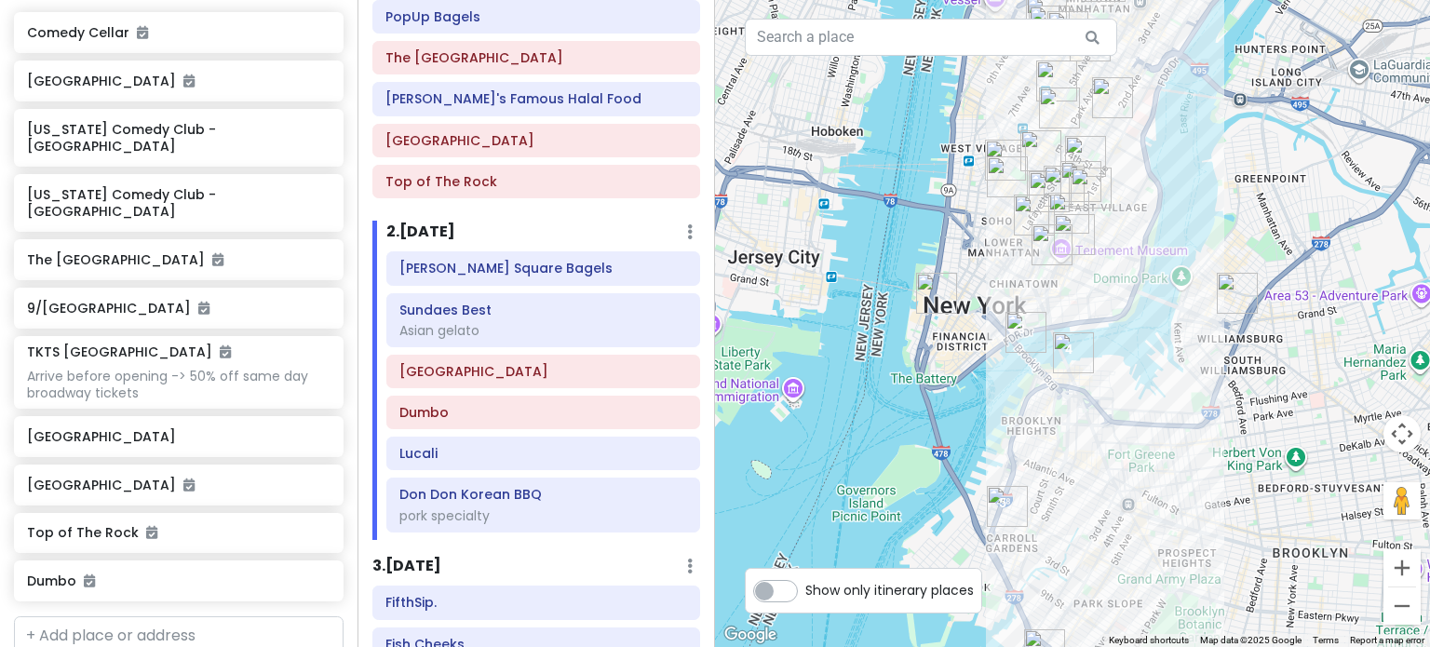
drag, startPoint x: 1143, startPoint y: 402, endPoint x: 1144, endPoint y: 337, distance: 65.2
click at [1147, 337] on div at bounding box center [1072, 323] width 715 height 647
click at [1009, 502] on img "Lucali" at bounding box center [1007, 506] width 41 height 41
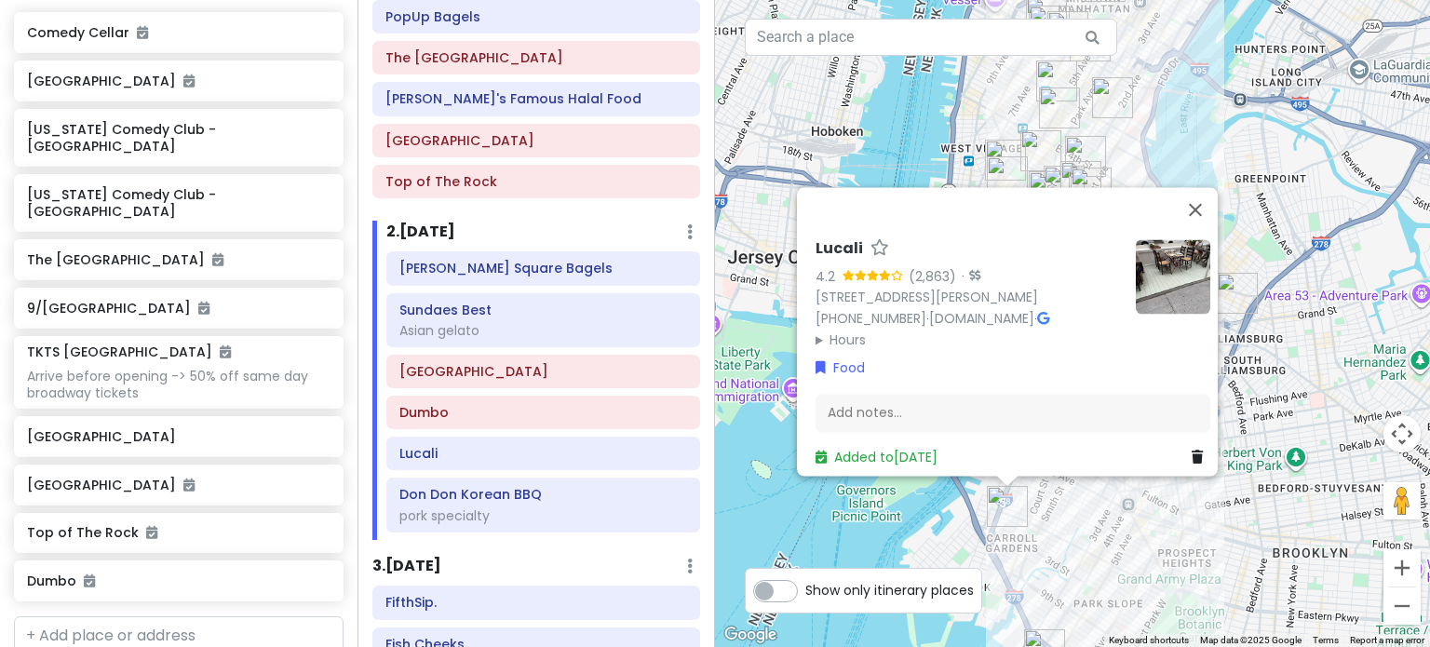
click at [1106, 543] on div "Lucali 4.2 (2,863) · 575 Henry St, Brooklyn, NY 11231, USA (718) 858-4086 · www…" at bounding box center [1072, 323] width 715 height 647
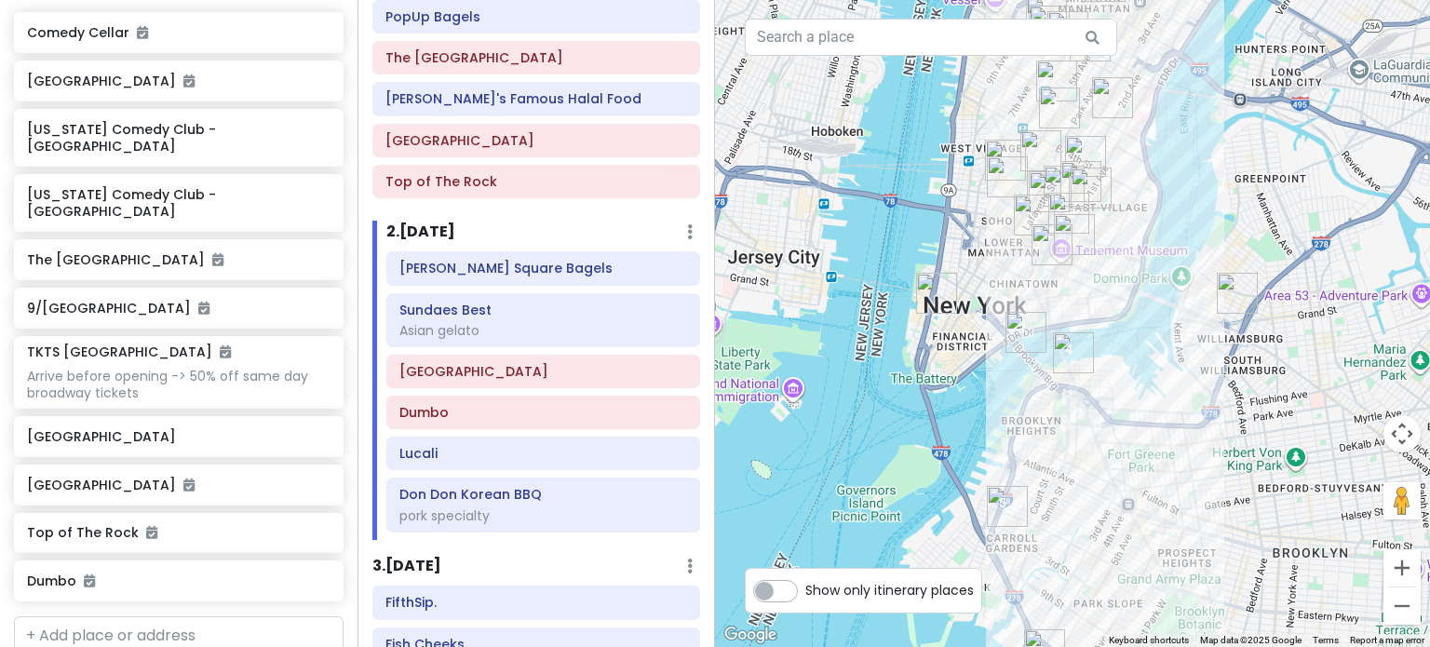
click at [1230, 299] on img "L'Industrie Pizzeria" at bounding box center [1237, 293] width 41 height 41
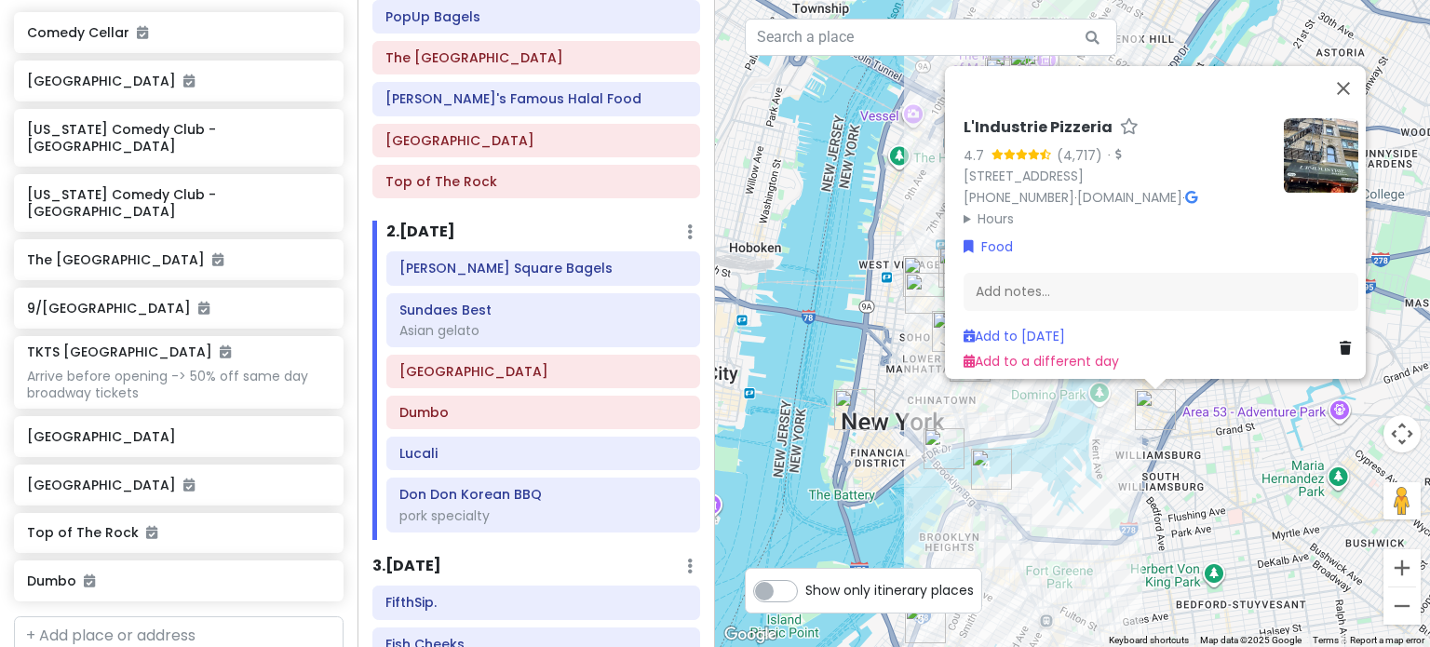
click at [1289, 165] on img at bounding box center [1321, 155] width 74 height 74
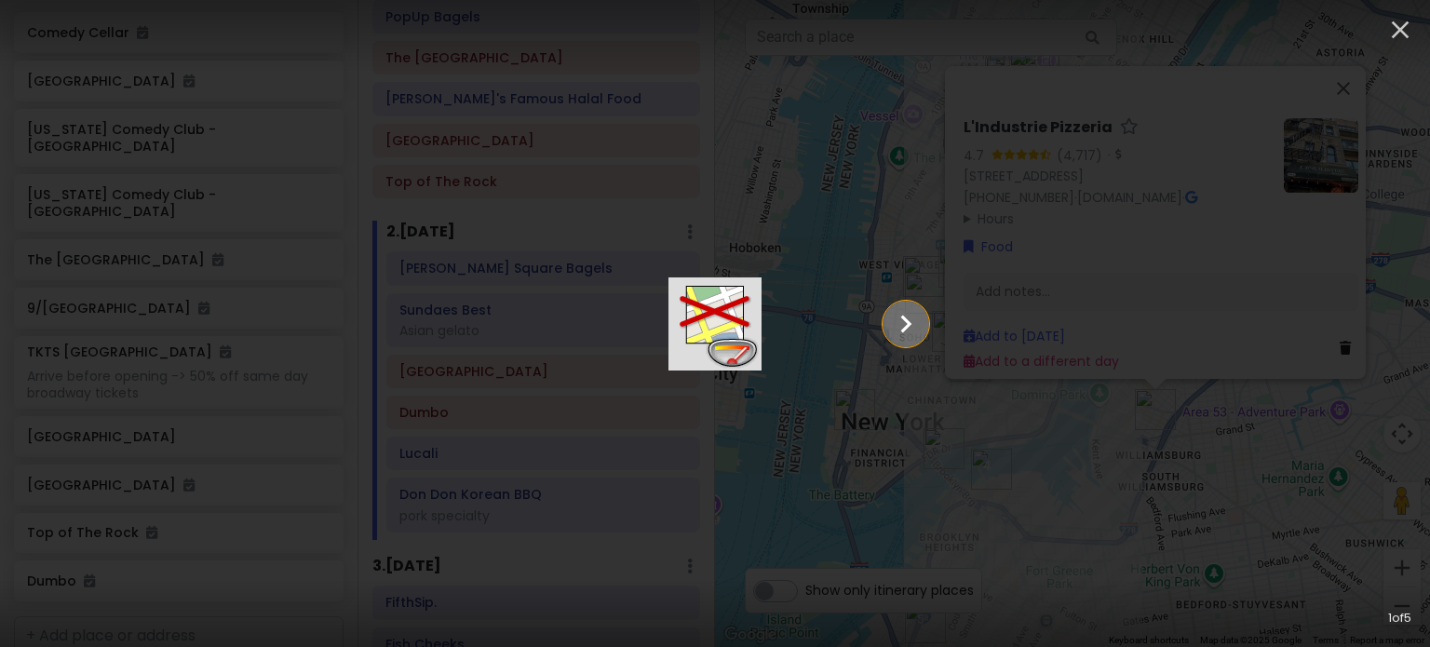
click at [923, 319] on icon "Show slide 2 of 5" at bounding box center [905, 324] width 35 height 45
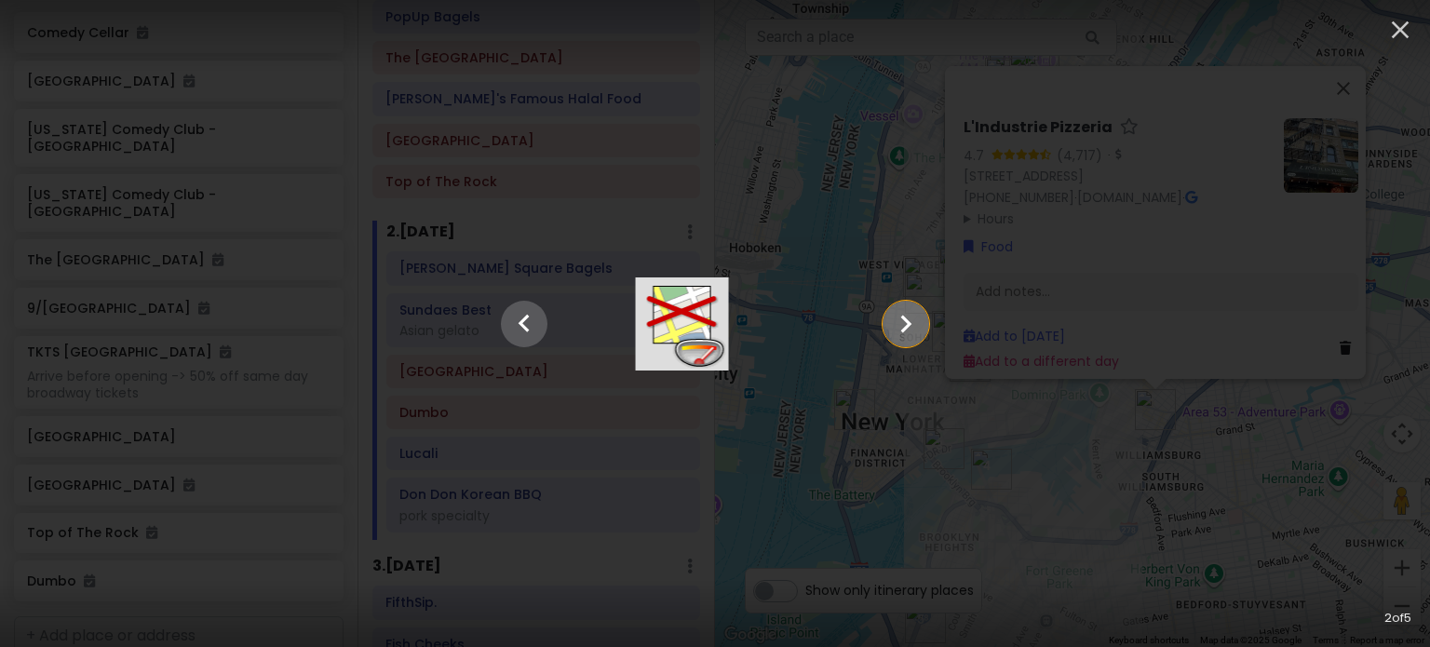
click at [923, 320] on icon "Show slide 3 of 5" at bounding box center [905, 324] width 35 height 45
click at [923, 321] on icon "Show slide 4 of 5" at bounding box center [905, 324] width 35 height 45
click at [923, 321] on icon "Show slide 5 of 5" at bounding box center [905, 324] width 35 height 45
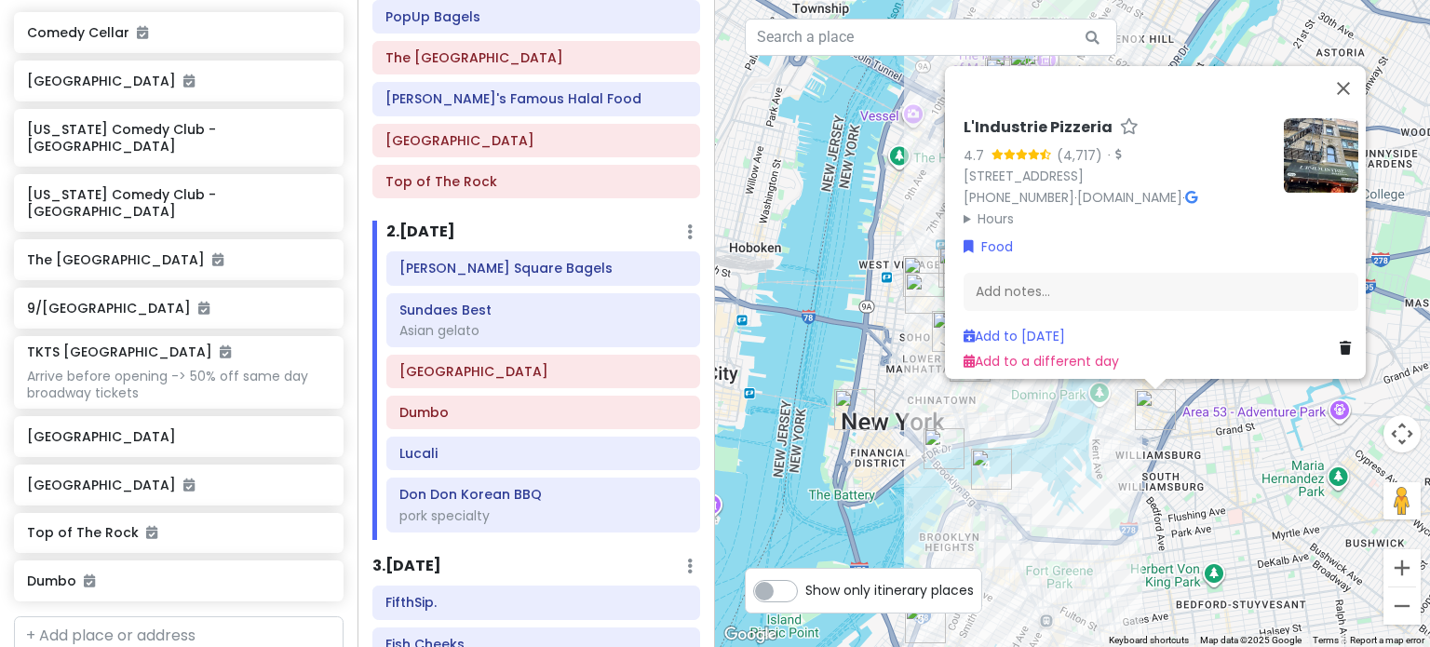
click at [1197, 191] on icon at bounding box center [1191, 197] width 12 height 13
click at [1076, 455] on div "L'Industrie Pizzeria 4.7 (4,717) · 254 S 2nd St, Brooklyn, NY 11211, USA (718) …" at bounding box center [1072, 323] width 715 height 647
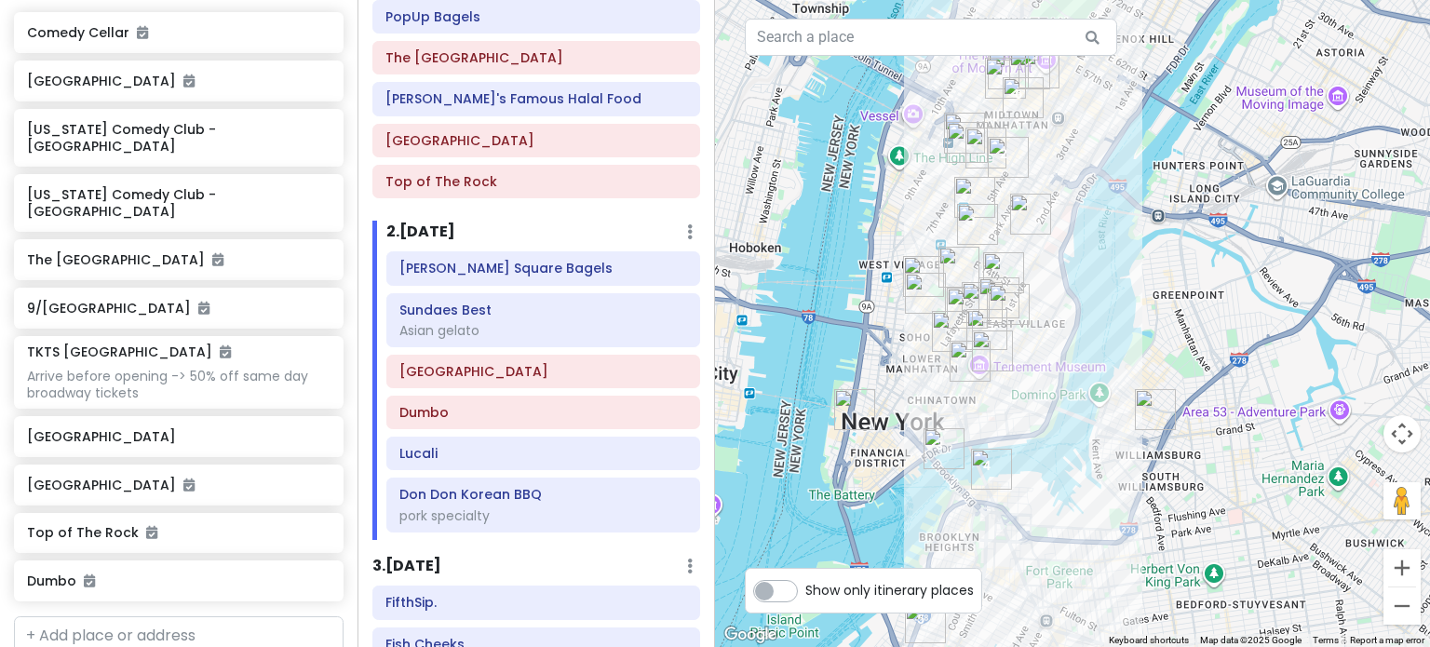
drag, startPoint x: 1061, startPoint y: 486, endPoint x: 1124, endPoint y: 330, distance: 167.8
click at [1123, 334] on div at bounding box center [1072, 323] width 715 height 647
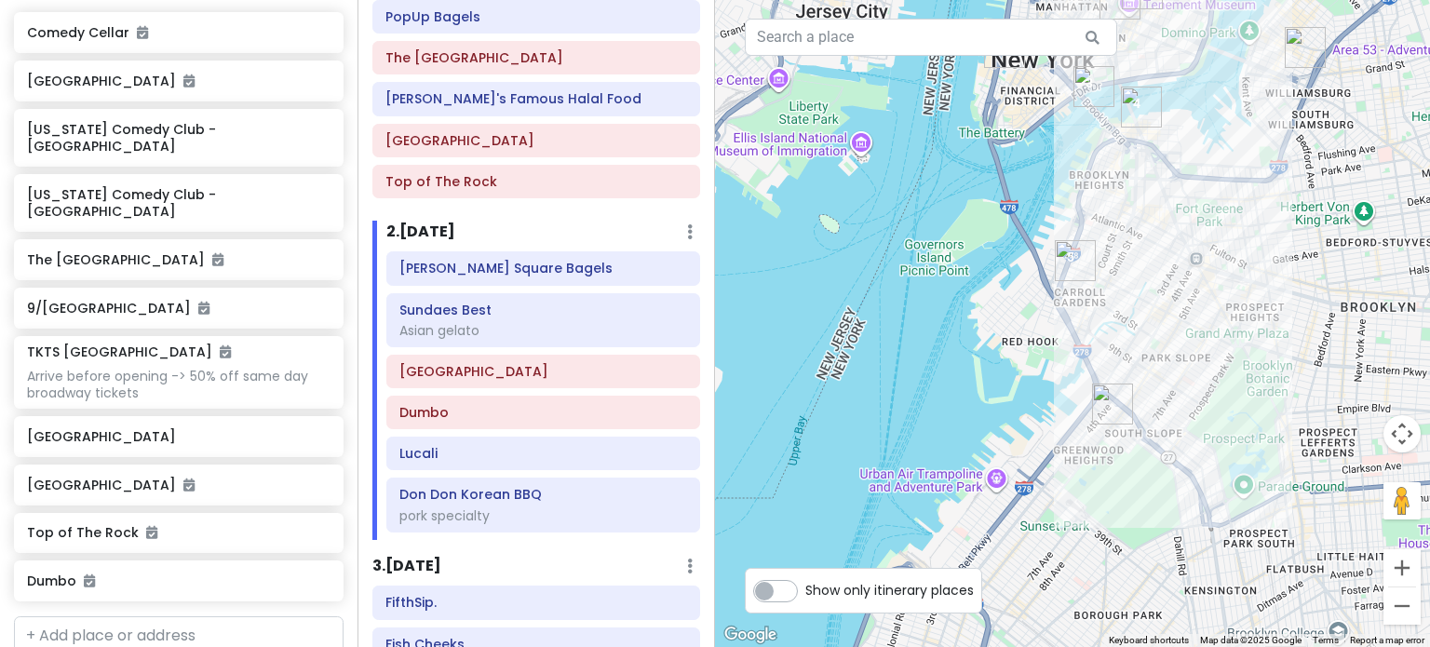
click at [1116, 395] on img "Luigi's Pizza" at bounding box center [1112, 403] width 41 height 41
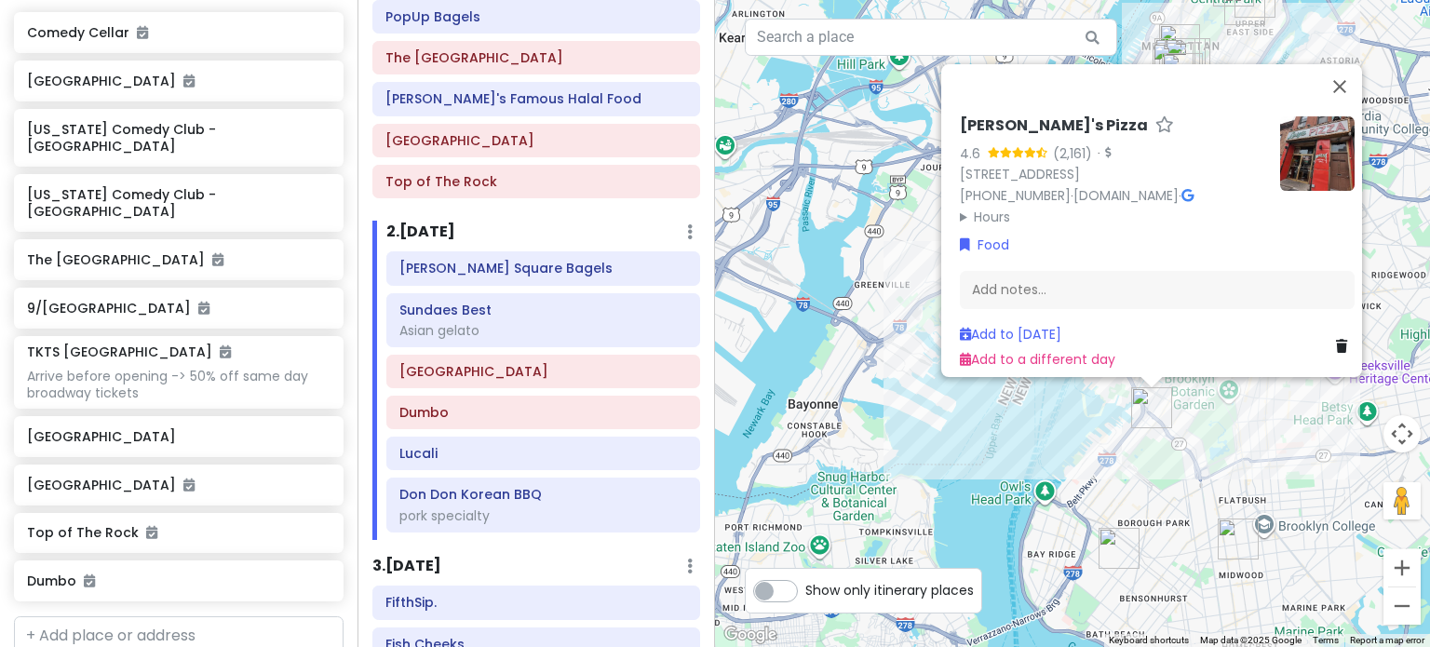
click at [1224, 443] on div "Luigi's Pizza 4.6 (2,161) · 686 5th Ave, Brooklyn, NY 11215, USA (718) 499-3857…" at bounding box center [1072, 323] width 715 height 647
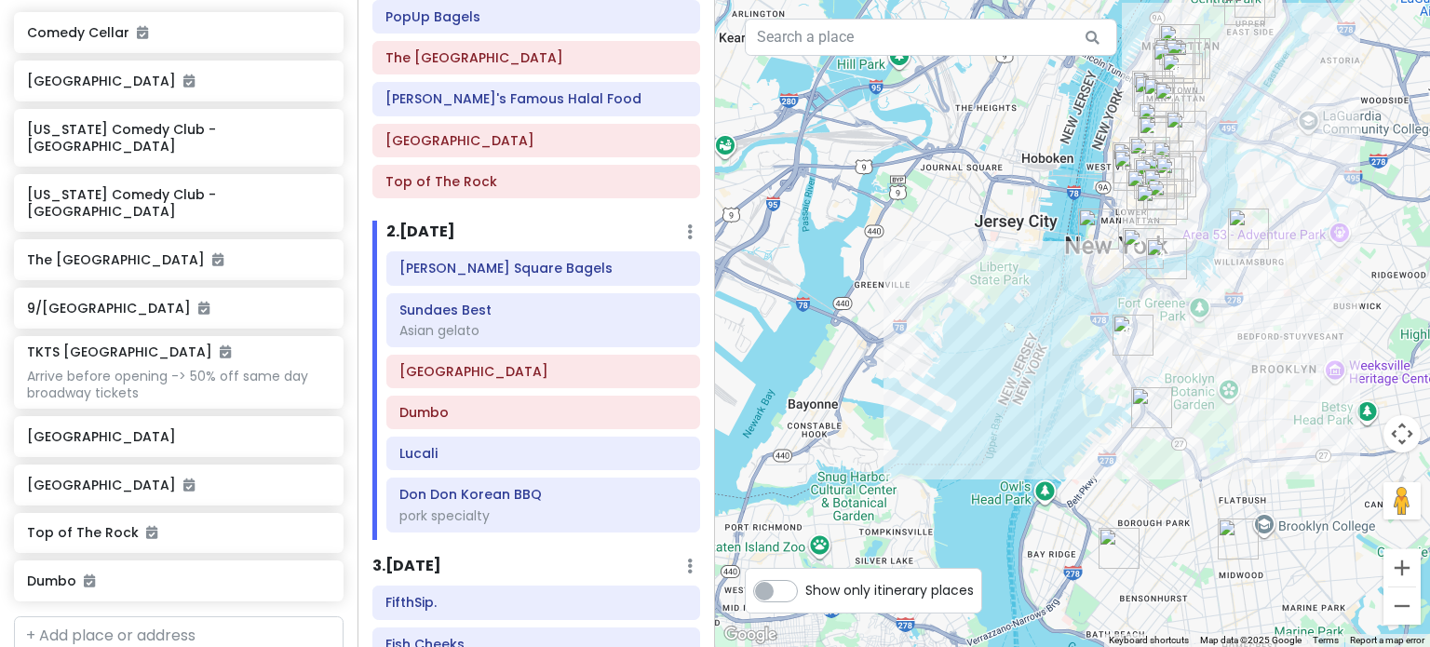
click at [1121, 556] on img "Krispy Pizza- Brooklyn, NY" at bounding box center [1118, 548] width 41 height 41
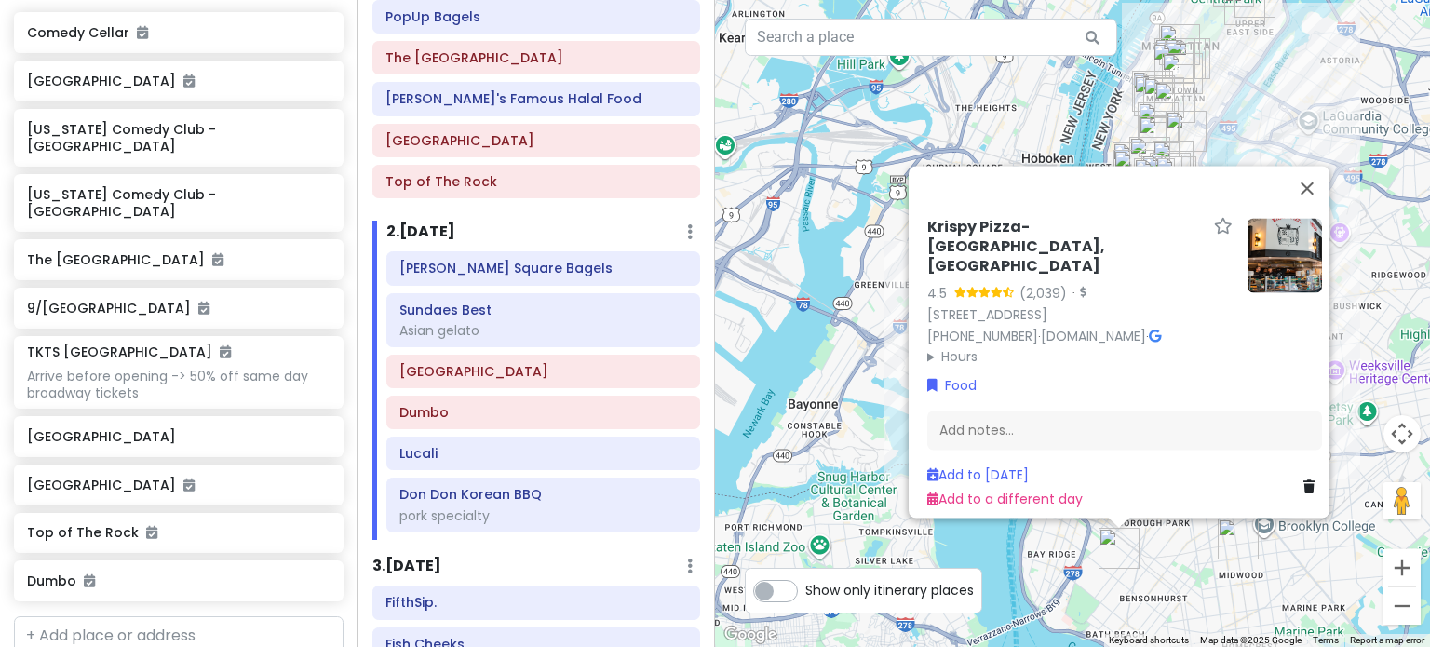
click at [1289, 276] on div "Krispy Pizza- Brooklyn, NY 4.5 (2,039) · 7112 13th Ave, Brooklyn, NY 11228, USA…" at bounding box center [1125, 363] width 410 height 307
click at [1161, 329] on icon at bounding box center [1155, 335] width 12 height 13
click at [1228, 528] on img "Di Fara Pizza" at bounding box center [1237, 538] width 41 height 41
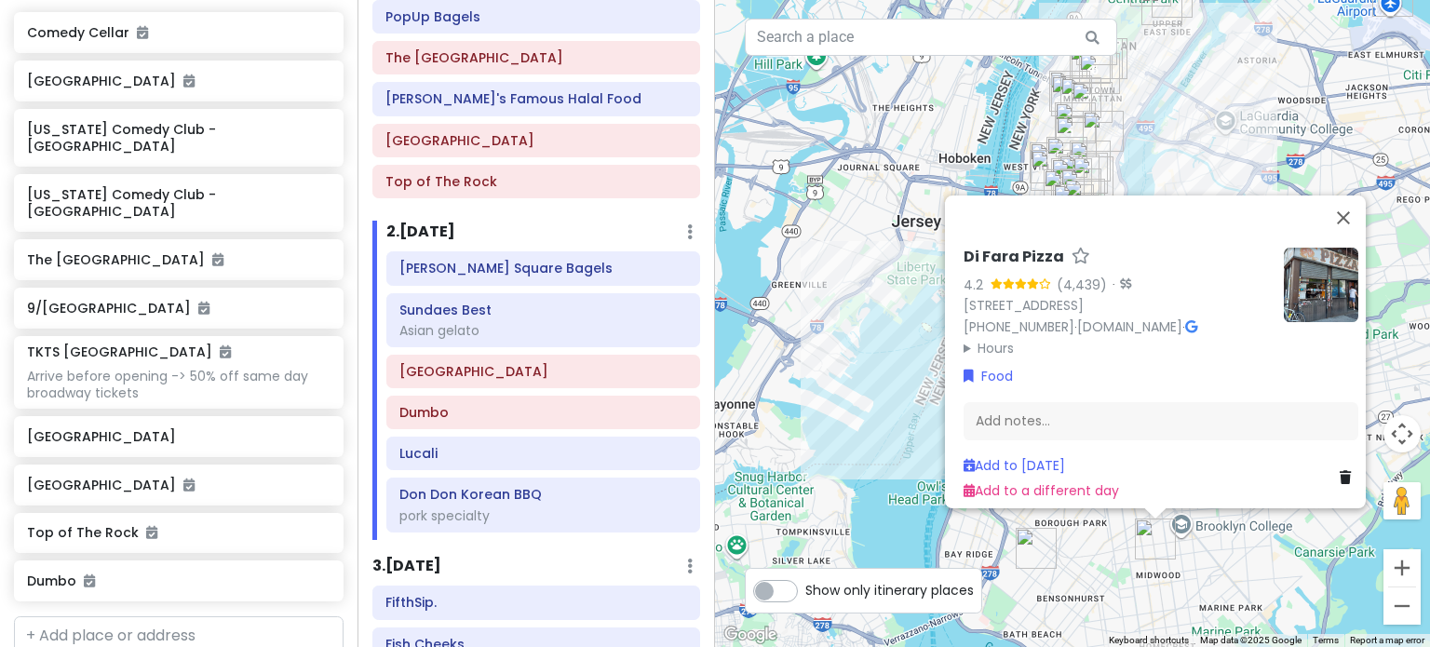
click at [1221, 558] on div "Di Fara Pizza 4.2 (4,439) · 1424 Avenue J, Brooklyn, NY 11230, USA (718) 258-13…" at bounding box center [1072, 323] width 715 height 647
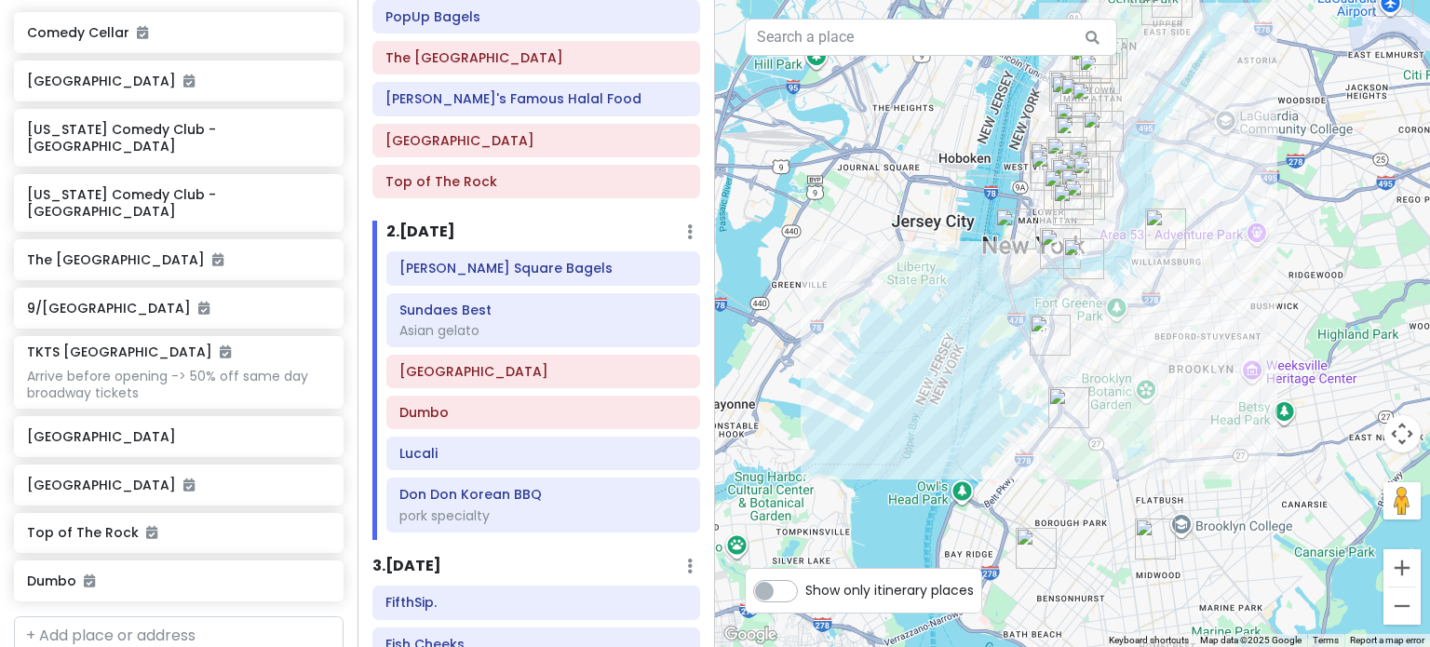
click at [1154, 546] on img "Di Fara Pizza" at bounding box center [1155, 538] width 41 height 41
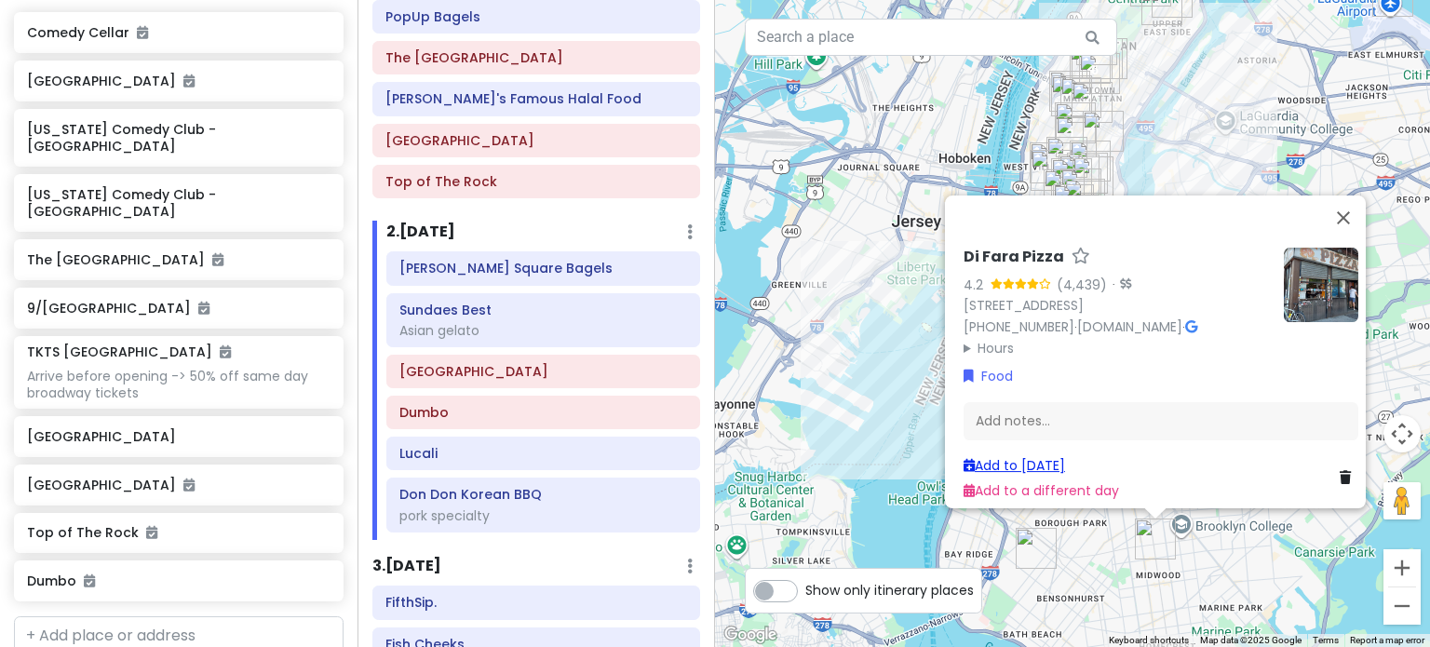
click at [987, 460] on link "Add to Fri 1/16" at bounding box center [1013, 465] width 101 height 19
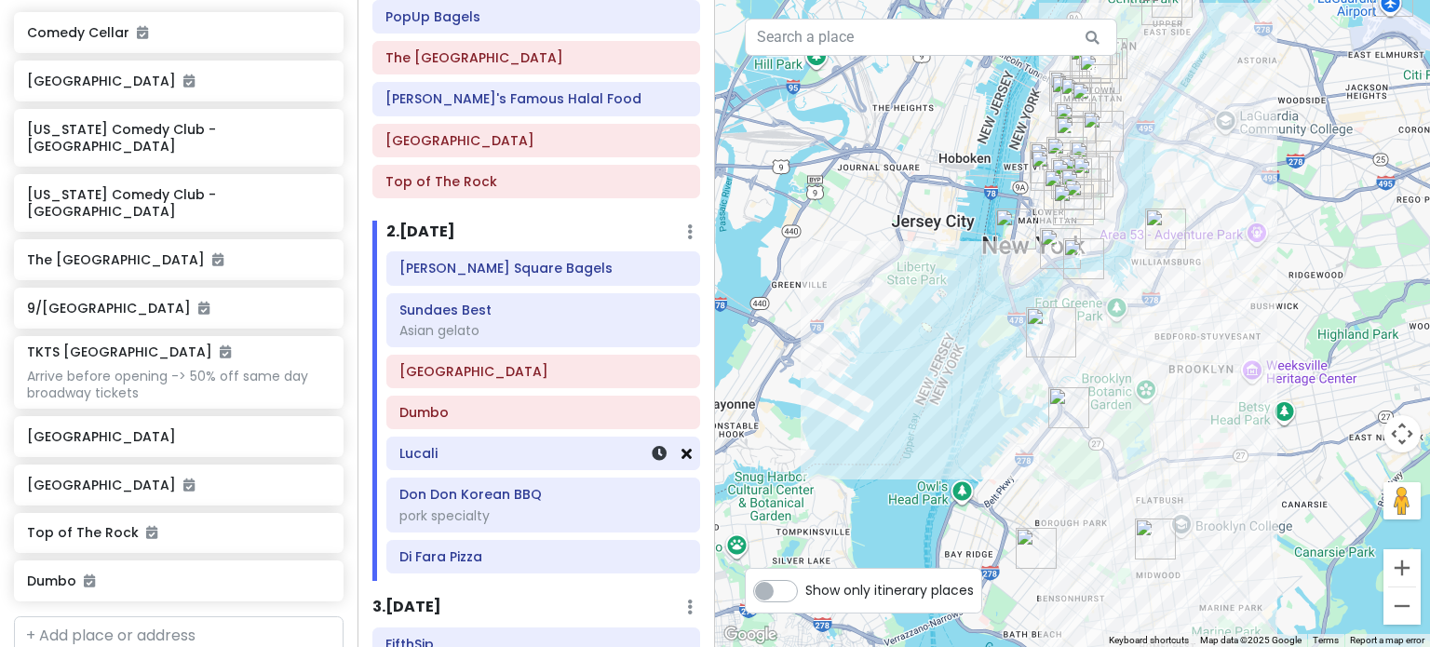
click at [681, 449] on icon at bounding box center [686, 453] width 10 height 15
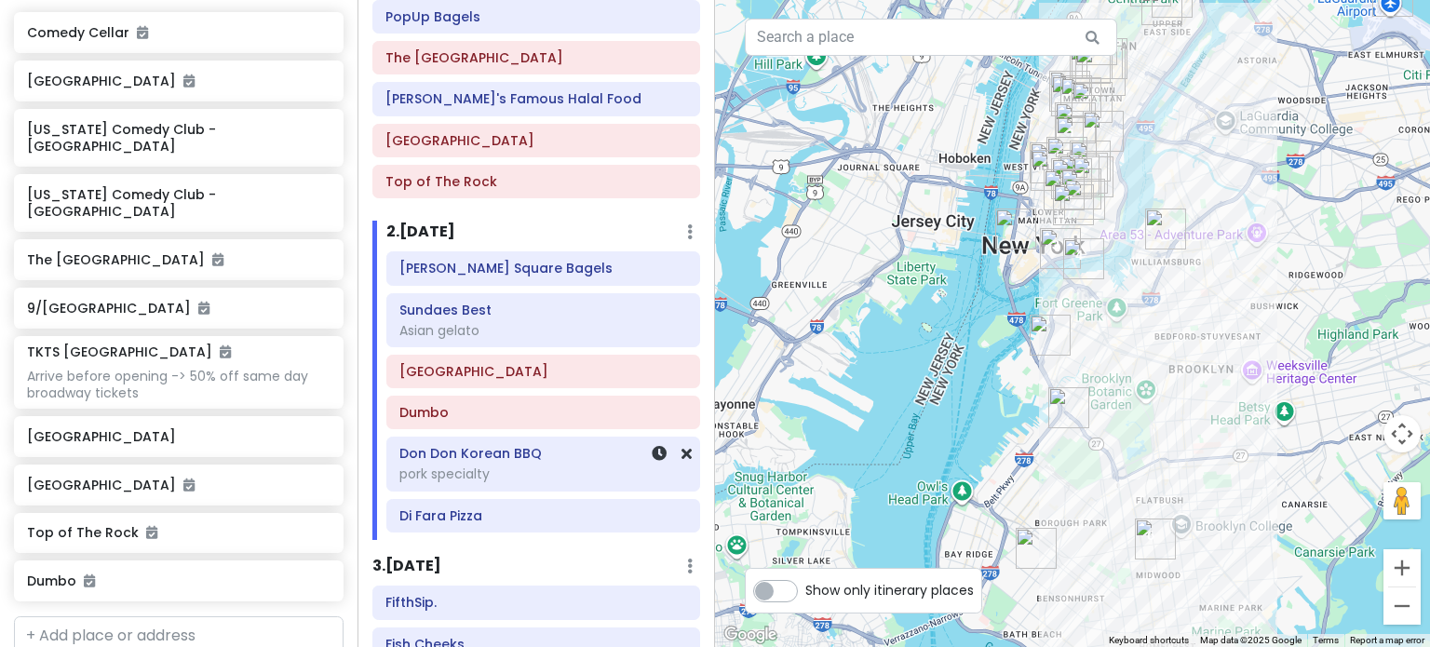
click at [557, 339] on div "pork specialty" at bounding box center [543, 330] width 288 height 17
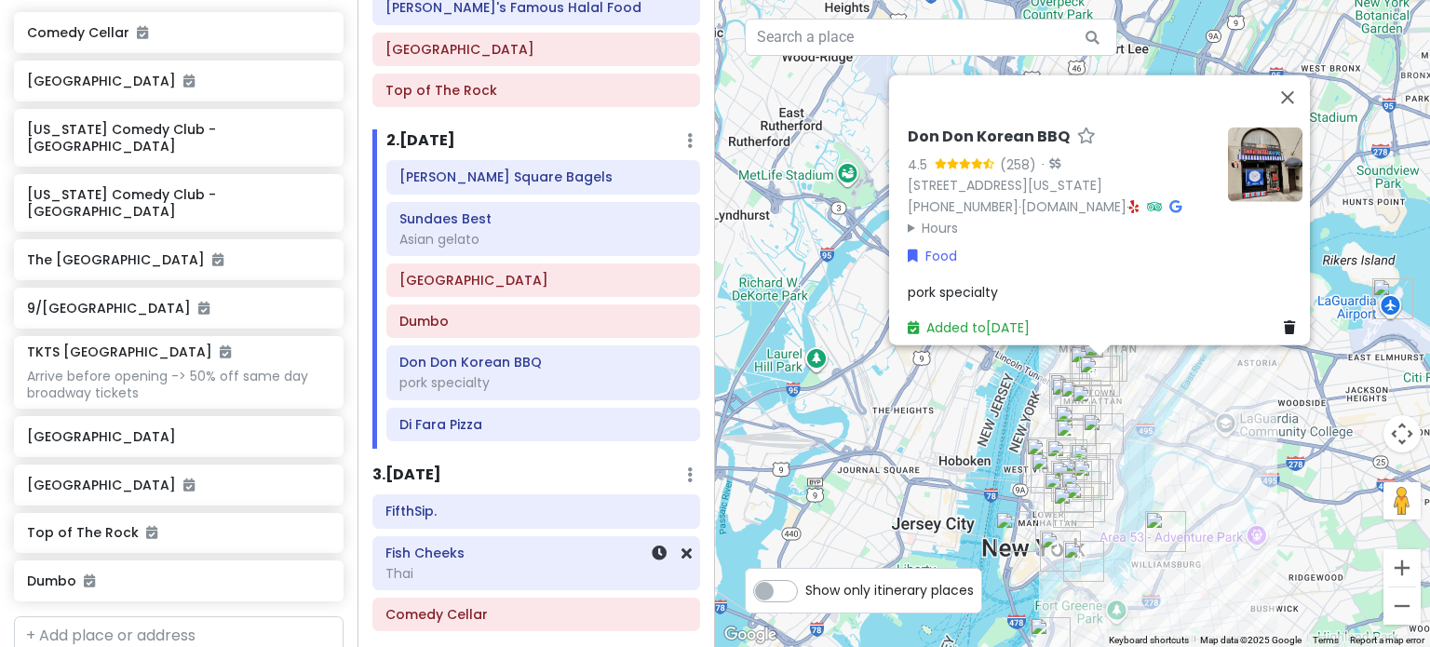
scroll to position [564, 0]
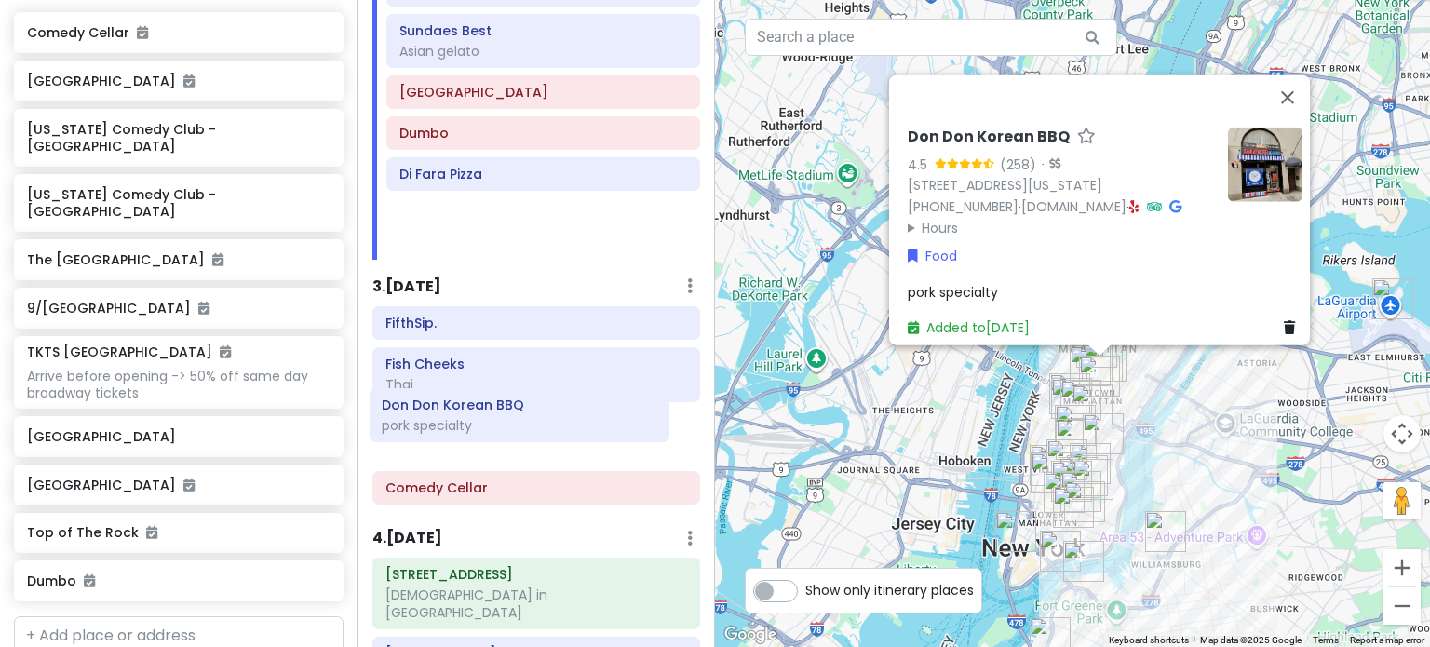
drag, startPoint x: 494, startPoint y: 185, endPoint x: 477, endPoint y: 420, distance: 235.2
click at [477, 420] on div "Itinerary × 1 . Thu 1/15 Edit Day Notes Delete Day Arrive LGA 9:10am FIFTYLAN K…" at bounding box center [535, 323] width 357 height 647
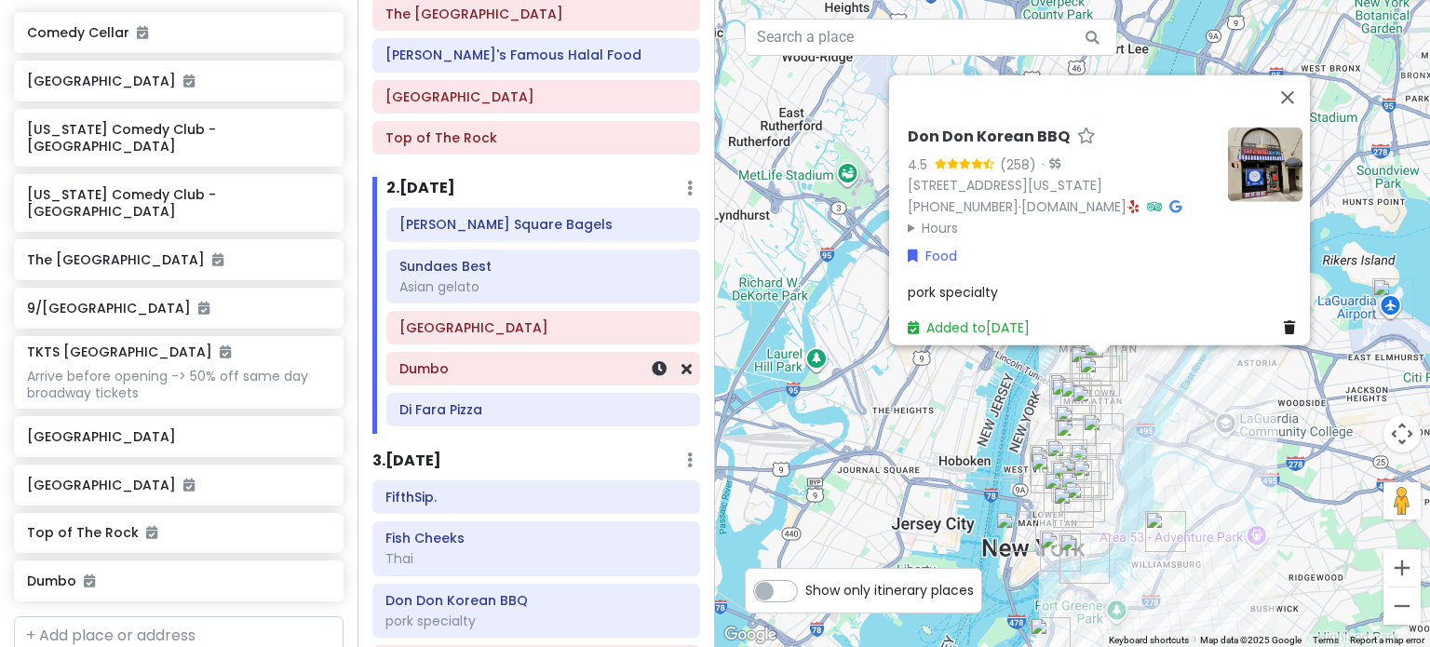
scroll to position [285, 0]
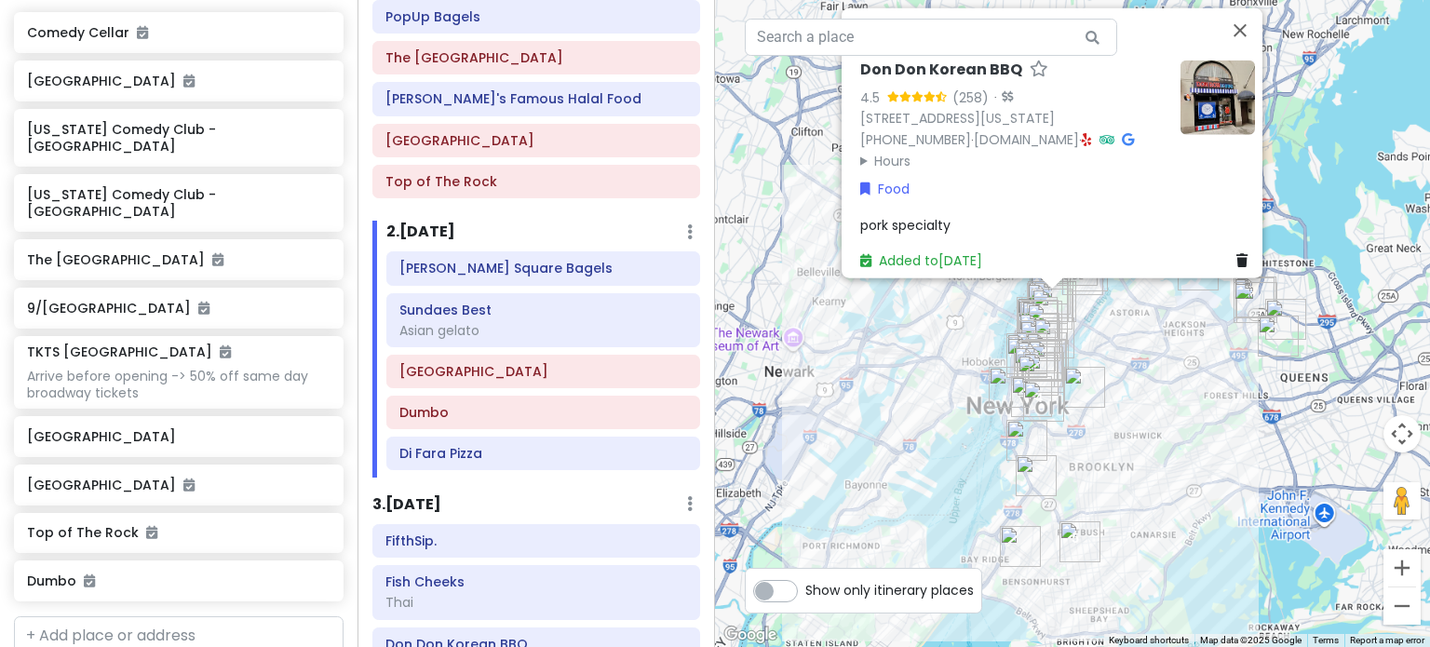
drag, startPoint x: 1182, startPoint y: 554, endPoint x: 1136, endPoint y: 442, distance: 121.0
click at [1136, 442] on div "Don Don Korean BBQ 4.5 (258) · 37 W 43rd St, New York, NY 10036, USA (646) 864-…" at bounding box center [1072, 323] width 715 height 647
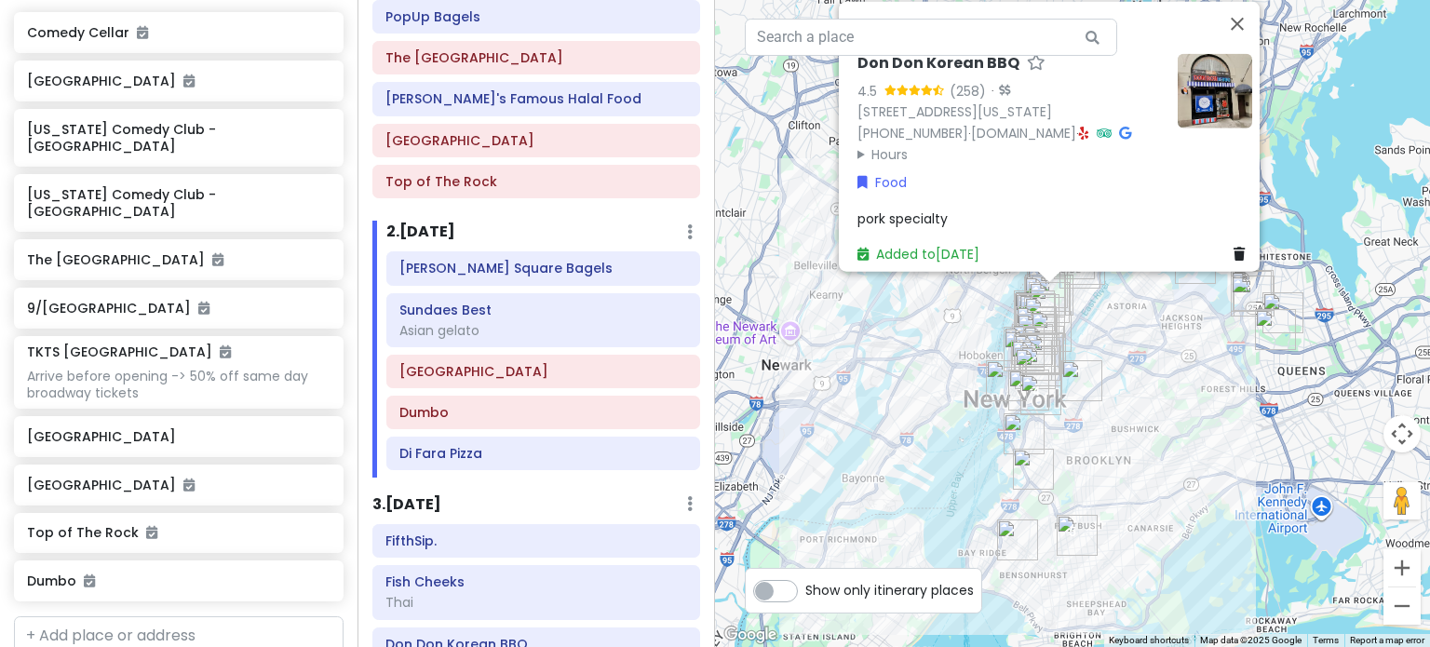
click at [1035, 464] on img "Luigi's Pizza" at bounding box center [1033, 469] width 41 height 41
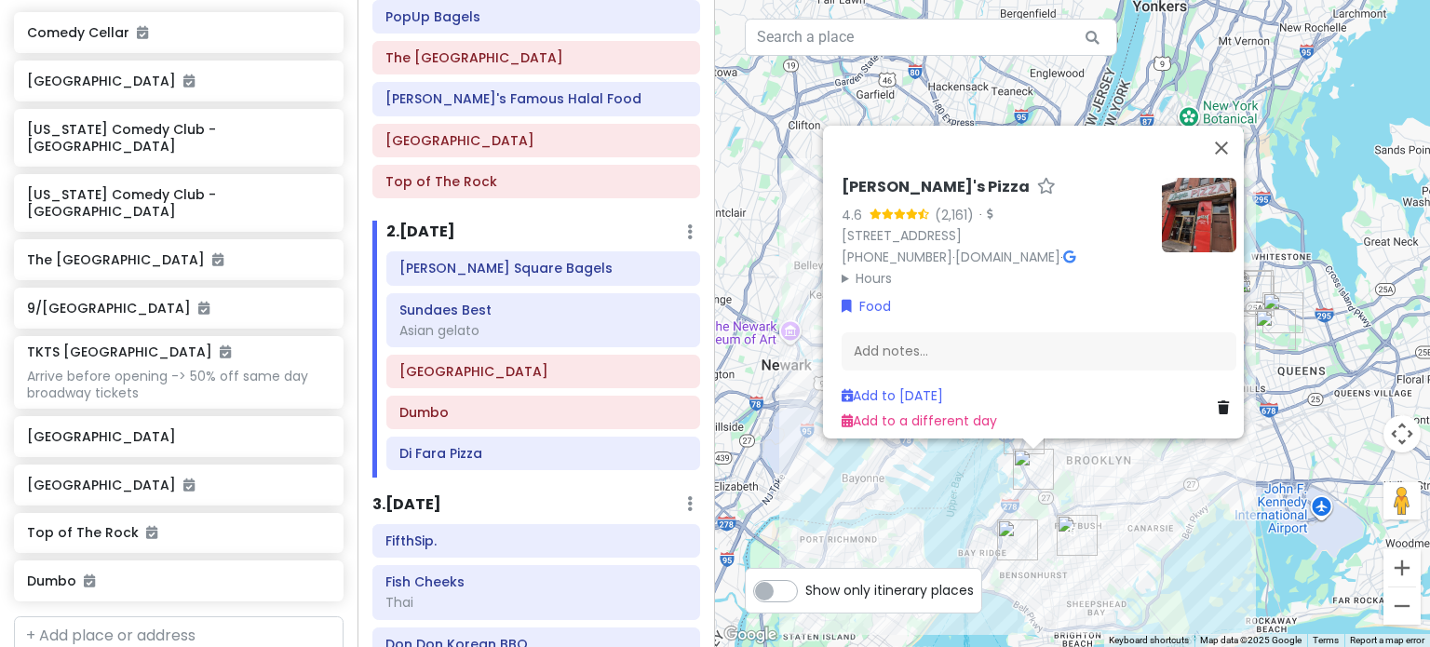
click at [1013, 540] on img "Krispy Pizza- Brooklyn, NY" at bounding box center [1017, 539] width 41 height 41
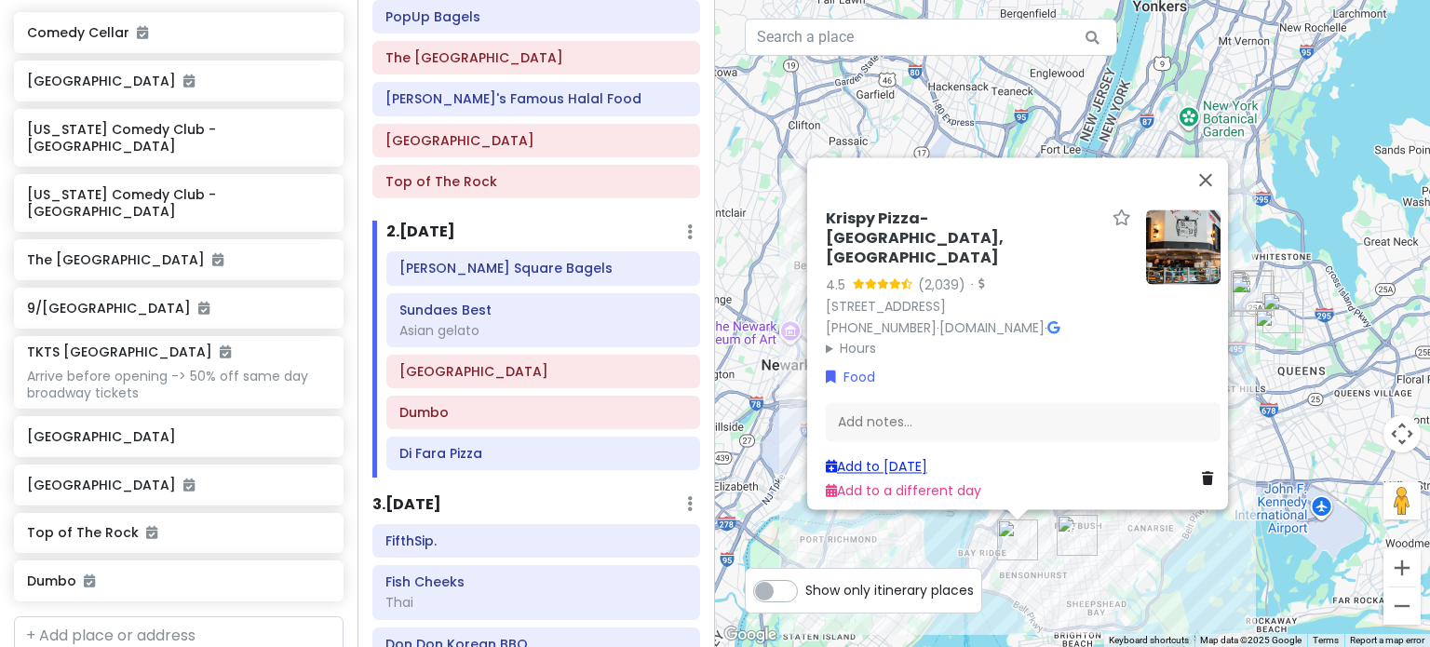
click at [881, 464] on link "Add to Fri 1/16" at bounding box center [876, 466] width 101 height 19
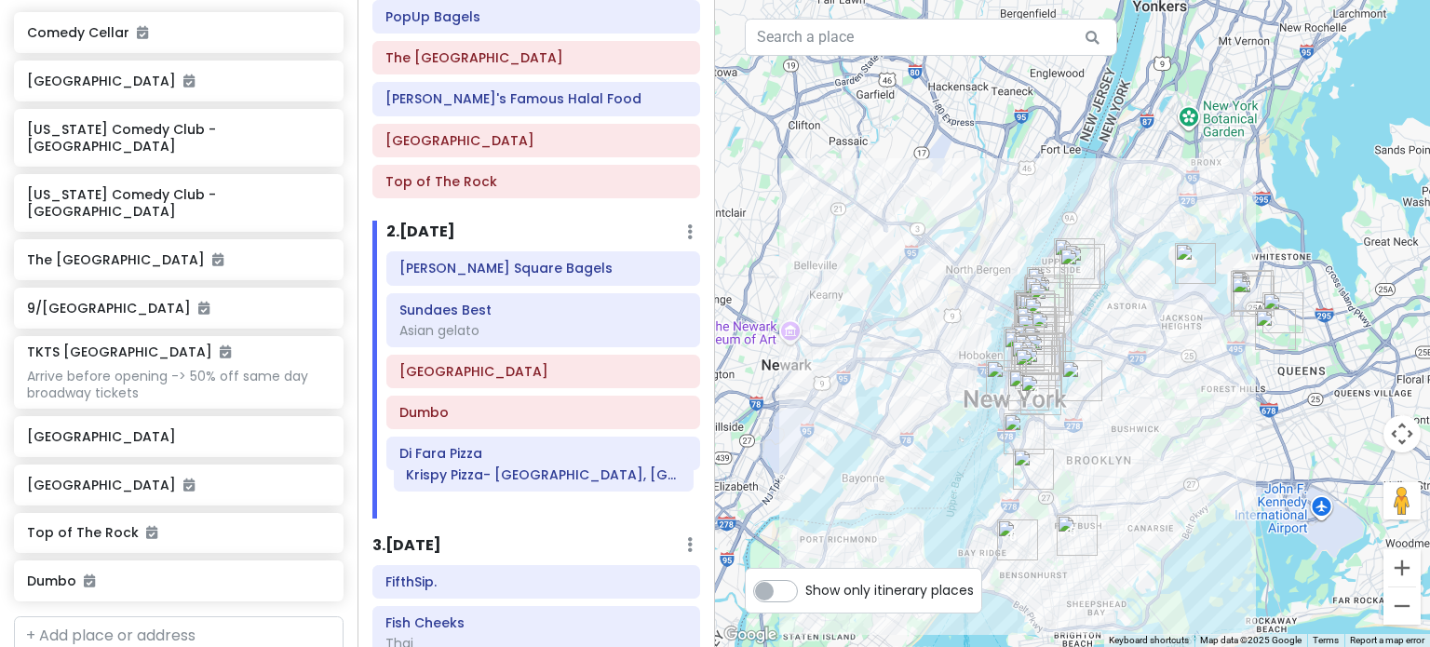
scroll to position [286, 0]
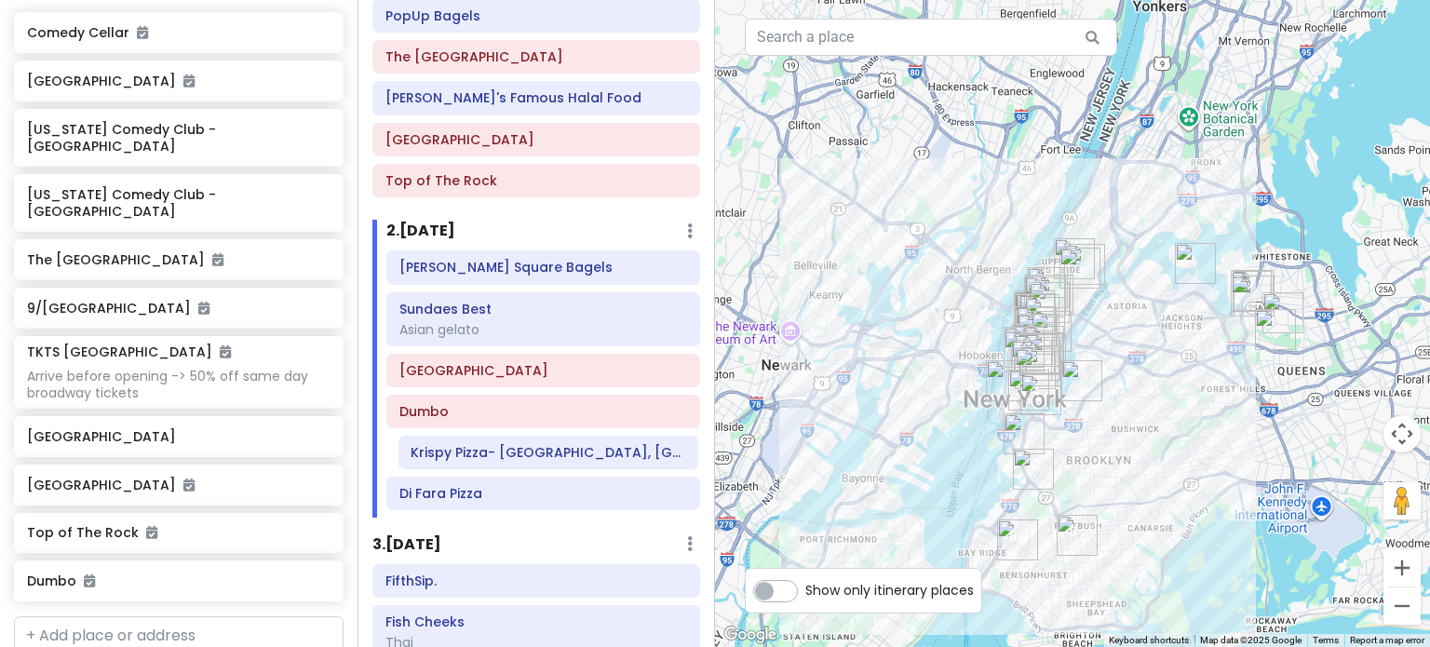
drag, startPoint x: 476, startPoint y: 487, endPoint x: 488, endPoint y: 450, distance: 39.1
click at [488, 450] on div "Tompkins Square Bagels Sundaes Best Asian gelato Brooklyn Bridge Dumbo Di Fara …" at bounding box center [543, 383] width 342 height 267
click at [1022, 478] on img "Luigi's Pizza" at bounding box center [1033, 469] width 41 height 41
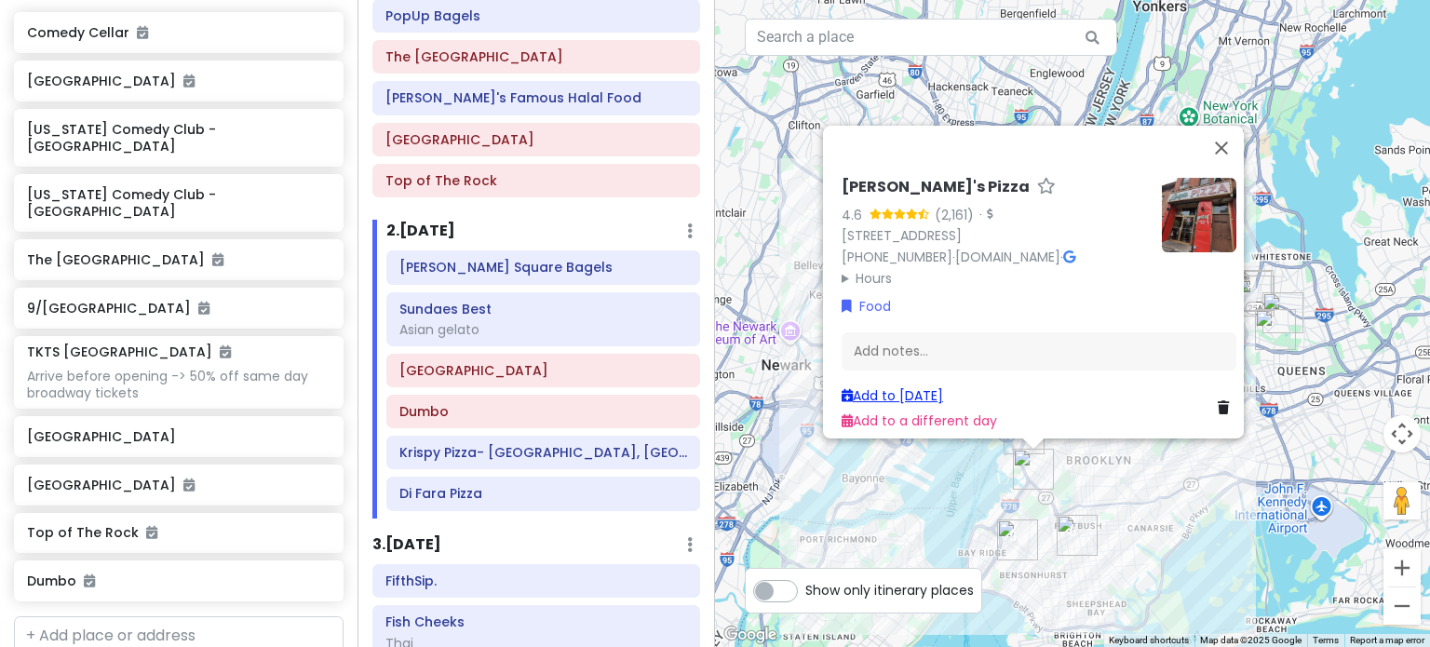
click at [894, 386] on link "Add to Fri 1/16" at bounding box center [891, 395] width 101 height 19
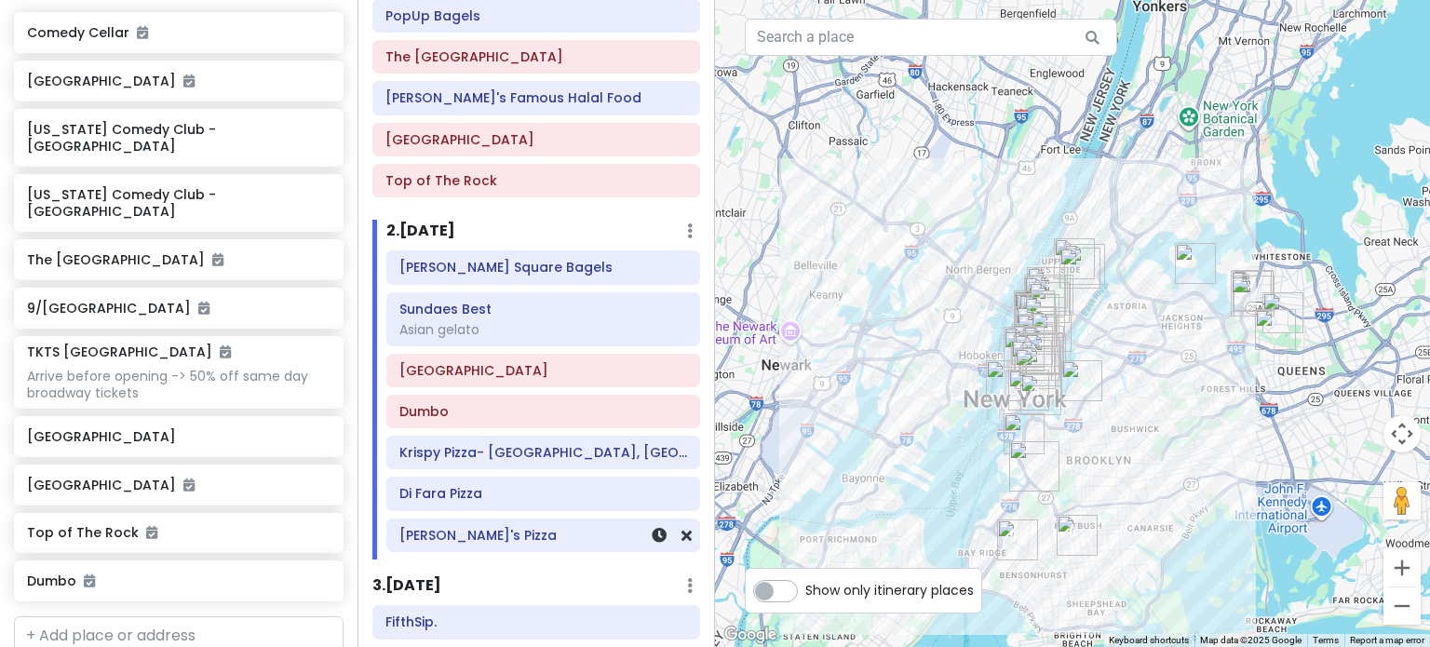
scroll to position [290, 0]
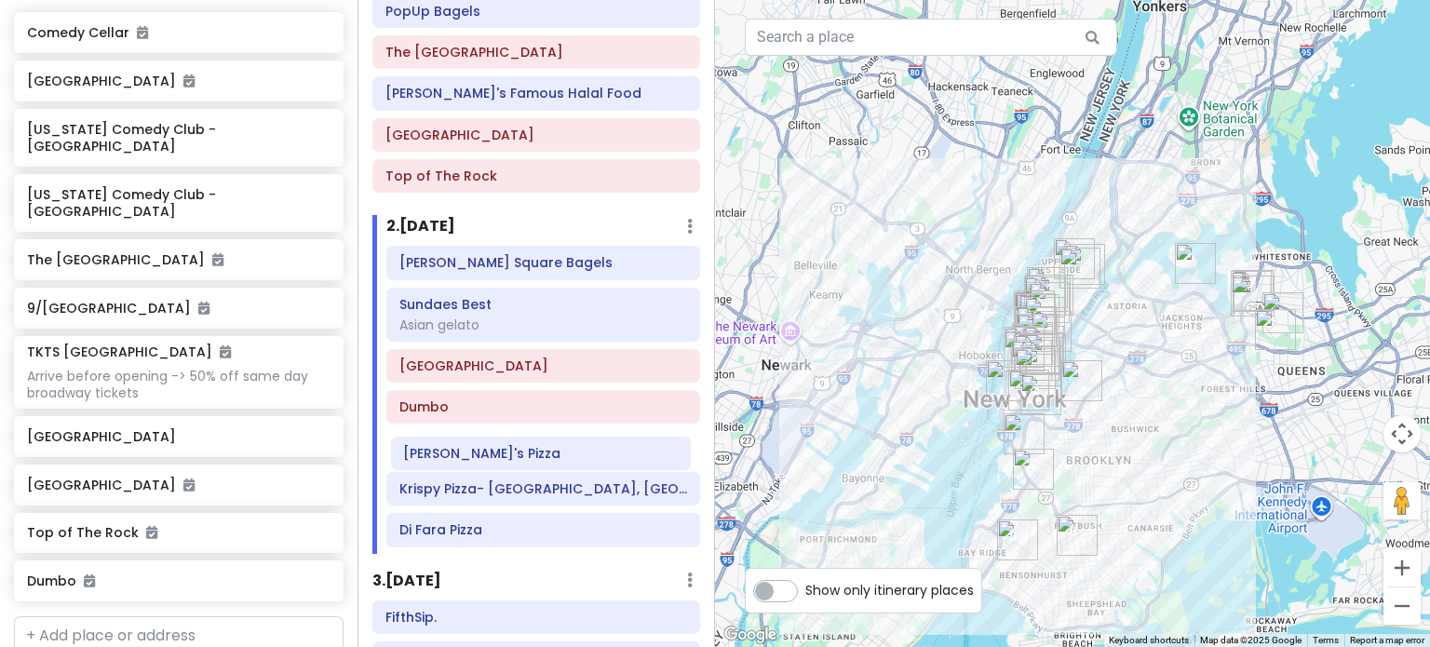
drag, startPoint x: 437, startPoint y: 530, endPoint x: 450, endPoint y: 450, distance: 81.0
click at [443, 453] on div "Tompkins Square Bagels Sundaes Best Asian gelato Brooklyn Bridge Dumbo Krispy P…" at bounding box center [543, 400] width 342 height 308
click at [452, 446] on div "Tompkins Square Bagels Sundaes Best Asian gelato Brooklyn Bridge Dumbo Krispy P…" at bounding box center [543, 400] width 342 height 308
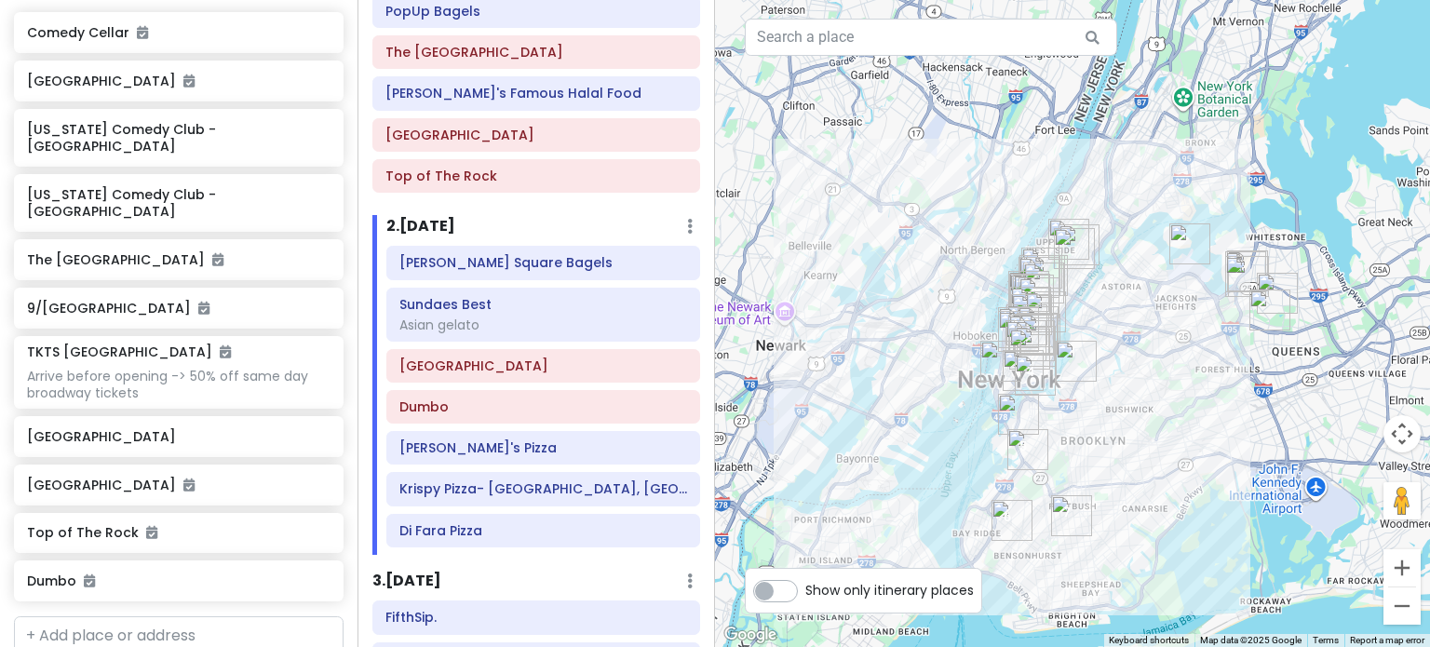
drag, startPoint x: 975, startPoint y: 481, endPoint x: 984, endPoint y: 453, distance: 29.2
click at [975, 464] on div at bounding box center [1072, 323] width 715 height 647
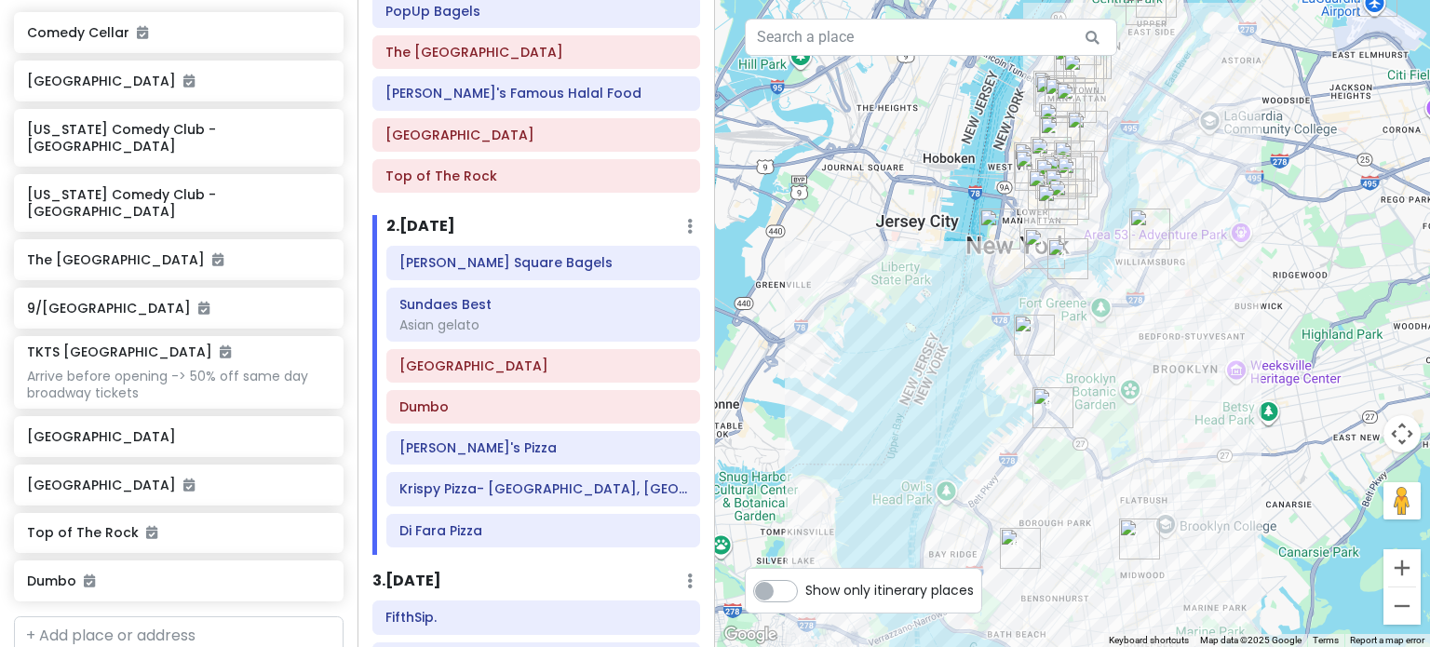
click at [1050, 395] on img "Luigi's Pizza" at bounding box center [1052, 407] width 41 height 41
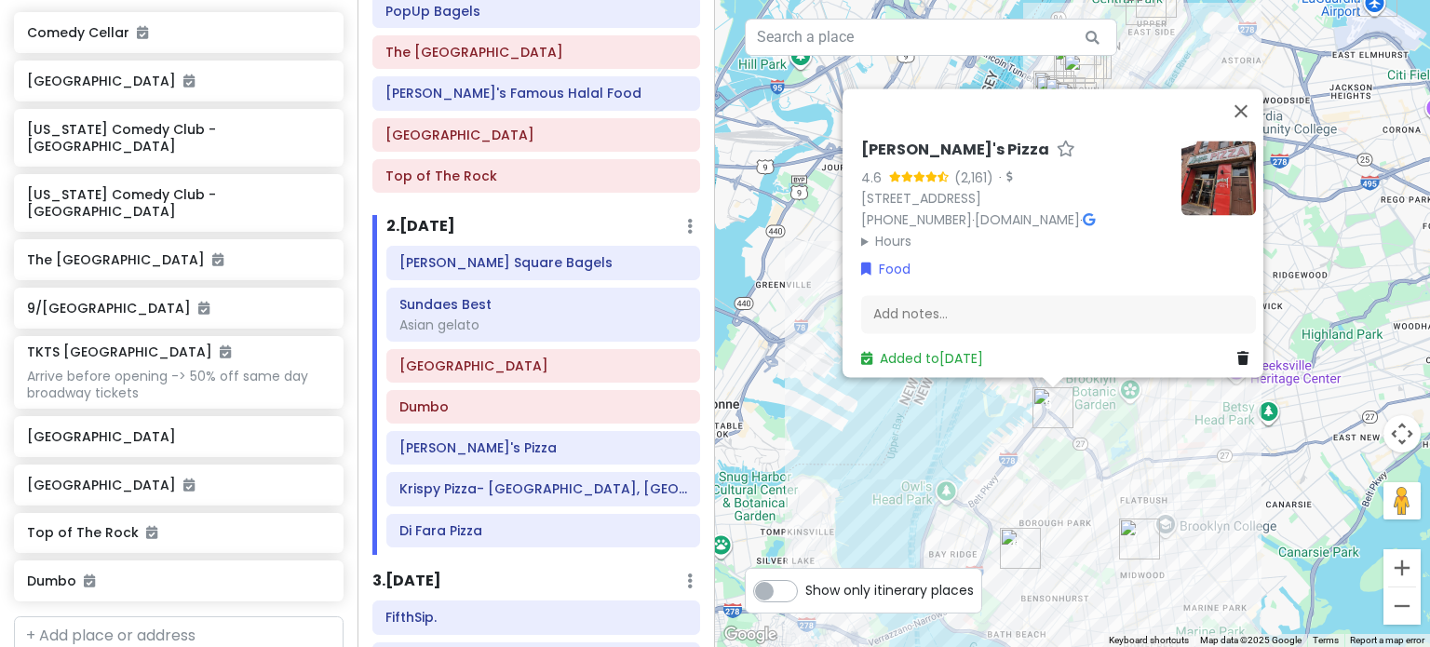
click at [1095, 213] on icon at bounding box center [1088, 219] width 12 height 13
click at [1005, 546] on img "Krispy Pizza- Brooklyn, NY" at bounding box center [1020, 548] width 41 height 41
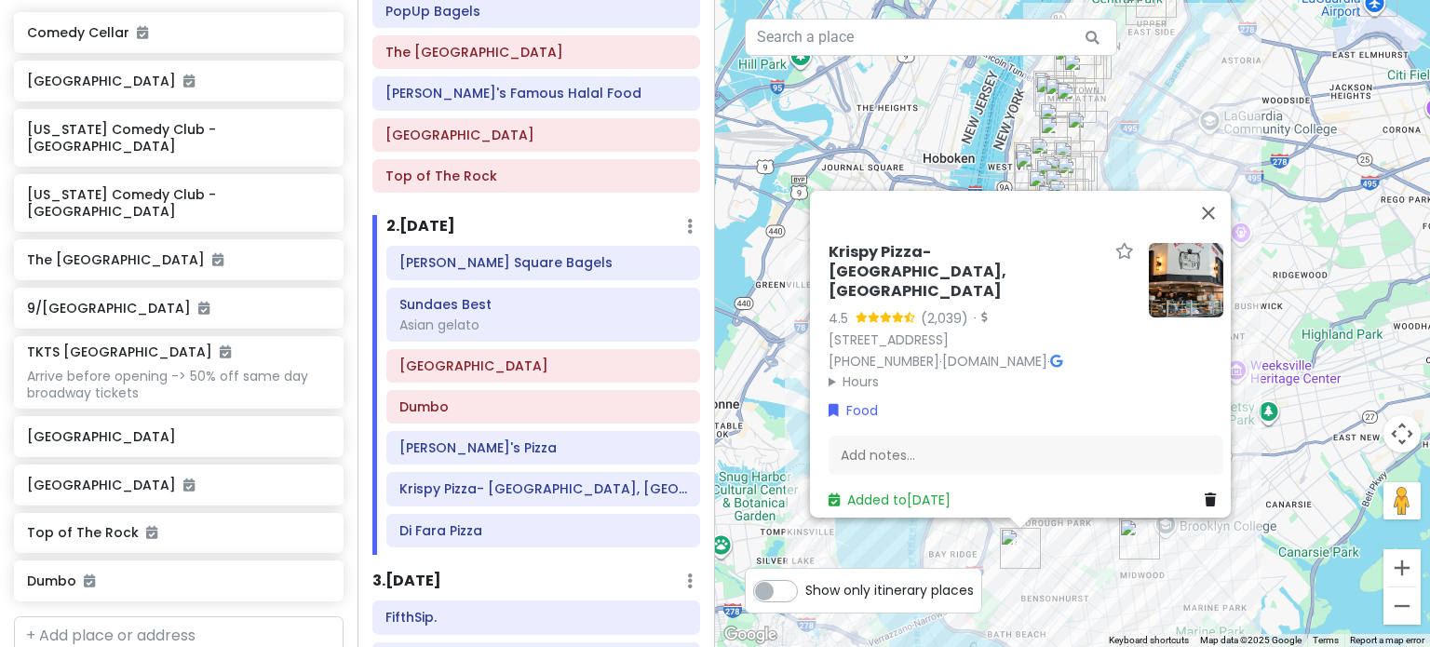
click at [1083, 605] on div "Krispy Pizza- Brooklyn, NY 4.5 (2,039) · 7112 13th Ave, Brooklyn, NY 11228, USA…" at bounding box center [1072, 323] width 715 height 647
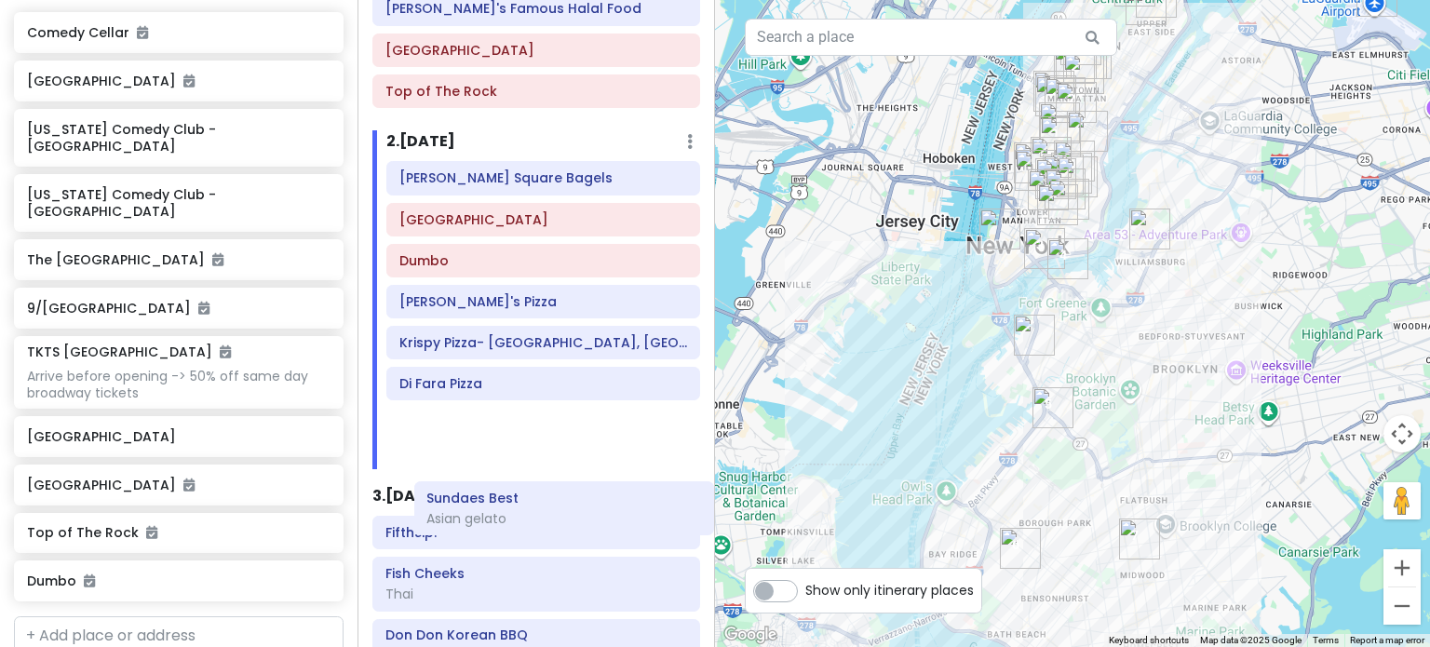
scroll to position [379, 0]
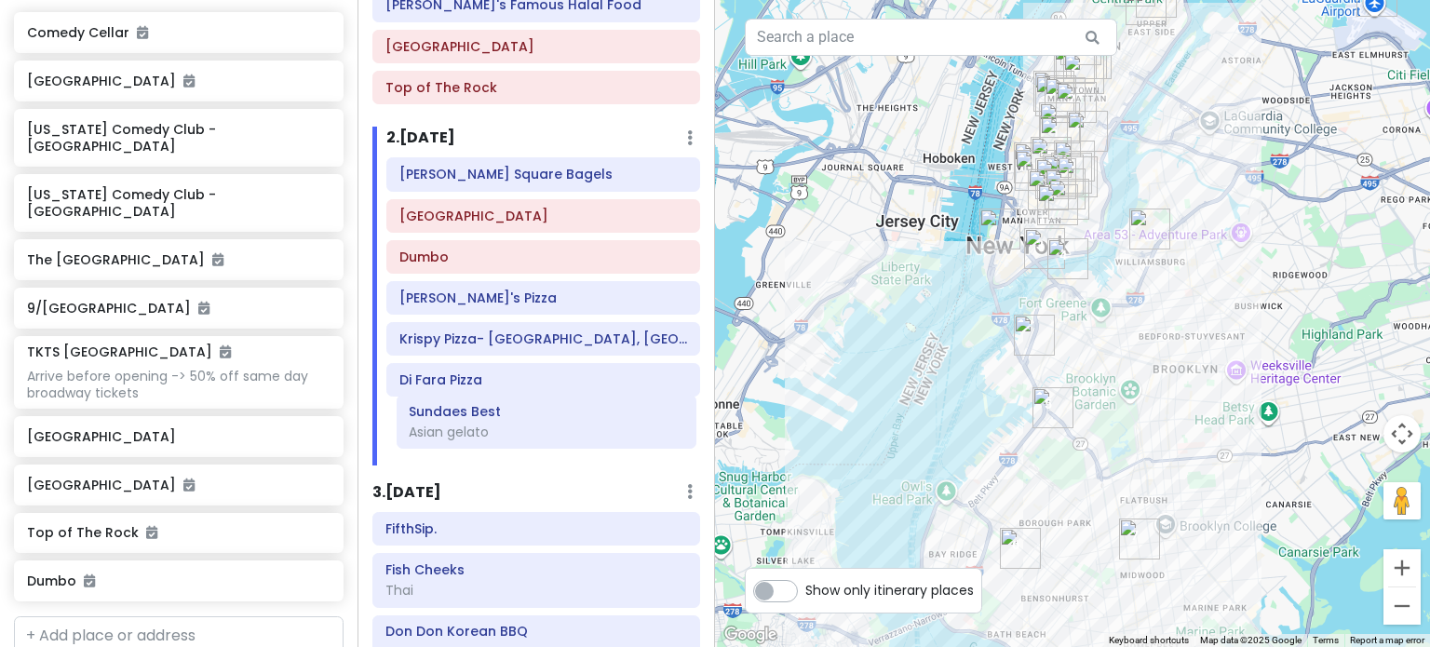
drag, startPoint x: 432, startPoint y: 304, endPoint x: 442, endPoint y: 415, distance: 111.2
click at [442, 415] on div "Tompkins Square Bagels Sundaes Best Asian gelato Brooklyn Bridge Dumbo Luigi's …" at bounding box center [543, 311] width 342 height 308
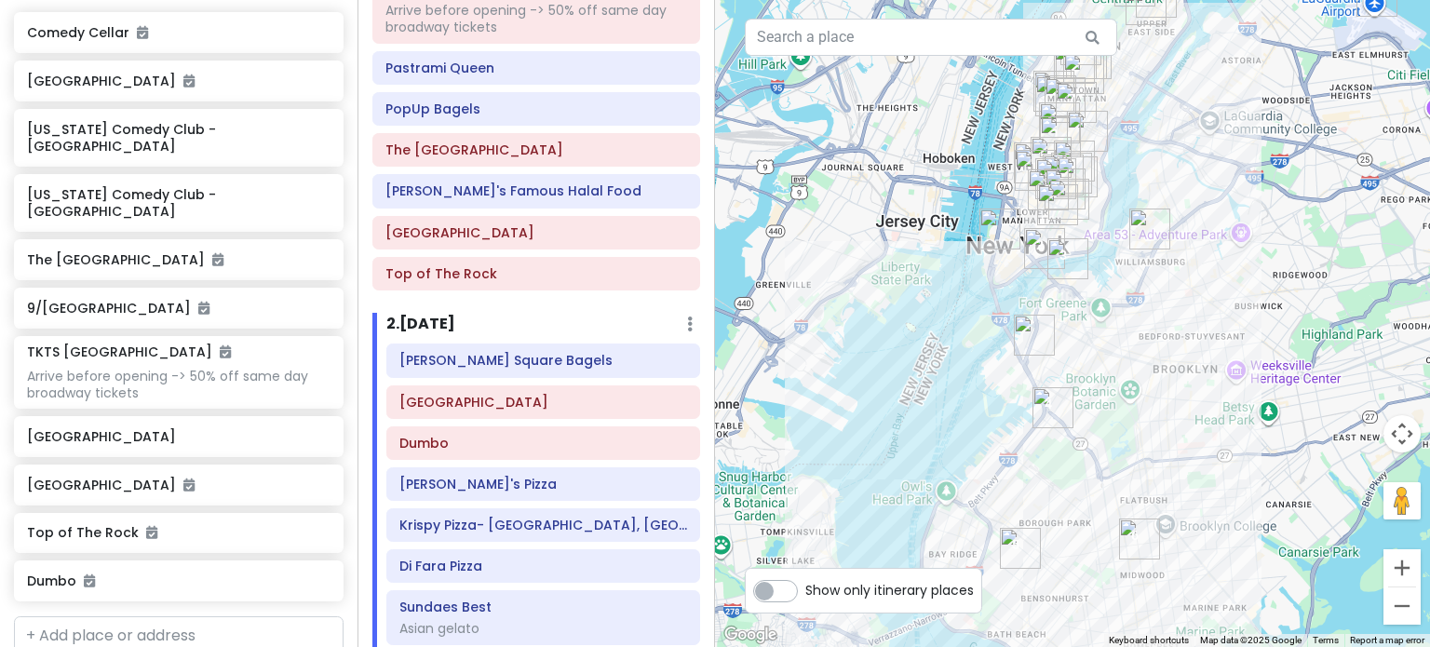
scroll to position [658, 0]
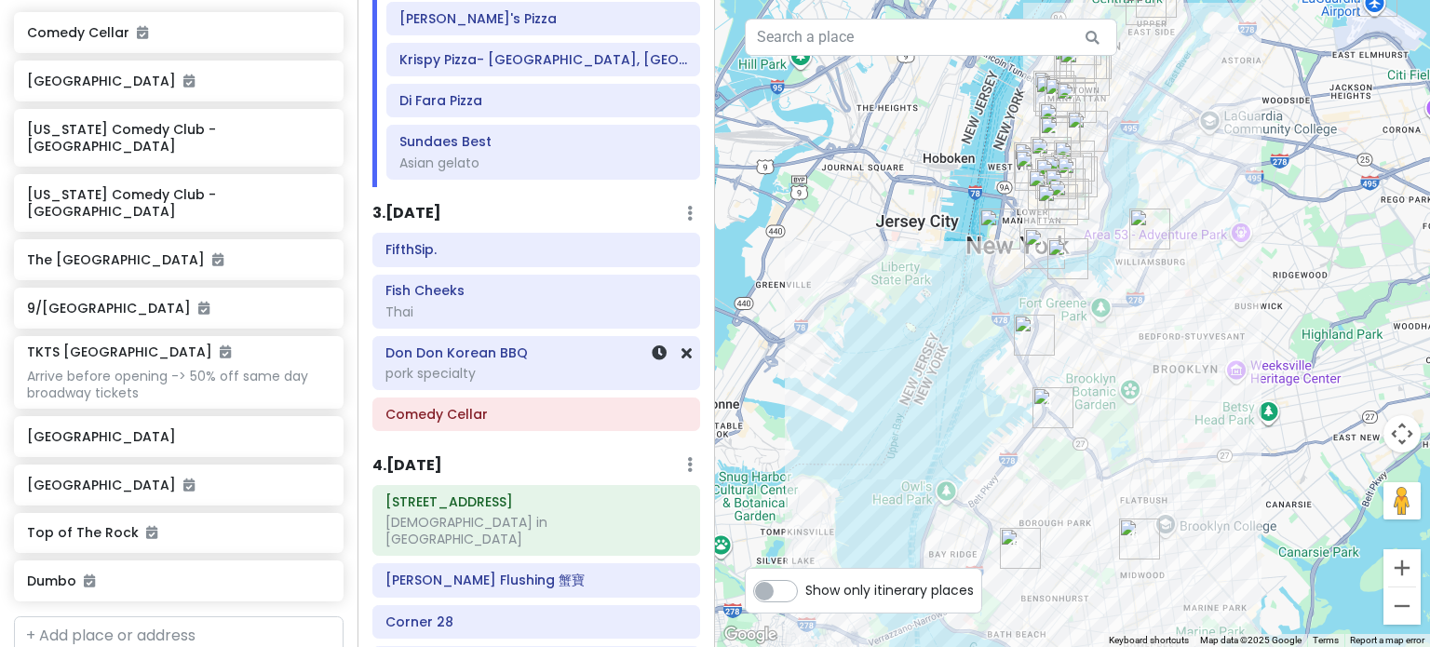
click at [514, 171] on div "pork specialty" at bounding box center [543, 163] width 288 height 17
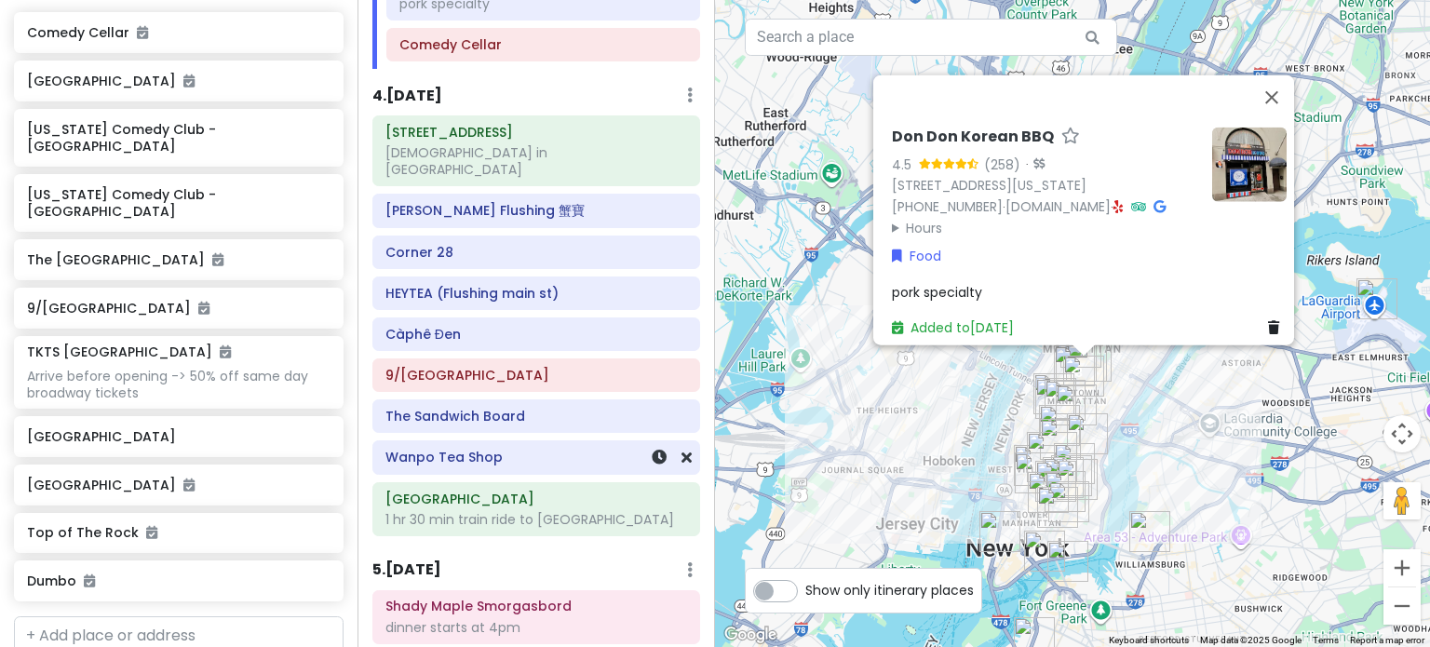
scroll to position [1024, 0]
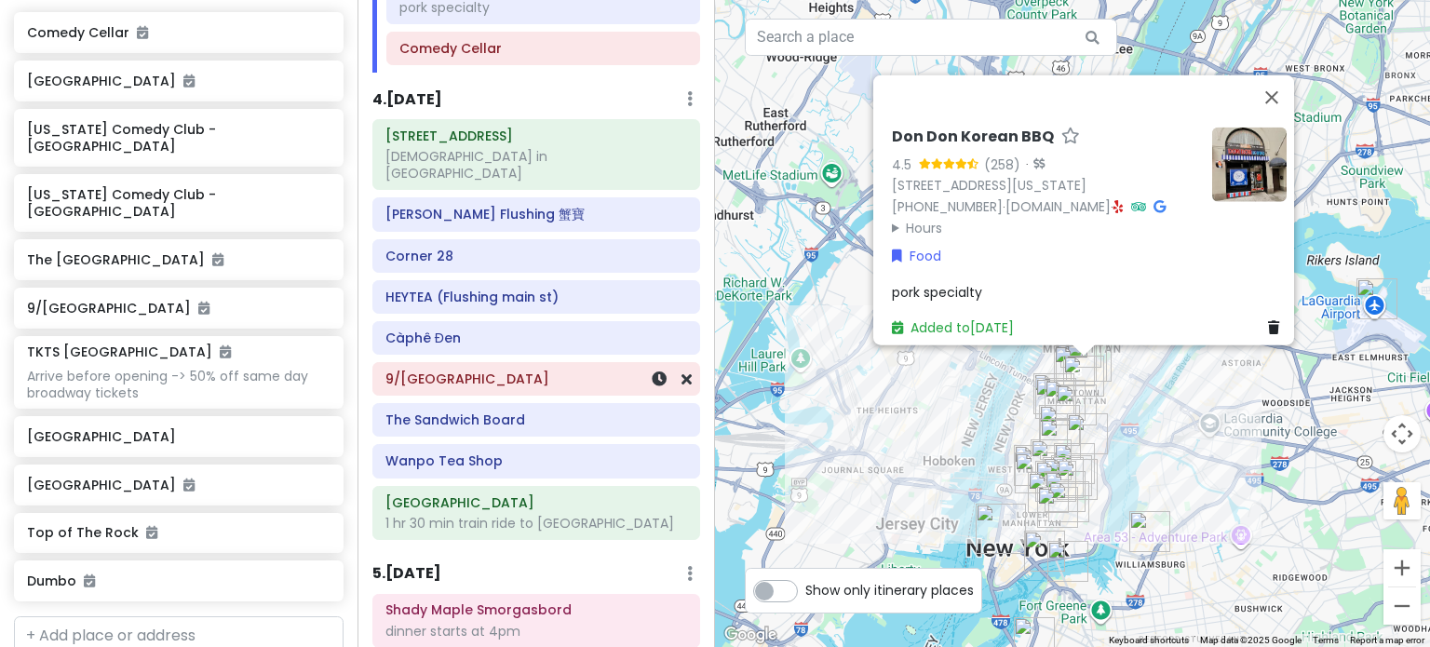
click at [517, 370] on h6 "9/[GEOGRAPHIC_DATA]" at bounding box center [536, 378] width 302 height 17
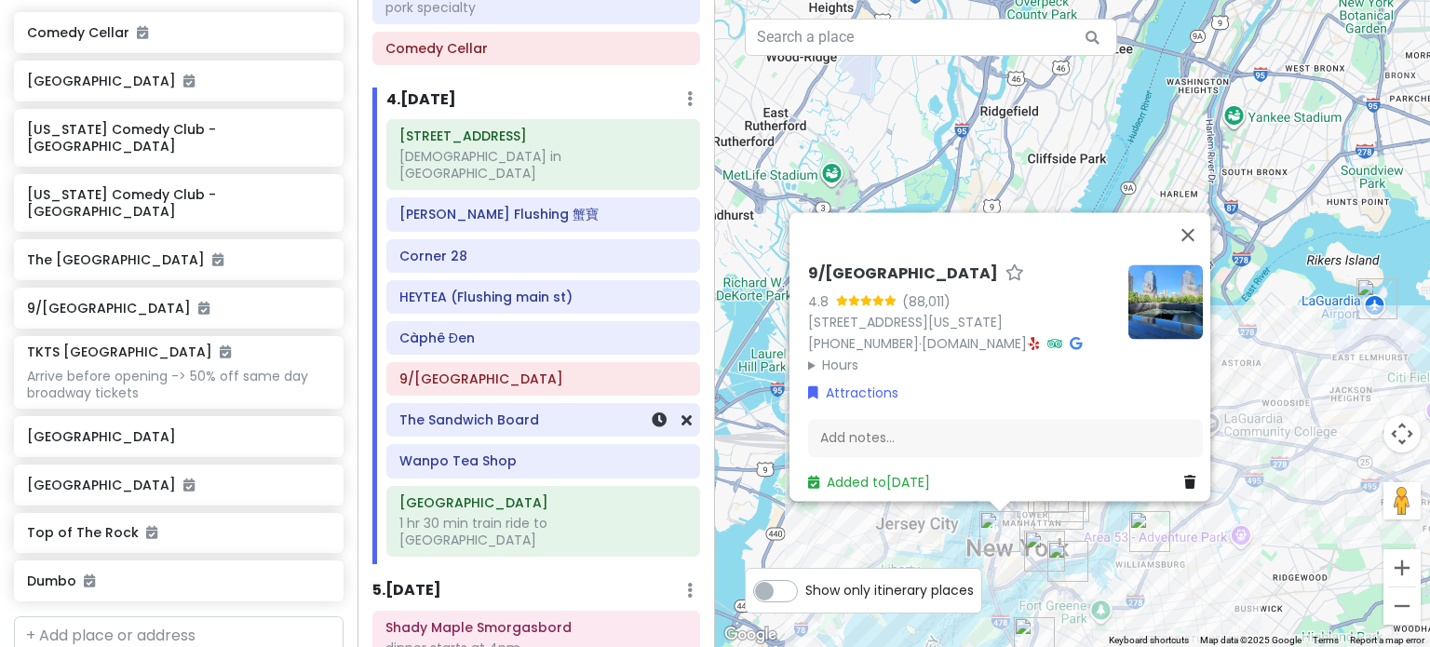
click at [498, 407] on div "The Sandwich Board" at bounding box center [543, 420] width 288 height 26
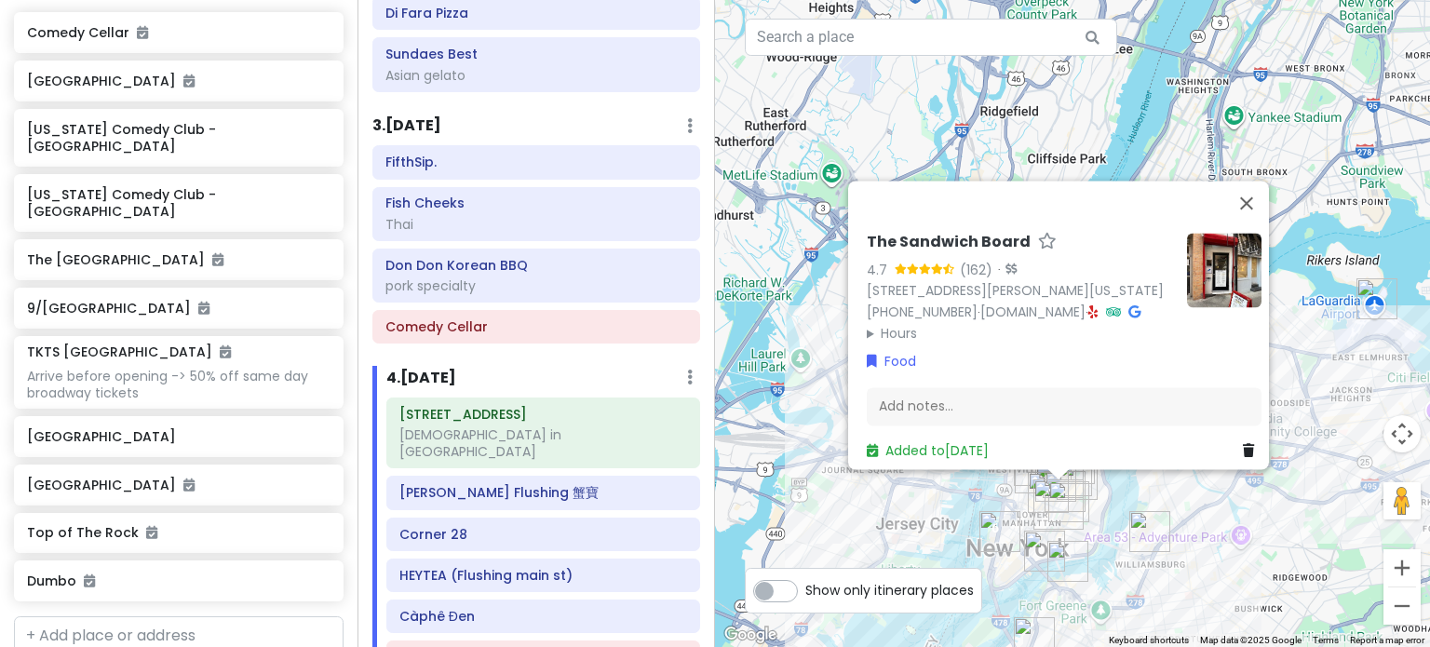
scroll to position [745, 0]
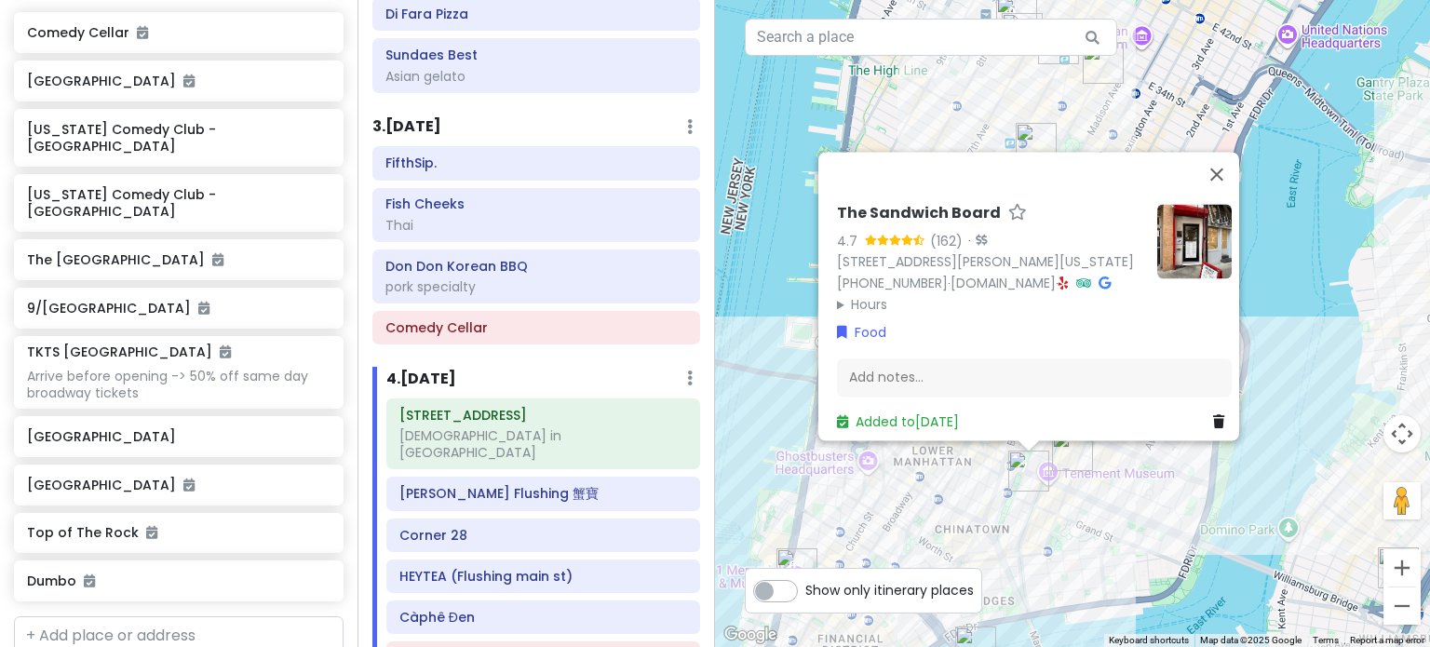
click at [1070, 457] on img "Kalye Rivington" at bounding box center [1072, 450] width 41 height 41
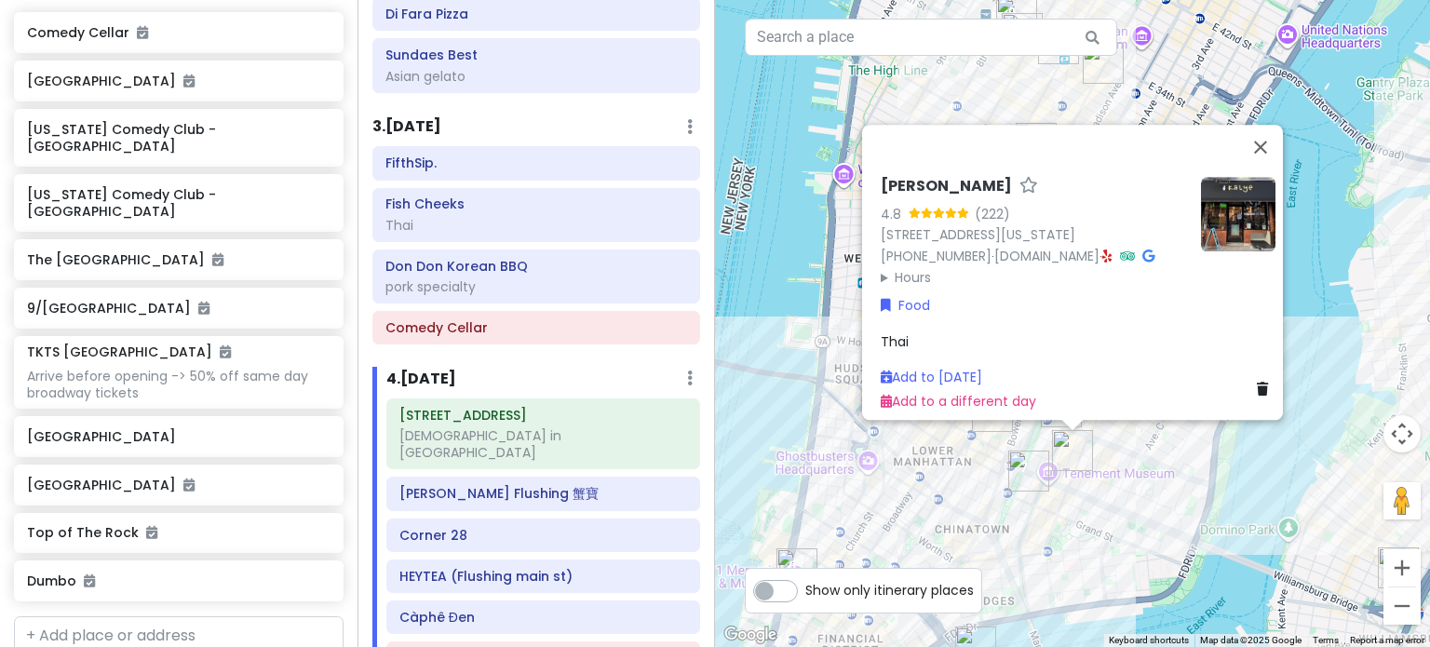
click at [1093, 458] on div "Kalye Rivington 4.8 (222) 111 Rivington St, New York, NY 10002, USA (646) 287-9…" at bounding box center [1072, 323] width 715 height 647
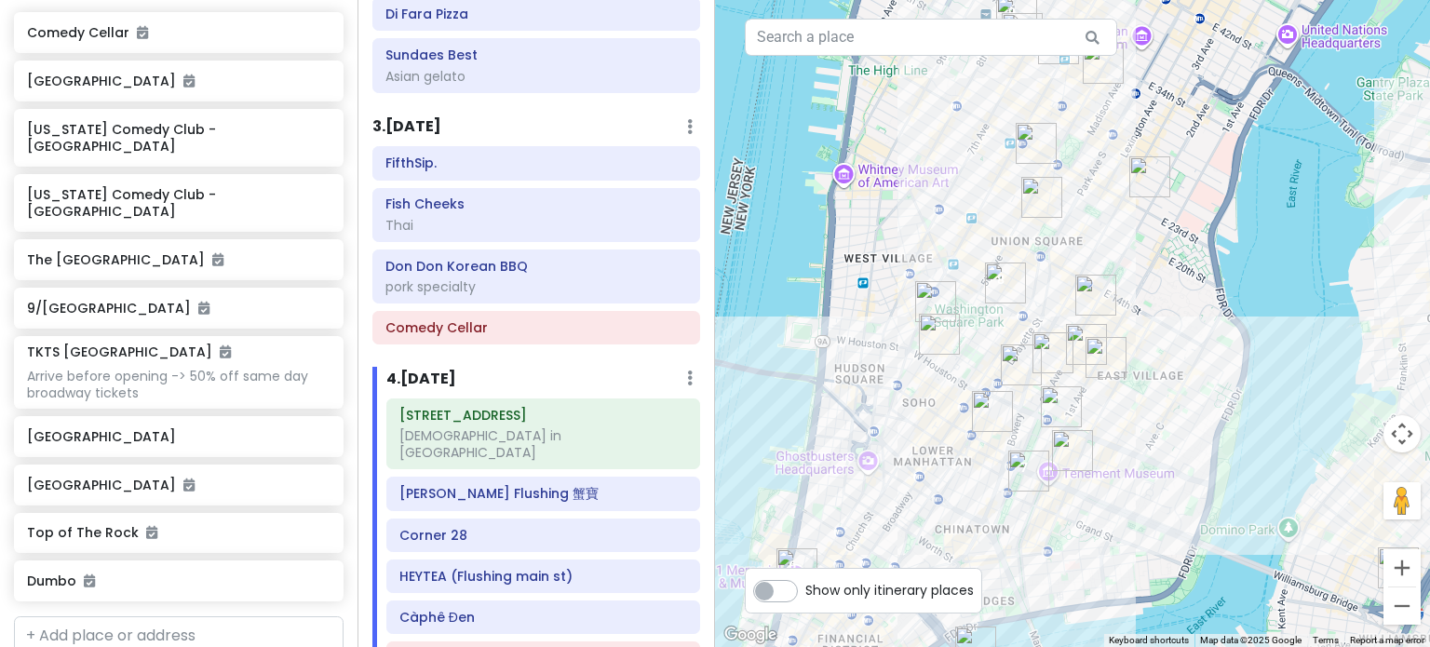
click at [1060, 399] on img "Kisa" at bounding box center [1061, 406] width 41 height 41
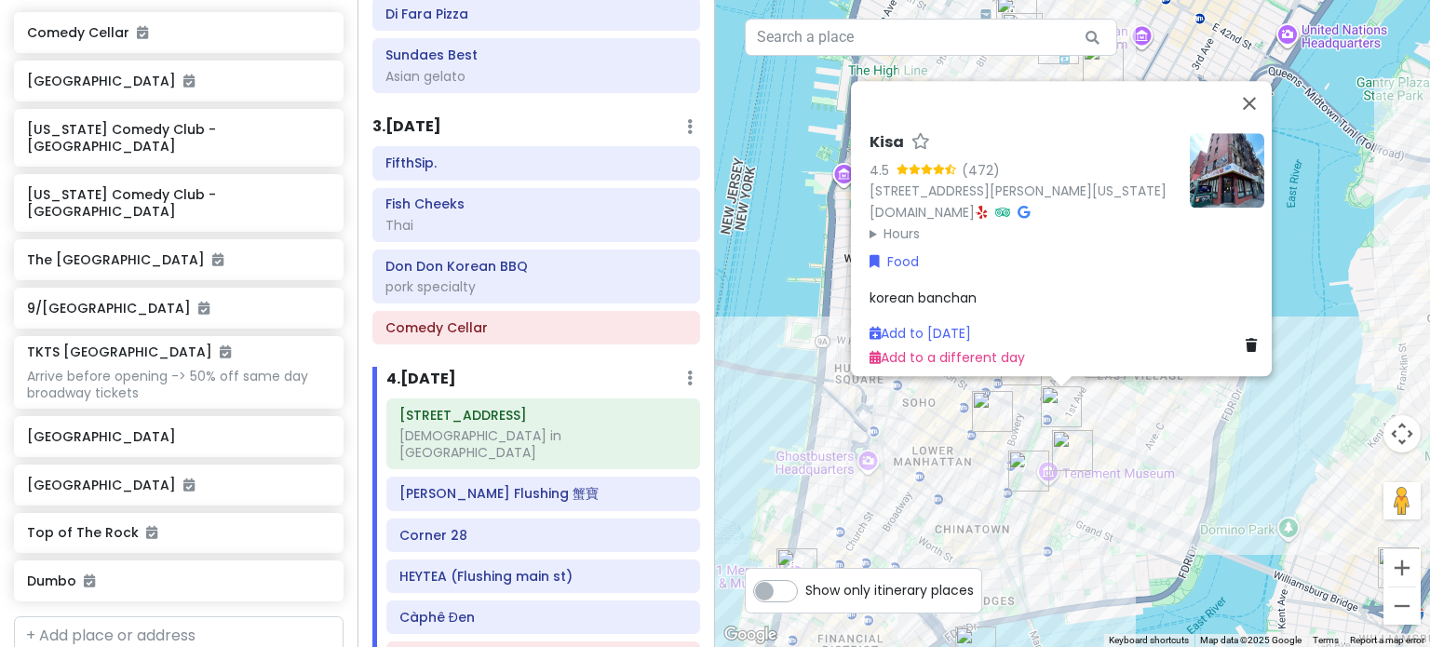
scroll to position [1173, 0]
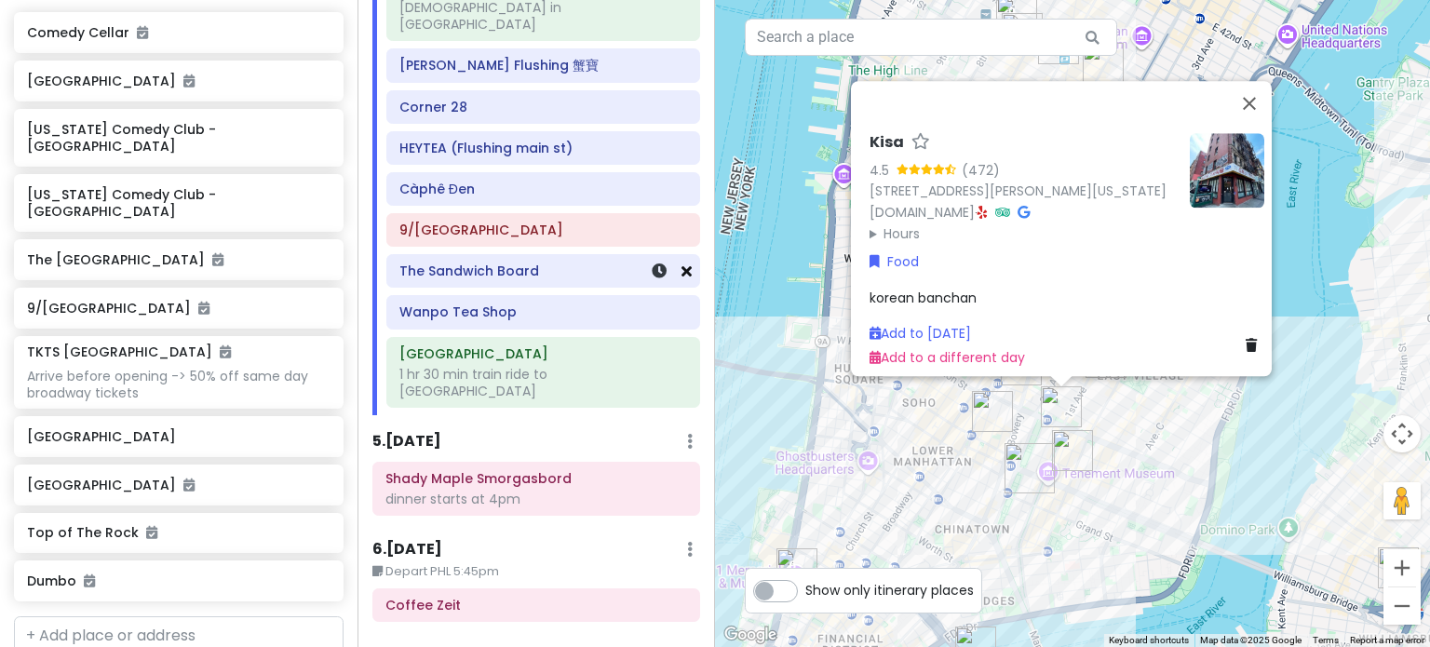
click at [681, 263] on icon at bounding box center [686, 270] width 10 height 15
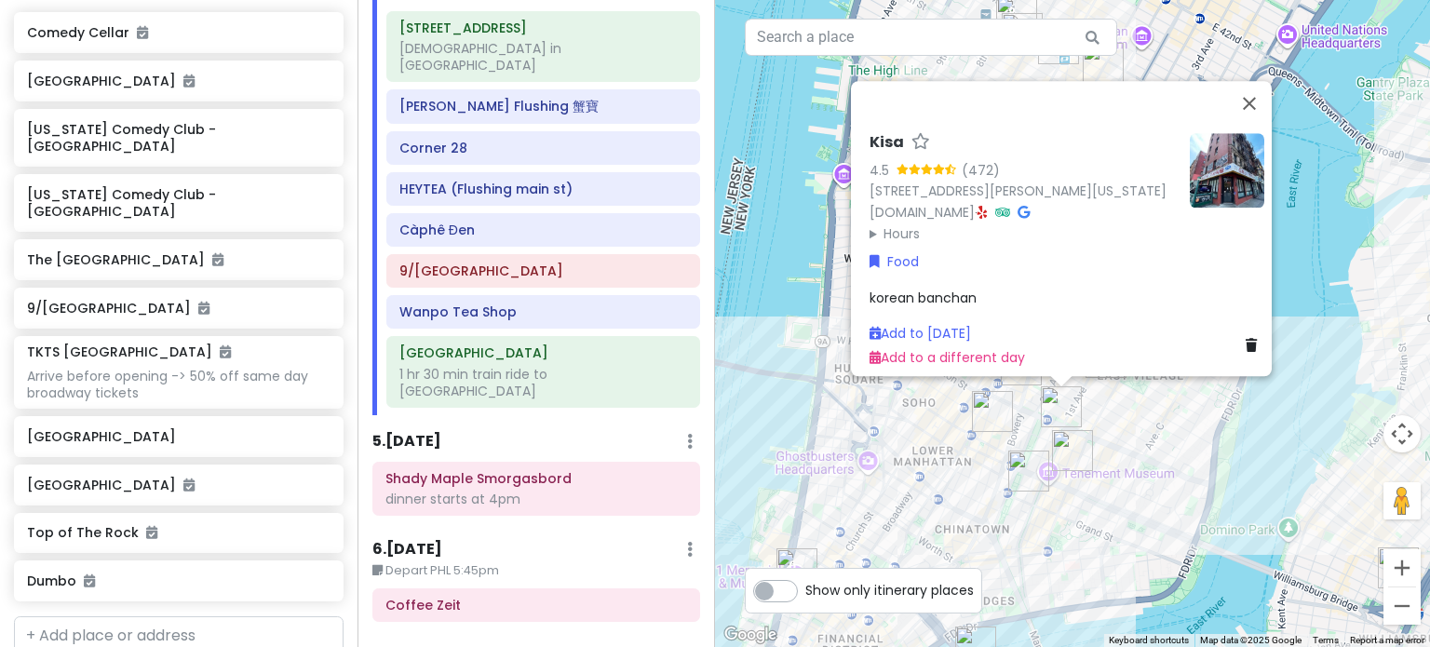
click at [1070, 448] on img "Kalye Rivington" at bounding box center [1072, 450] width 41 height 41
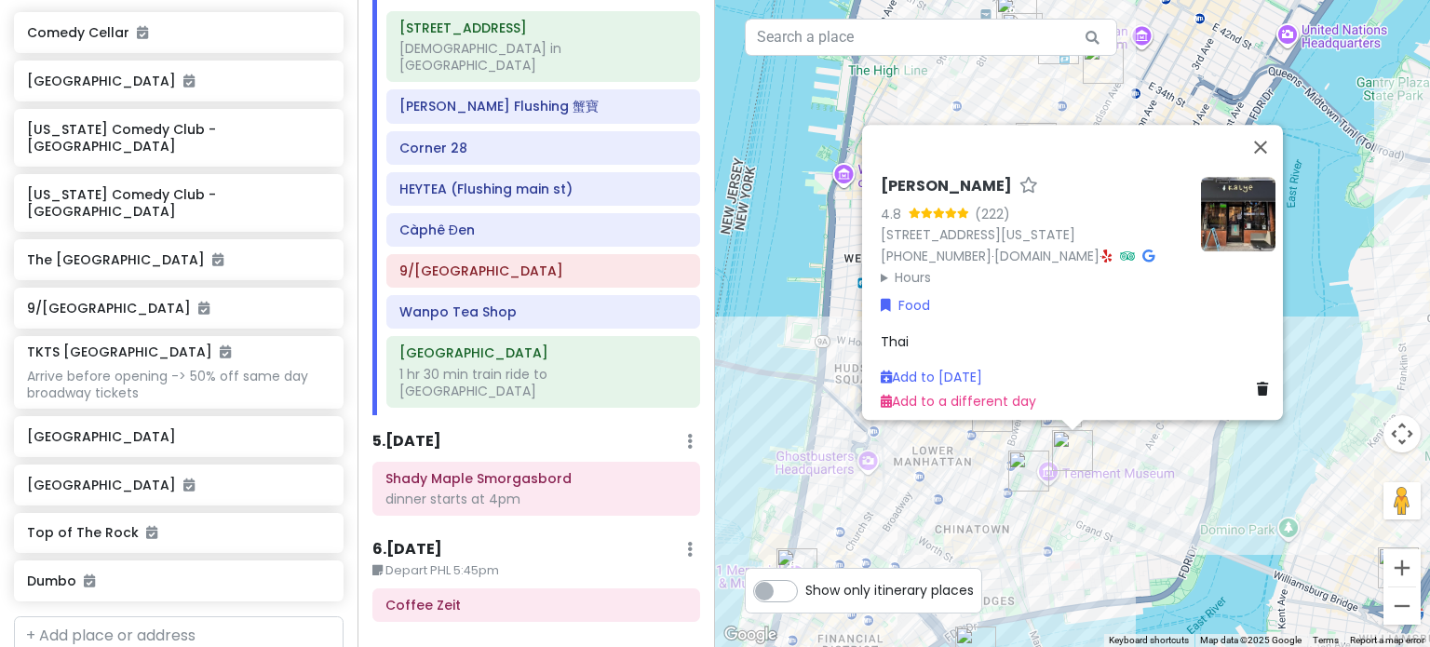
click at [1102, 249] on icon at bounding box center [1107, 255] width 10 height 13
click at [894, 331] on span "Thai" at bounding box center [895, 340] width 28 height 19
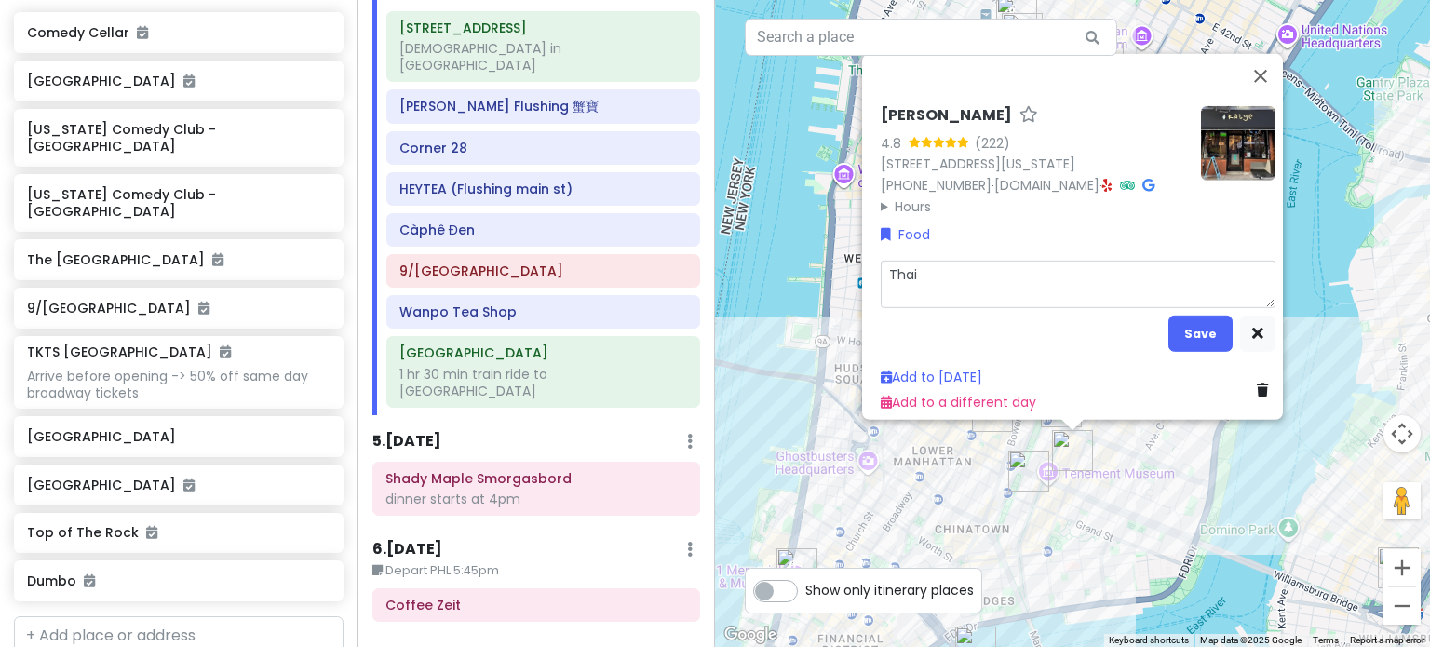
drag, startPoint x: 952, startPoint y: 268, endPoint x: 551, endPoint y: 230, distance: 403.0
click at [580, 223] on div "NYC + Philly 1/15-1/19/26 Private Change Dates Make a Copy Delete Trip Give Fee…" at bounding box center [715, 323] width 1430 height 647
type textarea "x"
type textarea "F"
type textarea "x"
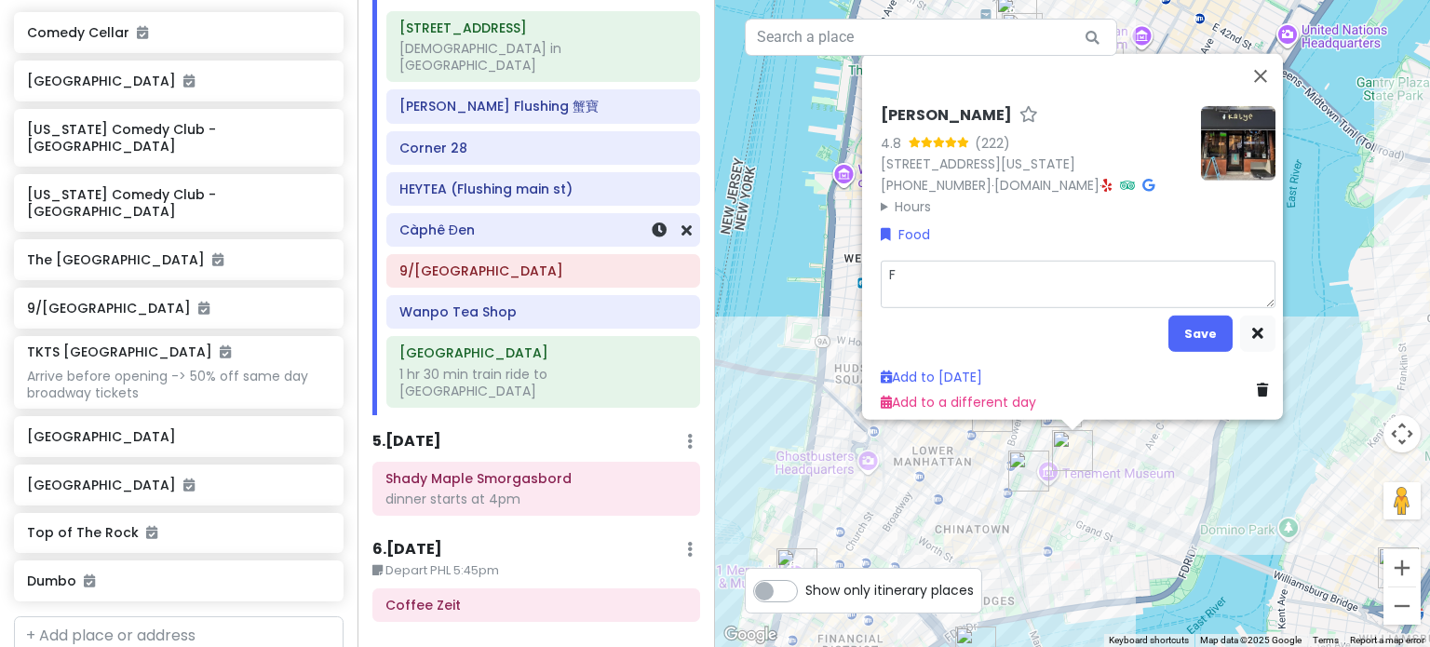
type textarea "Fi"
type textarea "x"
type textarea "Fil"
type textarea "x"
type textarea "Filip"
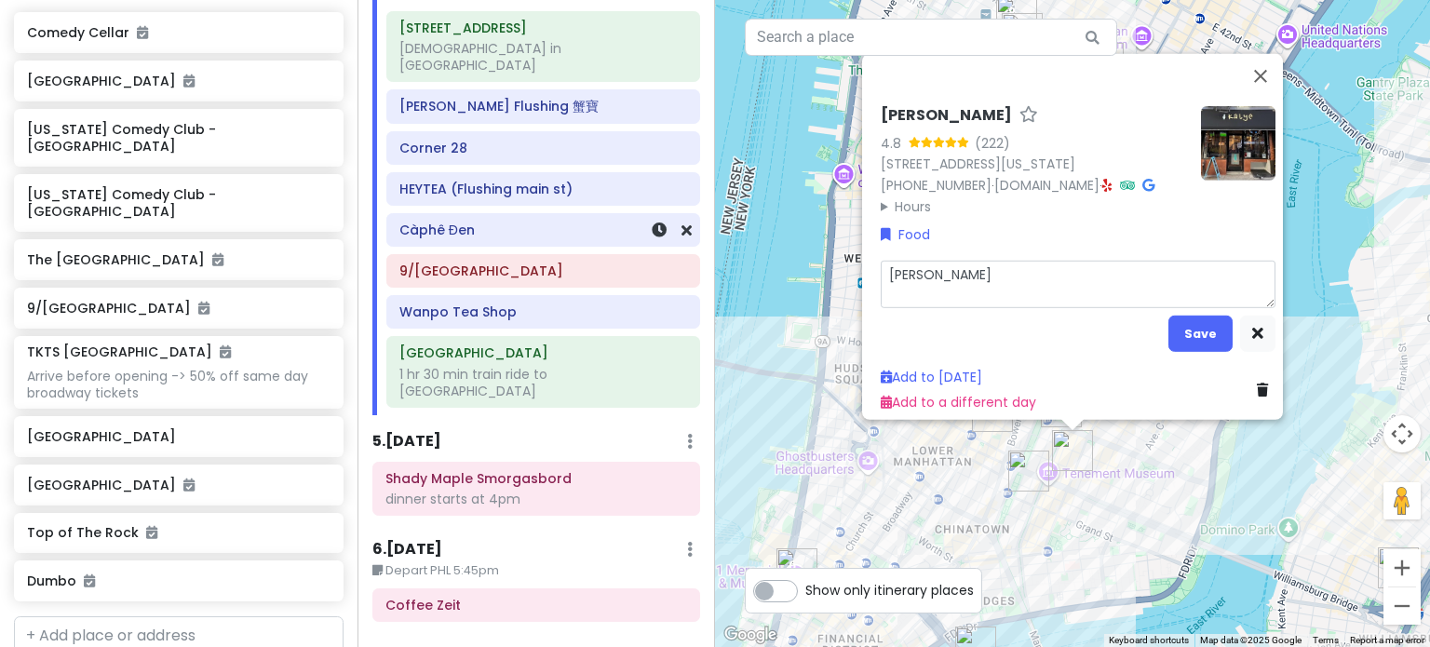
type textarea "x"
type textarea "Filipi"
type textarea "x"
type textarea "Filipin"
type textarea "x"
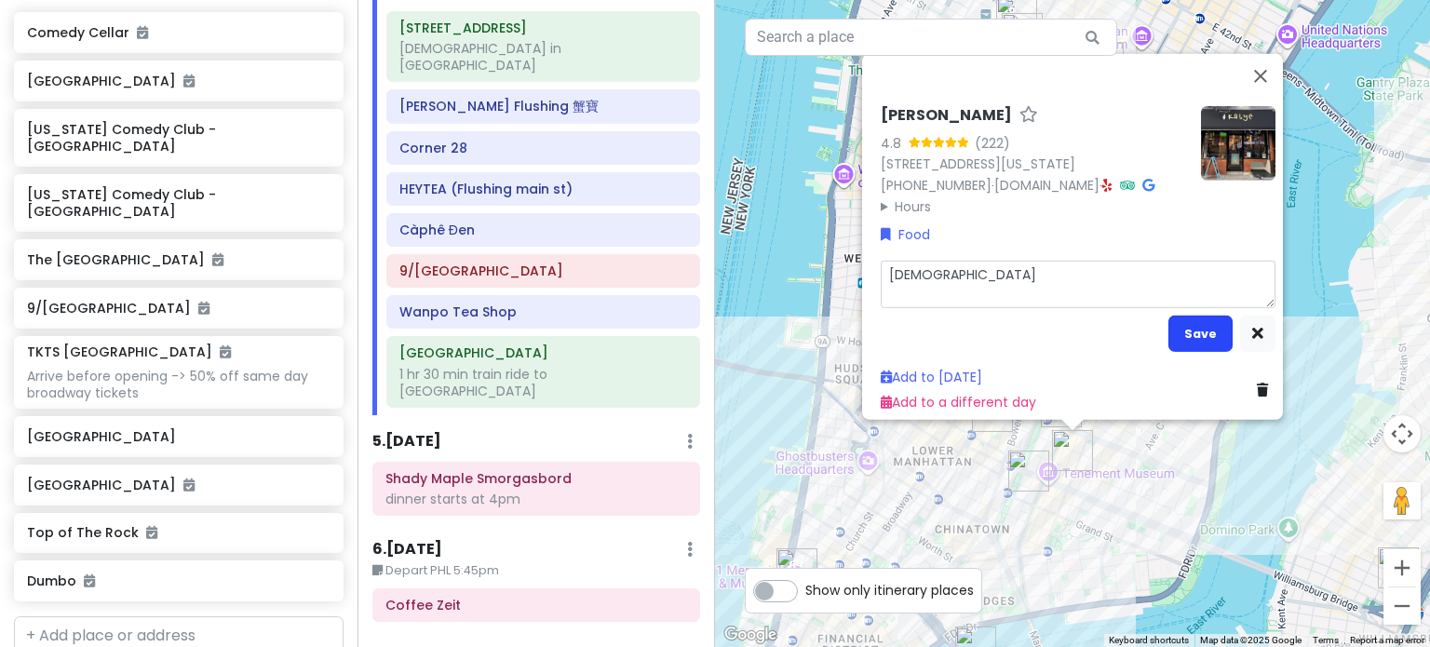
type textarea "[DEMOGRAPHIC_DATA]"
click at [1175, 328] on button "Save" at bounding box center [1200, 333] width 64 height 36
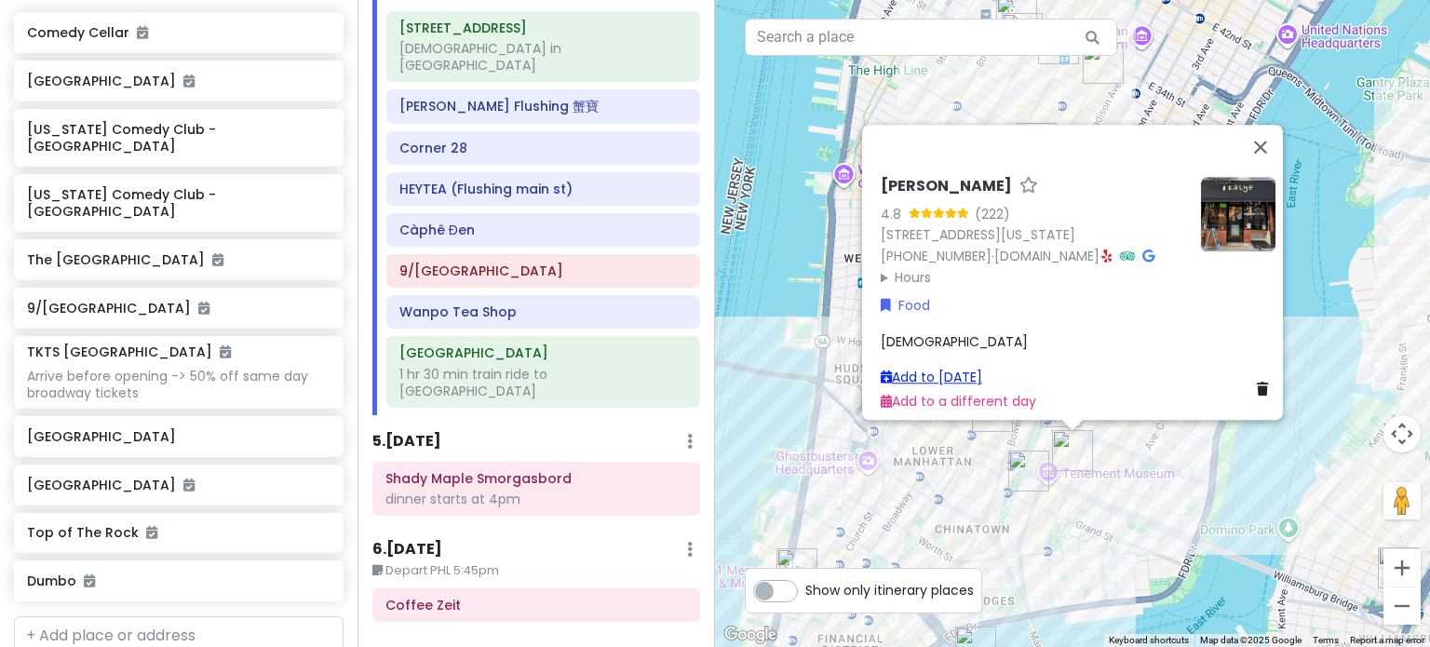
click at [948, 368] on link "Add to Sun 1/18" at bounding box center [931, 377] width 101 height 19
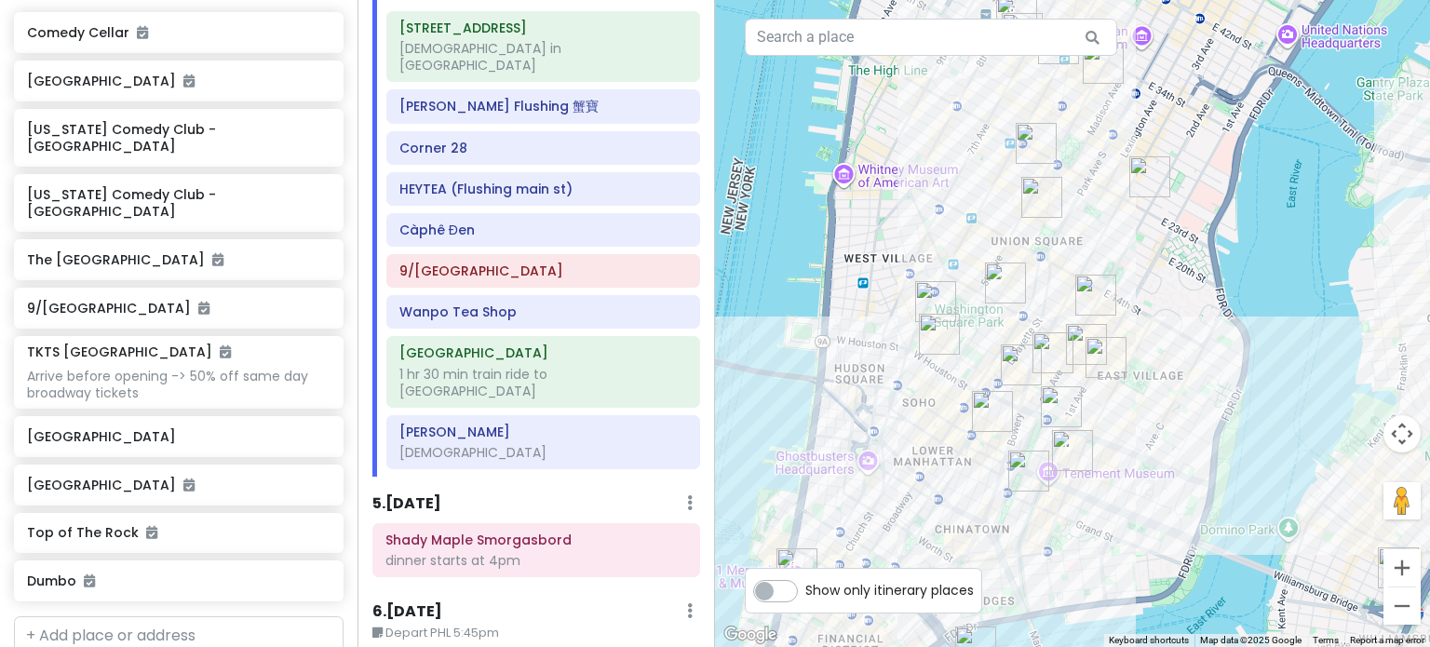
scroll to position [1173, 0]
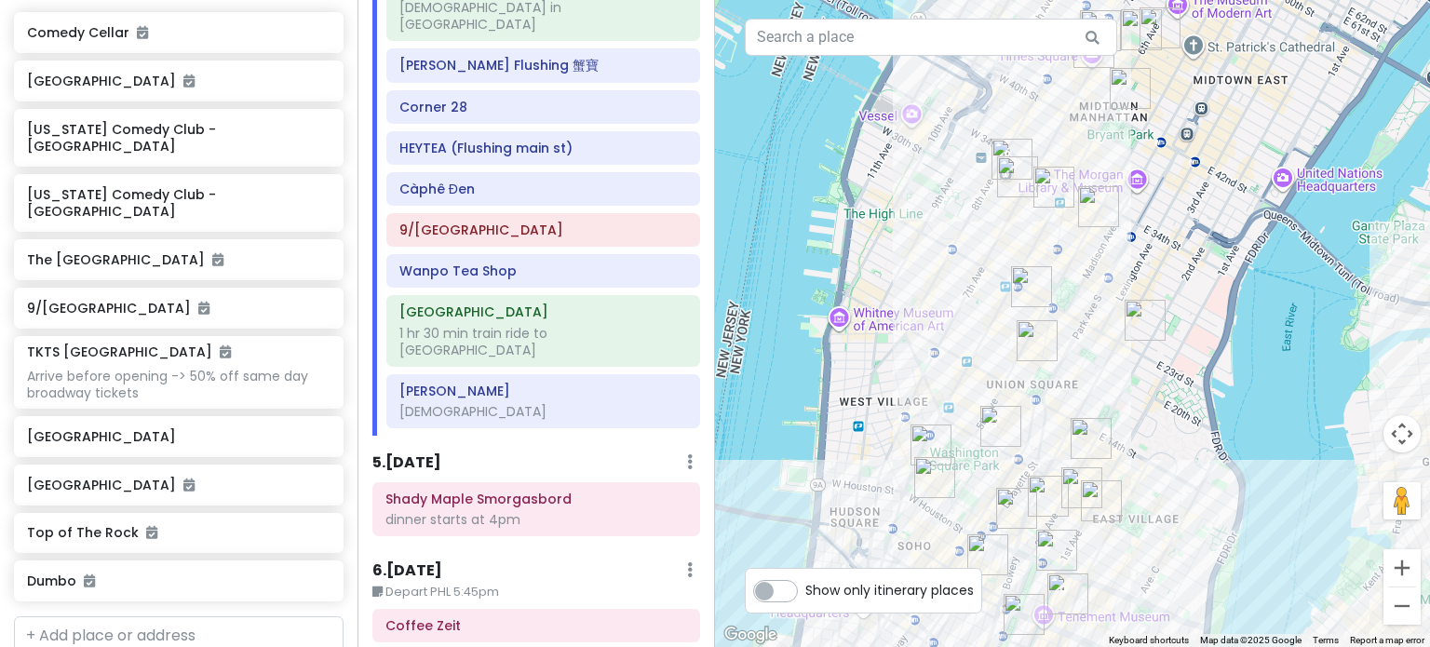
drag, startPoint x: 939, startPoint y: 226, endPoint x: 950, endPoint y: 319, distance: 93.7
click at [935, 371] on div at bounding box center [1072, 323] width 715 height 647
click at [1009, 148] on img "Penn Station" at bounding box center [1011, 158] width 41 height 41
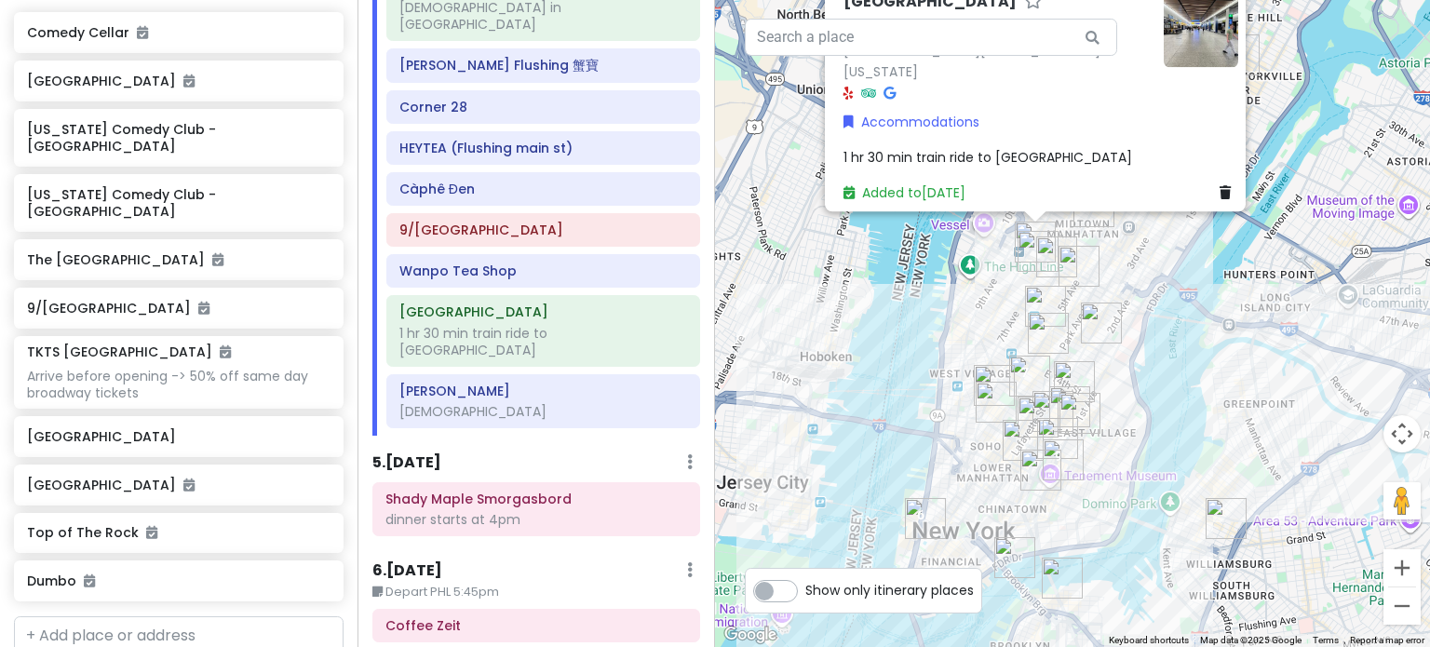
drag, startPoint x: 1087, startPoint y: 496, endPoint x: 1076, endPoint y: 323, distance: 173.5
click at [1076, 323] on div "[GEOGRAPHIC_DATA] 4.5 (1,761) [STREET_ADDRESS][US_STATE] Accommodations 1 hr 30…" at bounding box center [1072, 323] width 715 height 647
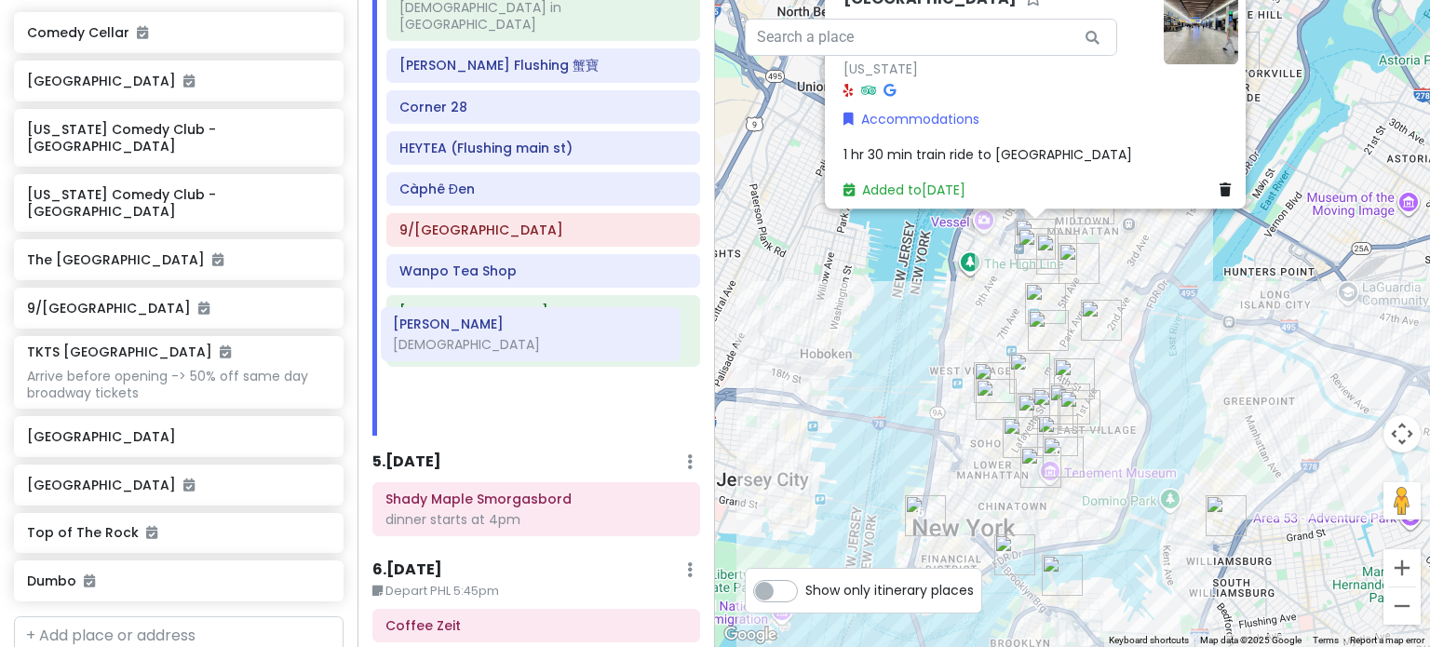
drag, startPoint x: 580, startPoint y: 375, endPoint x: 569, endPoint y: 321, distance: 55.1
click at [569, 321] on div "157-17 Rose Ave church in nyc Xie Bao Flushing 蟹寶 Corner 28 HEYTEA (Flushing ma…" at bounding box center [543, 202] width 342 height 465
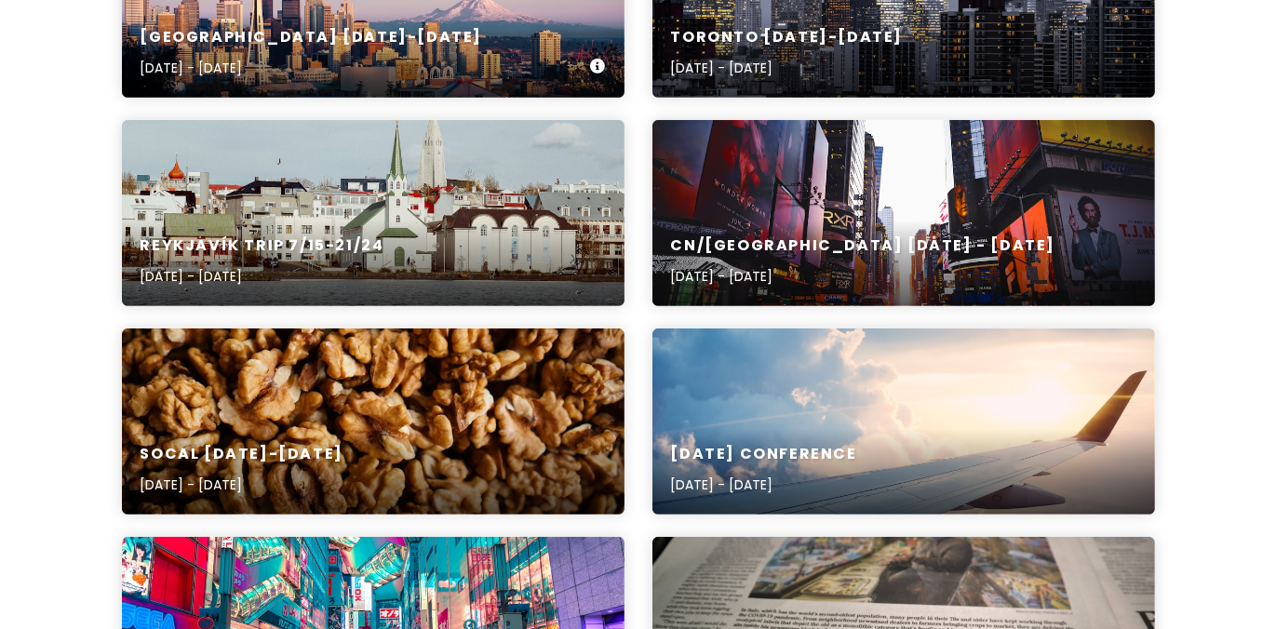
scroll to position [838, 0]
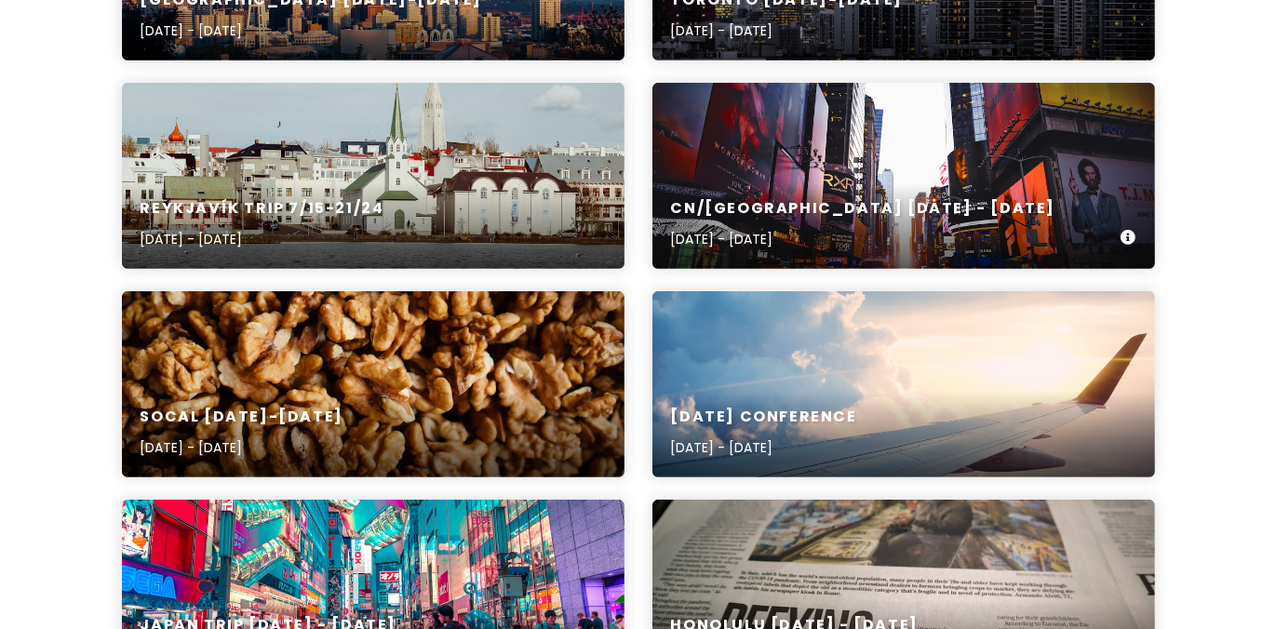
click at [823, 192] on div "CN/[GEOGRAPHIC_DATA] [DATE] - [DATE] [DATE] - [DATE]" at bounding box center [903, 225] width 503 height 88
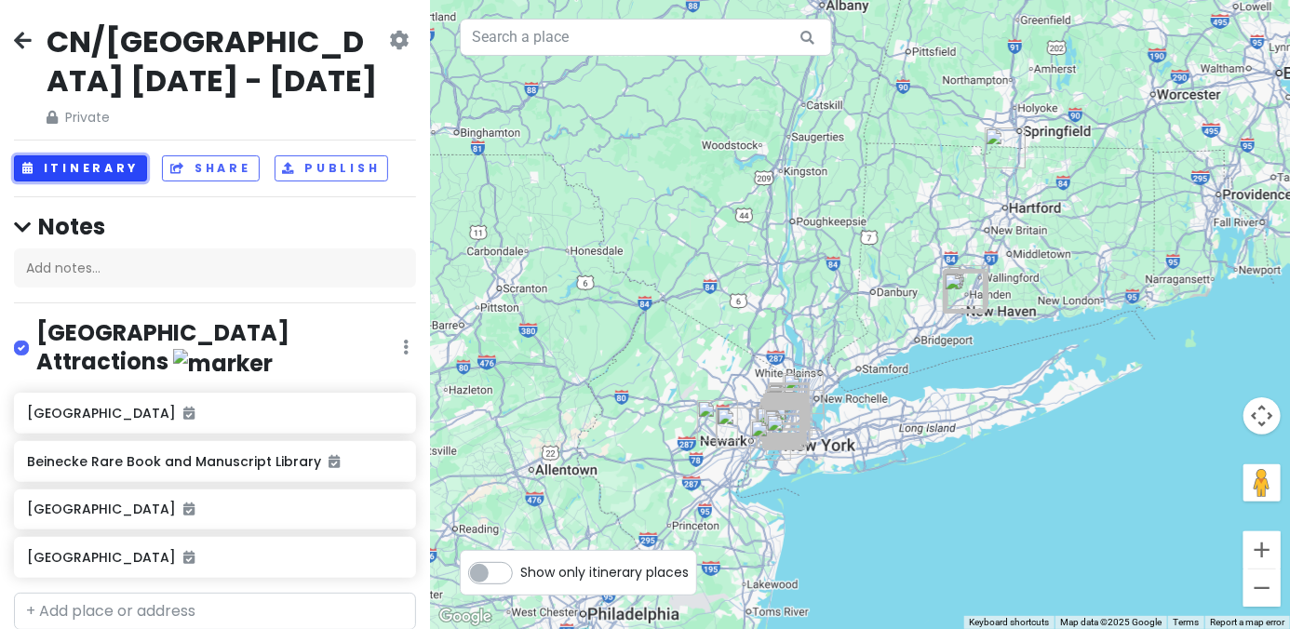
click at [50, 155] on button "Itinerary" at bounding box center [80, 168] width 133 height 27
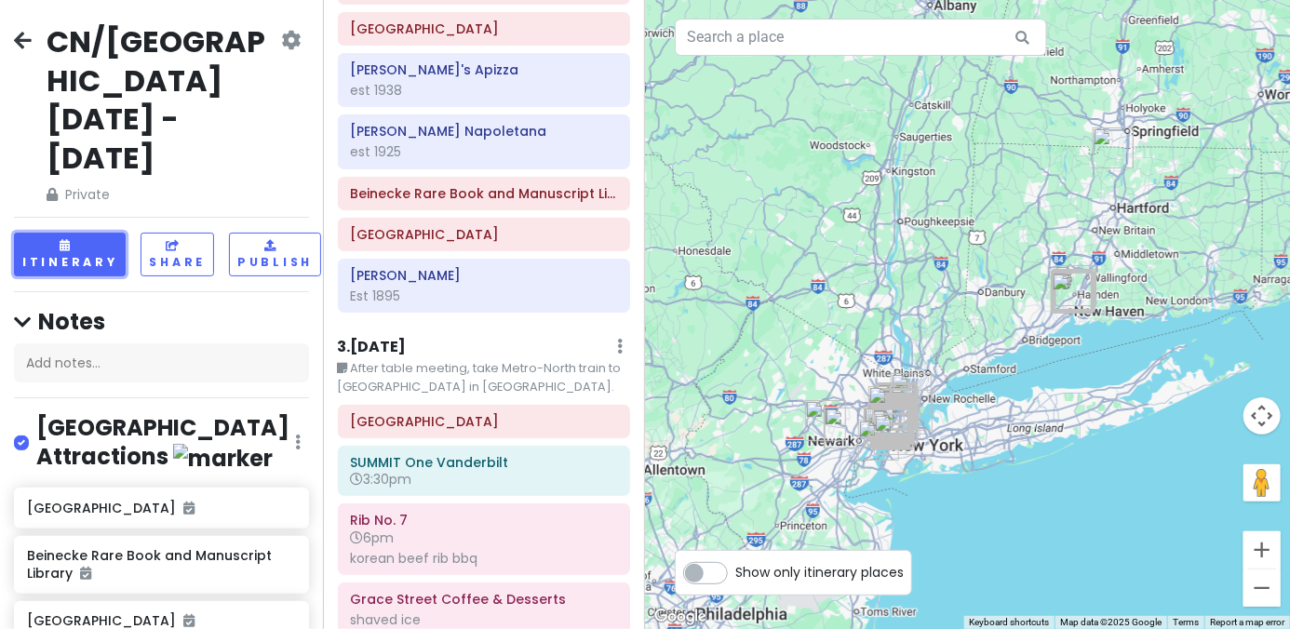
scroll to position [838, 0]
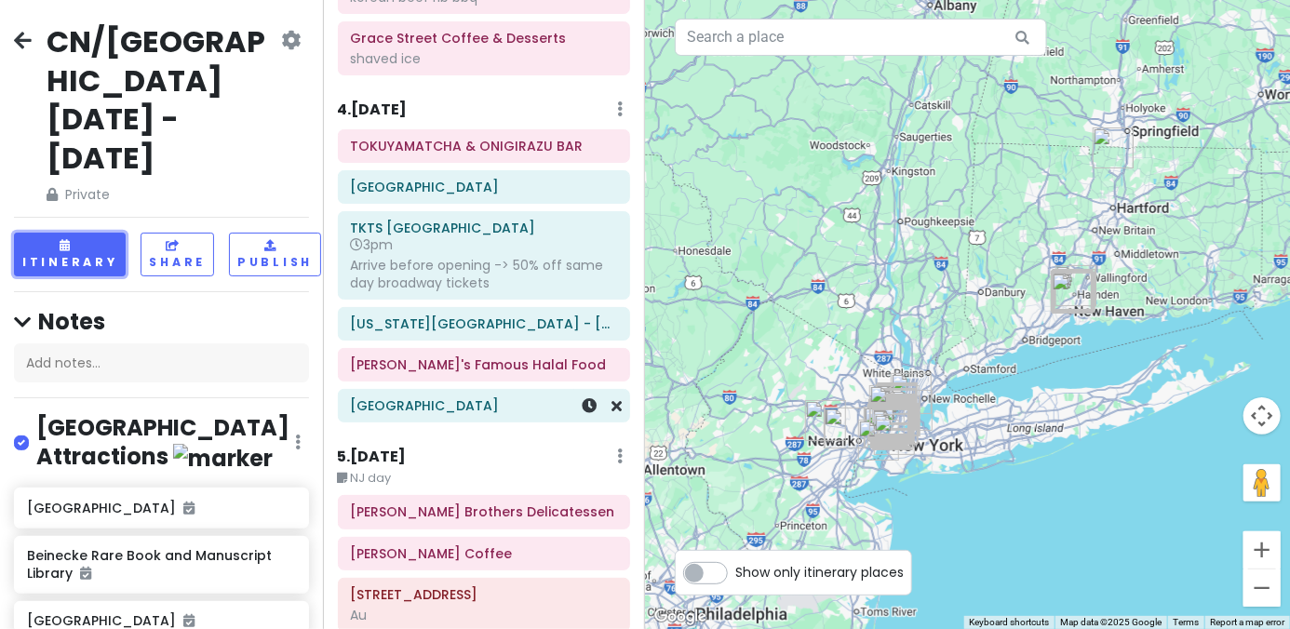
click at [439, 408] on h6 "[GEOGRAPHIC_DATA]" at bounding box center [483, 405] width 267 height 17
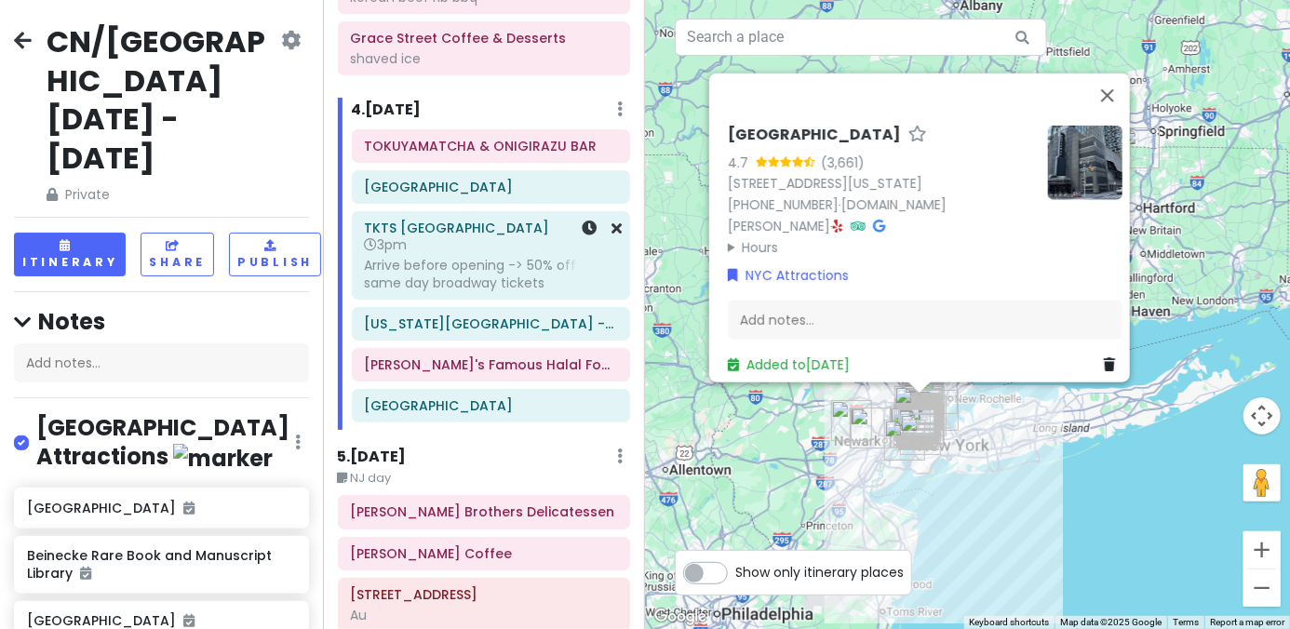
click at [465, 272] on div "Arrive before opening -> 50% off same day broadway tickets" at bounding box center [490, 274] width 253 height 34
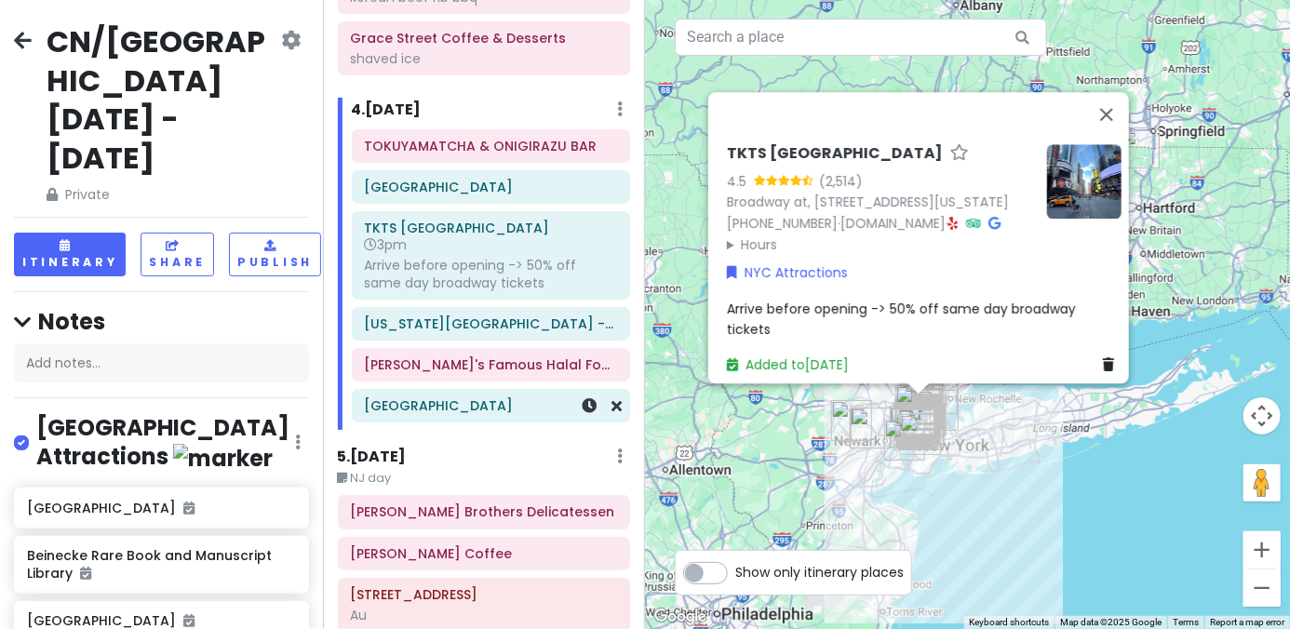
click at [421, 416] on div "[GEOGRAPHIC_DATA]" at bounding box center [491, 406] width 277 height 32
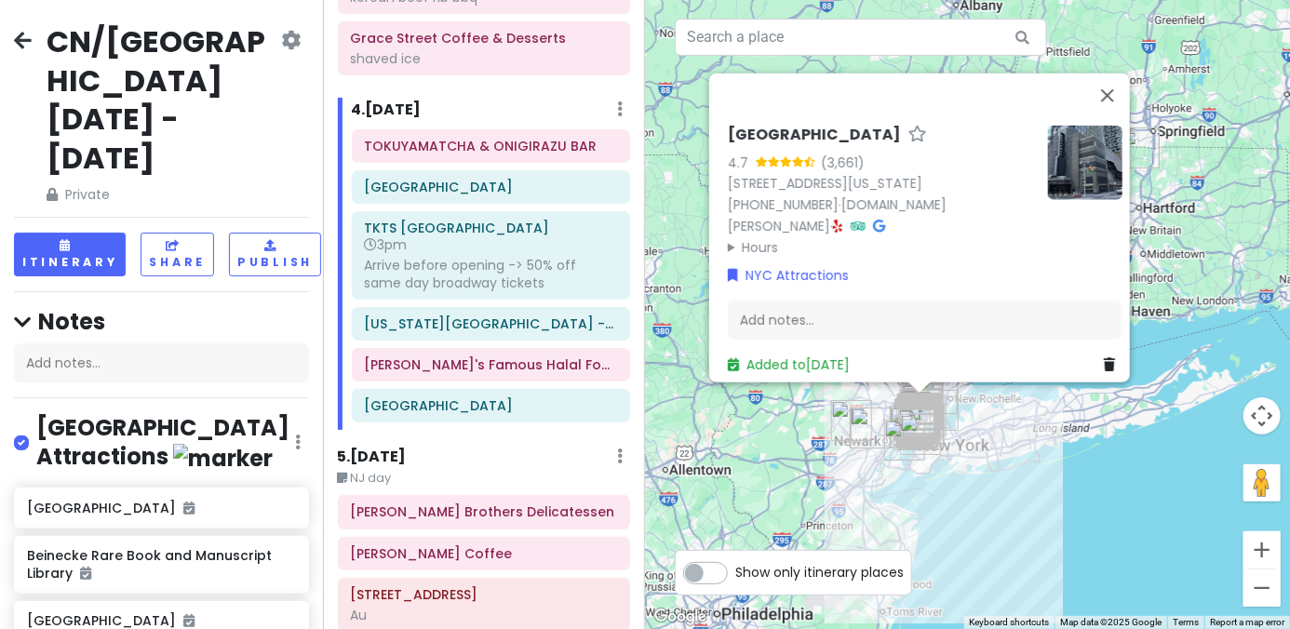
click at [1107, 535] on div "Broadway Theatre 4.7 (3,661) 1681 Broadway, New York, NY 10019, USA (212) 239-6…" at bounding box center [967, 314] width 645 height 629
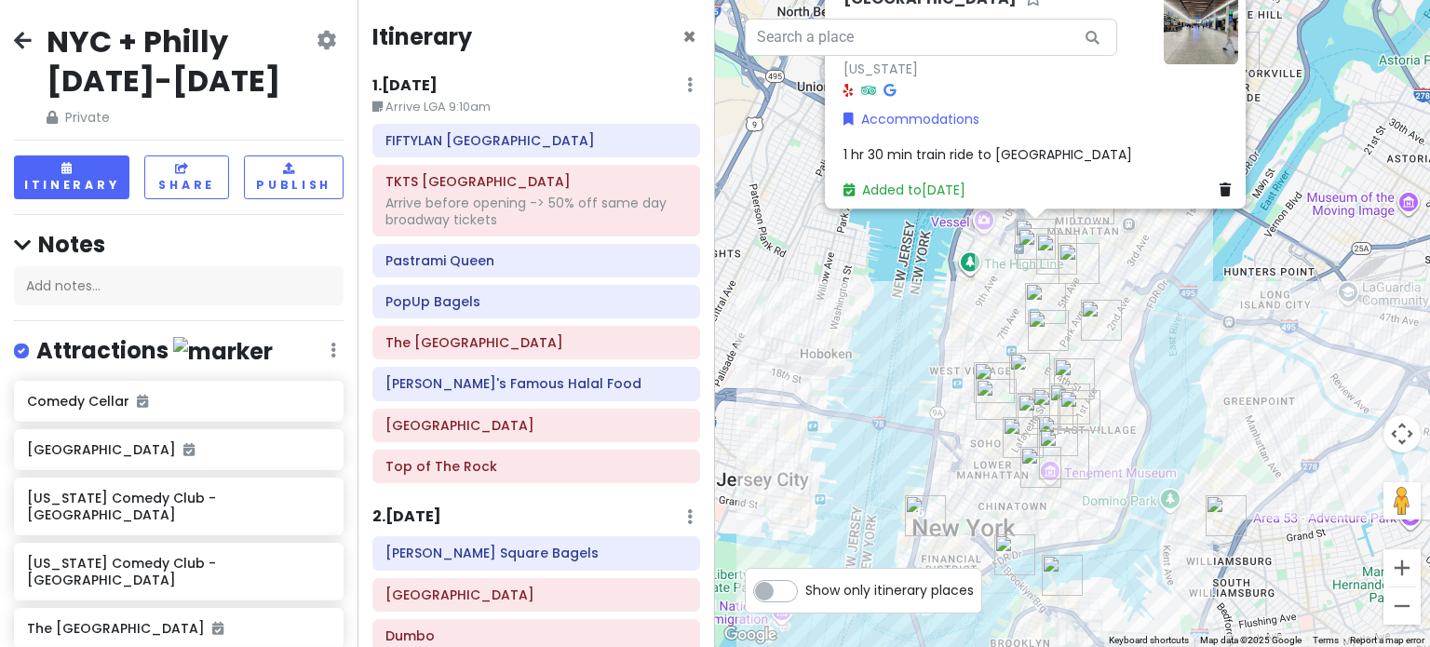
scroll to position [1173, 0]
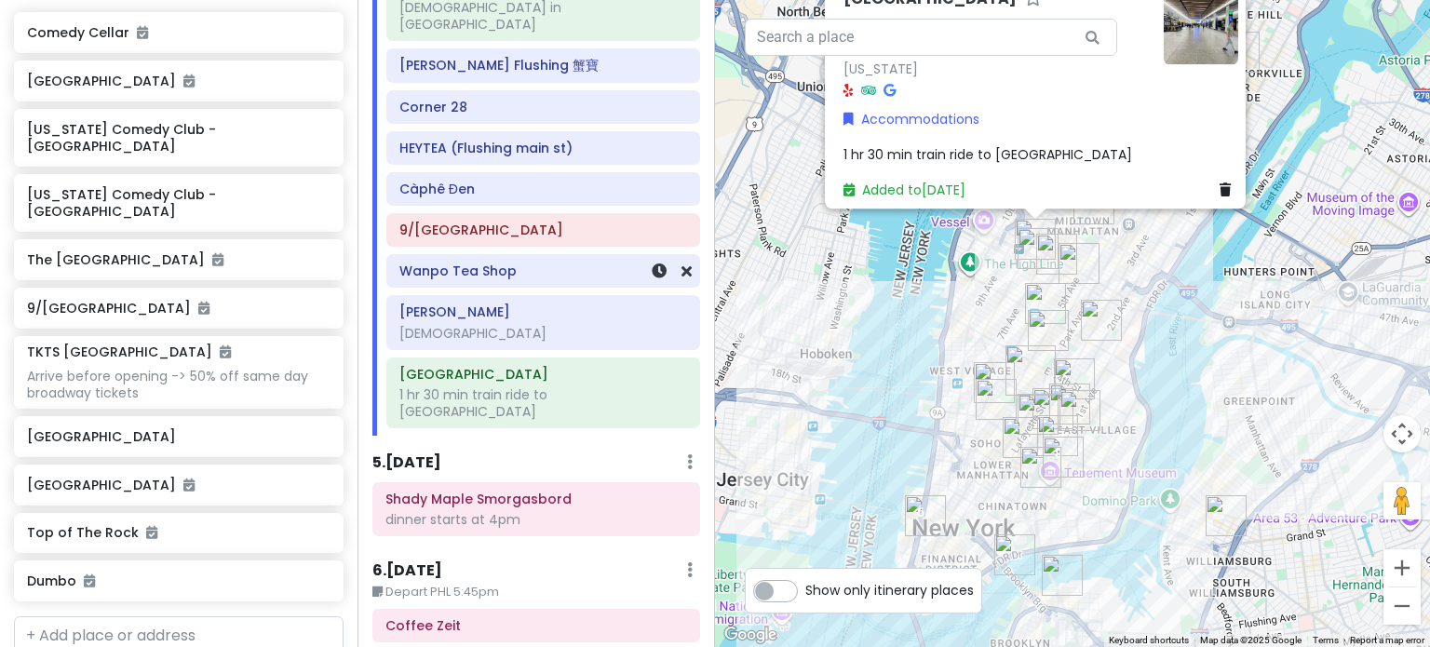
click at [543, 262] on h6 "Wanpo Tea Shop" at bounding box center [543, 270] width 288 height 17
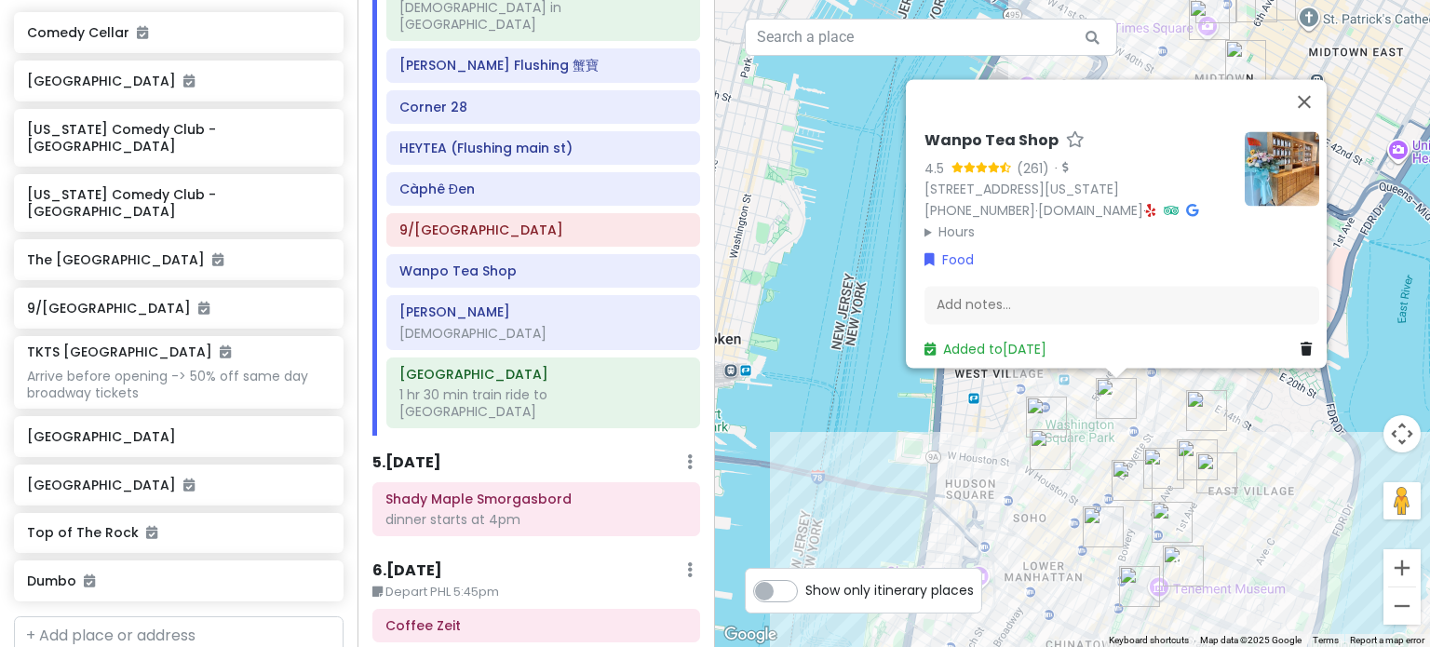
click at [1291, 425] on div "Wanpo Tea Shop 4.5 (261) · [STREET_ADDRESS][US_STATE] [PHONE_NUMBER] · [DOMAIN_…" at bounding box center [1072, 323] width 715 height 647
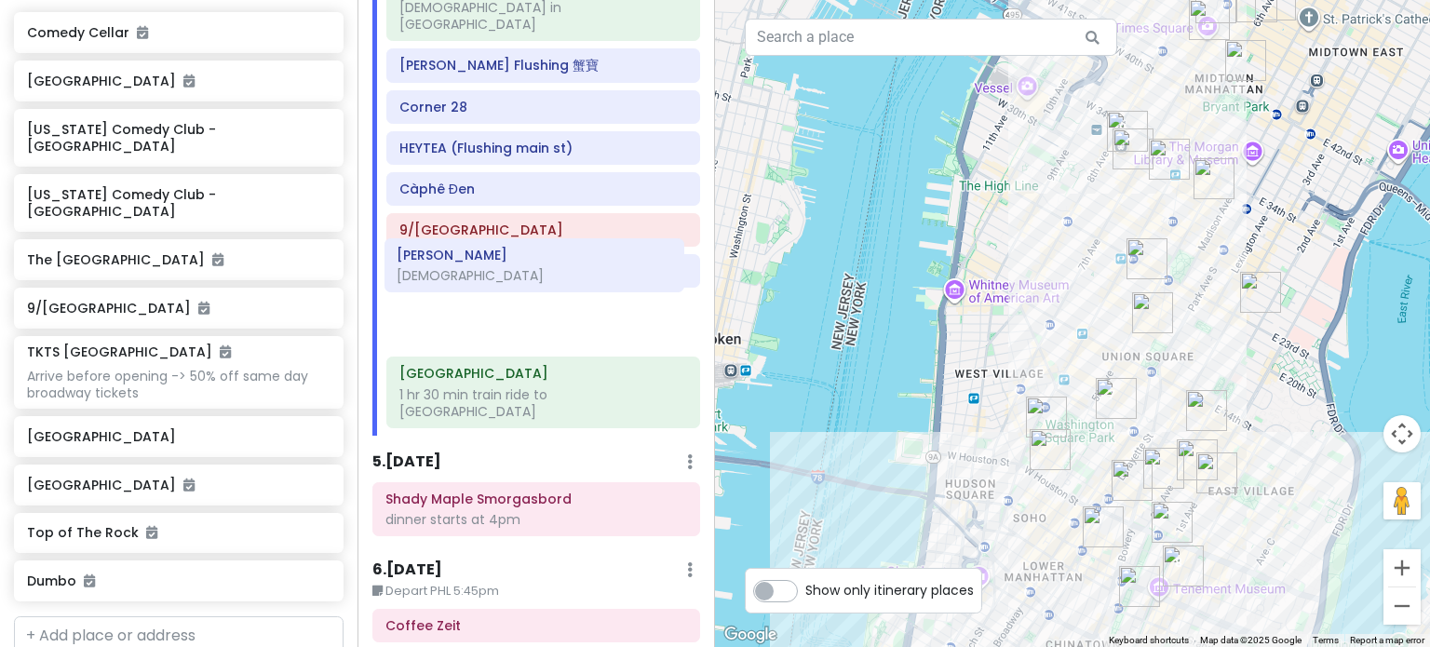
drag, startPoint x: 525, startPoint y: 302, endPoint x: 523, endPoint y: 270, distance: 31.7
click at [523, 270] on div "[STREET_ADDRESS] [PERSON_NAME] Flushing 蟹[GEOGRAPHIC_DATA] [GEOGRAPHIC_DATA] ([…" at bounding box center [543, 202] width 342 height 465
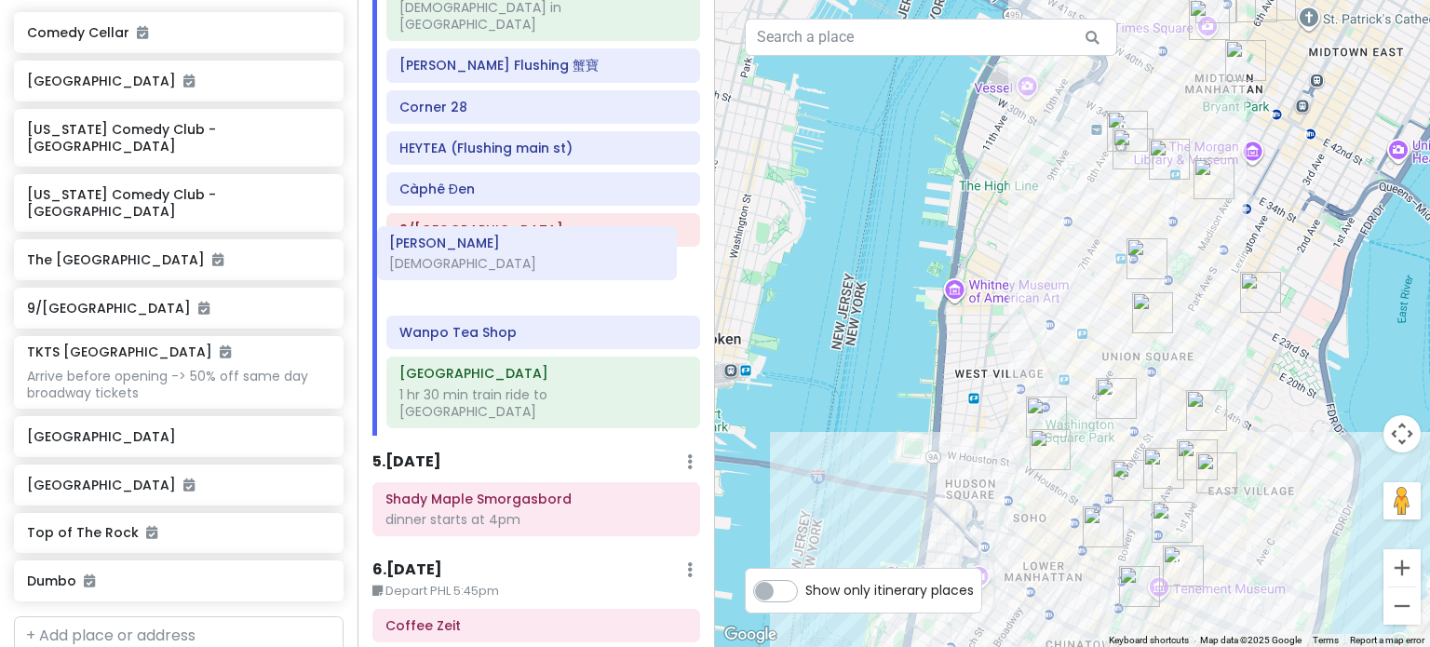
drag, startPoint x: 489, startPoint y: 293, endPoint x: 479, endPoint y: 249, distance: 44.7
click at [479, 249] on div "157-17 Rose Ave church in nyc Xie Bao Flushing 蟹寶 Corner 28 HEYTEA (Flushing ma…" at bounding box center [543, 202] width 342 height 465
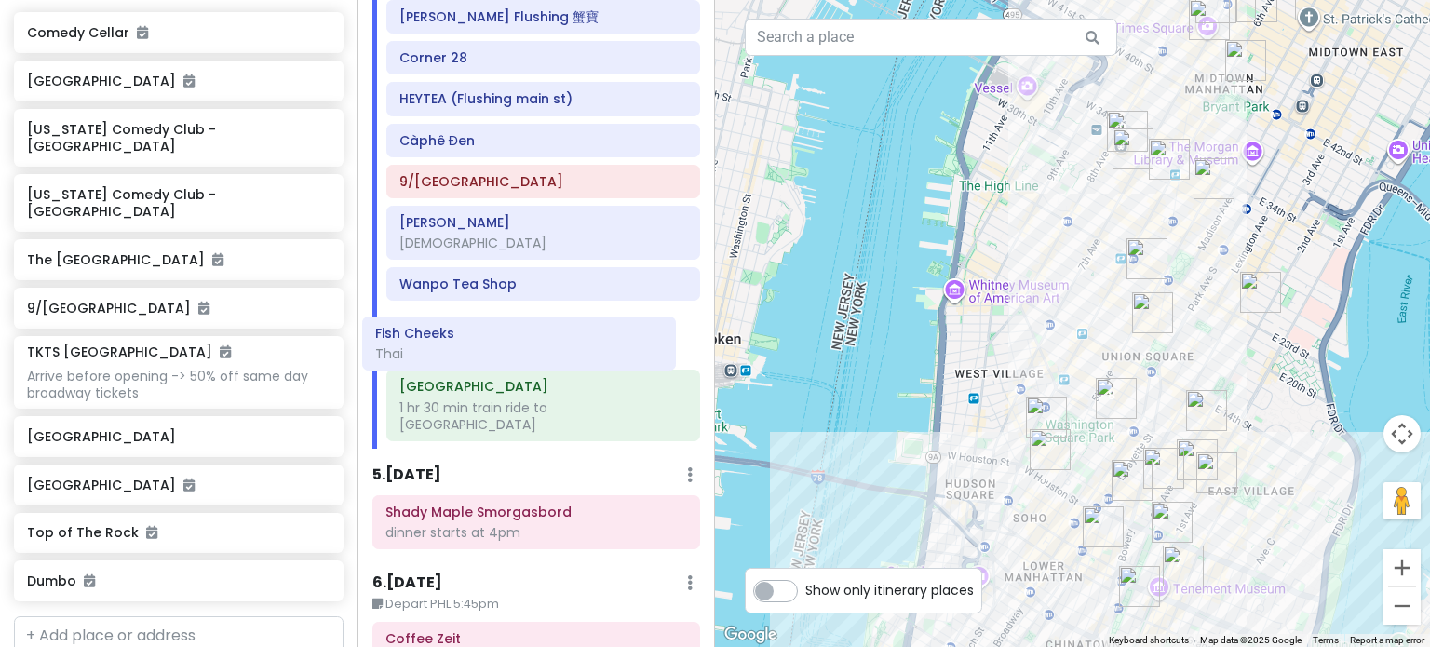
scroll to position [1221, 0]
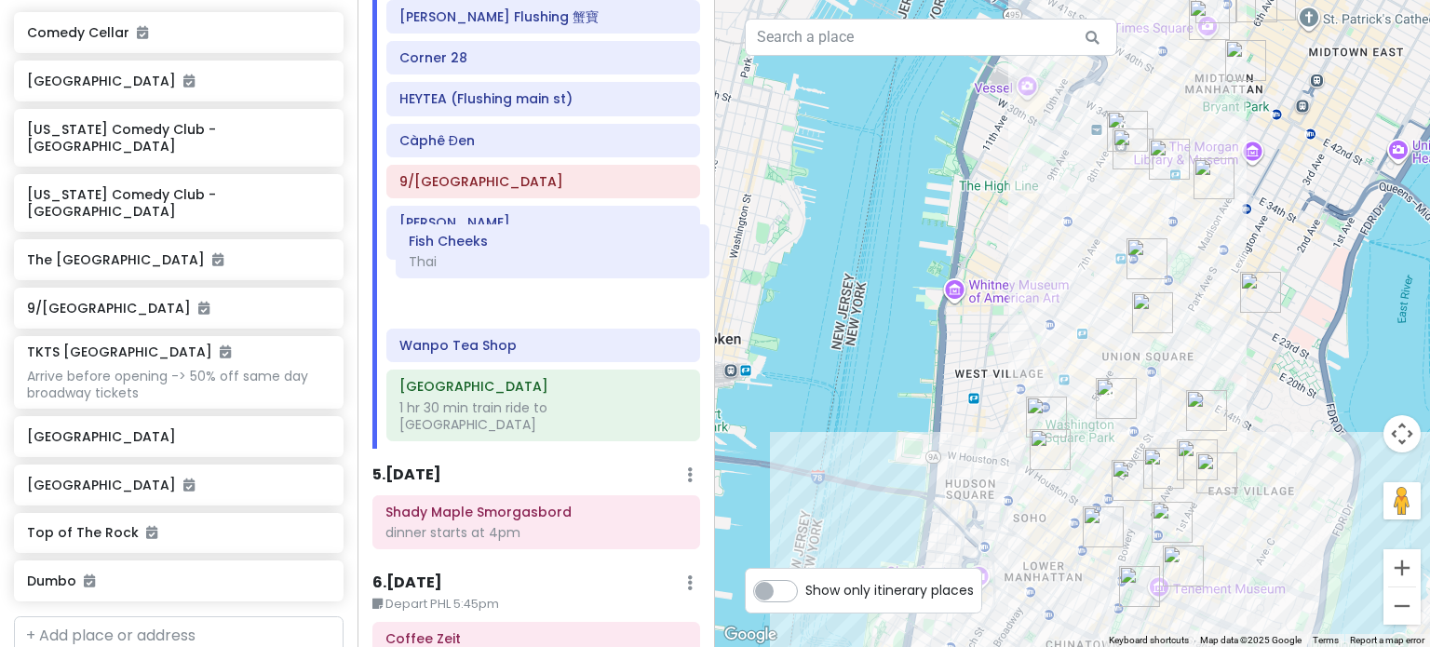
drag, startPoint x: 480, startPoint y: 303, endPoint x: 504, endPoint y: 251, distance: 56.2
click at [504, 251] on div "Itinerary × 1 . Thu 1/15 Edit Day Notes Delete Day Arrive LGA 9:10am FIFTYLAN K…" at bounding box center [535, 323] width 357 height 647
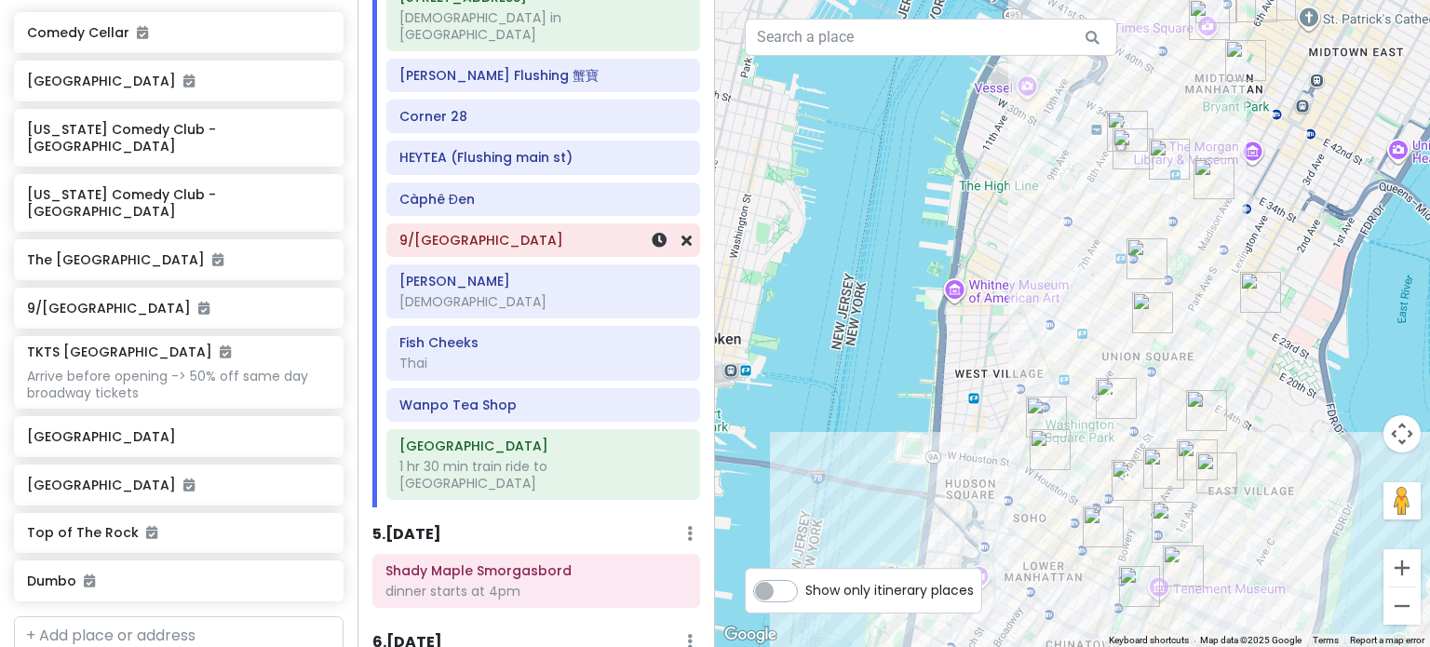
scroll to position [1098, 0]
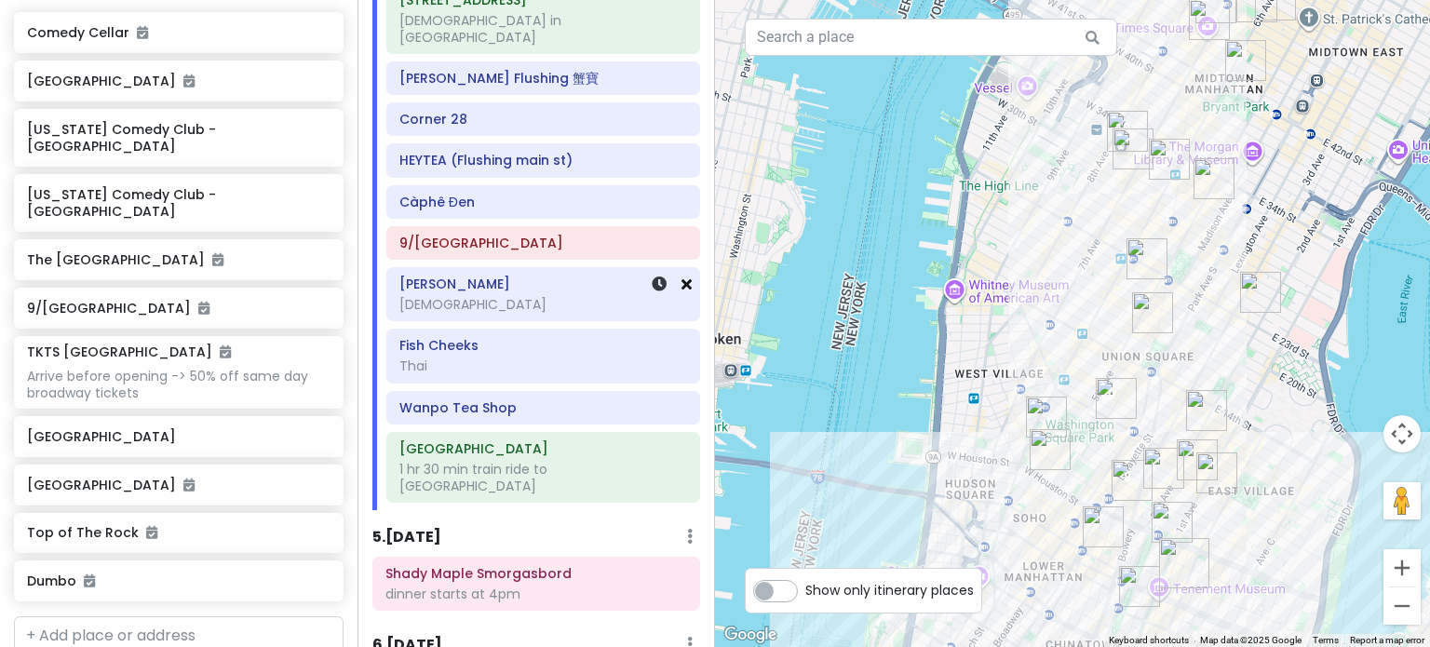
click at [681, 276] on icon at bounding box center [686, 283] width 10 height 15
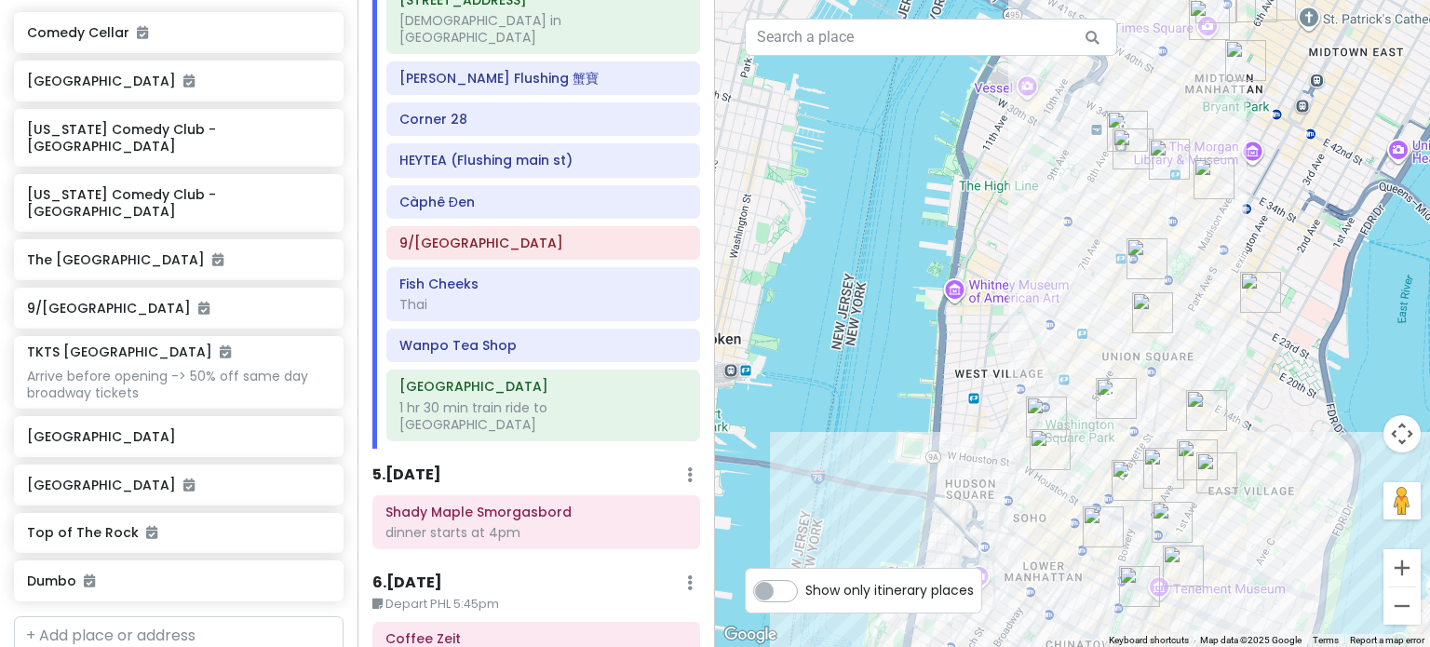
click at [1186, 412] on img "Tompkins Square Bagels" at bounding box center [1206, 410] width 41 height 41
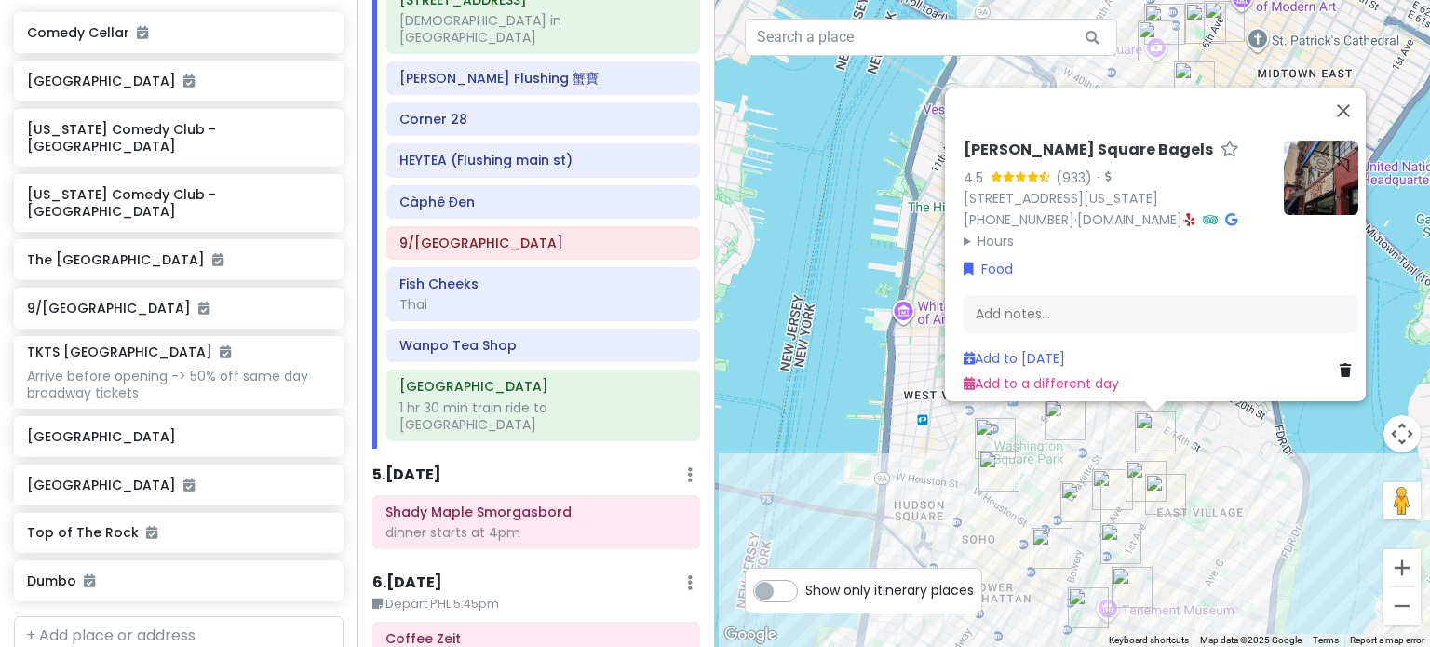
click at [842, 416] on div "Tompkins Square Bagels 4.5 (933) · 184 2nd Ave, New York, NY 10003, USA (917) 4…" at bounding box center [1072, 323] width 715 height 647
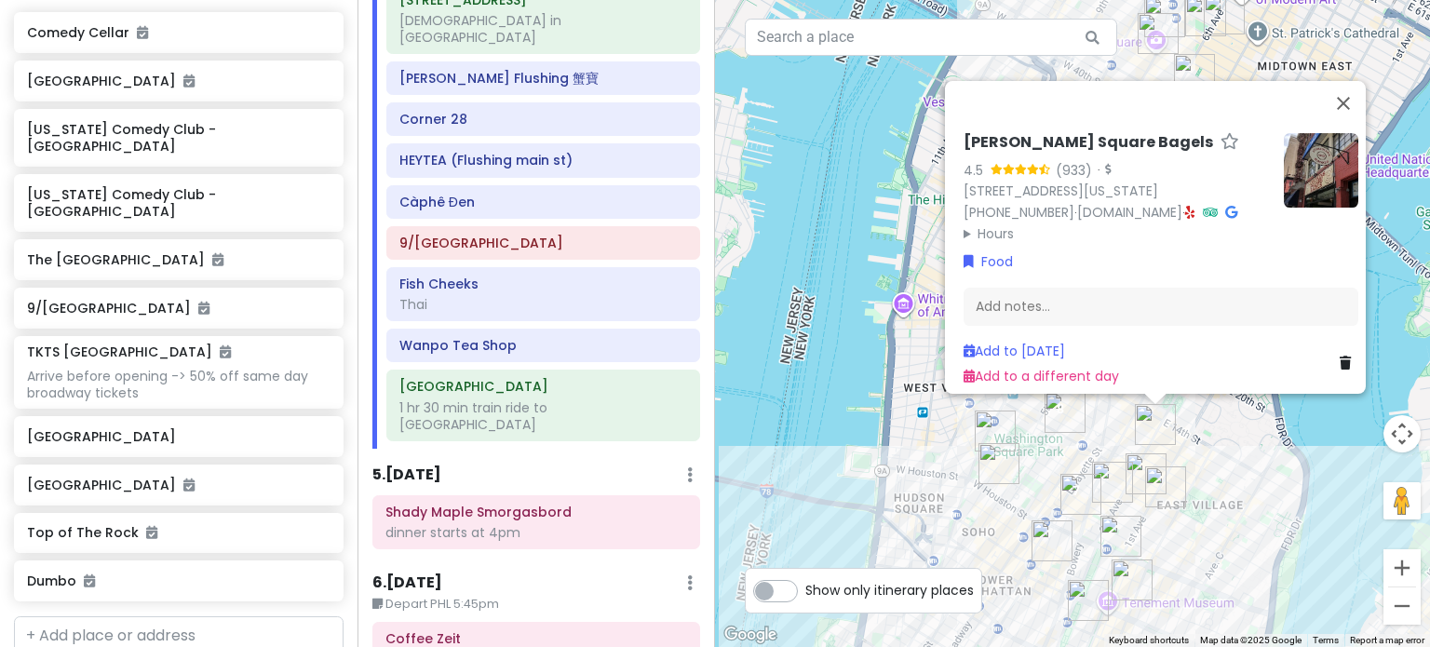
click at [842, 416] on div "Tompkins Square Bagels 4.5 (933) · 184 2nd Ave, New York, NY 10003, USA (917) 4…" at bounding box center [1072, 323] width 715 height 647
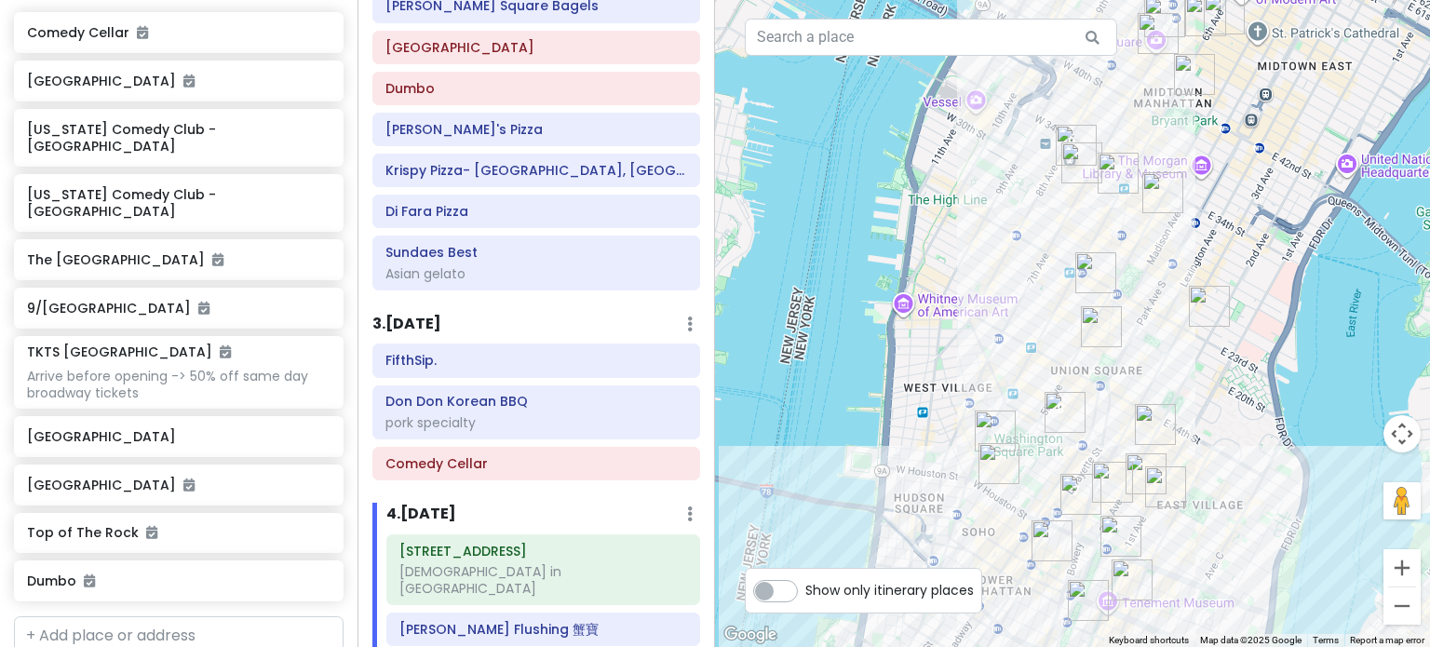
scroll to position [540, 0]
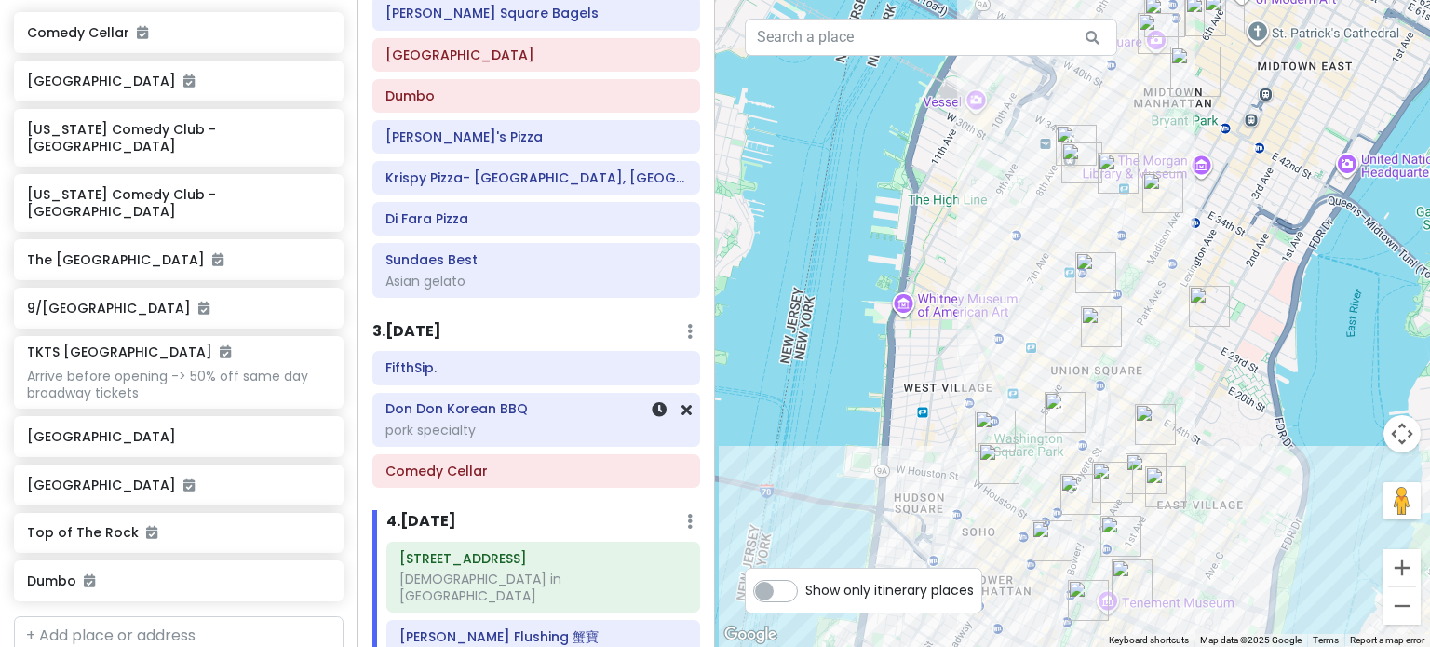
click at [493, 289] on div "pork specialty" at bounding box center [536, 281] width 302 height 17
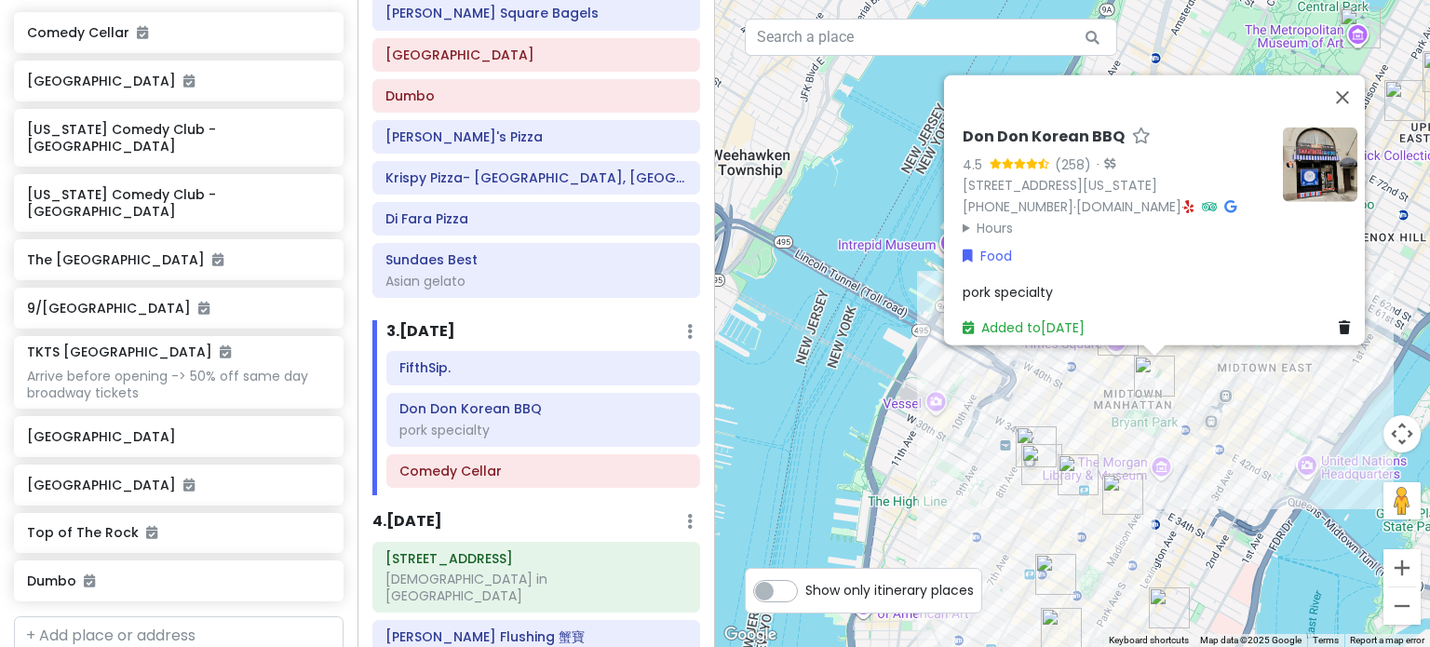
click at [984, 217] on summary "Hours" at bounding box center [1114, 227] width 305 height 20
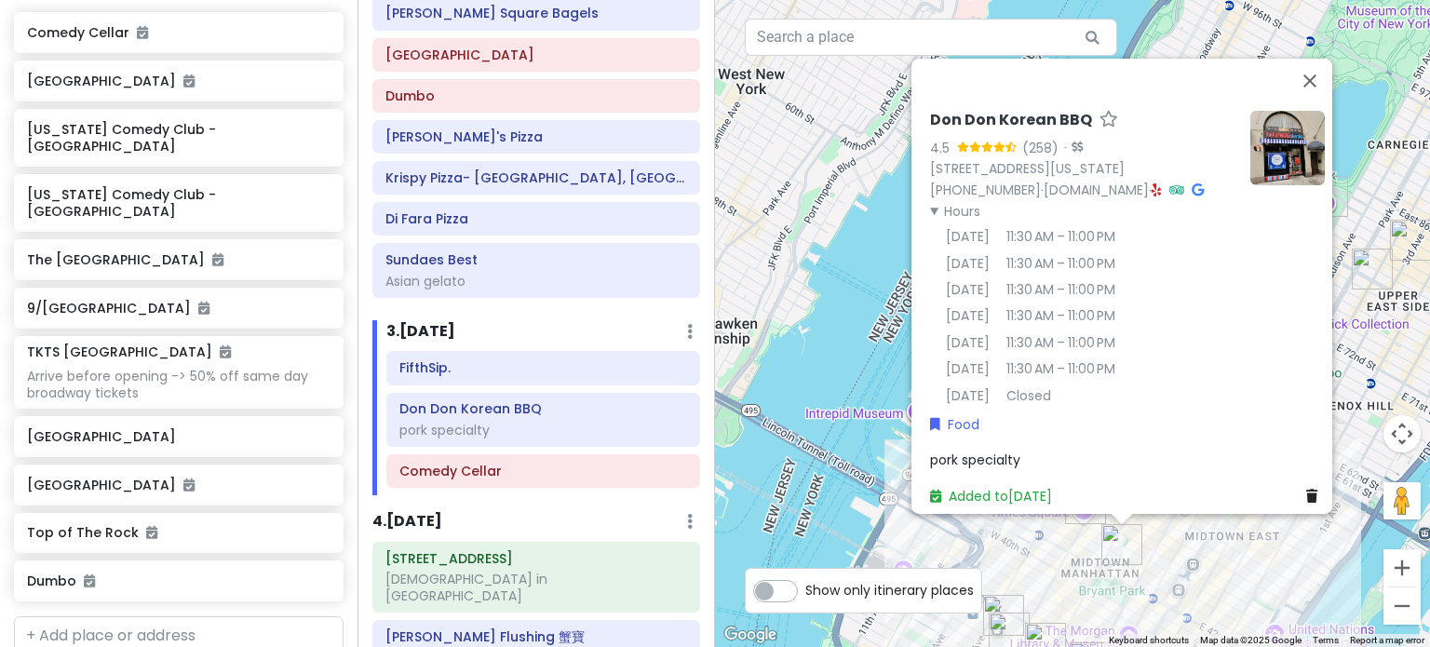
drag, startPoint x: 837, startPoint y: 182, endPoint x: 804, endPoint y: 353, distance: 173.4
click at [804, 353] on div "Don Don Korean BBQ 4.5 (258) · 37 W 43rd St, New York, NY 10036, USA (646) 864-…" at bounding box center [1072, 323] width 715 height 647
click at [483, 363] on h6 "FifthSip." at bounding box center [543, 367] width 288 height 17
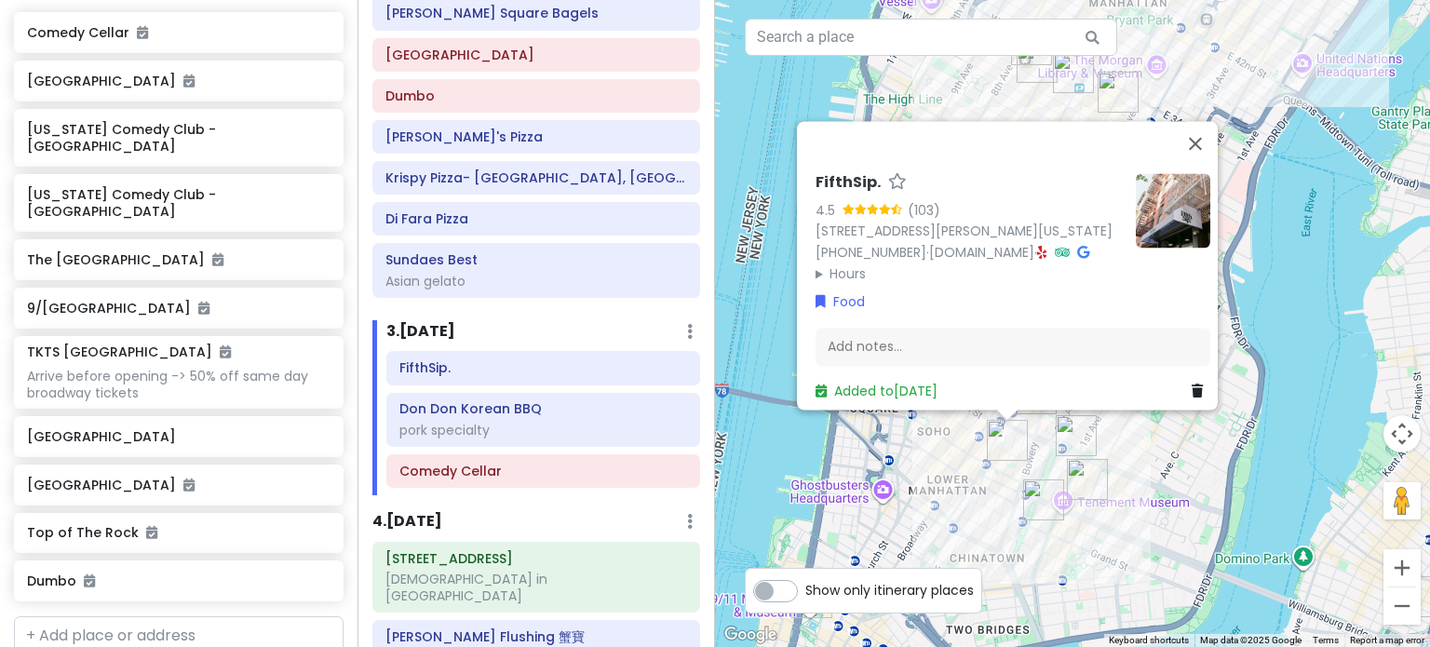
drag, startPoint x: 1122, startPoint y: 560, endPoint x: 1147, endPoint y: 401, distance: 161.1
click at [1147, 401] on div "FifthSip. 4.5 (103) 229 Mott St, New York, NY 10012, USA (917) 388-2855 · fifth…" at bounding box center [1072, 323] width 715 height 647
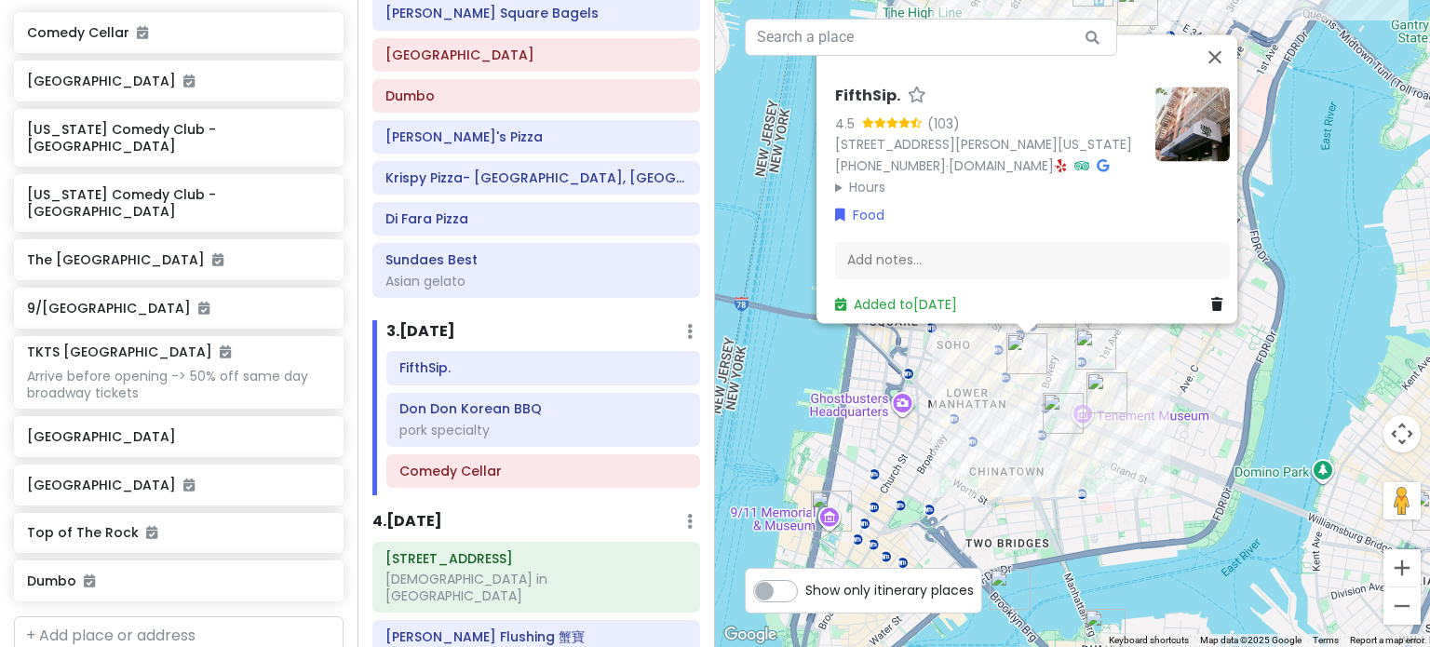
click at [1005, 412] on div "FifthSip. 4.5 (103) 229 Mott St, New York, NY 10012, USA (917) 388-2855 · fifth…" at bounding box center [1072, 323] width 715 height 647
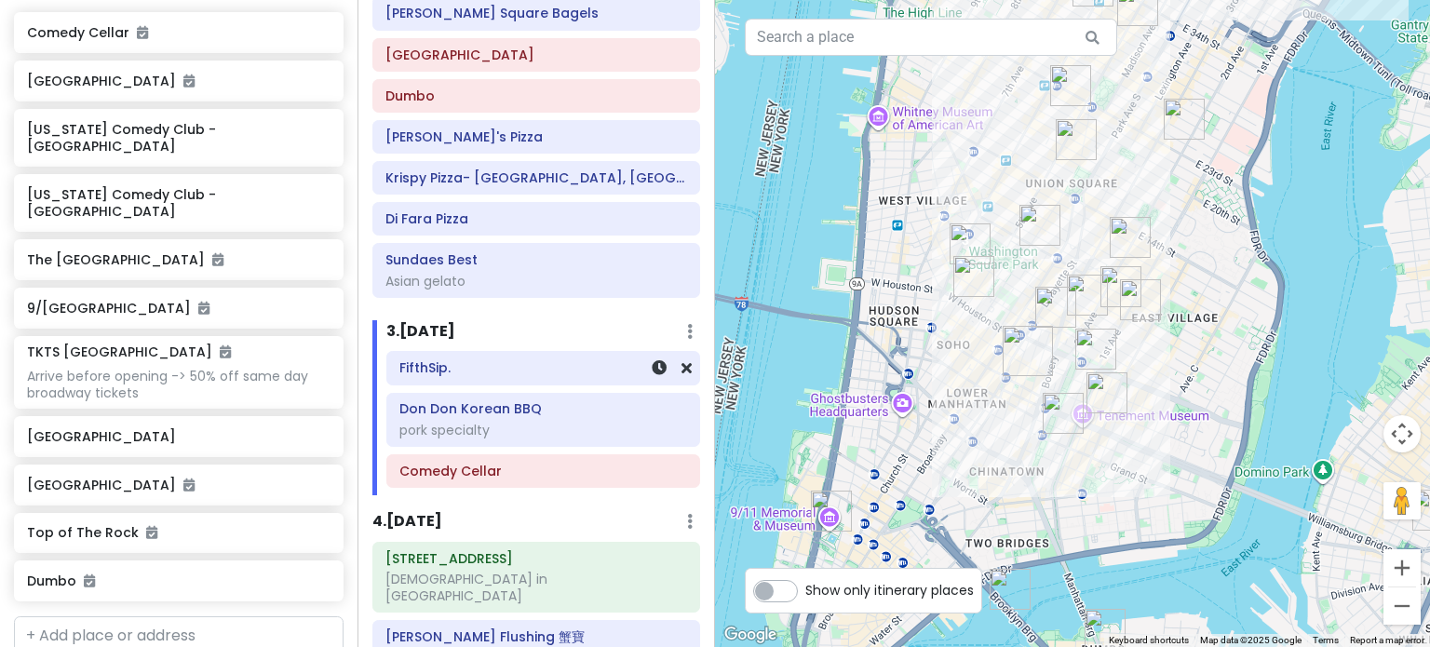
click at [593, 374] on div "FifthSip." at bounding box center [543, 369] width 288 height 26
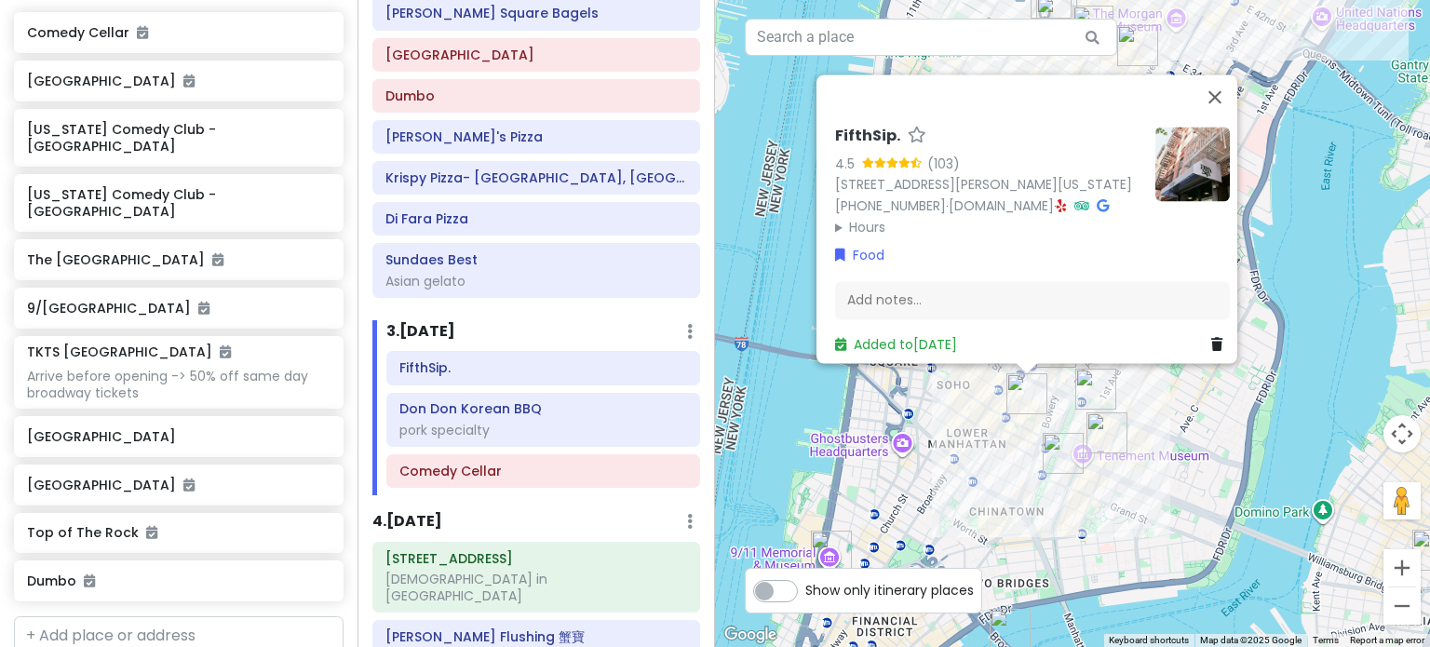
click at [1191, 133] on img at bounding box center [1192, 164] width 74 height 74
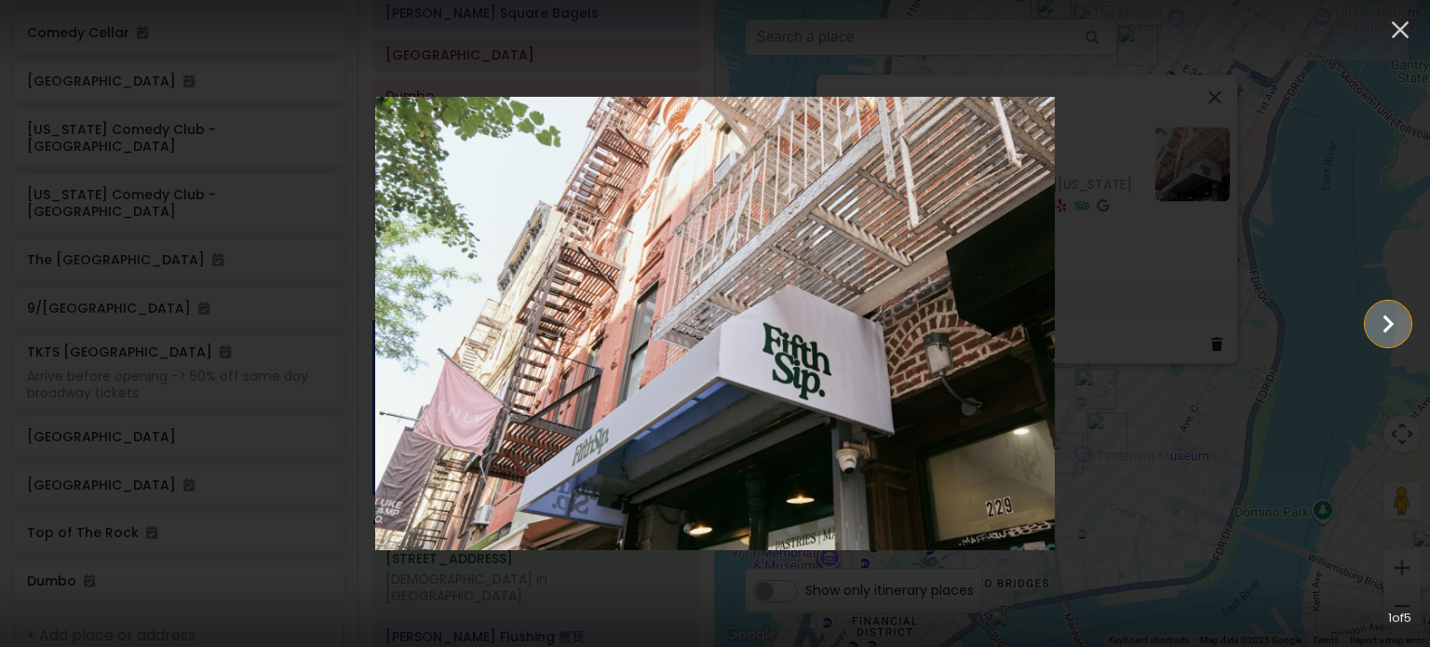
click at [1392, 312] on icon "Show slide 2 of 5" at bounding box center [1387, 324] width 35 height 45
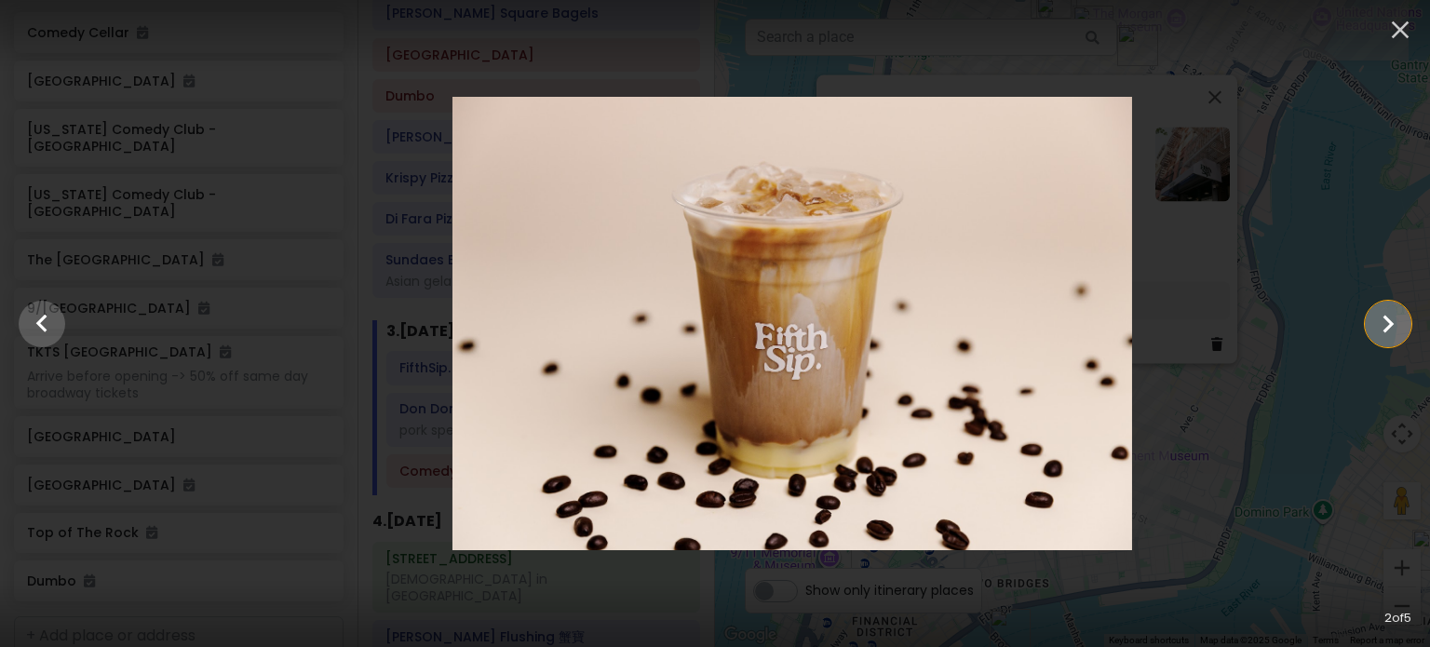
click at [1392, 312] on icon "Show slide 3 of 5" at bounding box center [1387, 324] width 35 height 45
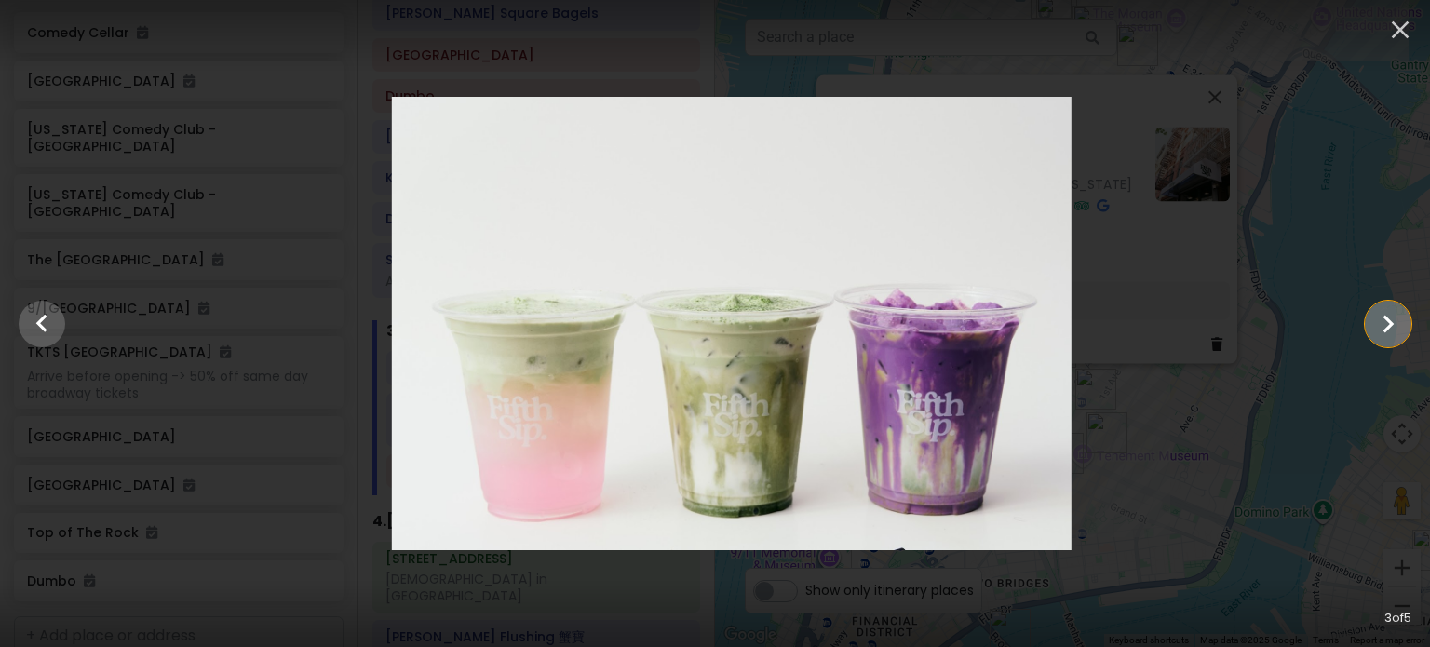
click at [1392, 314] on icon "Show slide 4 of 5" at bounding box center [1387, 324] width 35 height 45
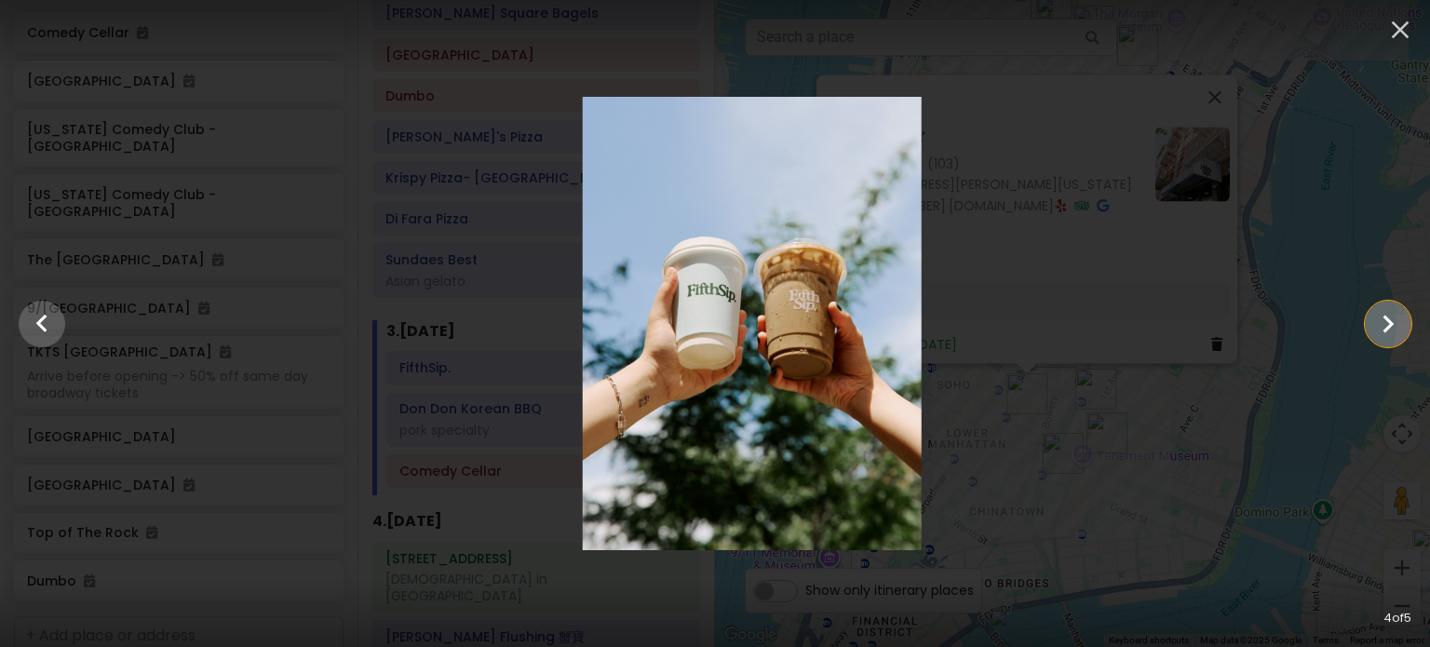
click at [1392, 314] on icon "Show slide 5 of 5" at bounding box center [1387, 324] width 35 height 45
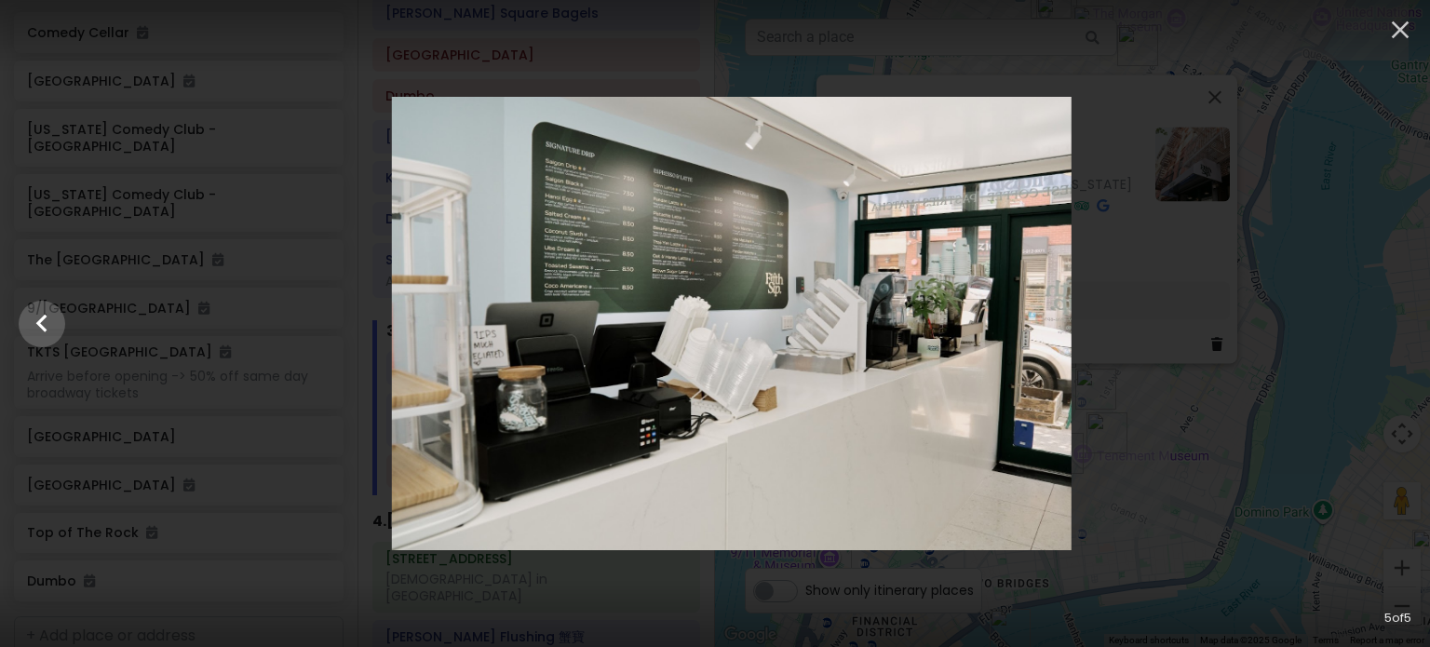
click at [1389, 317] on div at bounding box center [732, 323] width 1430 height 453
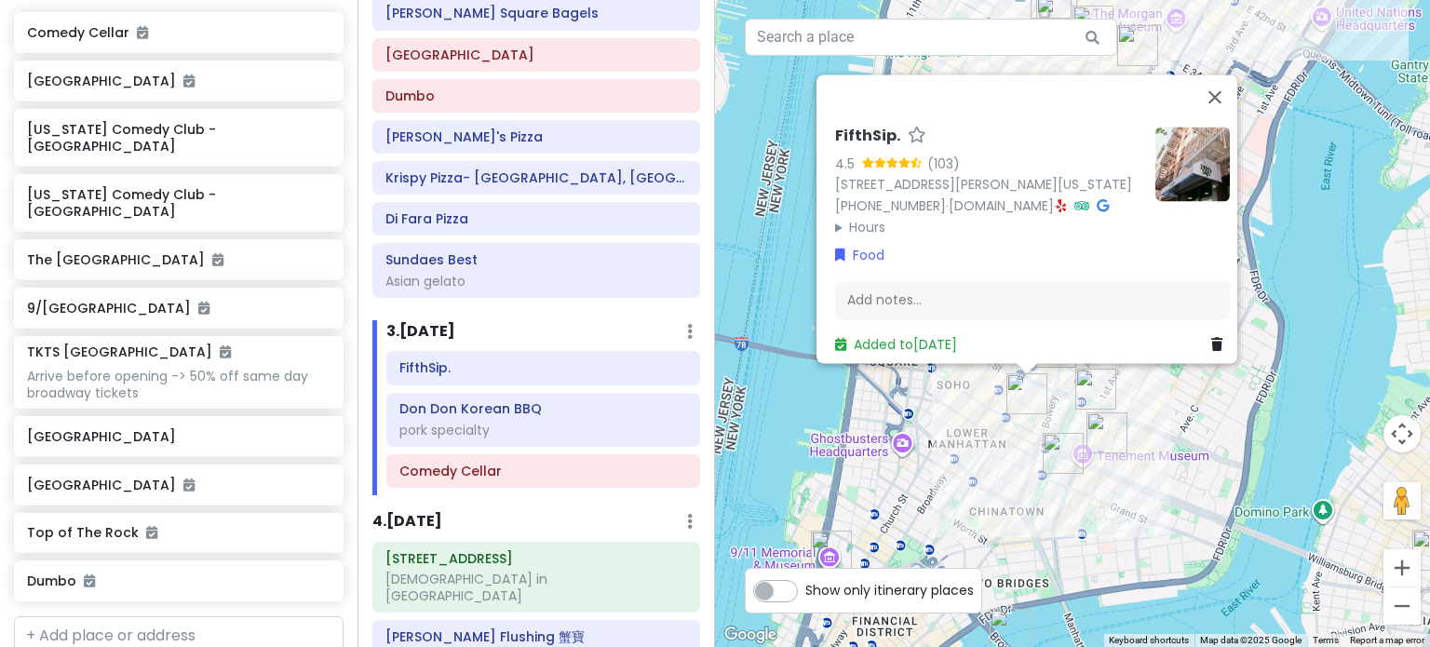
click at [1062, 409] on div "FifthSip. 4.5 (103) 229 Mott St, New York, NY 10012, USA (917) 388-2855 · fifth…" at bounding box center [1072, 323] width 715 height 647
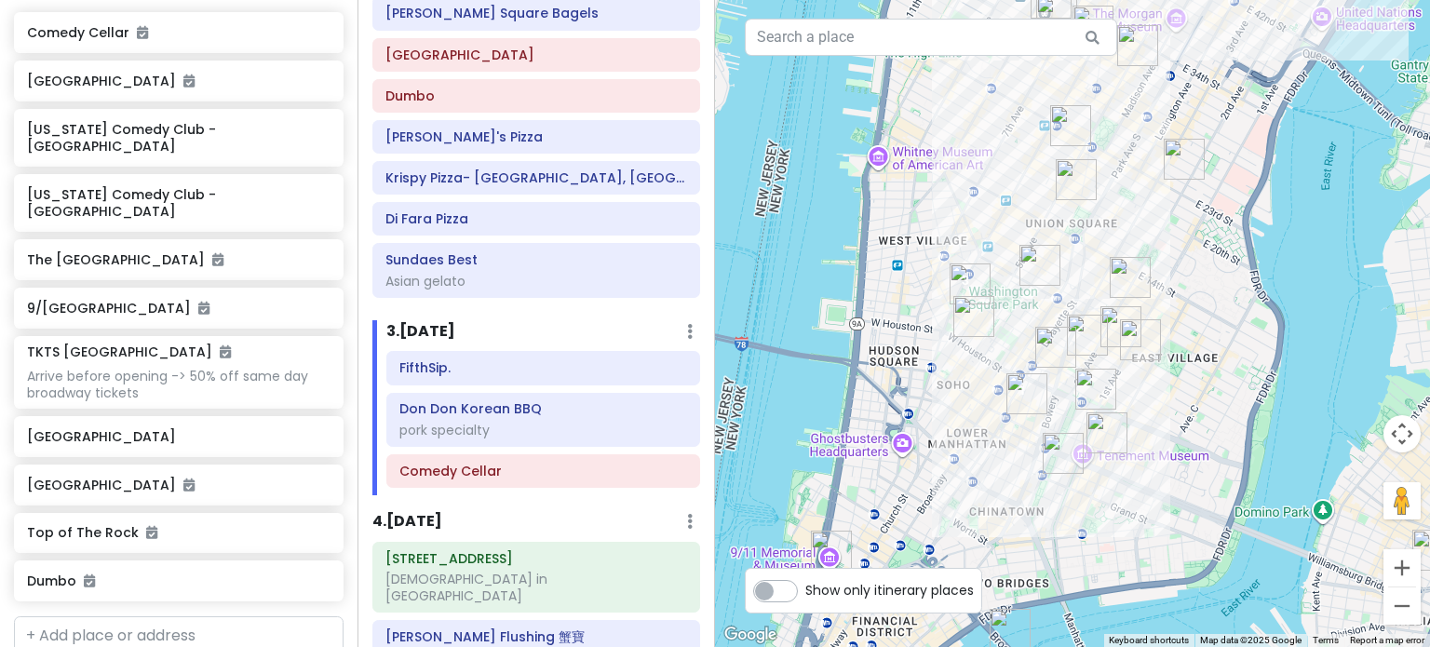
click at [1098, 399] on img "Kisa" at bounding box center [1095, 389] width 41 height 41
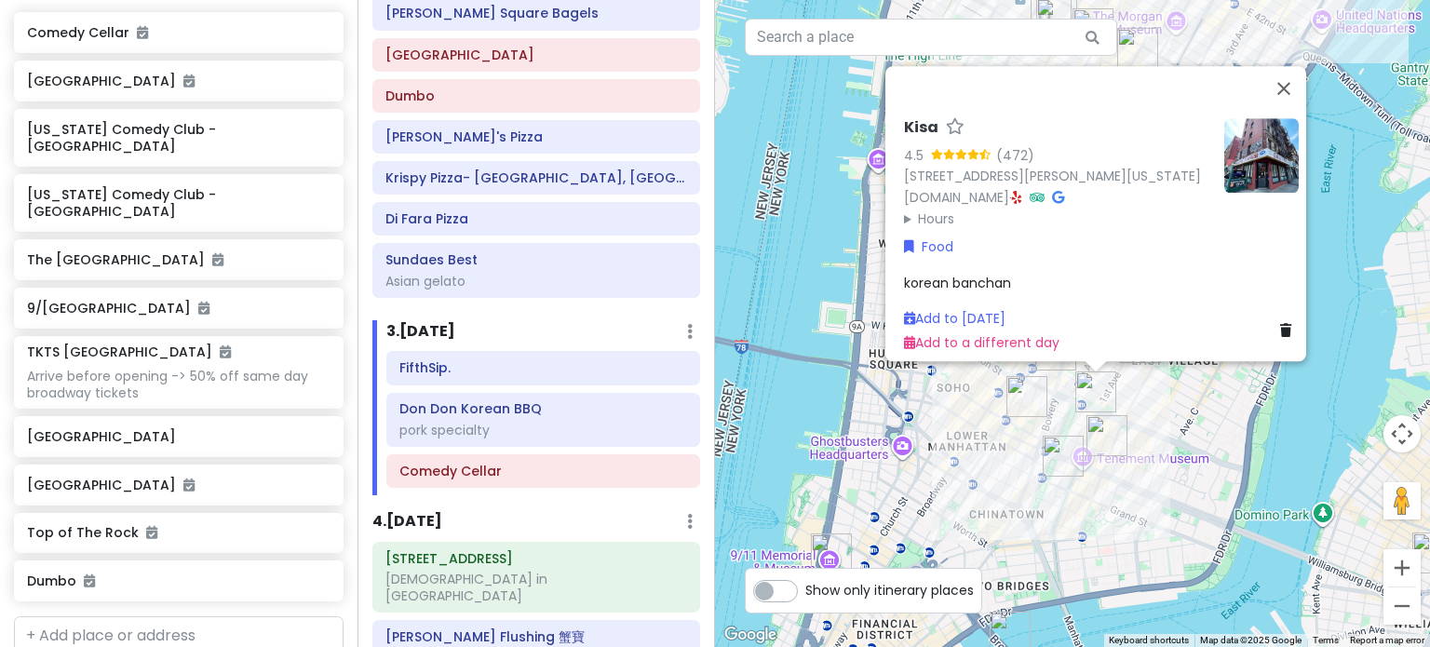
click at [1046, 416] on img "FifthSip." at bounding box center [1026, 396] width 41 height 41
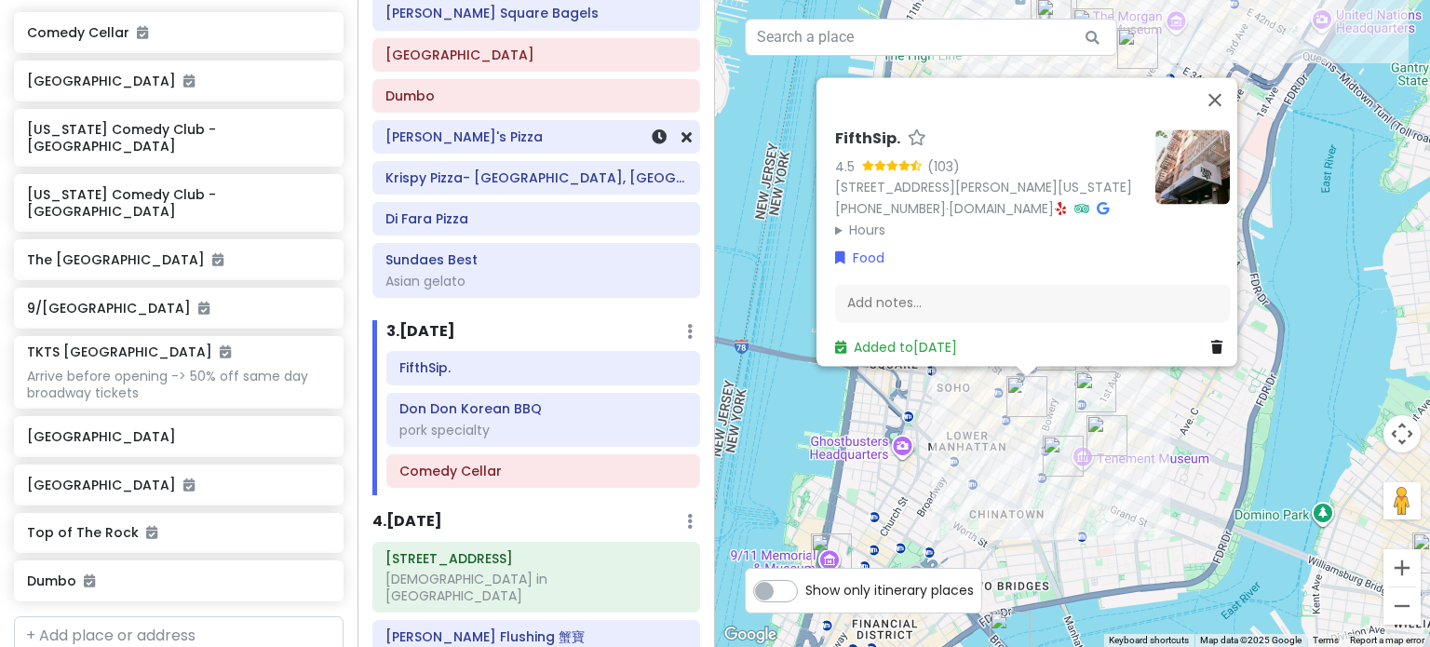
scroll to position [0, 0]
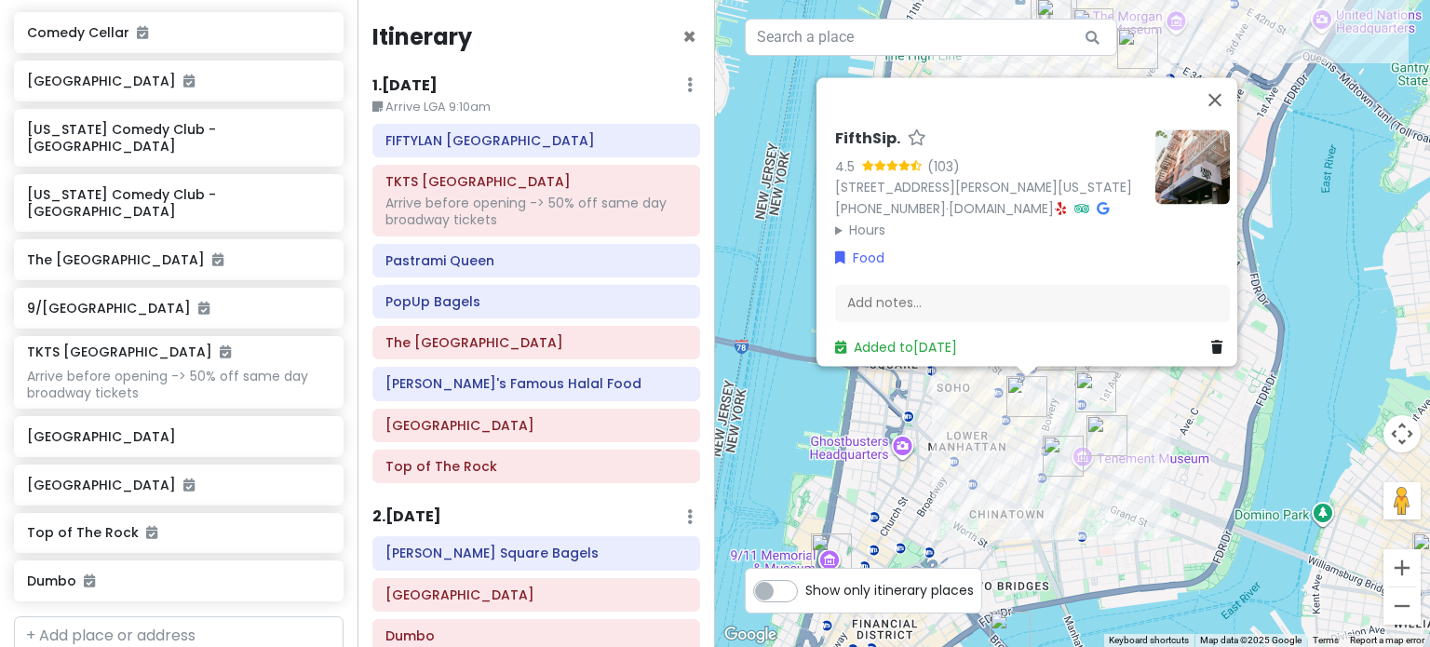
click at [955, 439] on div "FifthSip. 4.5 (103) 229 Mott St, New York, NY 10012, USA (917) 388-2855 · fifth…" at bounding box center [1072, 323] width 715 height 647
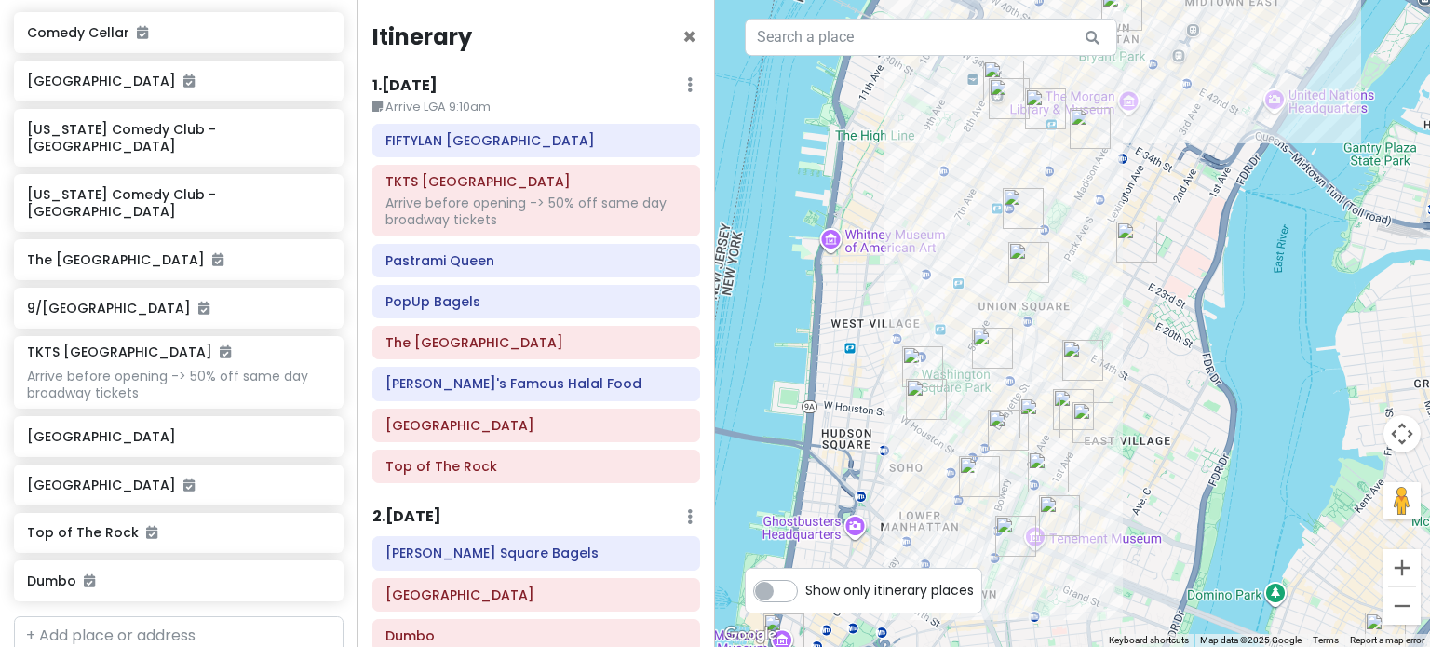
drag, startPoint x: 1215, startPoint y: 101, endPoint x: 1167, endPoint y: 181, distance: 93.1
click at [1167, 181] on div at bounding box center [1072, 323] width 715 height 647
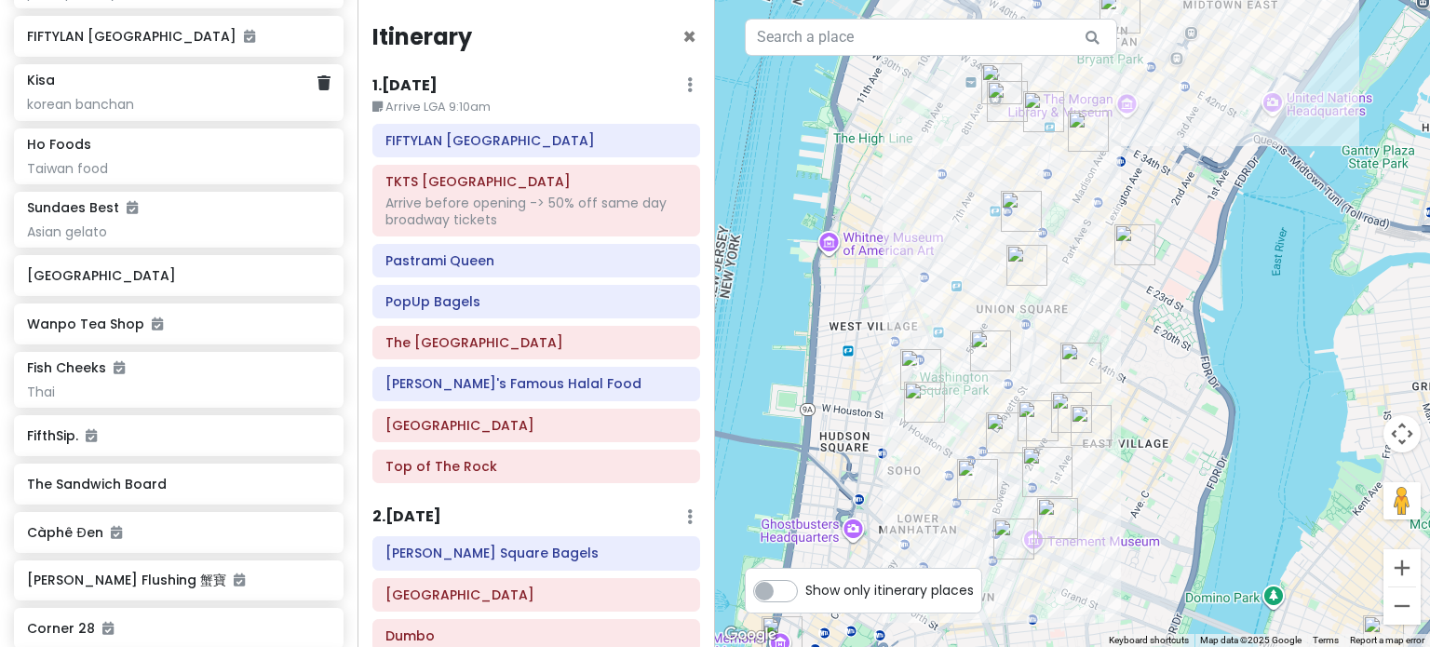
scroll to position [1210, 0]
click at [200, 262] on div "[GEOGRAPHIC_DATA]" at bounding box center [171, 275] width 289 height 26
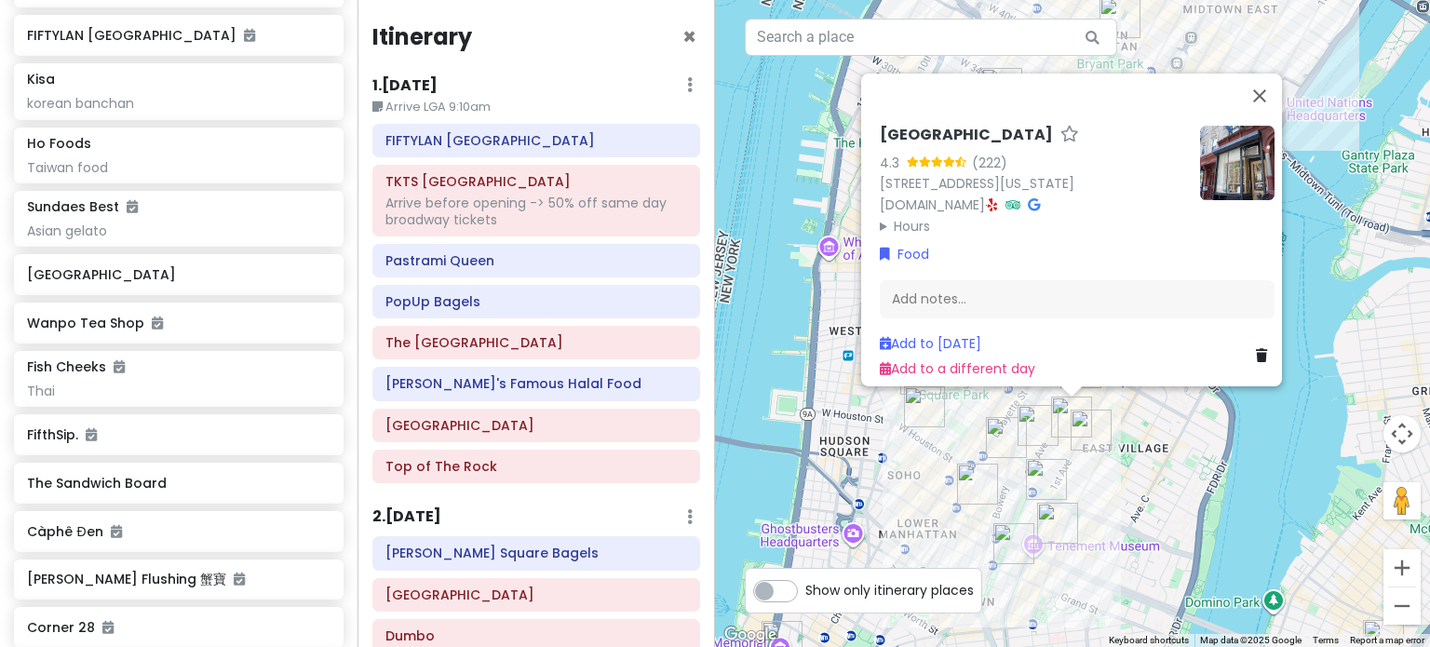
click at [1230, 174] on img at bounding box center [1237, 163] width 74 height 74
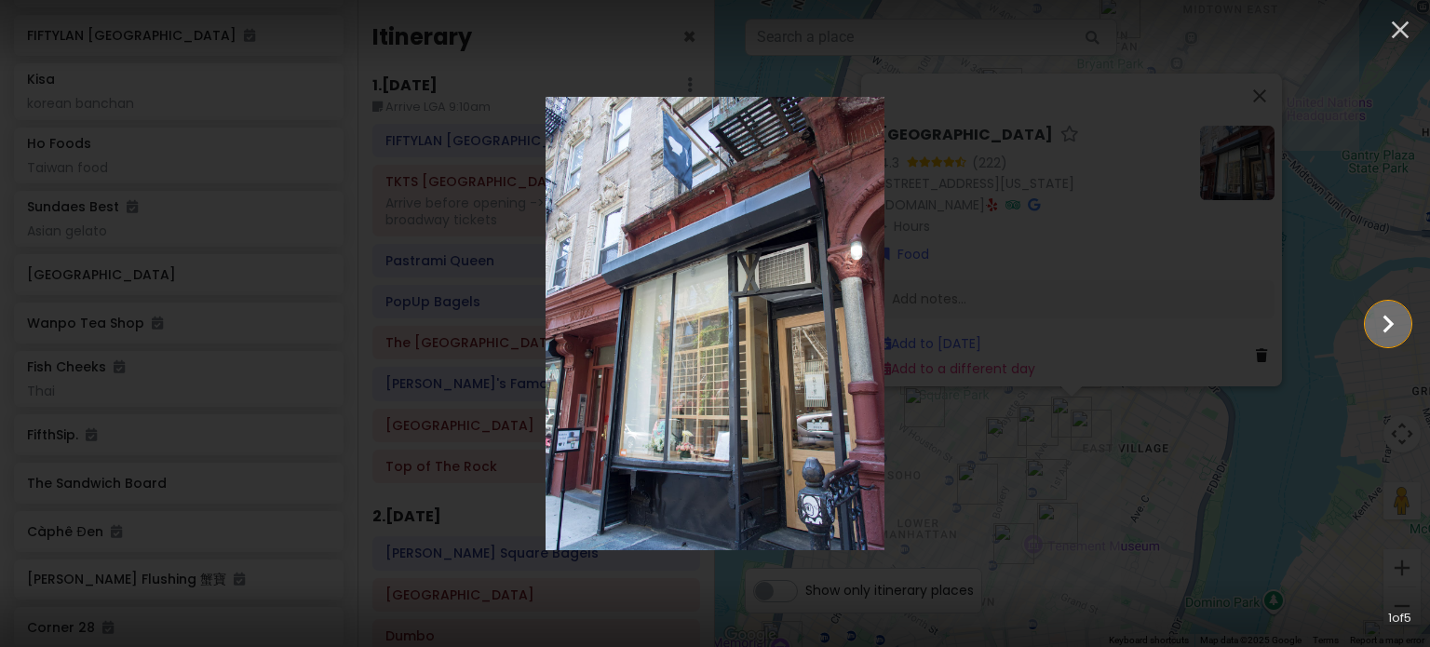
click at [1383, 320] on icon "Show slide 2 of 5" at bounding box center [1387, 324] width 35 height 45
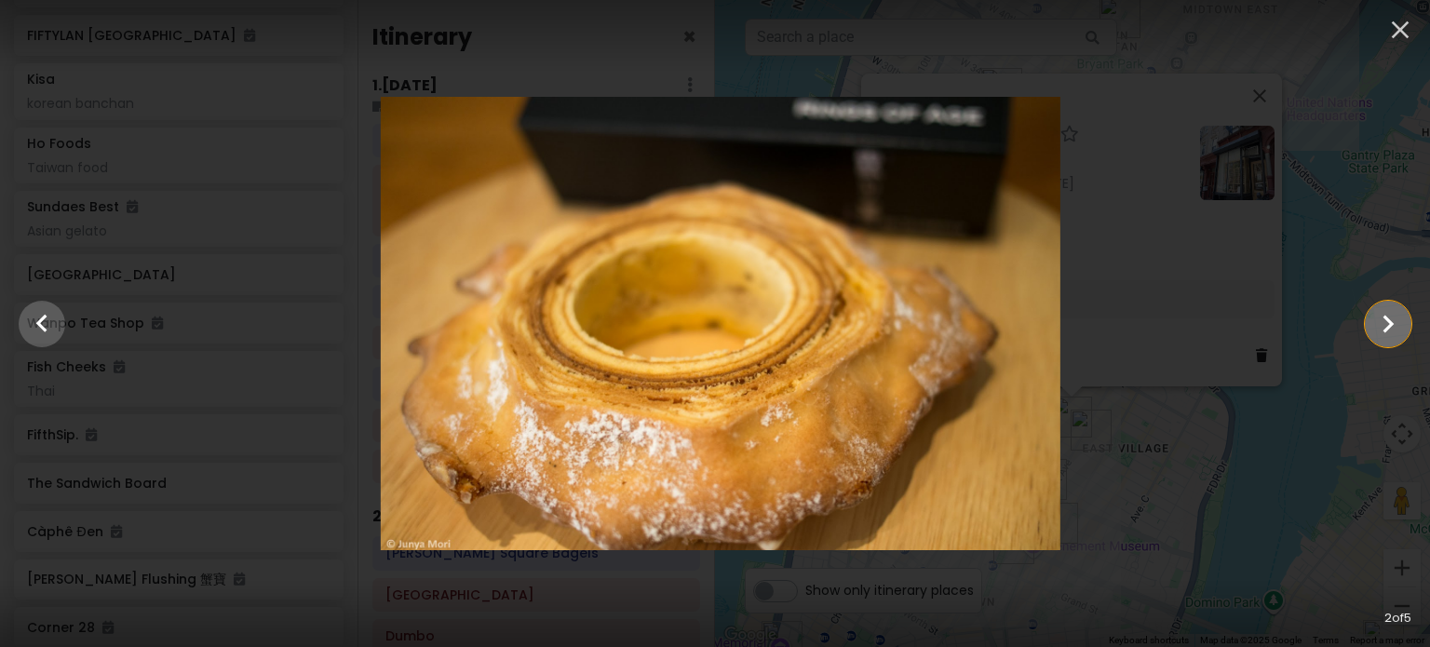
click at [1382, 320] on icon "Show slide 3 of 5" at bounding box center [1387, 324] width 35 height 45
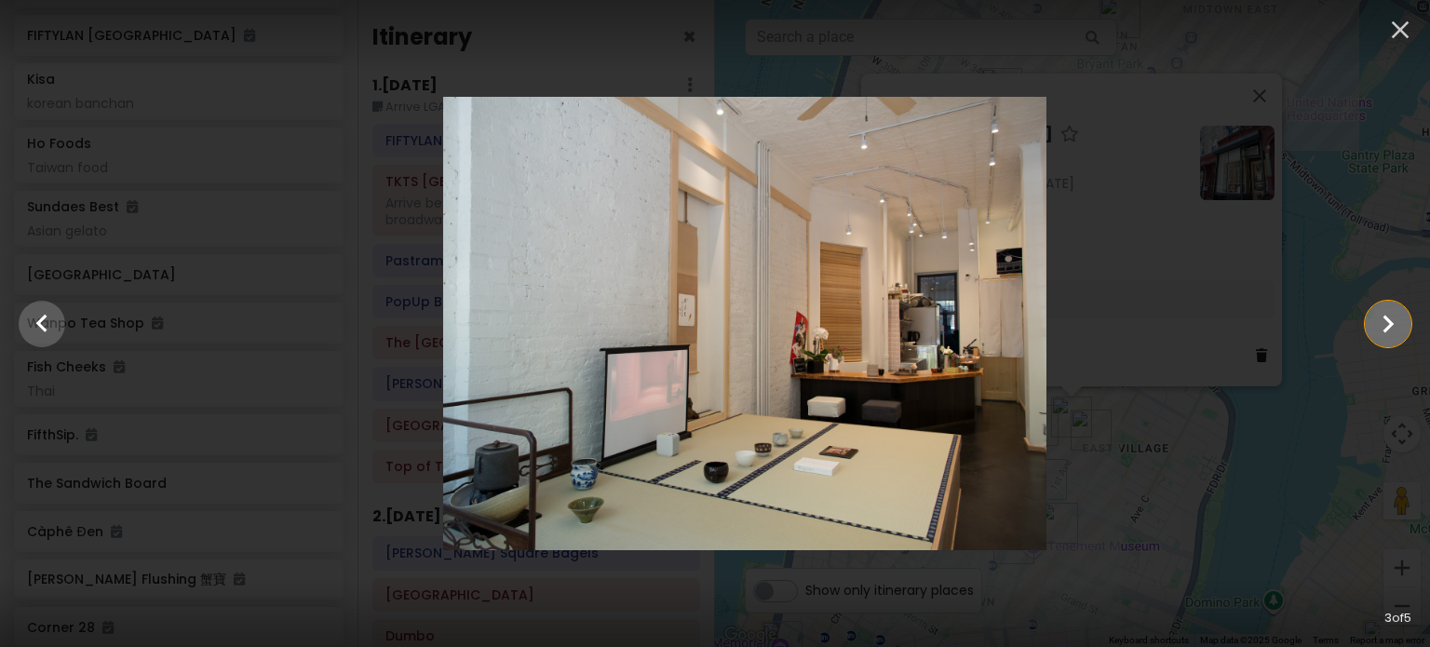
click at [1382, 320] on icon "Show slide 4 of 5" at bounding box center [1387, 324] width 35 height 45
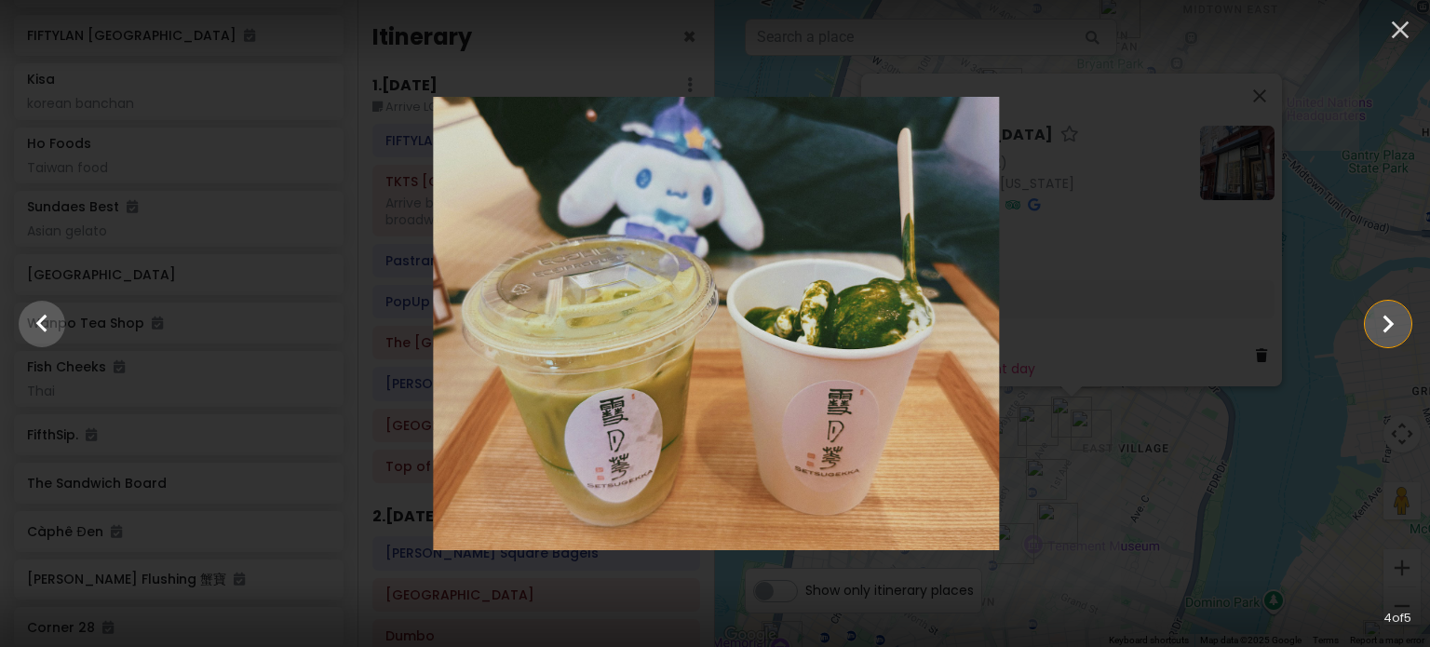
click at [1380, 323] on icon "Show slide 5 of 5" at bounding box center [1387, 324] width 35 height 45
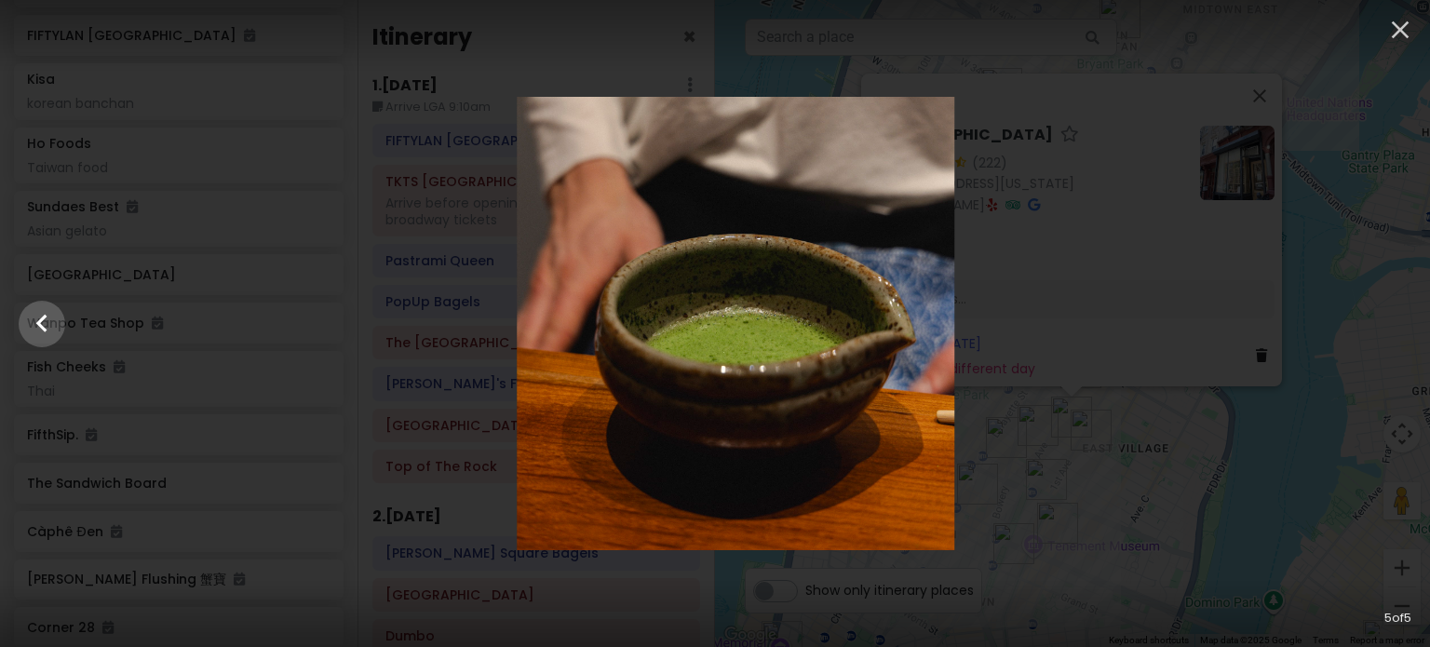
click at [1380, 323] on div at bounding box center [735, 323] width 1430 height 453
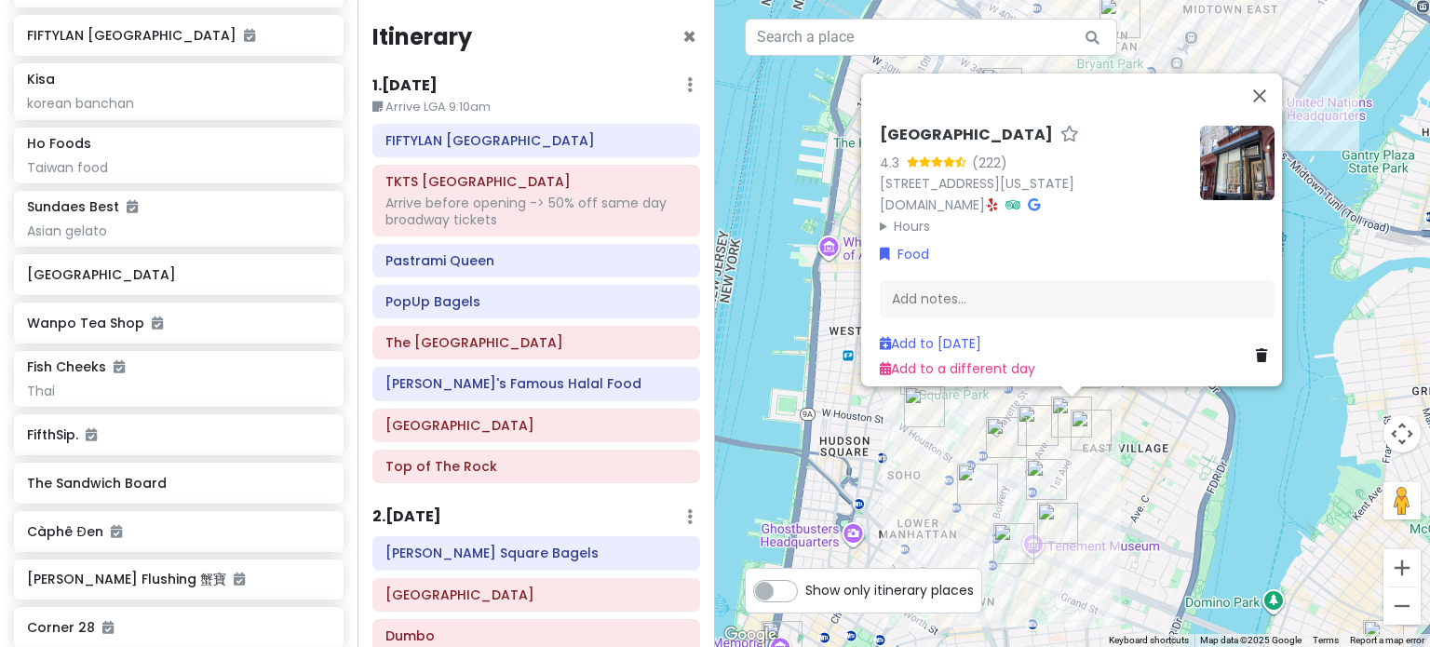
click at [998, 198] on icon at bounding box center [993, 204] width 10 height 13
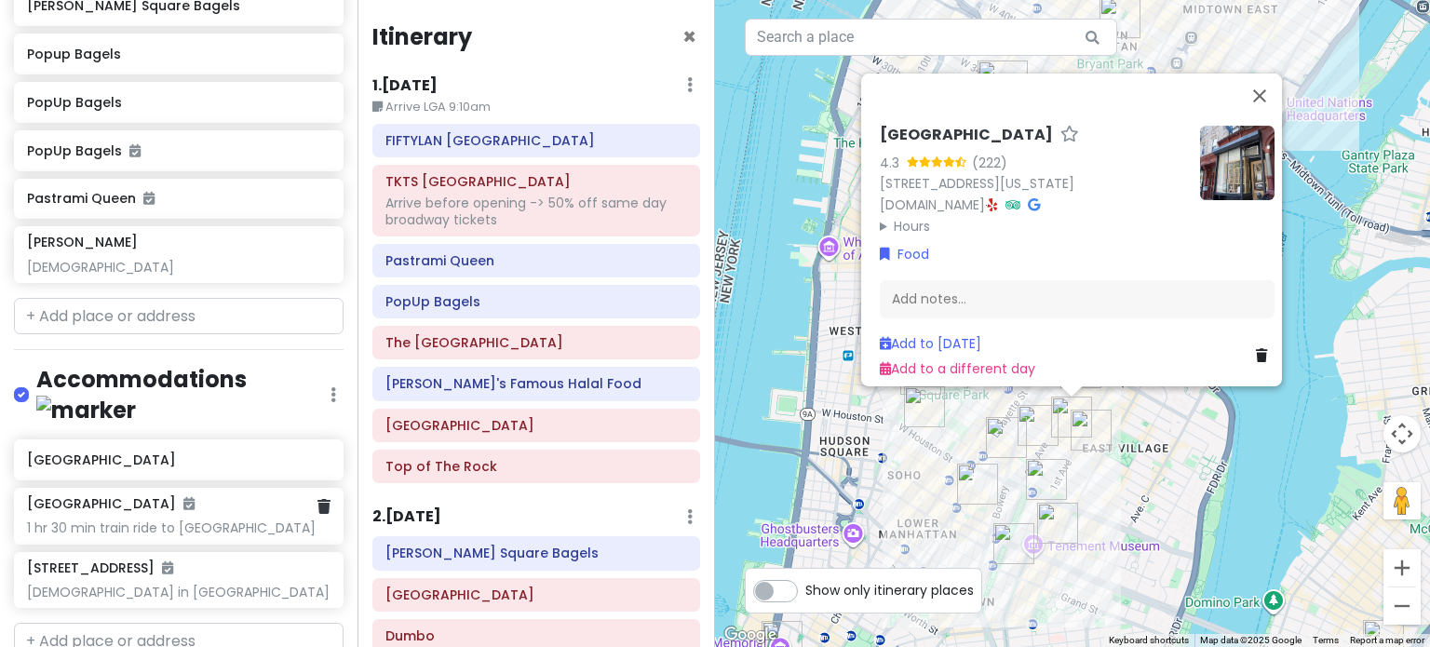
scroll to position [2327, 0]
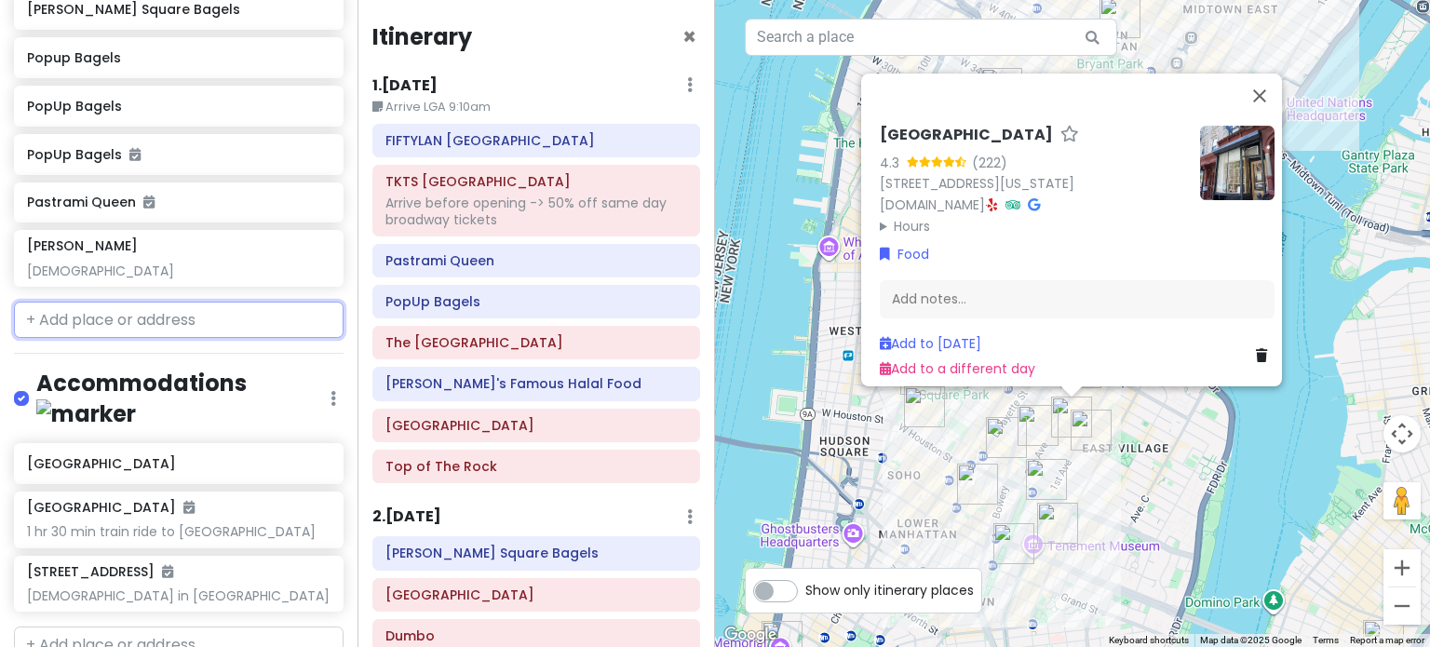
click at [176, 302] on input "text" at bounding box center [178, 320] width 329 height 37
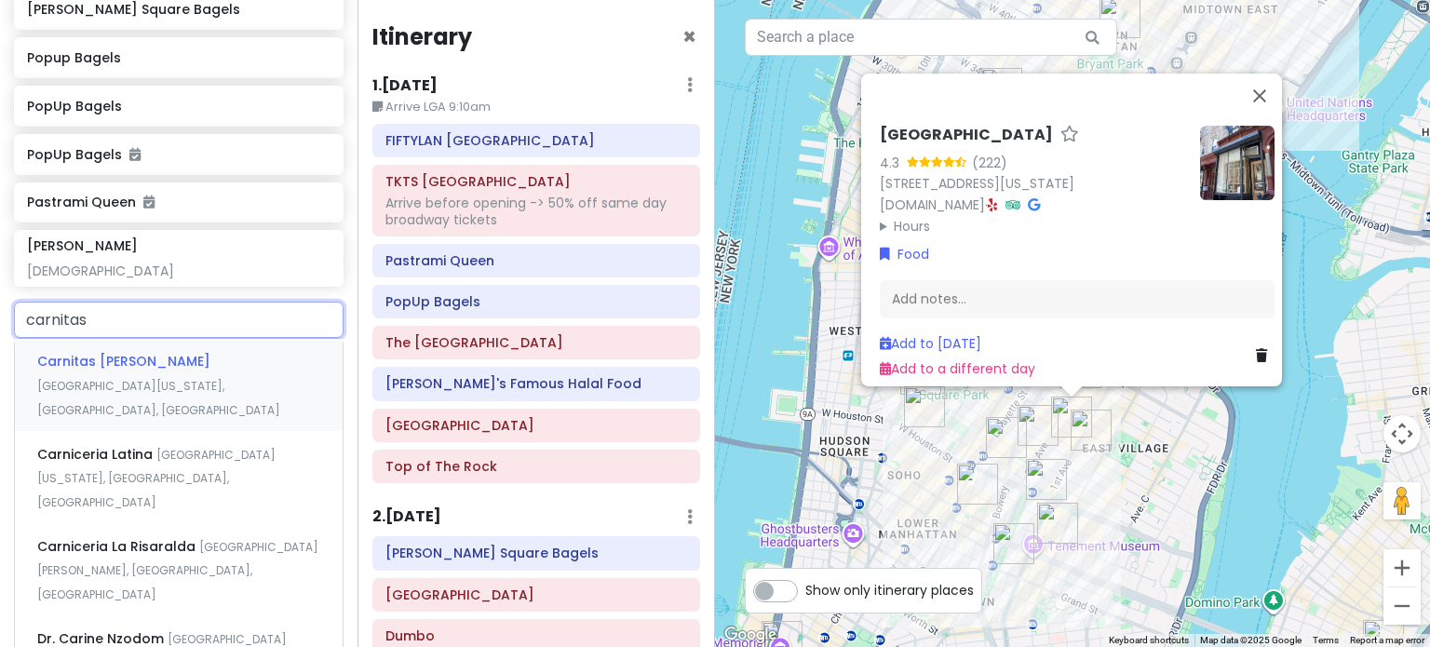
type input "carnitas r"
click at [221, 378] on span "East 3rd Street, New York, NY, USA" at bounding box center [158, 398] width 243 height 40
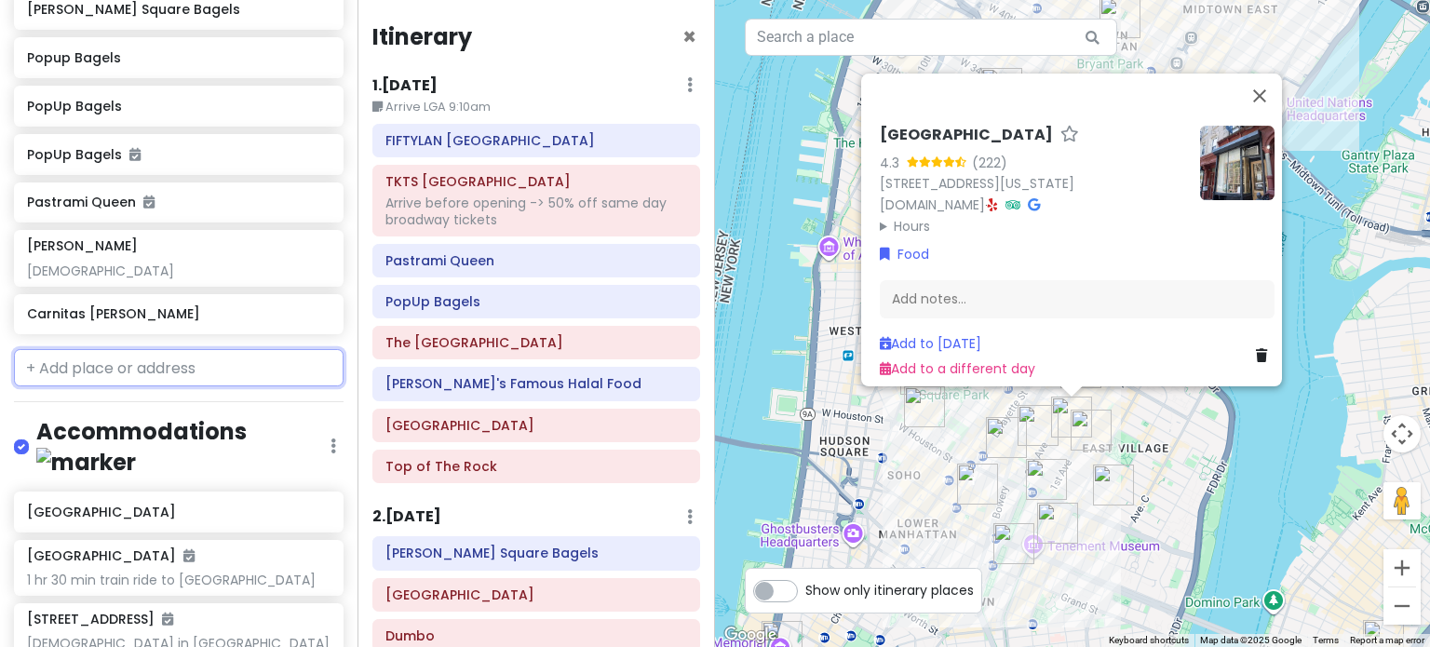
scroll to position [2375, 0]
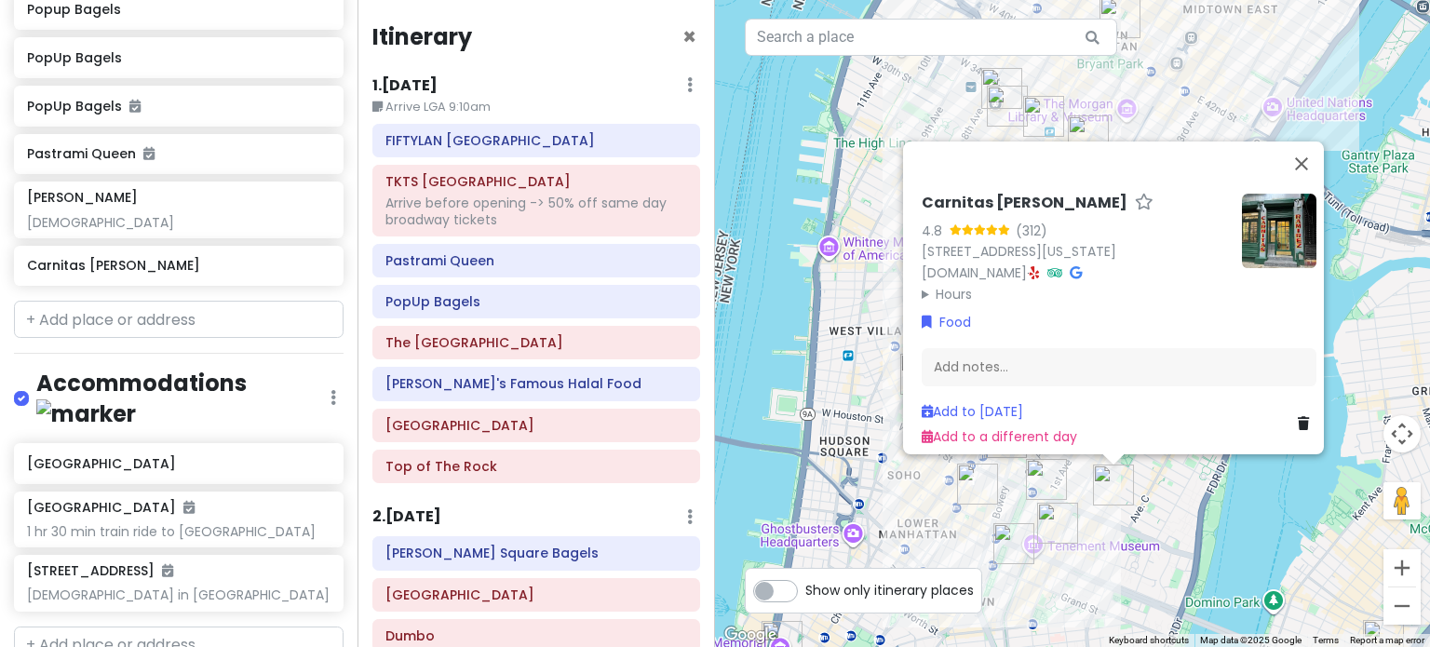
click at [1132, 494] on img "Carnitas Ramirez" at bounding box center [1113, 484] width 41 height 41
click at [1121, 493] on img "Carnitas Ramirez" at bounding box center [1113, 484] width 41 height 41
click at [1150, 487] on div "To navigate, press the arrow keys. Carnitas Ramirez 4.8 (312) 210 E 3rd St, New…" at bounding box center [1072, 323] width 715 height 647
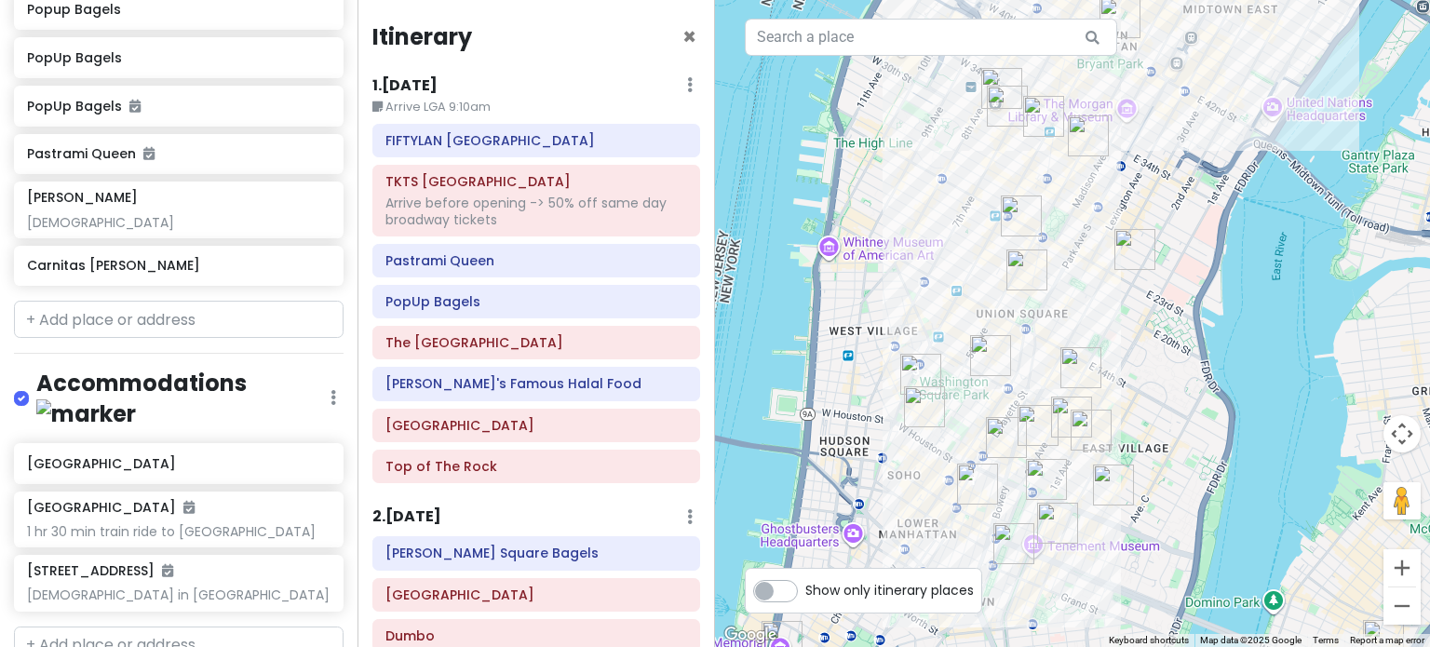
click at [1036, 424] on img "New York Comedy Club - East Village" at bounding box center [1037, 425] width 41 height 41
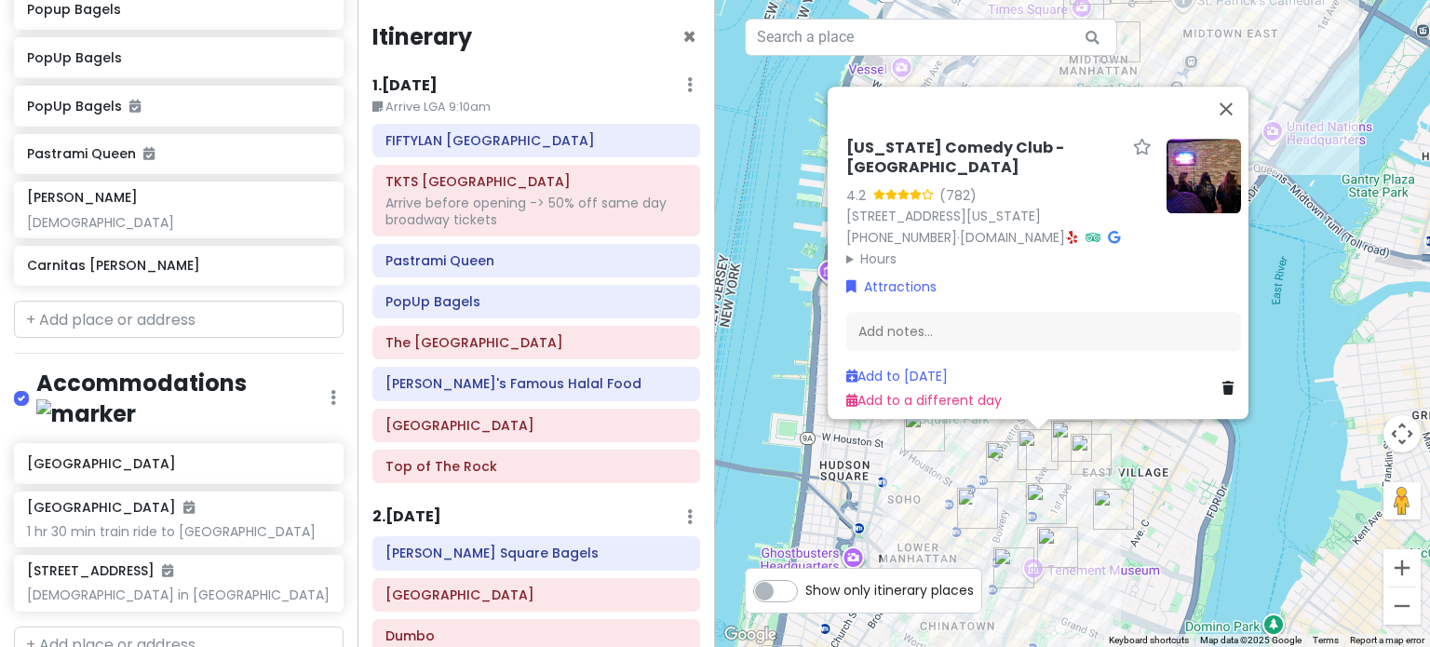
click at [1162, 518] on div "New York Comedy Club - East Village 4.2 (782) 85 E 4th St, New York, NY 10003, …" at bounding box center [1072, 323] width 715 height 647
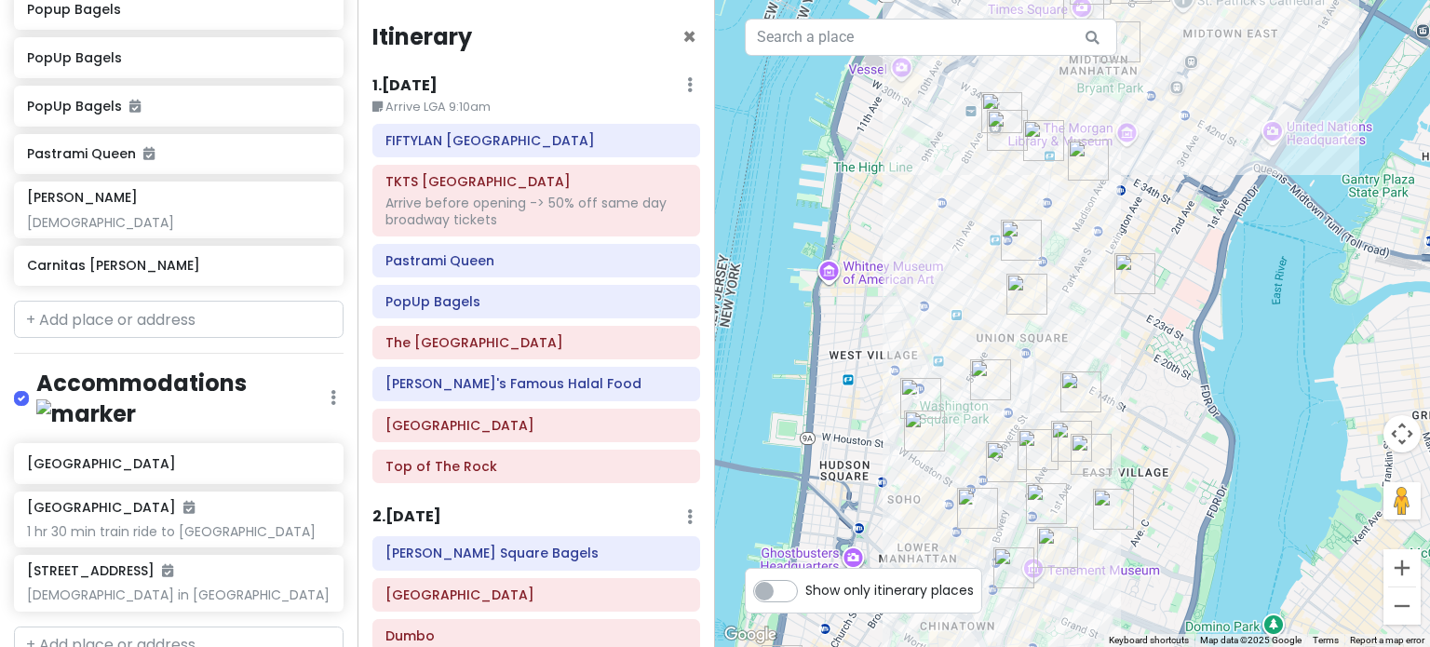
click at [1082, 469] on img "Ho Foods" at bounding box center [1090, 454] width 41 height 41
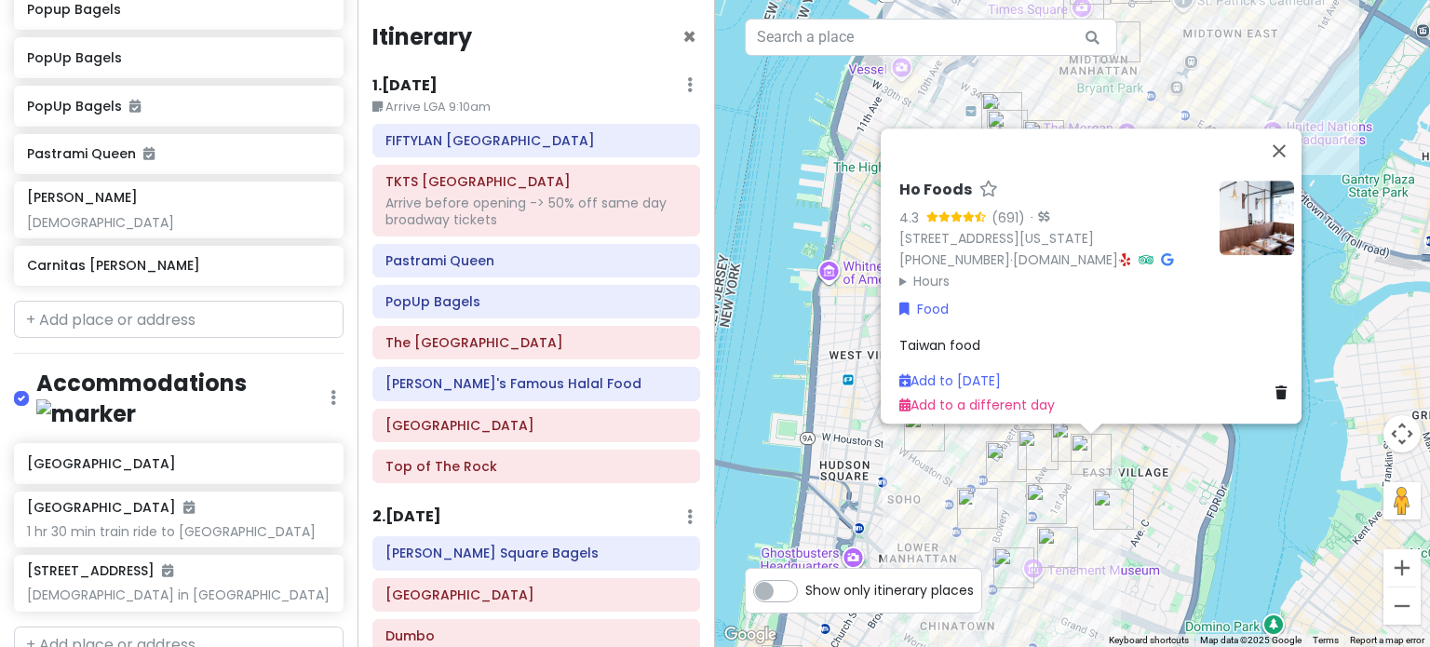
click at [827, 468] on div "Ho Foods 4.3 (691) · 110 E 7th St, New York, NY 10009, USA (347) 788-0682 · www…" at bounding box center [1072, 323] width 715 height 647
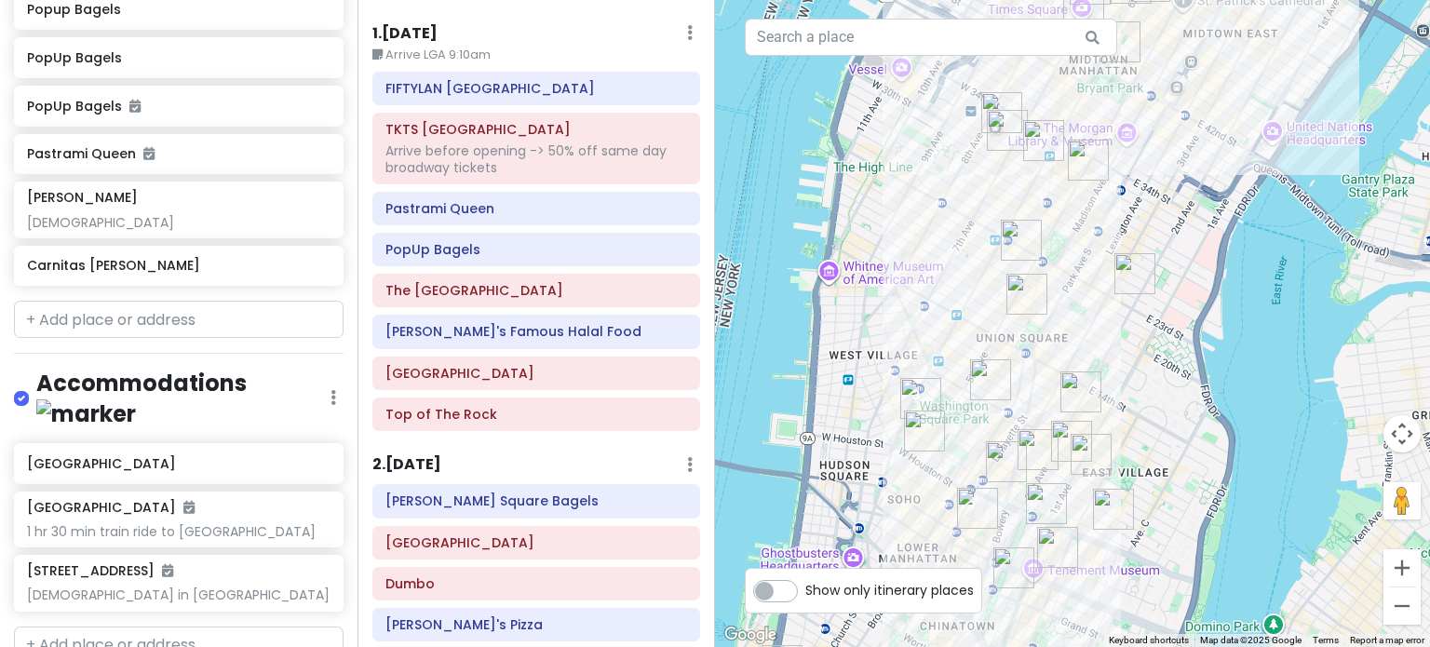
scroll to position [0, 0]
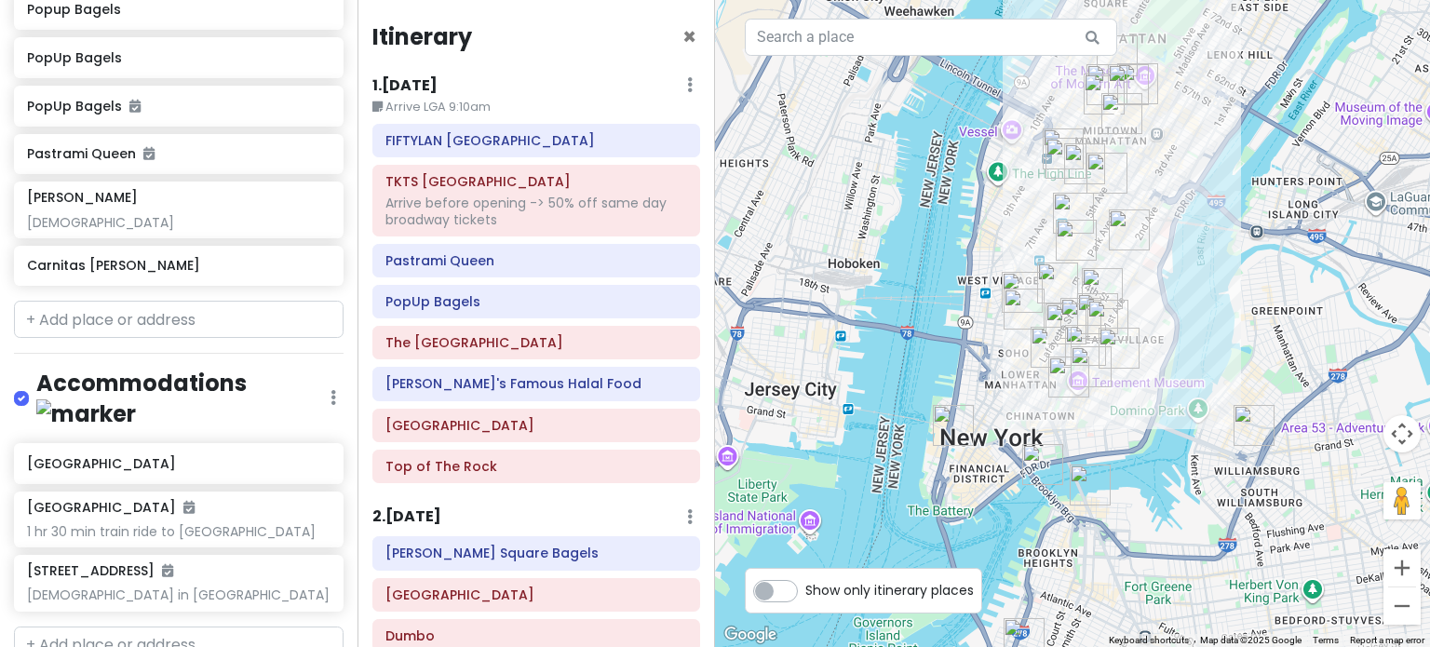
drag, startPoint x: 929, startPoint y: 303, endPoint x: 935, endPoint y: 262, distance: 40.4
click at [935, 263] on div at bounding box center [1072, 323] width 715 height 647
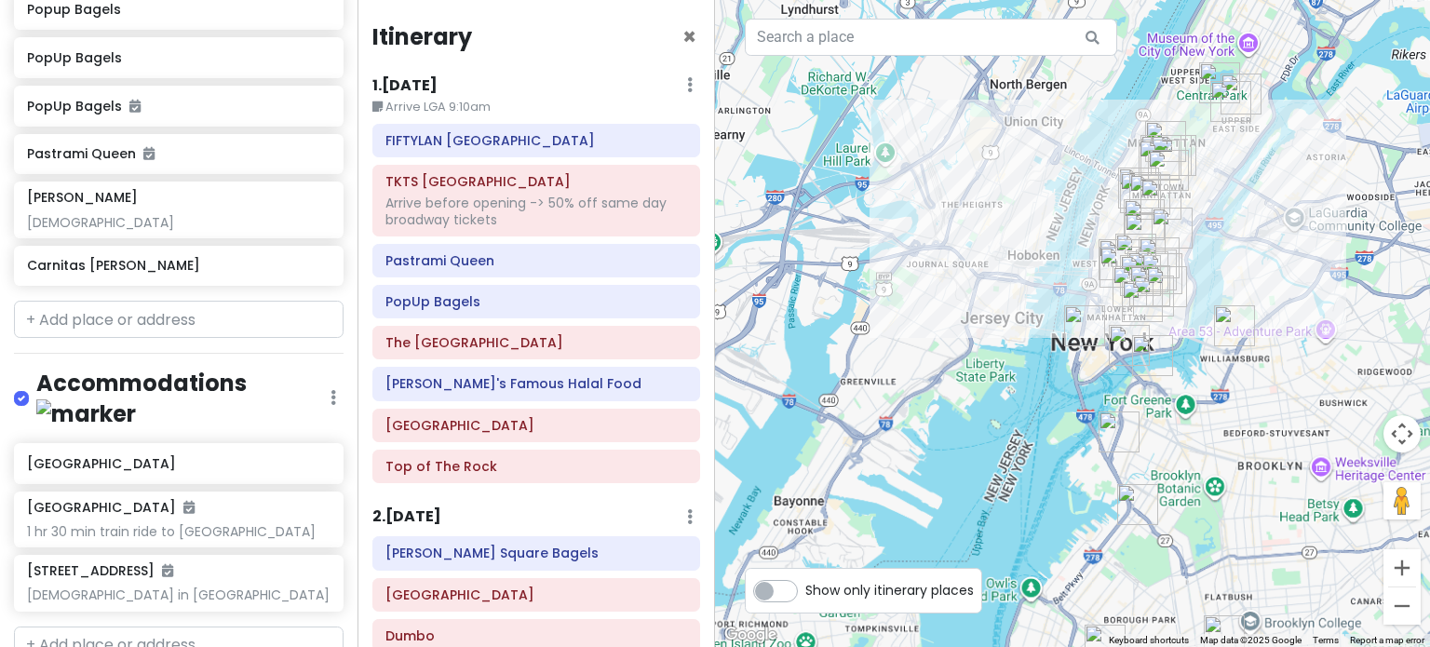
drag, startPoint x: 1195, startPoint y: 352, endPoint x: 1002, endPoint y: 319, distance: 196.3
click at [1002, 316] on div at bounding box center [1072, 323] width 715 height 647
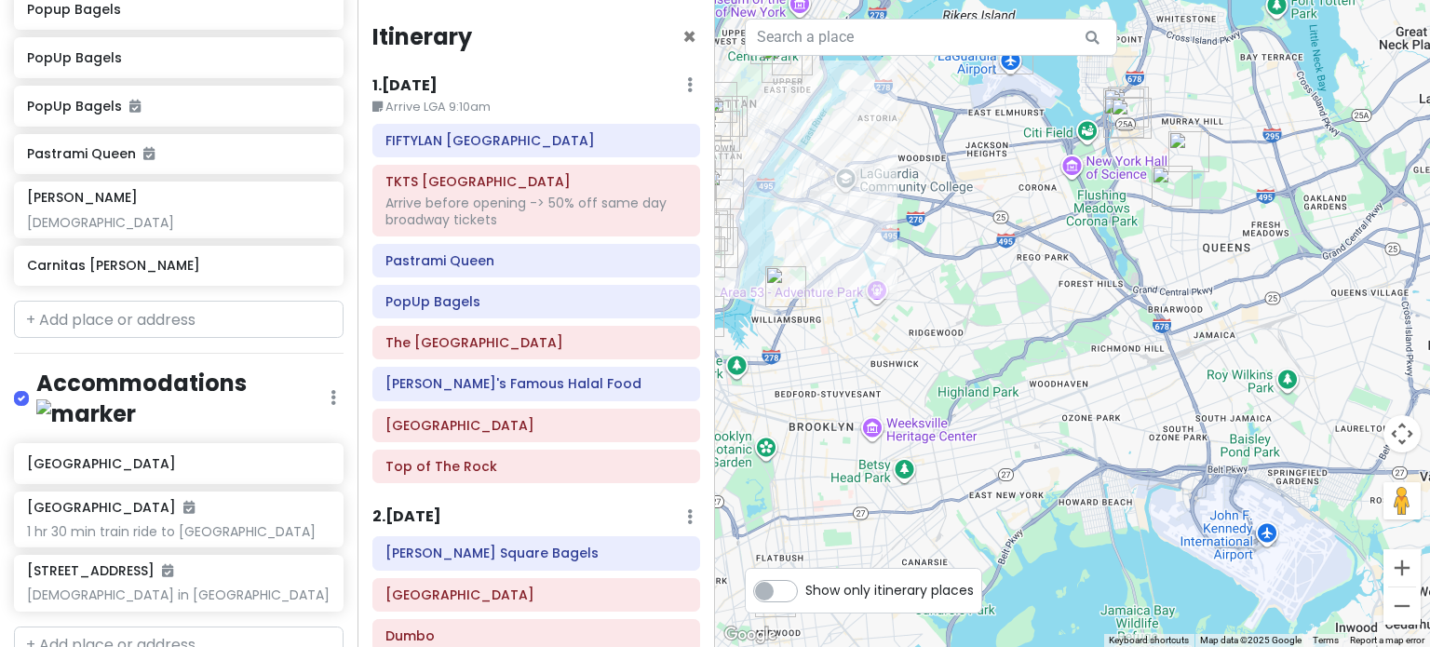
drag, startPoint x: 1009, startPoint y: 334, endPoint x: 1031, endPoint y: 363, distance: 36.5
click at [1024, 355] on div at bounding box center [1072, 323] width 715 height 647
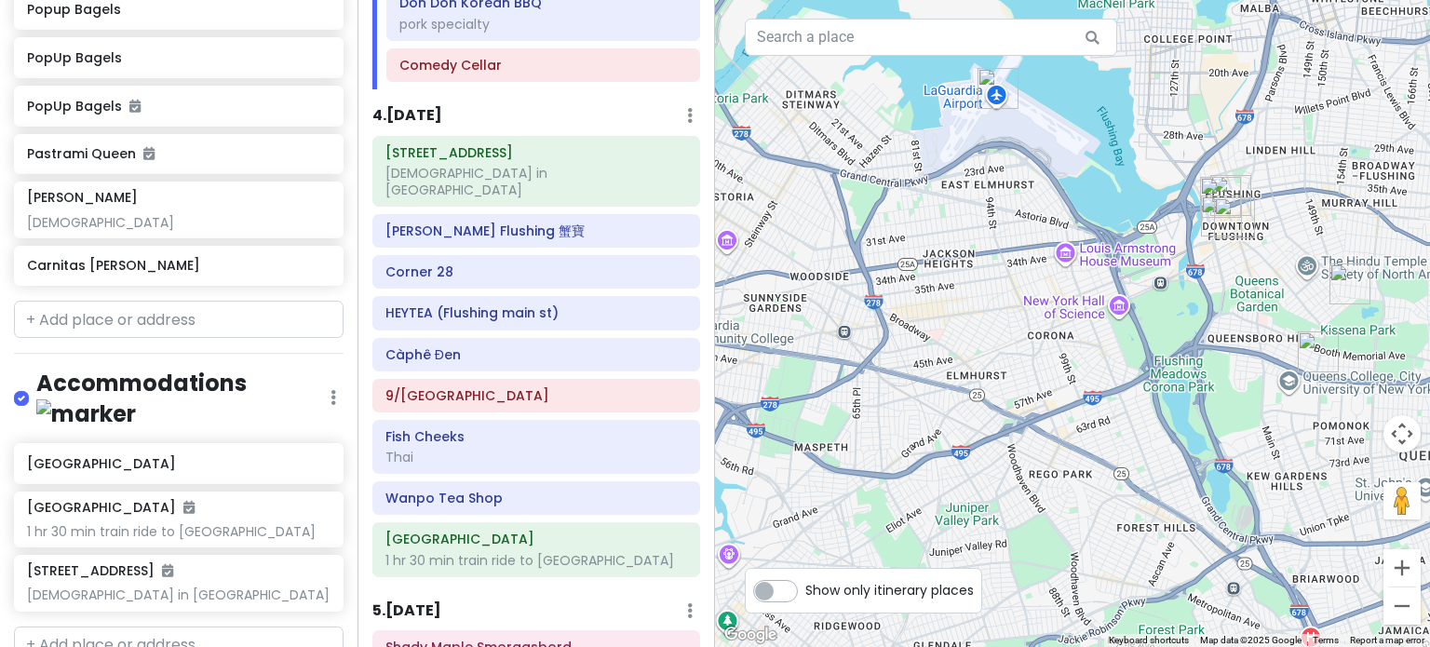
scroll to position [1024, 0]
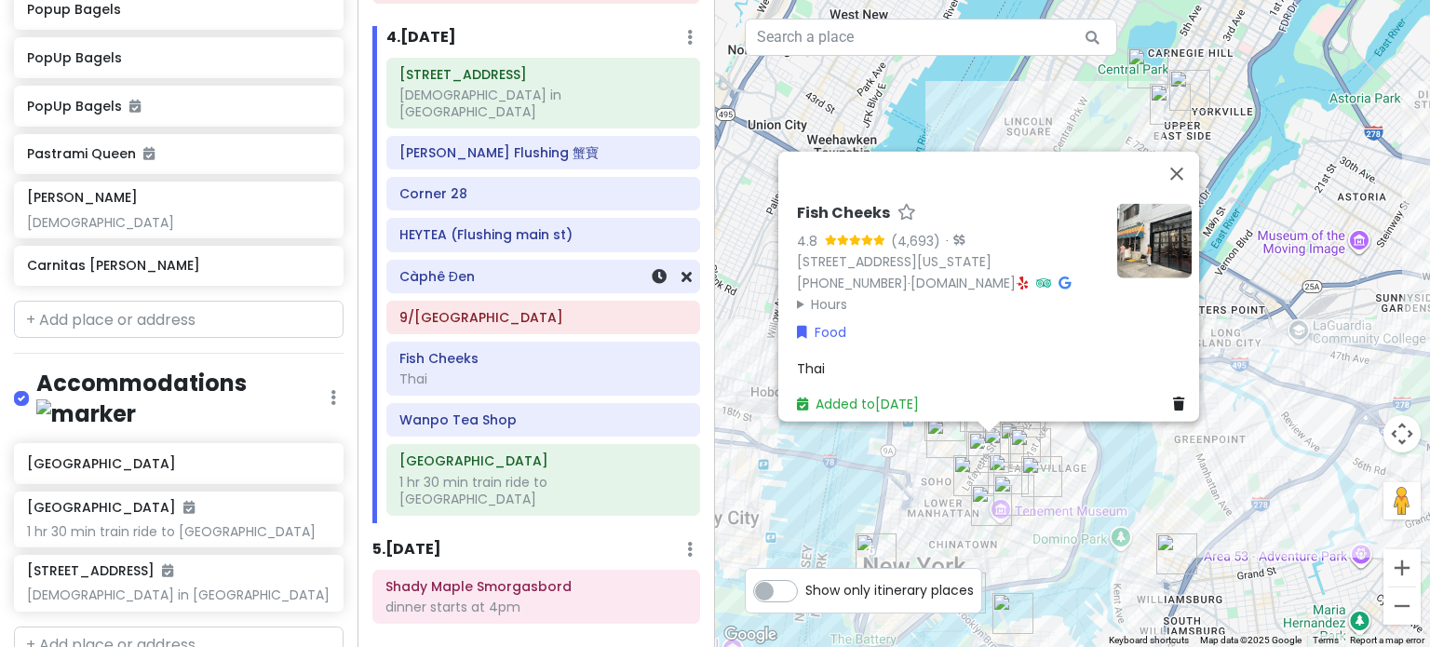
click at [464, 268] on h6 "Càphê Đen" at bounding box center [543, 276] width 288 height 17
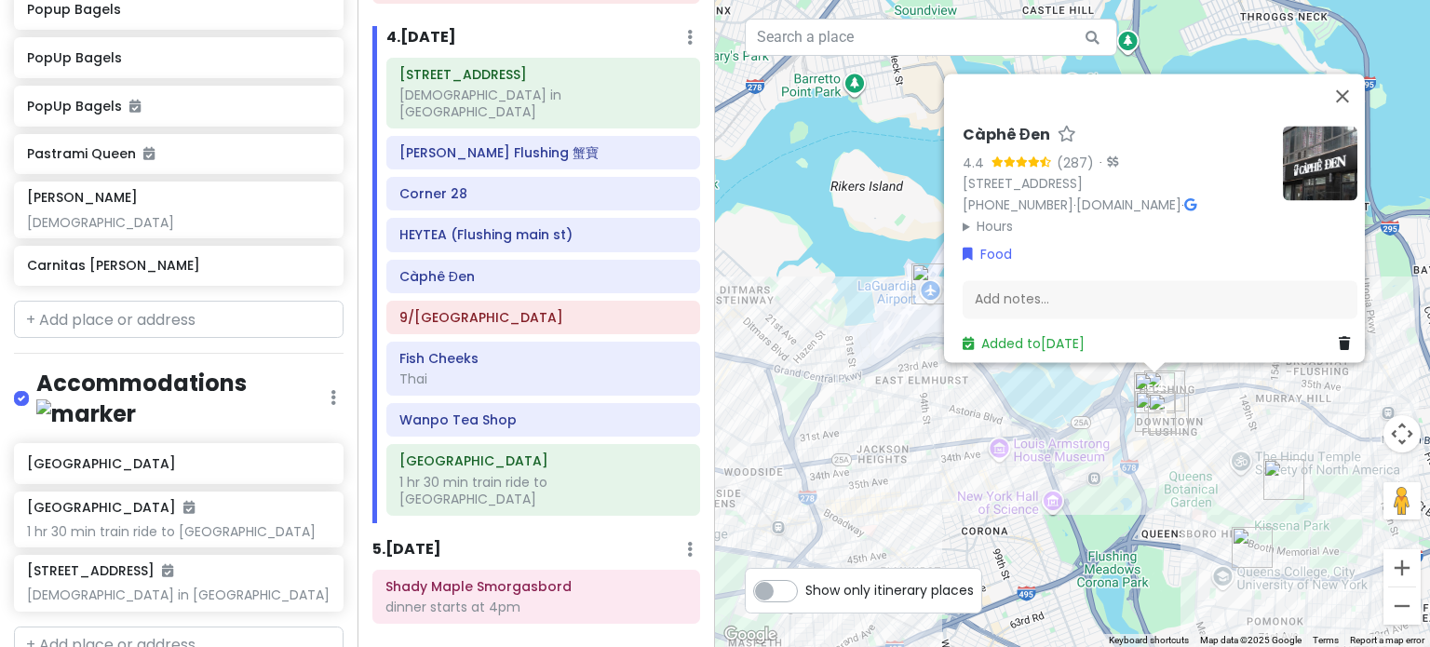
drag, startPoint x: 863, startPoint y: 297, endPoint x: 1009, endPoint y: 306, distance: 146.4
click at [985, 308] on div "Càphê Đen 4.4 (287) · 134-16 36th Rd S2, Flushing, NY 11354, USA (929) 728-0547…" at bounding box center [1072, 323] width 715 height 647
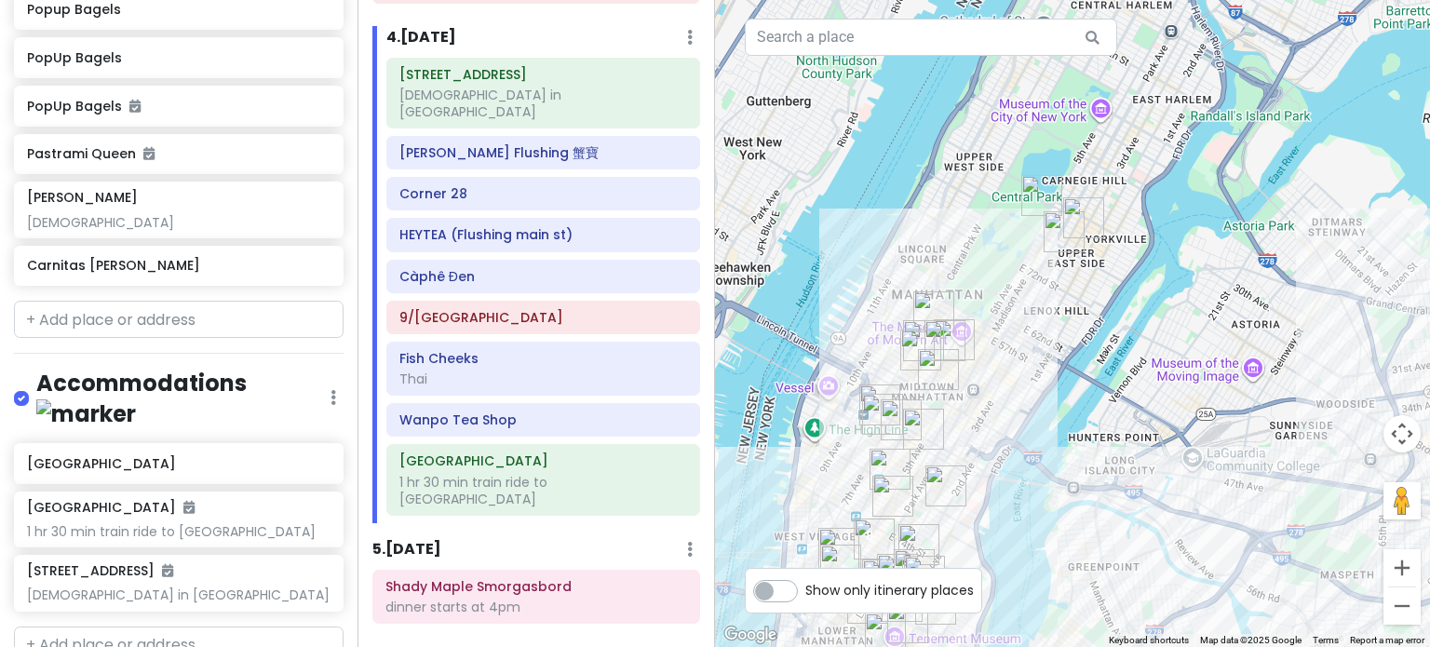
drag, startPoint x: 1025, startPoint y: 442, endPoint x: 1060, endPoint y: 327, distance: 120.7
click at [1060, 327] on div "Càphê Đen 4.4 (287) · 134-16 36th Rd S2, Flushing, NY 11354, USA (929) 728-0547…" at bounding box center [1072, 323] width 715 height 647
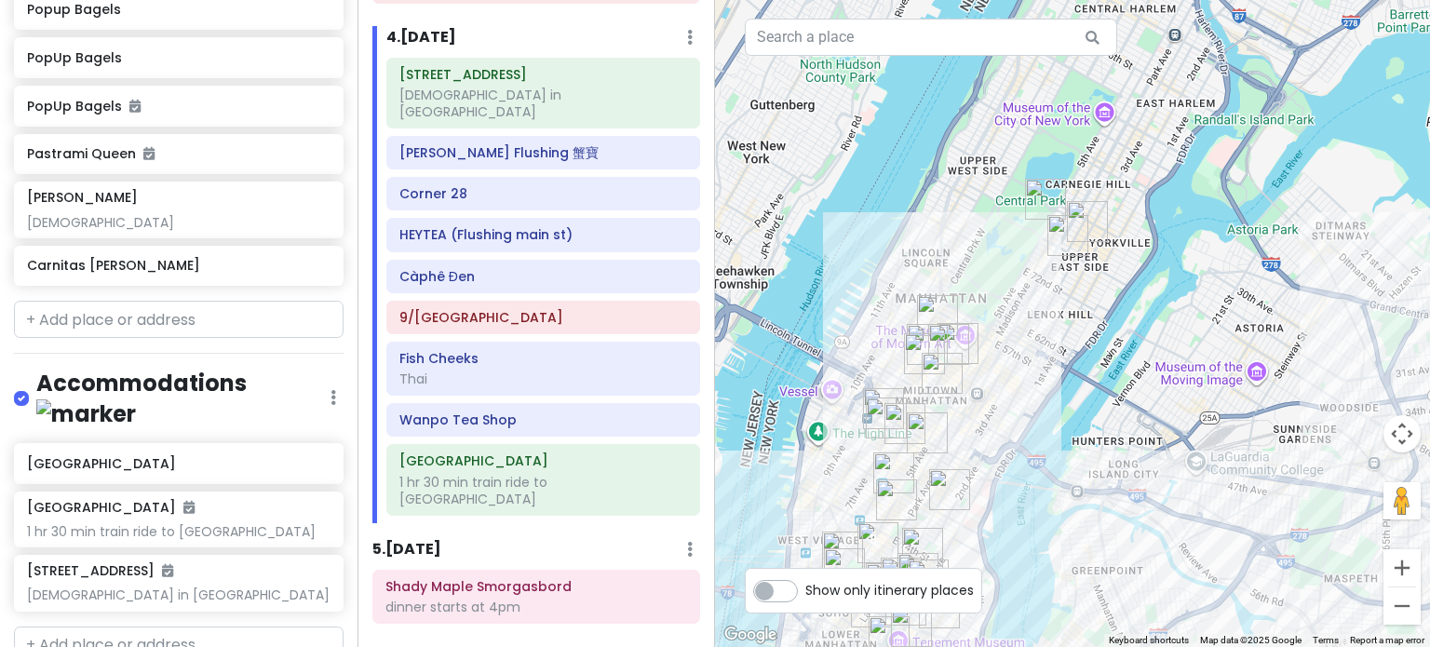
drag, startPoint x: 1207, startPoint y: 323, endPoint x: 1053, endPoint y: 297, distance: 156.7
click at [1069, 297] on div "Càphê Đen 4.4 (287) · 134-16 36th Rd S2, Flushing, NY 11354, USA (929) 728-0547…" at bounding box center [1072, 323] width 715 height 647
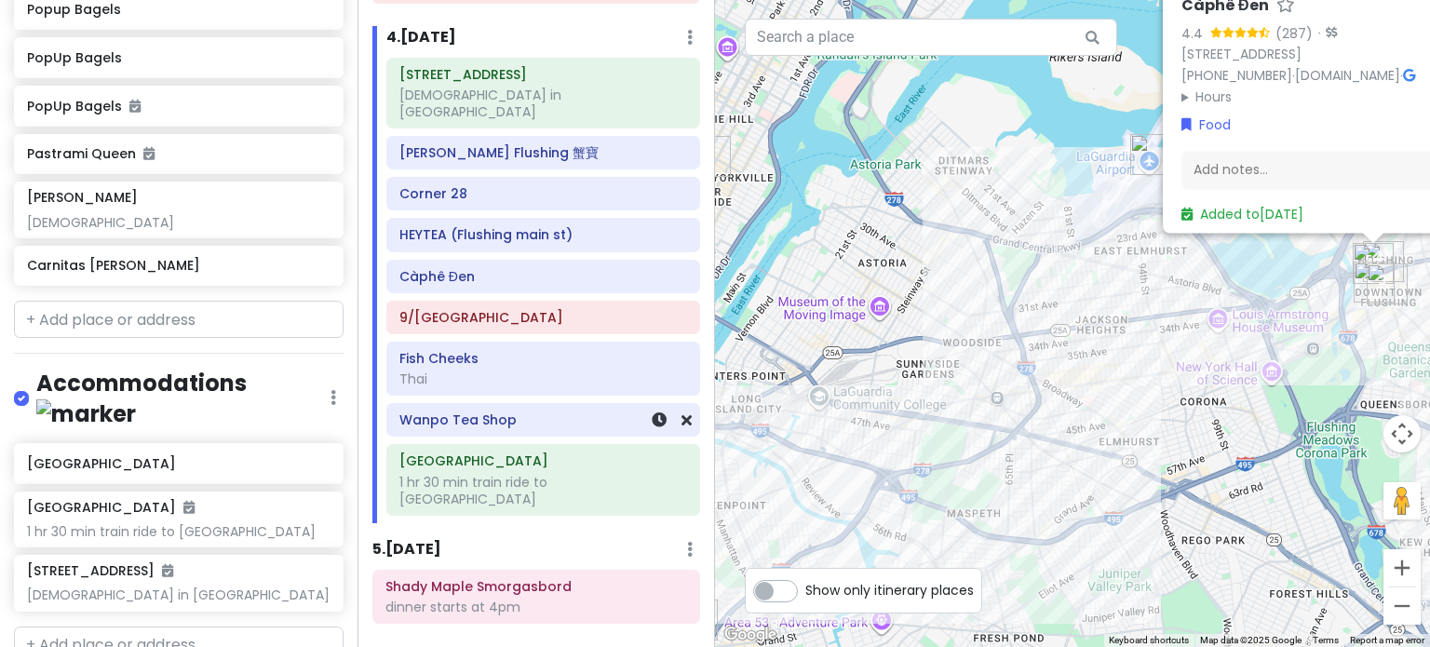
click at [483, 399] on div "157-17 Rose Ave church in nyc Xie Bao Flushing 蟹寶 Corner 28 HEYTEA (Flushing ma…" at bounding box center [543, 290] width 342 height 465
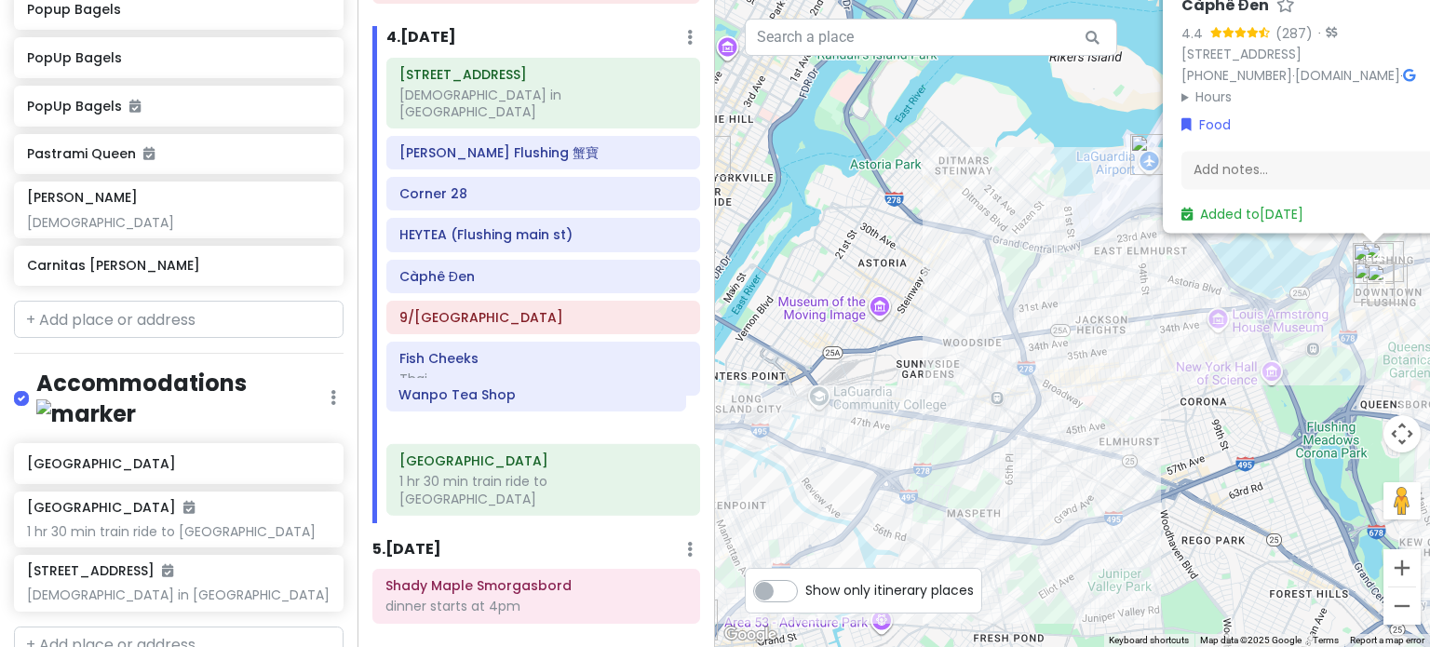
click at [484, 397] on div "157-17 Rose Ave church in nyc Xie Bao Flushing 蟹寶 Corner 28 HEYTEA (Flushing ma…" at bounding box center [543, 290] width 342 height 465
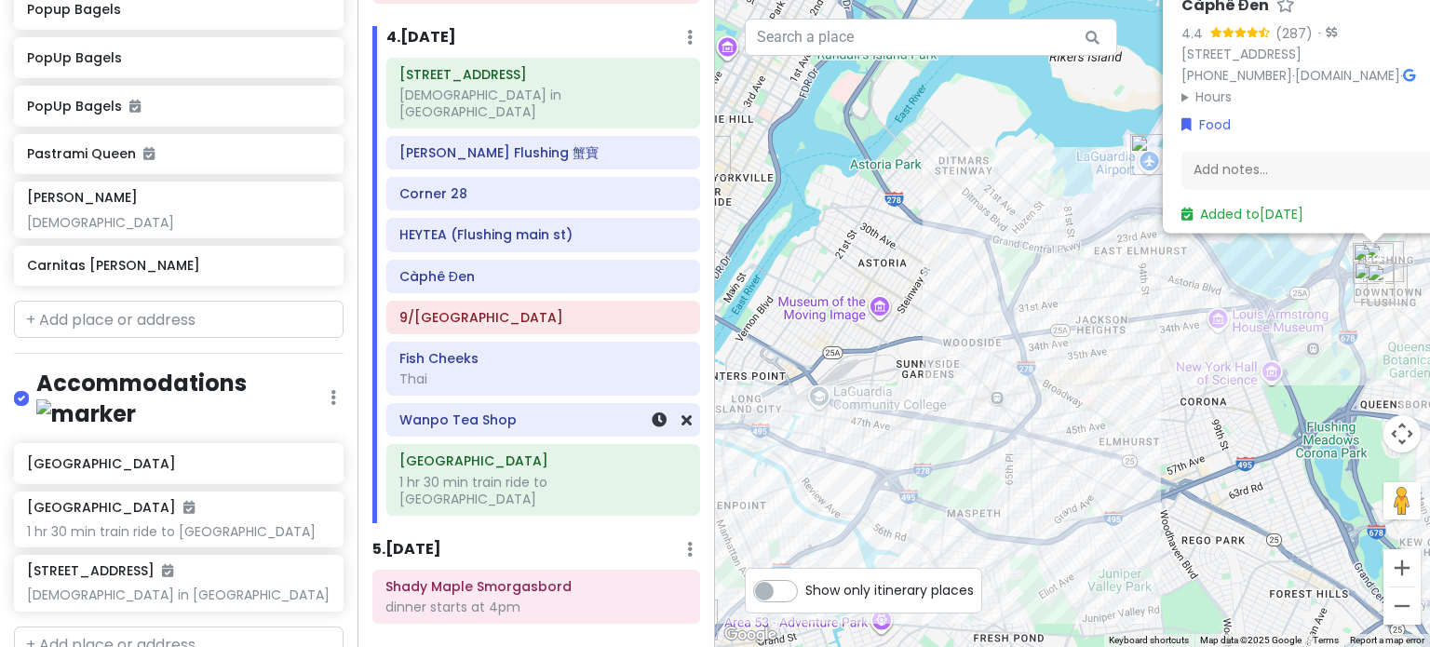
click at [491, 411] on h6 "Wanpo Tea Shop" at bounding box center [543, 419] width 288 height 17
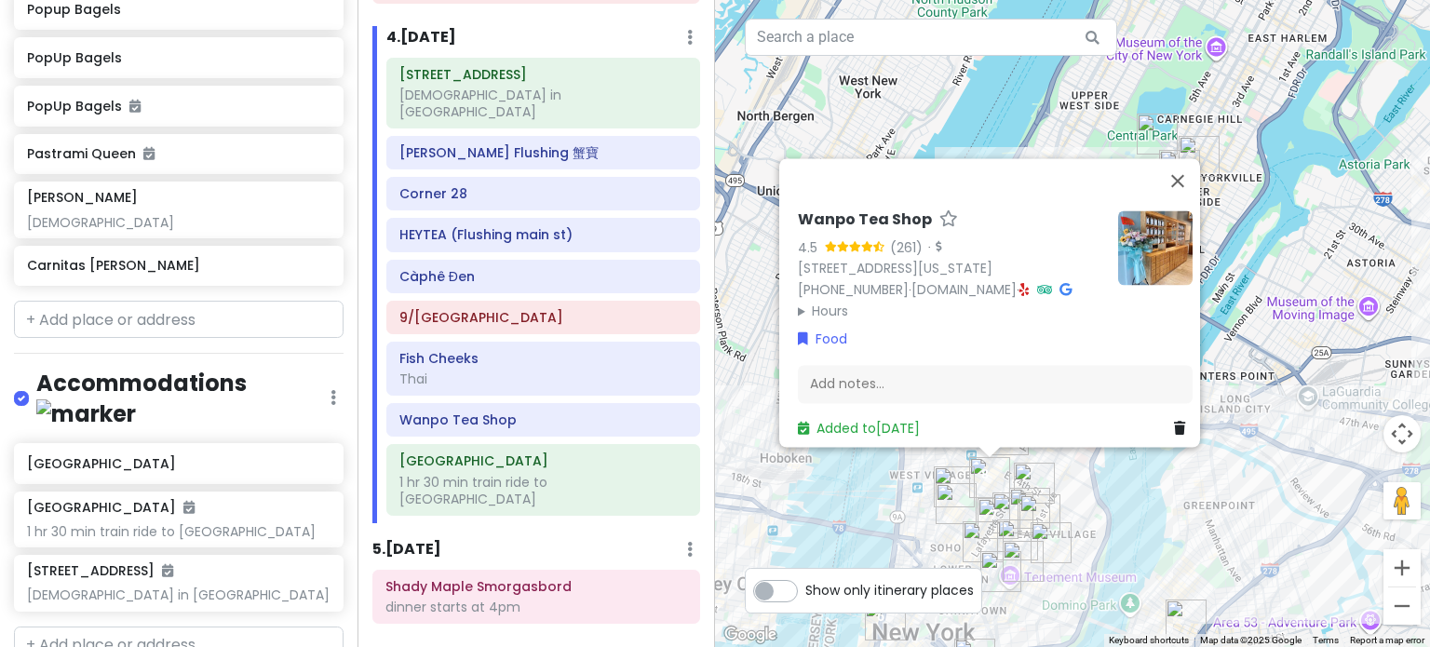
click at [798, 302] on summary "Hours" at bounding box center [950, 311] width 305 height 20
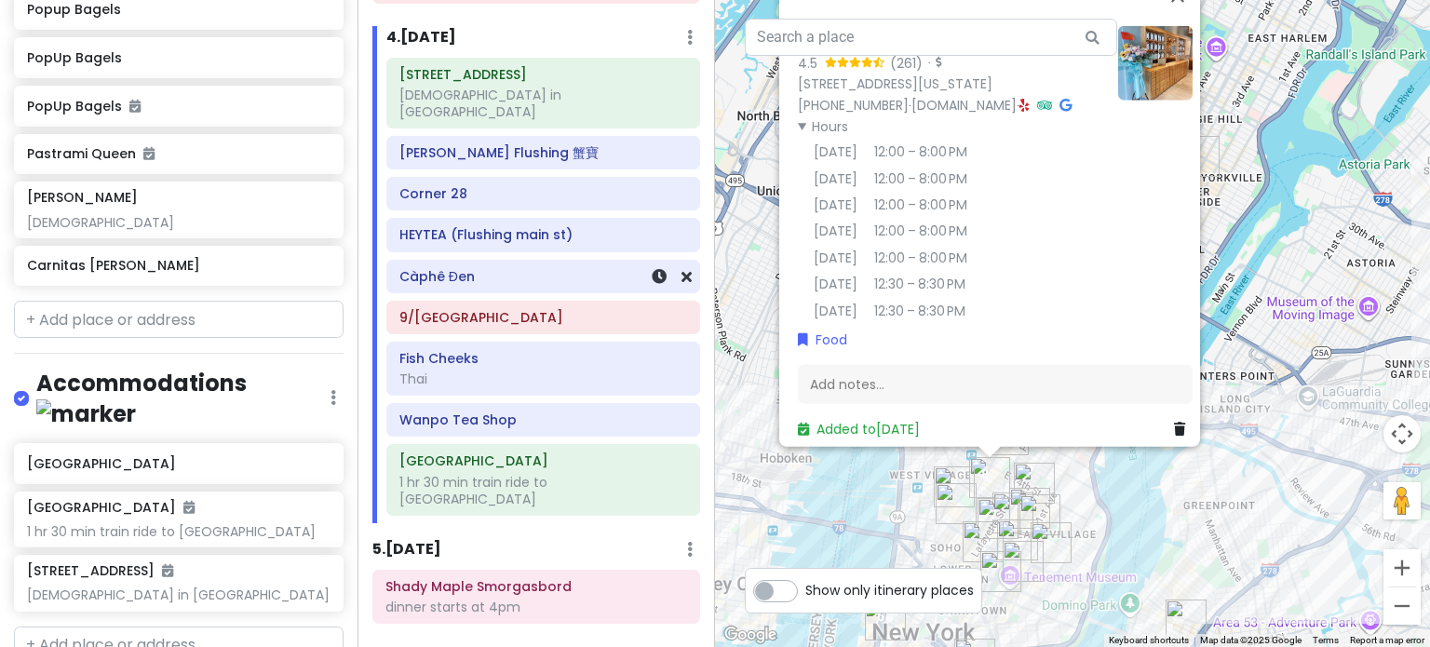
click at [504, 268] on h6 "Càphê Đen" at bounding box center [543, 276] width 288 height 17
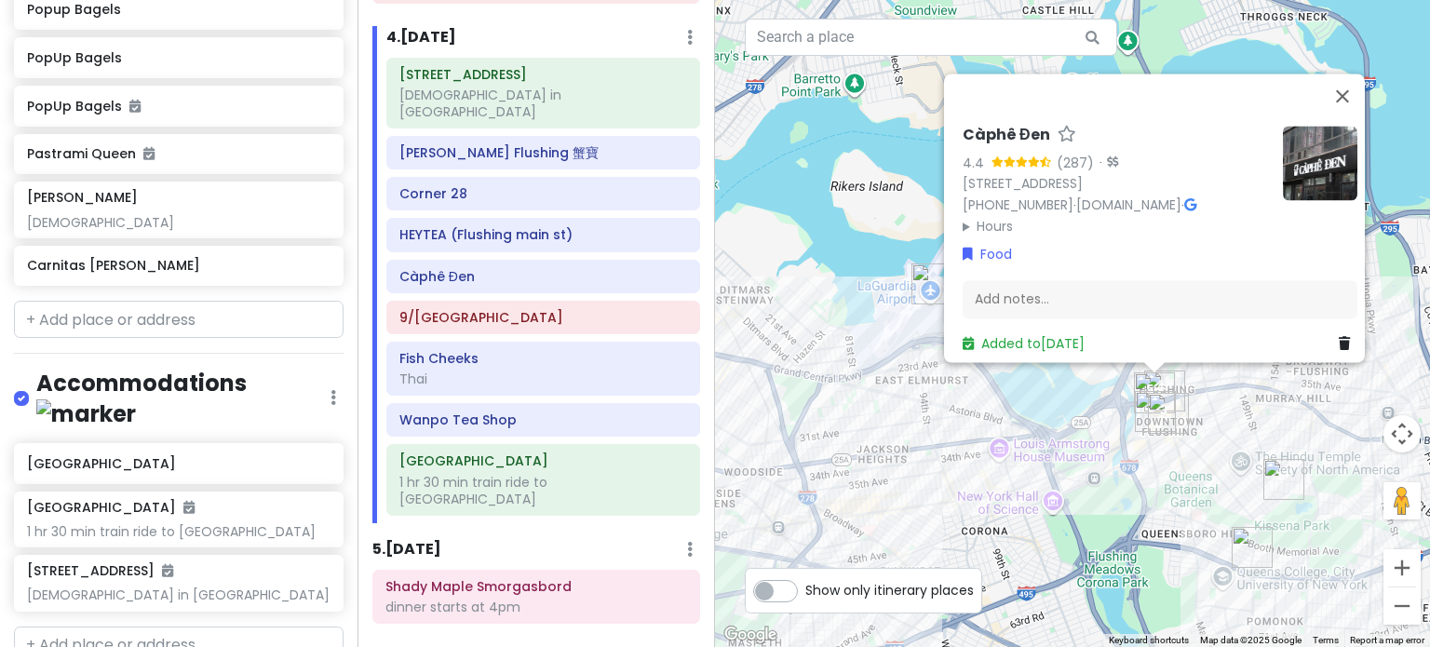
click at [978, 216] on summary "Hours" at bounding box center [1114, 226] width 305 height 20
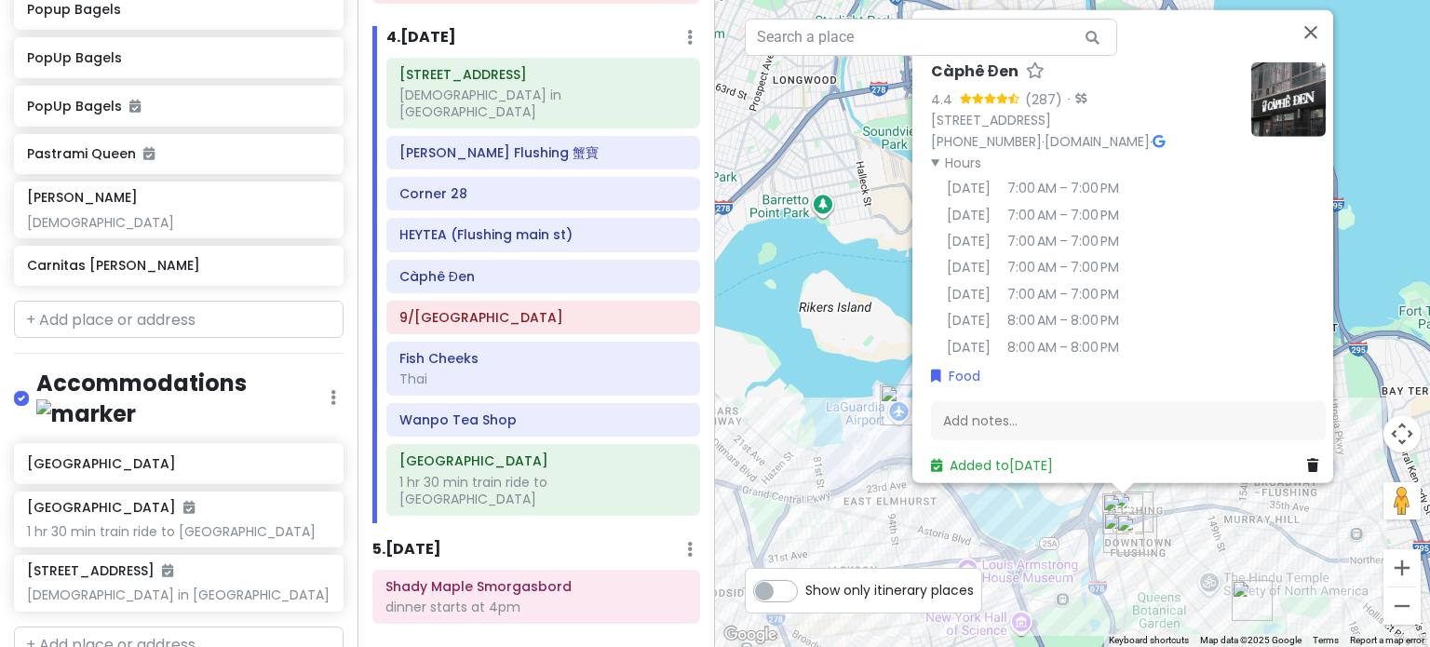
drag, startPoint x: 853, startPoint y: 211, endPoint x: 821, endPoint y: 334, distance: 126.9
click at [821, 334] on div "Càphê Đen 4.4 (287) · 134-16 36th Rd S2, Flushing, NY 11354, USA (929) 728-0547…" at bounding box center [1072, 323] width 715 height 647
drag, startPoint x: 455, startPoint y: 323, endPoint x: 464, endPoint y: 346, distance: 25.1
click at [464, 346] on div "157-17 Rose Ave church in nyc Xie Bao Flushing 蟹寶 Corner 28 HEYTEA (Flushing ma…" at bounding box center [543, 290] width 342 height 465
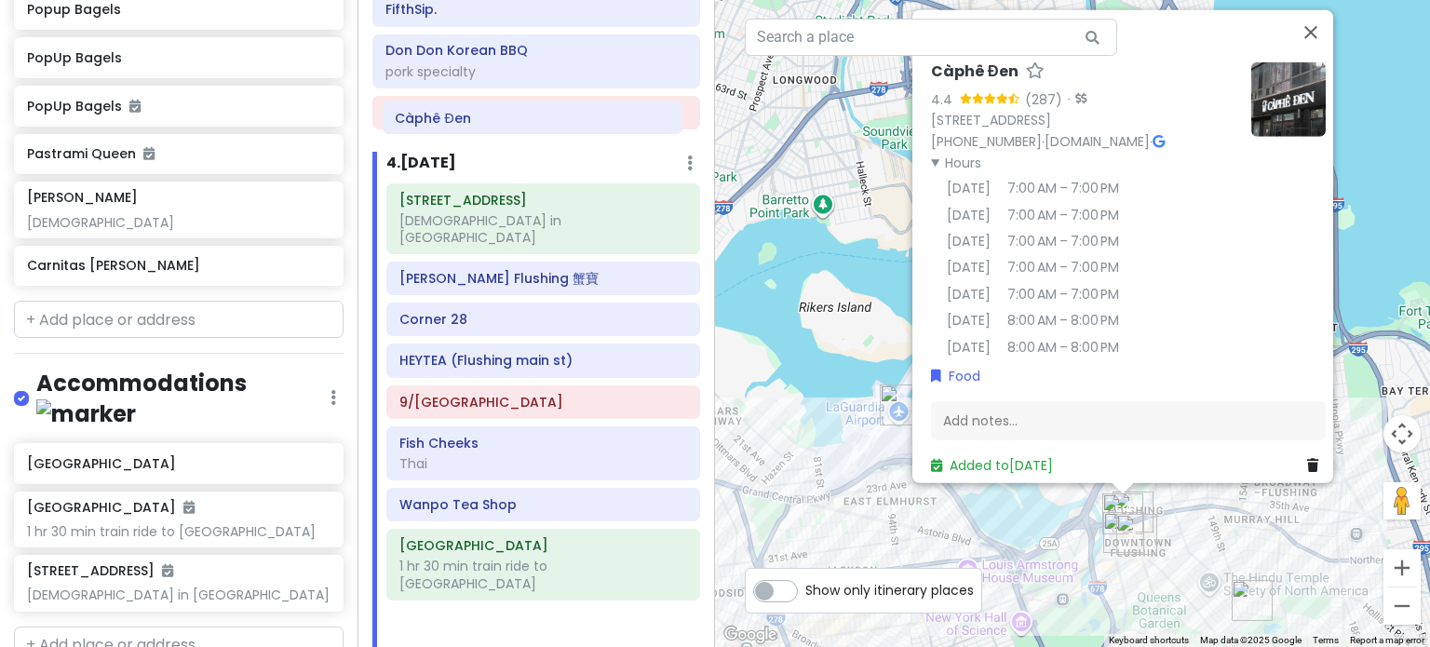
scroll to position [864, 0]
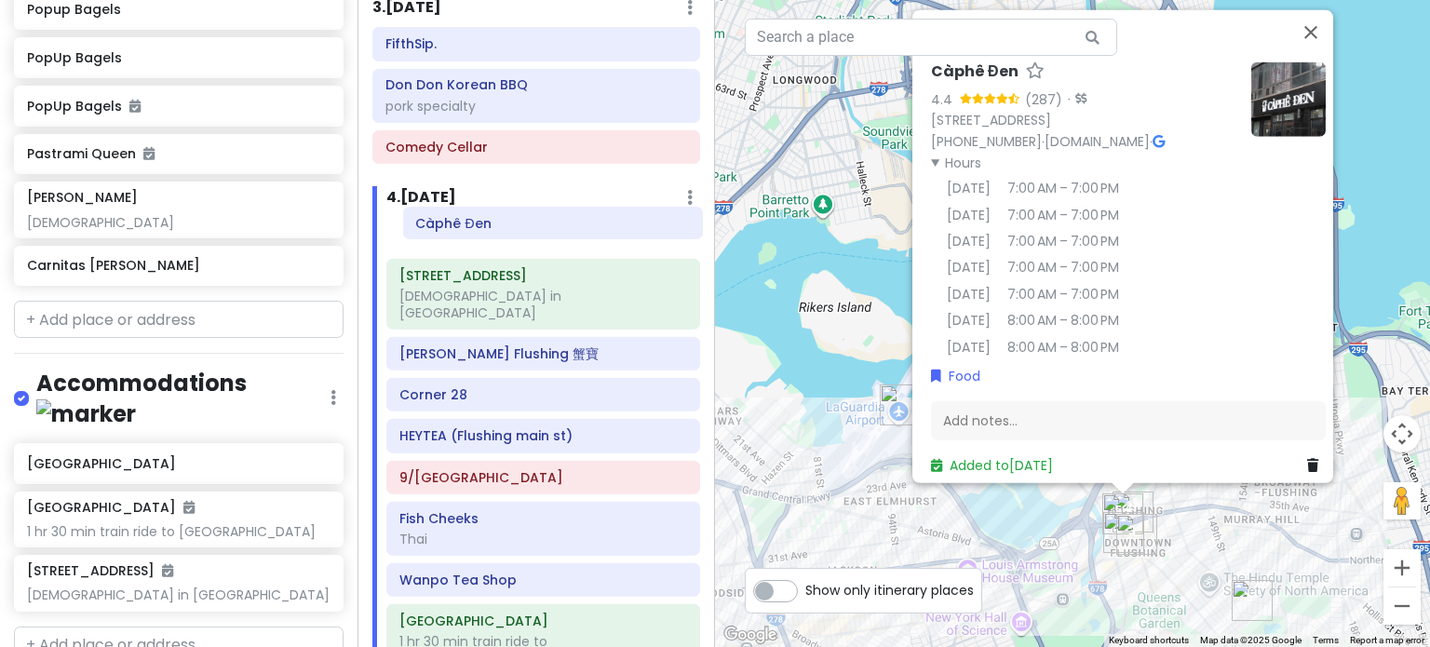
drag, startPoint x: 458, startPoint y: 263, endPoint x: 474, endPoint y: 233, distance: 34.6
click at [474, 233] on div "157-17 Rose Ave church in nyc Xie Bao Flushing 蟹寶 Corner 28 HEYTEA (Flushing ma…" at bounding box center [543, 450] width 342 height 465
click at [1248, 537] on div "Càphê Đen 4.4 (287) · 134-16 36th Rd S2, Flushing, NY 11354, USA (929) 728-0547…" at bounding box center [1072, 323] width 715 height 647
click at [1220, 550] on div "Càphê Đen 4.4 (287) · 134-16 36th Rd S2, Flushing, NY 11354, USA (929) 728-0547…" at bounding box center [1072, 323] width 715 height 647
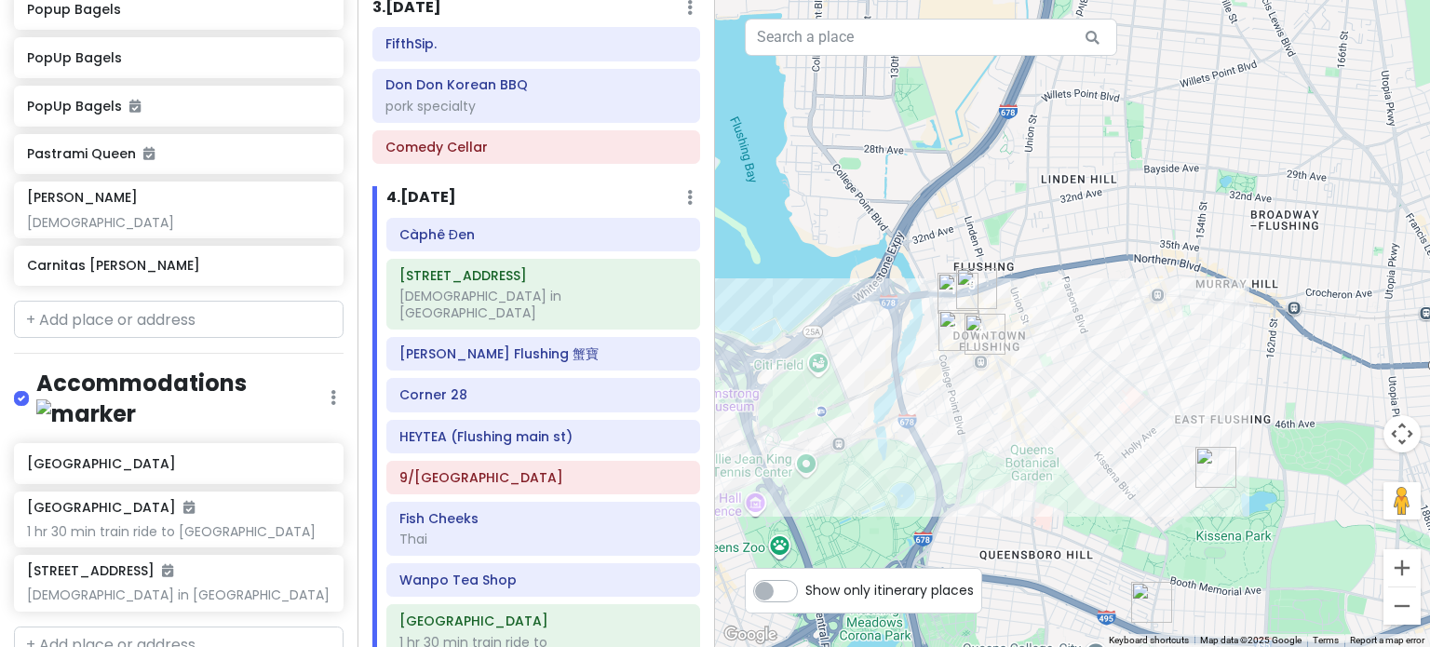
drag, startPoint x: 1123, startPoint y: 553, endPoint x: 992, endPoint y: 383, distance: 213.7
click at [987, 380] on div at bounding box center [1072, 323] width 715 height 647
click at [970, 420] on div at bounding box center [1072, 323] width 715 height 647
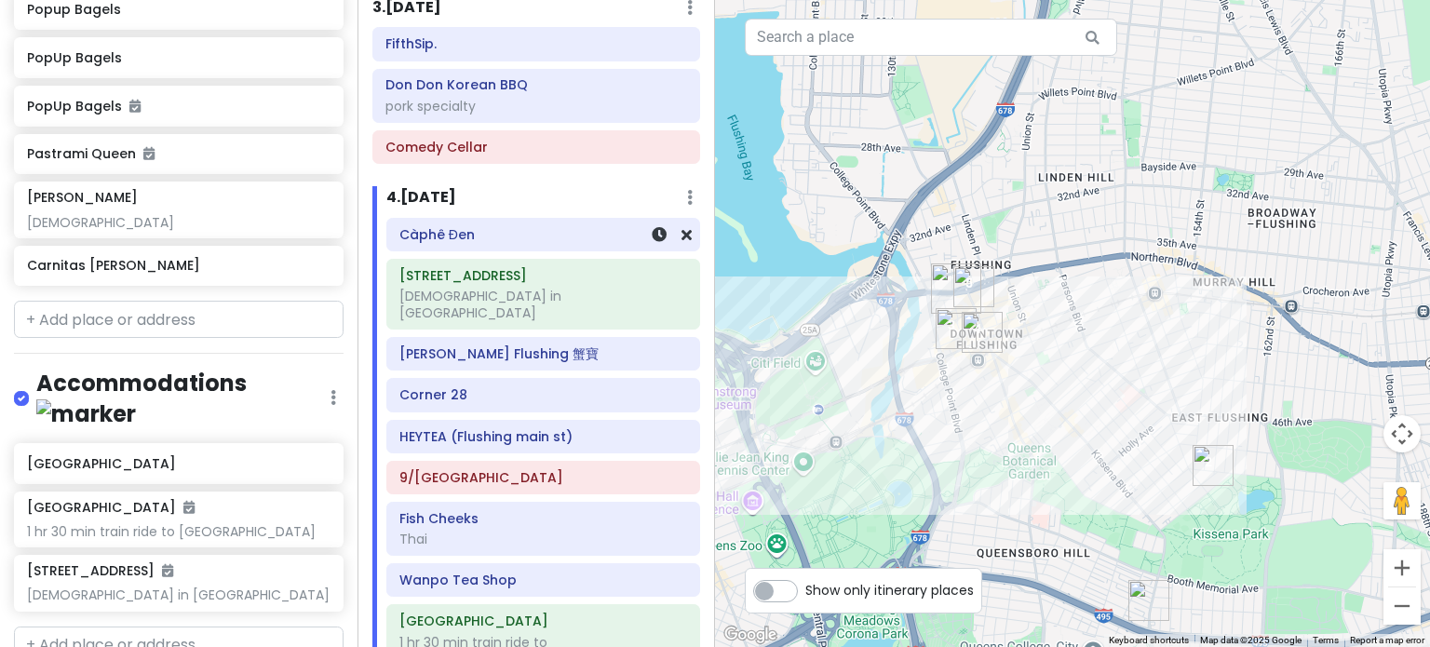
click at [532, 232] on h6 "Càphê Đen" at bounding box center [543, 234] width 288 height 17
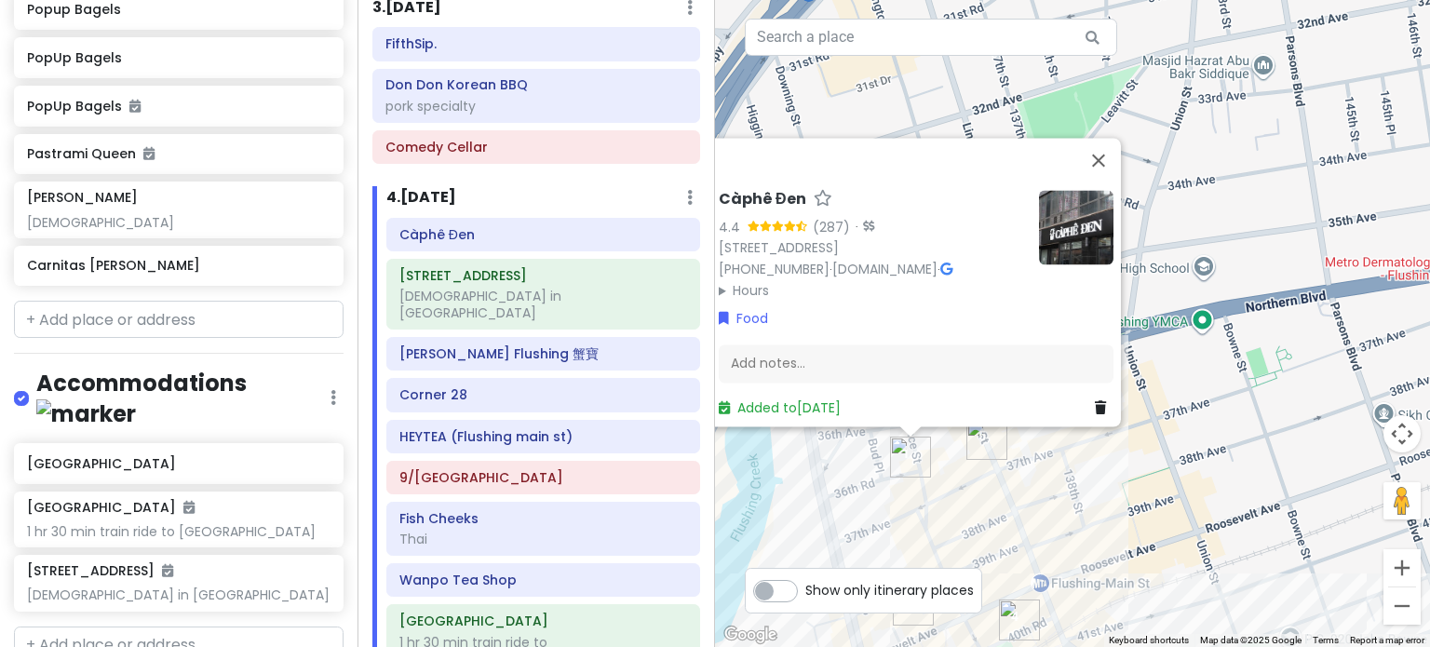
click at [978, 446] on img "HEYTEA (Flushing main st)" at bounding box center [986, 439] width 41 height 41
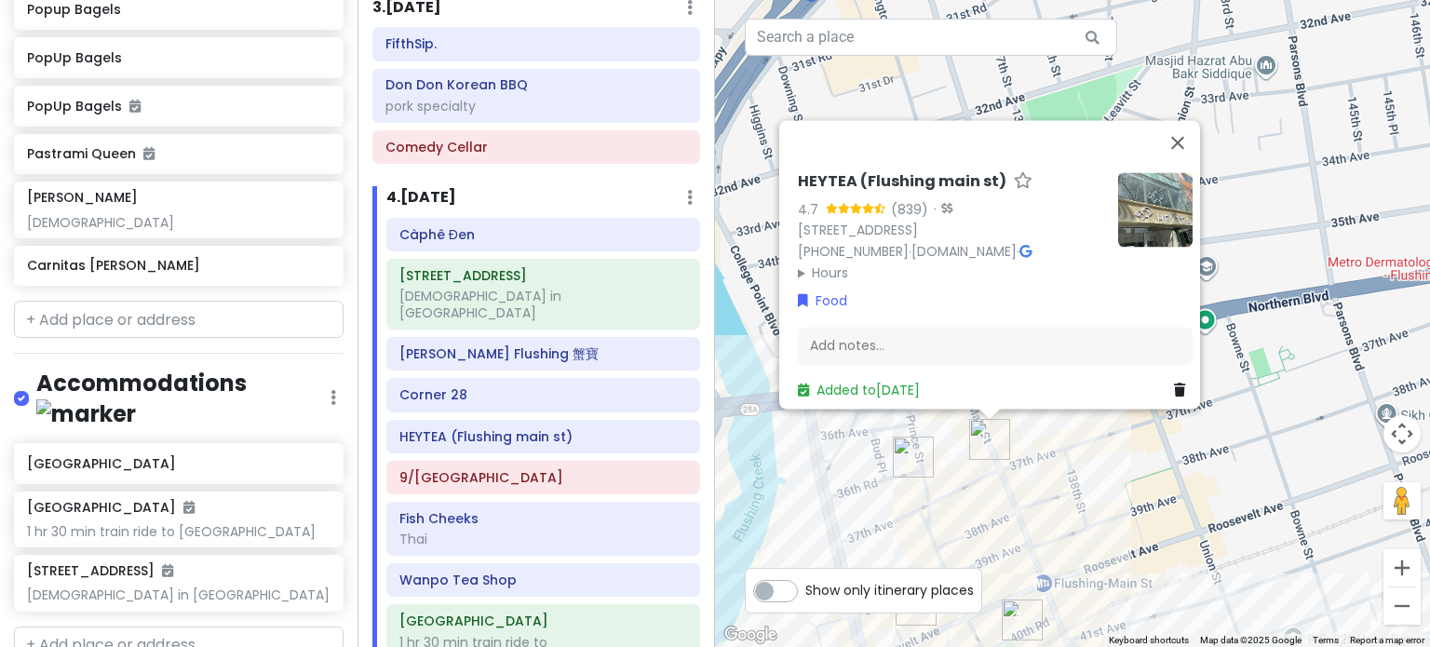
click at [1082, 456] on div "HEYTEA (Flushing main st) 4.7 (839) · 36-56 Main St, Flushing, NY 11354, USA (3…" at bounding box center [1072, 323] width 715 height 647
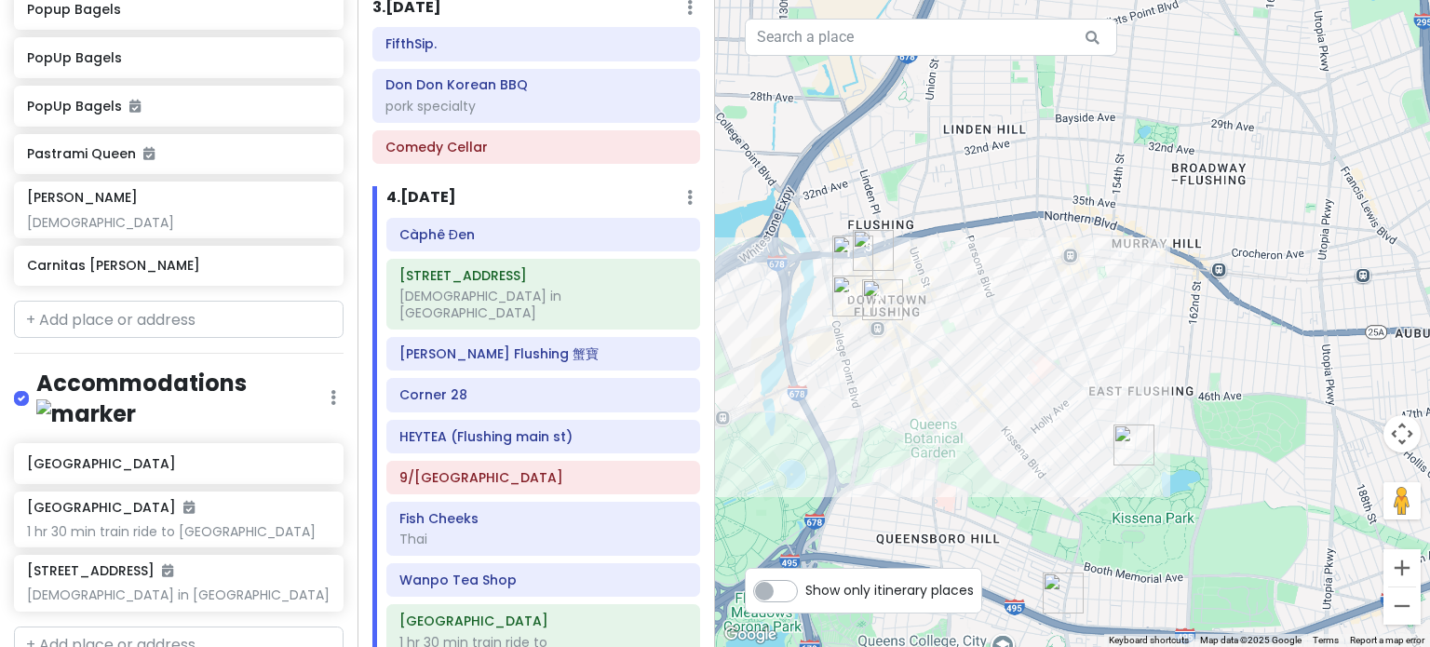
drag, startPoint x: 1144, startPoint y: 438, endPoint x: 1041, endPoint y: 308, distance: 166.3
click at [1041, 308] on div at bounding box center [1072, 323] width 715 height 647
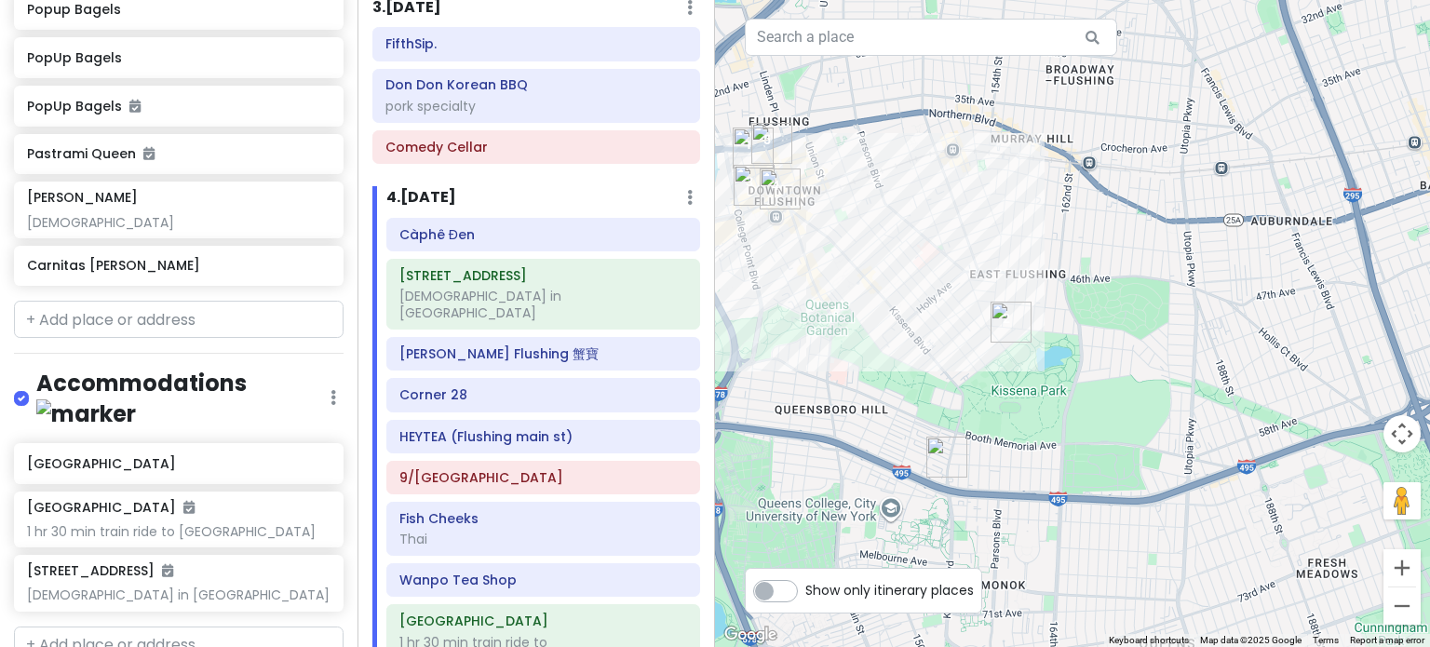
scroll to position [398, 0]
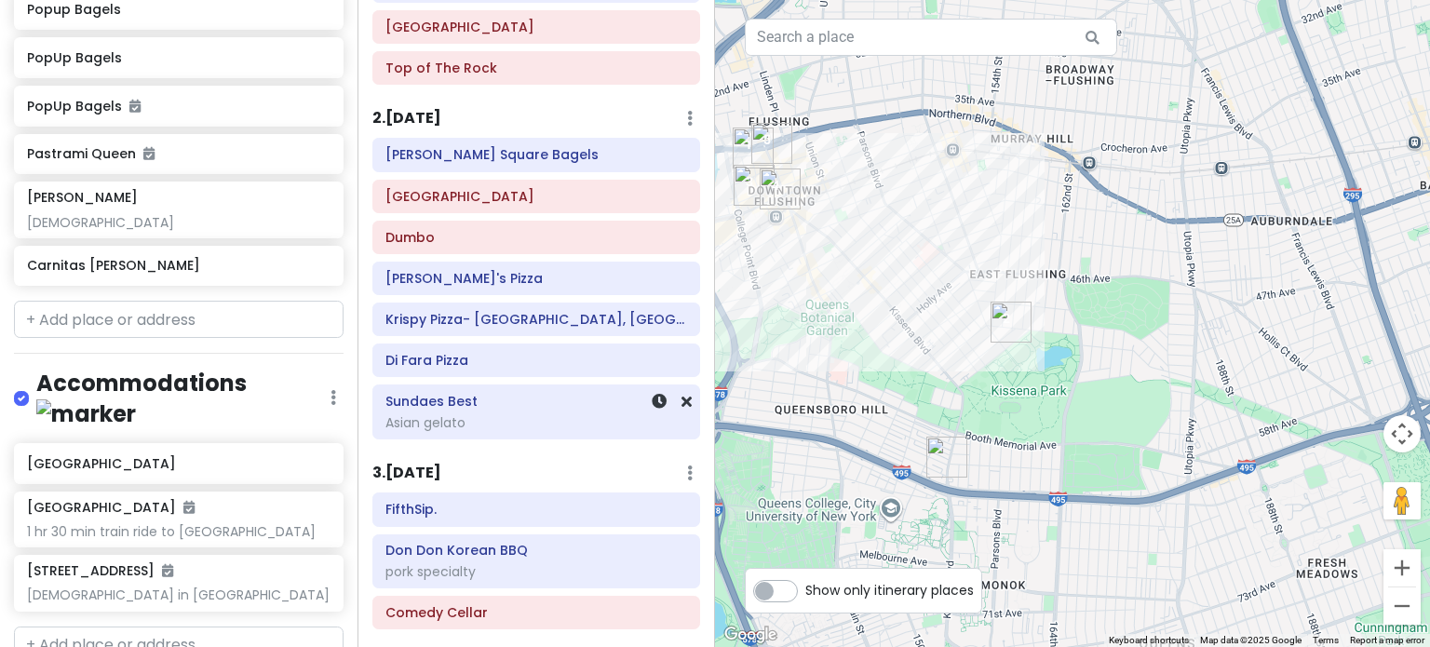
click at [478, 405] on div "Sundaes Best Asian gelato" at bounding box center [536, 412] width 302 height 47
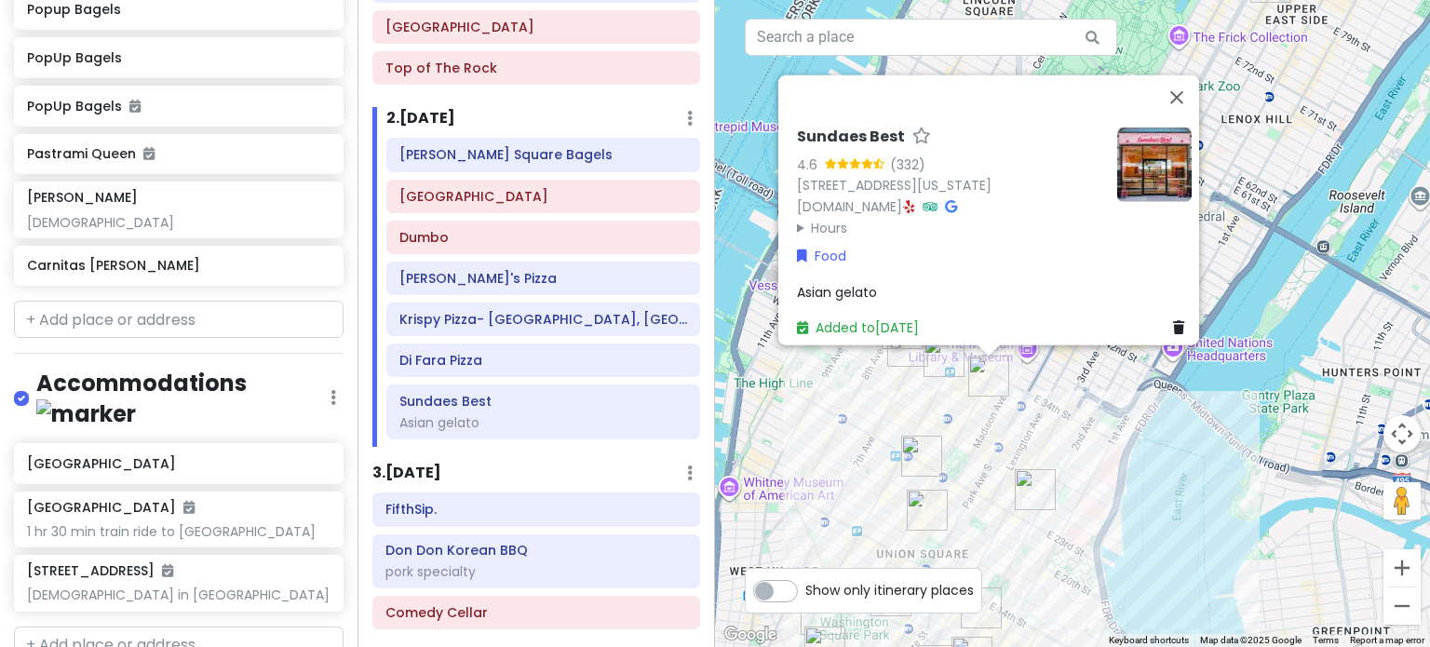
click at [1163, 474] on div "Sundaes Best 4.6 (332) 4 E 32nd St Store 5, New York, NY 10016, USA sundaesbest…" at bounding box center [1072, 323] width 715 height 647
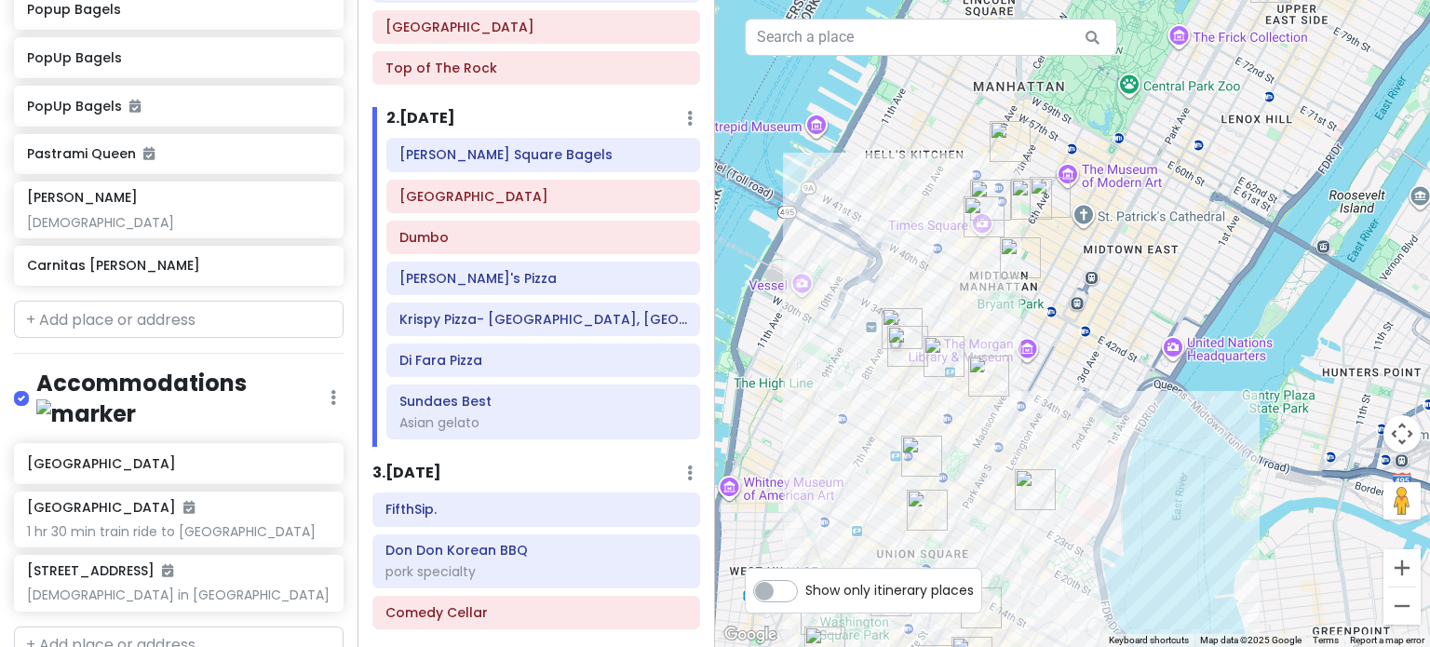
click at [912, 349] on img "PopUp Bagels" at bounding box center [907, 346] width 41 height 41
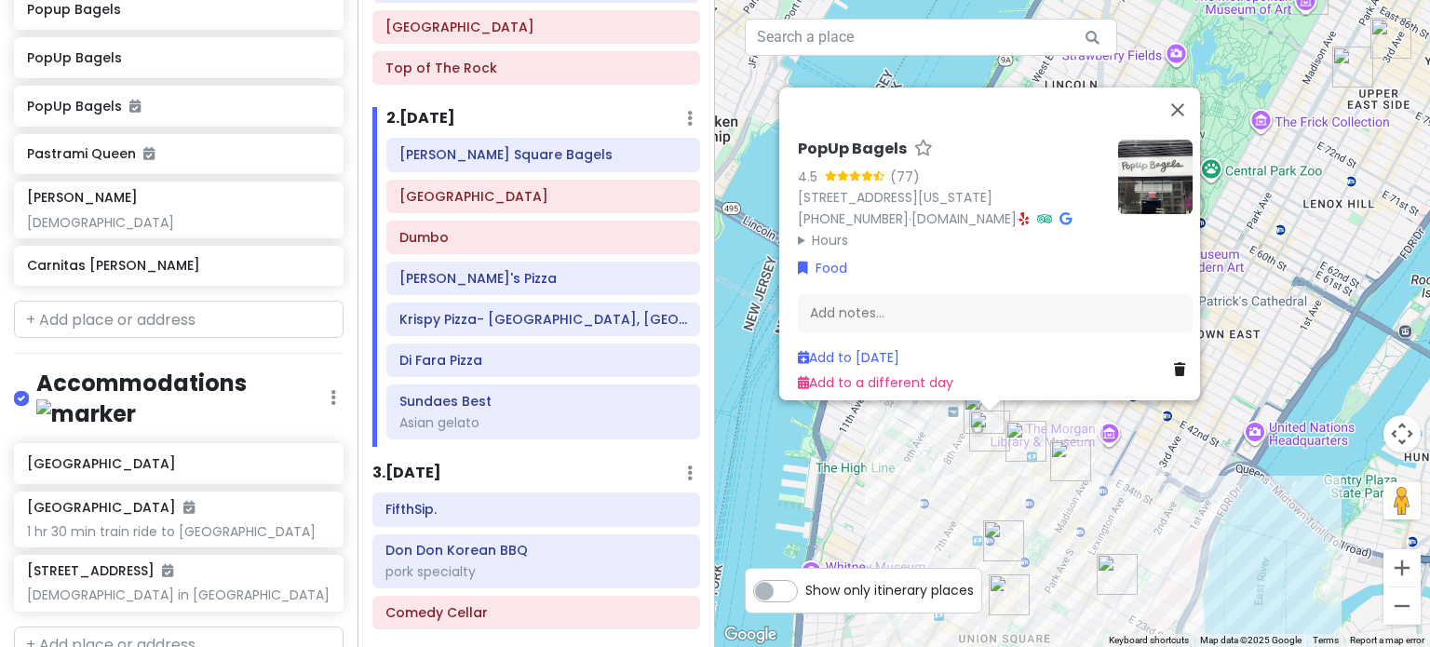
click at [902, 448] on div "PopUp Bagels 4.5 (77) 370 7th Ave, New York, NY 10001, USA (203) 297-8819 · www…" at bounding box center [1072, 323] width 715 height 647
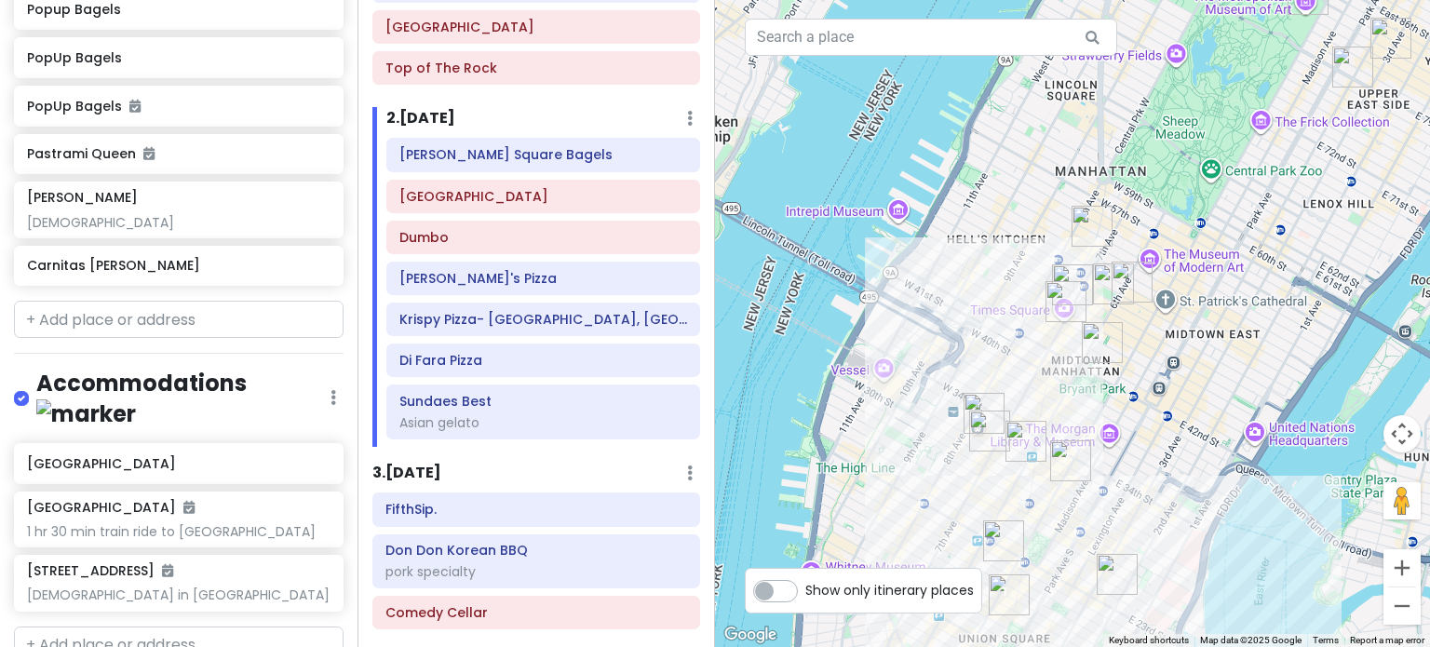
click at [987, 400] on img "Penn Station" at bounding box center [983, 413] width 41 height 41
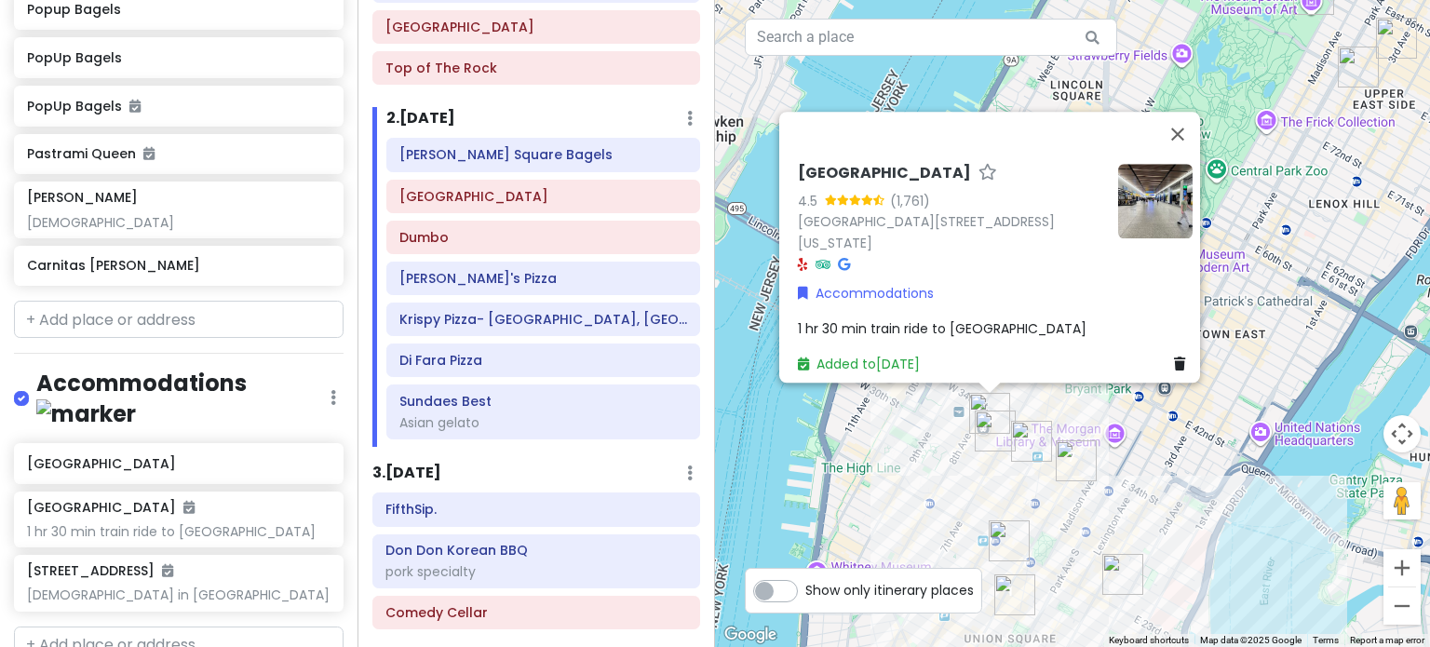
click at [1198, 432] on div "[GEOGRAPHIC_DATA] 4.5 (1,761) [STREET_ADDRESS][US_STATE] Accommodations 1 hr 30…" at bounding box center [1072, 323] width 715 height 647
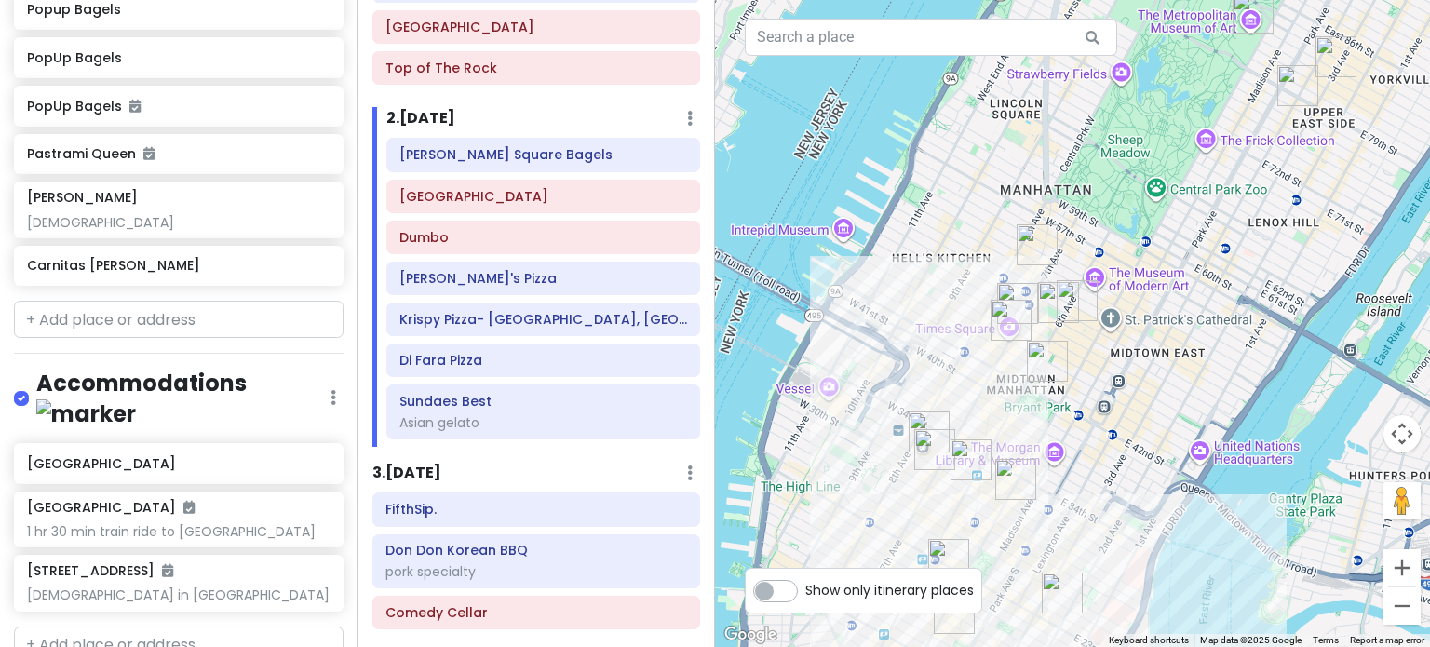
drag, startPoint x: 1167, startPoint y: 405, endPoint x: 1132, endPoint y: 450, distance: 57.7
click at [1137, 430] on div at bounding box center [1072, 323] width 715 height 647
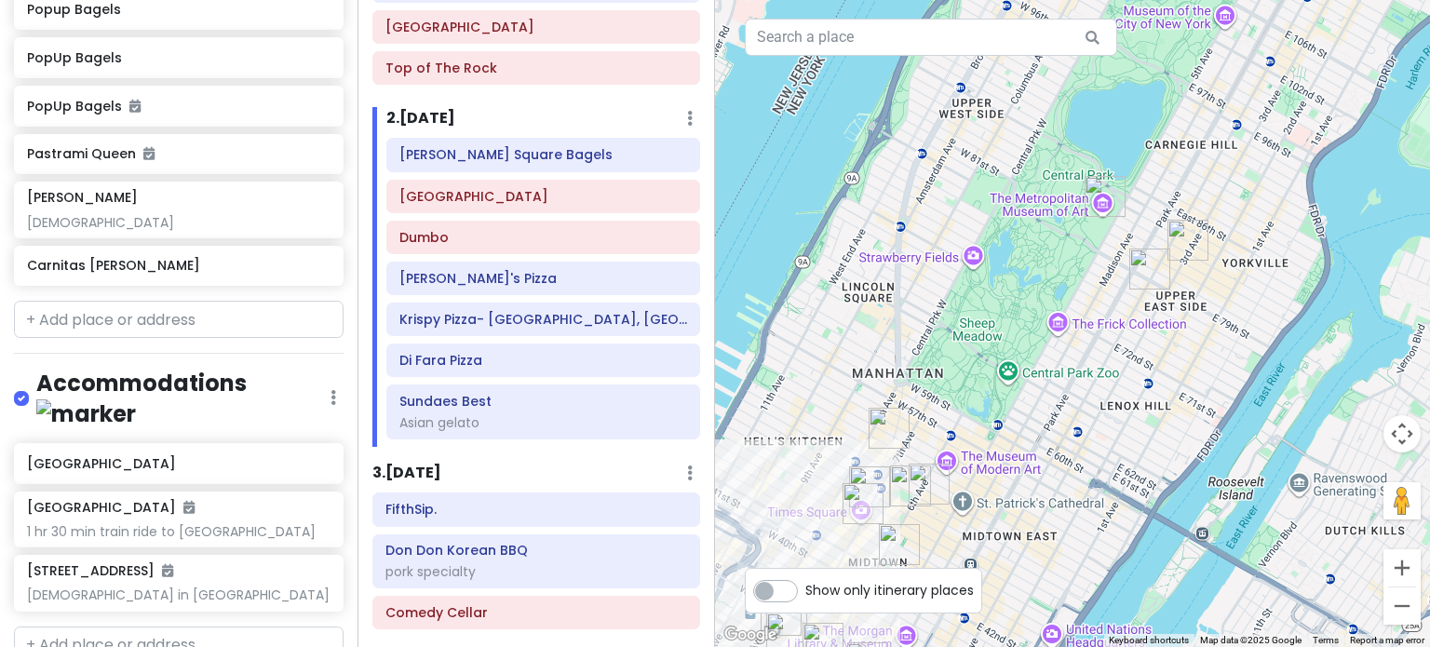
drag, startPoint x: 1221, startPoint y: 189, endPoint x: 1182, endPoint y: 301, distance: 118.3
click at [1182, 301] on div at bounding box center [1072, 323] width 715 height 647
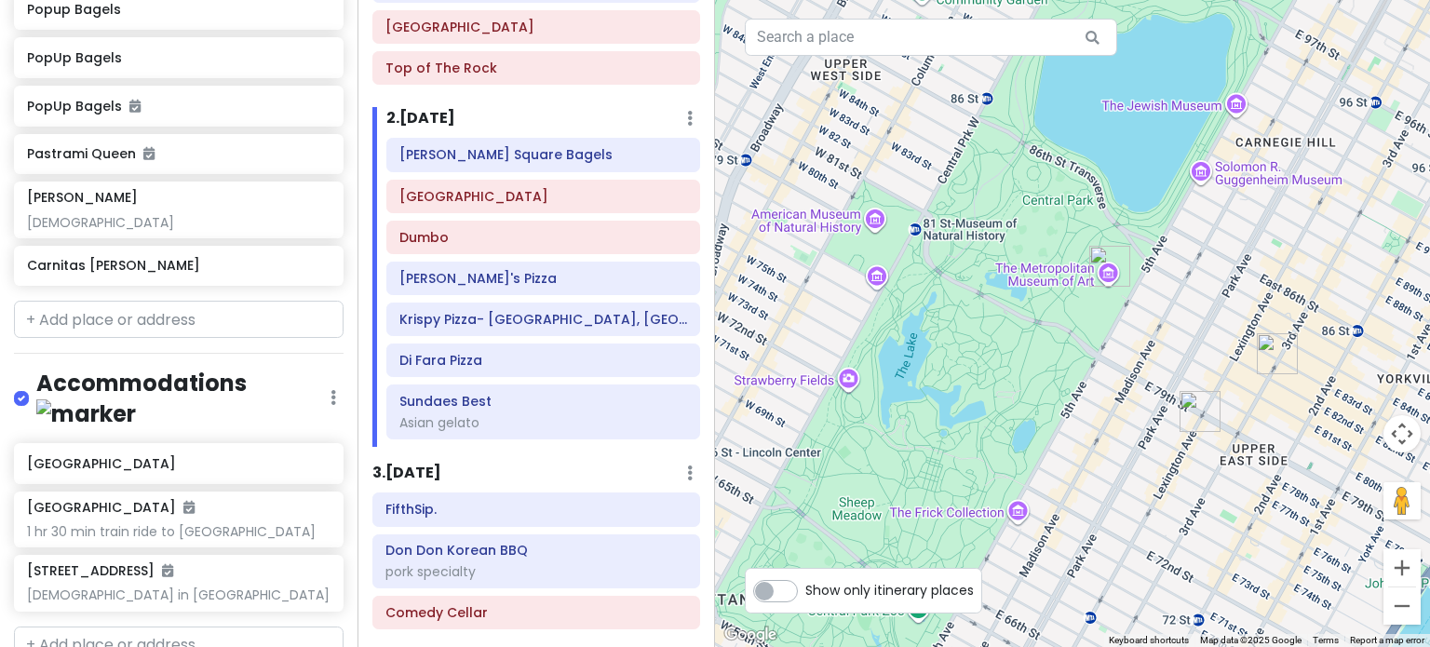
drag, startPoint x: 996, startPoint y: 320, endPoint x: 1039, endPoint y: 318, distance: 42.9
click at [1039, 318] on div at bounding box center [1072, 323] width 715 height 647
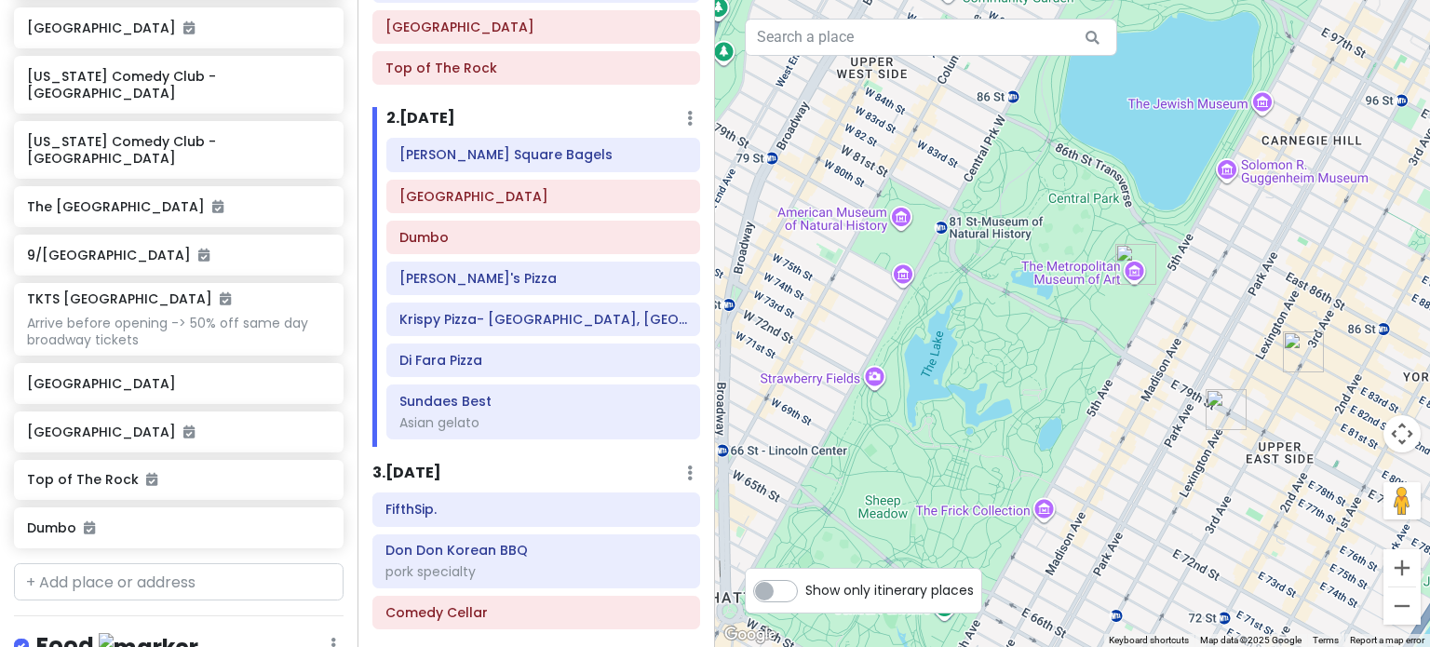
scroll to position [421, 0]
click at [124, 564] on input "text" at bounding box center [178, 582] width 329 height 37
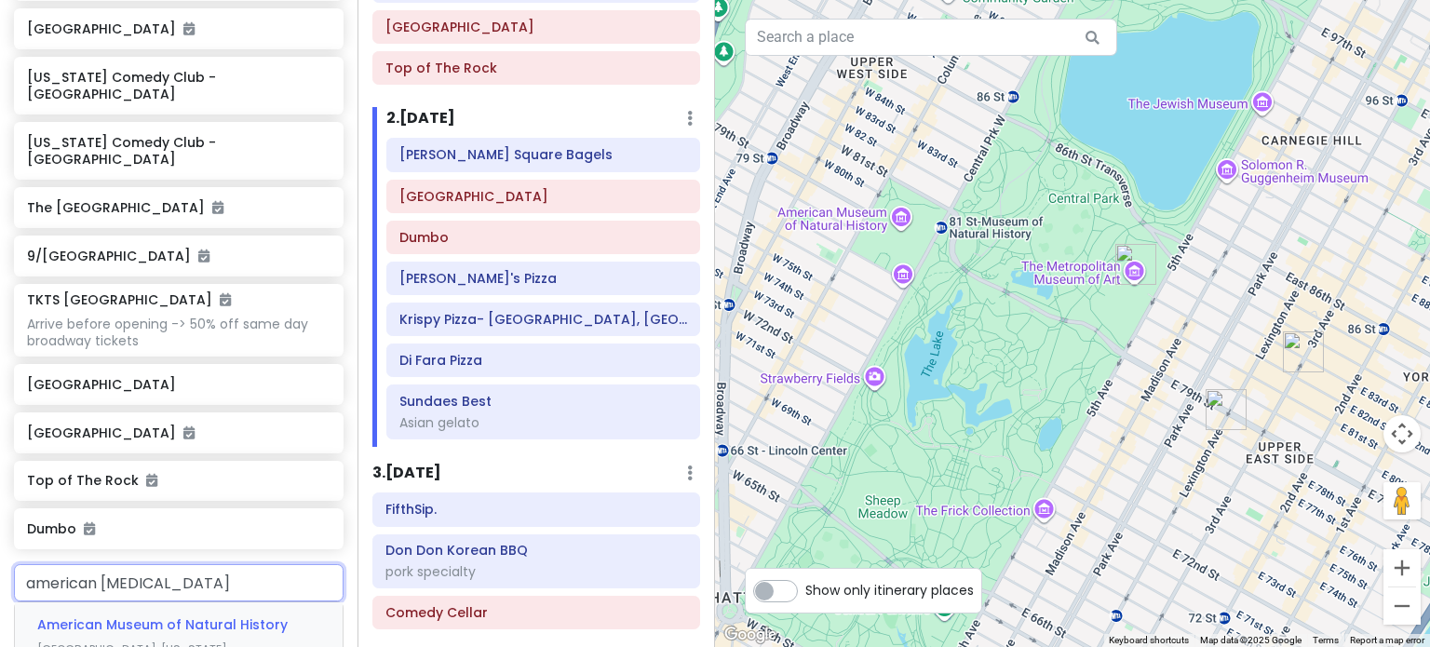
type input "american museu"
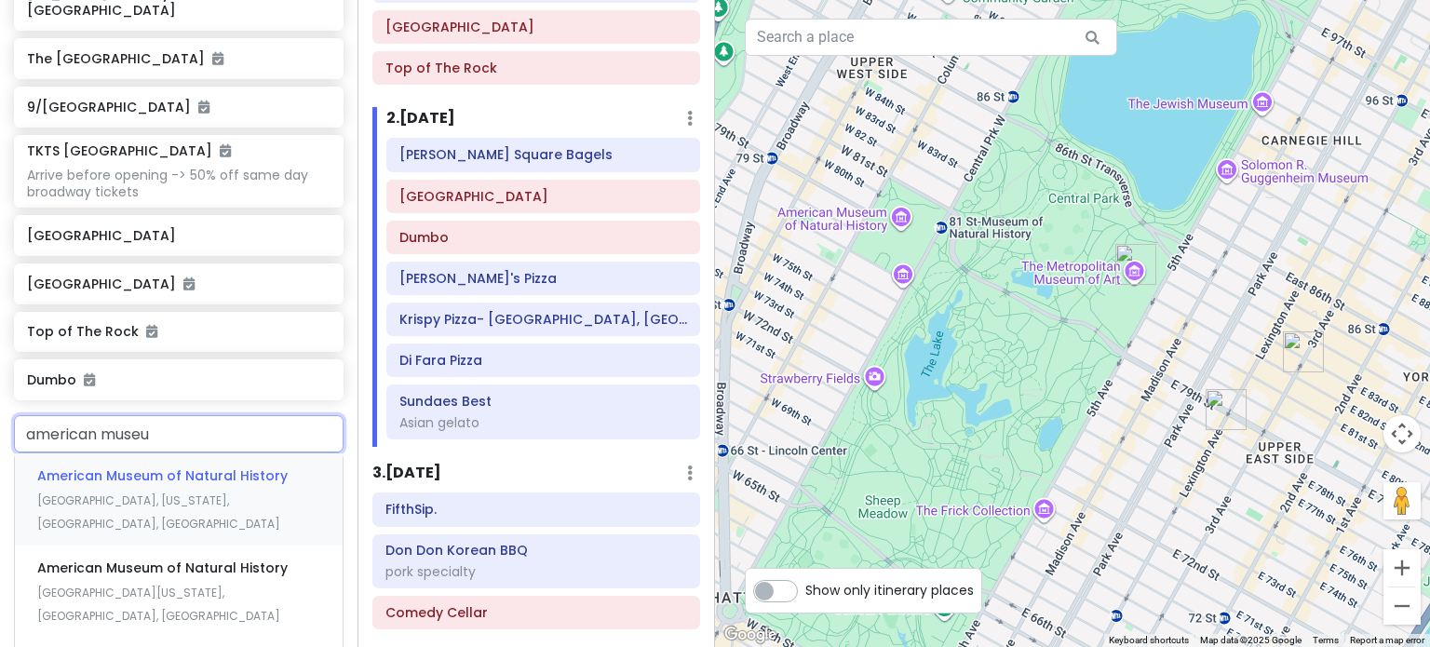
scroll to position [607, 0]
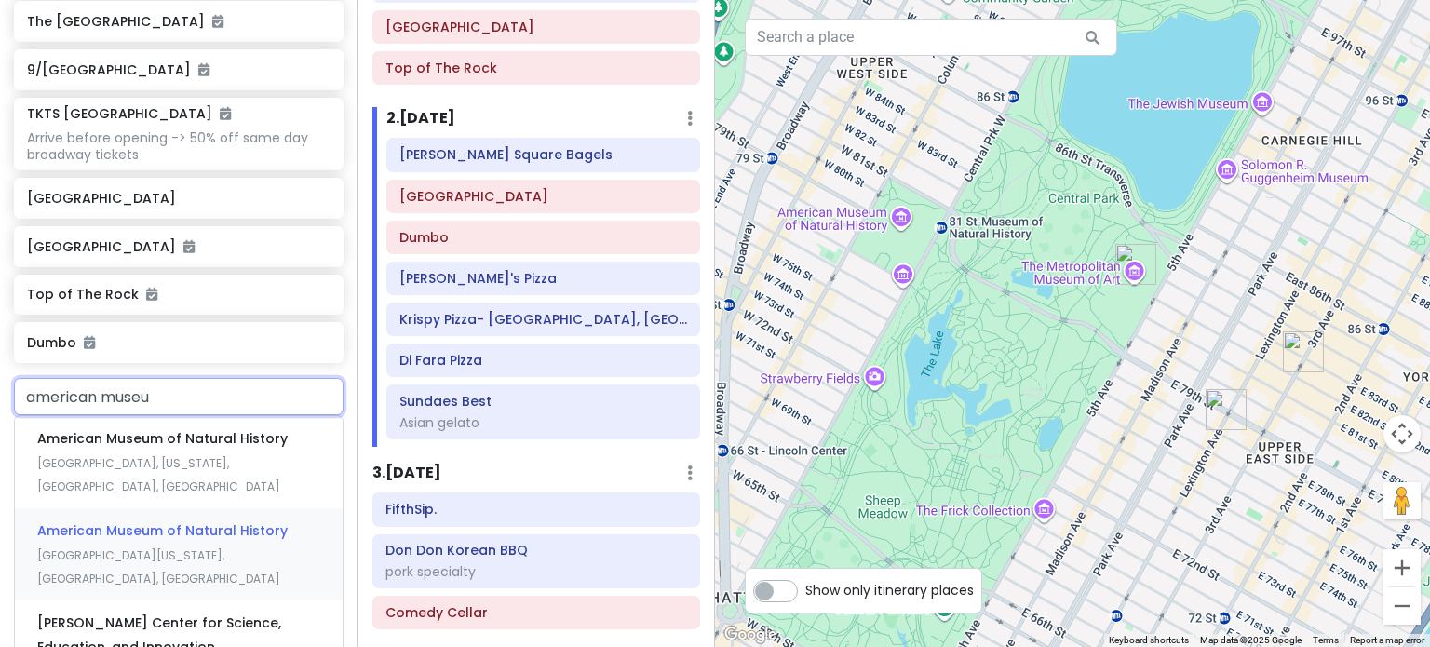
click at [198, 508] on div "American Museum of Natural History West 81st Street, New York, NY, USA" at bounding box center [179, 554] width 328 height 92
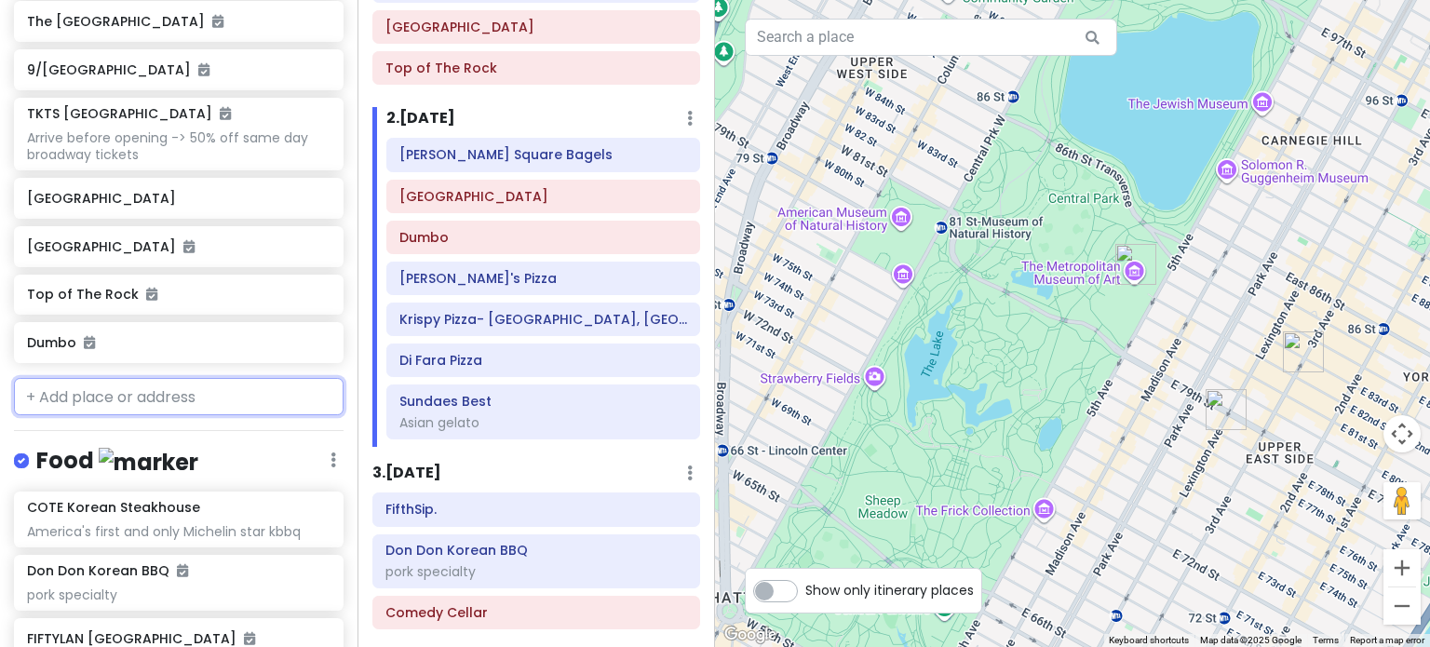
scroll to position [655, 0]
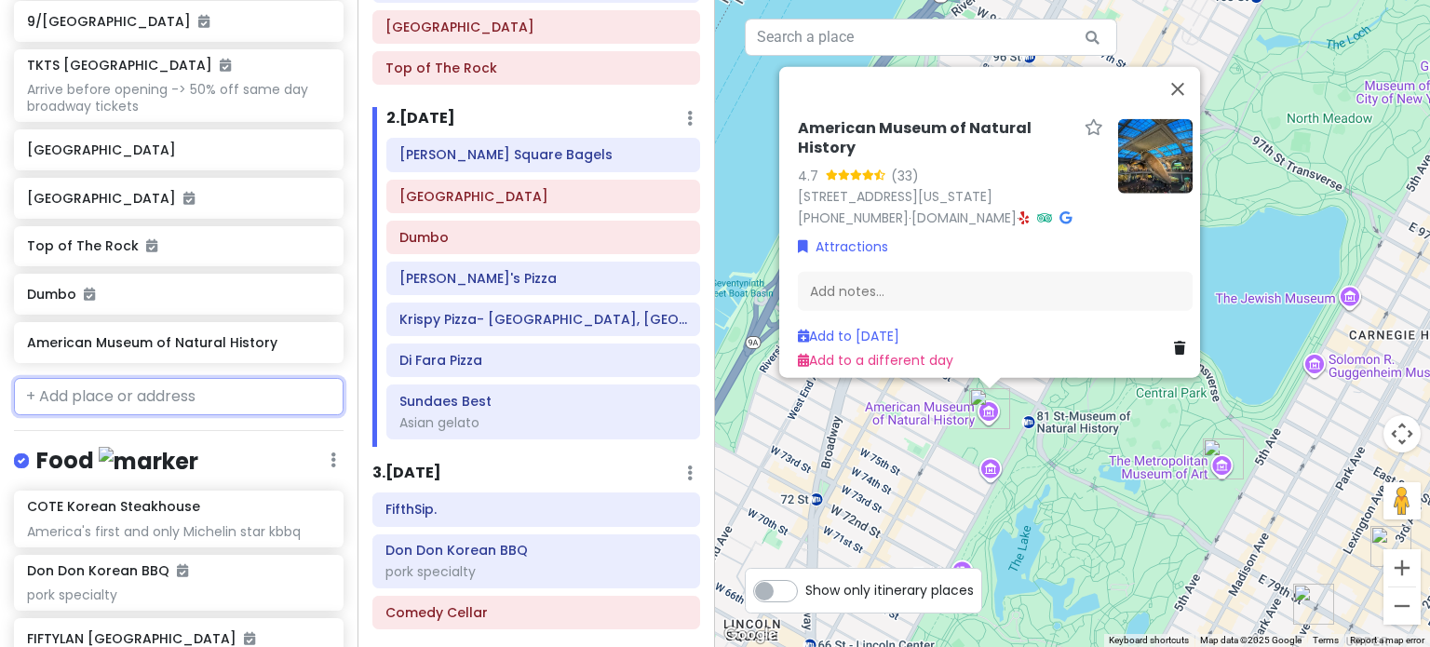
click at [174, 378] on input "text" at bounding box center [178, 396] width 329 height 37
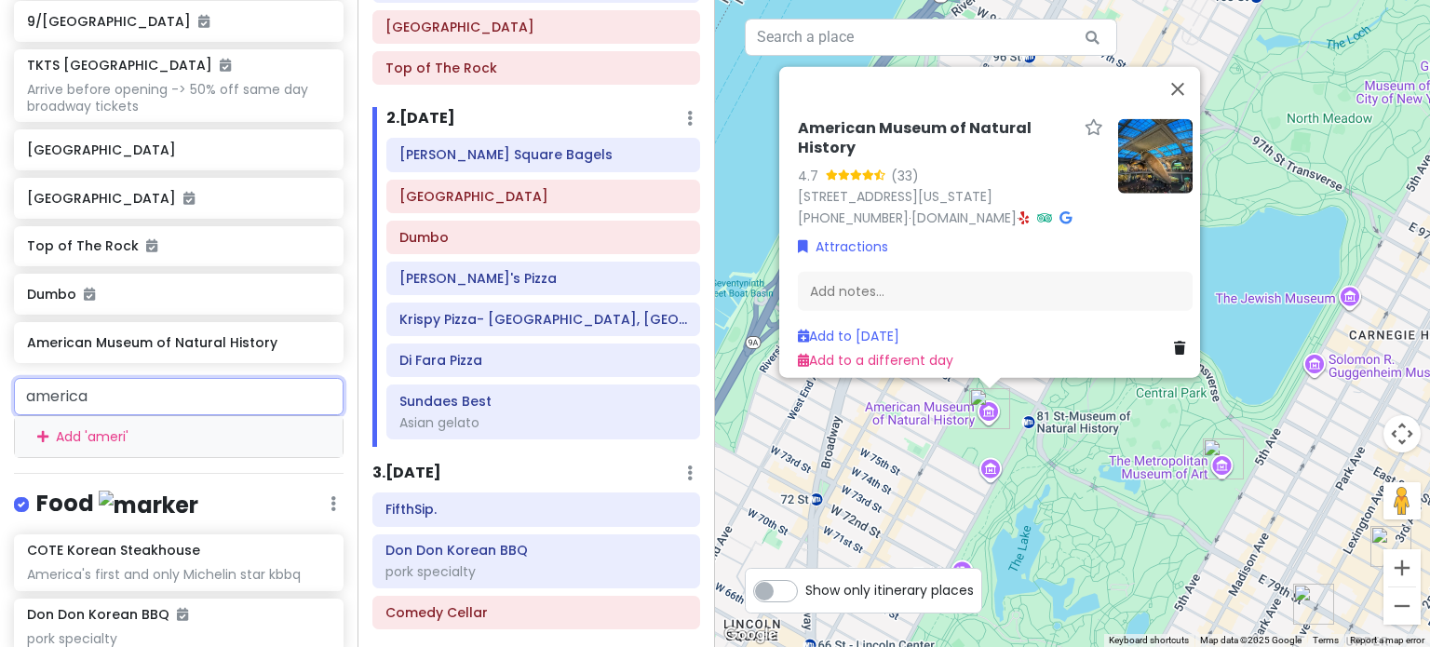
type input "american"
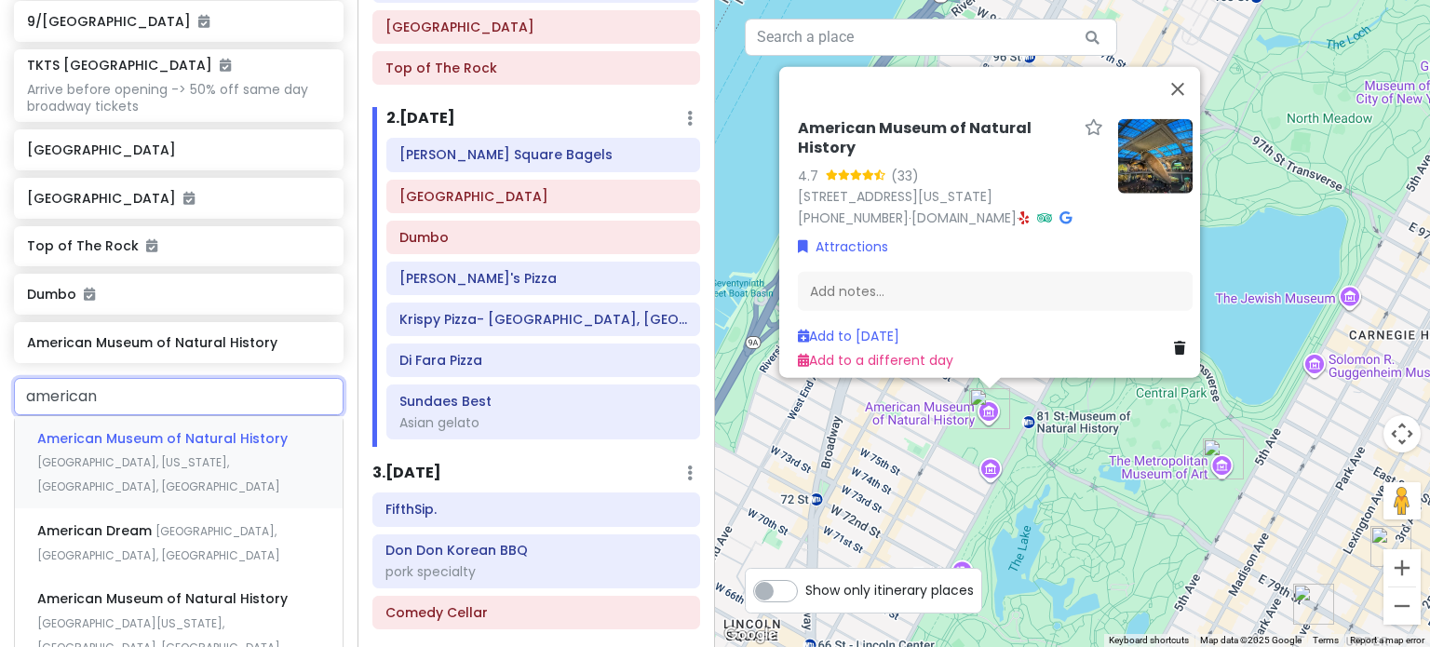
click at [169, 454] on span "Central Park West, New York, NY, USA" at bounding box center [158, 474] width 243 height 40
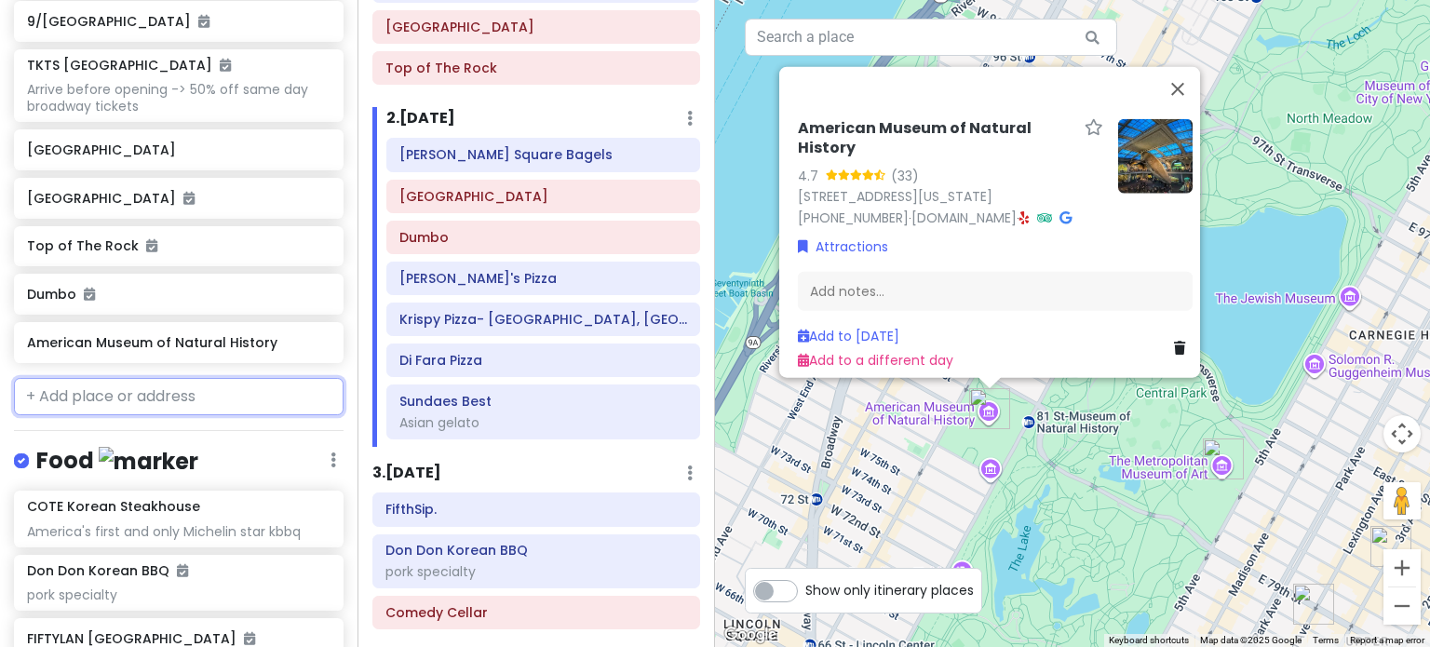
scroll to position [704, 0]
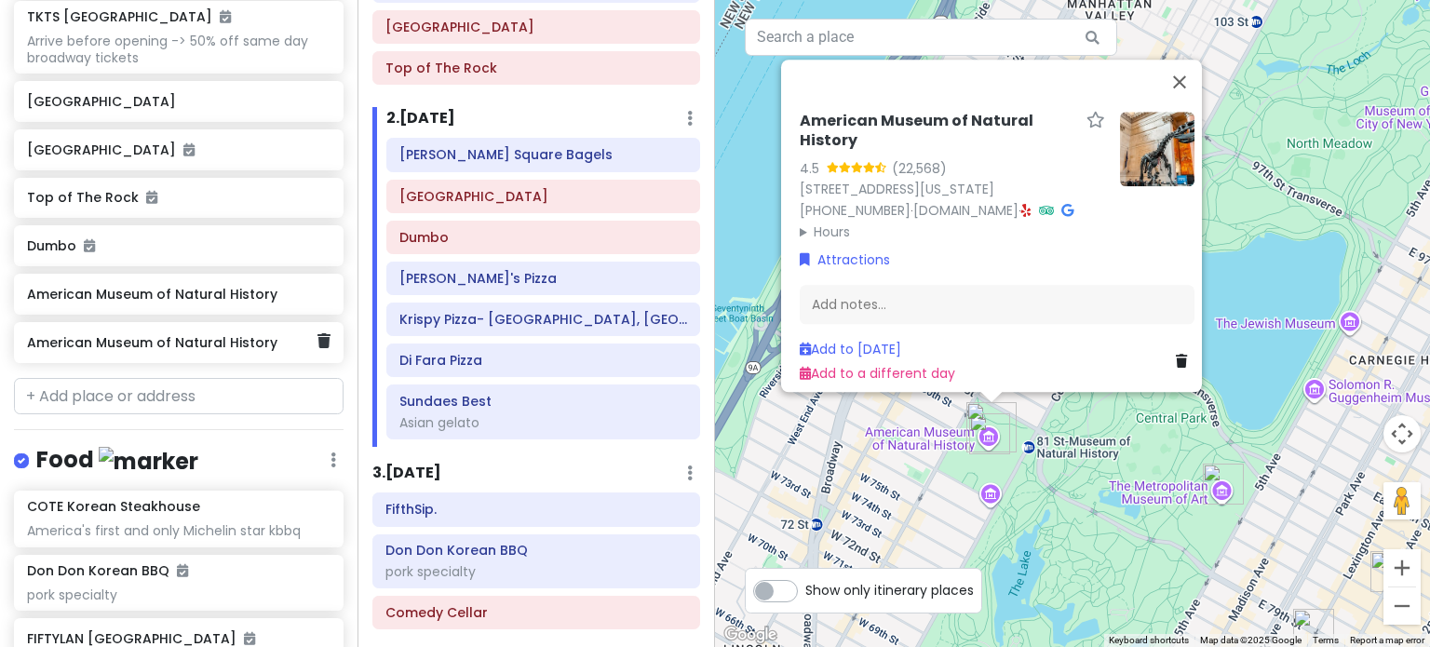
click at [222, 334] on h6 "American Museum of Natural History" at bounding box center [171, 342] width 289 height 17
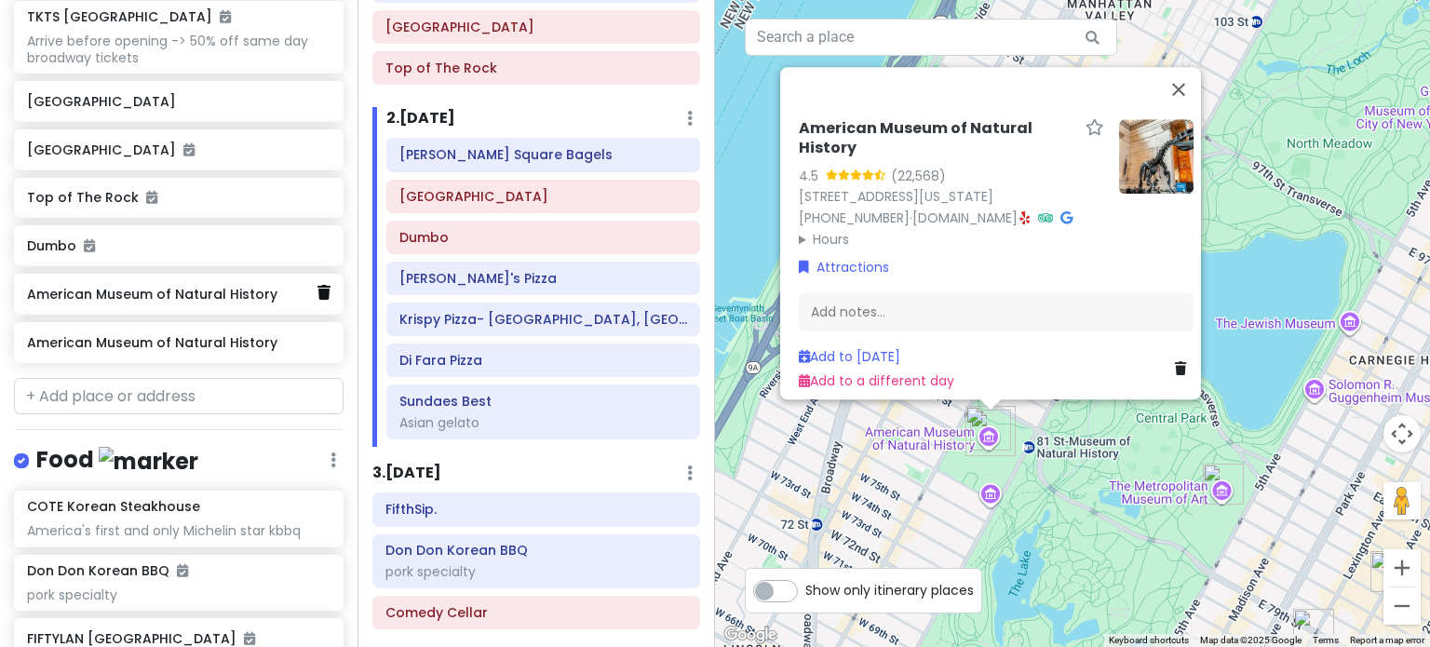
click at [317, 285] on icon at bounding box center [323, 292] width 13 height 15
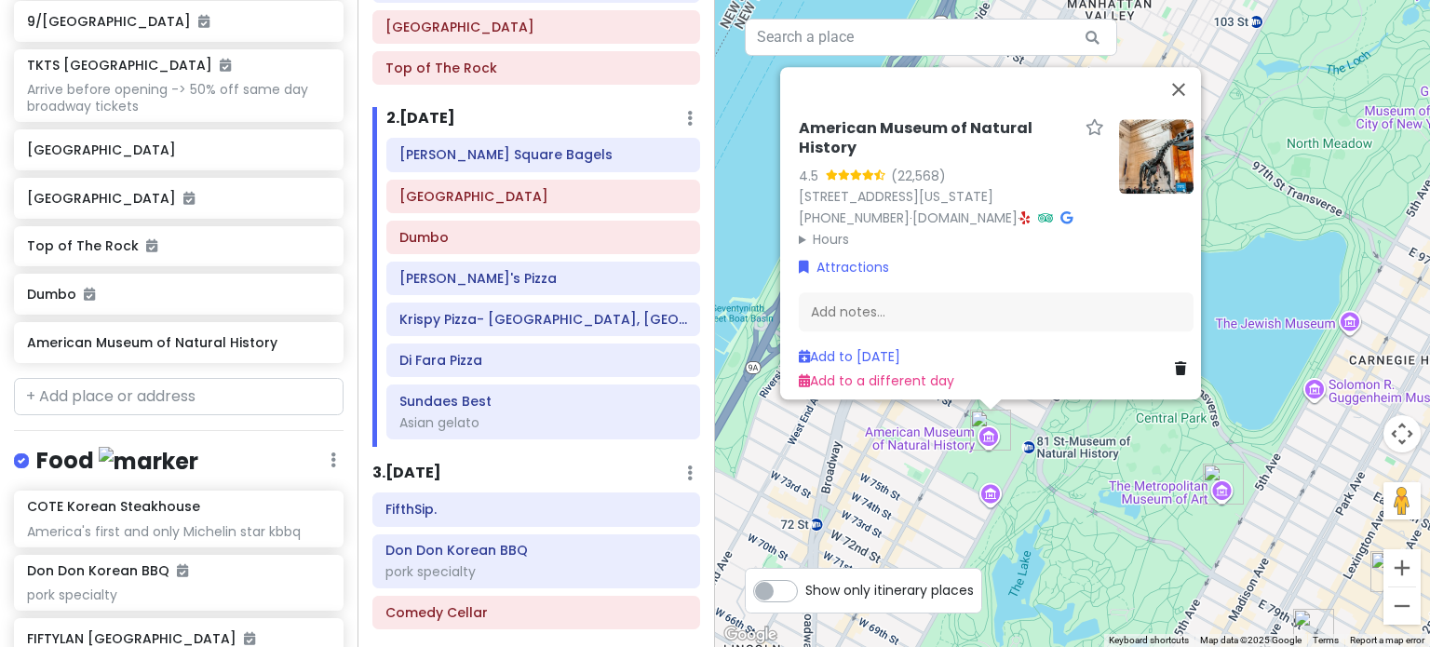
click at [957, 496] on div "American Museum of Natural History 4.5 (22,568) 200 Central Prk W, New York, NY…" at bounding box center [1072, 323] width 715 height 647
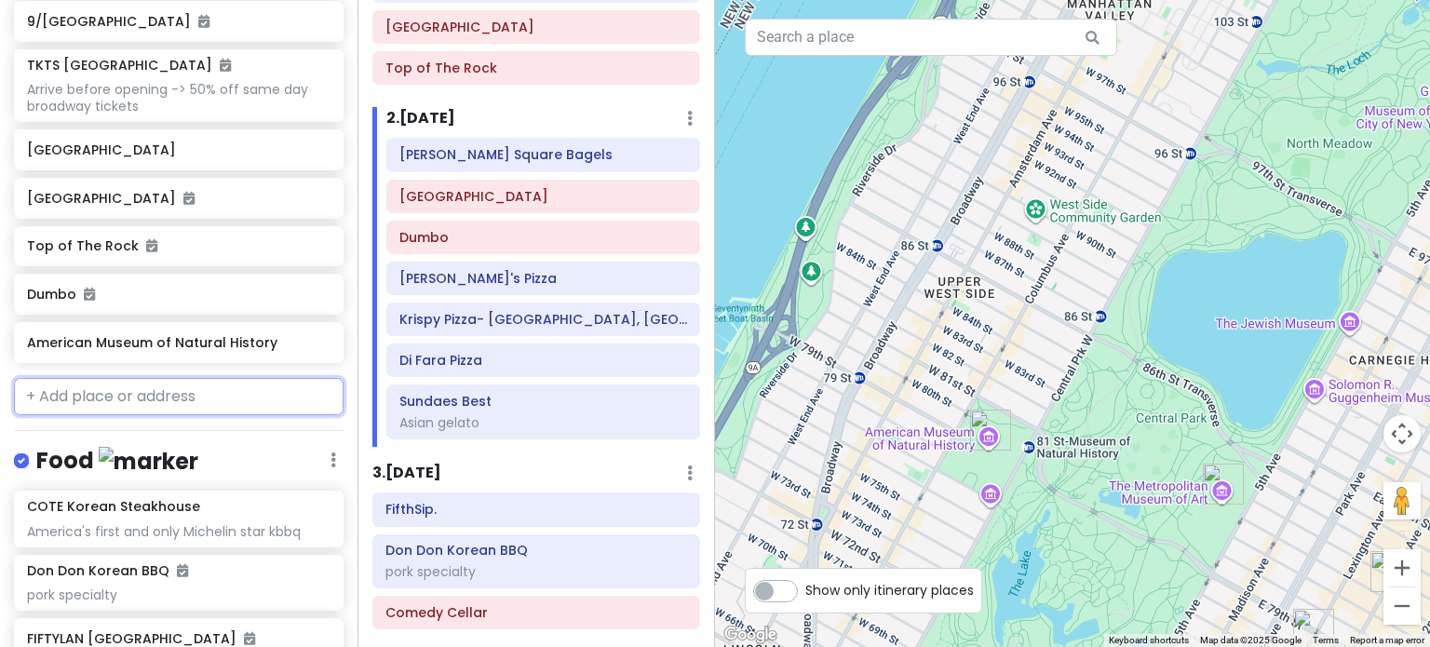
click at [175, 378] on input "text" at bounding box center [178, 396] width 329 height 37
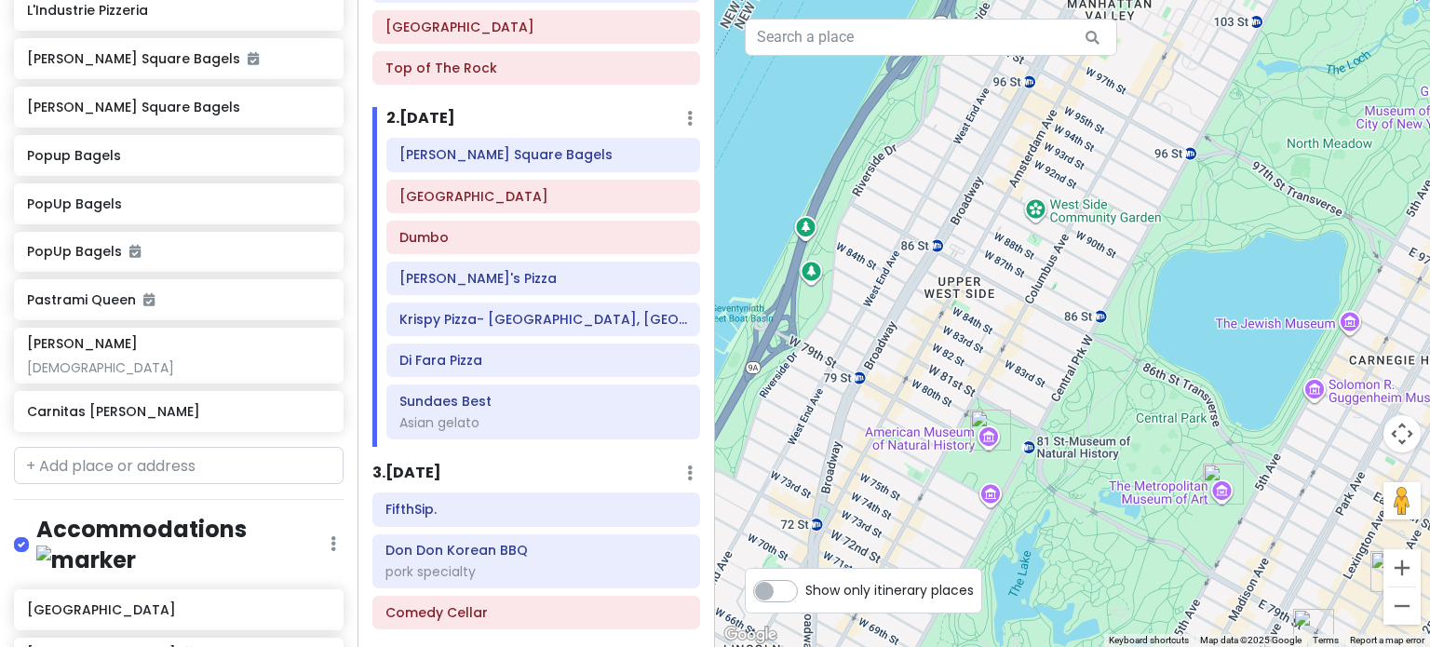
scroll to position [2331, 0]
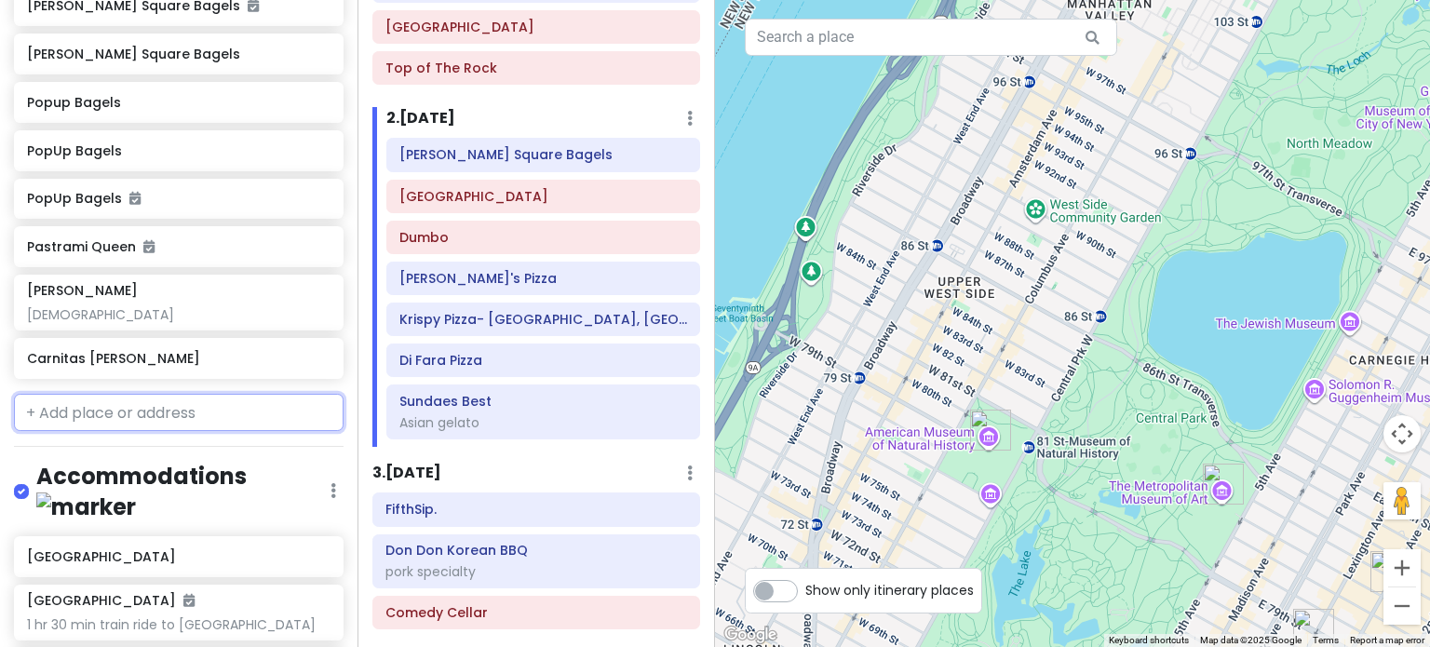
click at [82, 394] on input "text" at bounding box center [178, 412] width 329 height 37
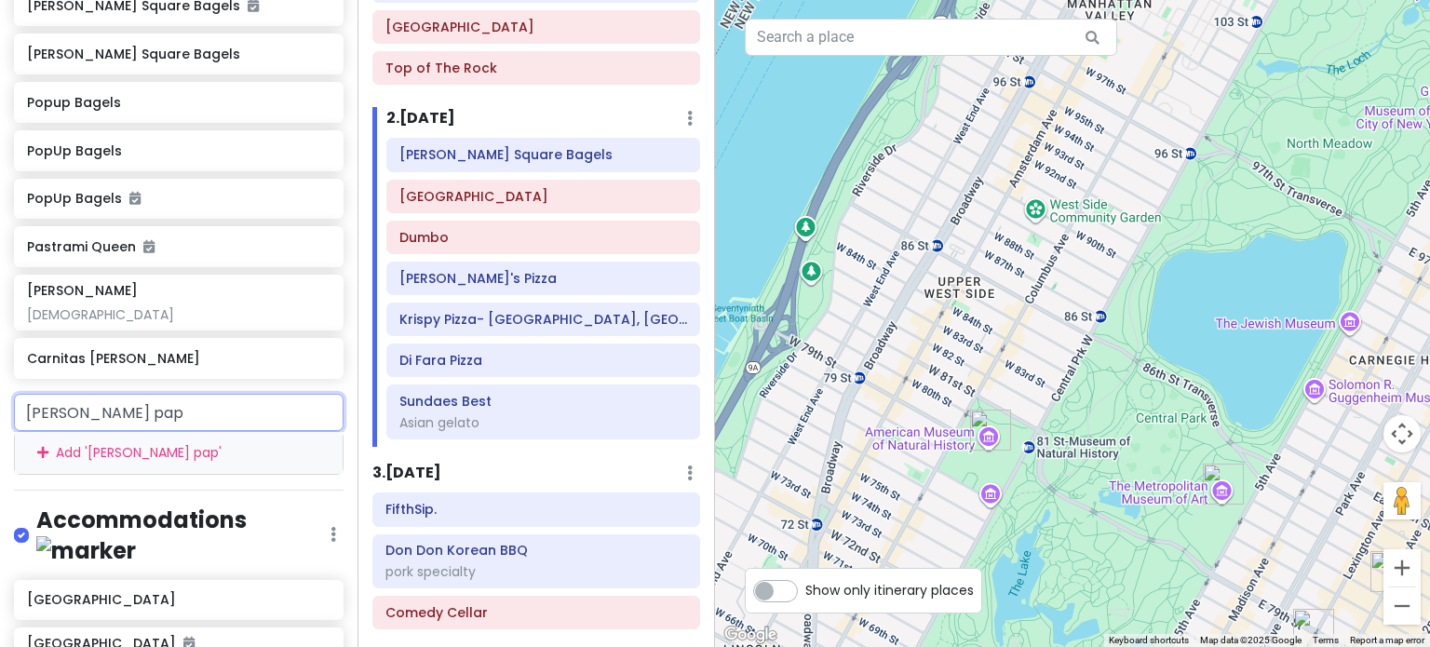
type input "gray's papa"
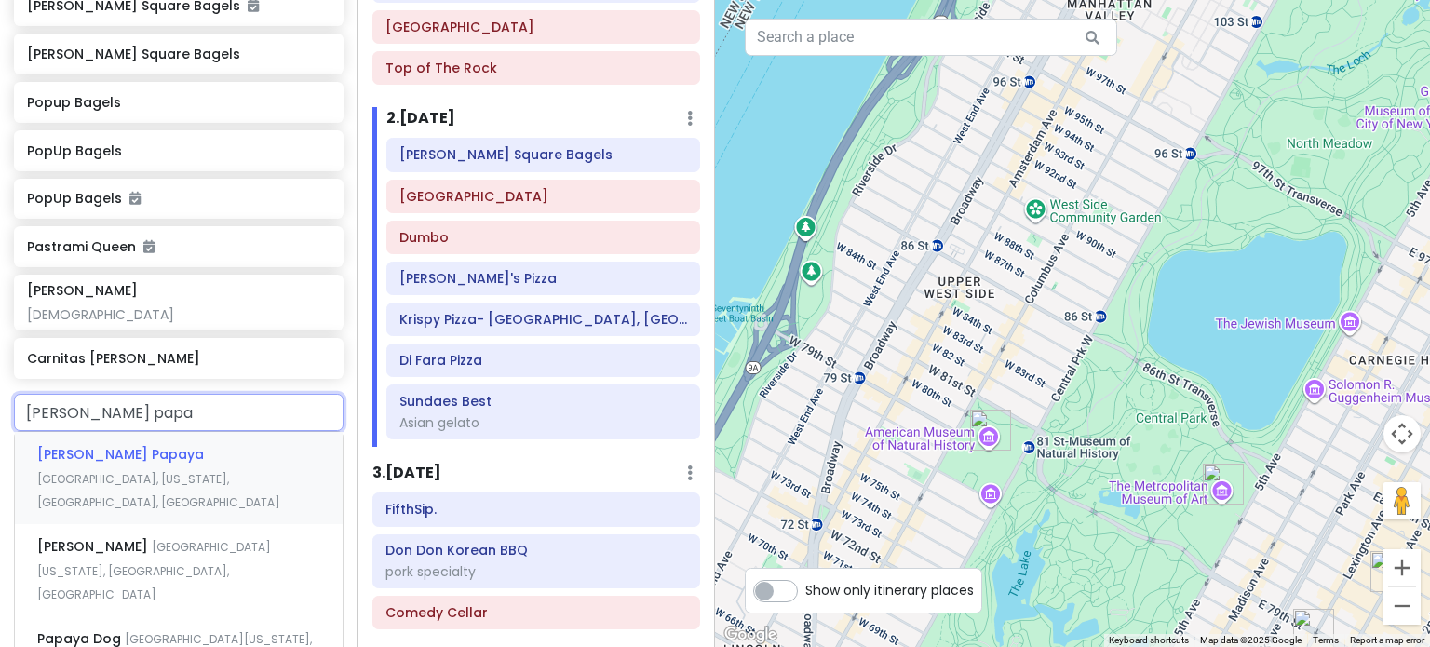
click at [73, 445] on span "[PERSON_NAME] Papaya" at bounding box center [120, 454] width 167 height 19
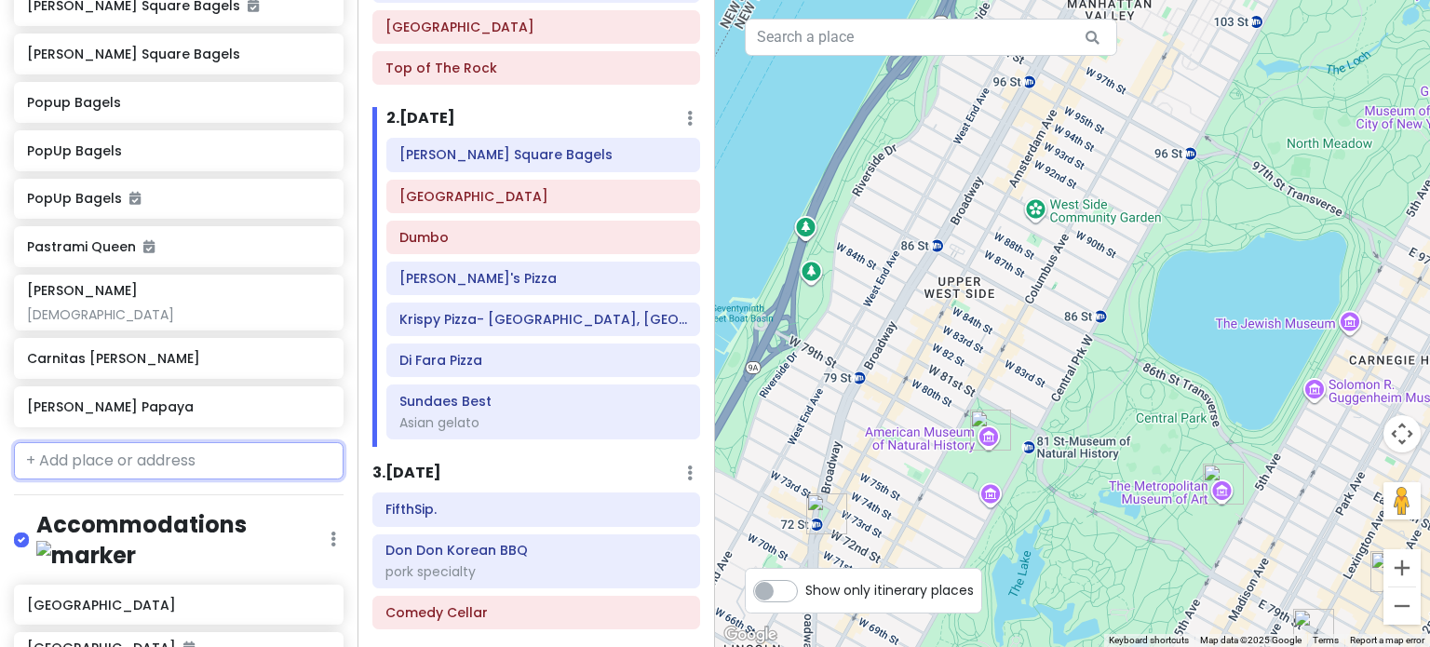
scroll to position [2379, 0]
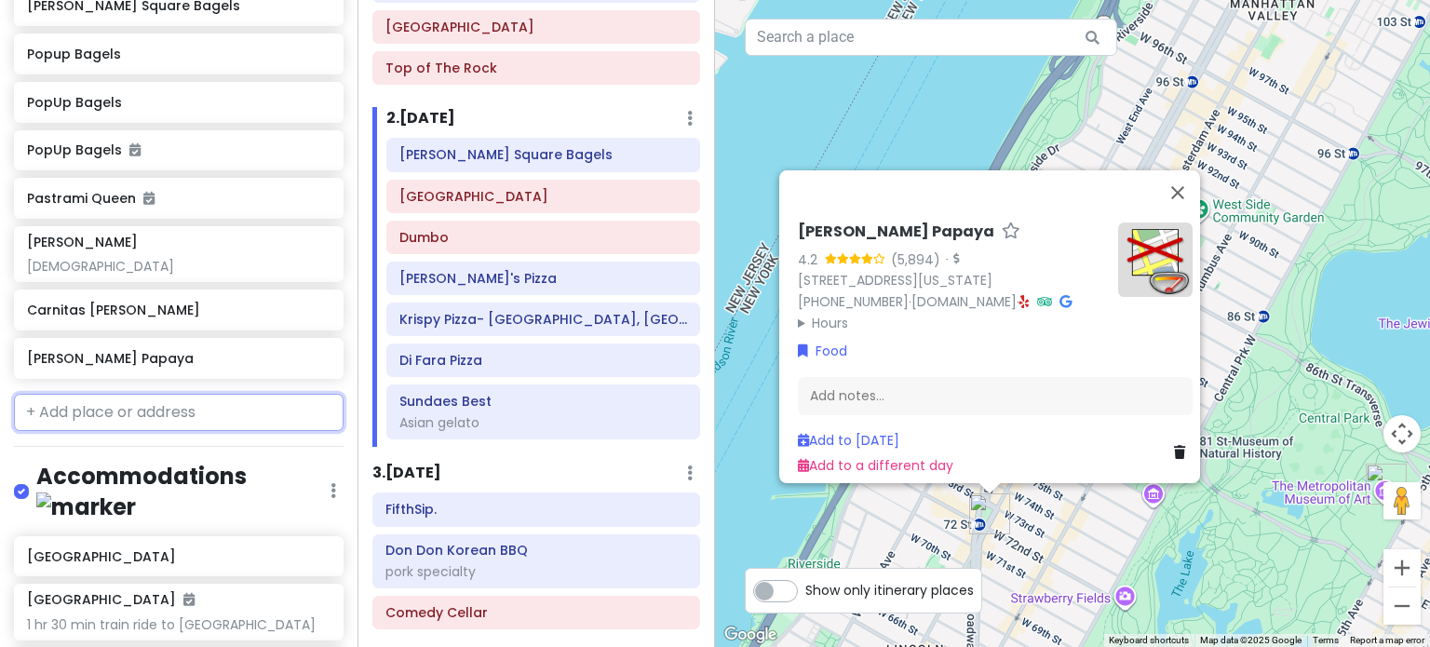
click at [103, 394] on input "text" at bounding box center [178, 412] width 329 height 37
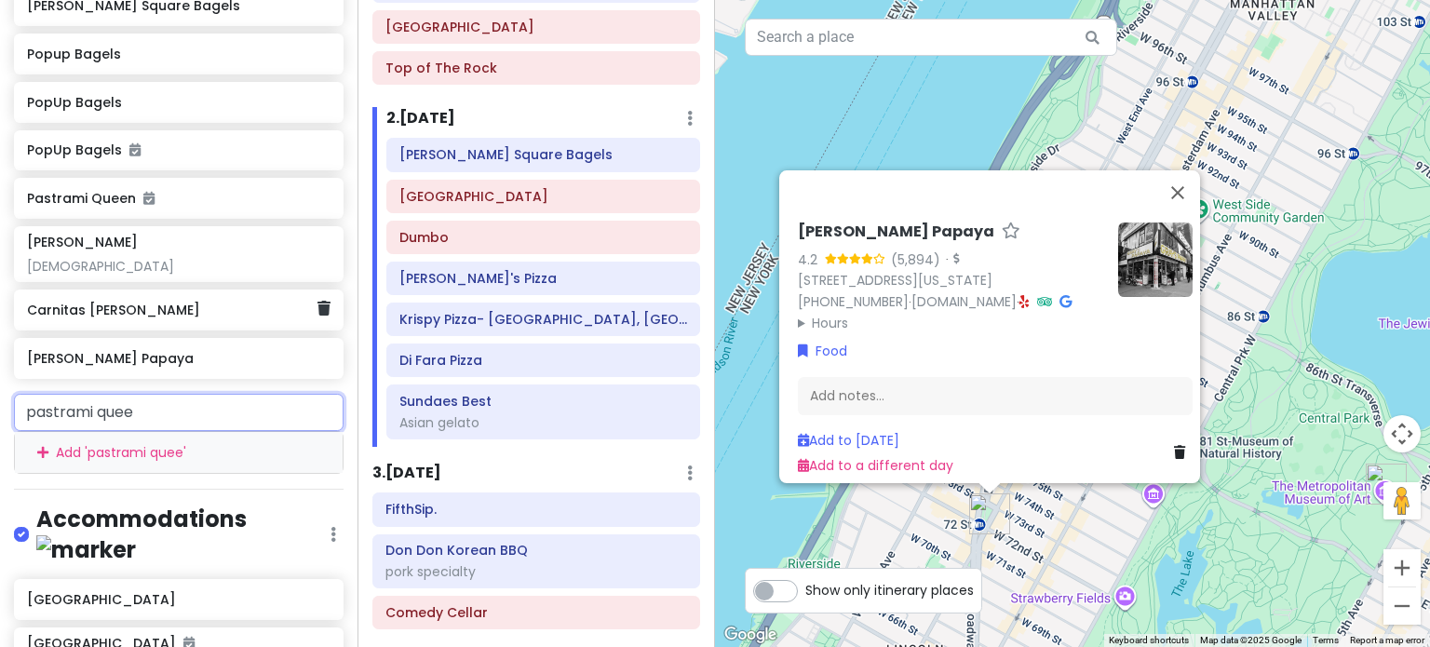
type input "pastrami queen"
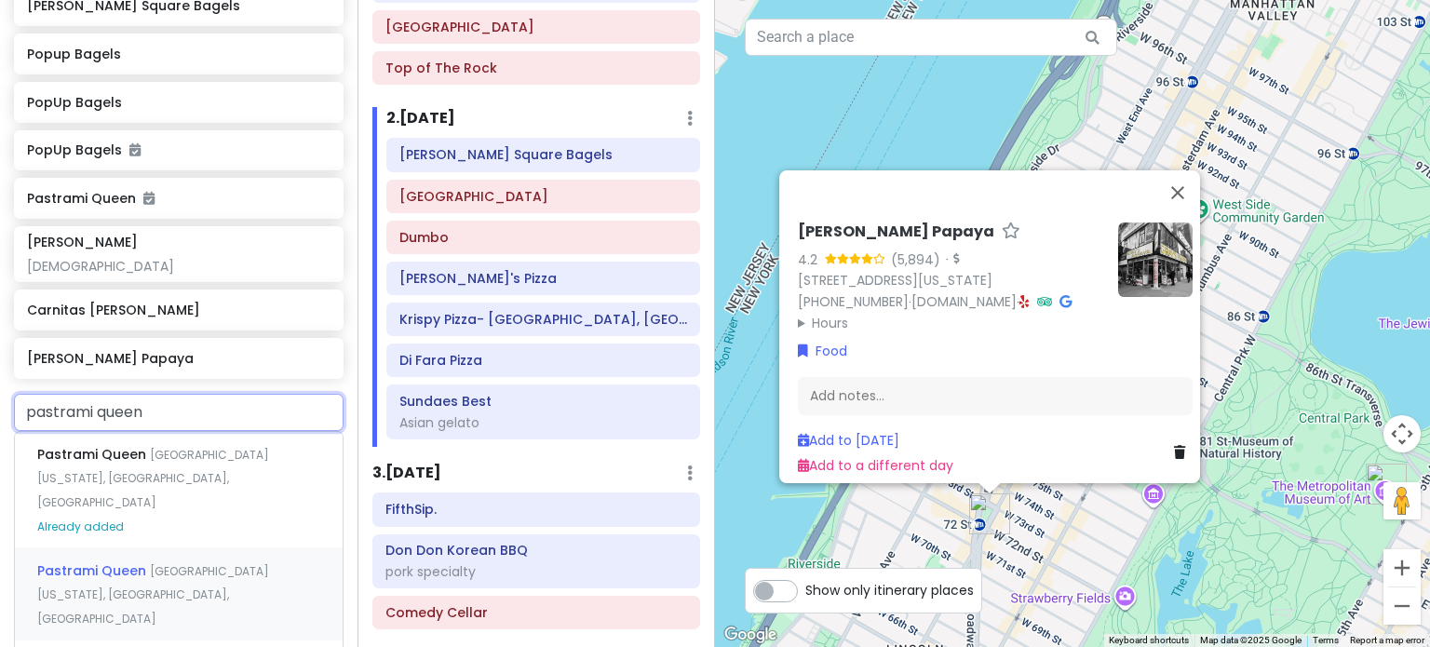
click at [207, 547] on div "Pastrami Queen West 72nd Street, New York, NY, USA" at bounding box center [179, 593] width 328 height 92
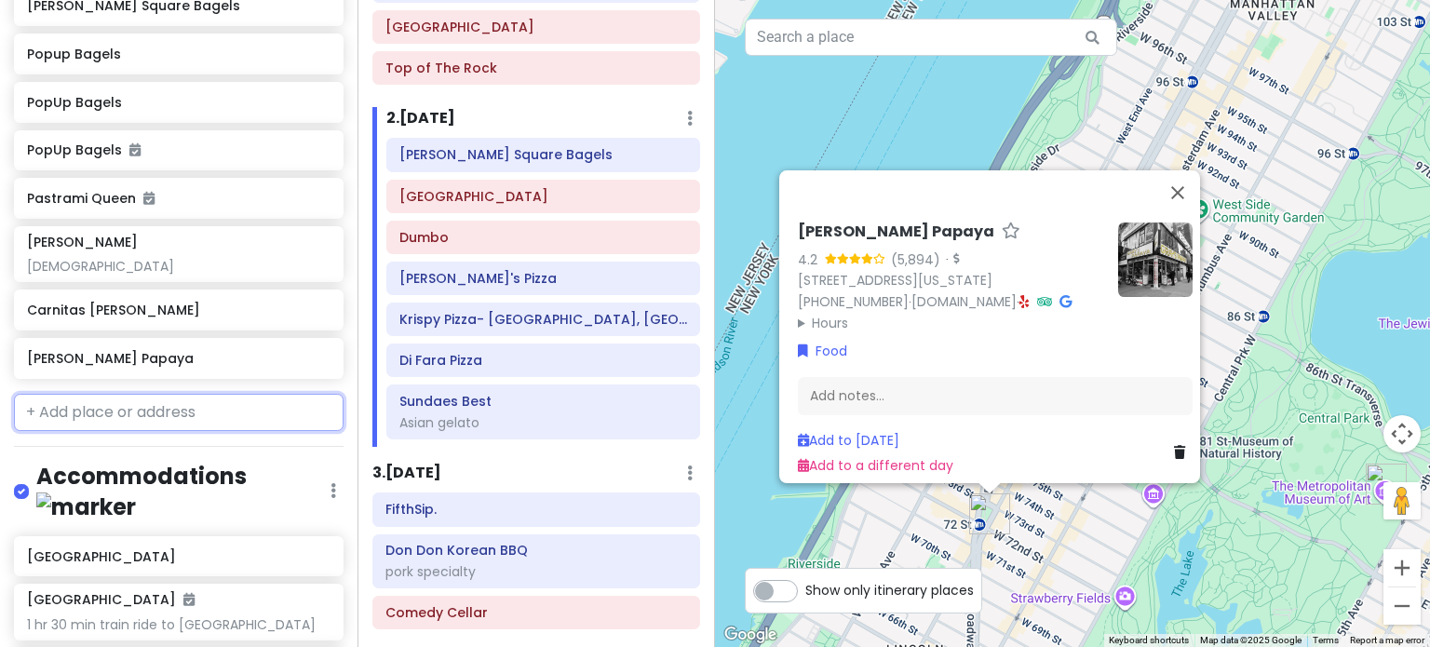
scroll to position [2427, 0]
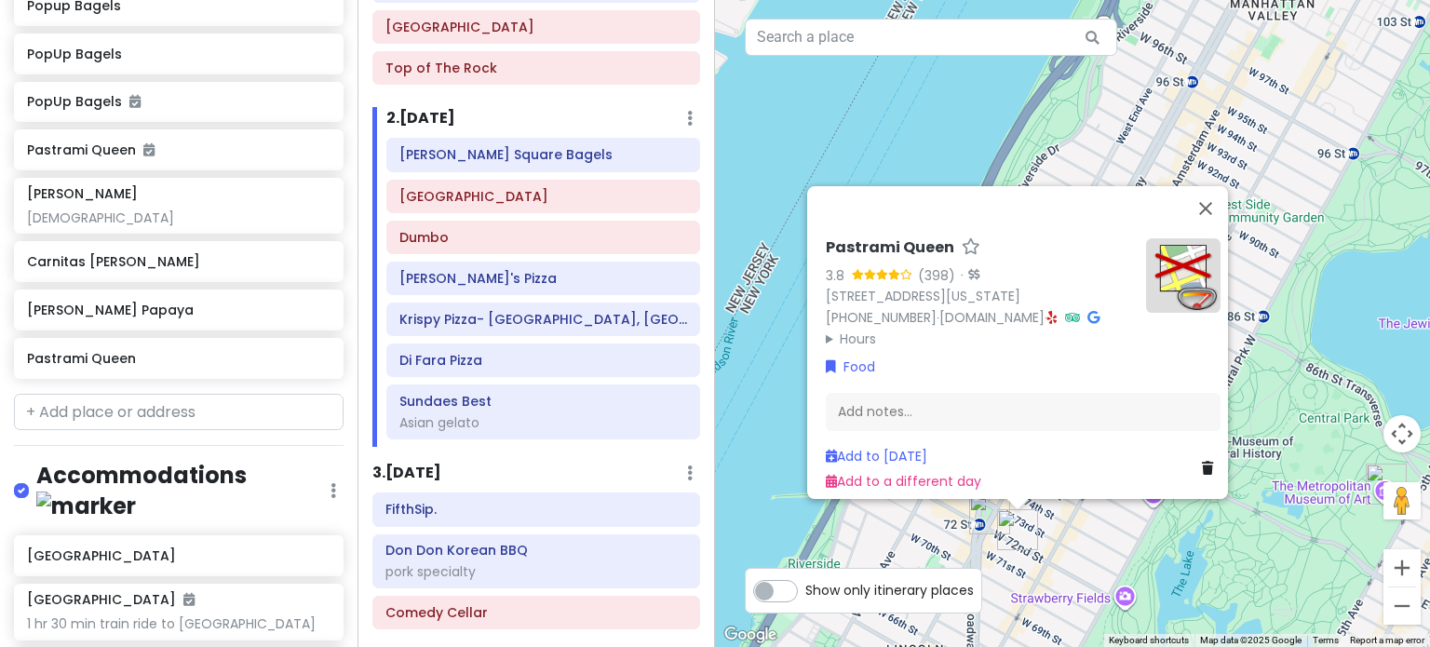
click at [1016, 565] on div "Pastrami Queen 3.8 (398) · 138 W 72nd St, New York, NY 10023, USA (212) 877-287…" at bounding box center [1072, 323] width 715 height 647
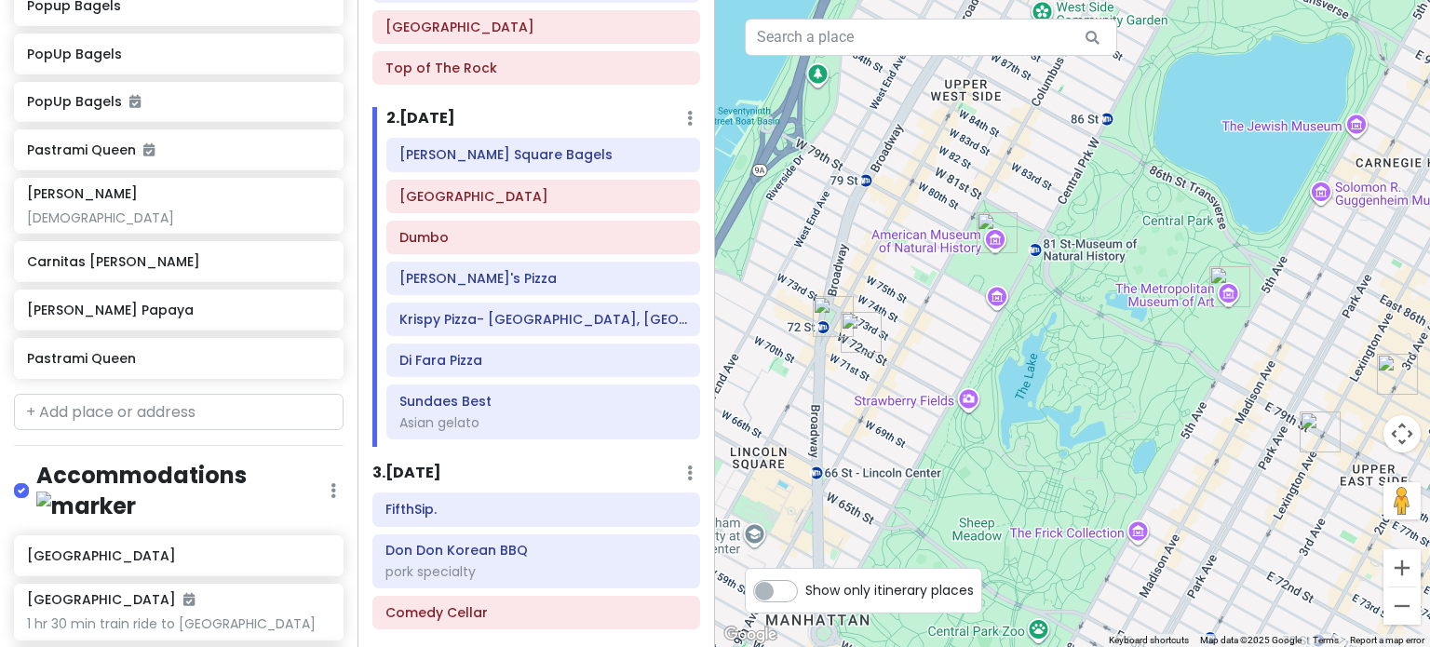
drag, startPoint x: 1184, startPoint y: 497, endPoint x: 1039, endPoint y: 316, distance: 232.4
click at [1039, 316] on div at bounding box center [1072, 323] width 715 height 647
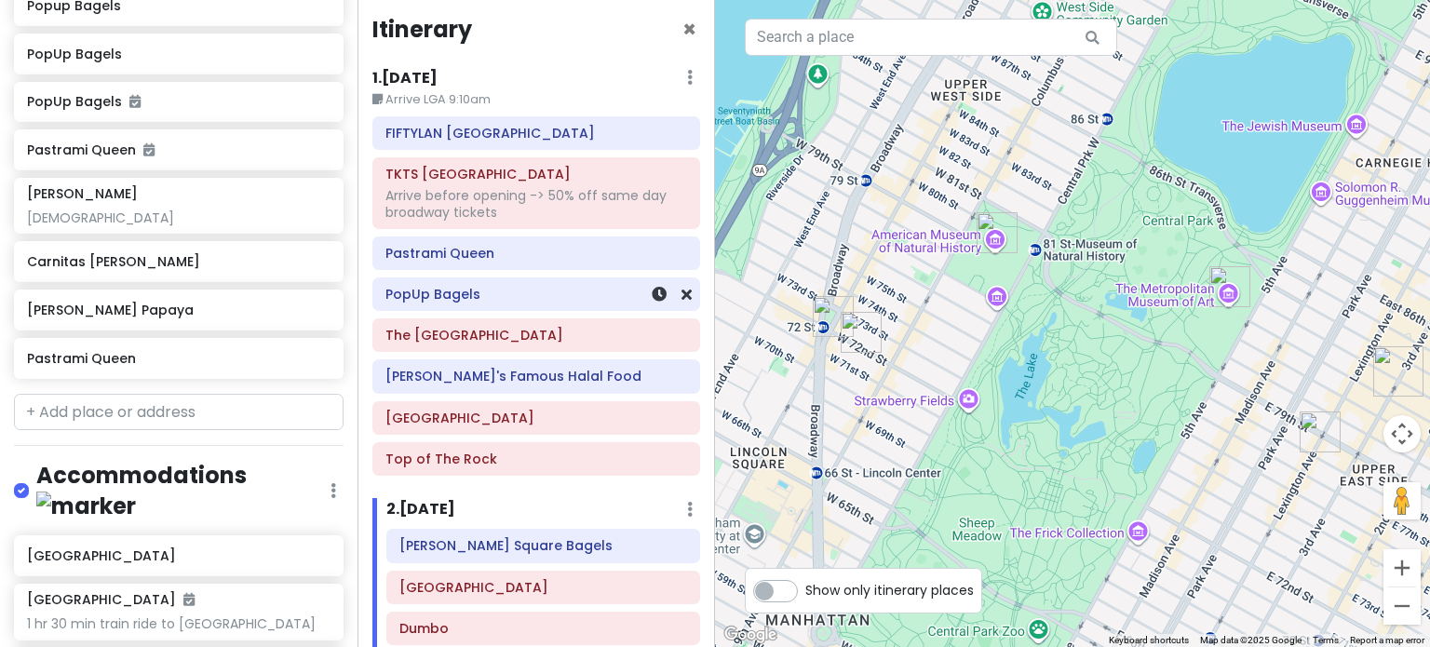
scroll to position [0, 0]
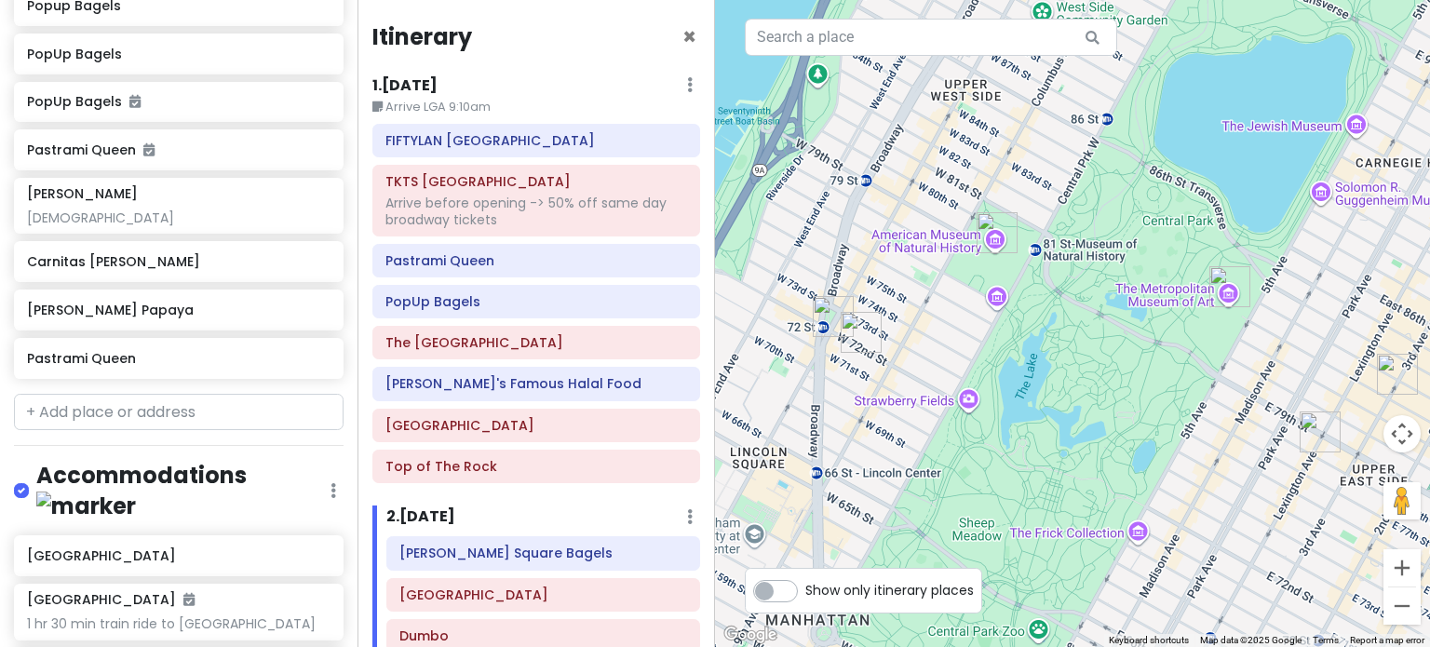
click at [1224, 282] on img "The Metropolitan Museum of Art" at bounding box center [1229, 286] width 41 height 41
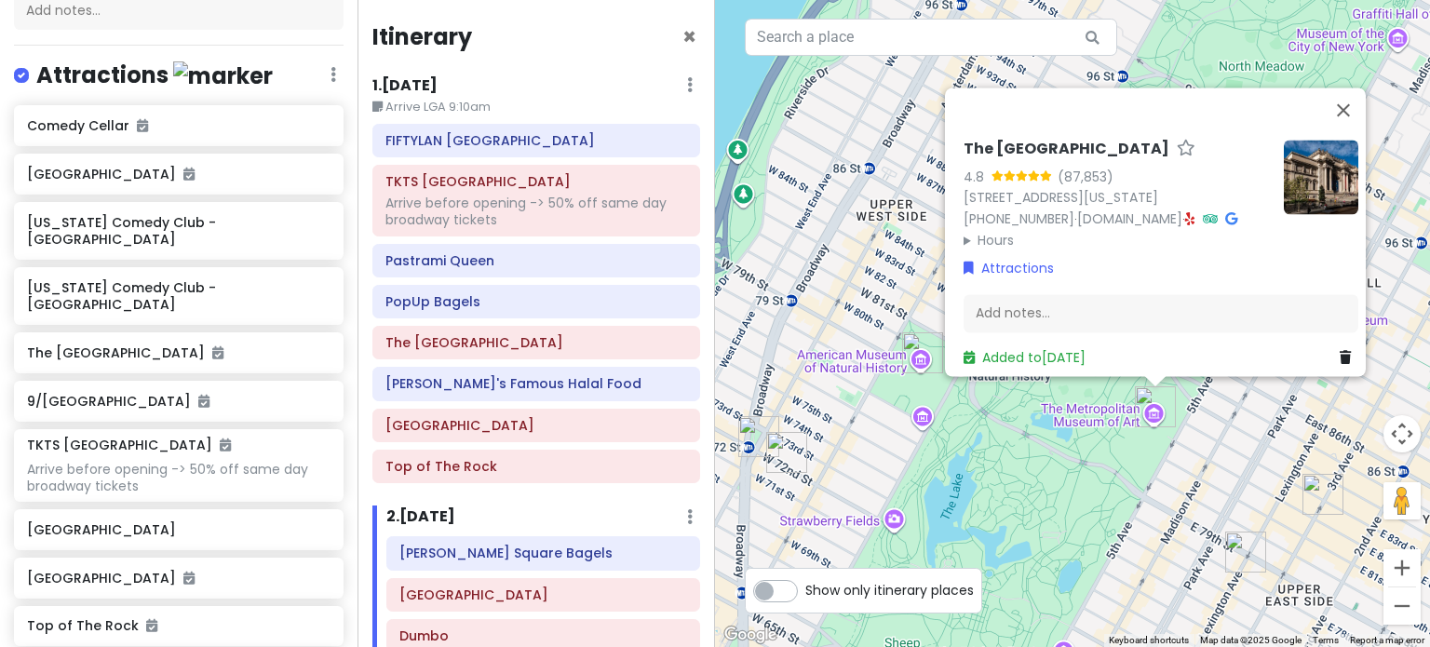
scroll to position [566, 0]
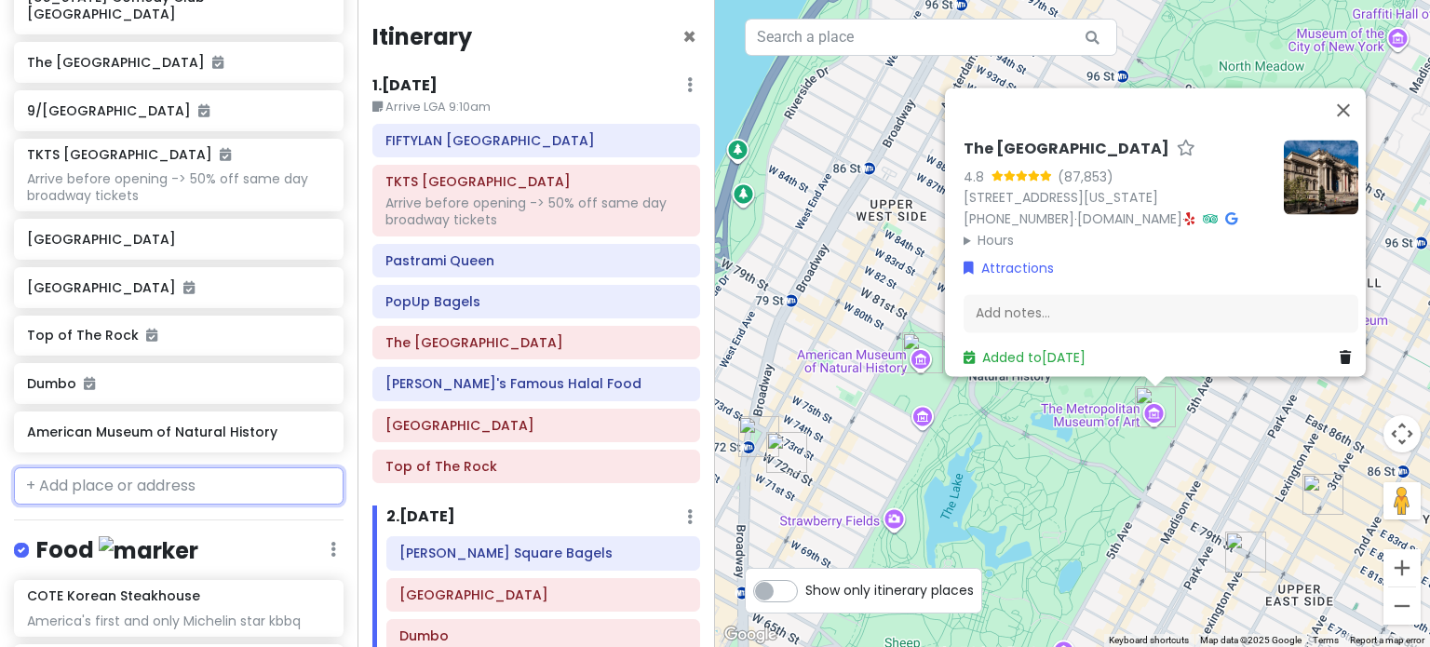
click at [87, 467] on input "text" at bounding box center [178, 485] width 329 height 37
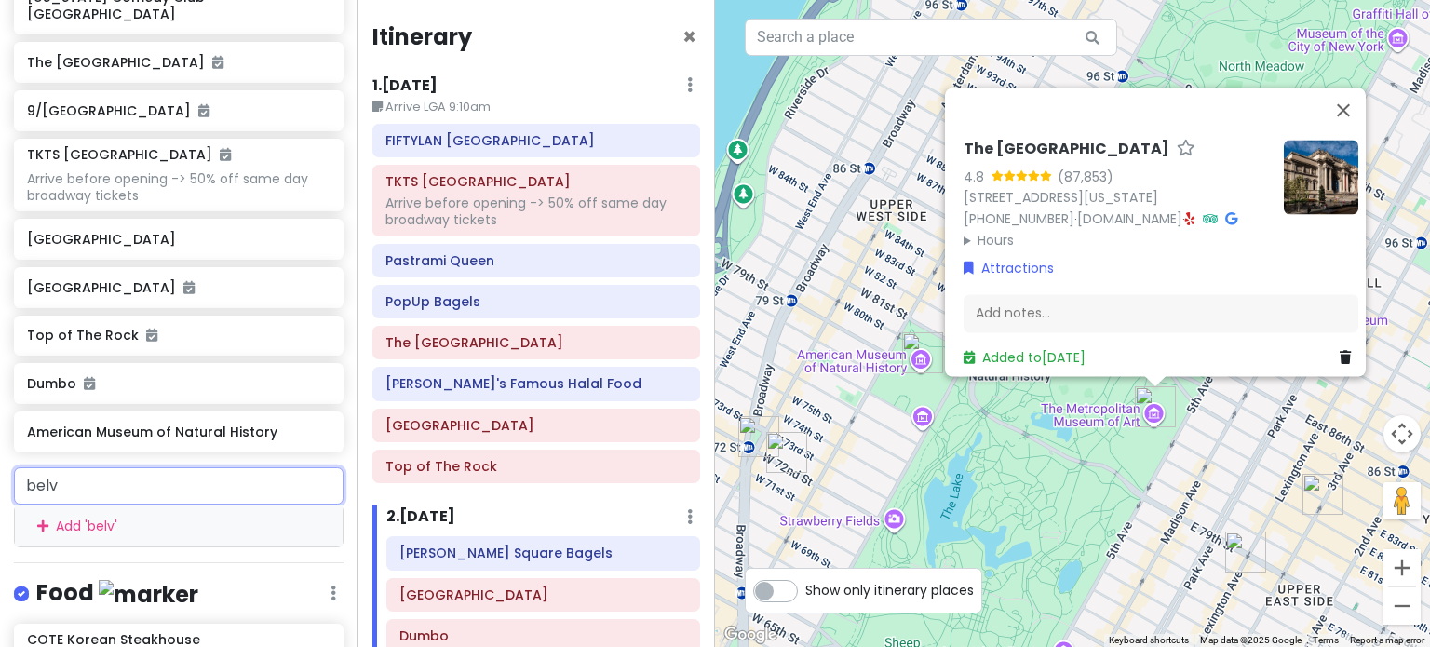
type input "belve"
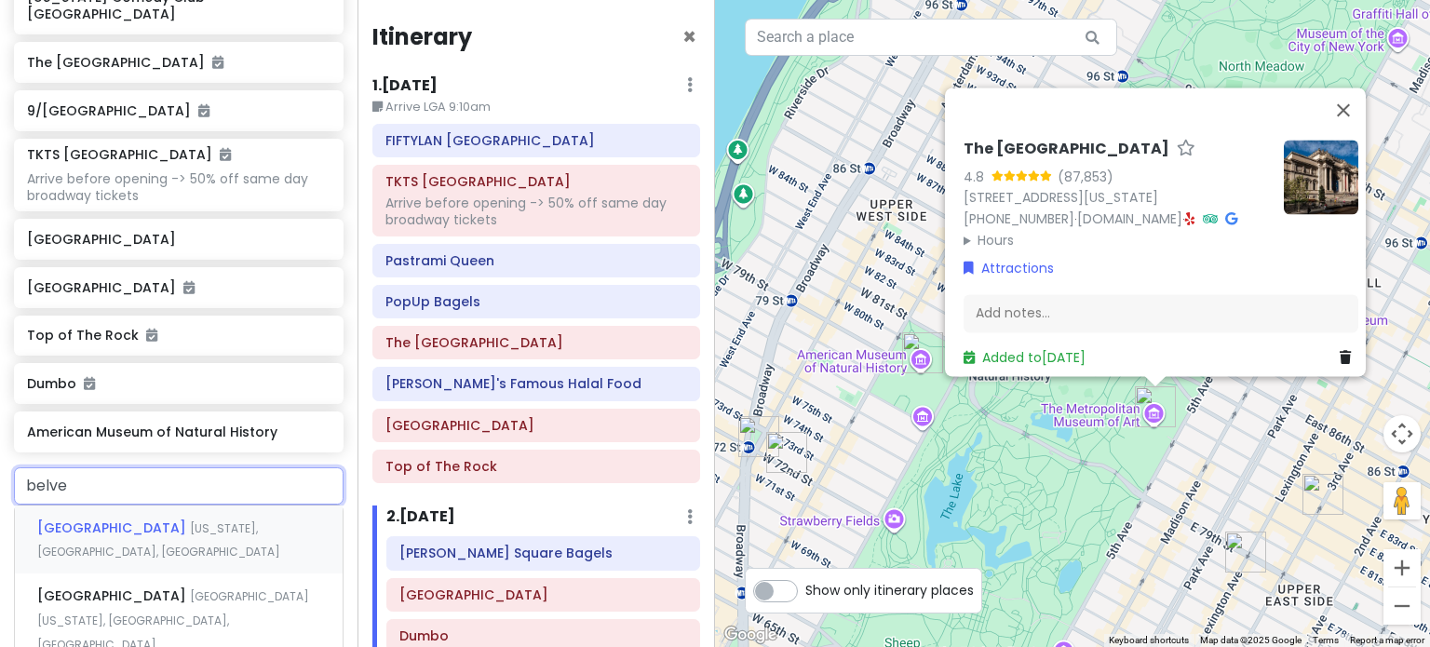
click at [113, 518] on span "[GEOGRAPHIC_DATA]" at bounding box center [113, 527] width 153 height 19
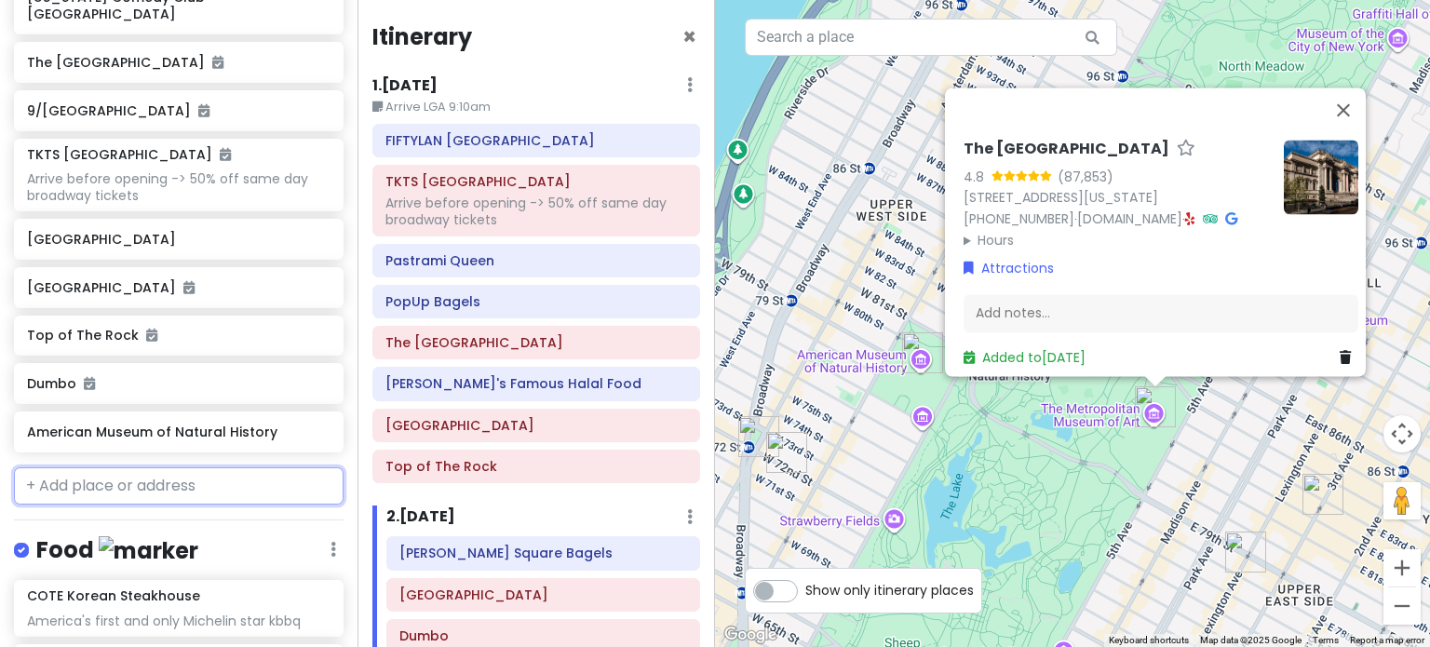
scroll to position [614, 0]
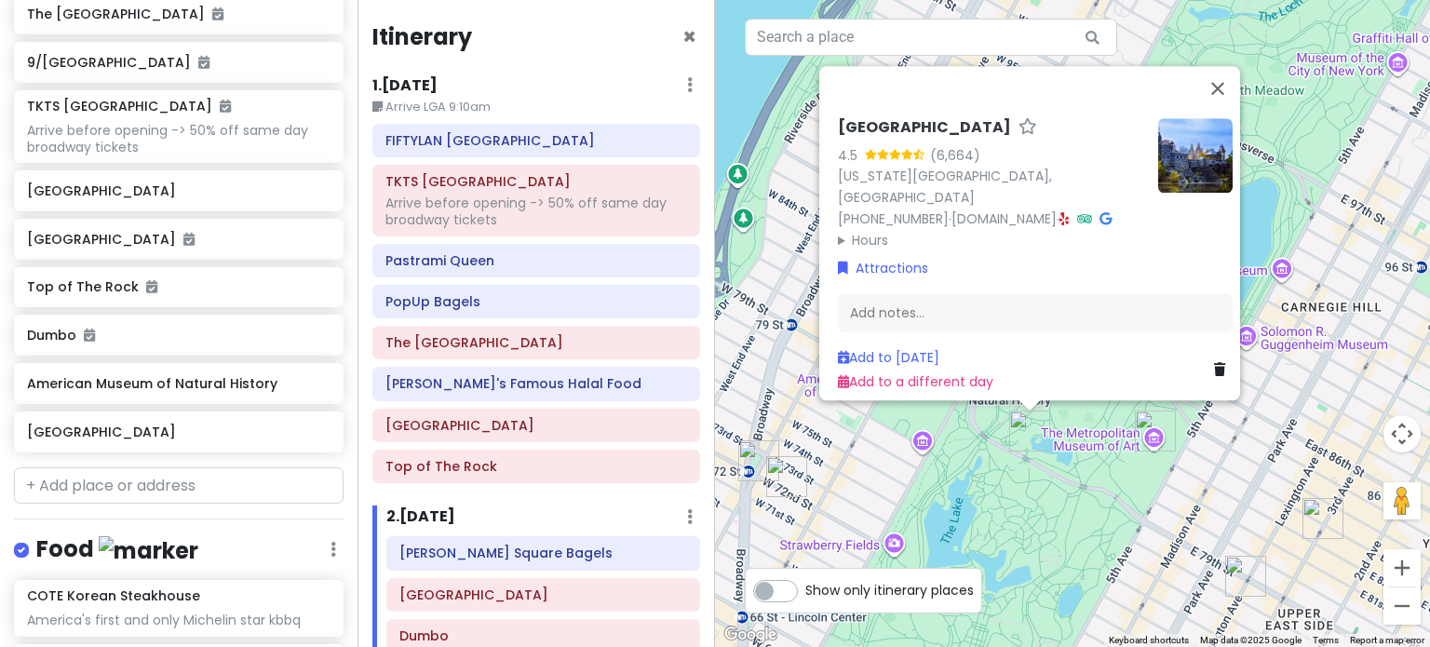
click at [1016, 491] on div "Belvedere Castle 4.5 (6,664) New York, NY 10024, USA (332) 213-3947 · www.centr…" at bounding box center [1072, 323] width 715 height 647
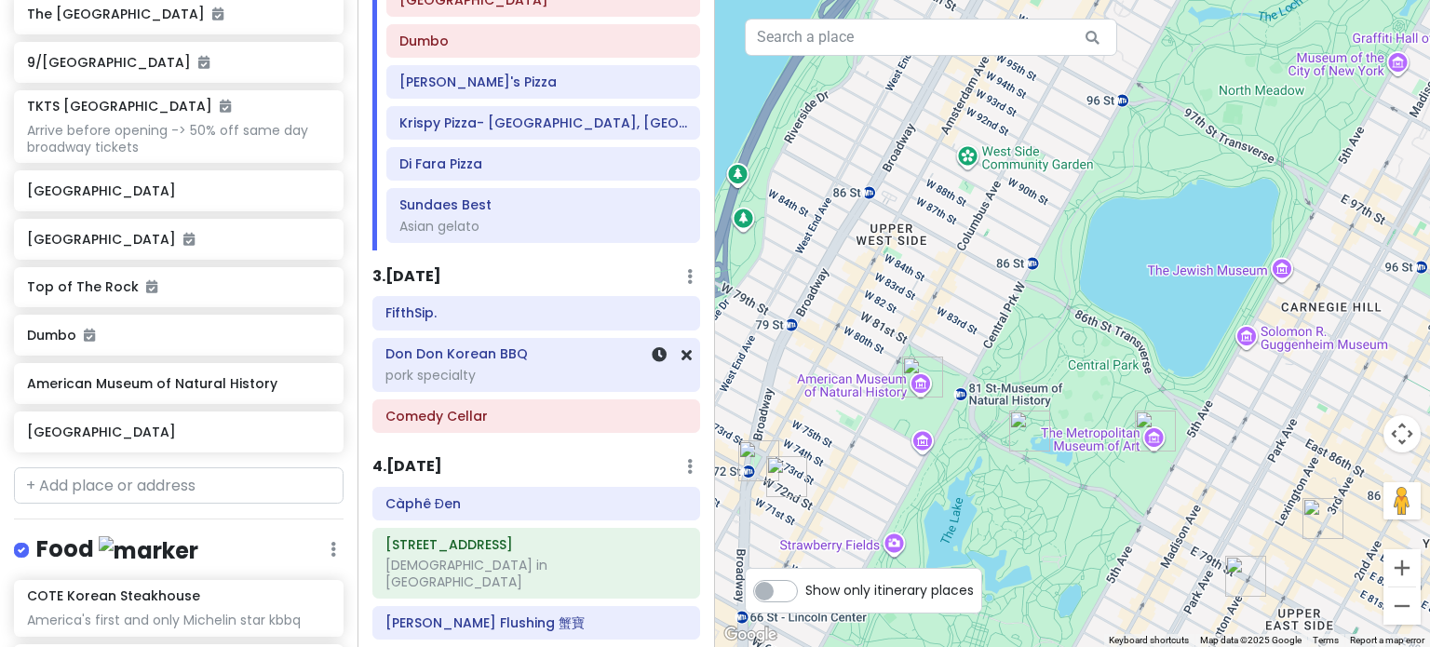
scroll to position [558, 0]
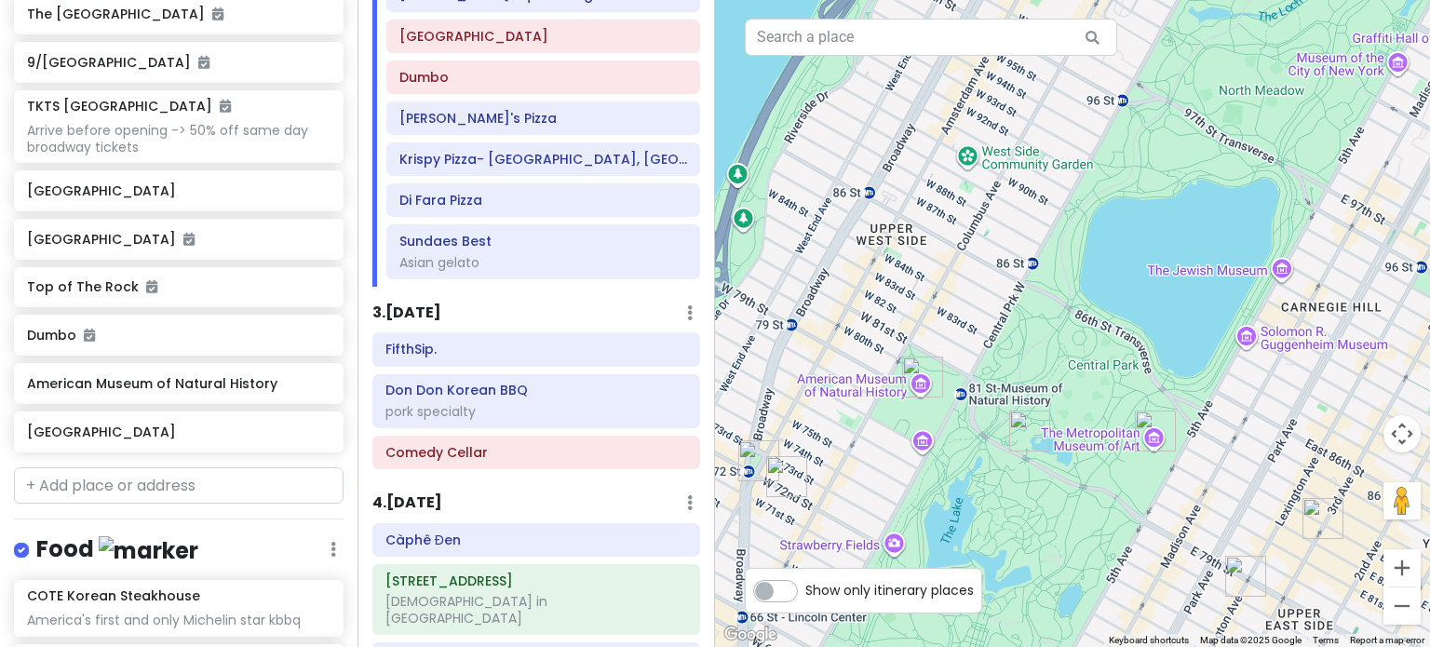
click at [920, 375] on img "American Museum of Natural History" at bounding box center [922, 376] width 41 height 41
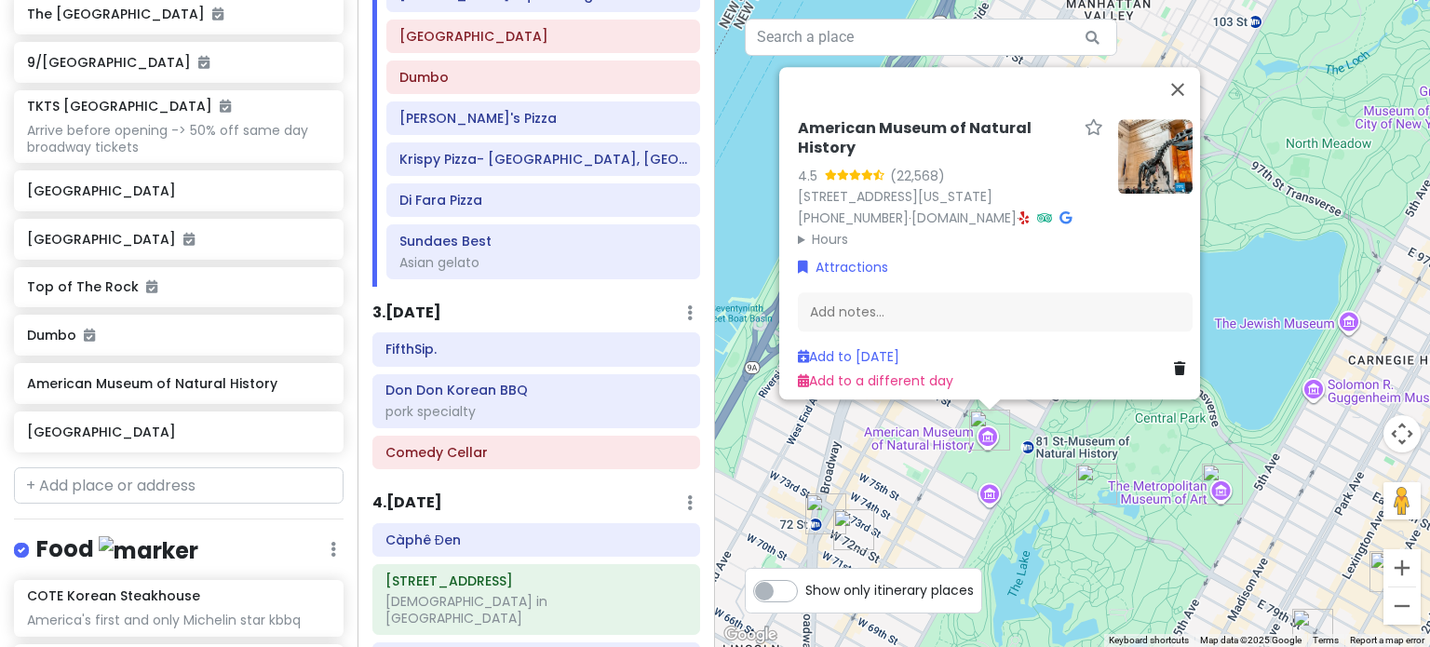
click at [812, 228] on summary "Hours" at bounding box center [950, 238] width 305 height 20
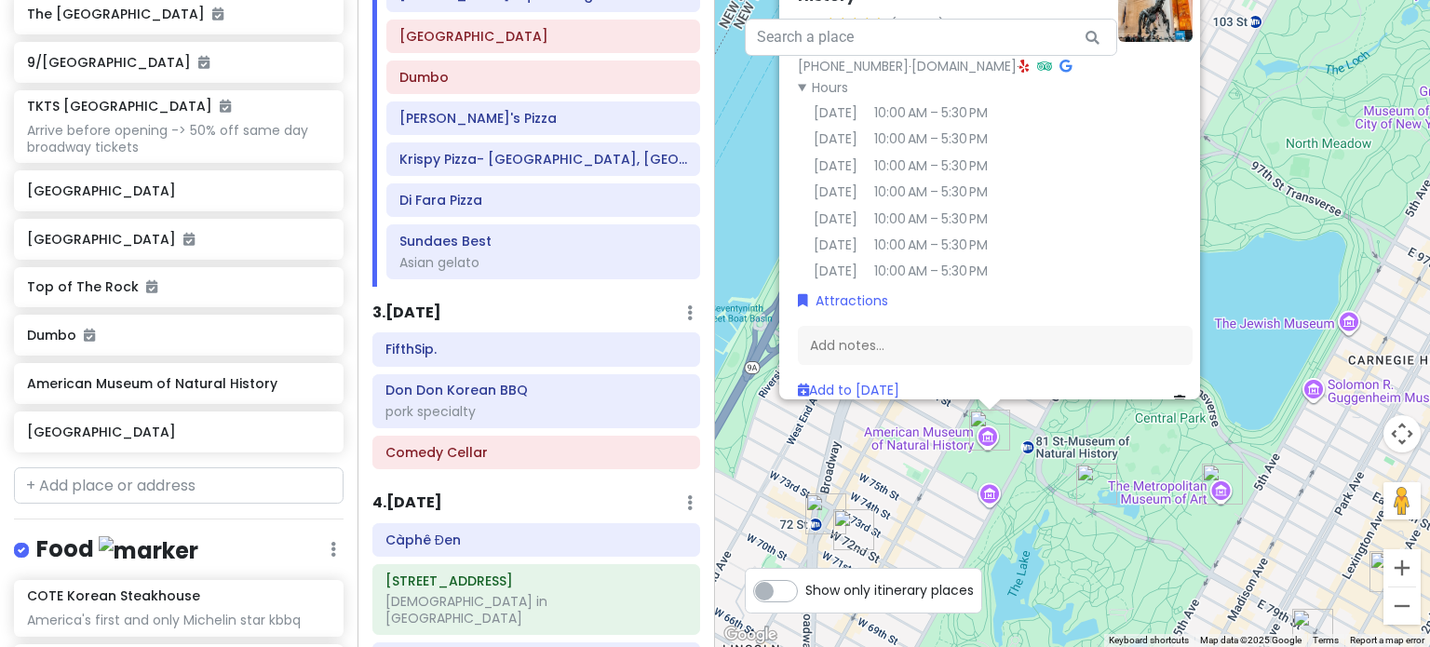
click at [1221, 478] on img "The Metropolitan Museum of Art" at bounding box center [1222, 484] width 41 height 41
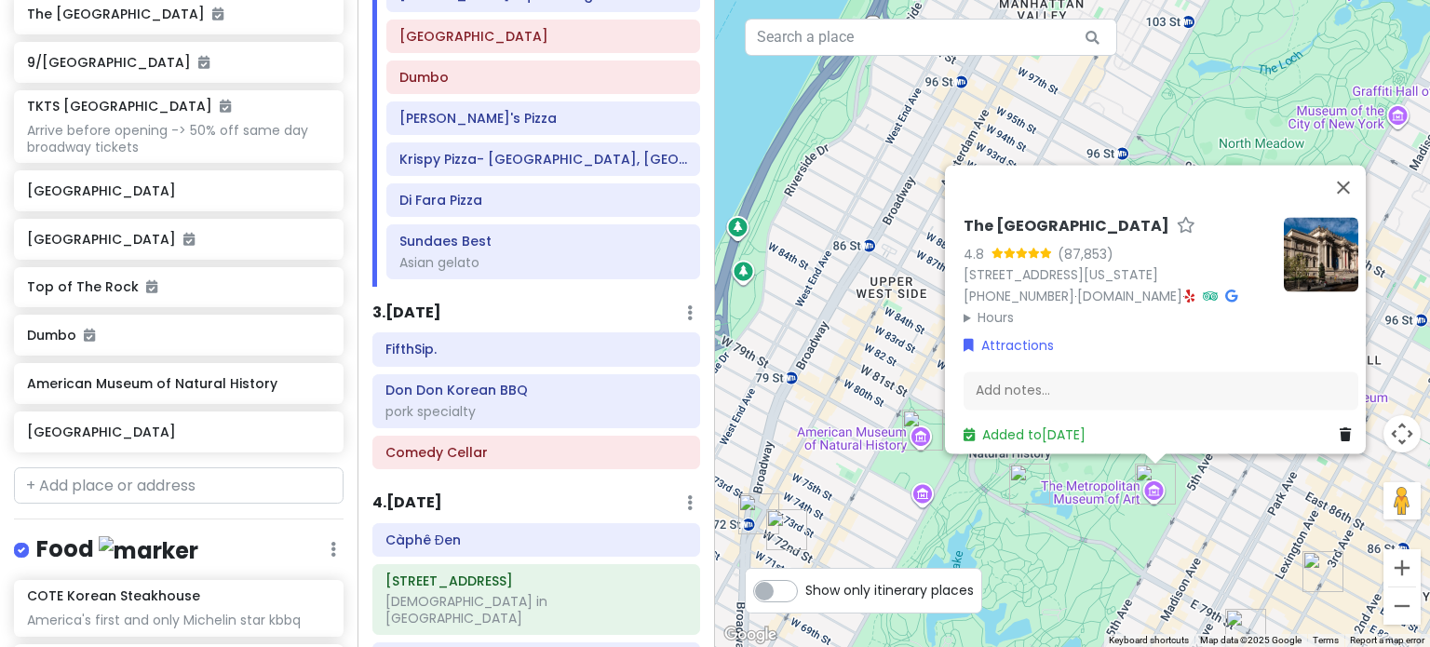
click at [972, 307] on summary "Hours" at bounding box center [1115, 317] width 305 height 20
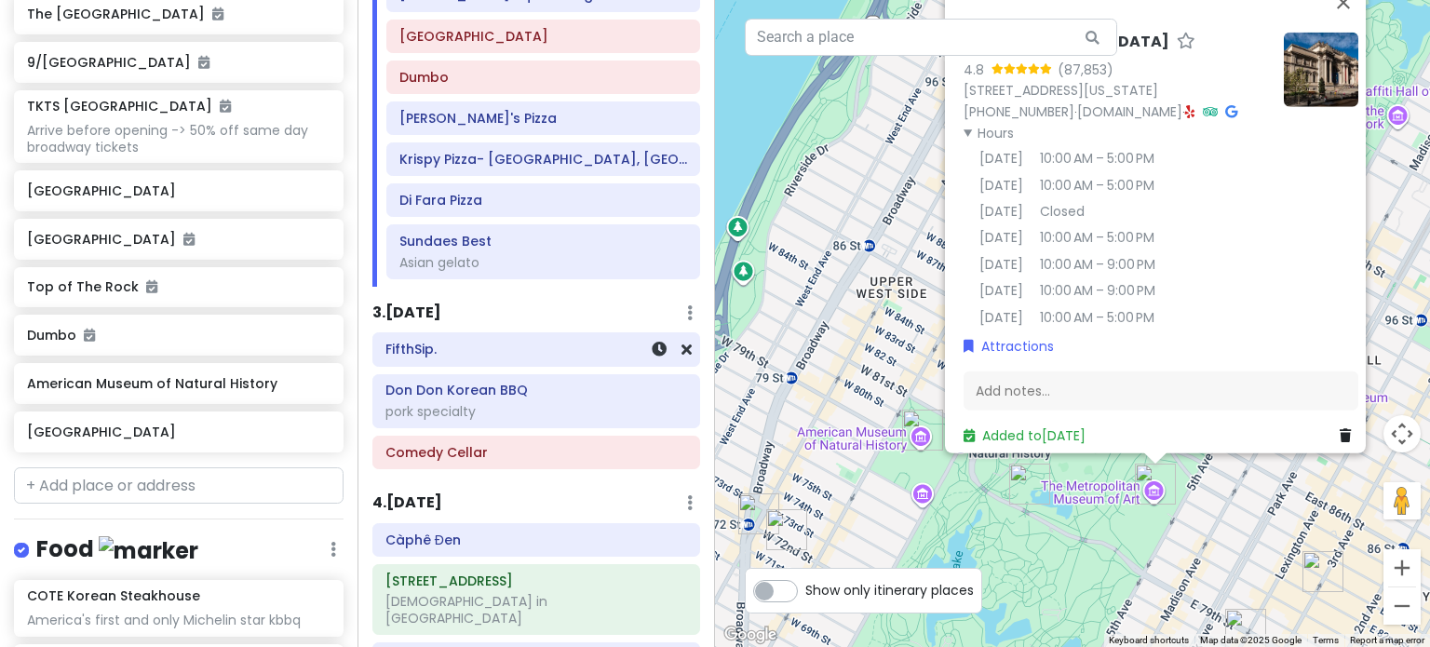
click at [499, 352] on h6 "FifthSip." at bounding box center [536, 349] width 302 height 17
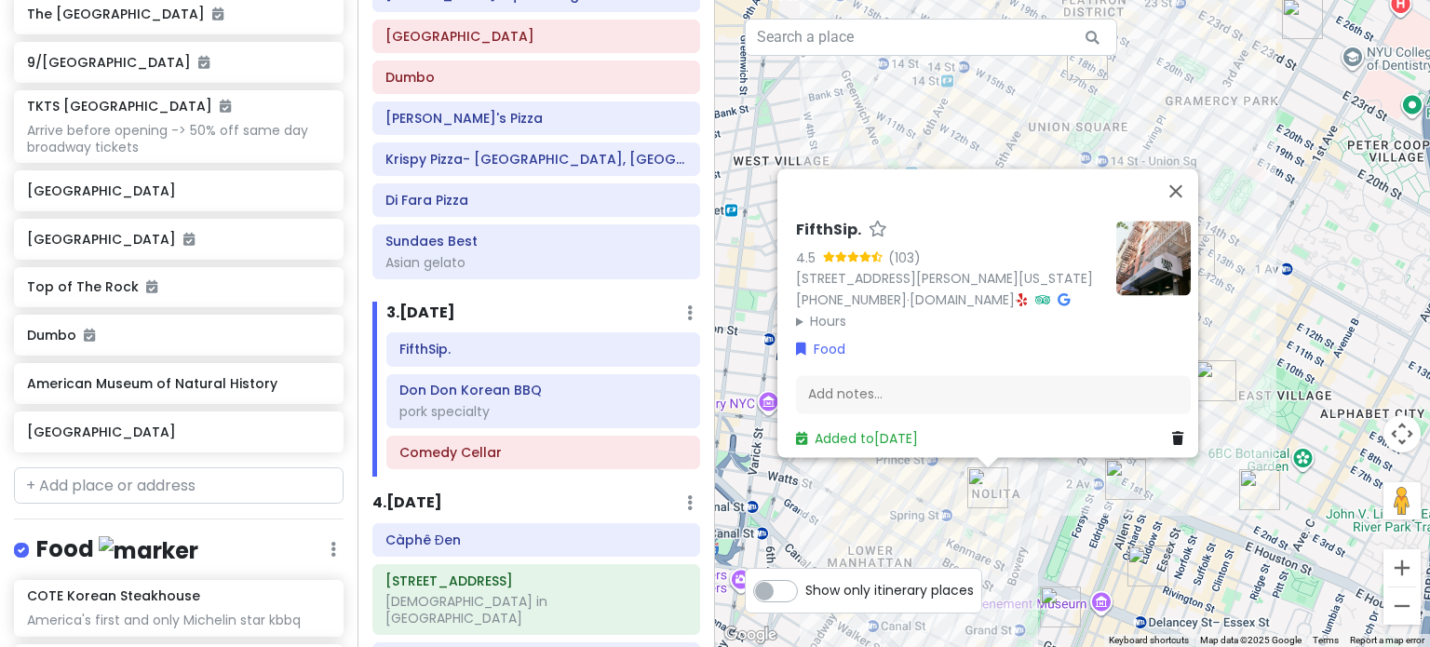
drag, startPoint x: 1031, startPoint y: 568, endPoint x: 1030, endPoint y: 482, distance: 85.6
click at [1030, 482] on div "FifthSip. 4.5 (103) 229 Mott St, New York, NY 10012, USA (917) 388-2855 · fifth…" at bounding box center [1072, 323] width 715 height 647
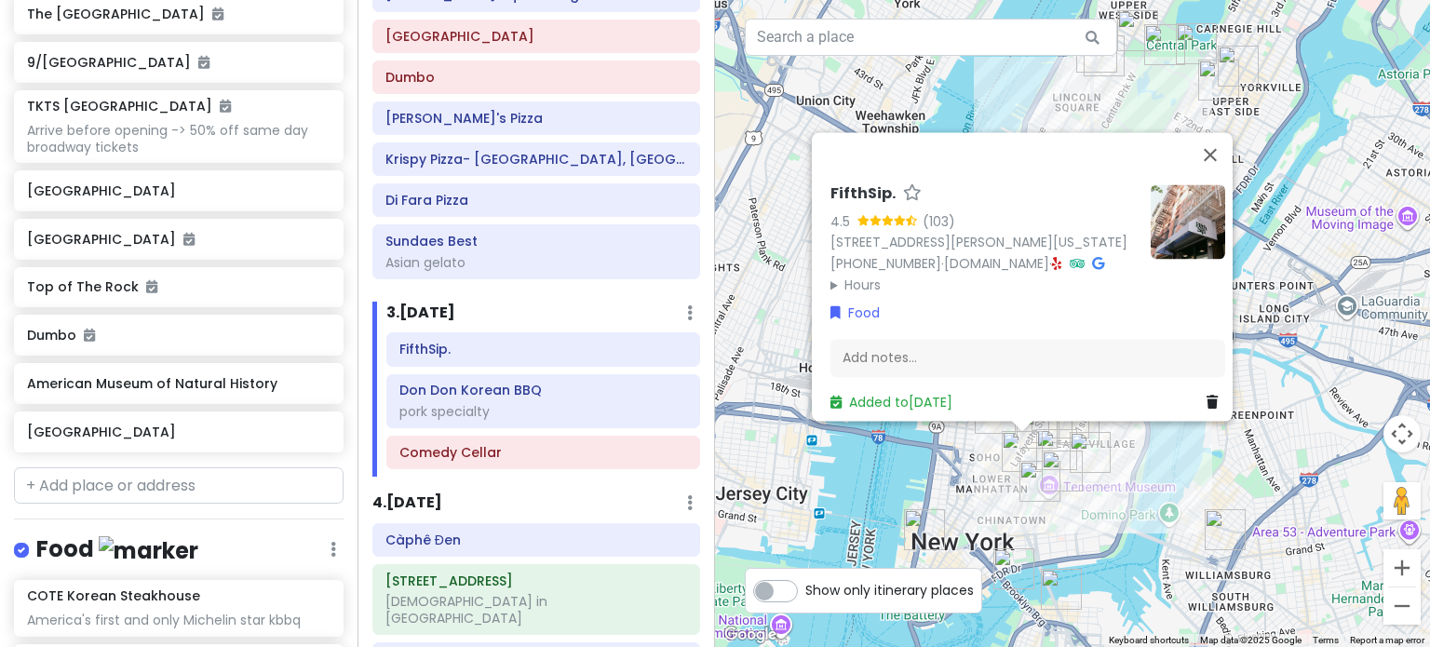
click at [1007, 464] on img "FifthSip." at bounding box center [1022, 451] width 41 height 41
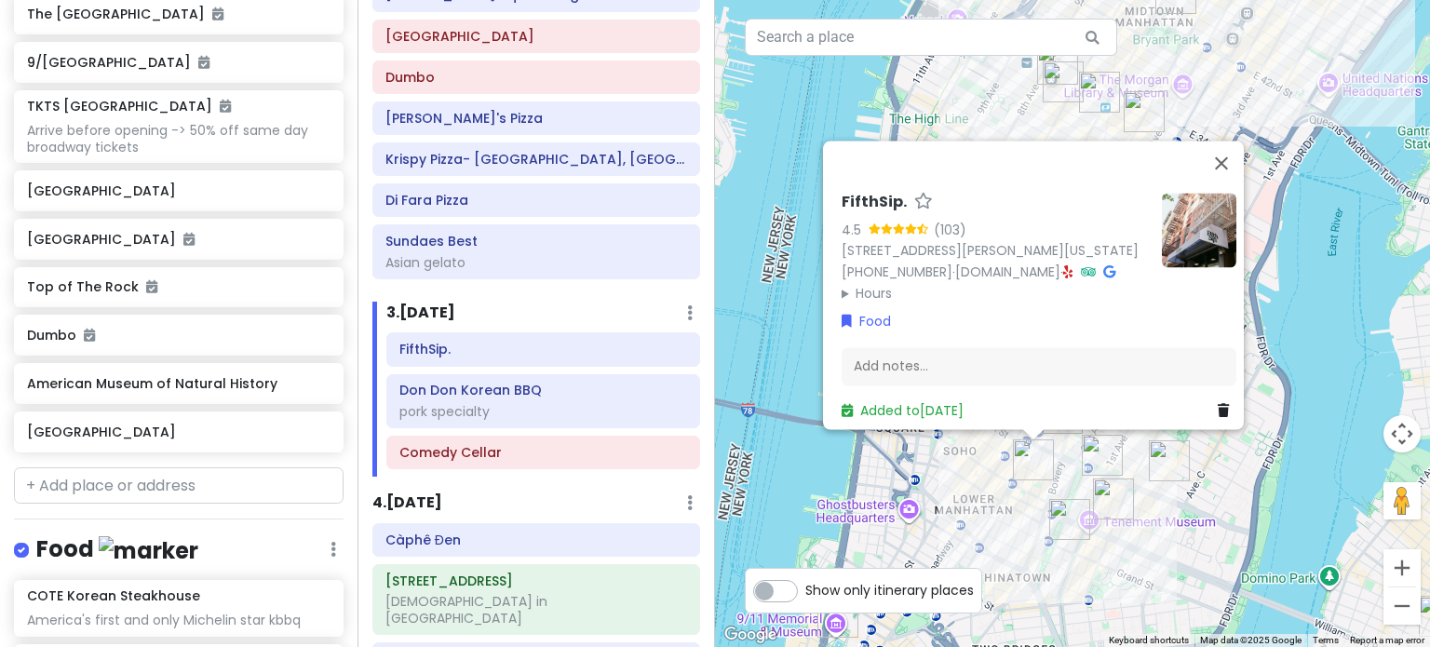
click at [1009, 464] on div "To navigate, press the arrow keys. FifthSip. 4.5 (103) 229 Mott St, New York, N…" at bounding box center [1072, 323] width 715 height 647
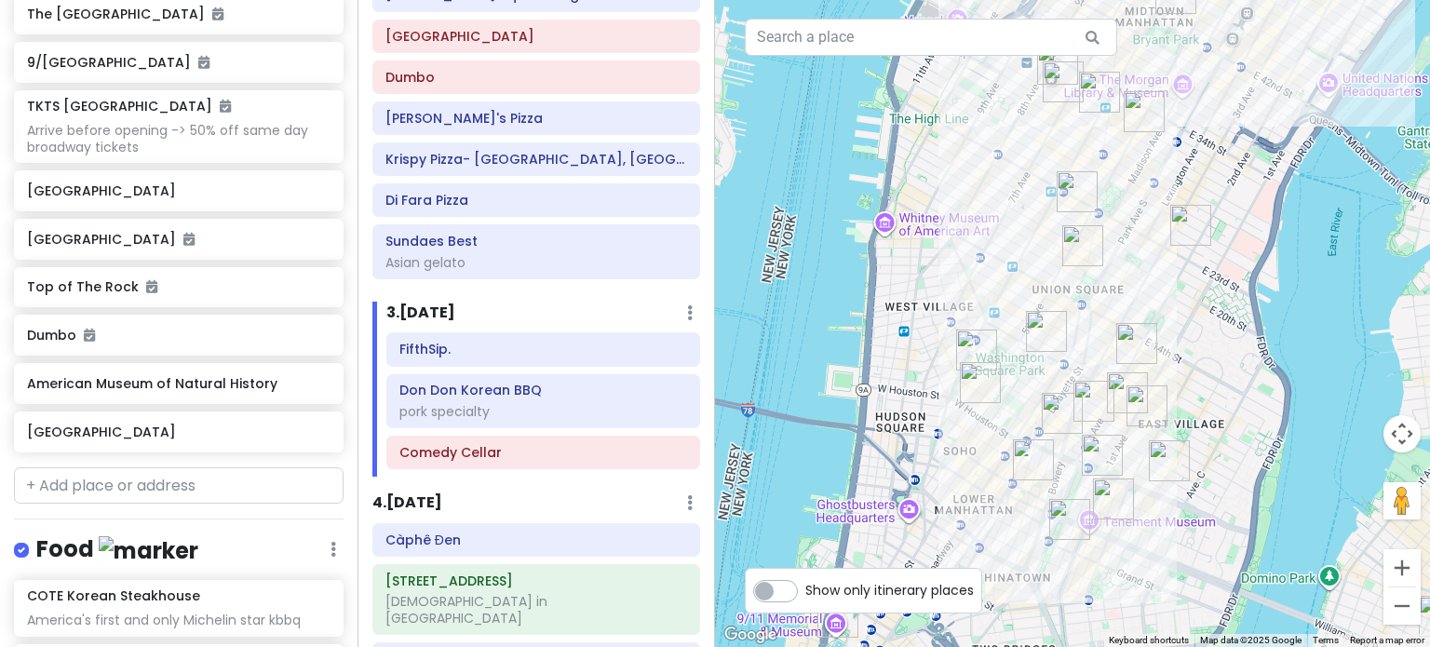
click at [1031, 460] on img "FifthSip." at bounding box center [1033, 459] width 41 height 41
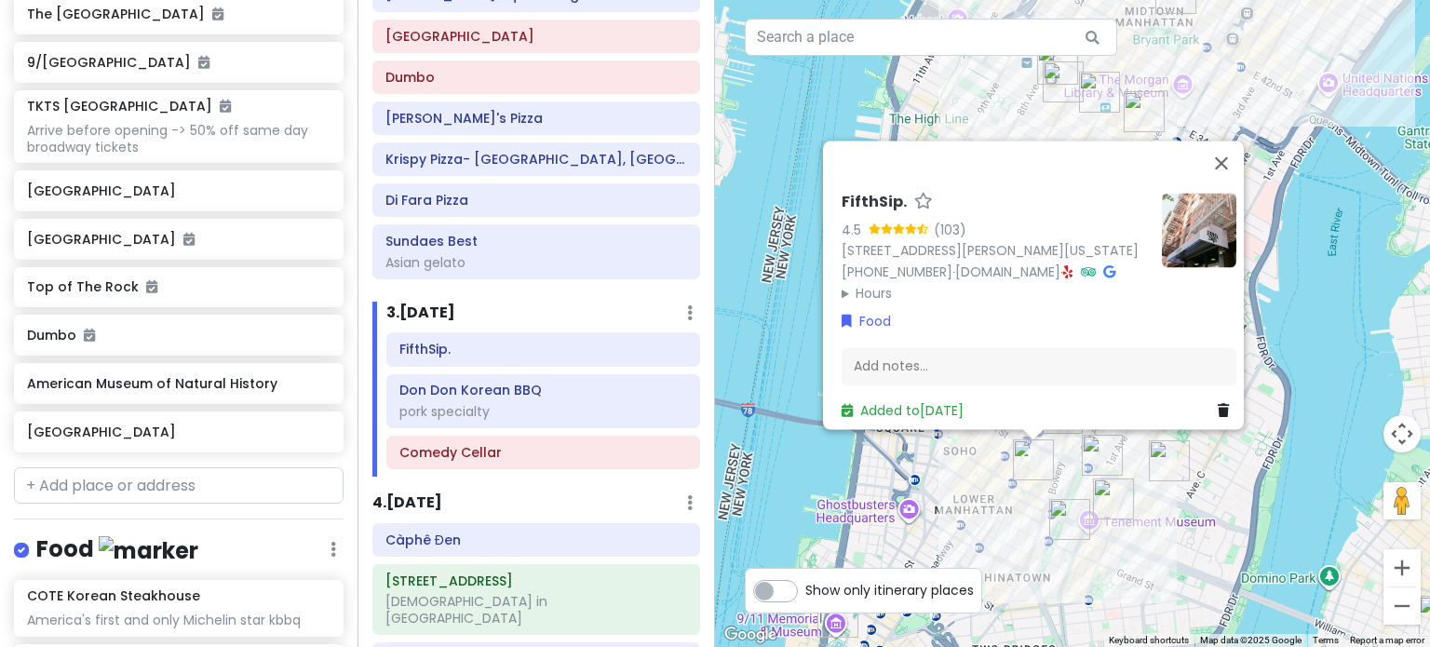
click at [972, 491] on div "FifthSip. 4.5 (103) 229 Mott St, New York, NY 10012, USA (917) 388-2855 · fifth…" at bounding box center [1072, 323] width 715 height 647
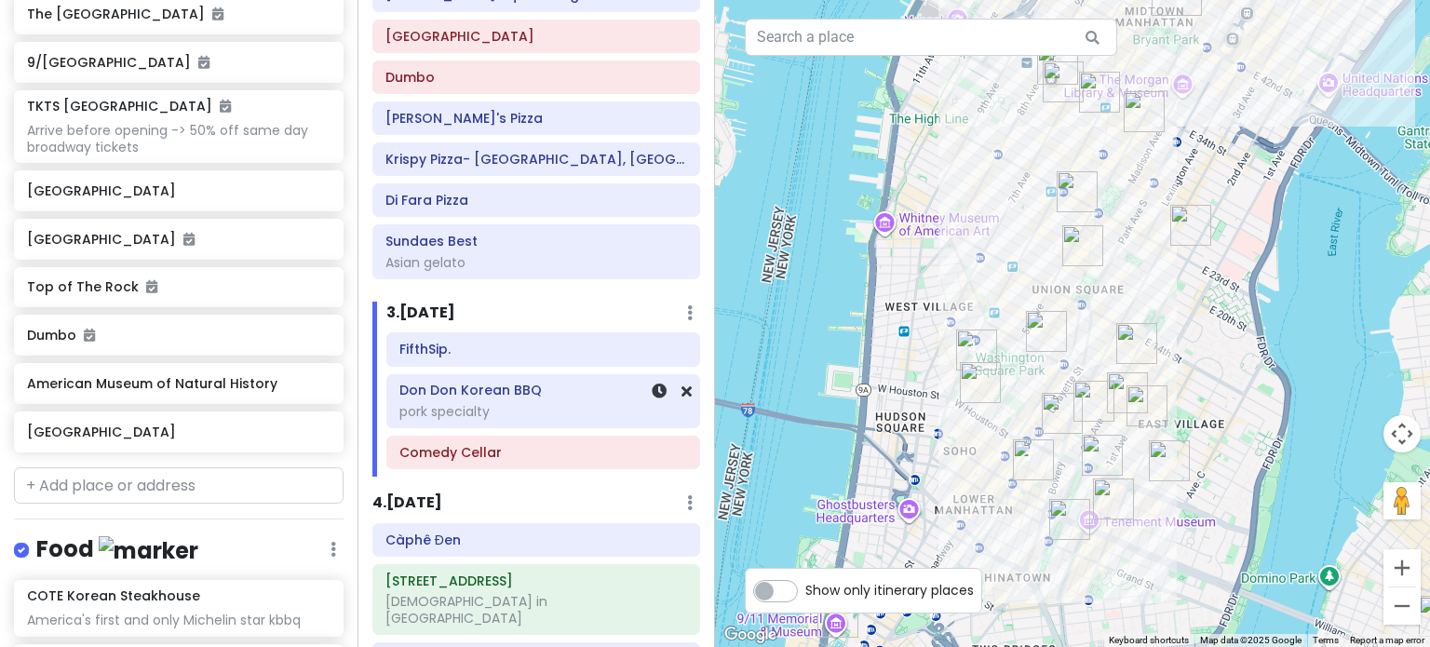
click at [543, 271] on div "pork specialty" at bounding box center [536, 262] width 302 height 17
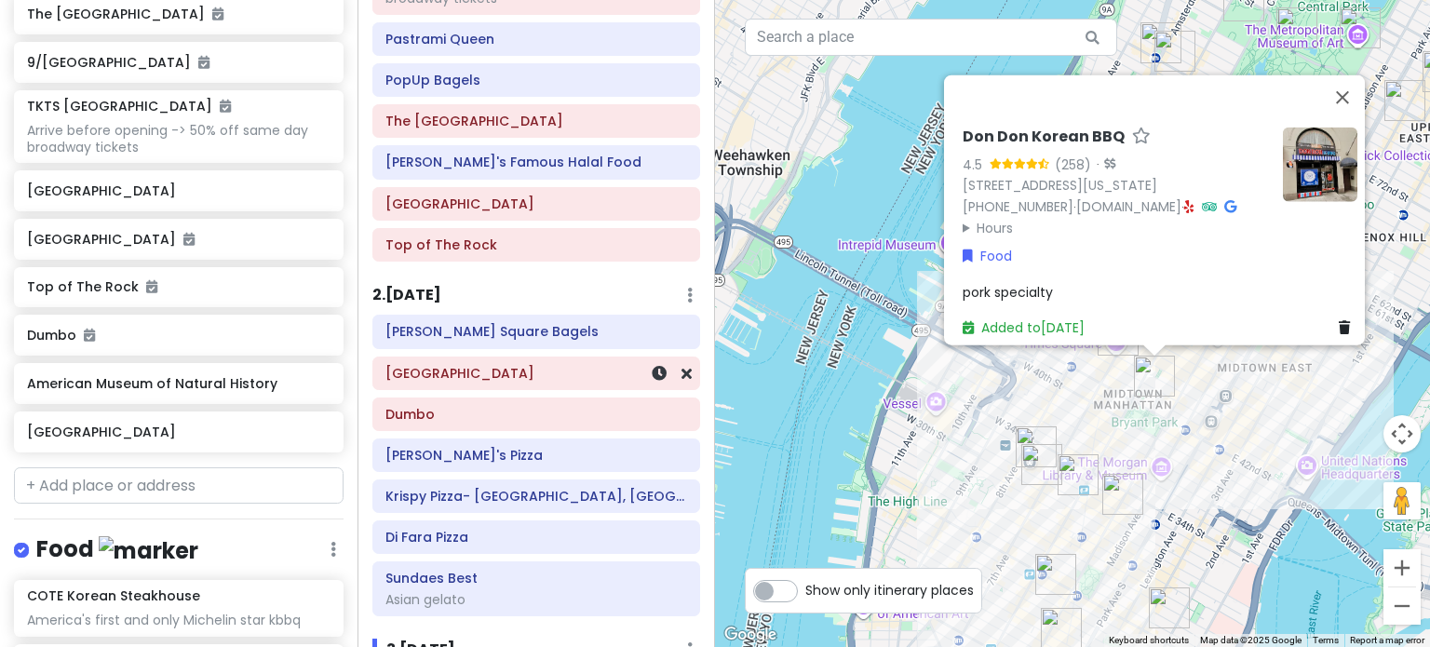
scroll to position [93, 0]
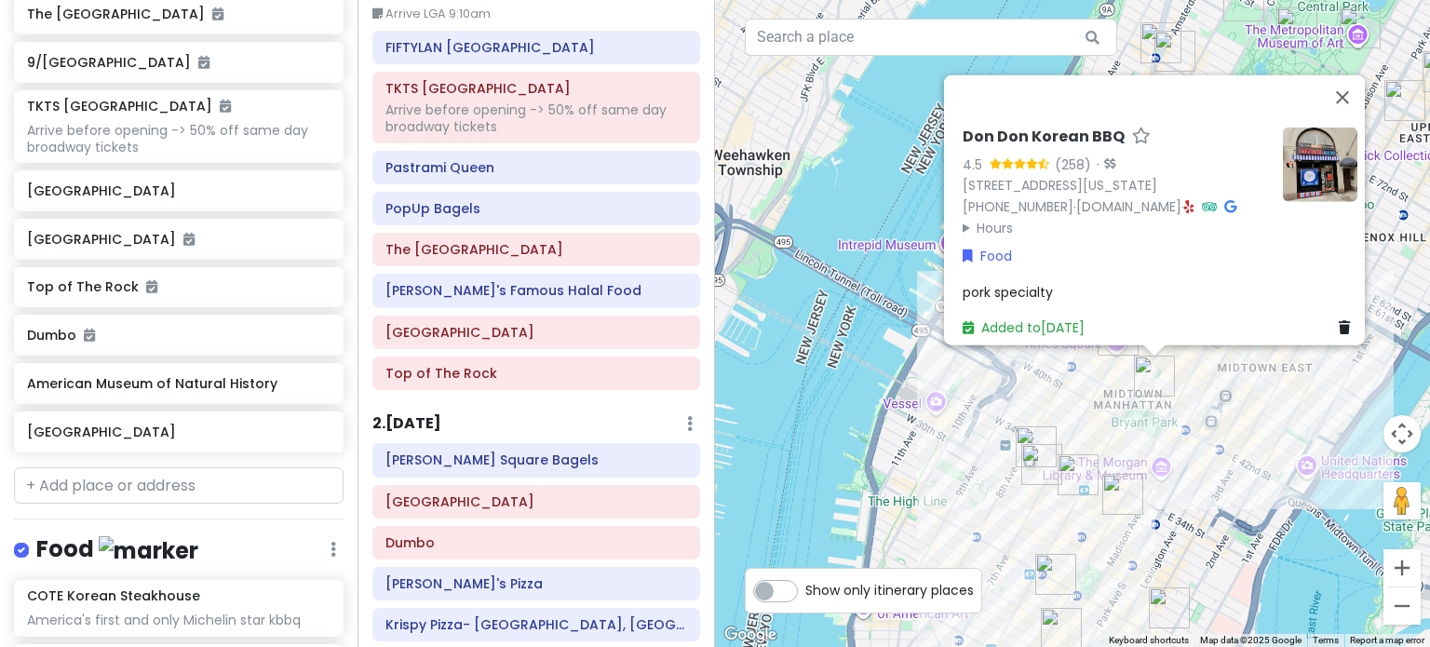
click at [577, 400] on div "Itinerary × 1 . Thu 1/15 Edit Day Notes Delete Day Arrive LGA 9:10am FIFTYLAN K…" at bounding box center [535, 323] width 357 height 647
click at [1215, 451] on div "Don Don Korean BBQ 4.5 (258) · 37 W 43rd St, New York, NY 10036, USA (646) 864-…" at bounding box center [1072, 323] width 715 height 647
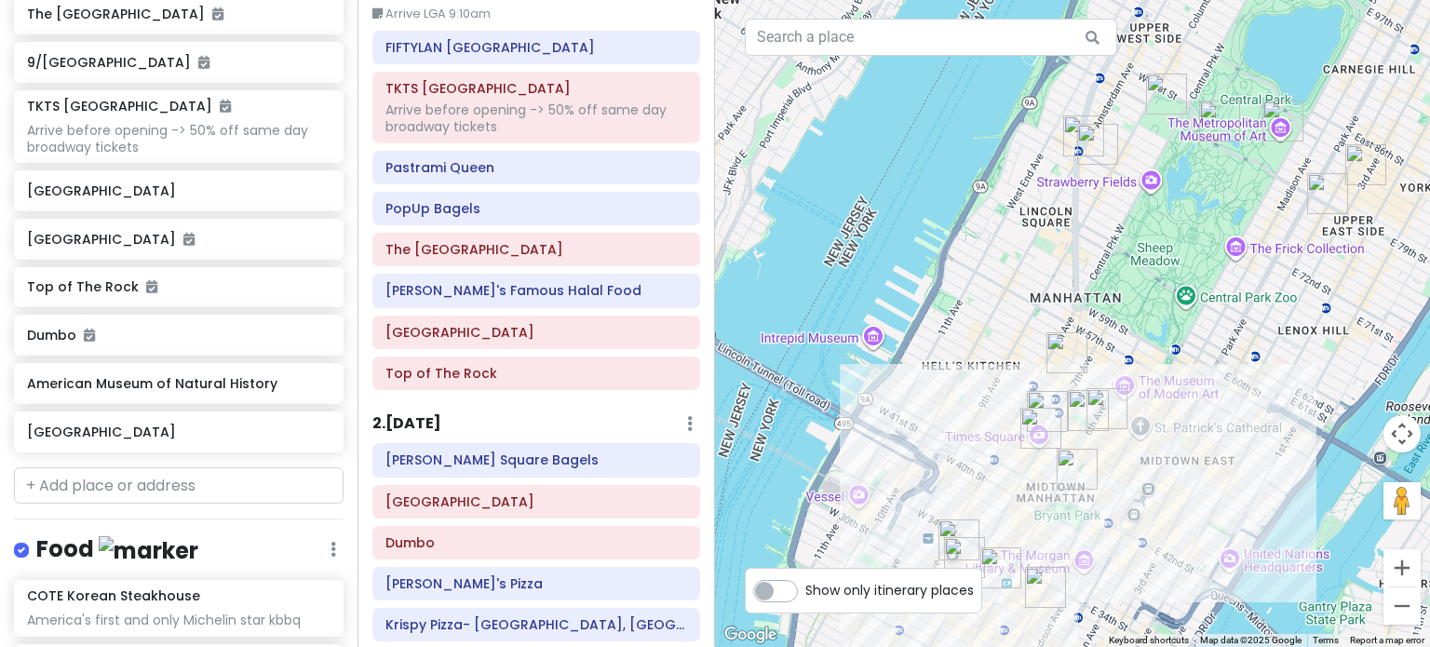
drag, startPoint x: 1246, startPoint y: 212, endPoint x: 1172, endPoint y: 304, distance: 118.5
click at [1172, 304] on div at bounding box center [1072, 323] width 715 height 647
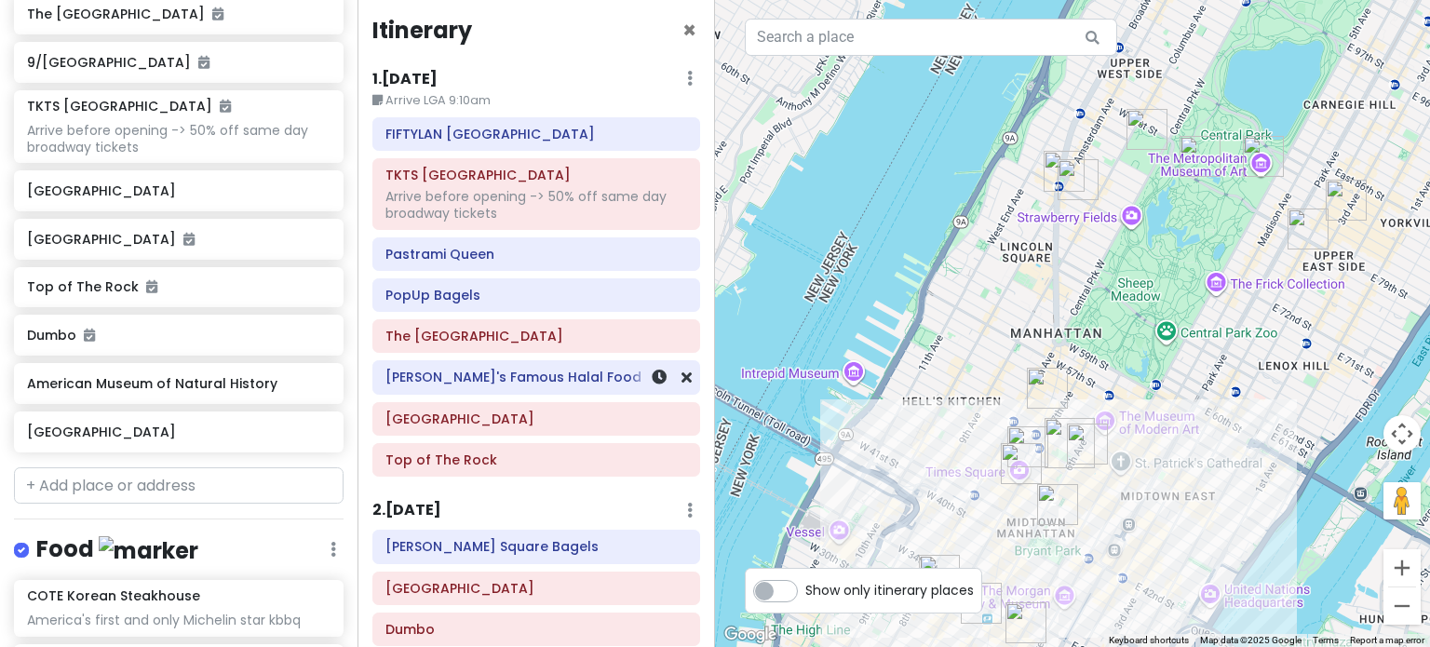
scroll to position [0, 0]
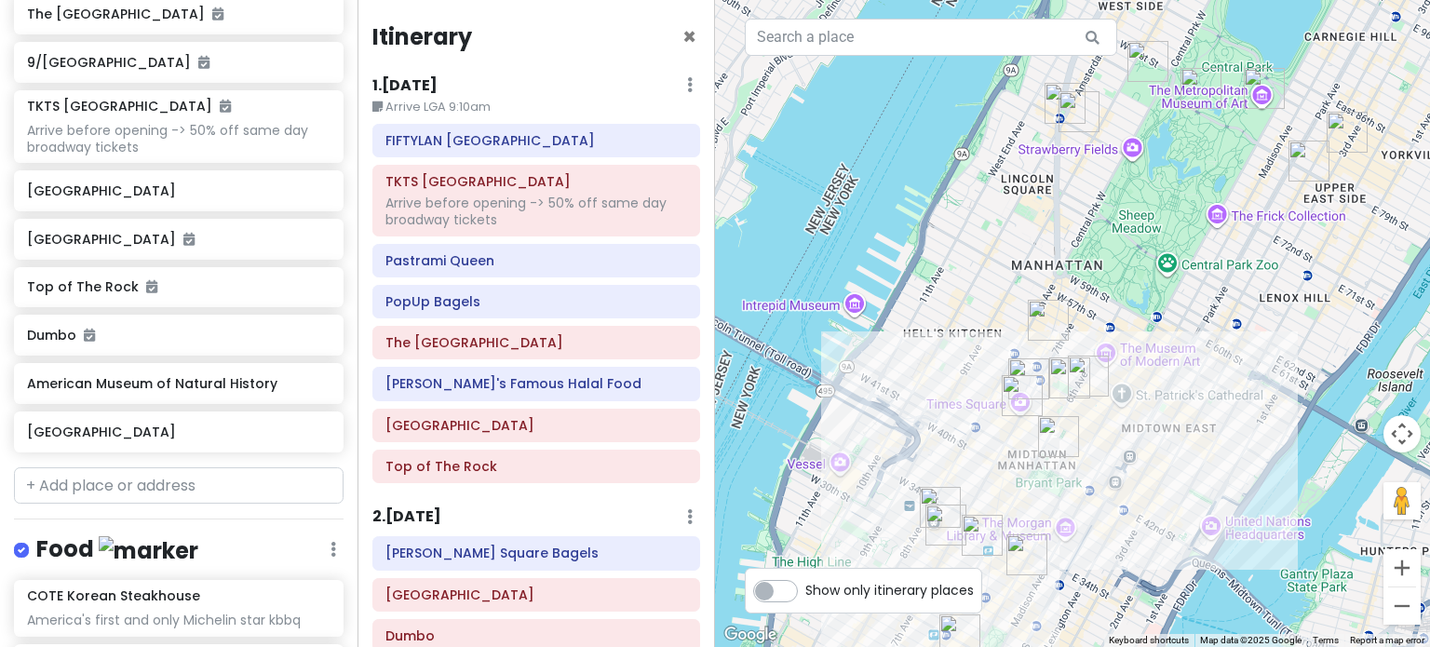
click at [1090, 362] on img "Top of The Rock" at bounding box center [1088, 376] width 41 height 41
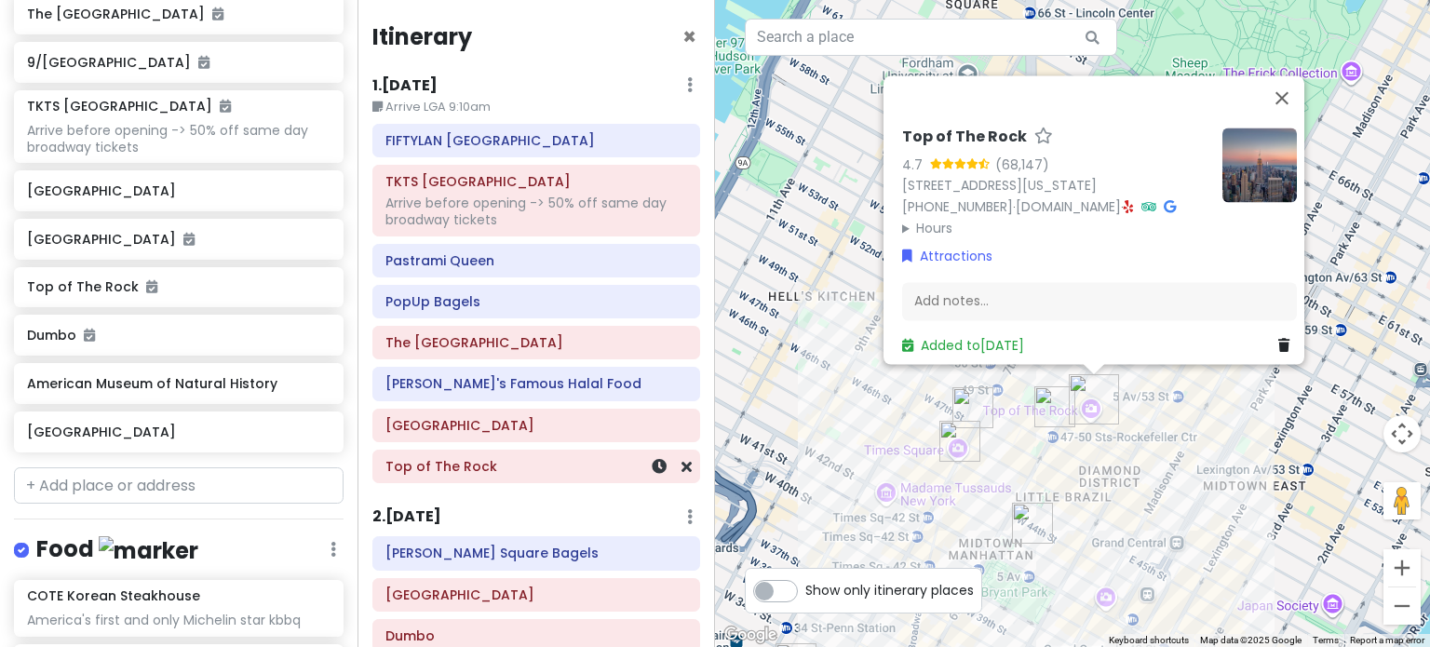
click at [606, 473] on div "Top of The Rock" at bounding box center [536, 466] width 302 height 26
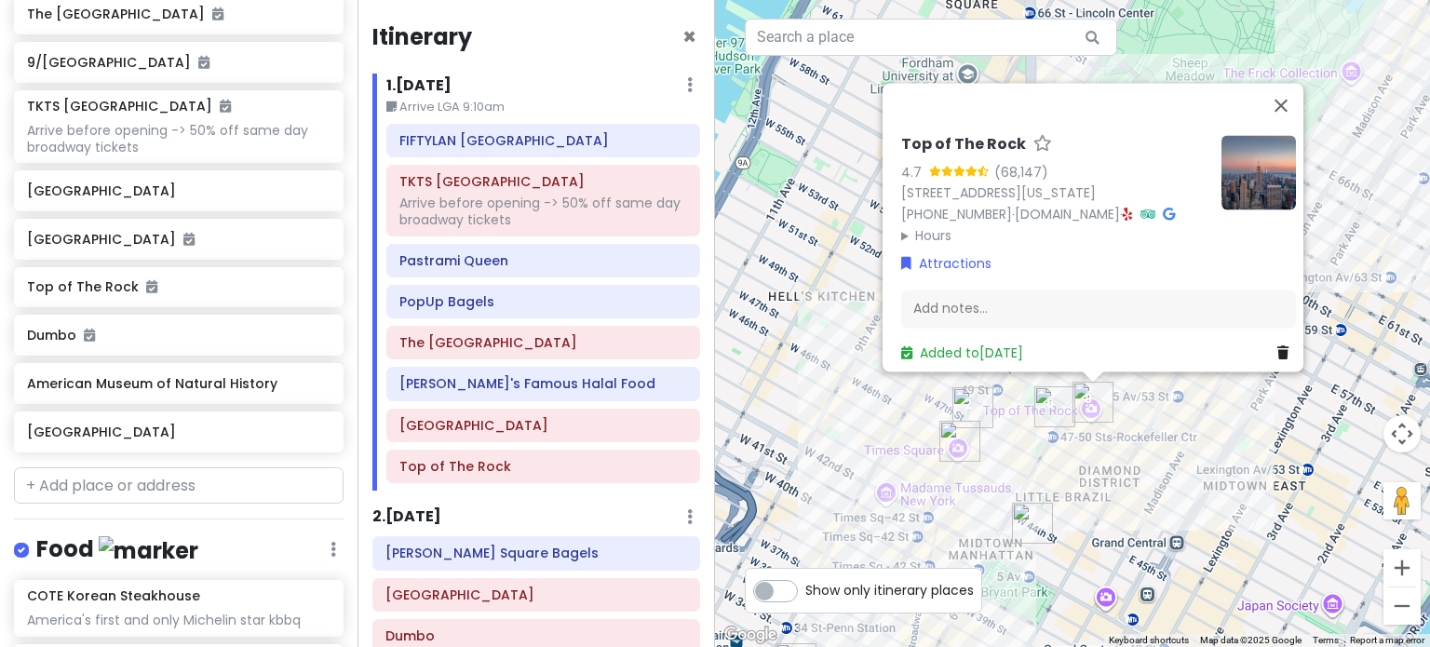
click at [1050, 478] on div "Top of The Rock 4.7 (68,147) 30 Rockefeller Plaza, New York, NY 10112, USA (212…" at bounding box center [1072, 323] width 715 height 647
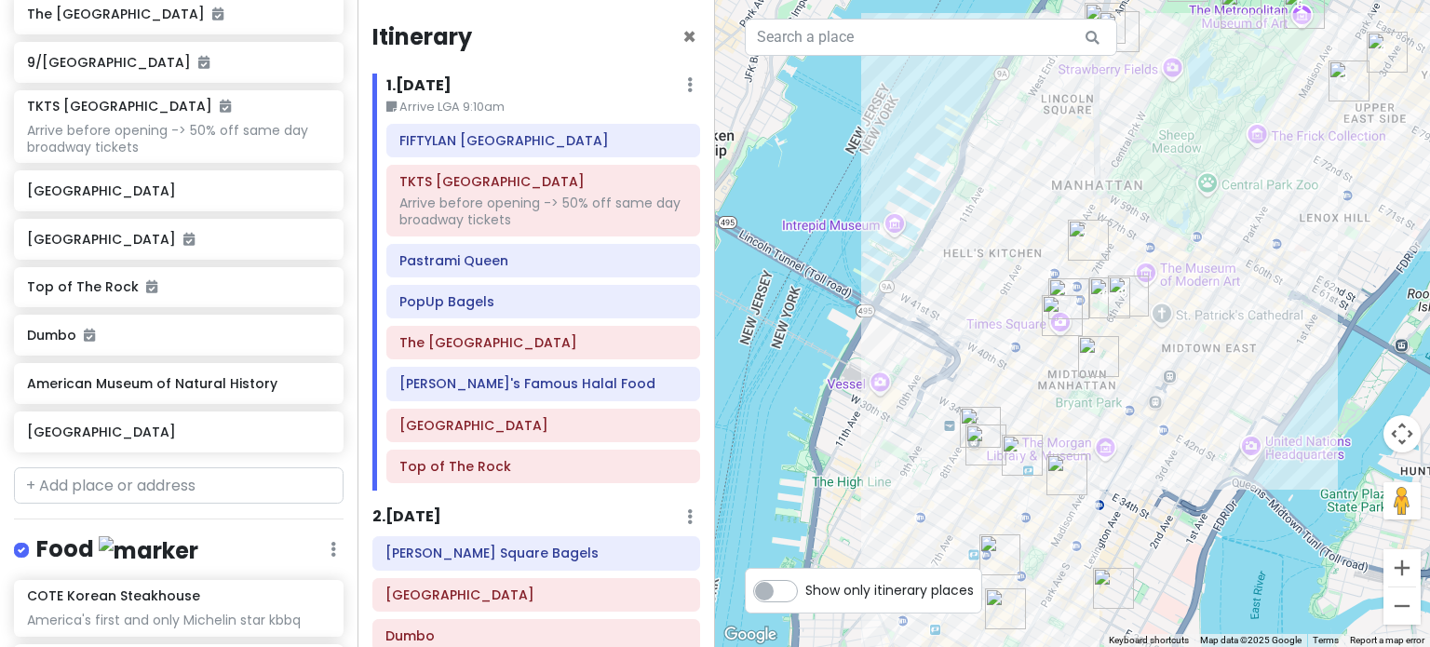
drag, startPoint x: 1080, startPoint y: 517, endPoint x: 1152, endPoint y: 266, distance: 260.7
click at [1152, 267] on div at bounding box center [1072, 323] width 715 height 647
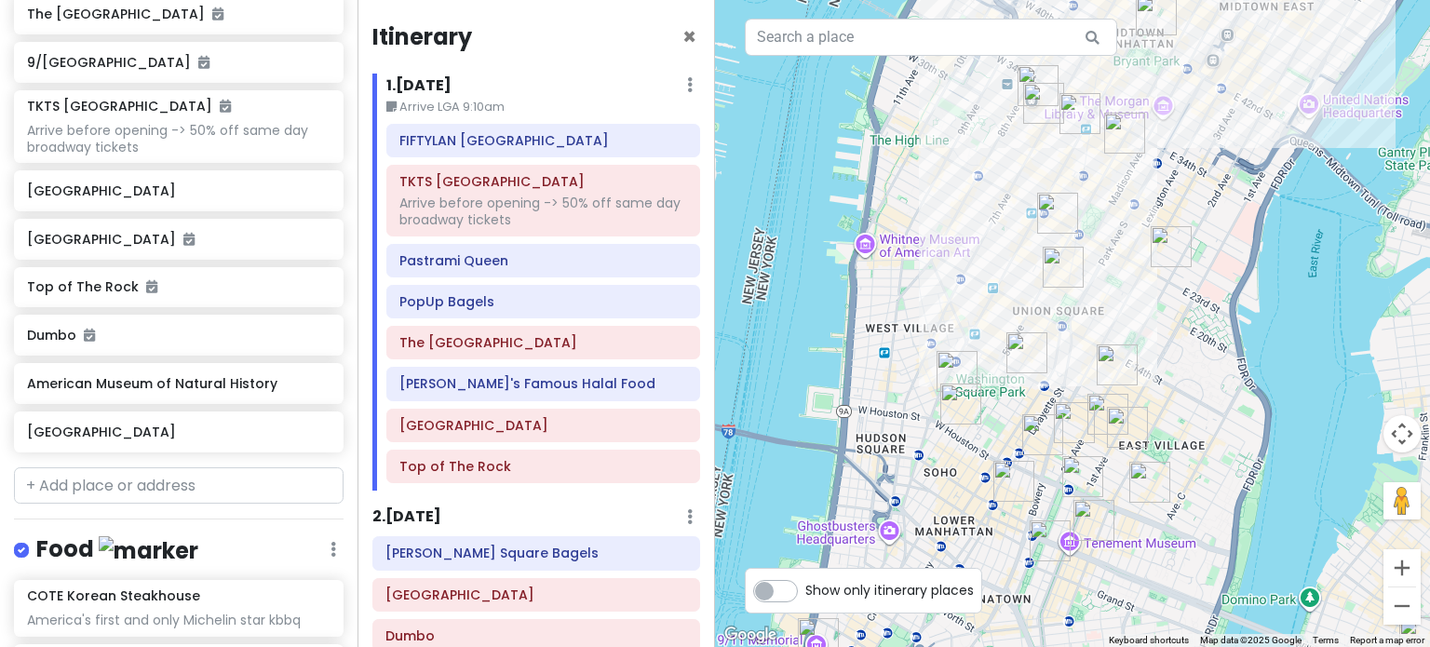
click at [1018, 350] on img "Wanpo Tea Shop" at bounding box center [1026, 352] width 41 height 41
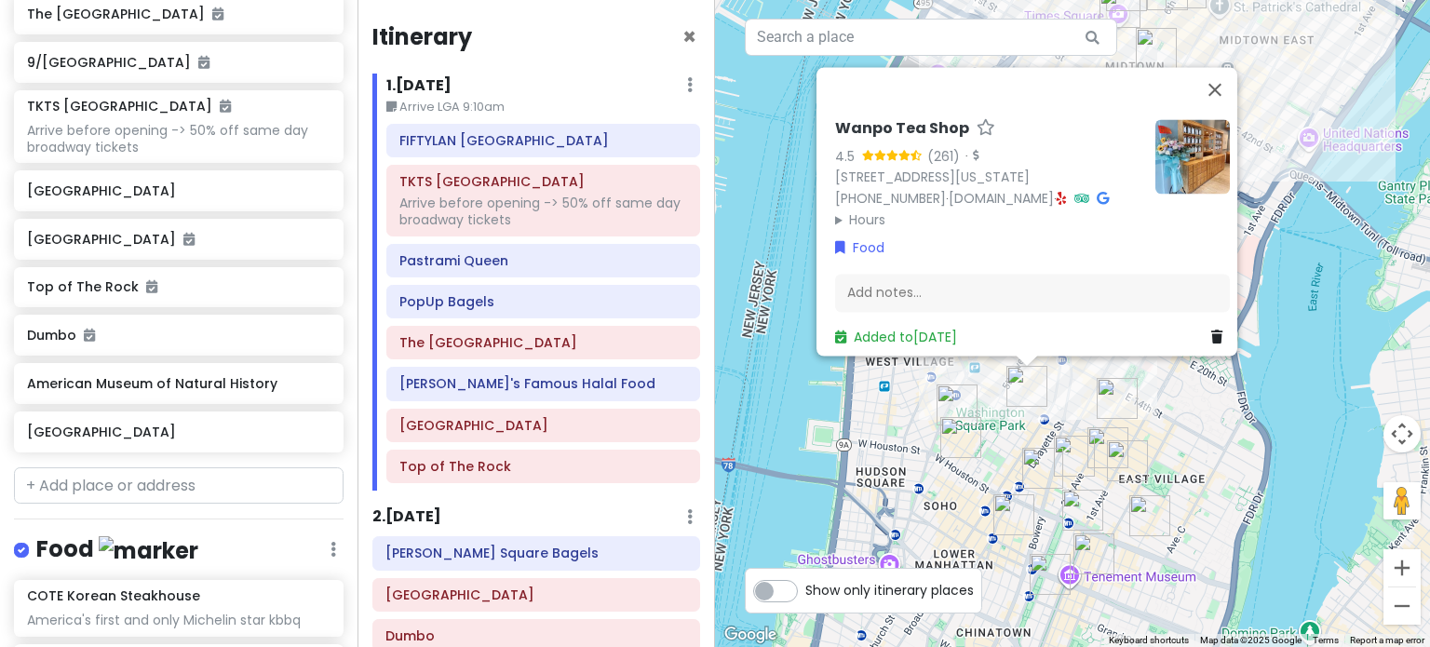
click at [1095, 404] on div "Wanpo Tea Shop 4.5 (261) · 37 E 8th St, New York, NY 10003, USA (212) 995-8349 …" at bounding box center [1072, 323] width 715 height 647
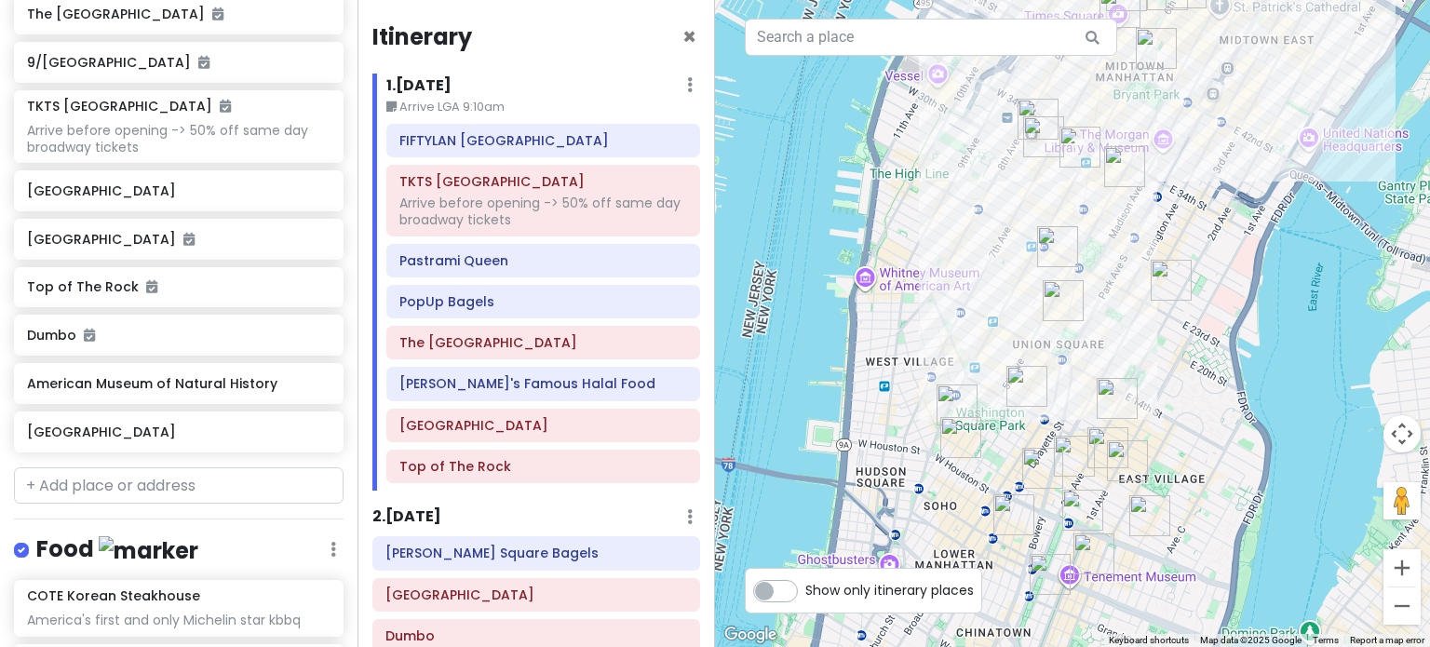
click at [1100, 404] on img "Tompkins Square Bagels" at bounding box center [1116, 398] width 41 height 41
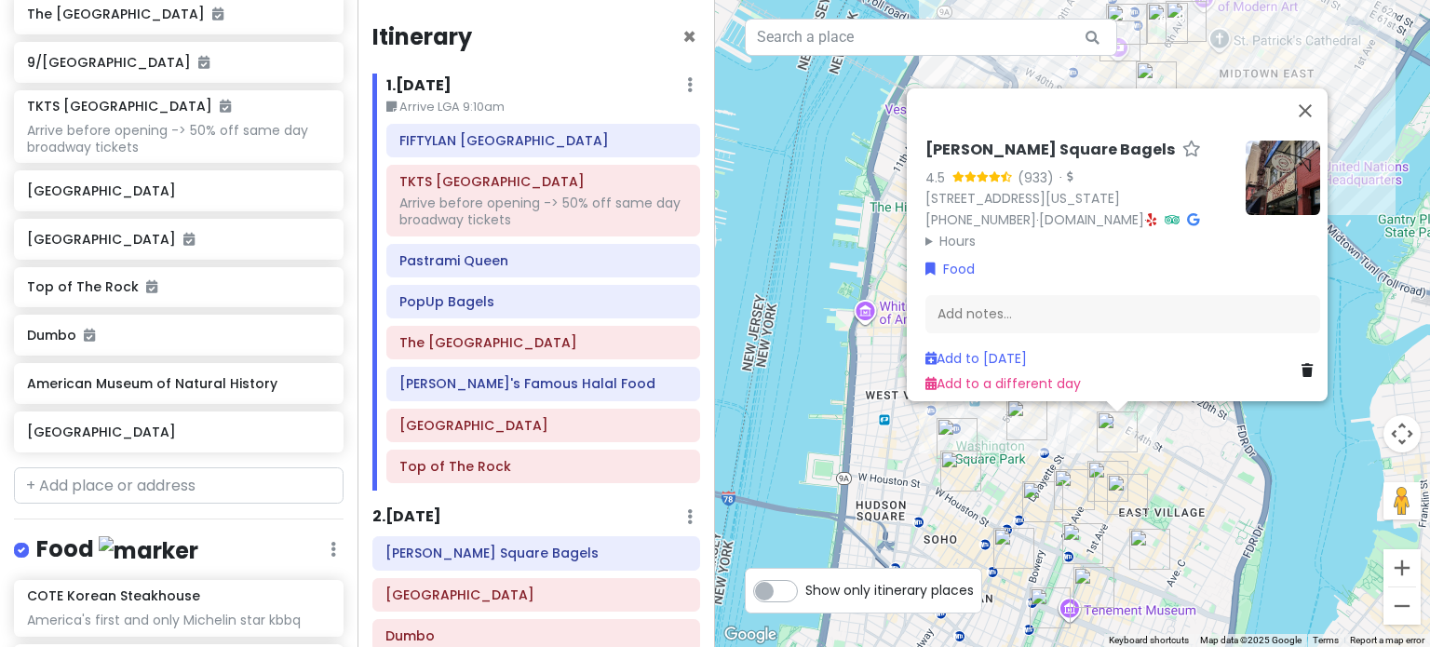
click at [1237, 448] on div "Tompkins Square Bagels 4.5 (933) · 184 2nd Ave, New York, NY 10003, USA (917) 4…" at bounding box center [1072, 323] width 715 height 647
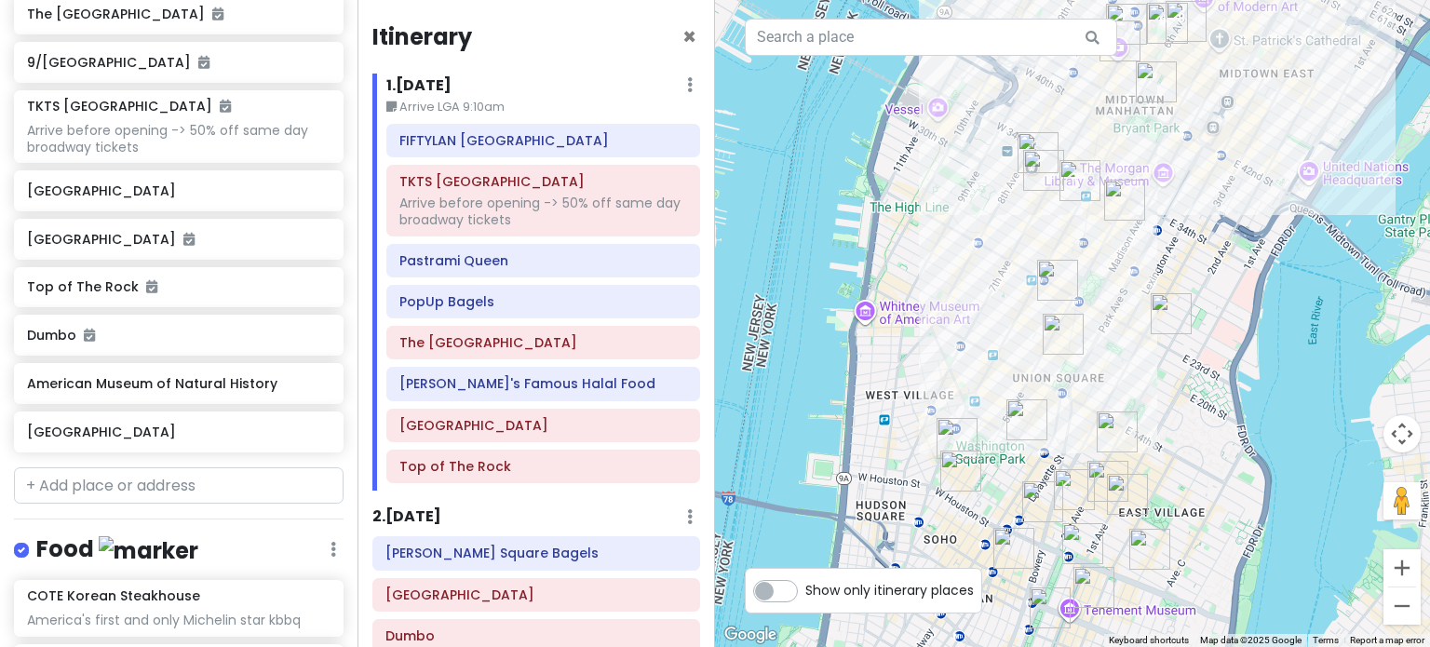
click at [1173, 297] on img "New York Comedy Club - Midtown" at bounding box center [1170, 313] width 41 height 41
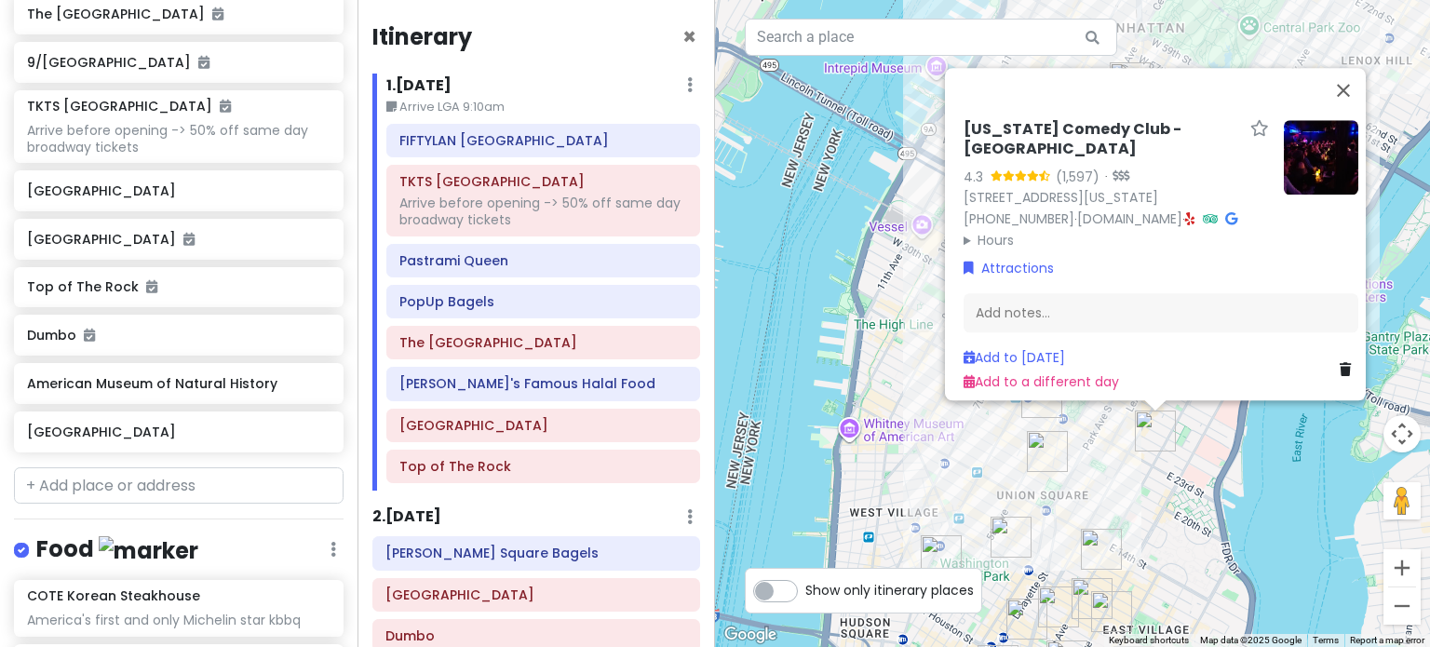
click at [1250, 452] on div "New York Comedy Club - Midtown 4.3 (1,597) · 241 E 24th St, New York, NY 10010,…" at bounding box center [1072, 323] width 715 height 647
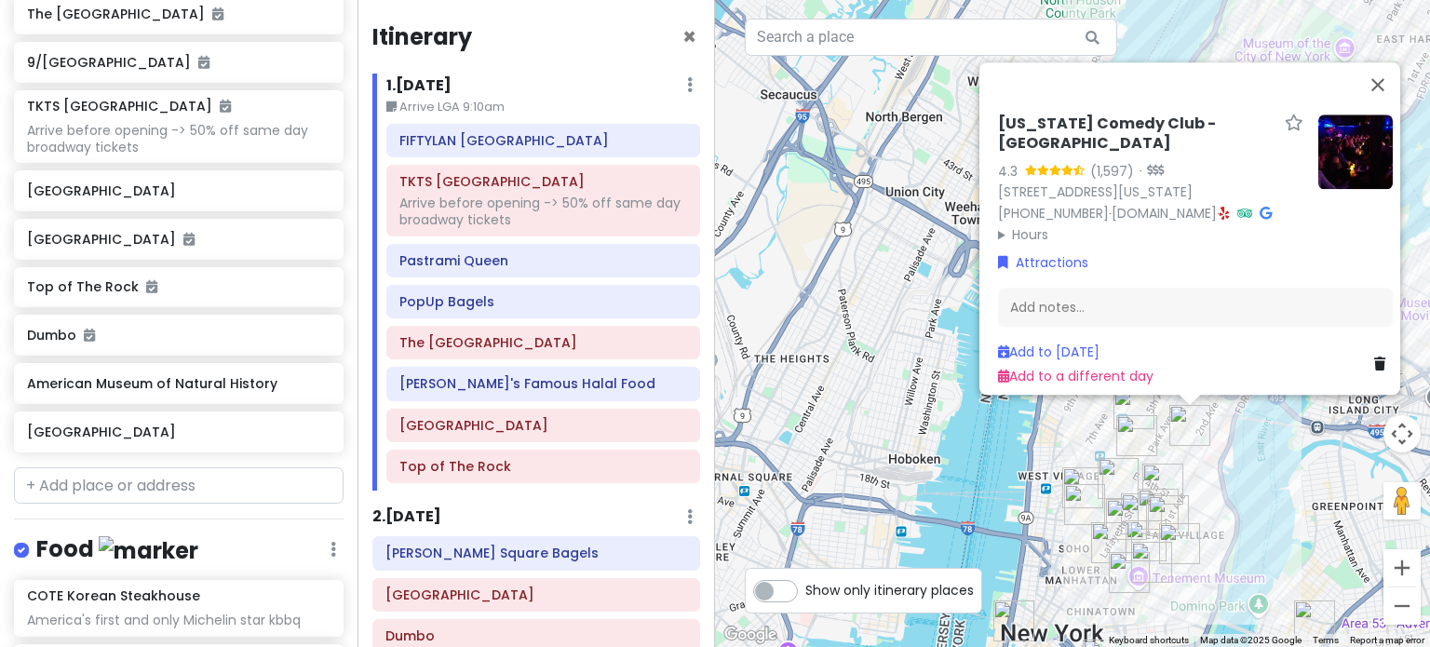
click at [1247, 454] on div "New York Comedy Club - Midtown 4.3 (1,597) · 241 E 24th St, New York, NY 10010,…" at bounding box center [1072, 323] width 715 height 647
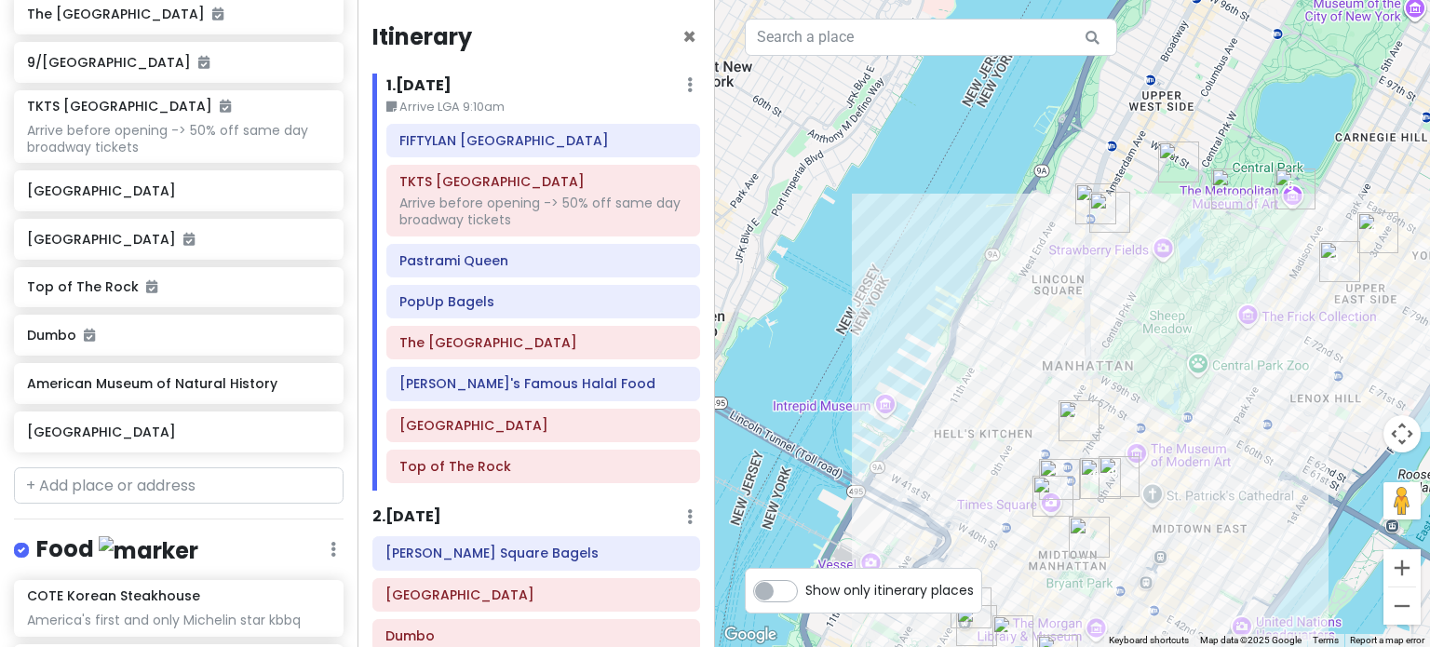
drag, startPoint x: 1314, startPoint y: 122, endPoint x: 1238, endPoint y: 313, distance: 205.5
click at [1244, 316] on div at bounding box center [1072, 323] width 715 height 647
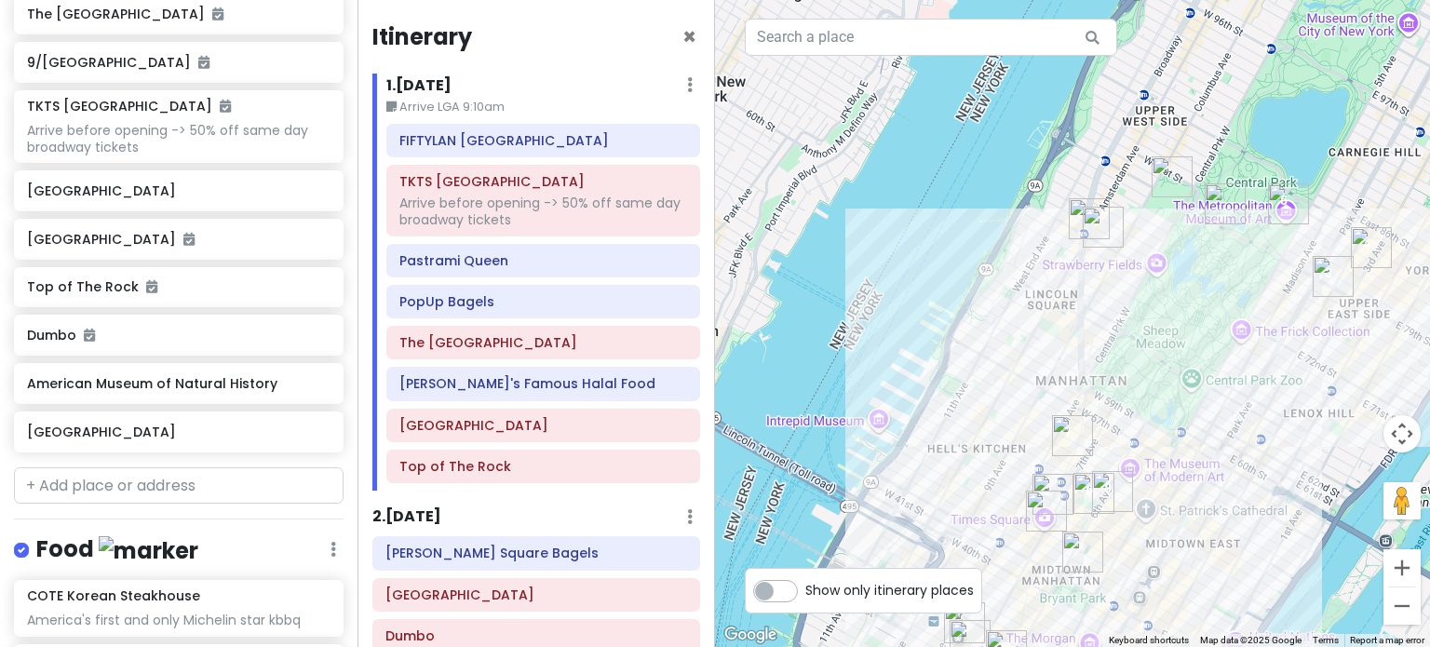
drag, startPoint x: 1203, startPoint y: 247, endPoint x: 1204, endPoint y: 327, distance: 80.1
click at [1204, 327] on div at bounding box center [1072, 323] width 715 height 647
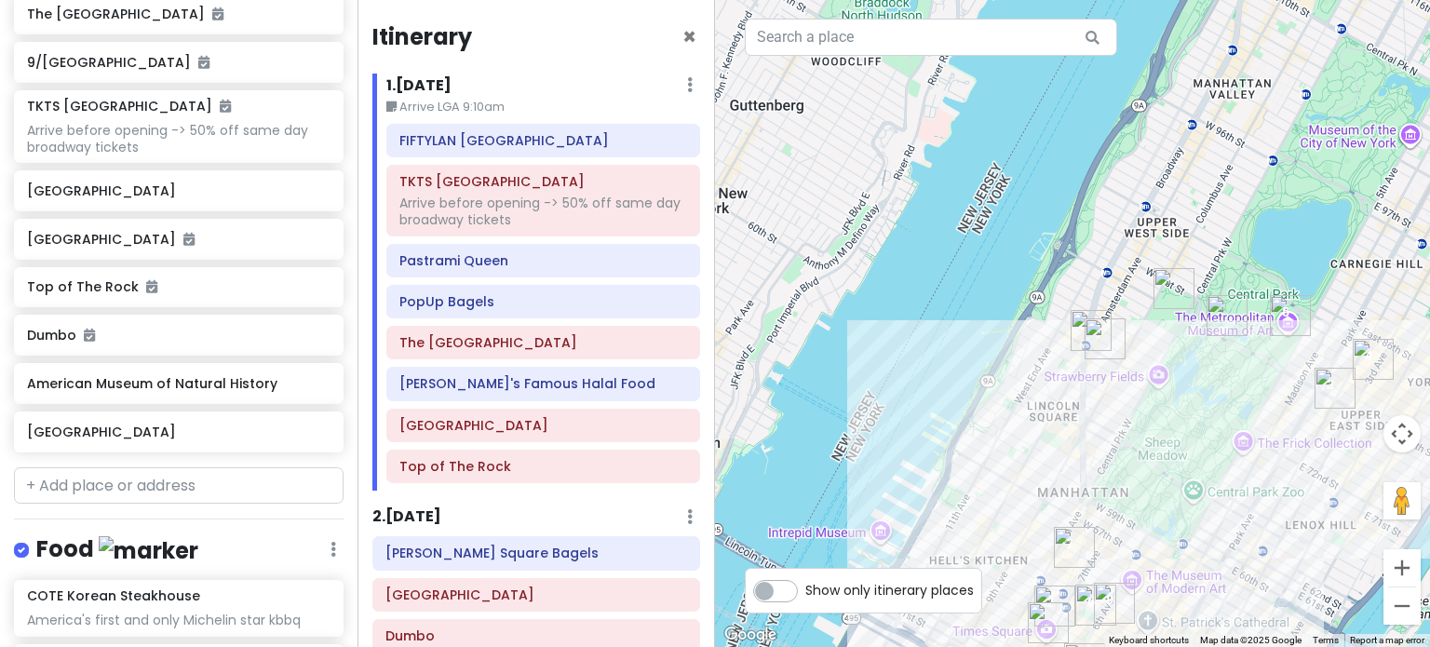
click at [1190, 269] on img "American Museum of Natural History" at bounding box center [1173, 288] width 41 height 41
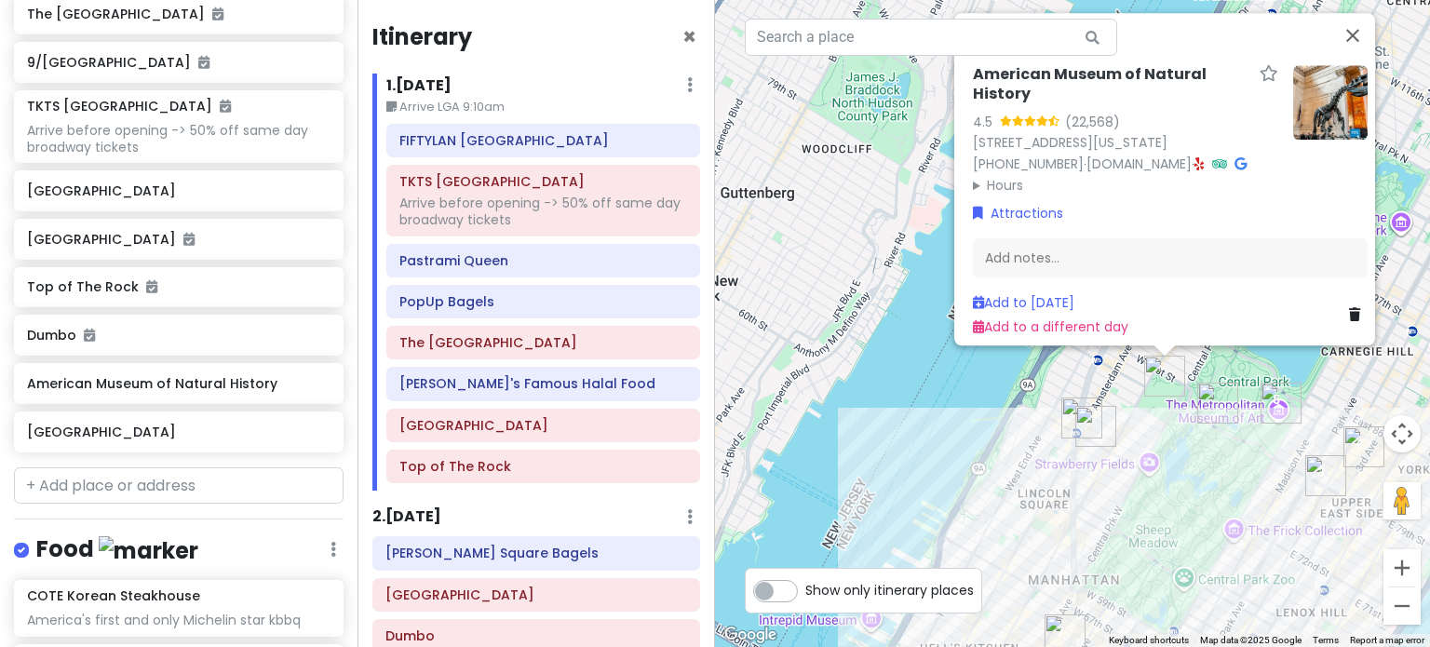
drag, startPoint x: 1251, startPoint y: 471, endPoint x: 1257, endPoint y: 330, distance: 140.7
click at [1260, 383] on img "The Metropolitan Museum of Art" at bounding box center [1280, 403] width 41 height 41
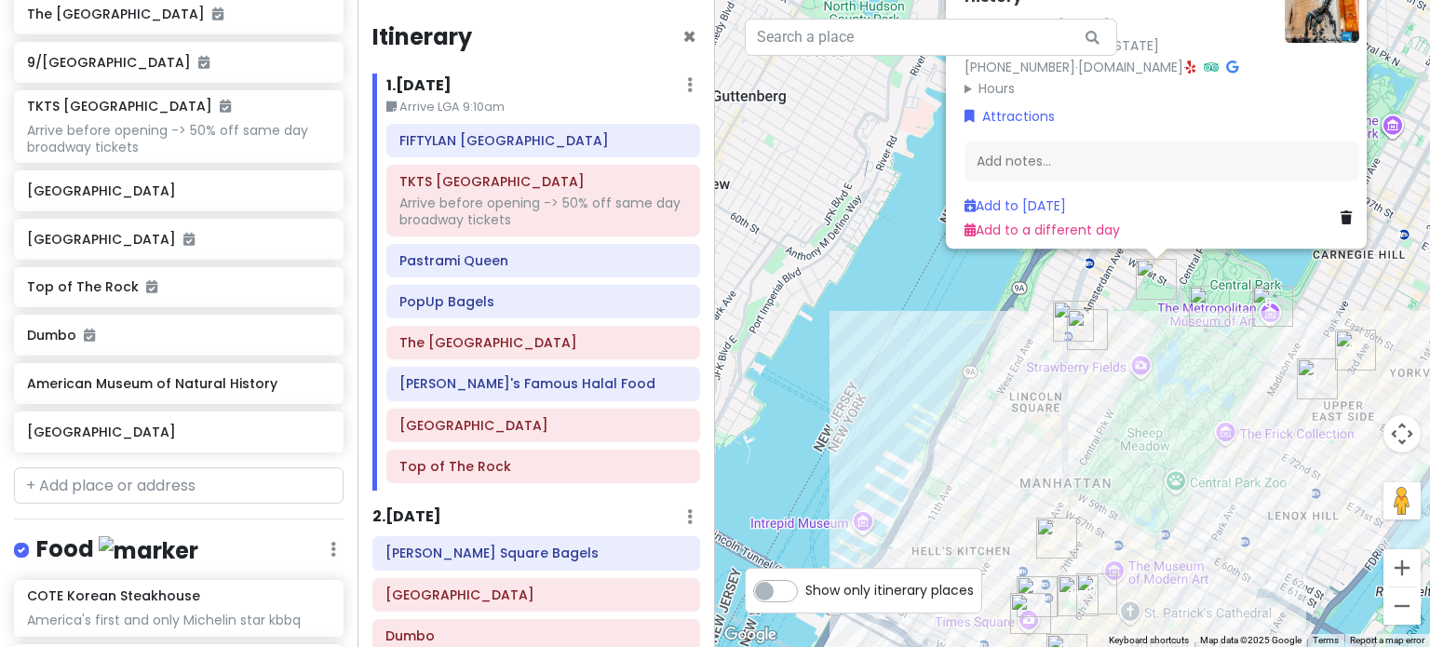
click at [1136, 275] on img "American Museum of Natural History" at bounding box center [1156, 279] width 41 height 41
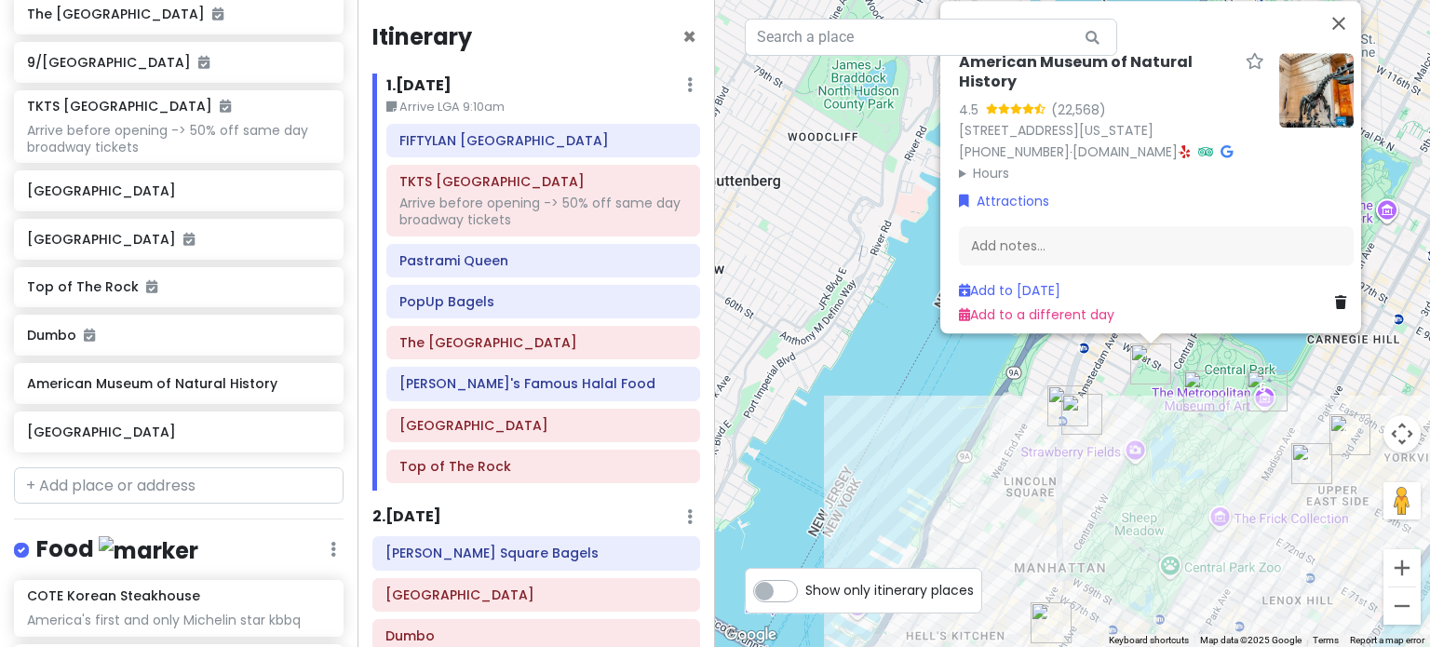
drag, startPoint x: 1141, startPoint y: 349, endPoint x: 1136, endPoint y: 437, distance: 87.7
click at [1136, 437] on div "American Museum of Natural History 4.5 (22,568) 200 Central Prk W, New York, NY…" at bounding box center [1072, 323] width 715 height 647
click at [518, 269] on div "Pastrami Queen" at bounding box center [543, 261] width 288 height 26
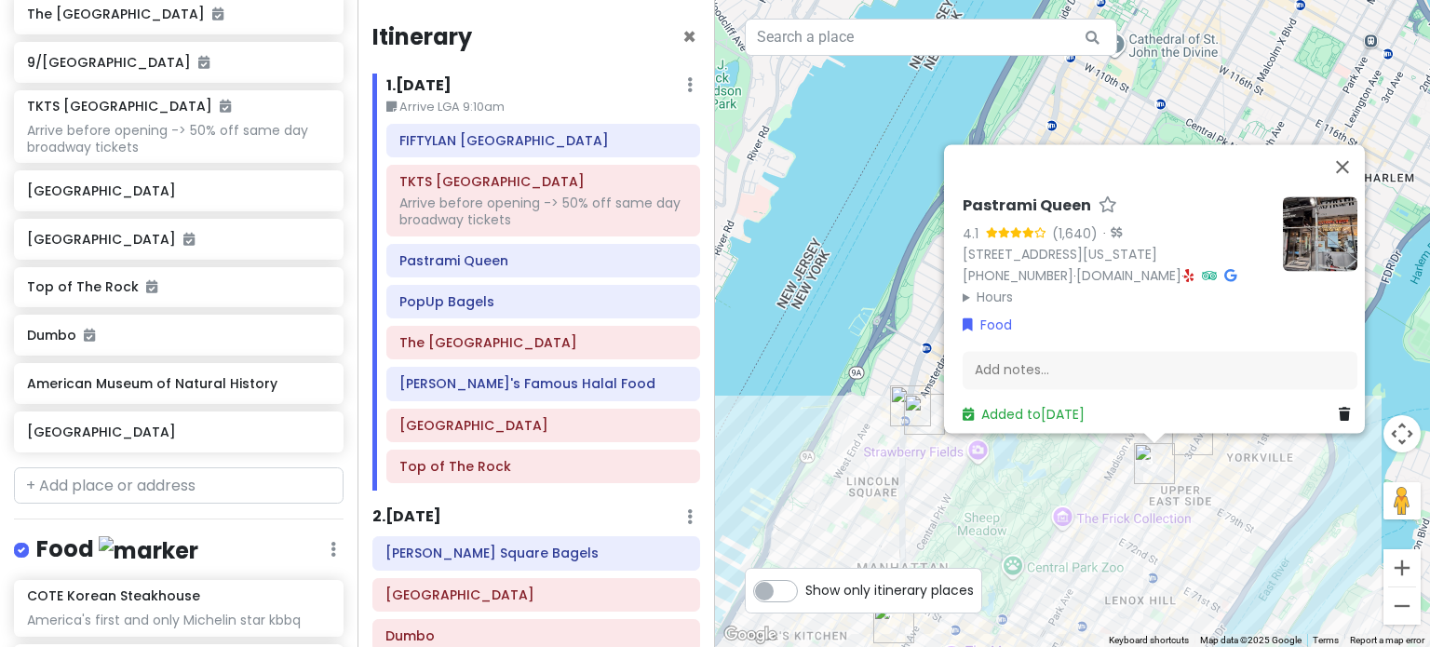
click at [827, 335] on div "Pastrami Queen 4.1 (1,640) · 1125 Lexington Ave # 2, New York, NY 10075, USA (2…" at bounding box center [1072, 323] width 715 height 647
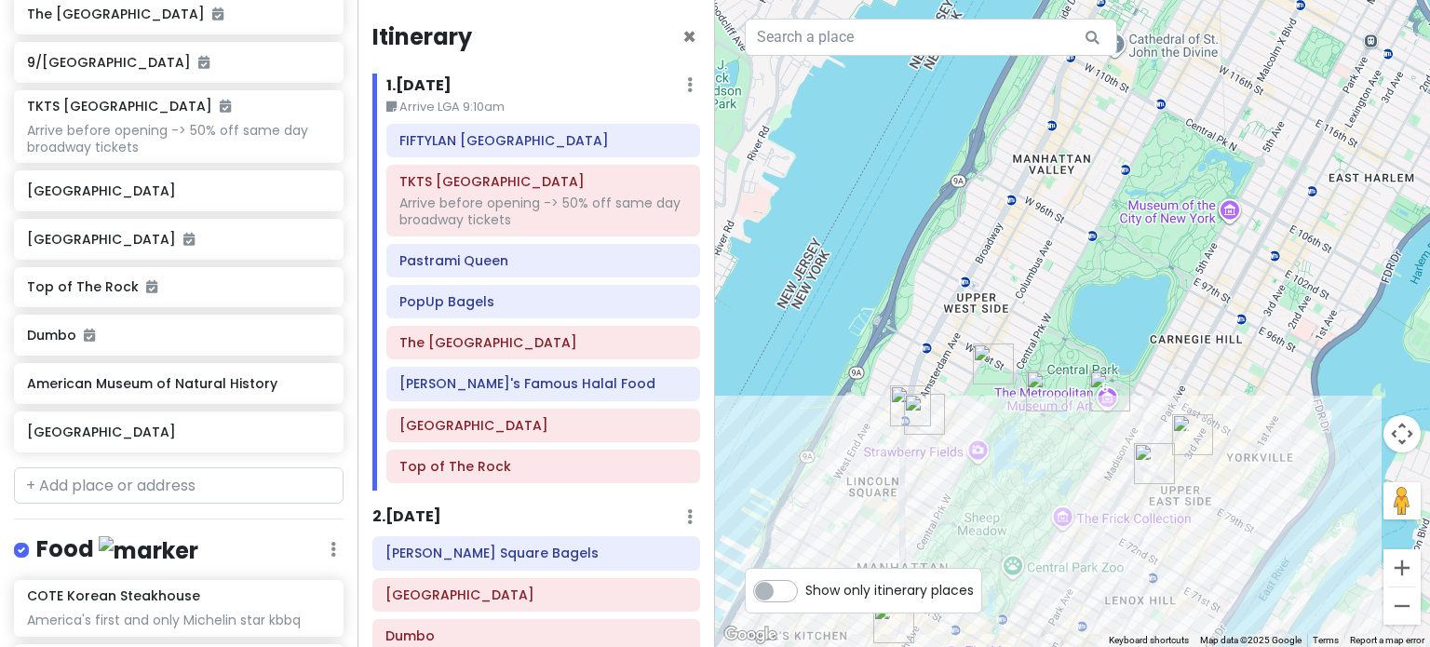
click at [1042, 383] on img "Belvedere Castle" at bounding box center [1046, 390] width 41 height 41
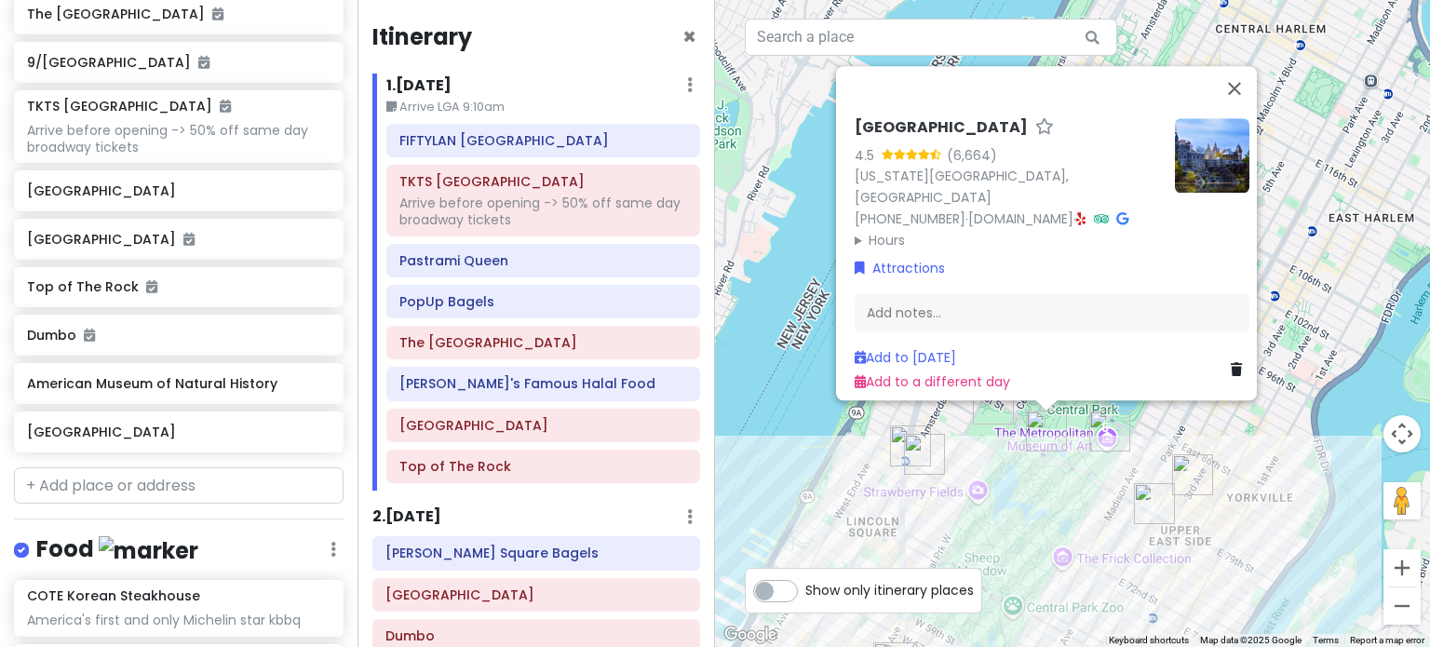
click at [986, 404] on img "American Museum of Natural History" at bounding box center [993, 403] width 41 height 41
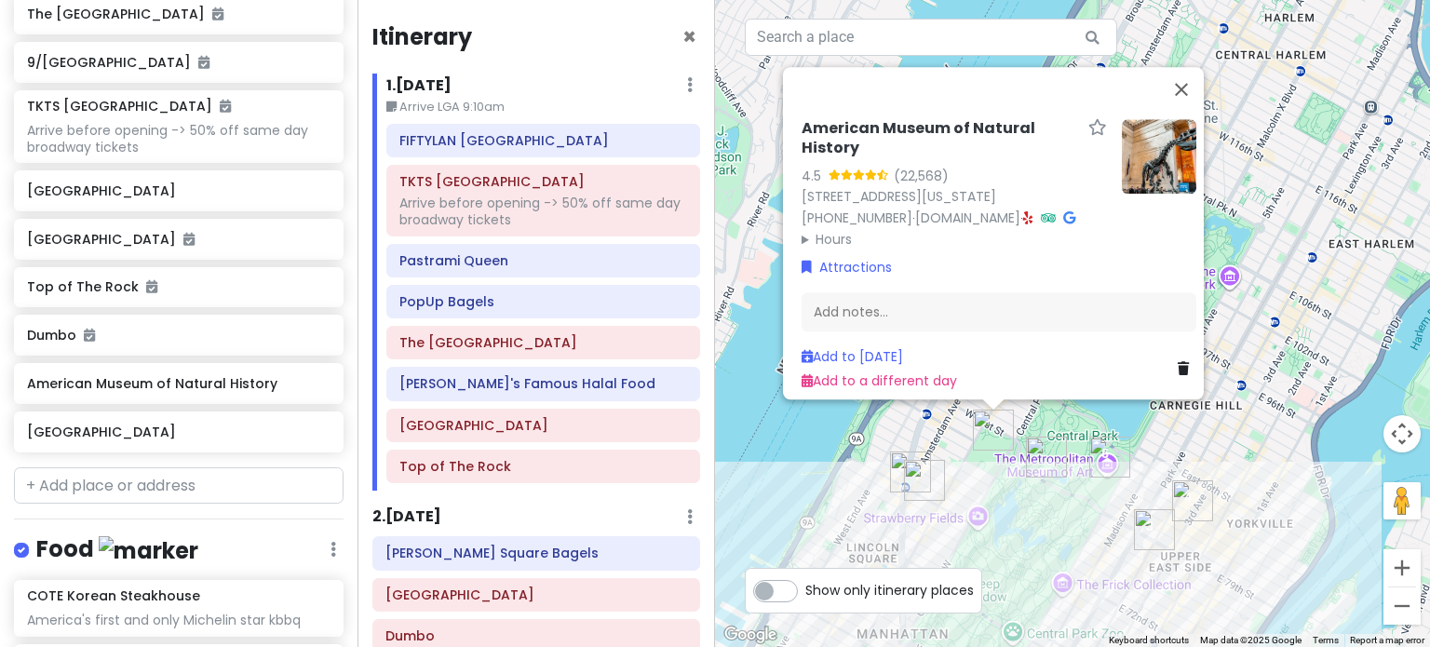
drag, startPoint x: 1048, startPoint y: 424, endPoint x: 1045, endPoint y: 451, distance: 28.1
click at [1049, 431] on div "American Museum of Natural History 4.5 (22,568) 200 Central Prk W, New York, NY…" at bounding box center [1072, 323] width 715 height 647
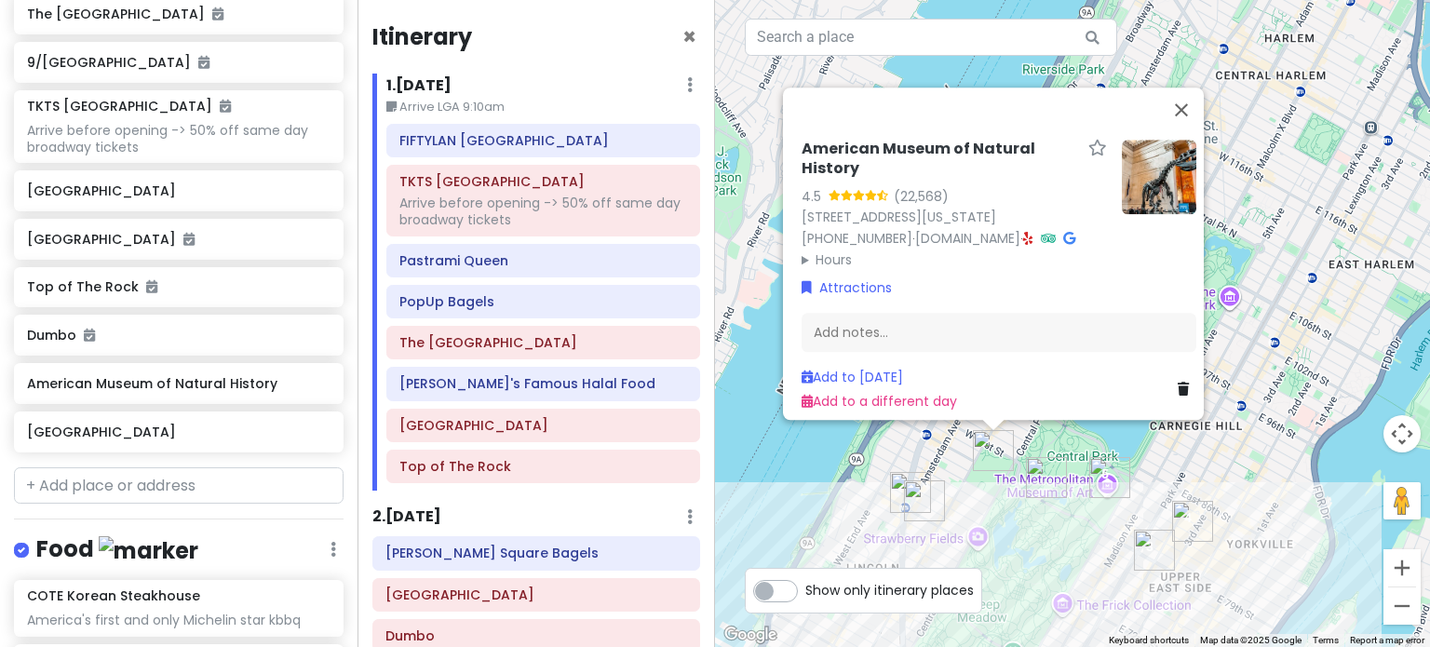
click at [1038, 483] on img "Belvedere Castle" at bounding box center [1046, 477] width 41 height 41
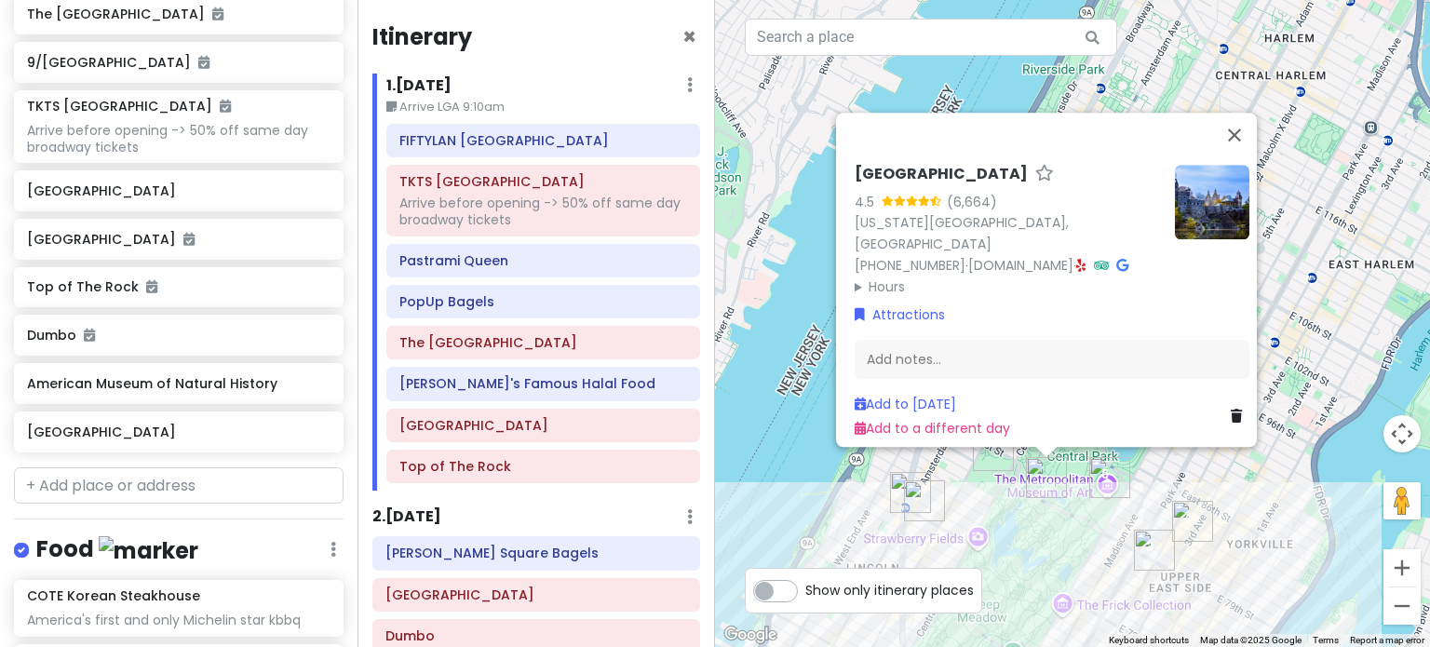
click at [992, 476] on div "Belvedere Castle 4.5 (6,664) New York, NY 10024, USA (332) 213-3947 · www.centr…" at bounding box center [1072, 323] width 715 height 647
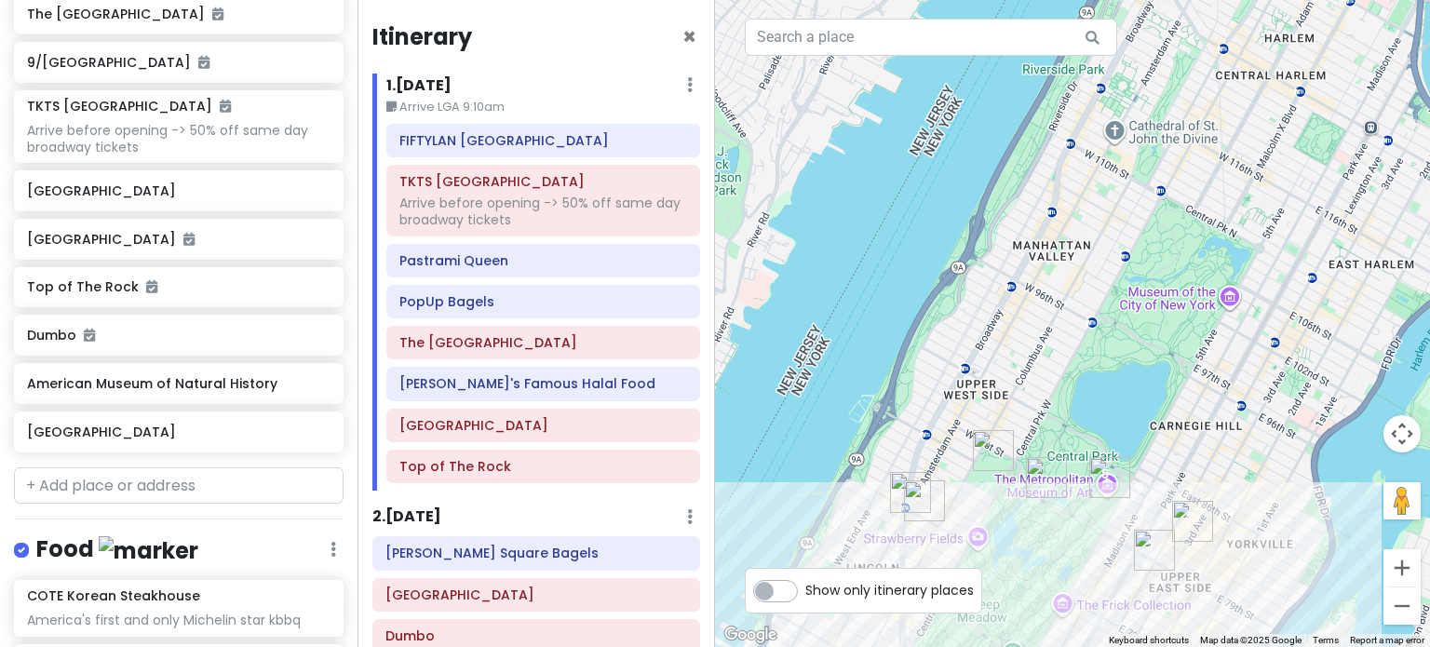
click at [987, 464] on img "American Museum of Natural History" at bounding box center [993, 450] width 41 height 41
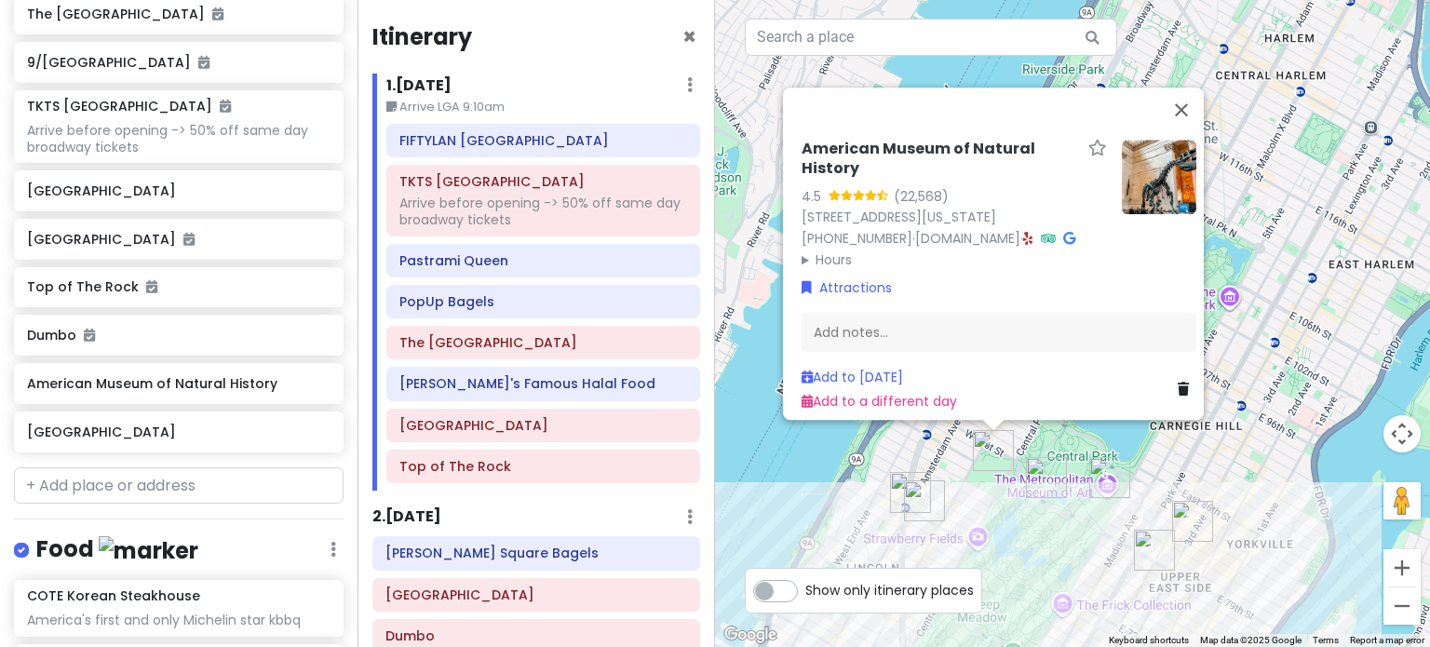
click at [823, 249] on summary "Hours" at bounding box center [953, 259] width 305 height 20
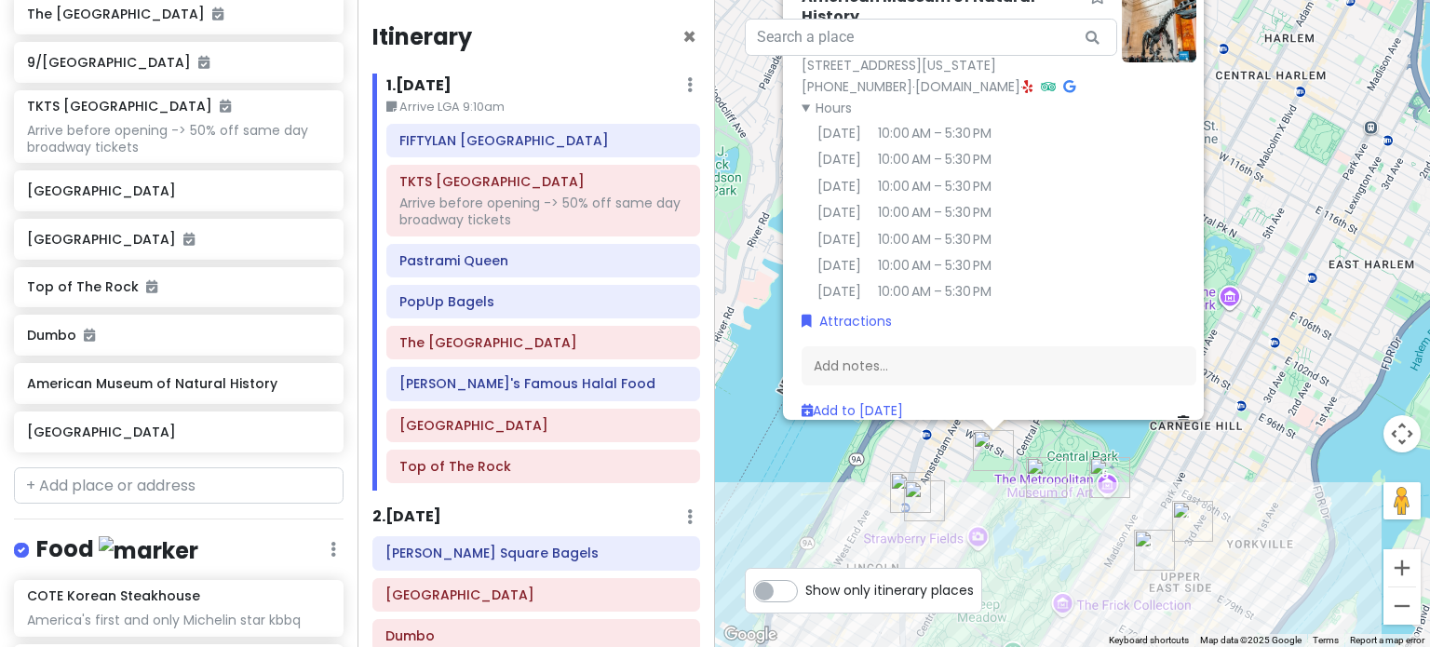
click at [1156, 538] on img "Pastrami Queen" at bounding box center [1154, 550] width 41 height 41
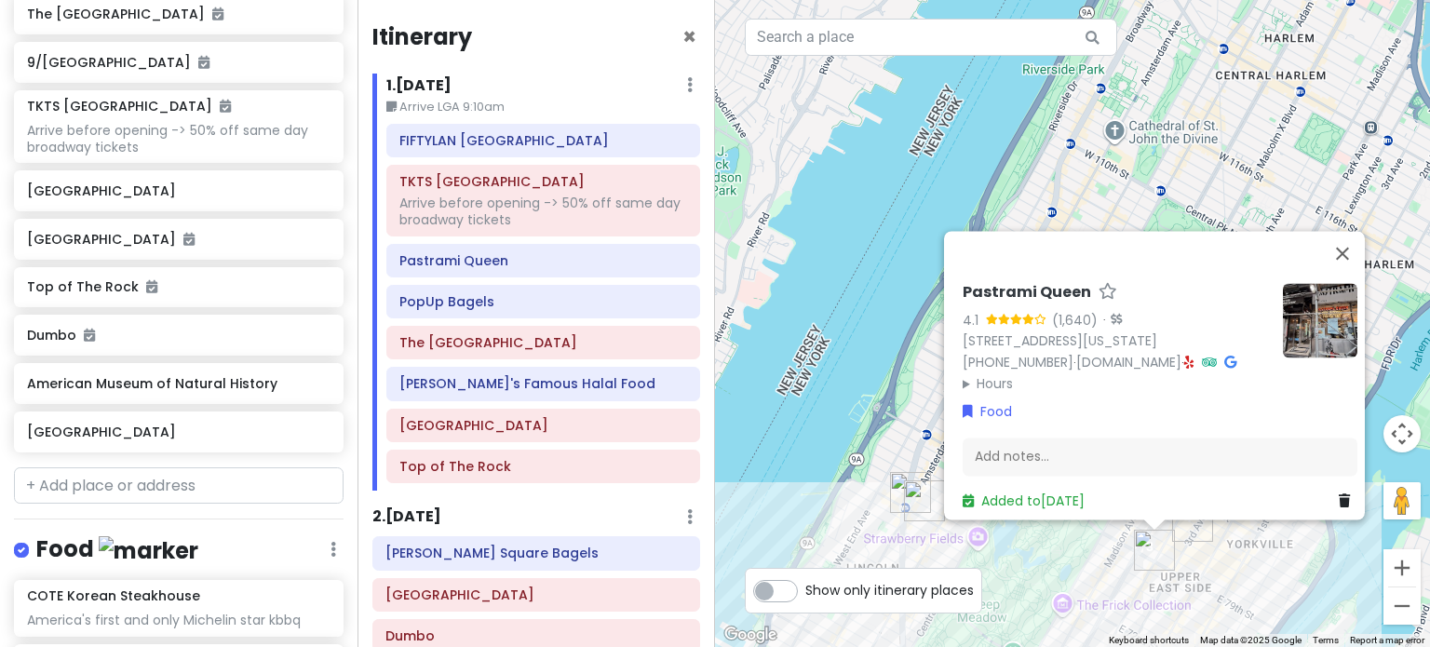
click at [1069, 574] on div "Pastrami Queen 4.1 (1,640) · 1125 Lexington Ave # 2, New York, NY 10075, USA (2…" at bounding box center [1072, 323] width 715 height 647
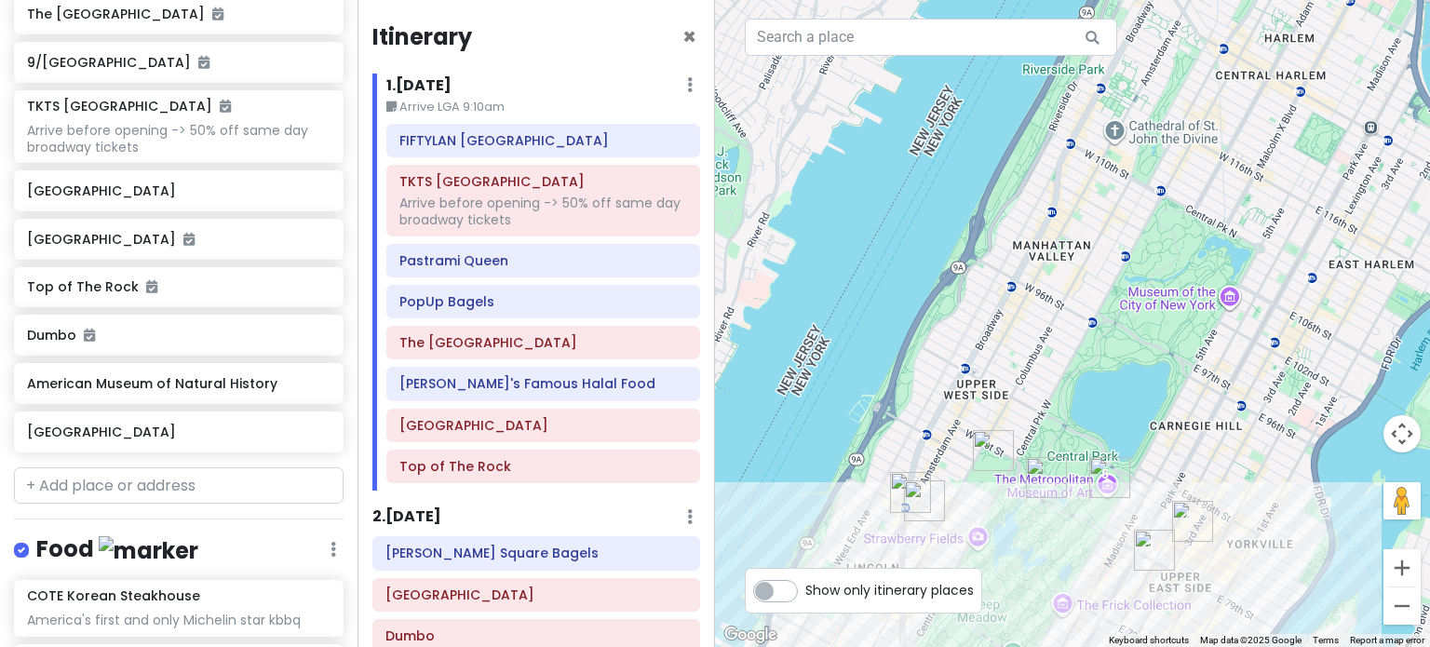
click at [1110, 476] on img "The Metropolitan Museum of Art" at bounding box center [1109, 477] width 41 height 41
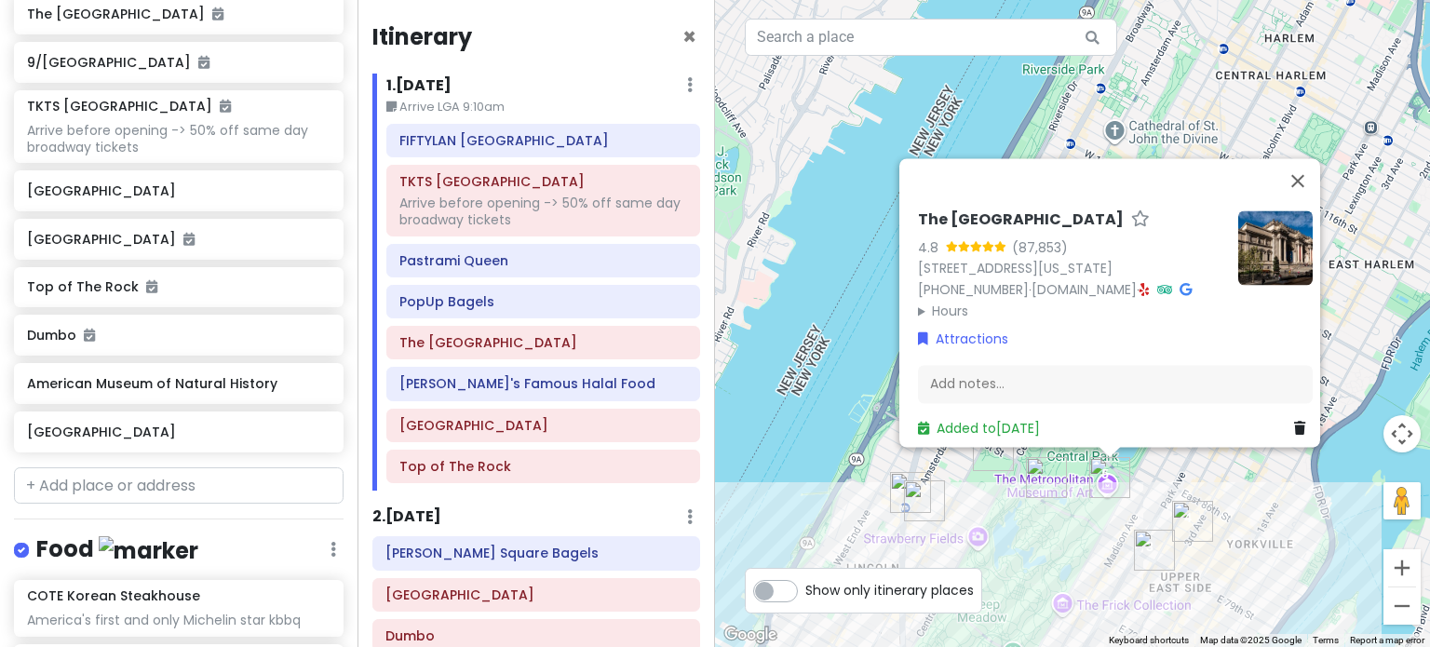
click at [947, 304] on summary "Hours" at bounding box center [1070, 311] width 305 height 20
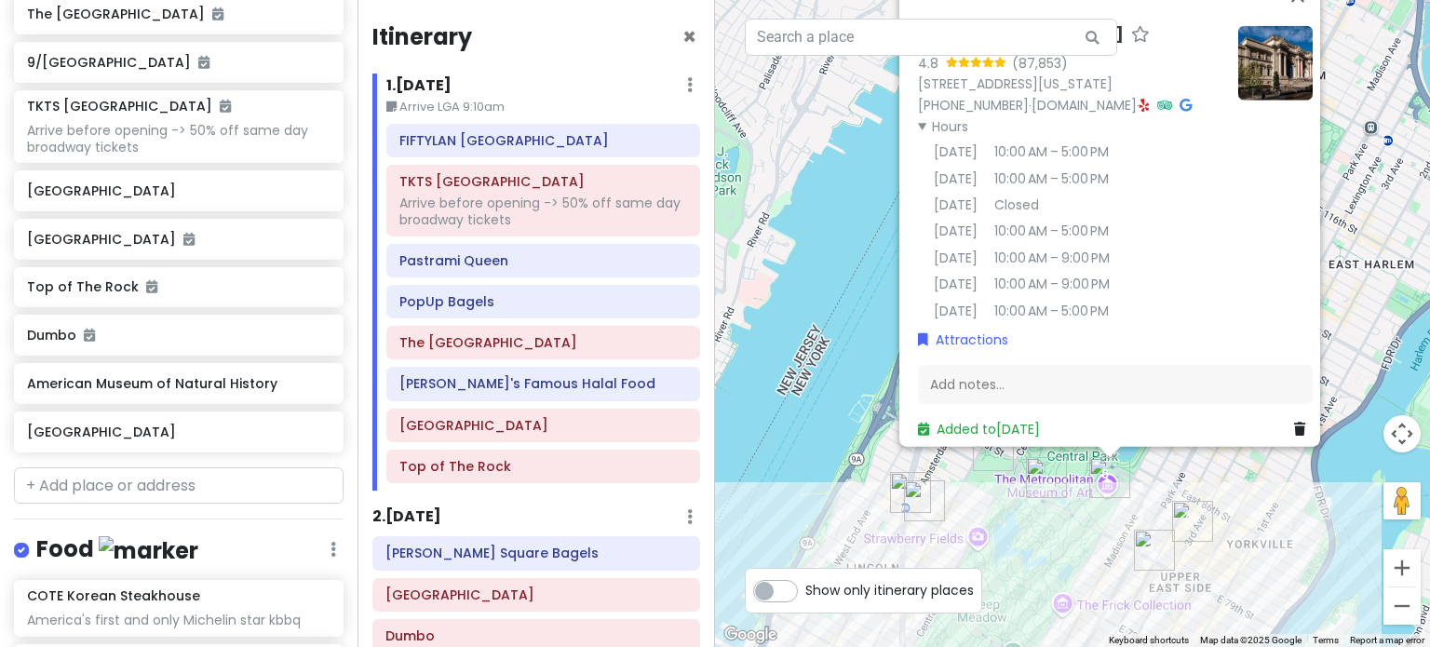
click at [857, 446] on div "The Metropolitan Museum of Art 4.8 (87,853) 1000 5th Ave, New York, NY 10028, U…" at bounding box center [1072, 323] width 715 height 647
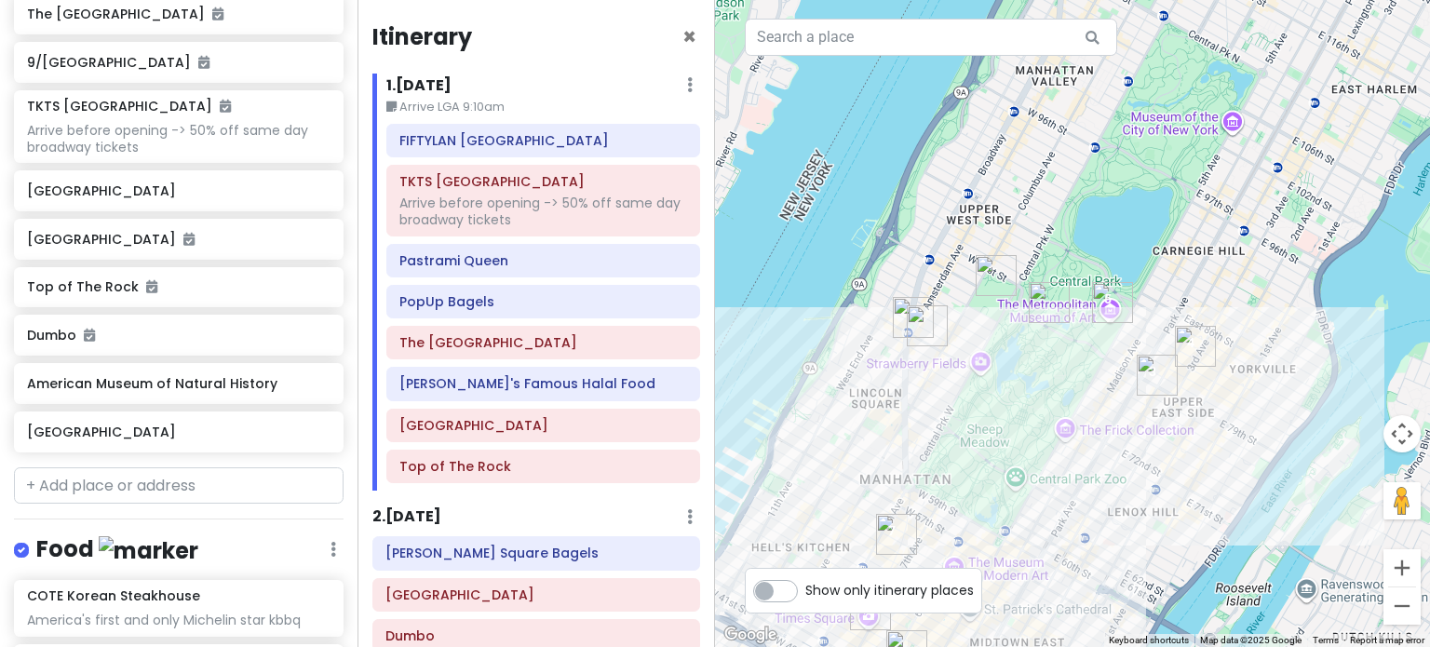
drag, startPoint x: 1080, startPoint y: 182, endPoint x: 1082, endPoint y: 77, distance: 104.3
click at [1083, 88] on div at bounding box center [1072, 323] width 715 height 647
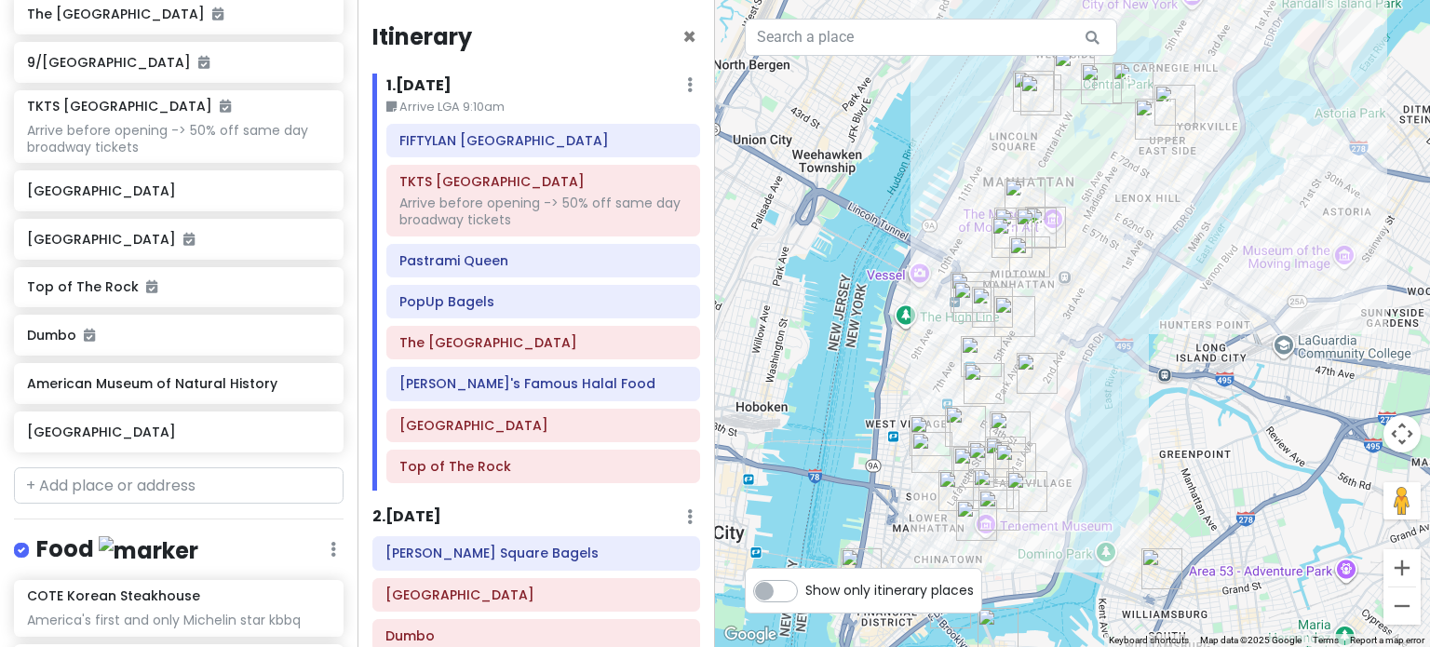
drag, startPoint x: 1041, startPoint y: 206, endPoint x: 1087, endPoint y: 386, distance: 186.5
click at [1083, 386] on div at bounding box center [1072, 323] width 715 height 647
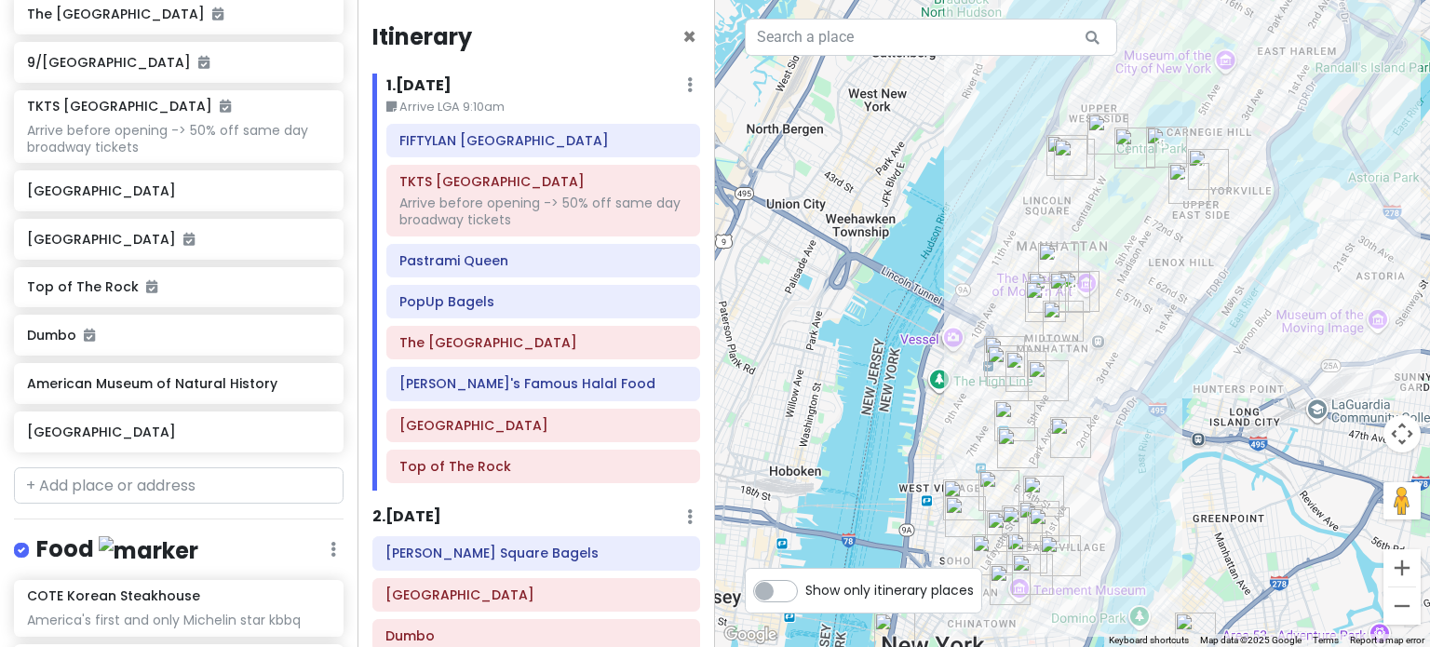
drag, startPoint x: 1009, startPoint y: 204, endPoint x: 1026, endPoint y: 334, distance: 131.4
click at [1026, 312] on div at bounding box center [1072, 323] width 715 height 647
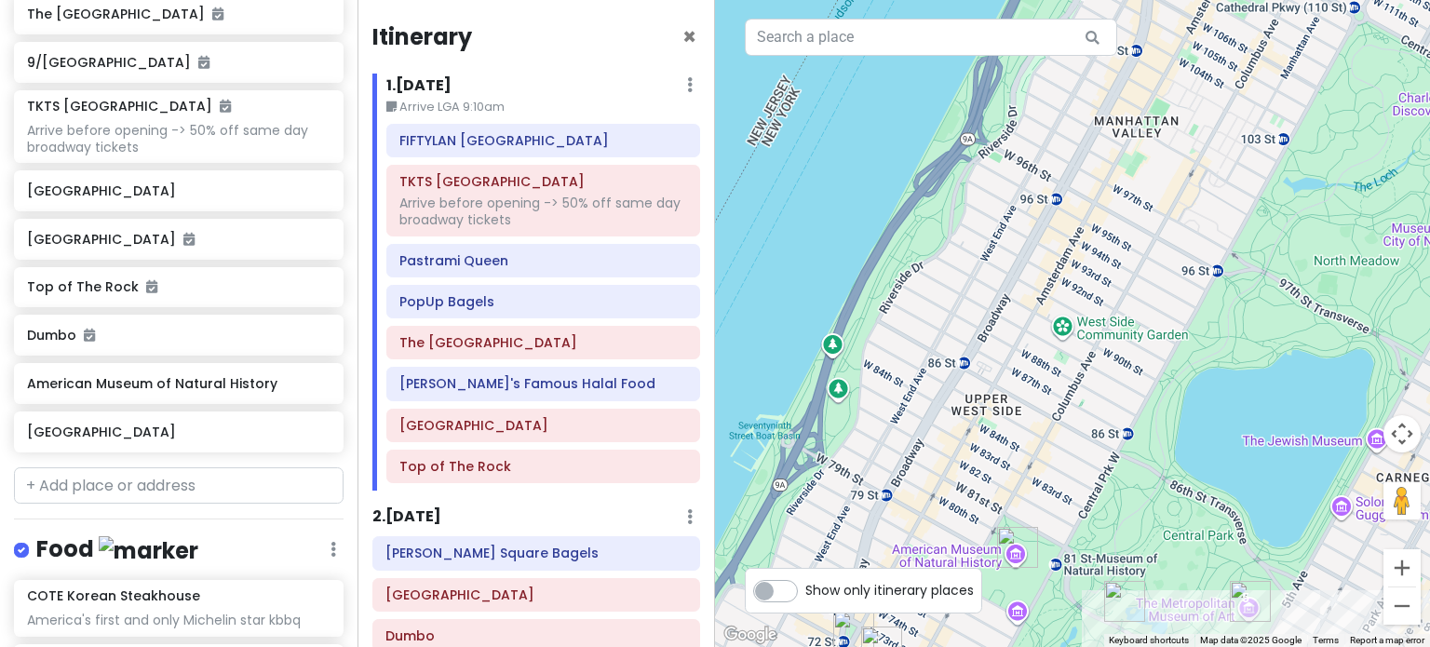
drag, startPoint x: 1298, startPoint y: 341, endPoint x: 1165, endPoint y: 332, distance: 133.4
click at [1178, 347] on div at bounding box center [1072, 323] width 715 height 647
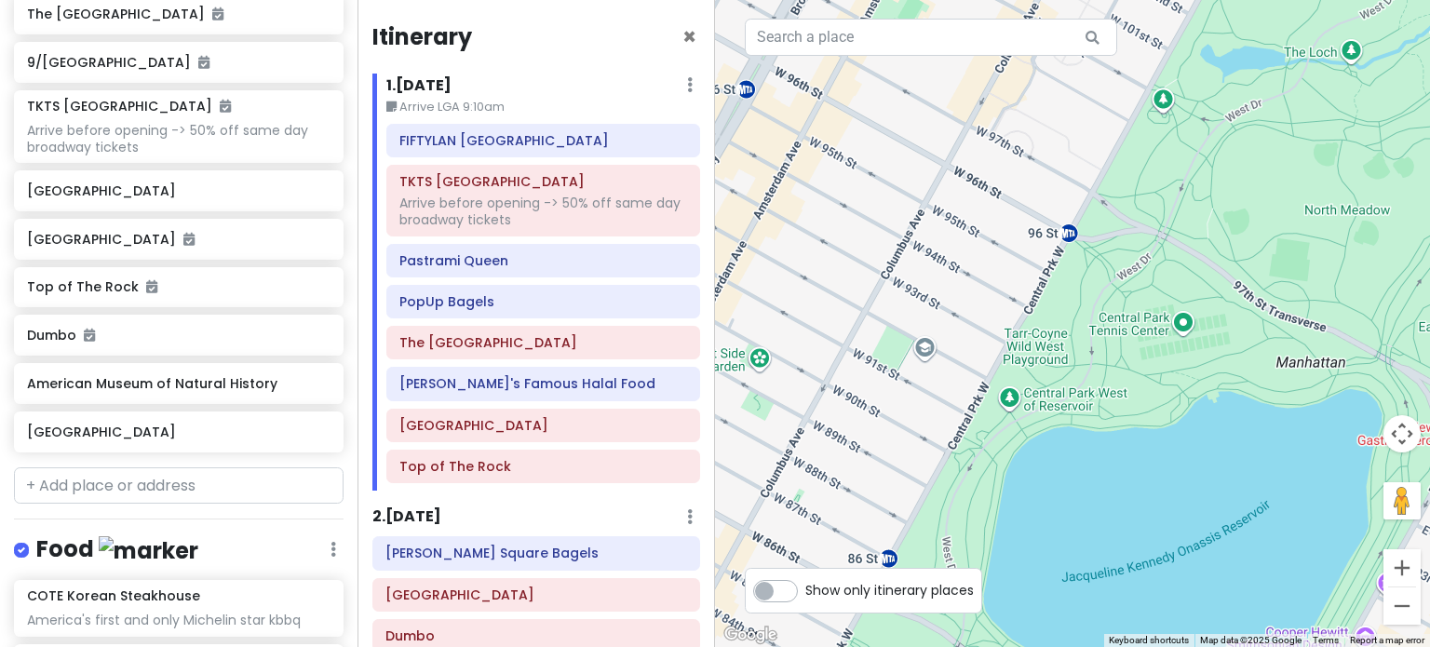
drag, startPoint x: 1247, startPoint y: 483, endPoint x: 1113, endPoint y: 391, distance: 162.7
click at [1113, 391] on div at bounding box center [1072, 323] width 715 height 647
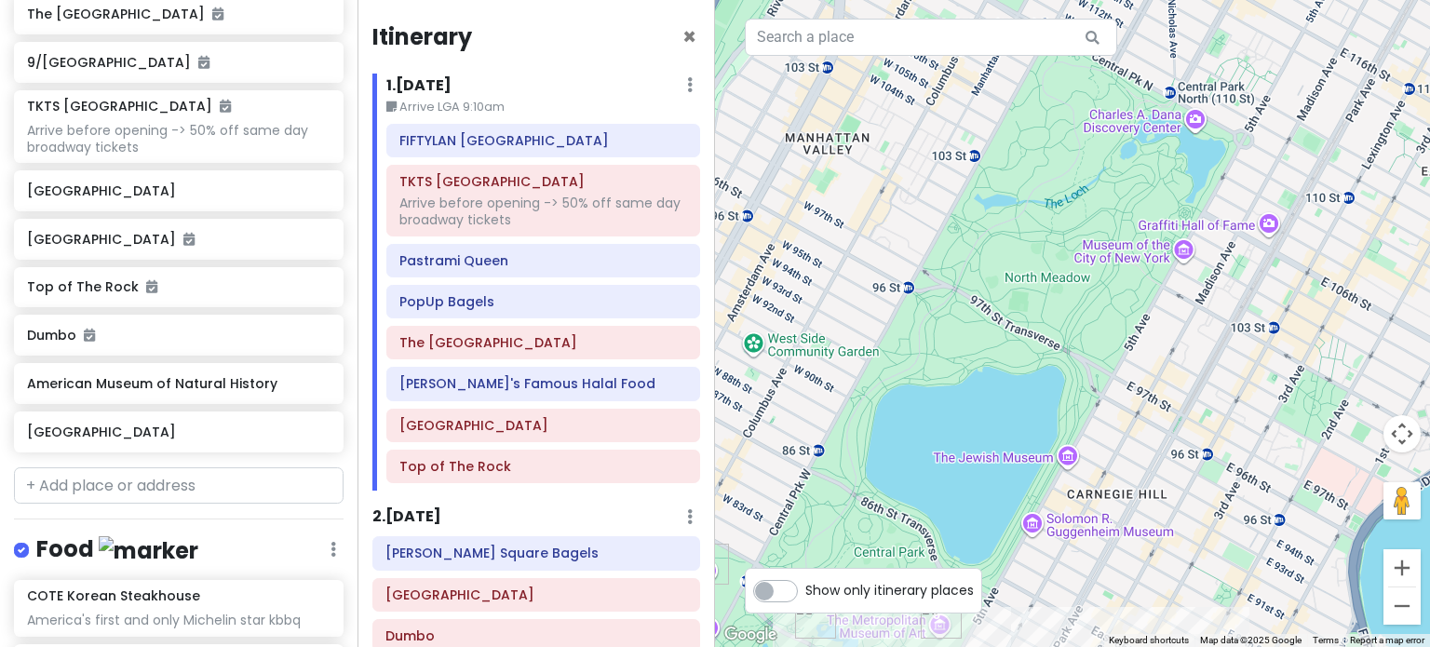
drag, startPoint x: 1104, startPoint y: 175, endPoint x: 1037, endPoint y: 353, distance: 190.0
click at [1037, 347] on div at bounding box center [1072, 323] width 715 height 647
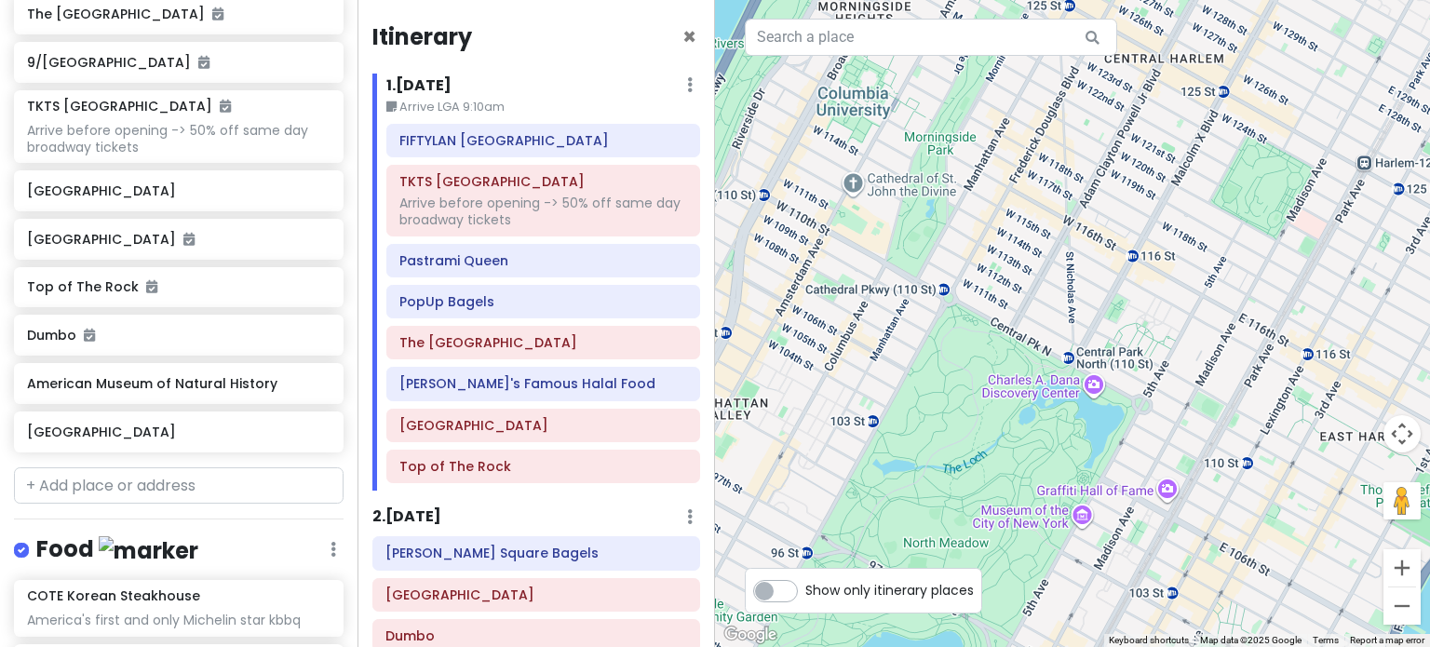
drag, startPoint x: 1047, startPoint y: 417, endPoint x: 1081, endPoint y: 323, distance: 99.8
click at [1081, 323] on div at bounding box center [1072, 323] width 715 height 647
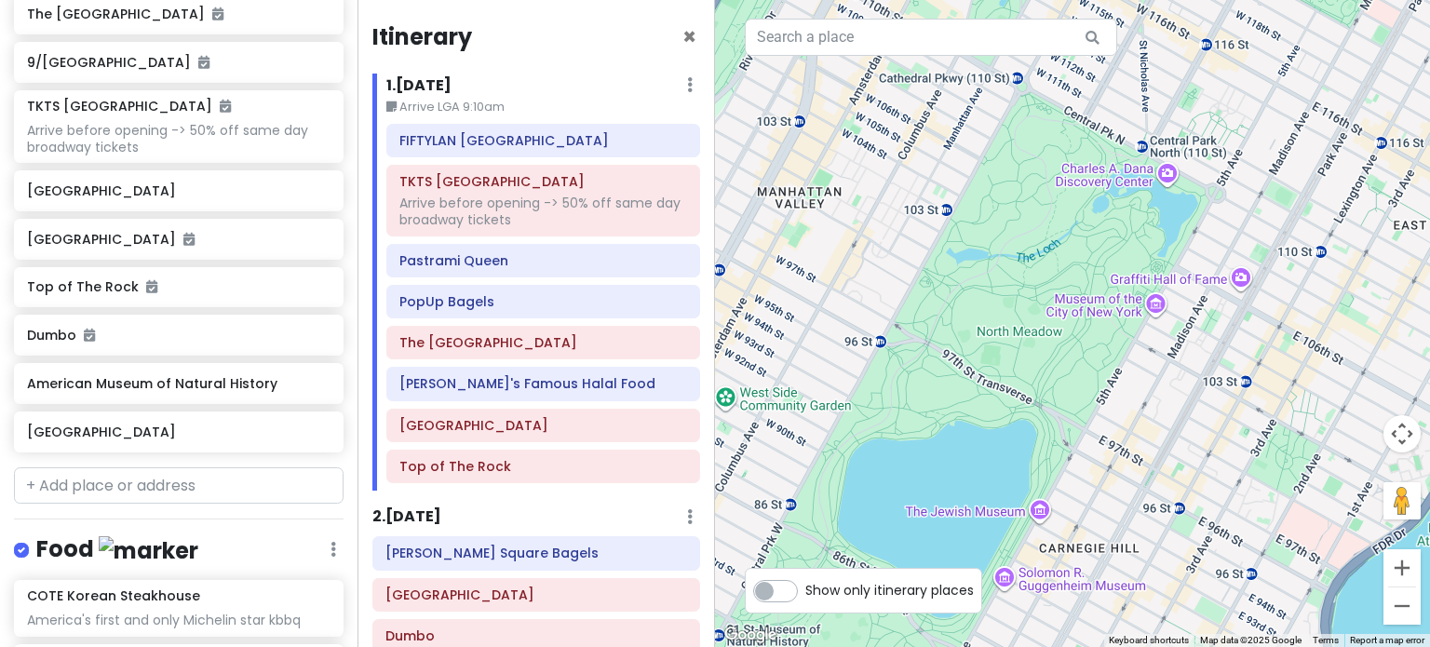
drag, startPoint x: 1045, startPoint y: 420, endPoint x: 1077, endPoint y: 337, distance: 88.7
click at [1073, 343] on div at bounding box center [1072, 323] width 715 height 647
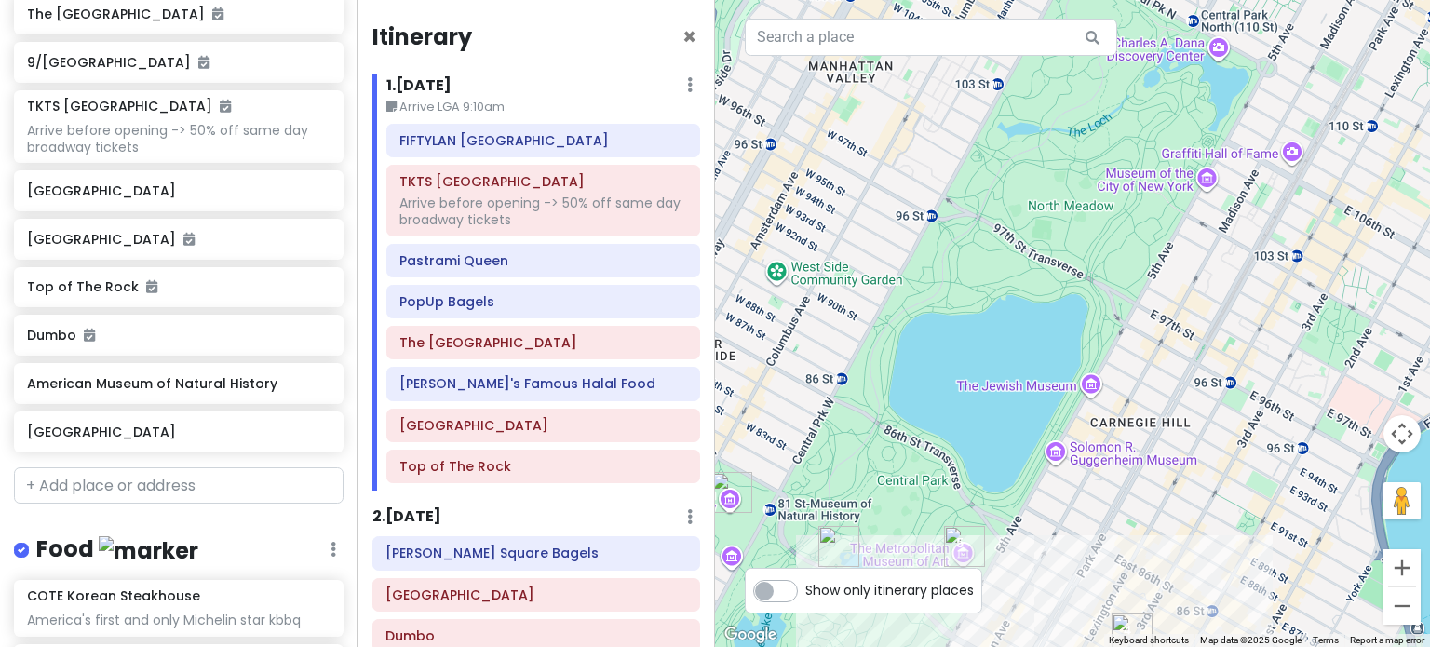
drag, startPoint x: 1041, startPoint y: 323, endPoint x: 1068, endPoint y: 300, distance: 35.6
click at [1057, 307] on div at bounding box center [1072, 323] width 715 height 647
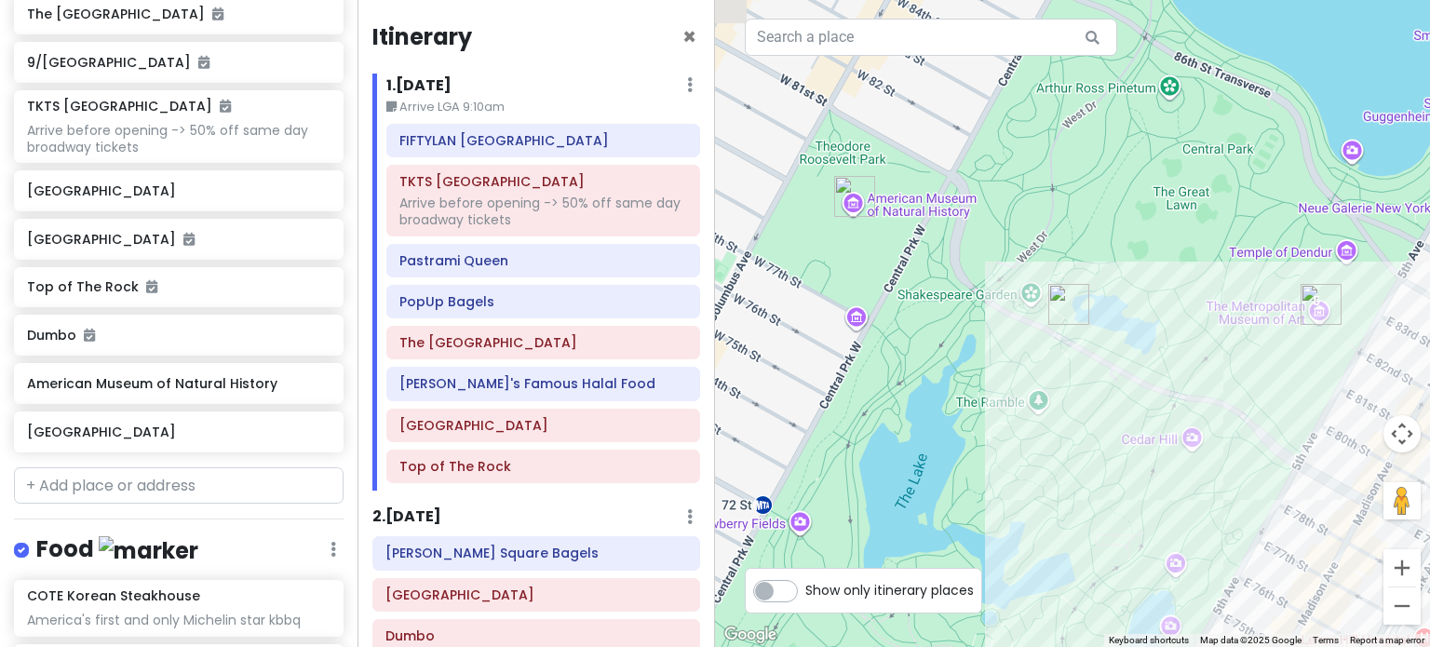
drag, startPoint x: 1075, startPoint y: 363, endPoint x: 1164, endPoint y: 259, distance: 137.3
click at [1163, 261] on div at bounding box center [1072, 323] width 715 height 647
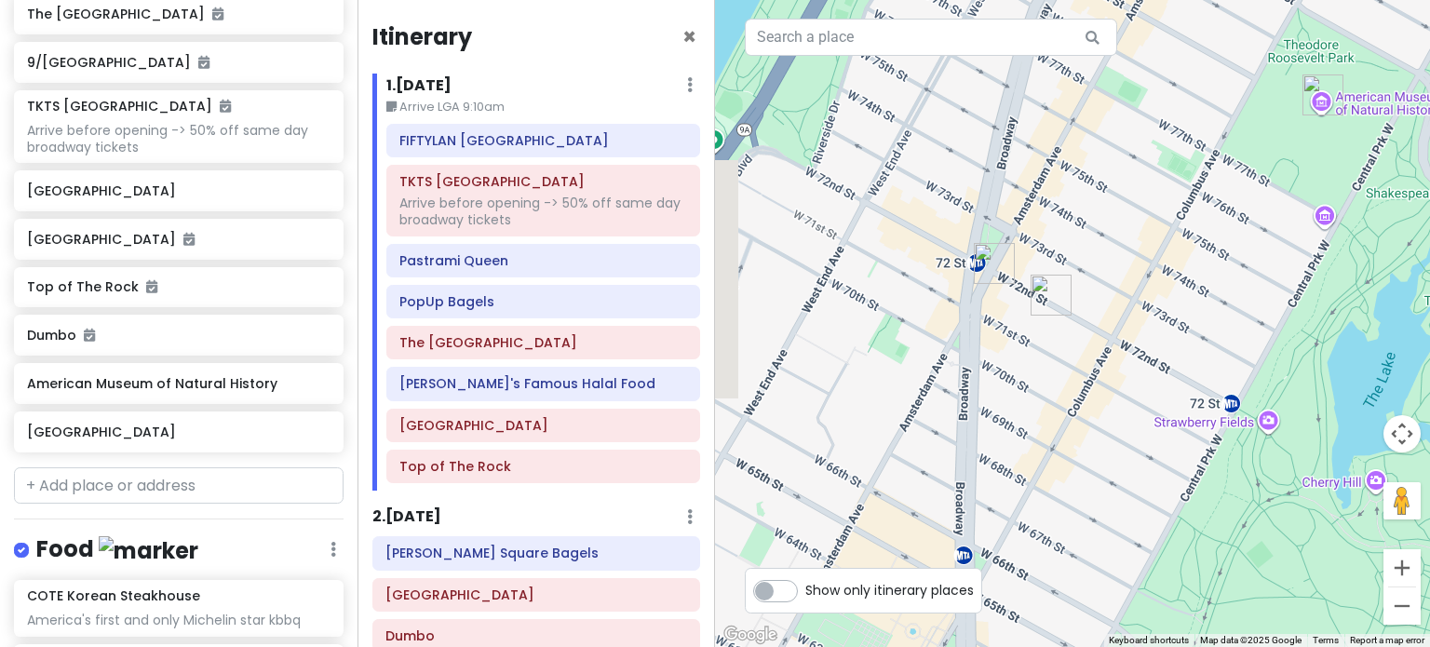
drag, startPoint x: 766, startPoint y: 362, endPoint x: 1093, endPoint y: 418, distance: 331.4
click at [1093, 418] on div at bounding box center [1072, 323] width 715 height 647
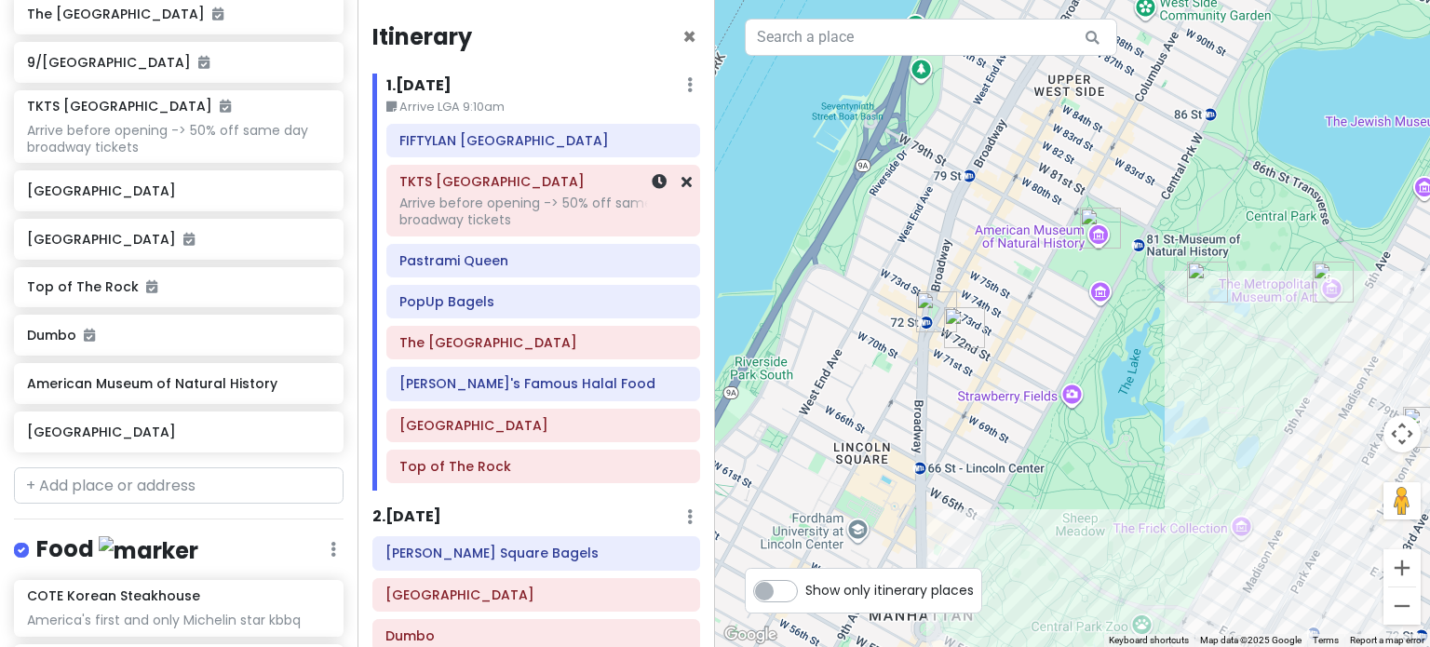
click at [459, 182] on h6 "TKTS [GEOGRAPHIC_DATA]" at bounding box center [543, 181] width 288 height 17
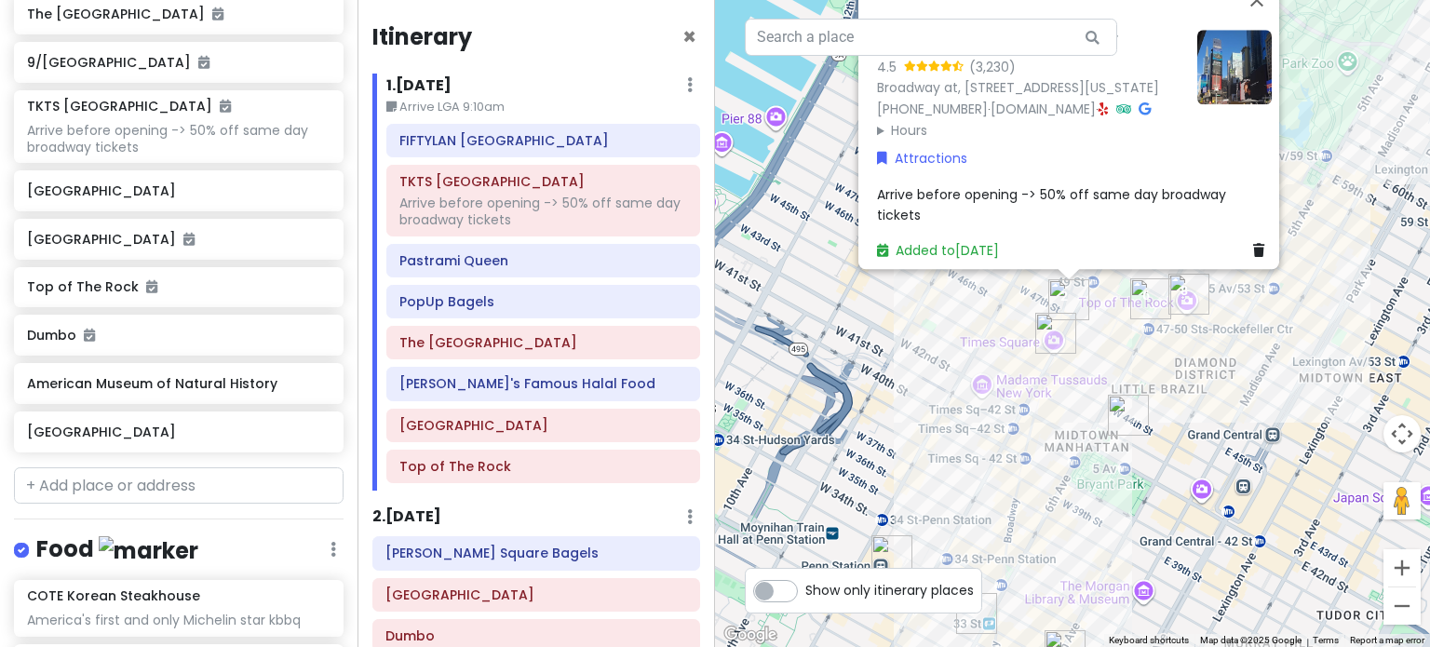
drag, startPoint x: 1057, startPoint y: 581, endPoint x: 1137, endPoint y: 309, distance: 283.3
click at [1137, 309] on img "Adel's Famous Halal Food" at bounding box center [1150, 298] width 41 height 41
click at [1109, 342] on div "To navigate, press the arrow keys. TKTS Times Square 4.5 (3,230) Broadway at, W…" at bounding box center [1072, 323] width 715 height 647
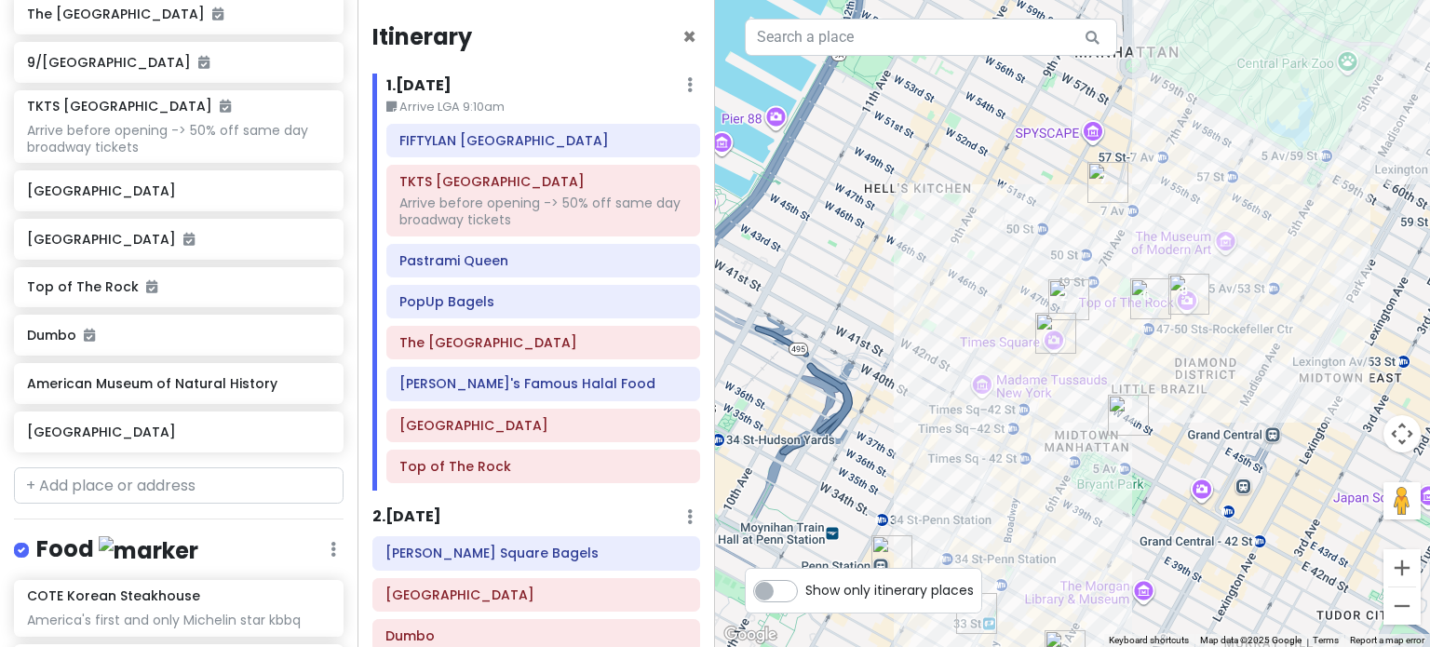
click at [1129, 411] on img "Don Don Korean BBQ" at bounding box center [1128, 415] width 41 height 41
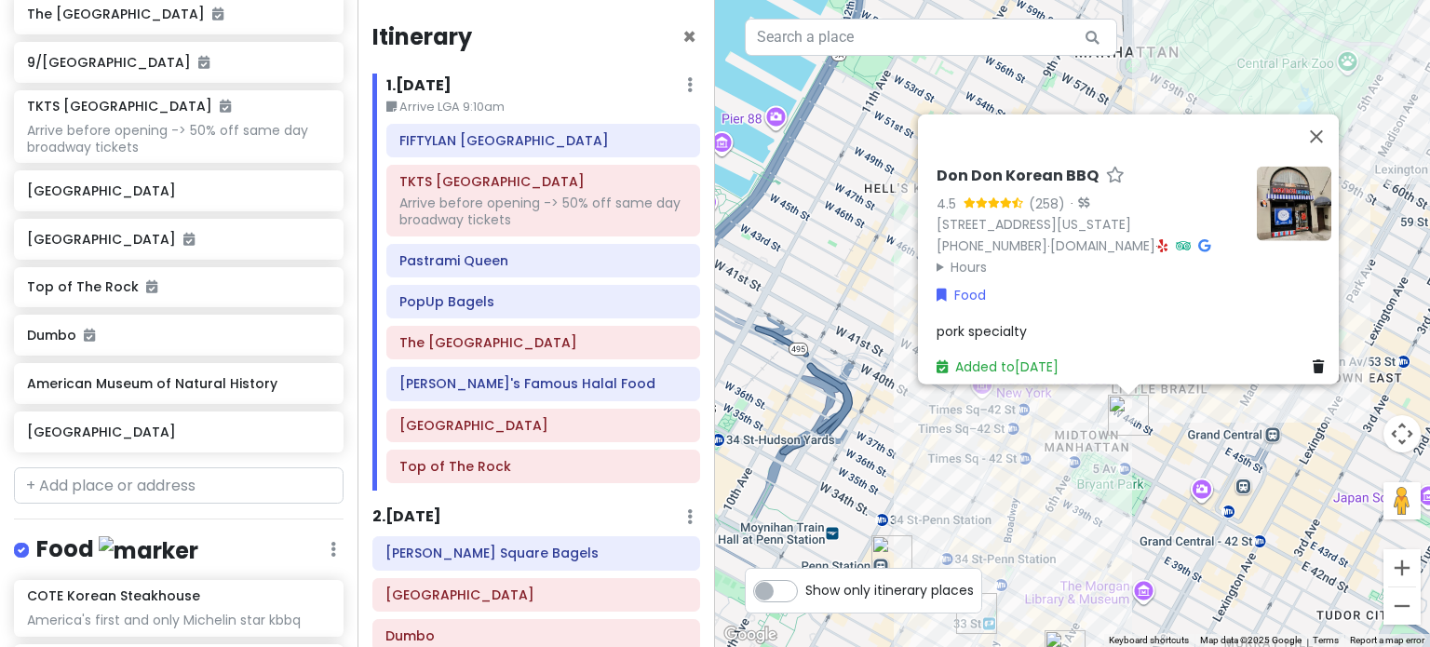
click at [1169, 478] on div "Don Don Korean BBQ 4.5 (258) · 37 W 43rd St, New York, NY 10036, USA (646) 864-…" at bounding box center [1072, 323] width 715 height 647
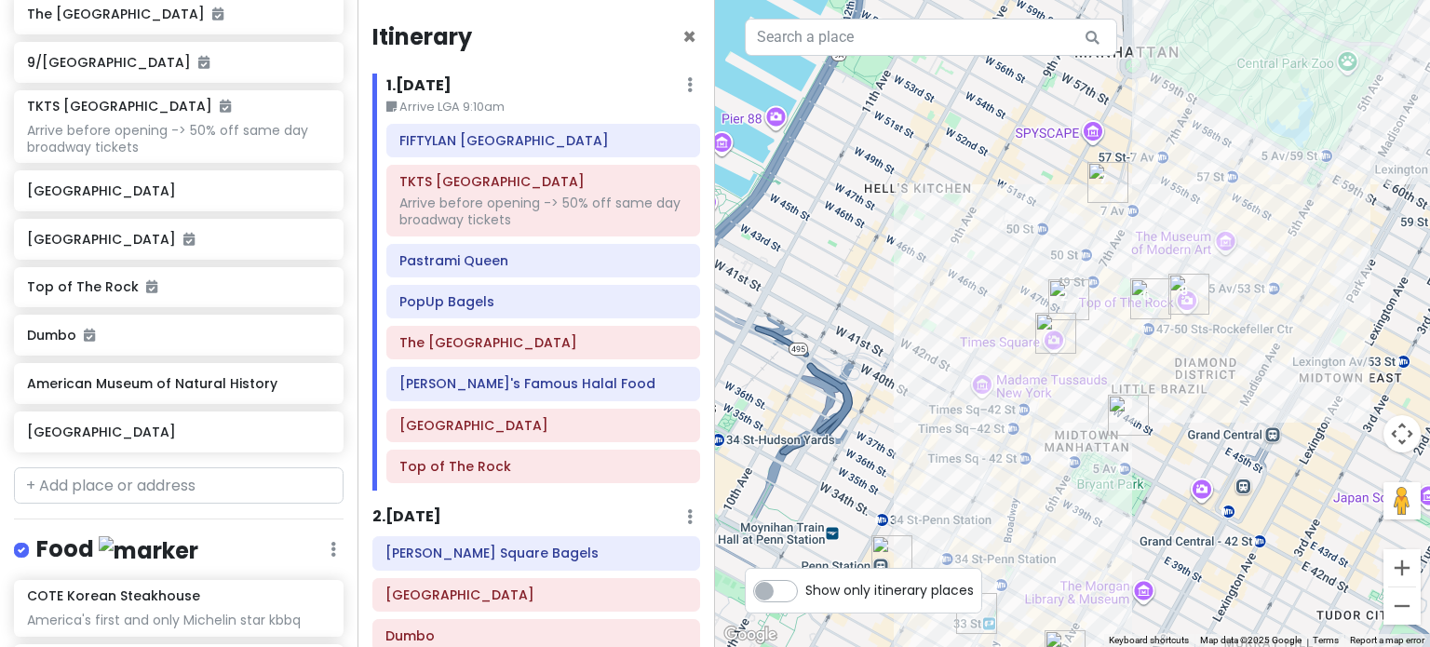
click at [1203, 483] on div at bounding box center [1072, 323] width 715 height 647
click at [1117, 409] on img "Don Don Korean BBQ" at bounding box center [1128, 415] width 41 height 41
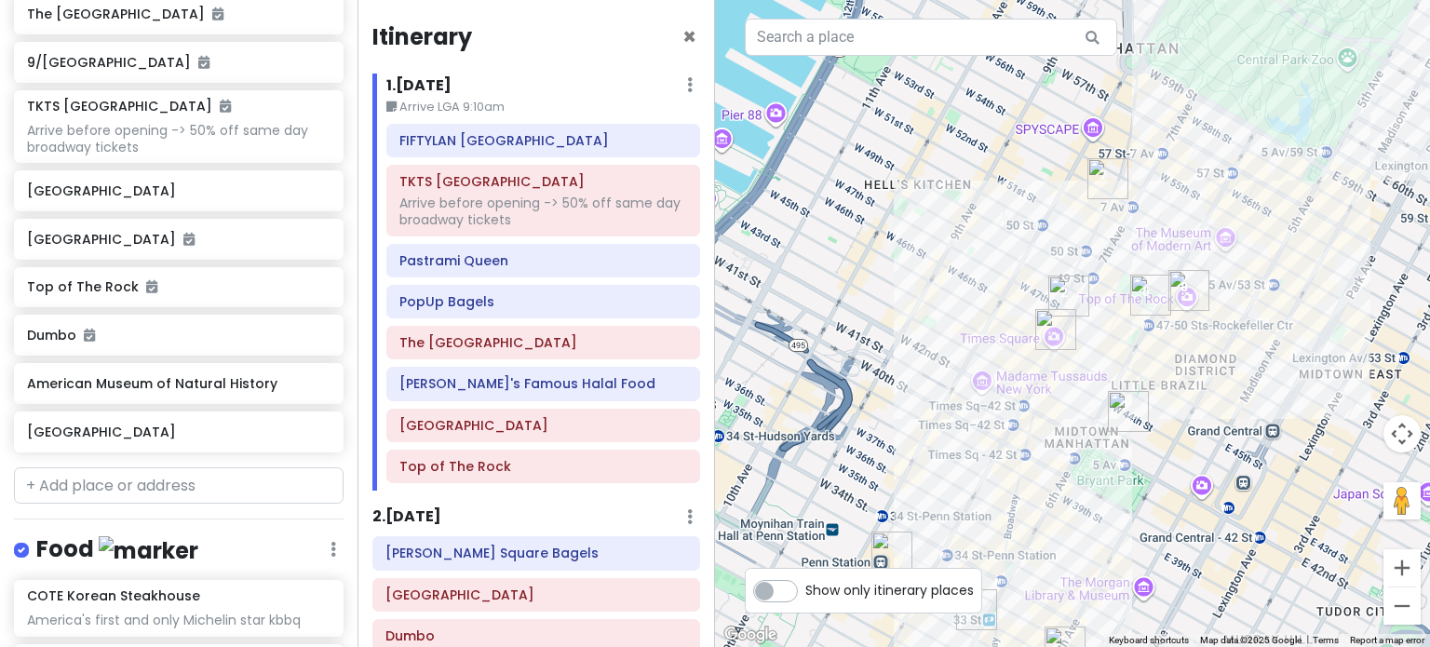
click at [1117, 409] on img "Don Don Korean BBQ" at bounding box center [1128, 411] width 41 height 41
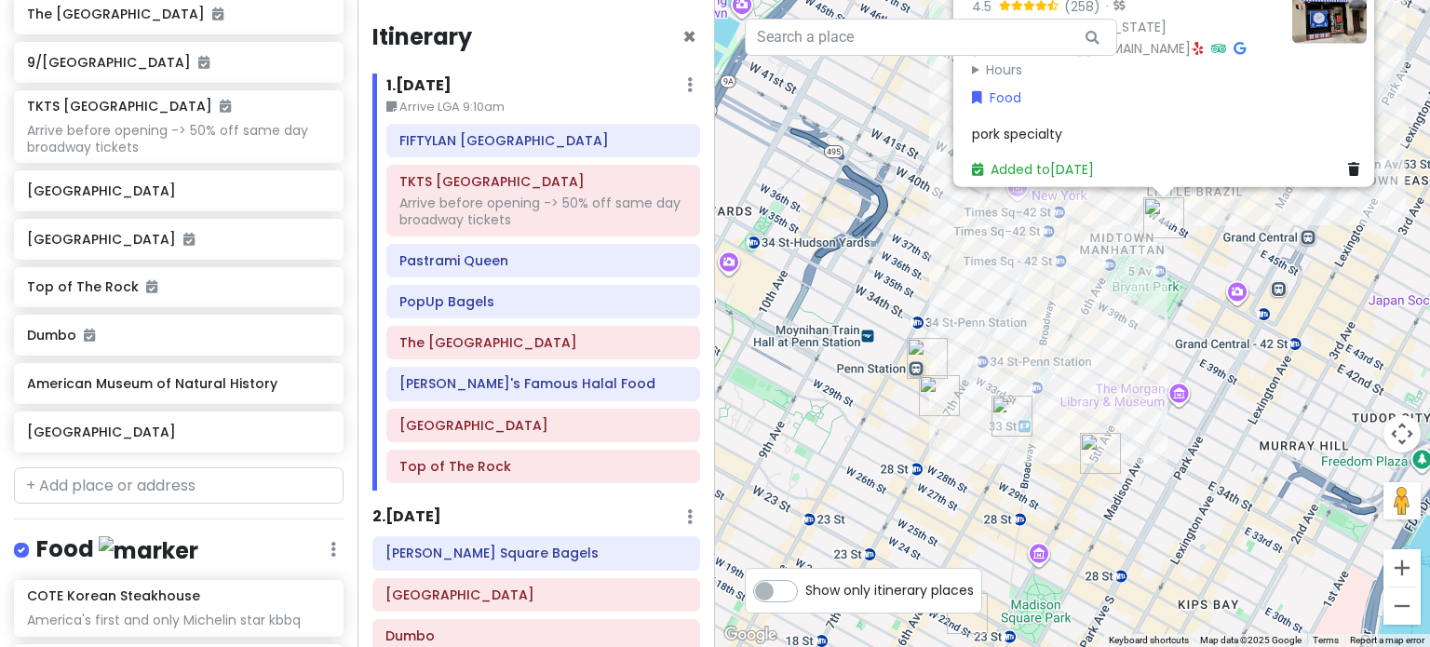
drag, startPoint x: 1117, startPoint y: 507, endPoint x: 1152, endPoint y: 312, distance: 198.6
click at [1152, 312] on div "Don Don Korean BBQ 4.5 (258) · 37 W 43rd St, New York, NY 10036, USA (646) 864-…" at bounding box center [1072, 323] width 715 height 647
click at [1134, 325] on div "Don Don Korean BBQ 4.5 (258) · 37 W 43rd St, New York, NY 10036, USA (646) 864-…" at bounding box center [1072, 323] width 715 height 647
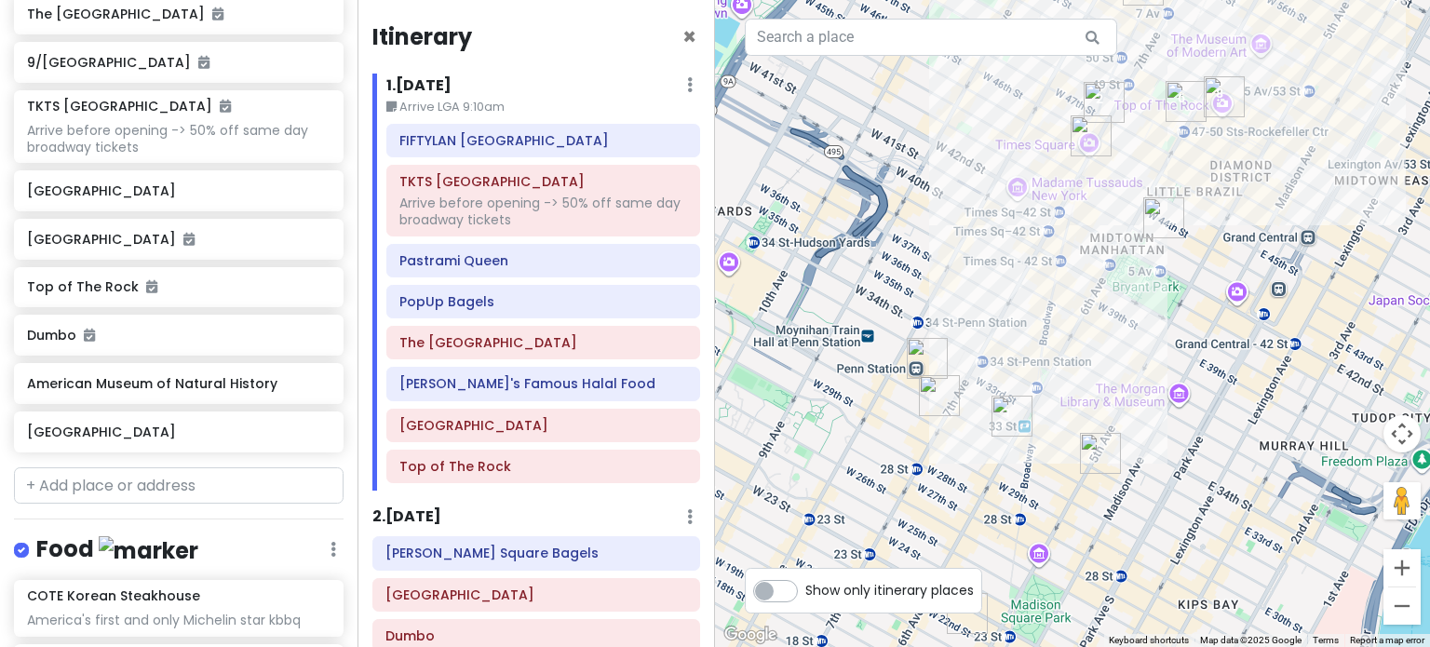
click at [922, 346] on img "Penn Station" at bounding box center [927, 358] width 41 height 41
click at [925, 348] on img "Penn Station" at bounding box center [927, 357] width 41 height 41
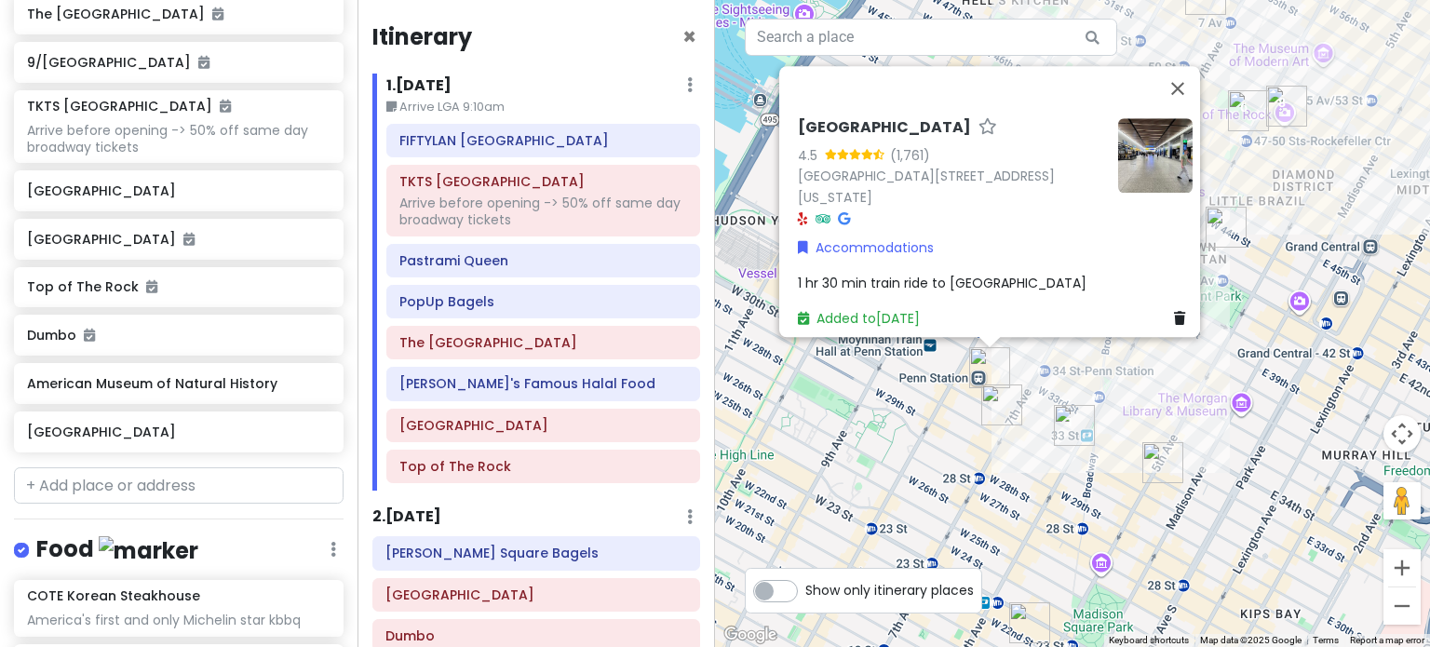
click at [959, 455] on div "[GEOGRAPHIC_DATA] 4.5 (1,761) [STREET_ADDRESS][US_STATE] Accommodations 1 hr 30…" at bounding box center [1072, 323] width 715 height 647
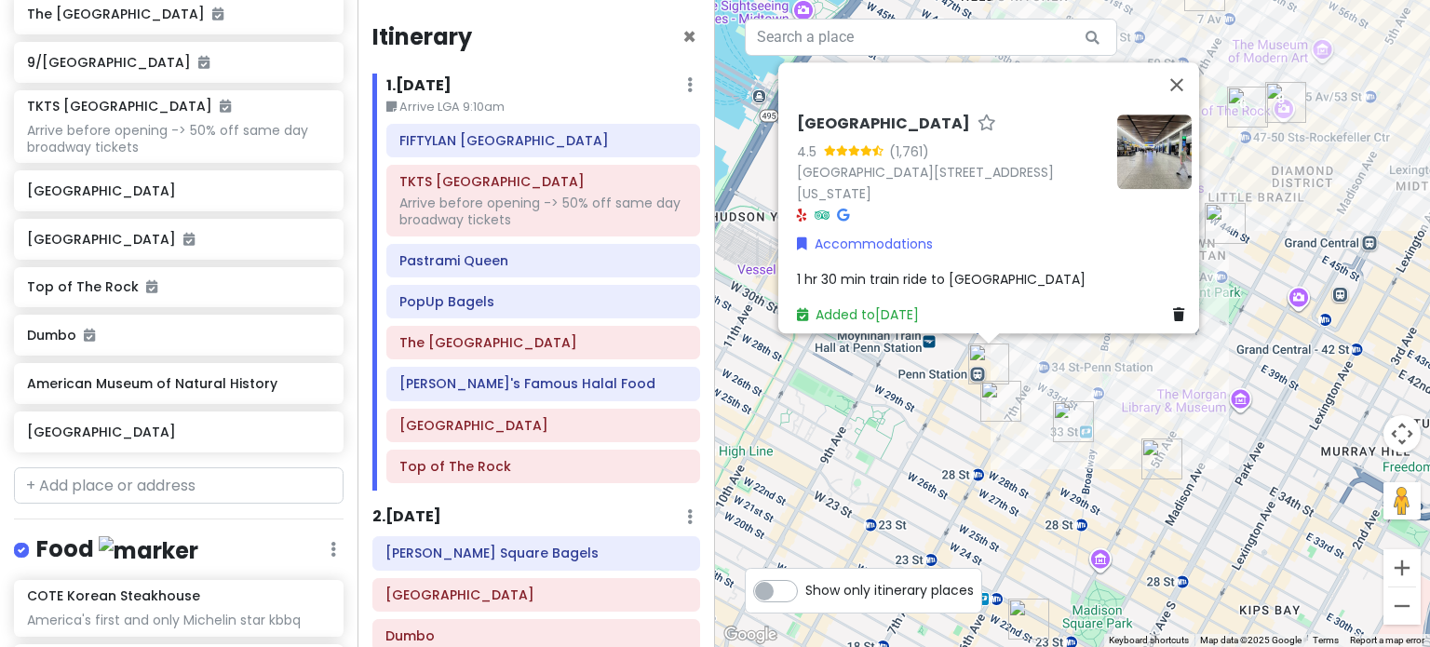
click at [1018, 445] on div "[GEOGRAPHIC_DATA] 4.5 (1,761) [STREET_ADDRESS][US_STATE] Accommodations 1 hr 30…" at bounding box center [1072, 323] width 715 height 647
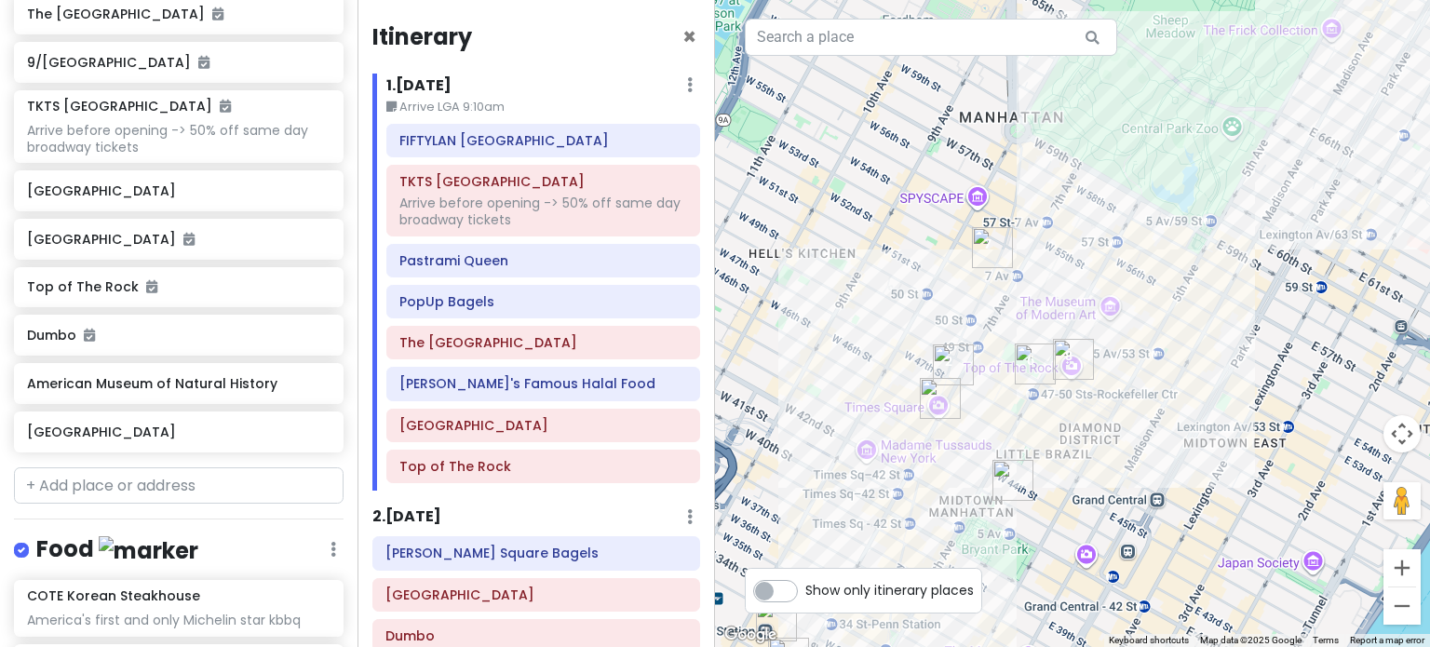
drag, startPoint x: 1203, startPoint y: 263, endPoint x: 981, endPoint y: 487, distance: 315.3
click at [992, 511] on div at bounding box center [1072, 323] width 715 height 647
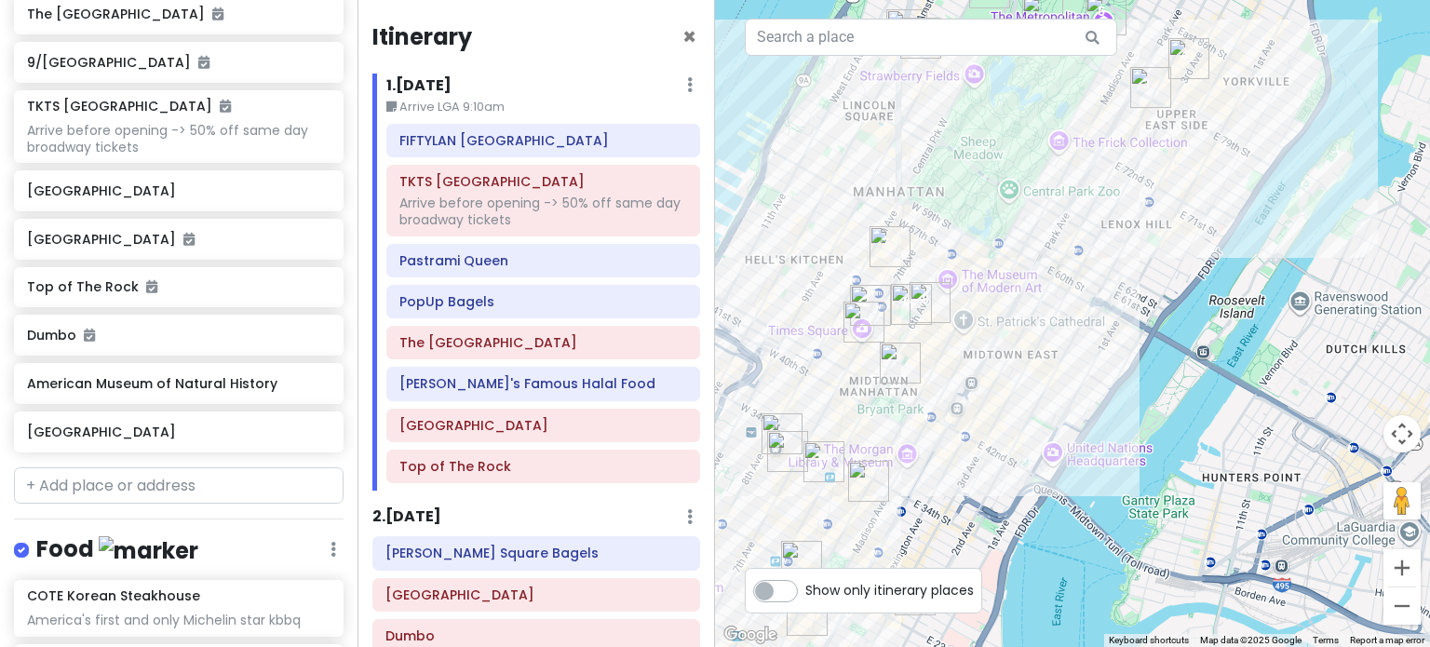
drag, startPoint x: 1054, startPoint y: 446, endPoint x: 965, endPoint y: 370, distance: 116.8
click at [965, 370] on div at bounding box center [1072, 323] width 715 height 647
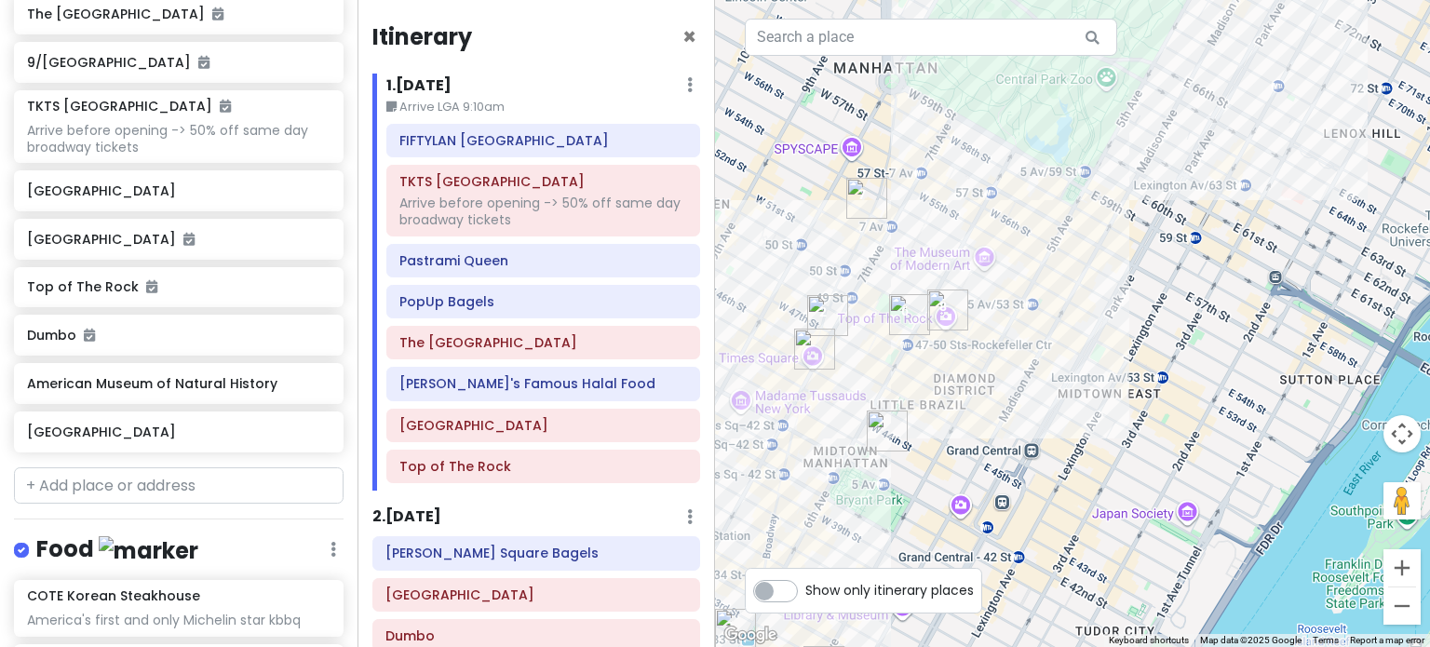
click at [940, 309] on img "Top of The Rock" at bounding box center [947, 309] width 41 height 41
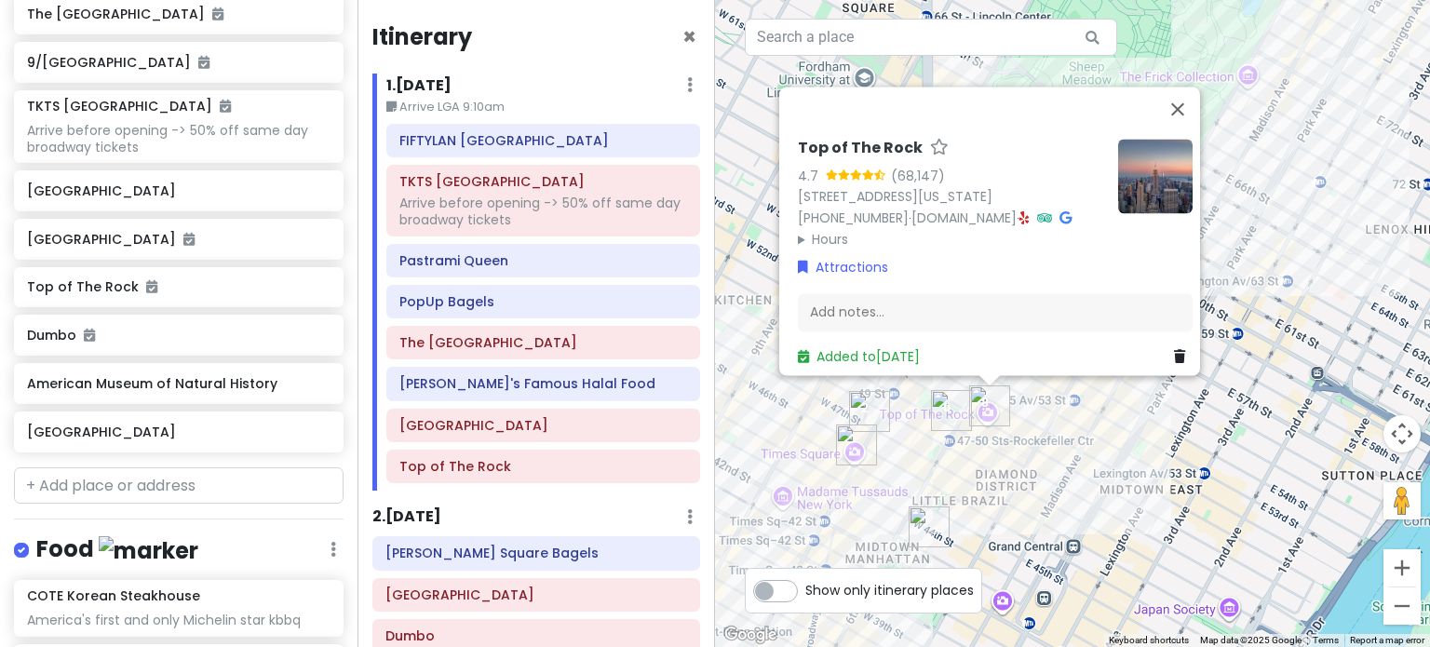
click at [937, 402] on img "Adel's Famous Halal Food" at bounding box center [951, 410] width 41 height 41
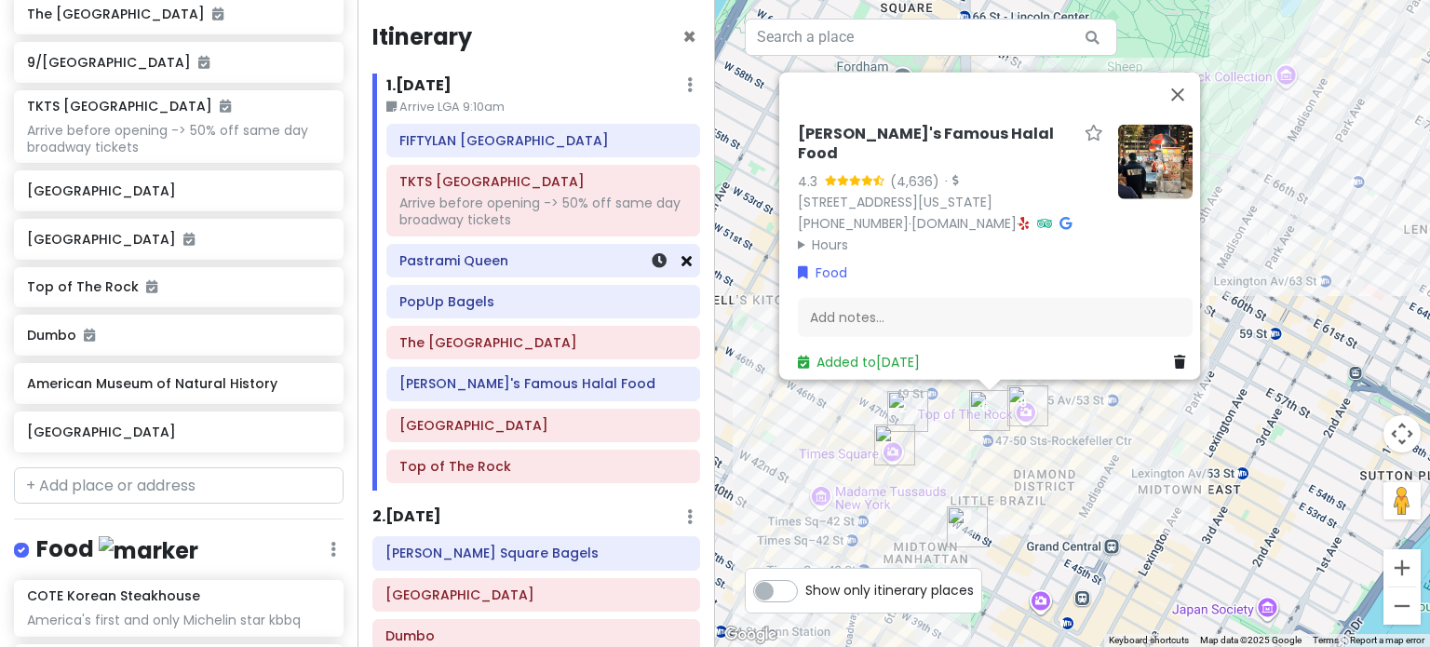
click at [681, 259] on icon at bounding box center [686, 260] width 10 height 15
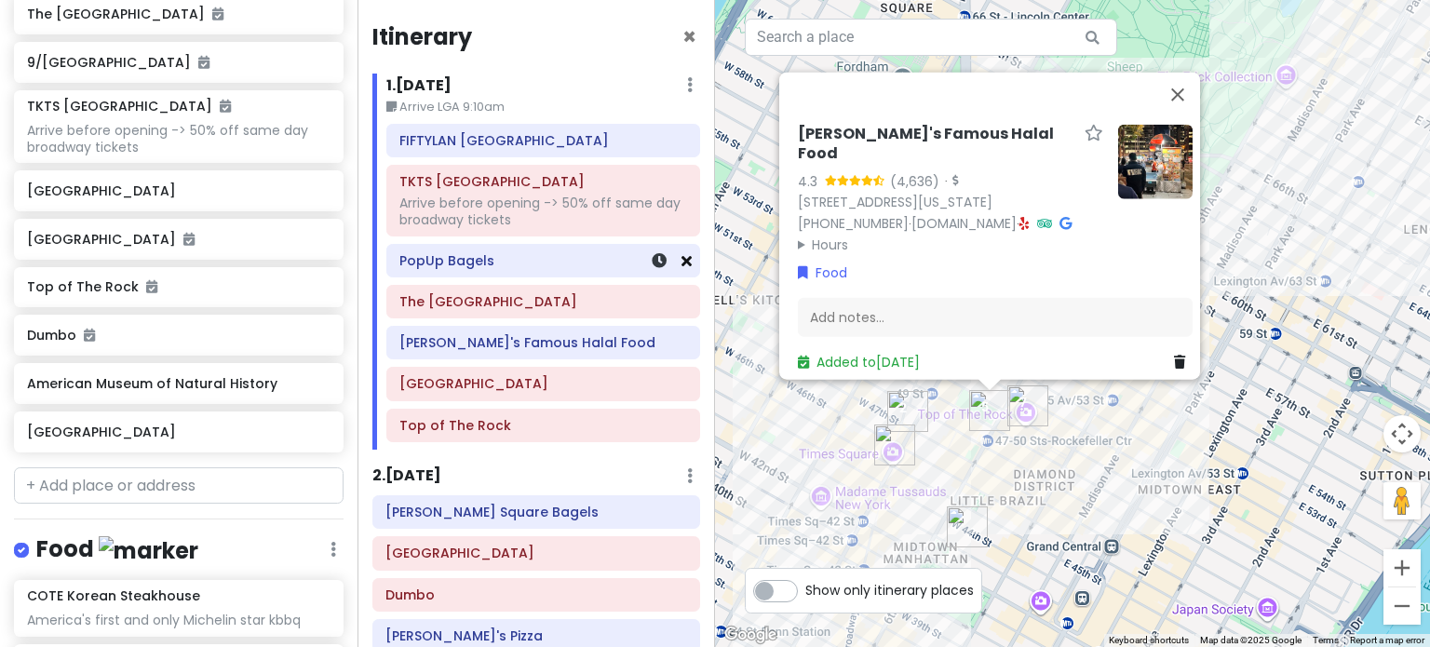
click at [681, 260] on icon at bounding box center [686, 260] width 10 height 15
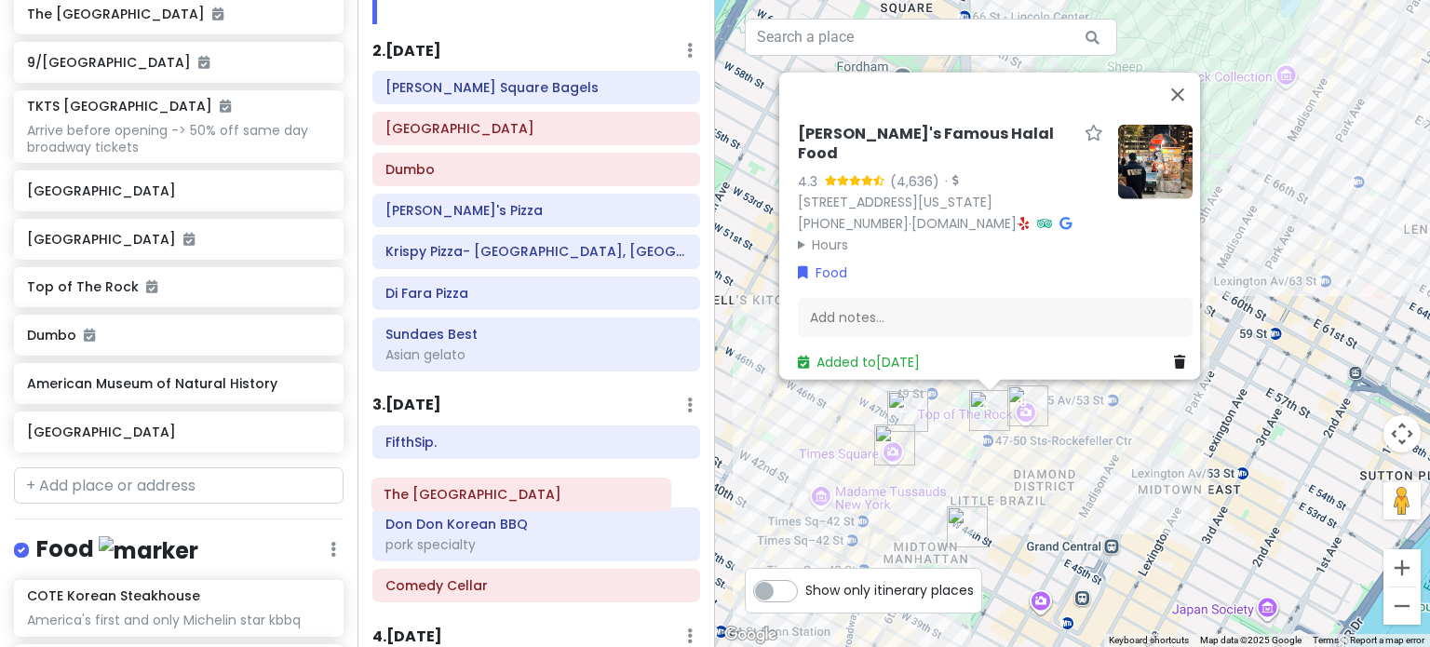
scroll to position [395, 0]
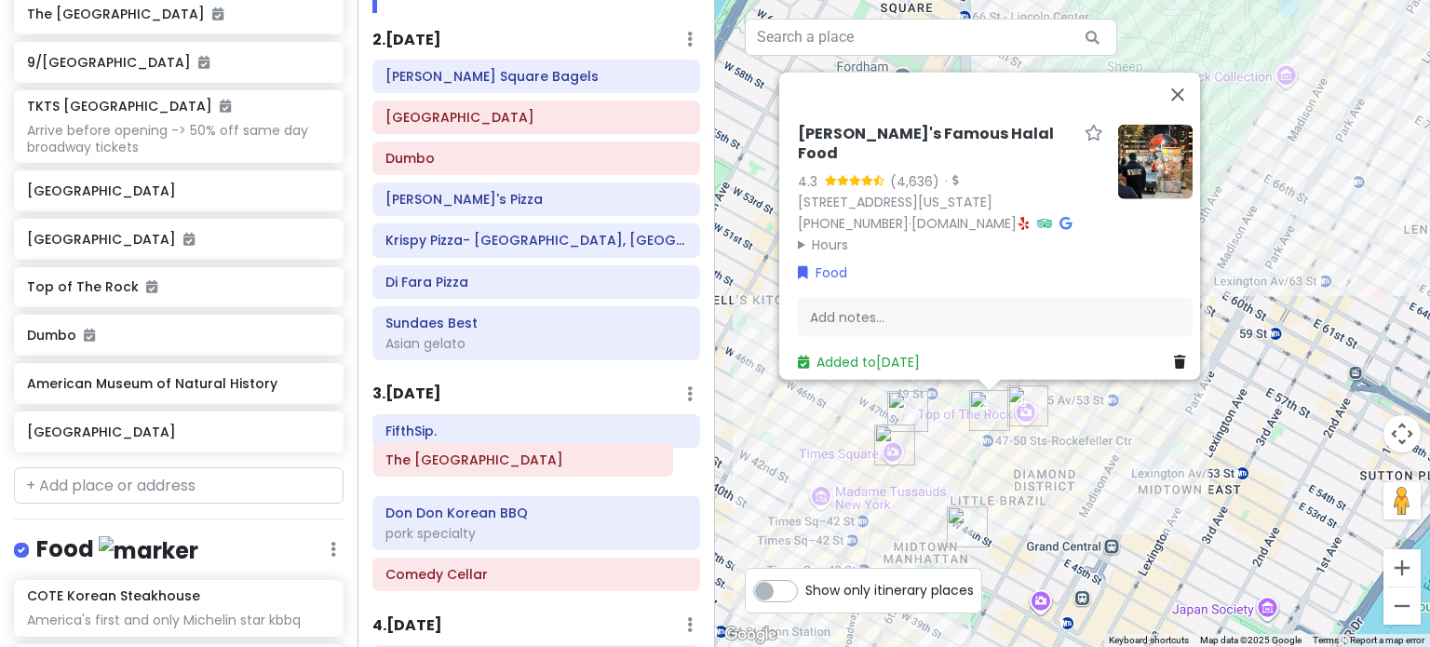
drag, startPoint x: 560, startPoint y: 262, endPoint x: 555, endPoint y: 454, distance: 191.8
click at [555, 455] on div "Itinerary × 1 . Thu 1/15 Edit Day Notes Delete Day Arrive LGA 9:10am FIFTYLAN K…" at bounding box center [535, 323] width 357 height 647
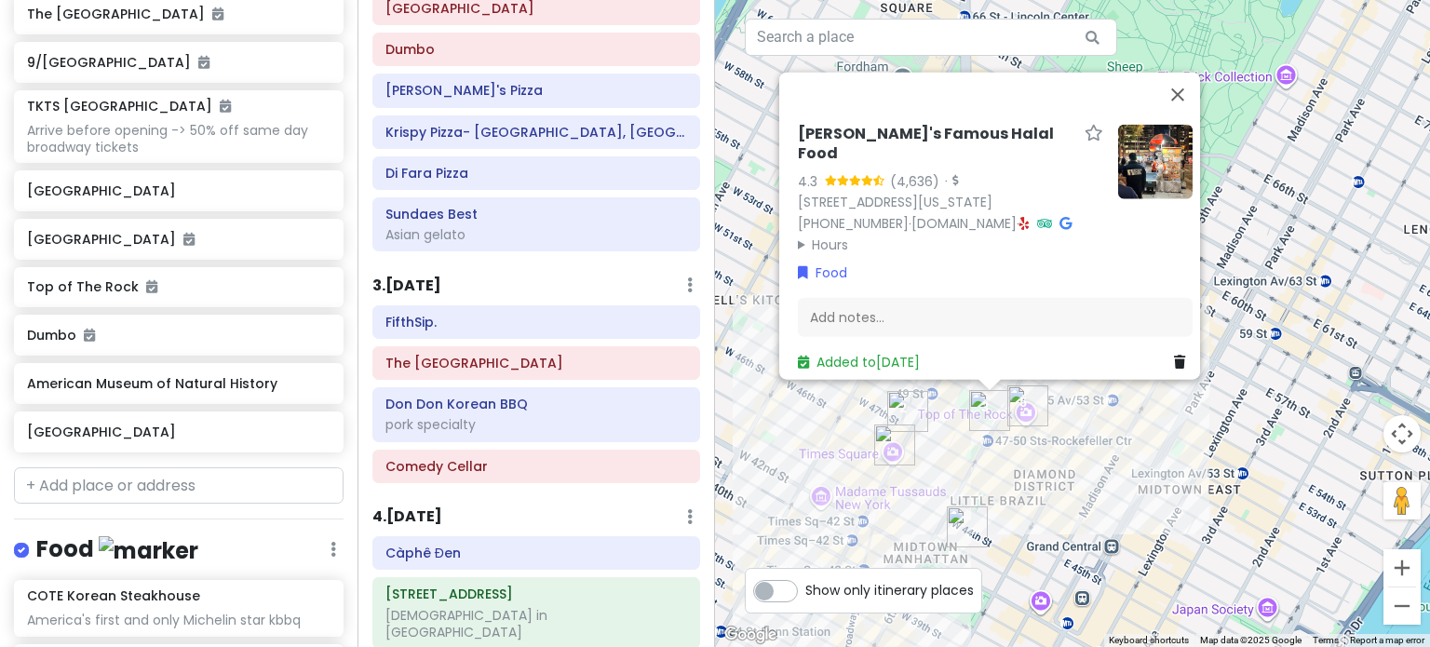
scroll to position [465, 0]
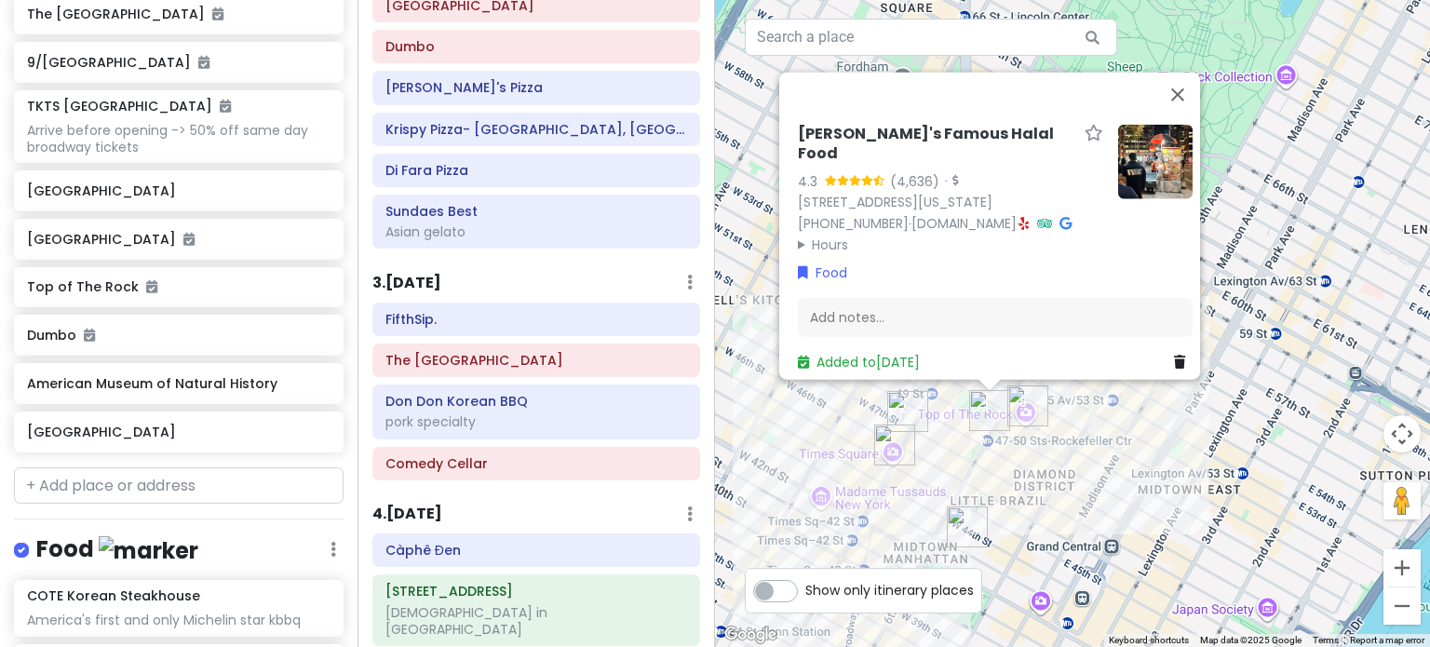
click at [1038, 481] on div "Adel's Famous Halal Food 4.3 (4,636) · 1221 6th Ave, New York, NY 10020, USA (8…" at bounding box center [1072, 323] width 715 height 647
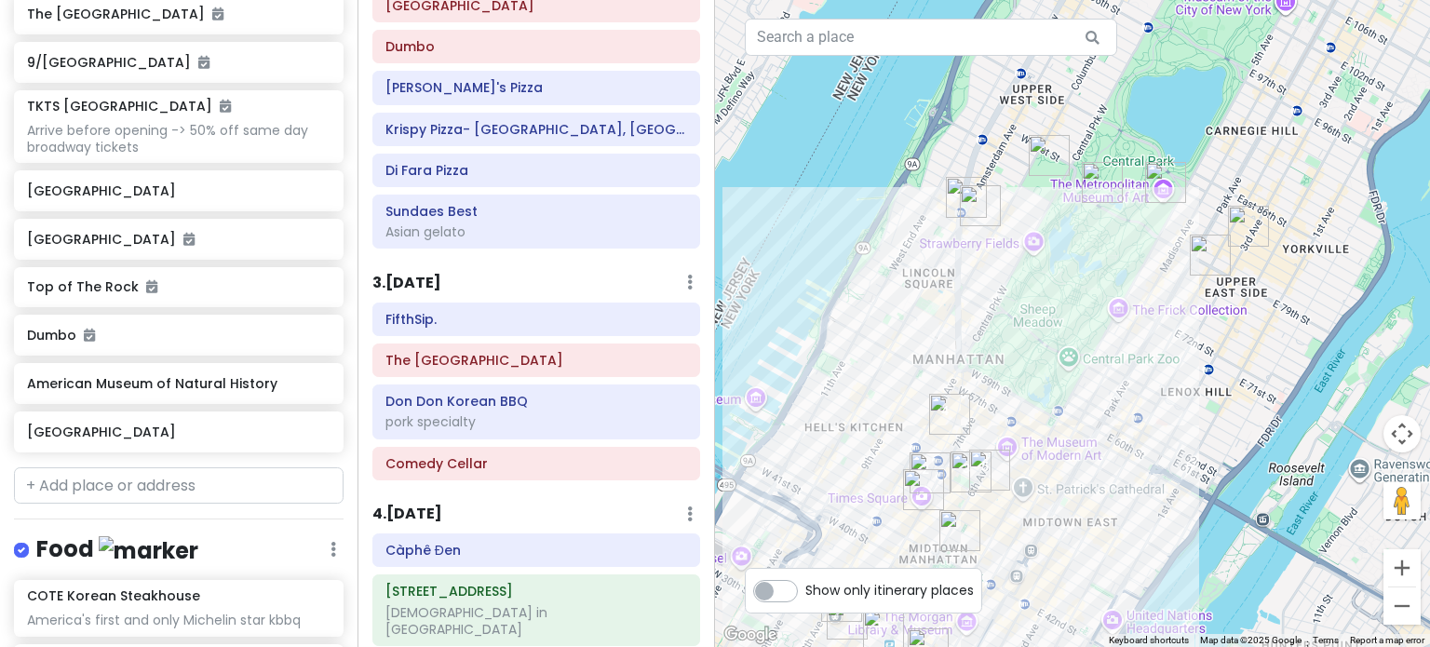
drag, startPoint x: 1040, startPoint y: 221, endPoint x: 1062, endPoint y: 311, distance: 93.0
click at [1042, 322] on div at bounding box center [1072, 323] width 715 height 647
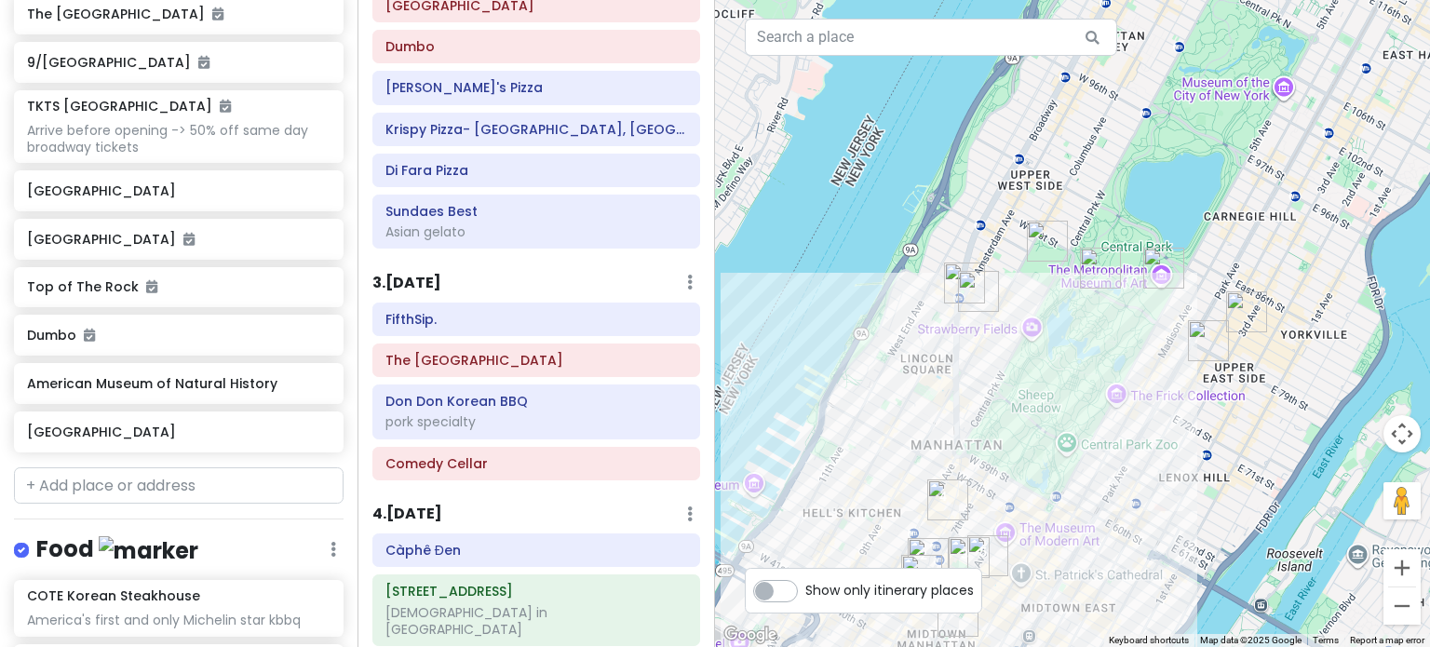
click at [1049, 234] on img "American Museum of Natural History" at bounding box center [1047, 241] width 41 height 41
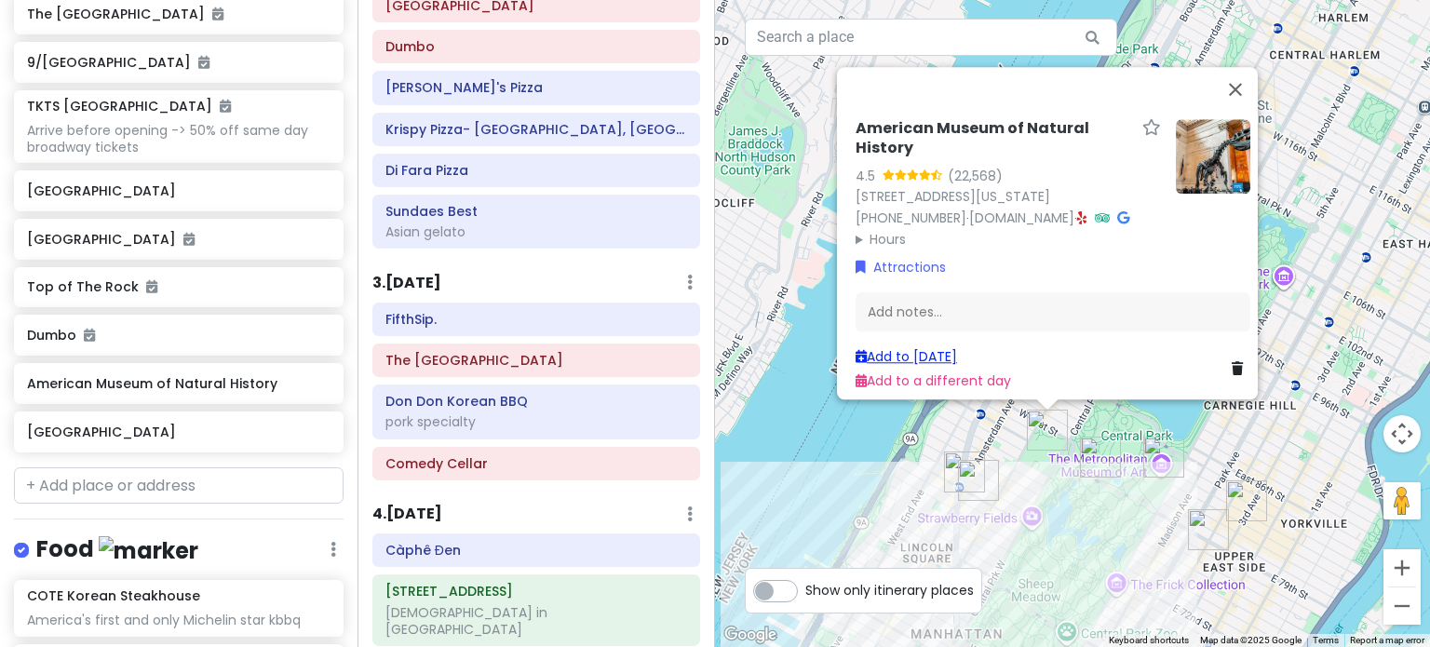
click at [914, 347] on link "Add to Thu 1/15" at bounding box center [905, 356] width 101 height 19
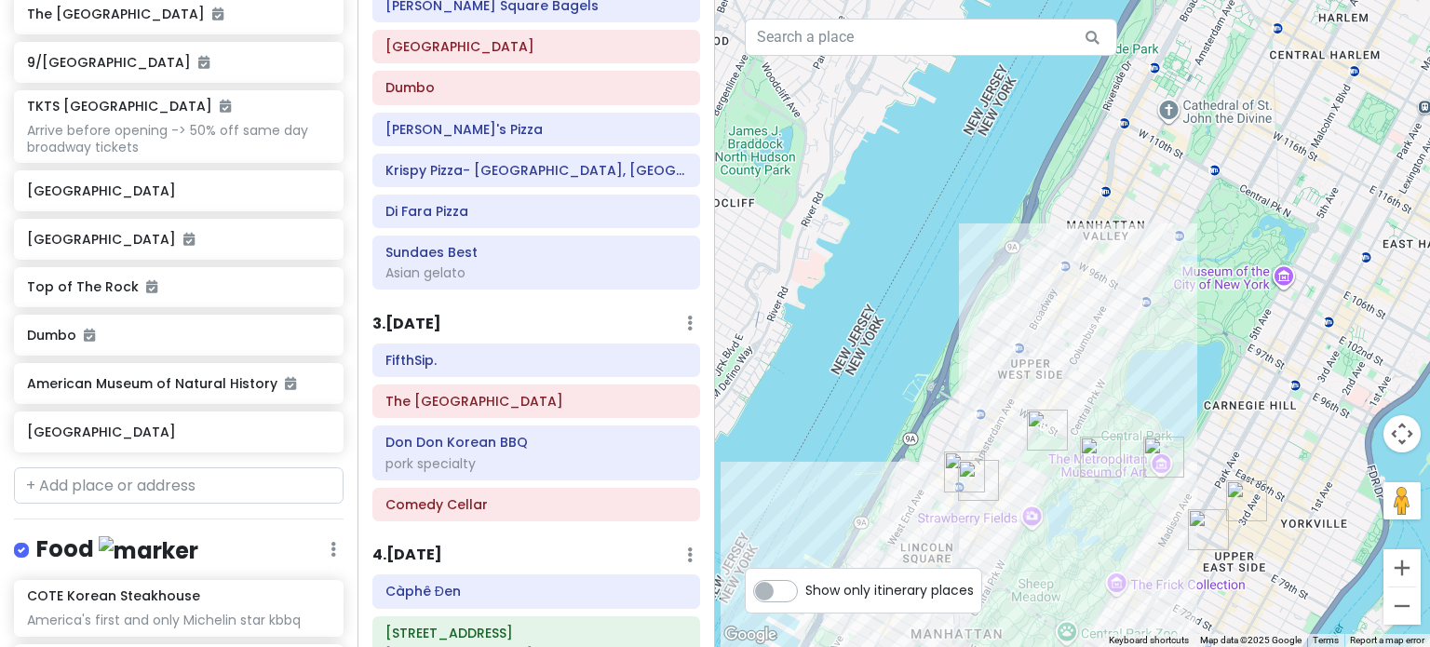
scroll to position [506, 0]
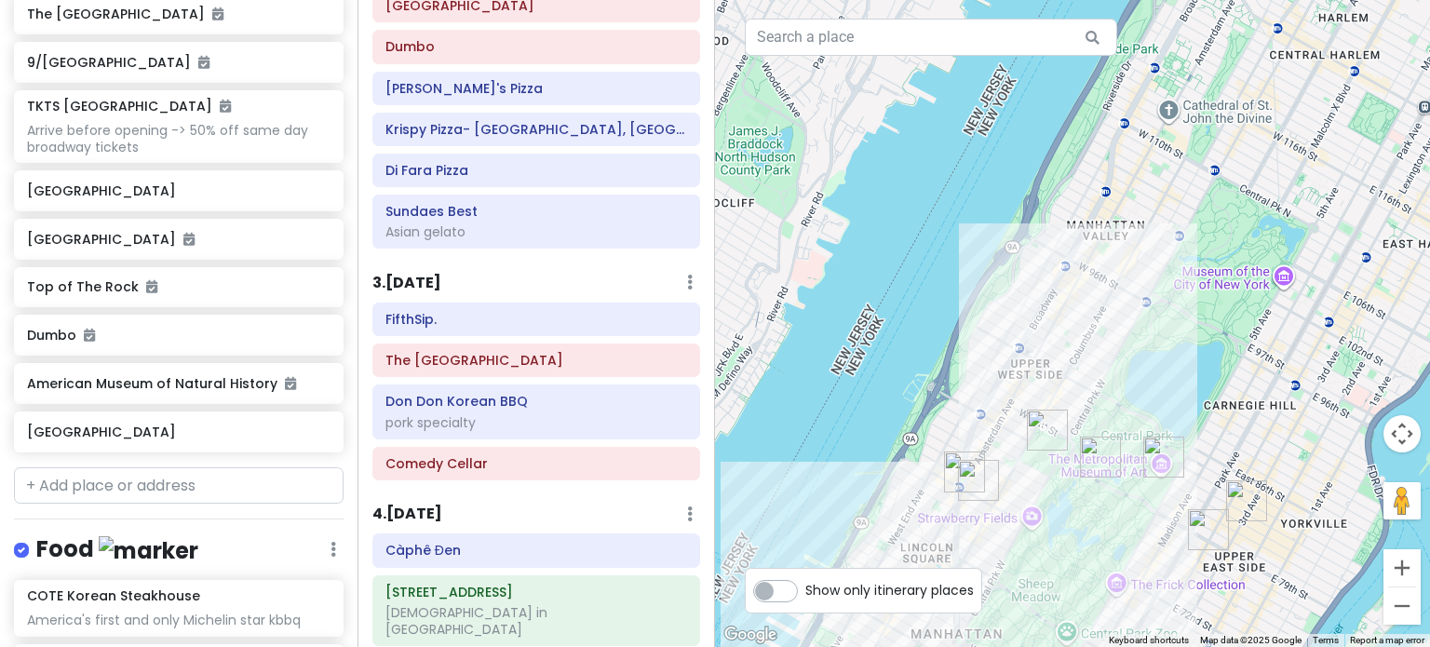
click at [1088, 441] on img "Belvedere Castle" at bounding box center [1100, 457] width 41 height 41
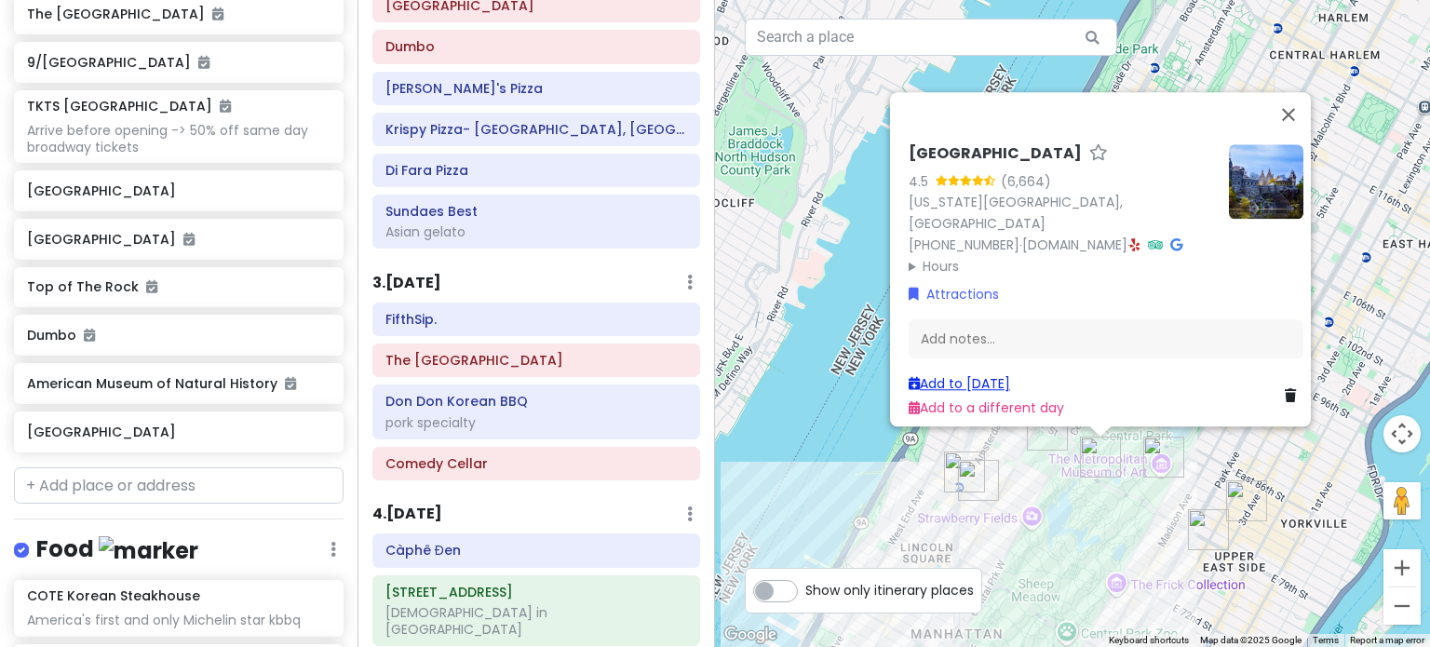
click at [935, 374] on link "Add to Thu 1/15" at bounding box center [958, 383] width 101 height 19
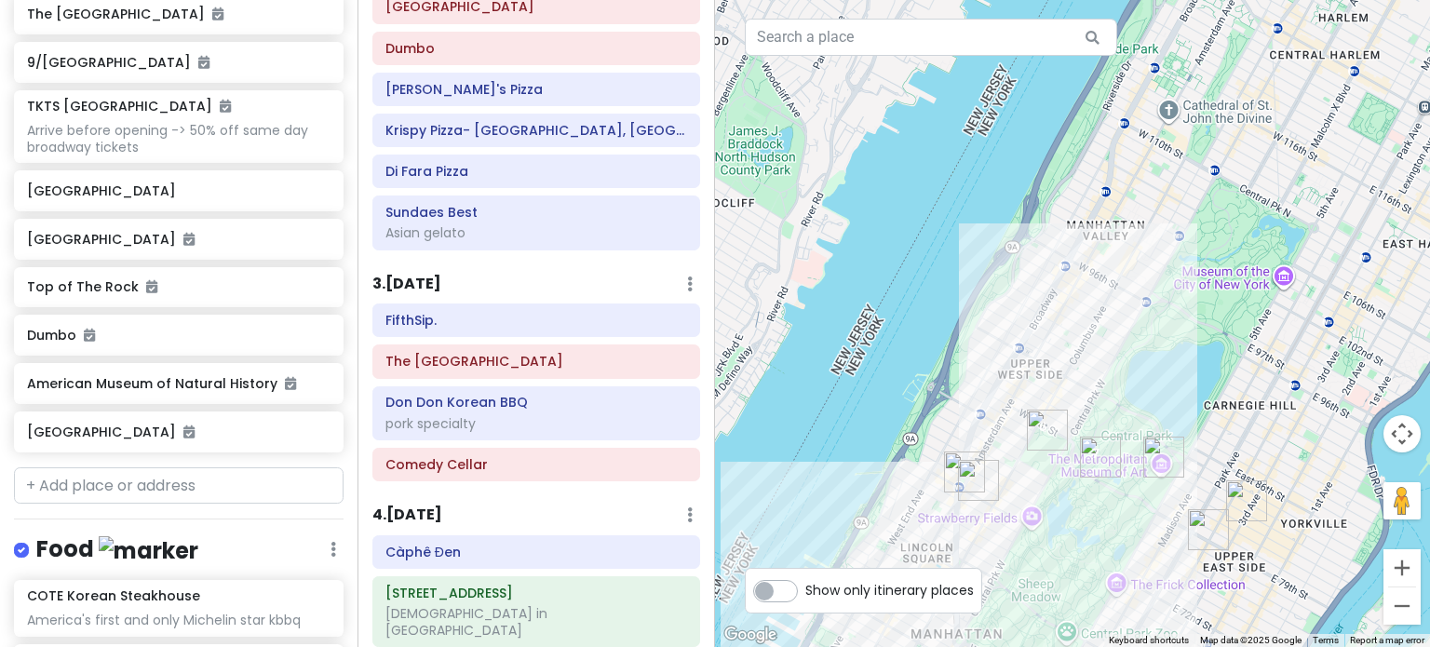
click at [1153, 448] on img "The Metropolitan Museum of Art" at bounding box center [1163, 457] width 41 height 41
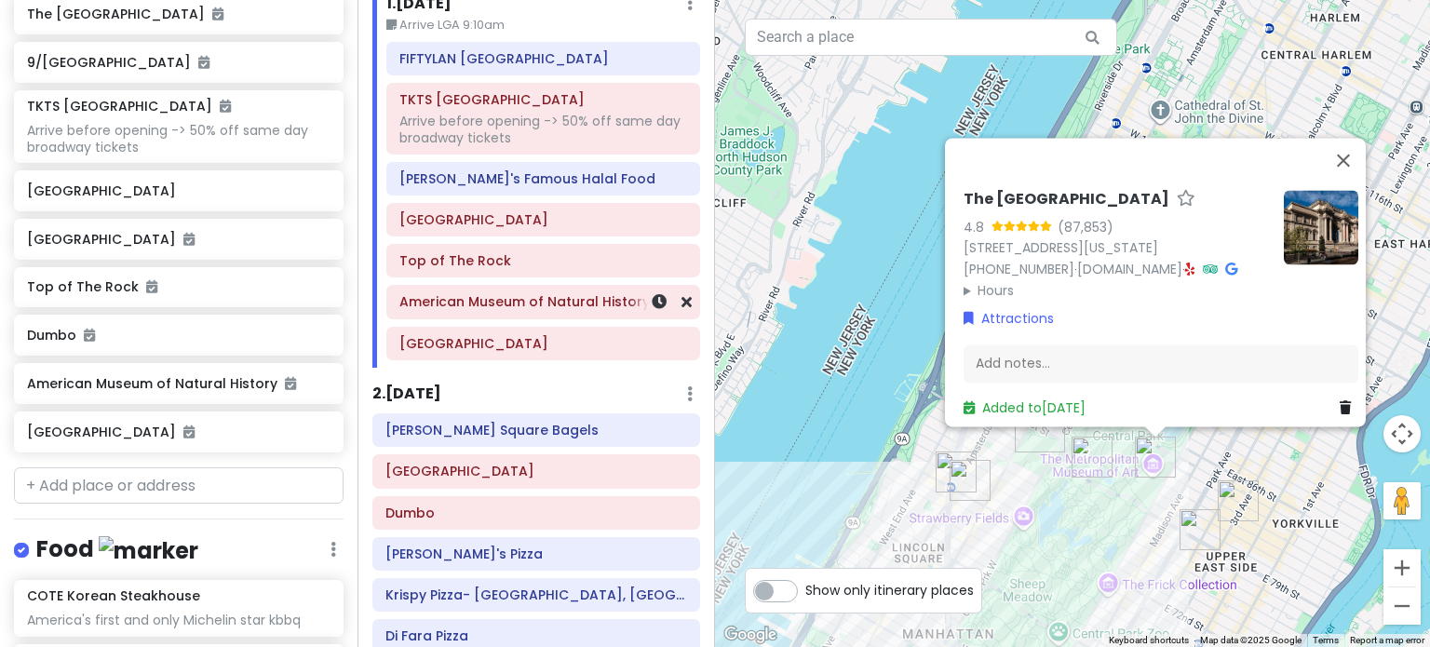
scroll to position [81, 0]
click at [457, 345] on div "FIFTYLAN KOREATOWN TKTS Times Square Arrive before opening -> 50% off same day …" at bounding box center [543, 205] width 342 height 325
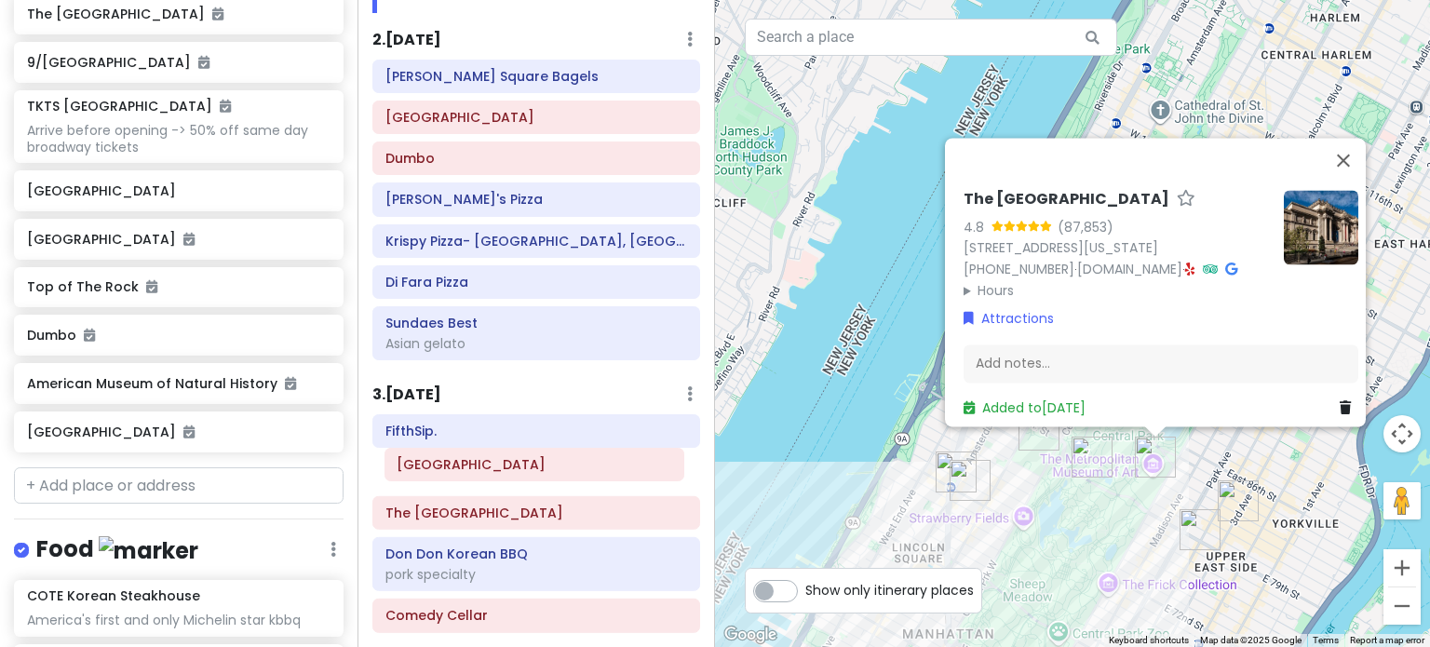
drag, startPoint x: 506, startPoint y: 343, endPoint x: 504, endPoint y: 466, distance: 122.9
click at [504, 466] on div "Itinerary × 1 . Thu 1/15 Edit Day Notes Delete Day Arrive LGA 9:10am FIFTYLAN K…" at bounding box center [535, 323] width 357 height 647
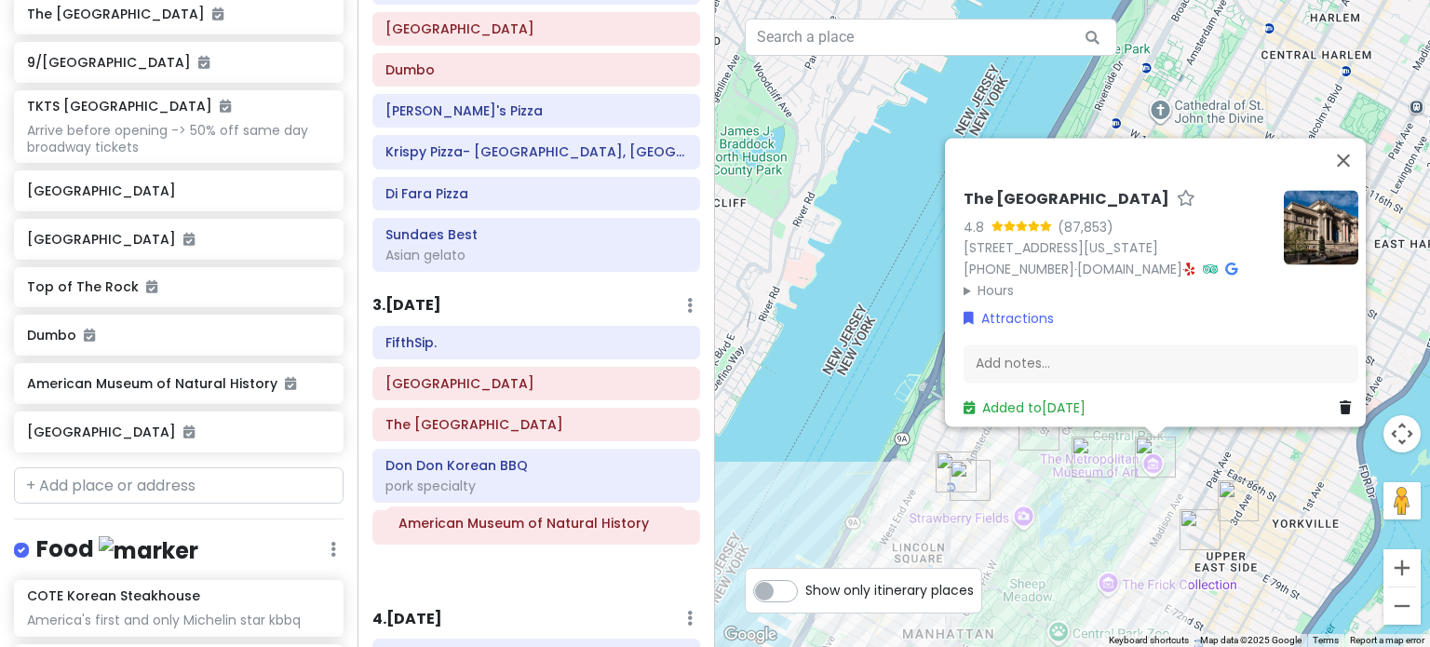
scroll to position [514, 0]
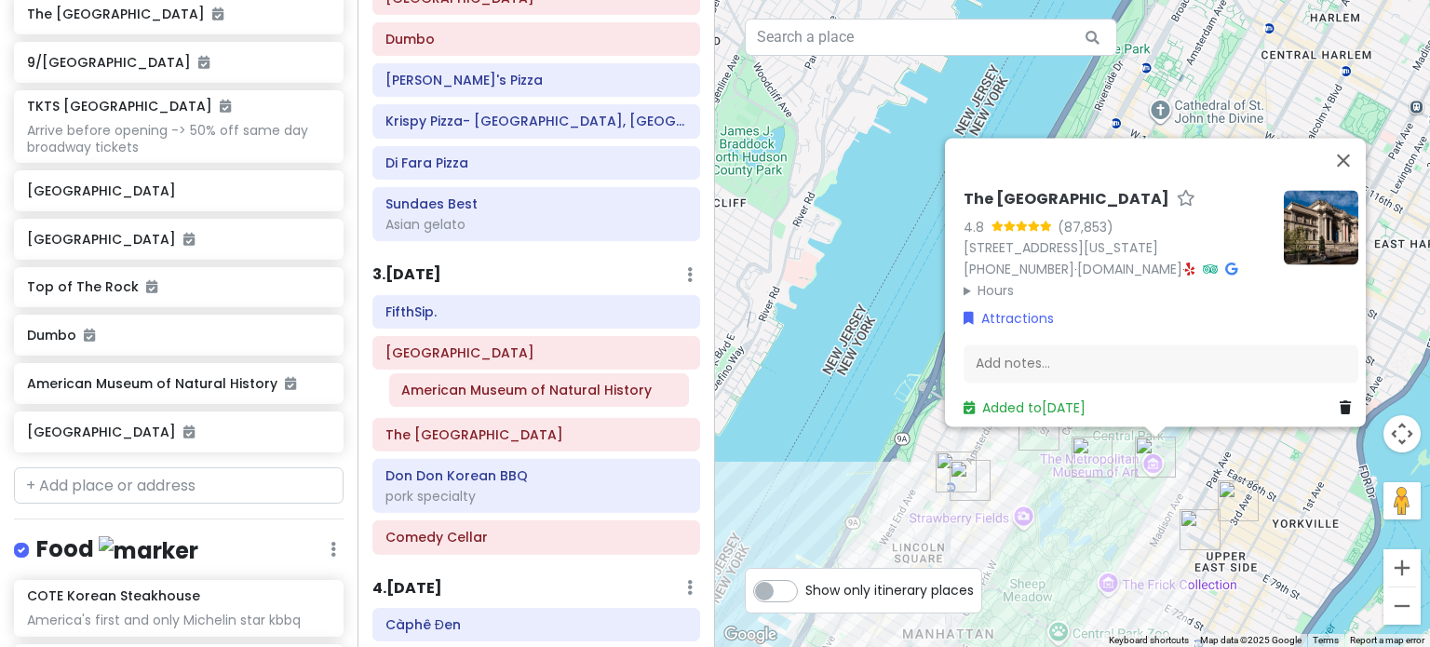
drag, startPoint x: 492, startPoint y: 332, endPoint x: 495, endPoint y: 391, distance: 58.7
click at [495, 391] on div "Itinerary × 1 . Thu 1/15 Edit Day Notes Delete Day Arrive LGA 9:10am FIFTYLAN K…" at bounding box center [535, 323] width 357 height 647
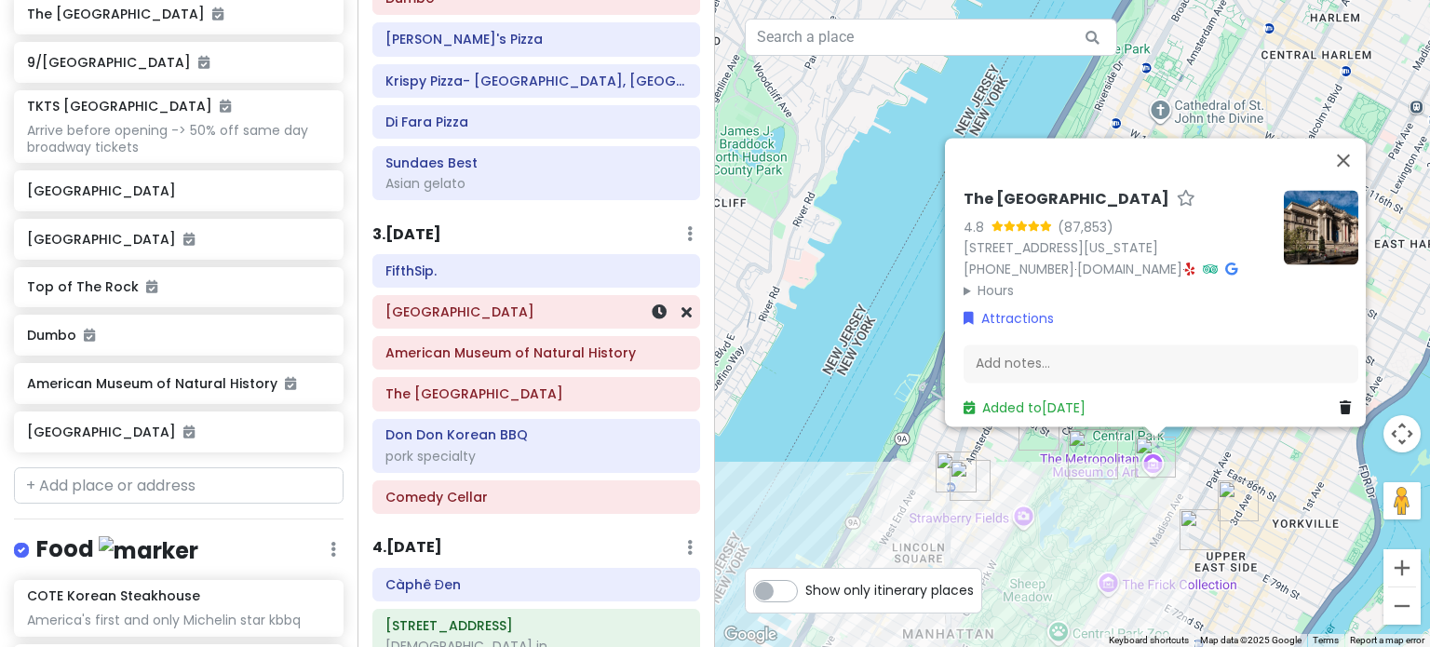
scroll to position [432, 0]
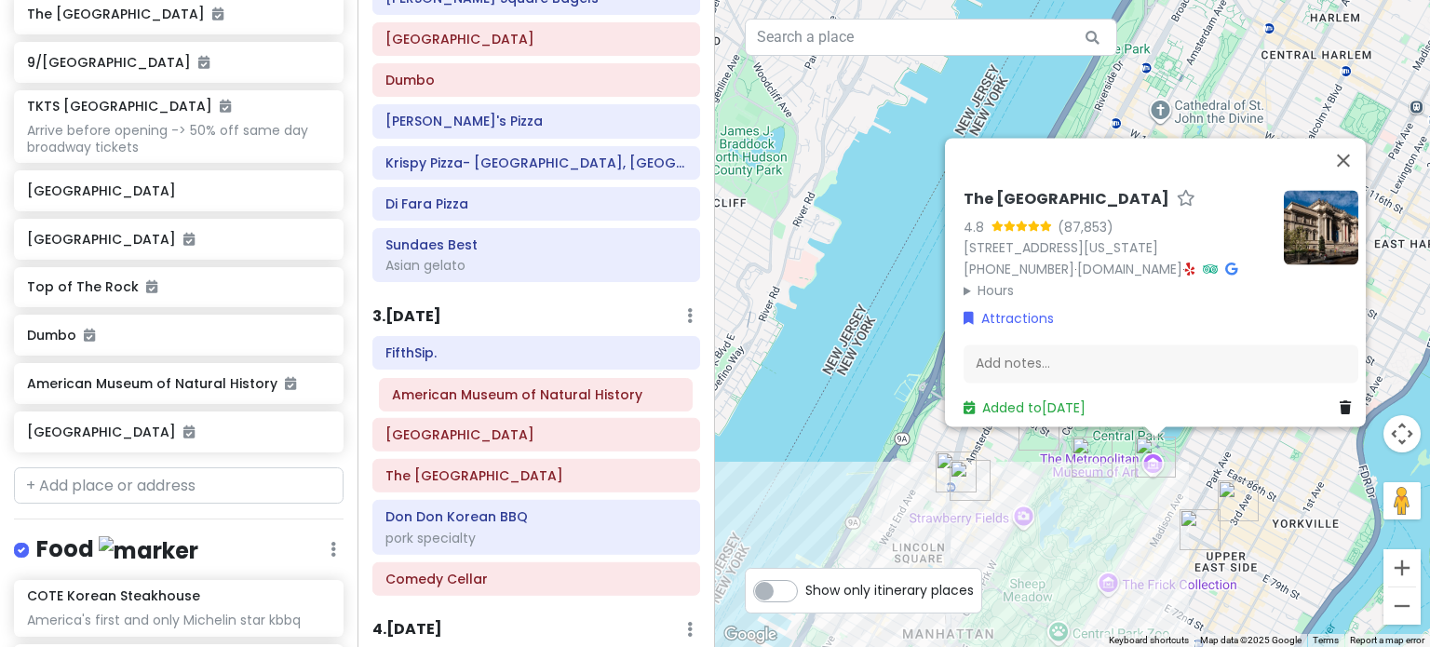
drag, startPoint x: 456, startPoint y: 434, endPoint x: 464, endPoint y: 395, distance: 40.0
click at [464, 395] on div "FifthSip. Belvedere Castle American Museum of Natural History The Metropolitan …" at bounding box center [536, 469] width 356 height 267
click at [464, 395] on h6 "American Museum of Natural History" at bounding box center [536, 393] width 302 height 17
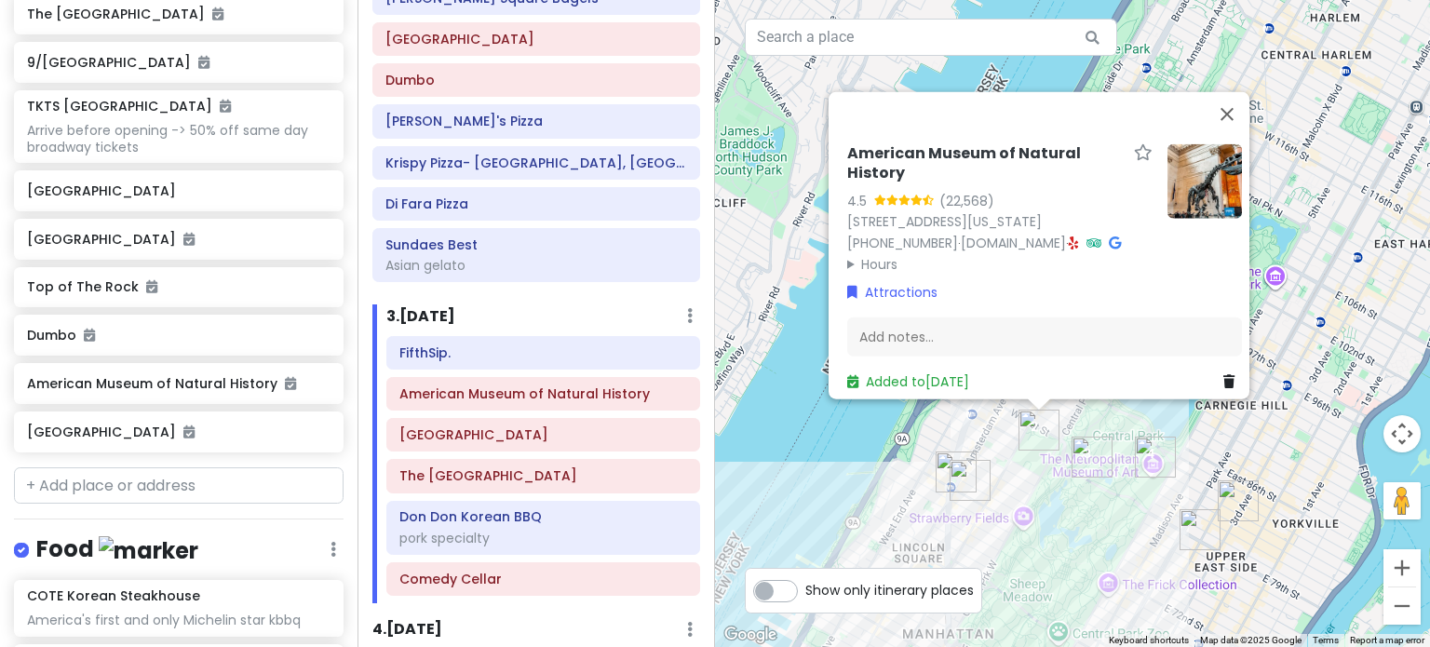
click at [968, 475] on img "Pastrami Queen" at bounding box center [969, 480] width 41 height 41
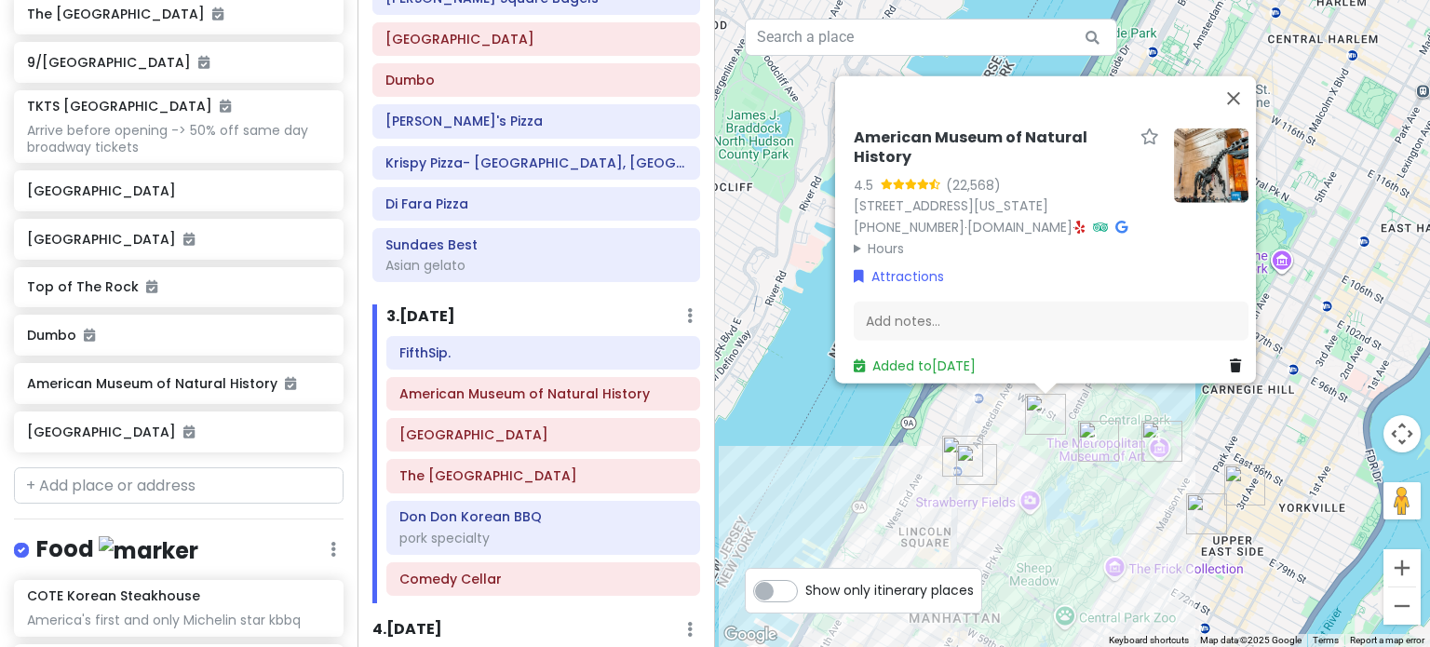
click at [974, 472] on img "Pastrami Queen" at bounding box center [976, 464] width 41 height 41
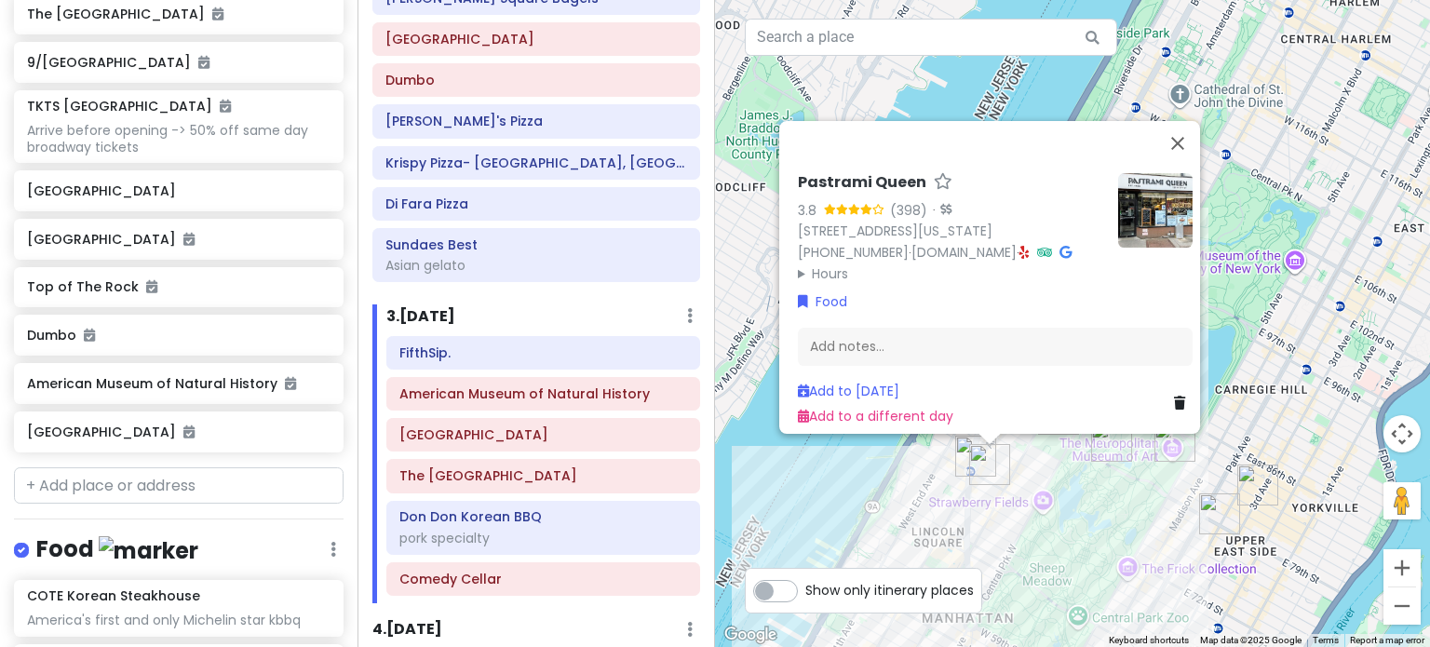
click at [1152, 522] on div "Pastrami Queen 3.8 (398) · 138 W 72nd St, New York, NY 10023, USA (212) 877-287…" at bounding box center [1072, 323] width 715 height 647
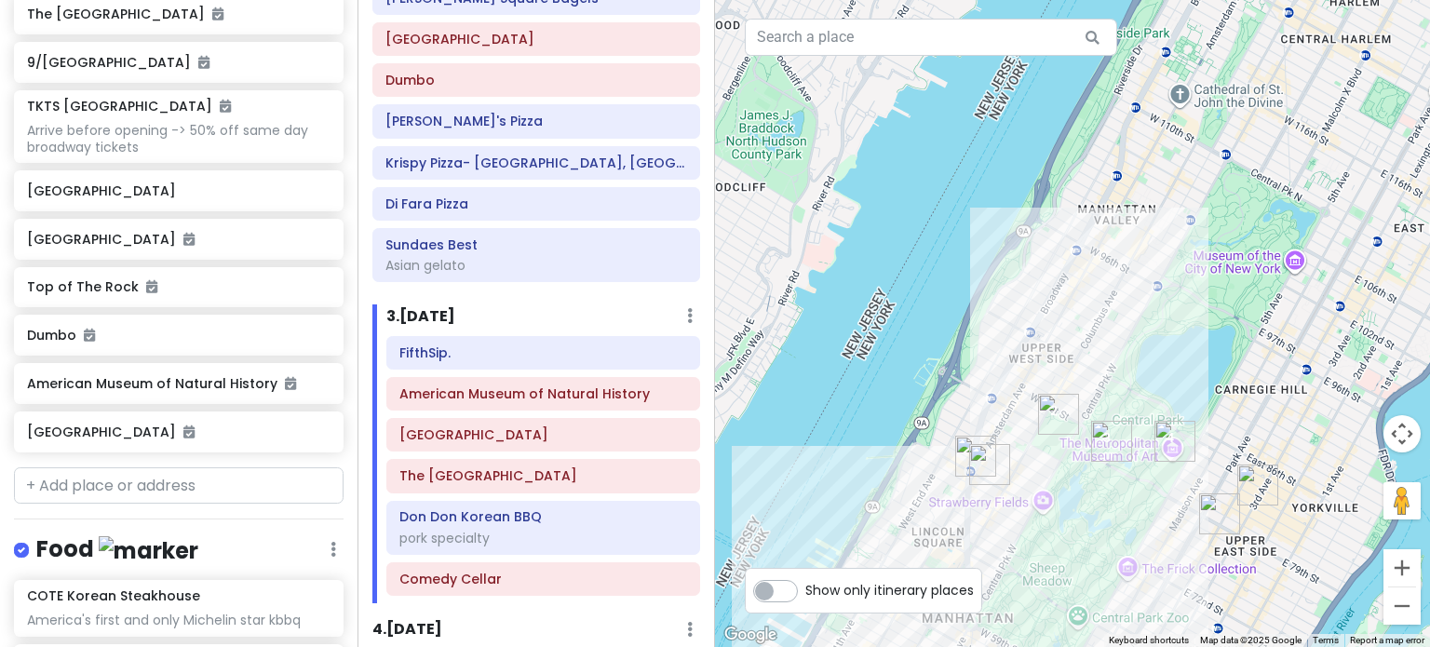
click at [1161, 437] on img "The Metropolitan Museum of Art" at bounding box center [1174, 441] width 41 height 41
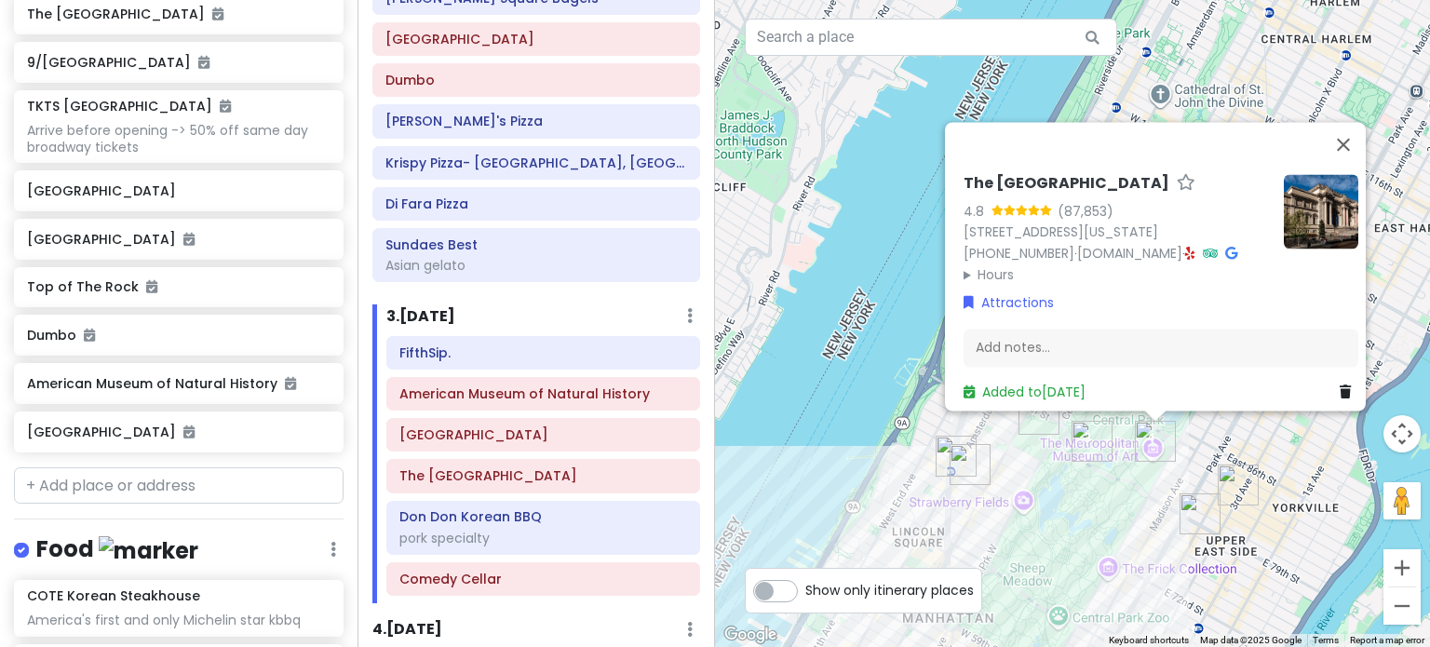
click at [975, 264] on summary "Hours" at bounding box center [1115, 274] width 305 height 20
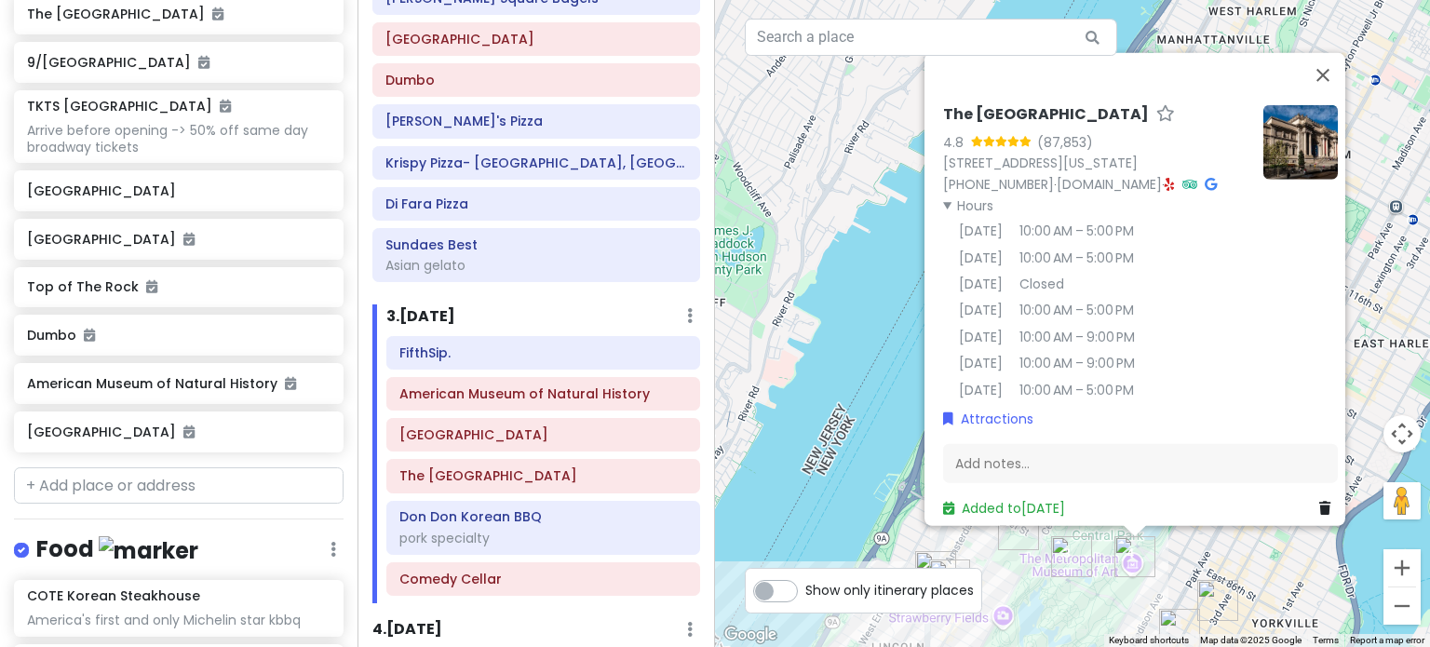
drag, startPoint x: 903, startPoint y: 272, endPoint x: 881, endPoint y: 390, distance: 120.1
click at [881, 390] on div "The Metropolitan Museum of Art 4.8 (87,853) 1000 5th Ave, New York, NY 10028, U…" at bounding box center [1072, 323] width 715 height 647
click at [1056, 550] on img "Belvedere Castle" at bounding box center [1071, 556] width 41 height 41
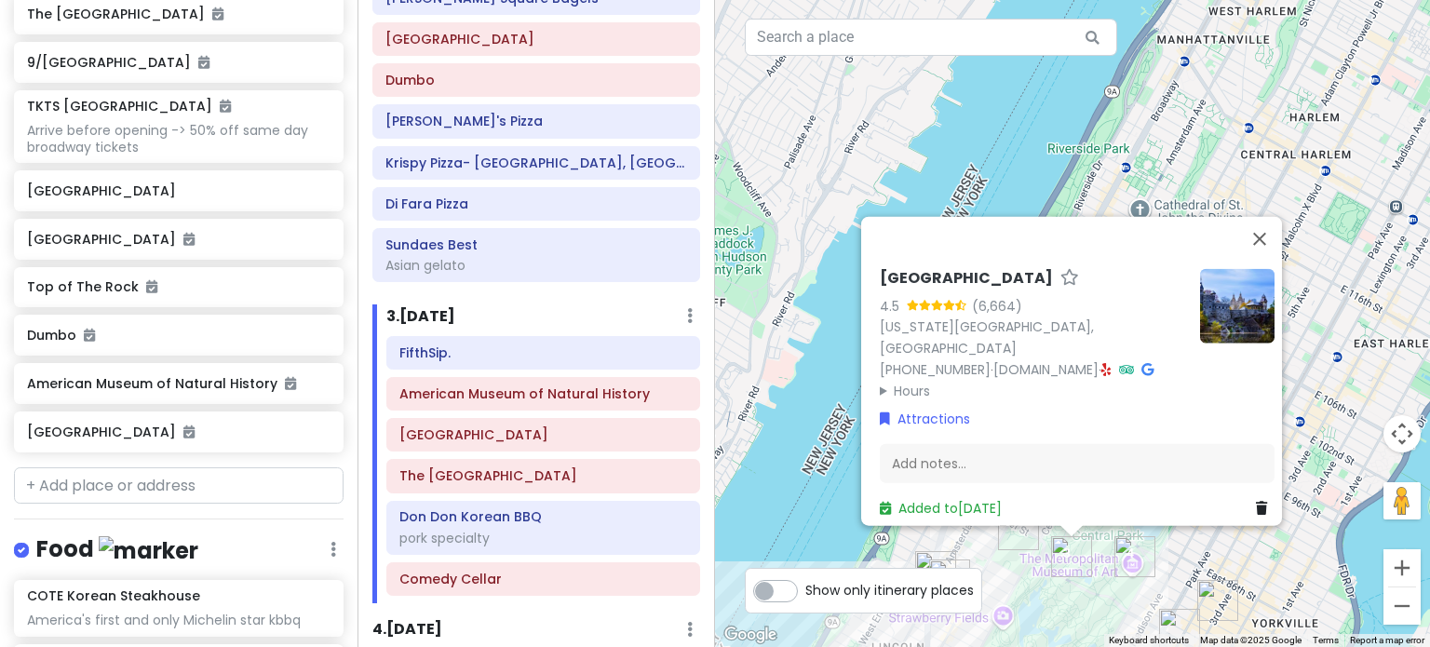
click at [1034, 563] on div "Belvedere Castle 4.5 (6,664) New York, NY 10024, USA (332) 213-3947 · www.centr…" at bounding box center [1072, 323] width 715 height 647
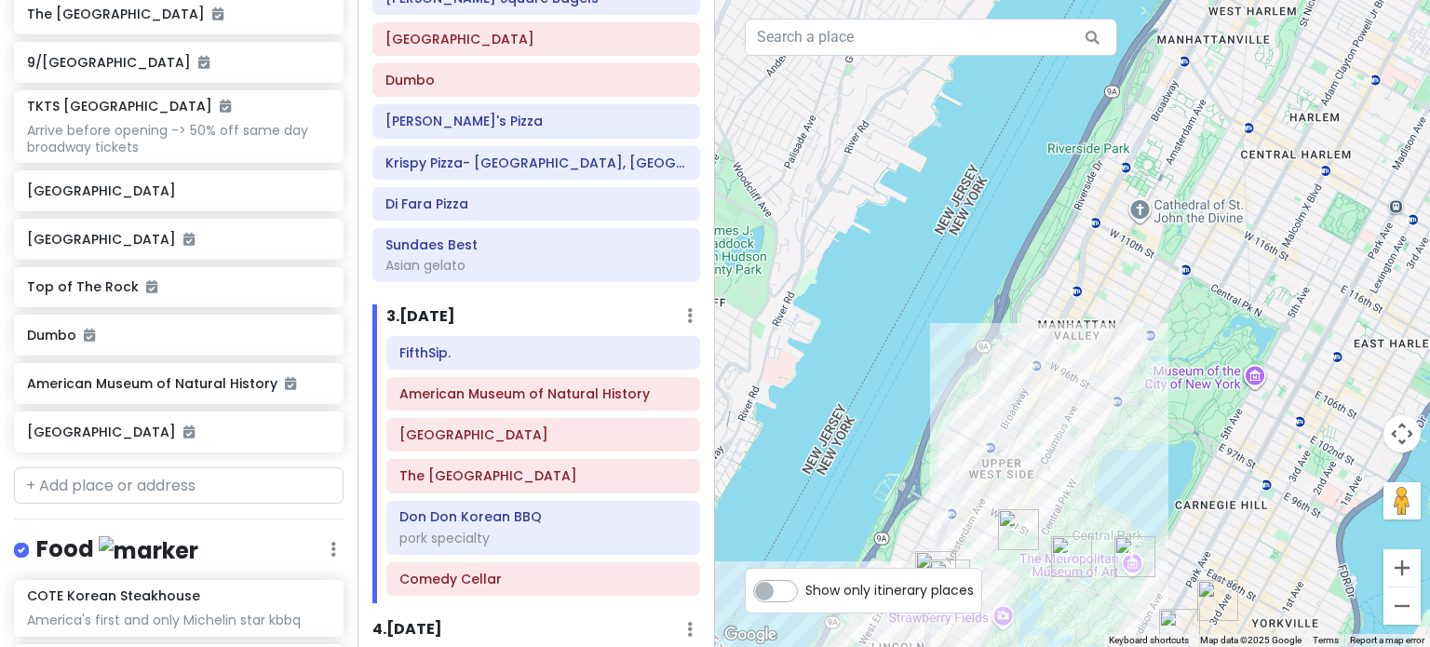
click at [1012, 513] on img "American Museum of Natural History" at bounding box center [1018, 529] width 41 height 41
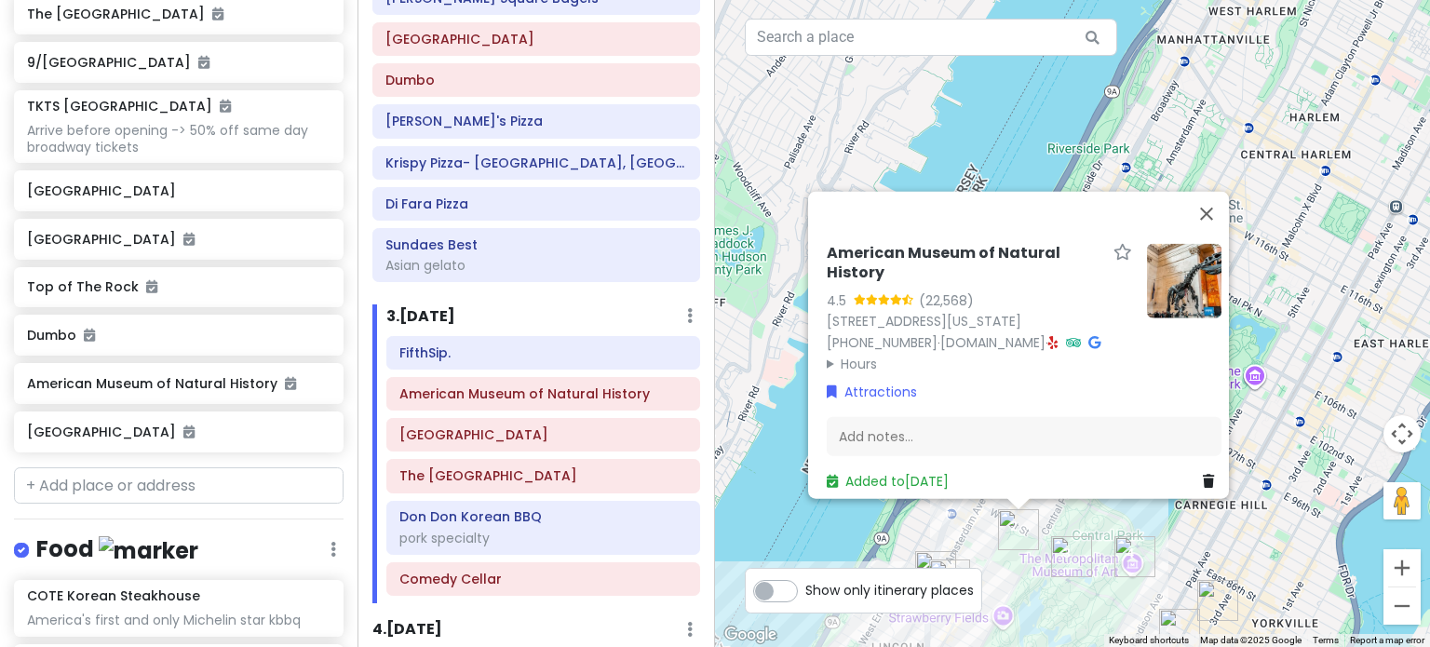
click at [853, 353] on summary "Hours" at bounding box center [979, 363] width 305 height 20
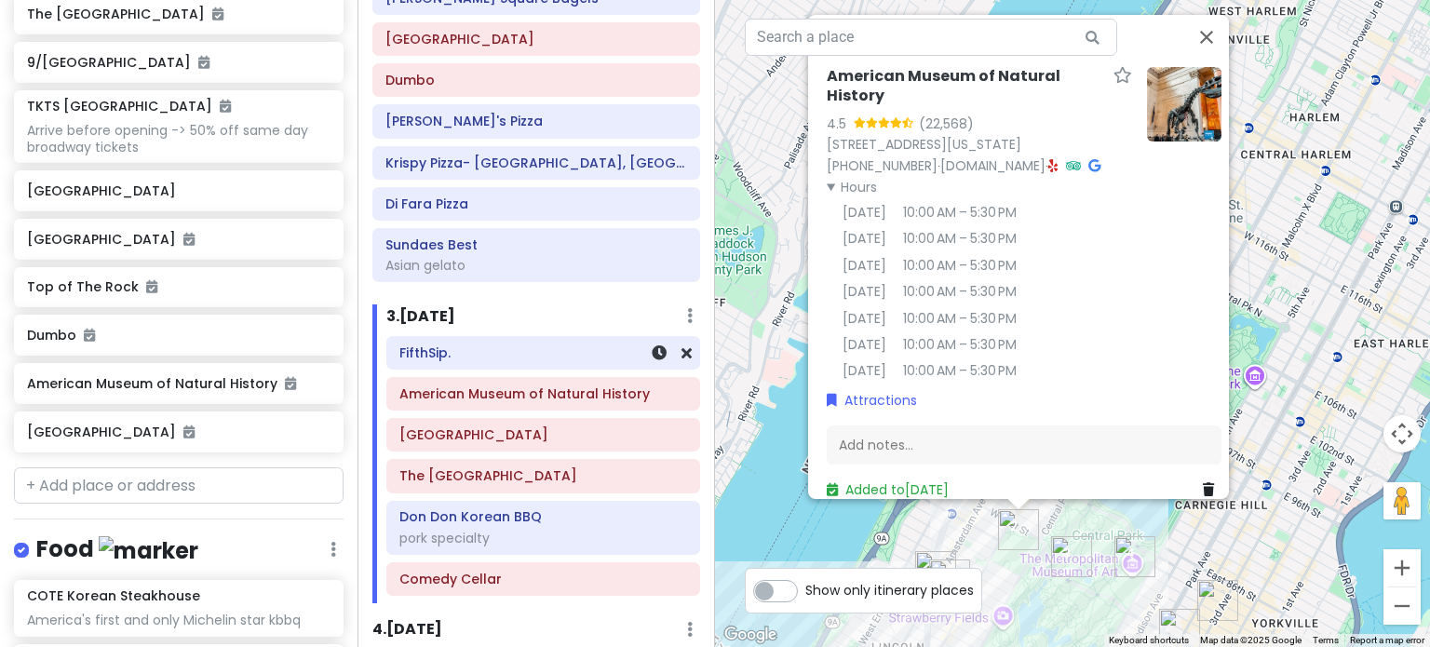
click at [550, 356] on div "FifthSip." at bounding box center [543, 353] width 288 height 26
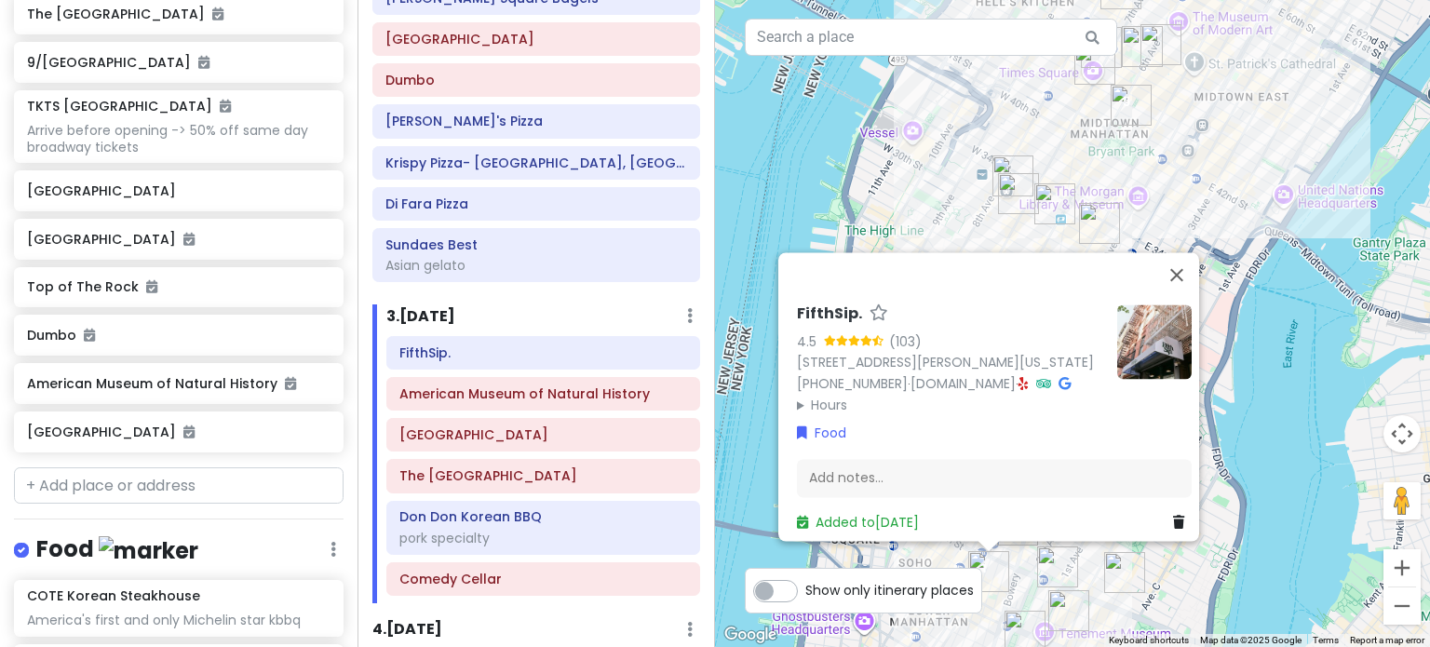
click at [1274, 432] on div "FifthSip. 4.5 (103) 229 Mott St, New York, NY 10012, USA (917) 388-2855 · fifth…" at bounding box center [1072, 323] width 715 height 647
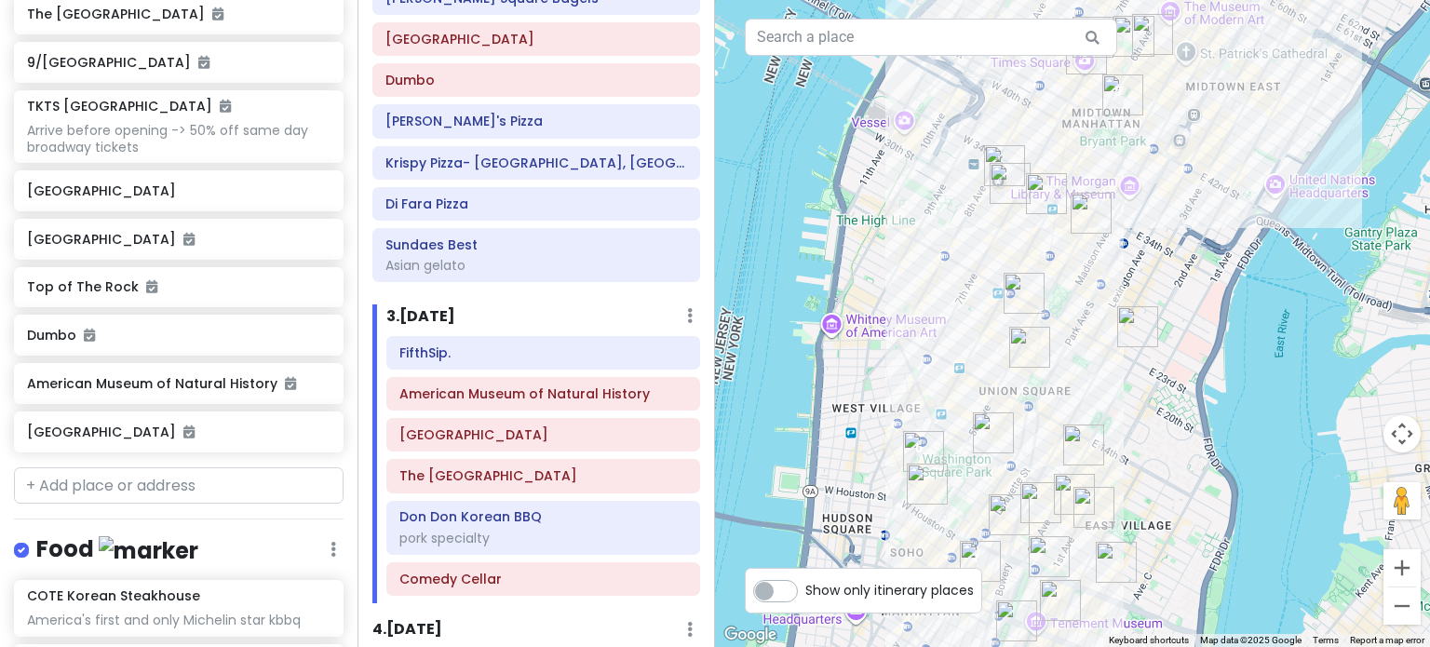
drag, startPoint x: 1117, startPoint y: 483, endPoint x: 1105, endPoint y: 491, distance: 14.7
click at [1105, 491] on img "Ho Foods" at bounding box center [1093, 507] width 41 height 41
click at [547, 353] on h6 "FifthSip." at bounding box center [543, 352] width 288 height 17
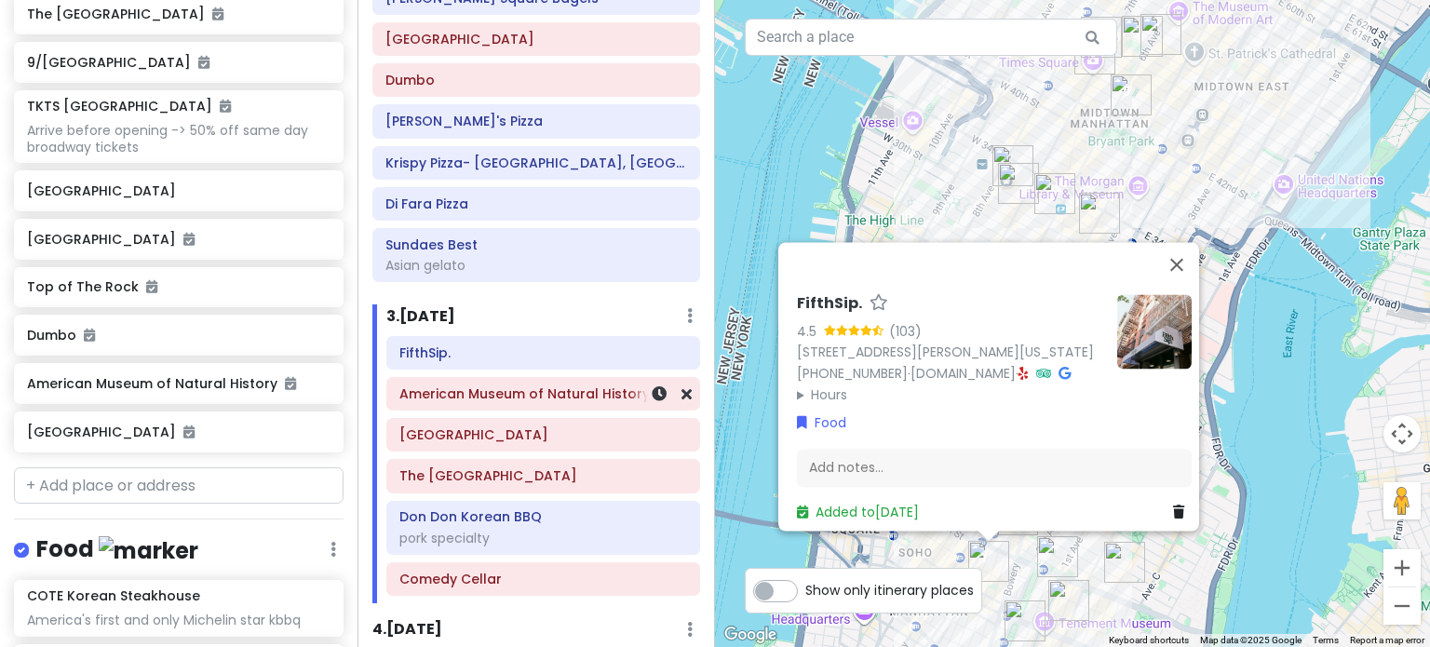
click at [536, 390] on h6 "American Museum of Natural History" at bounding box center [543, 393] width 288 height 17
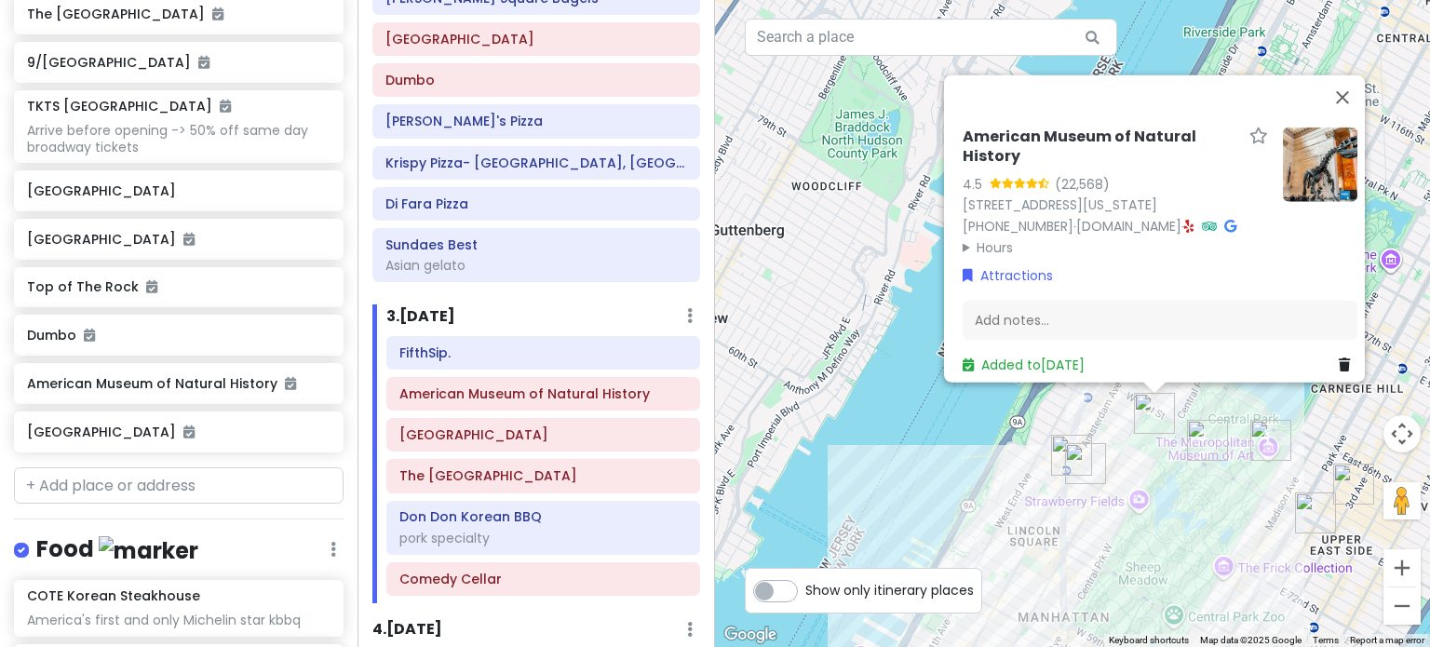
click at [1078, 459] on img "Pastrami Queen" at bounding box center [1085, 463] width 41 height 41
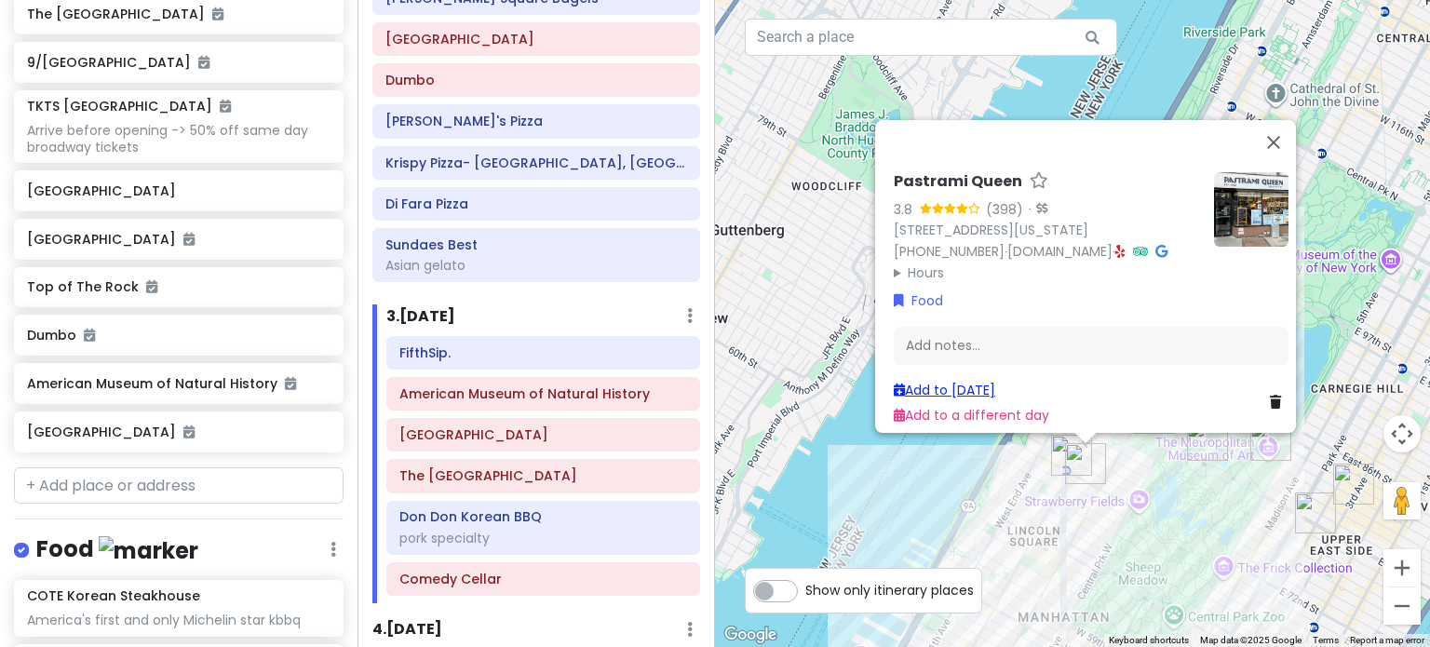
click at [951, 381] on link "Add to Sat 1/17" at bounding box center [944, 390] width 101 height 19
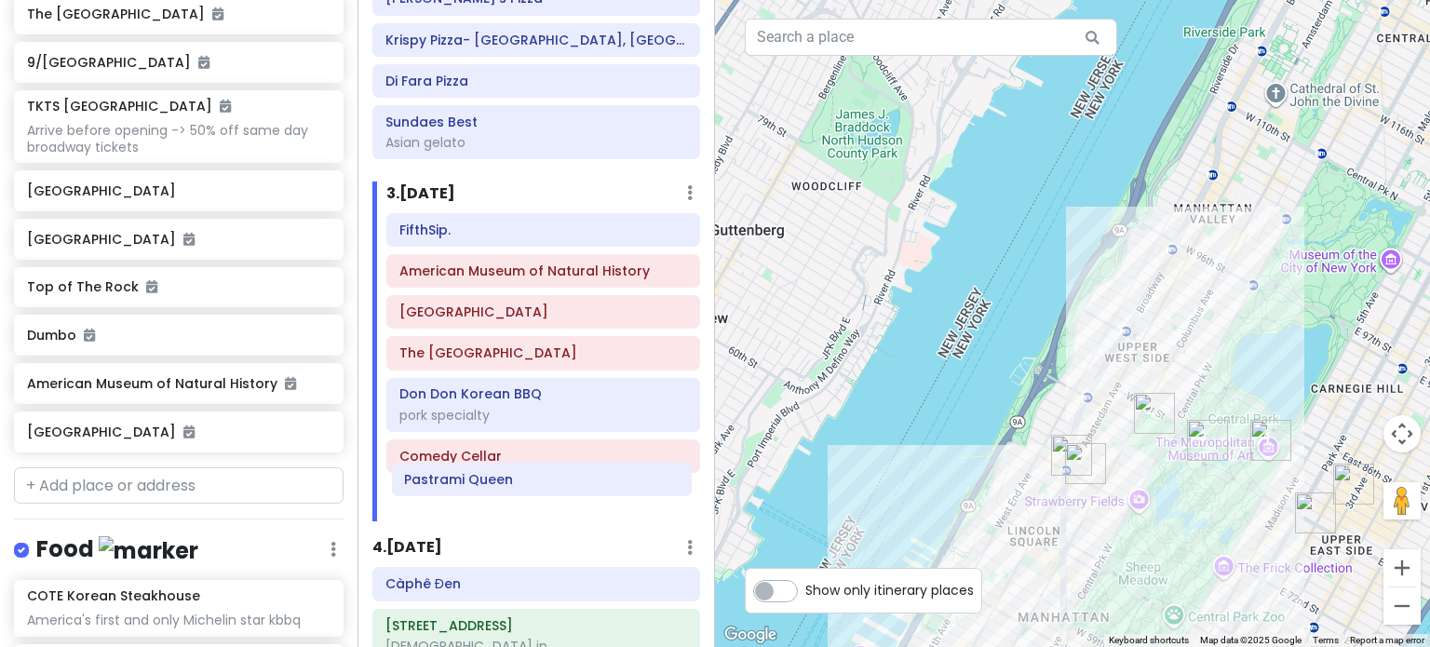
scroll to position [558, 0]
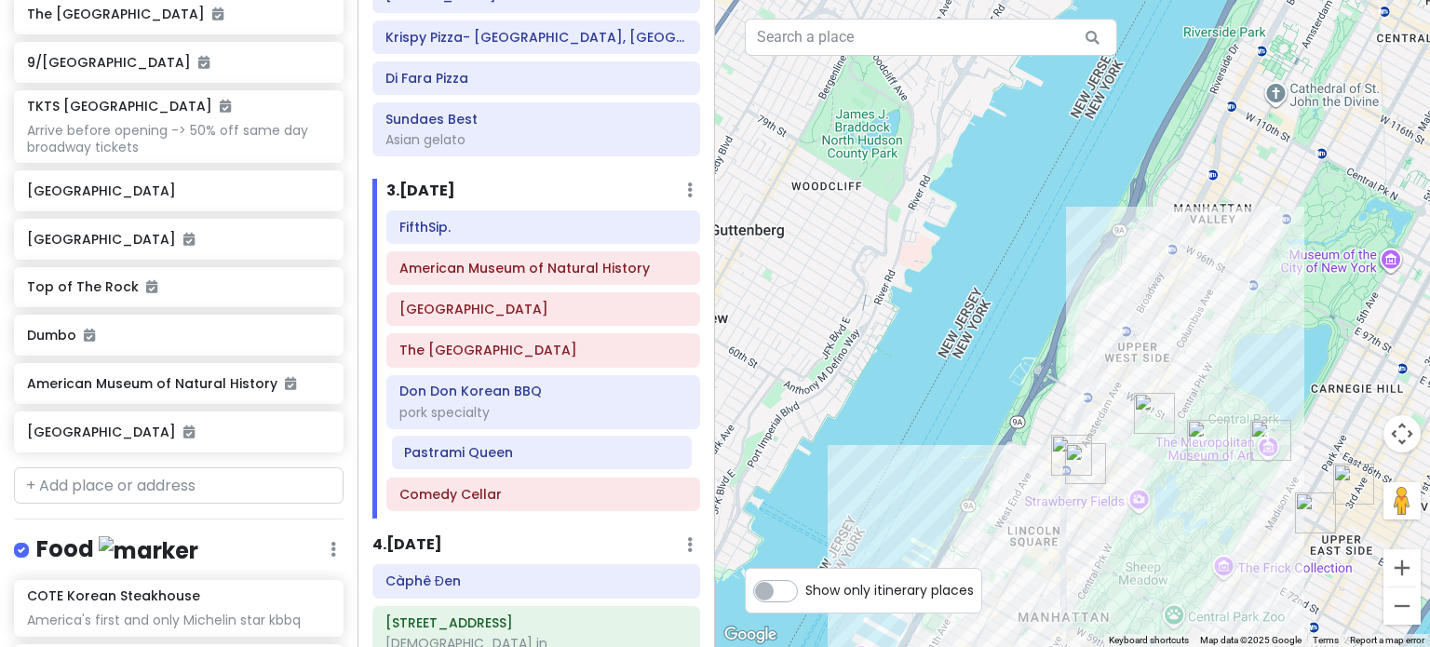
drag, startPoint x: 496, startPoint y: 618, endPoint x: 502, endPoint y: 457, distance: 161.1
click at [502, 457] on div "FifthSip. American Museum of Natural History Belvedere Castle The Metropolitan …" at bounding box center [543, 364] width 342 height 308
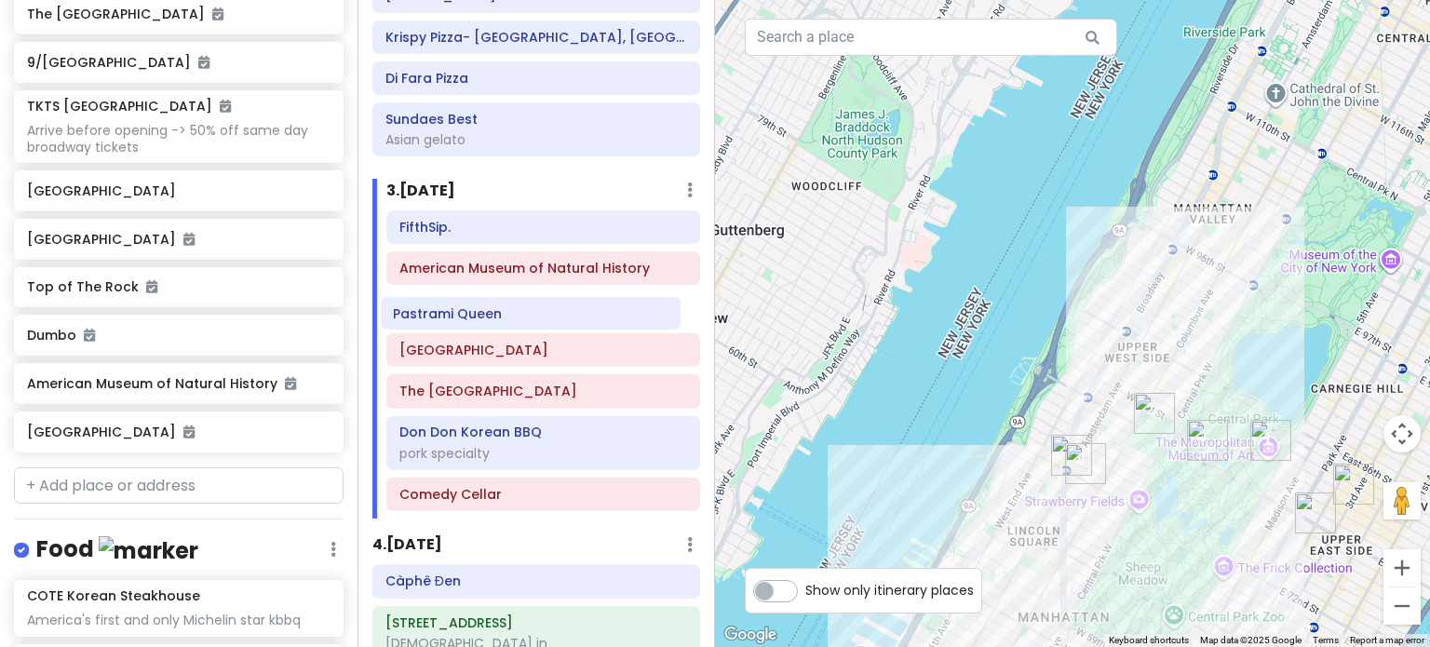
drag, startPoint x: 496, startPoint y: 457, endPoint x: 499, endPoint y: 316, distance: 141.5
click at [499, 316] on div "FifthSip. American Museum of Natural History Belvedere Castle The Metropolitan …" at bounding box center [543, 364] width 342 height 308
click at [1197, 513] on div "To navigate, press the arrow keys." at bounding box center [1072, 323] width 715 height 647
click at [1201, 438] on img "Belvedere Castle" at bounding box center [1207, 440] width 41 height 41
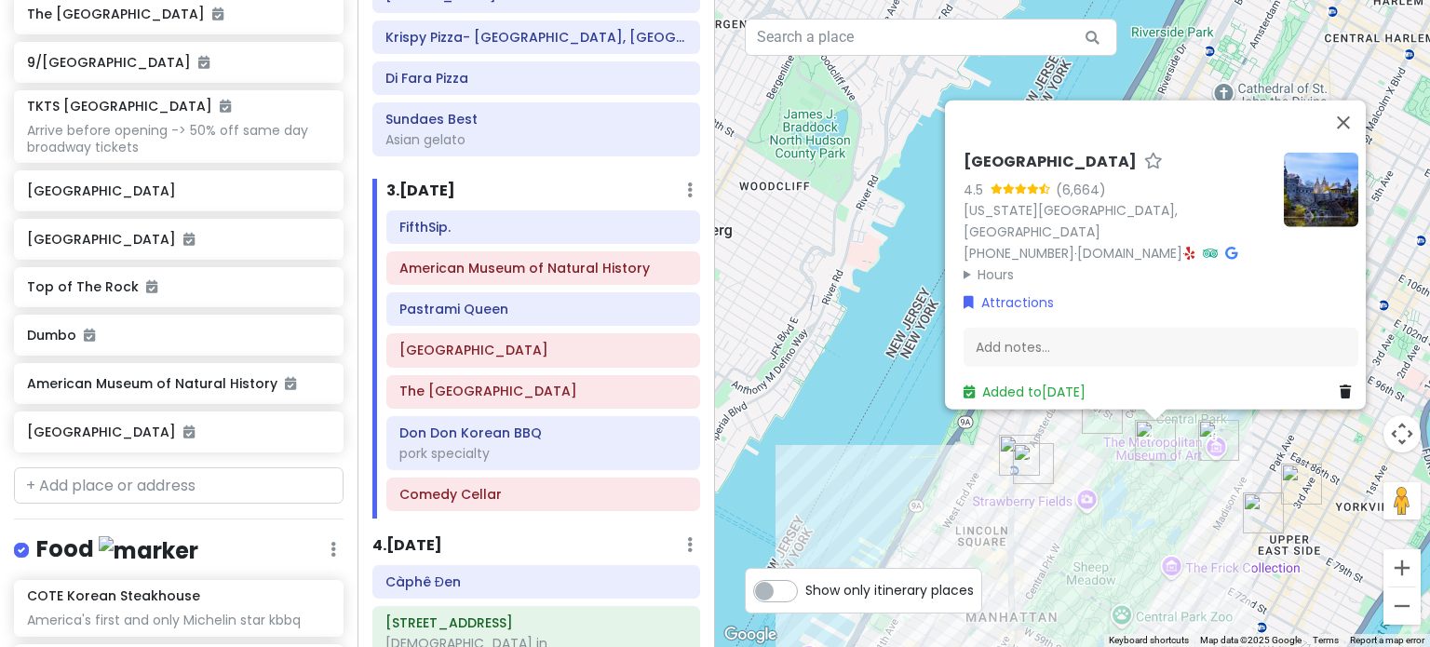
click at [1217, 442] on img "The Metropolitan Museum of Art" at bounding box center [1218, 440] width 41 height 41
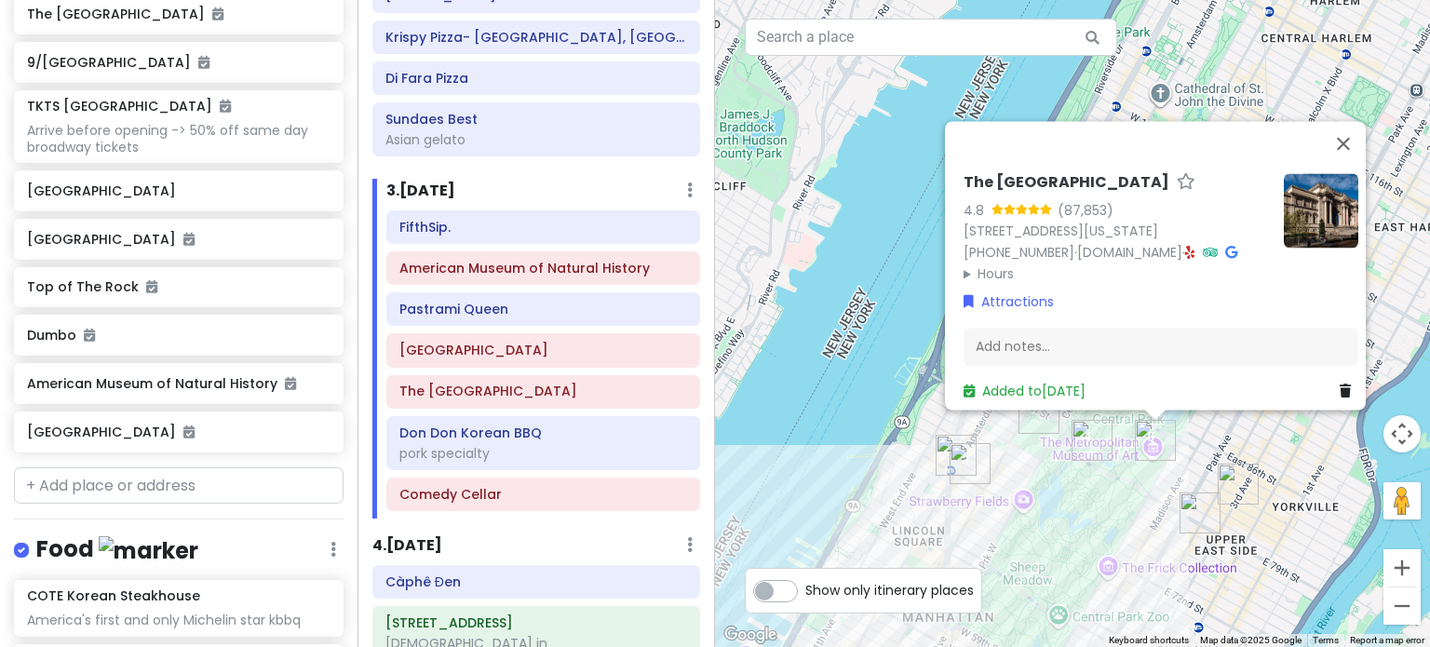
click at [1201, 502] on img "Pastrami Queen" at bounding box center [1199, 512] width 41 height 41
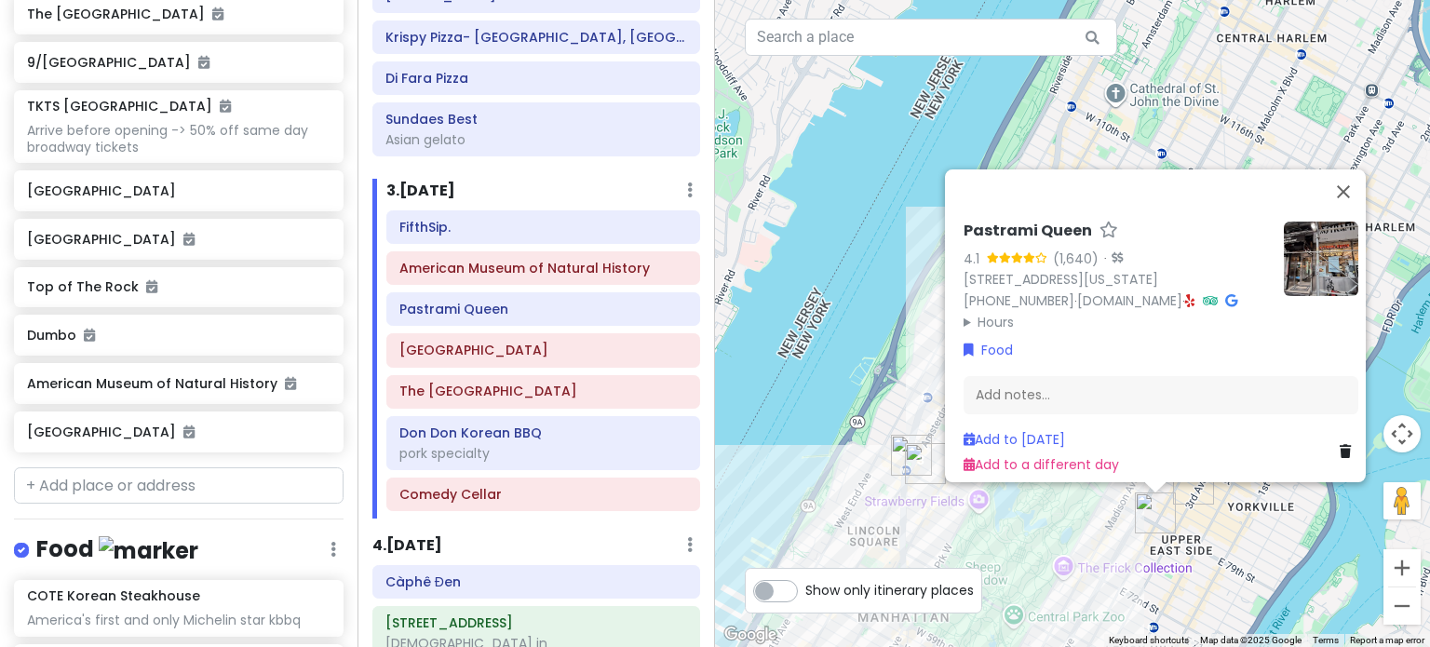
click at [1207, 487] on img "PopUp Bagels" at bounding box center [1193, 484] width 41 height 41
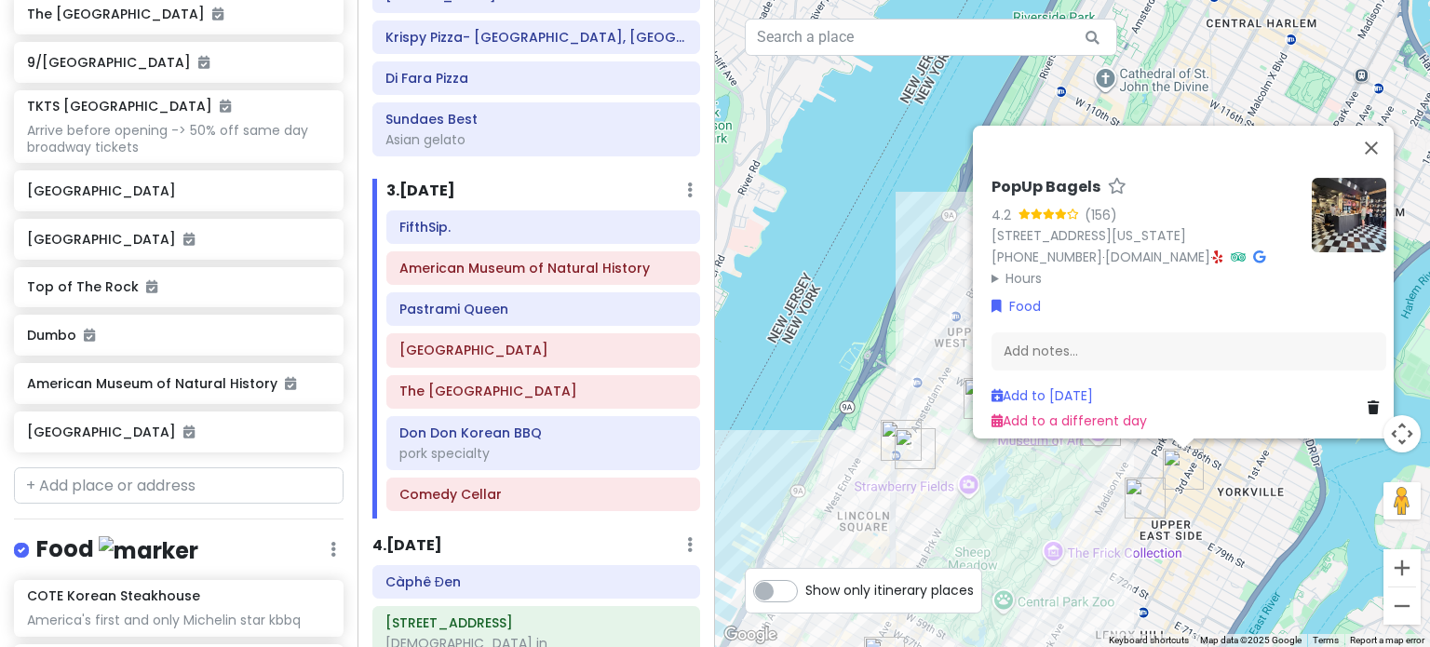
drag, startPoint x: 1200, startPoint y: 505, endPoint x: 1238, endPoint y: 464, distance: 56.7
click at [1238, 464] on div "PopUp Bagels 4.2 (156) 1457 3rd Ave, New York, NY 10028, USA (203) 297-8819 · w…" at bounding box center [1072, 323] width 715 height 647
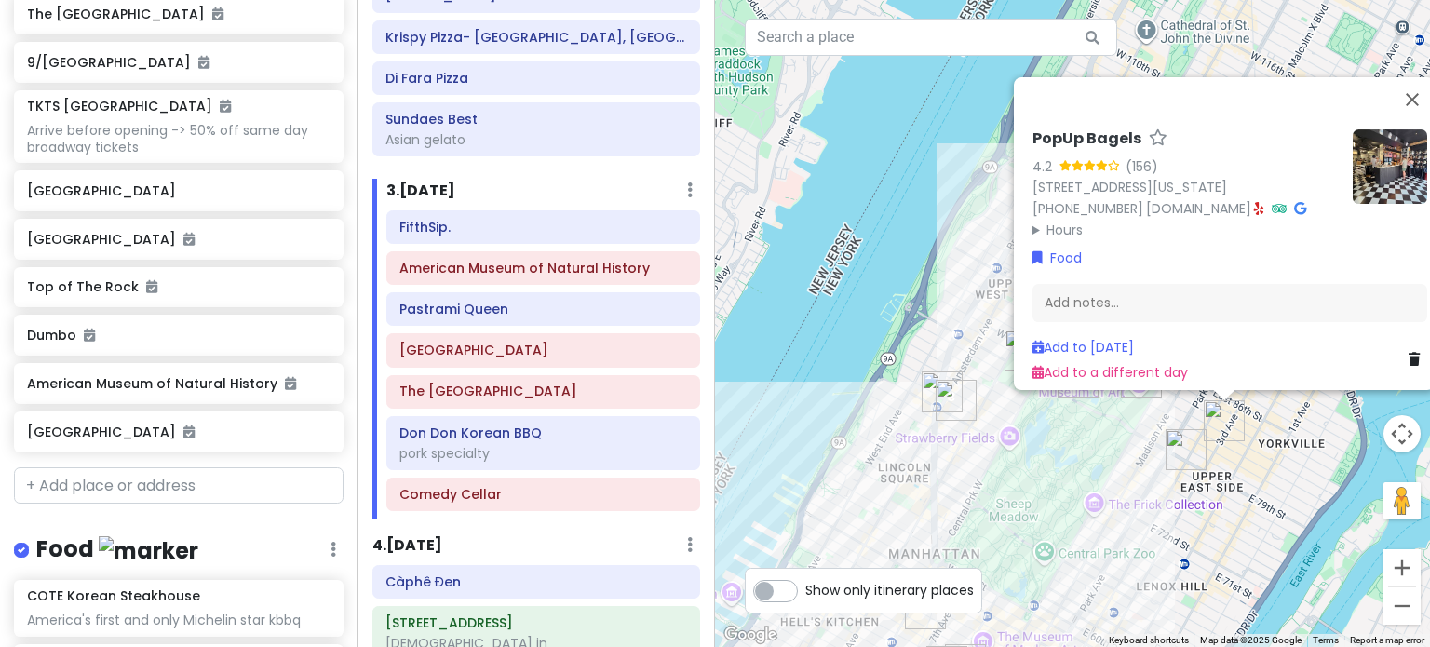
click at [930, 383] on img "Gray's Papaya" at bounding box center [941, 391] width 41 height 41
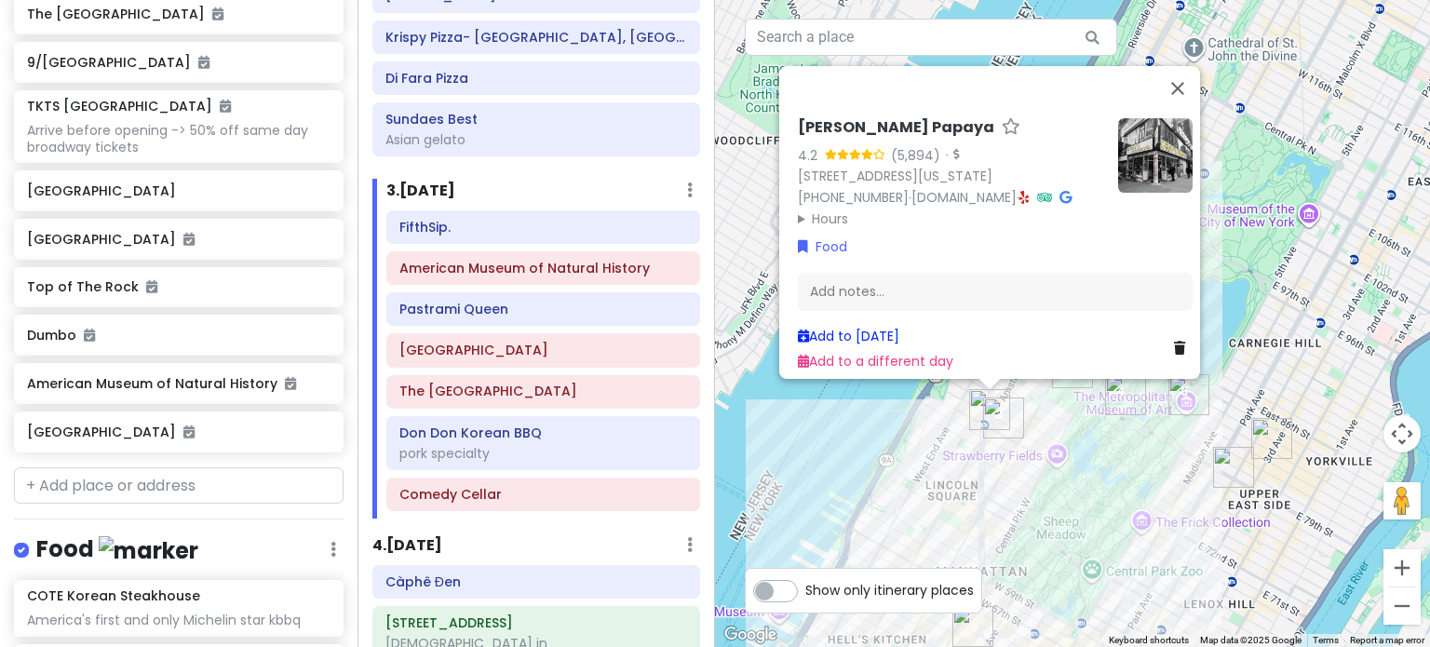
click at [831, 327] on link "Add to Sat 1/17" at bounding box center [848, 336] width 101 height 19
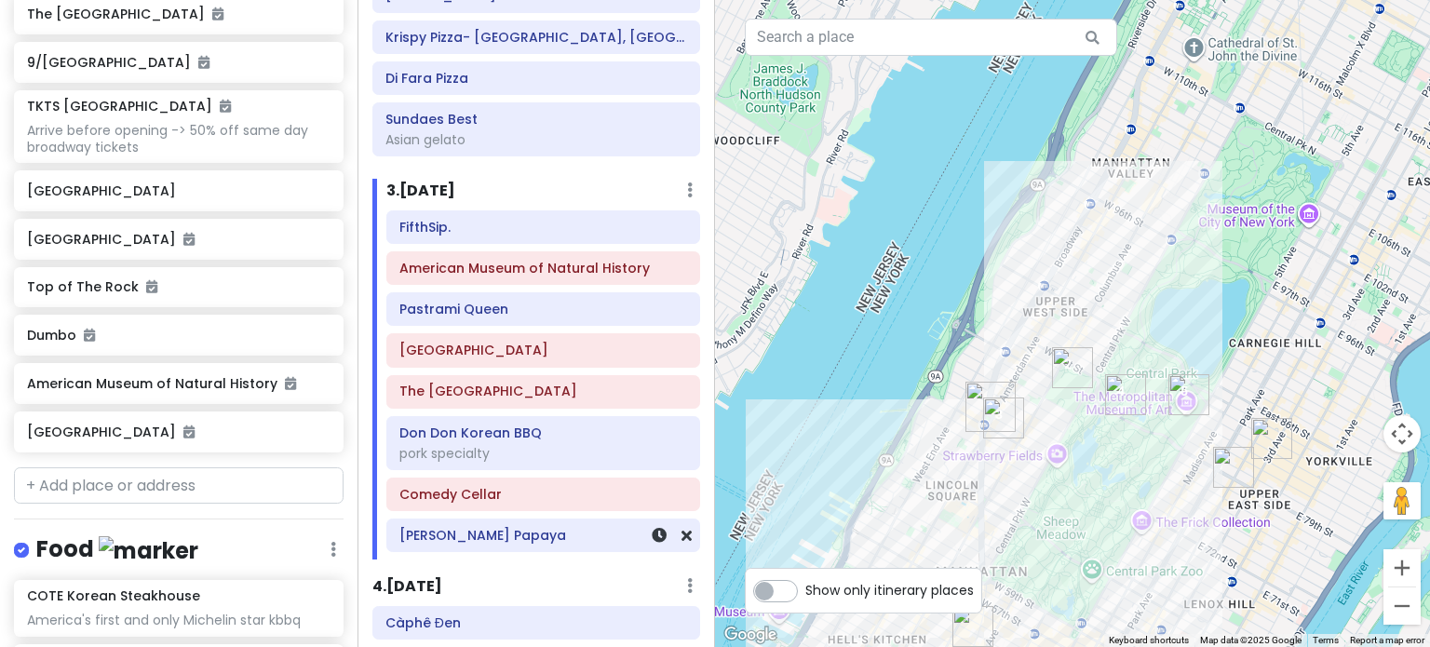
scroll to position [566, 0]
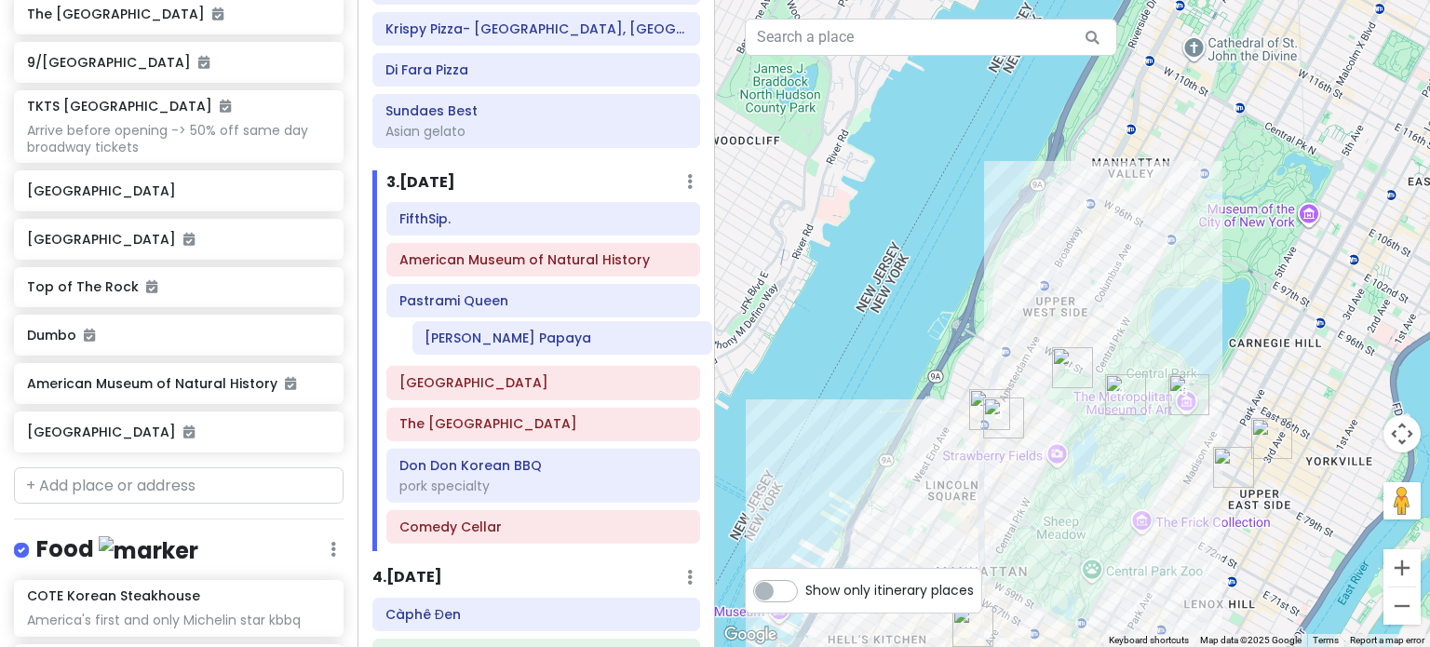
drag, startPoint x: 493, startPoint y: 538, endPoint x: 519, endPoint y: 347, distance: 192.6
click at [519, 347] on div "FifthSip. American Museum of Natural History Pastrami Queen Belvedere Castle Th…" at bounding box center [543, 376] width 342 height 349
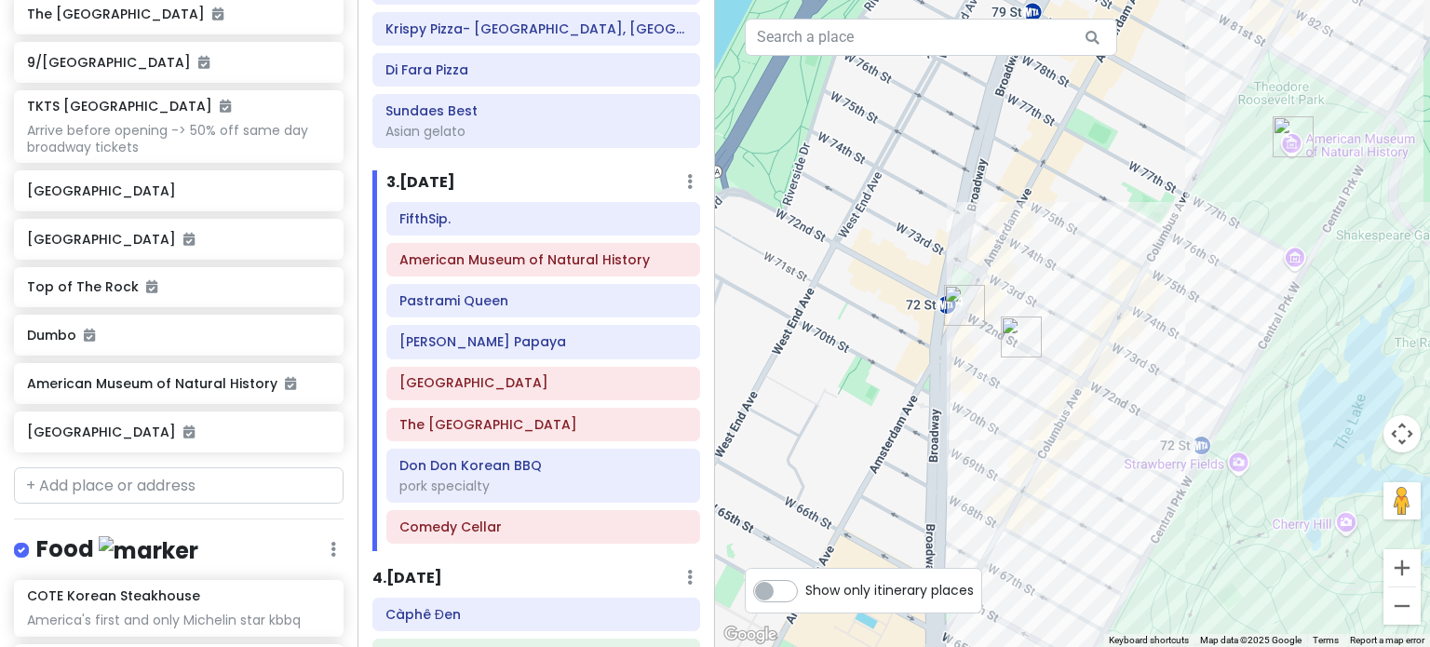
click at [1288, 134] on img "American Museum of Natural History" at bounding box center [1292, 136] width 41 height 41
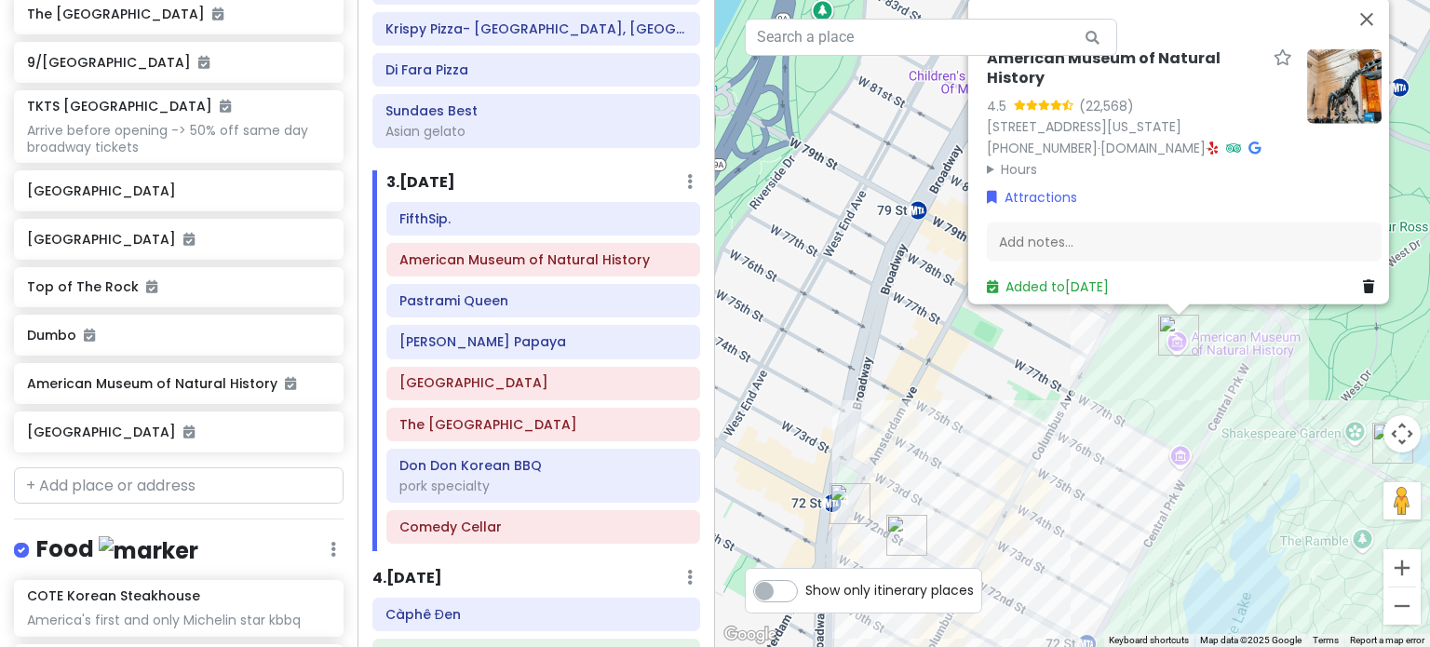
drag, startPoint x: 1030, startPoint y: 427, endPoint x: 1065, endPoint y: 336, distance: 97.5
click at [1064, 334] on div "American Museum of Natural History 4.5 (22,568) 200 Central Prk W, New York, NY…" at bounding box center [1072, 323] width 715 height 647
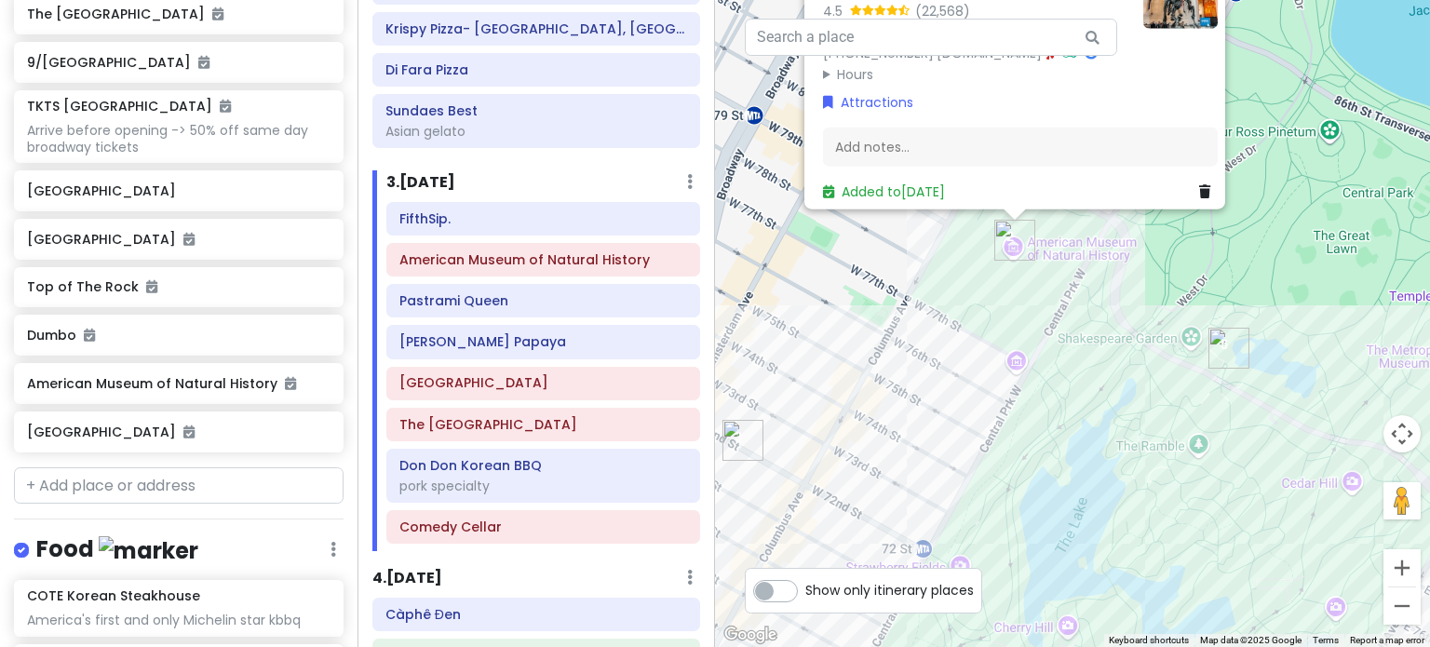
drag, startPoint x: 1303, startPoint y: 394, endPoint x: 1119, endPoint y: 343, distance: 191.0
click at [1119, 343] on div "American Museum of Natural History 4.5 (22,568) 200 Central Prk W, New York, NY…" at bounding box center [1072, 323] width 715 height 647
click at [1138, 330] on div "American Museum of Natural History 4.5 (22,568) 200 Central Prk W, New York, NY…" at bounding box center [1072, 323] width 715 height 647
click at [1152, 307] on div "American Museum of Natural History 4.5 (22,568) 200 Central Prk W, New York, NY…" at bounding box center [1072, 323] width 715 height 647
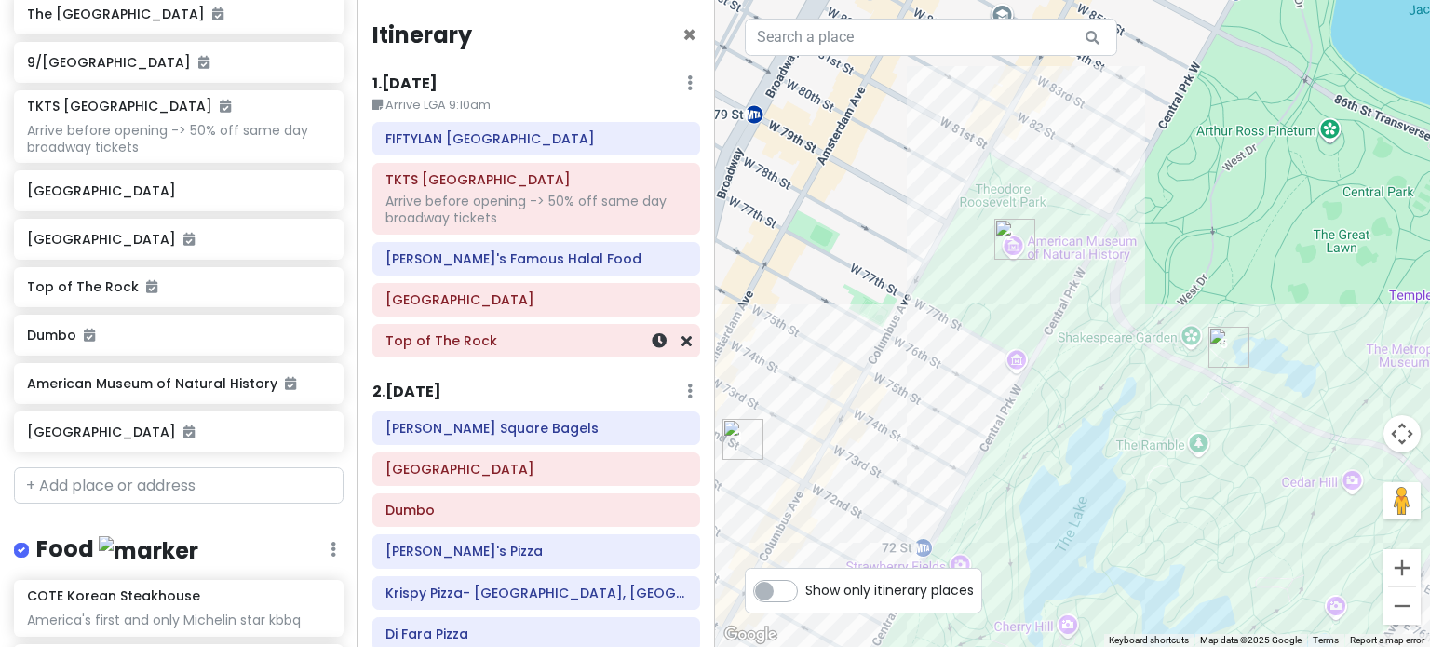
scroll to position [0, 0]
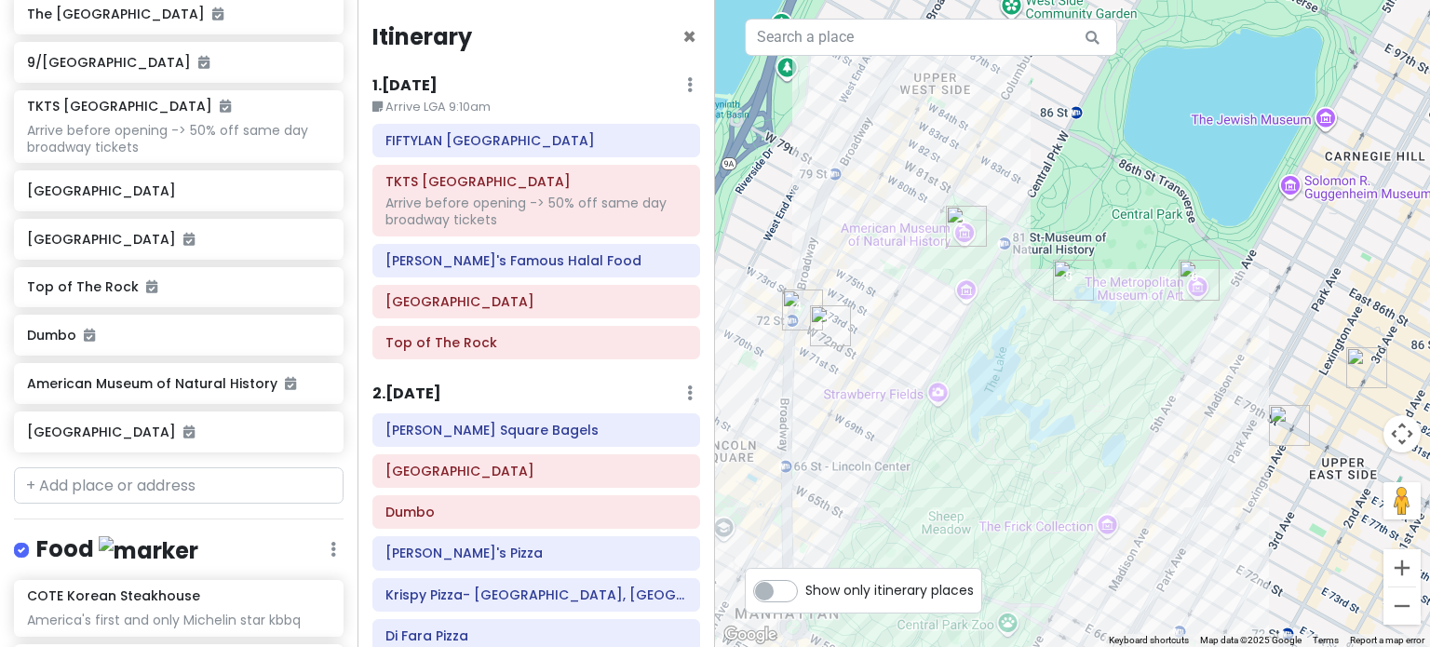
drag, startPoint x: 1016, startPoint y: 438, endPoint x: 987, endPoint y: 308, distance: 133.7
click at [987, 308] on div at bounding box center [1072, 323] width 715 height 647
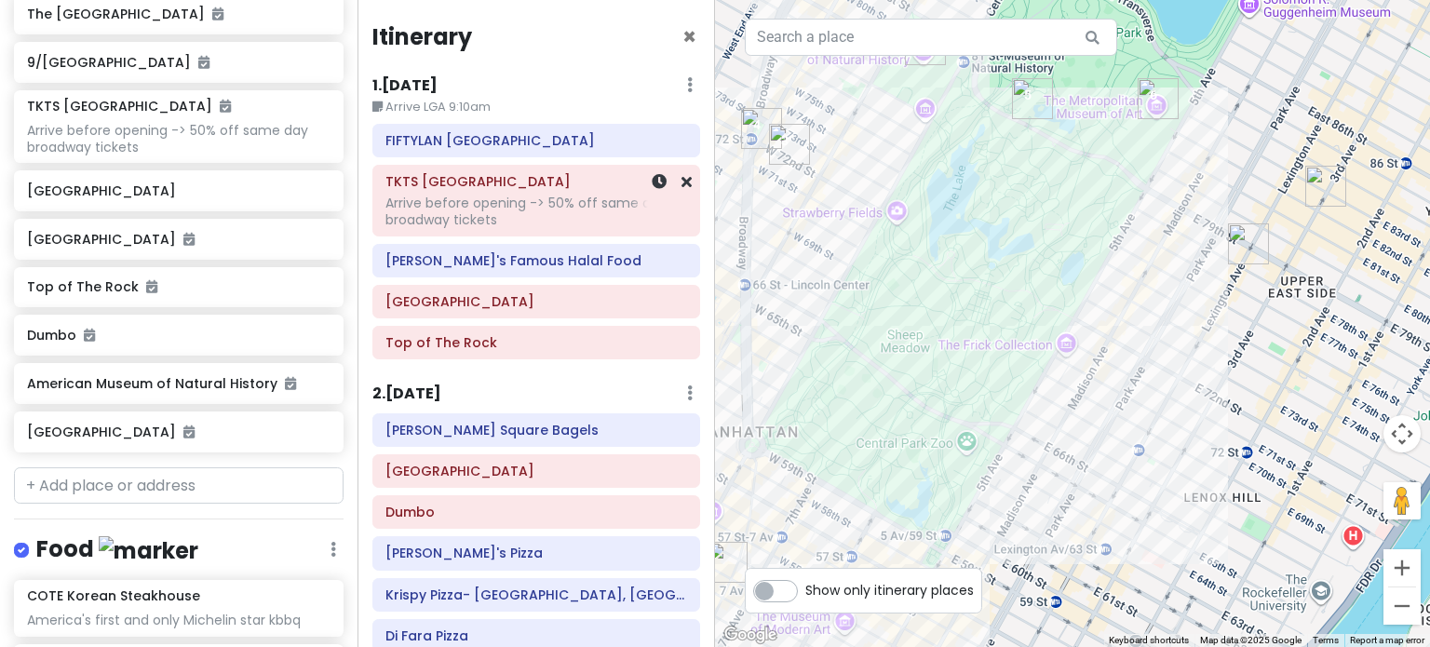
click at [510, 188] on h6 "TKTS [GEOGRAPHIC_DATA]" at bounding box center [536, 181] width 302 height 17
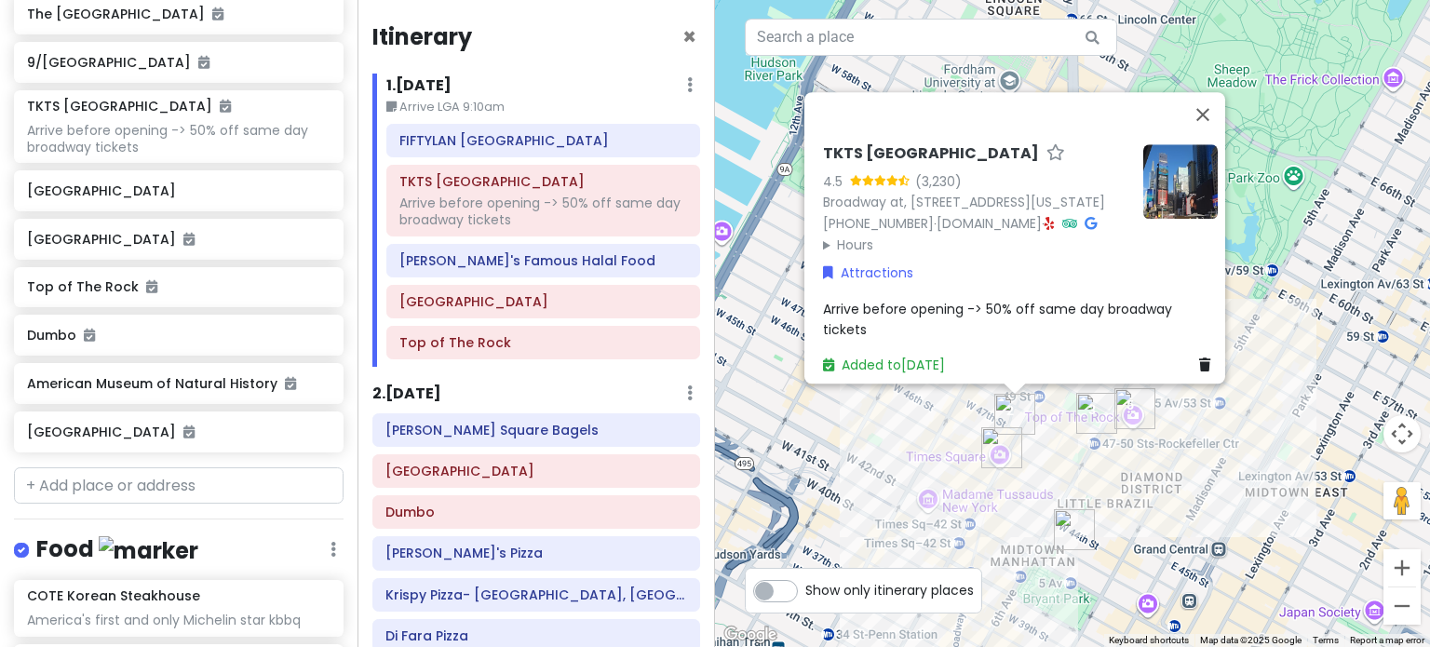
drag, startPoint x: 1170, startPoint y: 573, endPoint x: 1194, endPoint y: 338, distance: 236.7
click at [1194, 339] on div "TKTS Times Square 4.5 (3,230) Broadway at, W 47th St, New York, NY 10036, USA (…" at bounding box center [1072, 323] width 715 height 647
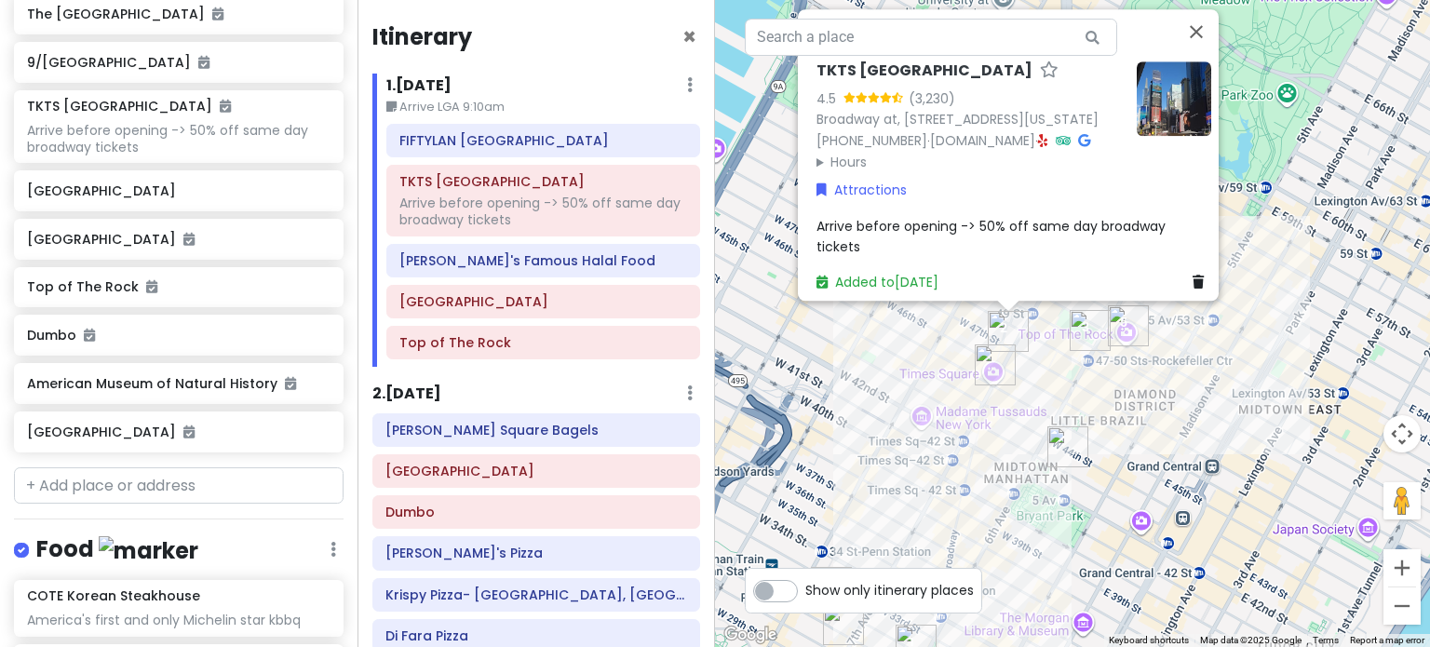
click at [1147, 412] on div "TKTS Times Square 4.5 (3,230) Broadway at, W 47th St, New York, NY 10036, USA (…" at bounding box center [1072, 323] width 715 height 647
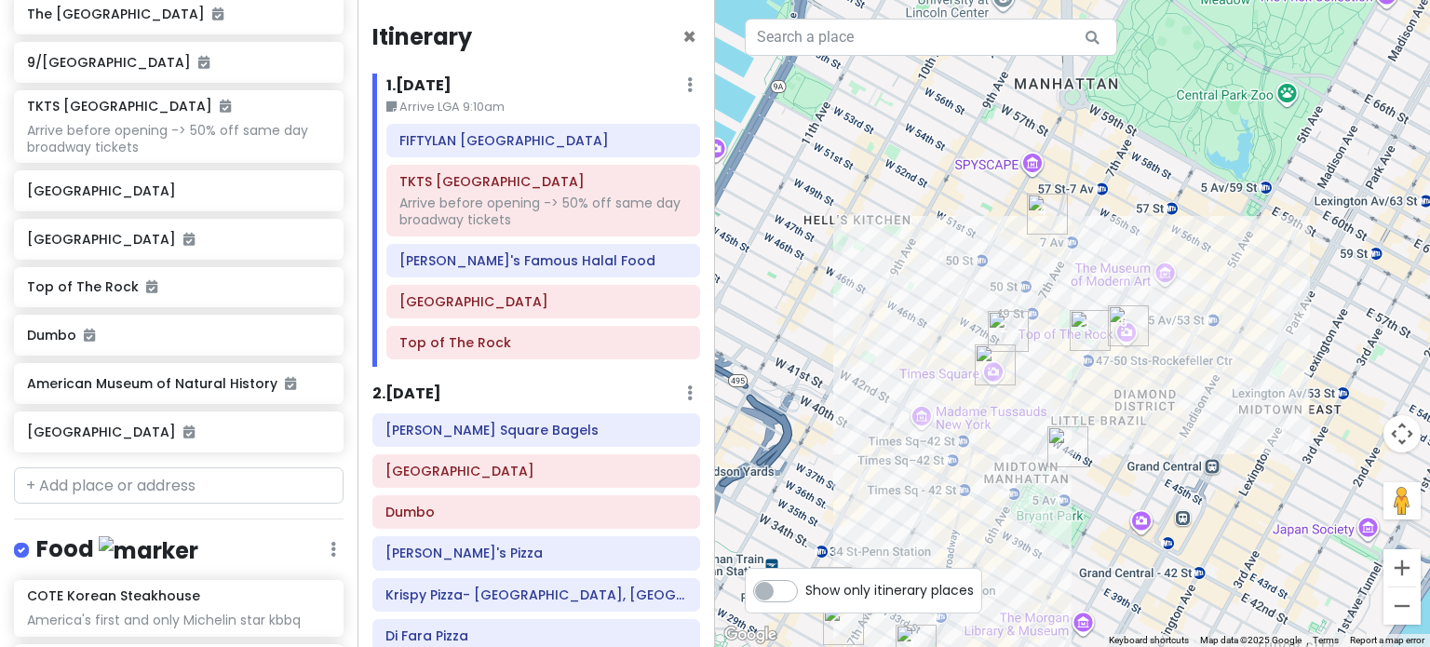
click at [1080, 442] on img "Don Don Korean BBQ" at bounding box center [1067, 446] width 41 height 41
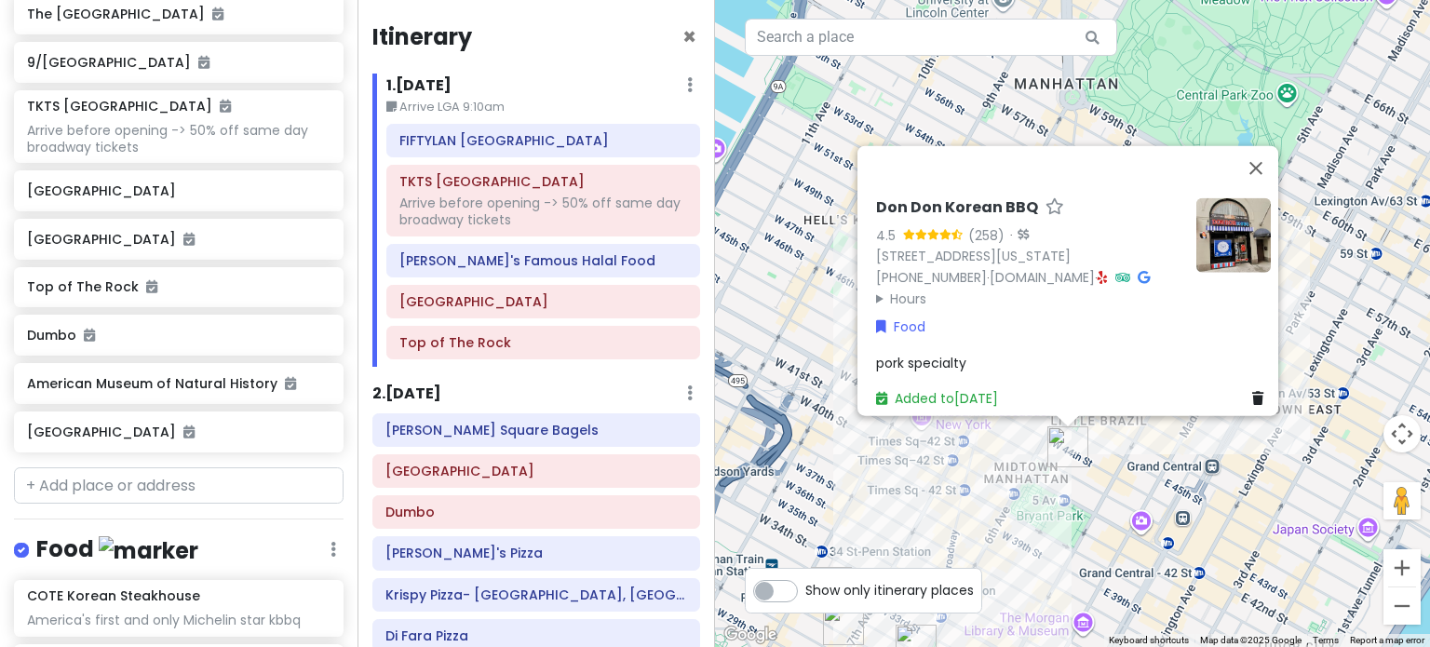
click at [1121, 461] on div "Don Don Korean BBQ 4.5 (258) · 37 W 43rd St, New York, NY 10036, USA (646) 864-…" at bounding box center [1072, 323] width 715 height 647
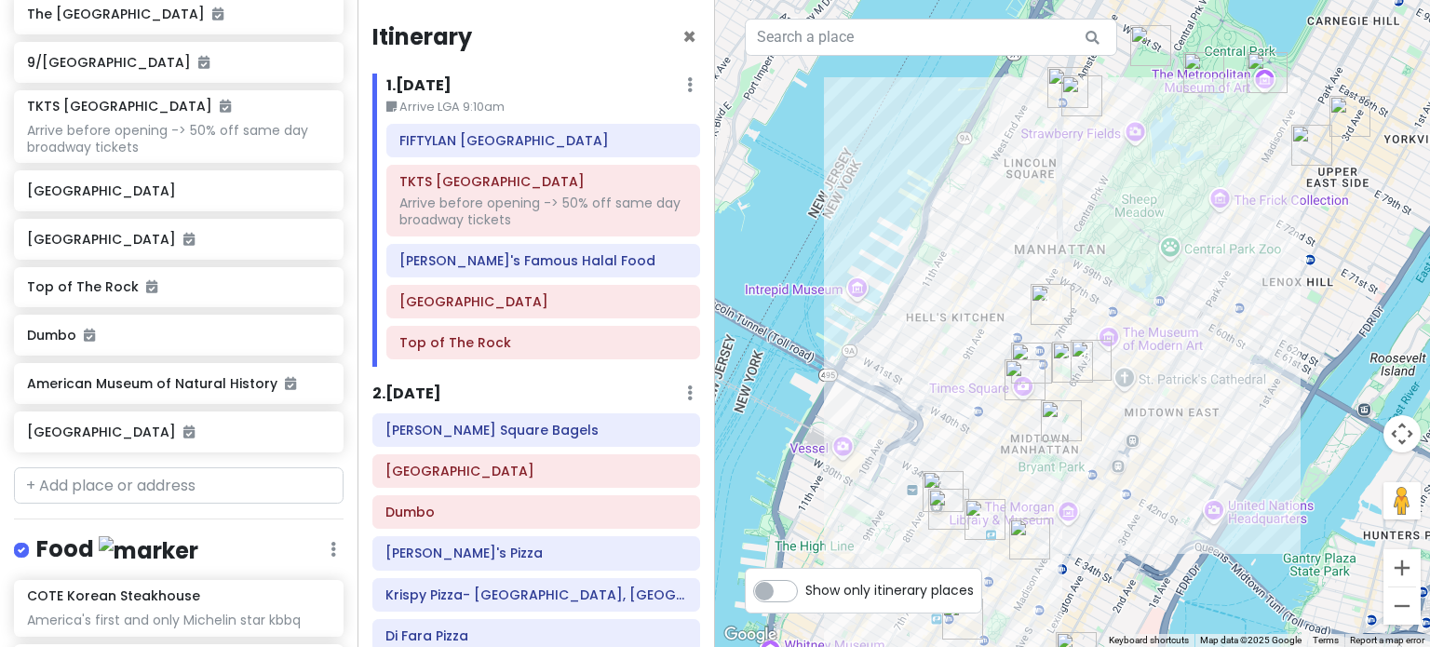
drag, startPoint x: 1165, startPoint y: 484, endPoint x: 1160, endPoint y: 476, distance: 10.1
click at [1160, 476] on div at bounding box center [1072, 323] width 715 height 647
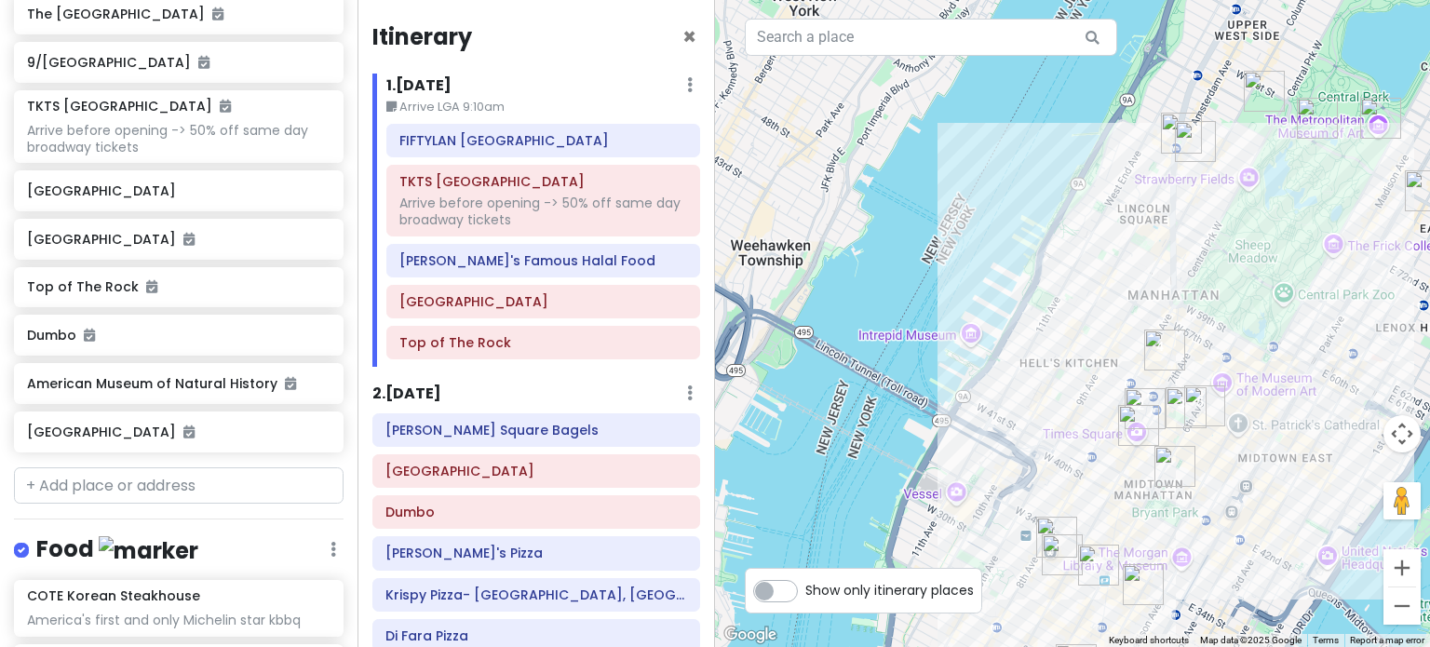
drag, startPoint x: 1141, startPoint y: 477, endPoint x: 1296, endPoint y: 536, distance: 165.6
click at [1295, 536] on div at bounding box center [1072, 323] width 715 height 647
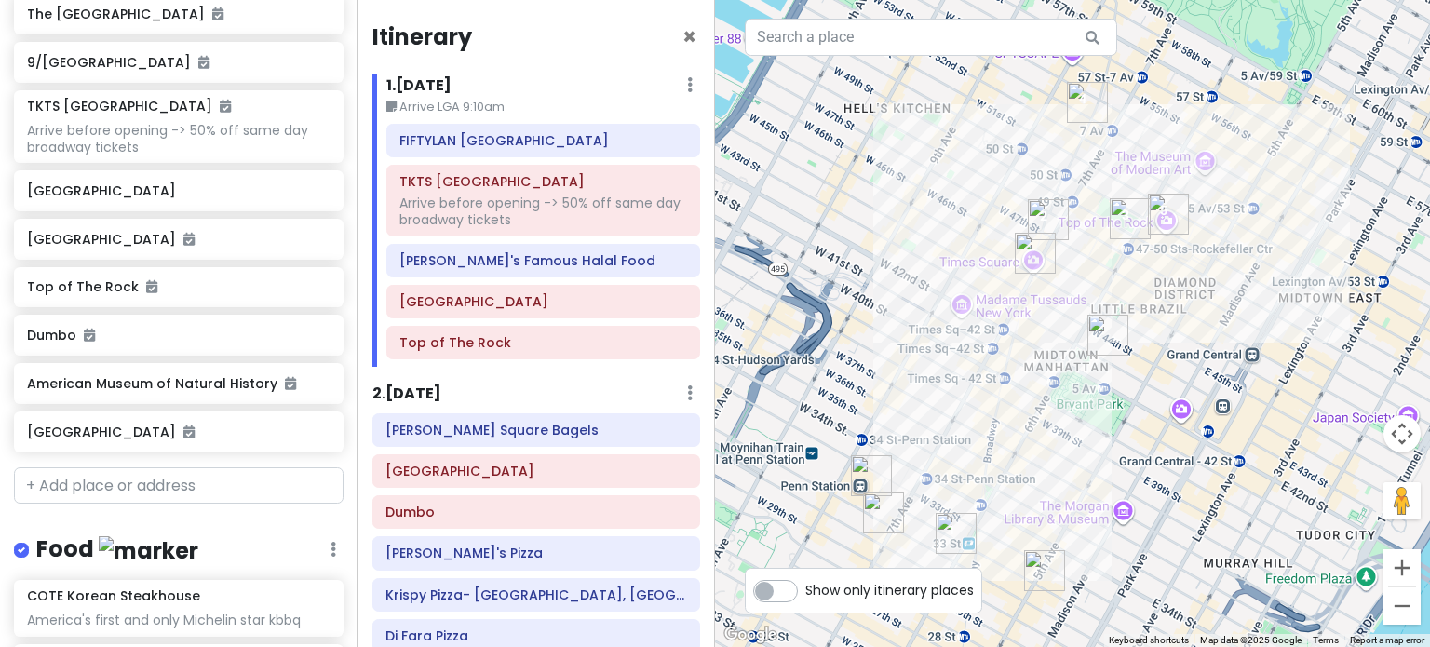
drag, startPoint x: 1230, startPoint y: 522, endPoint x: 1091, endPoint y: 358, distance: 215.2
click at [1091, 358] on div at bounding box center [1072, 323] width 715 height 647
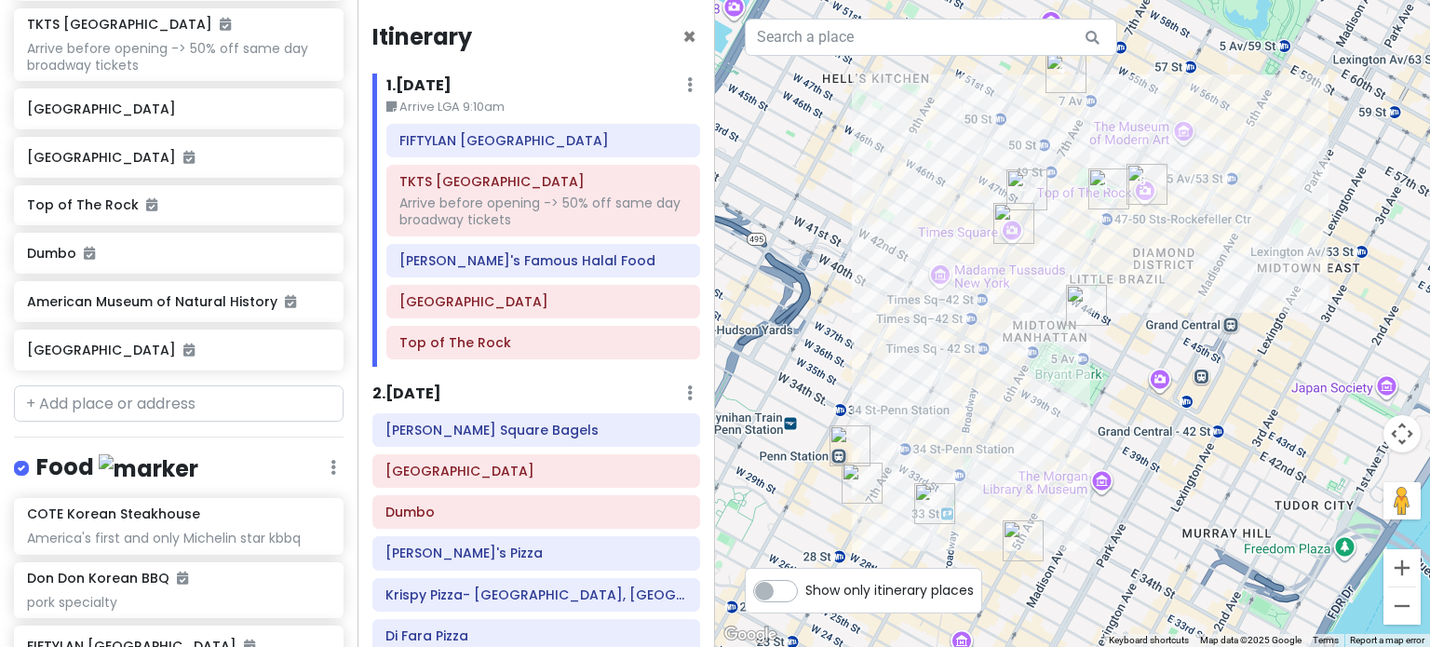
scroll to position [707, 0]
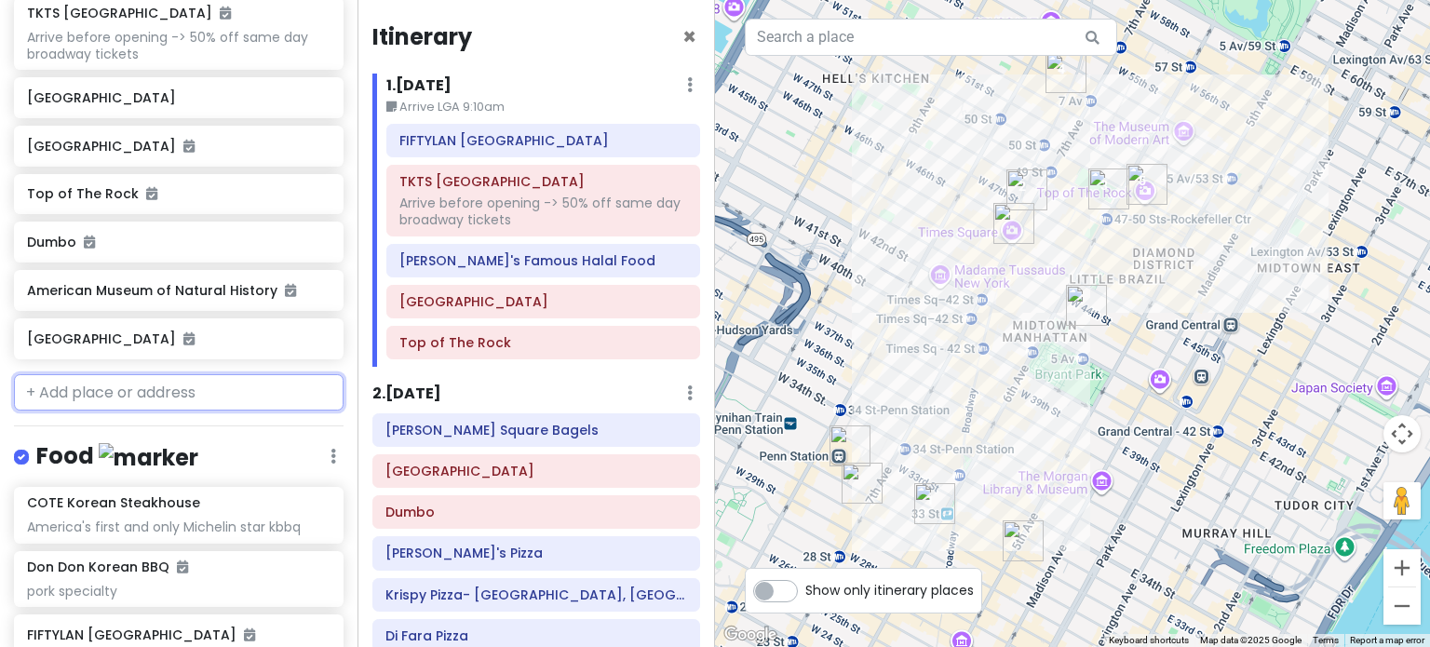
click at [156, 374] on input "text" at bounding box center [178, 392] width 329 height 37
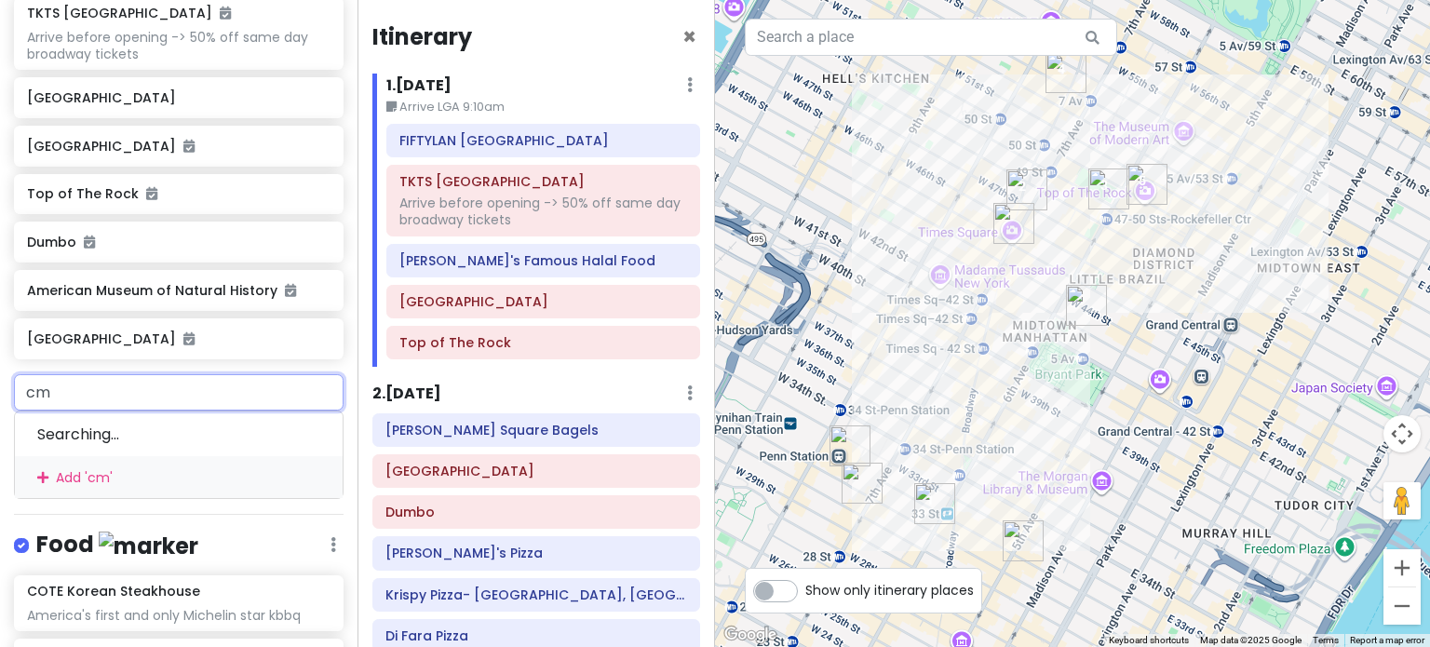
type input "c"
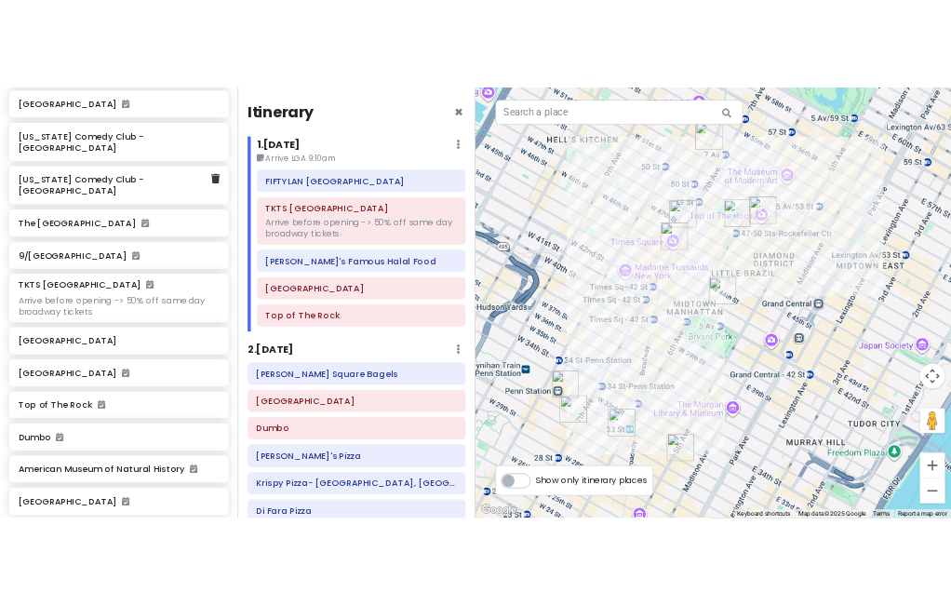
scroll to position [242, 0]
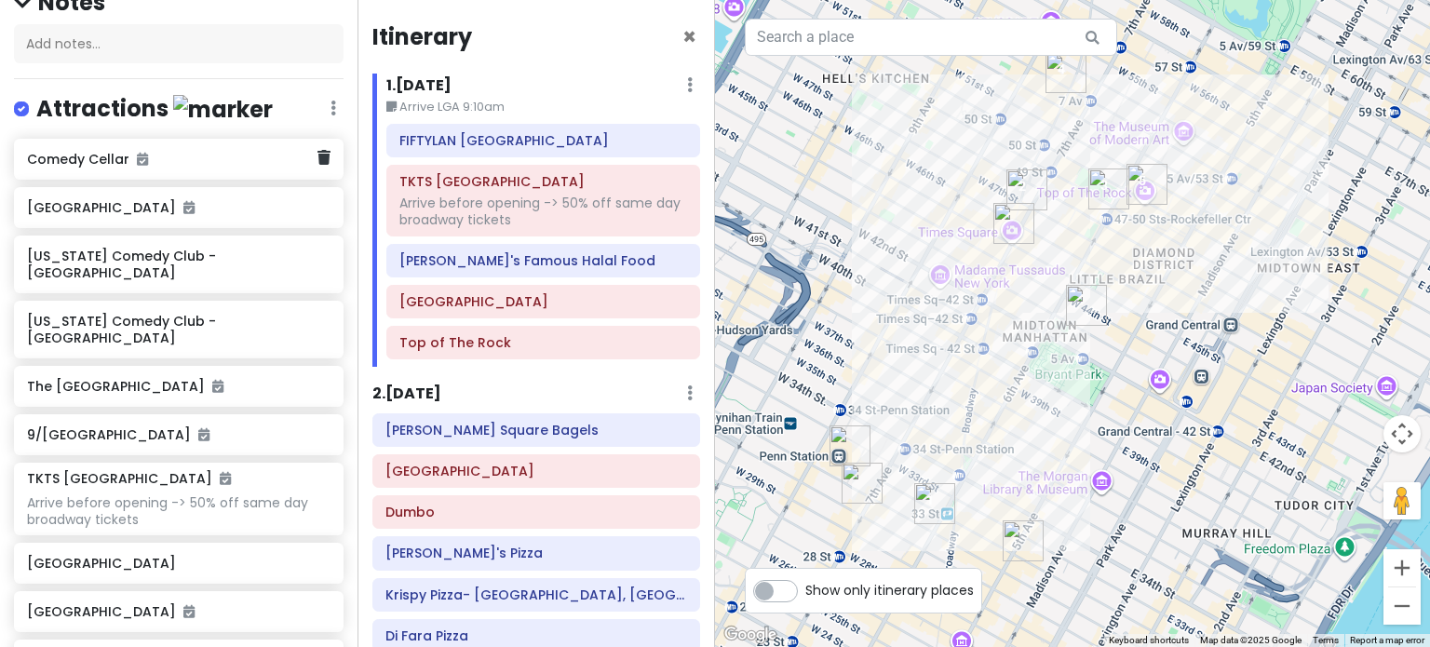
click at [149, 169] on div "Comedy Cellar" at bounding box center [171, 159] width 289 height 26
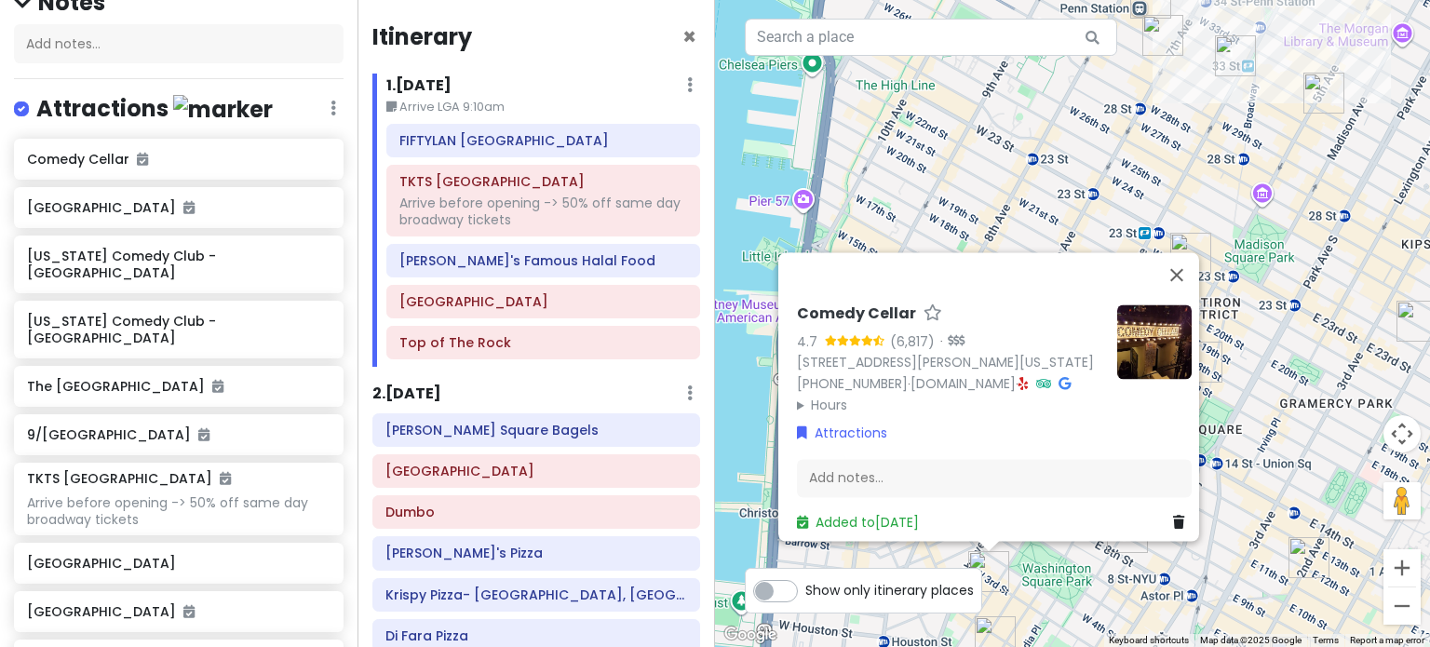
click at [1141, 584] on div "Comedy Cellar 4.7 (6,817) · 117 MacDougal St, New York, NY 10012, USA (212) 254…" at bounding box center [1072, 323] width 715 height 647
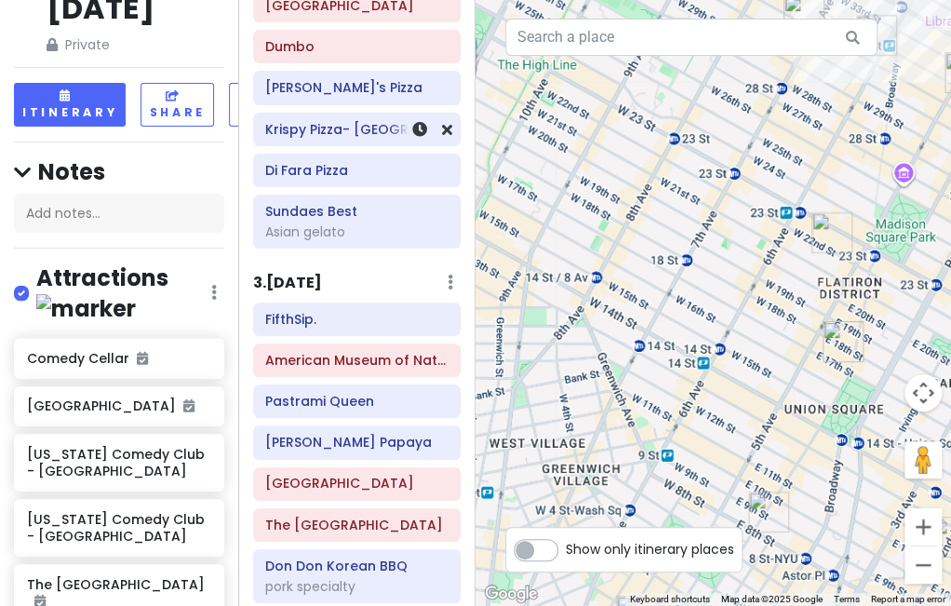
scroll to position [0, 0]
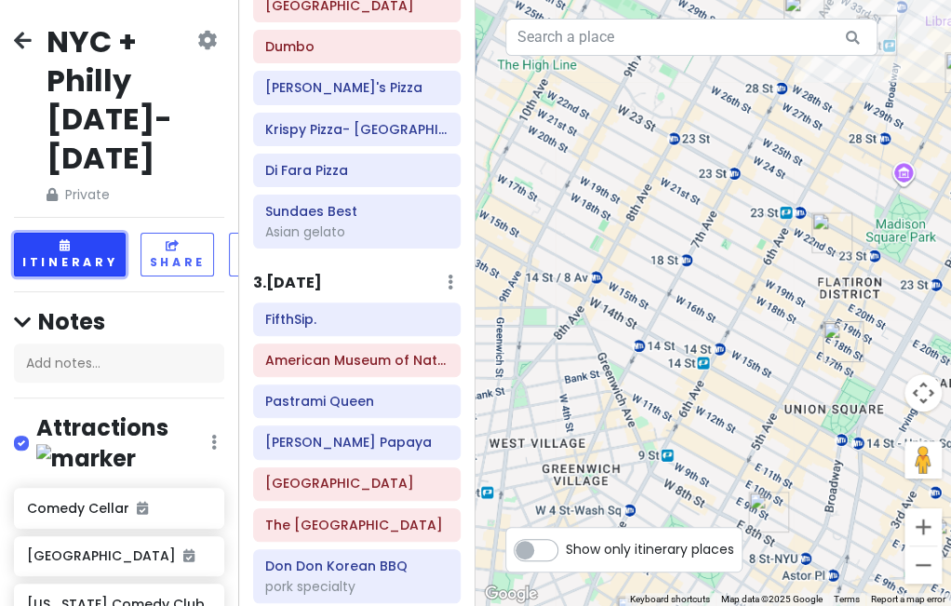
click at [82, 260] on button "Itinerary" at bounding box center [70, 255] width 112 height 44
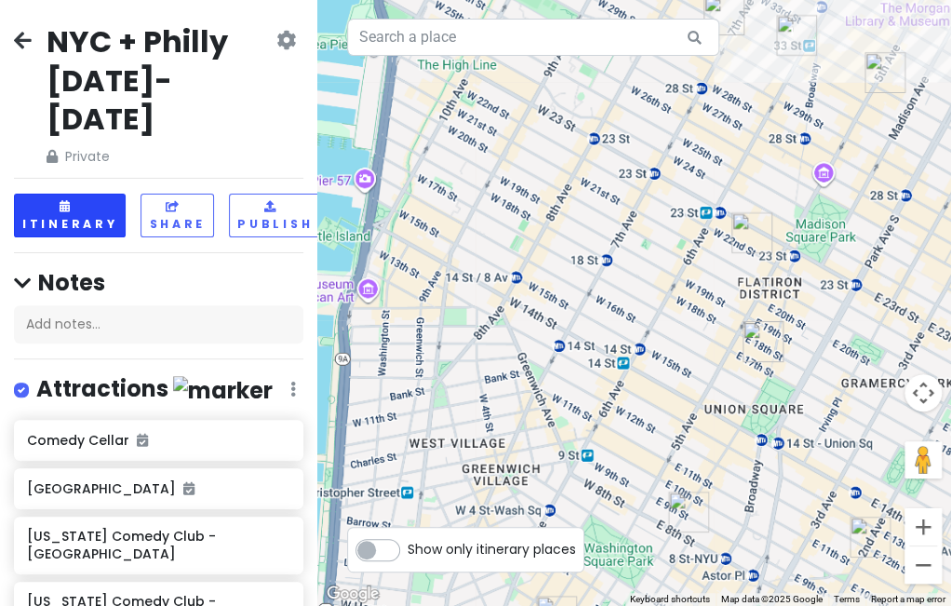
drag, startPoint x: 79, startPoint y: 260, endPoint x: 58, endPoint y: 196, distance: 66.8
click at [75, 268] on div "Notes Add notes..." at bounding box center [158, 305] width 289 height 75
click at [60, 194] on button "Itinerary" at bounding box center [70, 216] width 112 height 44
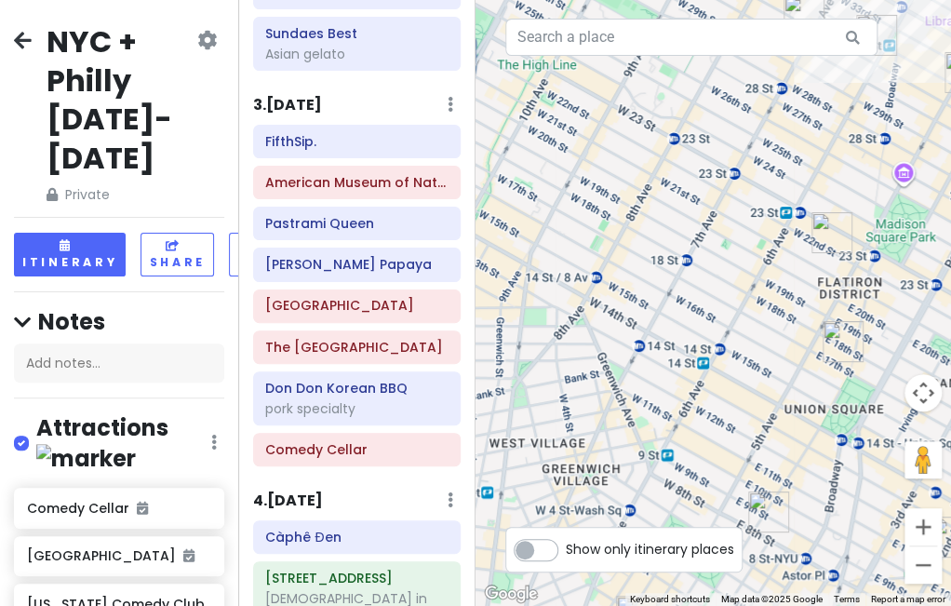
scroll to position [652, 0]
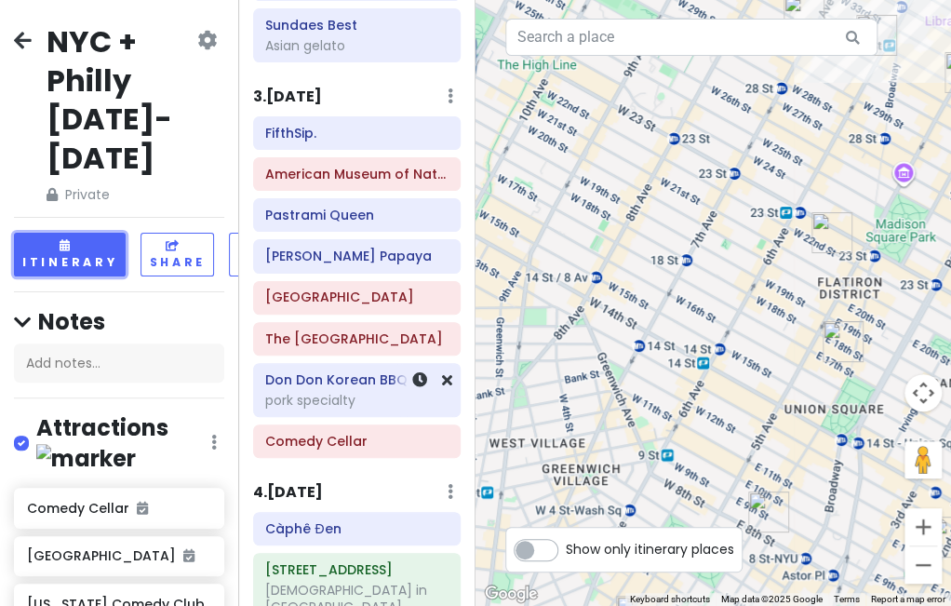
click at [286, 379] on h6 "Don Don Korean BBQ" at bounding box center [356, 379] width 182 height 17
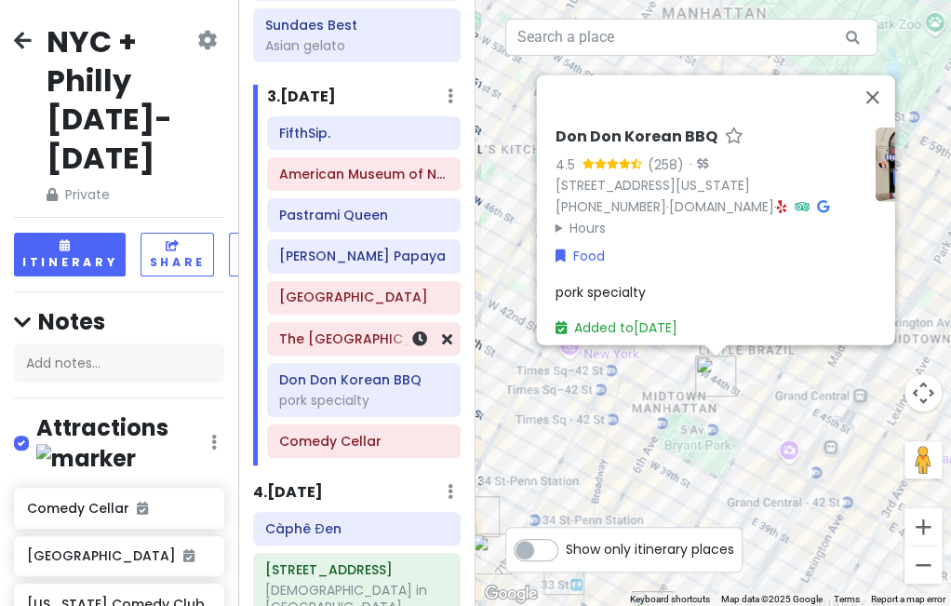
click at [335, 339] on h6 "The [GEOGRAPHIC_DATA]" at bounding box center [363, 338] width 168 height 17
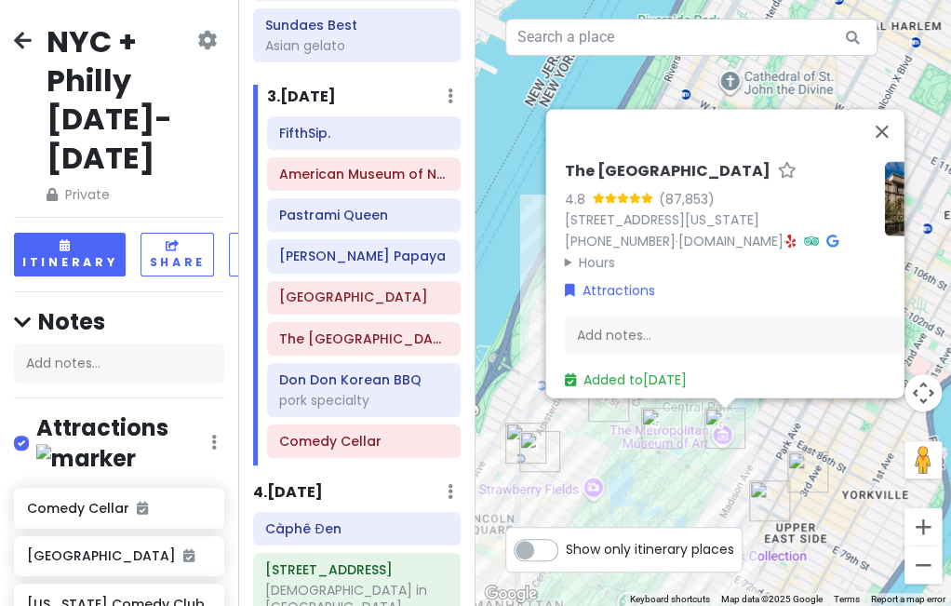
drag, startPoint x: 599, startPoint y: 456, endPoint x: 677, endPoint y: 473, distance: 79.1
click at [677, 473] on div "The Metropolitan Museum of Art 4.8 (87,853) 1000 5th Ave, New York, NY 10028, U…" at bounding box center [714, 303] width 476 height 606
click at [746, 461] on div "The Metropolitan Museum of Art 4.8 (87,853) 1000 5th Ave, New York, NY 10028, U…" at bounding box center [714, 303] width 476 height 606
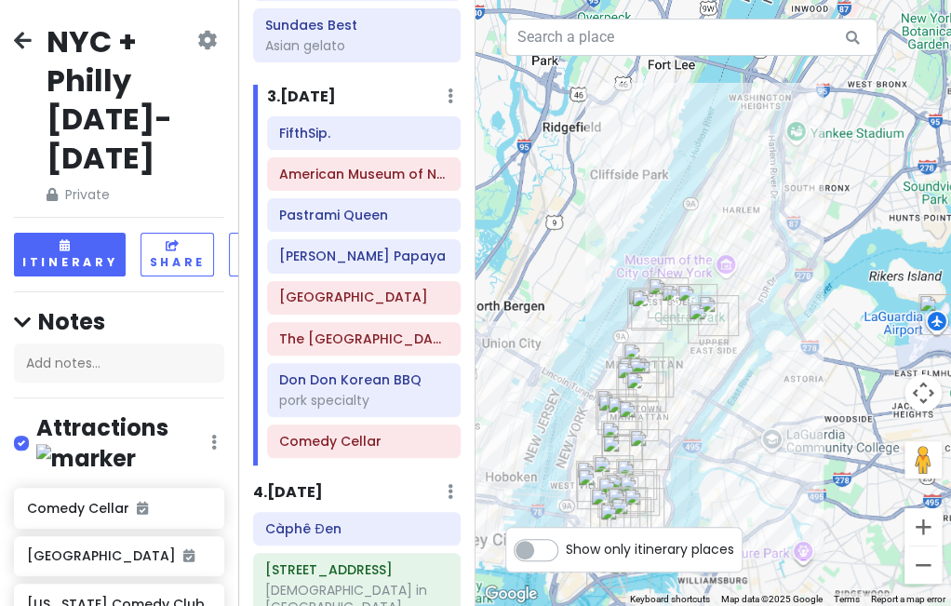
drag, startPoint x: 789, startPoint y: 531, endPoint x: 736, endPoint y: 332, distance: 206.1
click at [736, 333] on div at bounding box center [714, 303] width 476 height 606
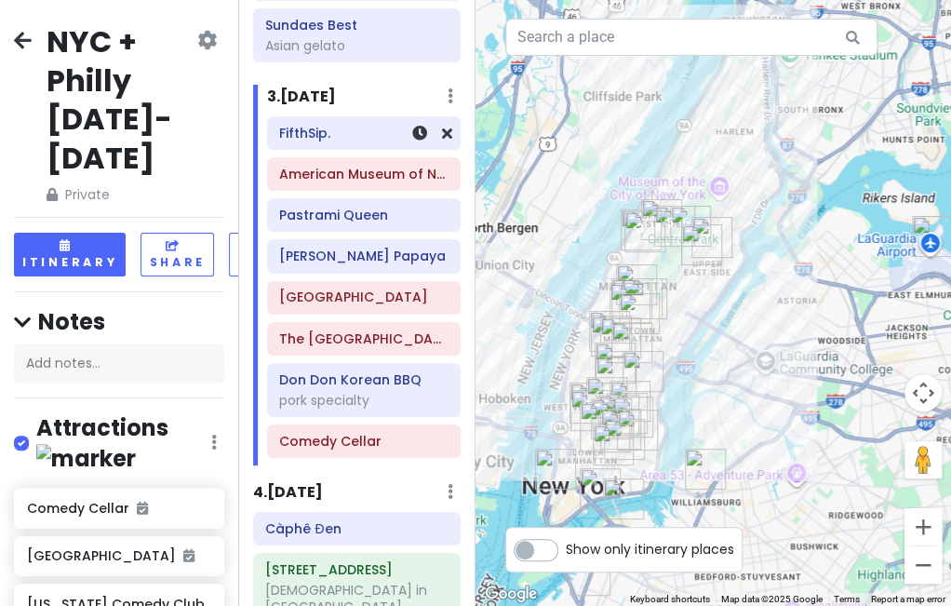
click at [372, 136] on h6 "FifthSip." at bounding box center [363, 133] width 168 height 17
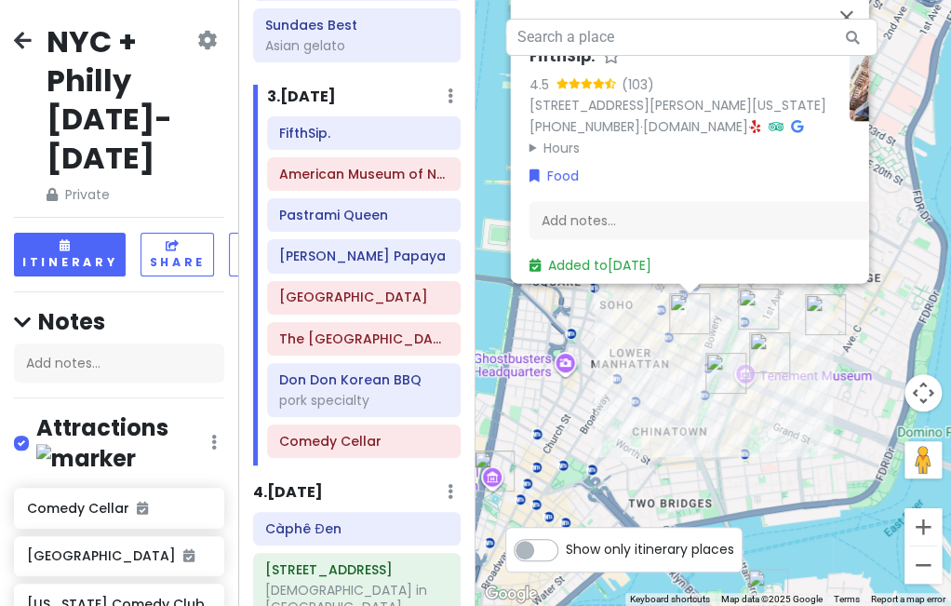
drag, startPoint x: 658, startPoint y: 457, endPoint x: 663, endPoint y: 336, distance: 121.1
click at [663, 336] on div "FifthSip. 4.5 (103) 229 Mott St, New York, NY 10012, USA (917) 388-2855 · fifth…" at bounding box center [714, 303] width 476 height 606
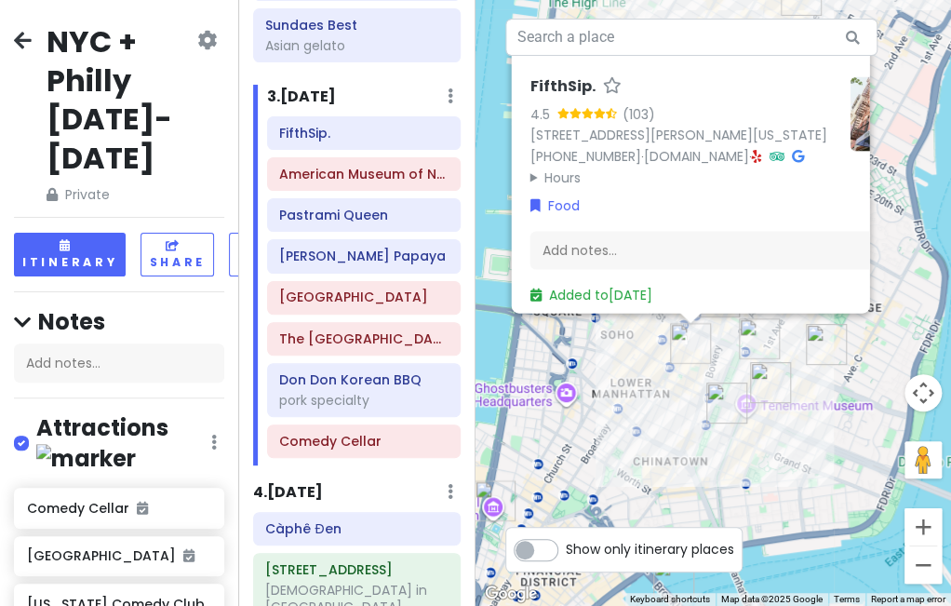
drag, startPoint x: 671, startPoint y: 371, endPoint x: 674, endPoint y: 446, distance: 74.5
click at [674, 446] on div "FifthSip. 4.5 (103) 229 Mott St, New York, NY 10012, USA (917) 388-2855 · fifth…" at bounding box center [714, 303] width 476 height 606
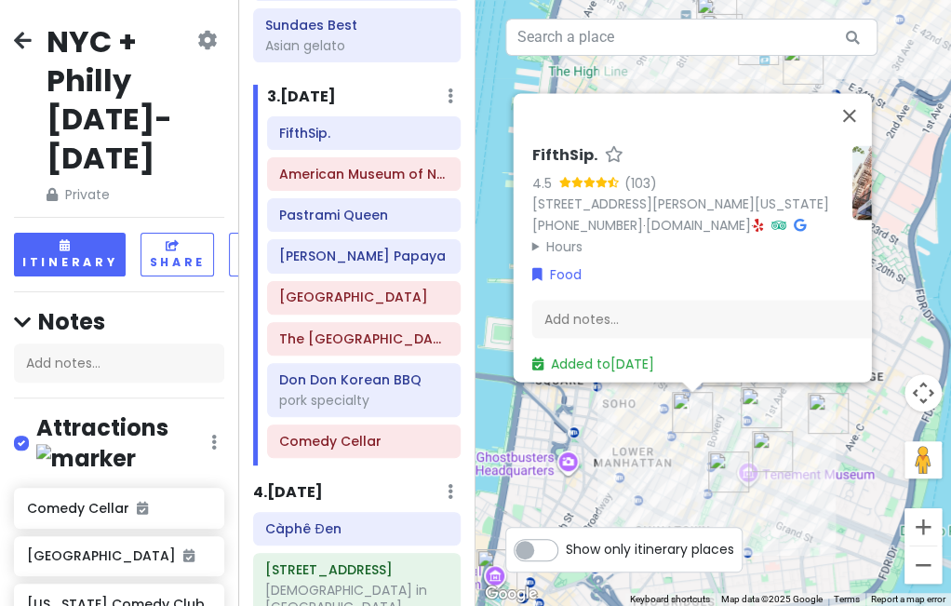
click at [570, 240] on summary "Hours" at bounding box center [683, 245] width 305 height 20
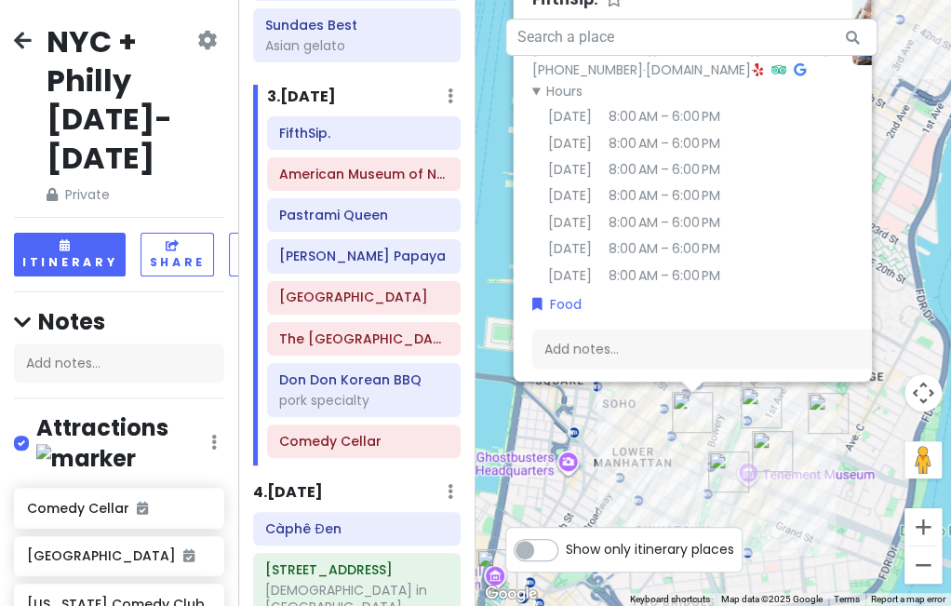
click at [723, 464] on img "The Sandwich Board" at bounding box center [728, 471] width 41 height 41
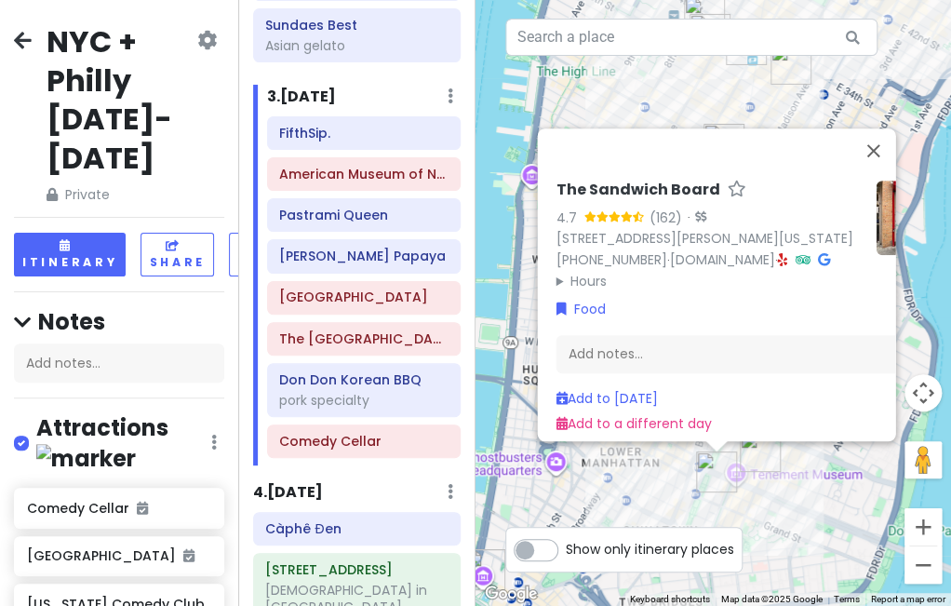
click at [778, 513] on div "The Sandwich Board 4.7 (162) · 115 Eldridge St FRNT A, New York, NY 10002, USA …" at bounding box center [714, 303] width 476 height 606
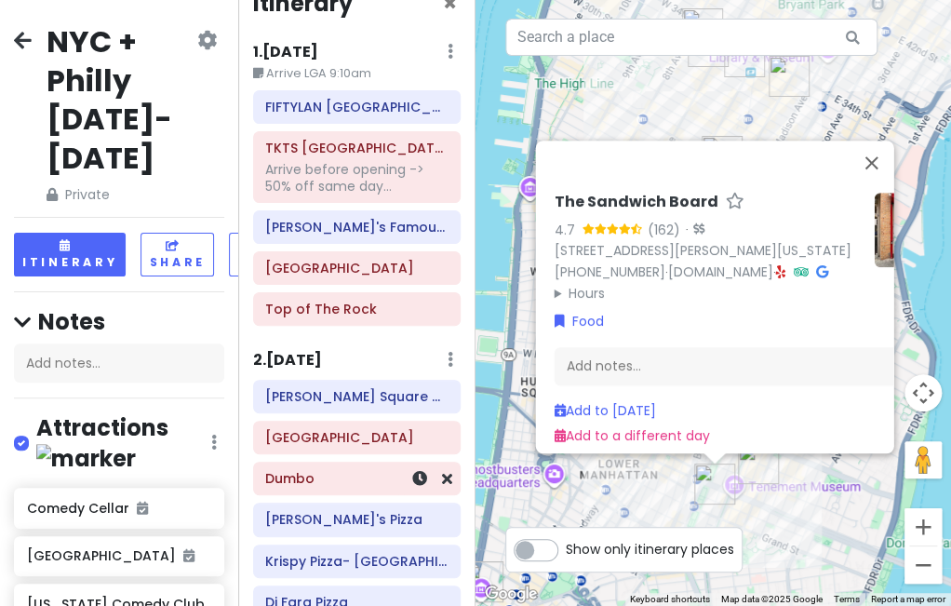
scroll to position [0, 0]
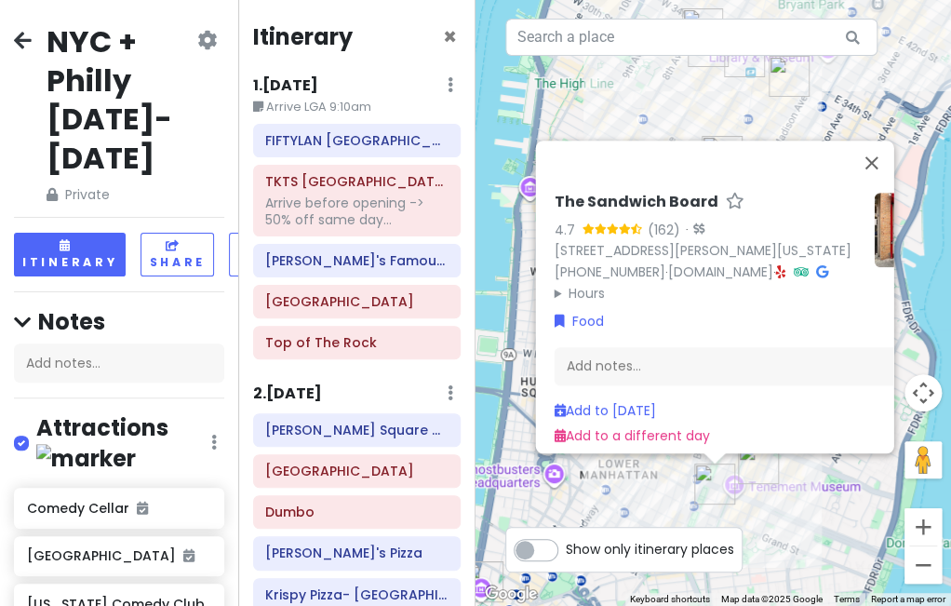
click at [491, 324] on div "The Sandwich Board 4.7 (162) · 115 Eldridge St FRNT A, New York, NY 10002, USA …" at bounding box center [714, 303] width 476 height 606
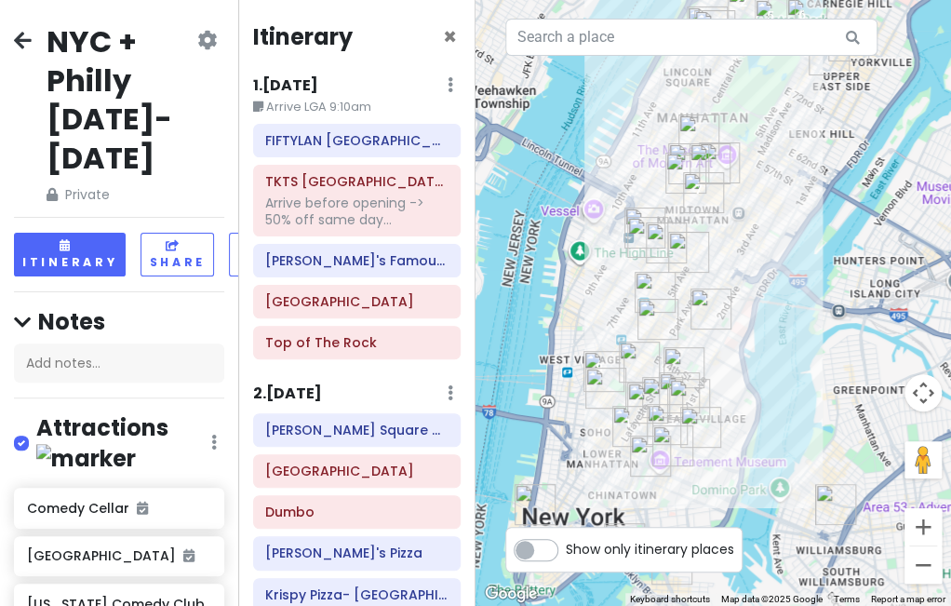
drag, startPoint x: 706, startPoint y: 427, endPoint x: 666, endPoint y: 435, distance: 39.8
click at [666, 436] on img "The Sandwich Board" at bounding box center [650, 456] width 41 height 41
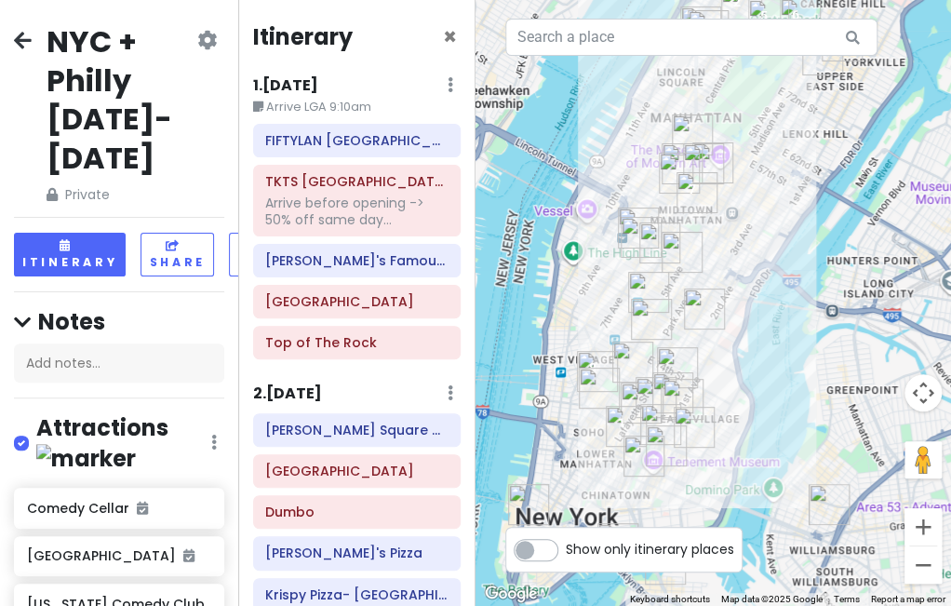
click at [669, 379] on img "Ho Foods" at bounding box center [683, 399] width 41 height 41
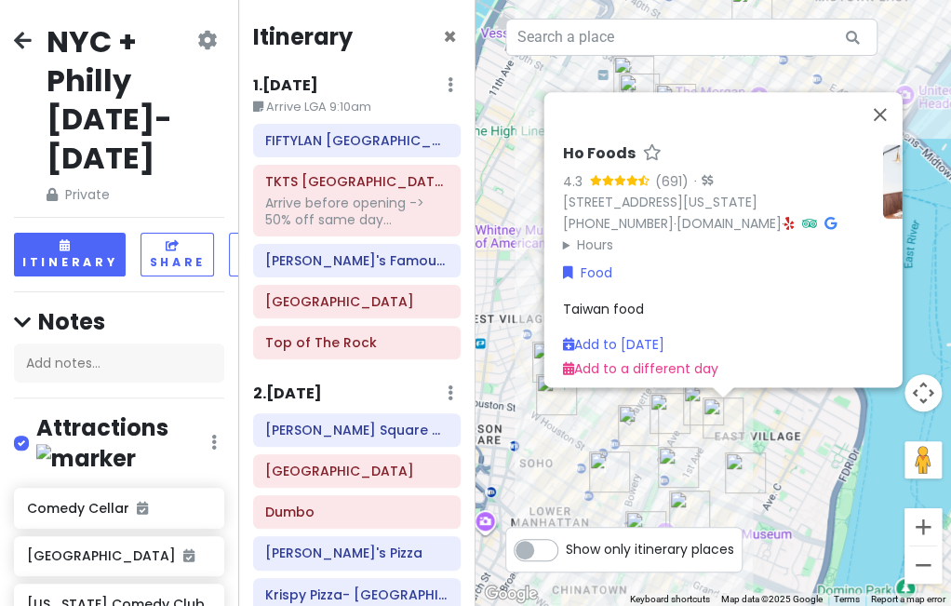
click at [666, 399] on img "New York Comedy Club - East Village" at bounding box center [670, 413] width 41 height 41
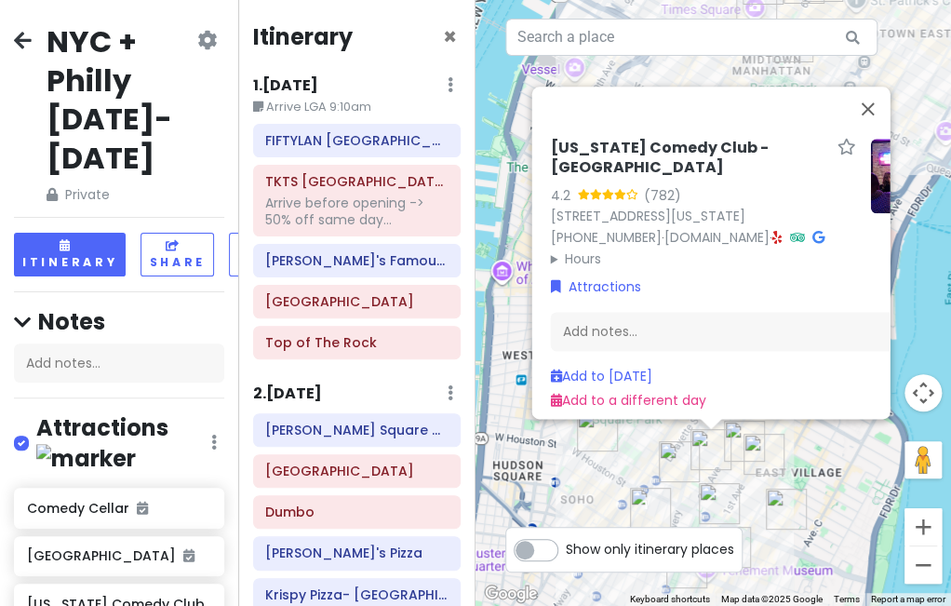
click at [644, 438] on div "New York Comedy Club - East Village 4.2 (782) 85 E 4th St, New York, NY 10003, …" at bounding box center [714, 303] width 476 height 606
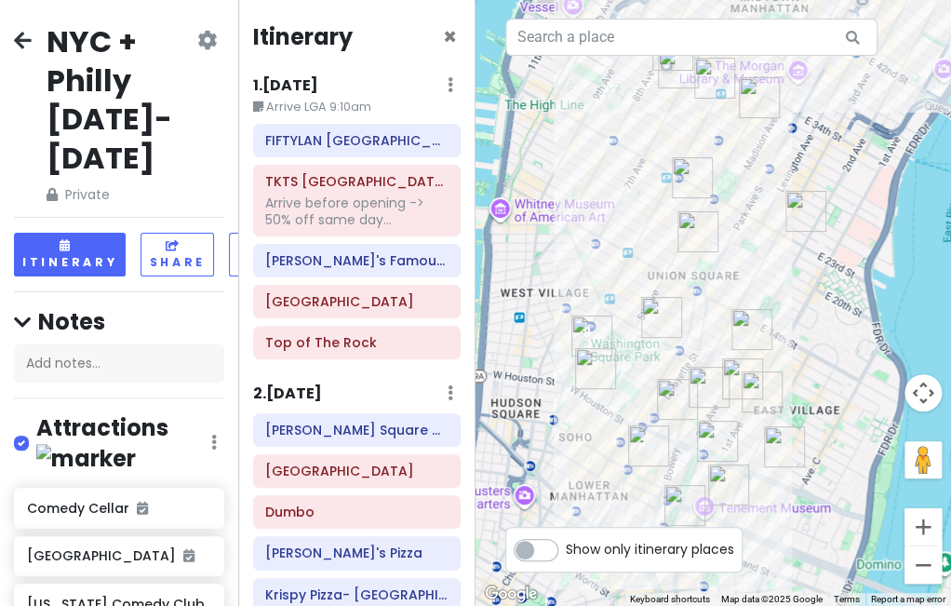
drag, startPoint x: 652, startPoint y: 438, endPoint x: 651, endPoint y: 374, distance: 64.3
click at [651, 374] on div at bounding box center [714, 303] width 476 height 606
click at [583, 370] on img "Popup Bagels" at bounding box center [595, 368] width 41 height 41
click at [599, 367] on img "Popup Bagels" at bounding box center [595, 368] width 41 height 41
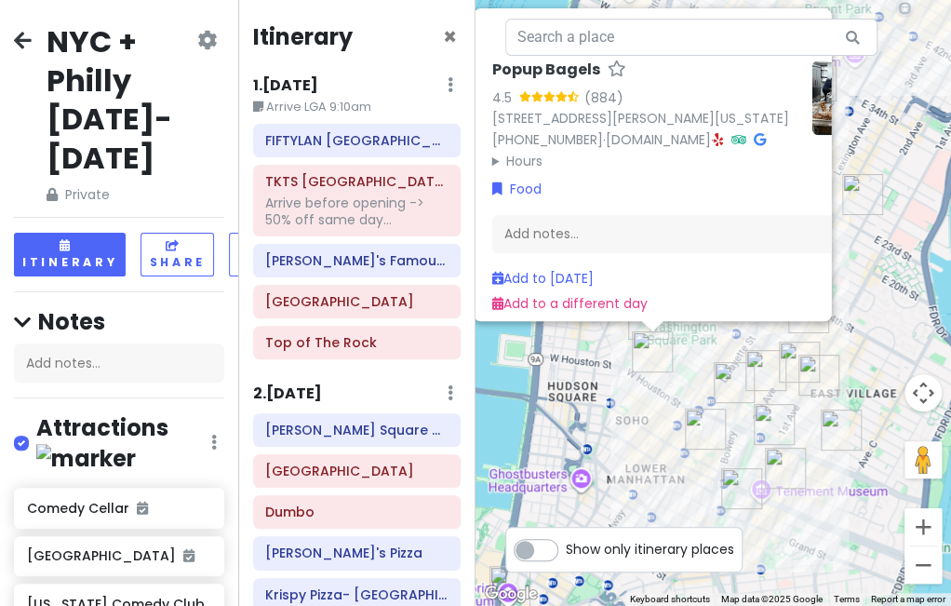
drag, startPoint x: 730, startPoint y: 477, endPoint x: 674, endPoint y: 406, distance: 90.1
click at [674, 406] on div "Popup Bagels 4.5 (884) 177 Thompson St, New York, NY 10012, USA (203) 297-8819 …" at bounding box center [714, 303] width 476 height 606
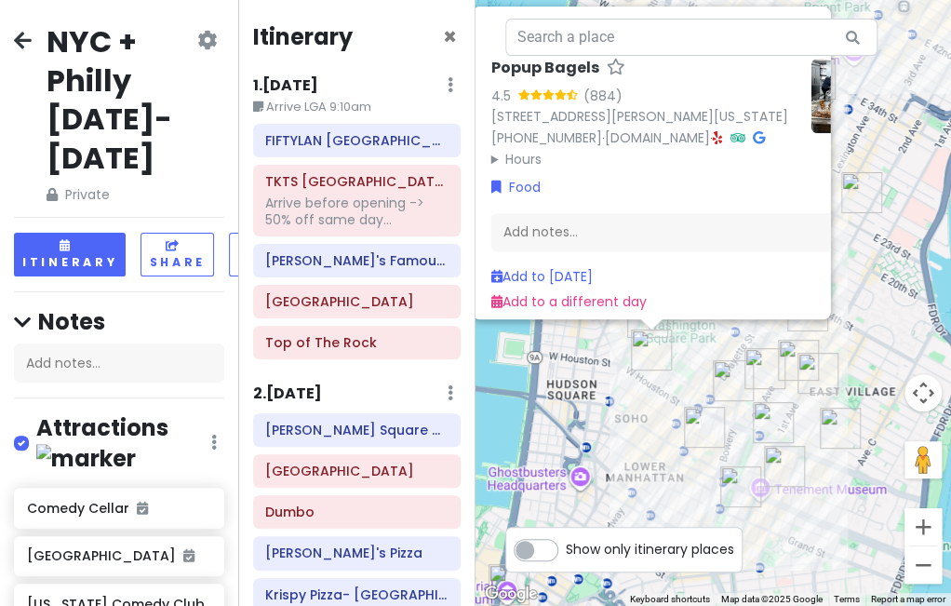
click at [708, 427] on img "FifthSip." at bounding box center [704, 427] width 41 height 41
click at [726, 370] on img "Fish Cheeks" at bounding box center [733, 380] width 41 height 41
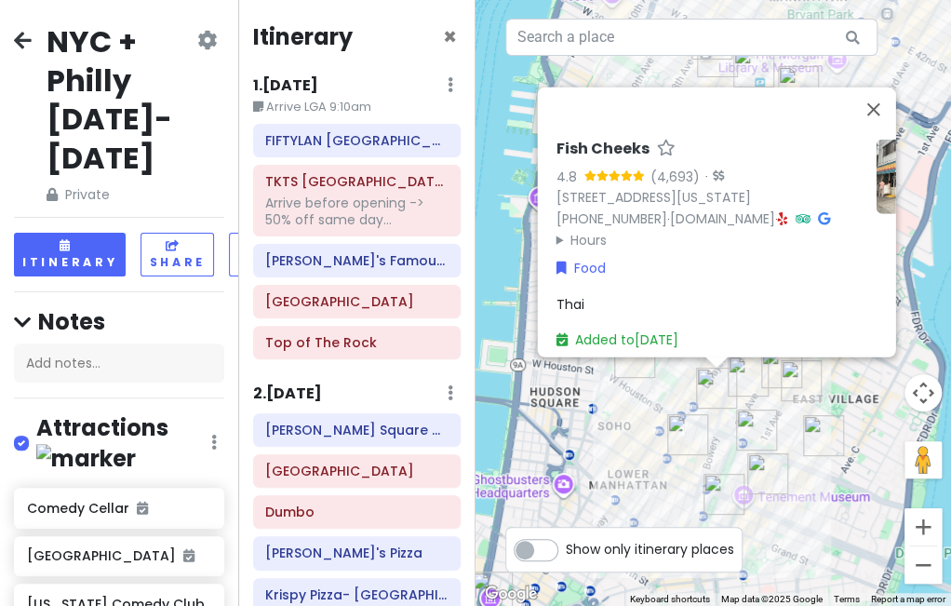
click at [768, 462] on img "Kalye Rivington" at bounding box center [767, 473] width 41 height 41
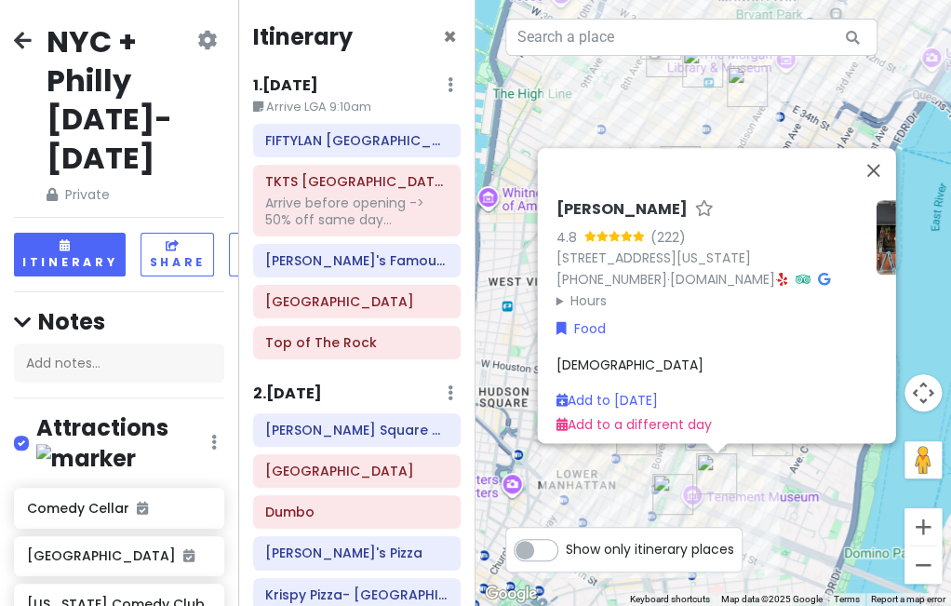
click at [648, 487] on div "Kalye Rivington 4.8 (222) 111 Rivington St, New York, NY 10002, USA (646) 287-9…" at bounding box center [714, 303] width 476 height 606
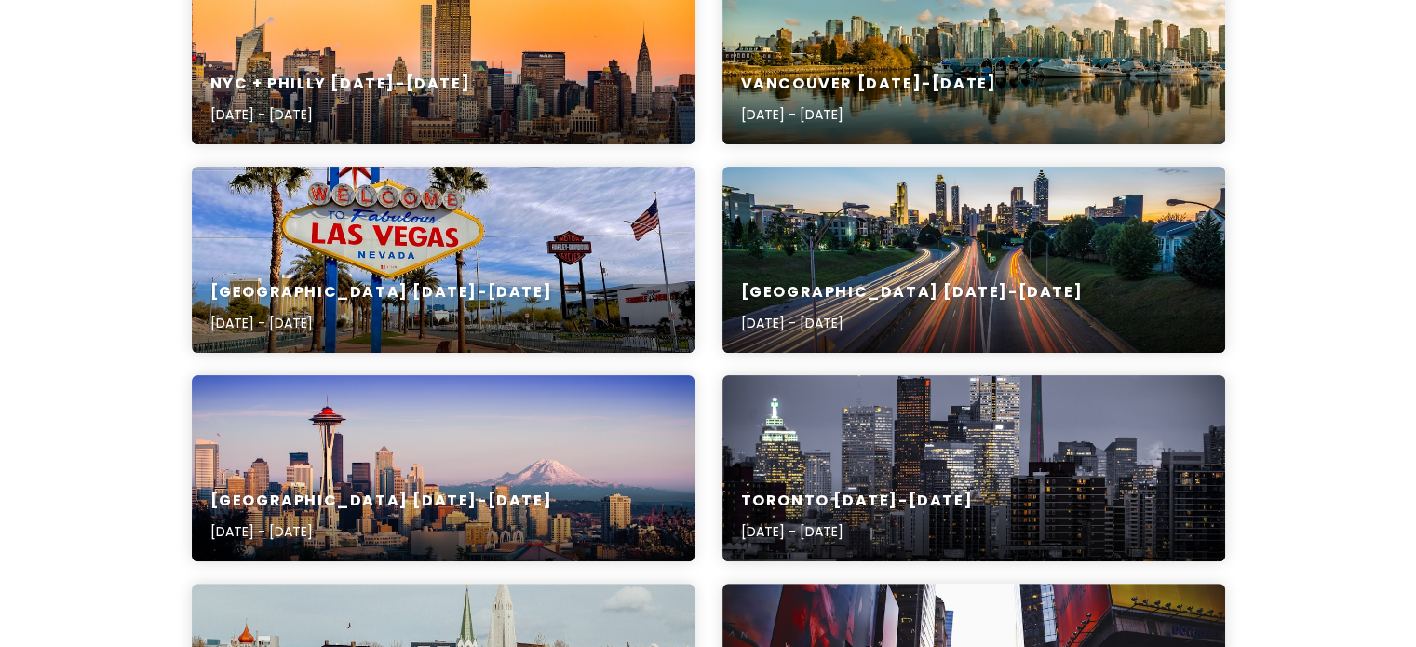
scroll to position [745, 0]
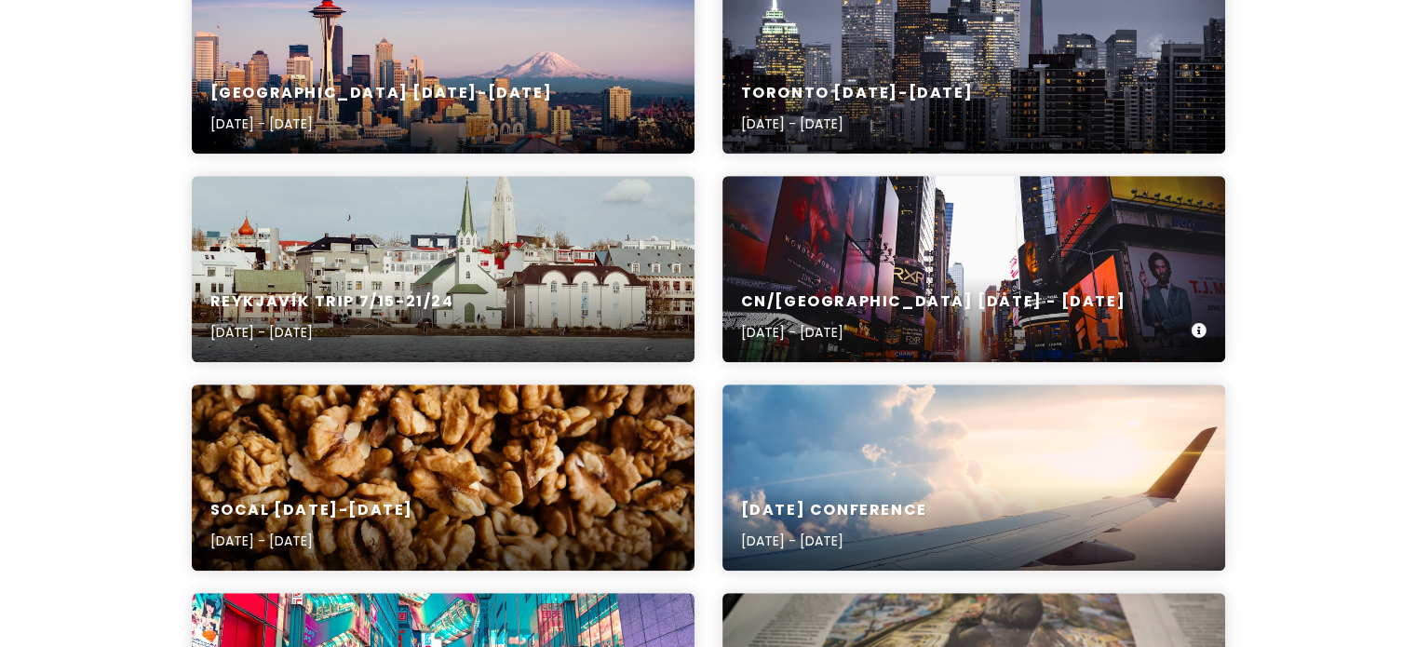
click at [838, 303] on h6 "CN/[GEOGRAPHIC_DATA] [DATE] - [DATE]" at bounding box center [933, 302] width 385 height 20
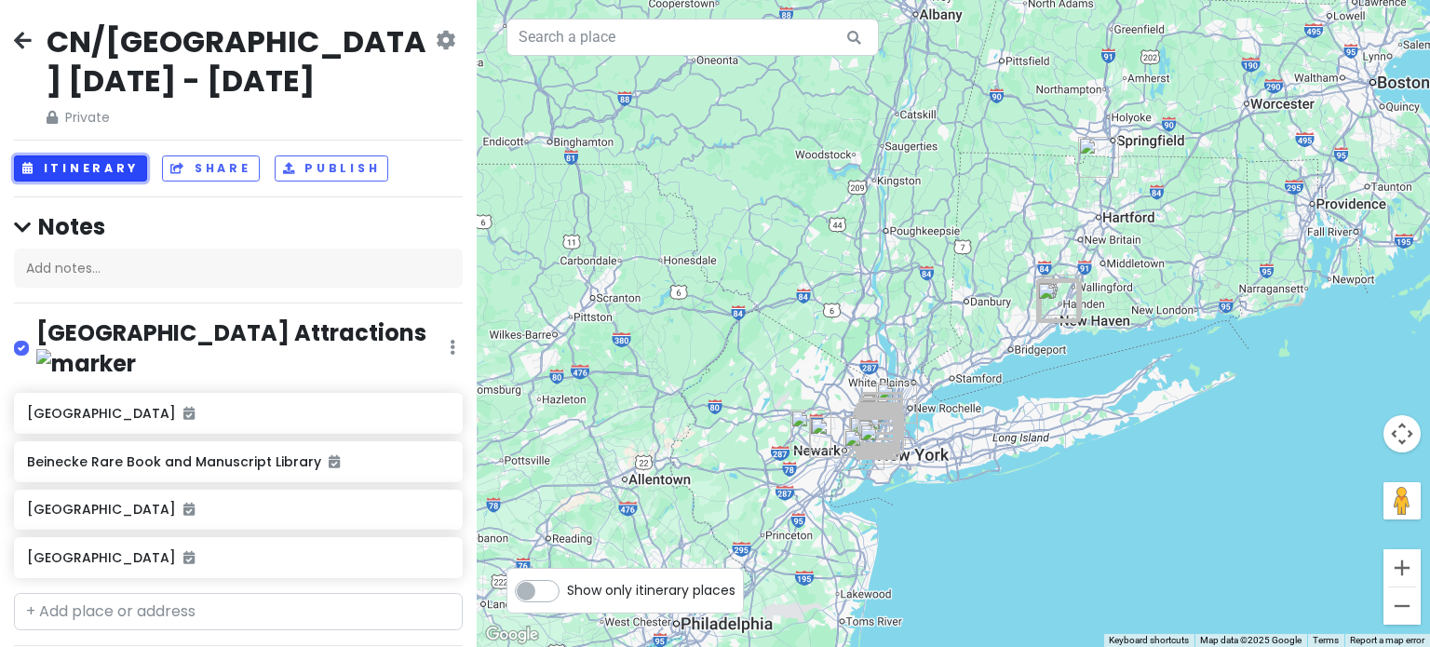
click at [57, 155] on button "Itinerary" at bounding box center [80, 168] width 133 height 27
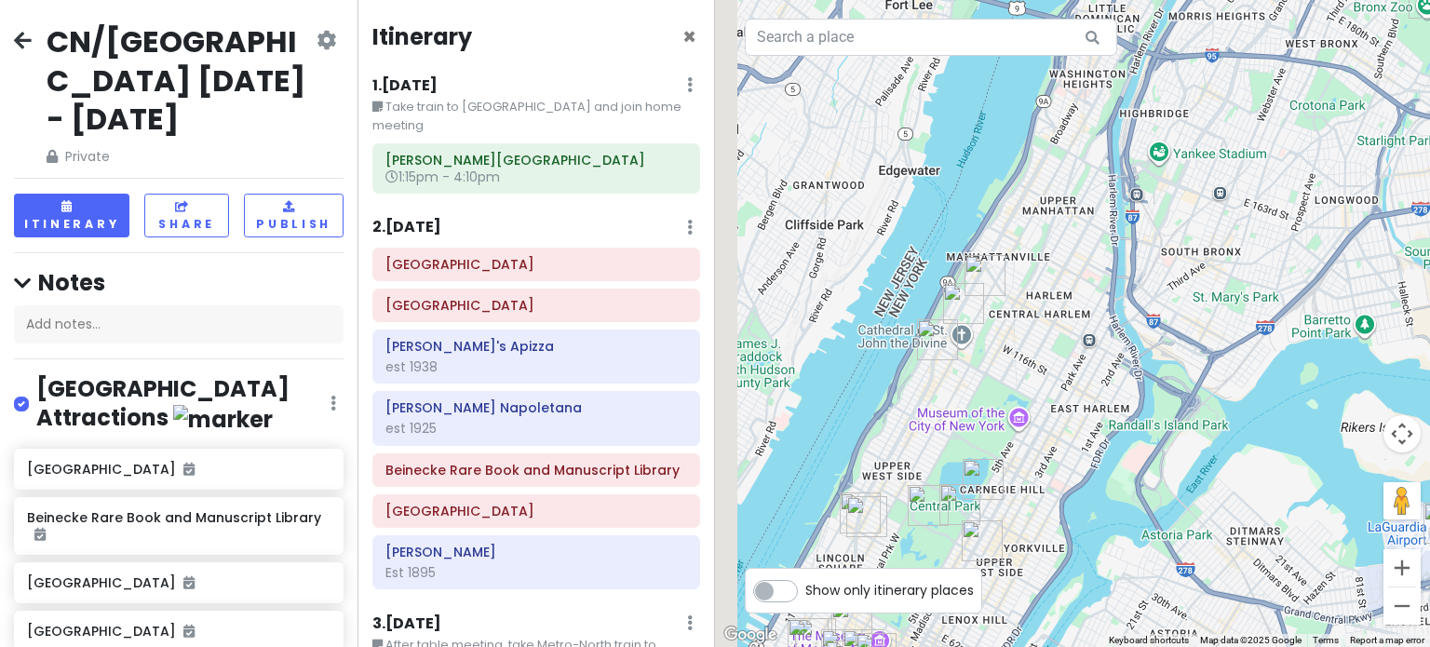
drag, startPoint x: 931, startPoint y: 438, endPoint x: 1007, endPoint y: 386, distance: 92.4
click at [997, 389] on div at bounding box center [1072, 323] width 715 height 647
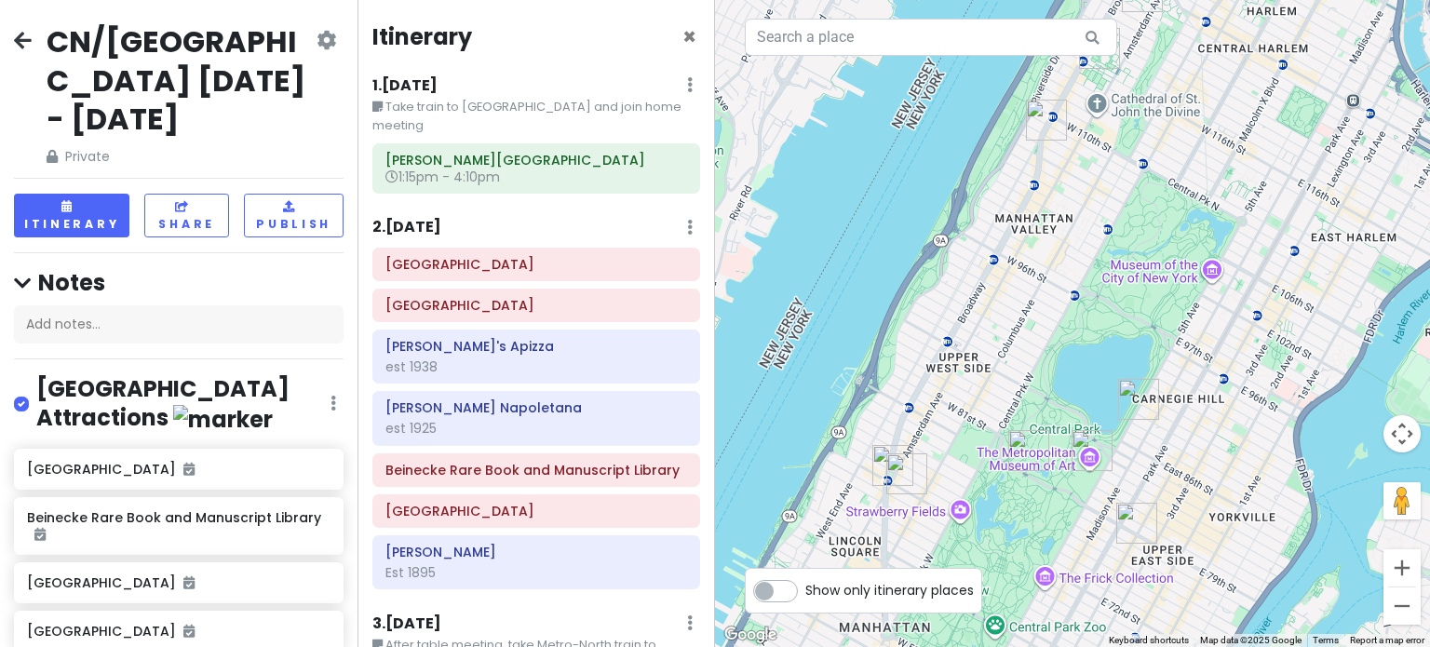
click at [867, 454] on div at bounding box center [1072, 323] width 715 height 647
click at [885, 457] on img "Gray's Papaya" at bounding box center [892, 465] width 41 height 41
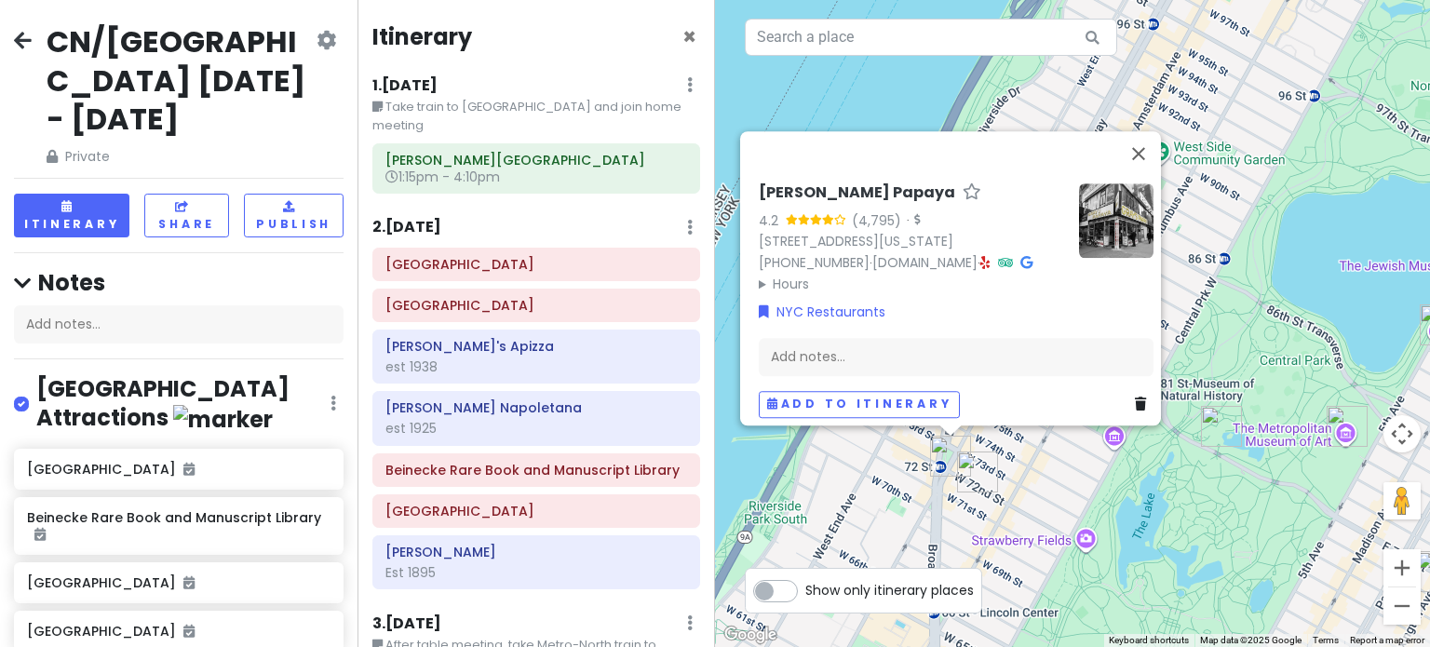
click at [1102, 479] on div "[PERSON_NAME] Papaya 4.2 (4,795) · [STREET_ADDRESS][US_STATE] [PHONE_NUMBER] · …" at bounding box center [1072, 323] width 715 height 647
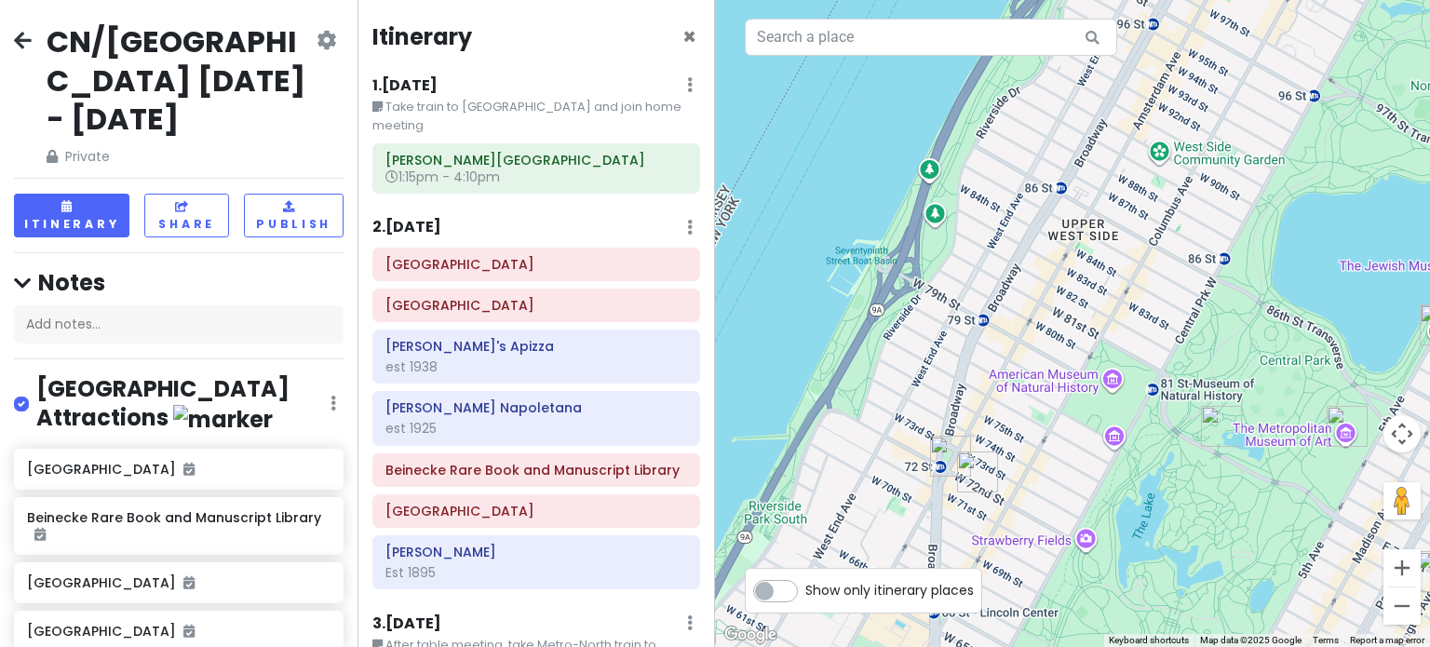
click at [964, 468] on img "Pastrami Queen" at bounding box center [977, 471] width 41 height 41
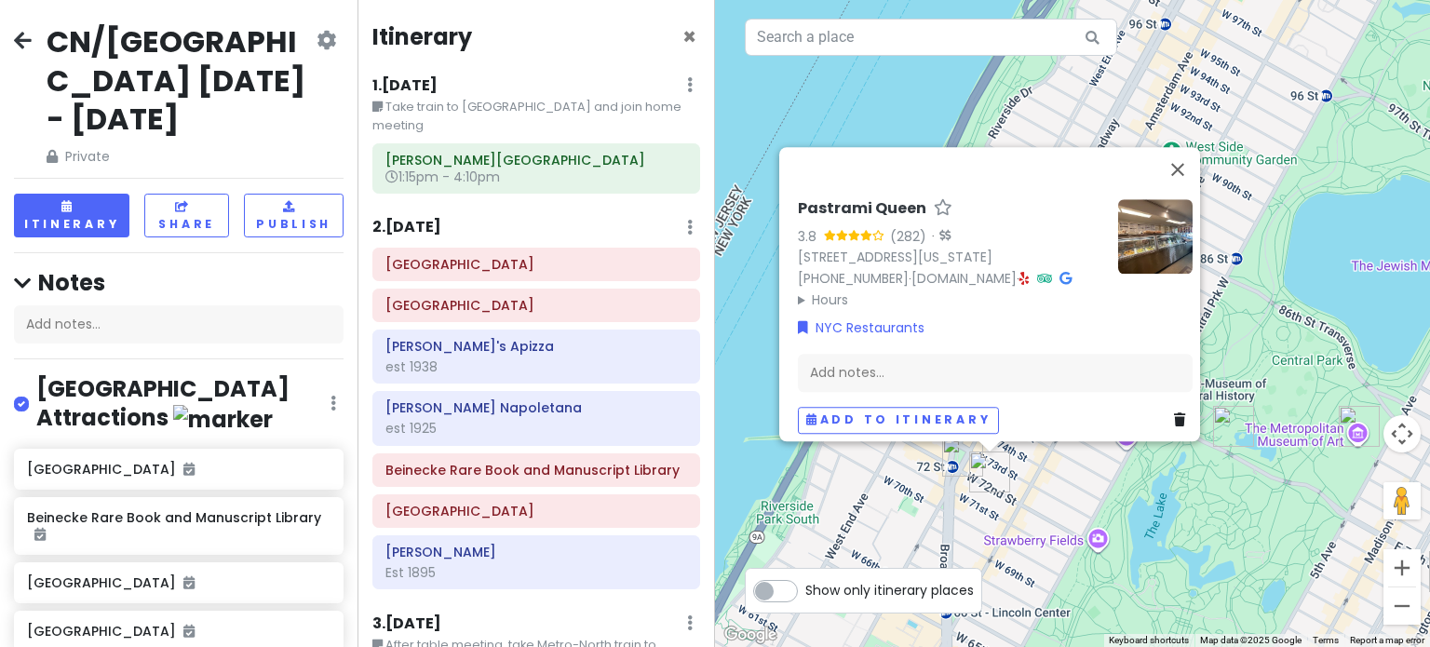
click at [935, 468] on div "Pastrami Queen 3.8 (282) · [STREET_ADDRESS][US_STATE] [PHONE_NUMBER] · [DOMAIN_…" at bounding box center [1072, 323] width 715 height 647
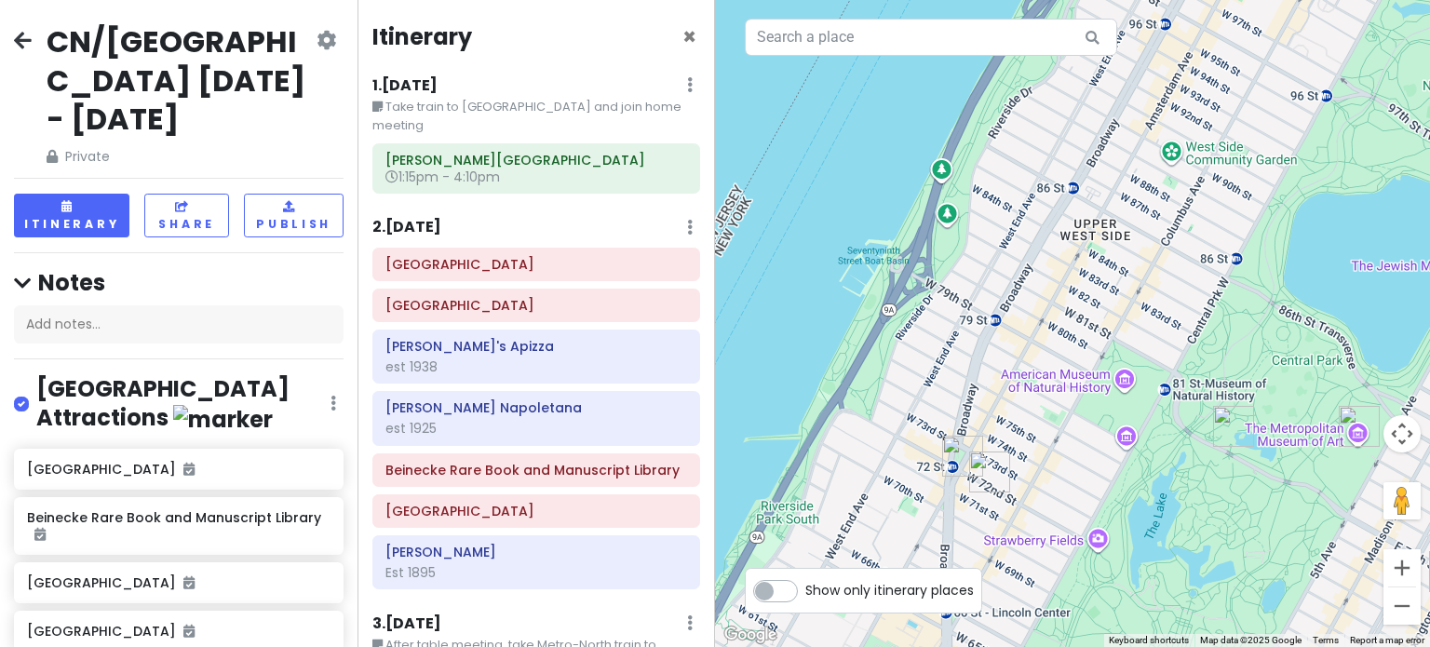
click at [955, 458] on img "Gray's Papaya" at bounding box center [962, 456] width 41 height 41
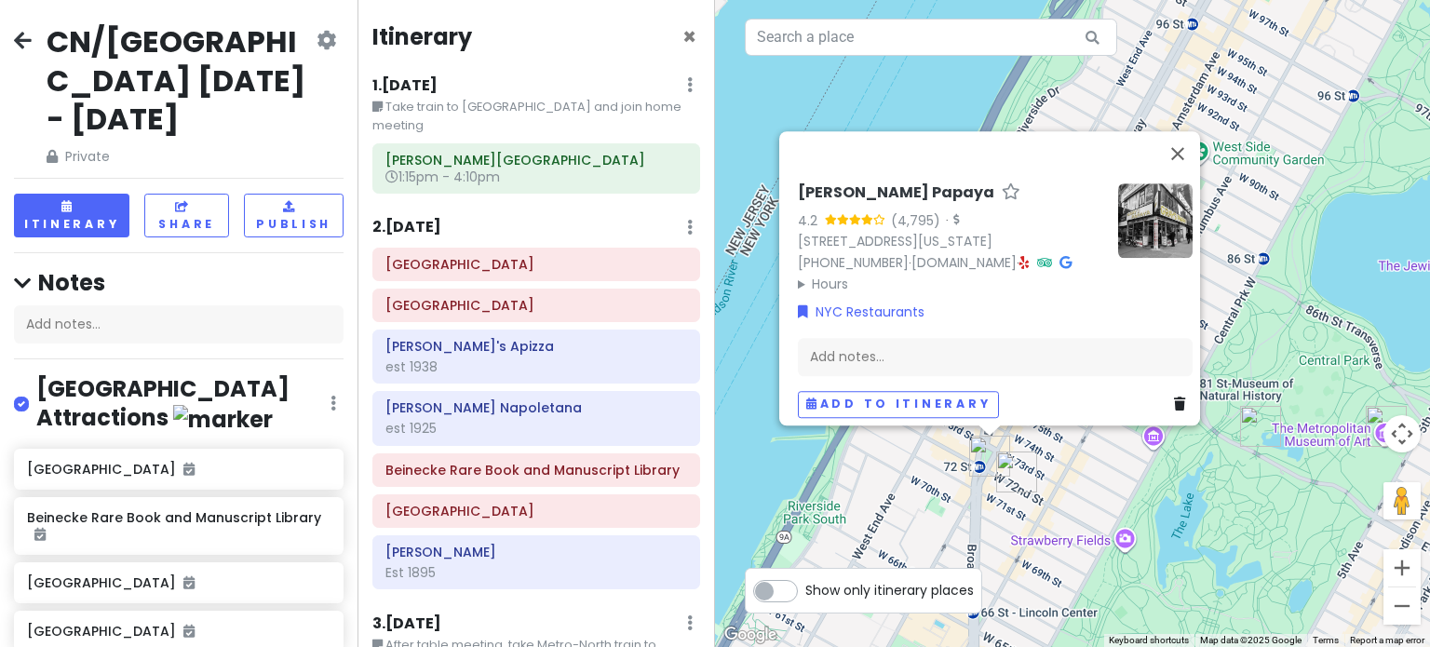
click at [1009, 466] on img "Pastrami Queen" at bounding box center [1016, 471] width 41 height 41
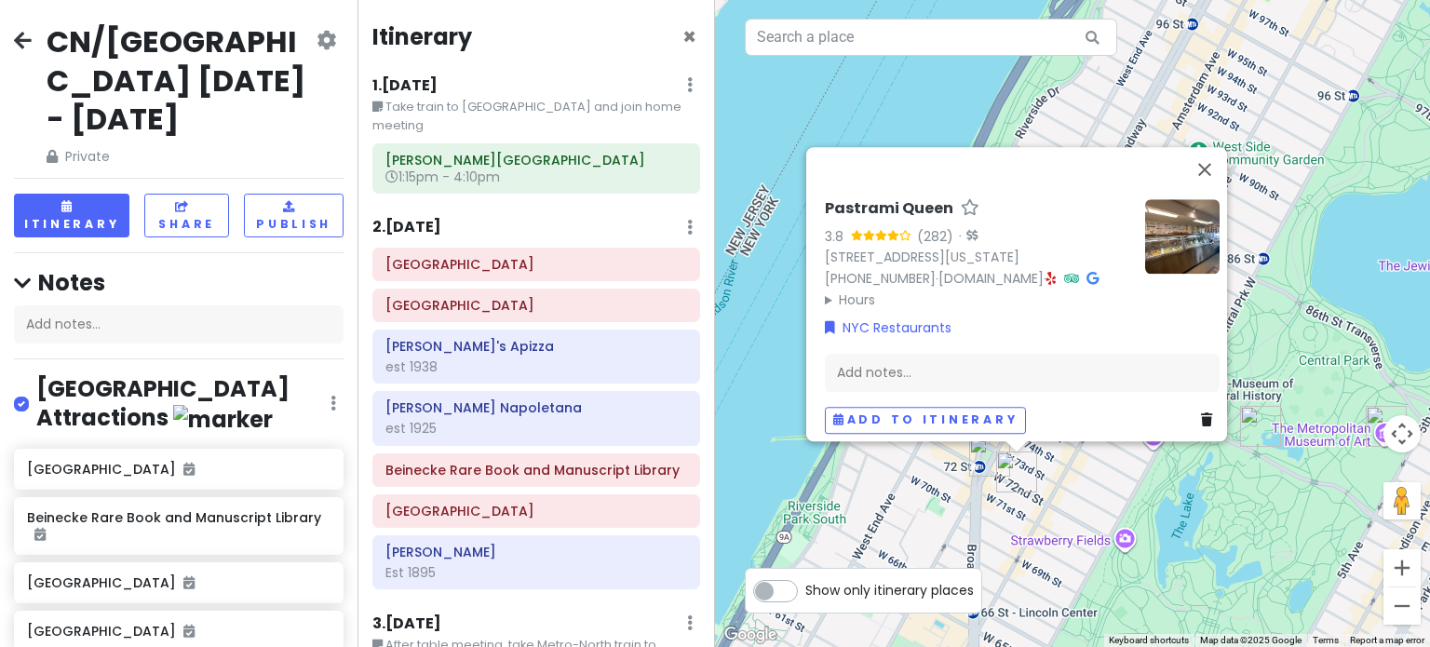
click at [1113, 520] on div "Pastrami Queen 3.8 (282) · [STREET_ADDRESS][US_STATE] [PHONE_NUMBER] · [DOMAIN_…" at bounding box center [1072, 323] width 715 height 647
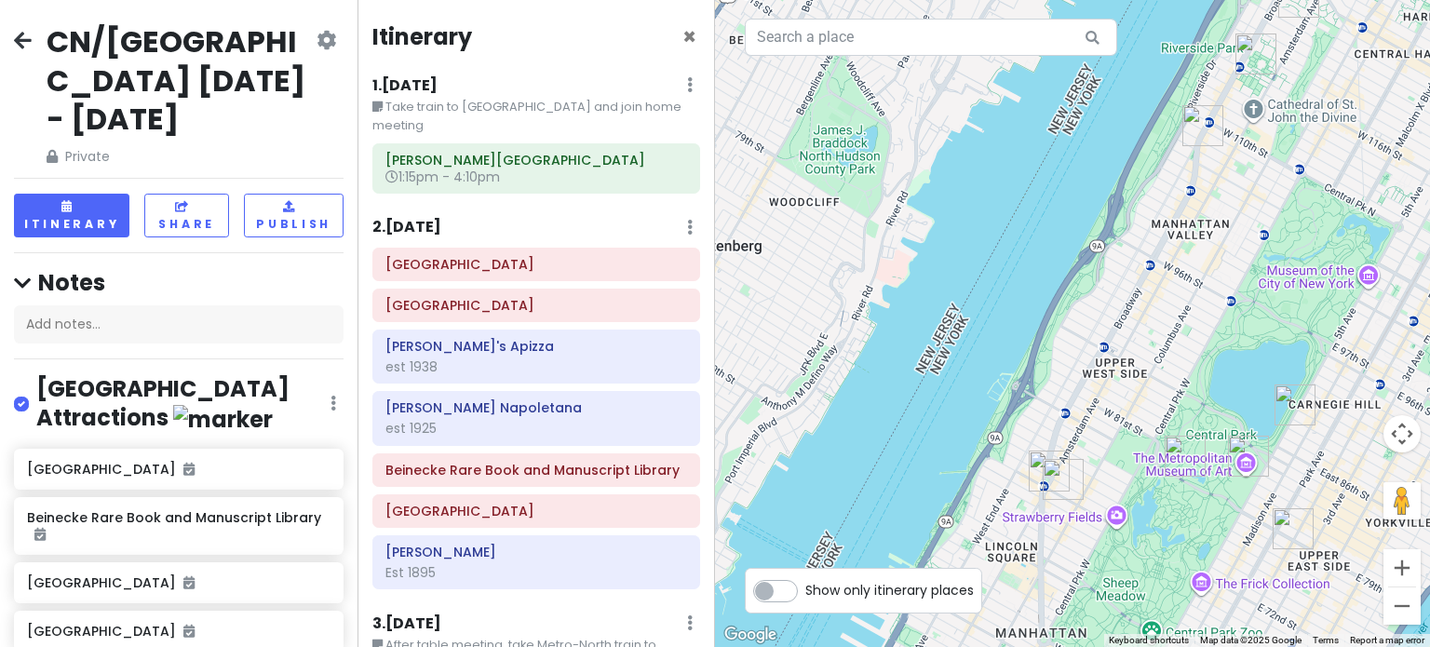
click at [1207, 124] on img "Absolute Bagels" at bounding box center [1202, 125] width 41 height 41
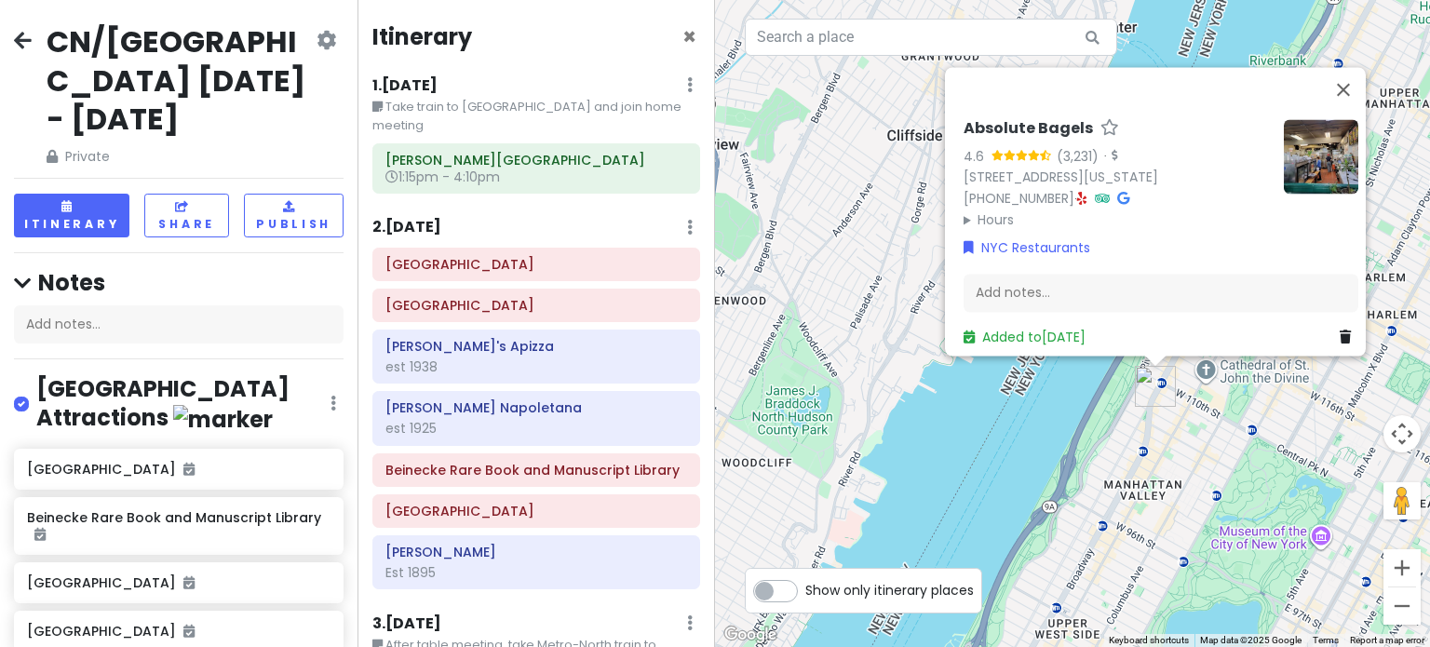
drag, startPoint x: 1142, startPoint y: 535, endPoint x: 1152, endPoint y: 292, distance: 243.1
click at [1152, 293] on div "Absolute Bagels 4.6 (3,231) · [STREET_ADDRESS][US_STATE] [PHONE_NUMBER] · Hours…" at bounding box center [1072, 323] width 715 height 647
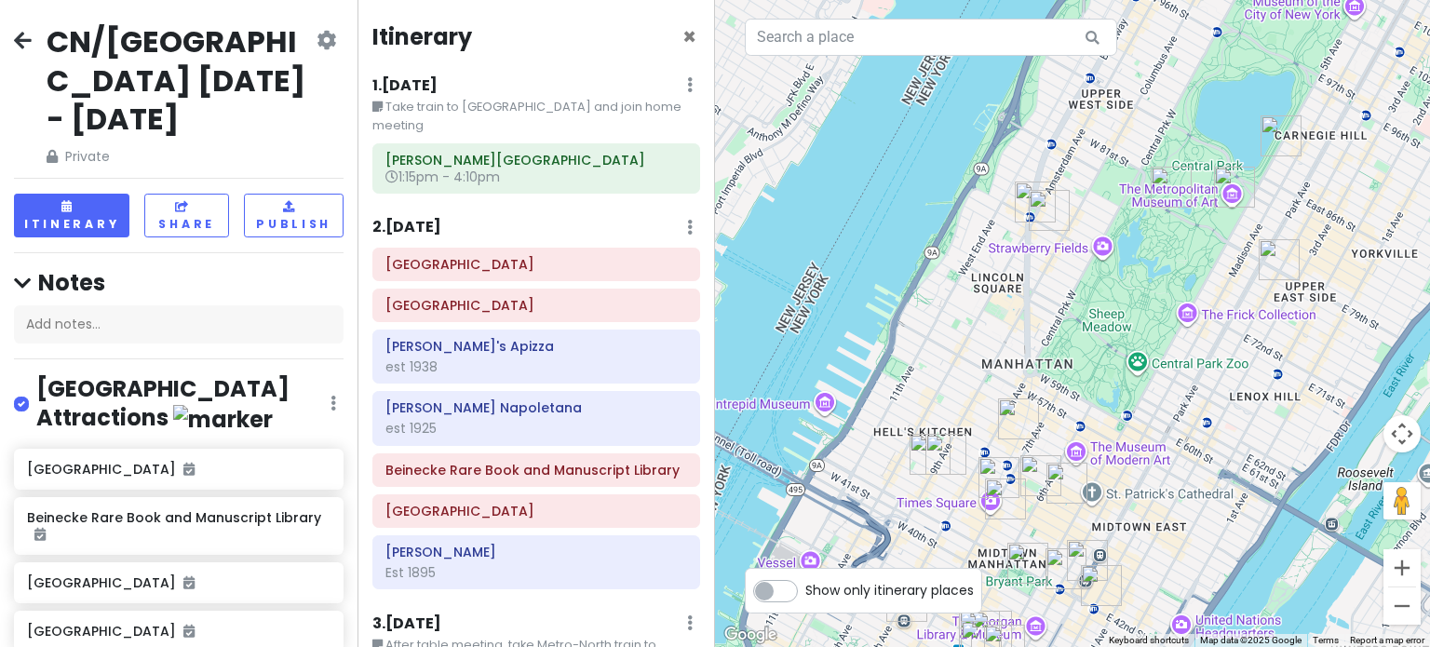
click at [1045, 215] on img "Pastrami Queen" at bounding box center [1049, 210] width 41 height 41
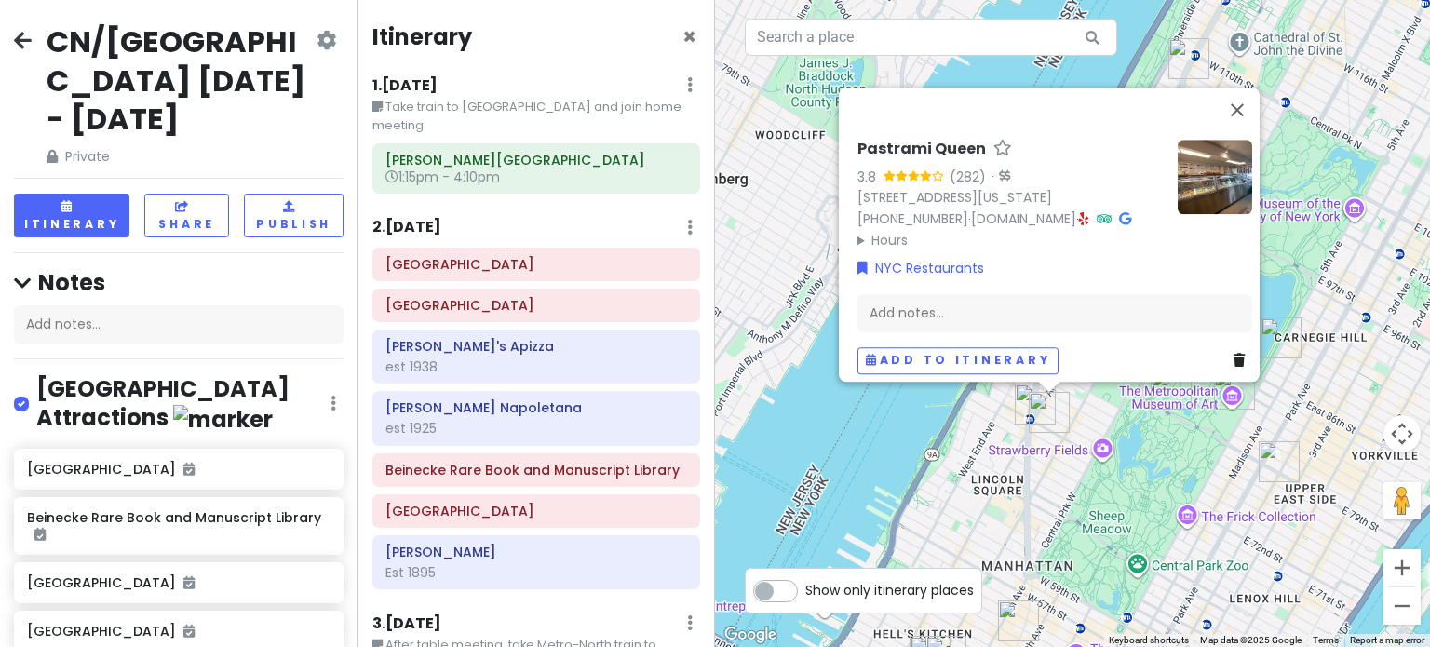
click at [876, 230] on summary "Hours" at bounding box center [1009, 240] width 305 height 20
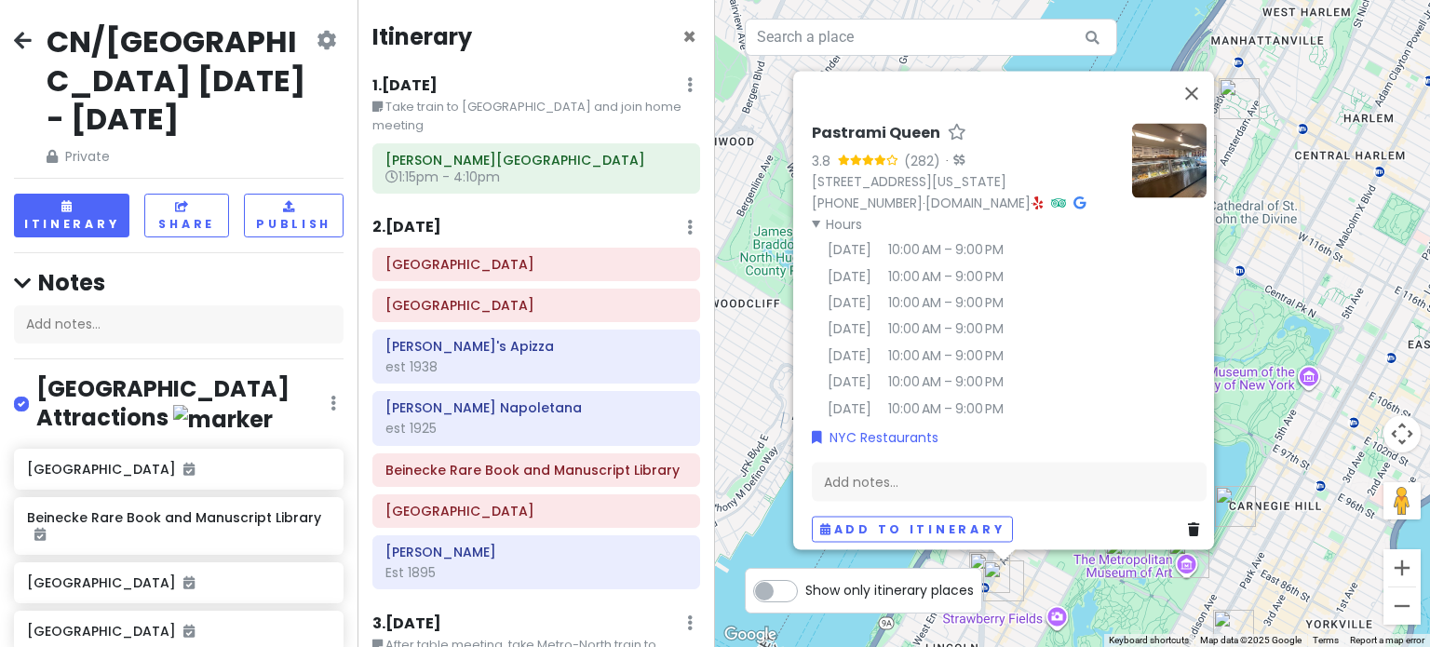
drag, startPoint x: 938, startPoint y: 468, endPoint x: 893, endPoint y: 640, distance: 178.1
click at [893, 640] on div "Pastrami Queen 3.8 (282) · [STREET_ADDRESS][US_STATE] [PHONE_NUMBER] · [DOMAIN_…" at bounding box center [1072, 323] width 715 height 647
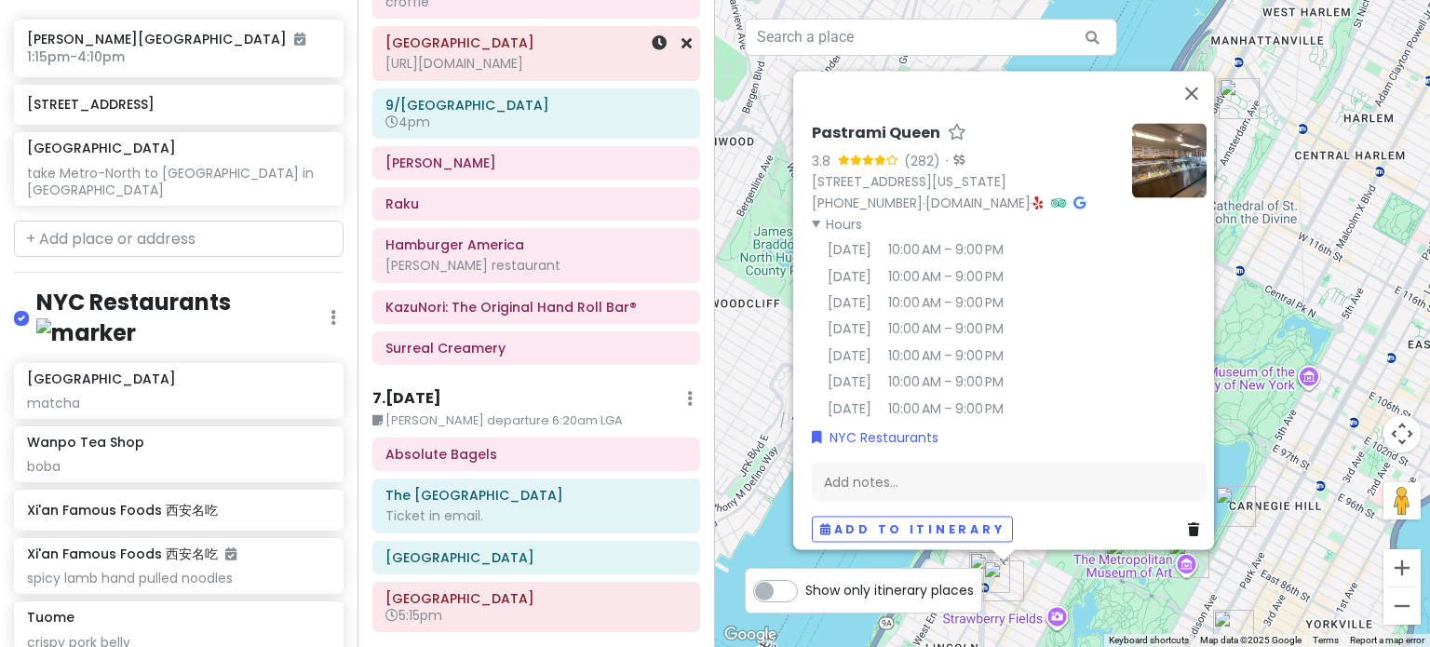
scroll to position [2022, 0]
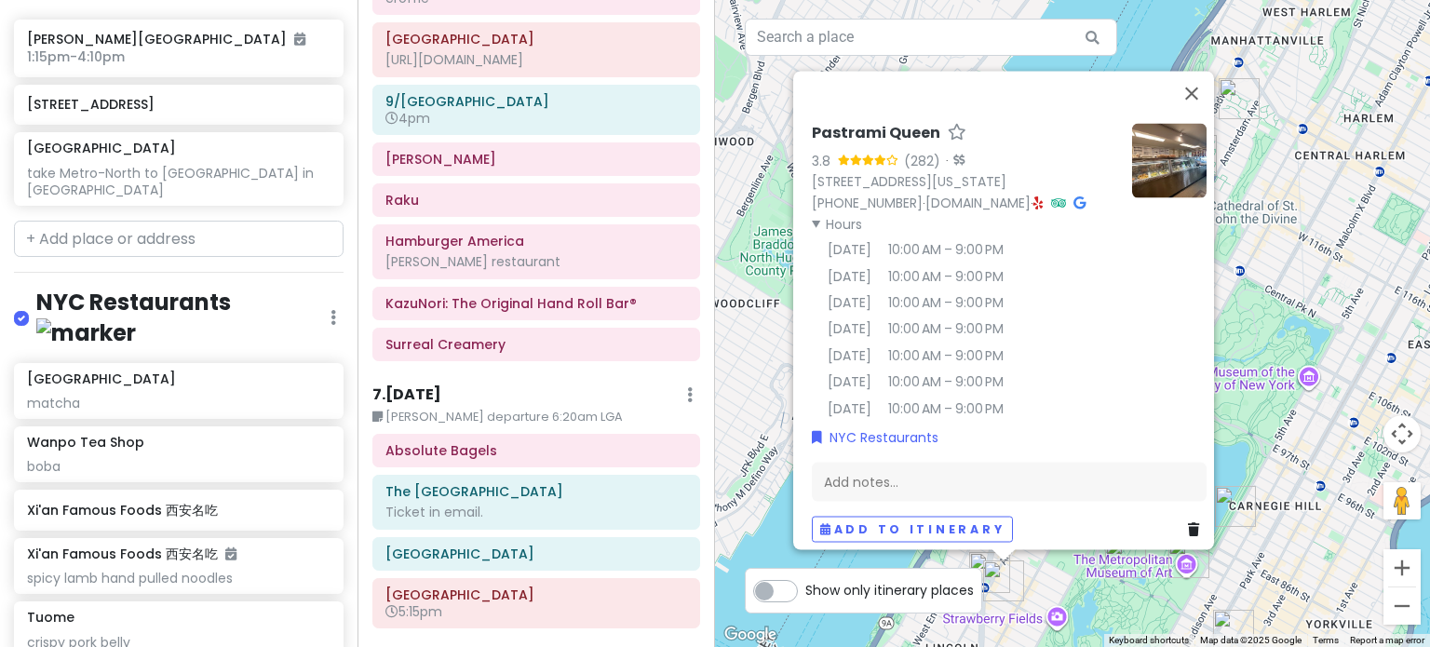
drag, startPoint x: 529, startPoint y: 523, endPoint x: 537, endPoint y: 513, distance: 13.2
click at [529, 520] on div "Absolute Bagels The [GEOGRAPHIC_DATA] Ticket in email. [GEOGRAPHIC_DATA] 5:15pm" at bounding box center [536, 535] width 356 height 202
click at [542, 545] on h6 "[GEOGRAPHIC_DATA]" at bounding box center [536, 553] width 302 height 17
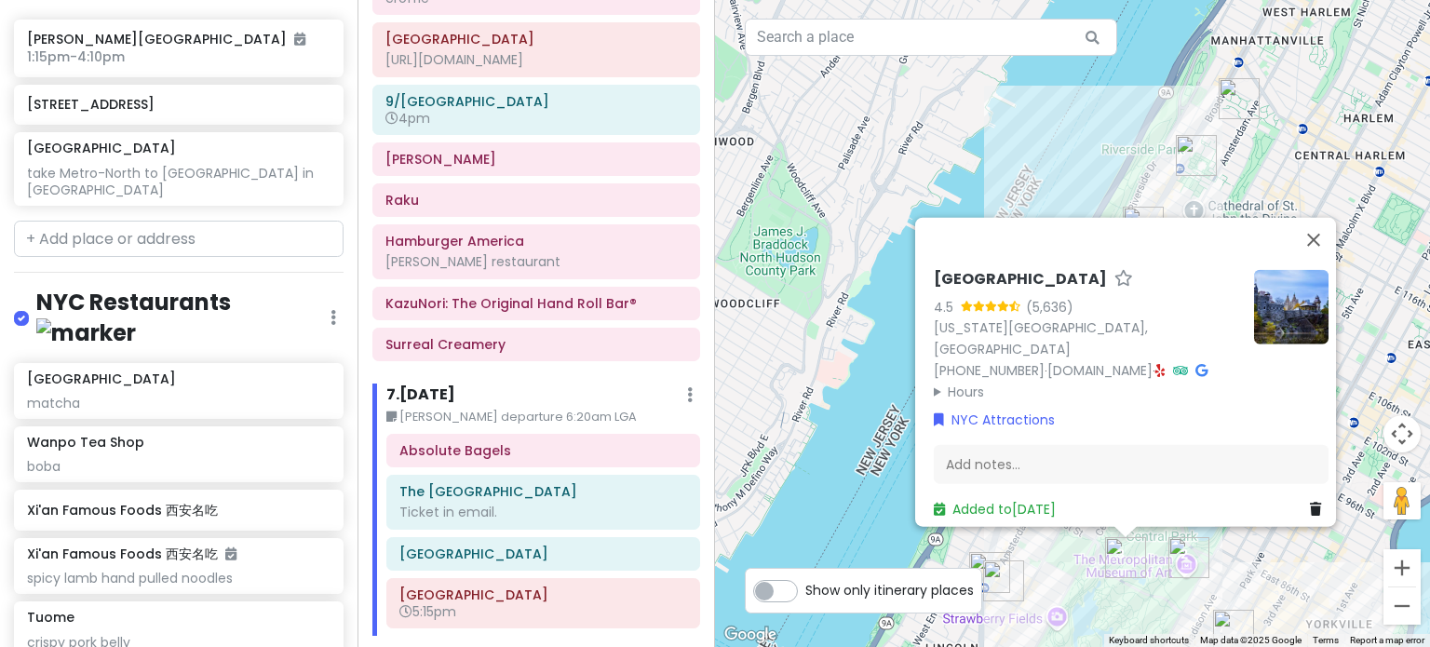
click at [1254, 291] on img at bounding box center [1291, 306] width 74 height 74
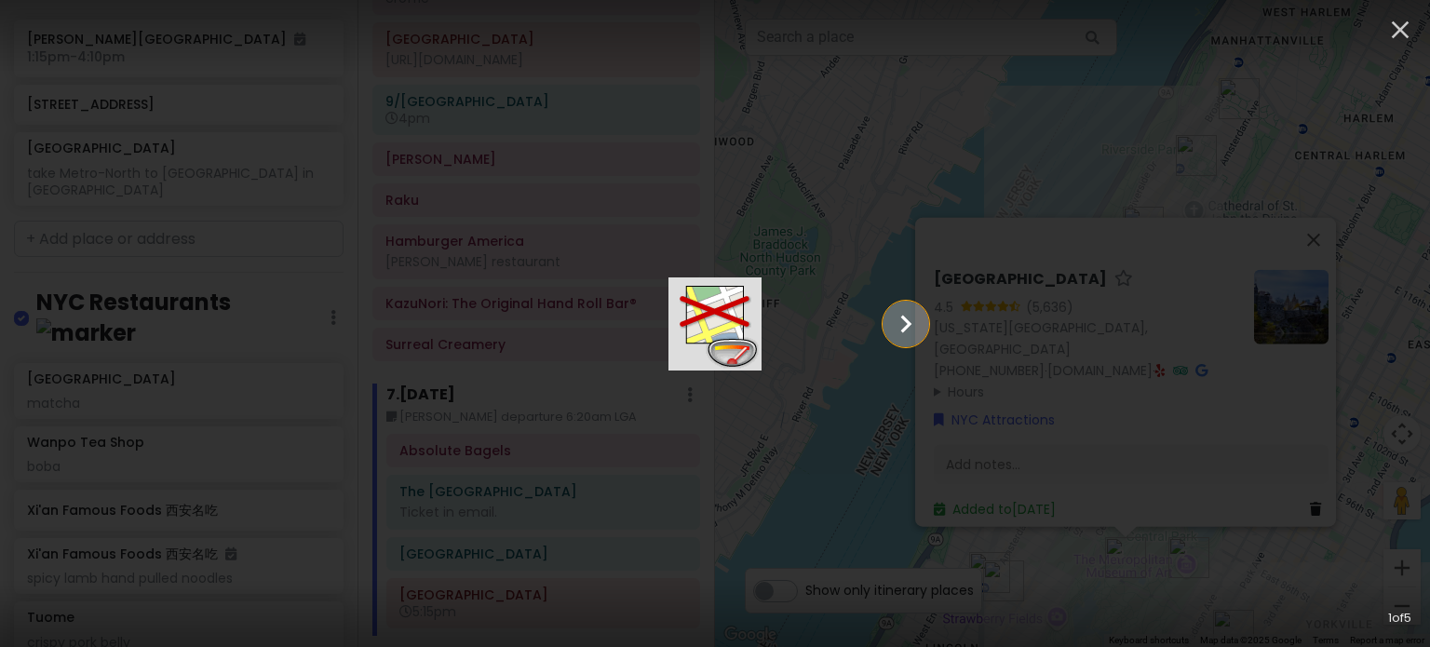
click at [923, 335] on icon "Show slide 2 of 5" at bounding box center [905, 324] width 35 height 45
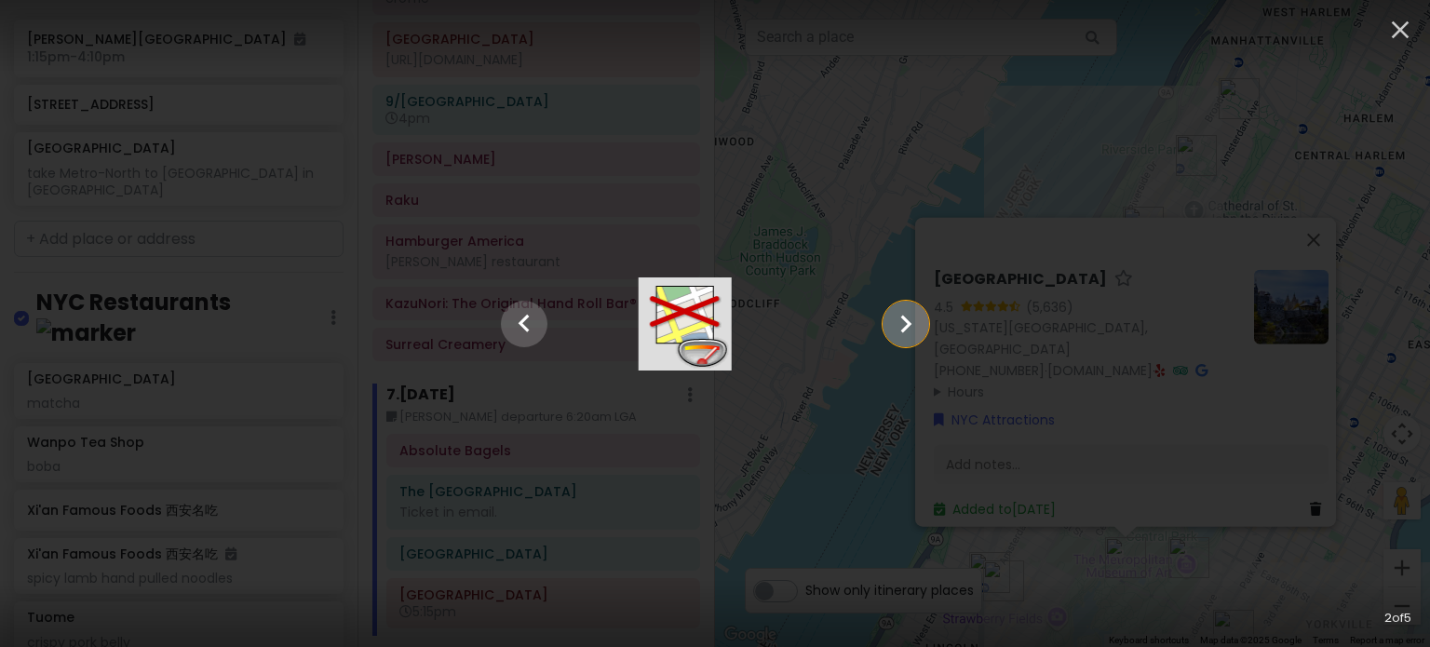
click at [923, 335] on icon "Show slide 3 of 5" at bounding box center [905, 324] width 35 height 45
click at [923, 335] on icon "Show slide 4 of 5" at bounding box center [905, 324] width 35 height 45
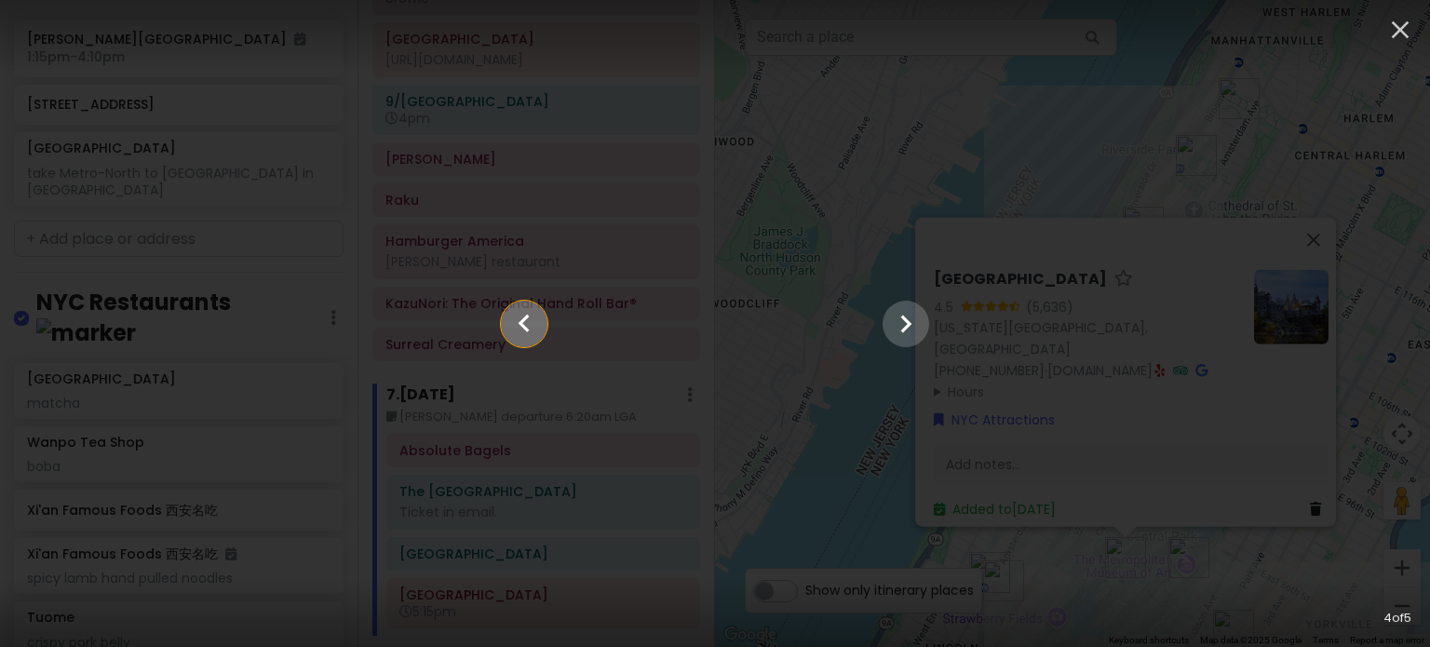
click at [506, 316] on icon "Show slide 3 of 5" at bounding box center [523, 324] width 35 height 45
click at [506, 316] on icon "Show slide 2 of 5" at bounding box center [523, 324] width 35 height 45
click at [506, 316] on icon "Show slide 1 of 5" at bounding box center [523, 324] width 35 height 45
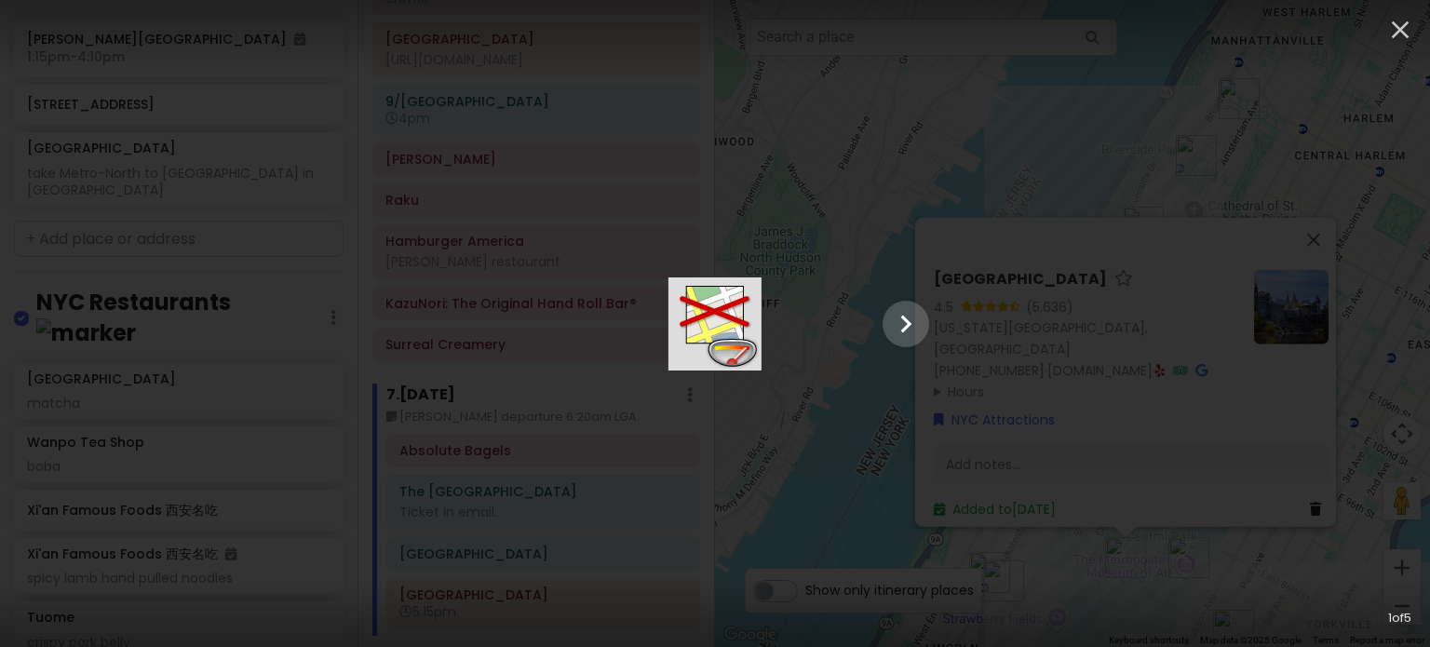
click at [482, 316] on div at bounding box center [714, 323] width 465 height 93
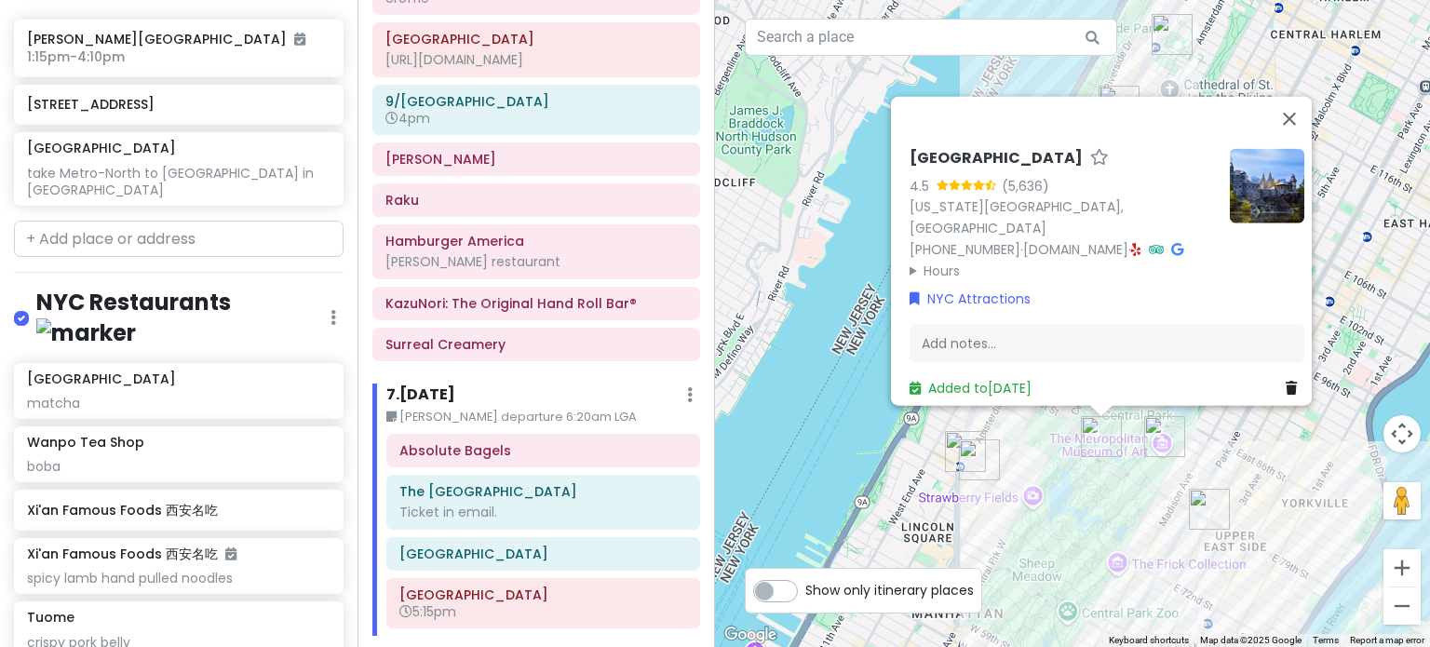
drag, startPoint x: 1096, startPoint y: 569, endPoint x: 1071, endPoint y: 445, distance: 126.1
click at [1071, 445] on div "[GEOGRAPHIC_DATA] 4.5 (5,636) [US_STATE][GEOGRAPHIC_DATA] [PHONE_NUMBER] · [DOM…" at bounding box center [1072, 323] width 715 height 647
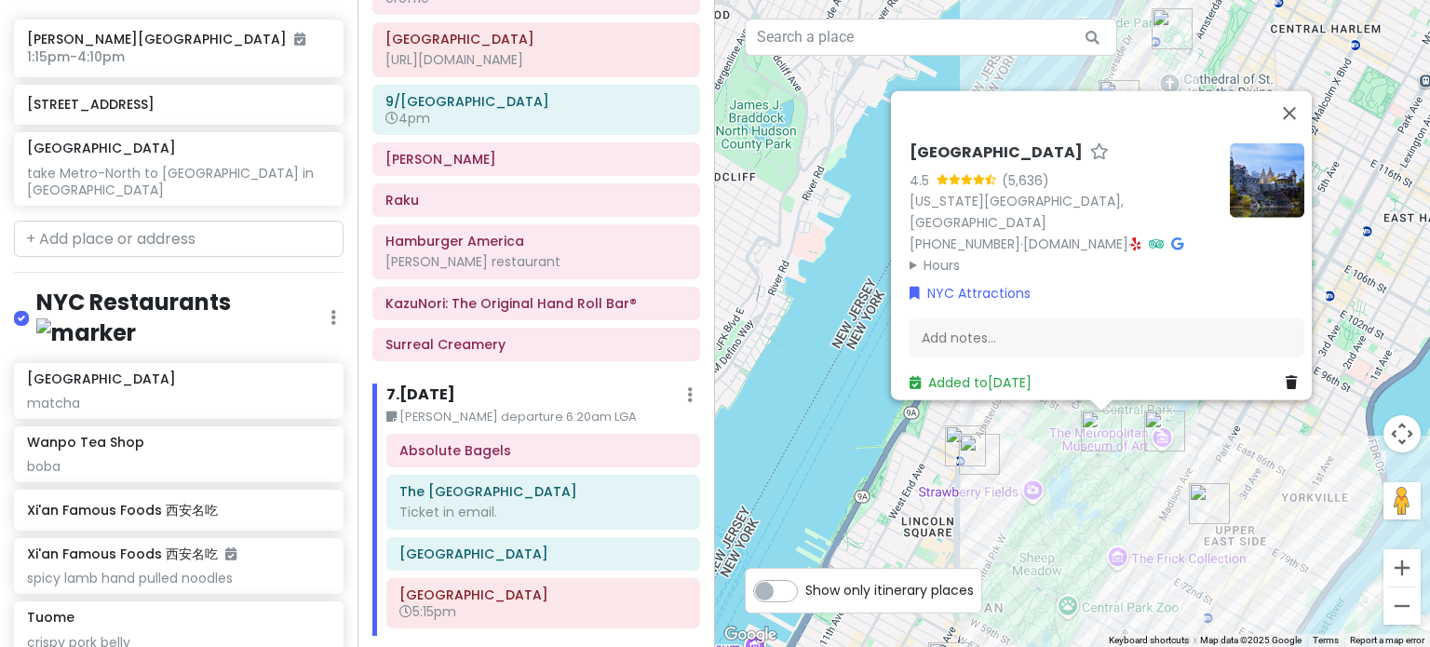
click at [1055, 456] on div "[GEOGRAPHIC_DATA] 4.5 (5,636) [US_STATE][GEOGRAPHIC_DATA] [PHONE_NUMBER] · [DOM…" at bounding box center [1072, 323] width 715 height 647
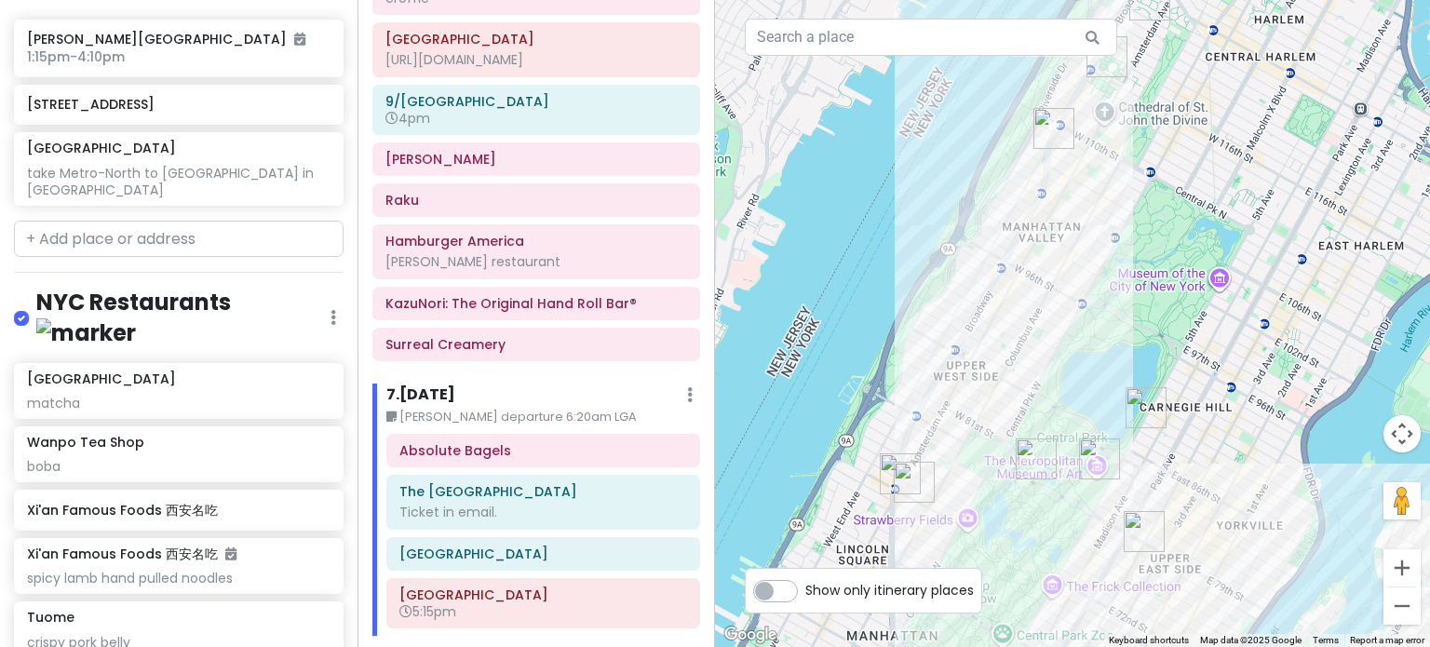
drag, startPoint x: 1111, startPoint y: 401, endPoint x: 1048, endPoint y: 428, distance: 68.8
click at [1048, 428] on div at bounding box center [1072, 323] width 715 height 647
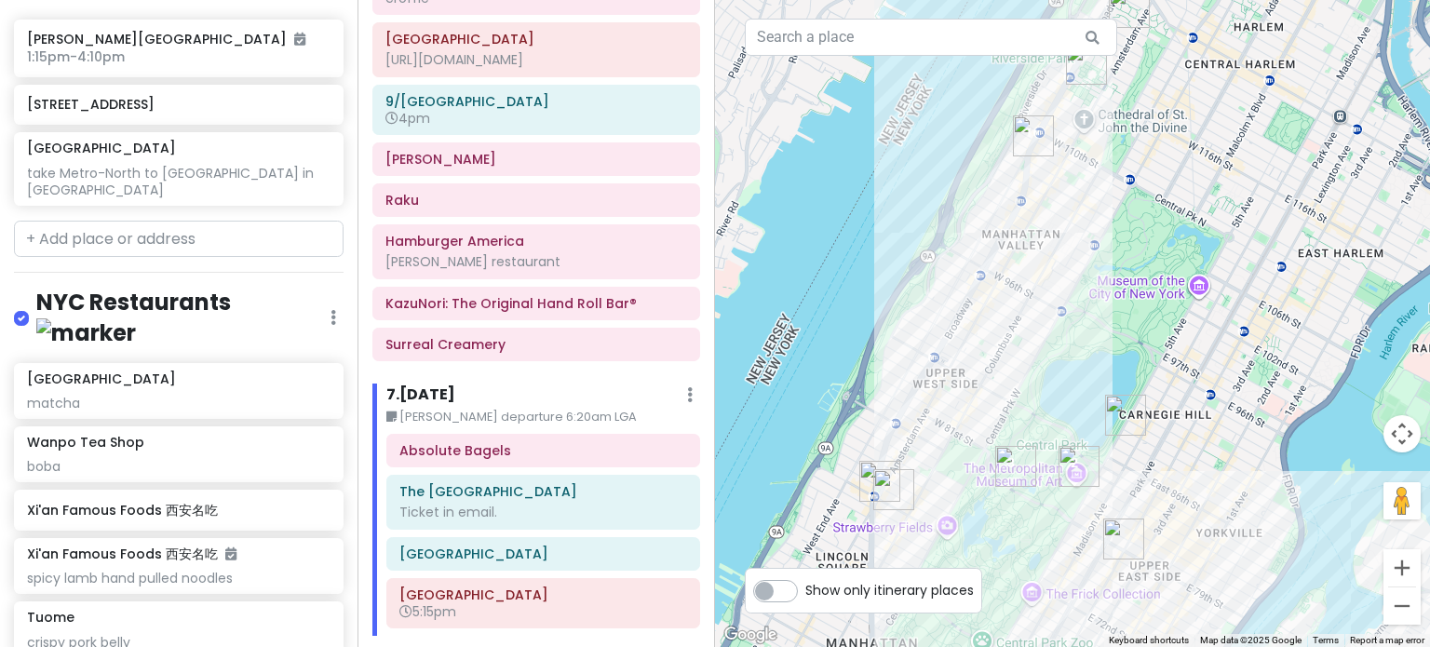
click at [1068, 457] on img "The Metropolitan Museum of Art" at bounding box center [1078, 466] width 41 height 41
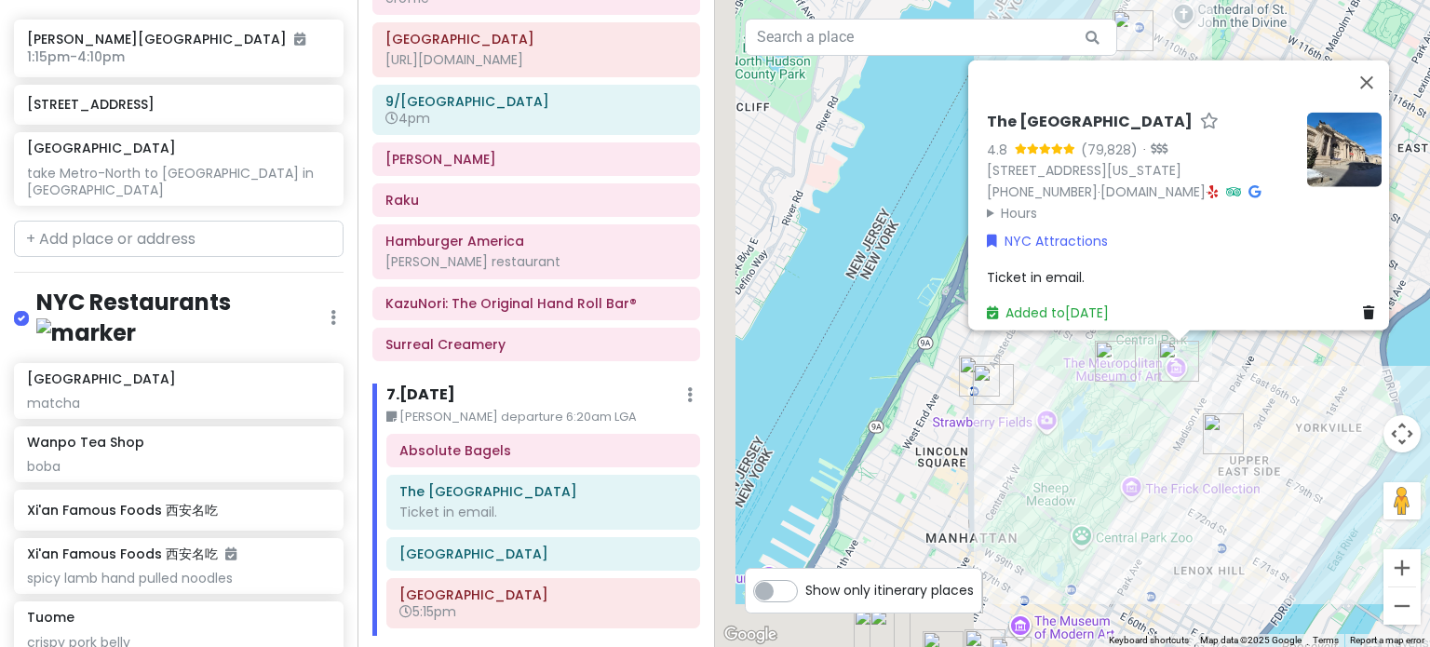
drag, startPoint x: 946, startPoint y: 505, endPoint x: 1055, endPoint y: 381, distance: 165.6
click at [1055, 381] on div "The [GEOGRAPHIC_DATA] 4.8 (79,828) · [STREET_ADDRESS][US_STATE] [PHONE_NUMBER] …" at bounding box center [1072, 323] width 715 height 647
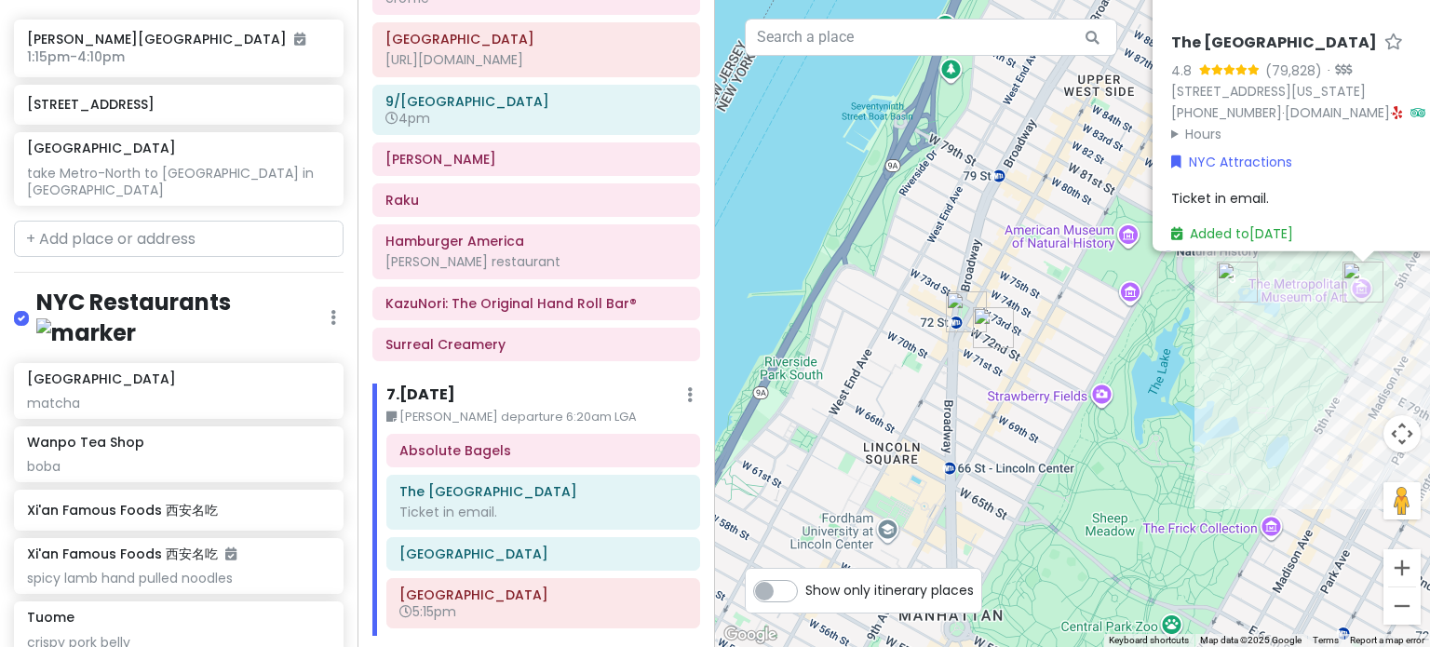
click at [1105, 405] on div "The [GEOGRAPHIC_DATA] 4.8 (79,828) · [STREET_ADDRESS][US_STATE] [PHONE_NUMBER] …" at bounding box center [1072, 323] width 715 height 647
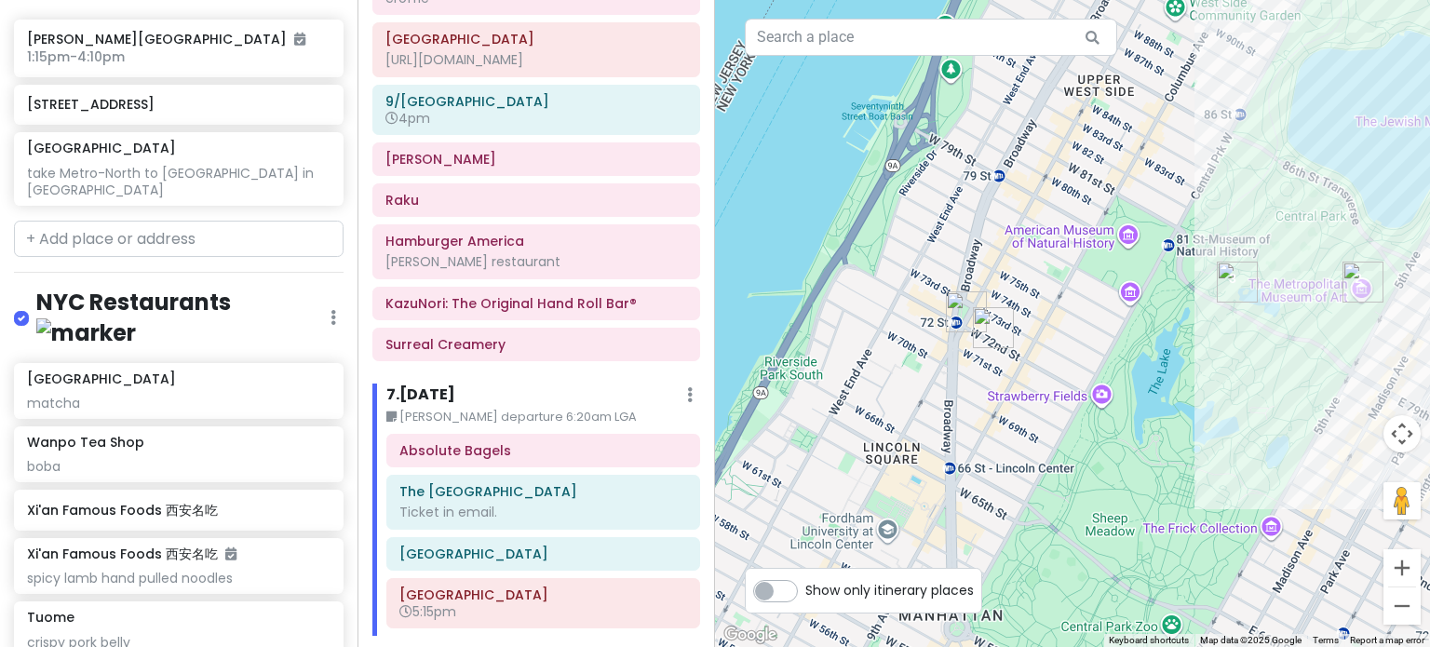
click at [1103, 391] on div at bounding box center [1072, 323] width 715 height 647
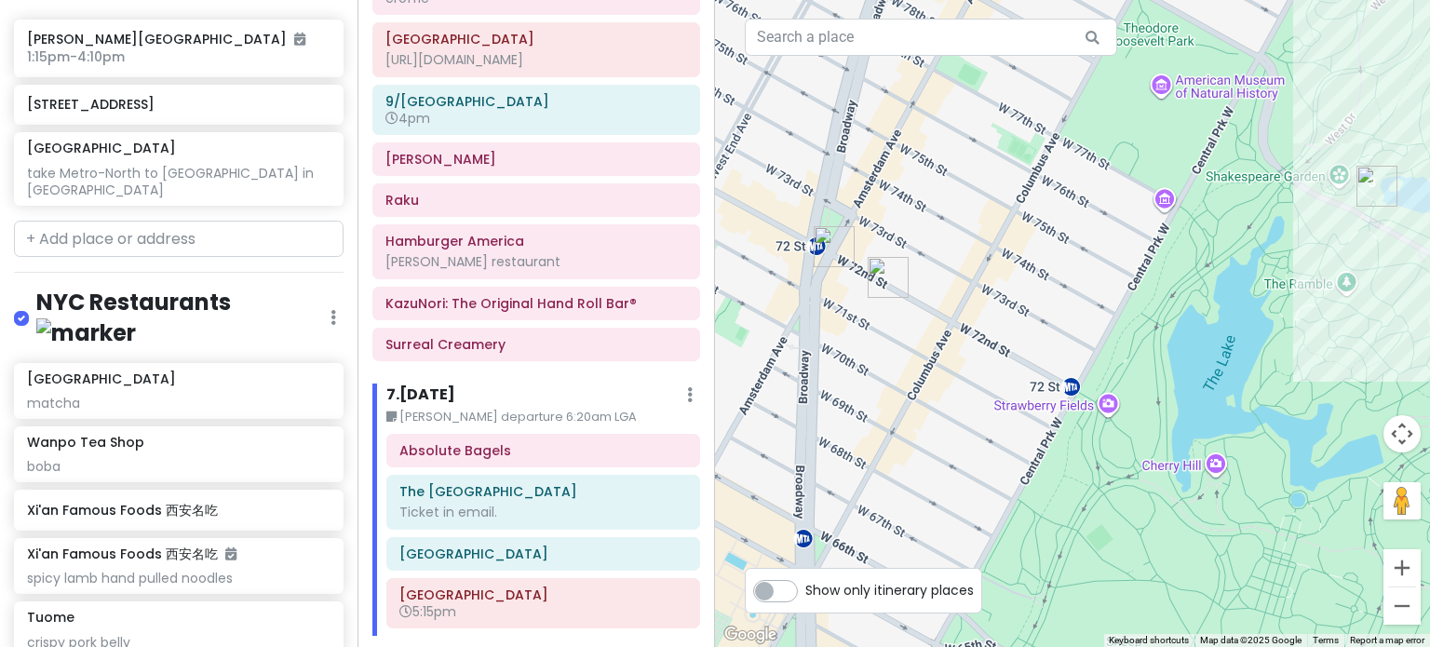
click at [1113, 400] on div at bounding box center [1072, 323] width 715 height 647
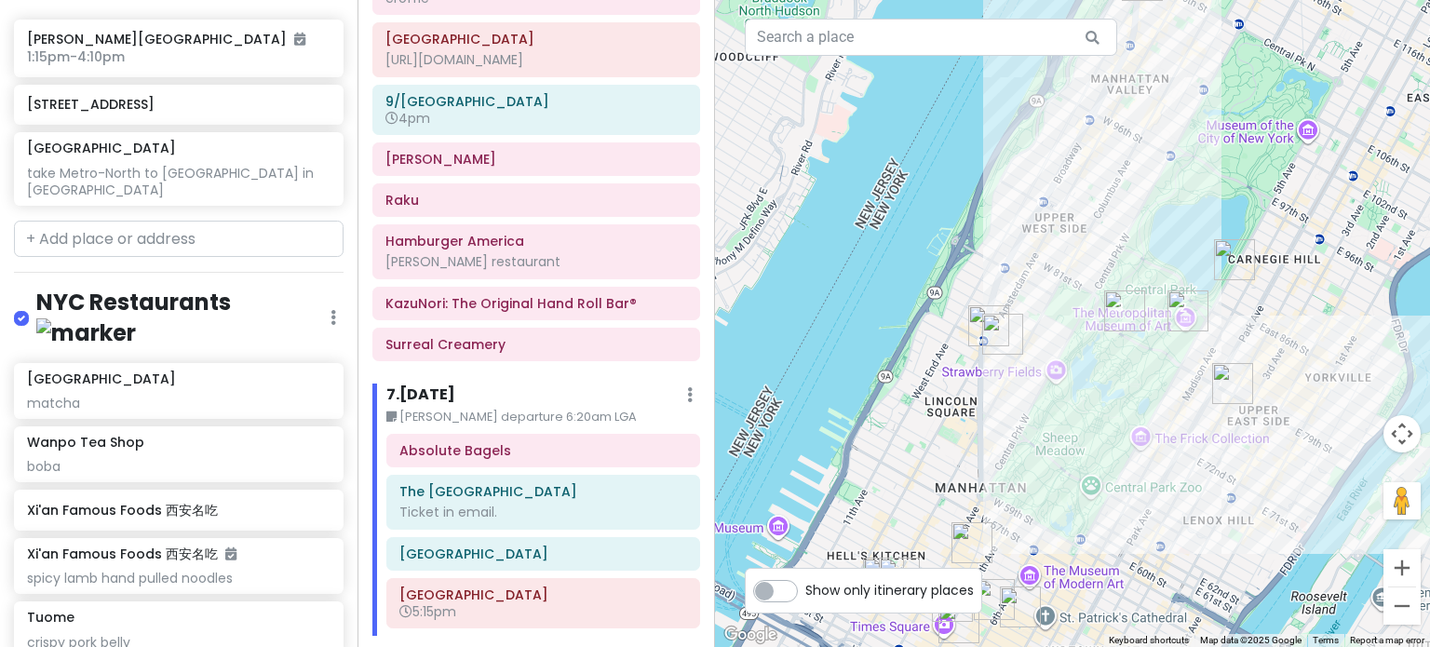
click at [954, 536] on img "Broadway Theatre" at bounding box center [971, 542] width 41 height 41
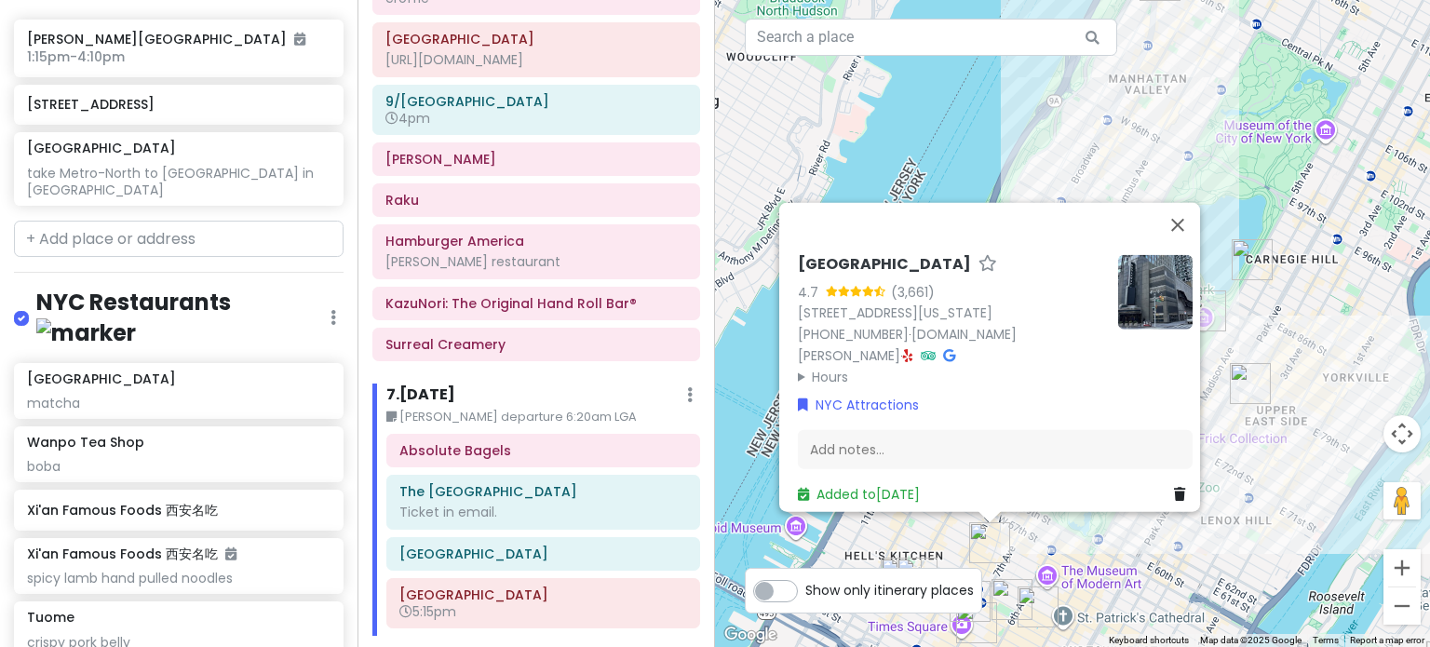
click at [1064, 546] on div "Broadway Theatre 4.7 (3,661) [STREET_ADDRESS][US_STATE] [PHONE_NUMBER] · [DOMAI…" at bounding box center [1072, 323] width 715 height 647
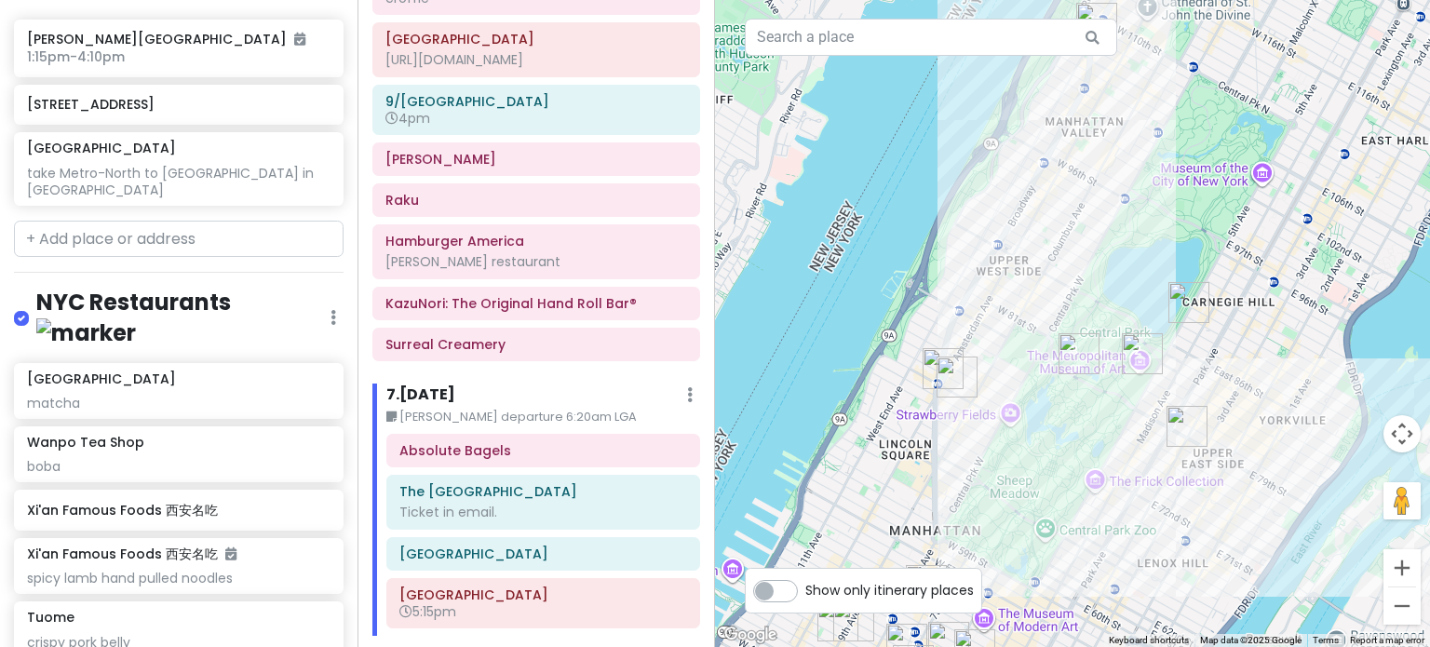
drag, startPoint x: 1129, startPoint y: 401, endPoint x: 1065, endPoint y: 437, distance: 73.8
click at [1065, 437] on div at bounding box center [1072, 323] width 715 height 647
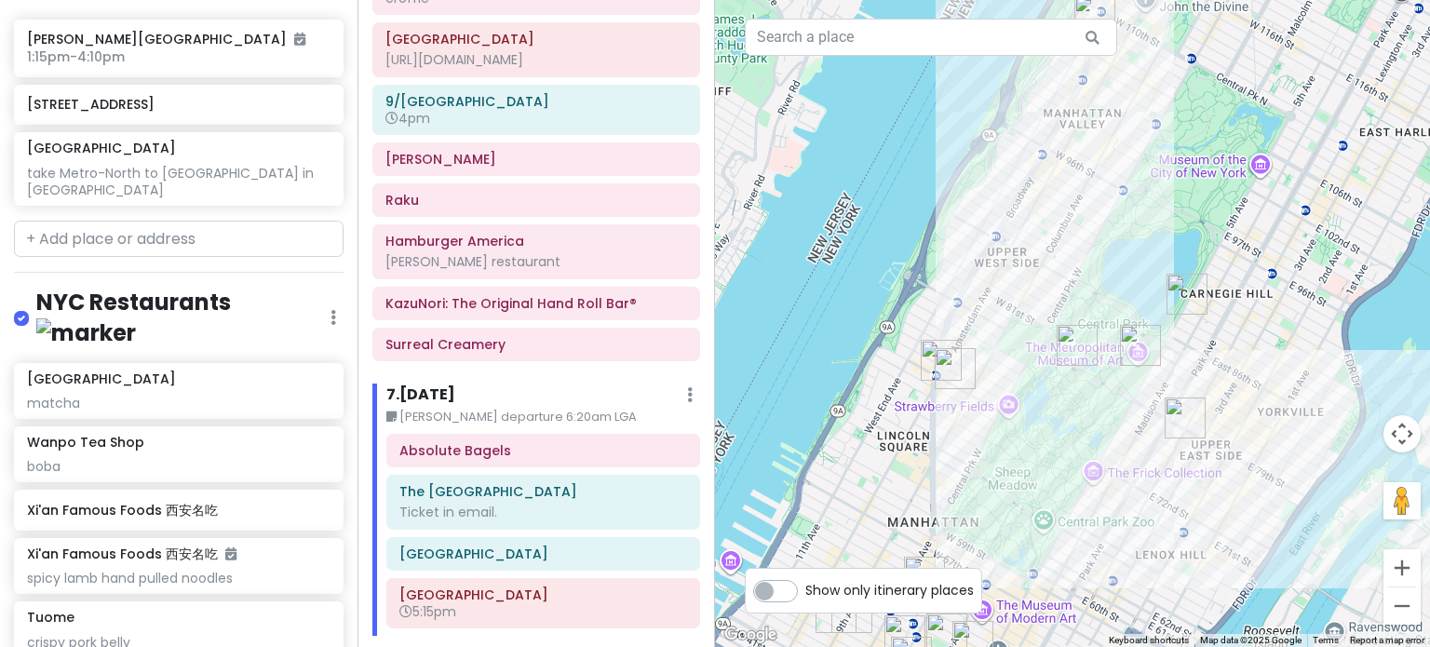
click at [1074, 348] on img "Belvedere Castle" at bounding box center [1076, 345] width 41 height 41
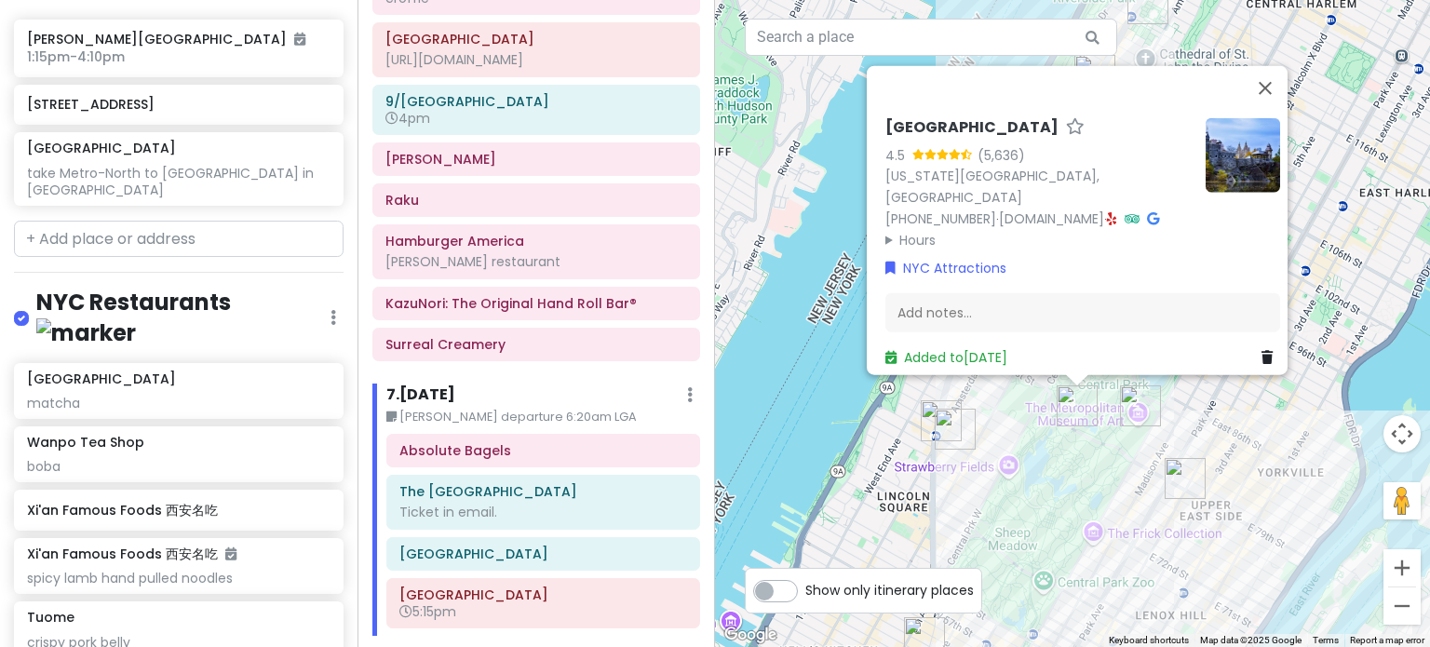
click at [1060, 460] on div "[GEOGRAPHIC_DATA] 4.5 (5,636) [US_STATE][GEOGRAPHIC_DATA] [PHONE_NUMBER] · [DOM…" at bounding box center [1072, 323] width 715 height 647
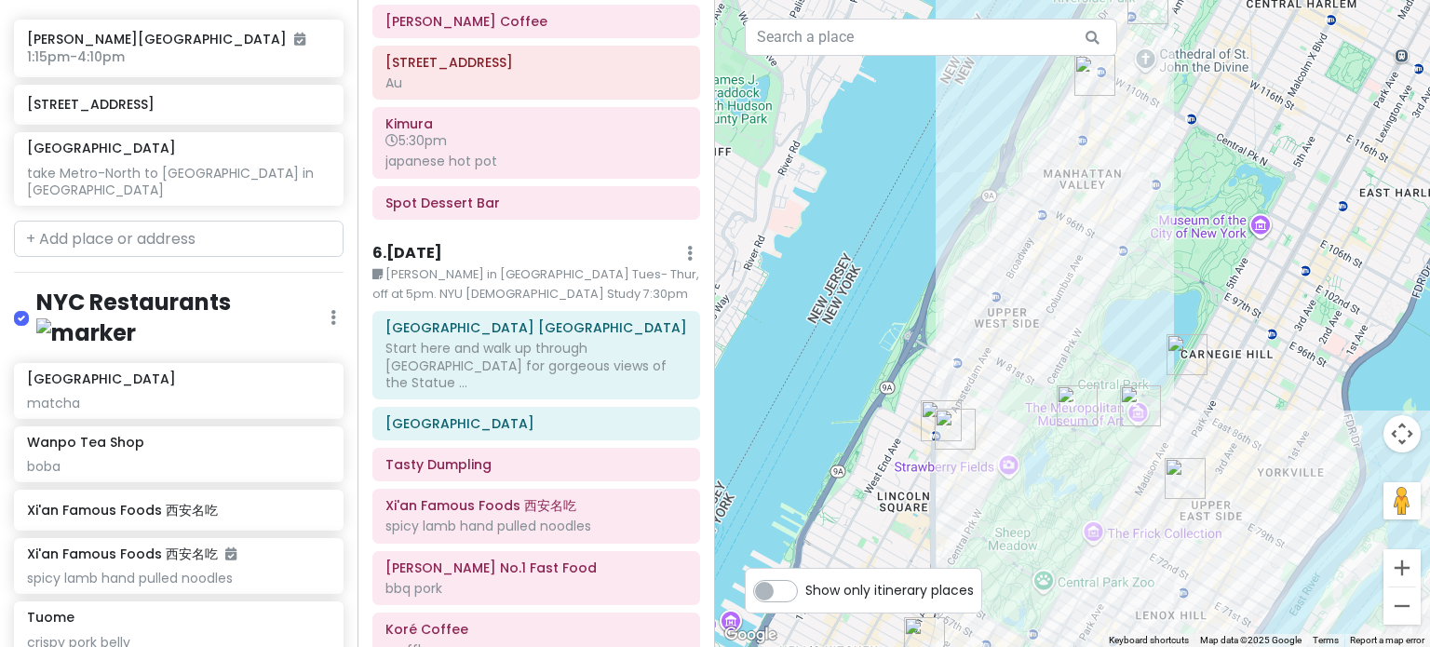
scroll to position [998, 0]
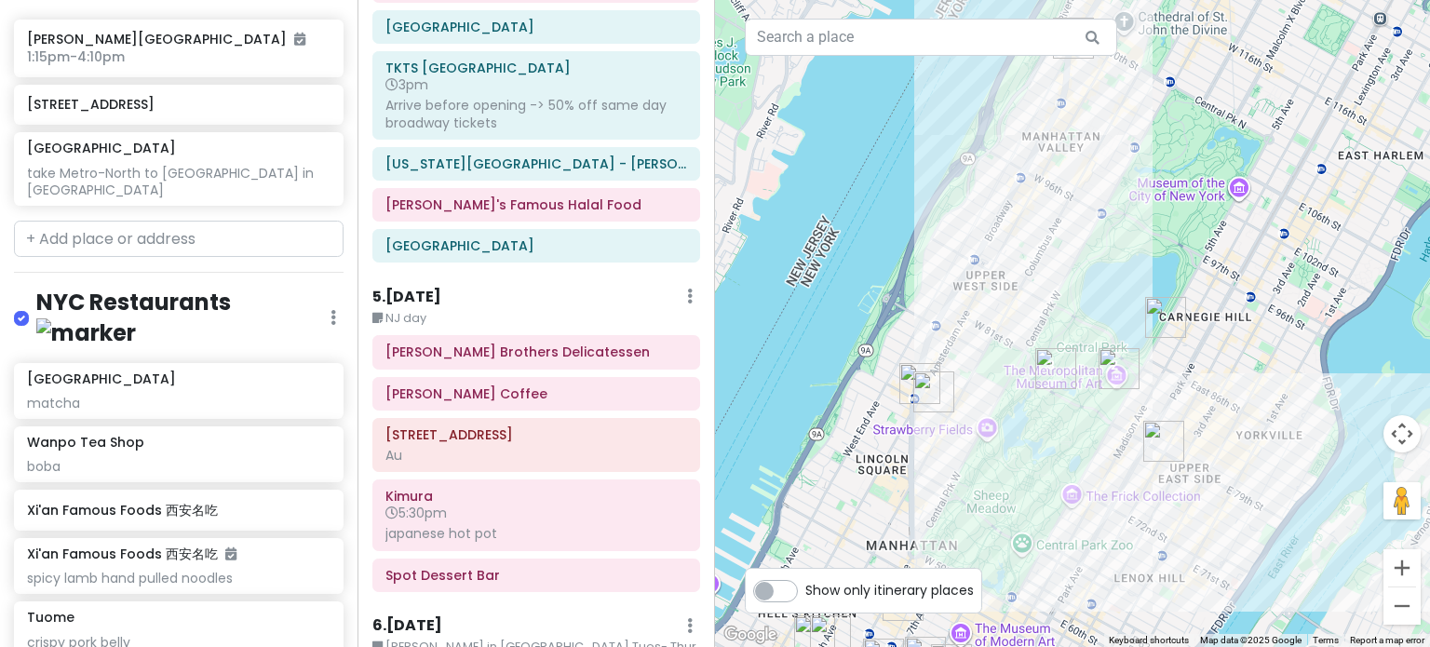
click at [1117, 365] on img "The Metropolitan Museum of Art" at bounding box center [1118, 368] width 41 height 41
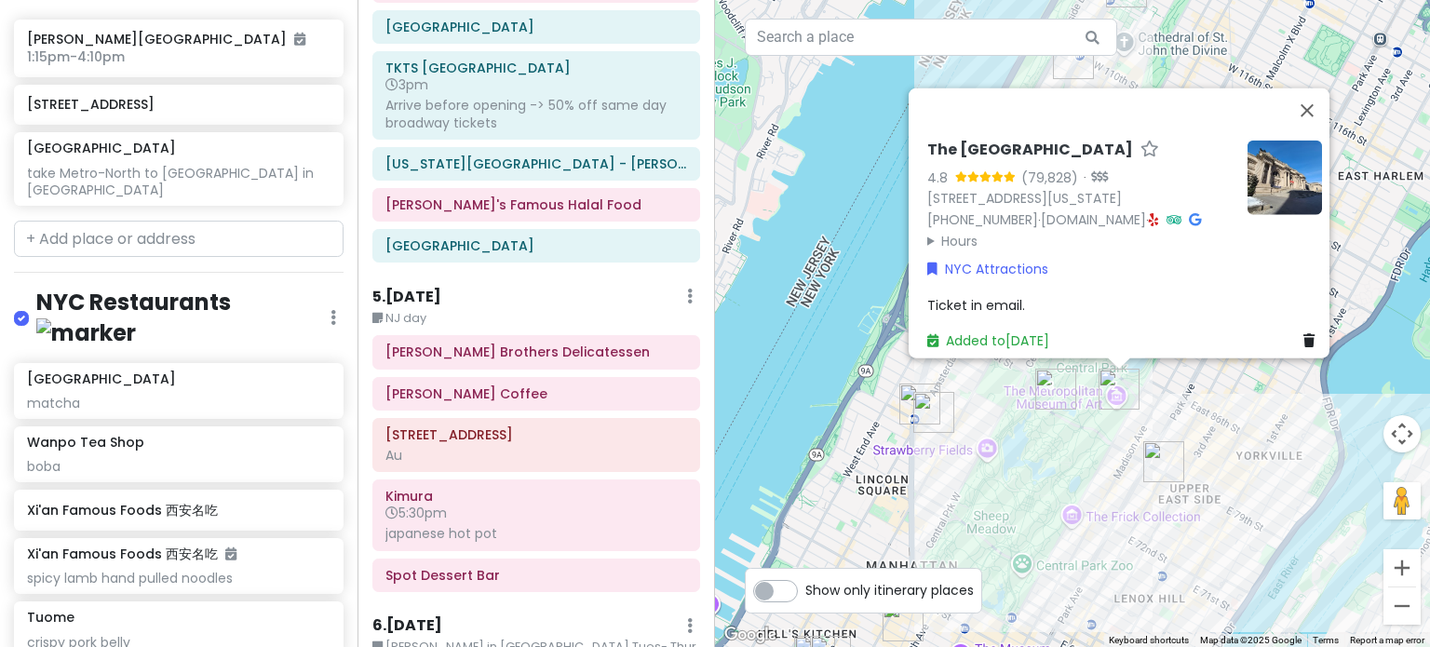
click at [1150, 457] on img "Pastrami Queen" at bounding box center [1163, 461] width 41 height 41
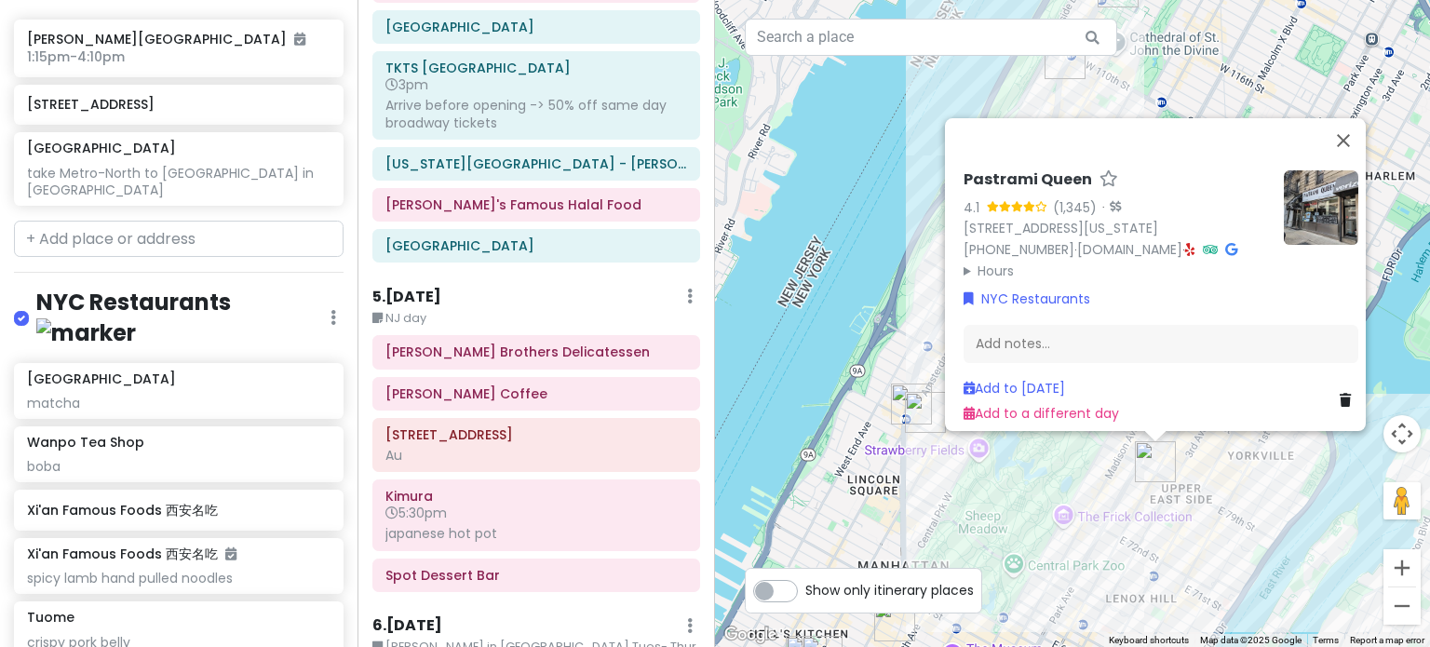
click at [1092, 466] on div "Pastrami Queen 4.1 (1,345) · [STREET_ADDRESS][US_STATE] [PHONE_NUMBER] · [DOMAI…" at bounding box center [1072, 323] width 715 height 647
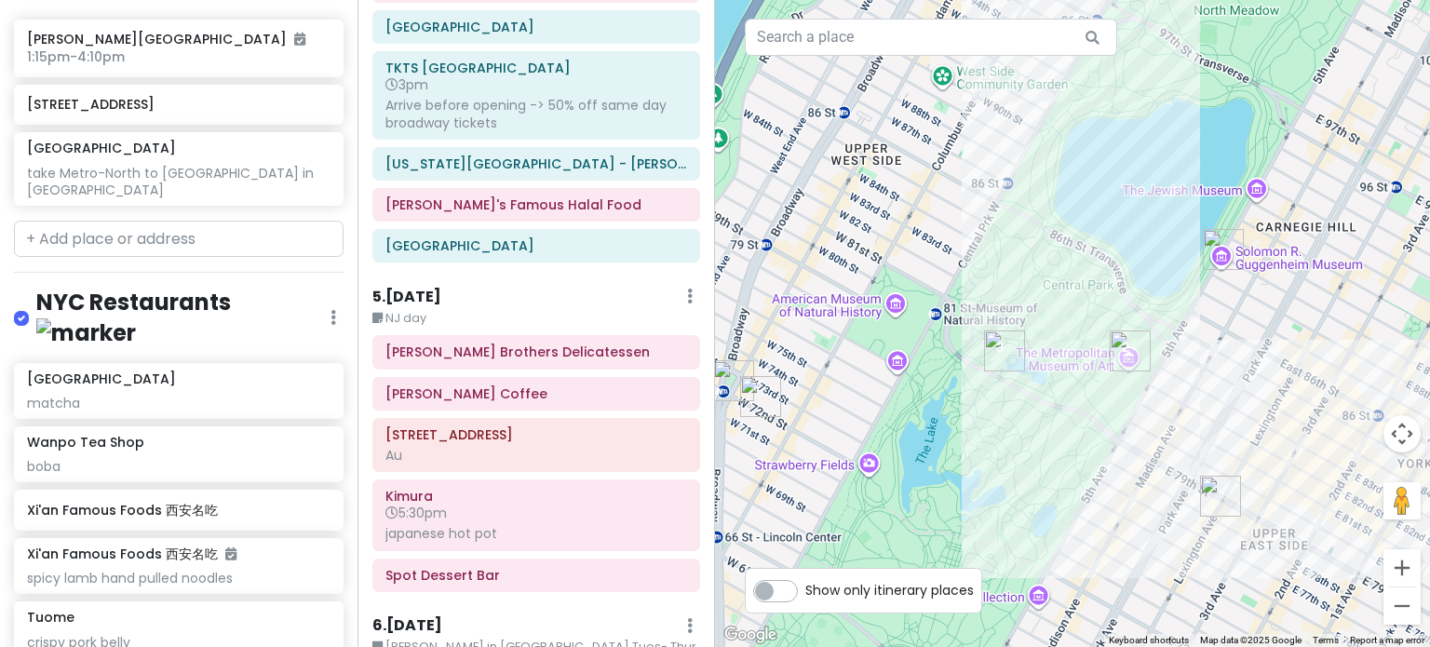
click at [1134, 342] on img "The Metropolitan Museum of Art" at bounding box center [1129, 350] width 41 height 41
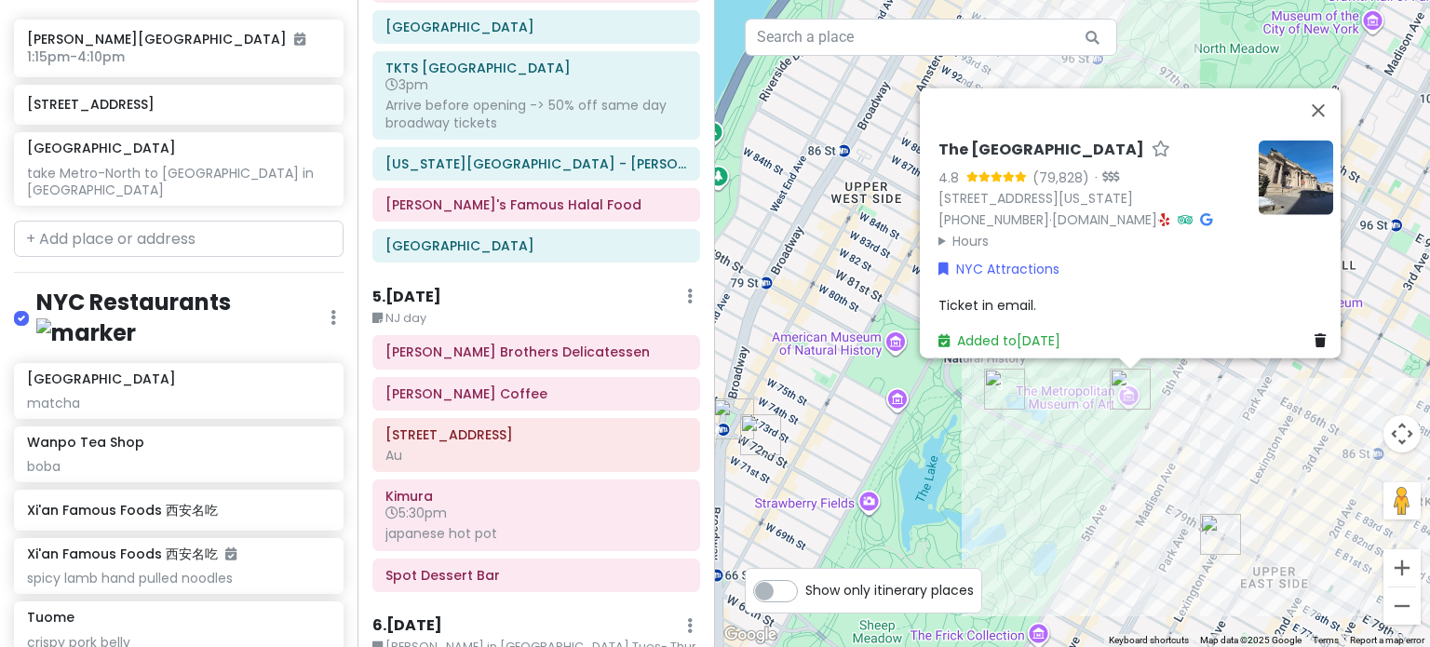
click at [998, 395] on img "Belvedere Castle" at bounding box center [1004, 389] width 41 height 41
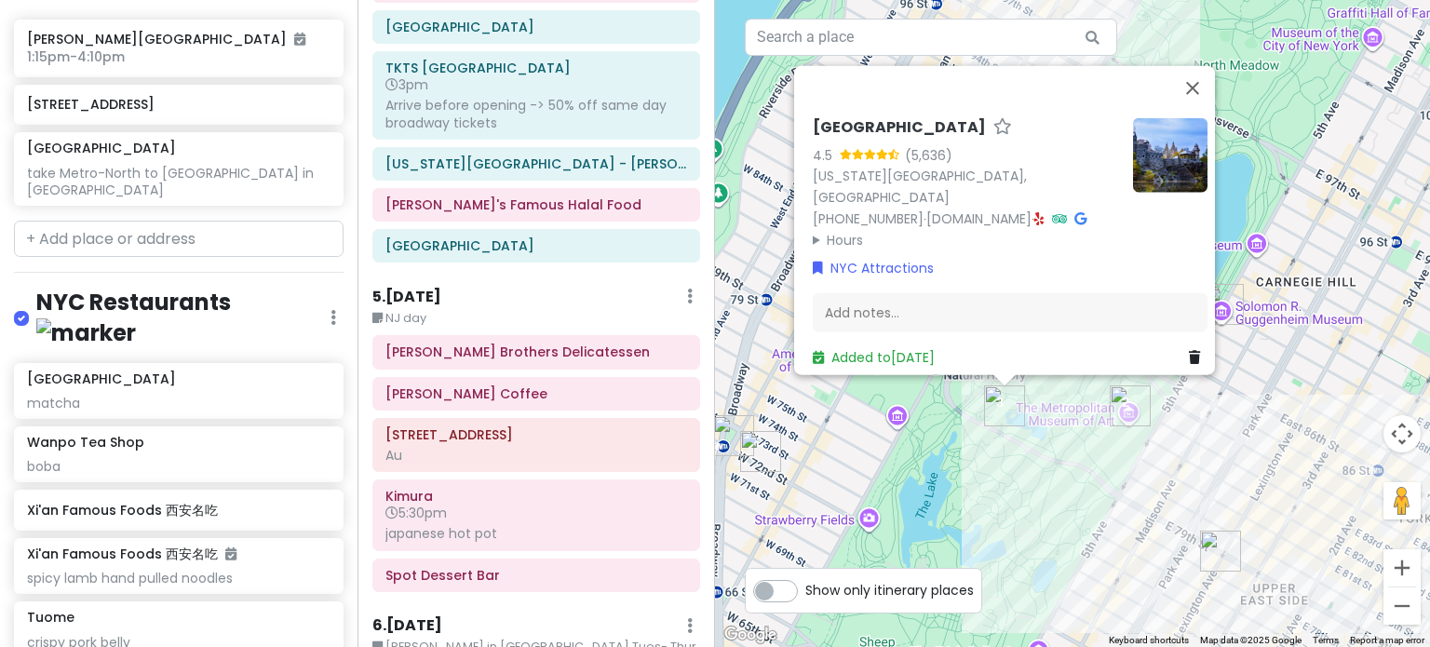
click at [1156, 149] on img at bounding box center [1170, 154] width 74 height 74
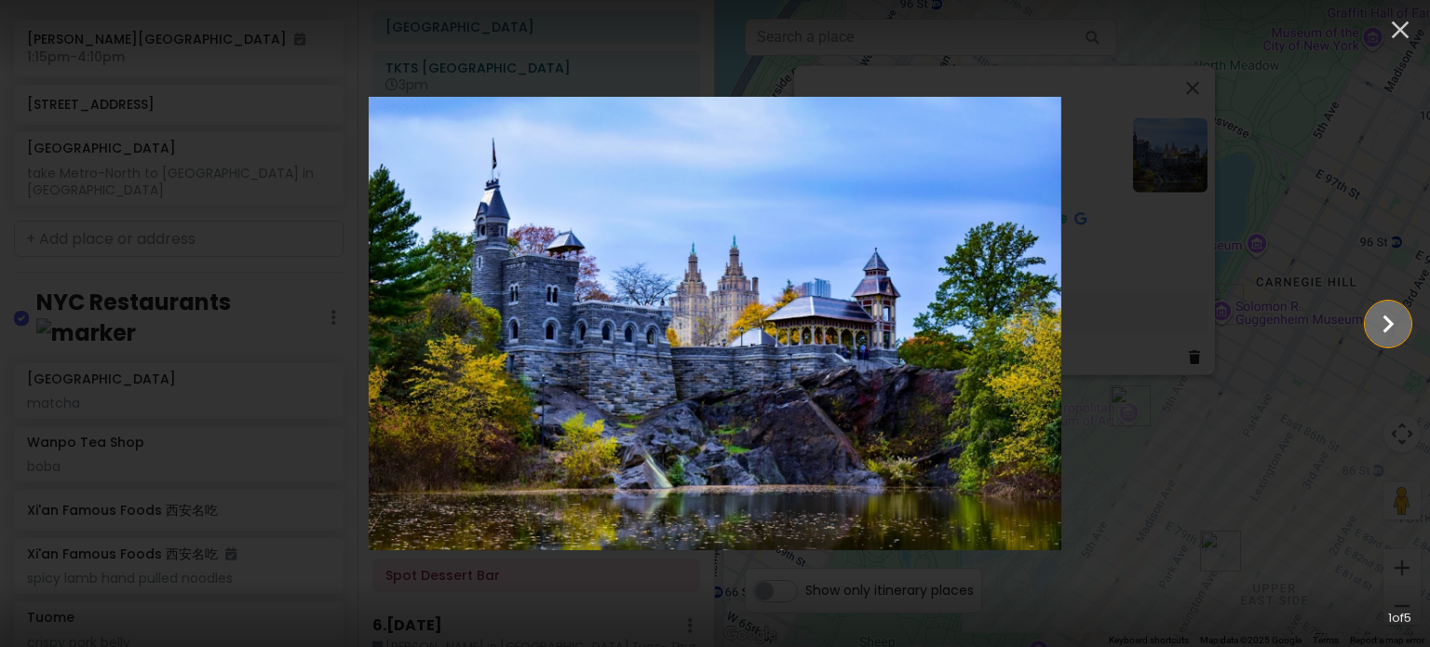
click at [1385, 323] on icon "Show slide 2 of 5" at bounding box center [1387, 324] width 35 height 45
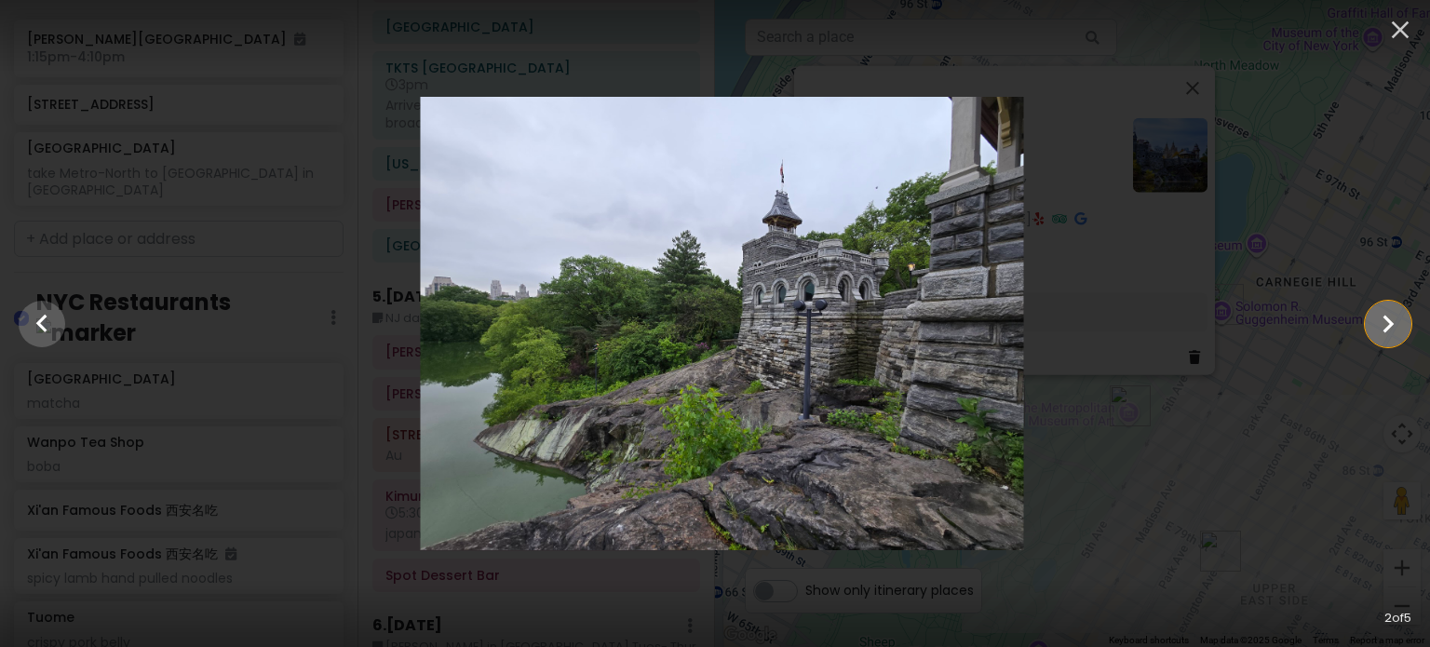
click at [1385, 323] on icon "Show slide 3 of 5" at bounding box center [1387, 324] width 35 height 45
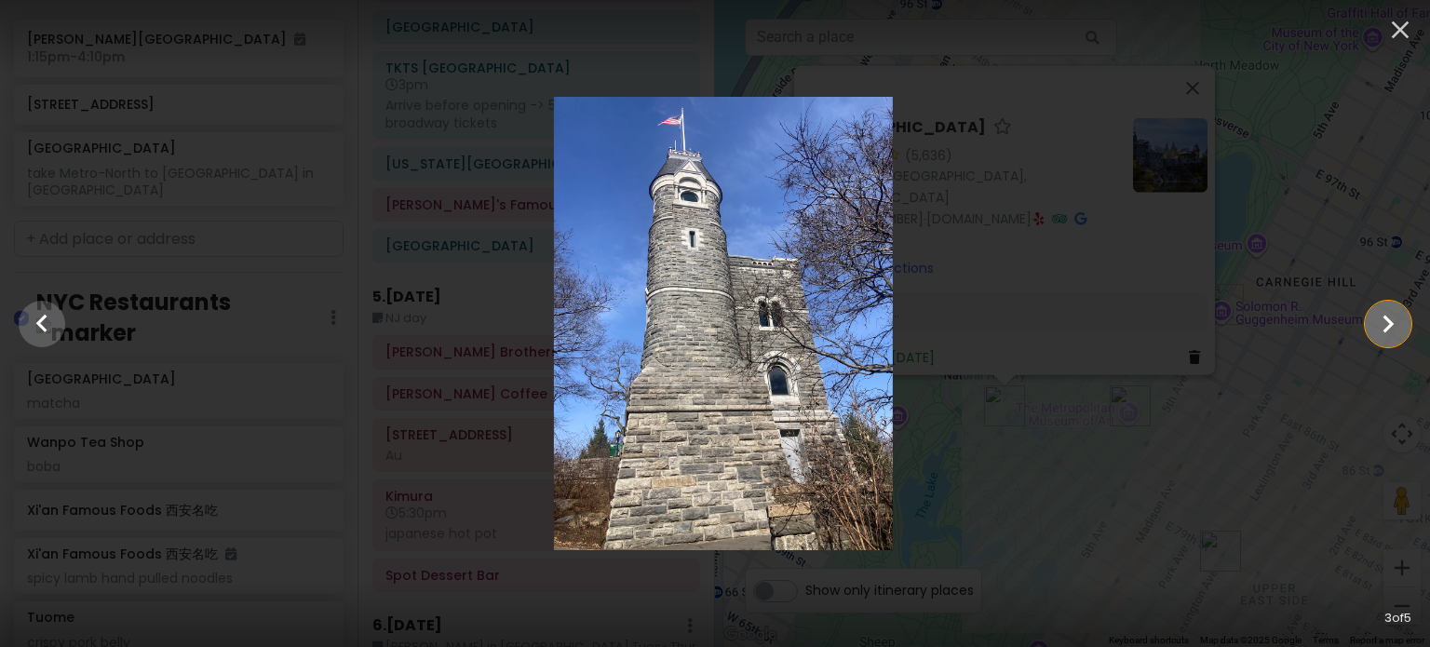
click at [1385, 323] on icon "Show slide 4 of 5" at bounding box center [1387, 324] width 35 height 45
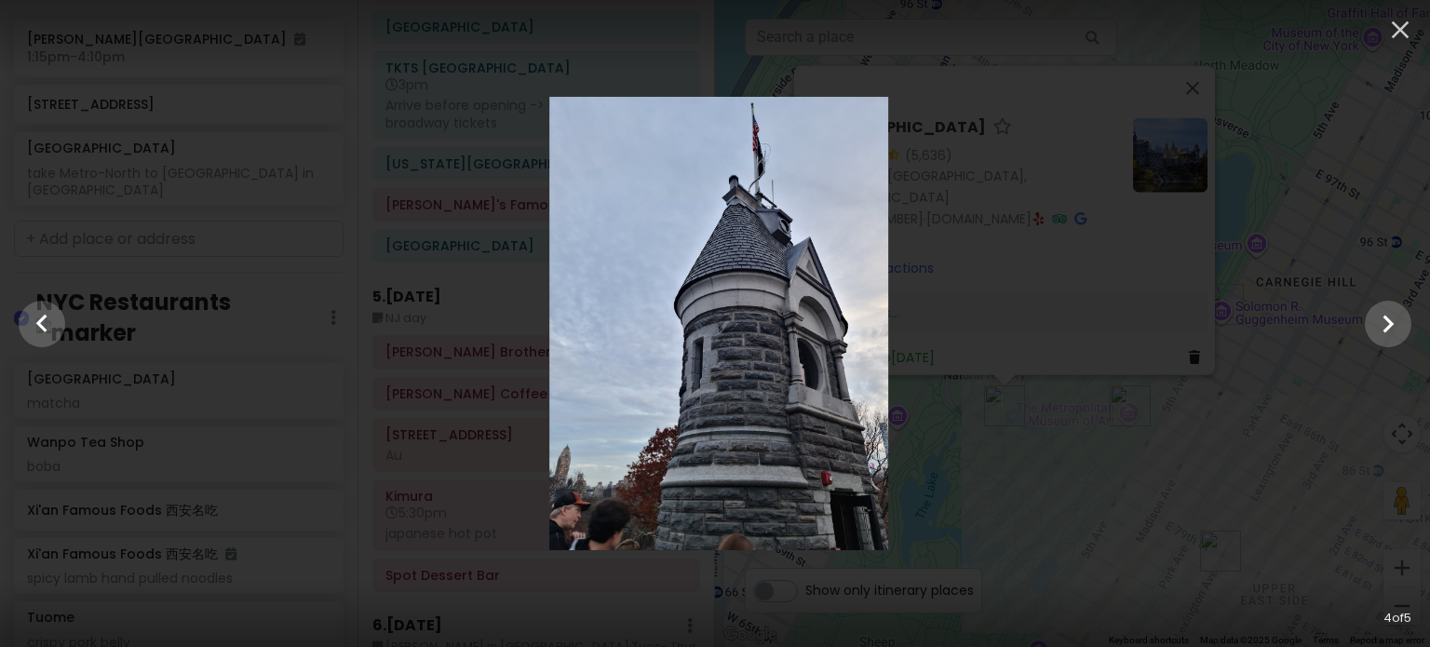
click at [1082, 298] on div at bounding box center [719, 323] width 1430 height 453
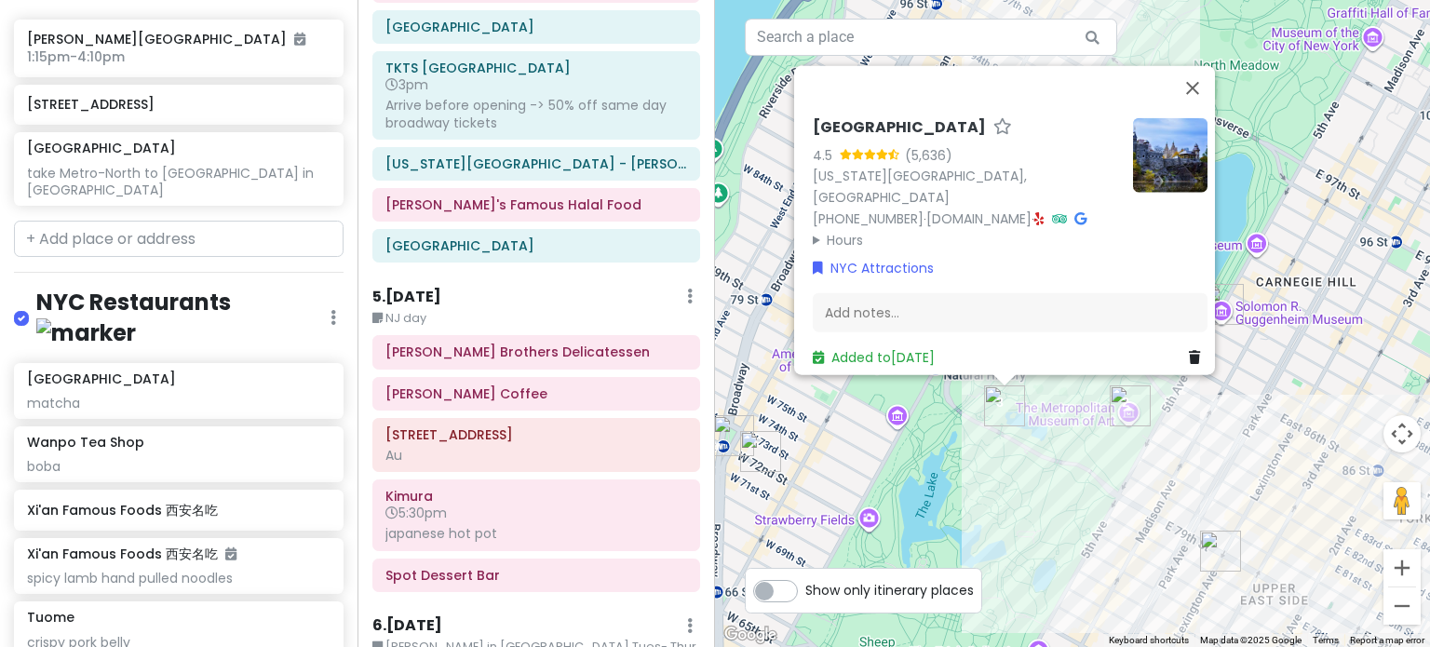
click at [1284, 216] on div "[GEOGRAPHIC_DATA] 4.5 (5,636) [US_STATE][GEOGRAPHIC_DATA] [PHONE_NUMBER] · [DOM…" at bounding box center [1072, 323] width 715 height 647
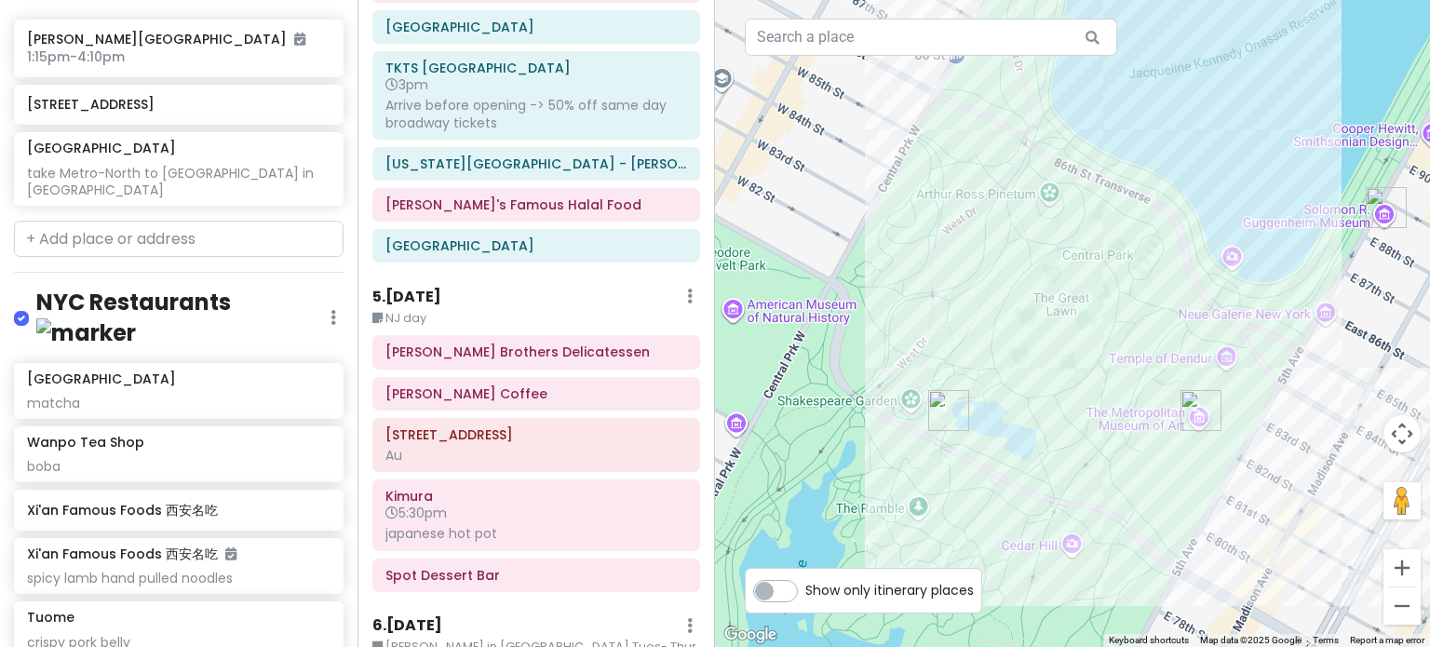
click at [947, 415] on img "Belvedere Castle" at bounding box center [948, 410] width 41 height 41
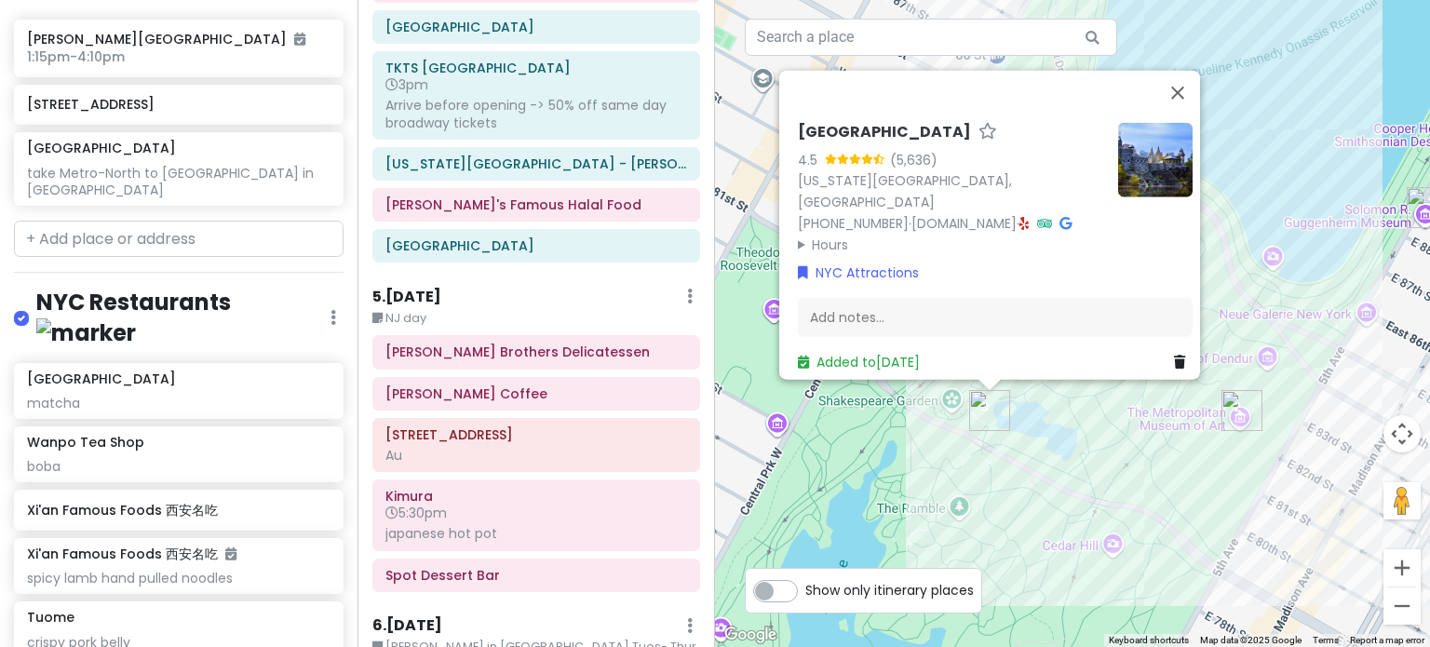
click at [950, 390] on div "[GEOGRAPHIC_DATA] 4.5 (5,636) [US_STATE][GEOGRAPHIC_DATA] [PHONE_NUMBER] · [DOM…" at bounding box center [1072, 323] width 715 height 647
click at [951, 397] on div "[GEOGRAPHIC_DATA] 4.5 (5,636) [US_STATE][GEOGRAPHIC_DATA] [PHONE_NUMBER] · [DOM…" at bounding box center [1072, 323] width 715 height 647
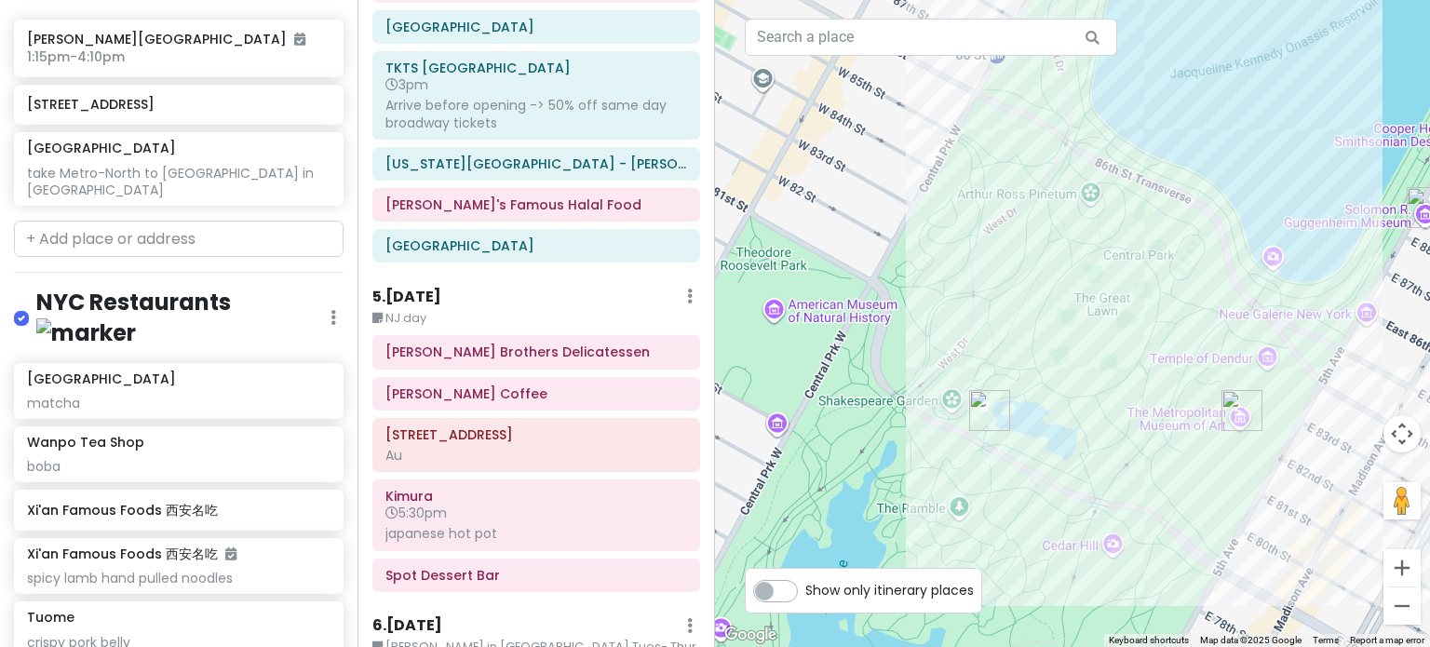
drag, startPoint x: 942, startPoint y: 346, endPoint x: 1119, endPoint y: 349, distance: 176.9
click at [1119, 349] on div at bounding box center [1072, 323] width 715 height 647
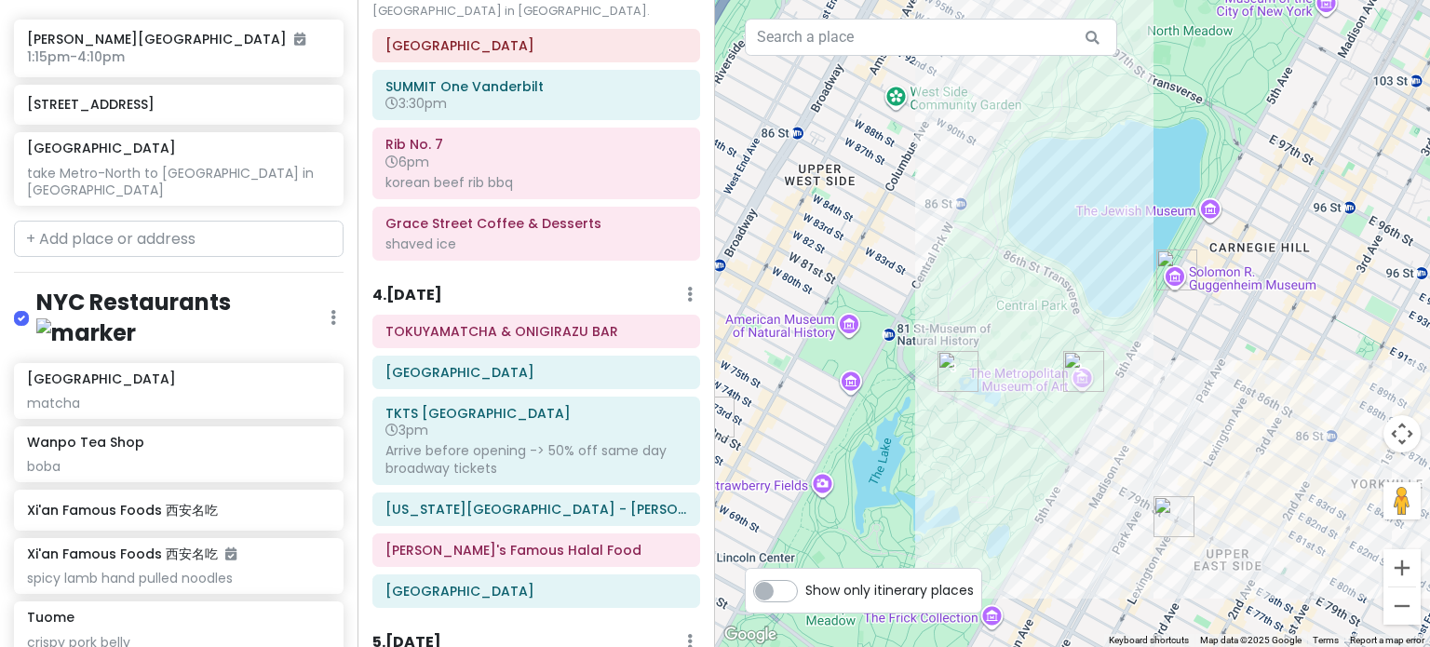
scroll to position [1024, 0]
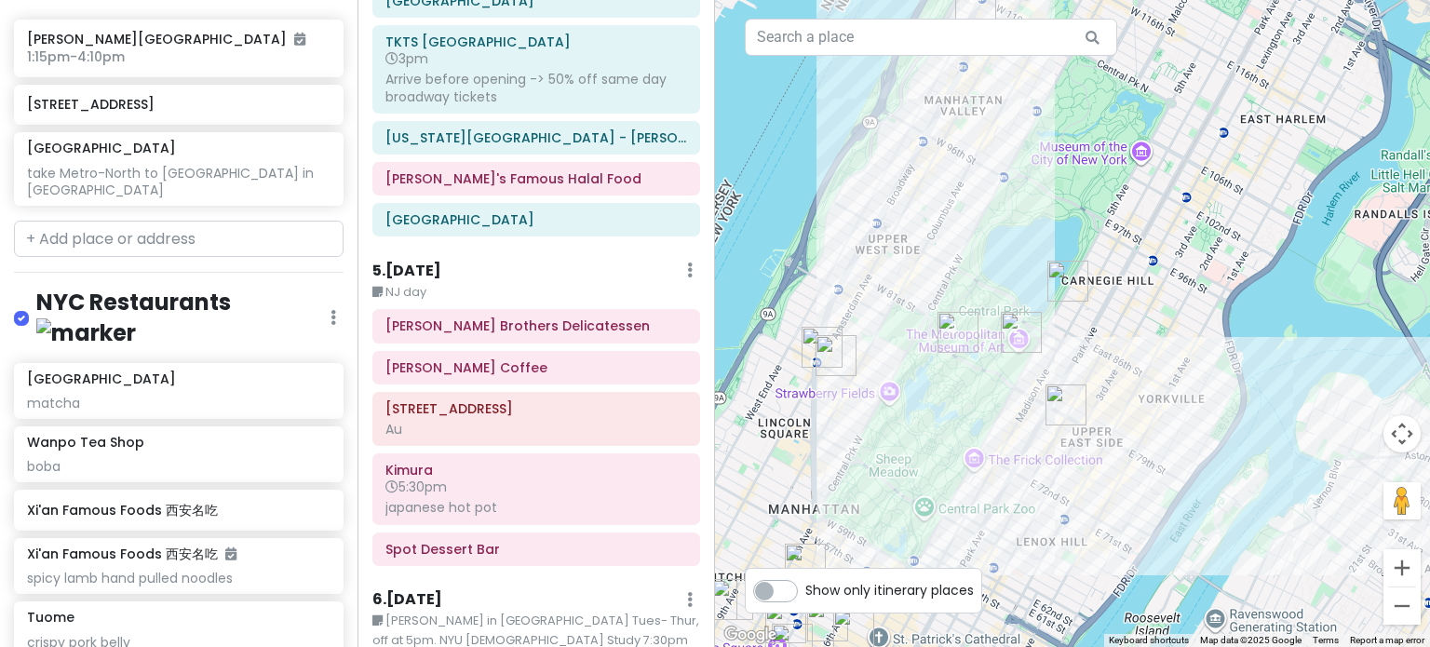
drag, startPoint x: 879, startPoint y: 383, endPoint x: 1041, endPoint y: 310, distance: 177.5
click at [1041, 310] on div at bounding box center [1072, 323] width 715 height 647
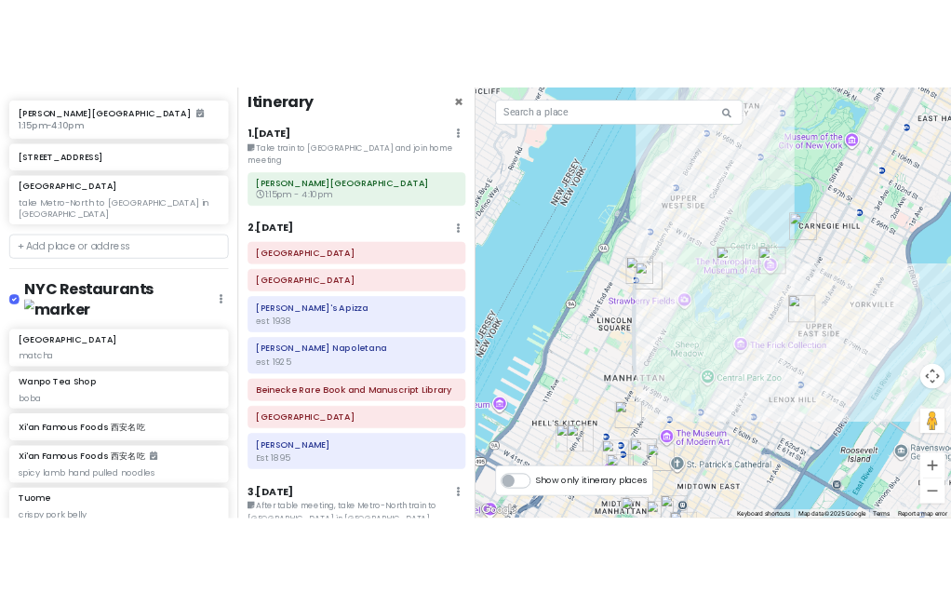
scroll to position [0, 0]
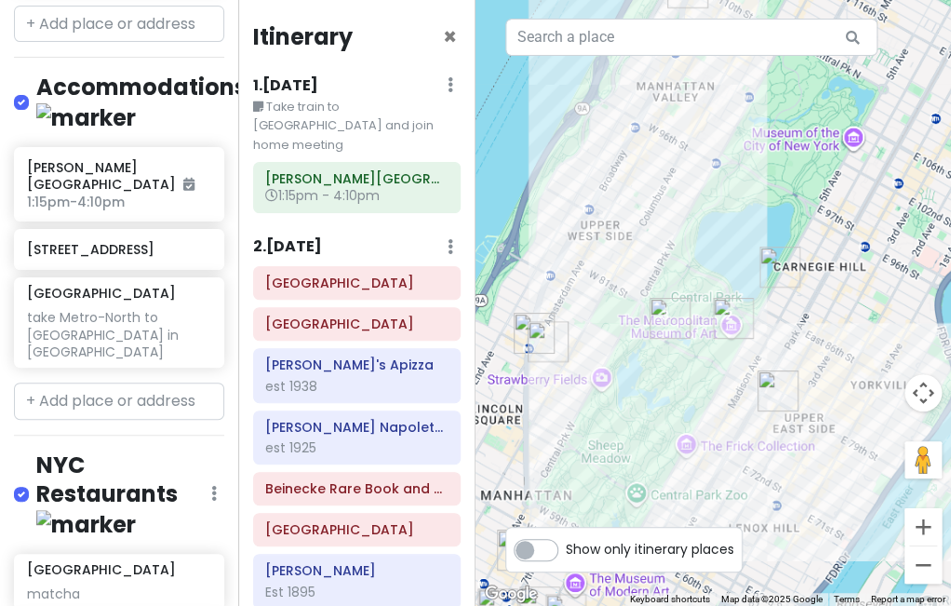
drag, startPoint x: 738, startPoint y: 156, endPoint x: 666, endPoint y: 245, distance: 114.4
click at [666, 242] on div at bounding box center [714, 303] width 476 height 606
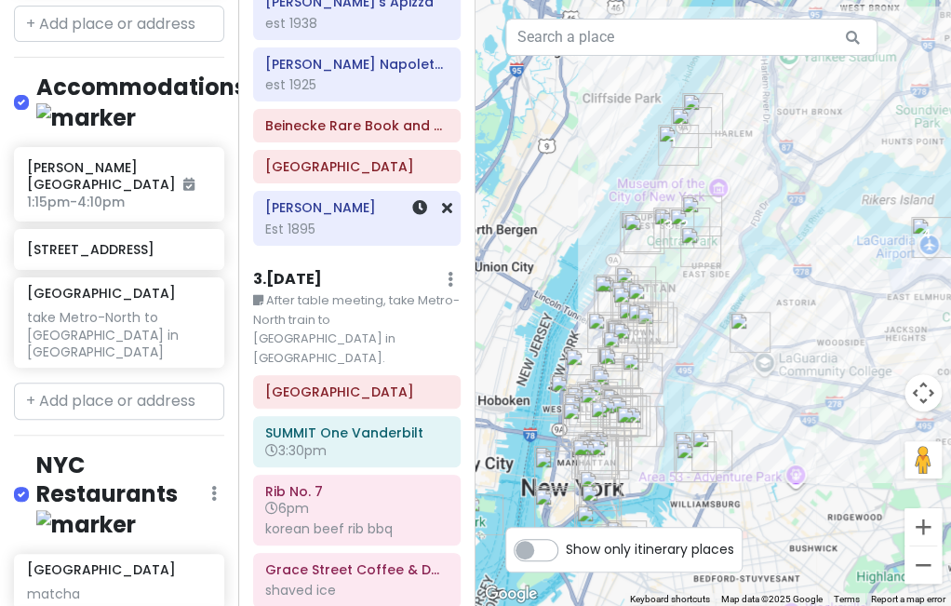
scroll to position [372, 0]
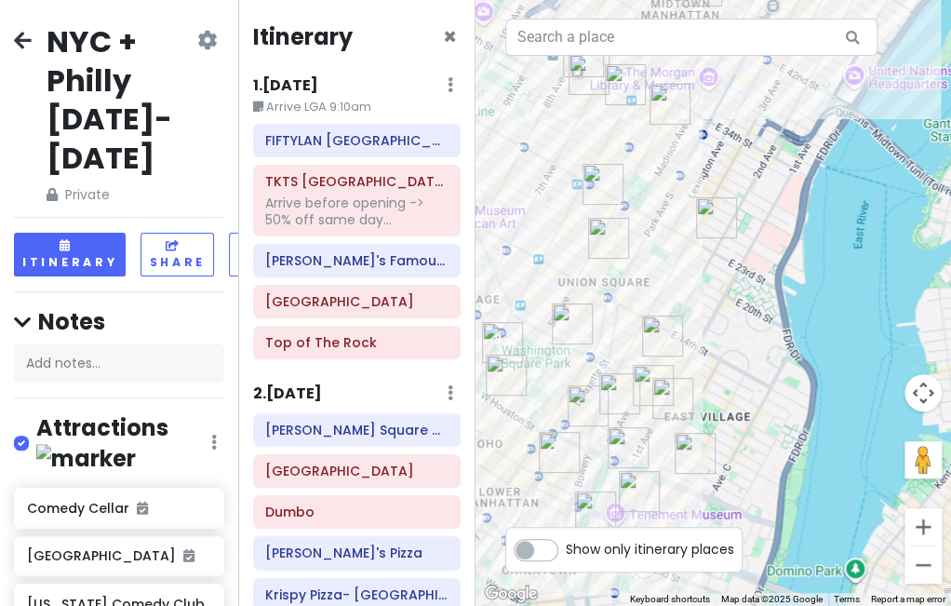
drag, startPoint x: 622, startPoint y: 249, endPoint x: 525, endPoint y: 267, distance: 98.6
click at [525, 267] on div at bounding box center [714, 303] width 476 height 606
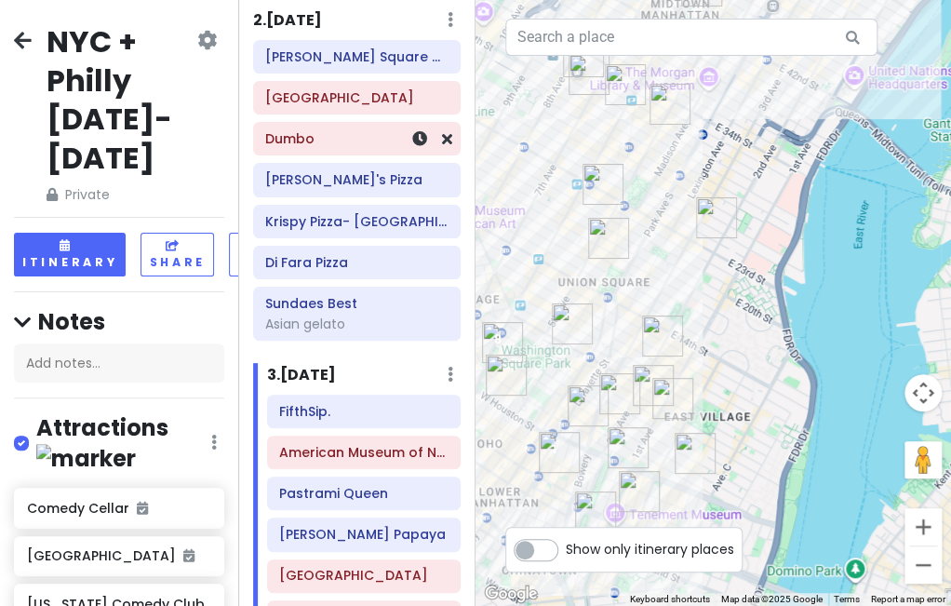
scroll to position [465, 0]
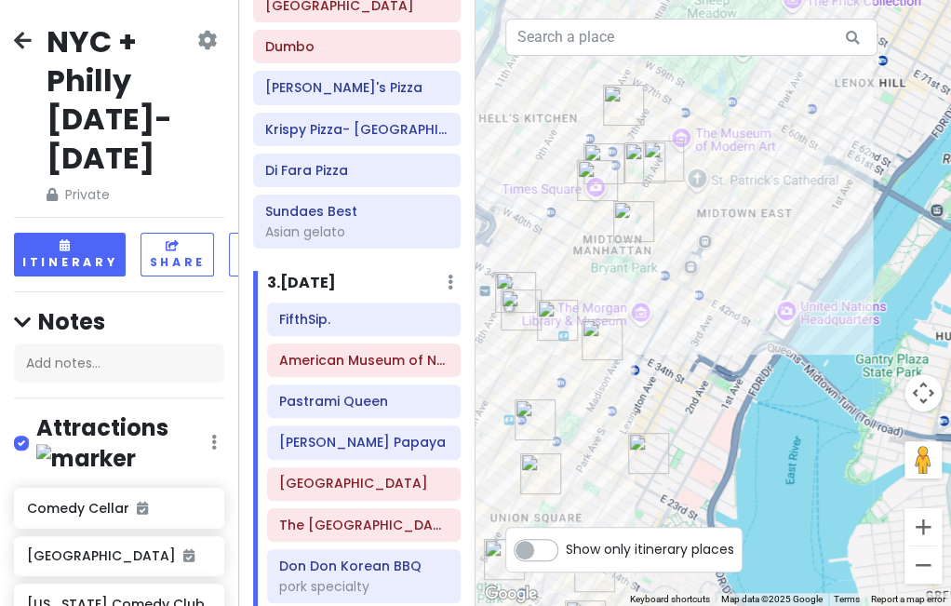
drag, startPoint x: 722, startPoint y: 260, endPoint x: 652, endPoint y: 504, distance: 254.8
click at [652, 504] on div at bounding box center [714, 303] width 476 height 606
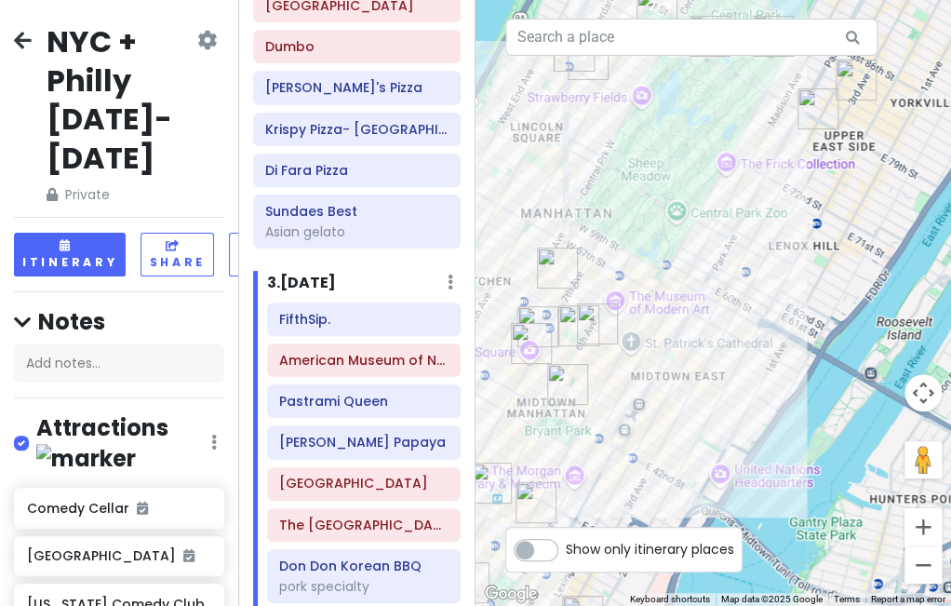
drag, startPoint x: 783, startPoint y: 249, endPoint x: 715, endPoint y: 413, distance: 177.3
click at [720, 402] on div at bounding box center [714, 303] width 476 height 606
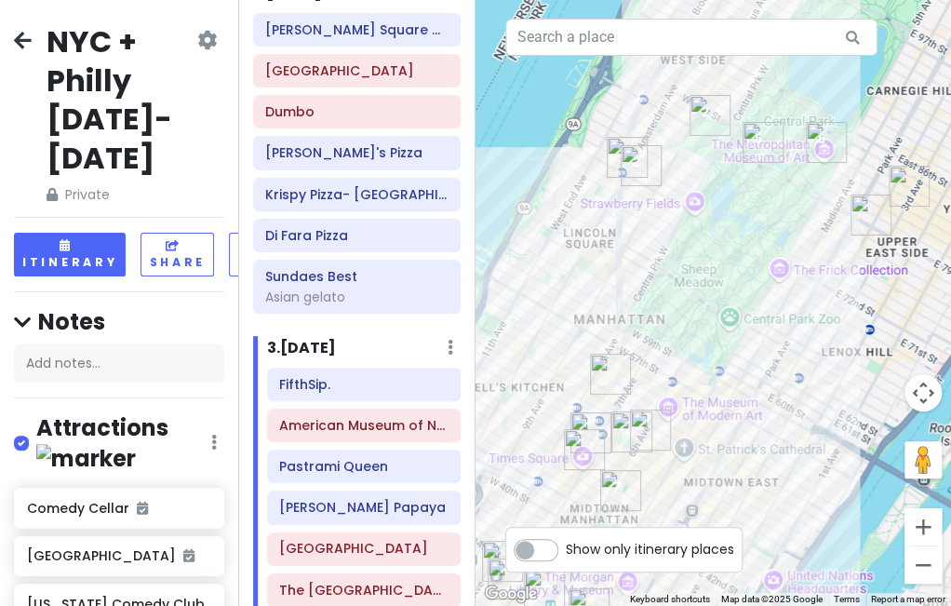
scroll to position [0, 0]
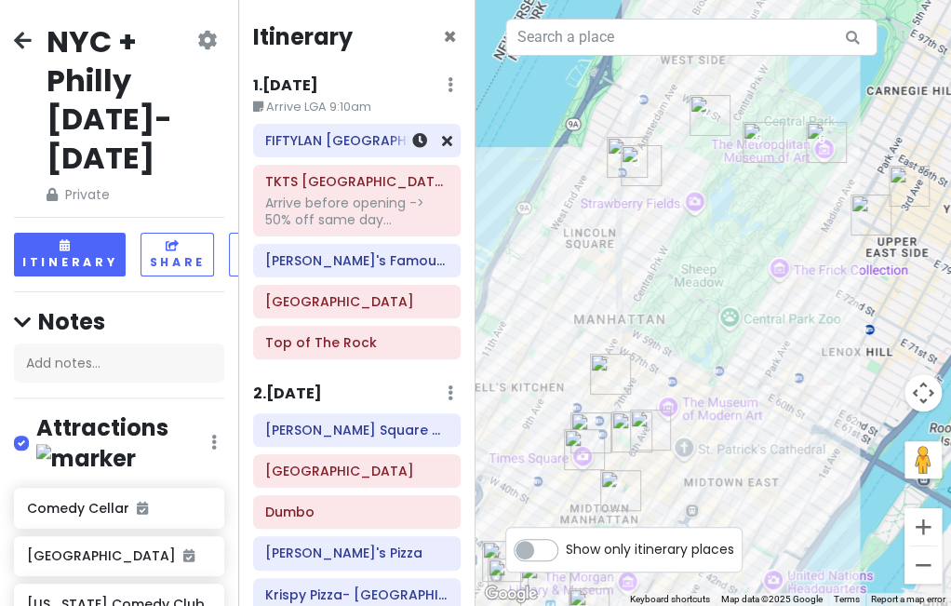
click at [344, 154] on div "FIFTYLAN [GEOGRAPHIC_DATA]" at bounding box center [357, 141] width 207 height 32
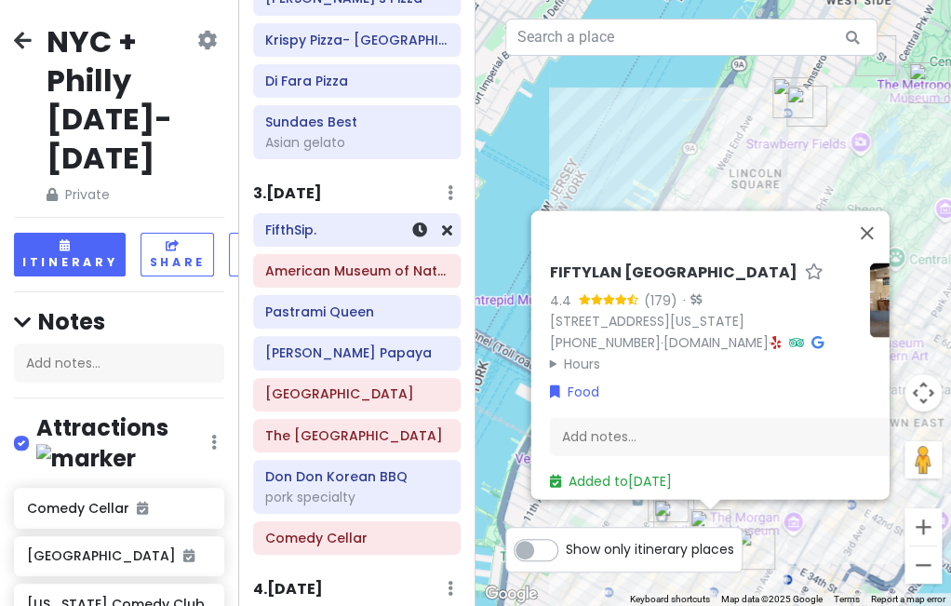
scroll to position [558, 0]
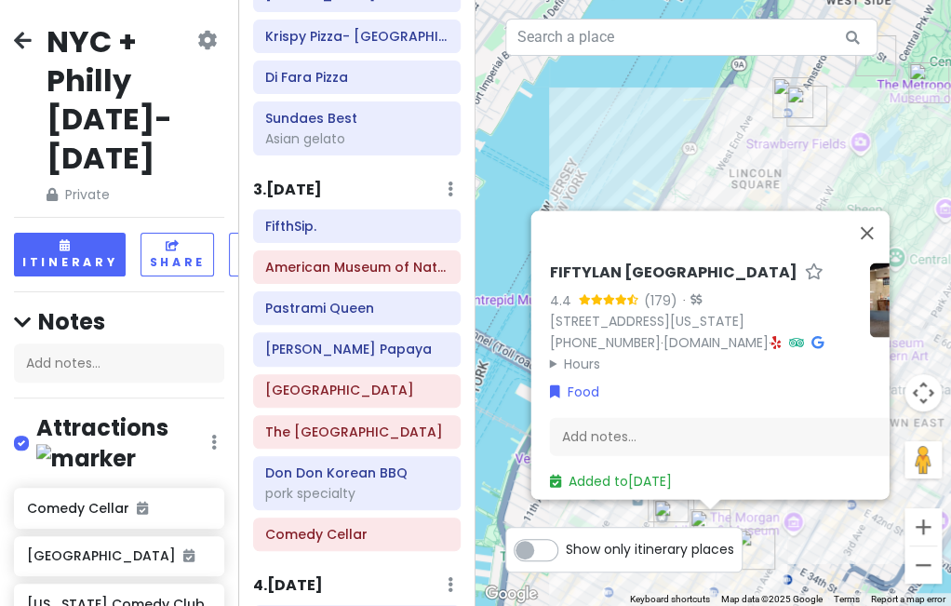
click at [719, 171] on div "FIFTYLAN KOREATOWN 4.4 (179) · [STREET_ADDRESS][US_STATE] [PHONE_NUMBER] · [DOM…" at bounding box center [714, 303] width 476 height 606
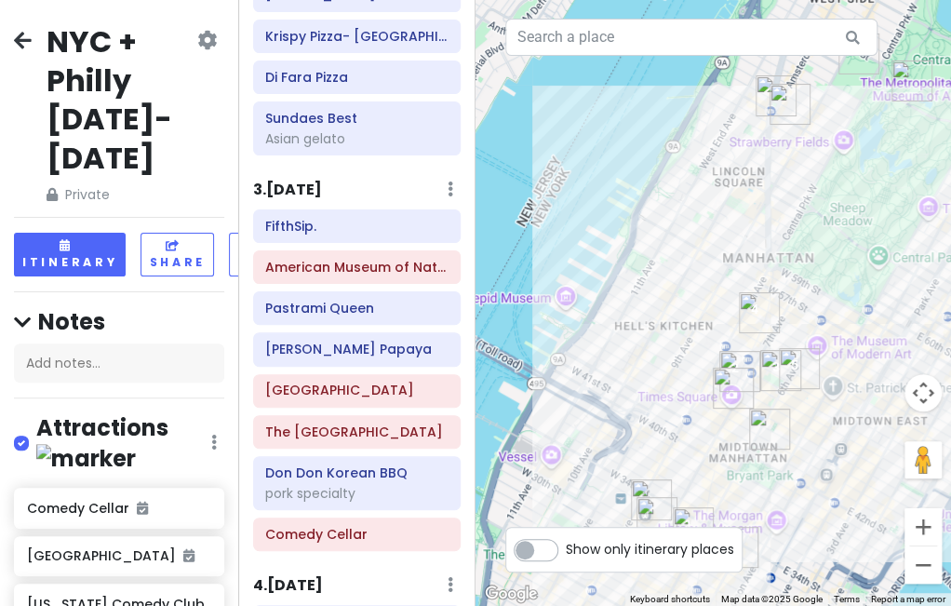
drag, startPoint x: 691, startPoint y: 170, endPoint x: 617, endPoint y: 157, distance: 74.7
click at [617, 158] on div at bounding box center [714, 303] width 476 height 606
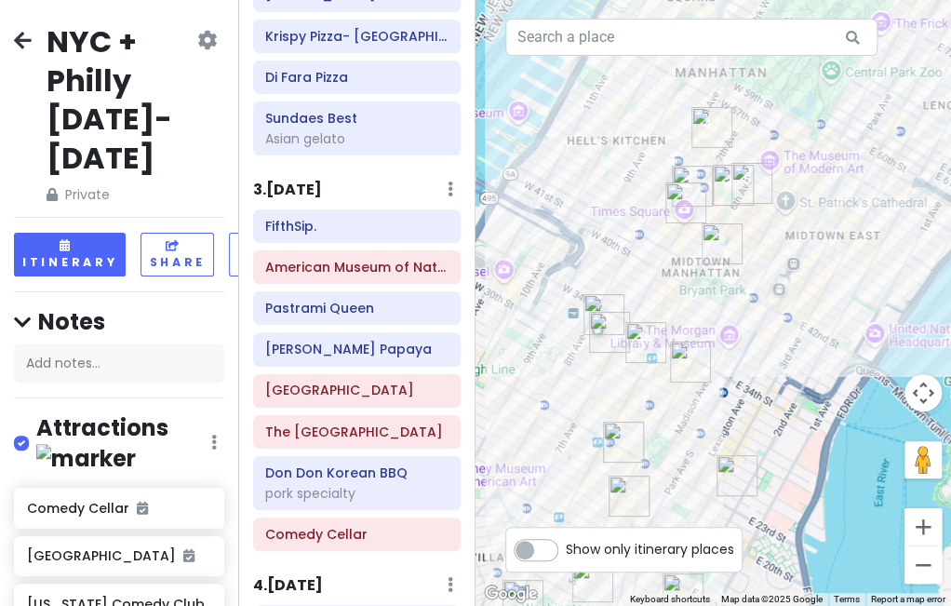
click at [592, 292] on div at bounding box center [714, 303] width 476 height 606
click at [591, 304] on img "Penn Station" at bounding box center [604, 314] width 41 height 41
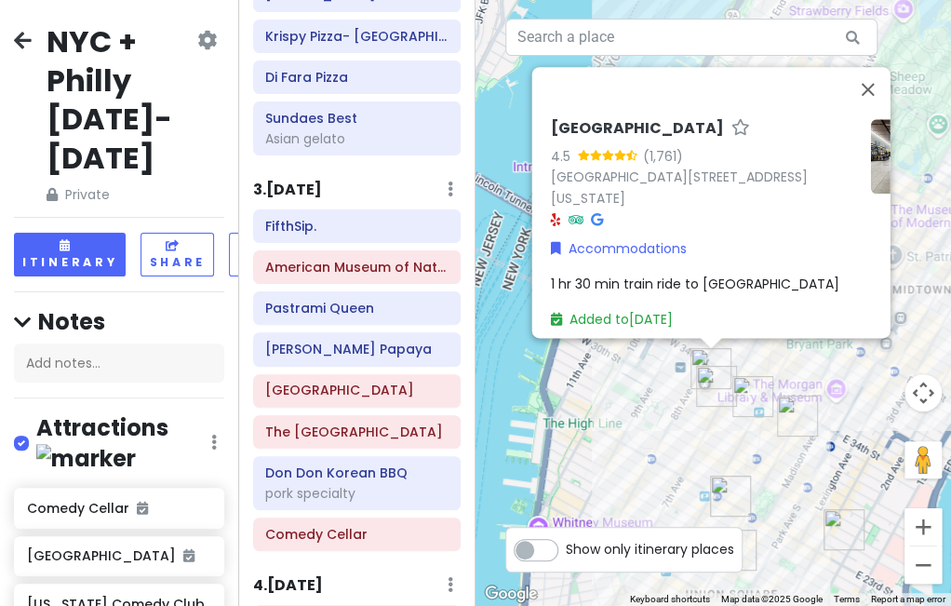
click at [720, 442] on div "[GEOGRAPHIC_DATA] 4.5 (1,761) [STREET_ADDRESS][US_STATE] Accommodations 1 hr 30…" at bounding box center [714, 303] width 476 height 606
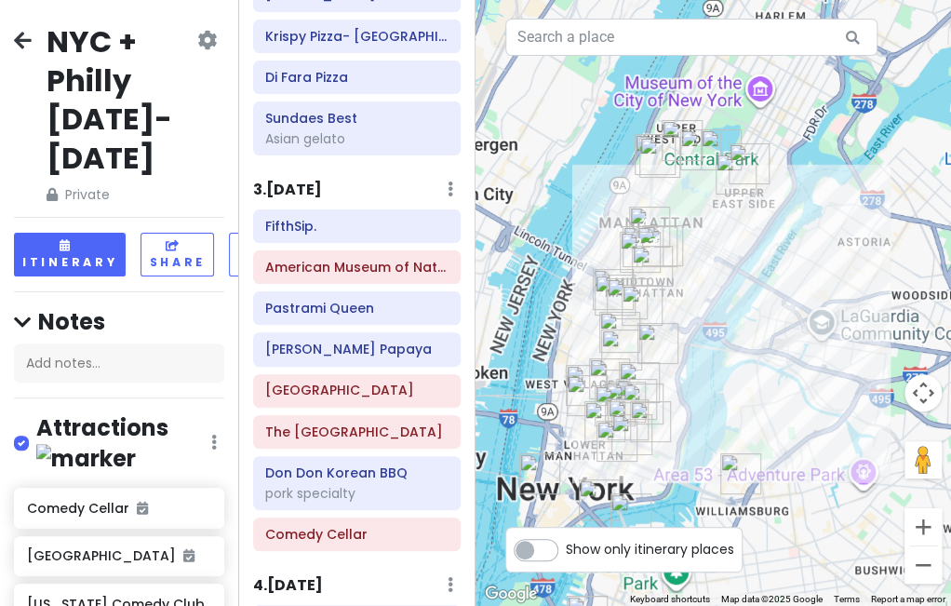
drag, startPoint x: 794, startPoint y: 461, endPoint x: 663, endPoint y: 324, distance: 189.6
click at [663, 324] on div at bounding box center [714, 303] width 476 height 606
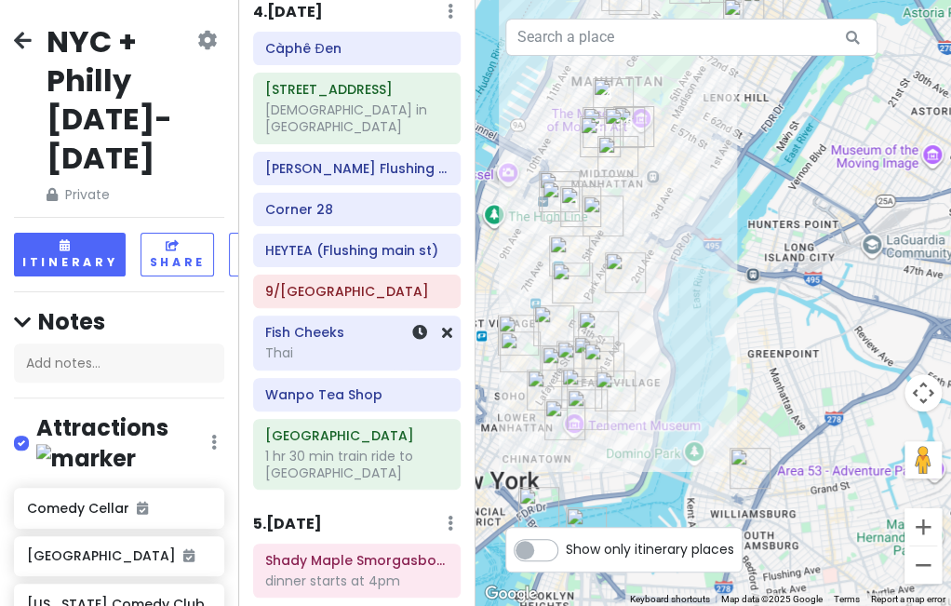
scroll to position [1024, 0]
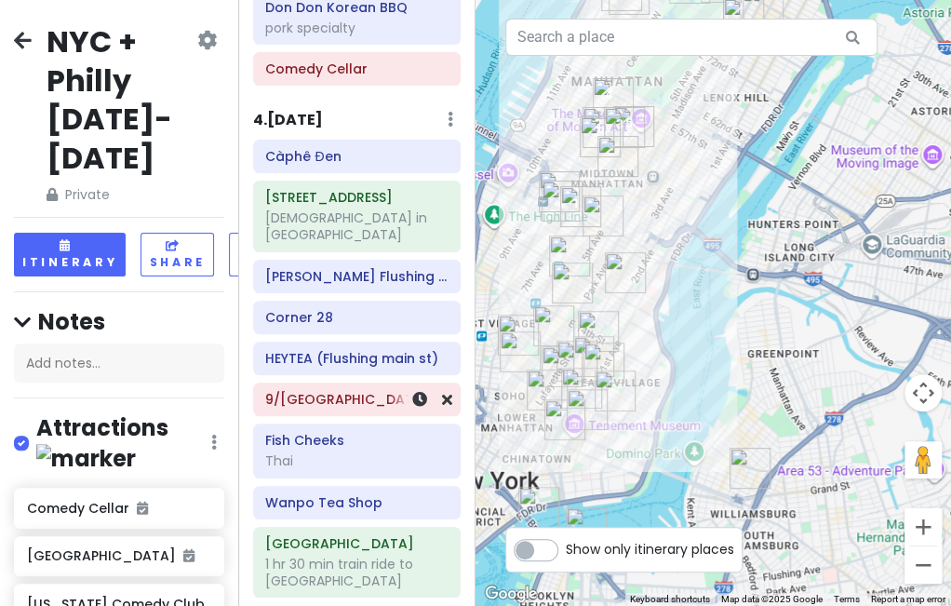
click at [321, 391] on h6 "9/[GEOGRAPHIC_DATA]" at bounding box center [356, 399] width 182 height 17
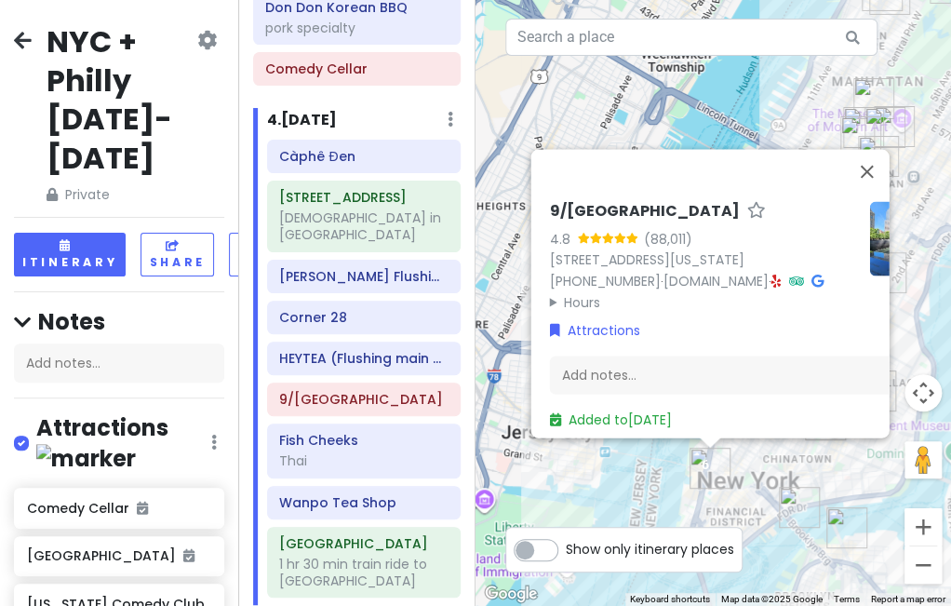
click at [596, 298] on summary "Hours" at bounding box center [701, 301] width 305 height 20
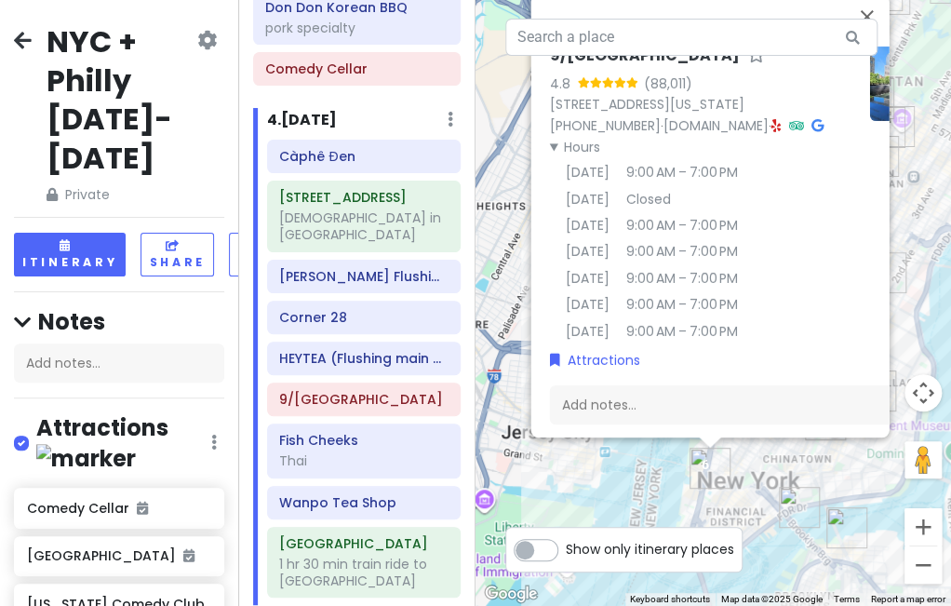
click at [614, 488] on div "9/[GEOGRAPHIC_DATA] 4.8 (88,011) [STREET_ADDRESS][US_STATE] [PHONE_NUMBER] · [D…" at bounding box center [714, 303] width 476 height 606
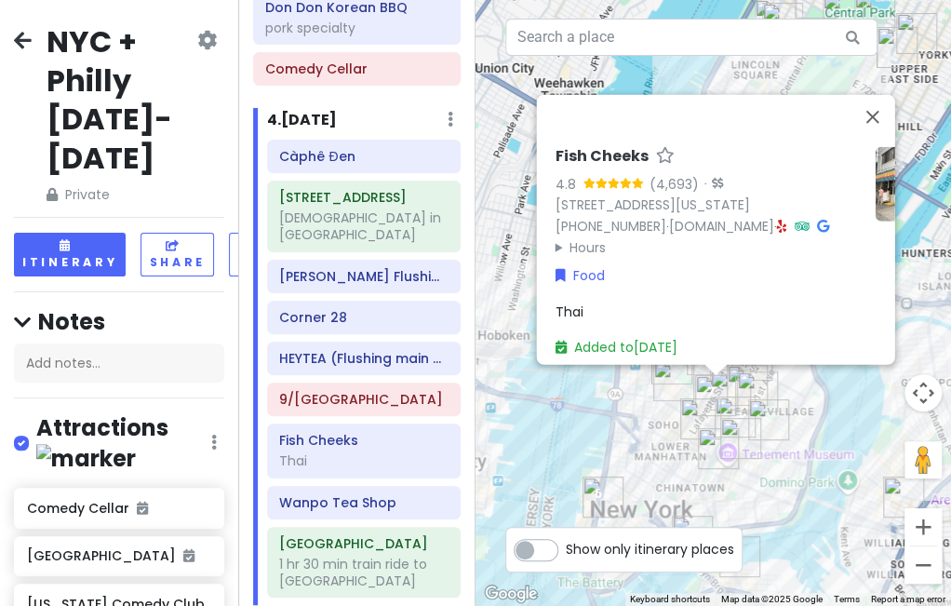
click at [588, 446] on div "Fish Cheeks 4.8 (4,693) · [STREET_ADDRESS][US_STATE] [PHONE_NUMBER] · [DOMAIN_N…" at bounding box center [714, 303] width 476 height 606
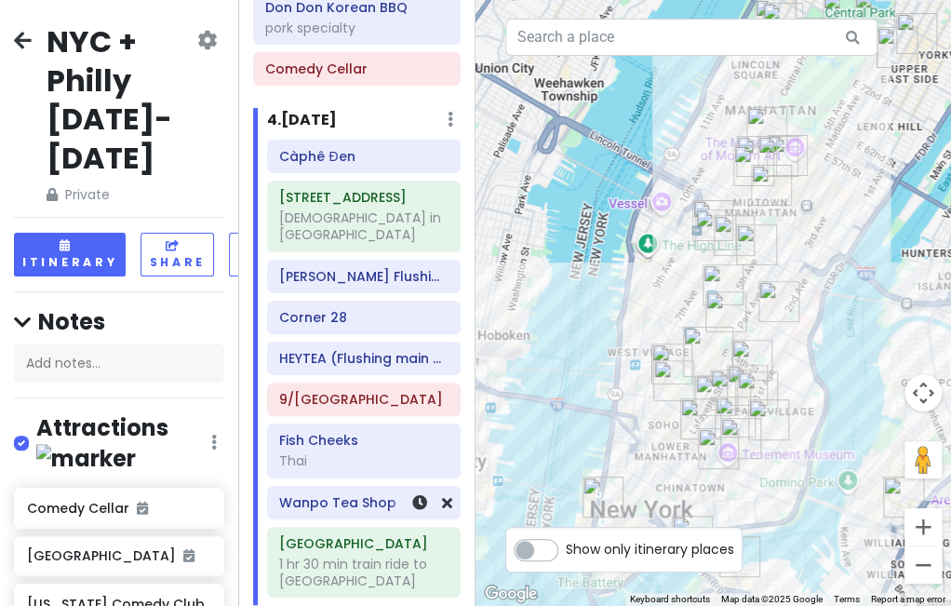
click at [367, 494] on h6 "Wanpo Tea Shop" at bounding box center [363, 502] width 168 height 17
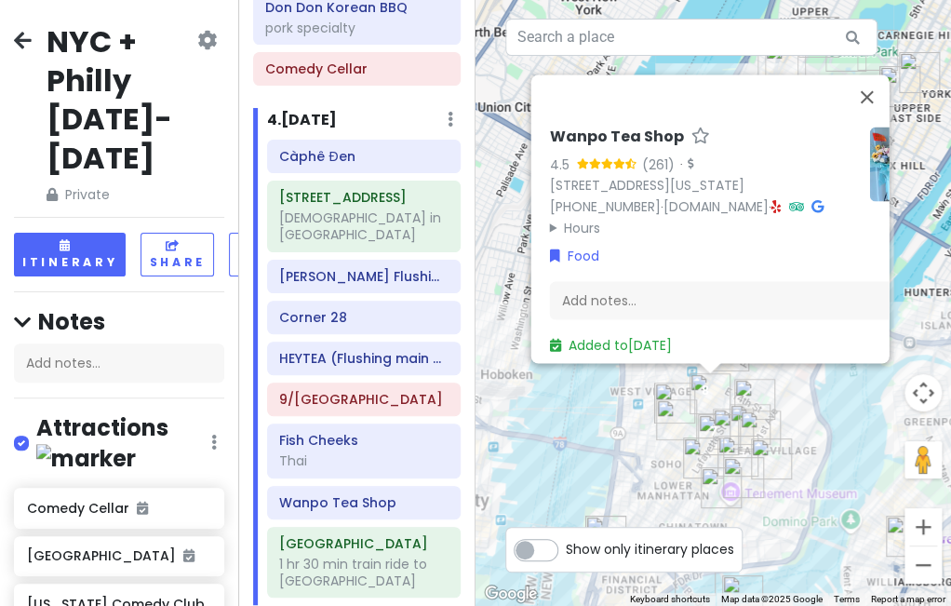
click at [722, 386] on img "Wanpo Tea Shop" at bounding box center [710, 393] width 41 height 41
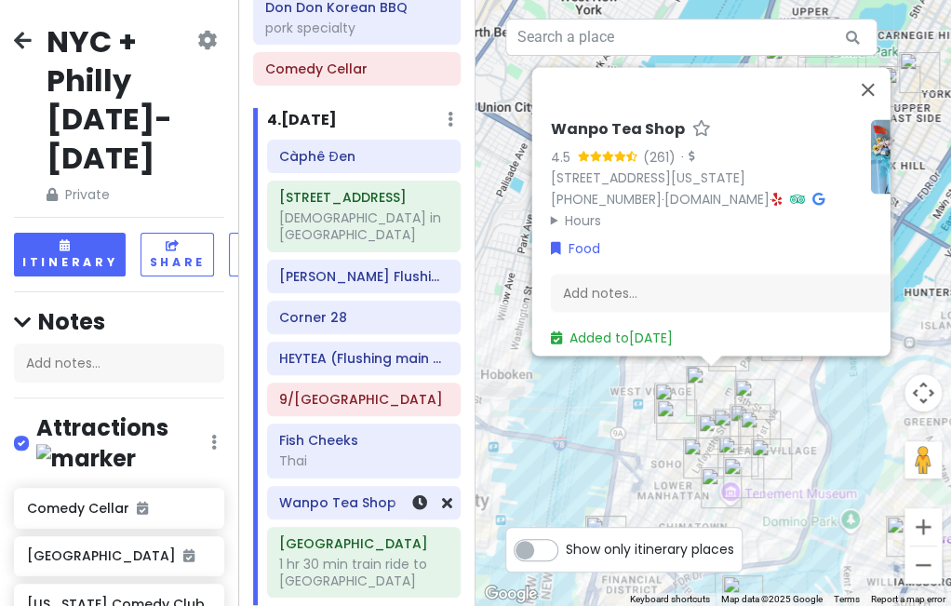
click at [335, 494] on h6 "Wanpo Tea Shop" at bounding box center [363, 502] width 168 height 17
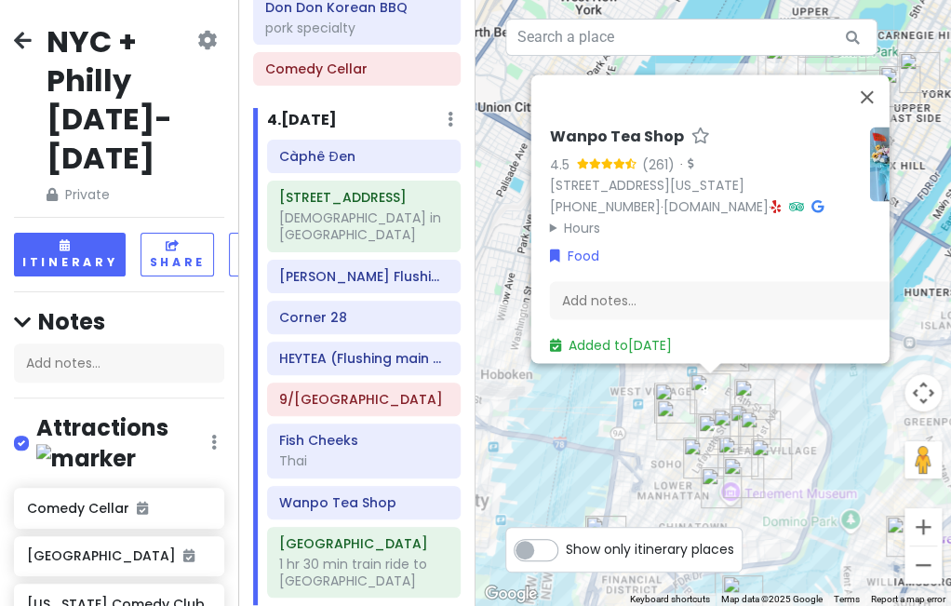
click at [840, 402] on div "To navigate, press the arrow keys. Wanpo Tea Shop 4.5 (261) · [STREET_ADDRESS][…" at bounding box center [714, 303] width 476 height 606
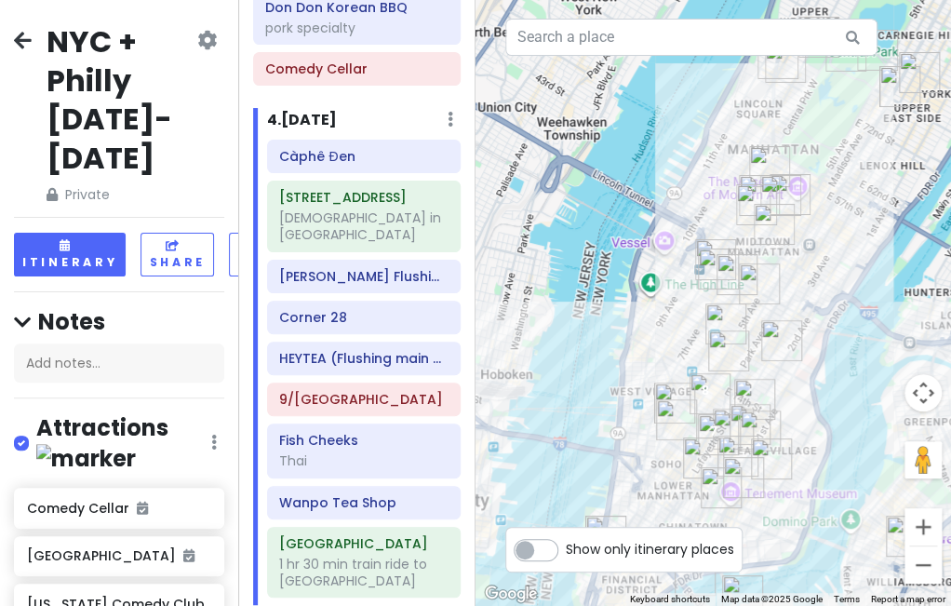
click at [556, 274] on div at bounding box center [714, 303] width 476 height 606
